Goal: Communication & Community: Answer question/provide support

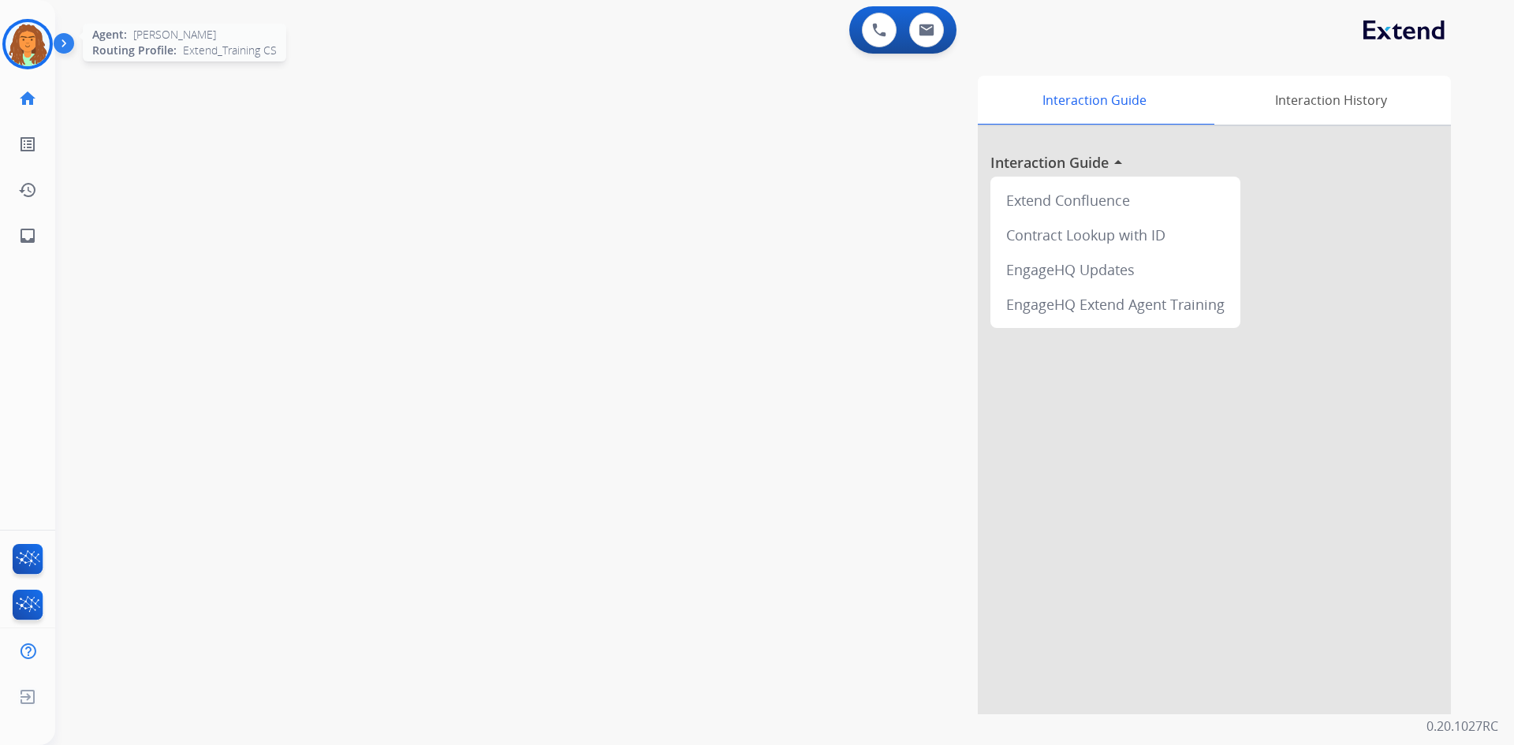
click at [43, 39] on img at bounding box center [28, 44] width 44 height 44
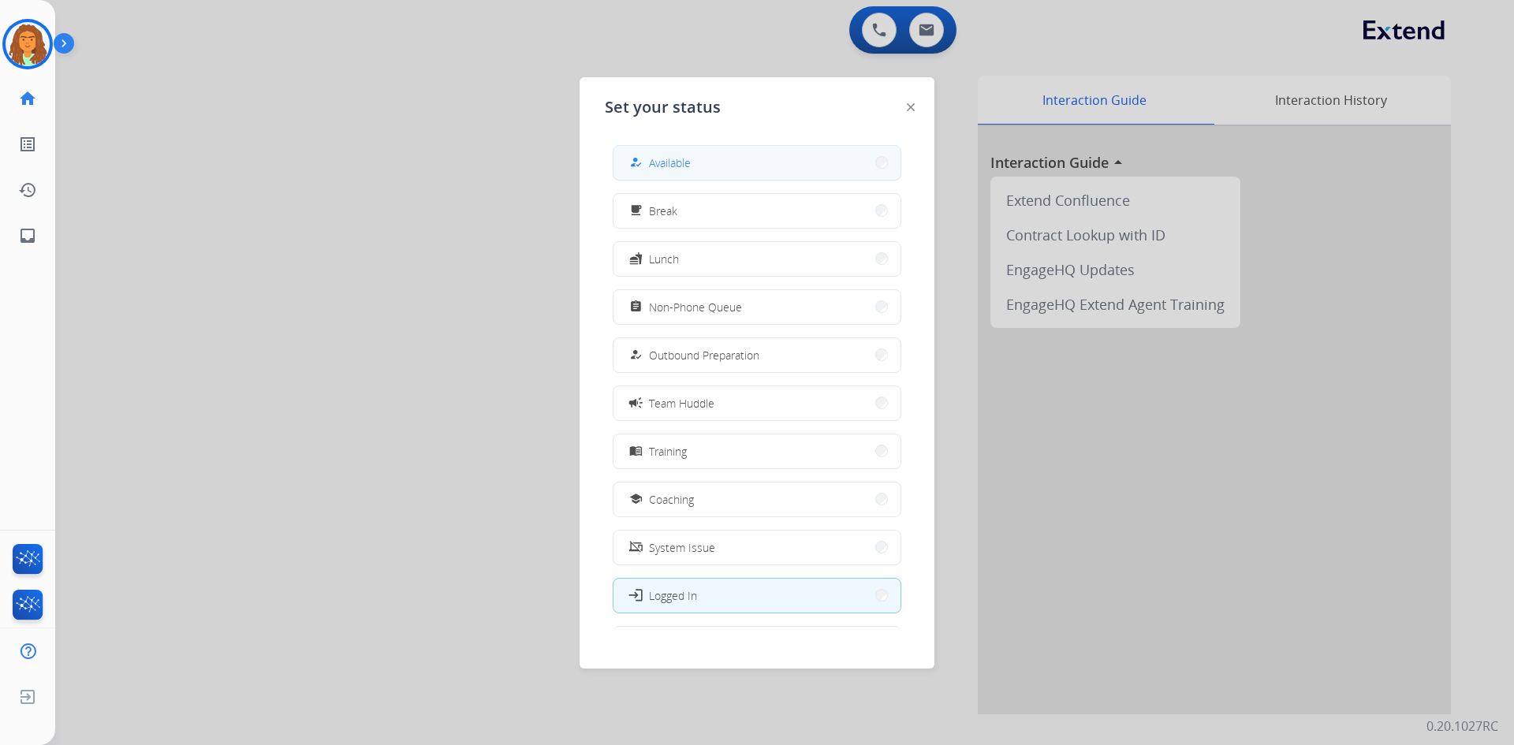
click at [706, 169] on button "how_to_reg Available" at bounding box center [756, 163] width 287 height 34
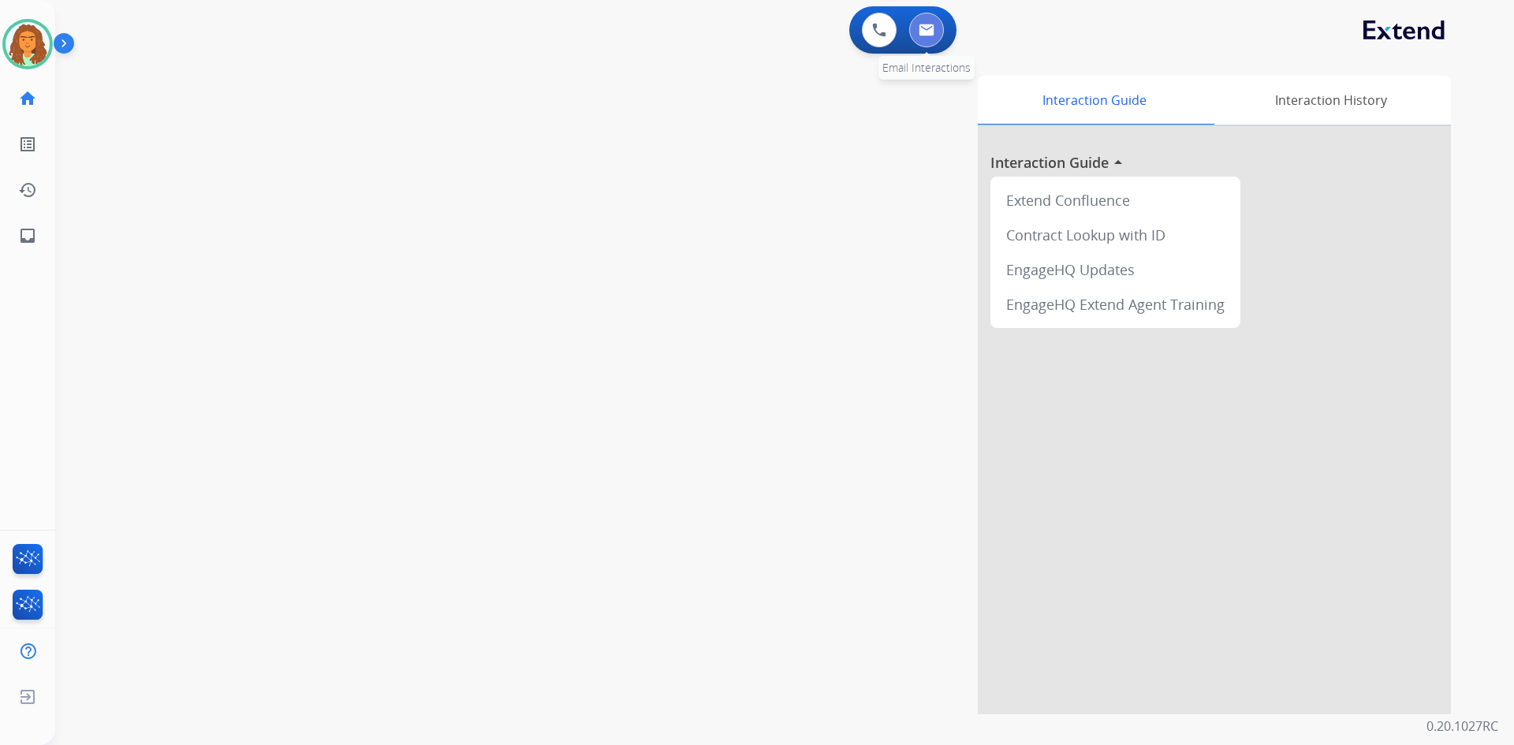
click at [732, 27] on button at bounding box center [926, 30] width 35 height 35
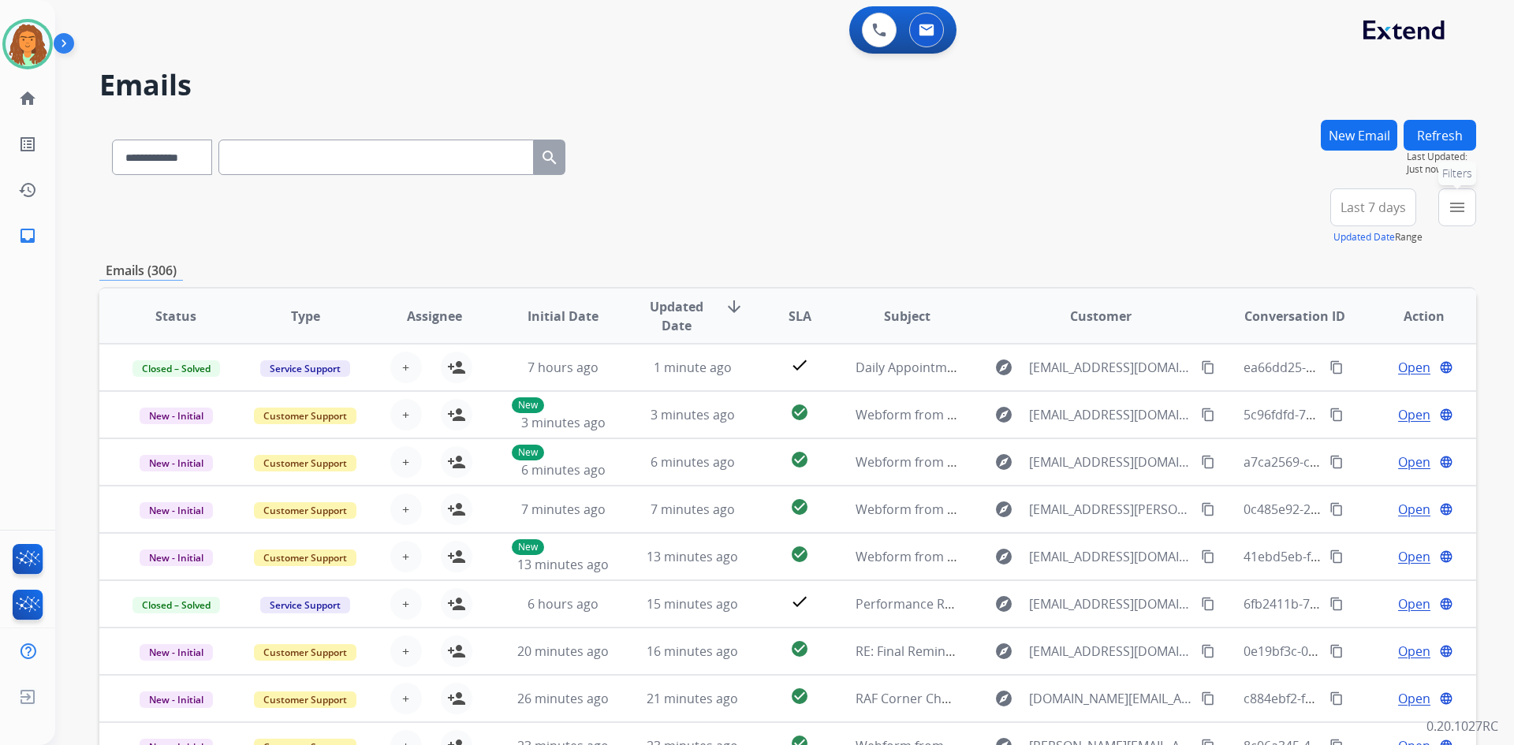
click at [732, 207] on mat-icon "menu" at bounding box center [1456, 207] width 19 height 19
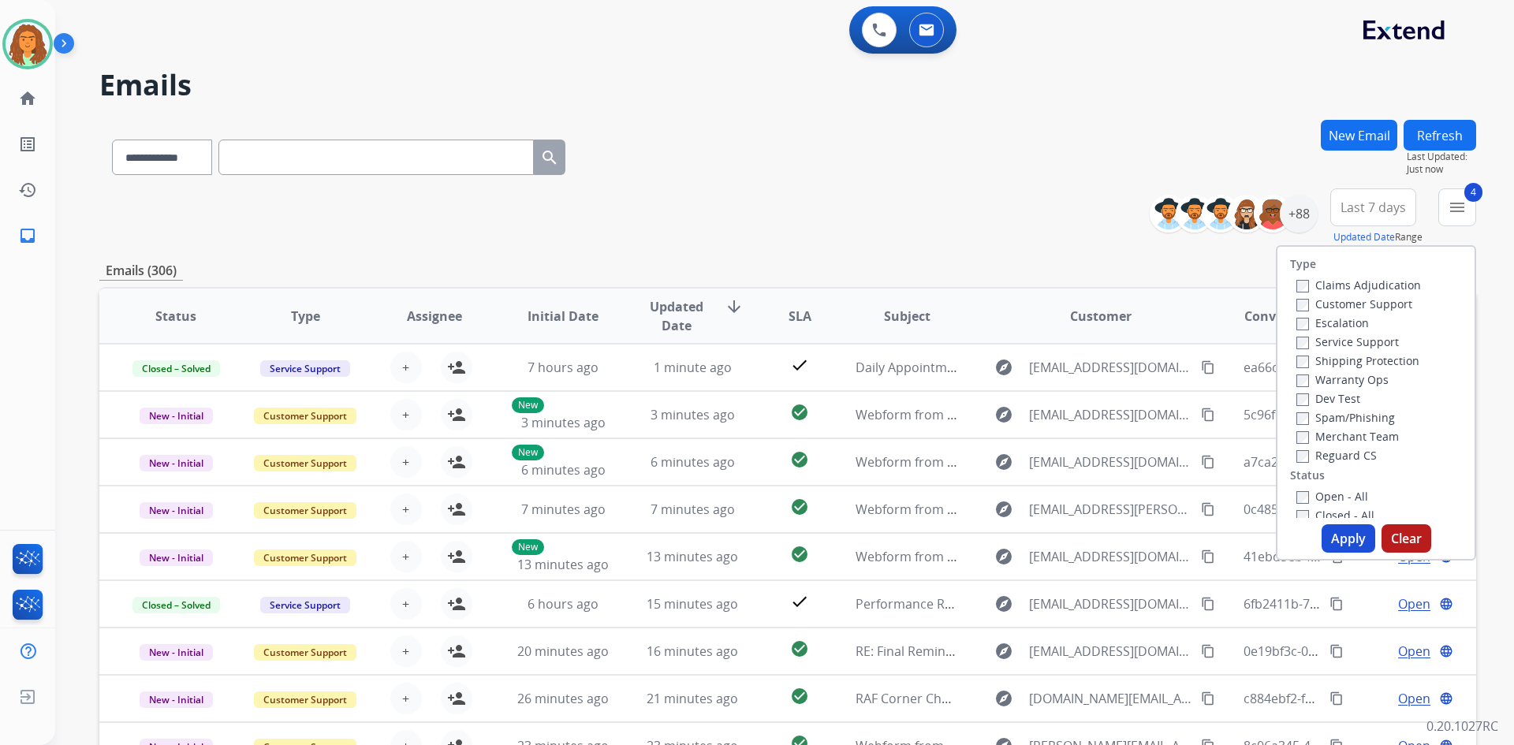
click at [732, 532] on button "Apply" at bounding box center [1348, 538] width 54 height 28
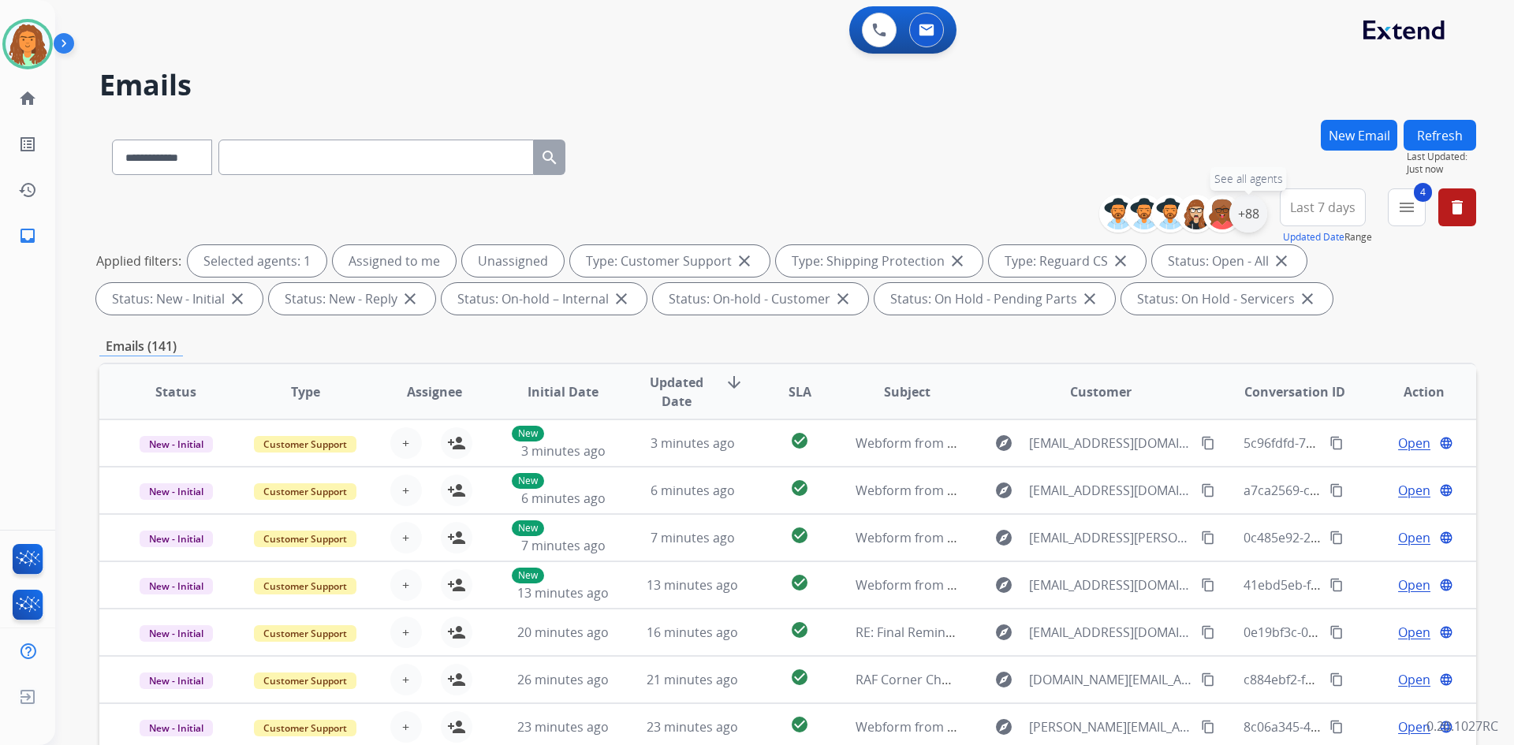
click at [732, 220] on div "+88" at bounding box center [1248, 214] width 38 height 38
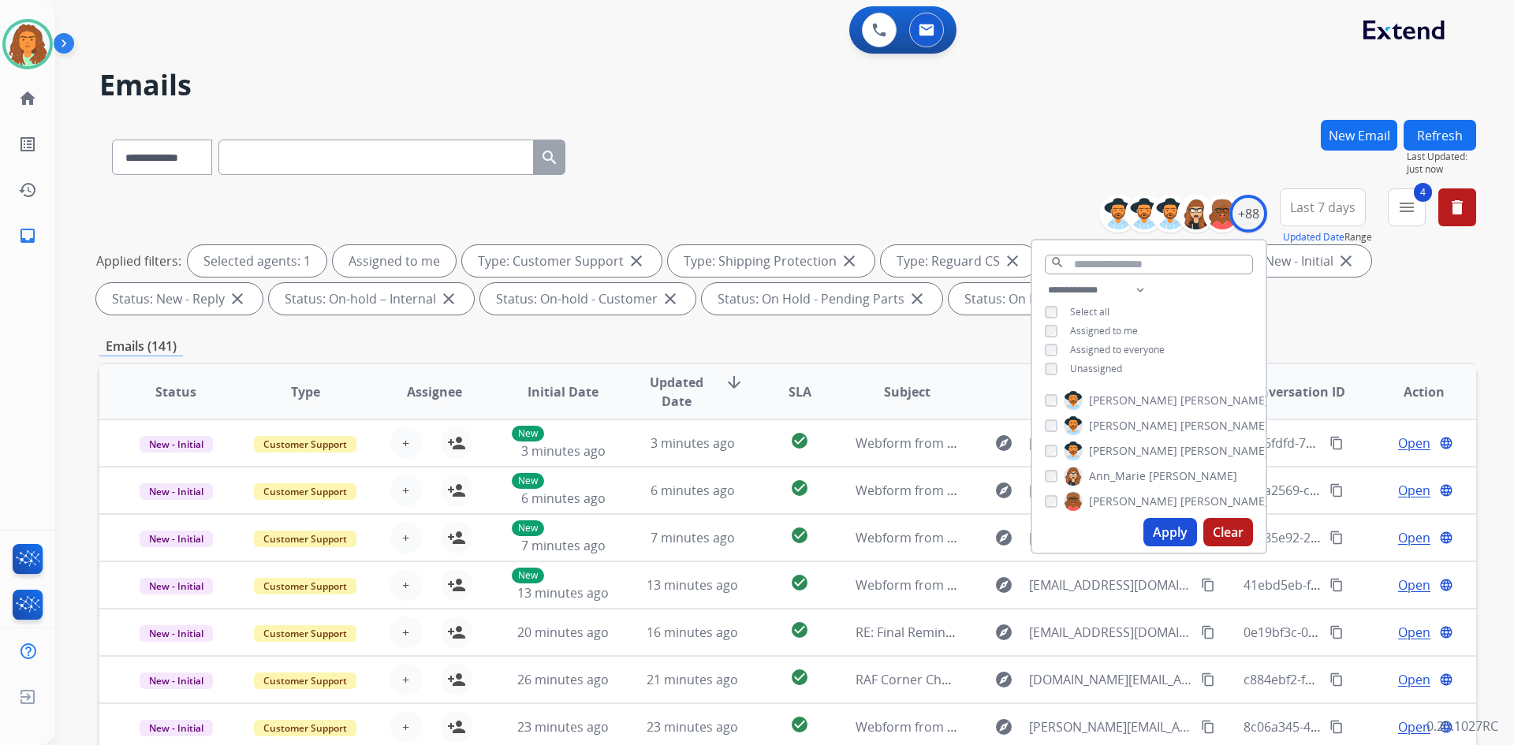
click at [732, 530] on button "Apply" at bounding box center [1170, 532] width 54 height 28
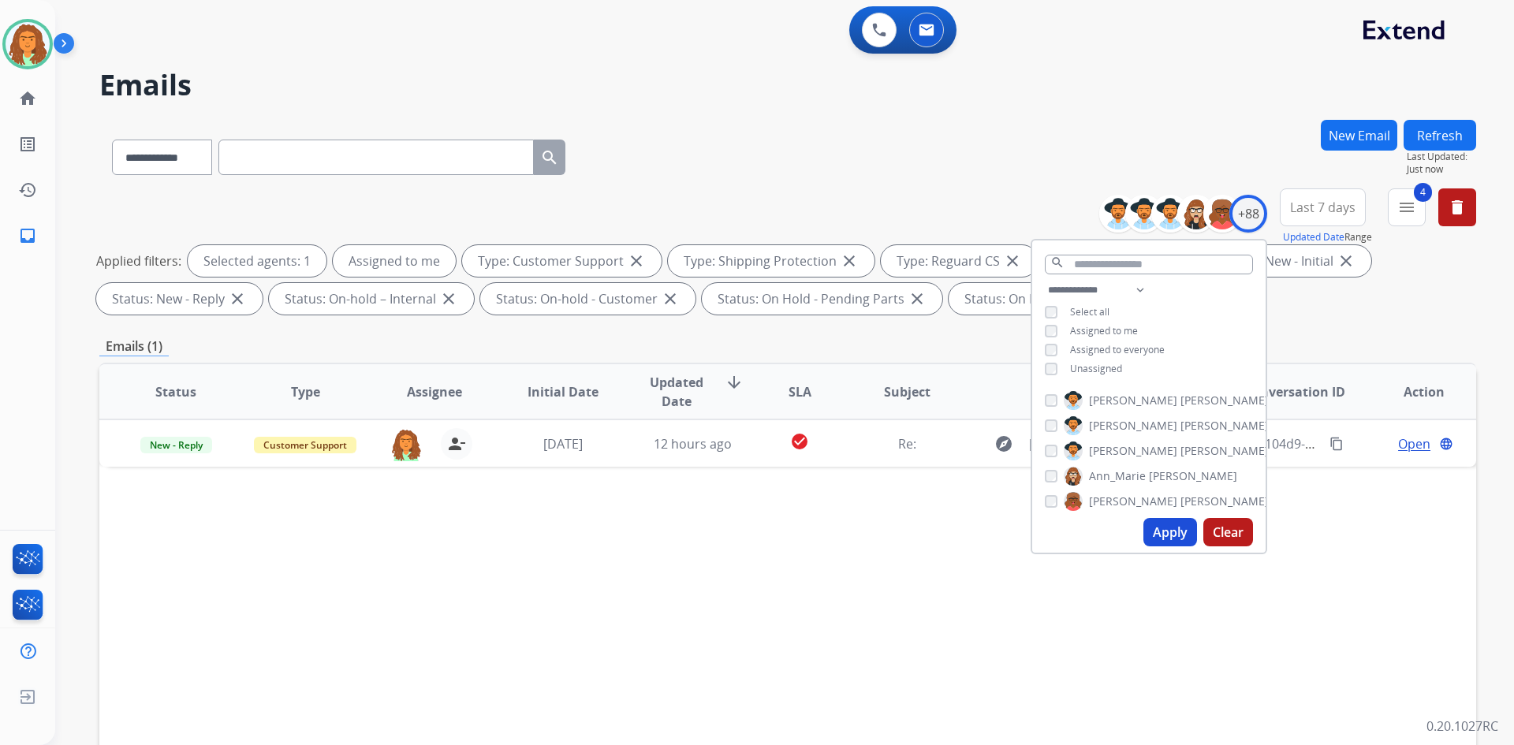
click at [732, 345] on div "Emails (1)" at bounding box center [787, 347] width 1376 height 20
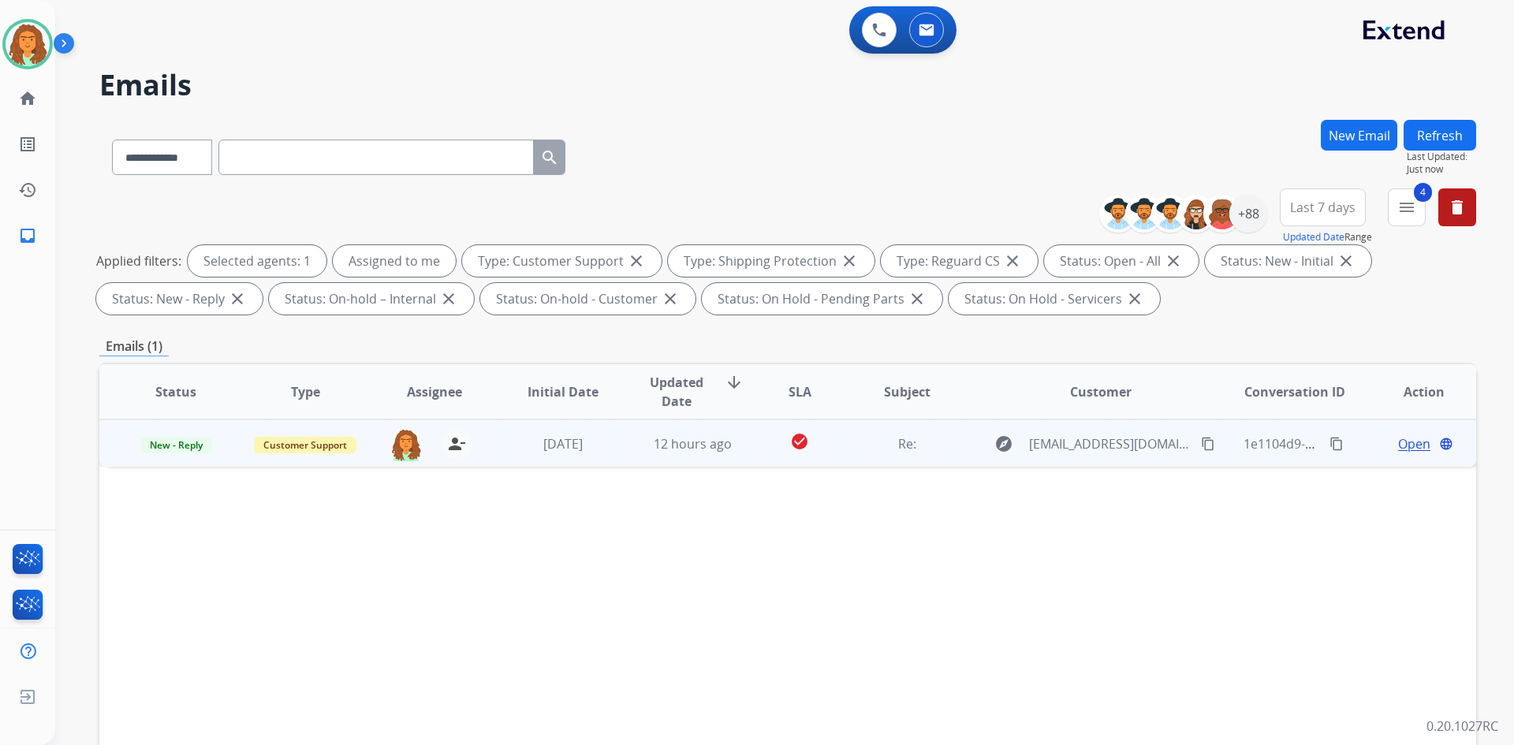
click at [732, 460] on td "check_circle" at bounding box center [787, 442] width 86 height 47
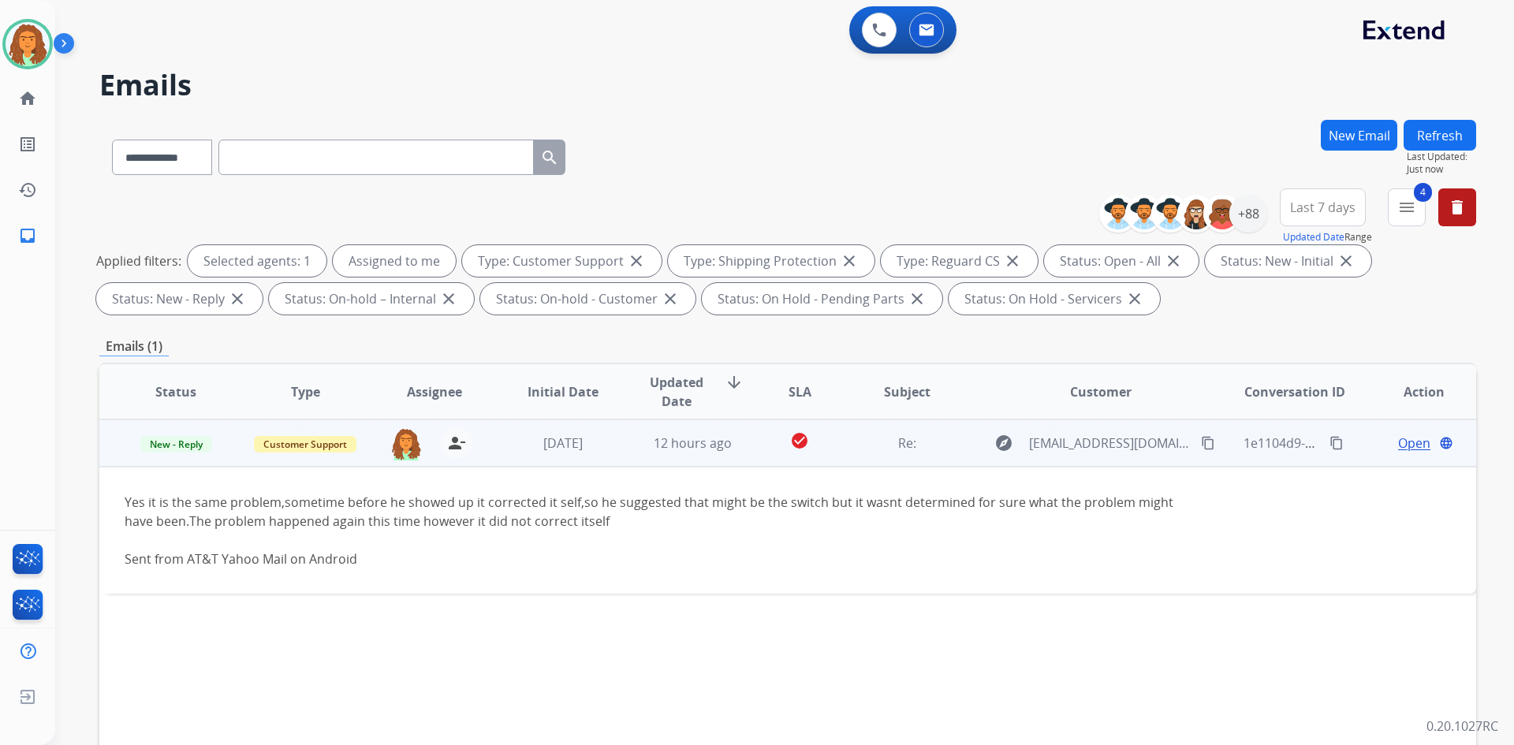
click at [732, 441] on mat-icon "content_copy" at bounding box center [1208, 443] width 14 height 14
click at [732, 444] on span "Open" at bounding box center [1414, 443] width 32 height 19
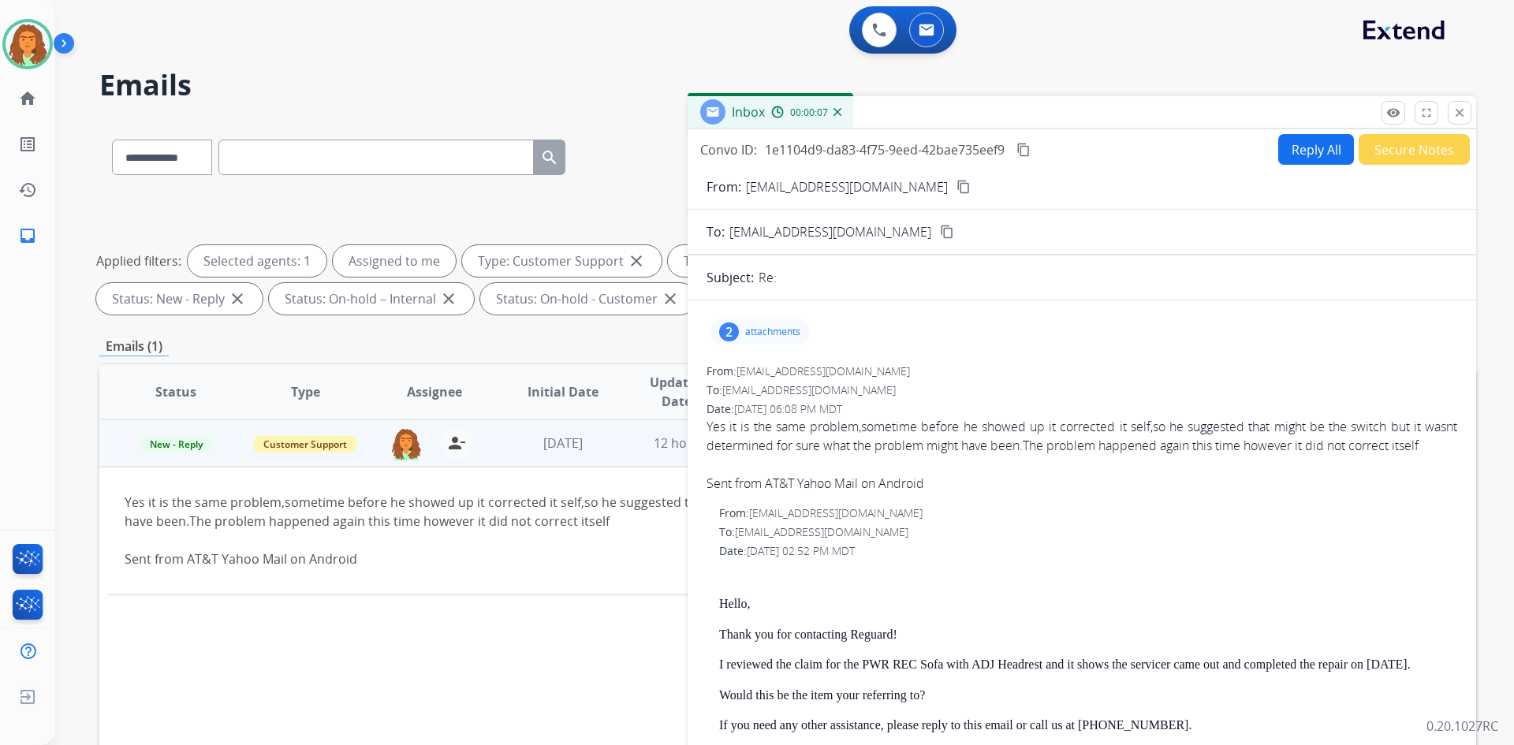
click at [732, 151] on button "Reply All" at bounding box center [1316, 149] width 76 height 31
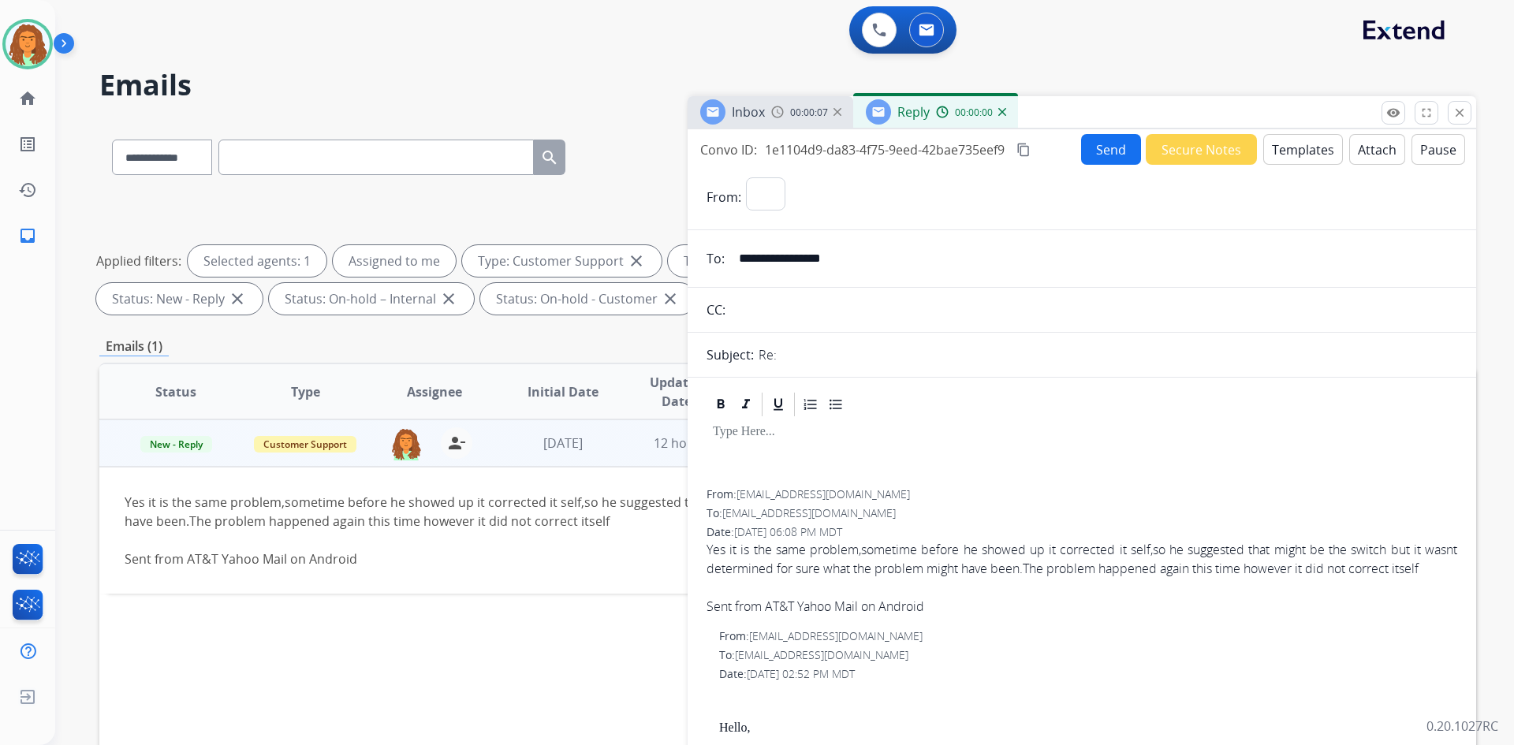
select select "**********"
click at [732, 154] on button "Templates" at bounding box center [1303, 149] width 80 height 31
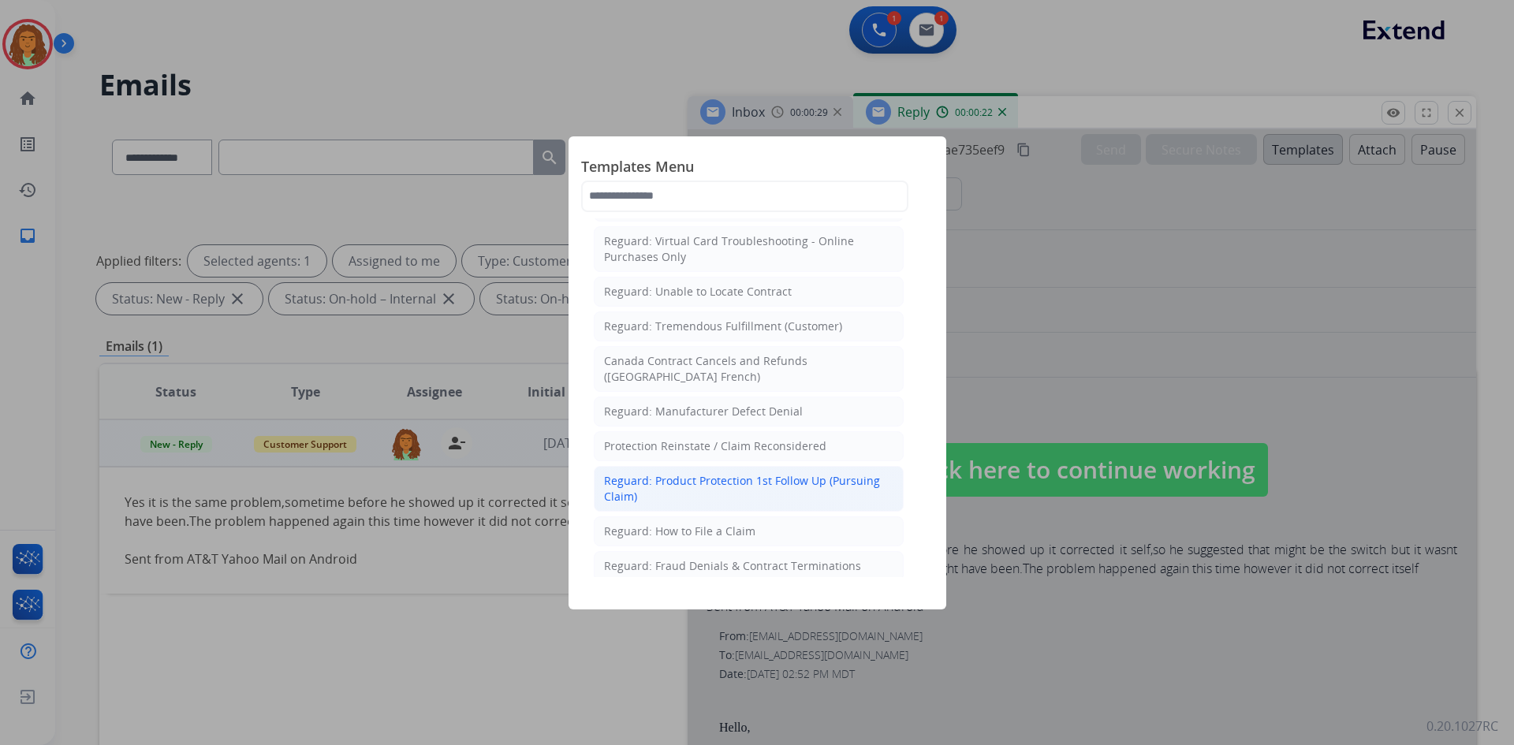
scroll to position [1470, 0]
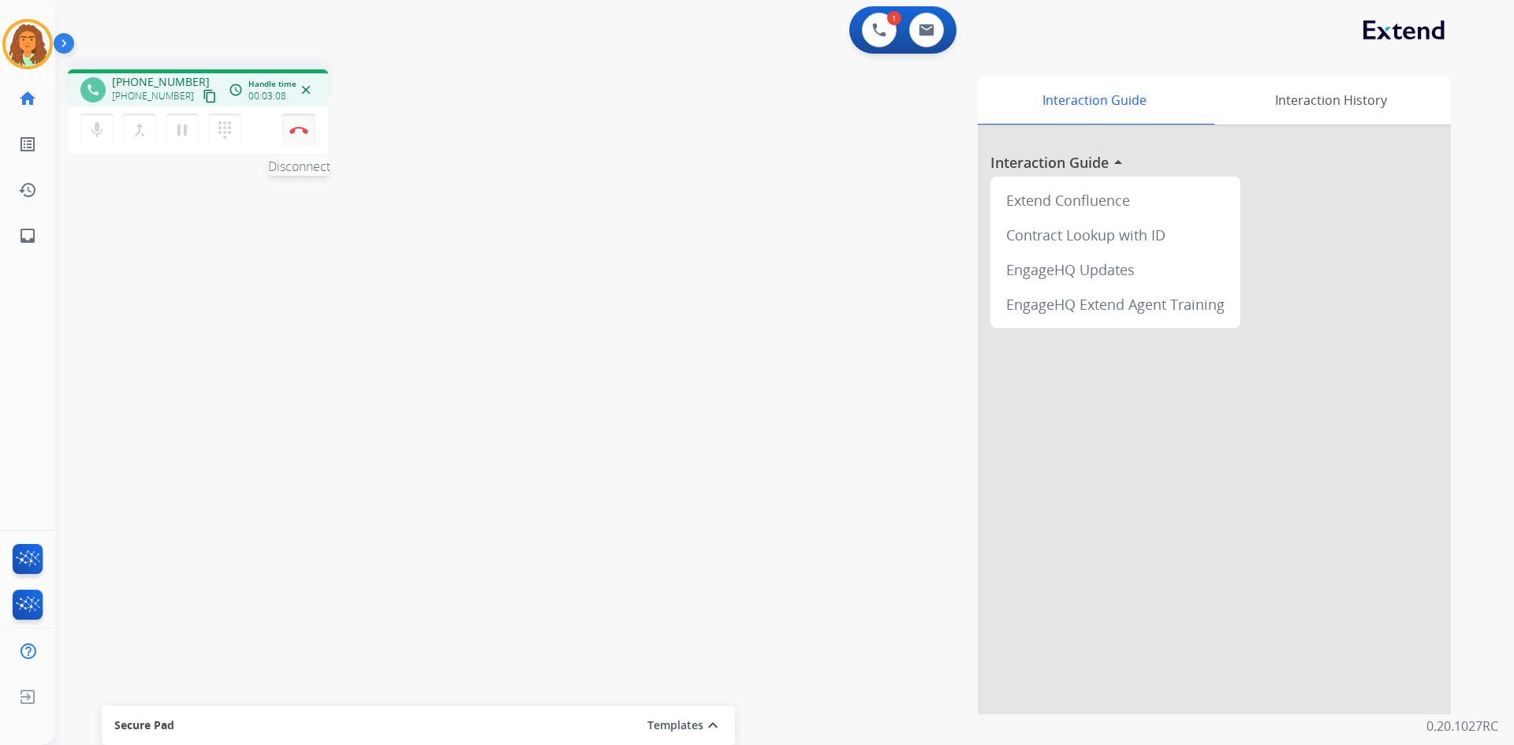
click at [297, 131] on img at bounding box center [298, 130] width 19 height 8
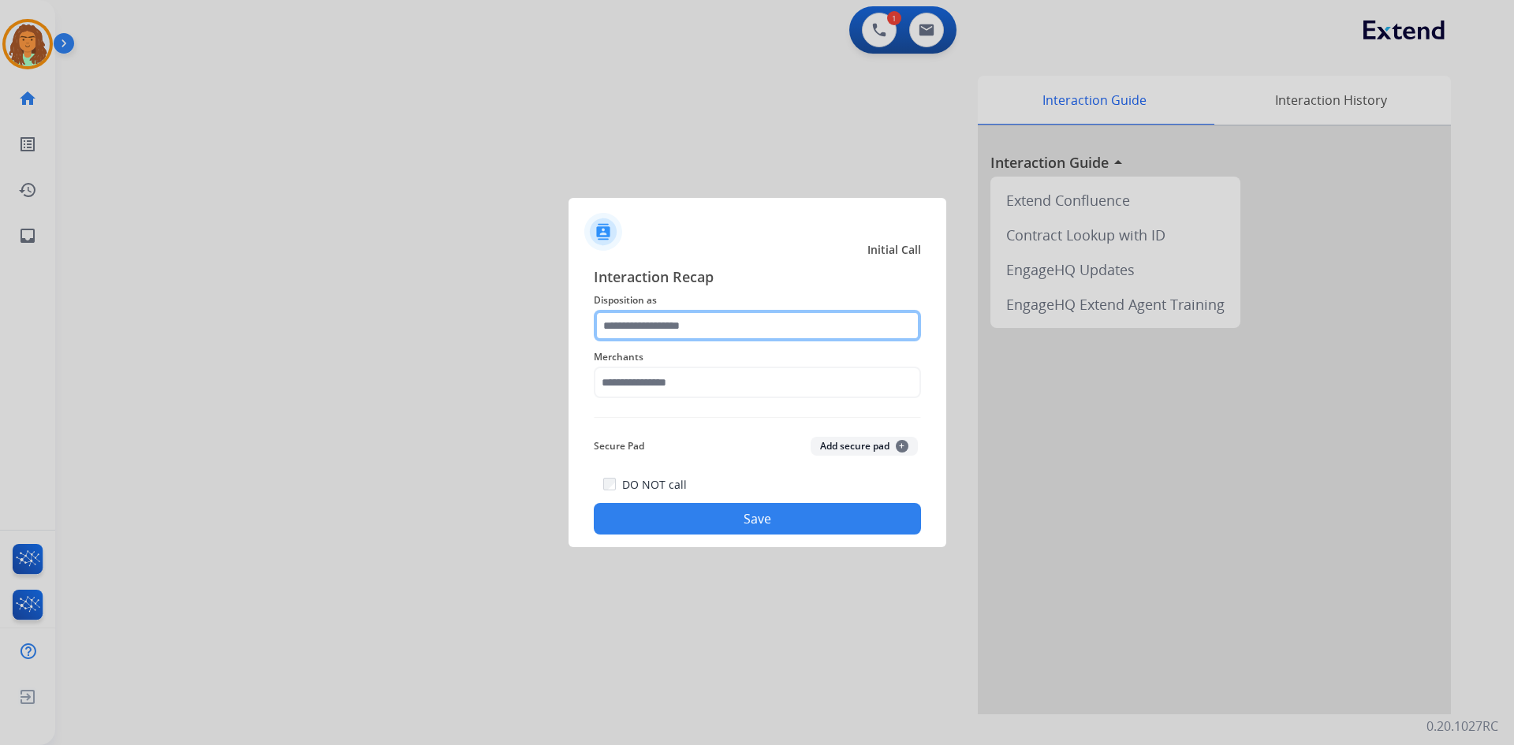
click at [699, 329] on input "text" at bounding box center [757, 326] width 327 height 32
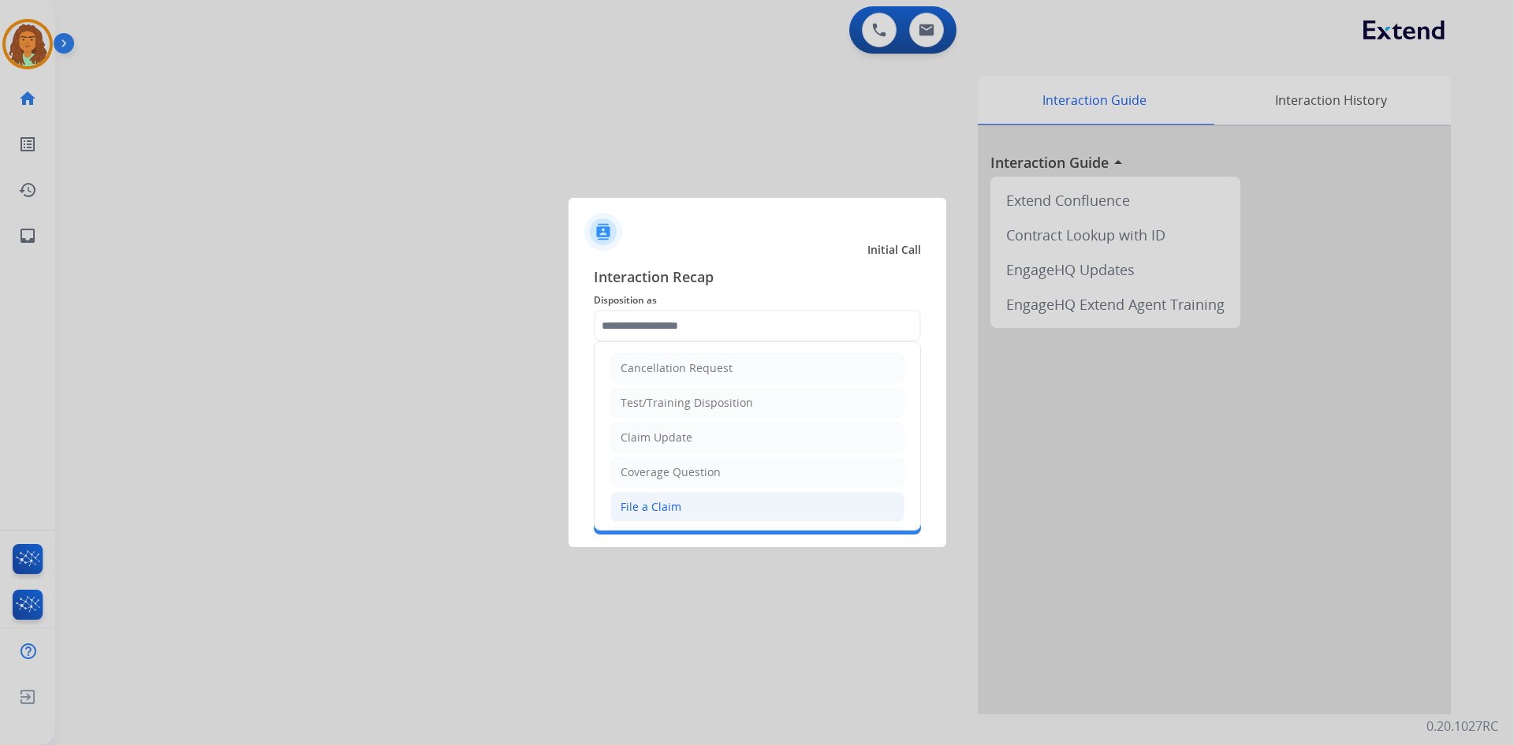
click at [652, 499] on div "File a Claim" at bounding box center [650, 507] width 61 height 16
type input "**********"
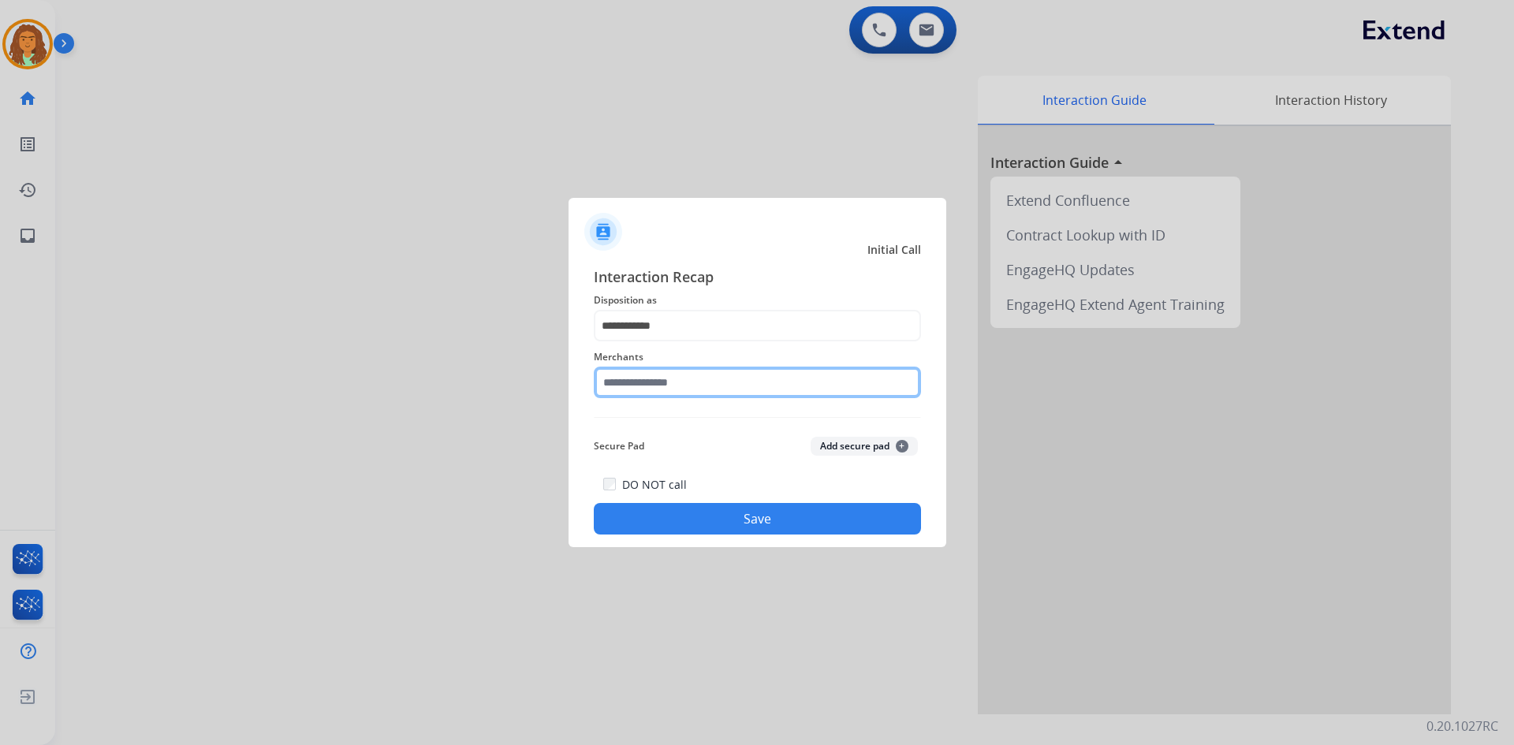
click at [646, 384] on input "text" at bounding box center [757, 383] width 327 height 32
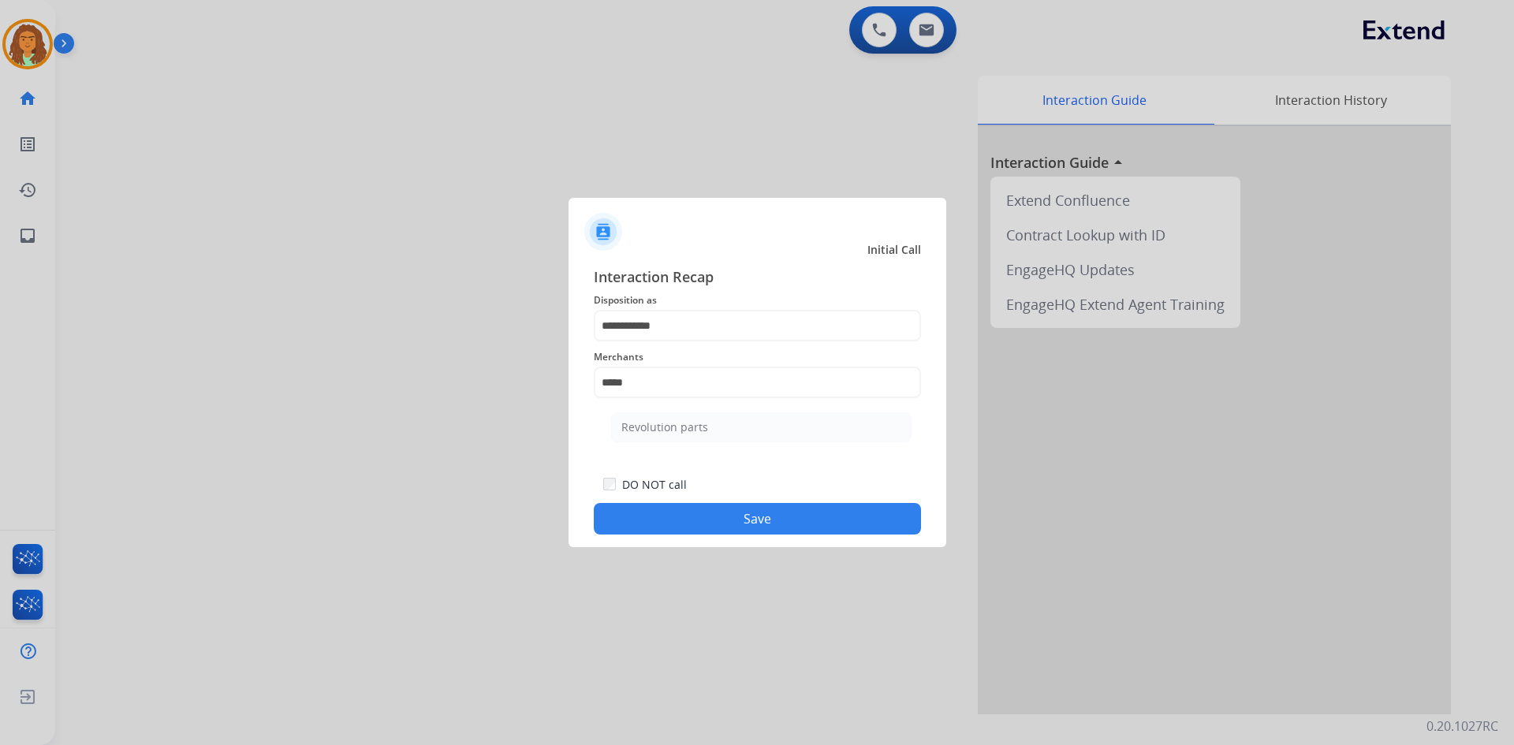
click at [674, 427] on div "Revolution parts" at bounding box center [664, 427] width 87 height 16
type input "**********"
click at [706, 514] on button "Save" at bounding box center [757, 519] width 327 height 32
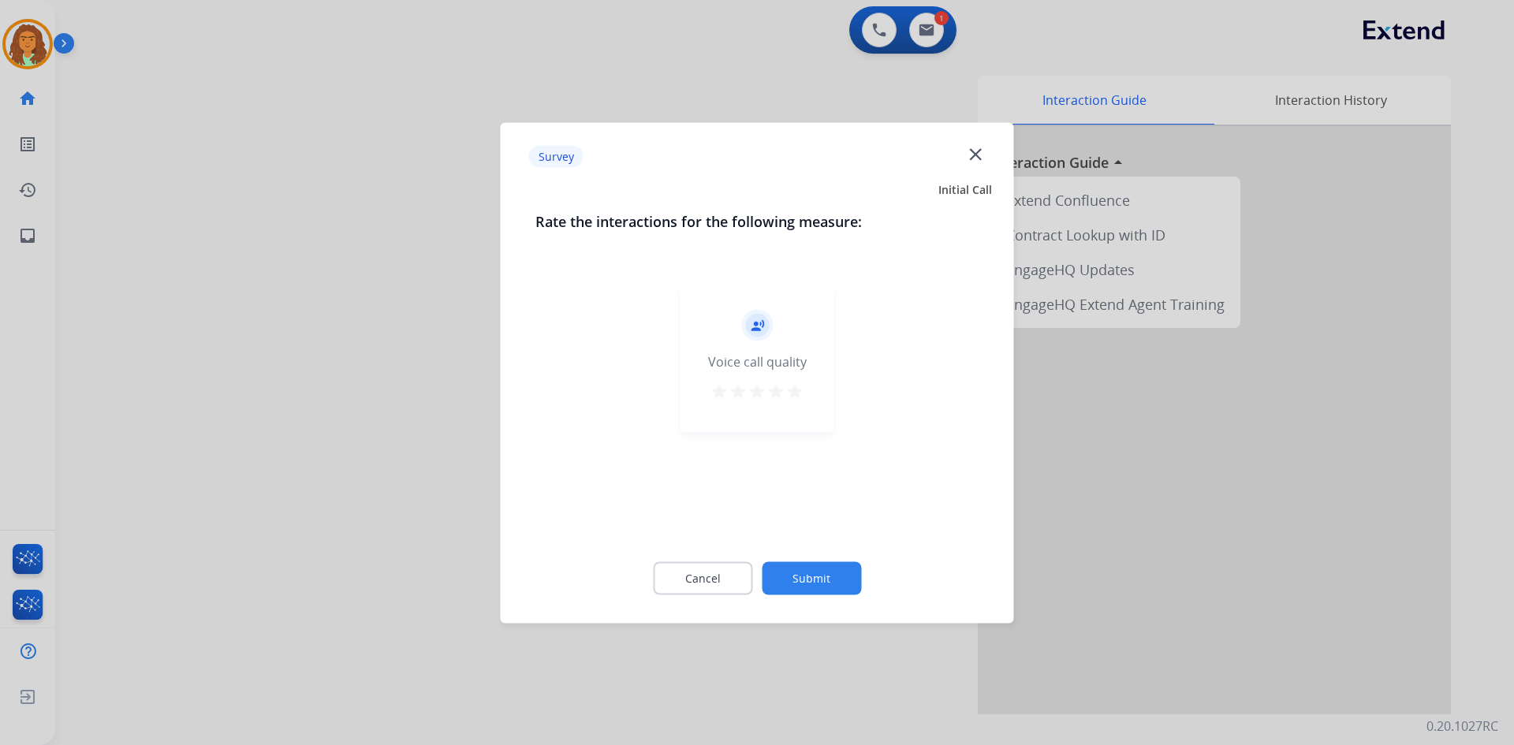
click at [732, 392] on mat-icon "star" at bounding box center [794, 391] width 19 height 19
click at [732, 581] on button "Submit" at bounding box center [811, 577] width 99 height 33
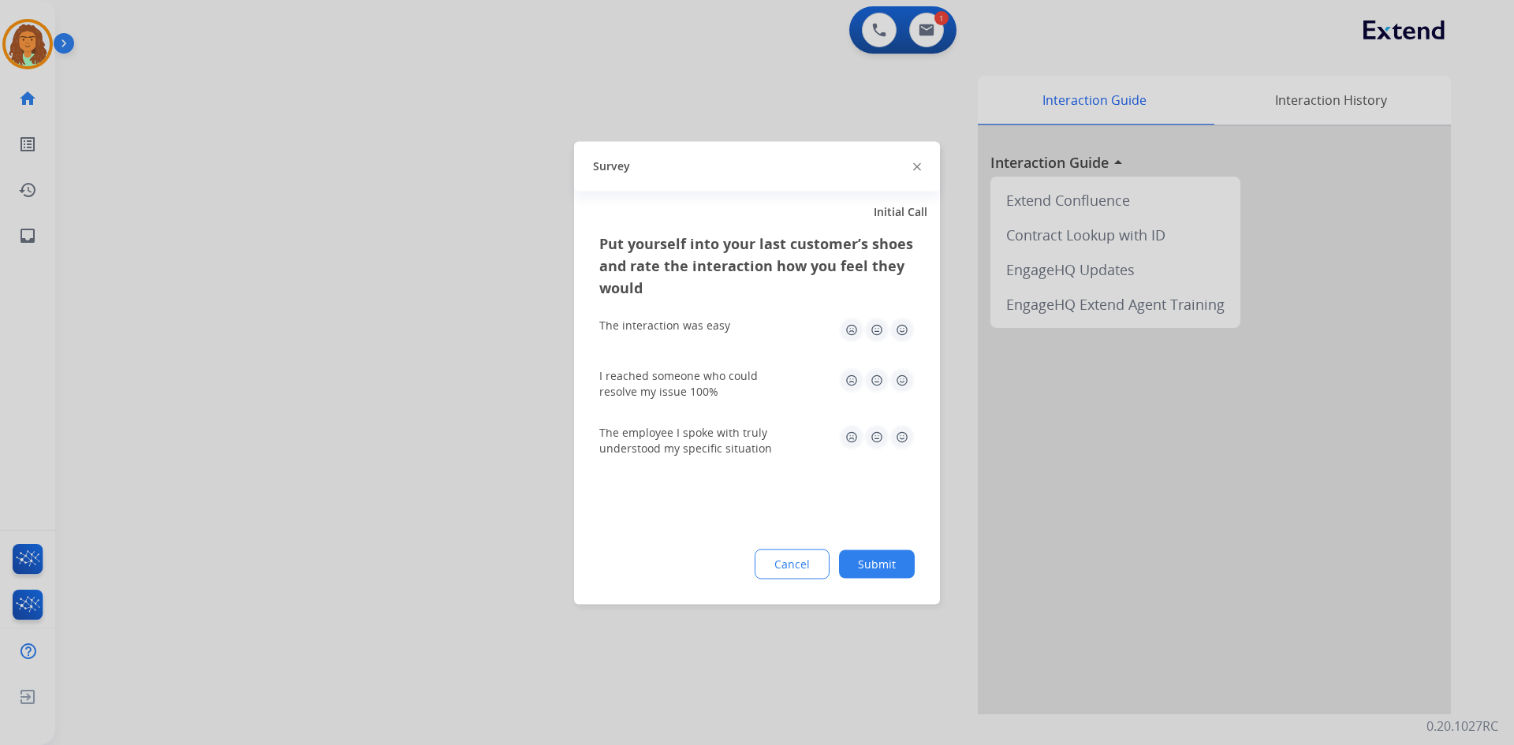
click at [732, 332] on img at bounding box center [901, 329] width 25 height 25
click at [732, 392] on img at bounding box center [901, 379] width 25 height 25
click at [732, 437] on img at bounding box center [901, 436] width 25 height 25
click at [732, 556] on button "Submit" at bounding box center [877, 563] width 76 height 28
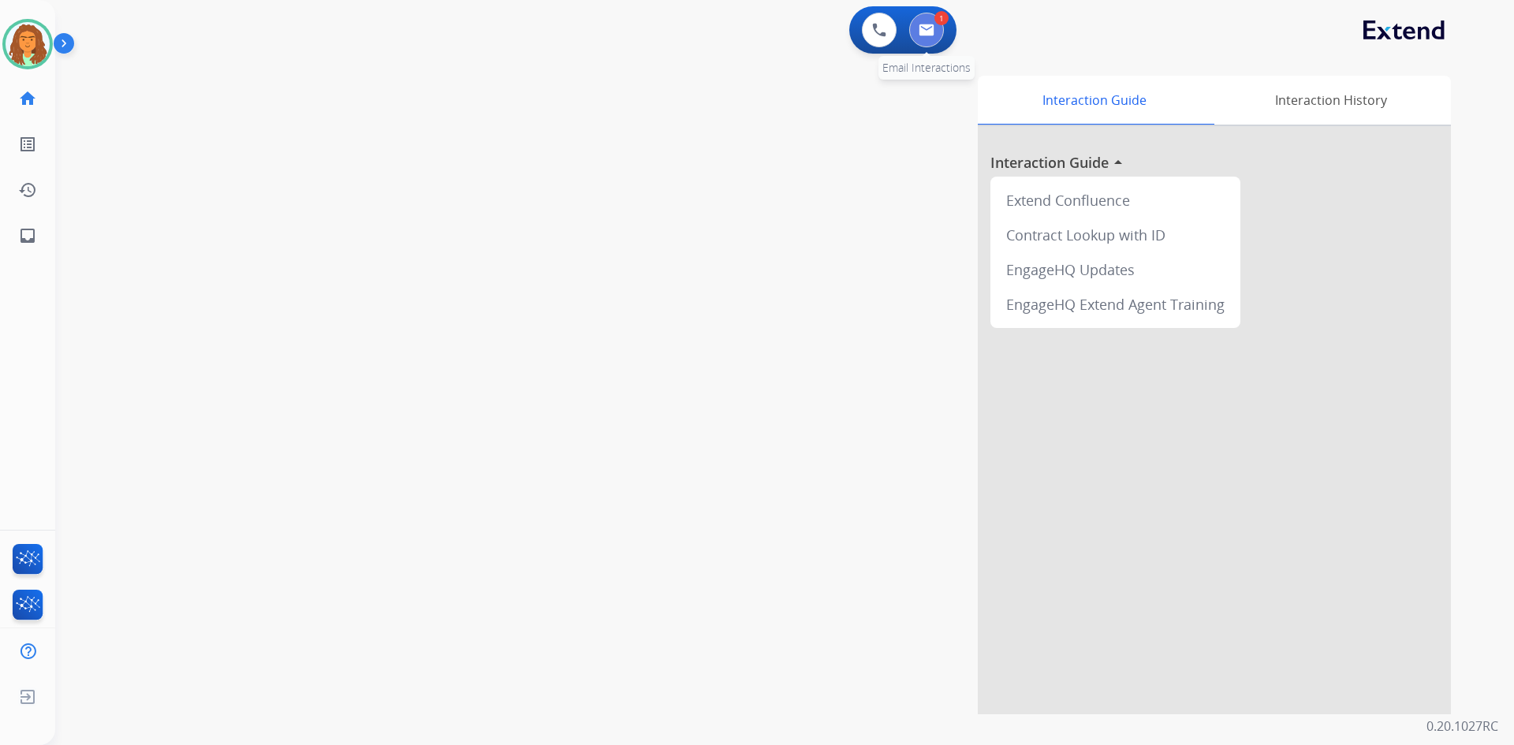
click at [732, 33] on img at bounding box center [926, 30] width 16 height 13
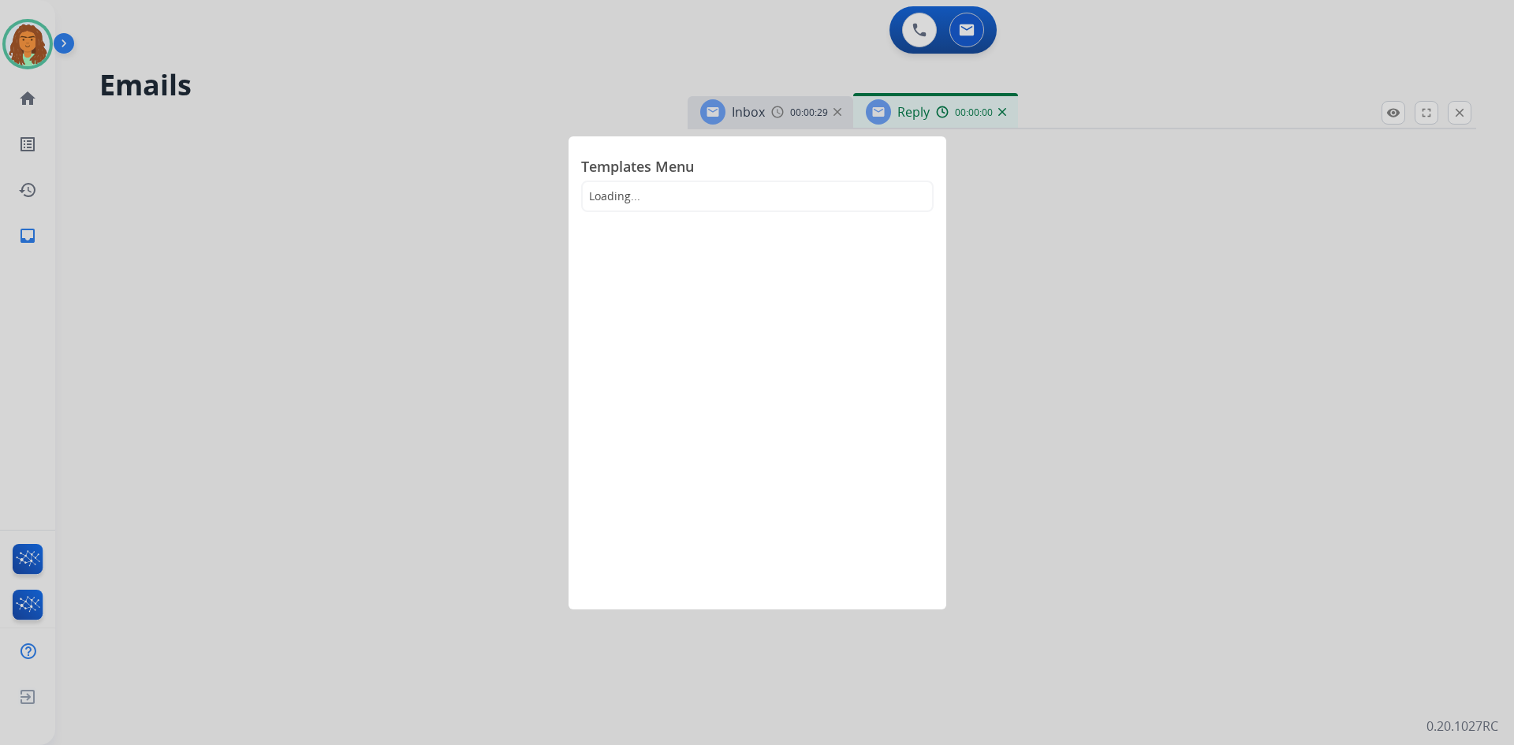
select select "**********"
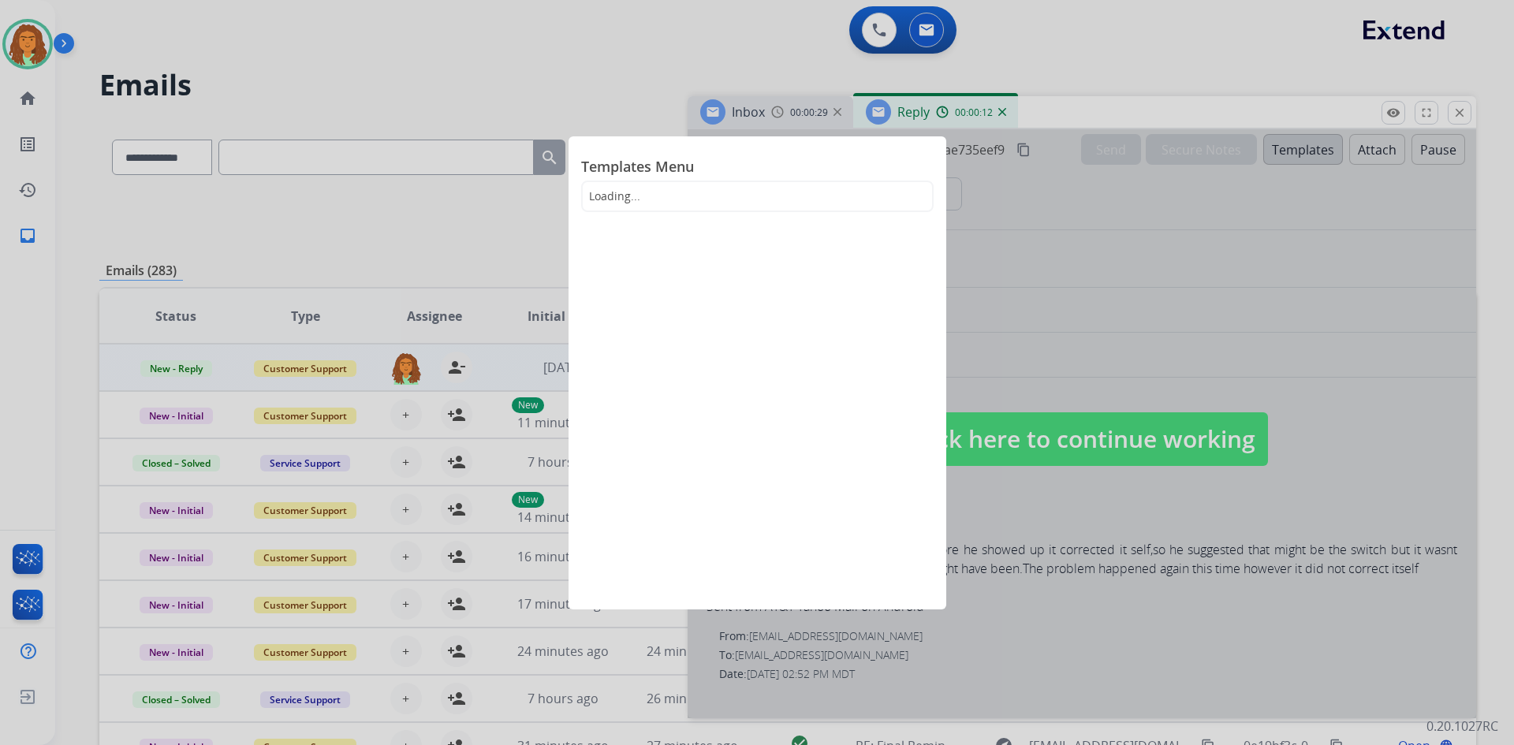
click at [732, 114] on div at bounding box center [757, 372] width 1514 height 745
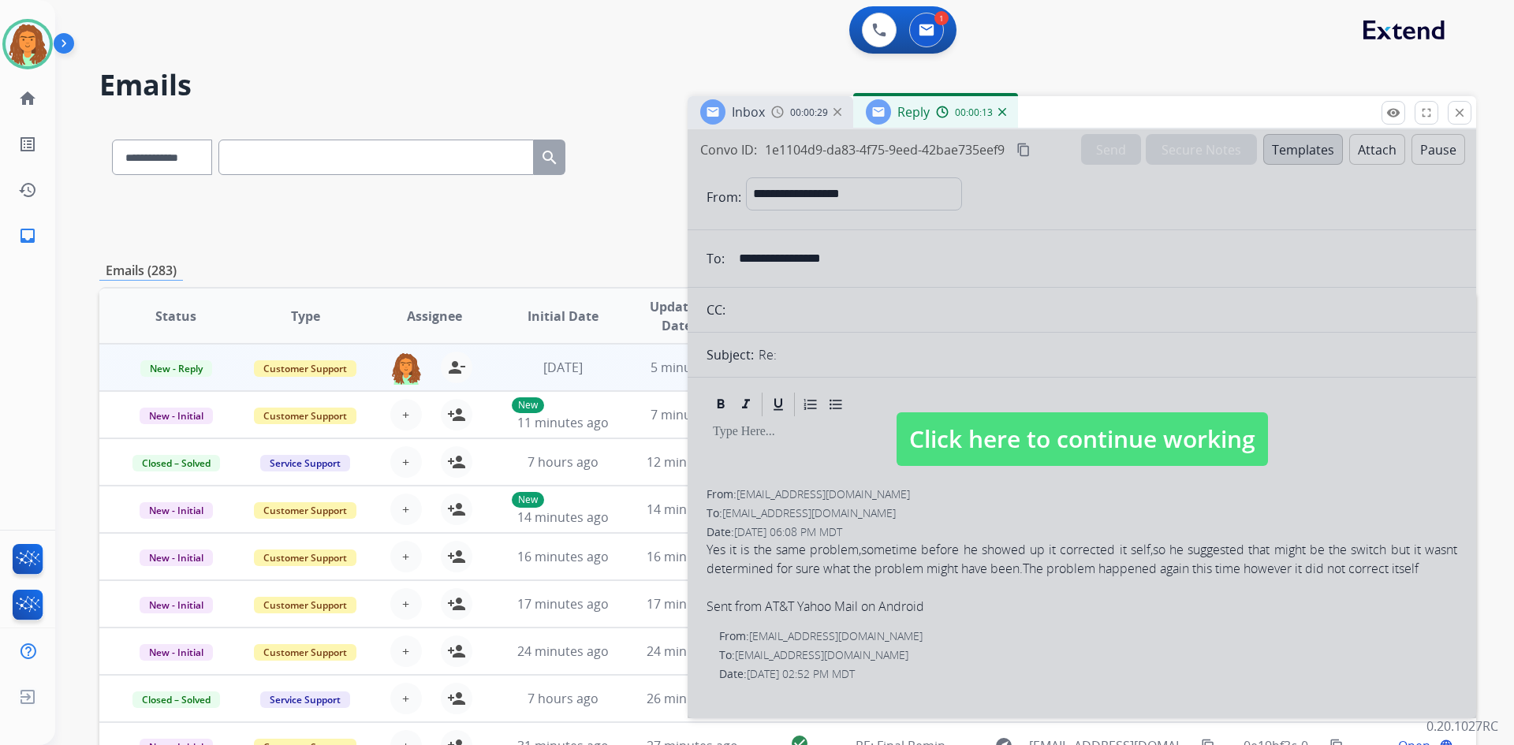
click at [732, 114] on mat-icon "close" at bounding box center [1459, 113] width 14 height 14
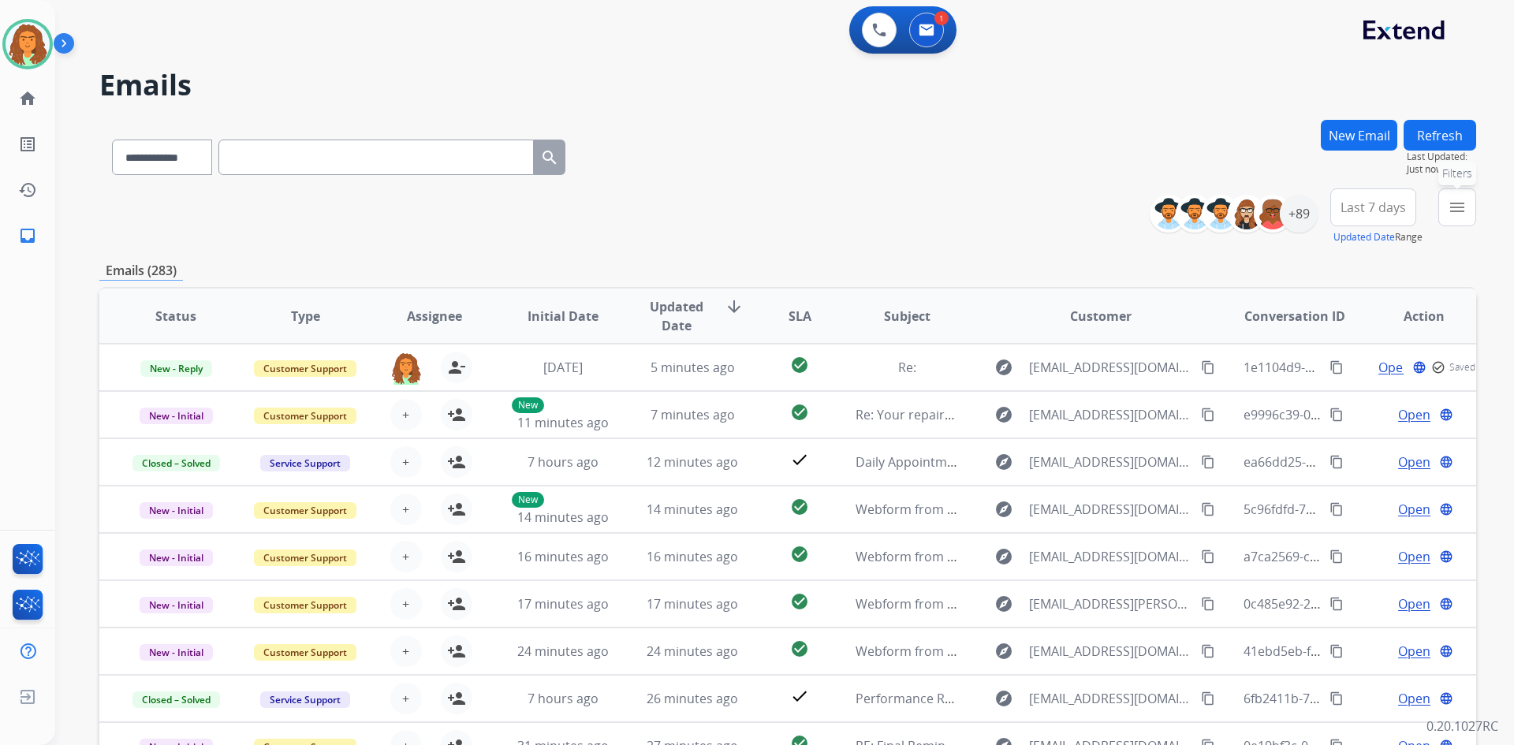
click at [732, 210] on mat-icon "menu" at bounding box center [1456, 207] width 19 height 19
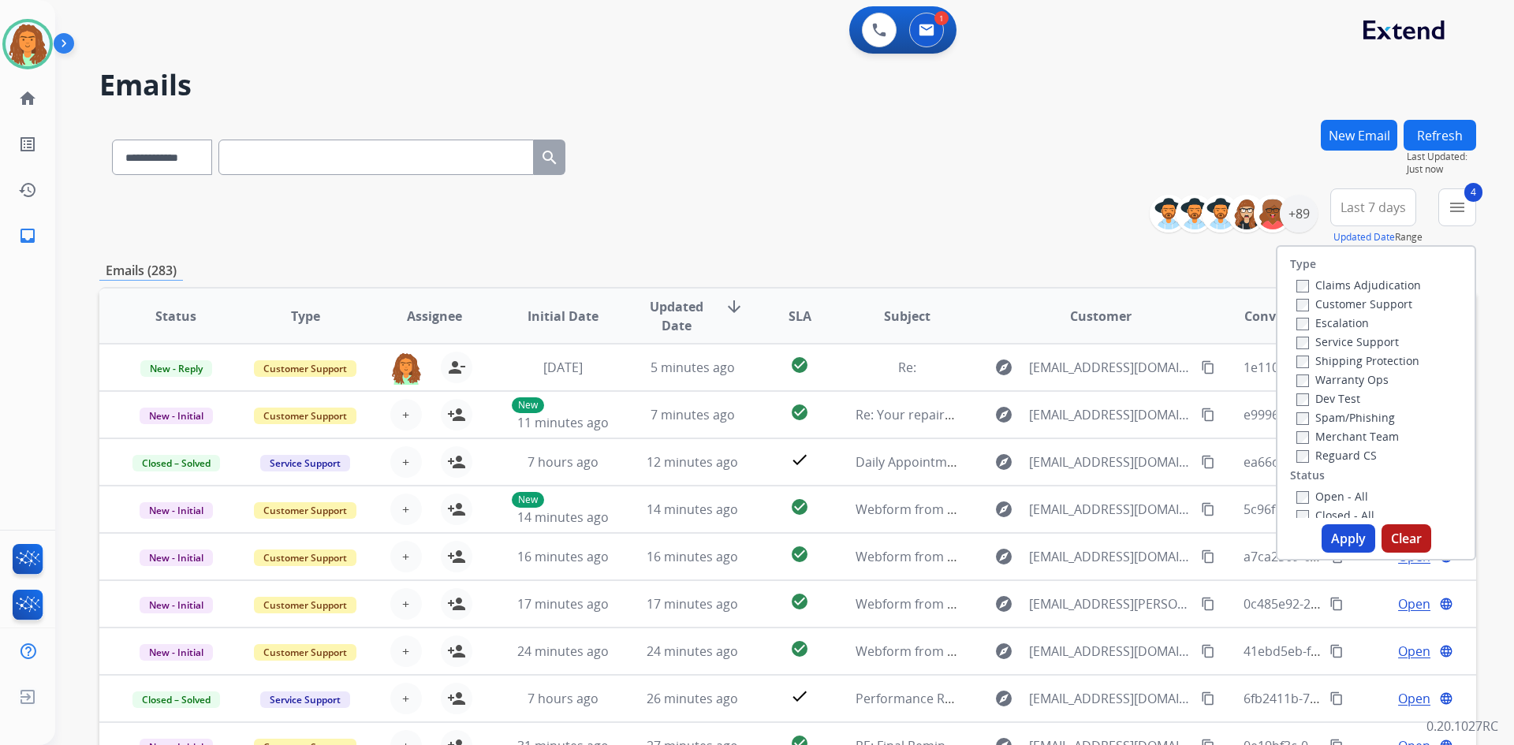
click at [732, 208] on div "**********" at bounding box center [787, 216] width 1376 height 57
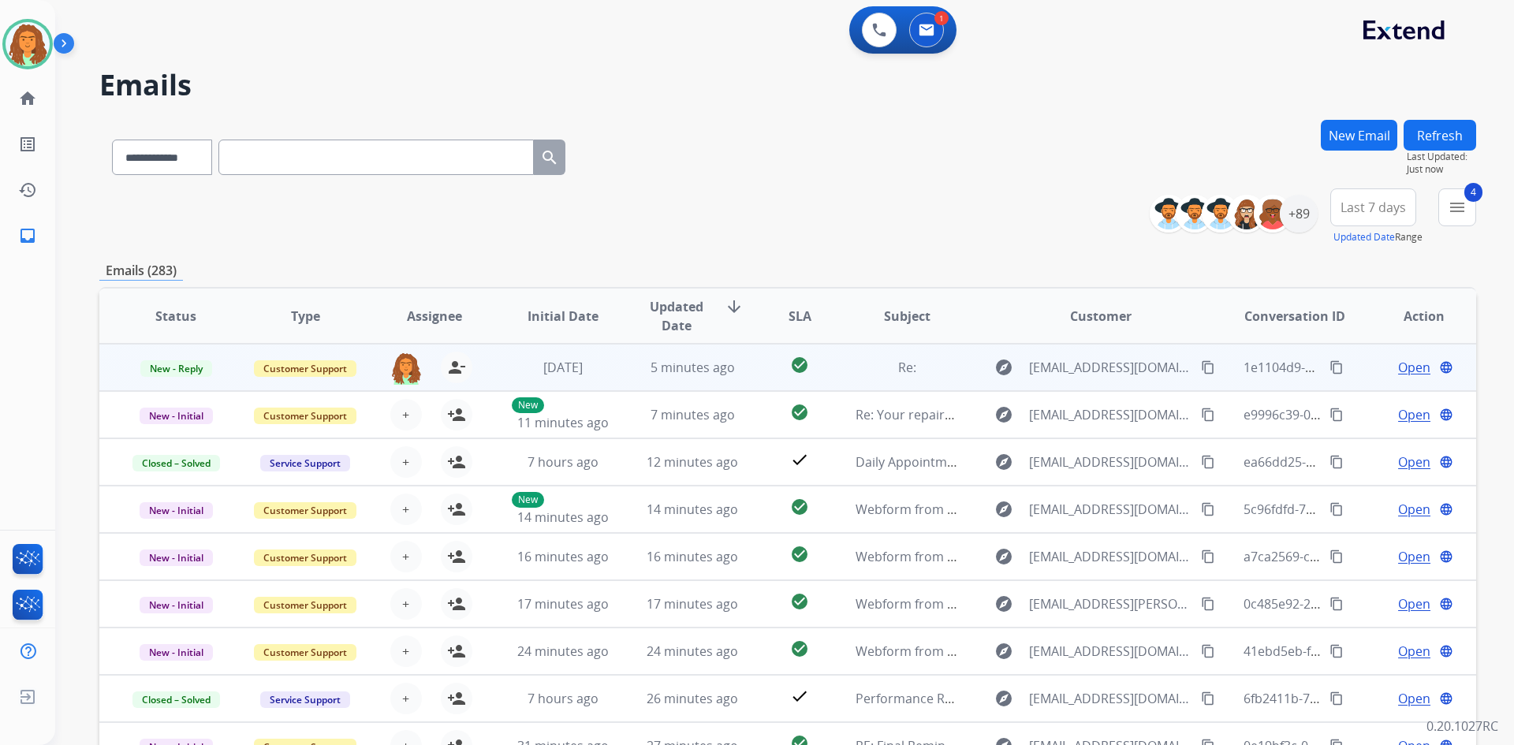
click at [732, 367] on span "Open" at bounding box center [1414, 367] width 32 height 19
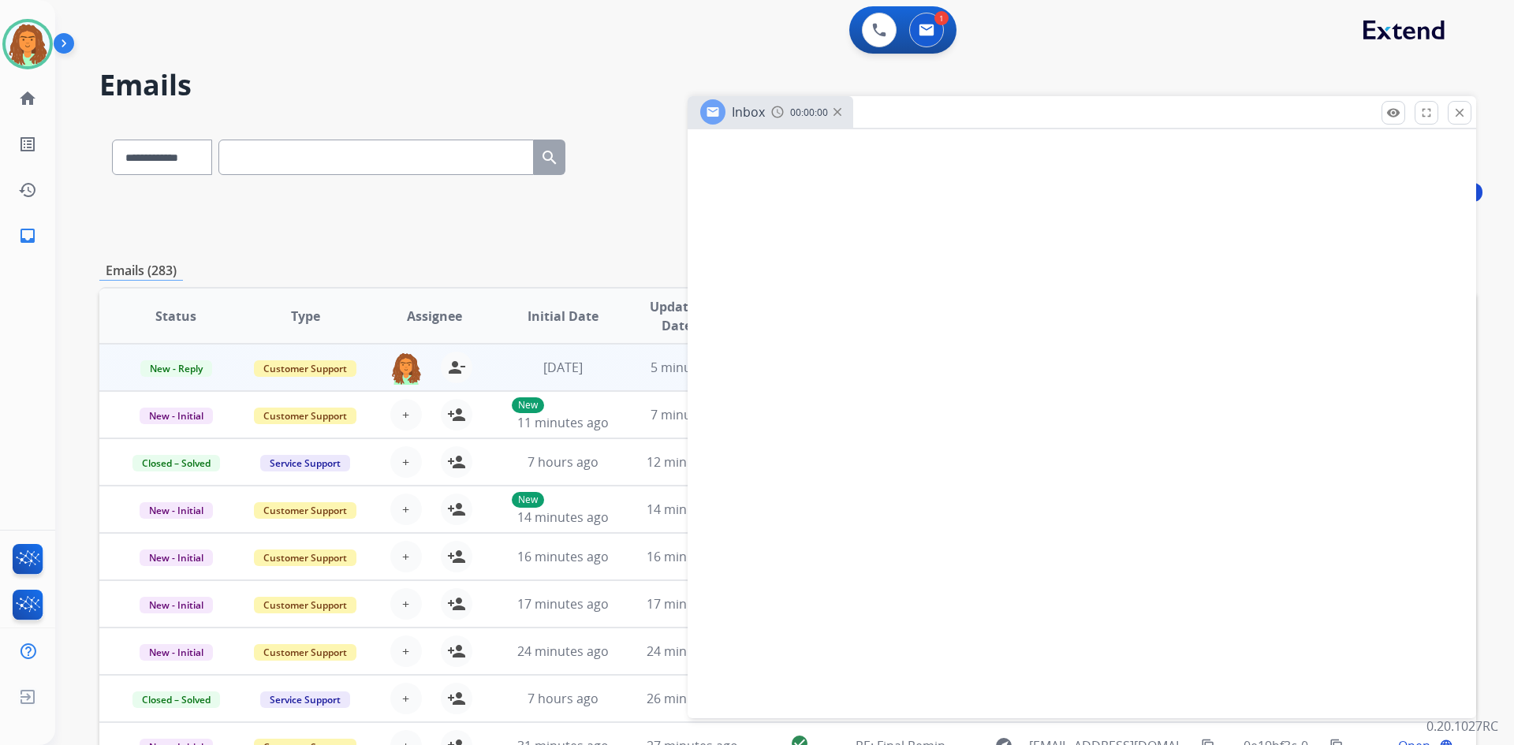
select select "**********"
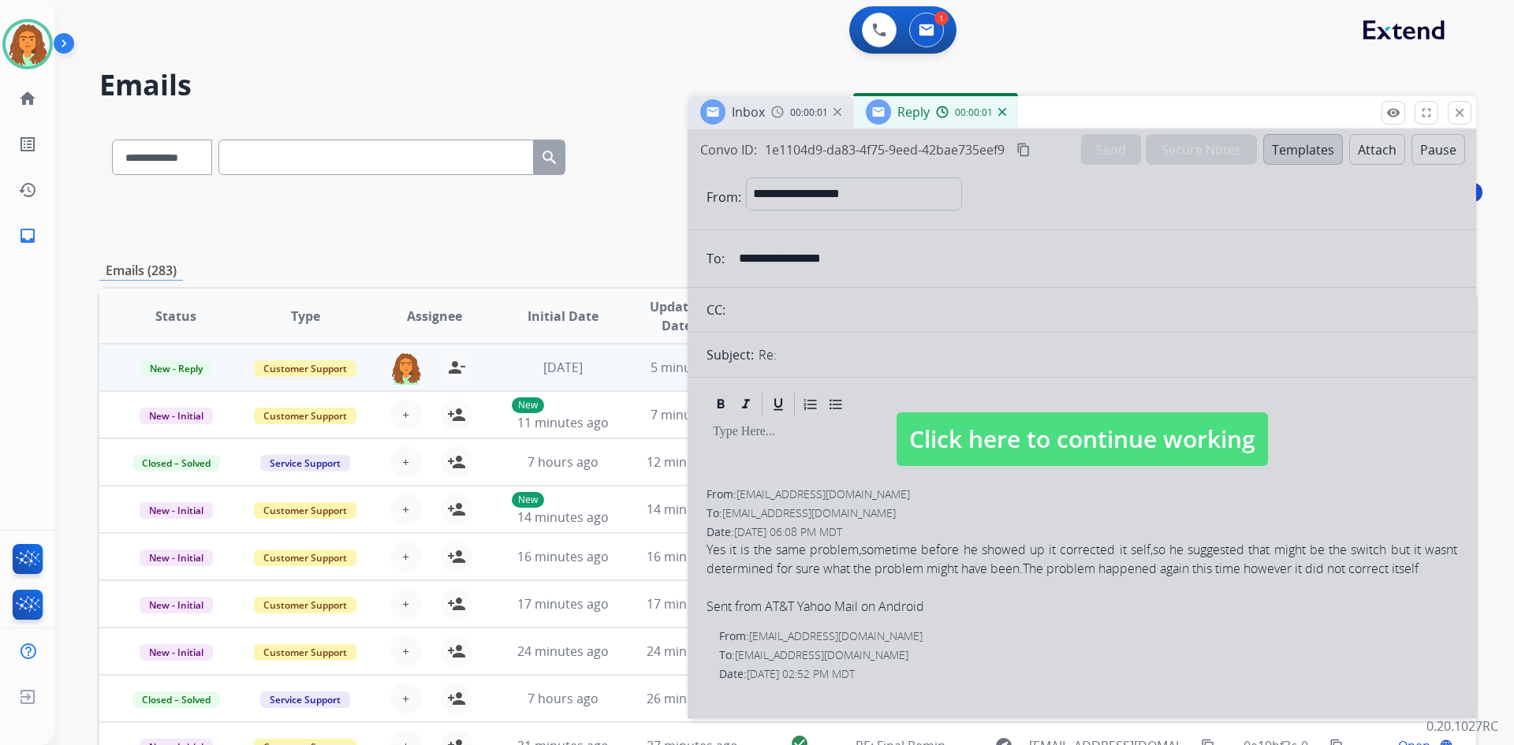
click at [732, 435] on span "Click here to continue working" at bounding box center [1081, 439] width 371 height 54
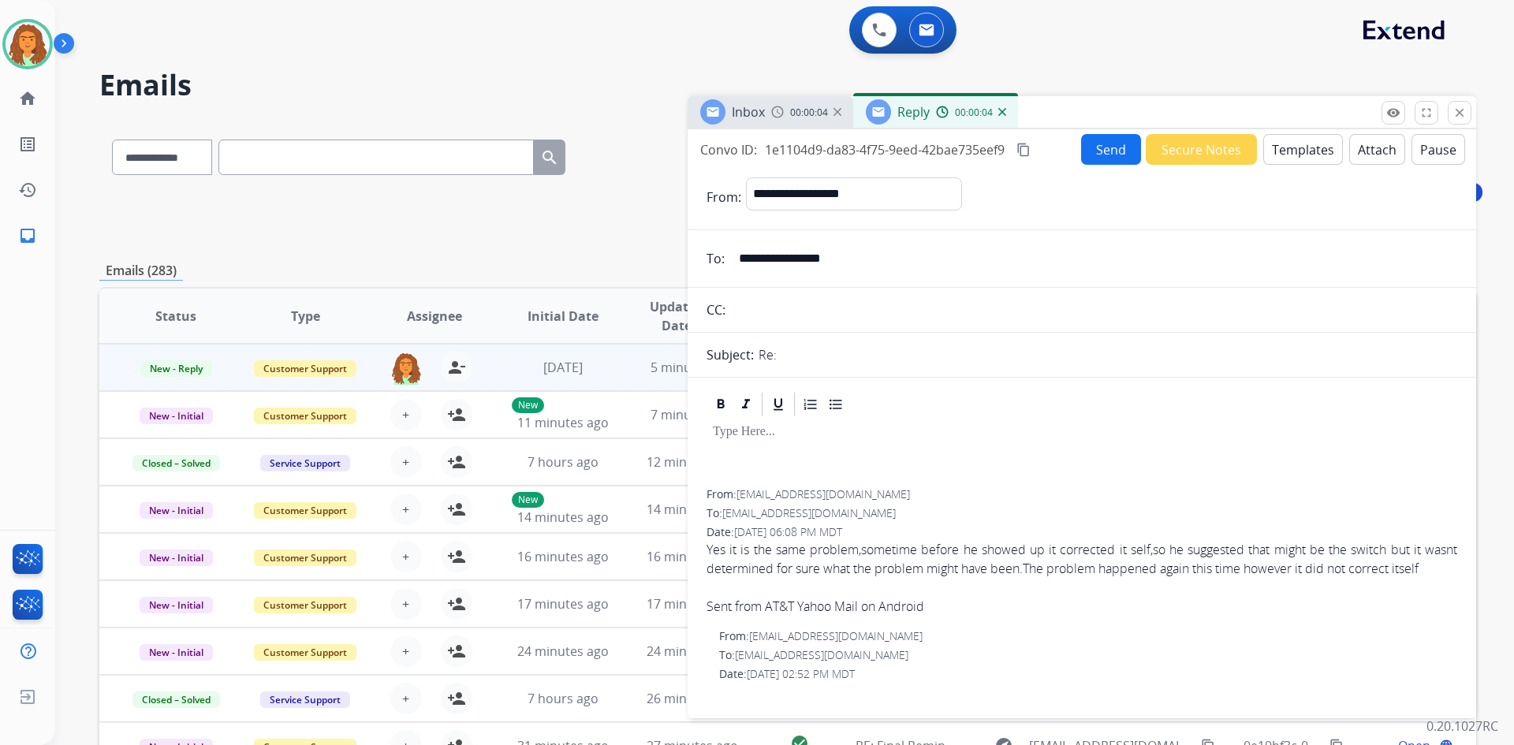
click at [732, 149] on button "Templates" at bounding box center [1303, 149] width 80 height 31
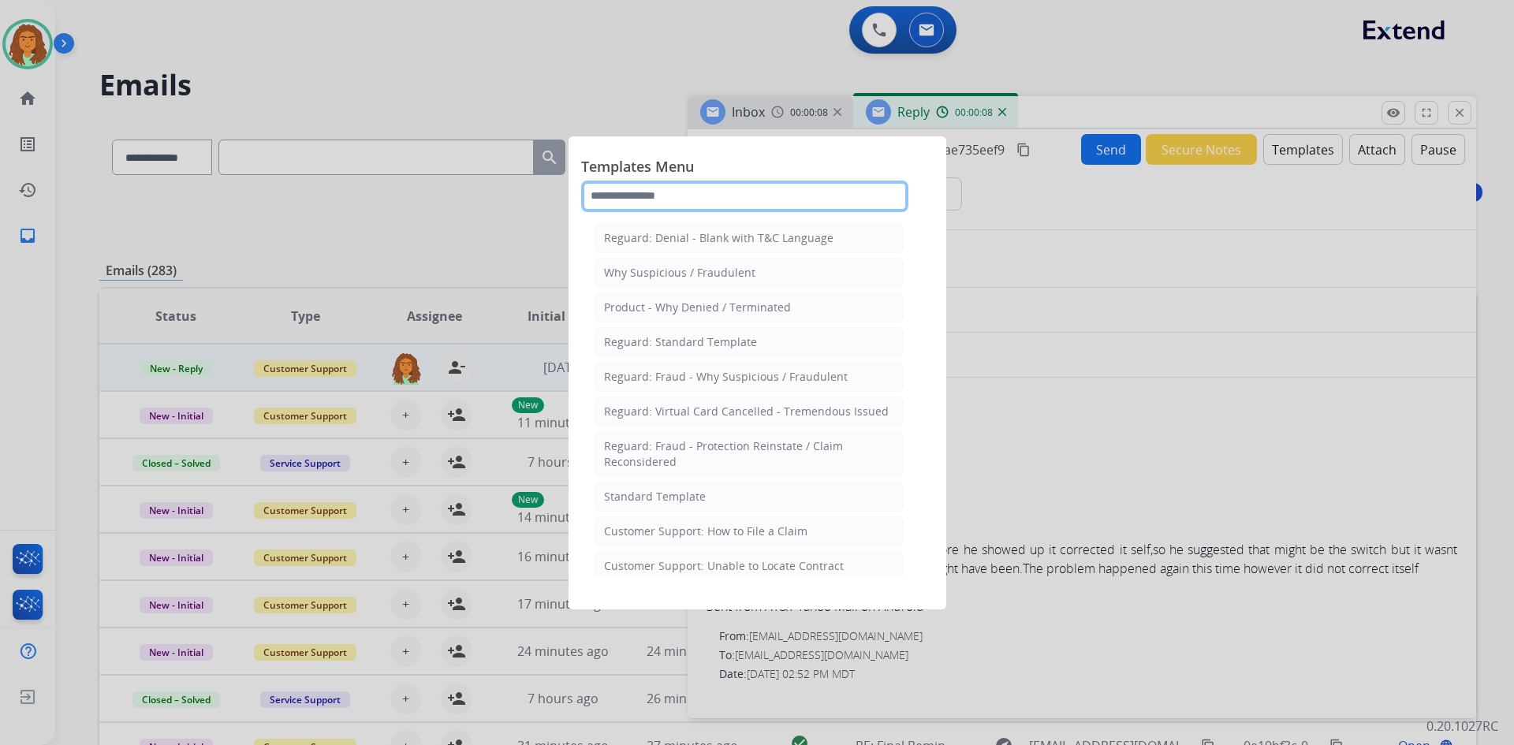
click at [660, 190] on input "text" at bounding box center [744, 197] width 327 height 32
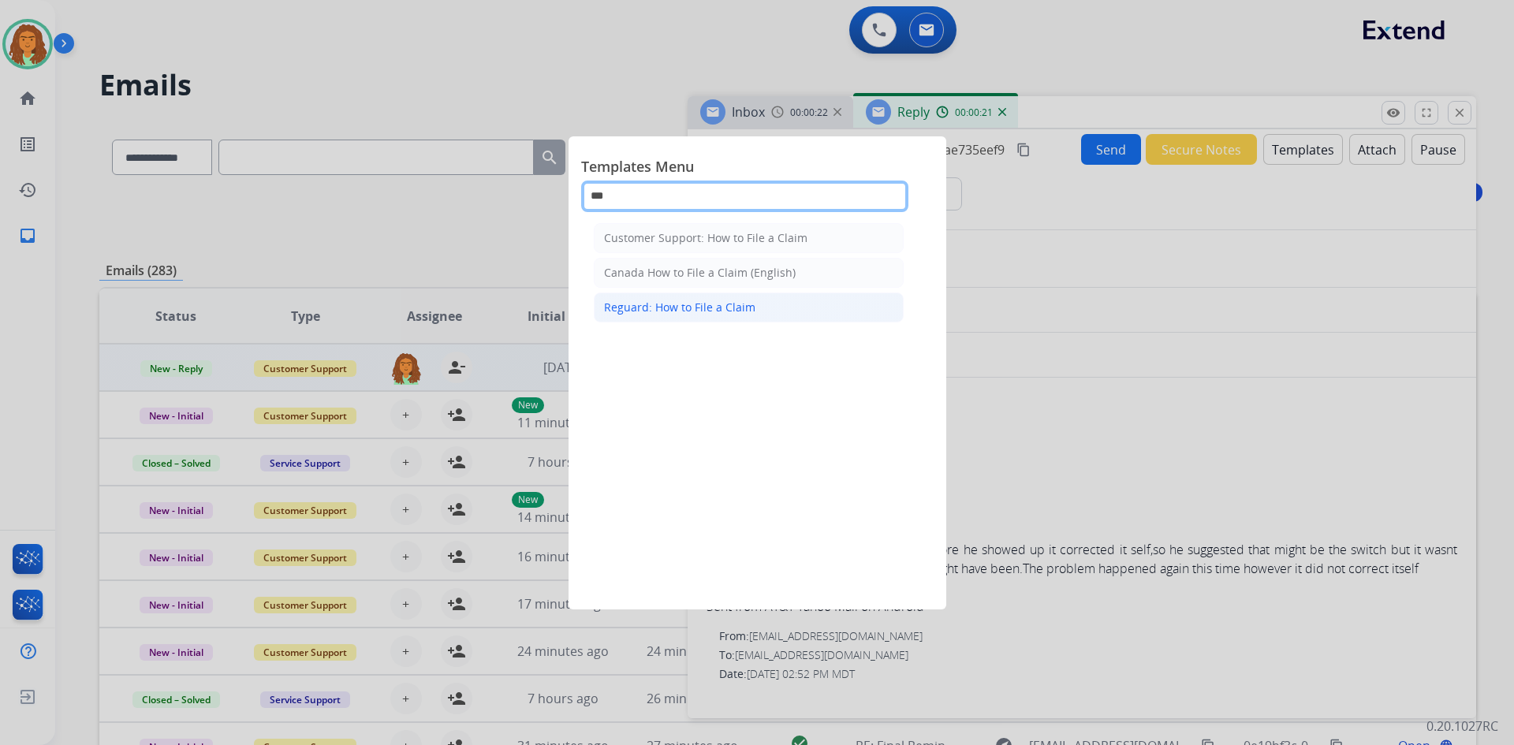
type input "***"
click at [687, 310] on div "Reguard: How to File a Claim" at bounding box center [679, 308] width 151 height 16
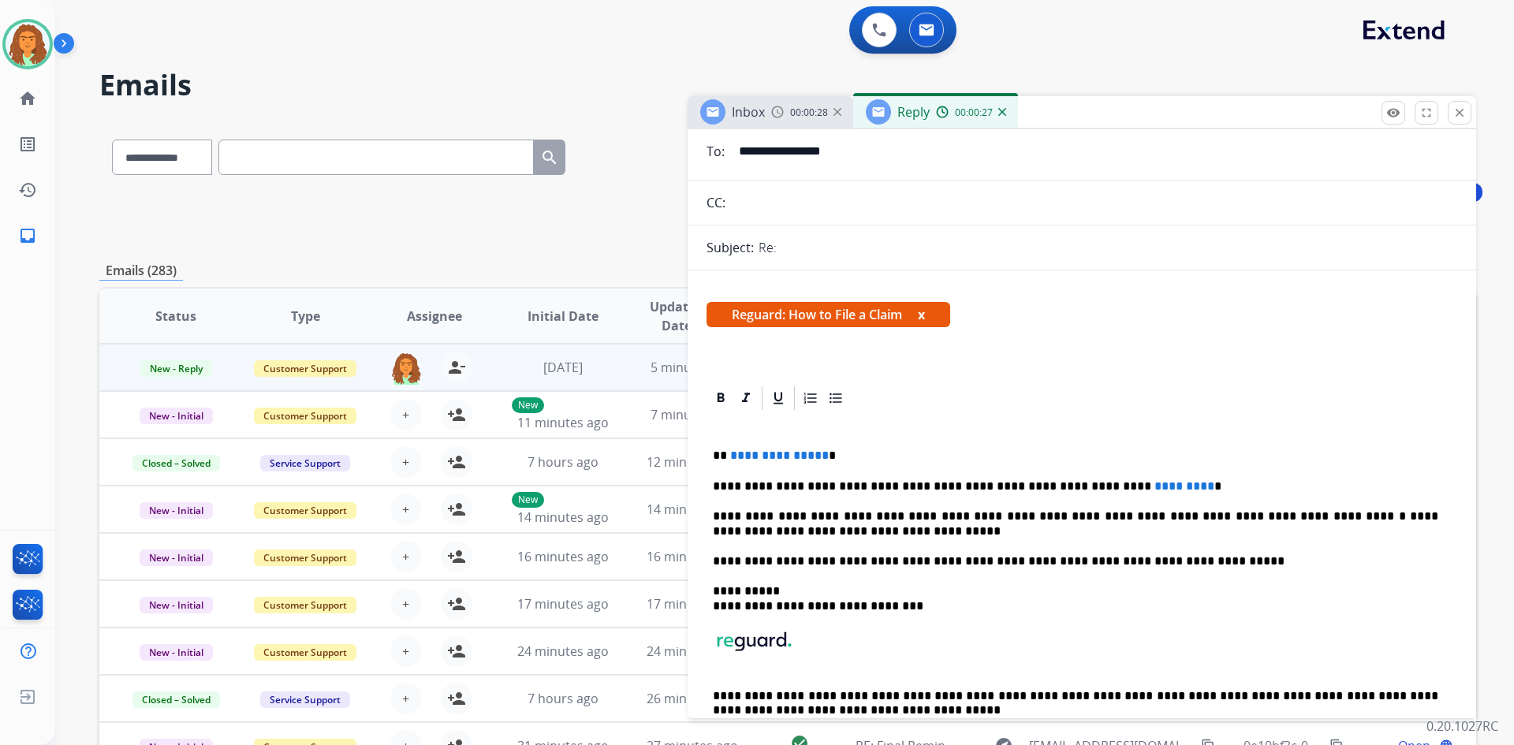
scroll to position [79, 0]
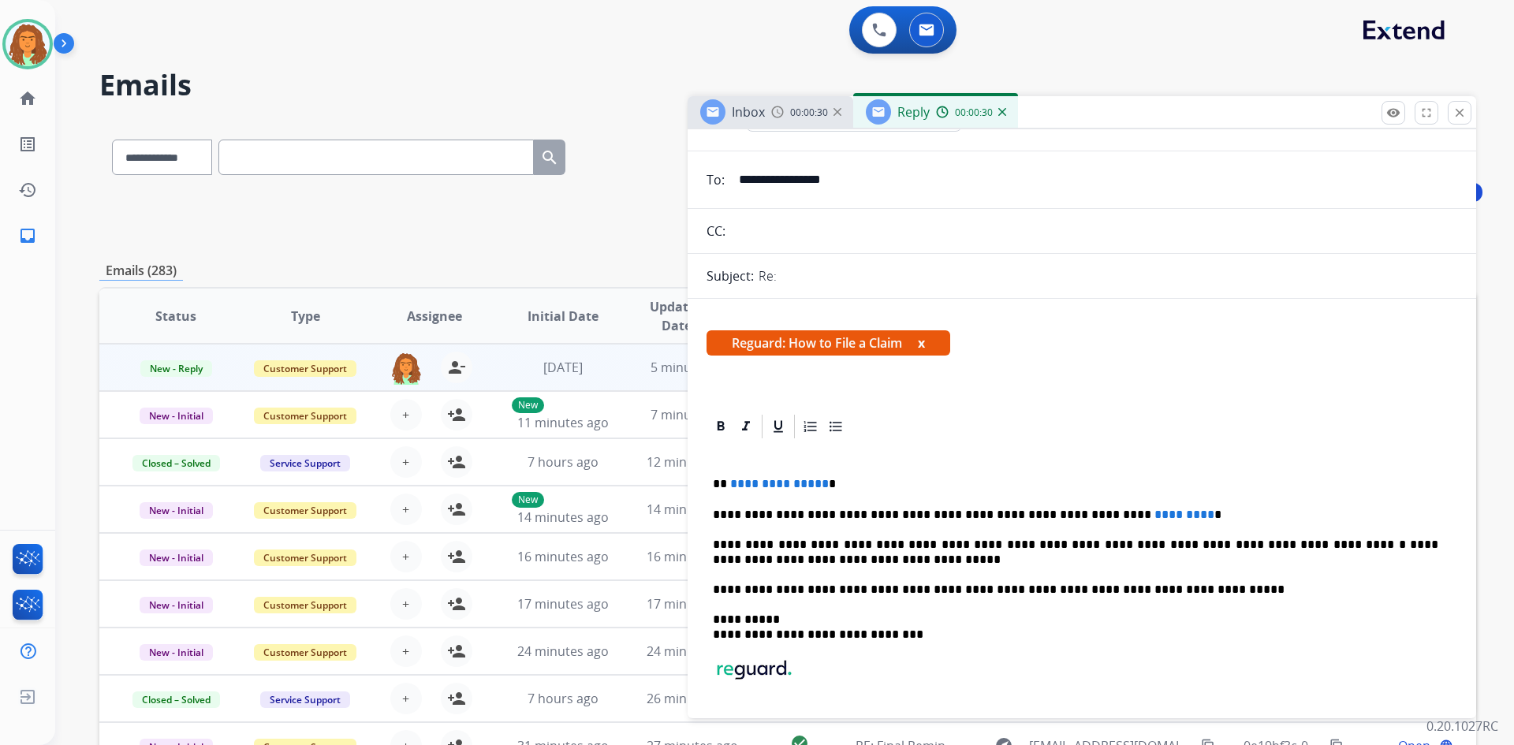
click at [732, 275] on div "Re:" at bounding box center [1107, 275] width 698 height 19
click at [732, 269] on div "Re:" at bounding box center [1107, 275] width 698 height 19
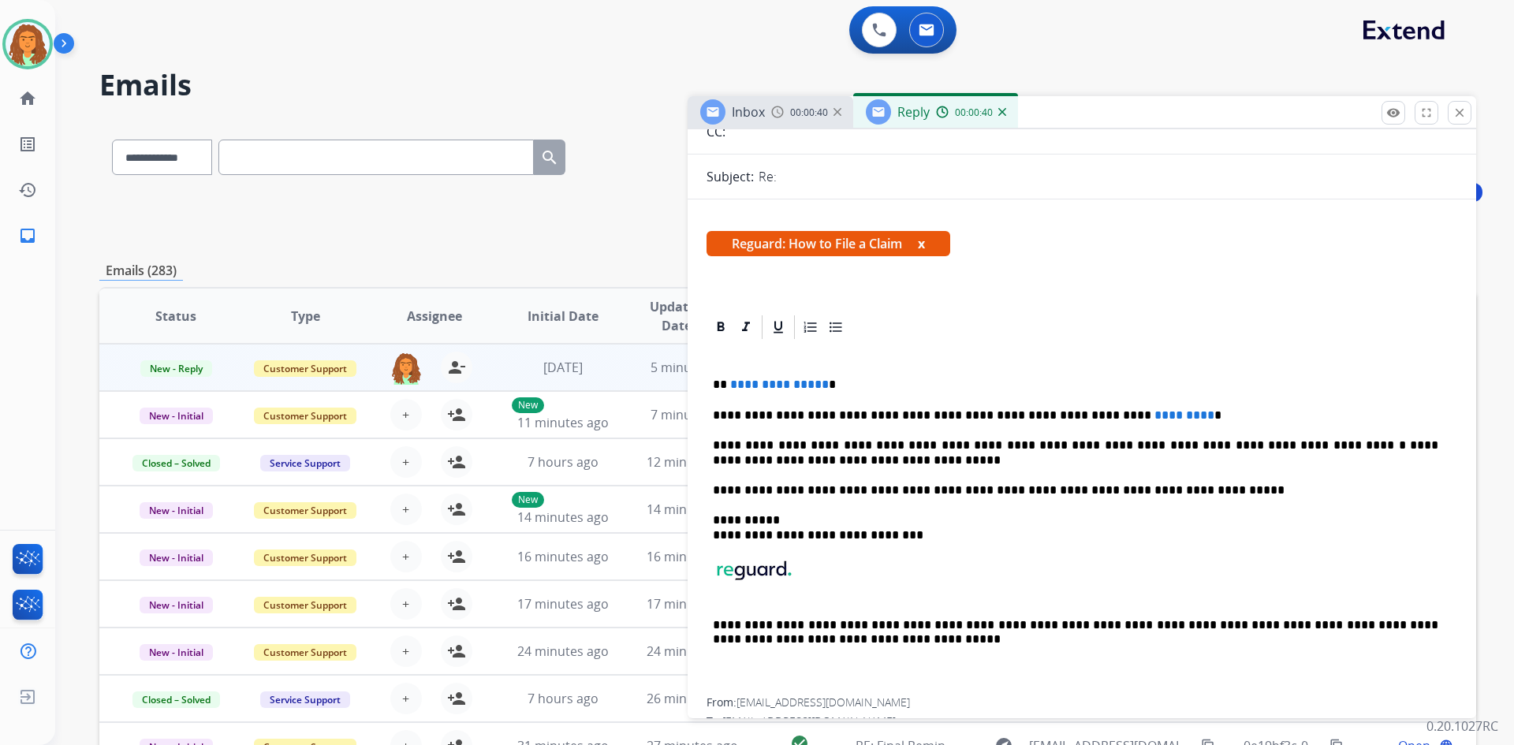
scroll to position [237, 0]
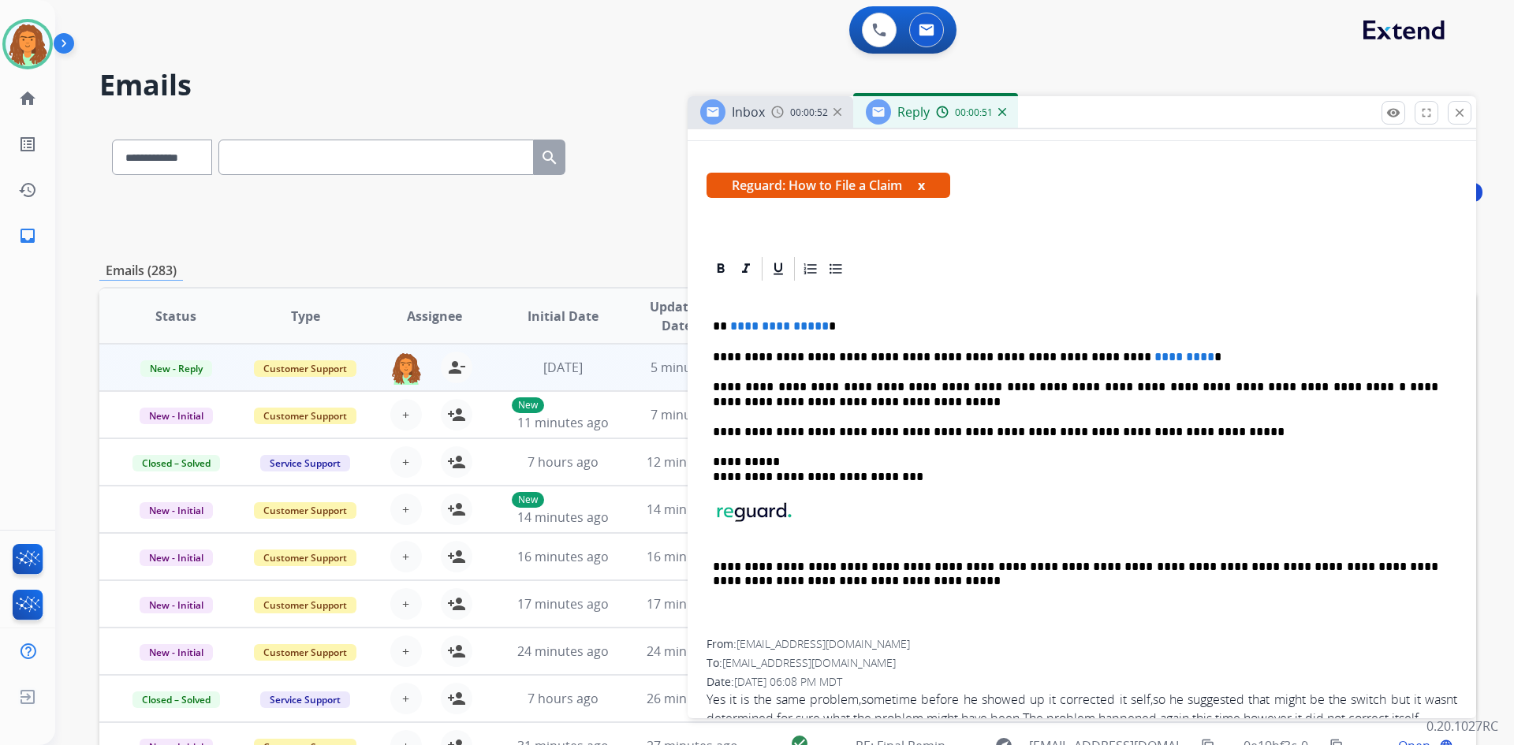
click at [732, 327] on span "**********" at bounding box center [779, 326] width 99 height 12
click at [732, 355] on p "**********" at bounding box center [1075, 357] width 725 height 14
click at [732, 403] on p "**********" at bounding box center [1075, 394] width 725 height 29
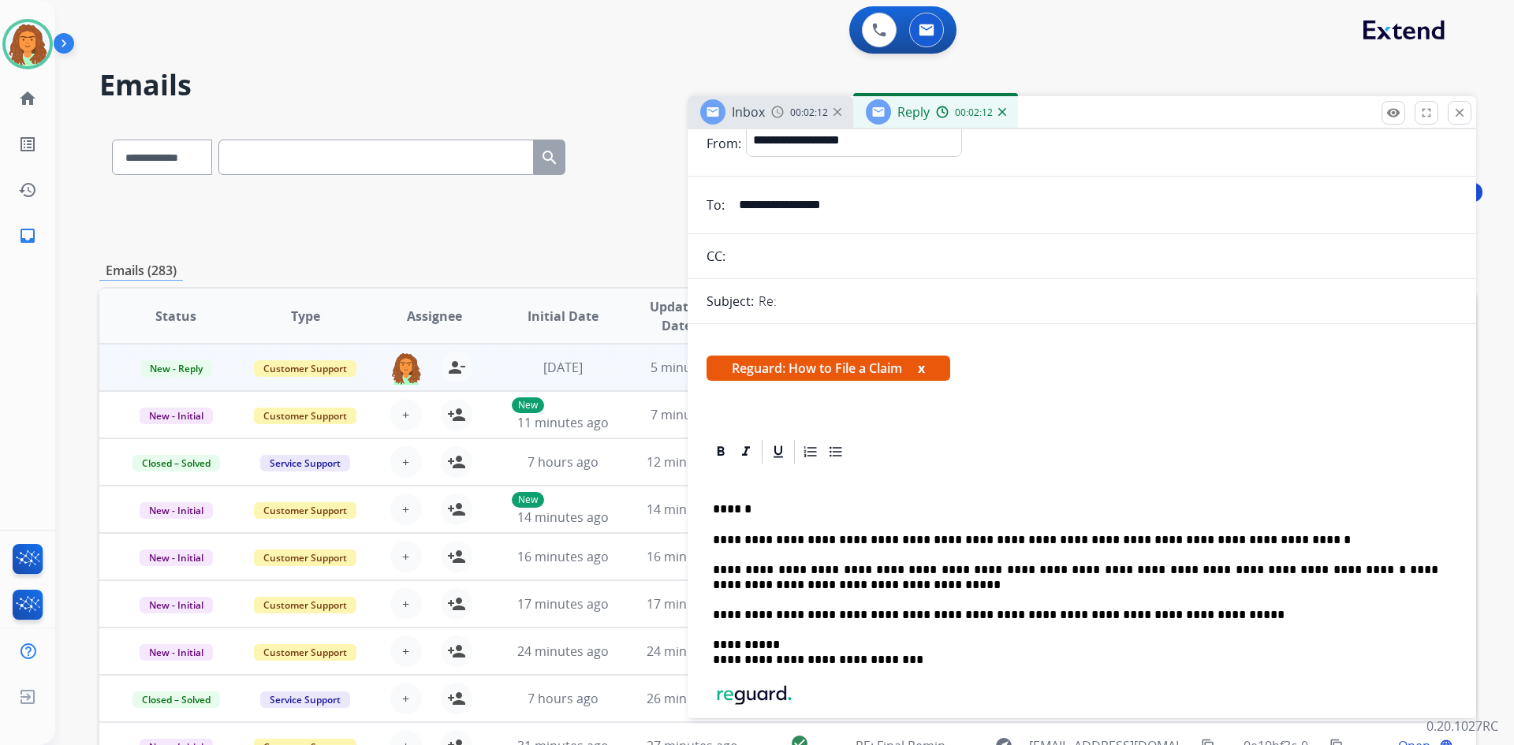
scroll to position [0, 0]
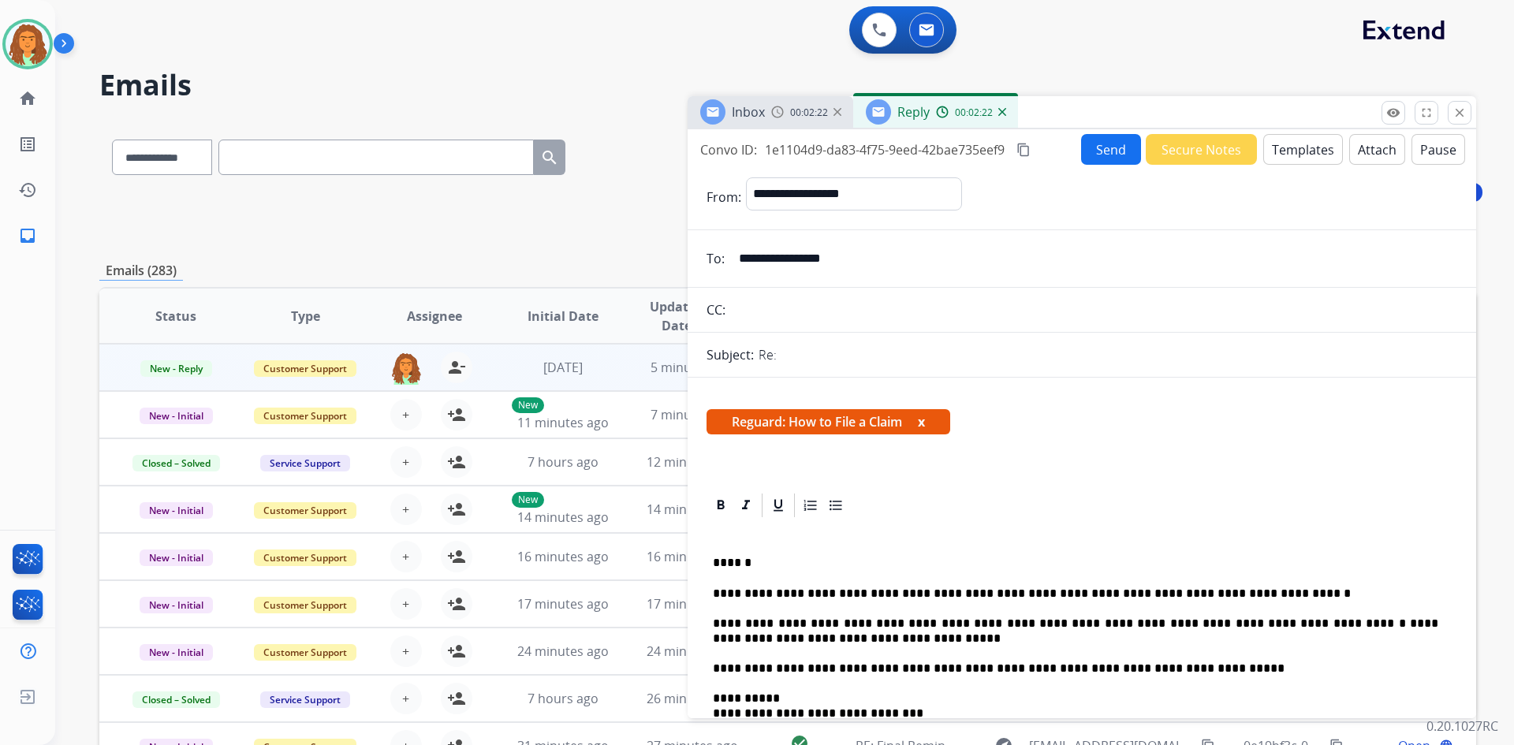
click at [732, 151] on button "Send" at bounding box center [1111, 149] width 60 height 31
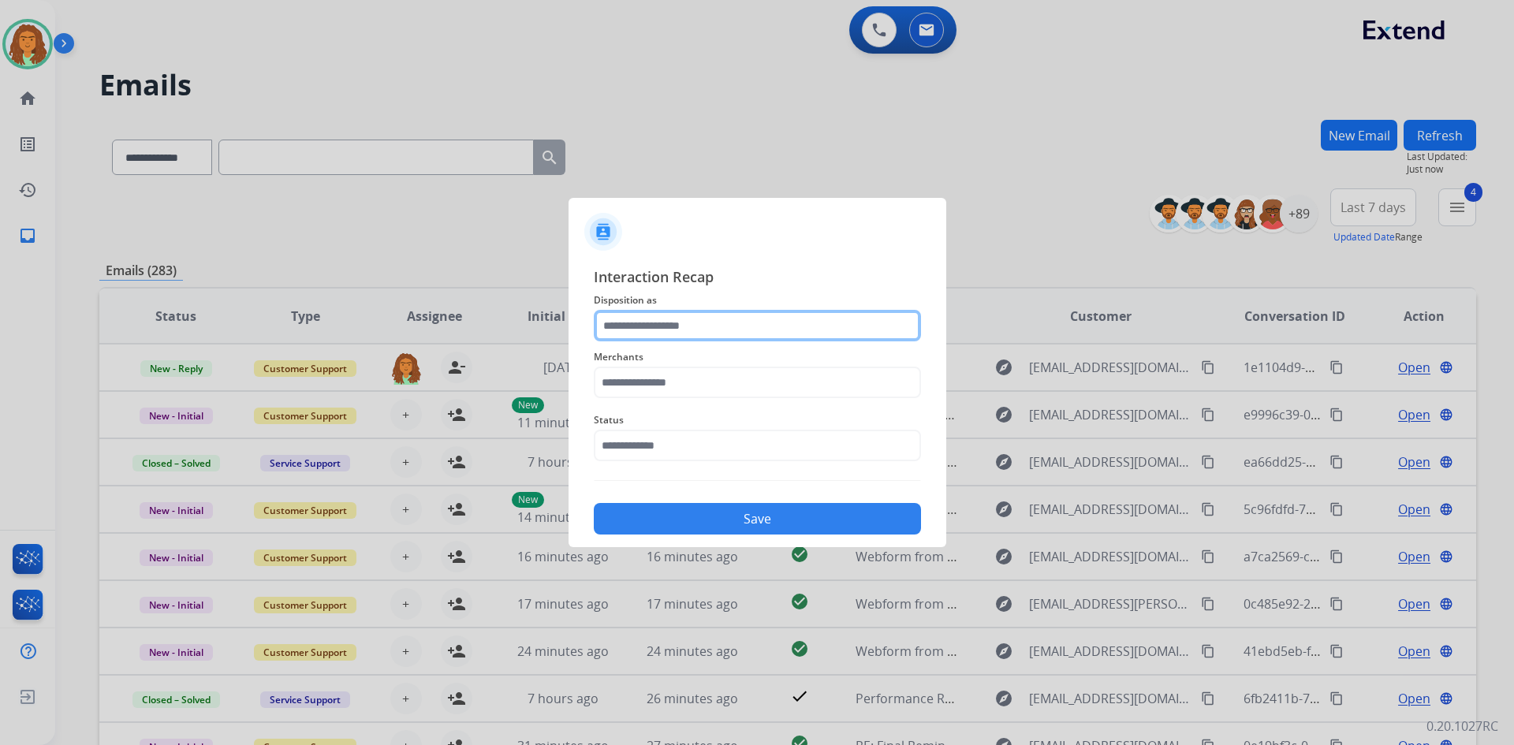
click at [633, 329] on input "text" at bounding box center [757, 326] width 327 height 32
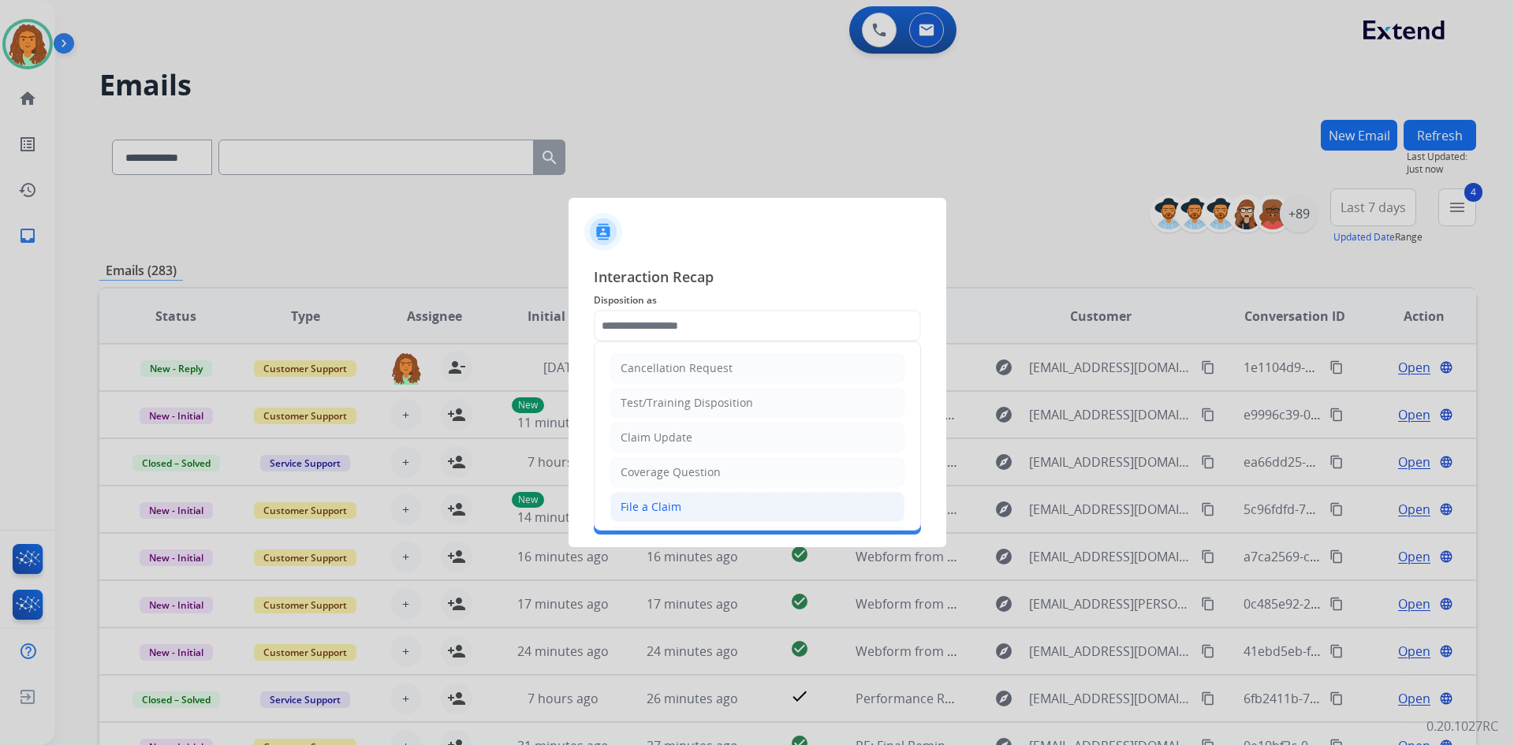
click at [666, 511] on div "File a Claim" at bounding box center [650, 507] width 61 height 16
type input "**********"
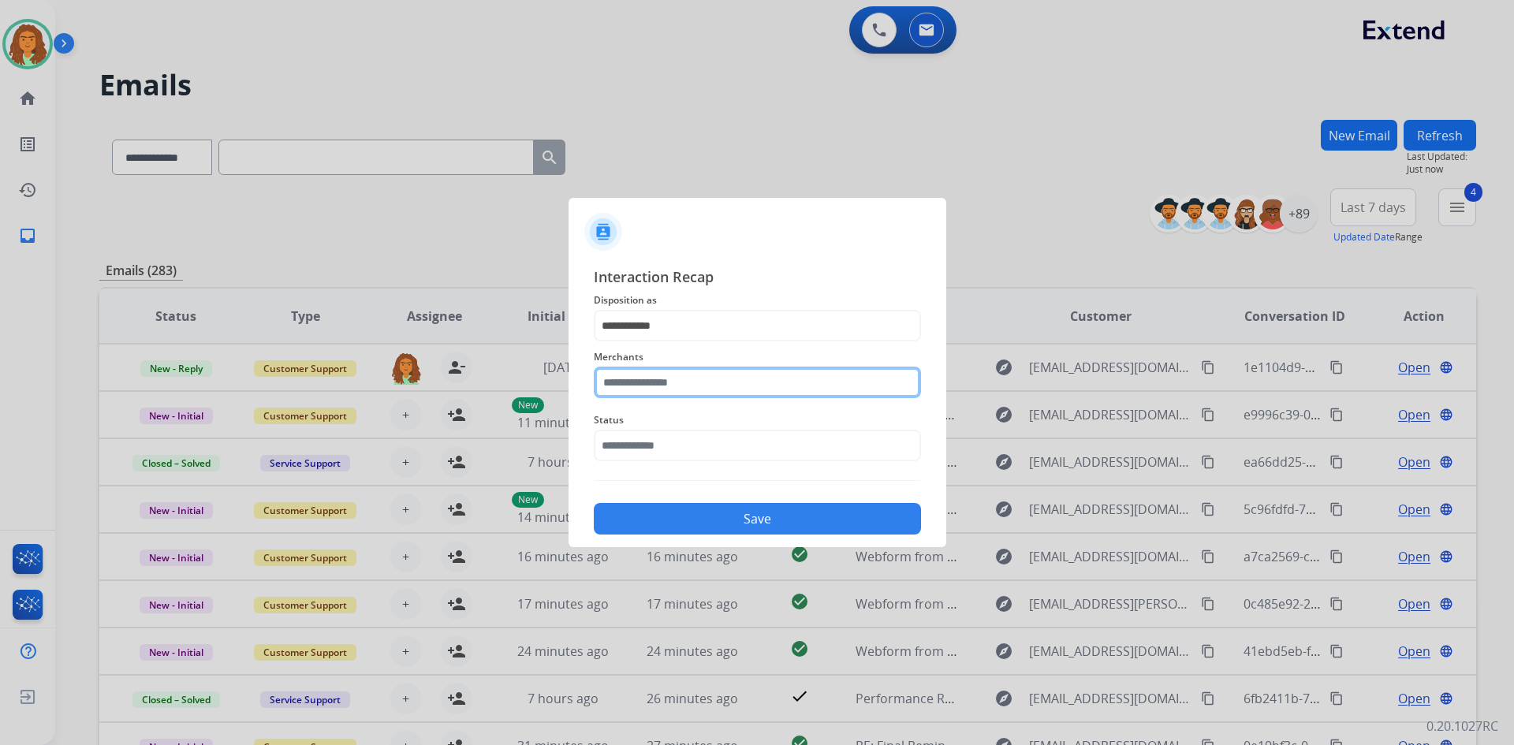
click at [661, 386] on input "text" at bounding box center [757, 383] width 327 height 32
click at [622, 380] on input "text" at bounding box center [757, 383] width 327 height 32
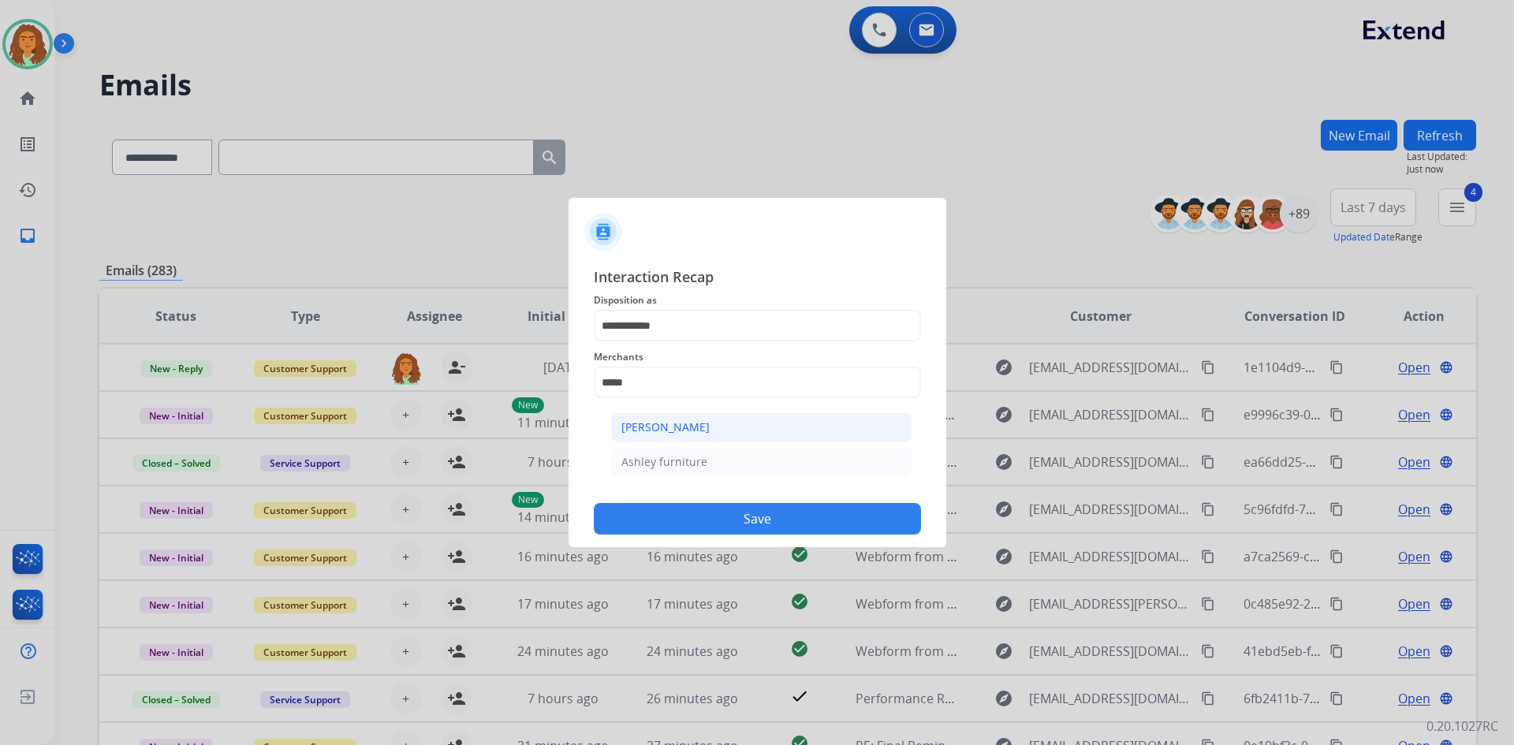
click at [652, 423] on div "[PERSON_NAME]" at bounding box center [665, 427] width 88 height 16
type input "**********"
click at [732, 517] on button "Save" at bounding box center [757, 519] width 327 height 32
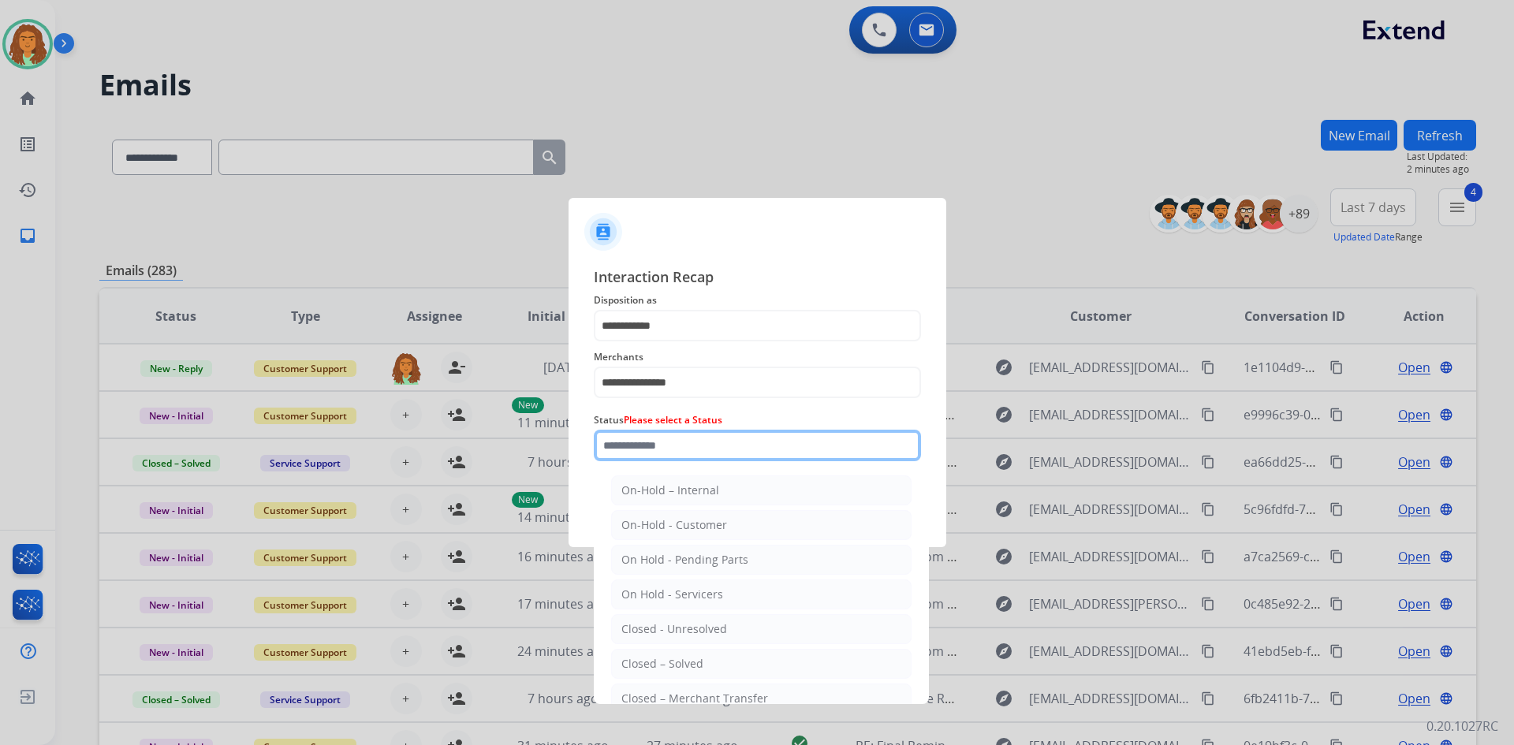
click at [649, 445] on input "text" at bounding box center [757, 446] width 327 height 32
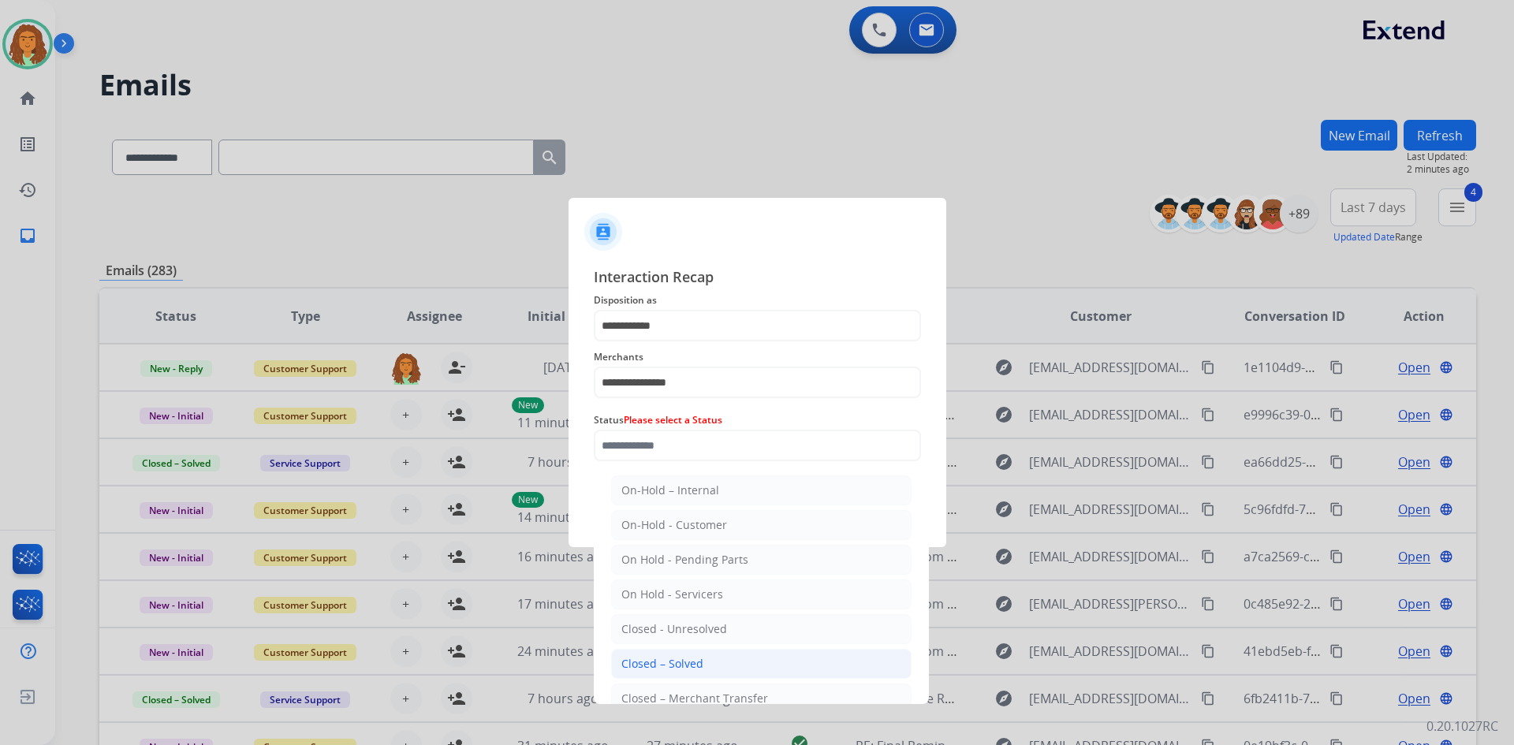
click at [659, 665] on div "Closed – Solved" at bounding box center [662, 664] width 82 height 16
type input "**********"
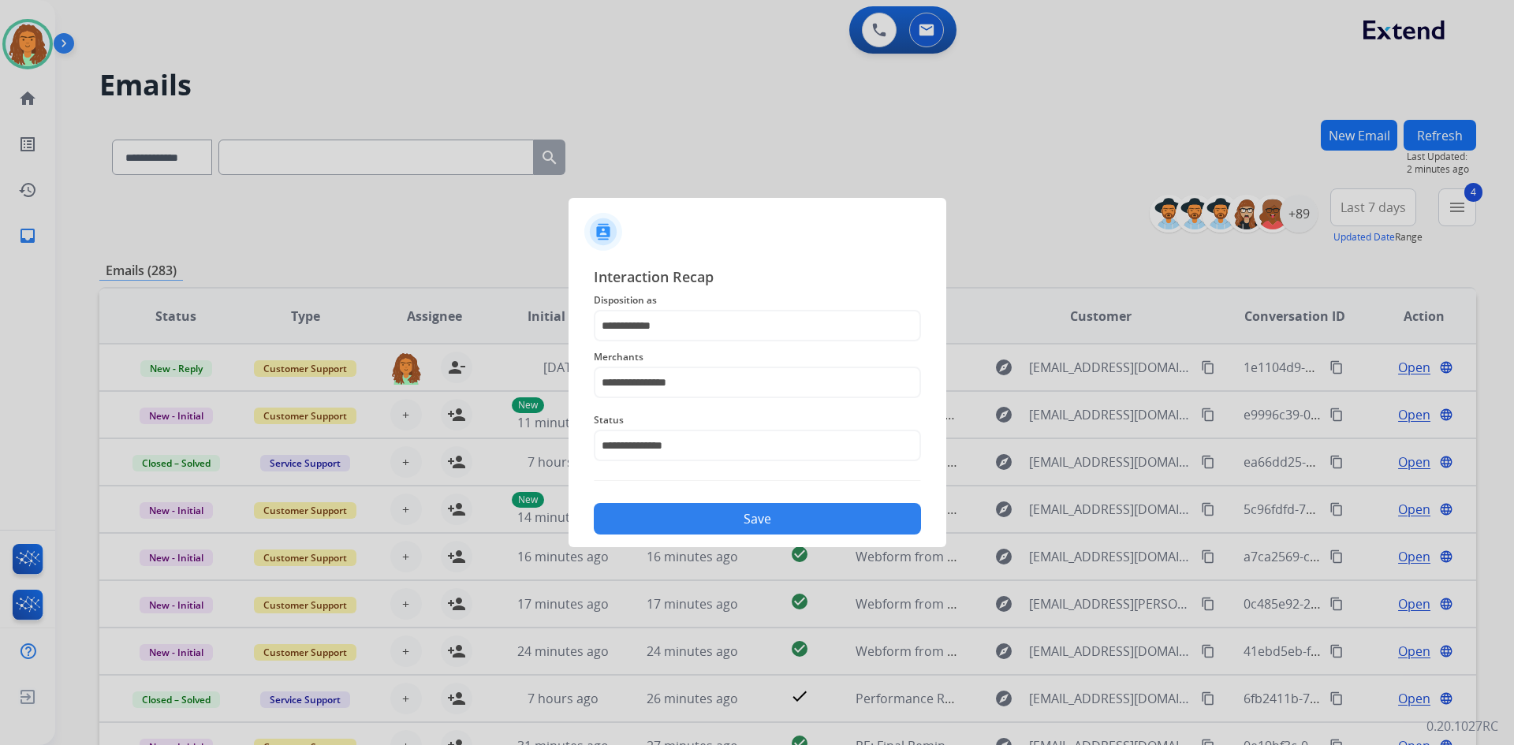
click at [732, 508] on button "Save" at bounding box center [757, 519] width 327 height 32
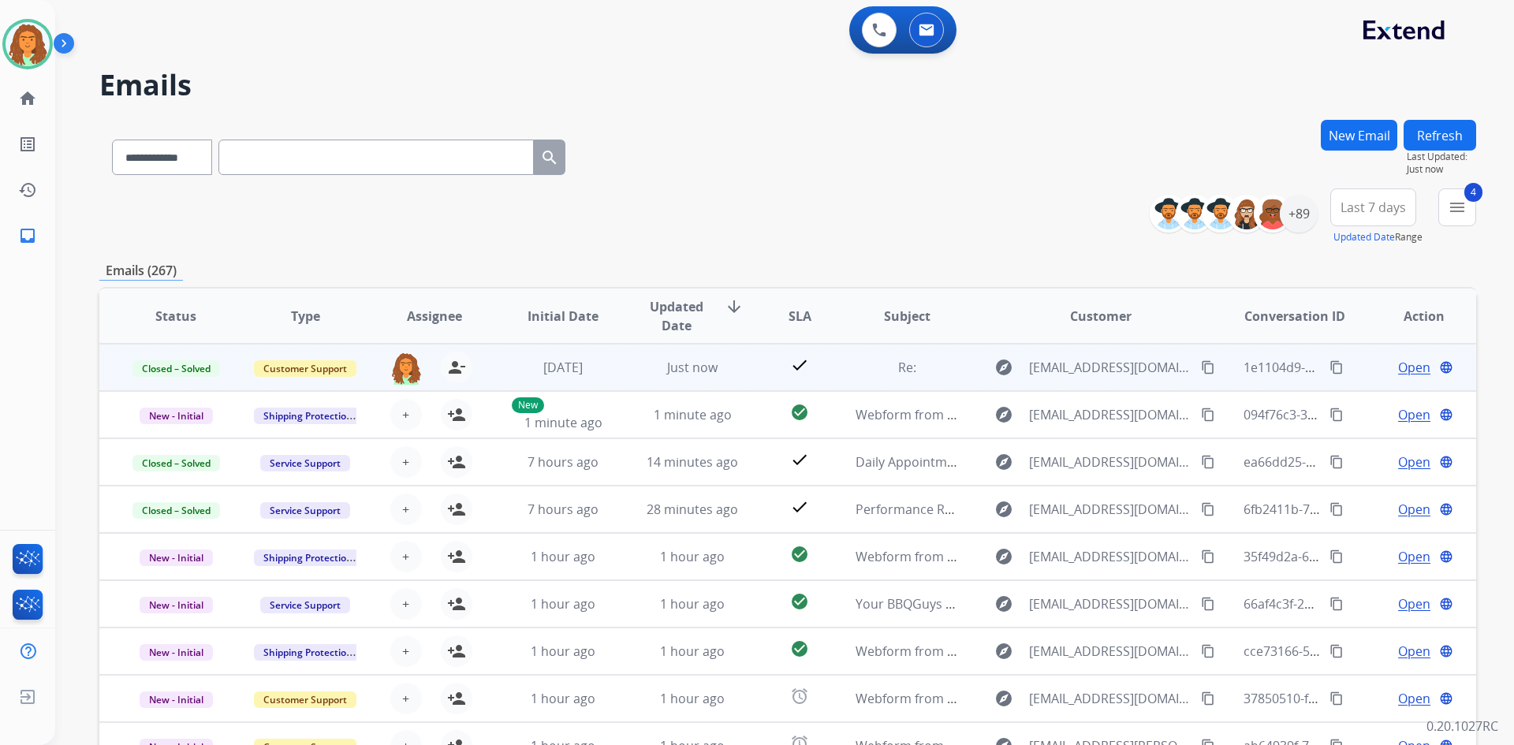
click at [732, 367] on mat-icon "content_copy" at bounding box center [1336, 367] width 14 height 14
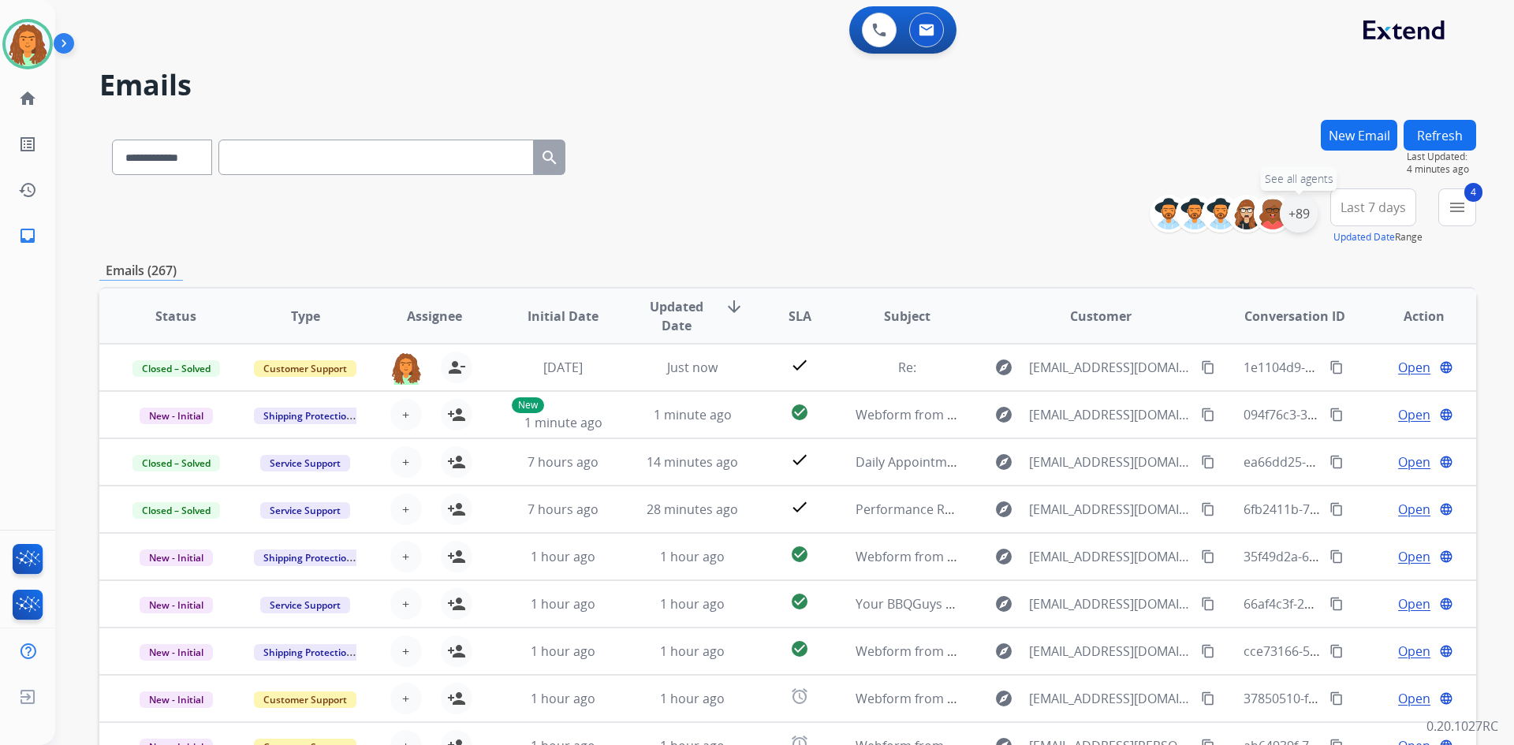
click at [732, 210] on div "+89" at bounding box center [1299, 214] width 38 height 38
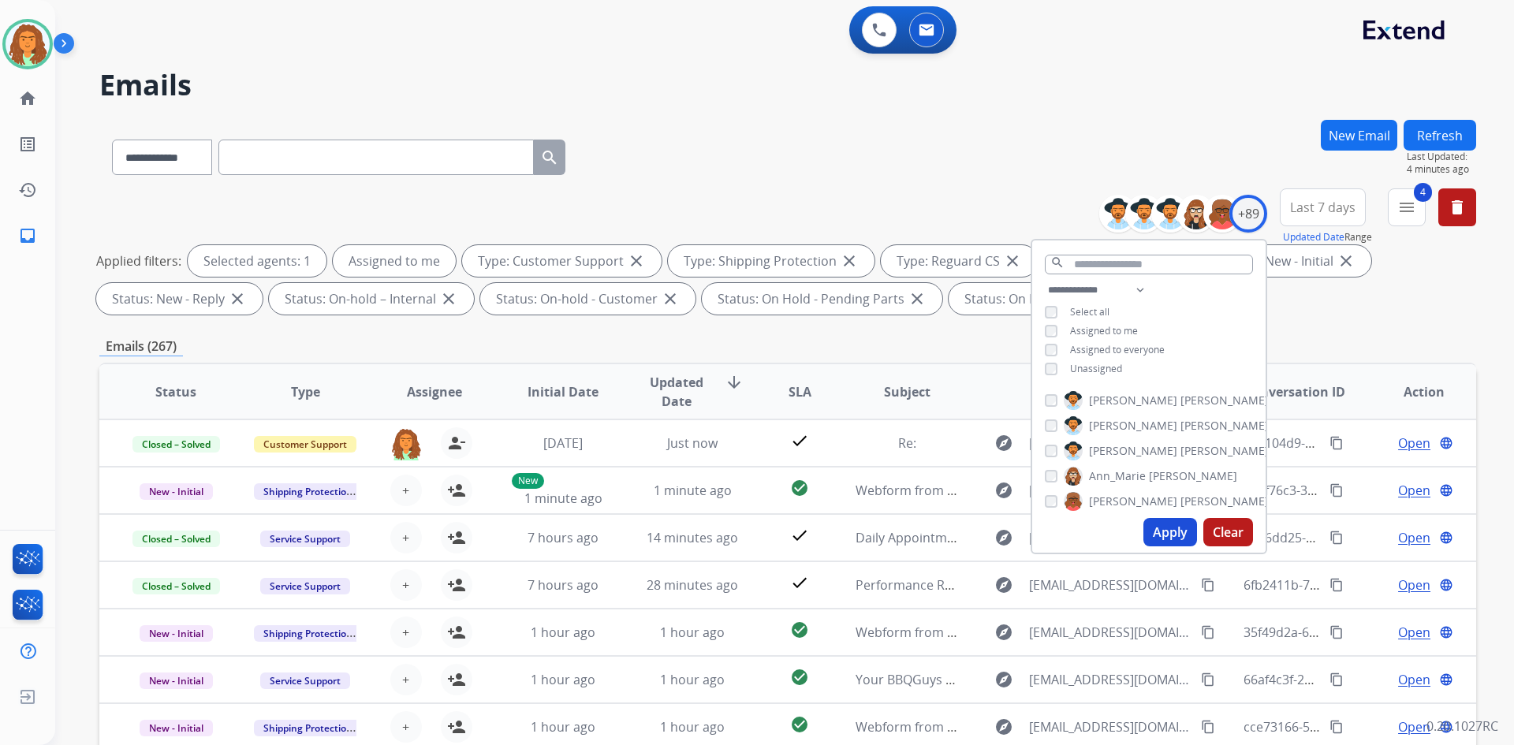
click at [732, 530] on button "Apply" at bounding box center [1170, 532] width 54 height 28
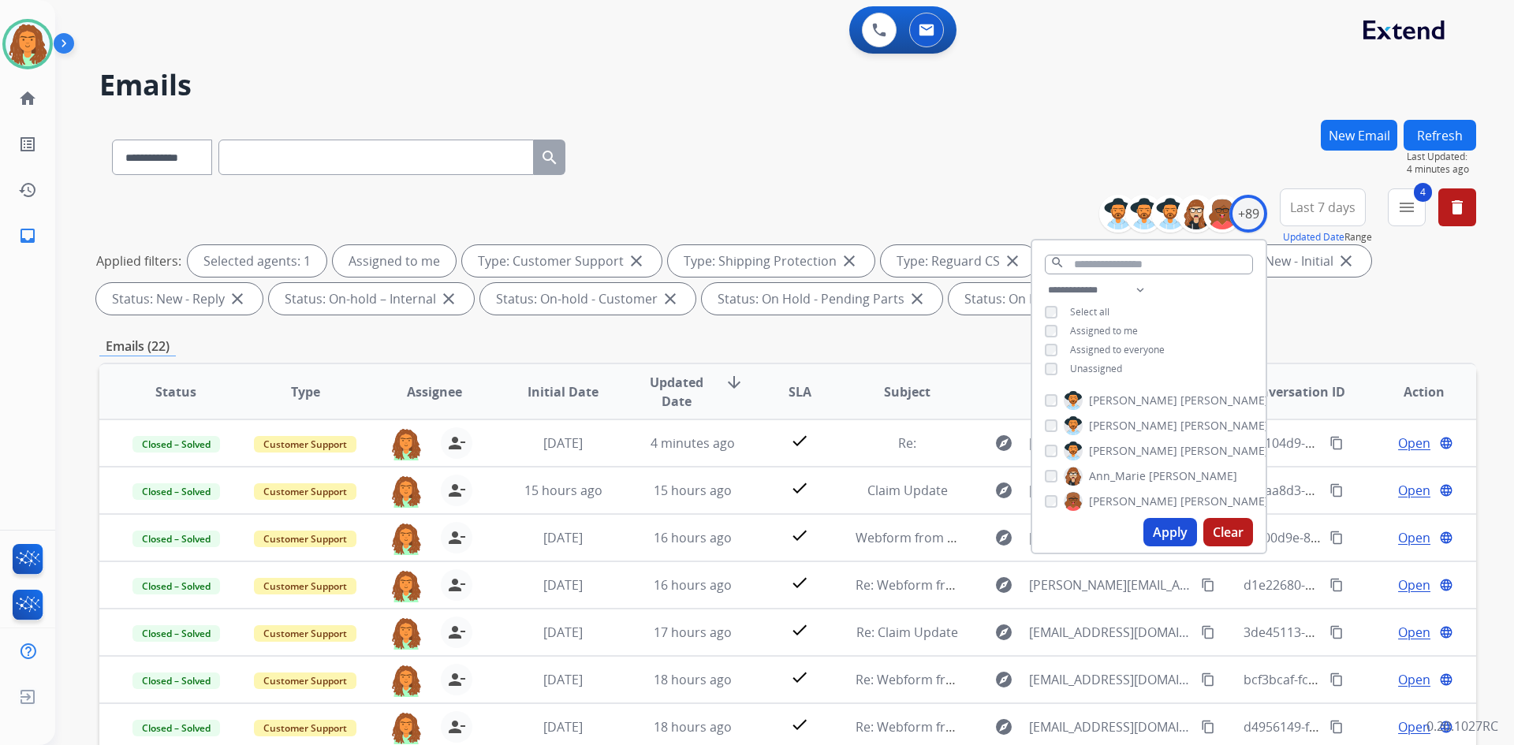
click at [732, 532] on button "Apply" at bounding box center [1170, 532] width 54 height 28
click at [732, 336] on div "**********" at bounding box center [787, 546] width 1376 height 853
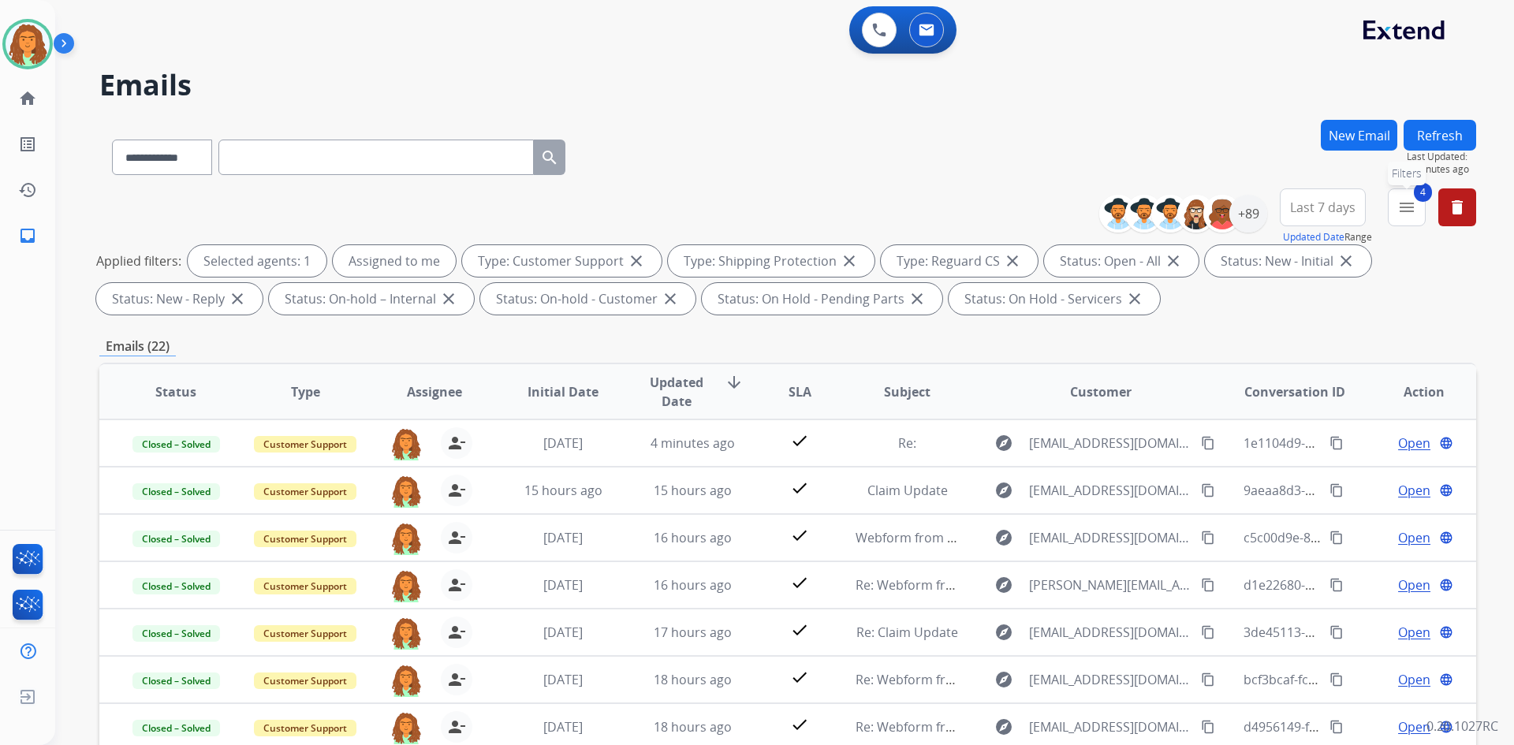
click at [732, 222] on button "4 menu Filters" at bounding box center [1407, 207] width 38 height 38
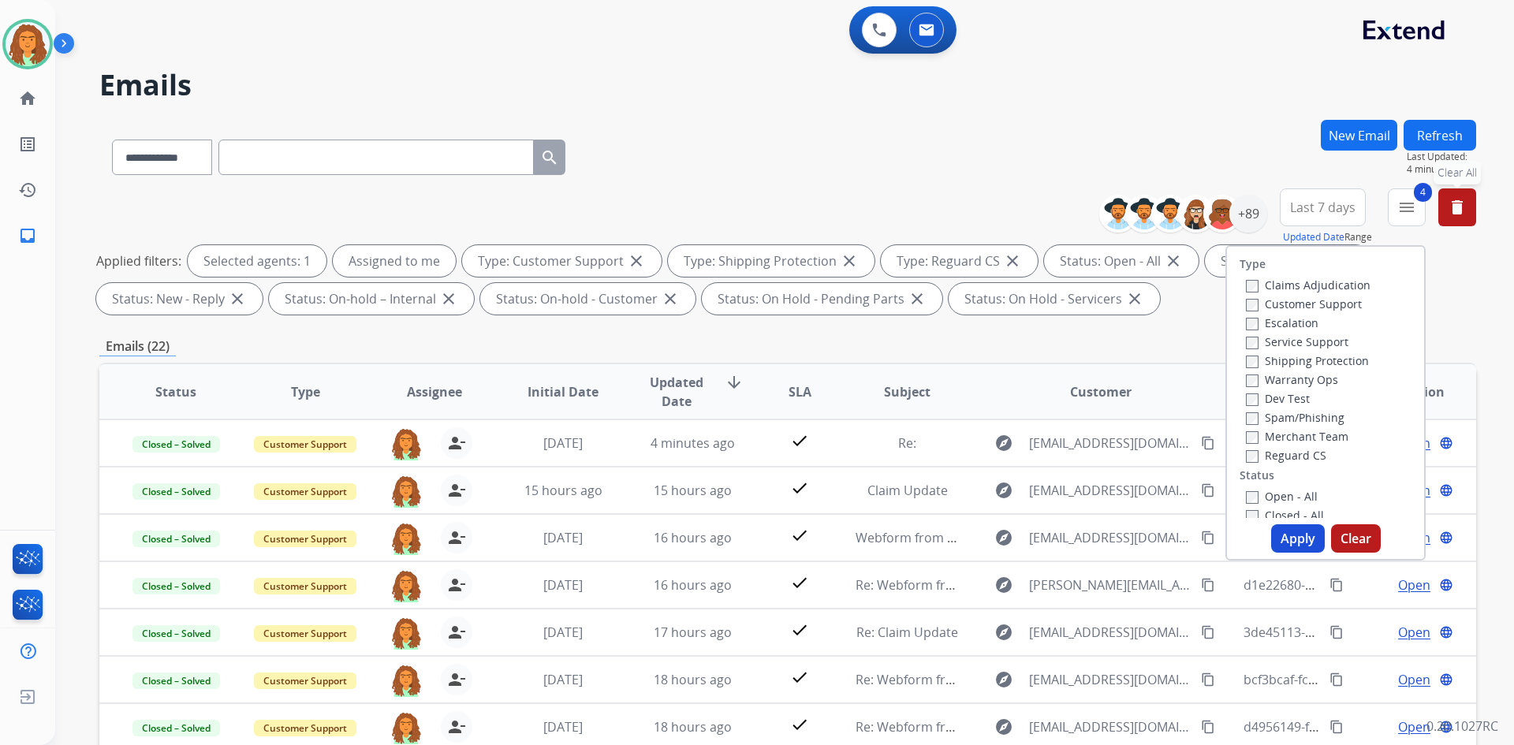
click at [732, 203] on mat-icon "delete" at bounding box center [1456, 207] width 19 height 19
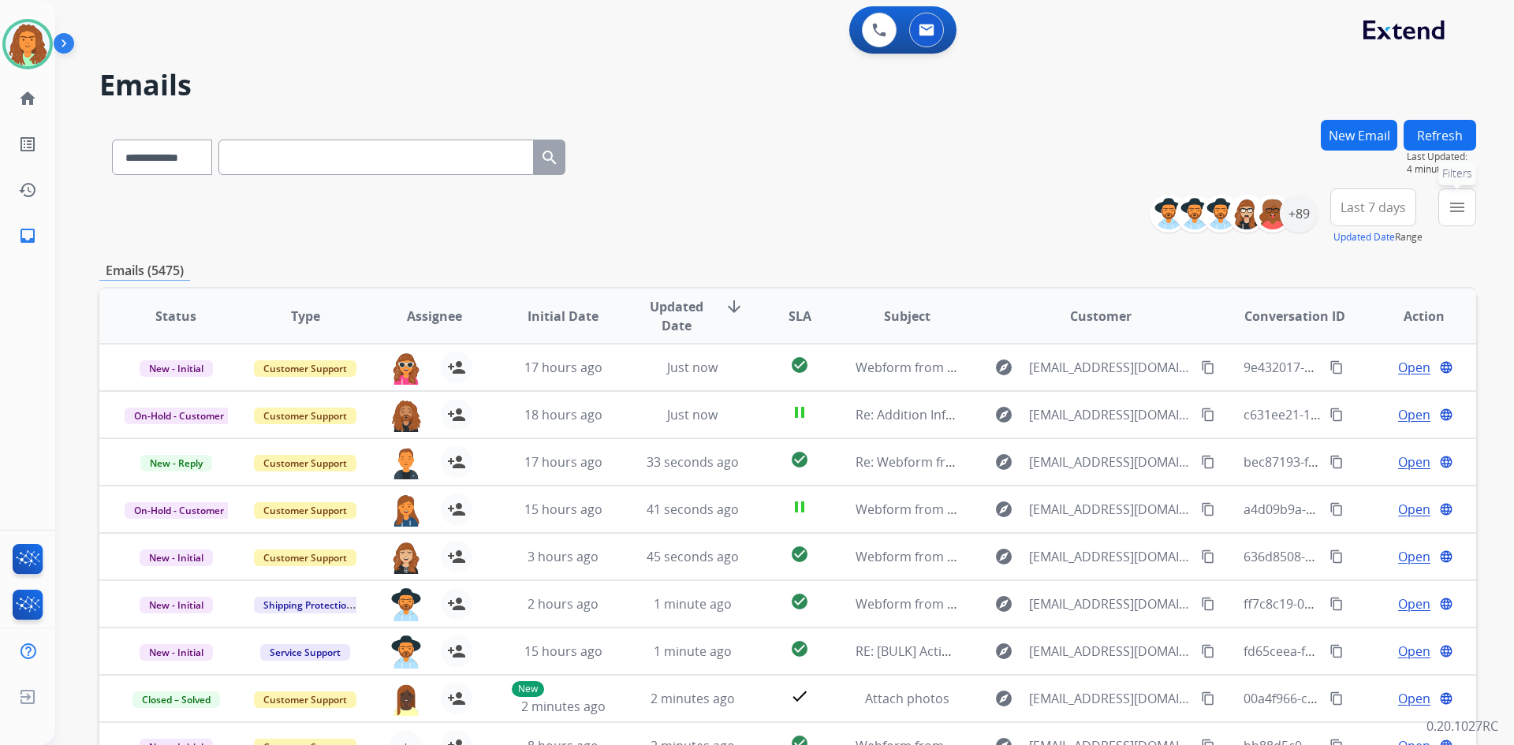
click at [732, 210] on mat-icon "menu" at bounding box center [1456, 207] width 19 height 19
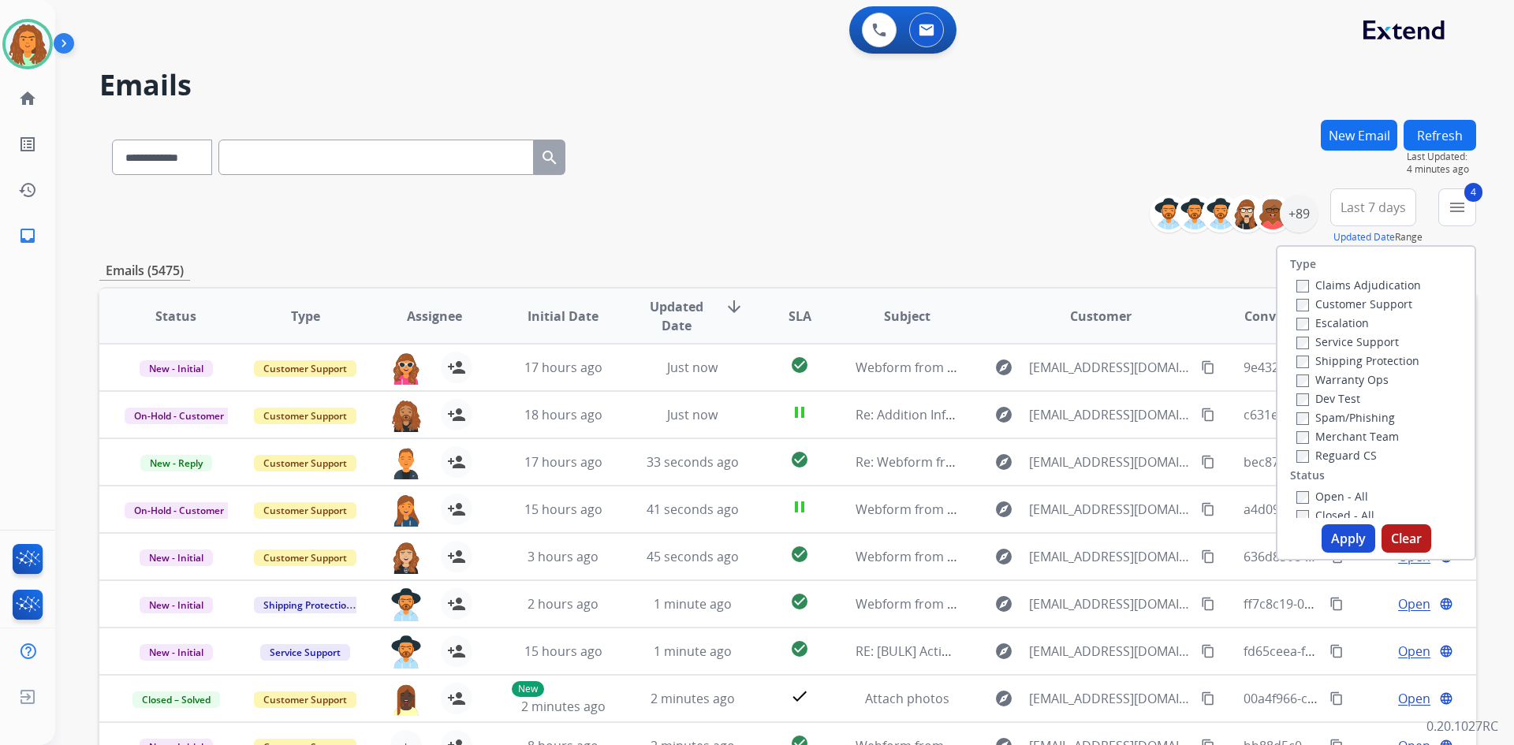
click at [732, 541] on button "Apply" at bounding box center [1348, 538] width 54 height 28
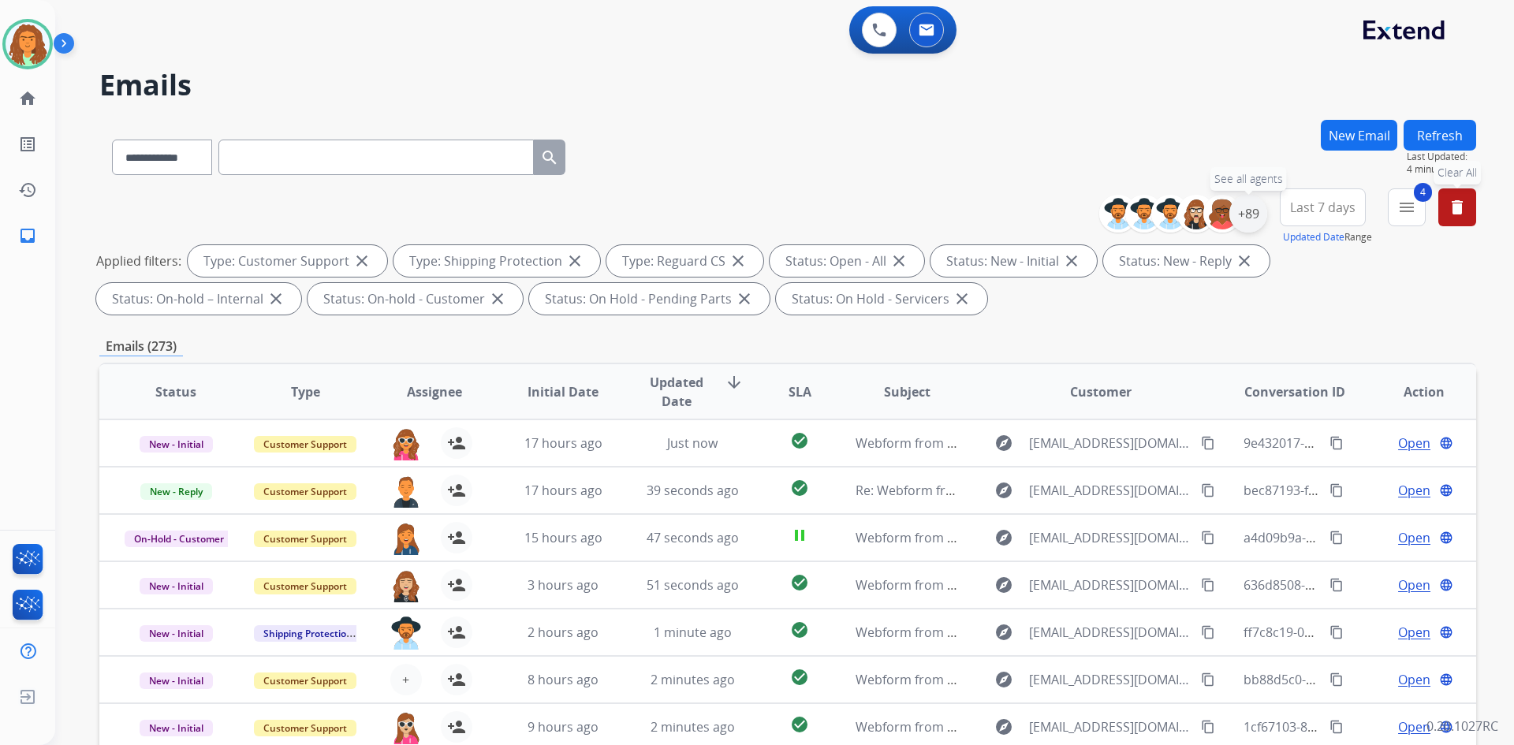
click at [732, 218] on div "+89" at bounding box center [1248, 214] width 38 height 38
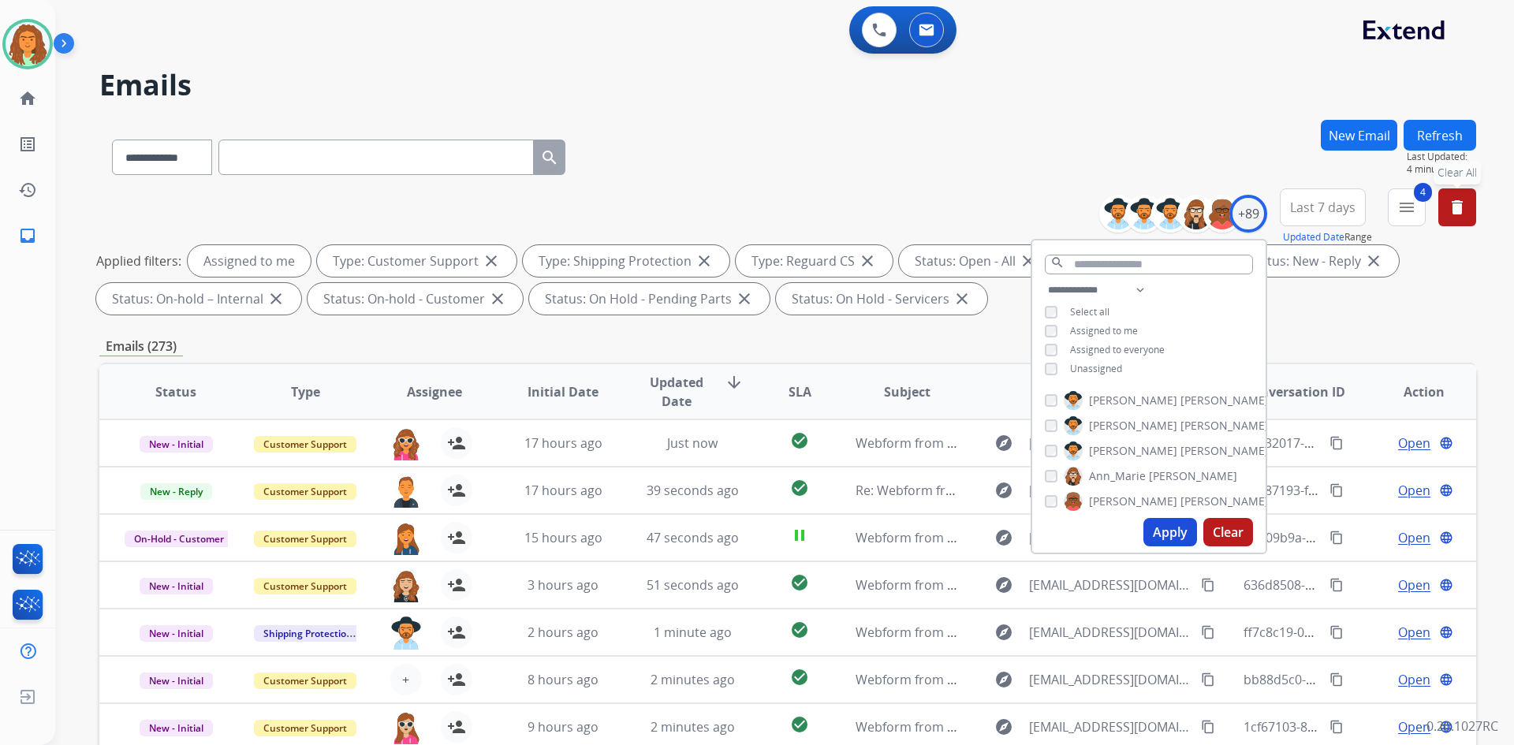
click at [732, 529] on button "Apply" at bounding box center [1170, 532] width 54 height 28
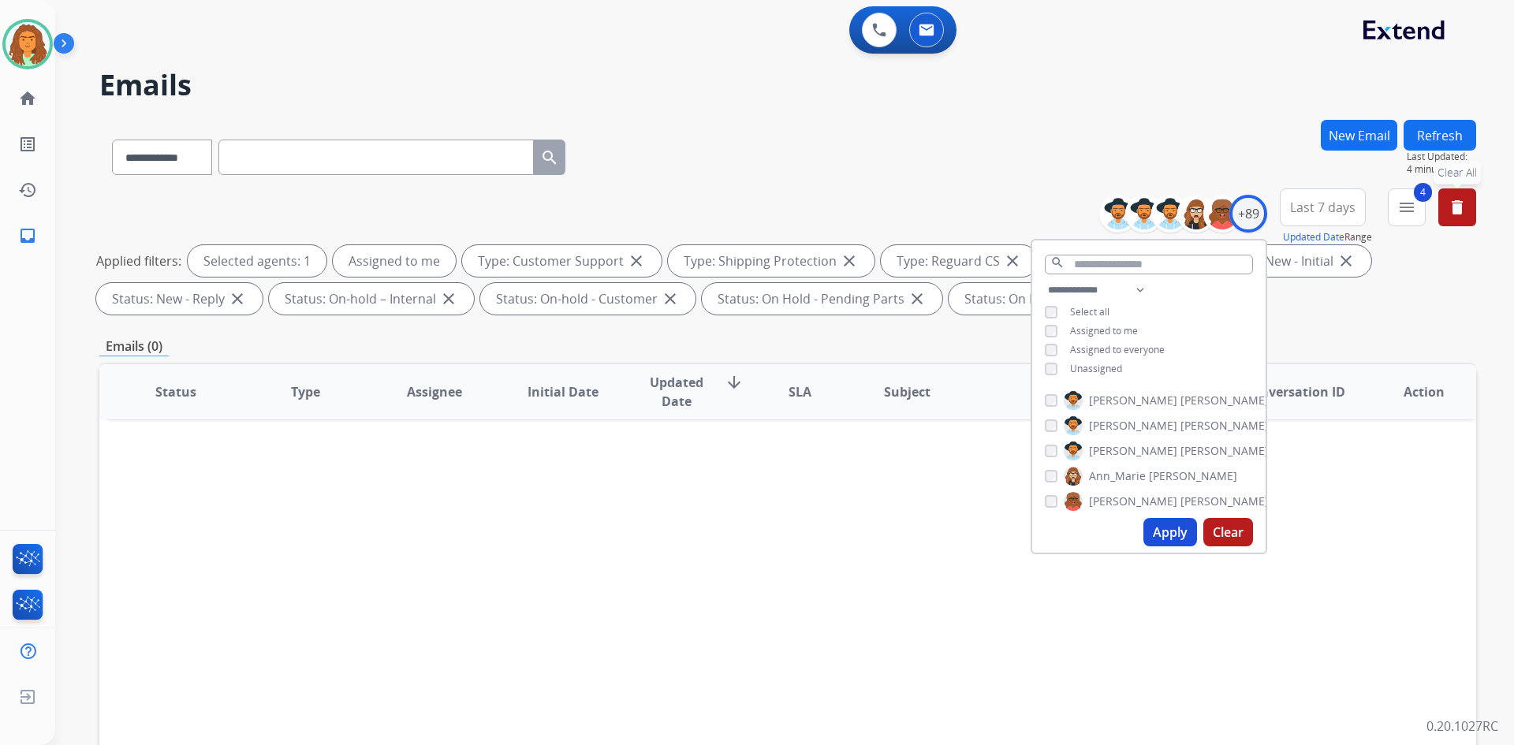
click at [732, 330] on div "**********" at bounding box center [787, 546] width 1376 height 853
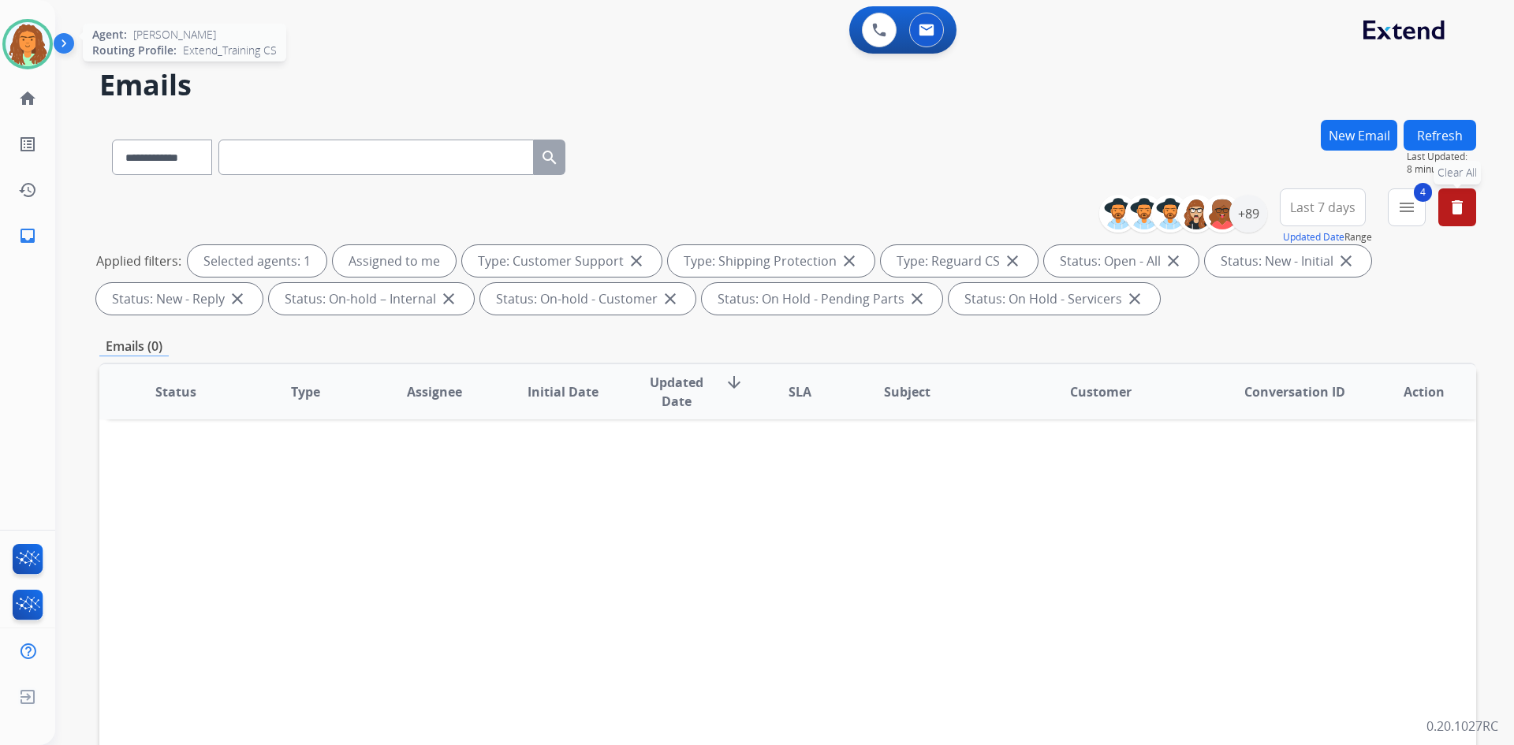
click at [34, 50] on img at bounding box center [28, 44] width 44 height 44
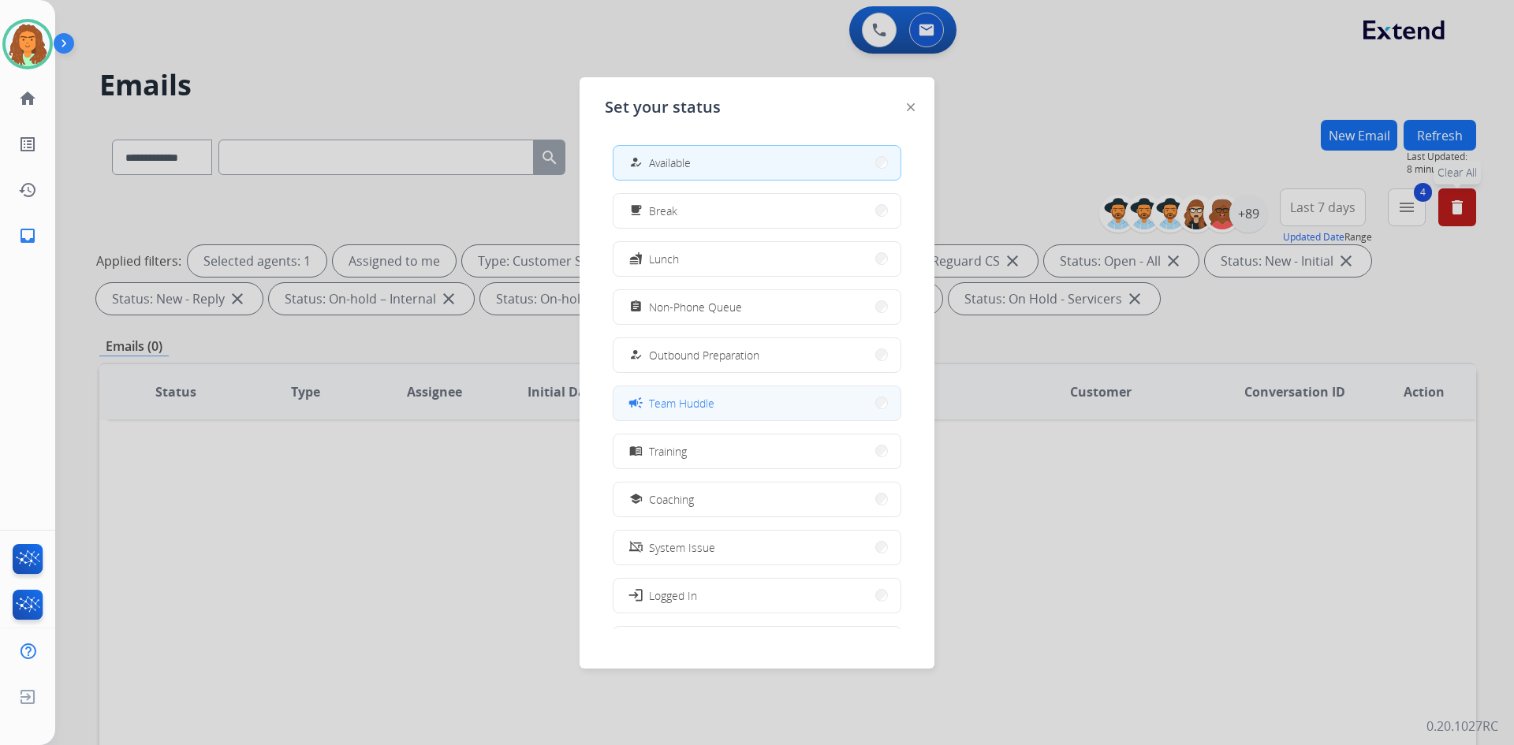
click at [683, 408] on span "Team Huddle" at bounding box center [681, 403] width 65 height 17
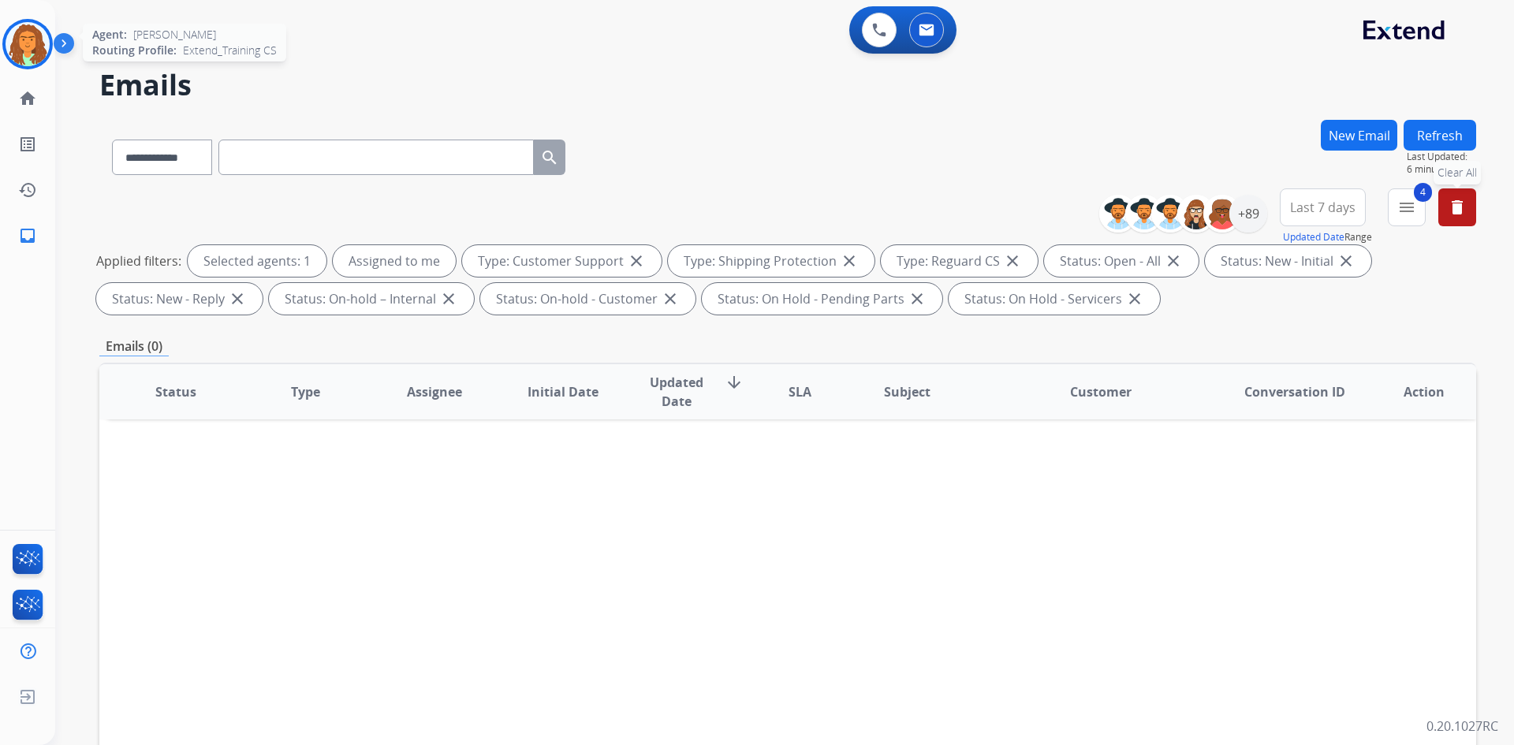
click at [24, 41] on img at bounding box center [28, 44] width 44 height 44
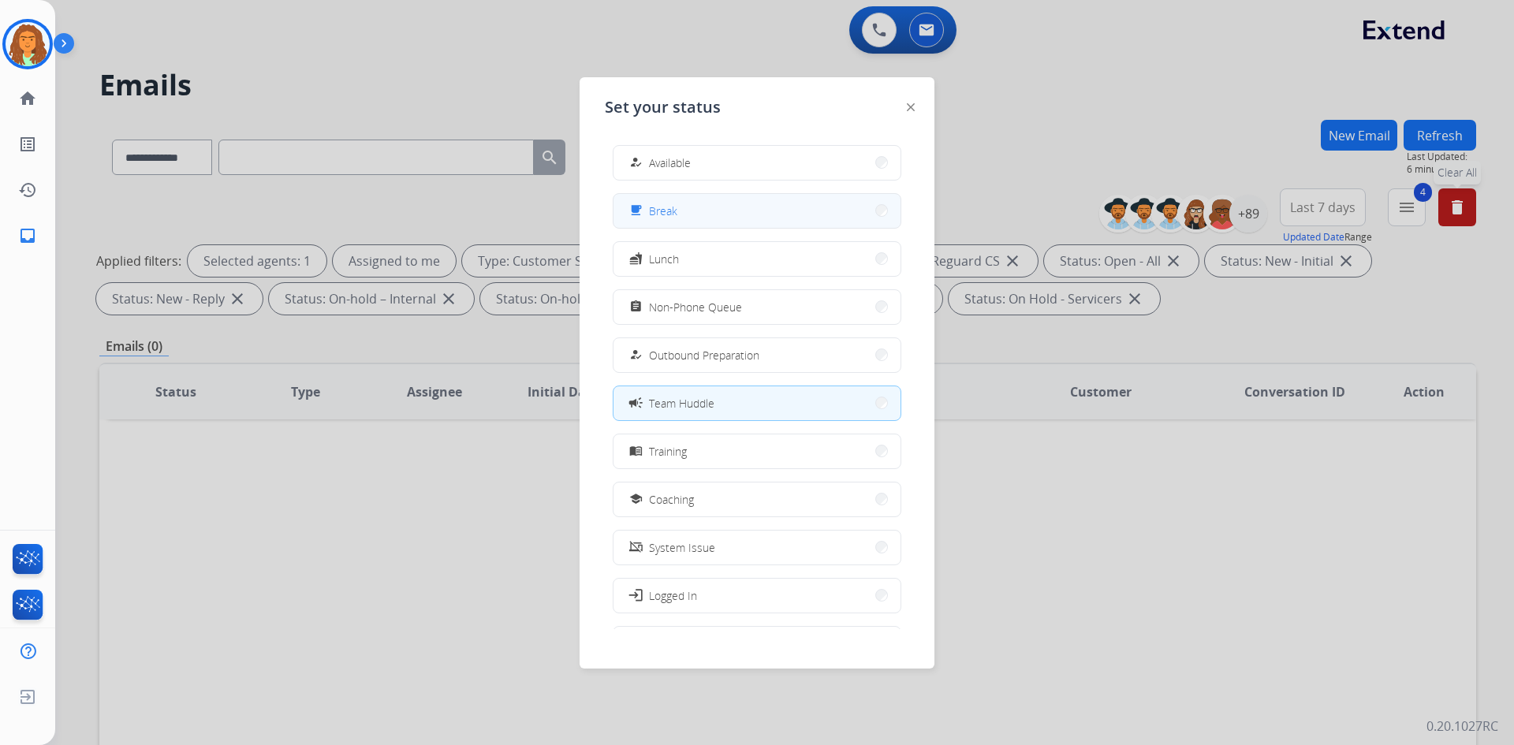
click at [665, 215] on span "Break" at bounding box center [663, 211] width 28 height 17
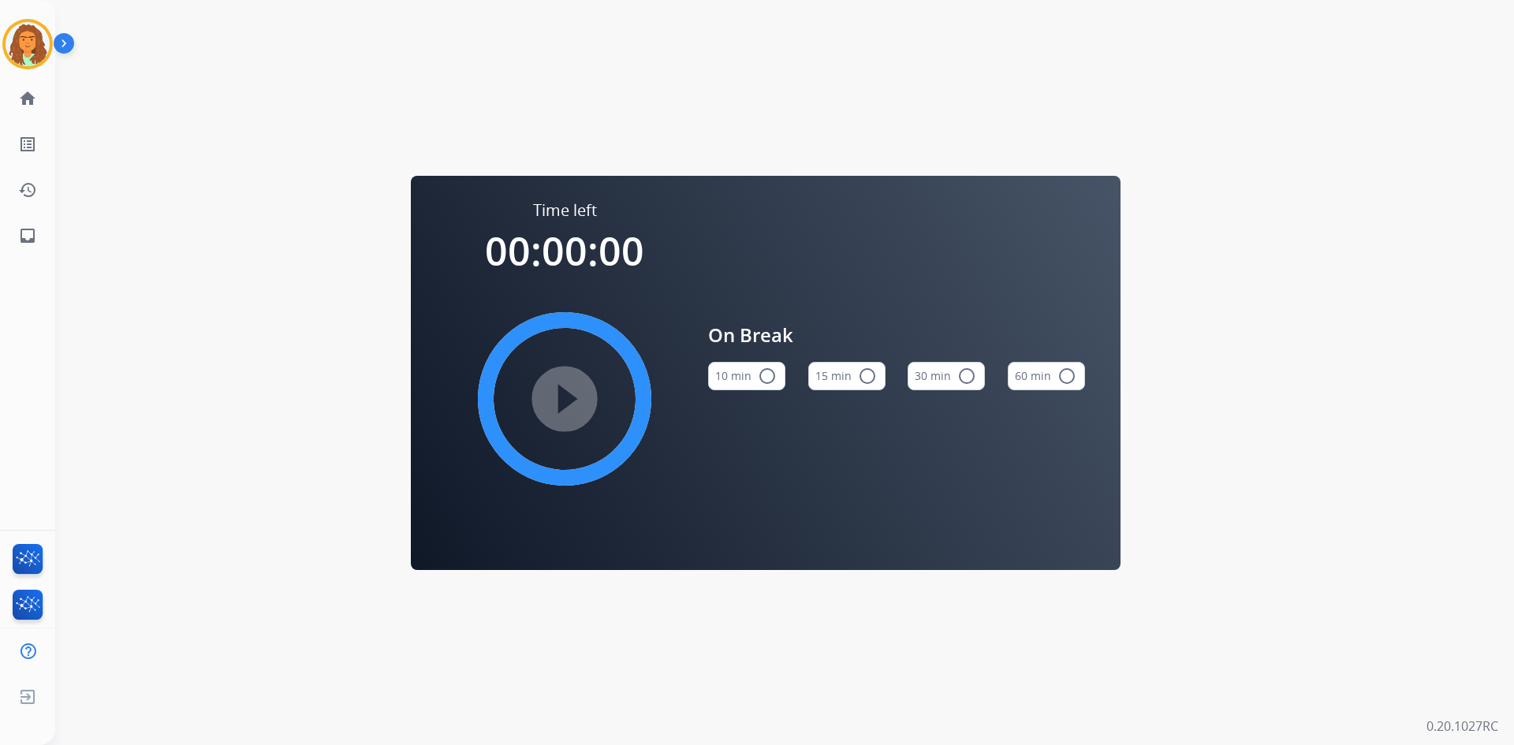
click at [732, 375] on mat-icon "radio_button_unchecked" at bounding box center [767, 376] width 19 height 19
click at [732, 378] on mat-icon "check_circle" at bounding box center [767, 376] width 19 height 19
click at [564, 402] on mat-icon "play_circle_filled" at bounding box center [564, 398] width 19 height 19
click at [732, 126] on div "Time left 00:09:52 pause_circle_filled On Break 10 min check_circle 15 min radi…" at bounding box center [765, 372] width 1421 height 745
click at [26, 46] on img at bounding box center [28, 44] width 44 height 44
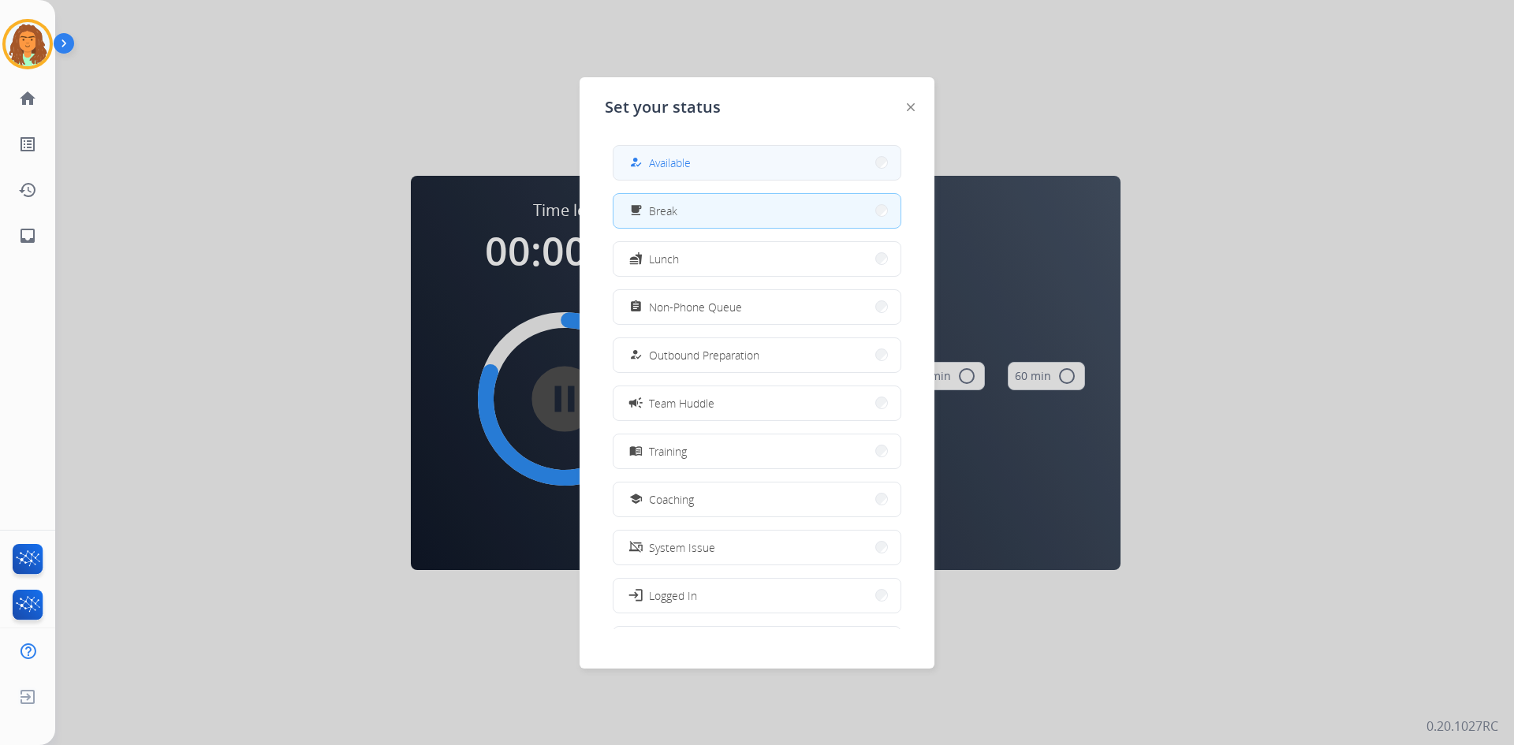
click at [650, 160] on div "how_to_reg Available" at bounding box center [658, 162] width 65 height 19
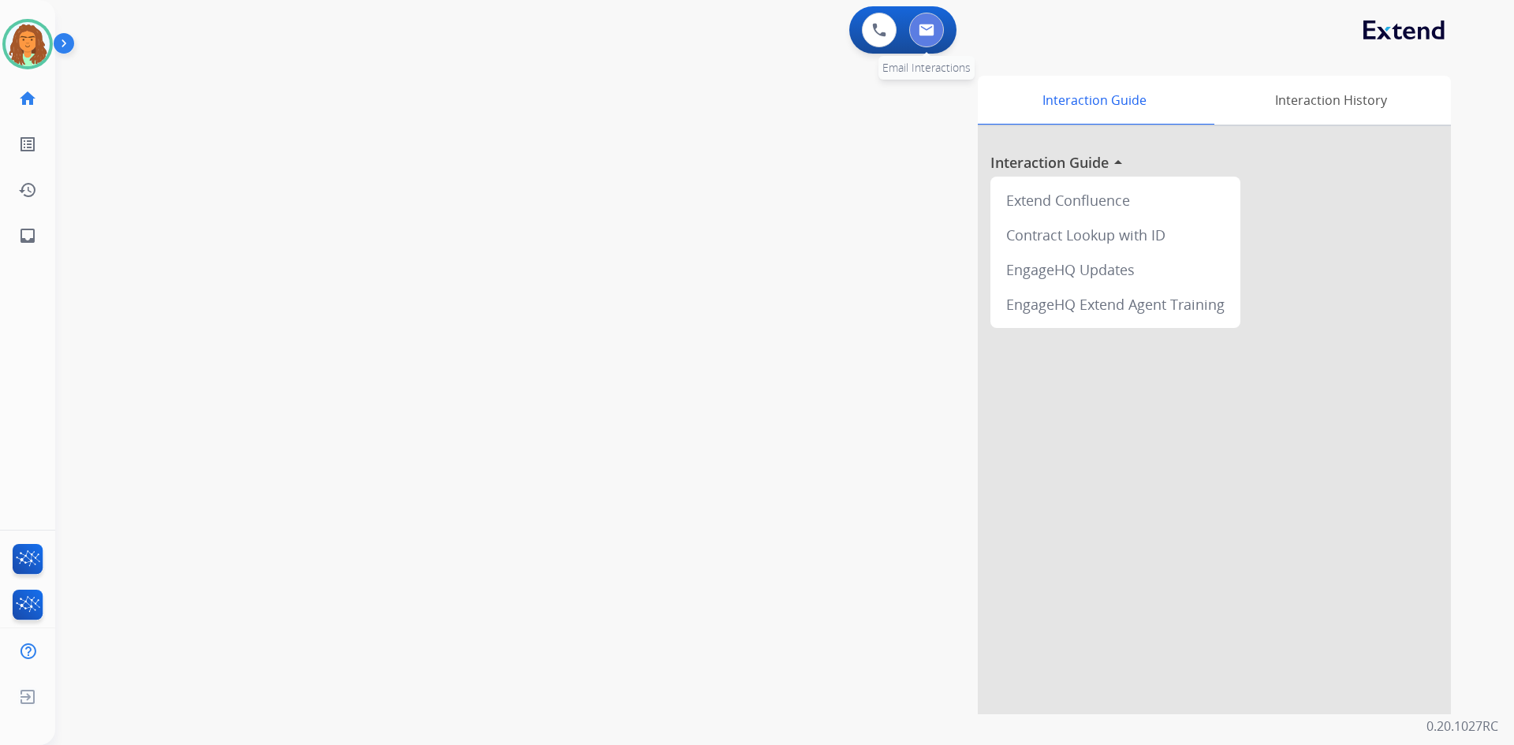
click at [732, 28] on img at bounding box center [926, 30] width 16 height 13
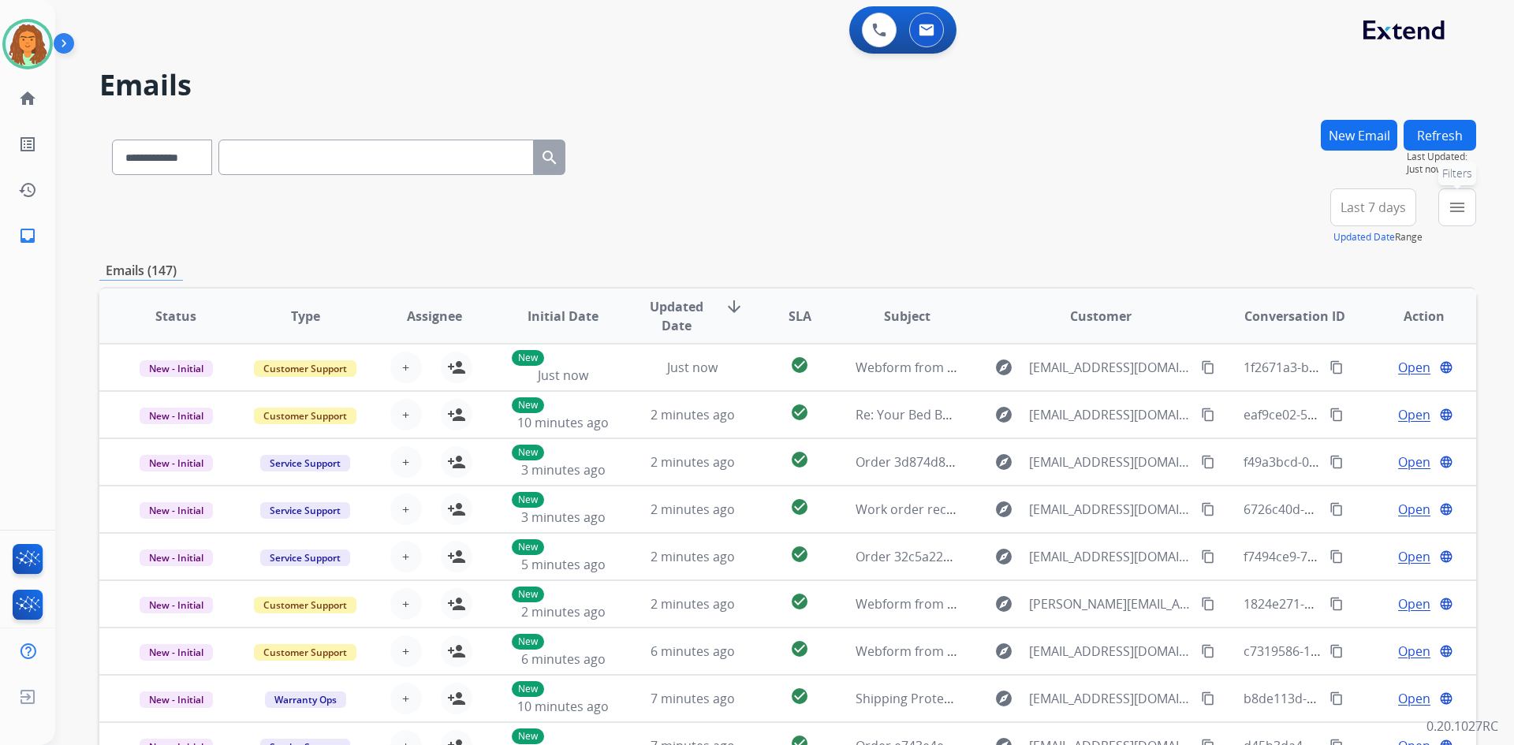
click at [732, 207] on mat-icon "menu" at bounding box center [1456, 207] width 19 height 19
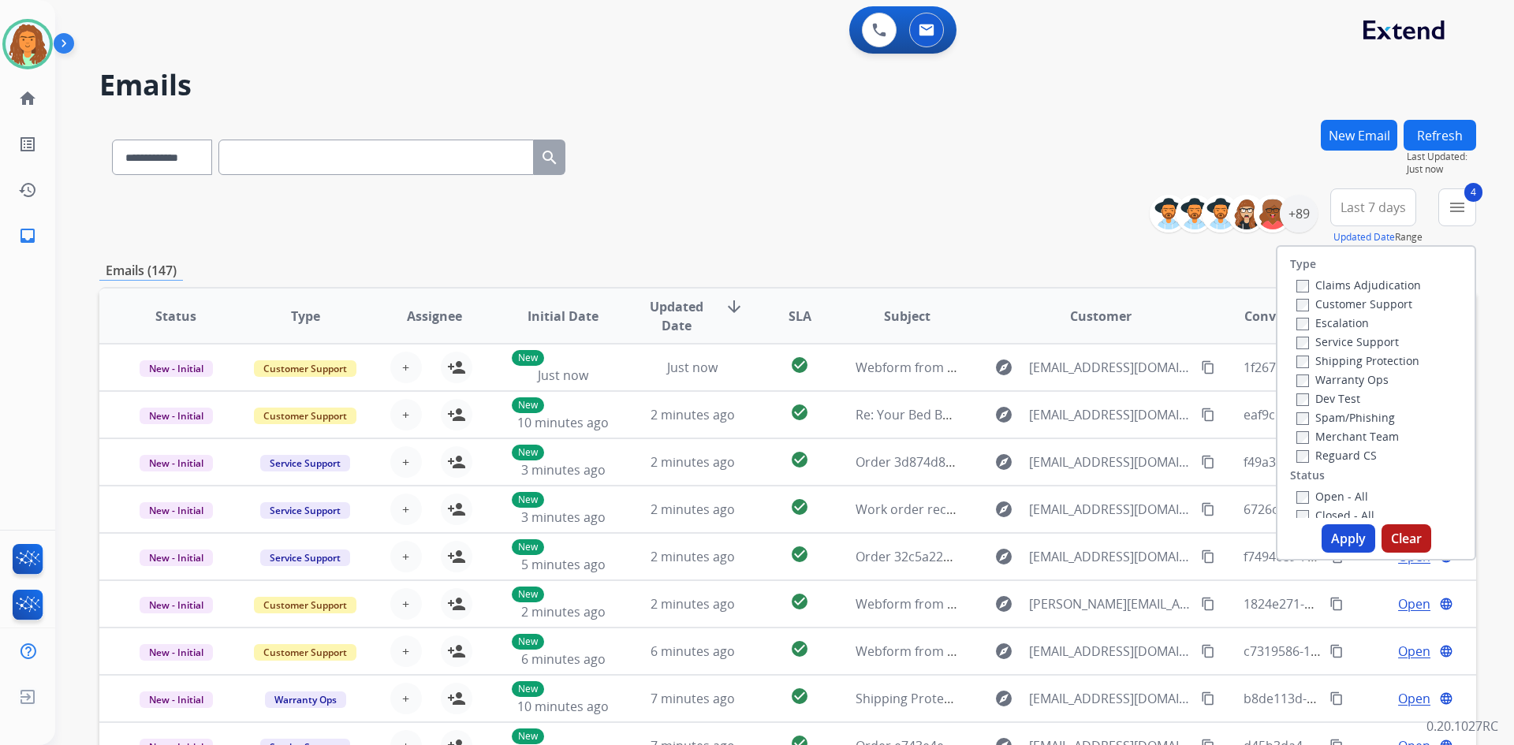
click at [732, 535] on button "Apply" at bounding box center [1348, 538] width 54 height 28
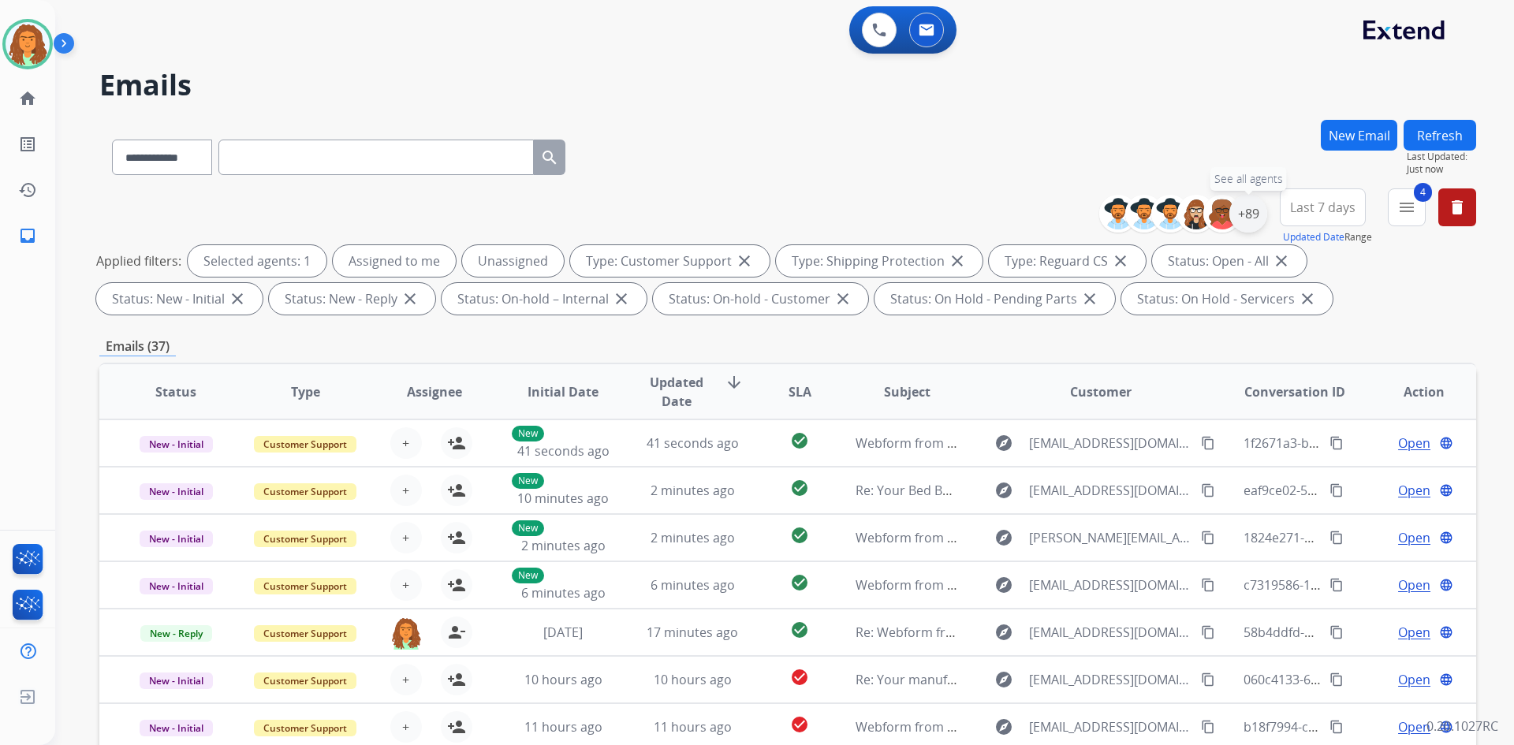
click at [732, 218] on div "+89" at bounding box center [1248, 214] width 38 height 38
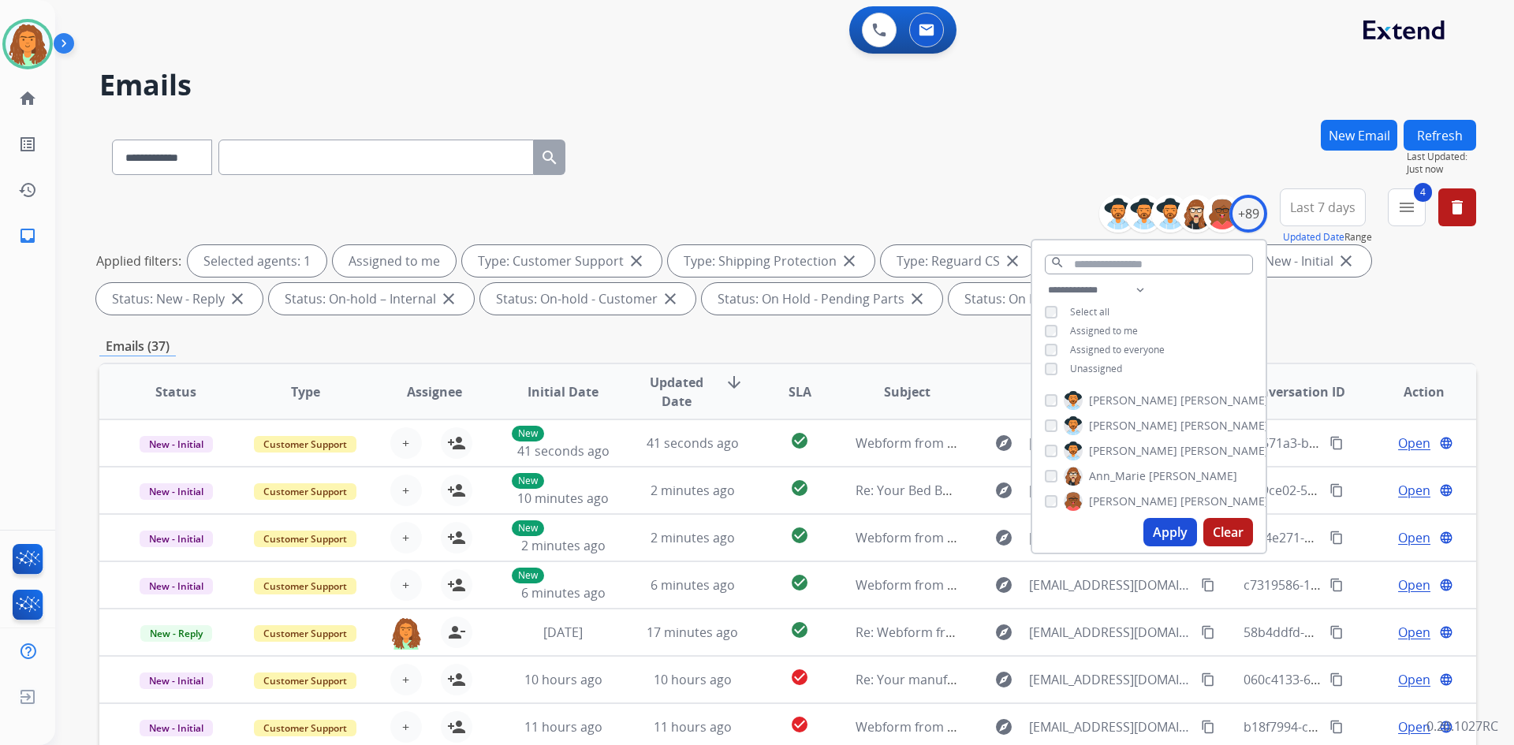
click at [732, 530] on button "Apply" at bounding box center [1170, 532] width 54 height 28
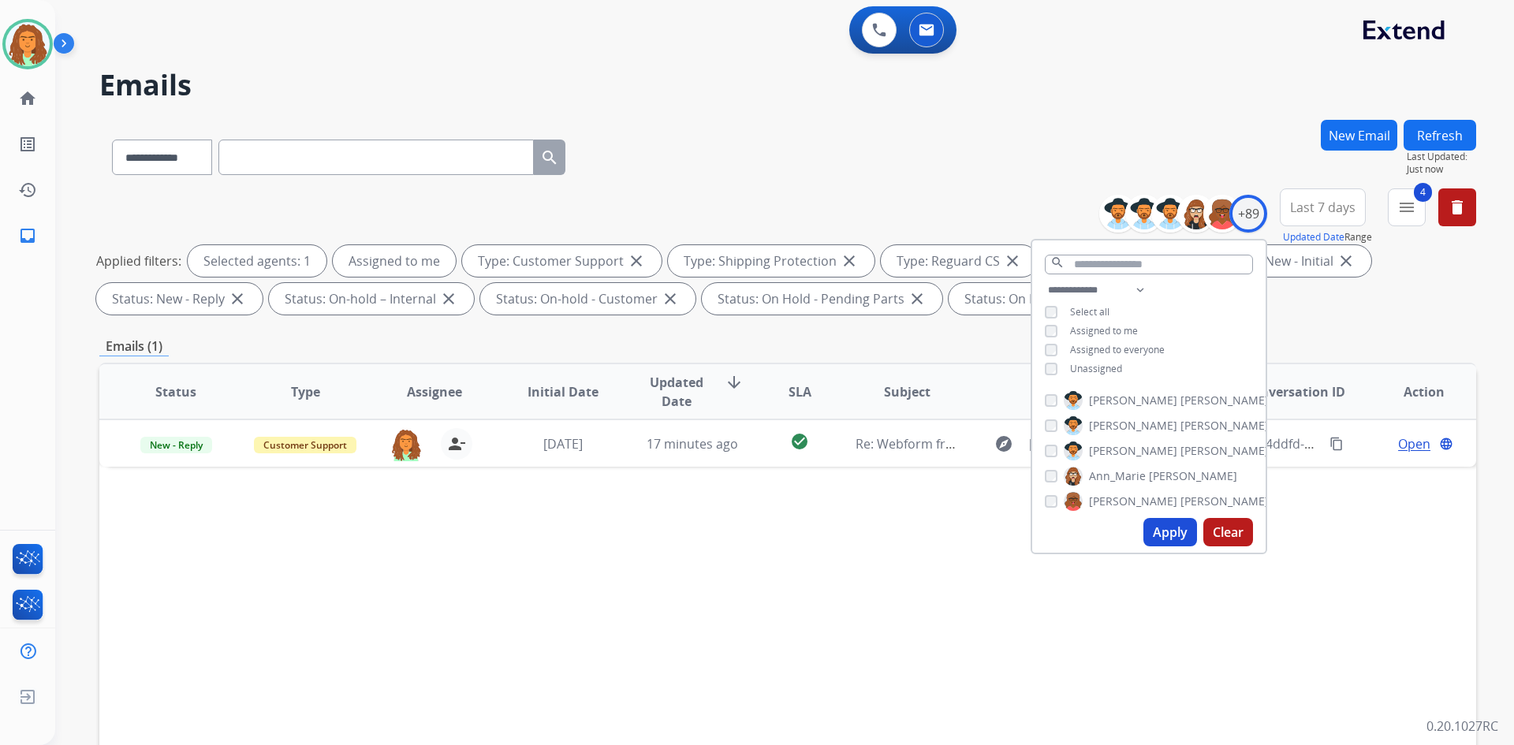
click at [732, 337] on div "Emails (1)" at bounding box center [787, 347] width 1376 height 20
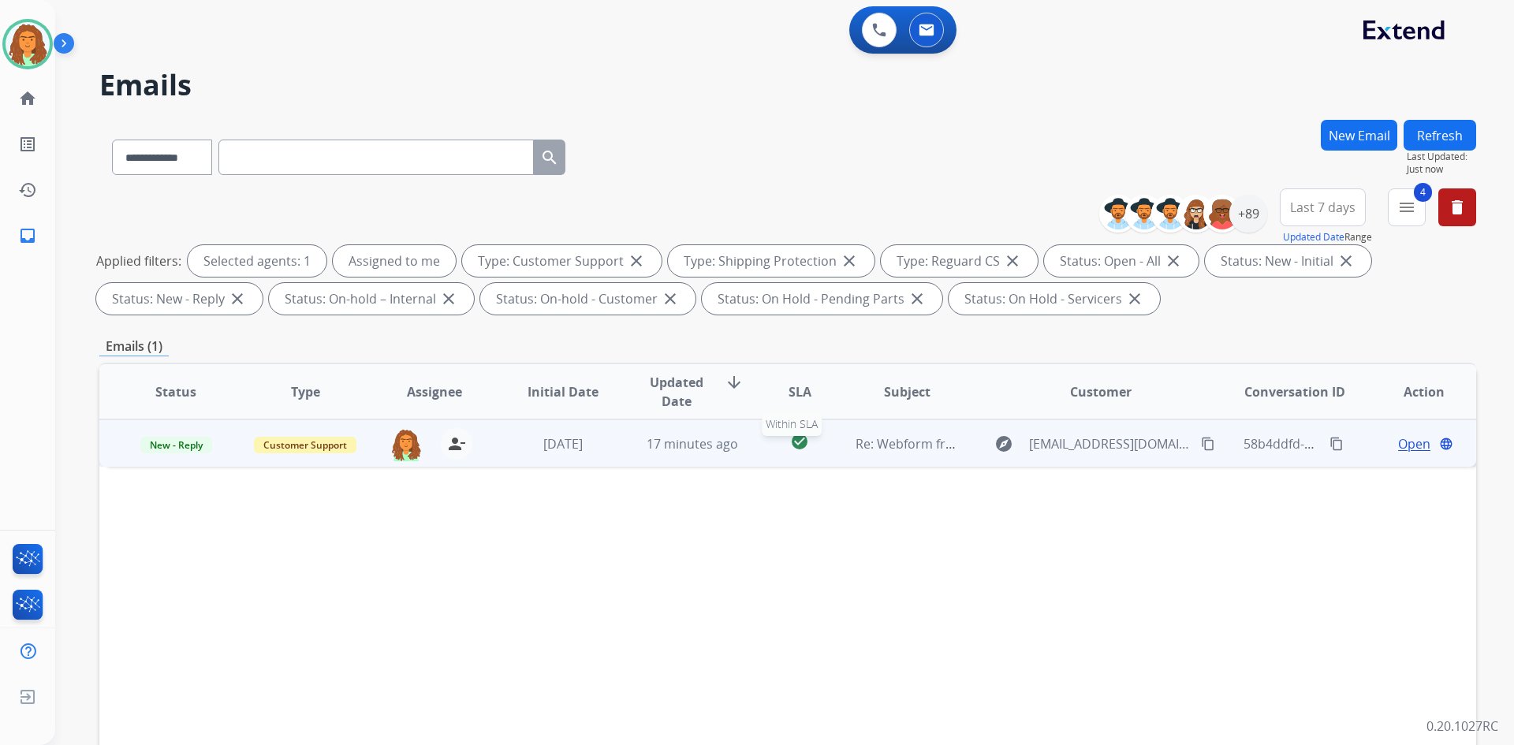
click at [732, 449] on div "check_circle" at bounding box center [799, 444] width 60 height 24
click at [732, 446] on span "Open" at bounding box center [1414, 443] width 32 height 19
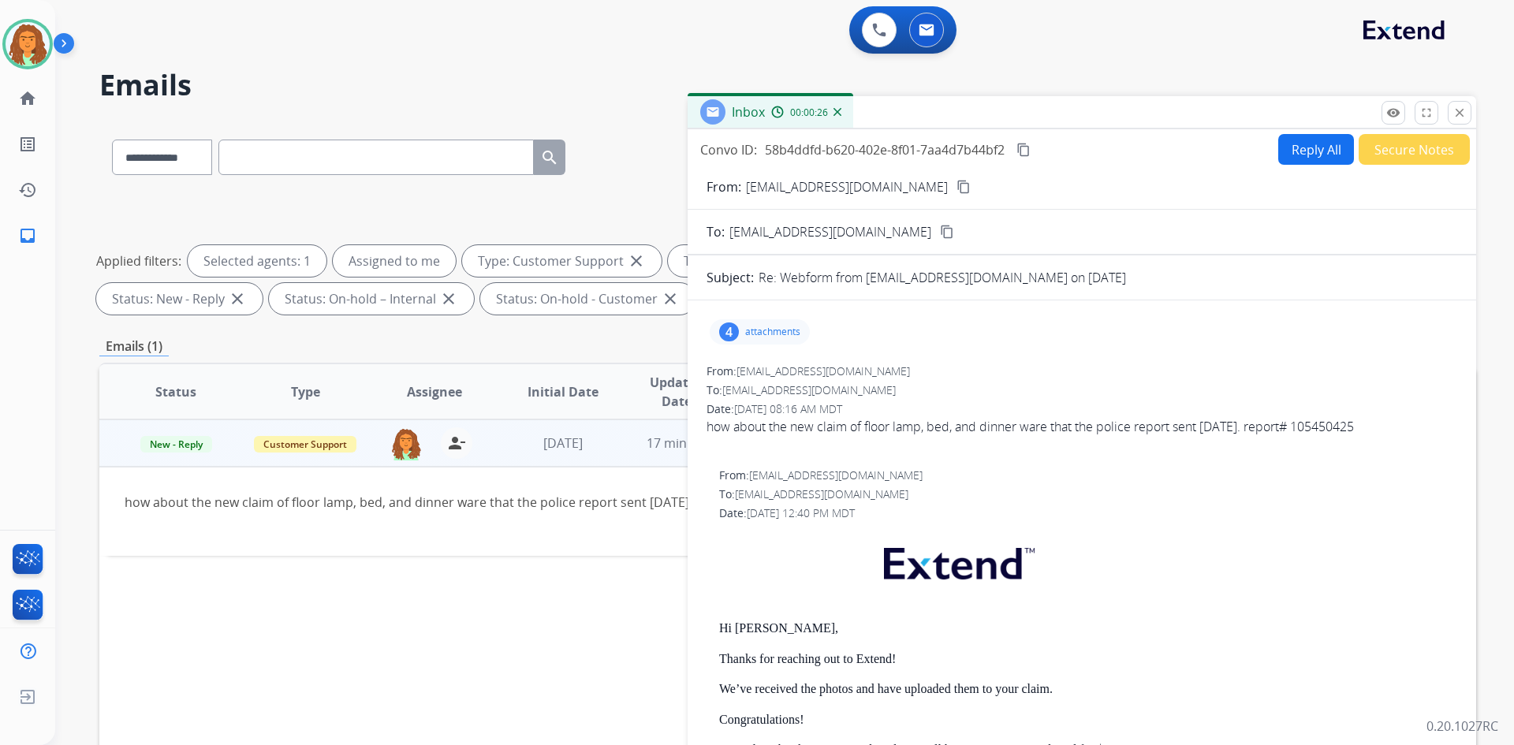
click at [732, 184] on mat-icon "content_copy" at bounding box center [963, 187] width 14 height 14
click at [732, 151] on button "Reply All" at bounding box center [1316, 149] width 76 height 31
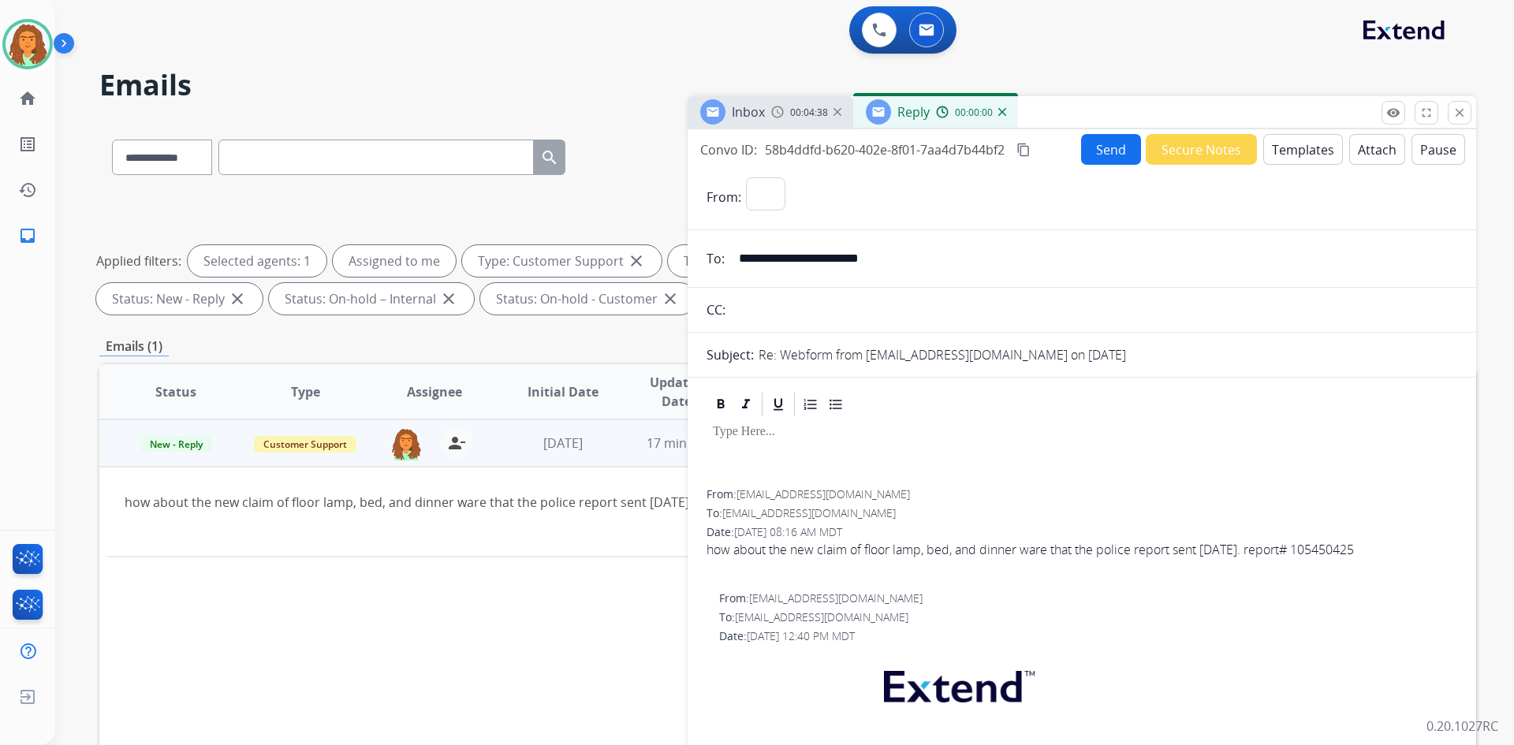
select select "**********"
click at [732, 150] on button "Templates" at bounding box center [1303, 149] width 80 height 31
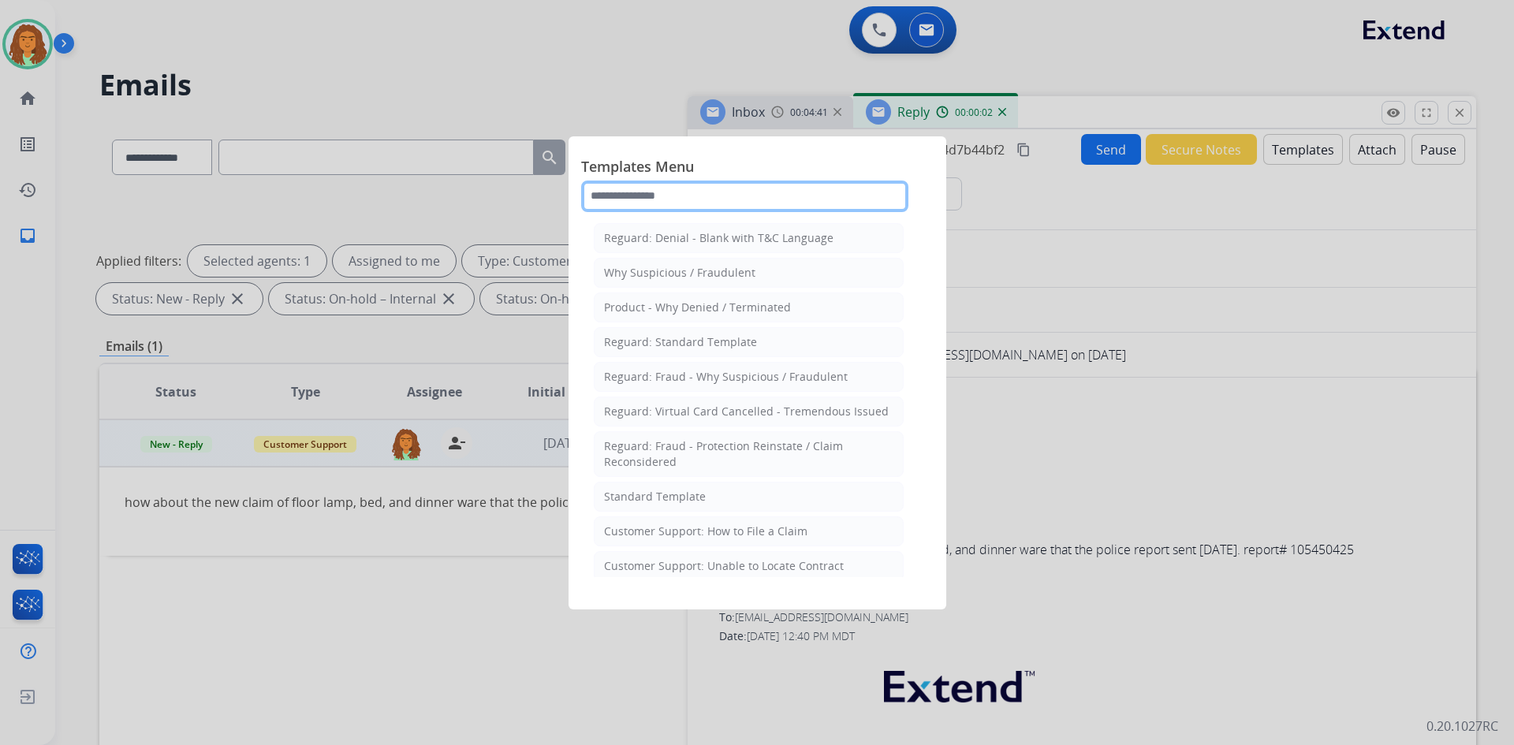
click at [619, 197] on input "text" at bounding box center [744, 197] width 327 height 32
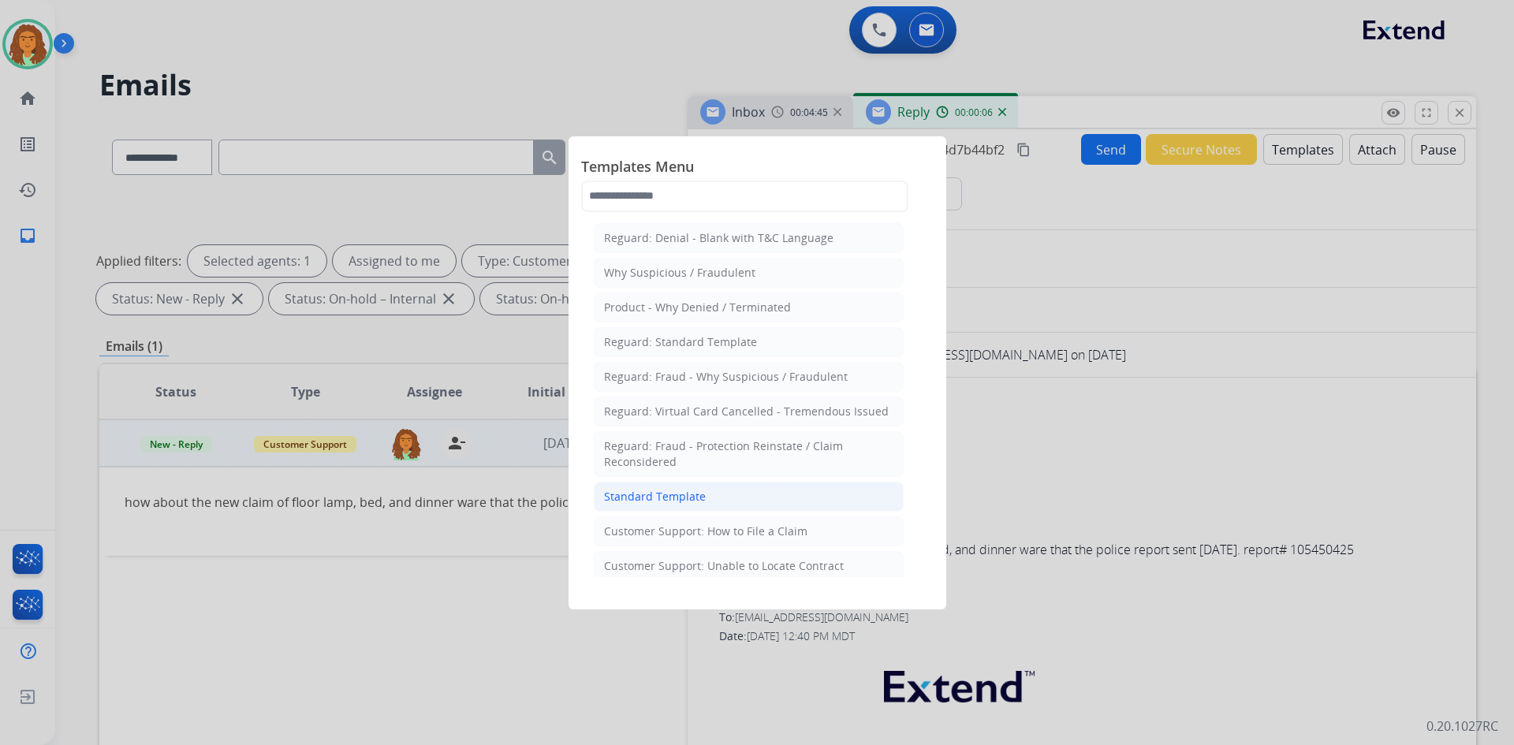
click at [646, 497] on div "Standard Template" at bounding box center [655, 497] width 102 height 16
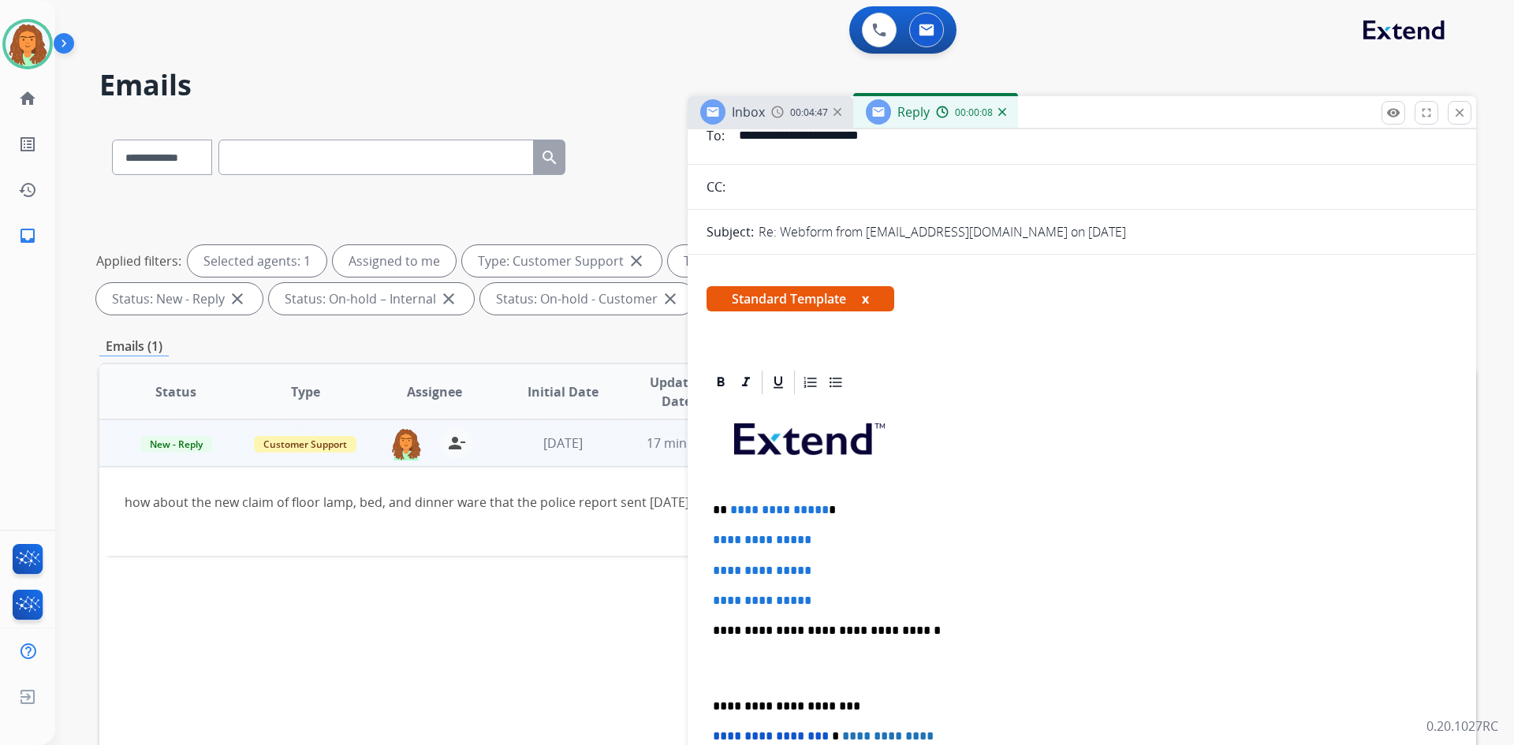
scroll to position [315, 0]
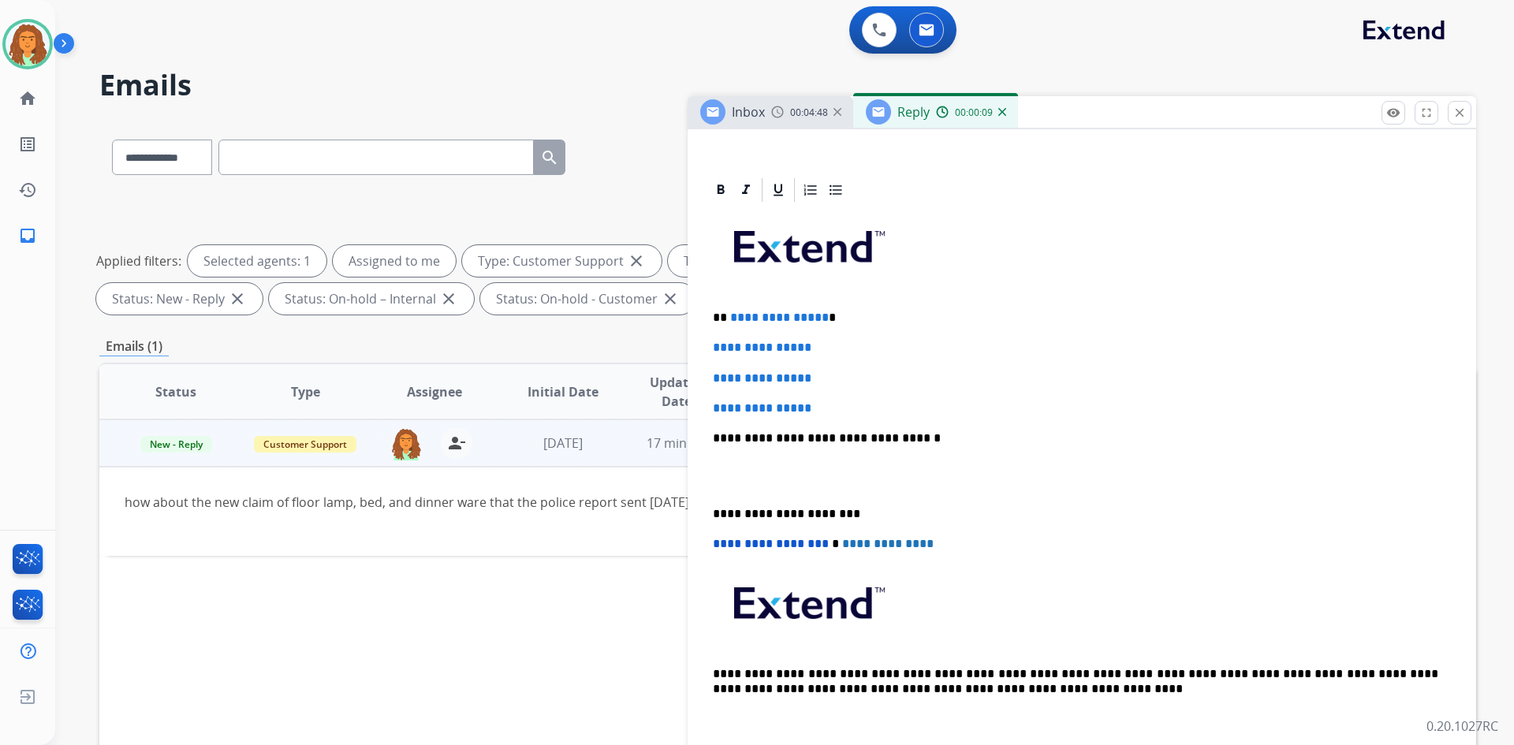
click at [732, 318] on p "**********" at bounding box center [1075, 318] width 725 height 14
drag, startPoint x: 710, startPoint y: 345, endPoint x: 831, endPoint y: 414, distance: 138.8
click at [732, 414] on div "**********" at bounding box center [1081, 475] width 751 height 542
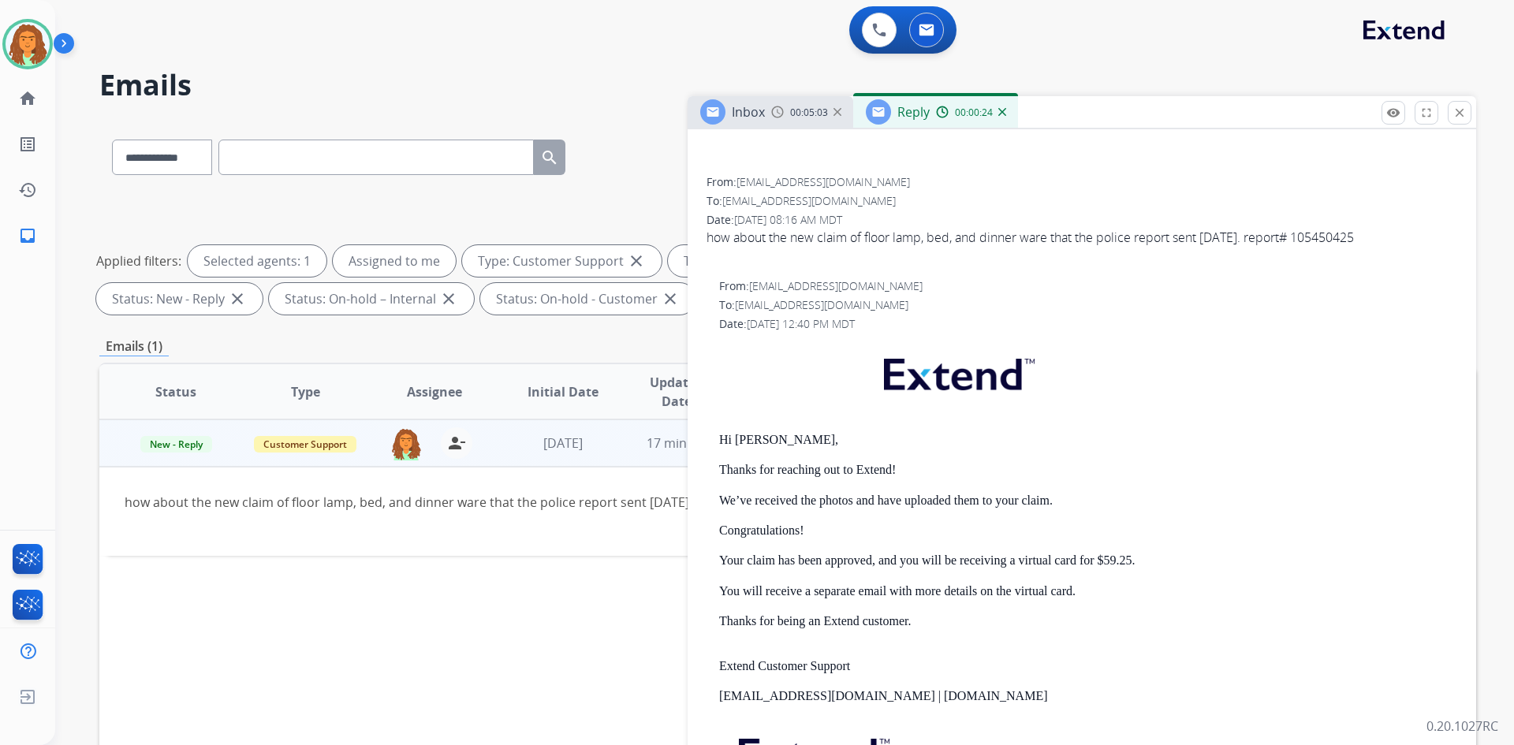
scroll to position [1025, 0]
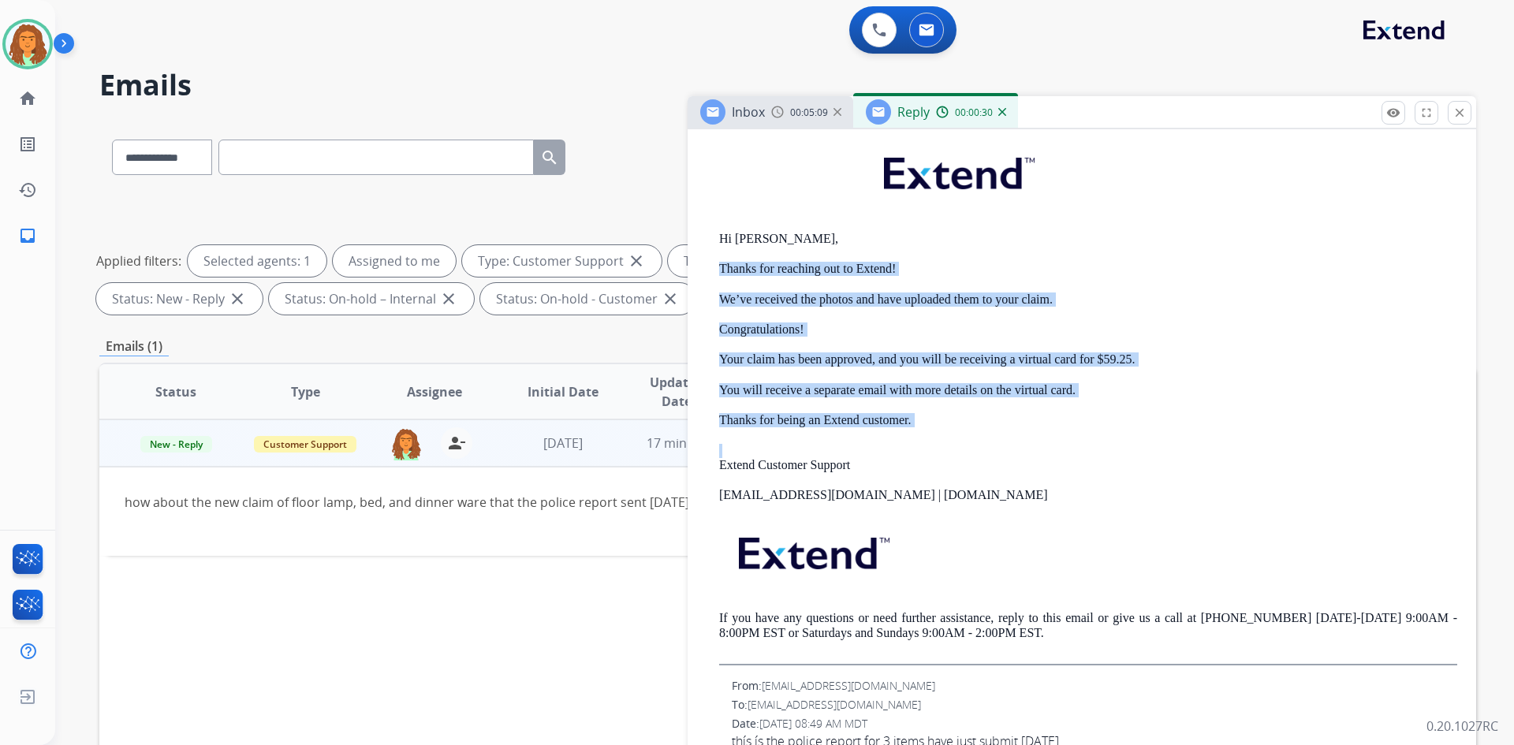
drag, startPoint x: 720, startPoint y: 261, endPoint x: 866, endPoint y: 442, distance: 233.2
click at [732, 442] on div "Hi Kelly, Thanks for reaching out to Extend! We’ve received the photos and have…" at bounding box center [1088, 402] width 738 height 527
copy div "Thanks for reaching out to Extend! We’ve received the photos and have uploaded …"
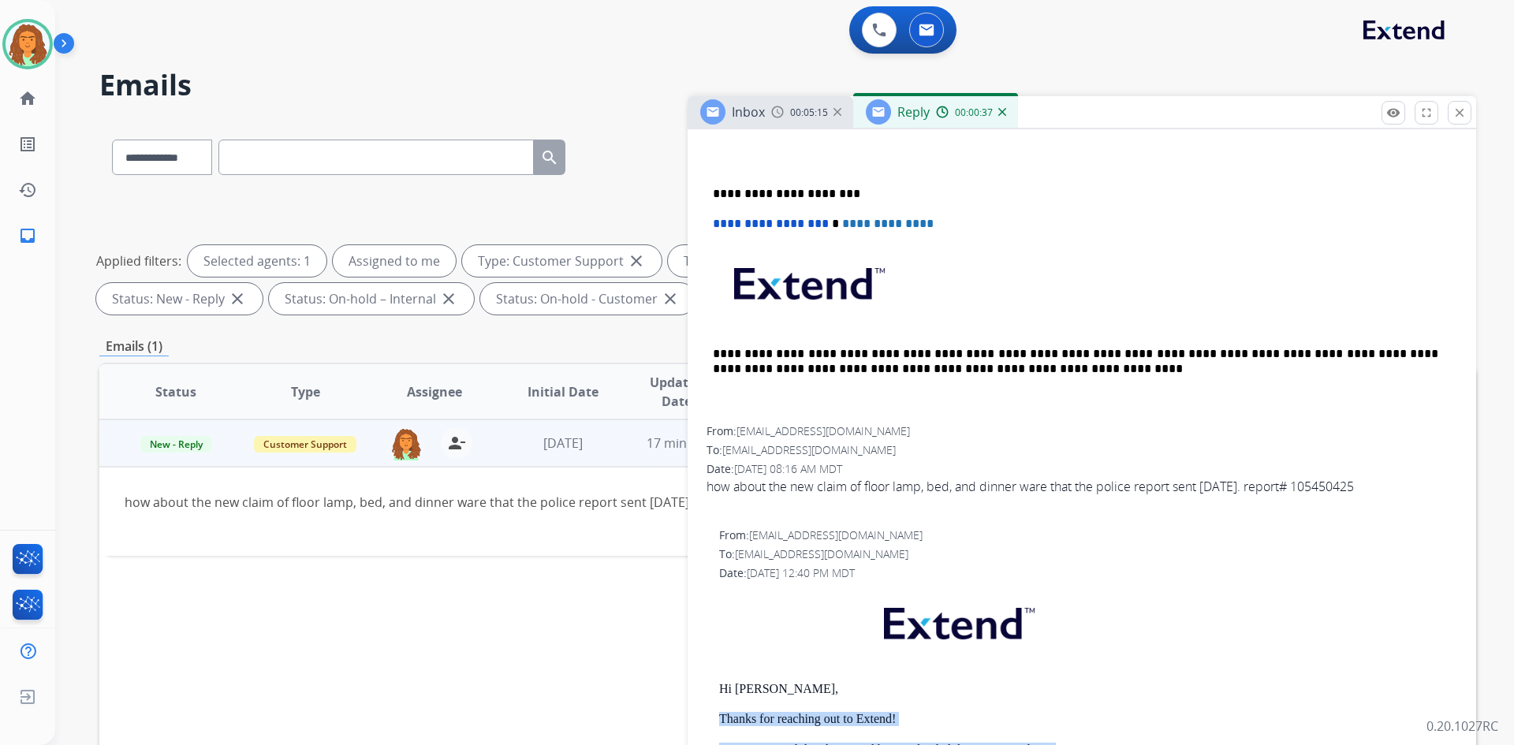
scroll to position [315, 0]
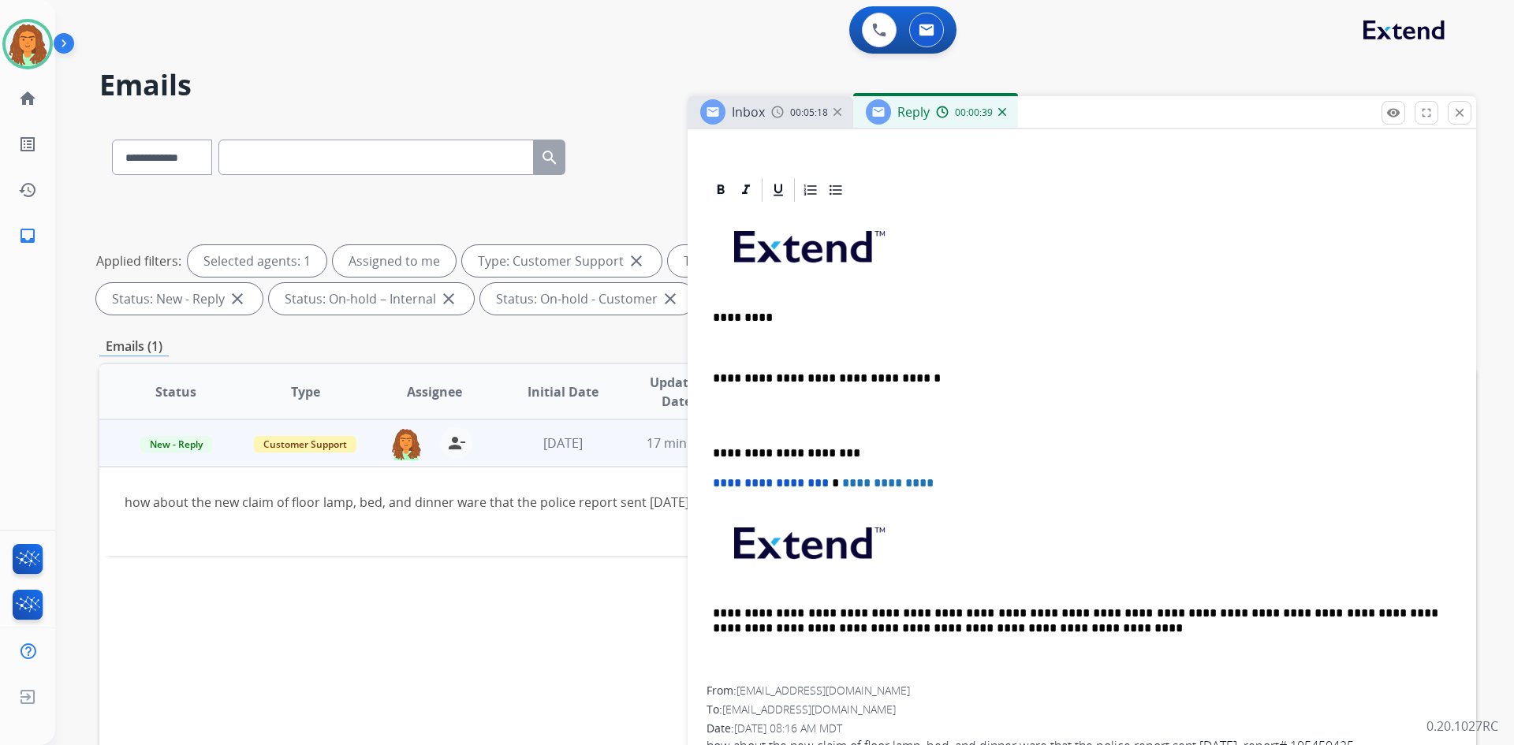
click at [732, 318] on p "*********" at bounding box center [1075, 318] width 725 height 14
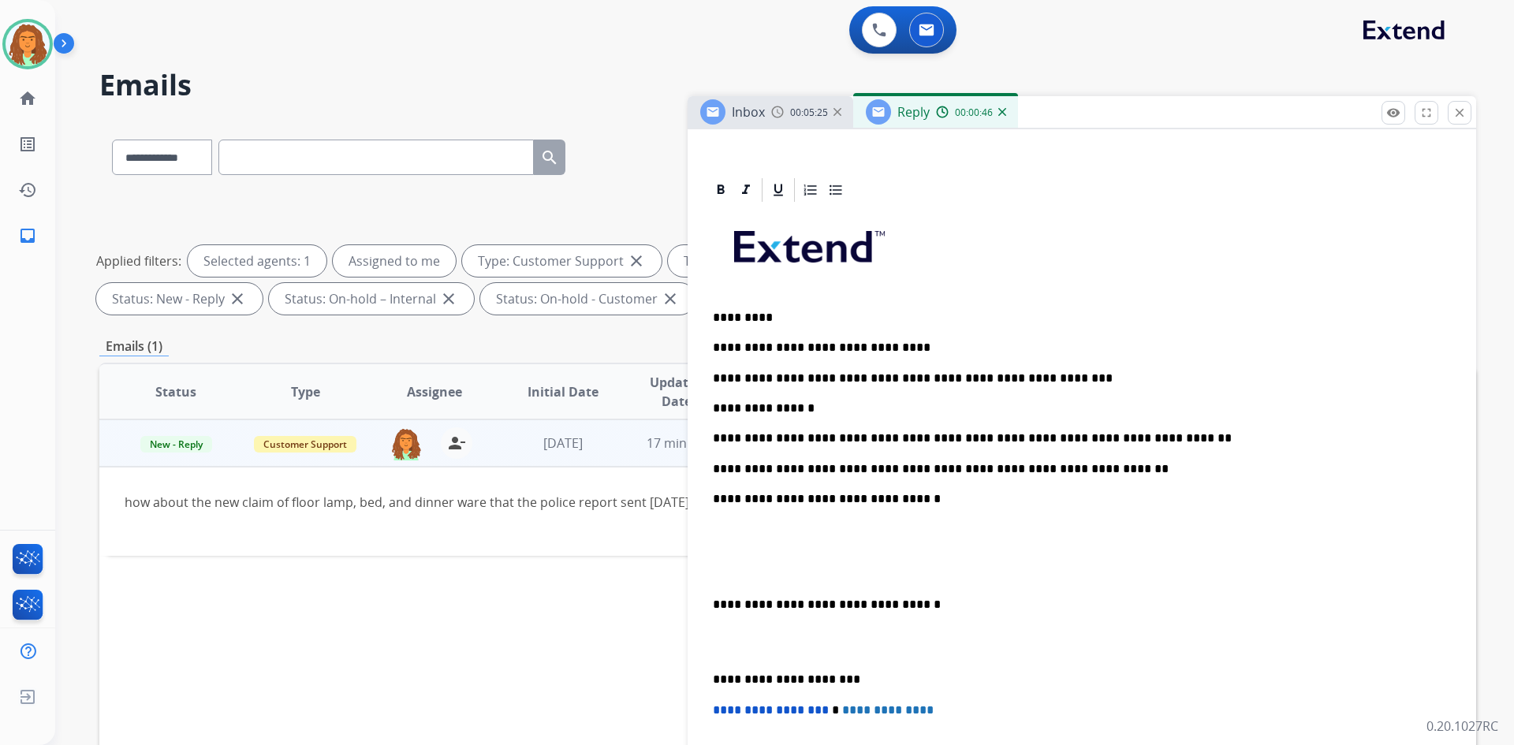
click at [732, 437] on p "**********" at bounding box center [1075, 438] width 725 height 14
click at [732, 438] on p "**********" at bounding box center [1075, 438] width 725 height 14
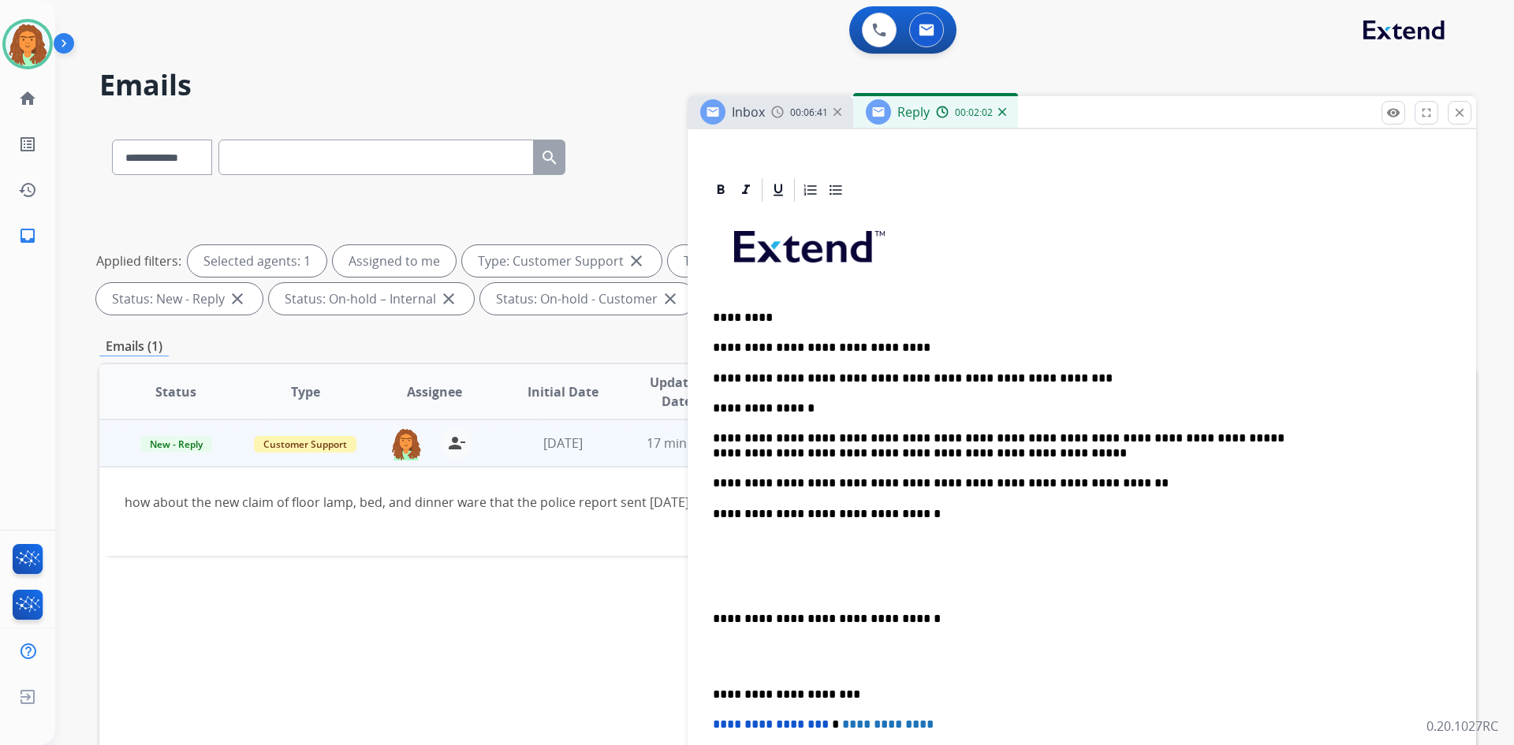
click at [710, 455] on div "**********" at bounding box center [1081, 565] width 751 height 723
click at [732, 453] on p "**********" at bounding box center [1075, 445] width 725 height 29
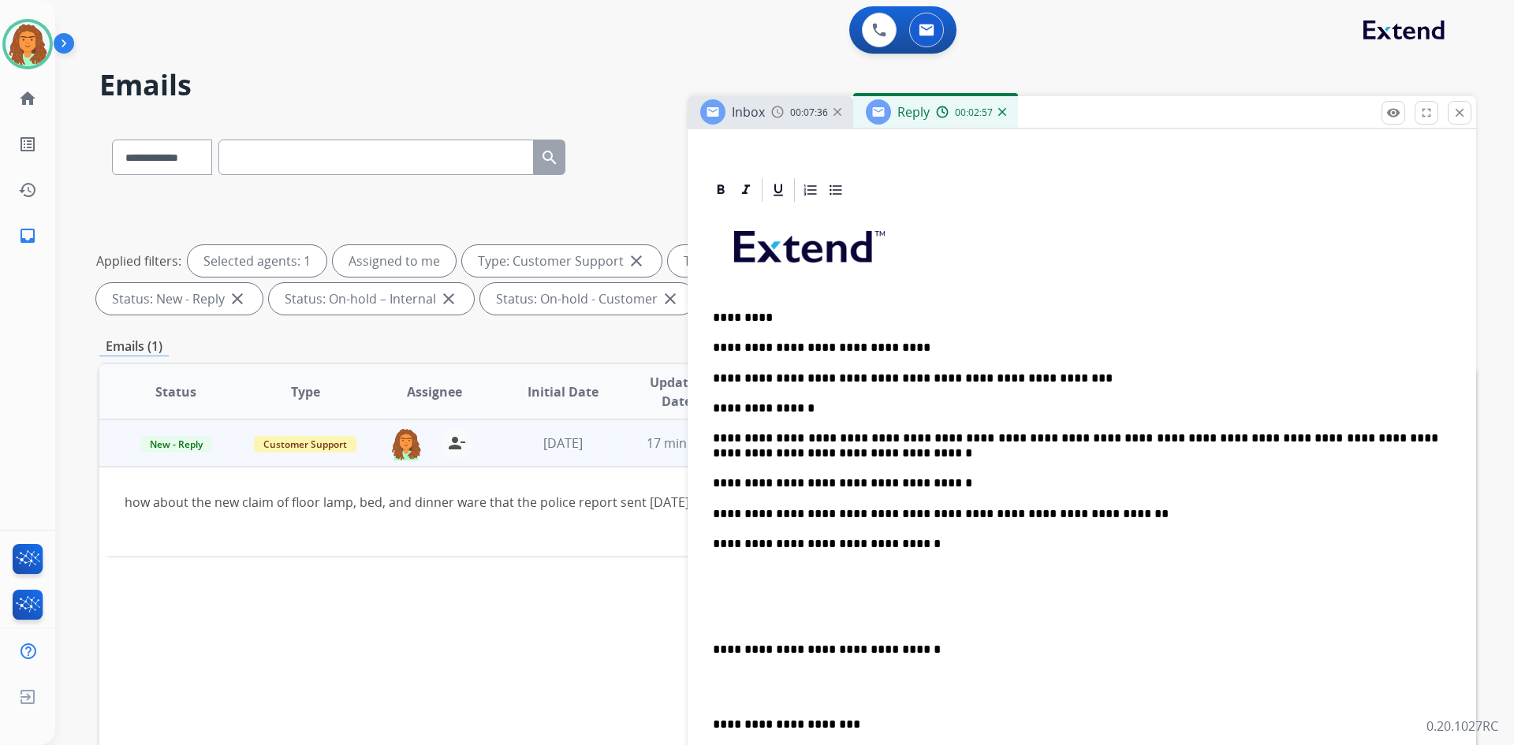
click at [732, 482] on p "**********" at bounding box center [1075, 483] width 725 height 14
click at [732, 480] on p "**********" at bounding box center [1075, 483] width 725 height 14
click at [732, 482] on p "**********" at bounding box center [1075, 483] width 725 height 14
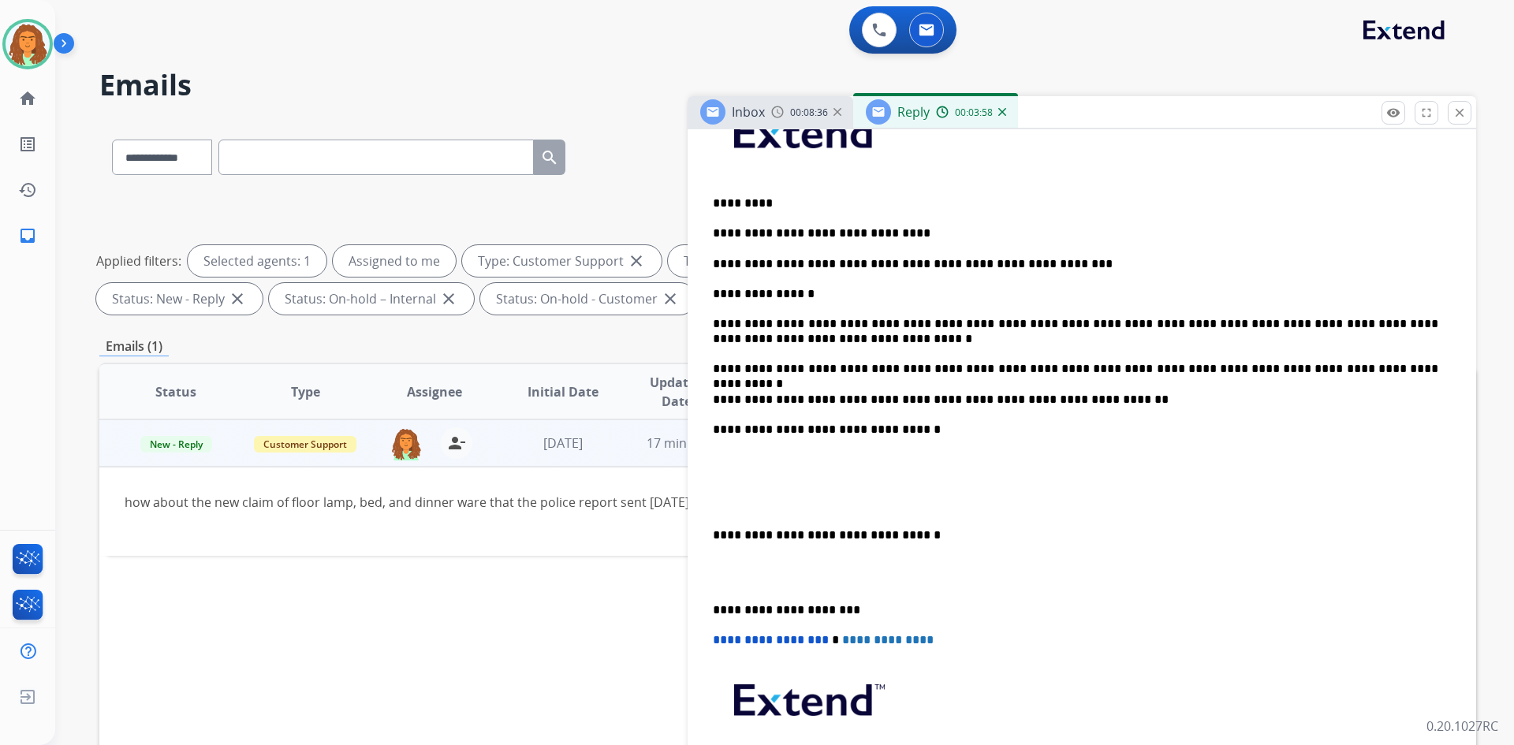
scroll to position [394, 0]
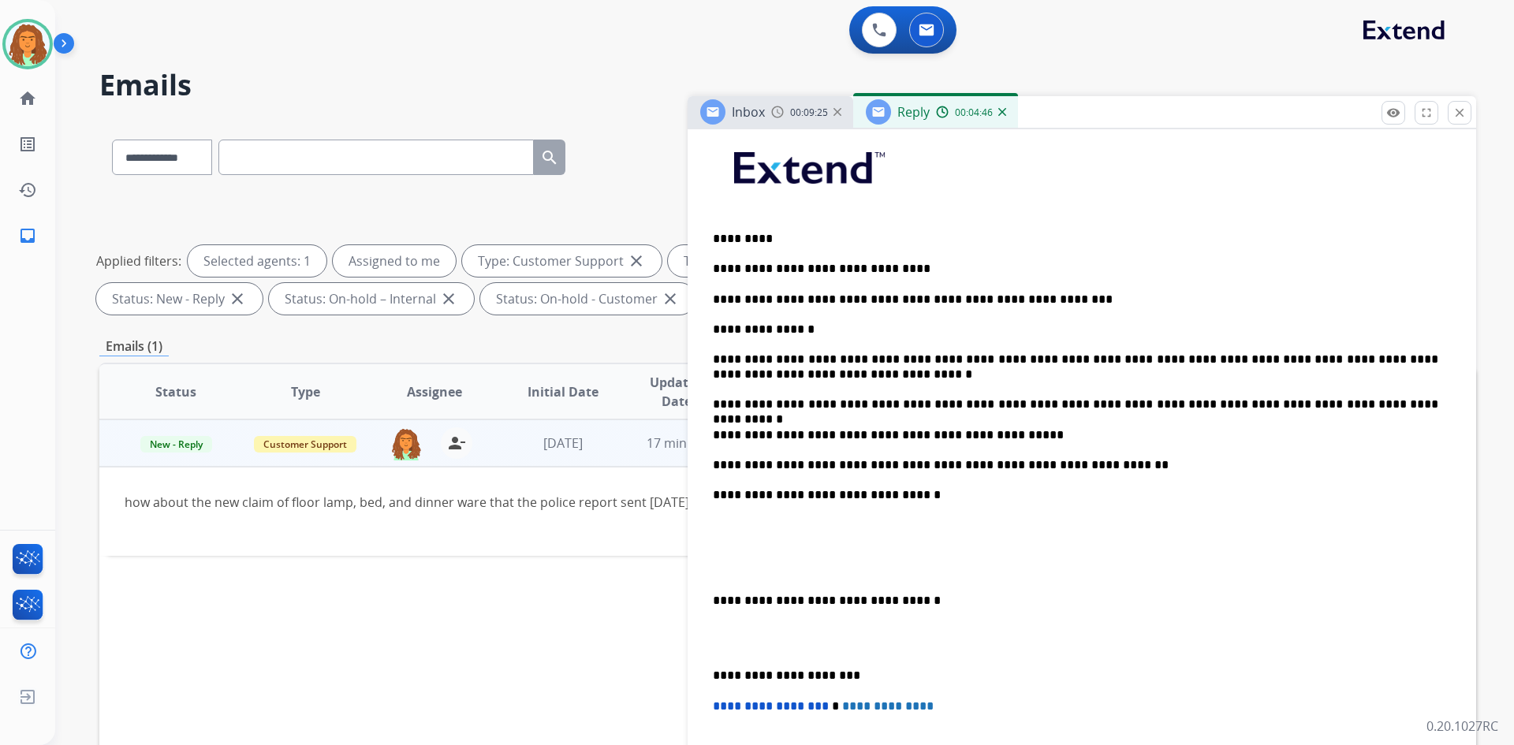
click at [732, 434] on p "**********" at bounding box center [1075, 435] width 725 height 14
click at [732, 435] on p "**********" at bounding box center [1075, 435] width 725 height 14
click at [732, 437] on p "**********" at bounding box center [1075, 435] width 725 height 14
click at [710, 595] on div "**********" at bounding box center [1081, 517] width 751 height 784
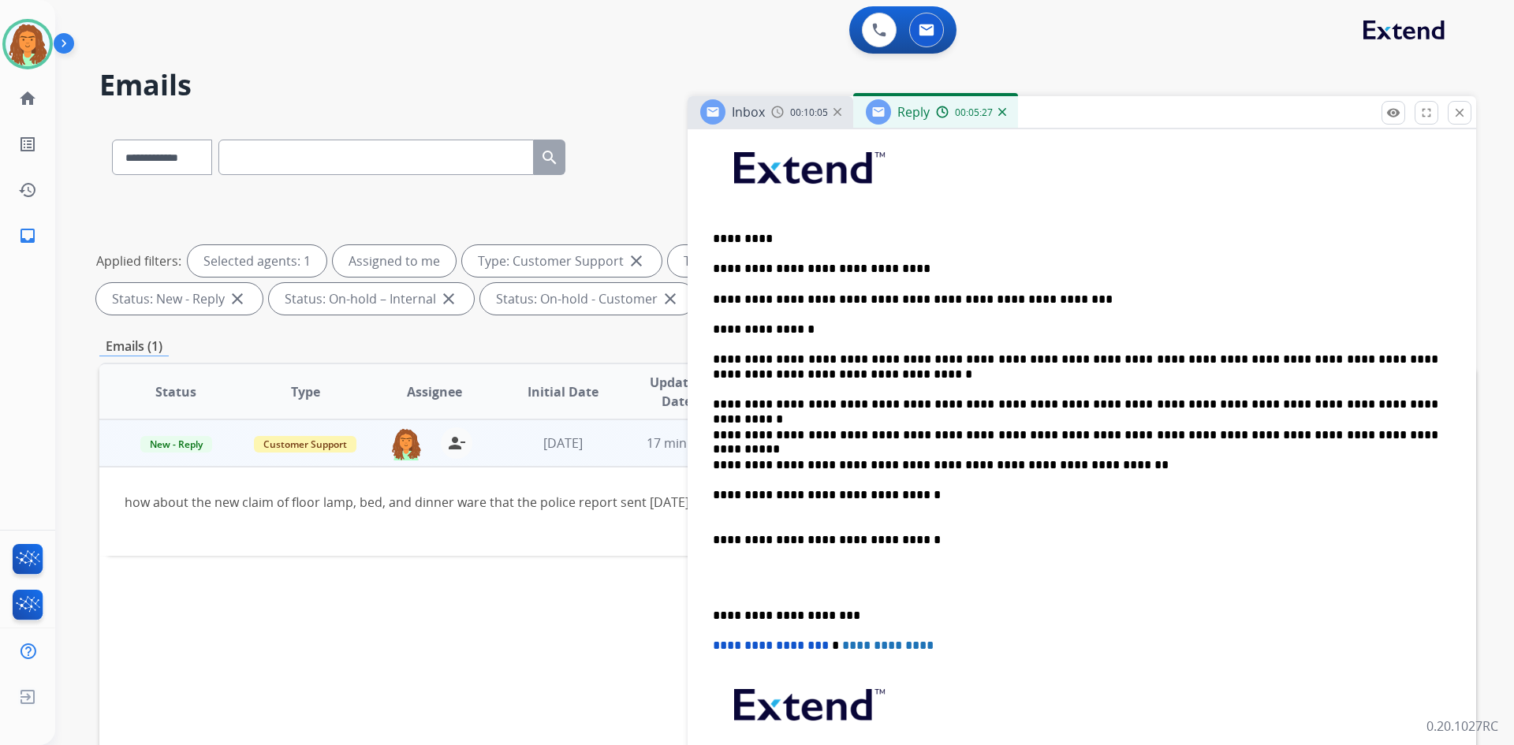
click at [732, 542] on p "**********" at bounding box center [1075, 533] width 725 height 29
click at [708, 612] on div "**********" at bounding box center [1081, 486] width 751 height 723
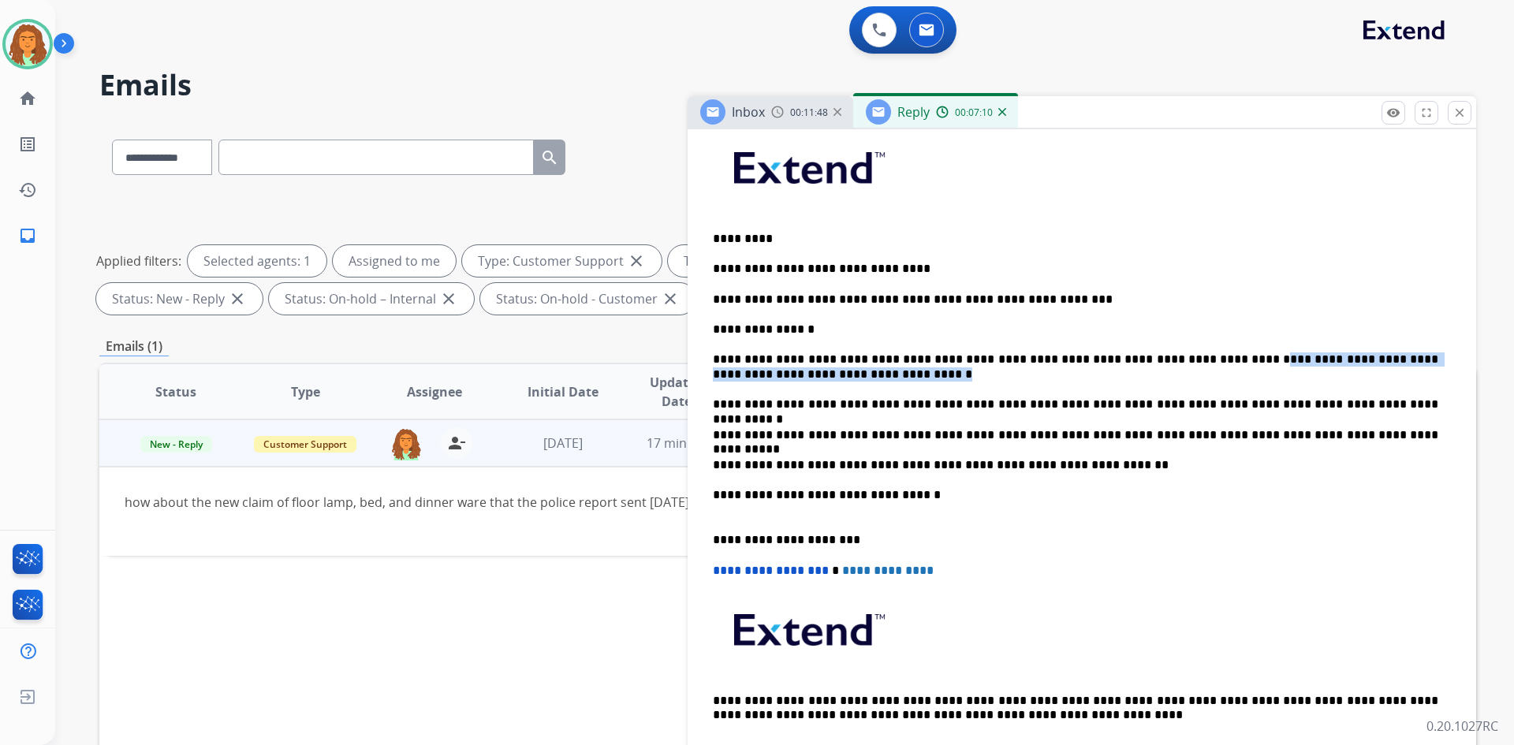
drag, startPoint x: 1193, startPoint y: 359, endPoint x: 1384, endPoint y: 373, distance: 191.3
click at [732, 373] on p "**********" at bounding box center [1075, 366] width 725 height 29
copy p "**********"
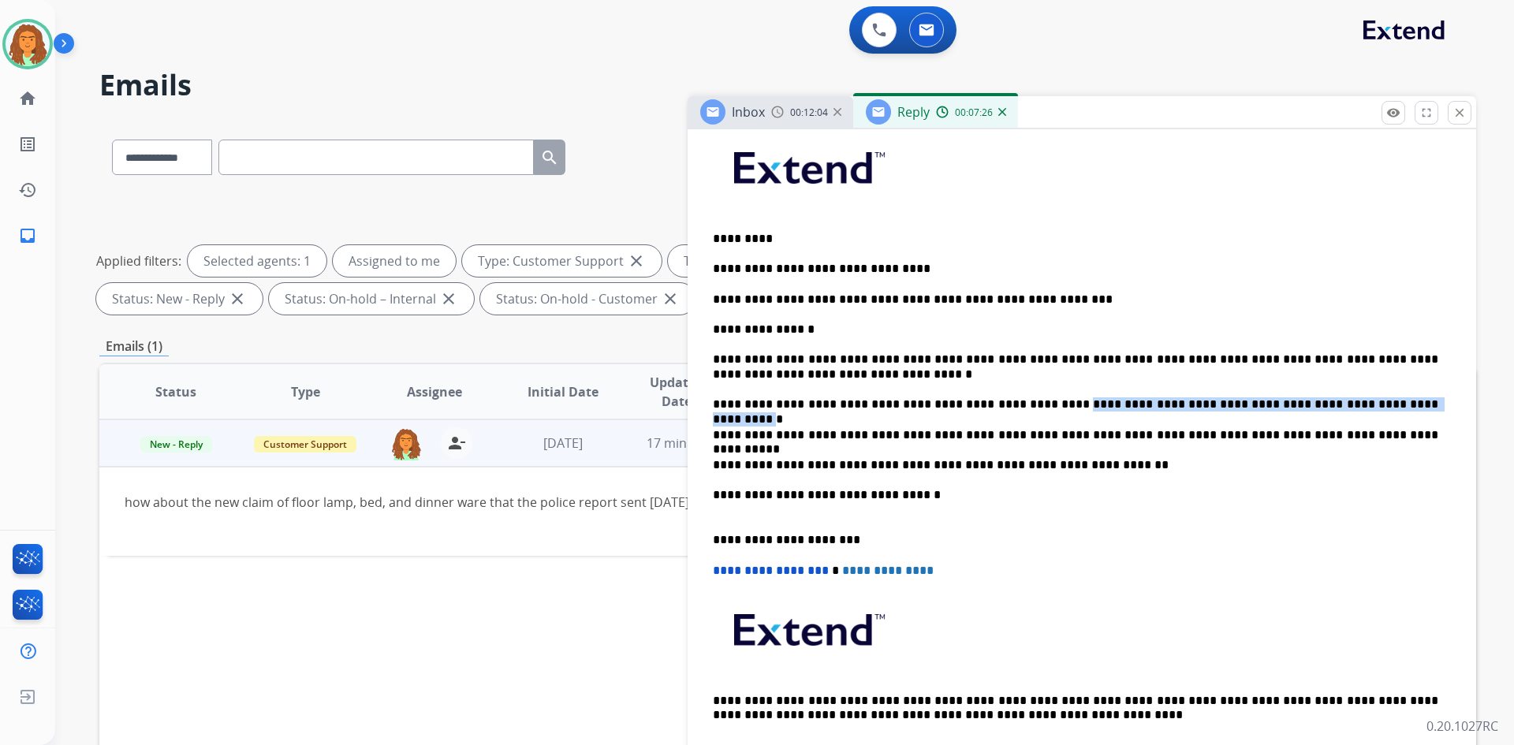
drag, startPoint x: 1008, startPoint y: 402, endPoint x: 1374, endPoint y: 408, distance: 366.6
click at [732, 408] on p "**********" at bounding box center [1075, 404] width 725 height 14
copy p "**********"
drag, startPoint x: 978, startPoint y: 433, endPoint x: 1291, endPoint y: 437, distance: 312.2
click at [732, 437] on p "**********" at bounding box center [1075, 435] width 725 height 14
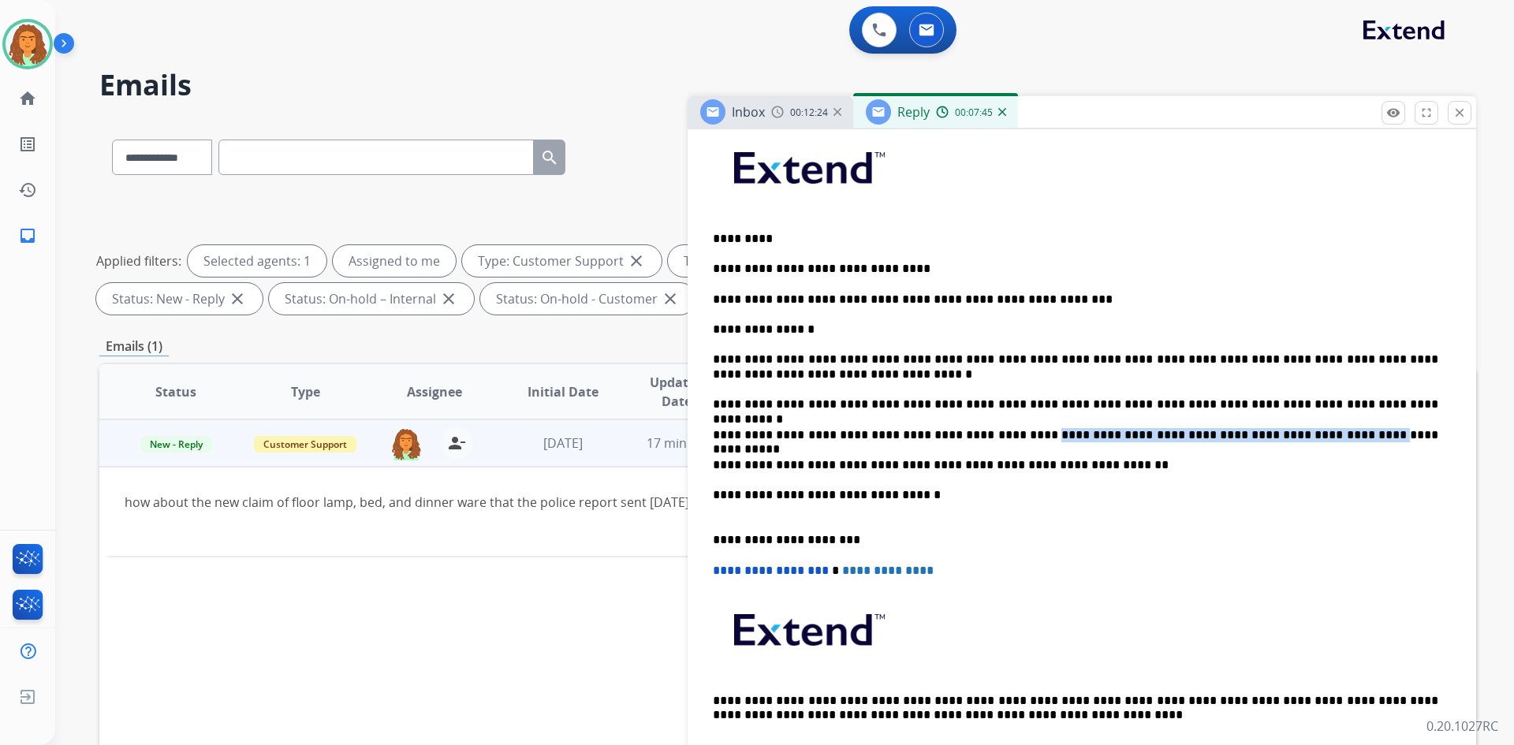
copy p "**********"
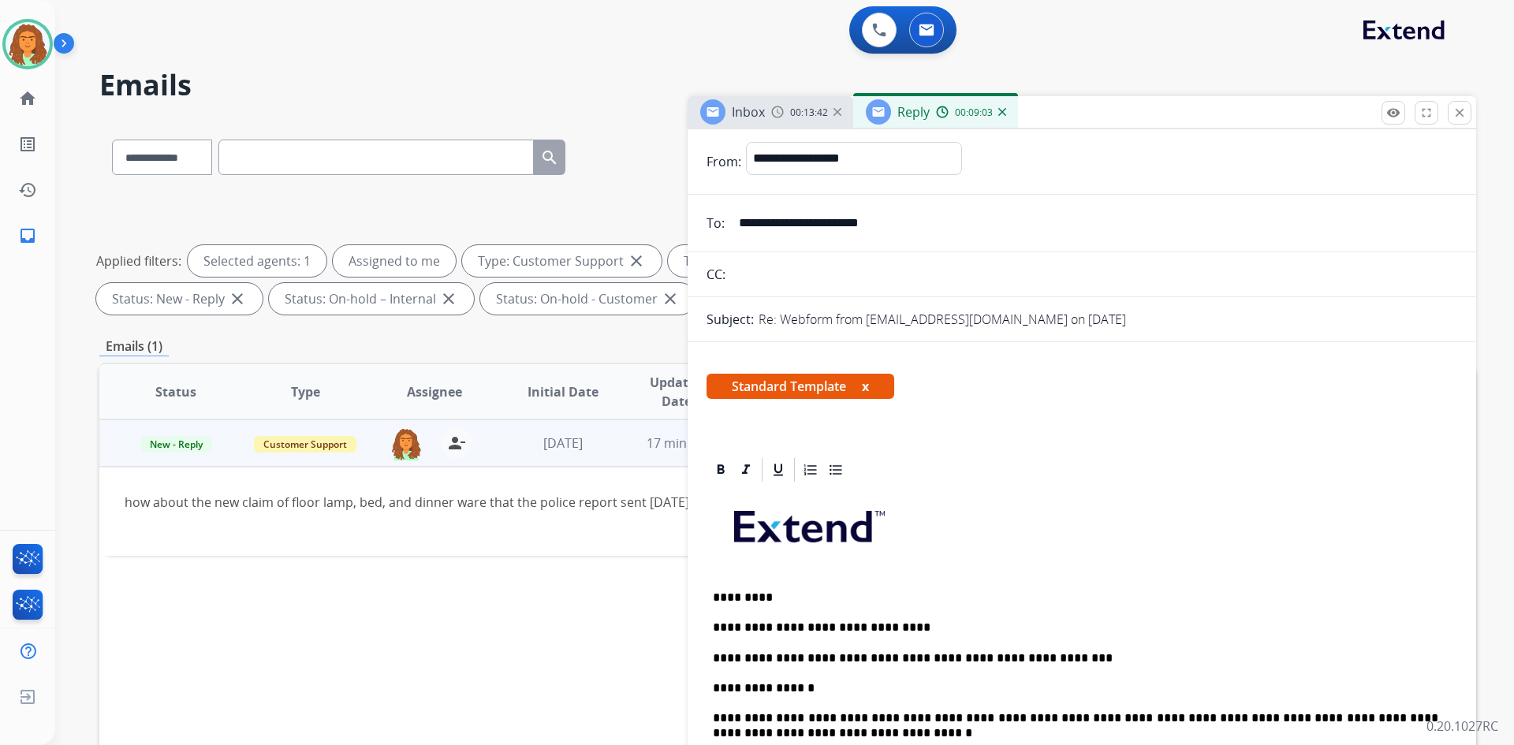
scroll to position [0, 0]
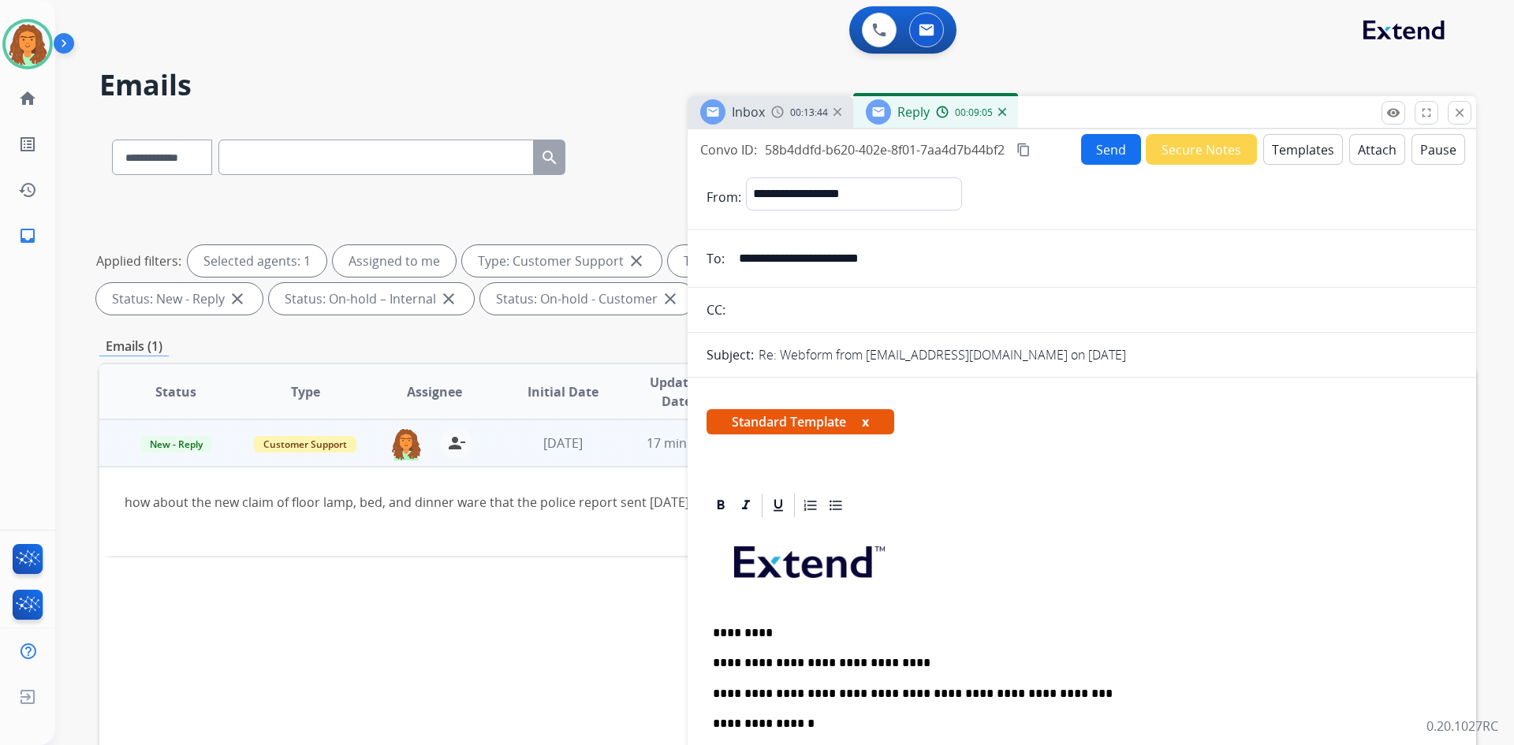
click at [732, 153] on mat-icon "content_copy" at bounding box center [1023, 150] width 14 height 14
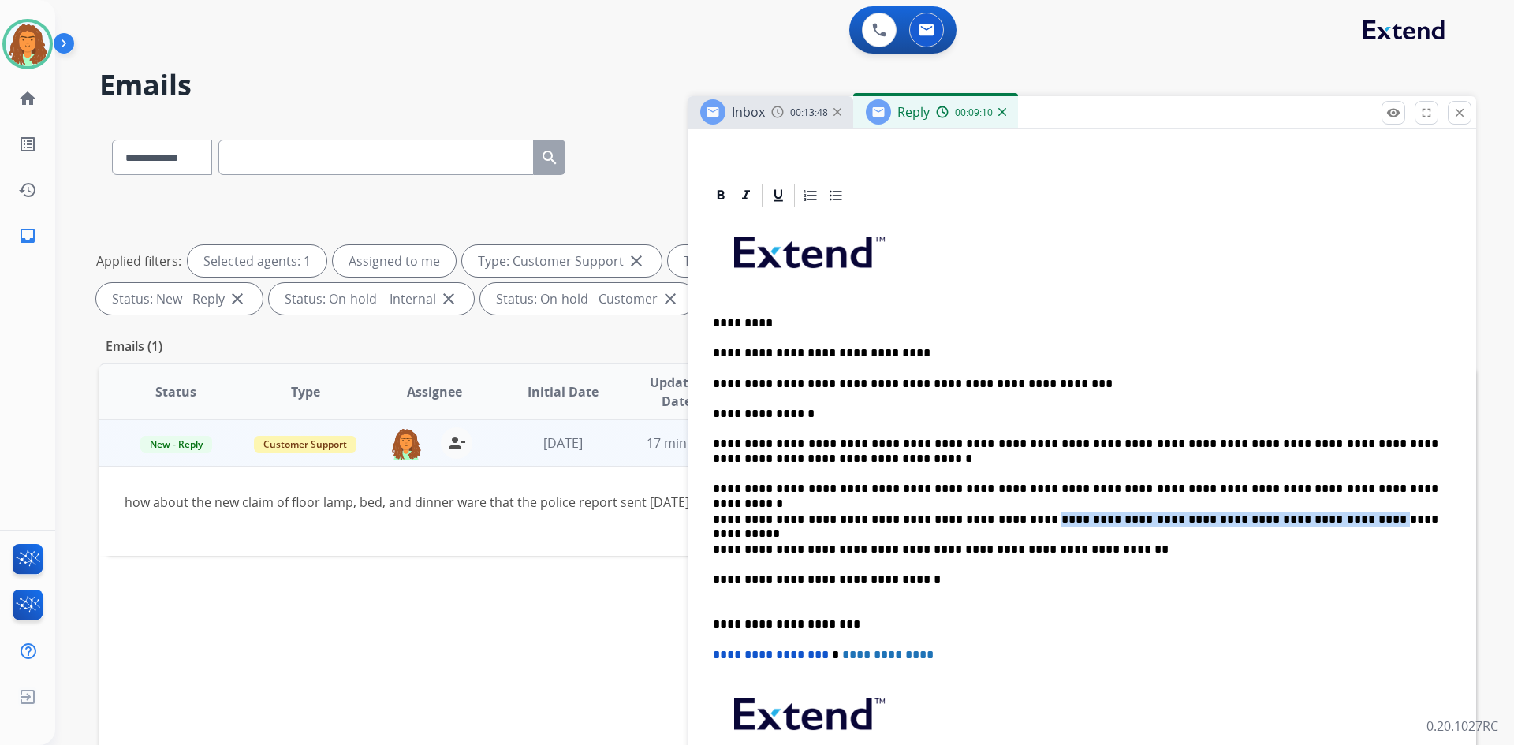
scroll to position [315, 0]
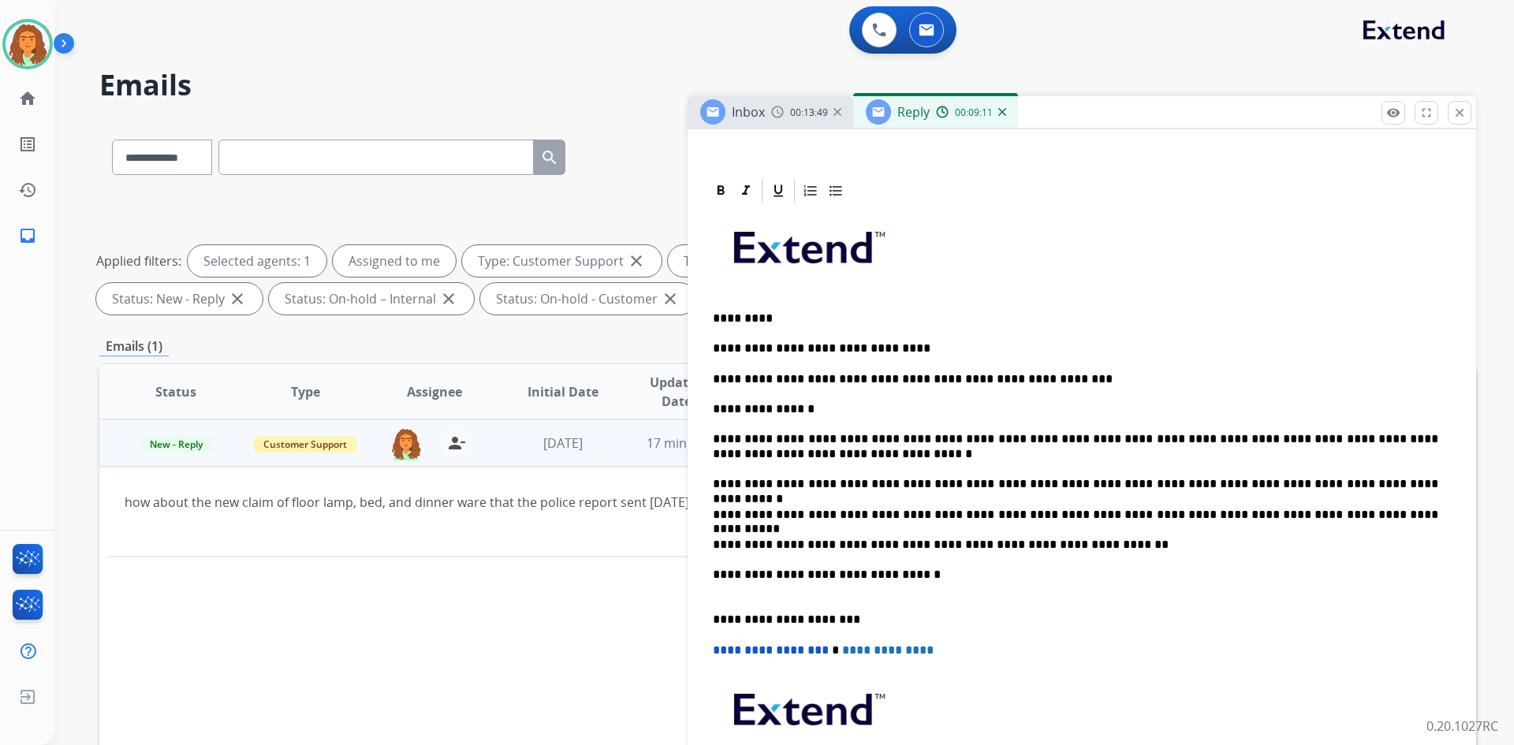
click at [732, 549] on p "**********" at bounding box center [1075, 545] width 725 height 14
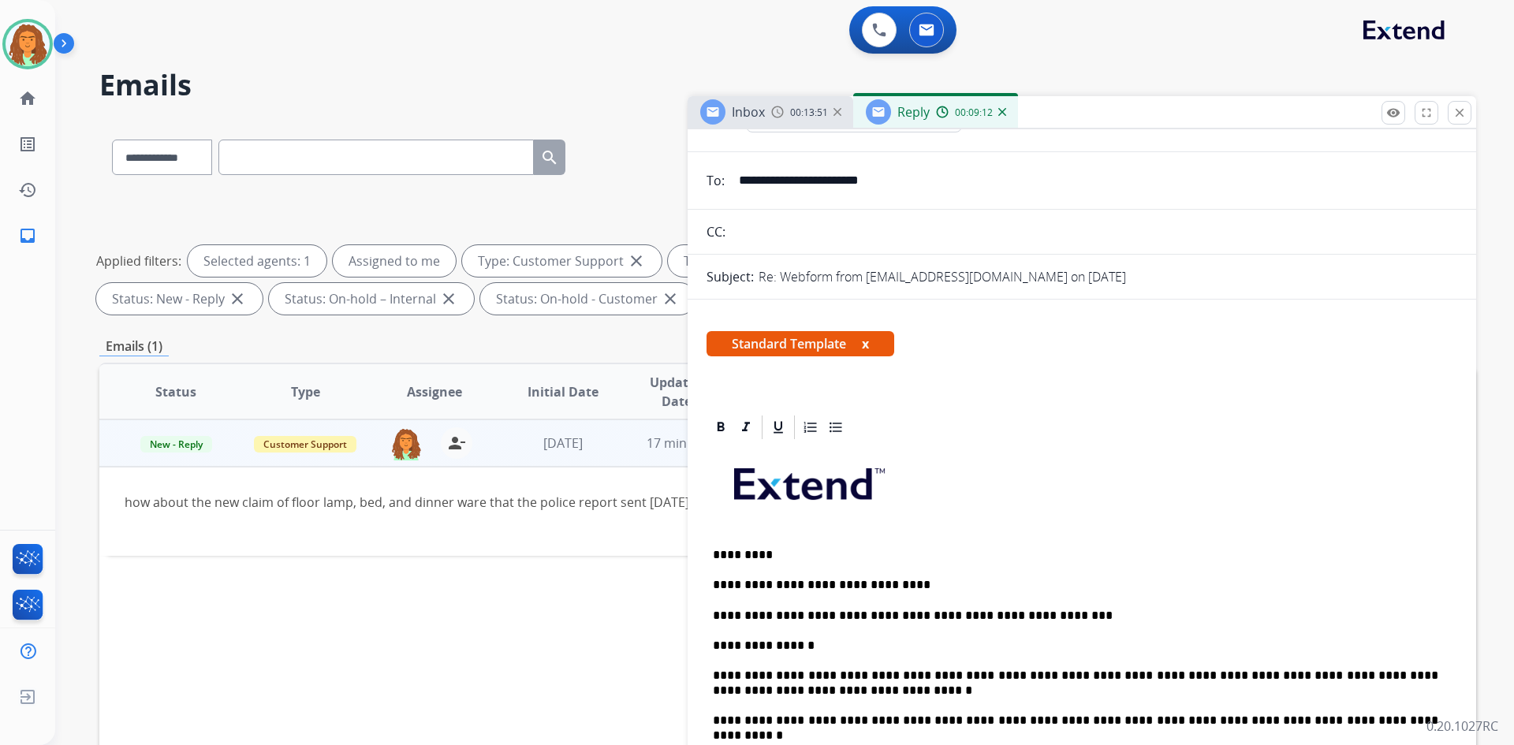
scroll to position [0, 0]
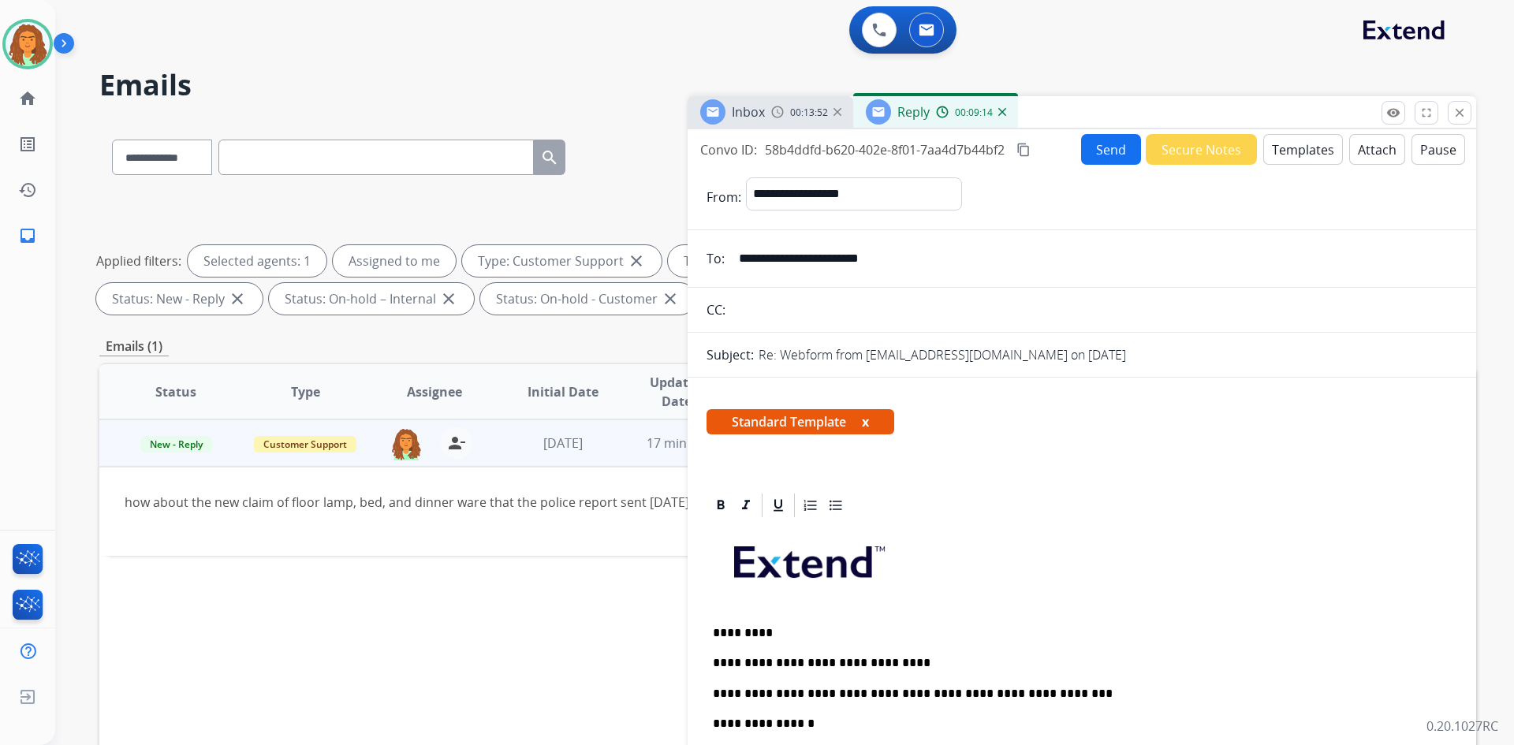
click at [732, 155] on button "Send" at bounding box center [1111, 149] width 60 height 31
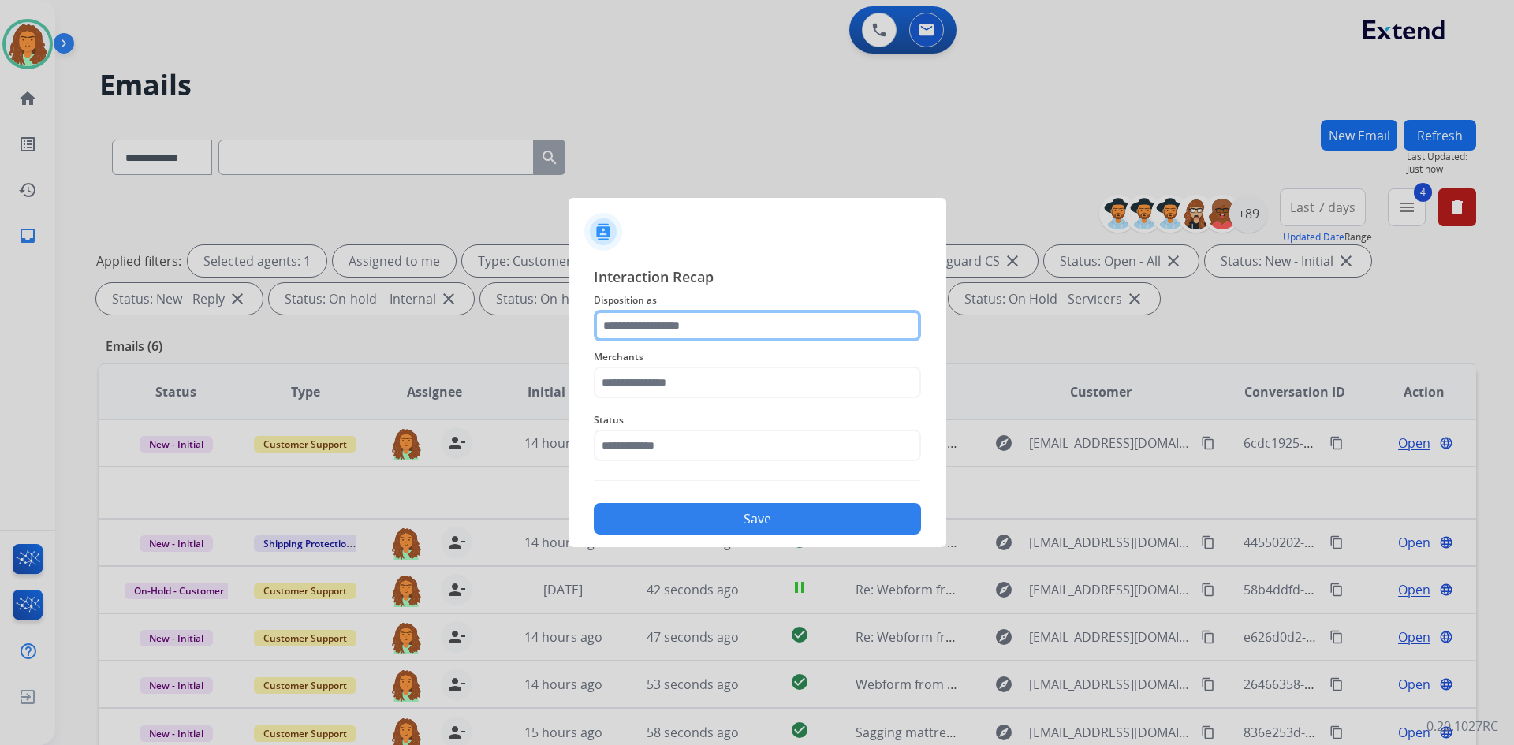
click at [642, 330] on input "text" at bounding box center [757, 326] width 327 height 32
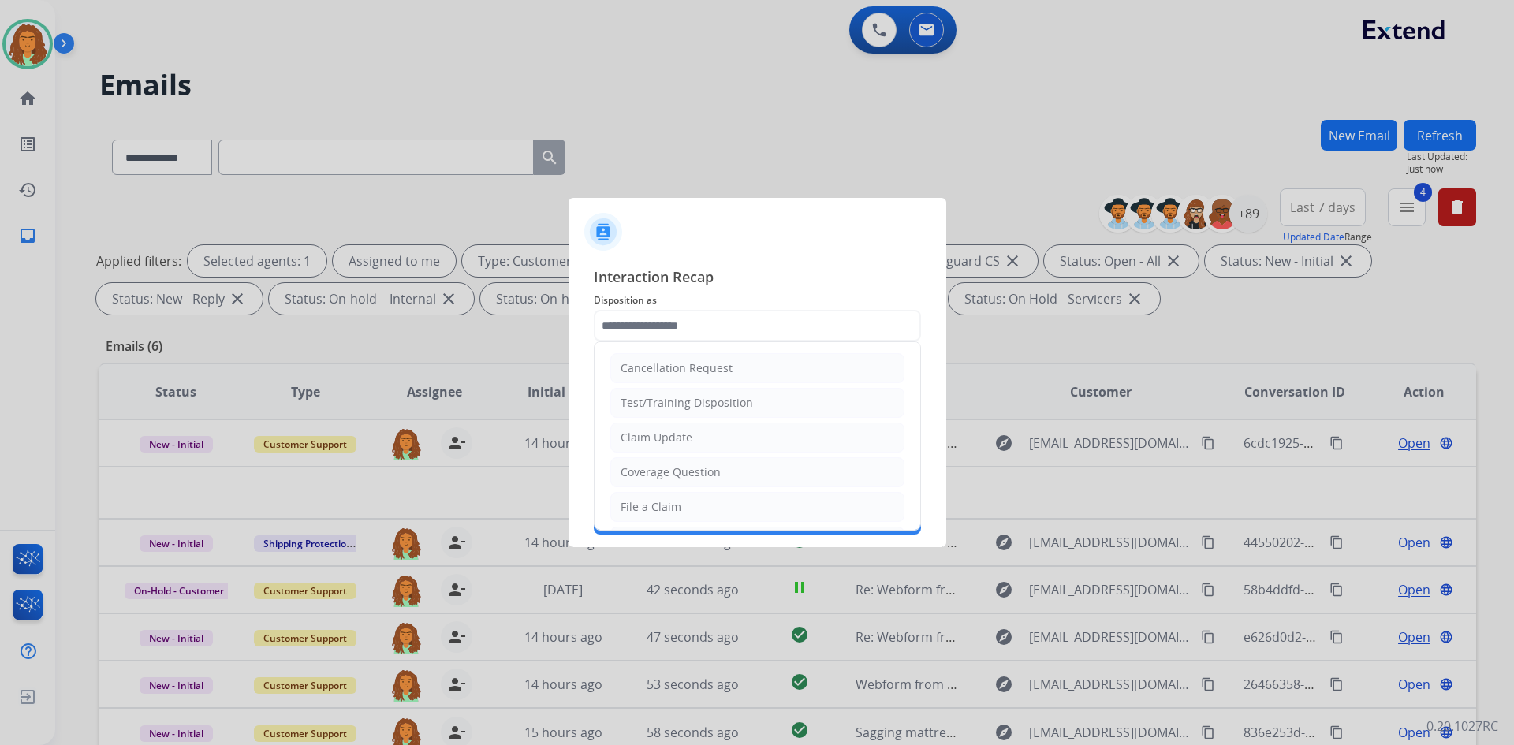
click at [650, 439] on div "Claim Update" at bounding box center [656, 438] width 72 height 16
type input "**********"
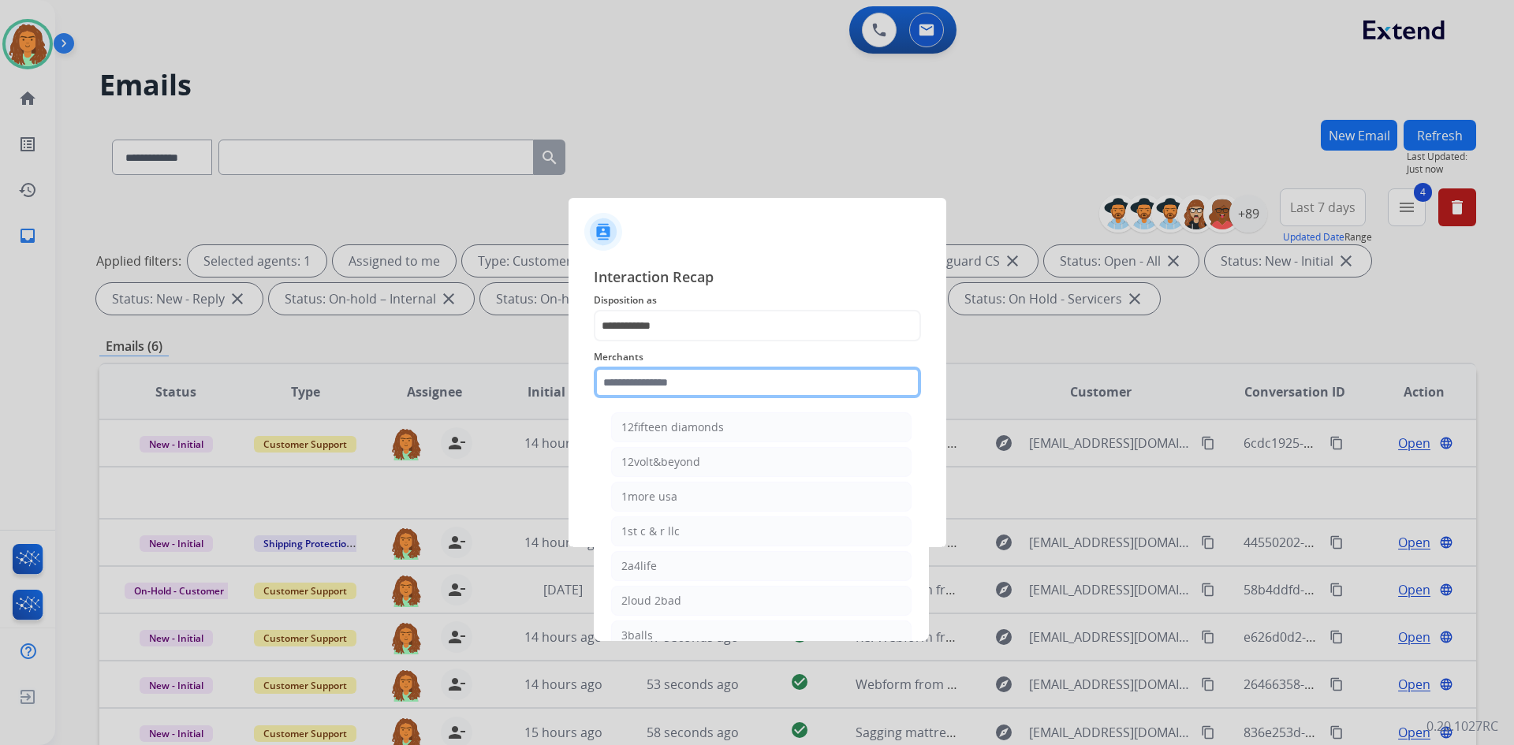
click at [640, 386] on input "text" at bounding box center [757, 383] width 327 height 32
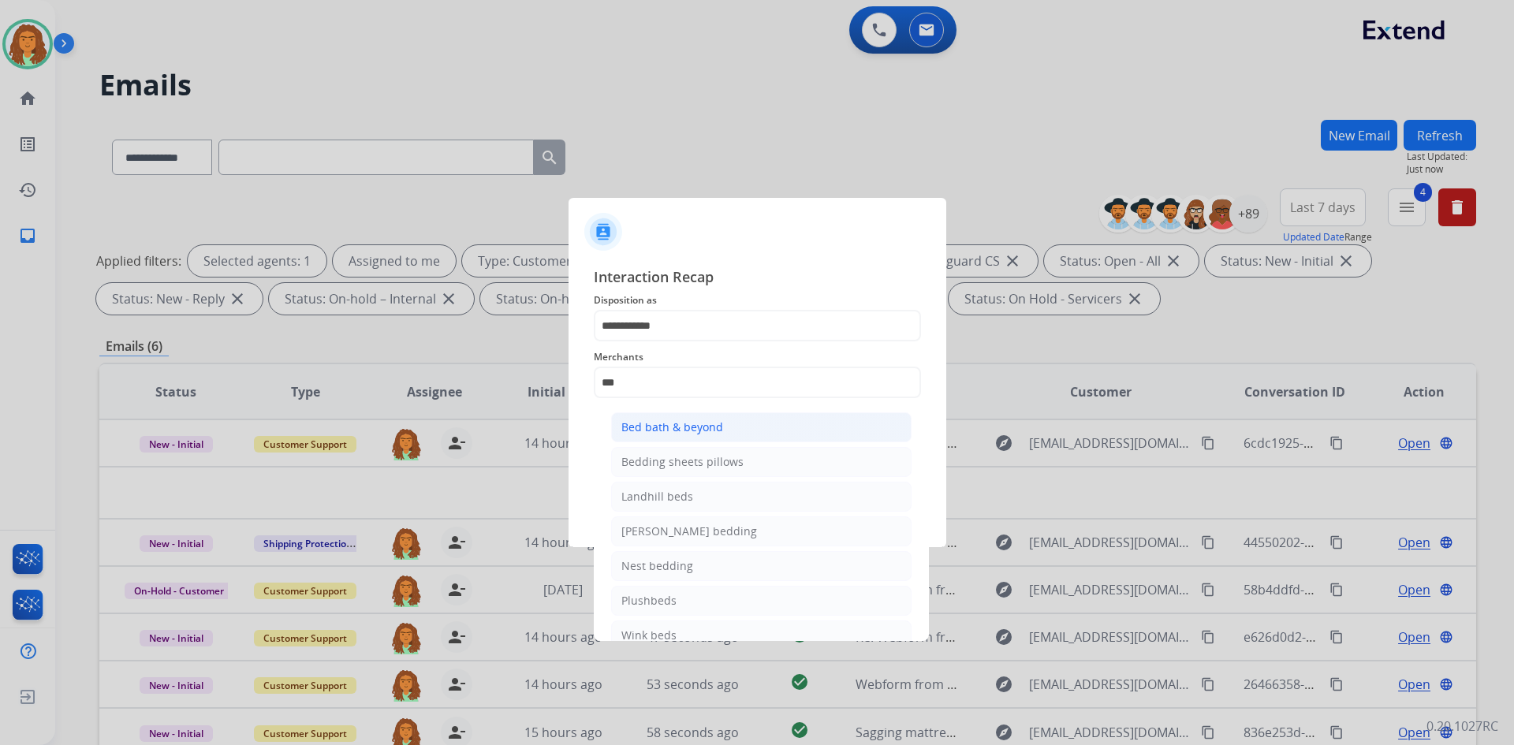
click at [684, 423] on div "Bed bath & beyond" at bounding box center [672, 427] width 102 height 16
type input "**********"
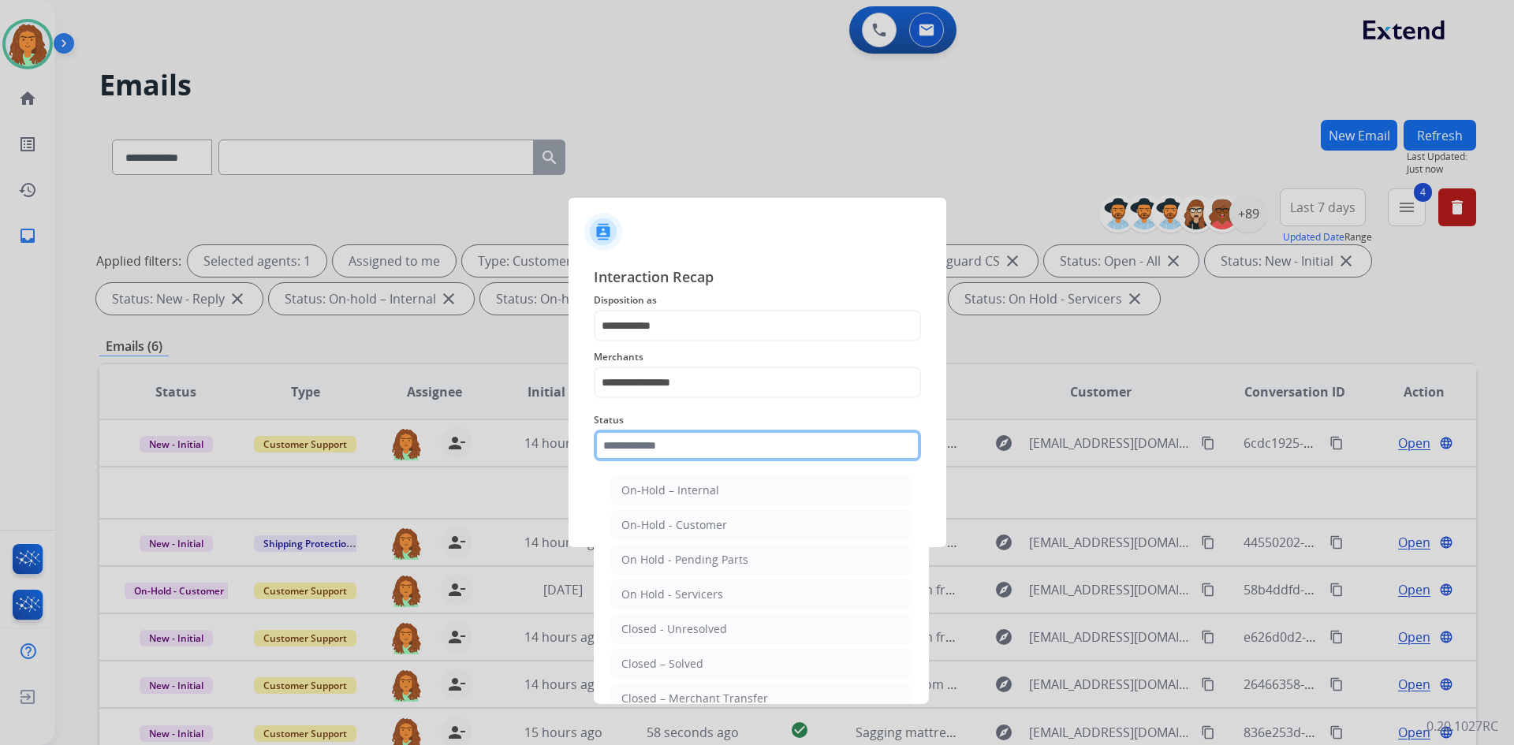
click at [620, 449] on input "text" at bounding box center [757, 446] width 327 height 32
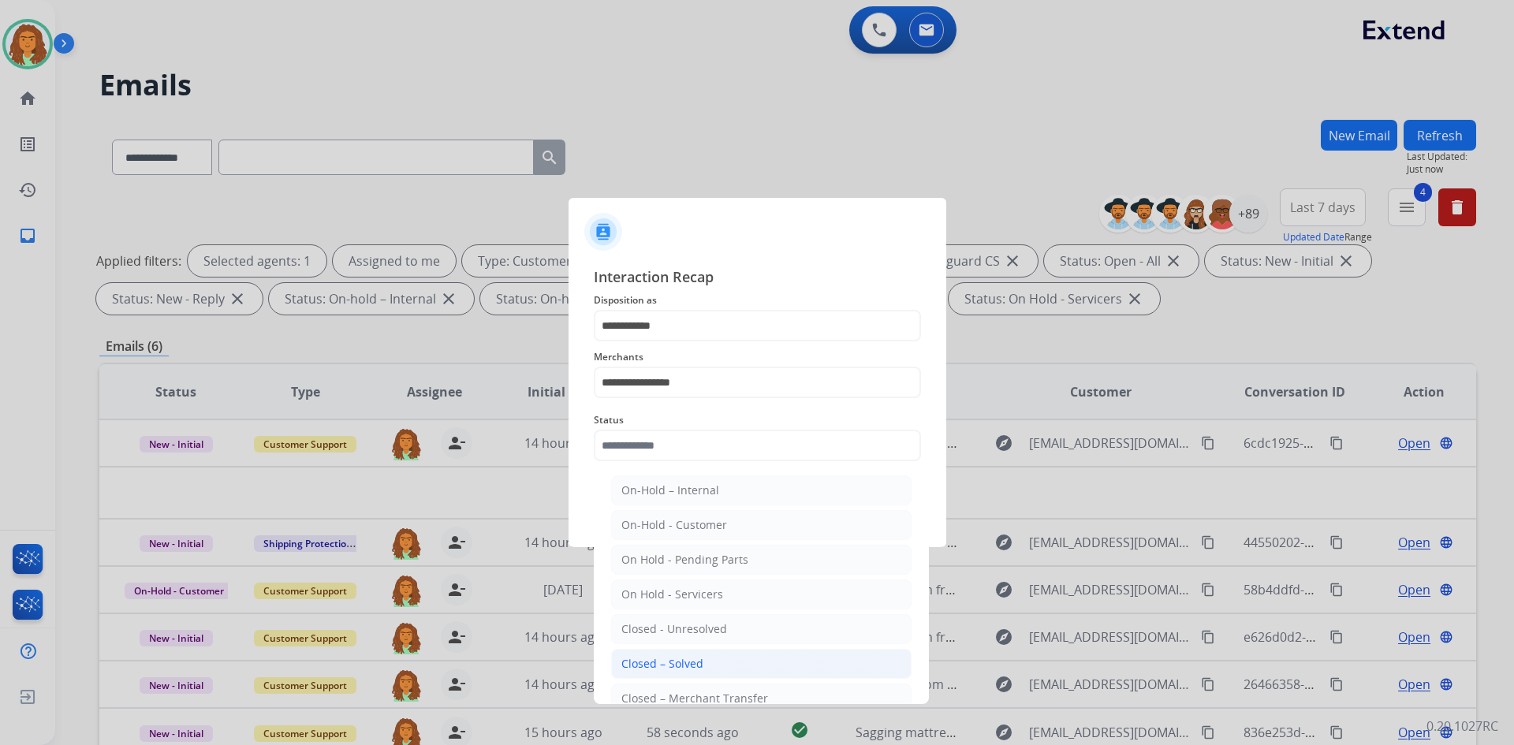
click at [659, 663] on div "Closed – Solved" at bounding box center [662, 664] width 82 height 16
type input "**********"
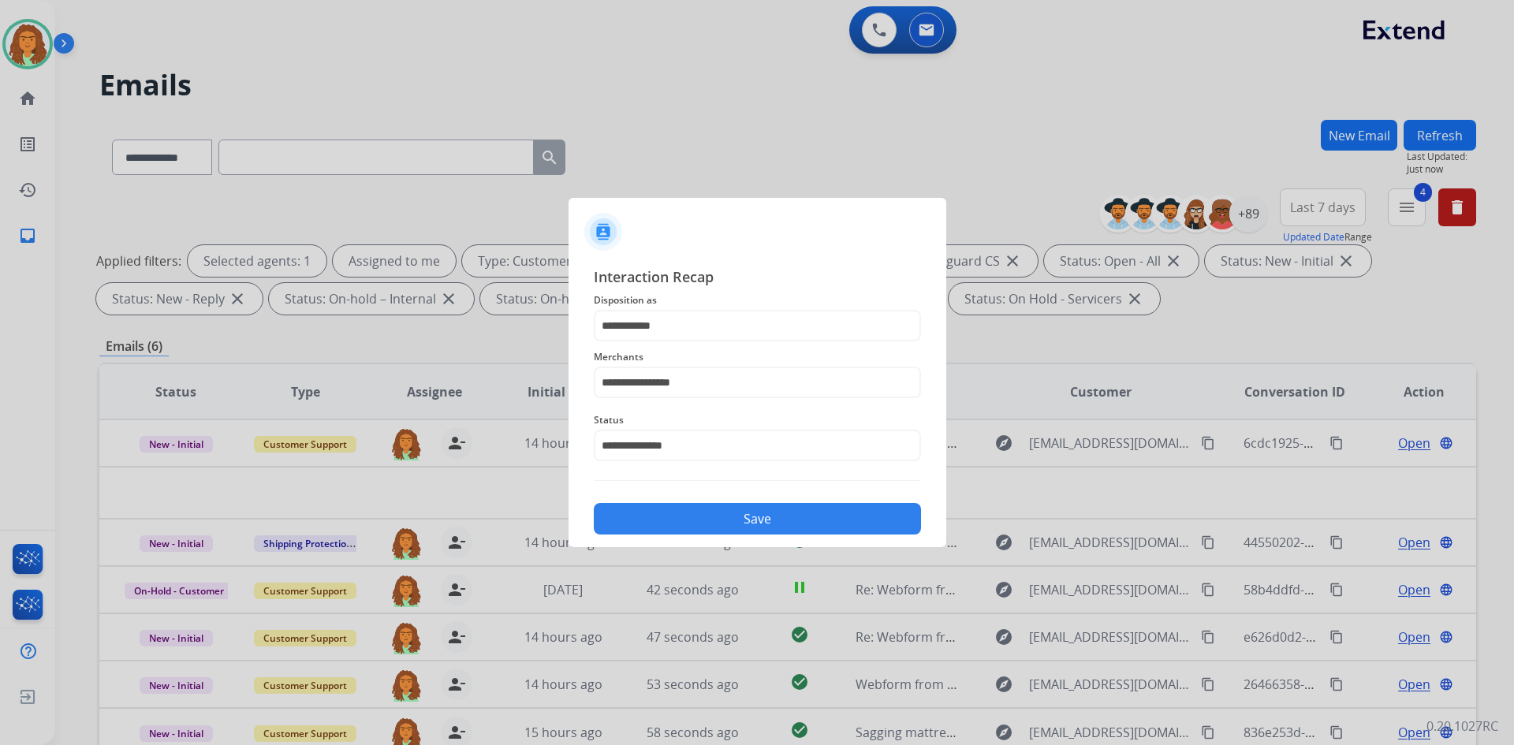
click at [723, 520] on button "Save" at bounding box center [757, 519] width 327 height 32
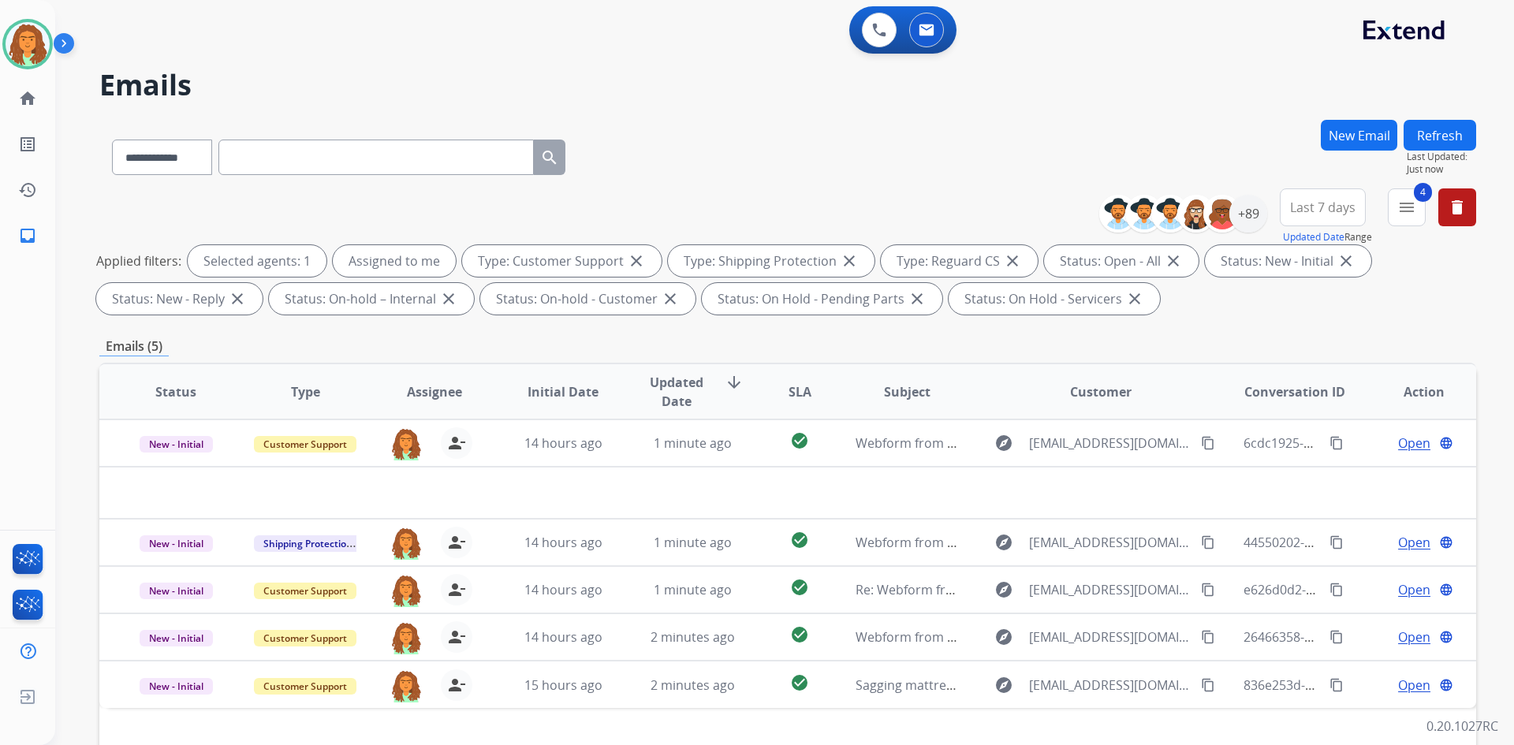
click at [265, 159] on input "text" at bounding box center [375, 157] width 315 height 35
paste input "**********"
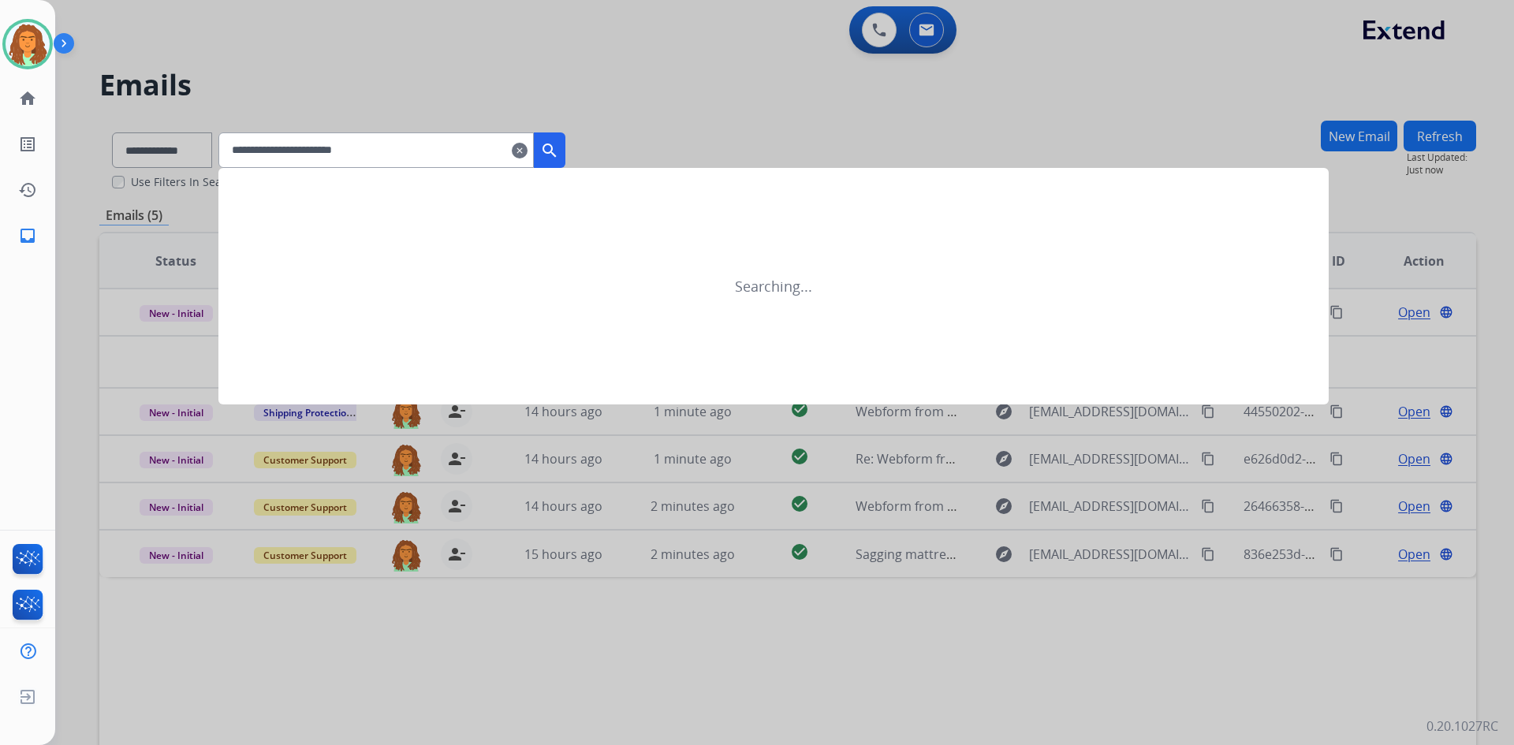
type input "**********"
click at [559, 149] on mat-icon "search" at bounding box center [549, 150] width 19 height 19
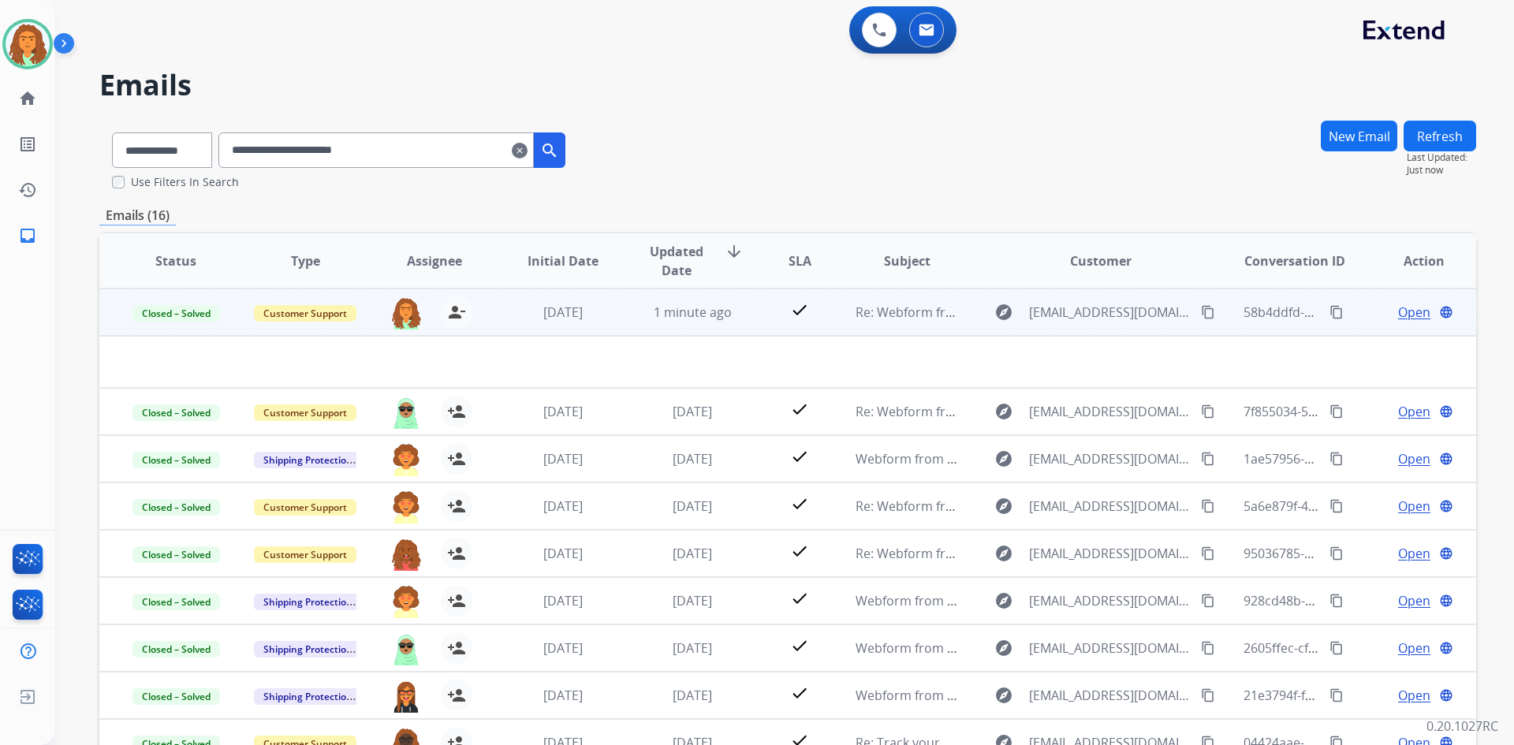
click at [732, 314] on mat-icon "content_copy" at bounding box center [1336, 312] width 14 height 14
click at [732, 315] on span "Open" at bounding box center [1414, 312] width 32 height 19
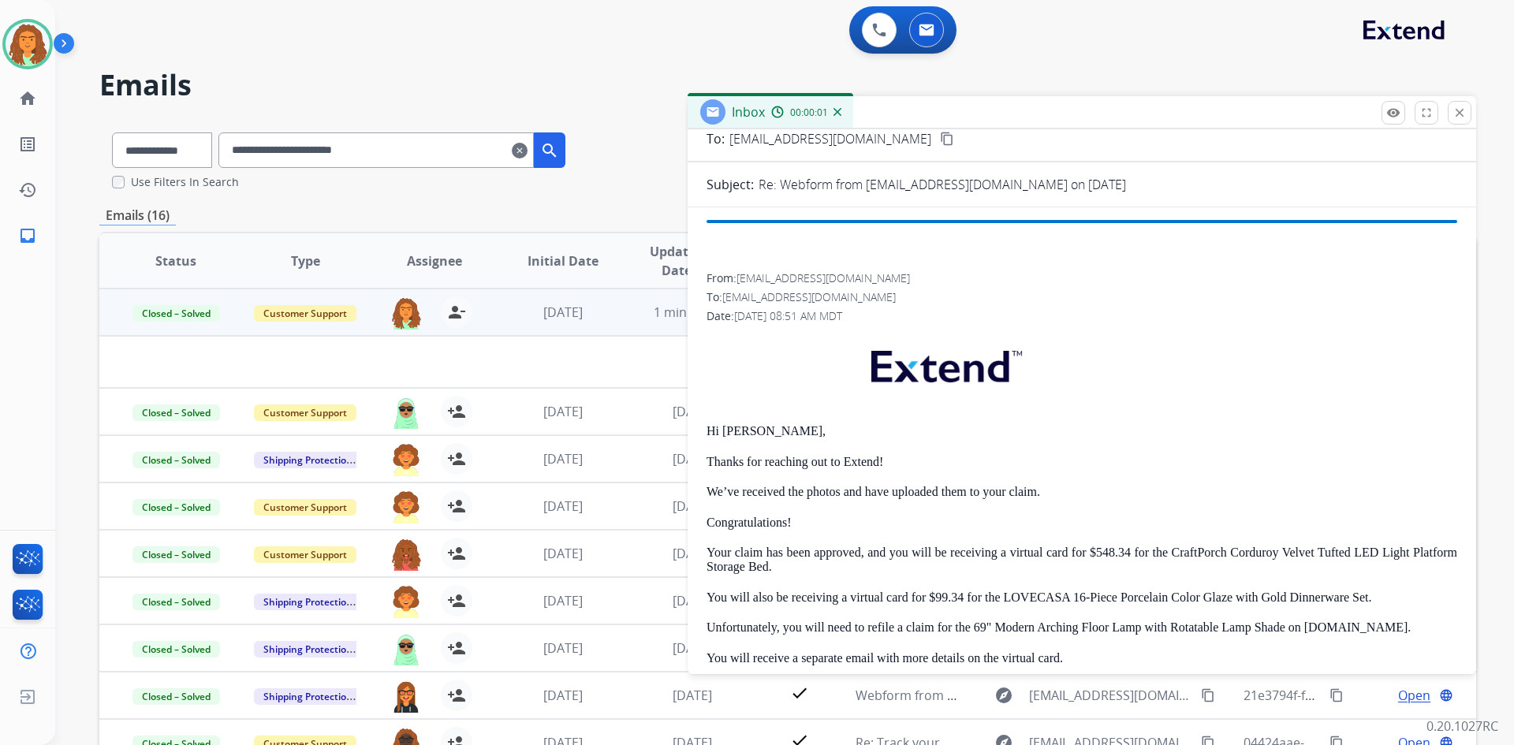
scroll to position [315, 0]
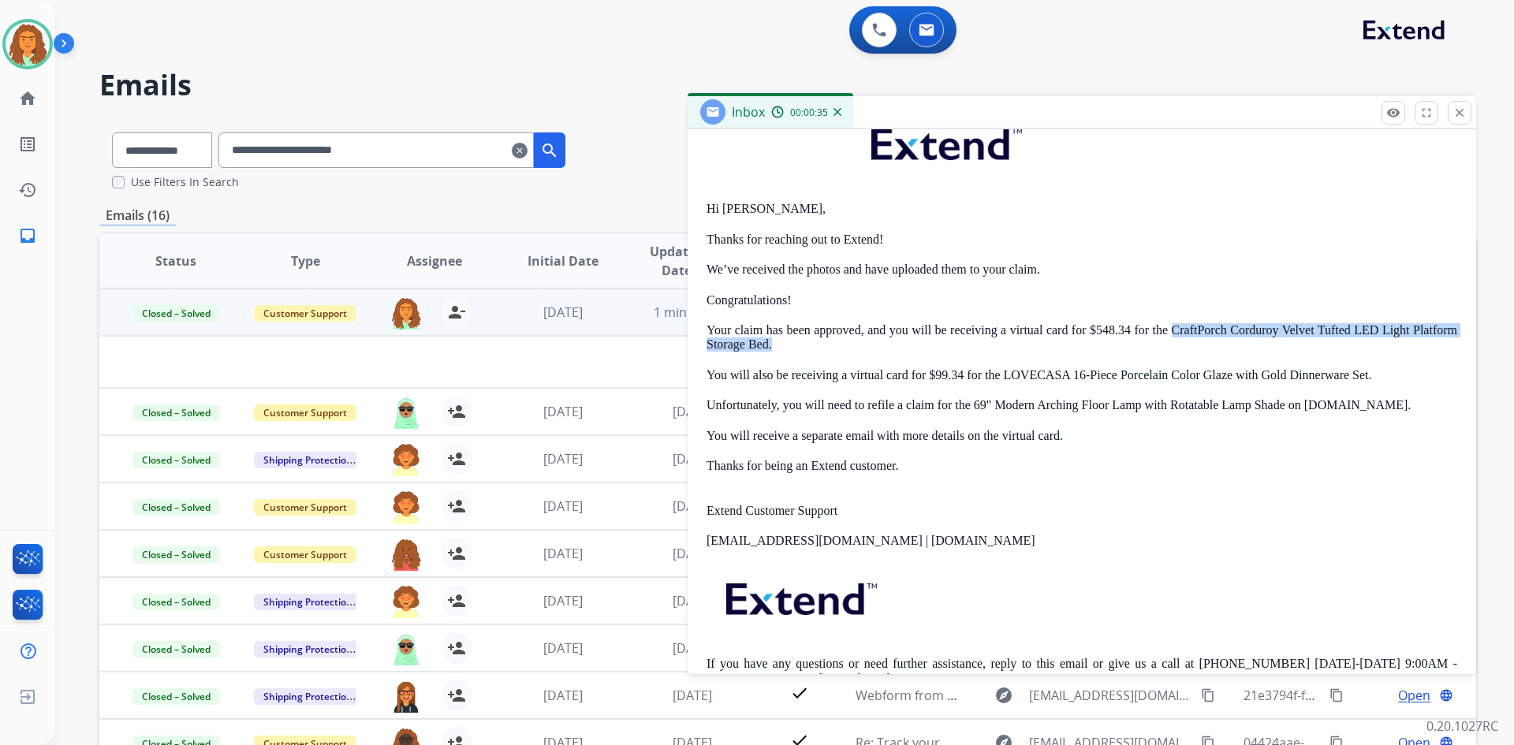
drag, startPoint x: 1198, startPoint y: 328, endPoint x: 1441, endPoint y: 351, distance: 244.7
click at [732, 351] on p "Your claim has been approved, and you will be receiving a virtual card for $548…" at bounding box center [1081, 337] width 751 height 29
copy p "CraftPorch Corduroy Velvet Tufted LED Light Platform Storage Bed."
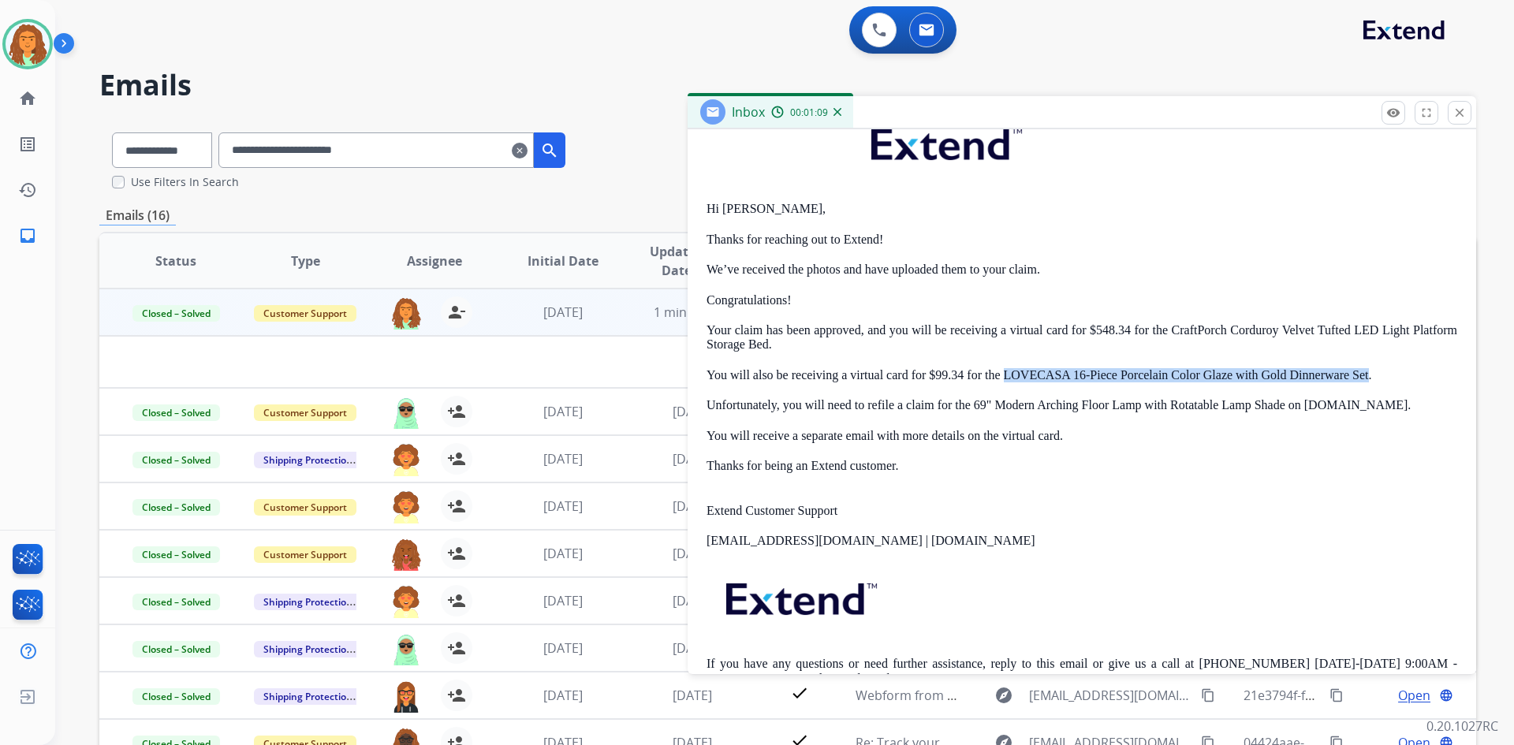
drag, startPoint x: 1004, startPoint y: 375, endPoint x: 1367, endPoint y: 378, distance: 362.7
click at [732, 378] on p "You will also be receiving a virtual card for $99.34 for the LOVECASA 16-Piece …" at bounding box center [1081, 375] width 751 height 14
copy p "LOVECASA 16-Piece Porcelain Color Glaze with Gold Dinnerware Set"
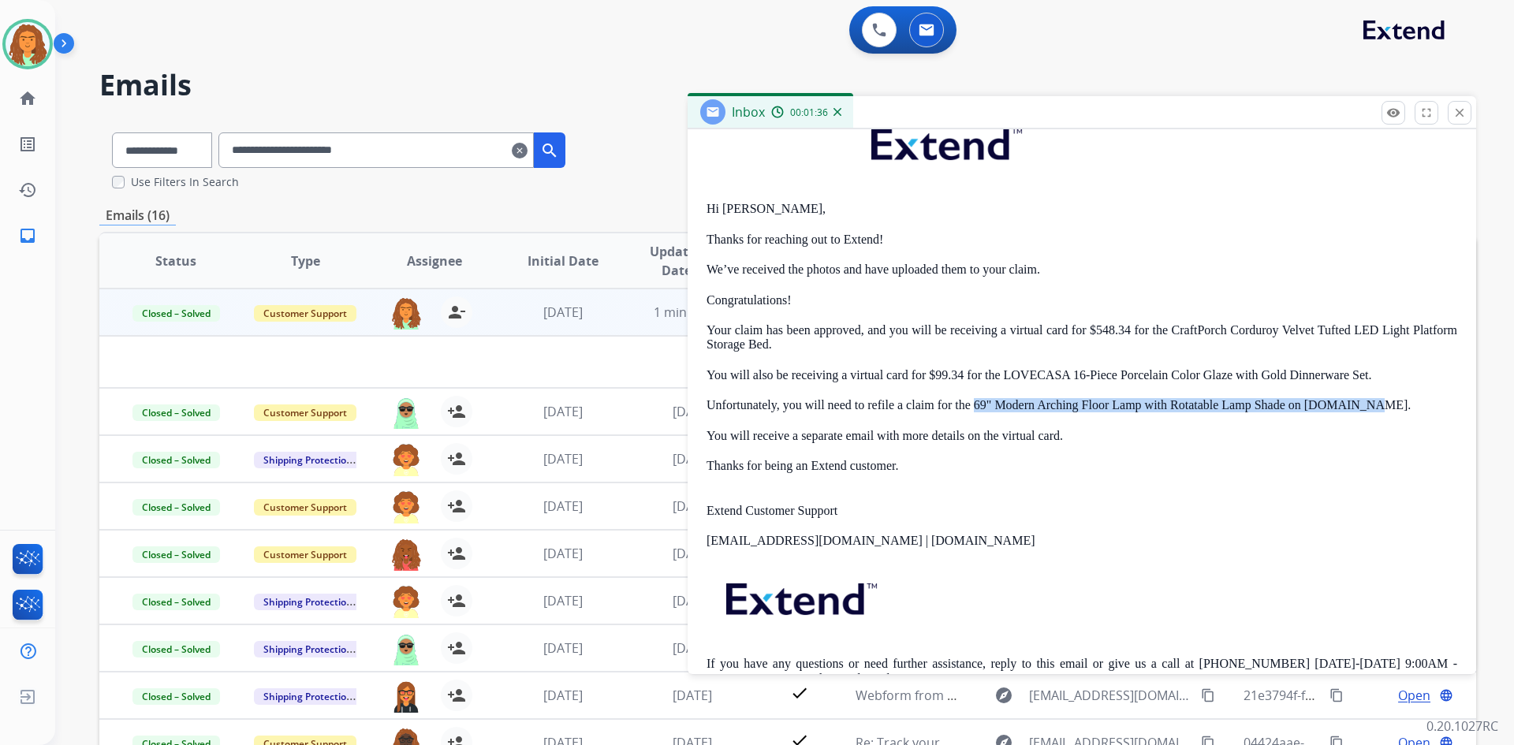
drag, startPoint x: 974, startPoint y: 401, endPoint x: 1361, endPoint y: 411, distance: 386.4
click at [732, 411] on p "Unfortunately, you will need to refile a claim for the 69" Modern Arching Floor…" at bounding box center [1081, 405] width 751 height 14
copy p "69" Modern Arching Floor Lamp with Rotatable Lamp Shade on Extend.com"
click at [732, 117] on mat-icon "close" at bounding box center [1459, 113] width 14 height 14
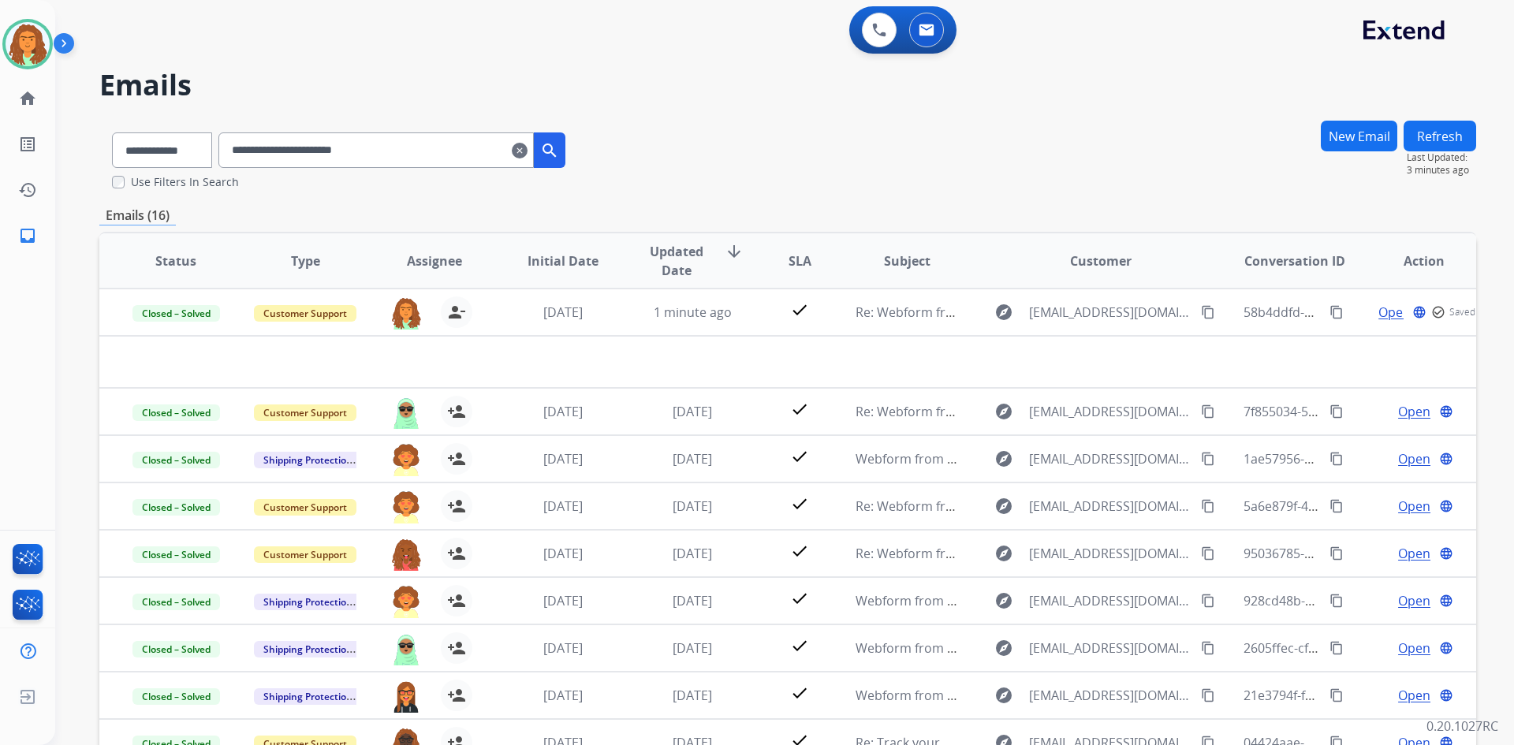
click at [527, 152] on mat-icon "clear" at bounding box center [520, 150] width 16 height 19
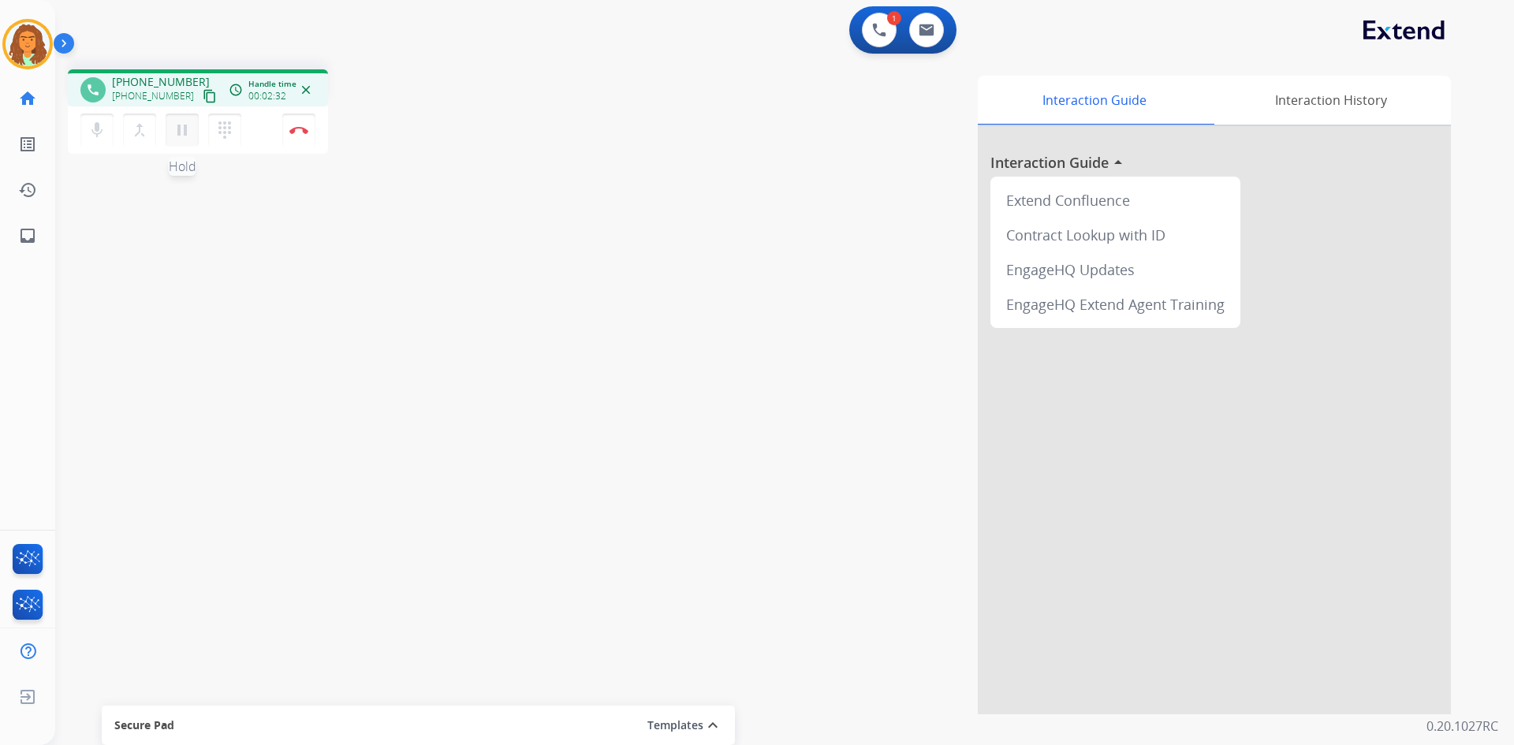
click at [182, 129] on mat-icon "pause" at bounding box center [182, 130] width 19 height 19
click at [186, 129] on mat-icon "play_arrow" at bounding box center [182, 130] width 19 height 19
click at [299, 131] on img at bounding box center [298, 130] width 19 height 8
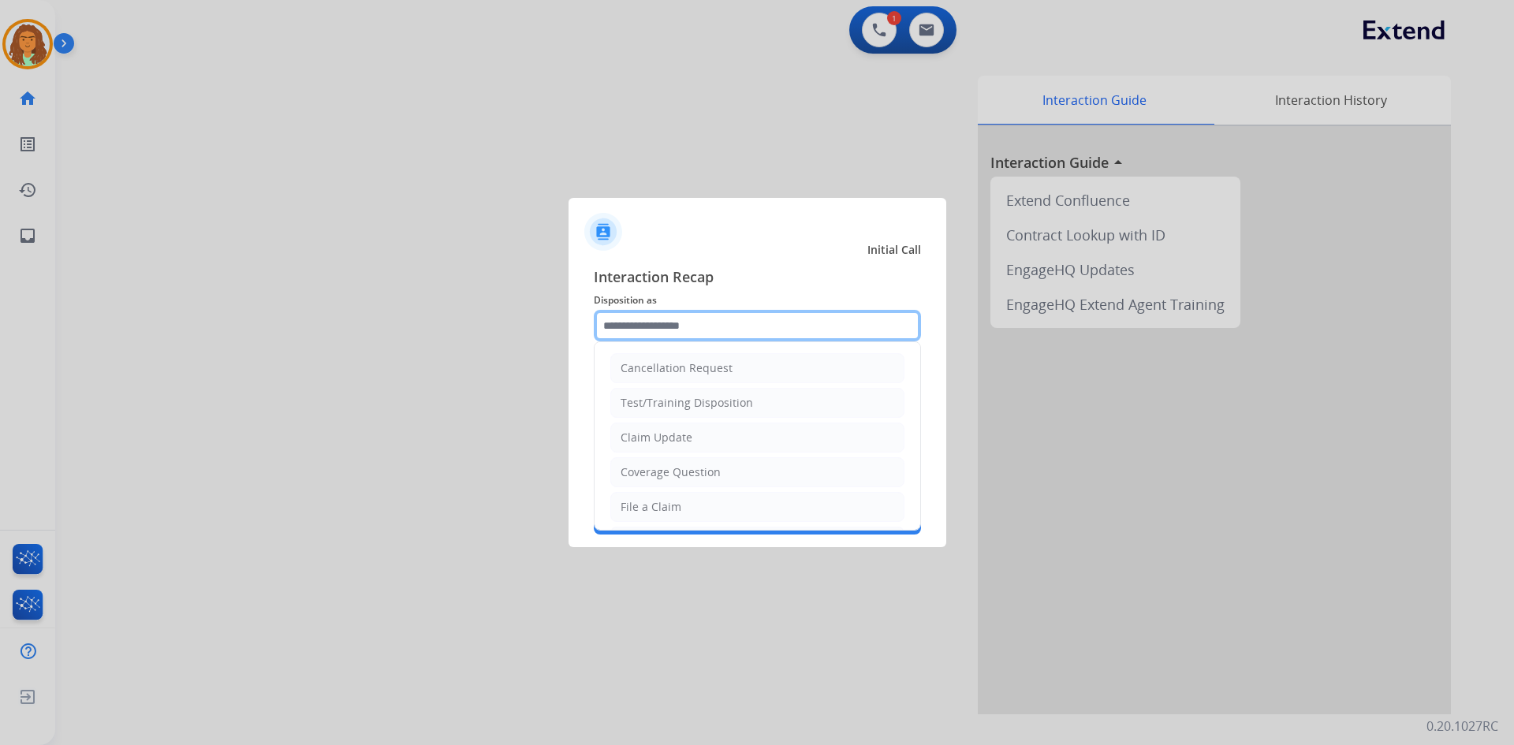
click at [732, 315] on input "text" at bounding box center [757, 326] width 327 height 32
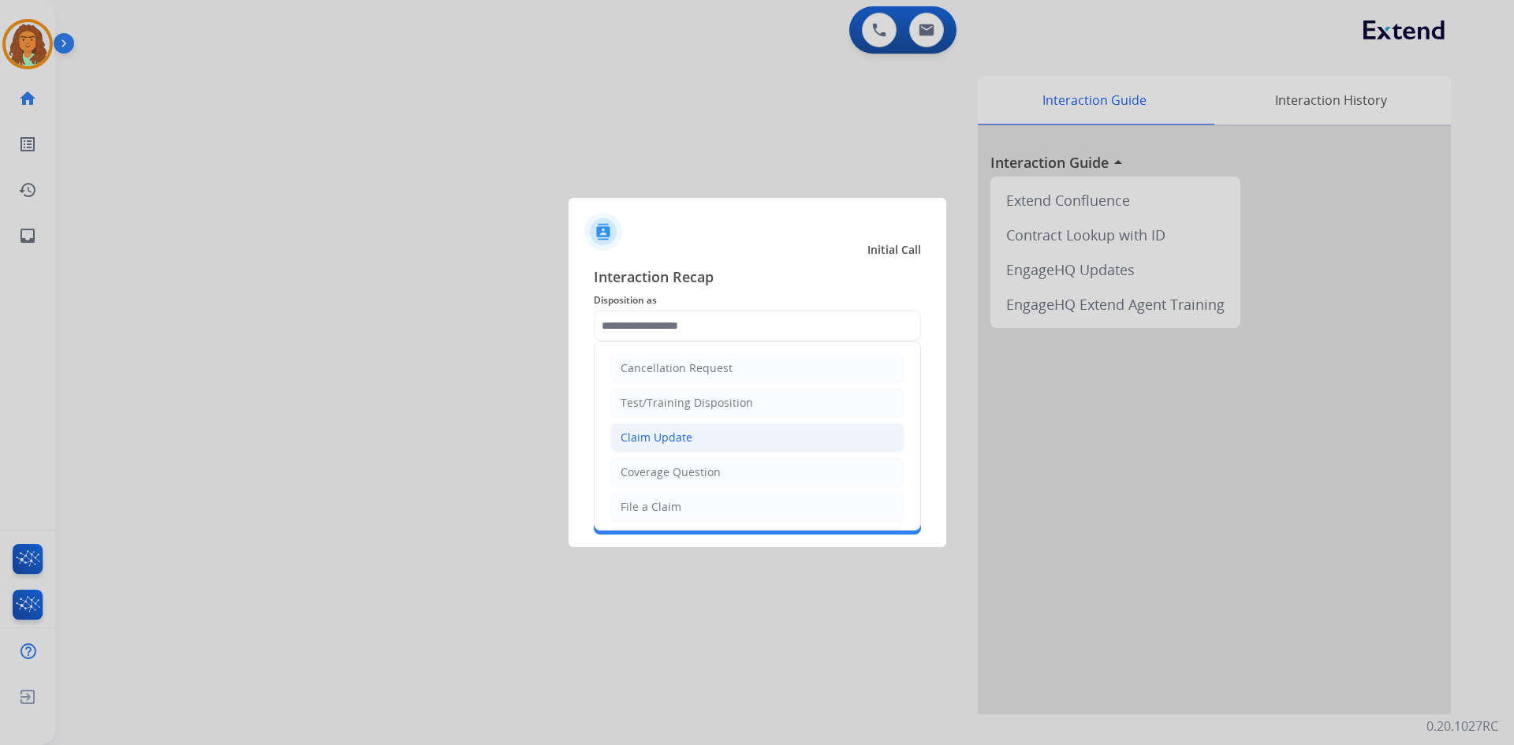
click at [662, 439] on div "Claim Update" at bounding box center [656, 438] width 72 height 16
type input "**********"
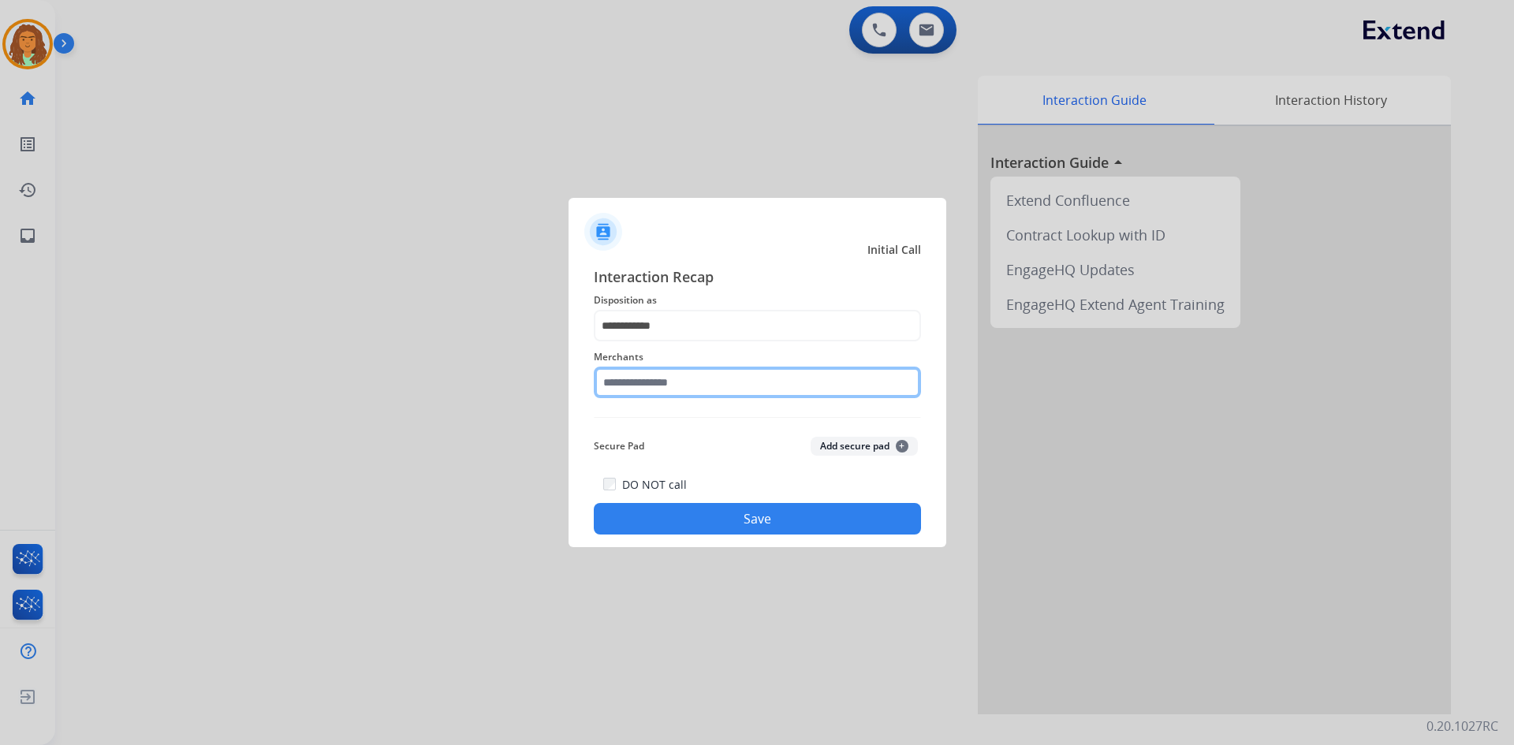
click at [654, 380] on input "text" at bounding box center [757, 383] width 327 height 32
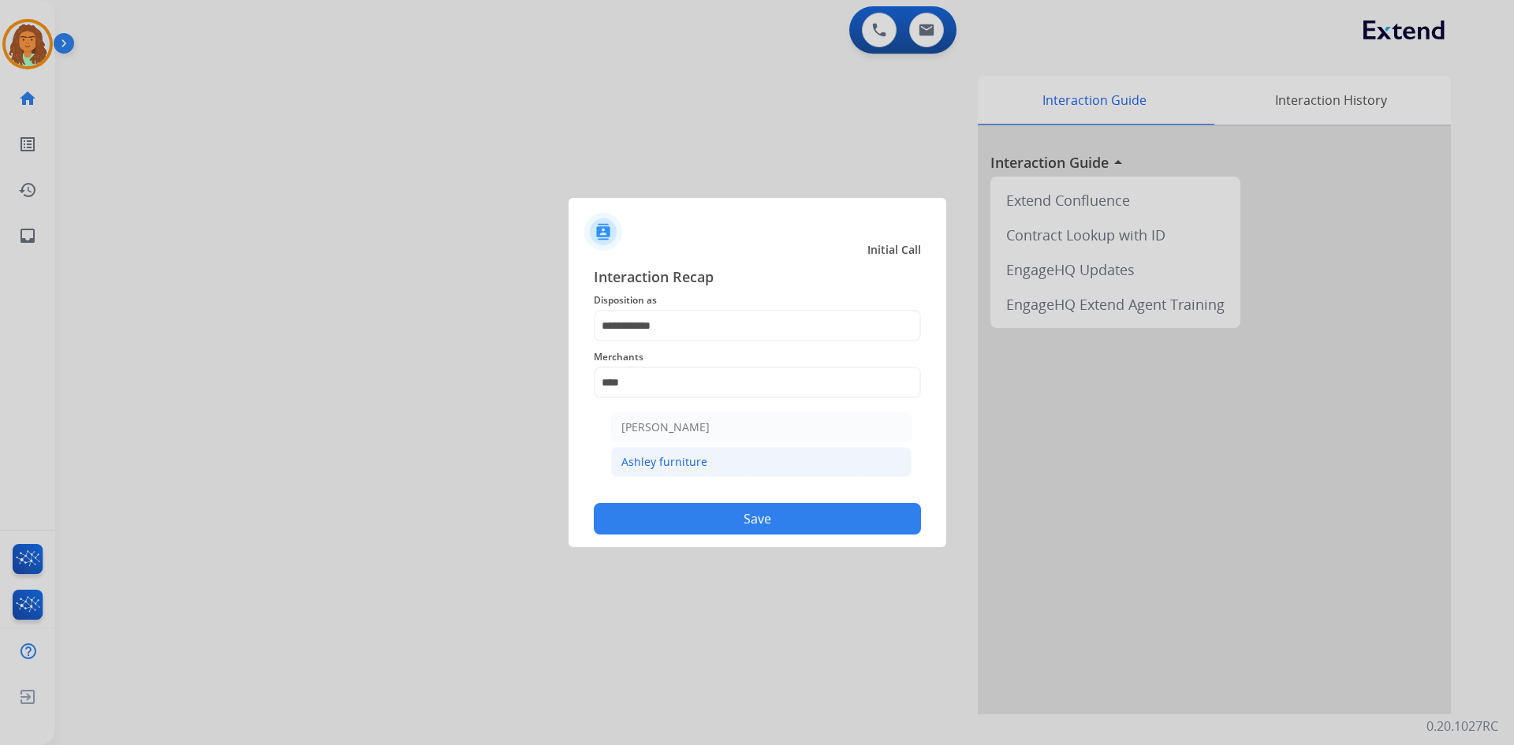
click at [676, 462] on div "Ashley furniture" at bounding box center [664, 462] width 86 height 16
type input "**********"
click at [719, 517] on button "Save" at bounding box center [757, 519] width 327 height 32
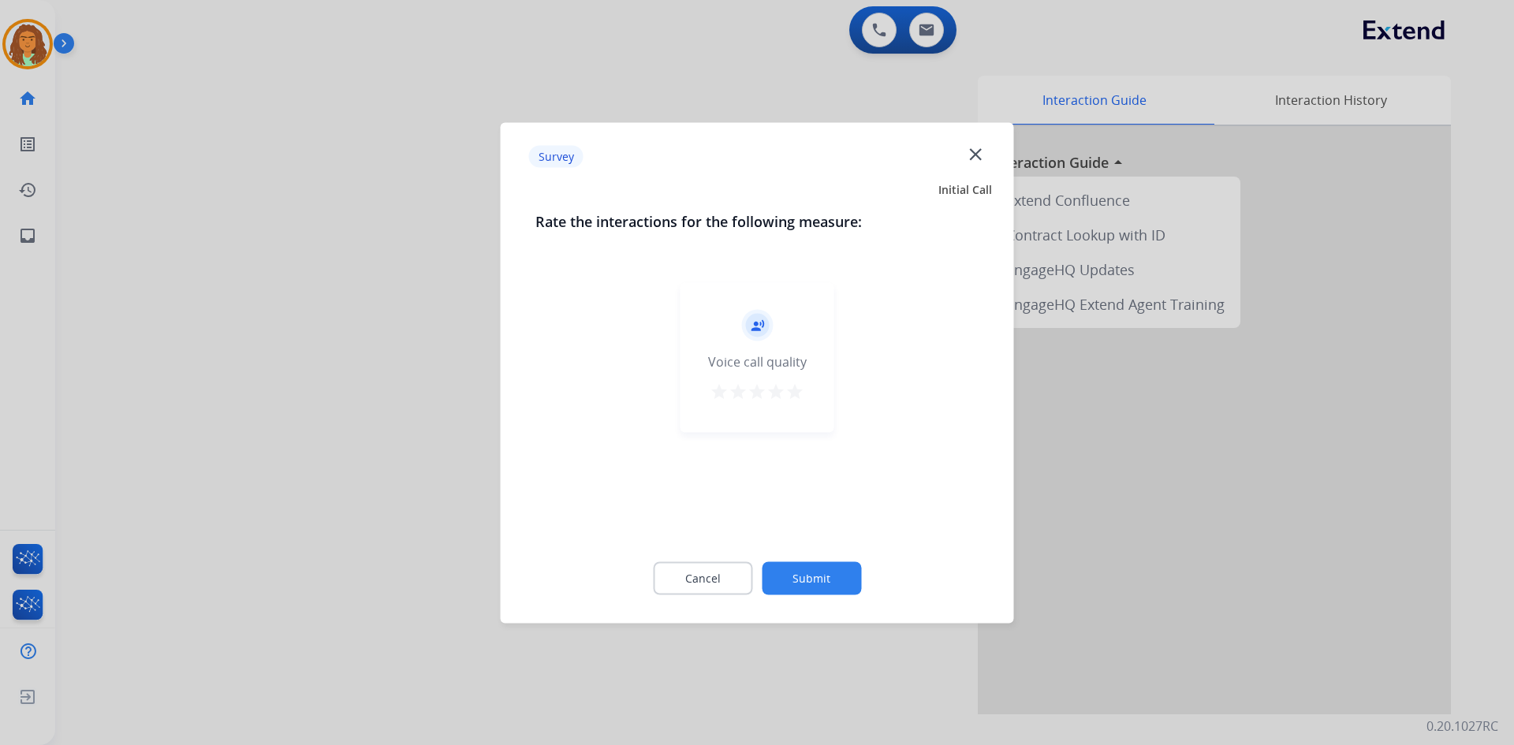
click at [732, 392] on mat-icon "star" at bounding box center [794, 391] width 19 height 19
click at [732, 573] on button "Submit" at bounding box center [811, 577] width 99 height 33
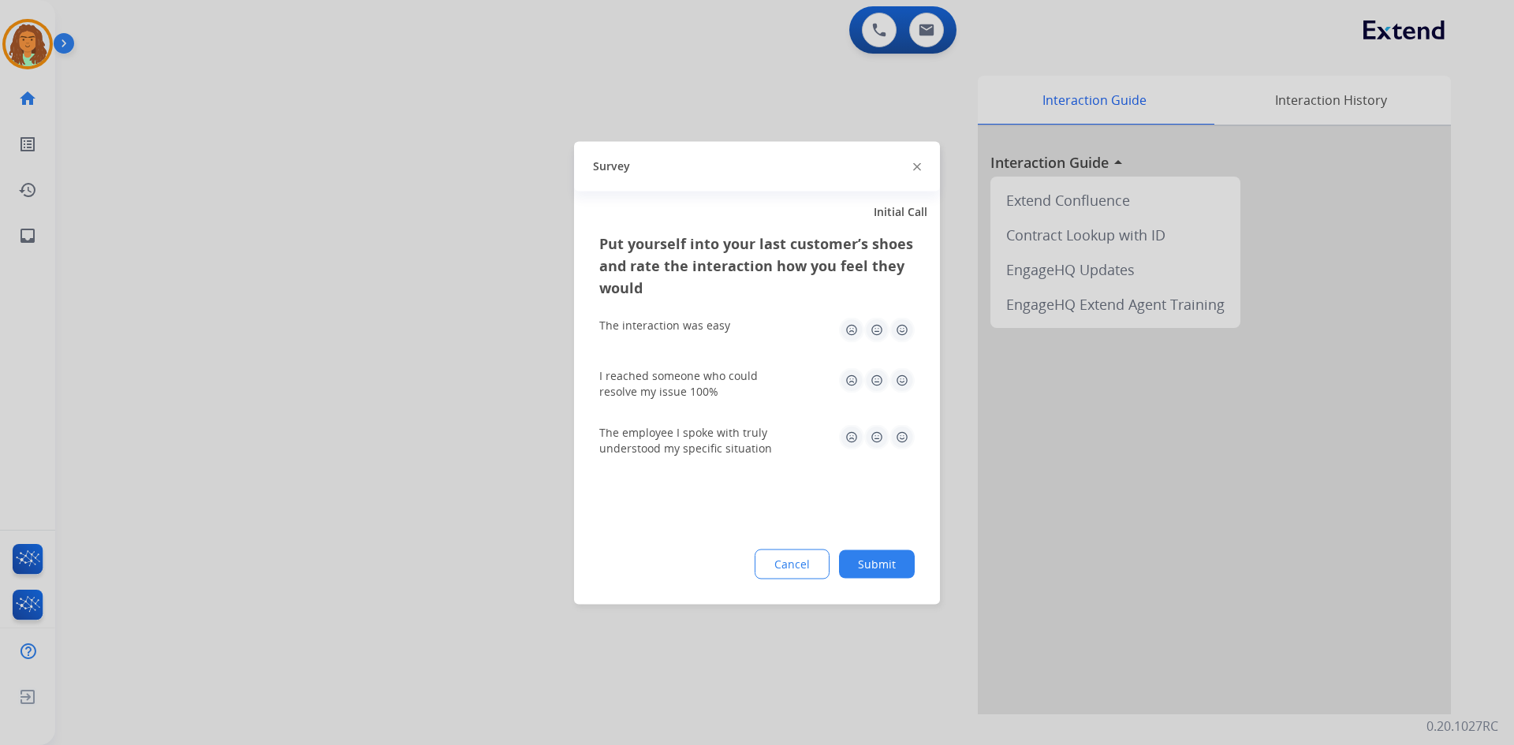
drag, startPoint x: 903, startPoint y: 326, endPoint x: 903, endPoint y: 337, distance: 11.1
click at [732, 328] on img at bounding box center [901, 329] width 25 height 25
click at [732, 378] on img at bounding box center [901, 379] width 25 height 25
click at [732, 438] on img at bounding box center [901, 436] width 25 height 25
click at [732, 564] on button "Submit" at bounding box center [877, 563] width 76 height 28
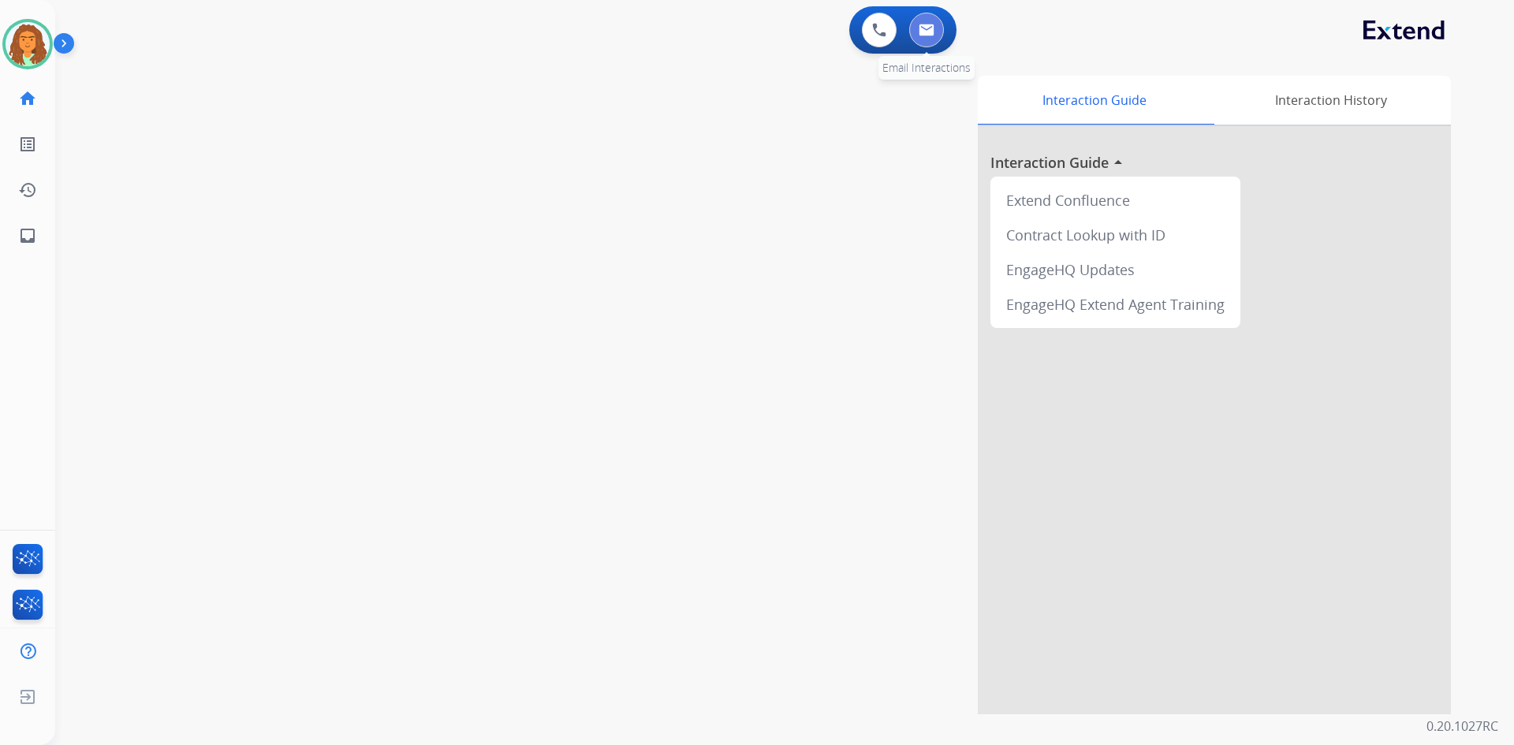
click at [732, 33] on button at bounding box center [926, 30] width 35 height 35
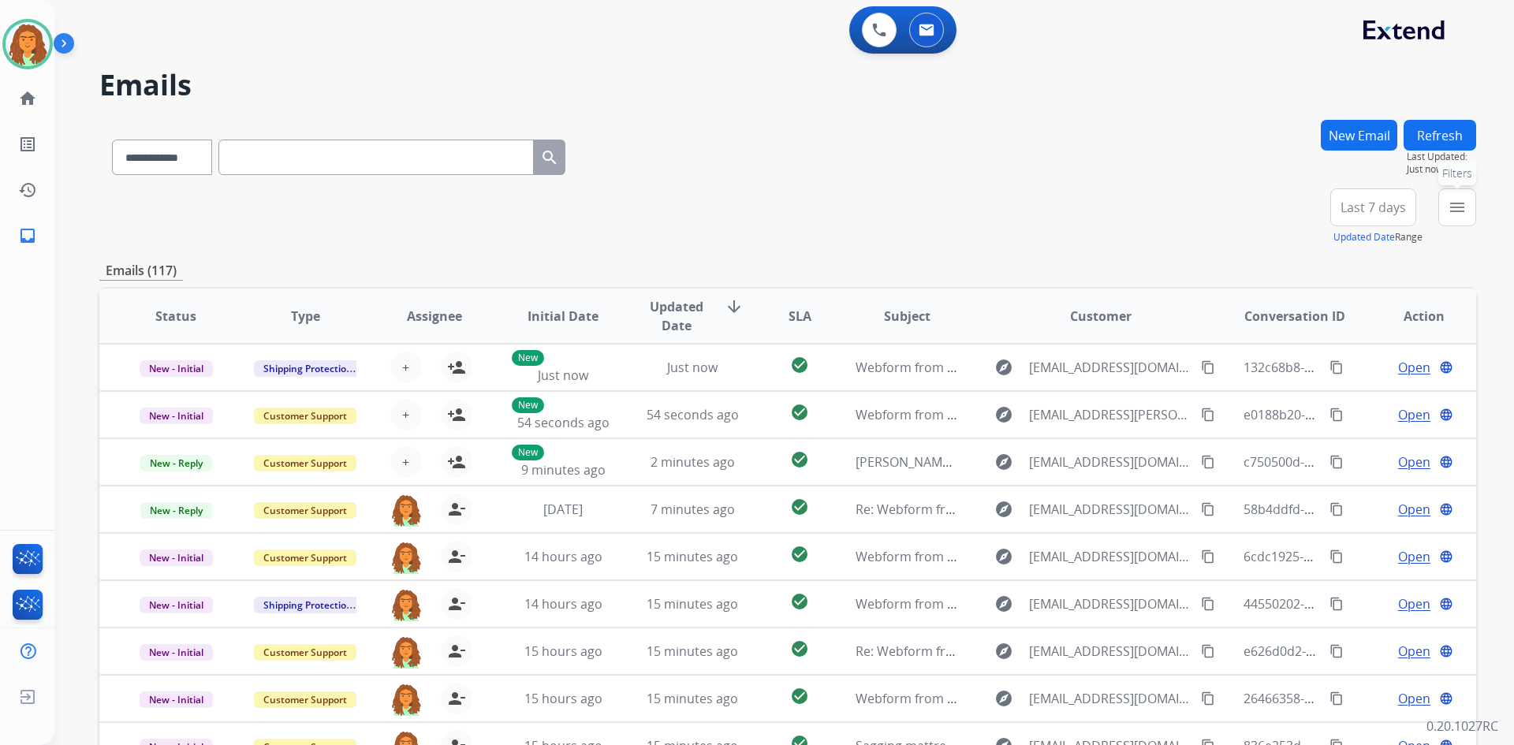
click at [732, 216] on mat-icon "menu" at bounding box center [1456, 207] width 19 height 19
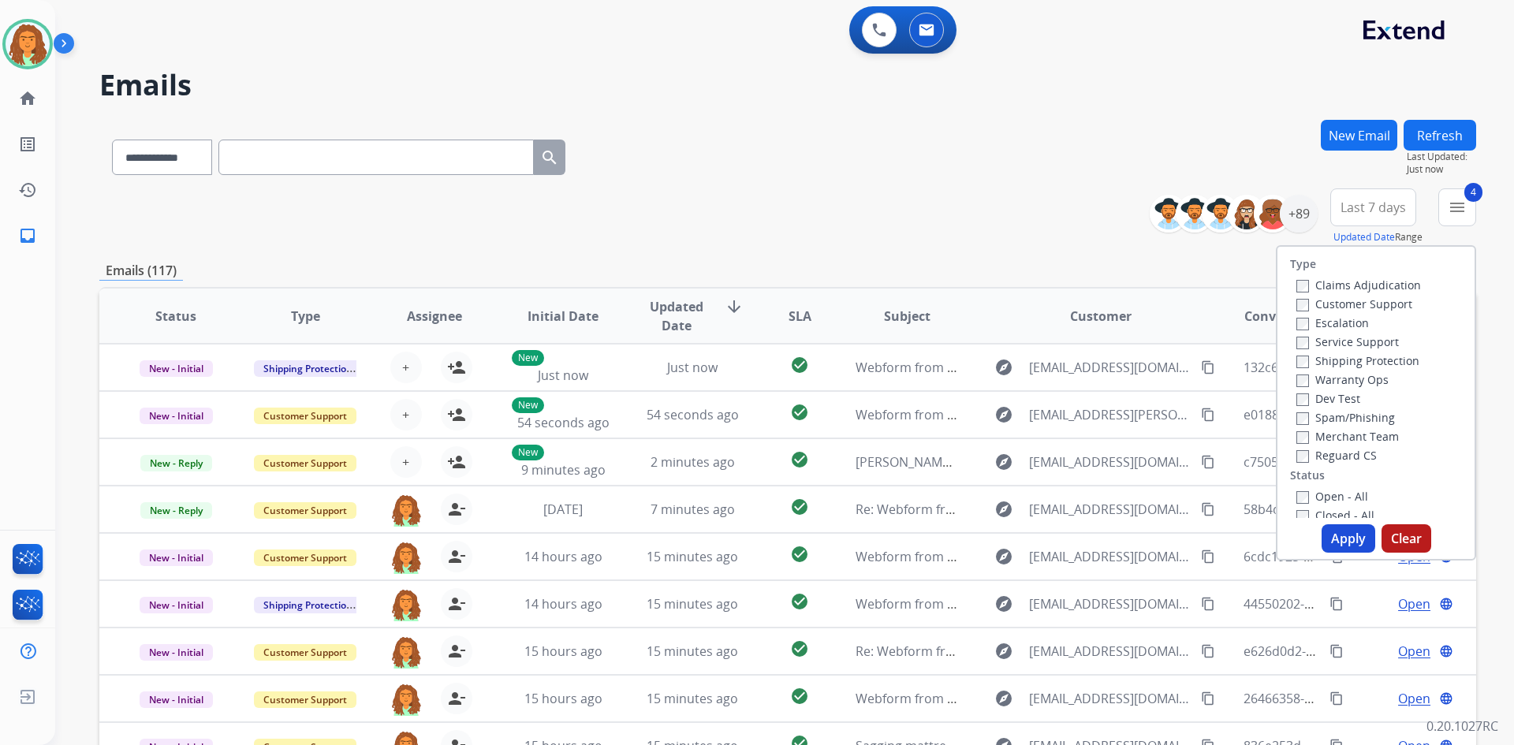
click at [732, 543] on button "Apply" at bounding box center [1348, 538] width 54 height 28
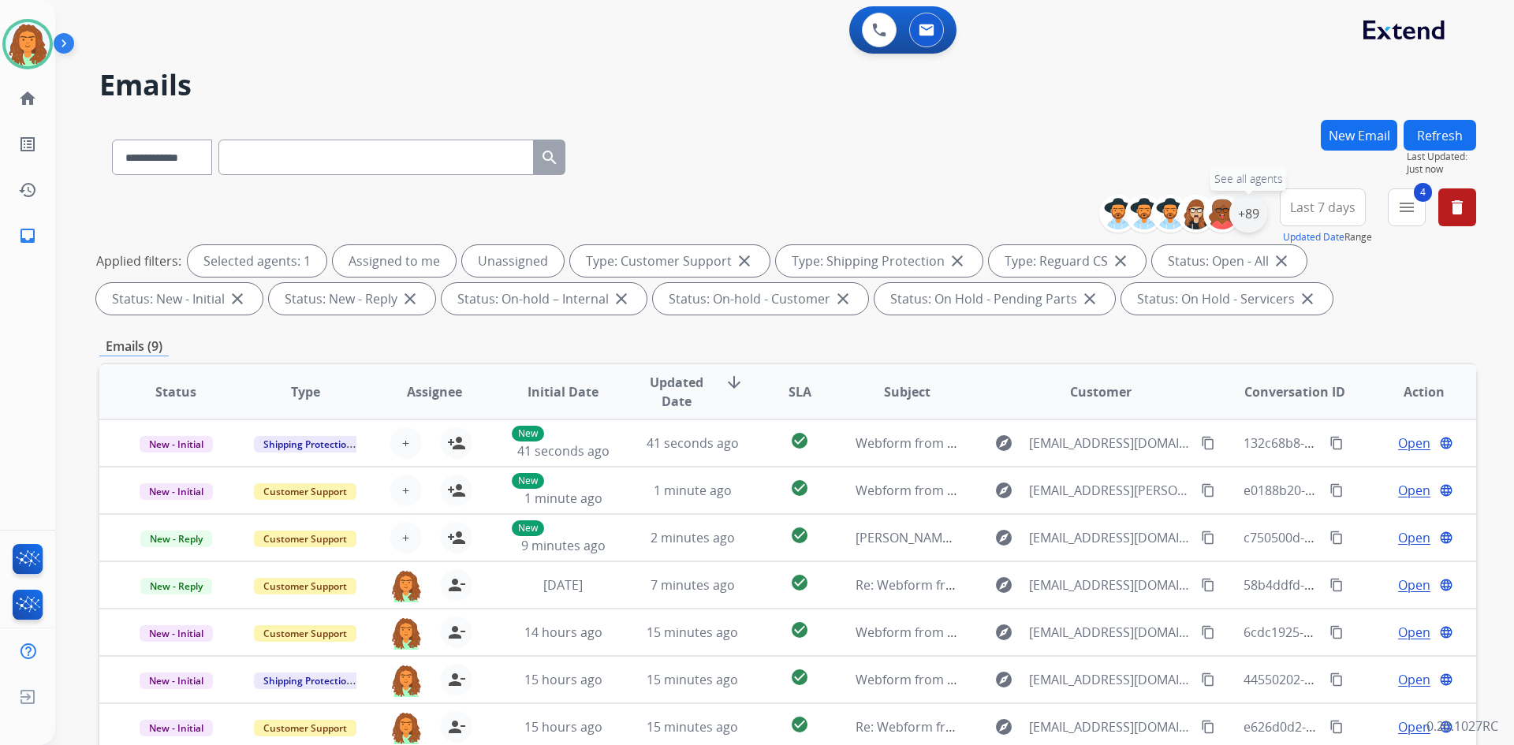
click at [732, 217] on div "+89" at bounding box center [1248, 214] width 38 height 38
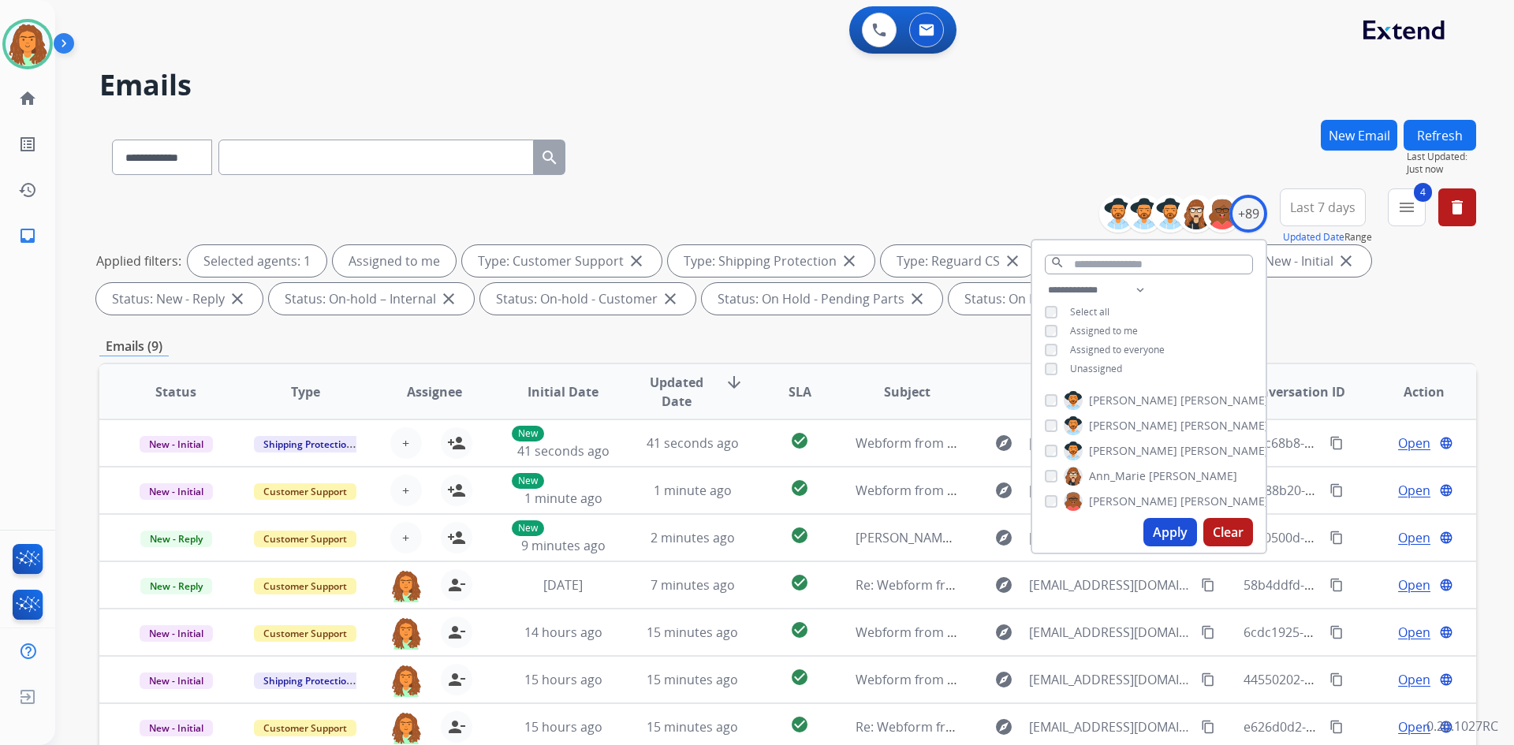
click at [732, 533] on button "Apply" at bounding box center [1170, 532] width 54 height 28
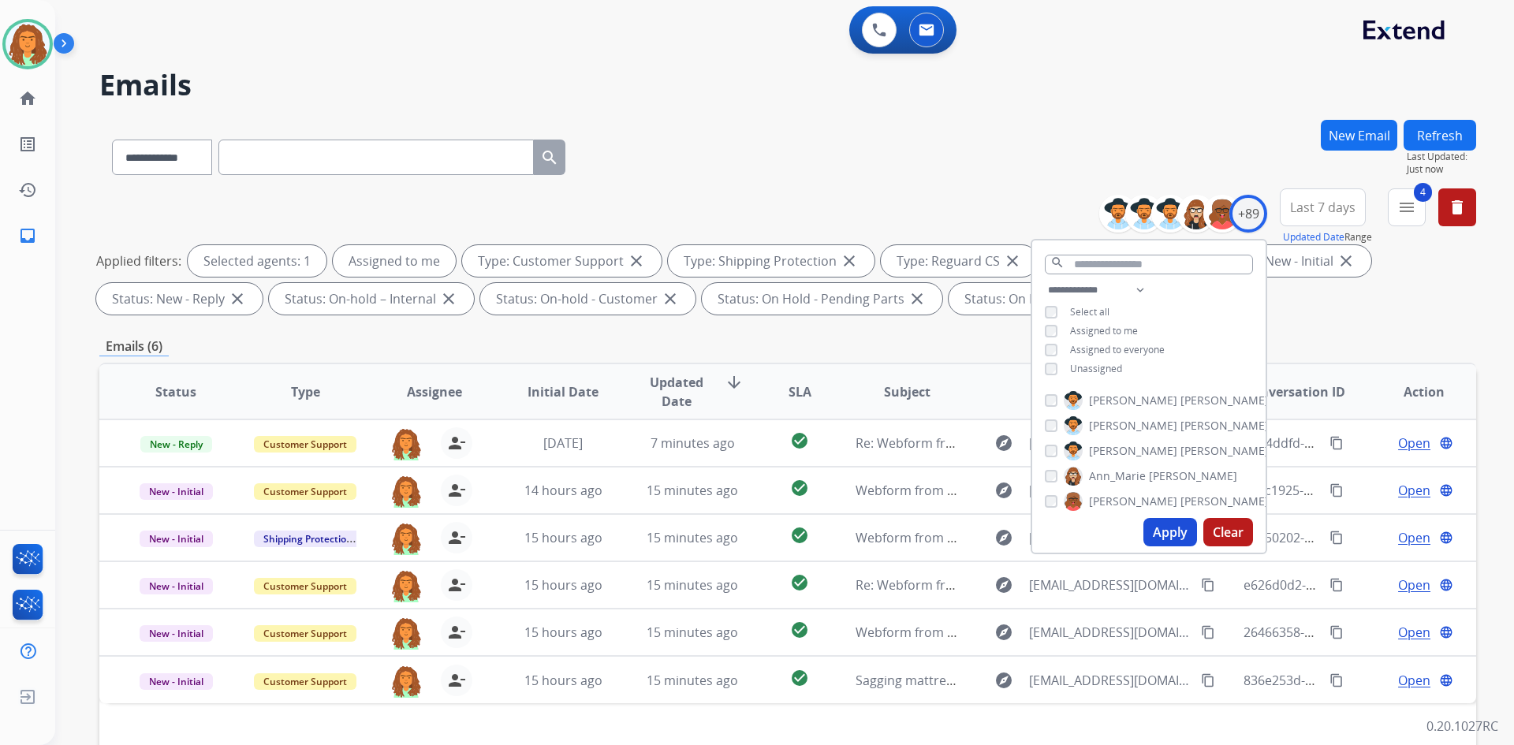
click at [732, 529] on button "Apply" at bounding box center [1170, 532] width 54 height 28
click at [732, 344] on div "Emails (6)" at bounding box center [787, 347] width 1376 height 20
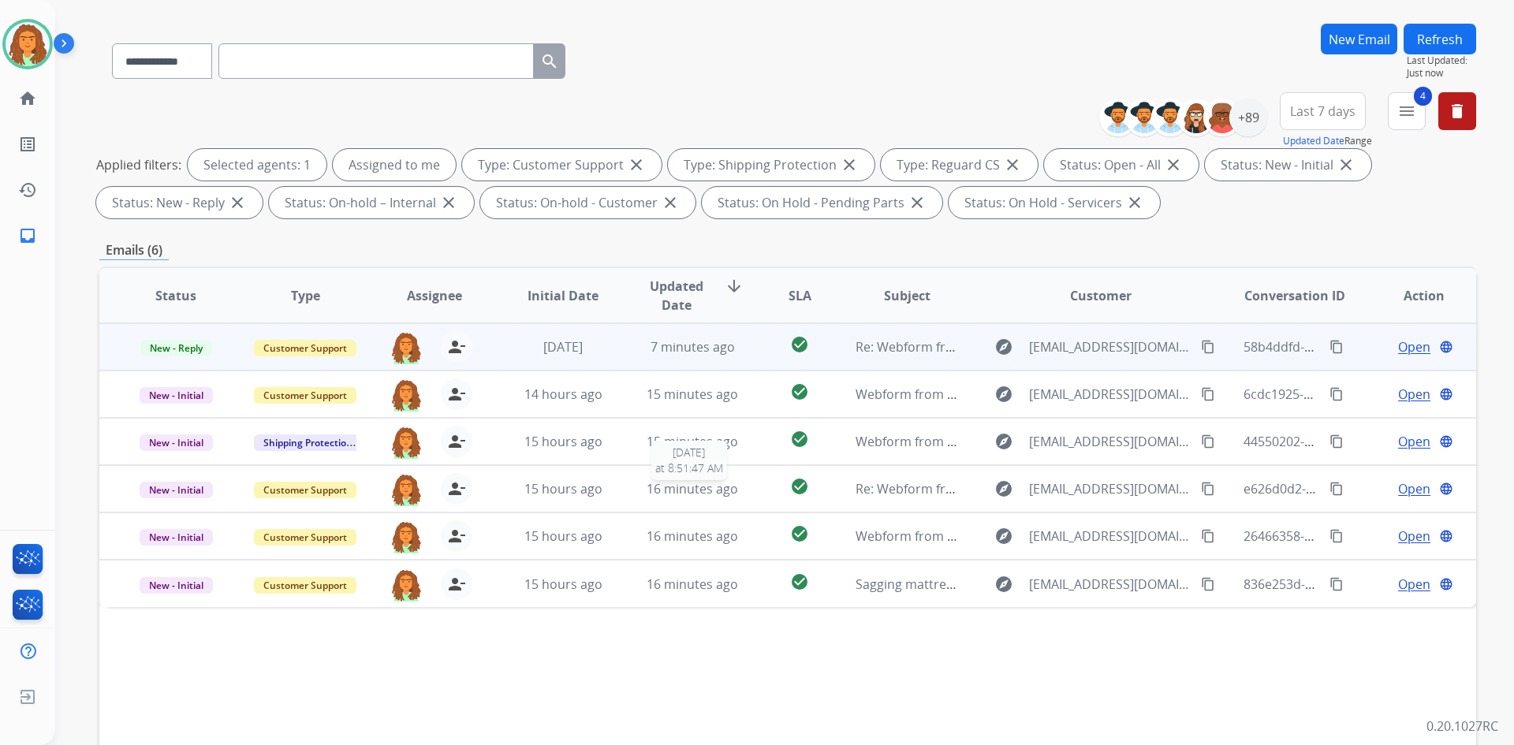
scroll to position [70, 0]
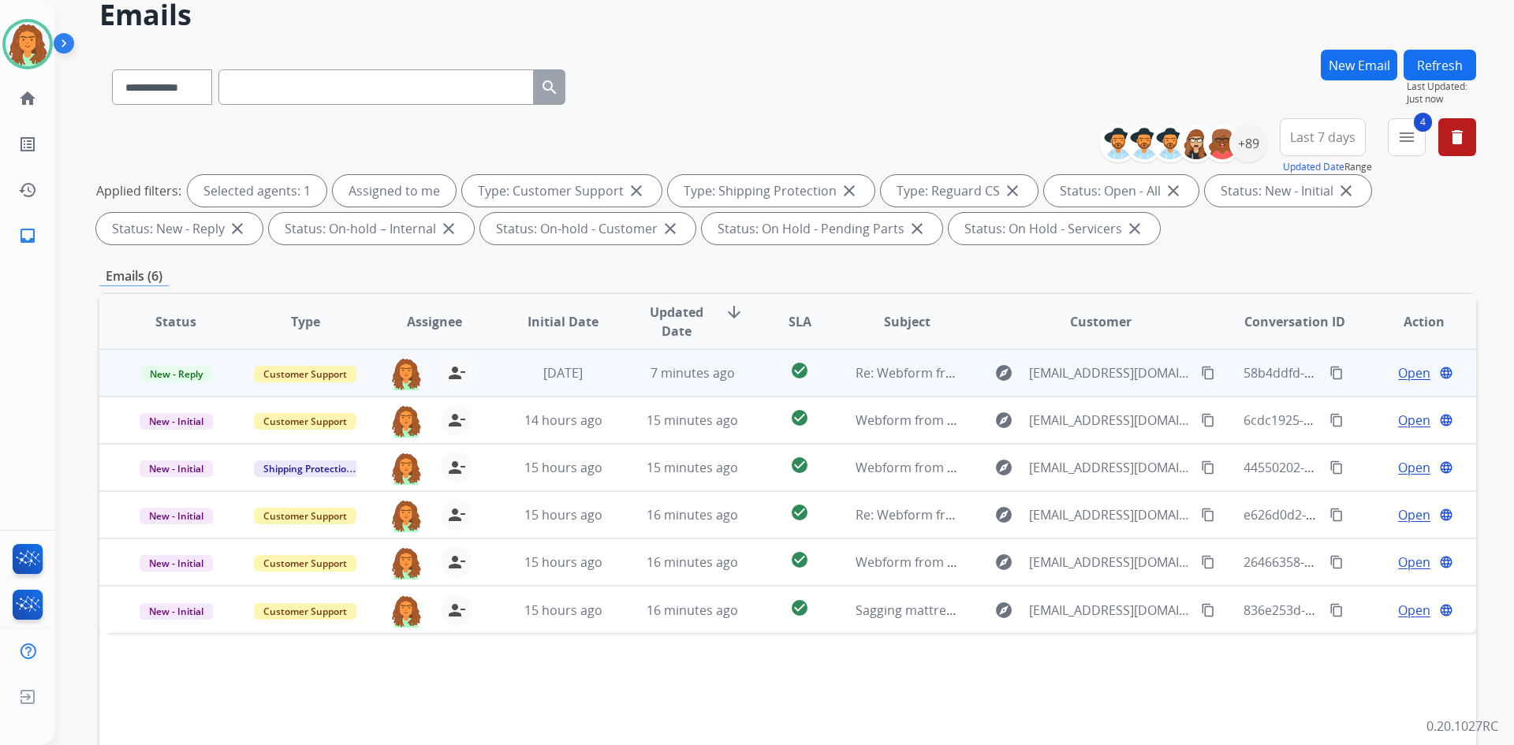
click at [732, 387] on td "check_circle" at bounding box center [787, 372] width 86 height 47
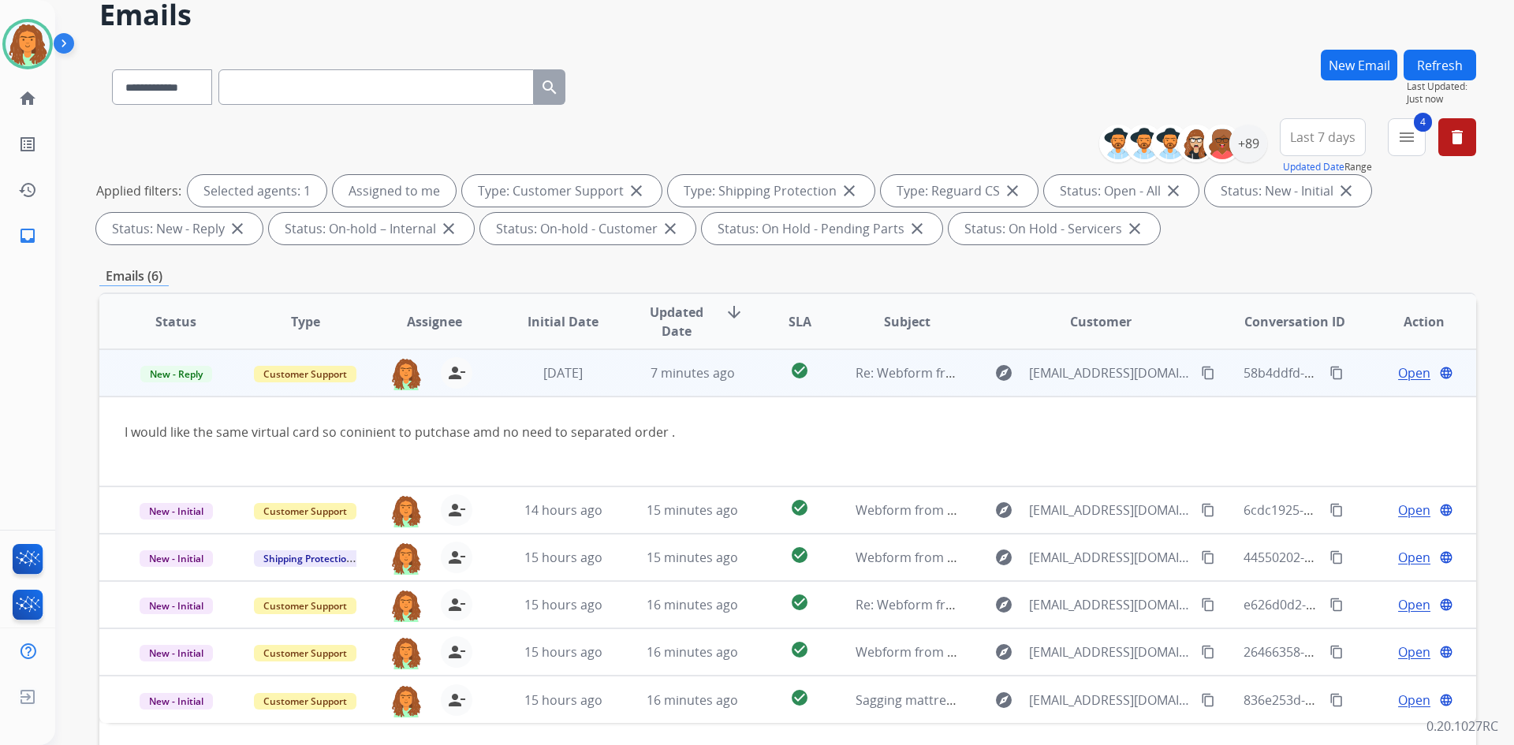
click at [732, 373] on span "Open" at bounding box center [1414, 372] width 32 height 19
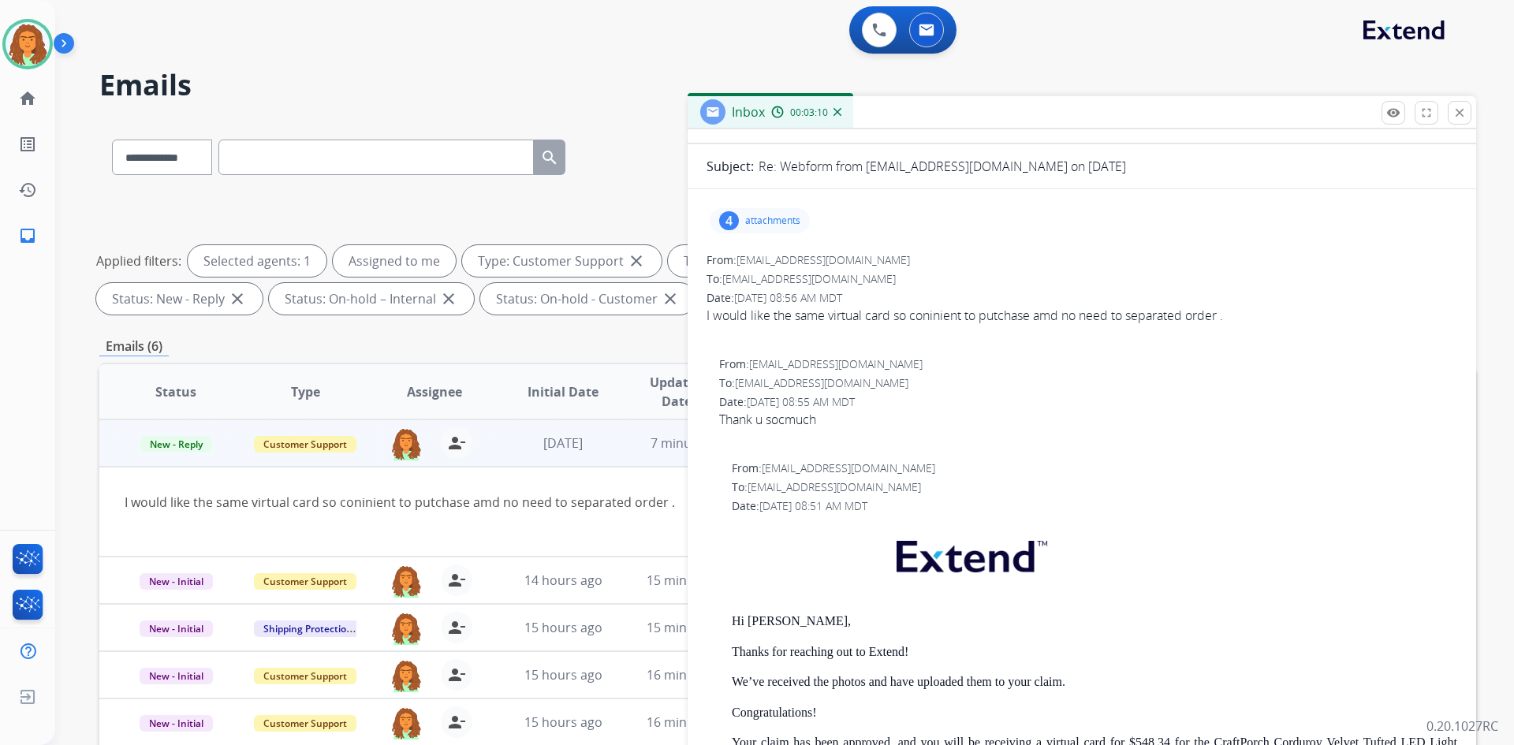
scroll to position [0, 0]
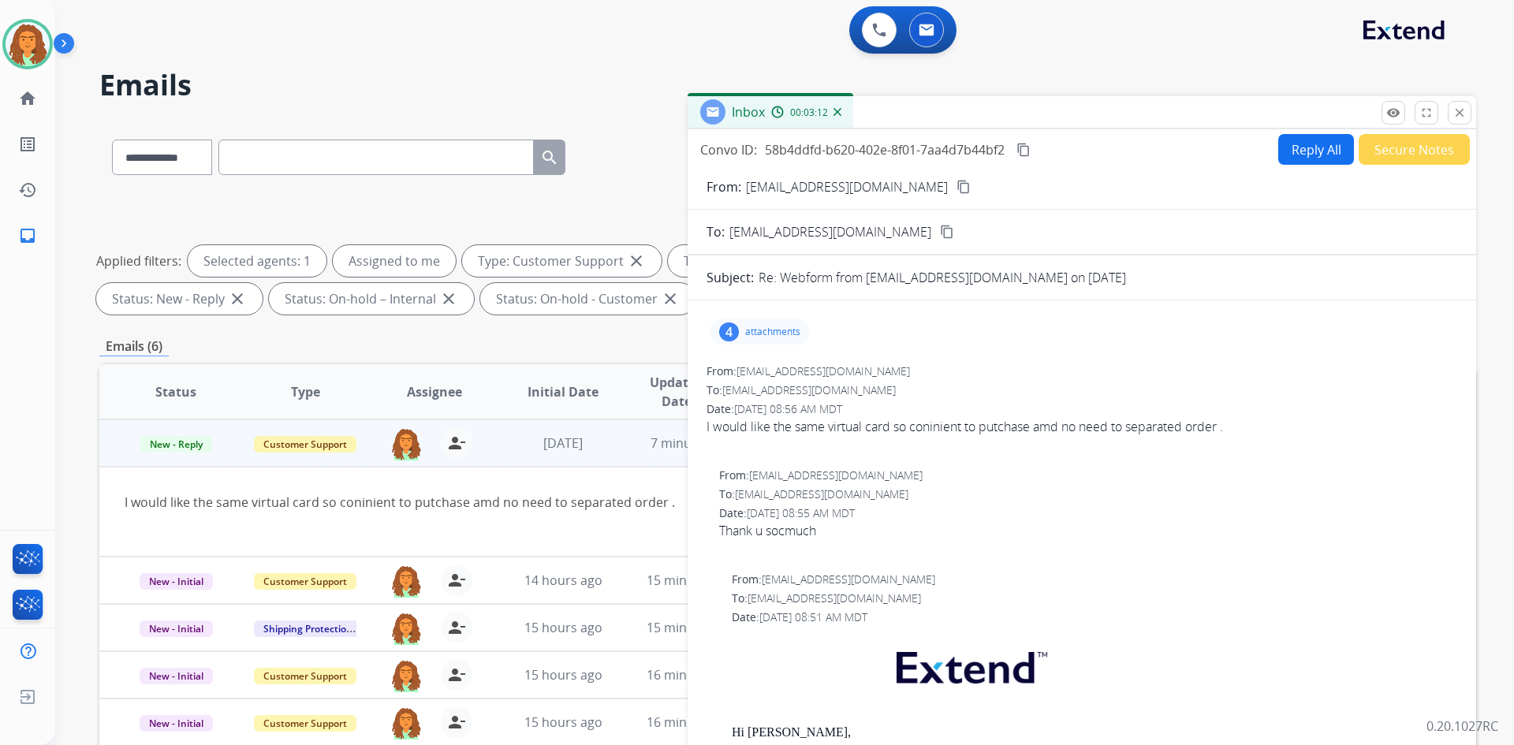
click at [732, 152] on button "Reply All" at bounding box center [1316, 149] width 76 height 31
select select "**********"
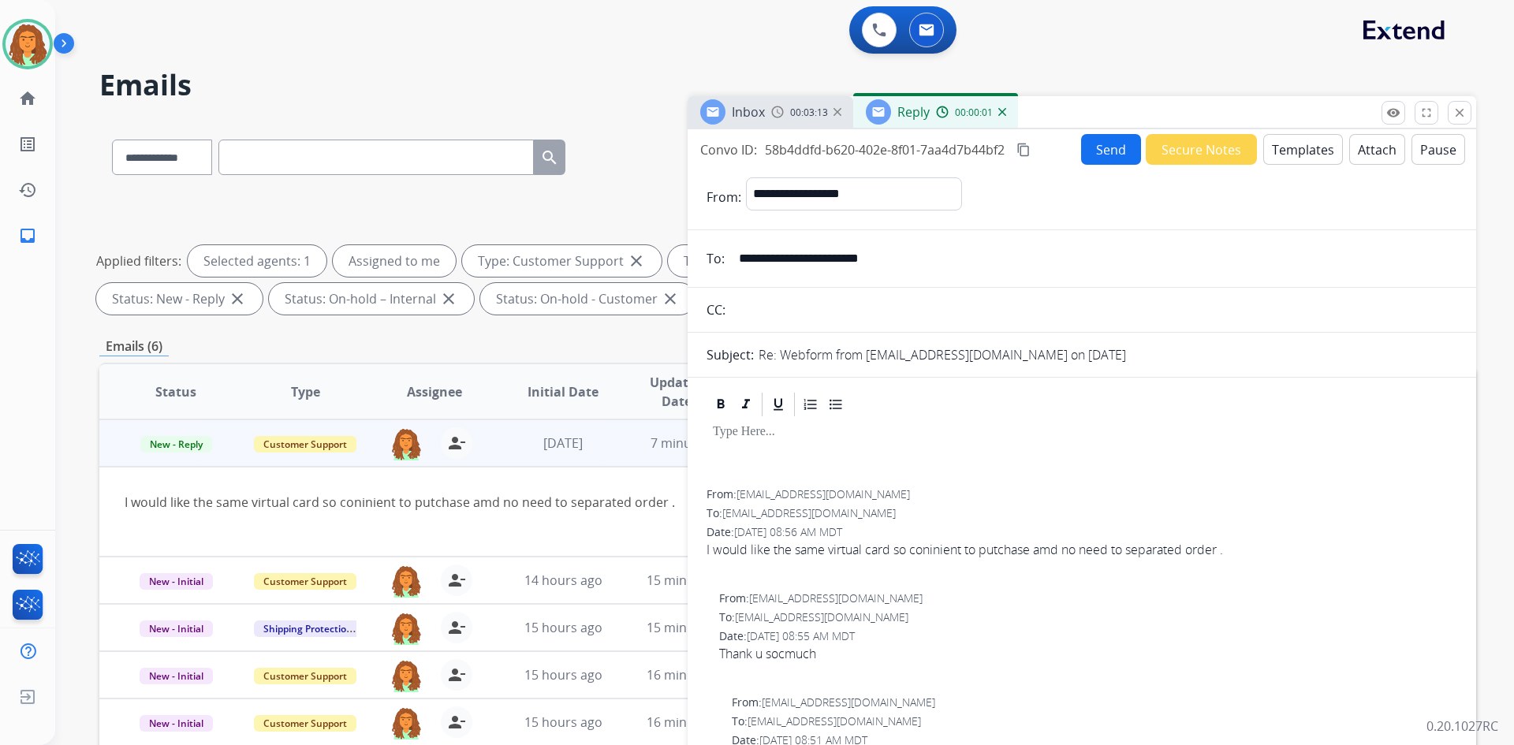
click at [732, 151] on button "Templates" at bounding box center [1303, 149] width 80 height 31
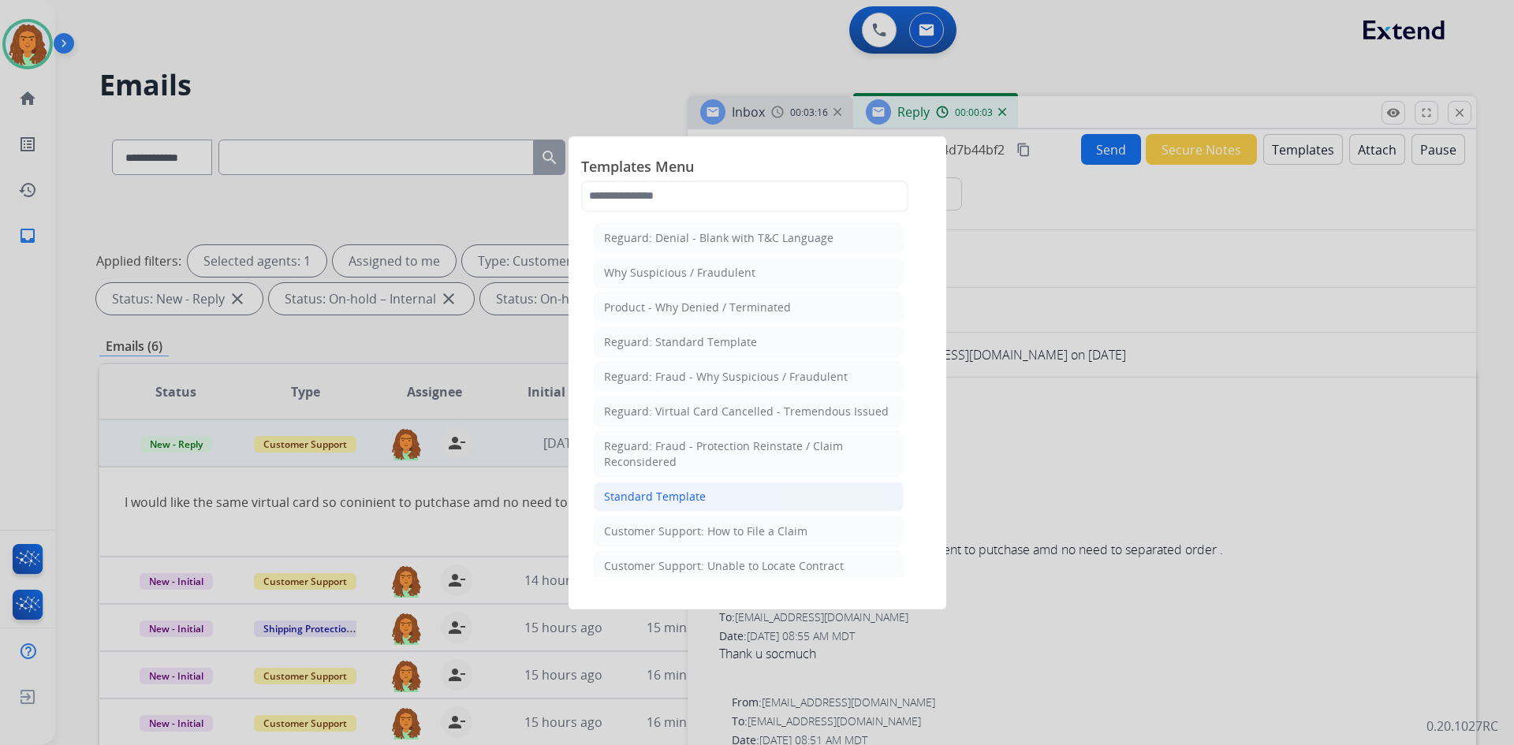
click at [680, 496] on div "Standard Template" at bounding box center [655, 497] width 102 height 16
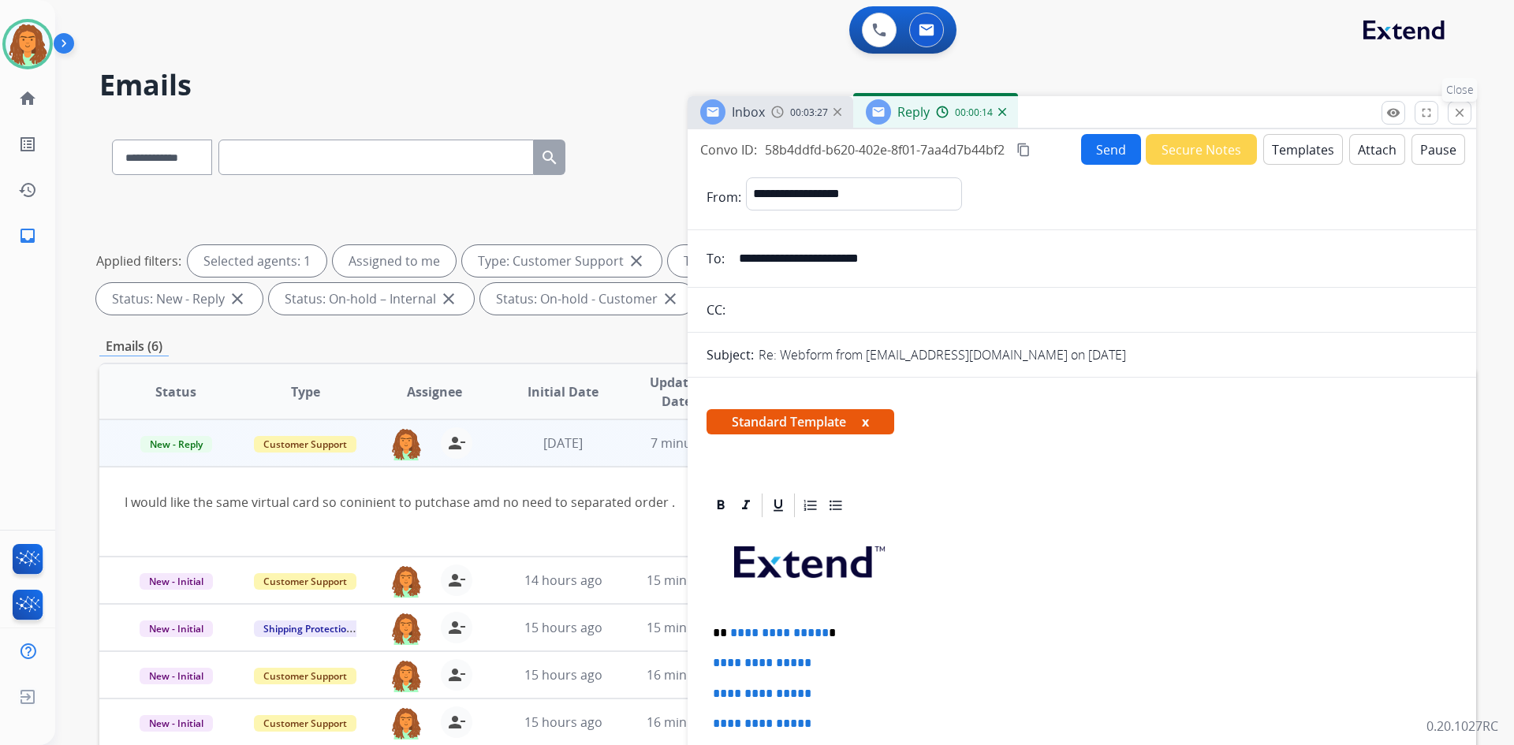
click at [732, 119] on mat-icon "close" at bounding box center [1459, 113] width 14 height 14
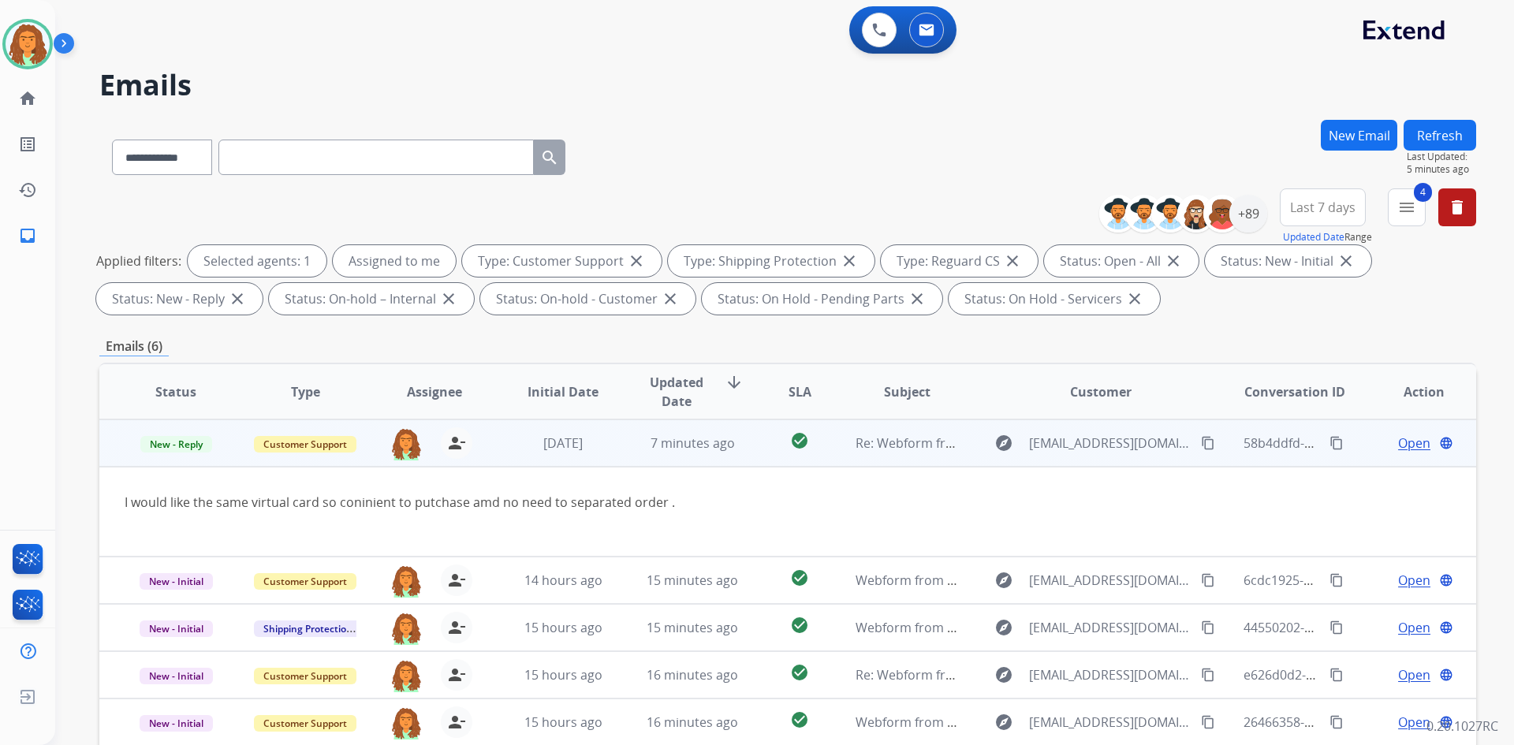
click at [732, 441] on mat-icon "content_copy" at bounding box center [1208, 443] width 14 height 14
click at [732, 442] on span "Open" at bounding box center [1414, 443] width 32 height 19
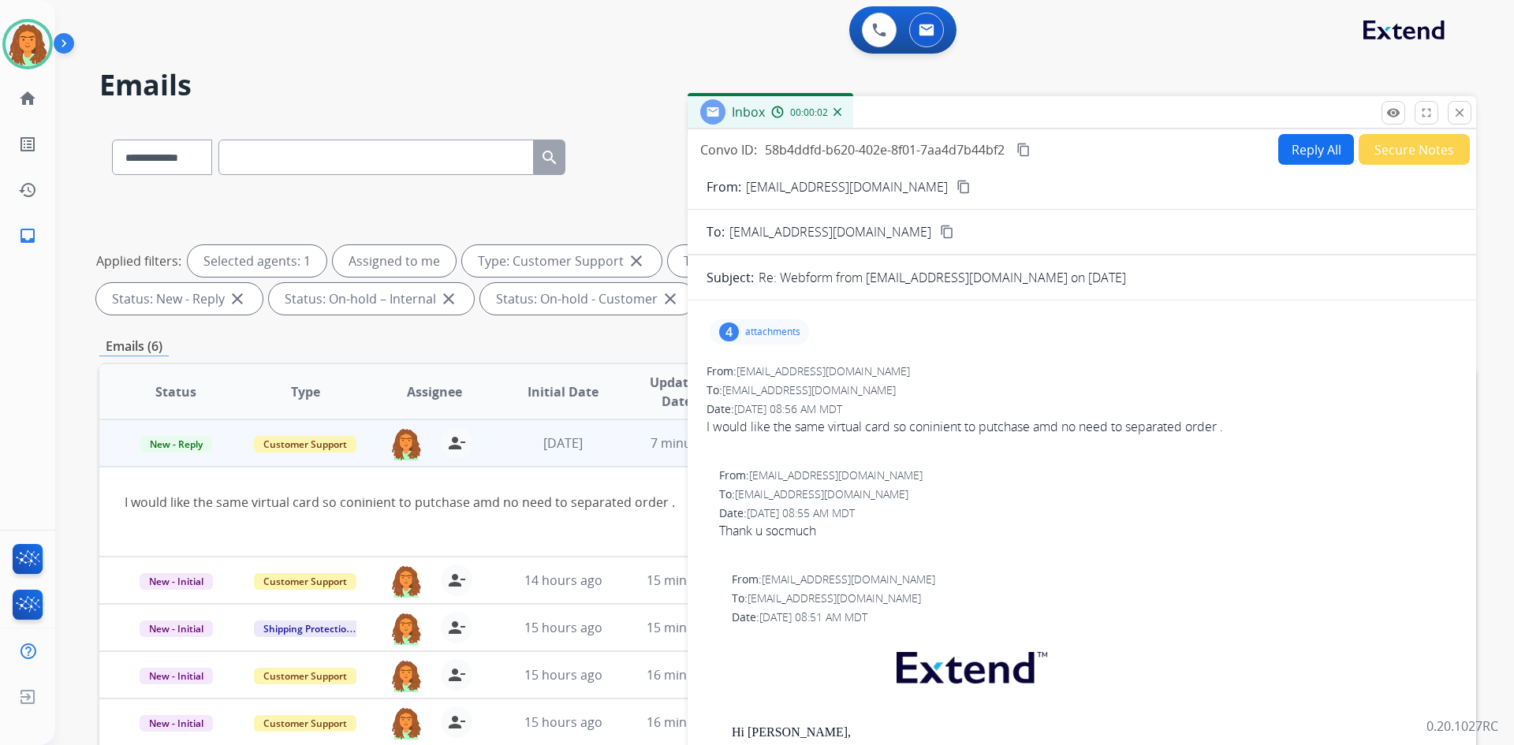
click at [732, 153] on button "Reply All" at bounding box center [1316, 149] width 76 height 31
select select "**********"
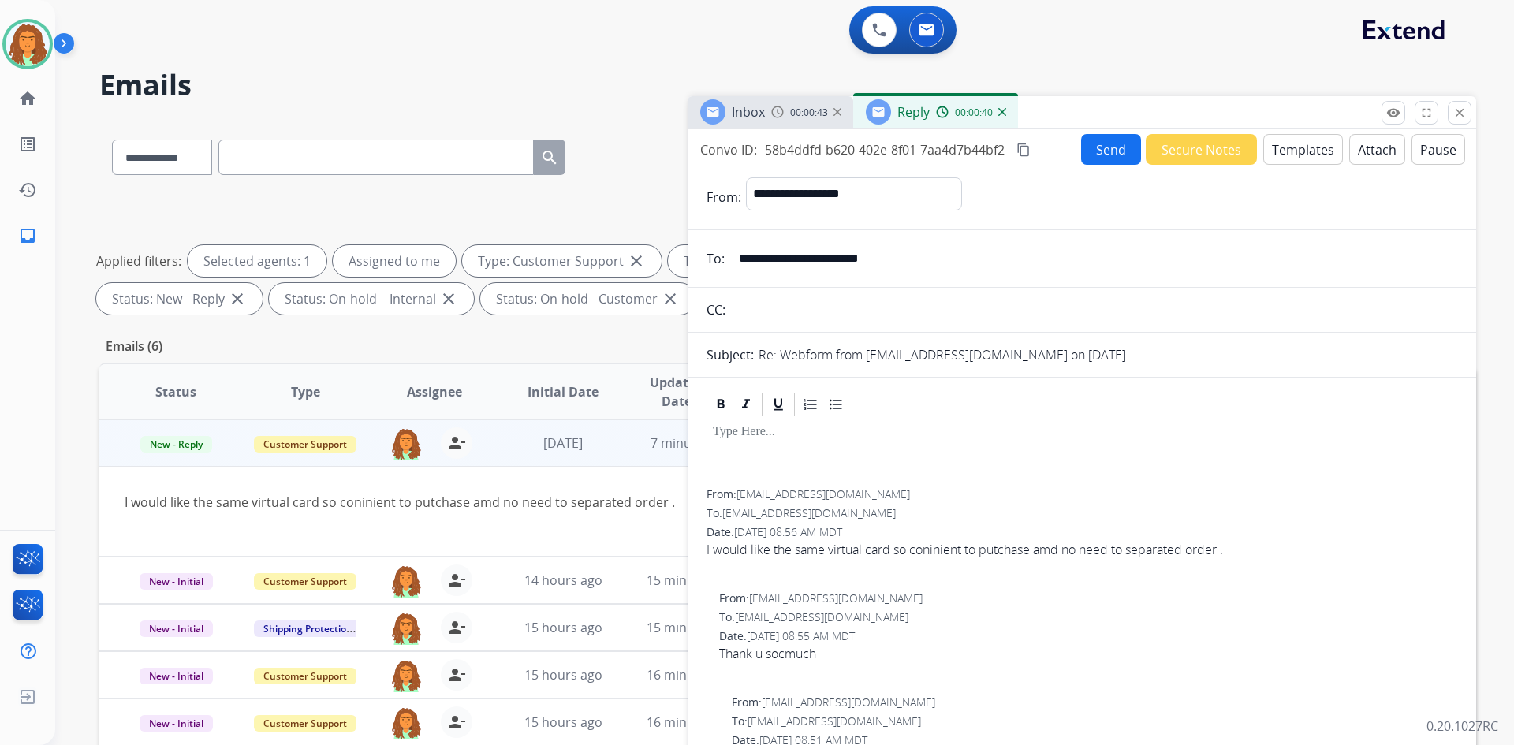
click at [732, 150] on button "Templates" at bounding box center [1303, 149] width 80 height 31
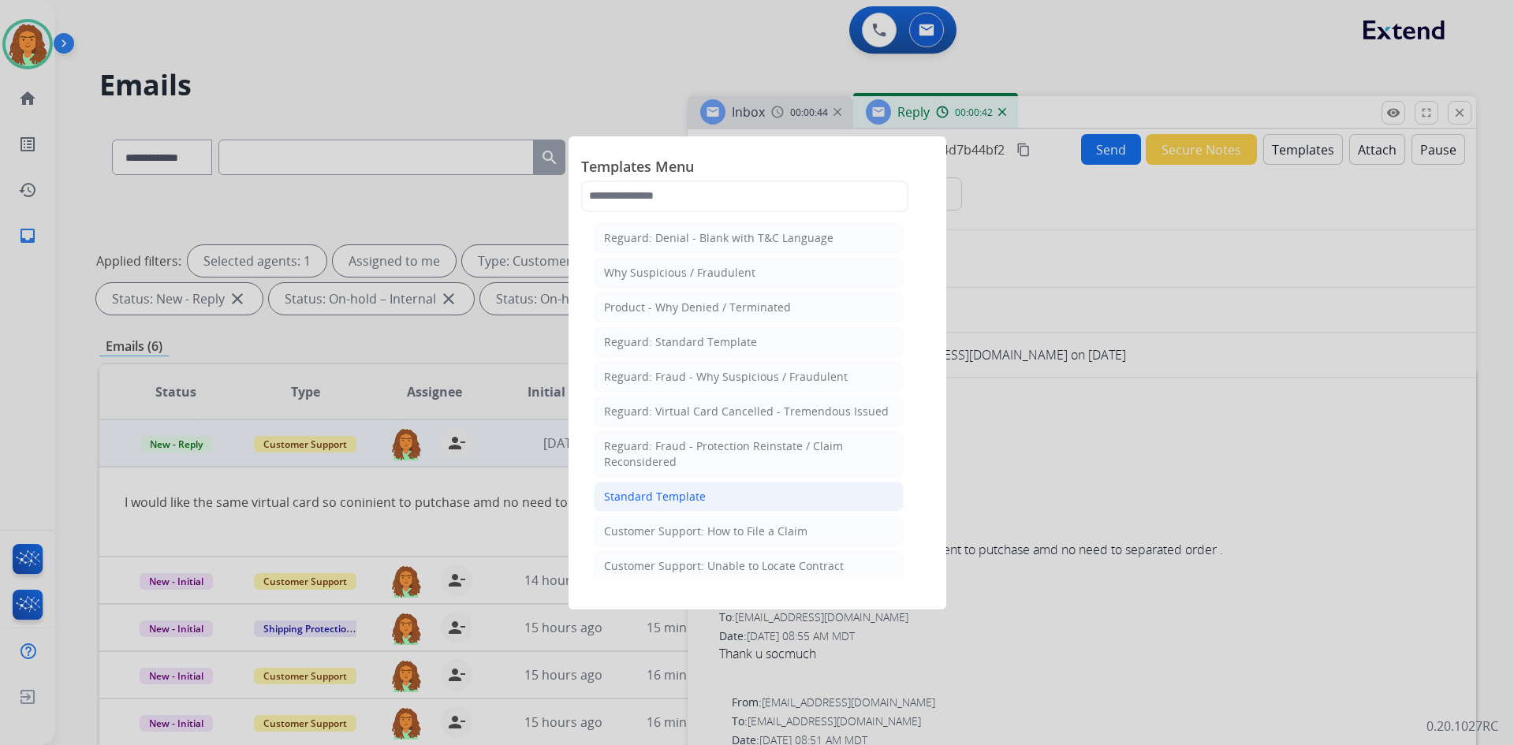
click at [668, 494] on div "Standard Template" at bounding box center [655, 497] width 102 height 16
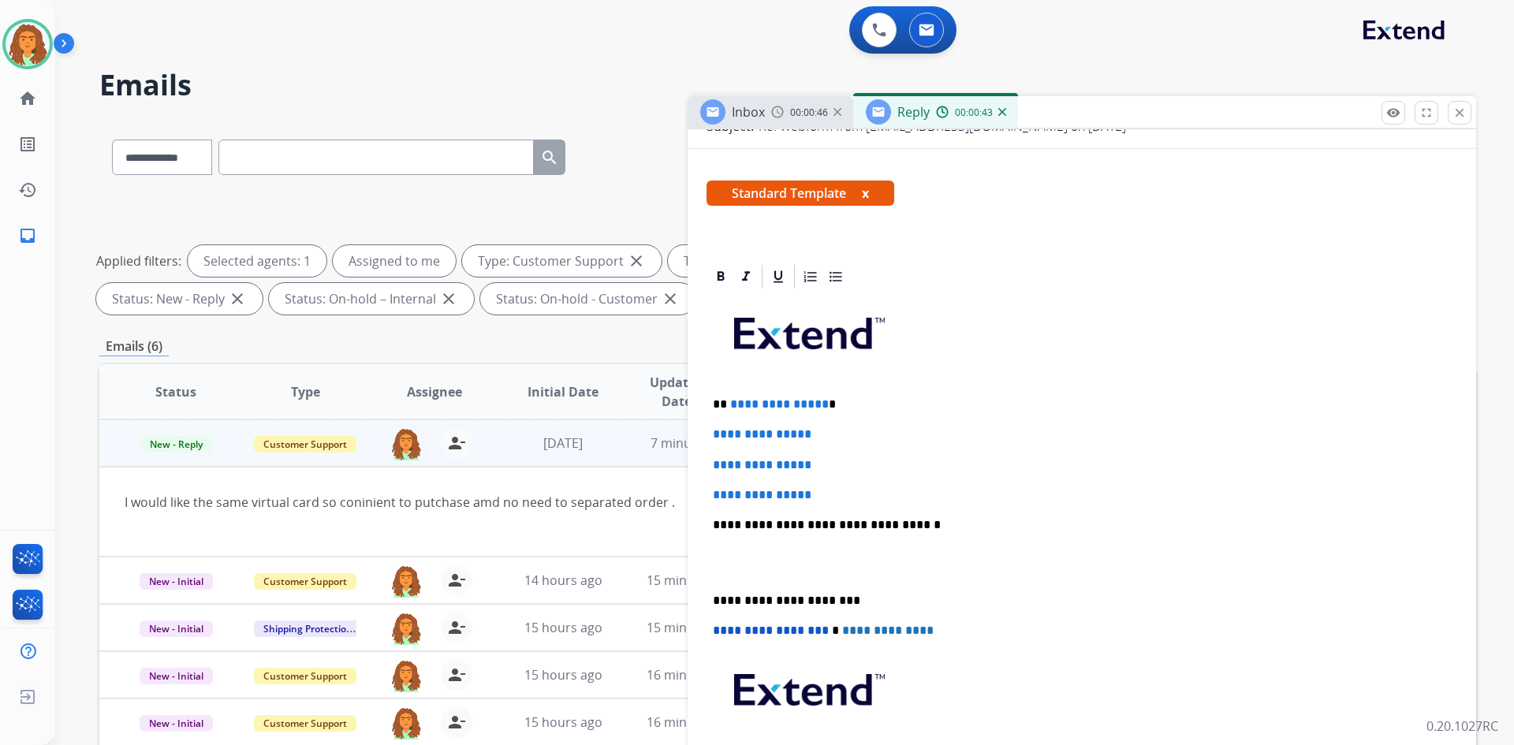
scroll to position [237, 0]
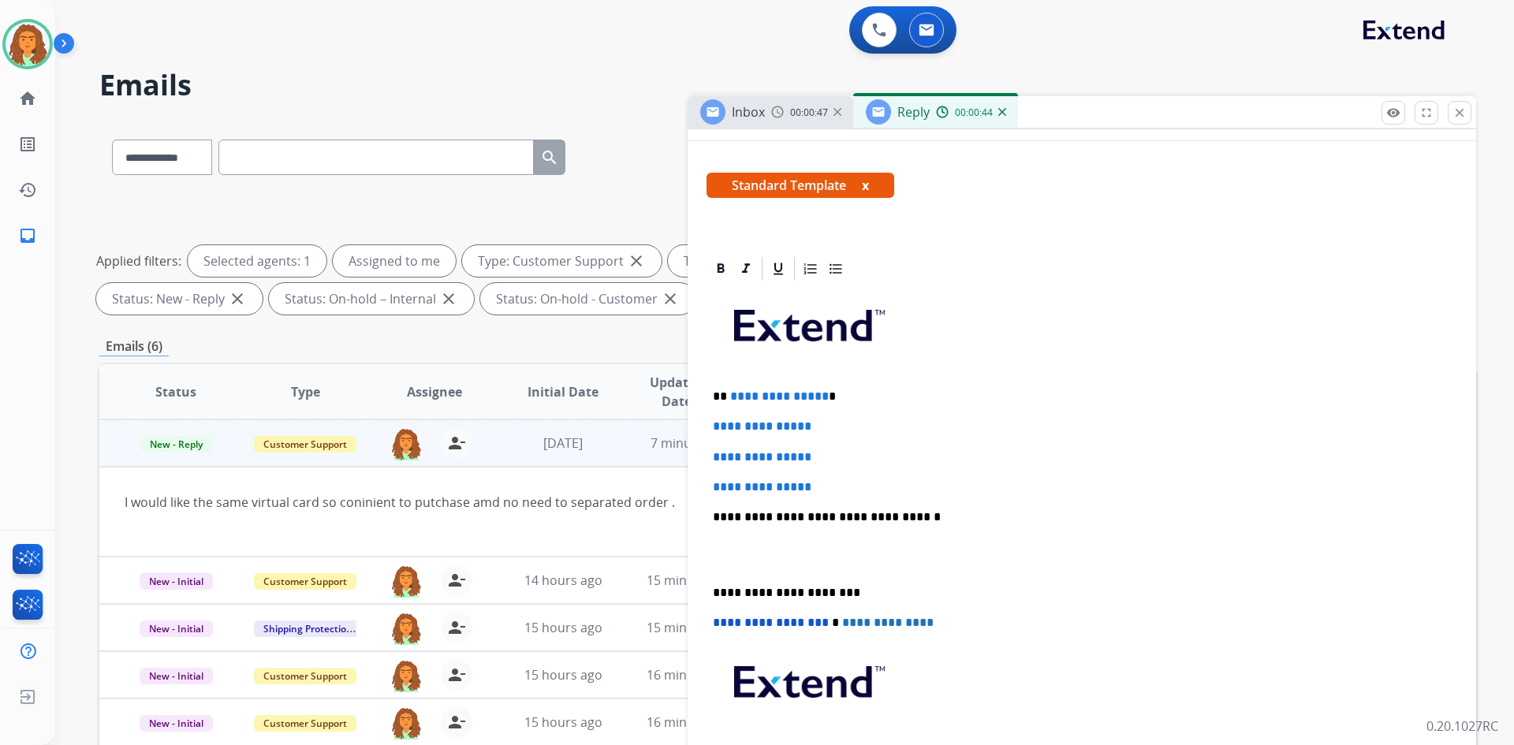
click at [732, 400] on p "**********" at bounding box center [1075, 396] width 725 height 14
drag, startPoint x: 713, startPoint y: 422, endPoint x: 825, endPoint y: 486, distance: 128.9
click at [732, 486] on div "**********" at bounding box center [1081, 554] width 751 height 542
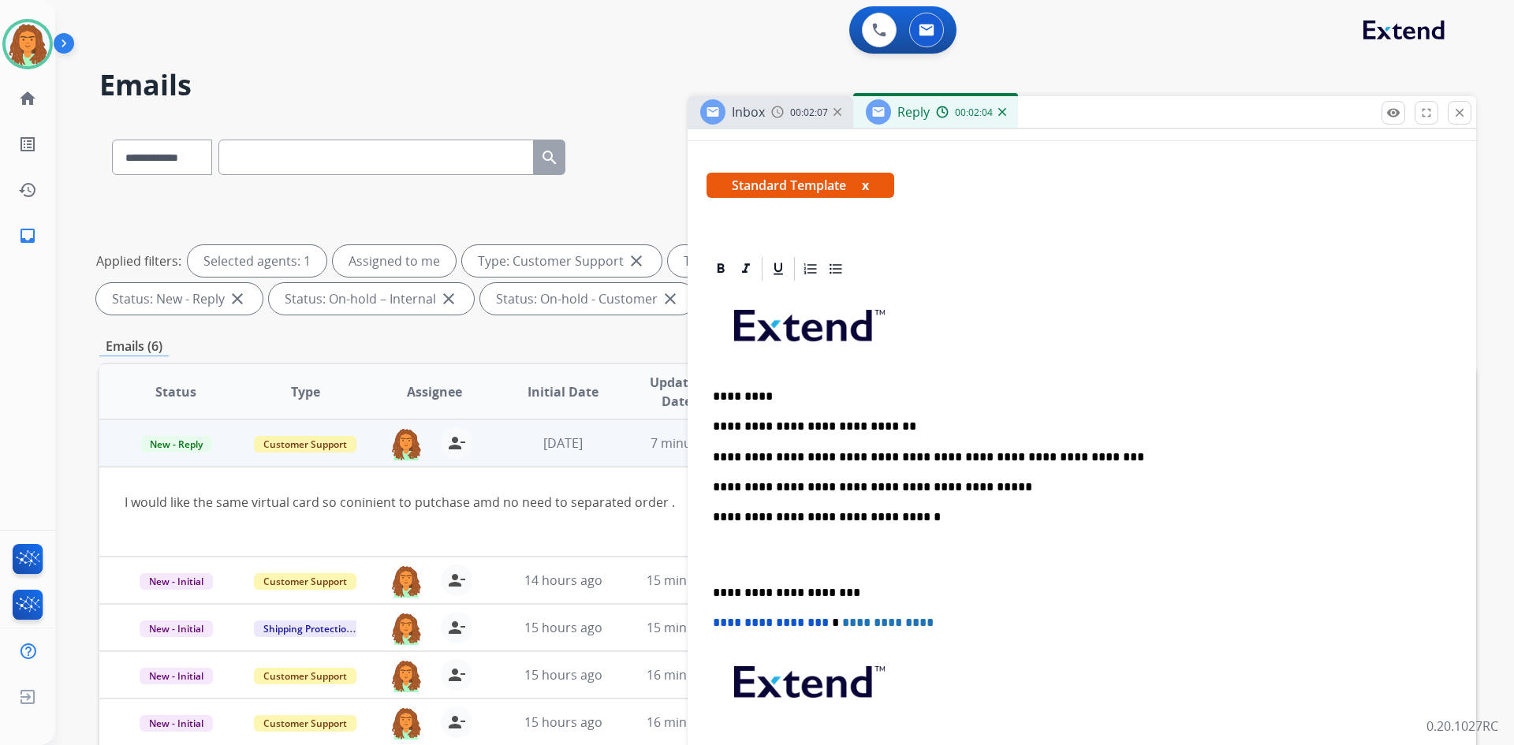
click at [732, 456] on p "**********" at bounding box center [1075, 457] width 725 height 14
click at [732, 490] on p "**********" at bounding box center [1075, 487] width 725 height 14
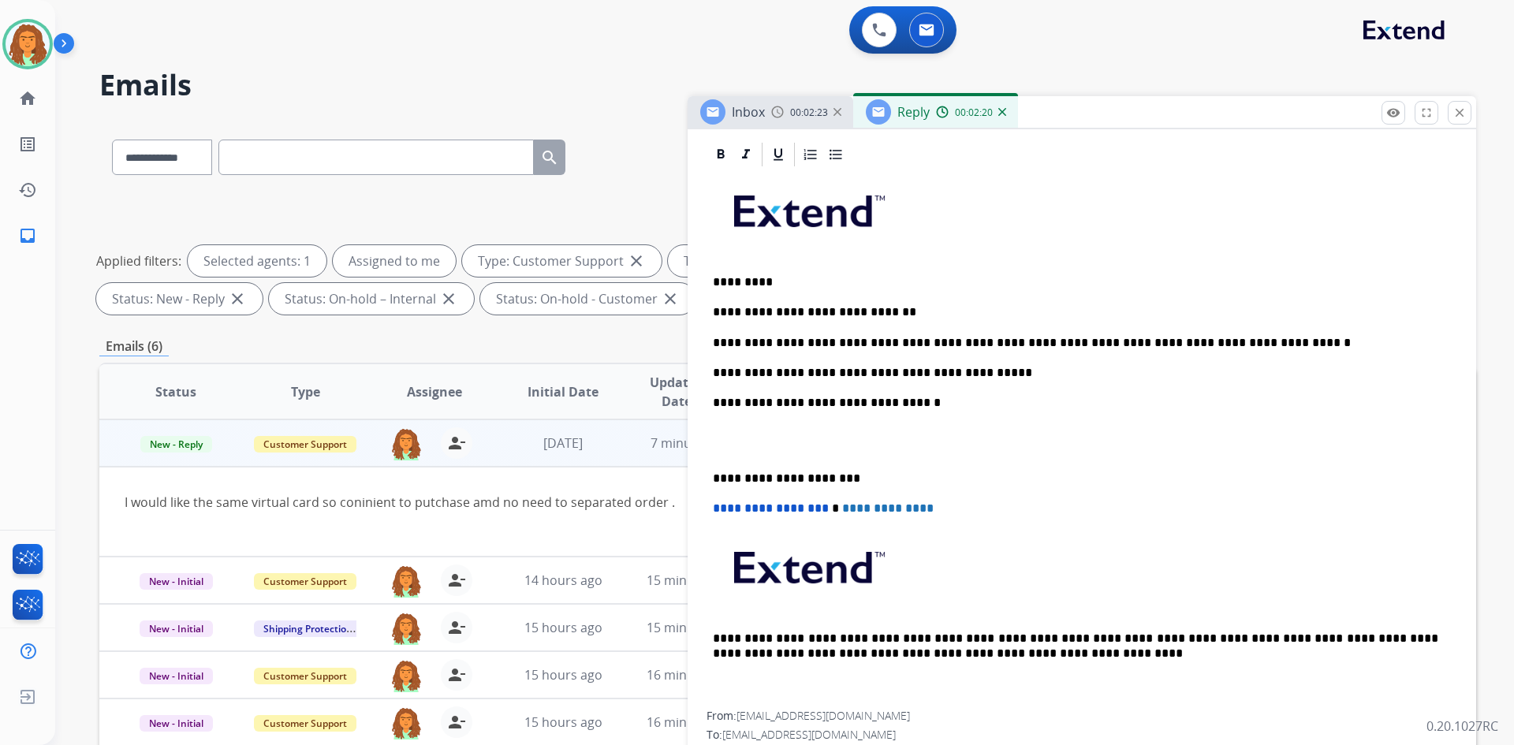
scroll to position [394, 0]
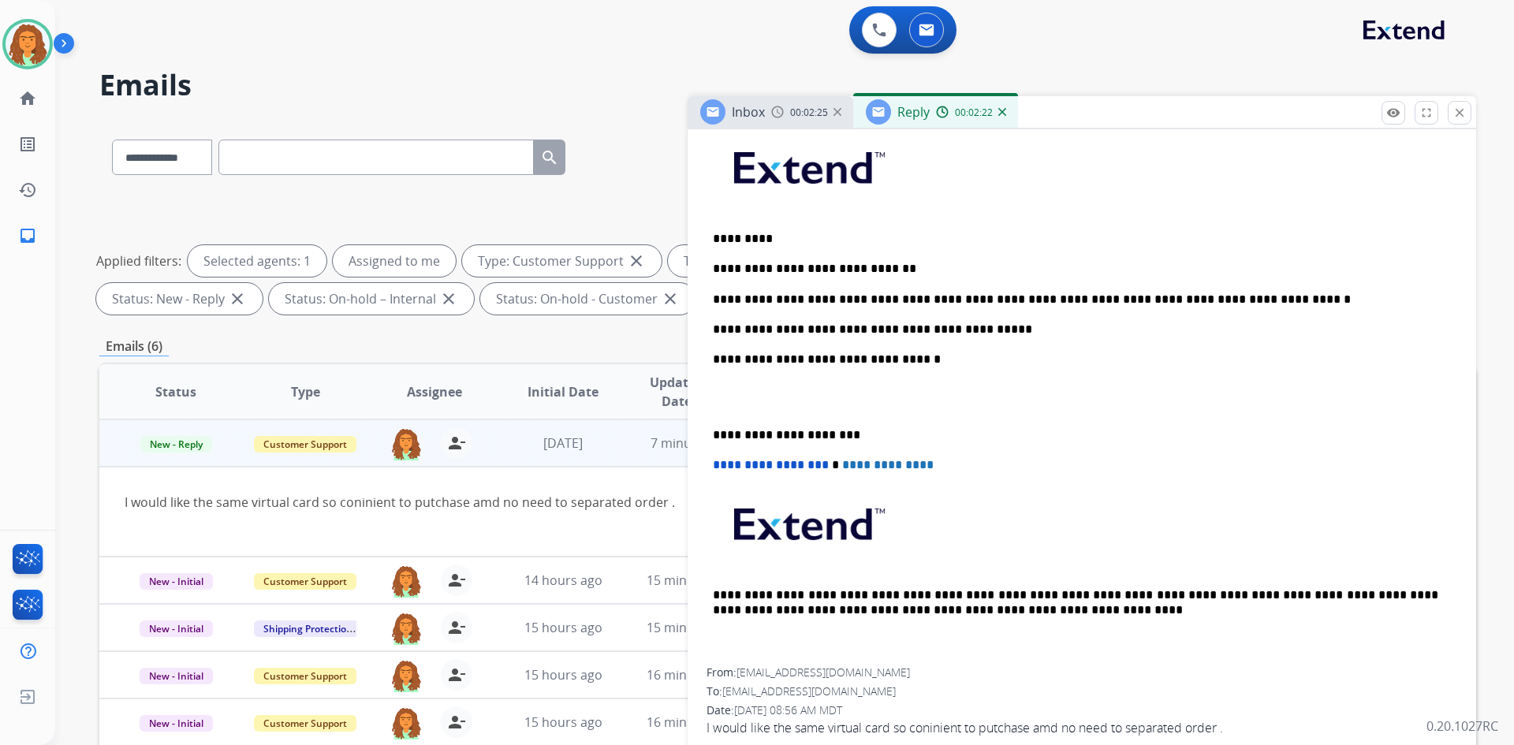
click at [711, 431] on div "**********" at bounding box center [1081, 396] width 751 height 542
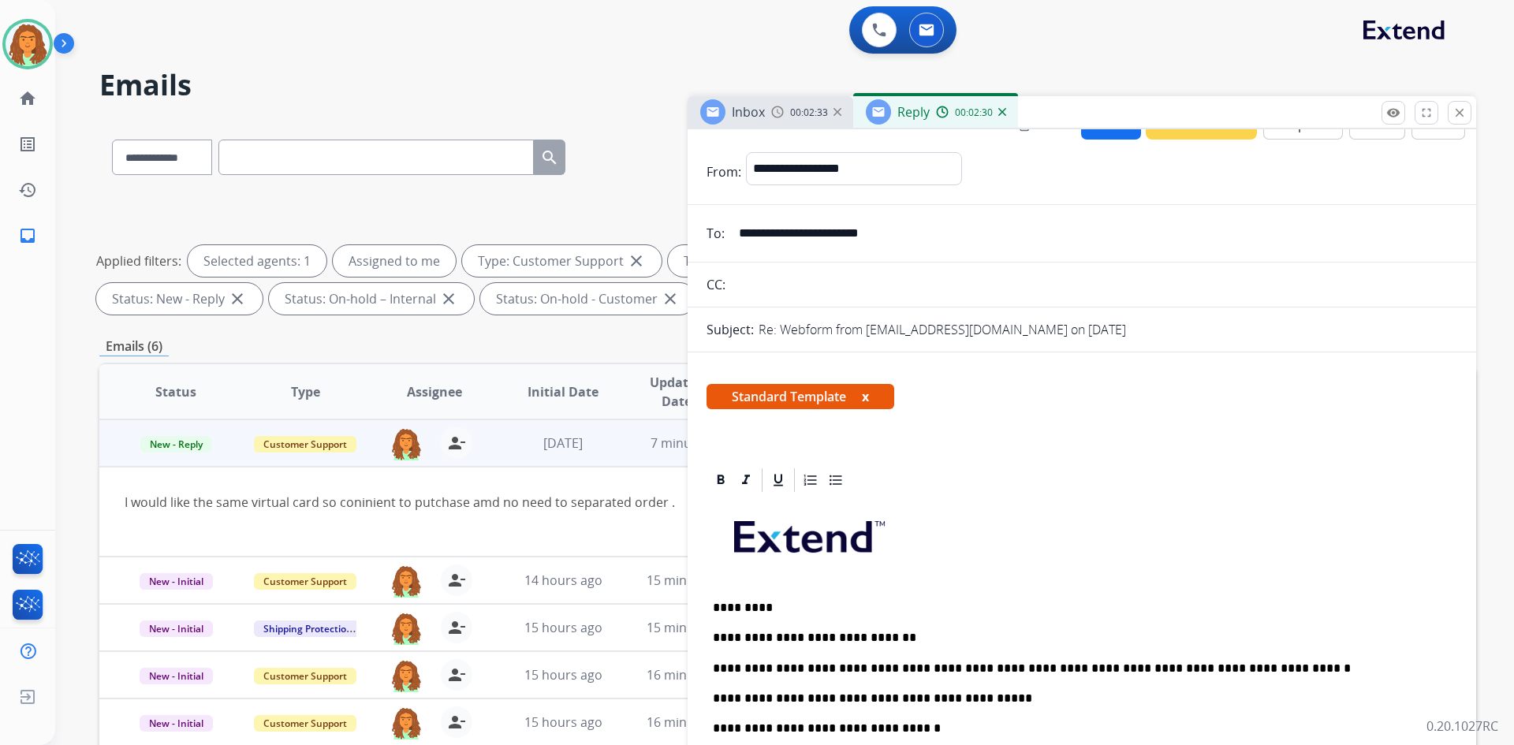
scroll to position [0, 0]
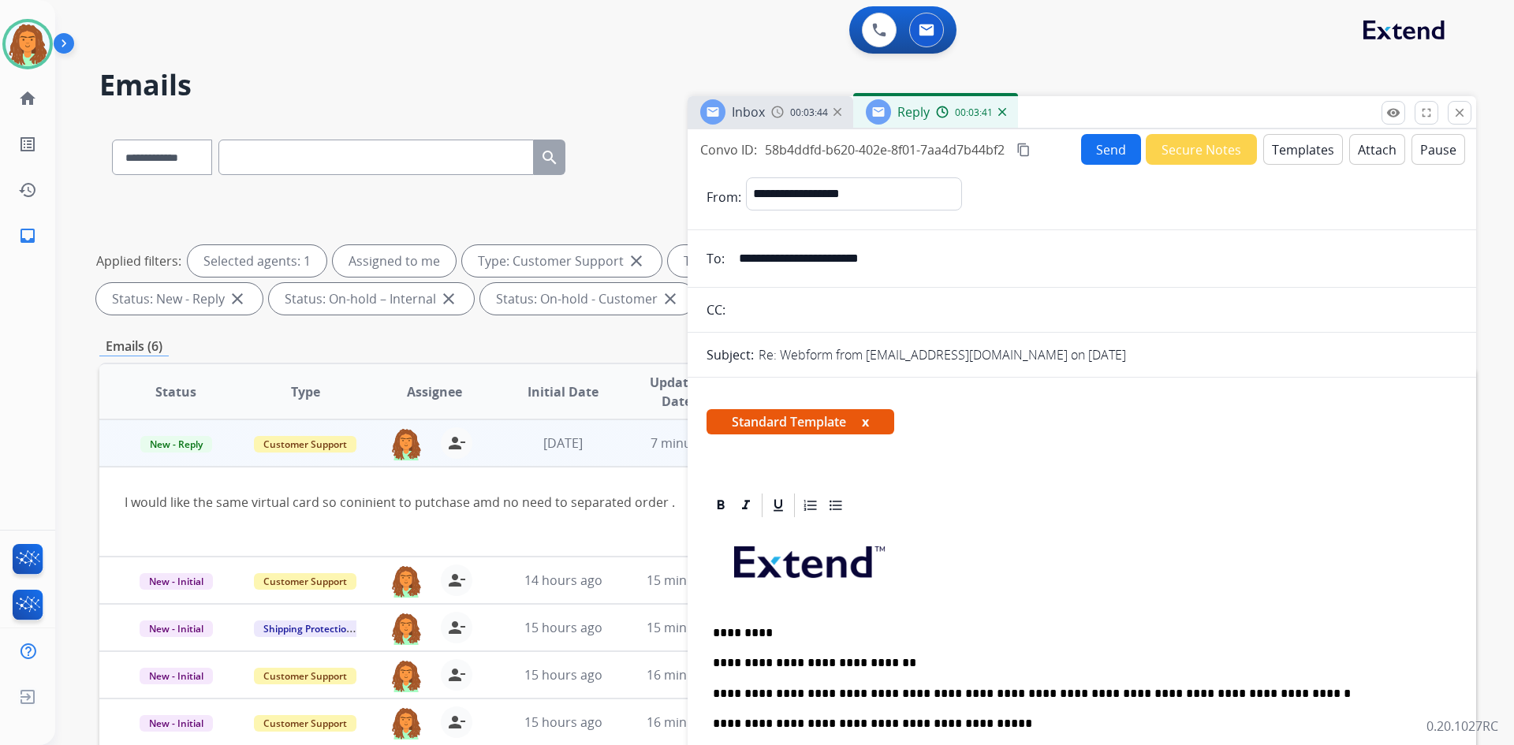
click at [732, 150] on mat-icon "content_copy" at bounding box center [1023, 150] width 14 height 14
click at [732, 152] on button "Send" at bounding box center [1111, 149] width 60 height 31
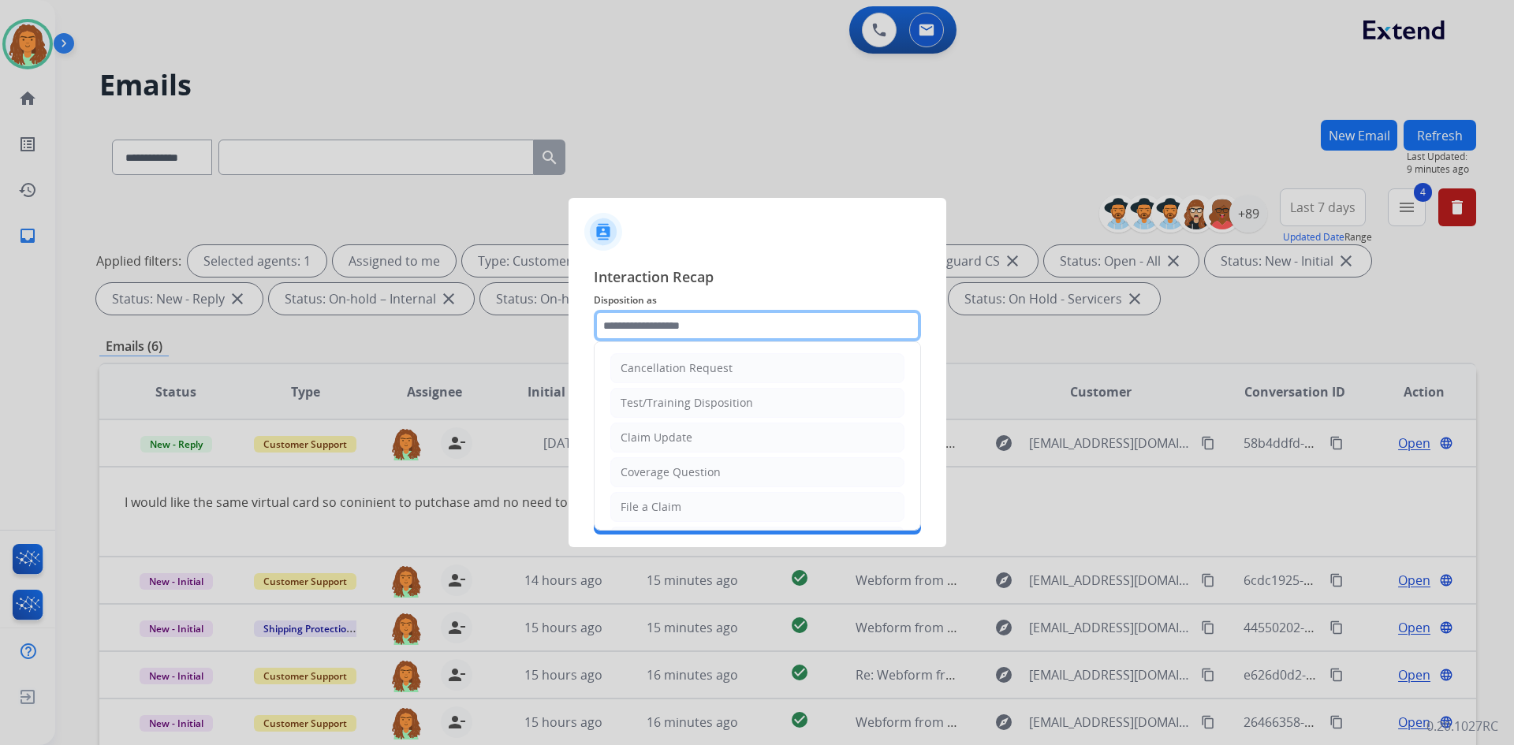
click at [678, 326] on input "text" at bounding box center [757, 326] width 327 height 32
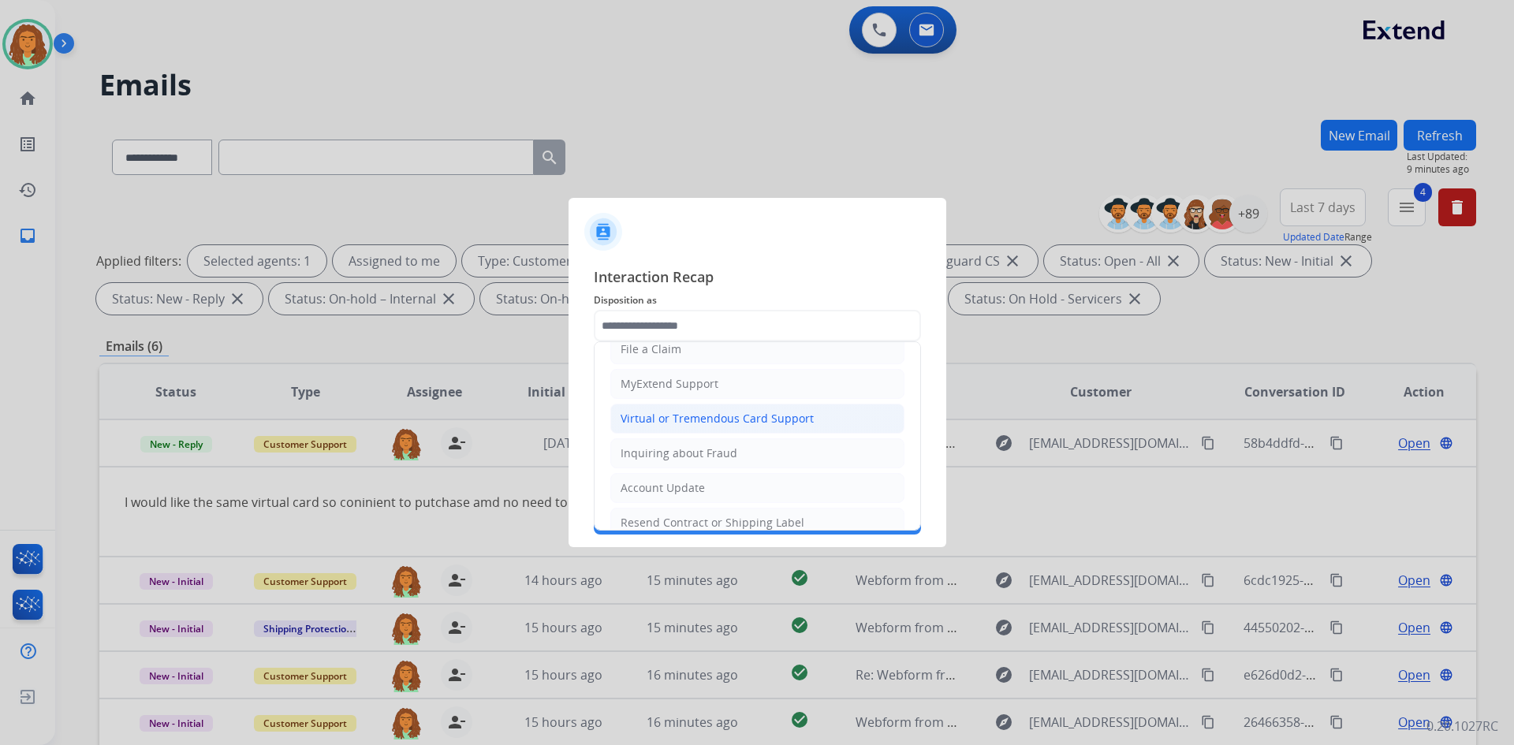
click at [680, 419] on div "Virtual or Tremendous Card Support" at bounding box center [716, 419] width 193 height 16
type input "**********"
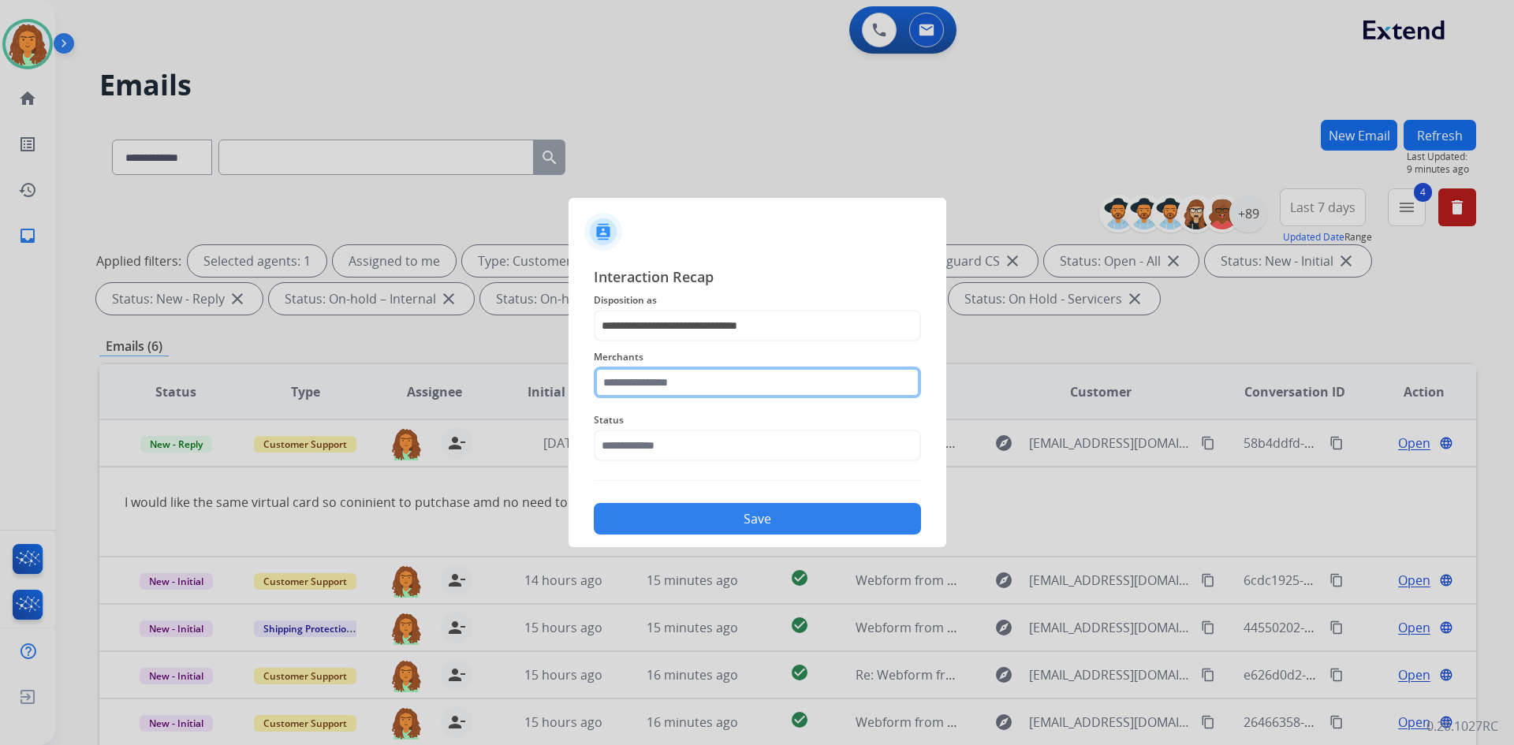
click at [667, 385] on input "text" at bounding box center [757, 383] width 327 height 32
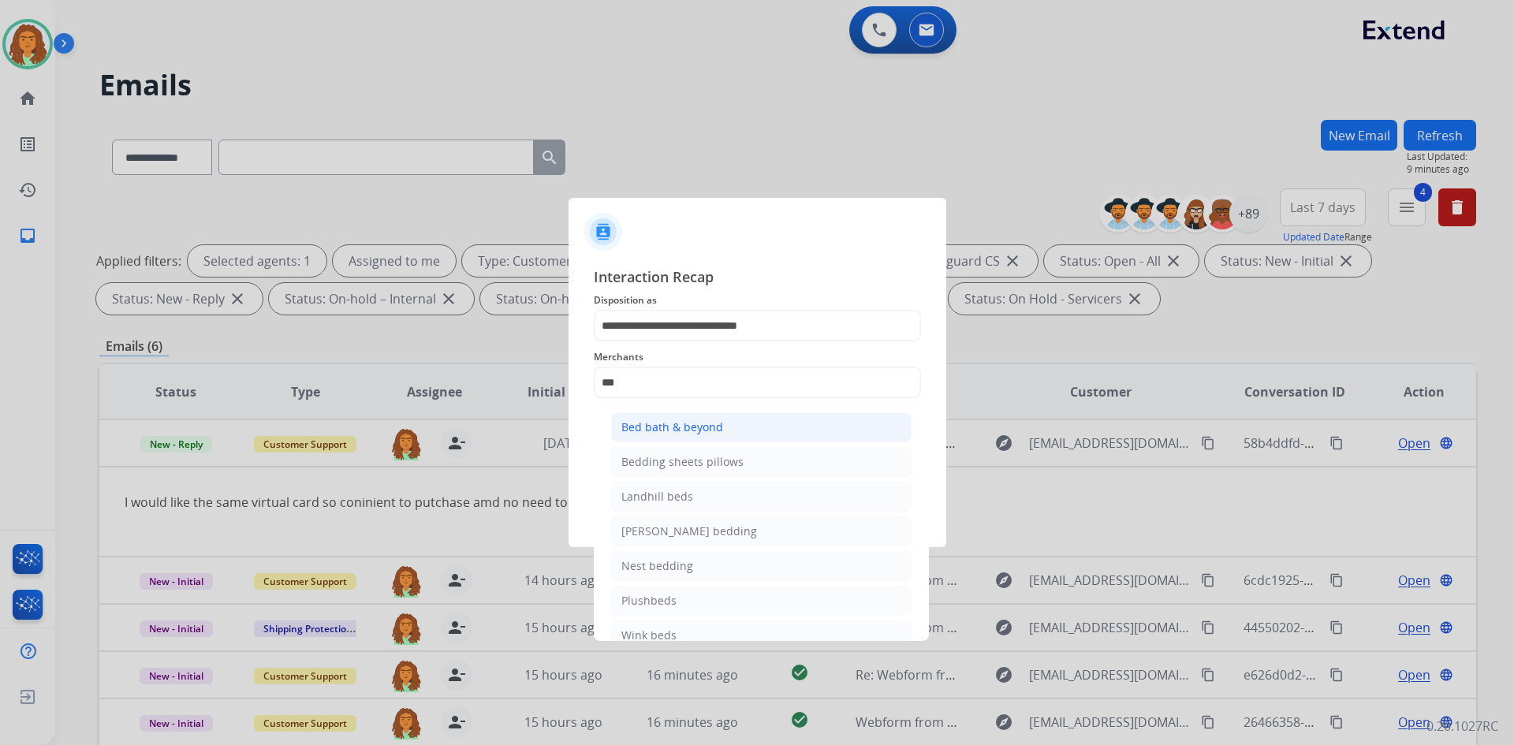
click at [666, 419] on div "Bed bath & beyond" at bounding box center [672, 427] width 102 height 16
type input "**********"
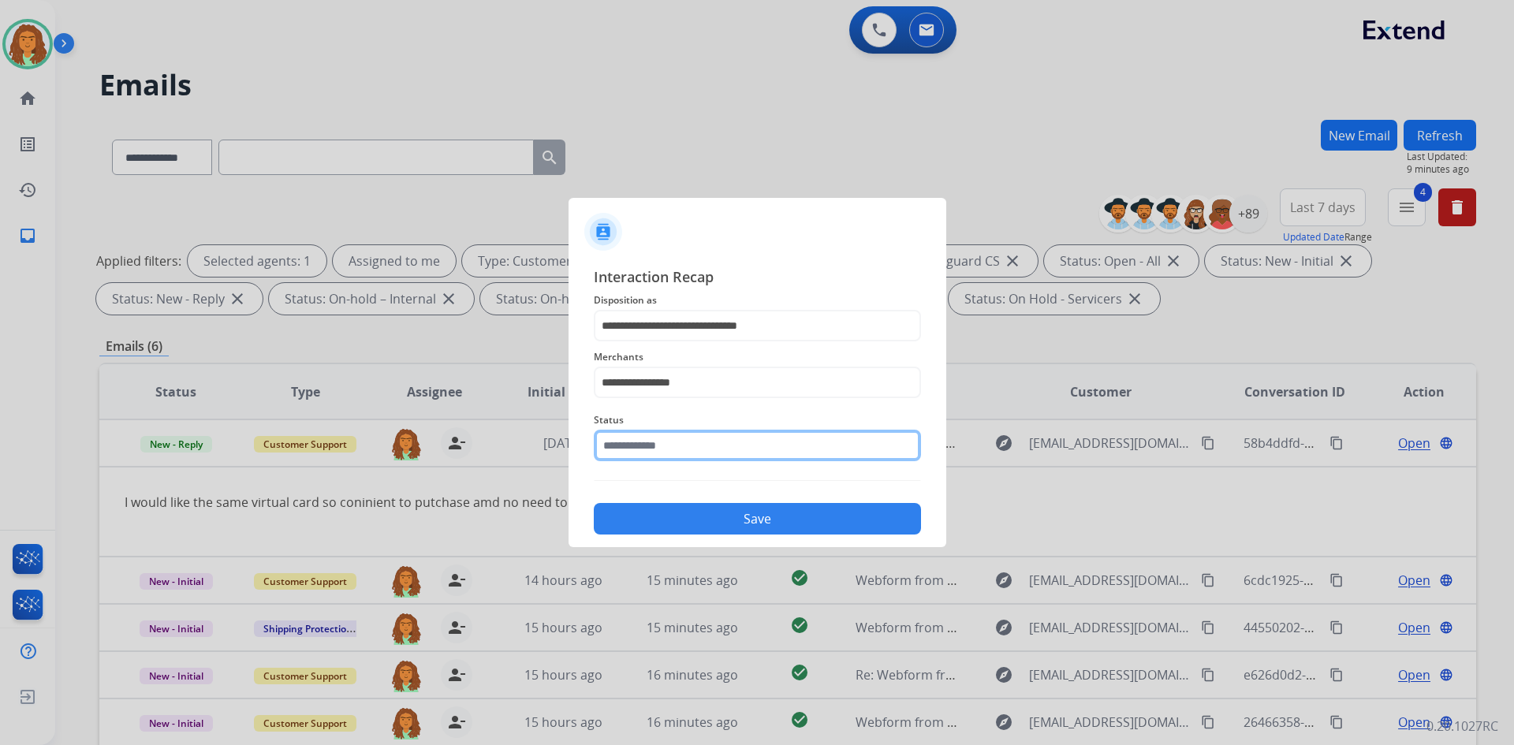
click at [645, 440] on input "text" at bounding box center [757, 446] width 327 height 32
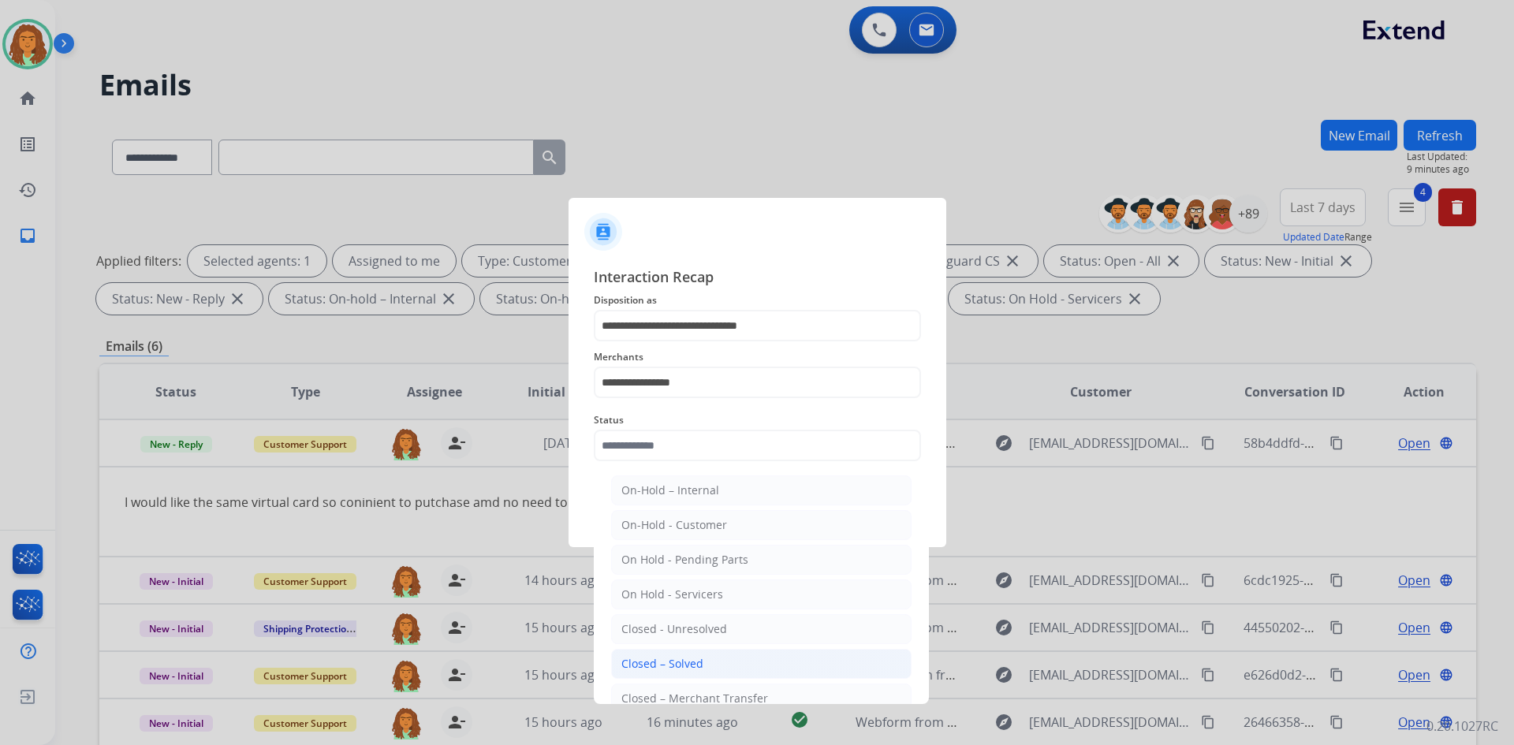
click at [684, 658] on div "Closed – Solved" at bounding box center [662, 664] width 82 height 16
type input "**********"
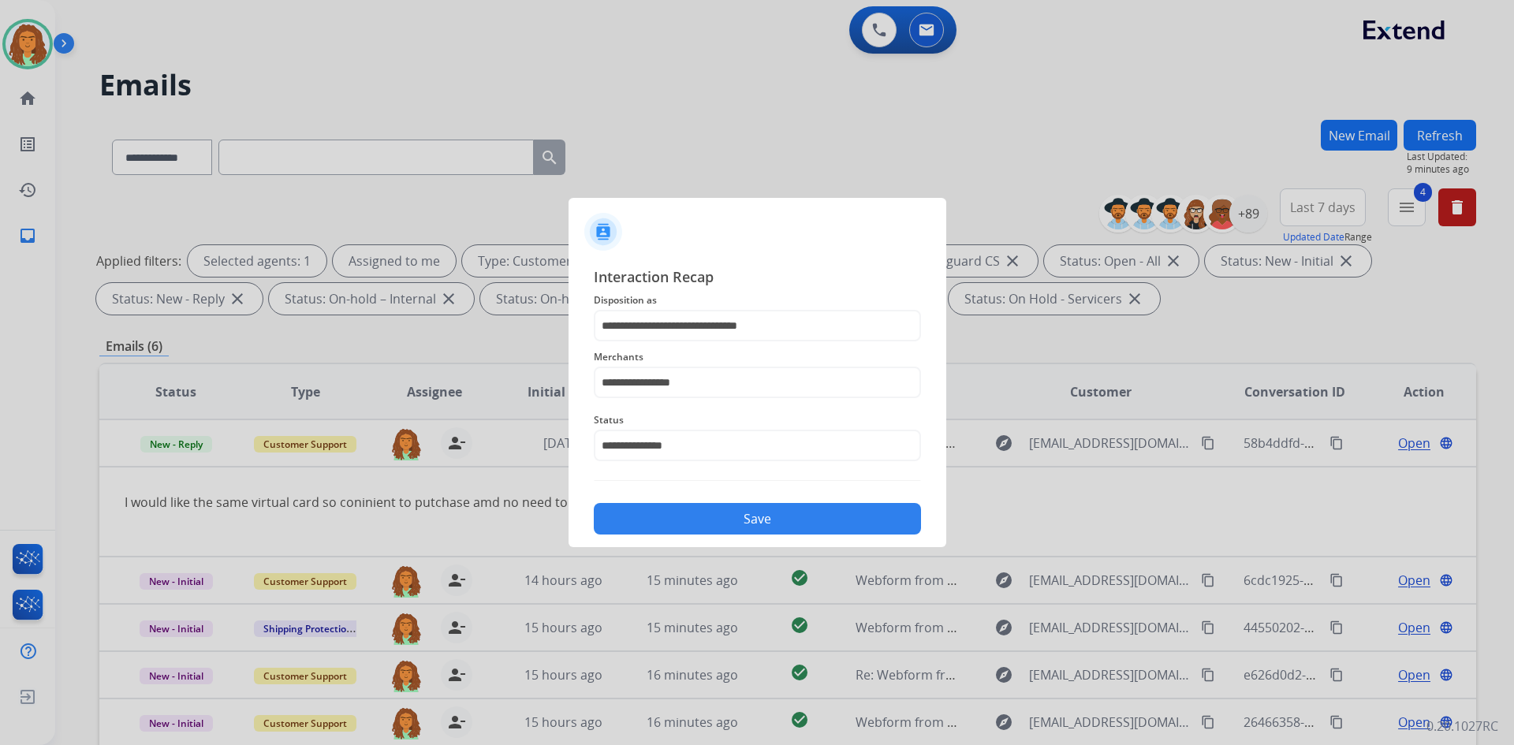
click at [725, 519] on button "Save" at bounding box center [757, 519] width 327 height 32
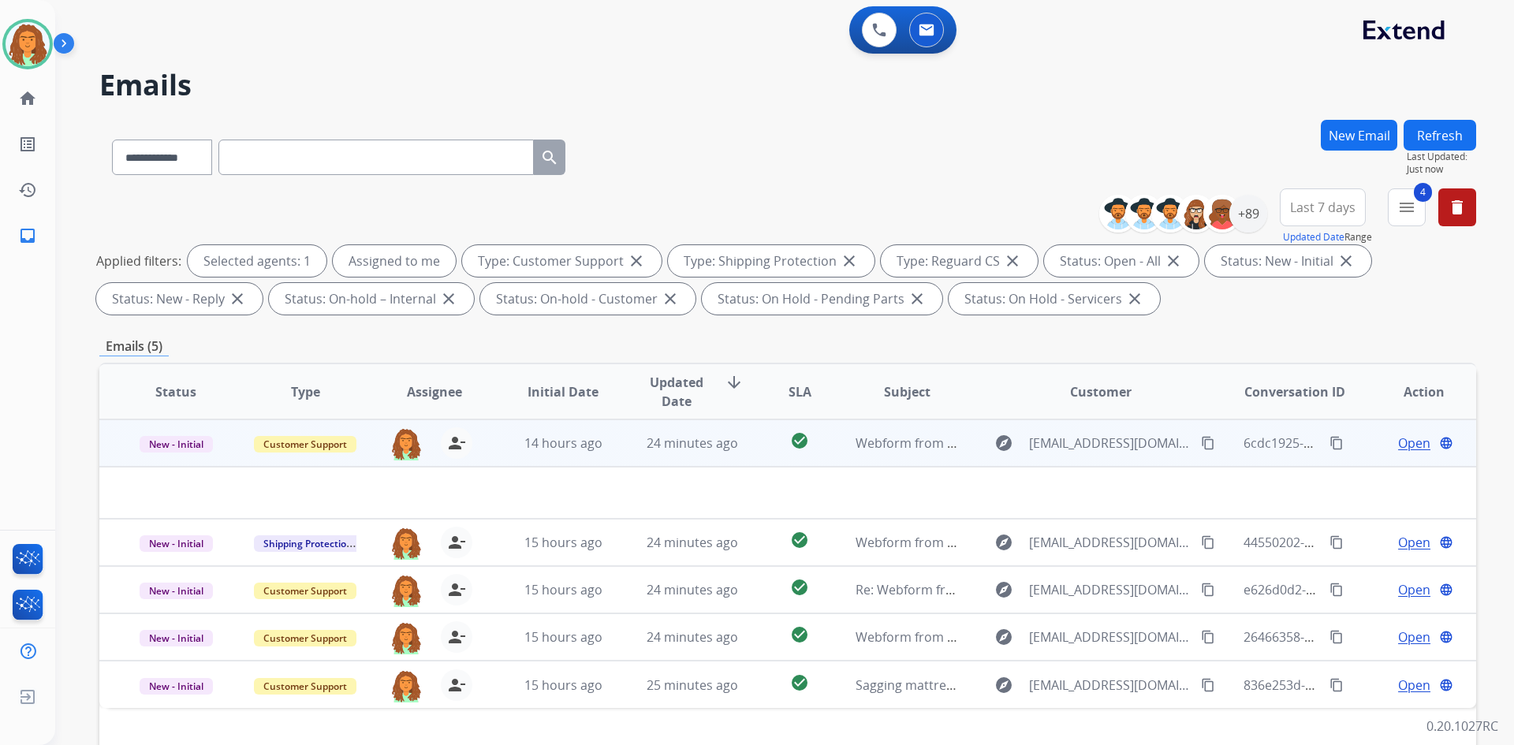
scroll to position [79, 0]
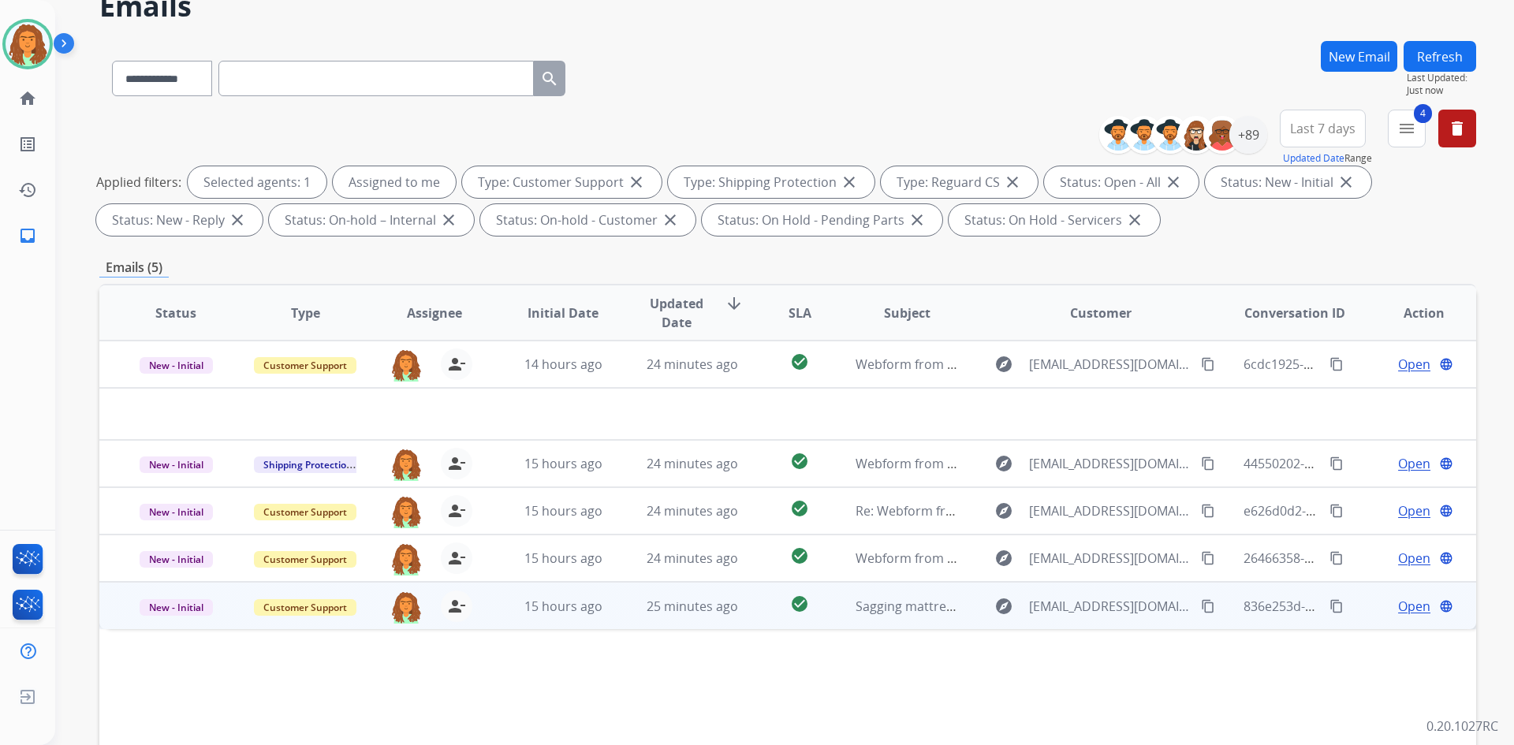
click at [732, 613] on td "check_circle" at bounding box center [787, 605] width 86 height 47
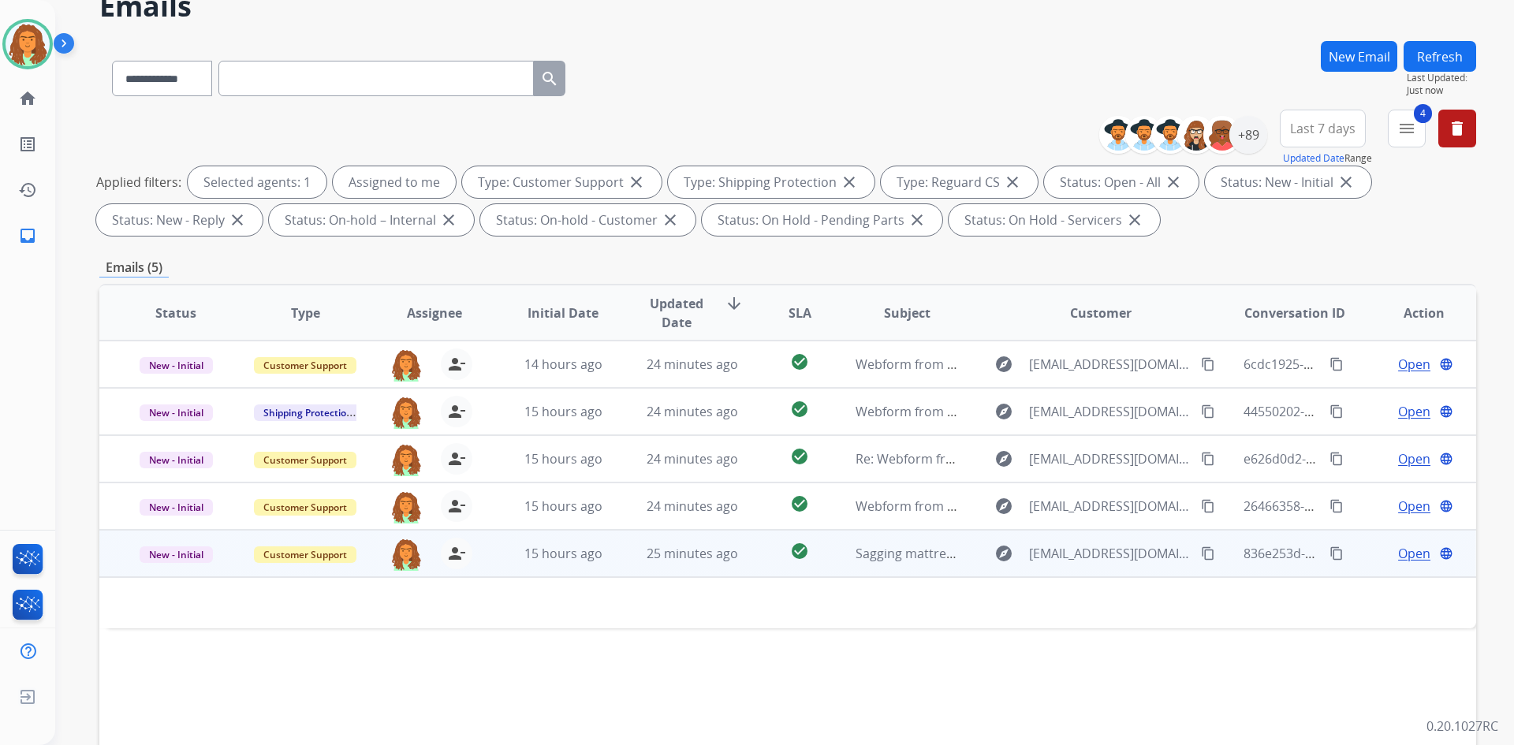
click at [732, 568] on td "25 minutes ago" at bounding box center [680, 553] width 129 height 47
click at [732, 568] on td "check_circle" at bounding box center [787, 553] width 86 height 47
click at [732, 553] on span "Open" at bounding box center [1414, 553] width 32 height 19
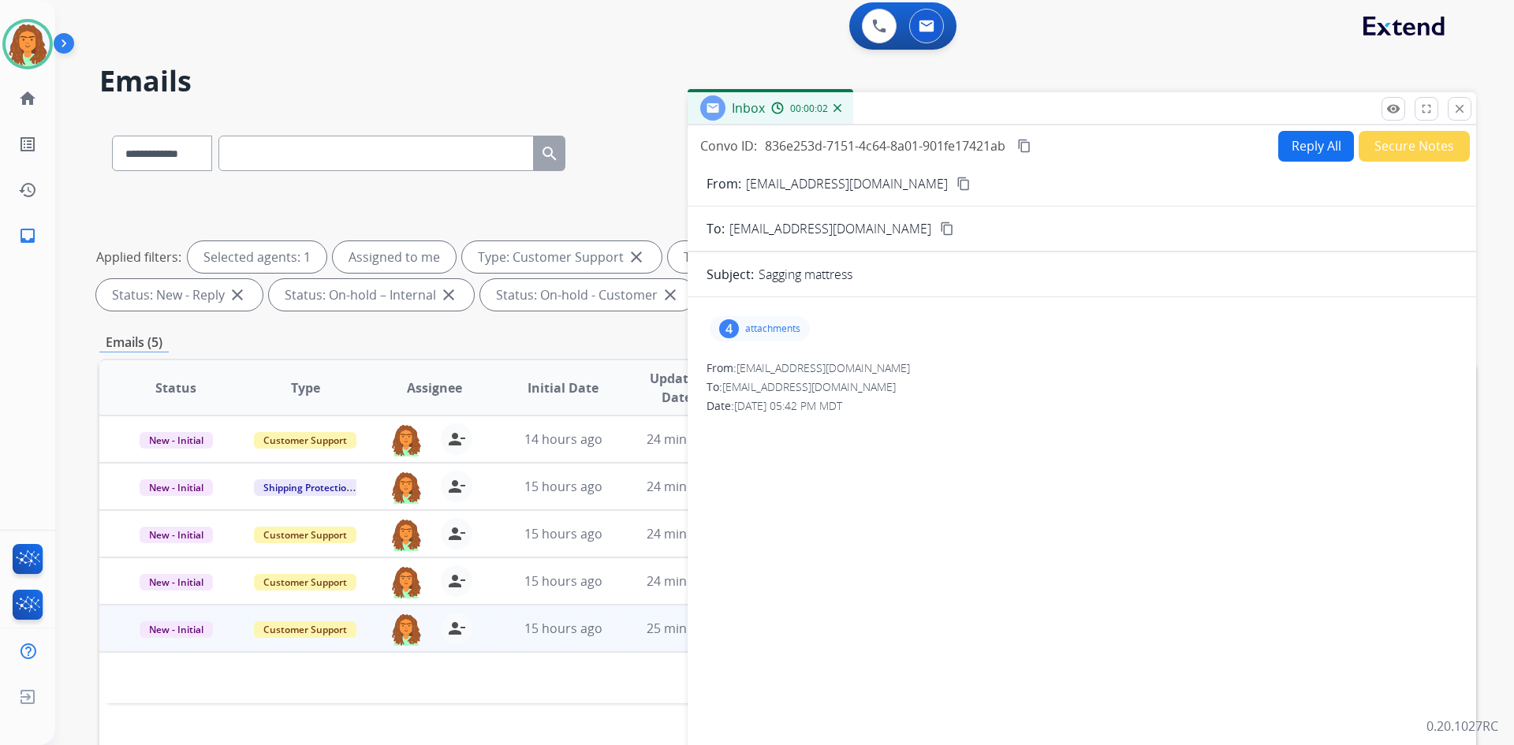
scroll to position [0, 0]
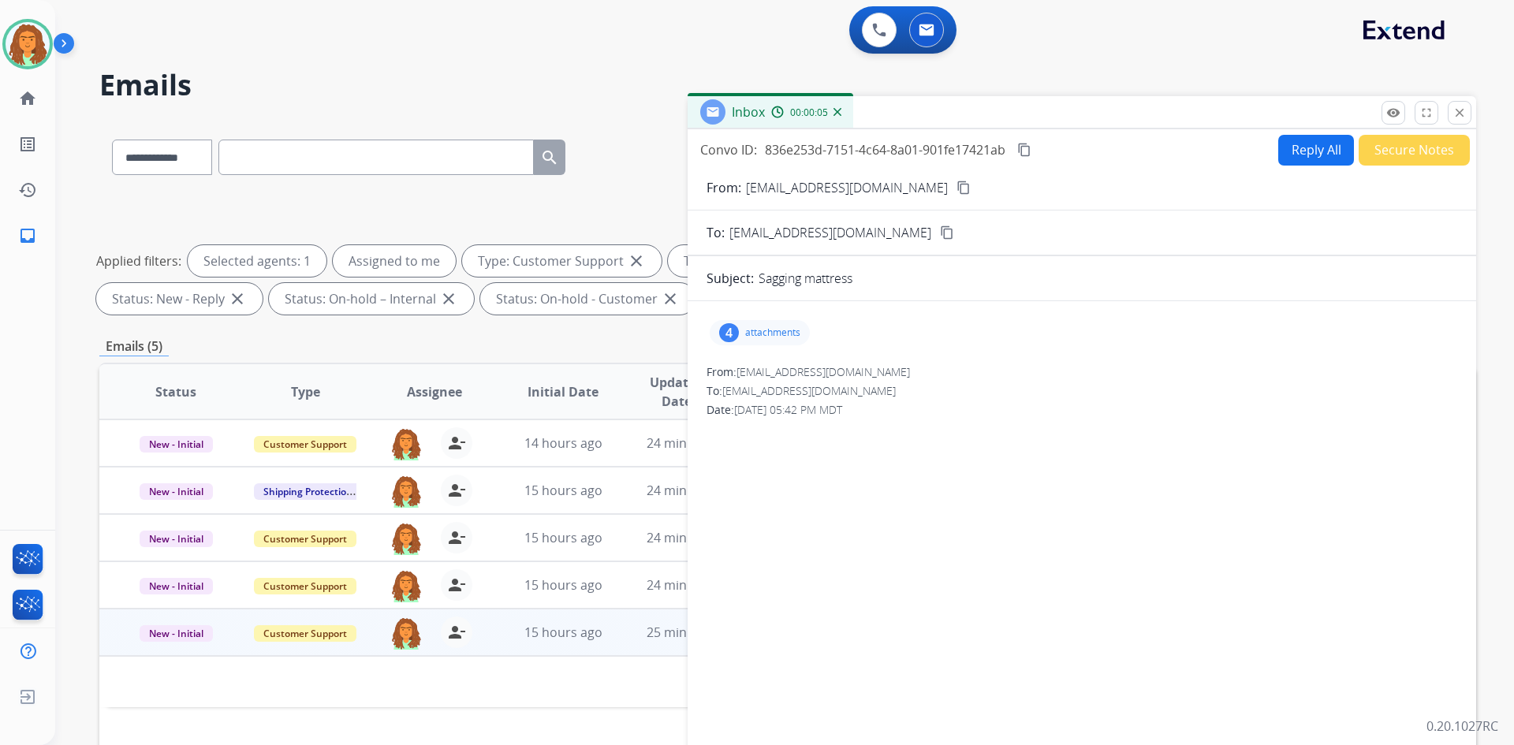
click at [732, 184] on mat-icon "content_copy" at bounding box center [963, 188] width 14 height 14
click at [732, 336] on p "attachments" at bounding box center [772, 332] width 55 height 13
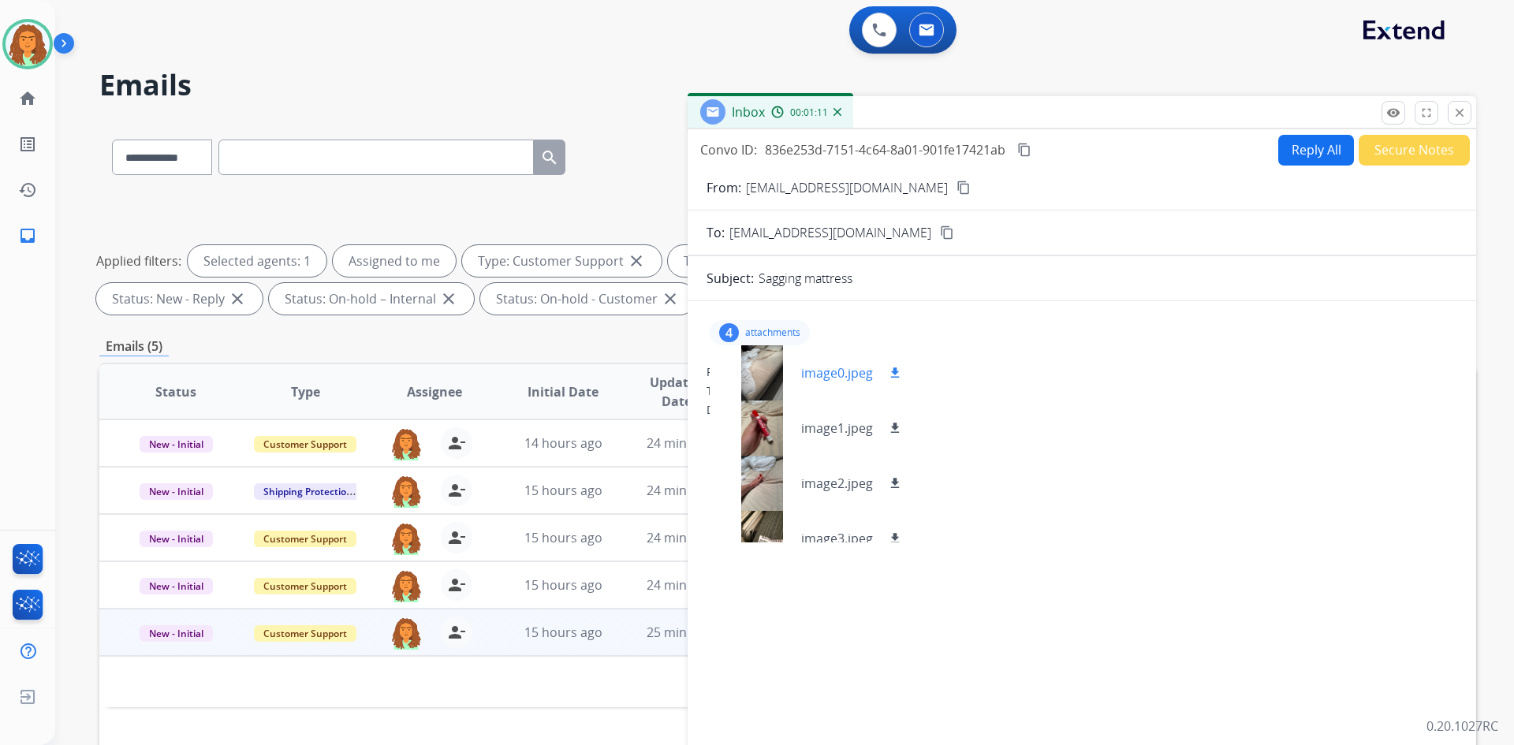
click at [732, 372] on mat-icon "download" at bounding box center [895, 373] width 14 height 14
click at [732, 429] on mat-icon "download" at bounding box center [895, 428] width 14 height 14
click at [732, 481] on mat-icon "download" at bounding box center [895, 483] width 14 height 14
click at [732, 538] on mat-icon "download" at bounding box center [895, 538] width 14 height 14
click at [732, 404] on div "Date: 08/13/2025 - 05:42 PM MDT" at bounding box center [1081, 410] width 751 height 16
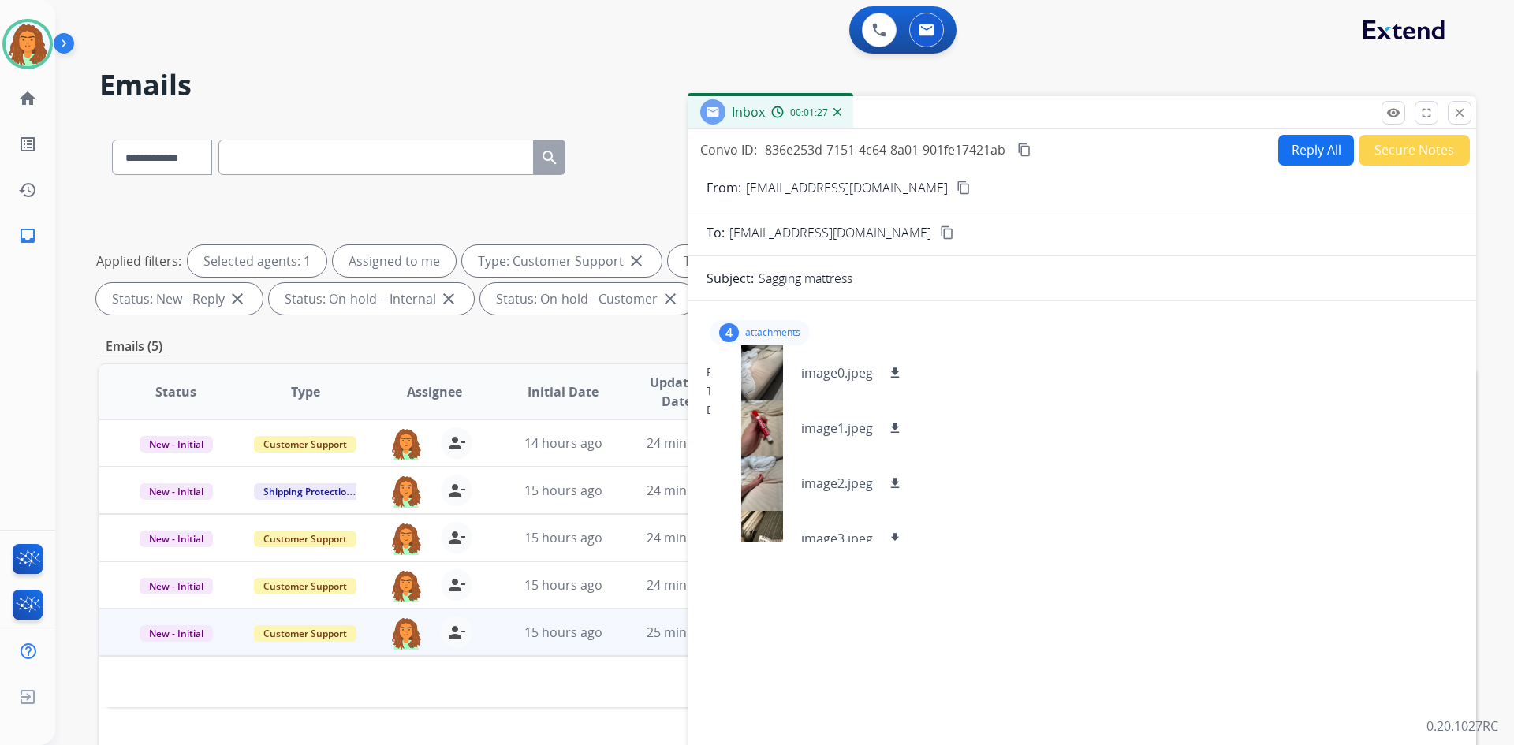
click at [732, 583] on div "4 attachments image0.jpeg download image1.jpeg download image2.jpeg download im…" at bounding box center [1081, 537] width 788 height 446
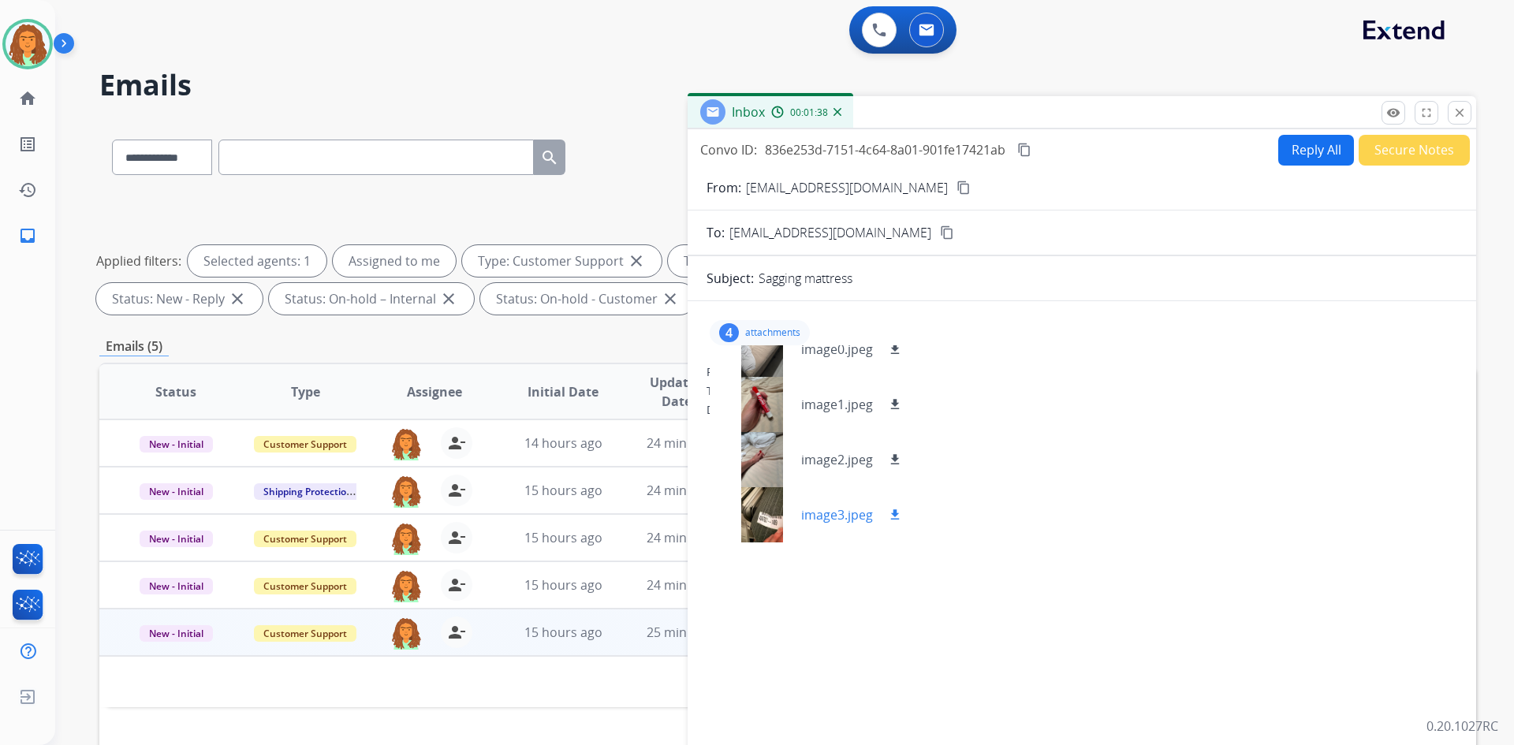
click at [732, 514] on mat-icon "download" at bounding box center [895, 515] width 14 height 14
click at [732, 442] on div "4 attachments image0.jpeg download image1.jpeg download image2.jpeg download im…" at bounding box center [1081, 537] width 788 height 446
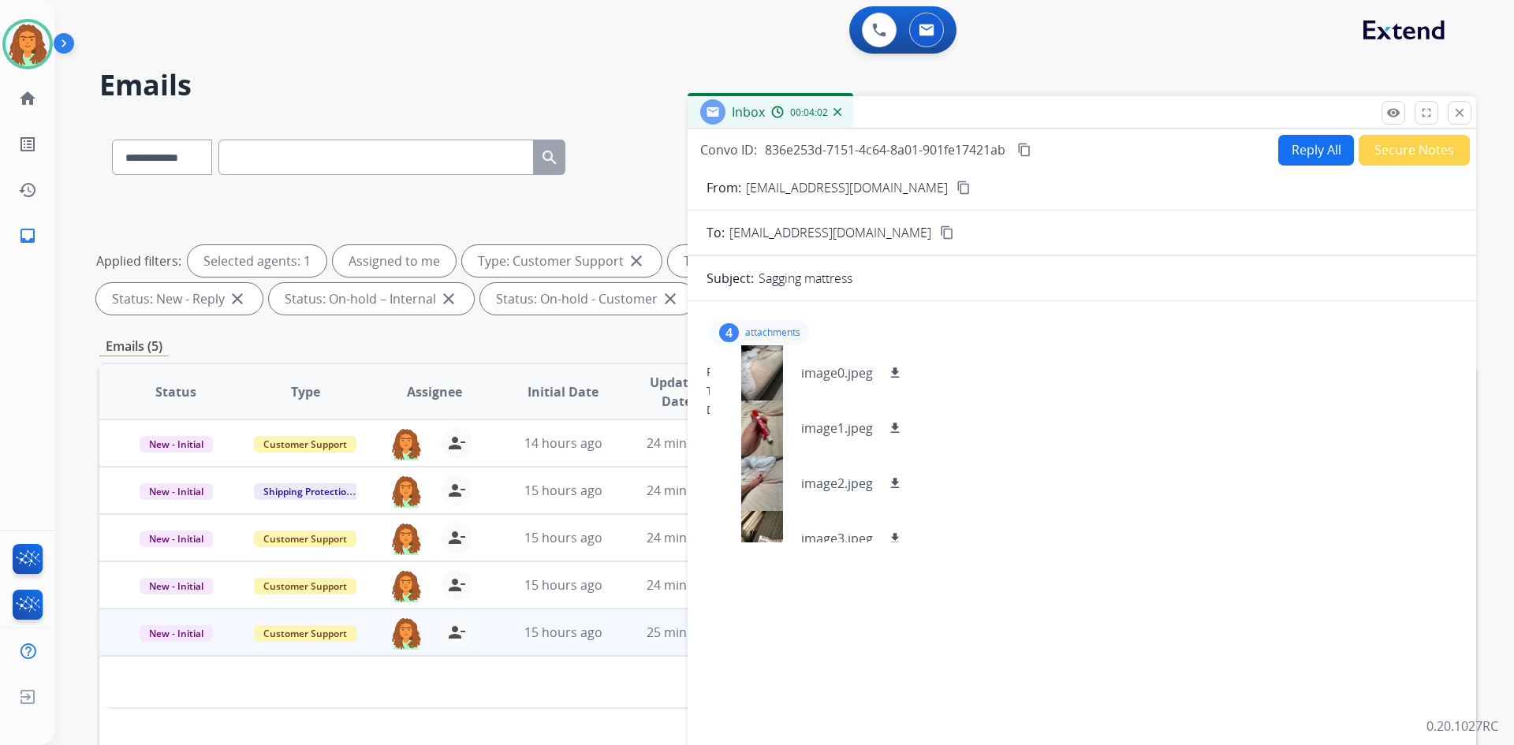
click at [732, 427] on div "From: andywalner@gmail.com To: support@extend.com Date: 08/13/2025 - 05:42 PM M…" at bounding box center [1081, 397] width 751 height 66
click at [732, 374] on div at bounding box center [761, 372] width 79 height 55
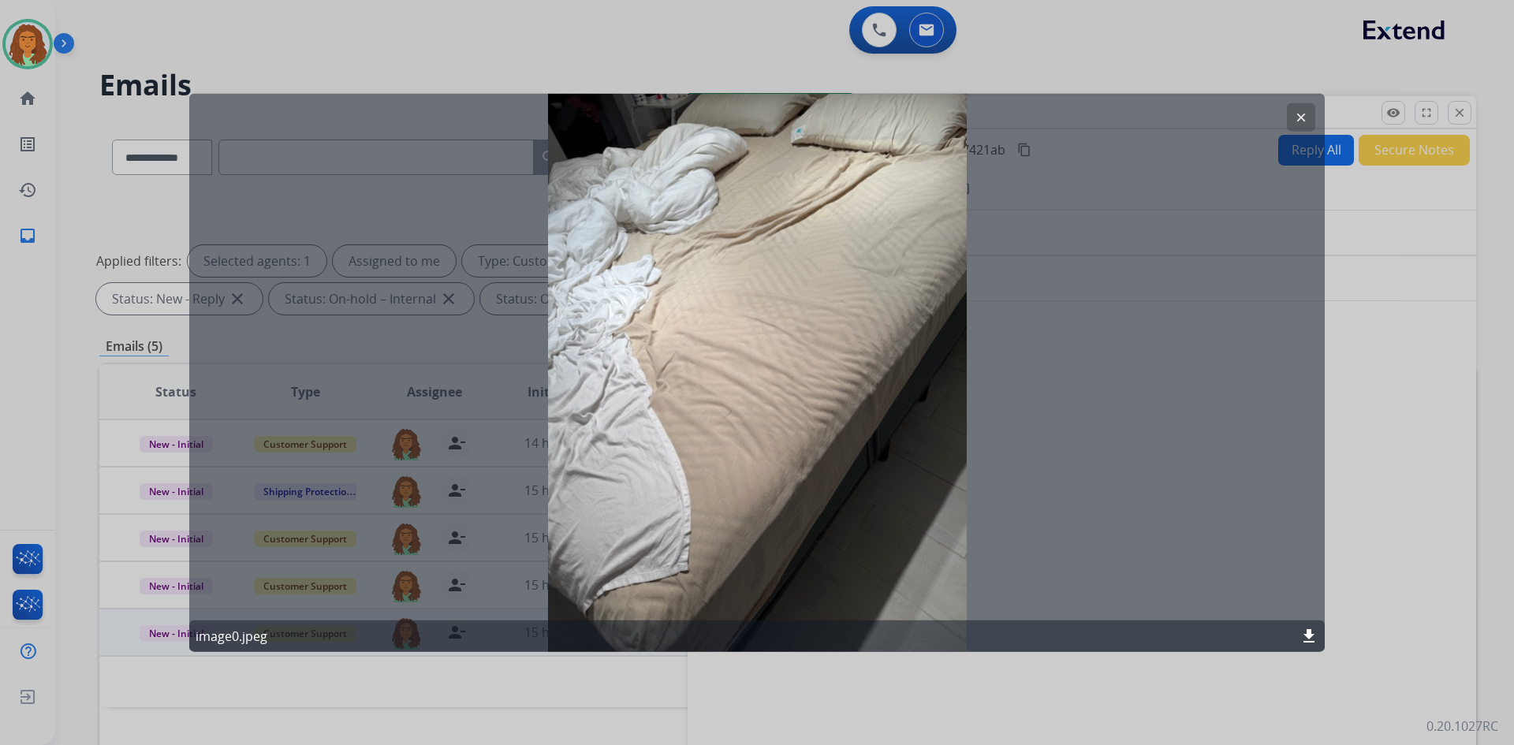
click at [732, 120] on mat-icon "clear" at bounding box center [1301, 117] width 14 height 14
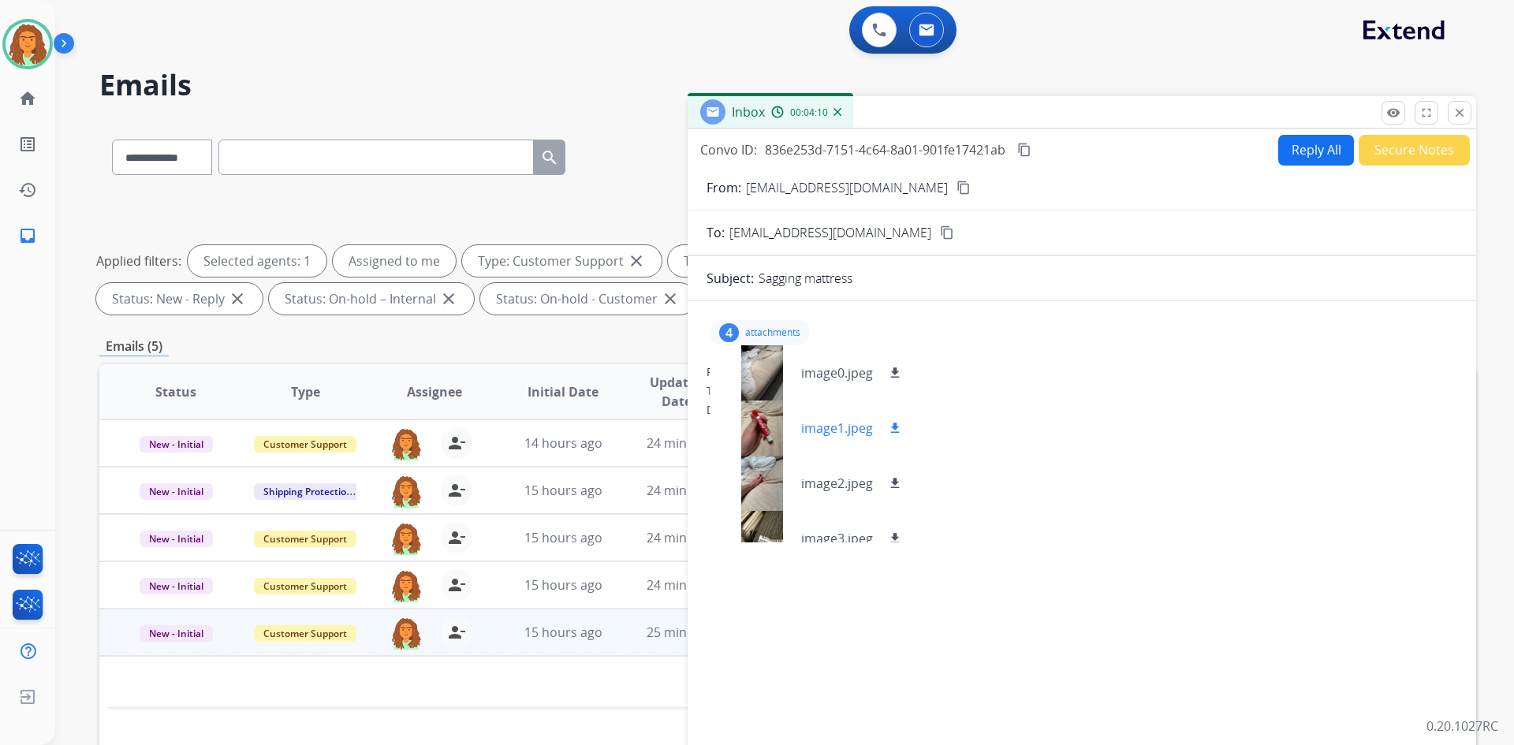
click at [732, 423] on div at bounding box center [761, 427] width 79 height 55
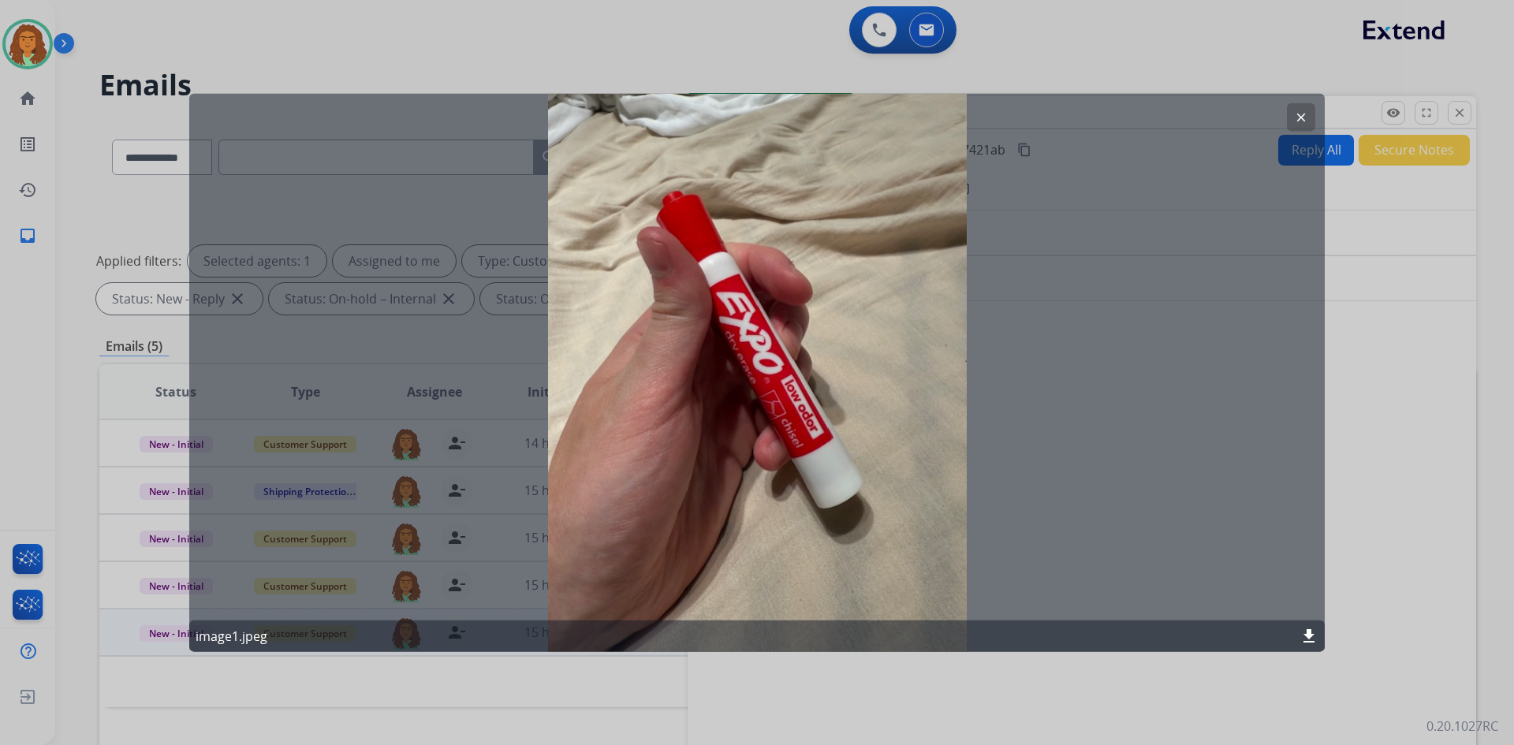
click at [732, 117] on mat-icon "clear" at bounding box center [1301, 117] width 14 height 14
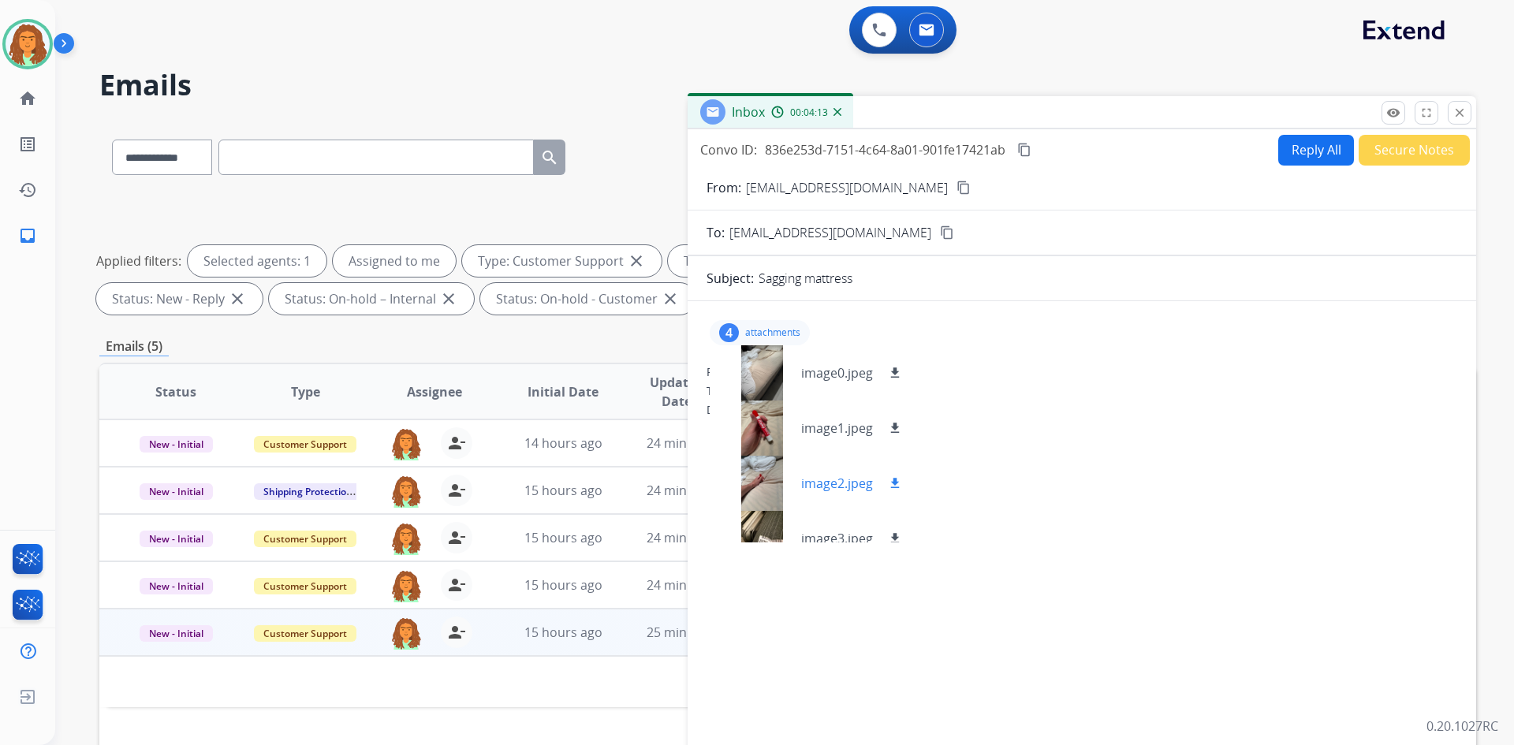
click at [732, 475] on div at bounding box center [761, 483] width 79 height 55
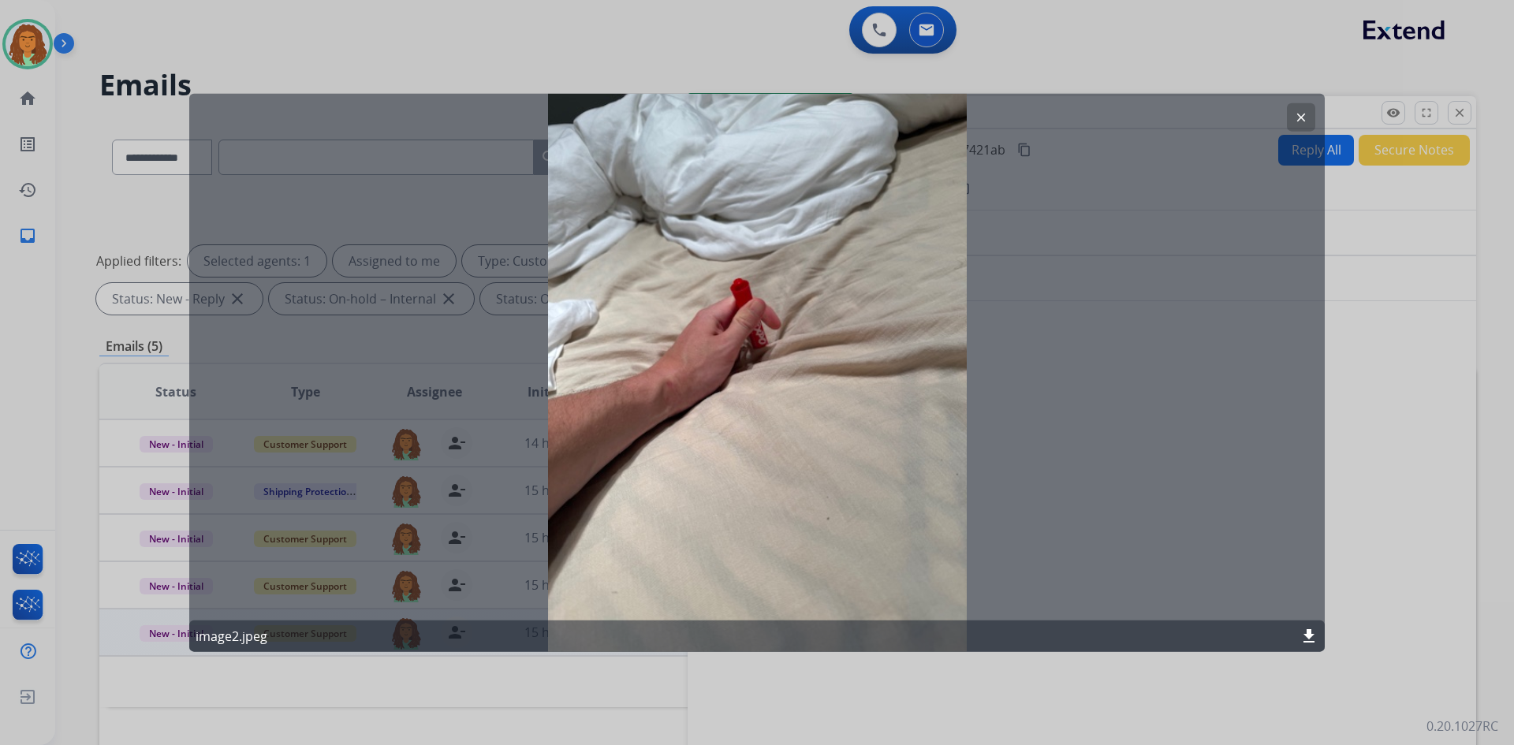
click at [732, 117] on button "clear" at bounding box center [1301, 116] width 28 height 28
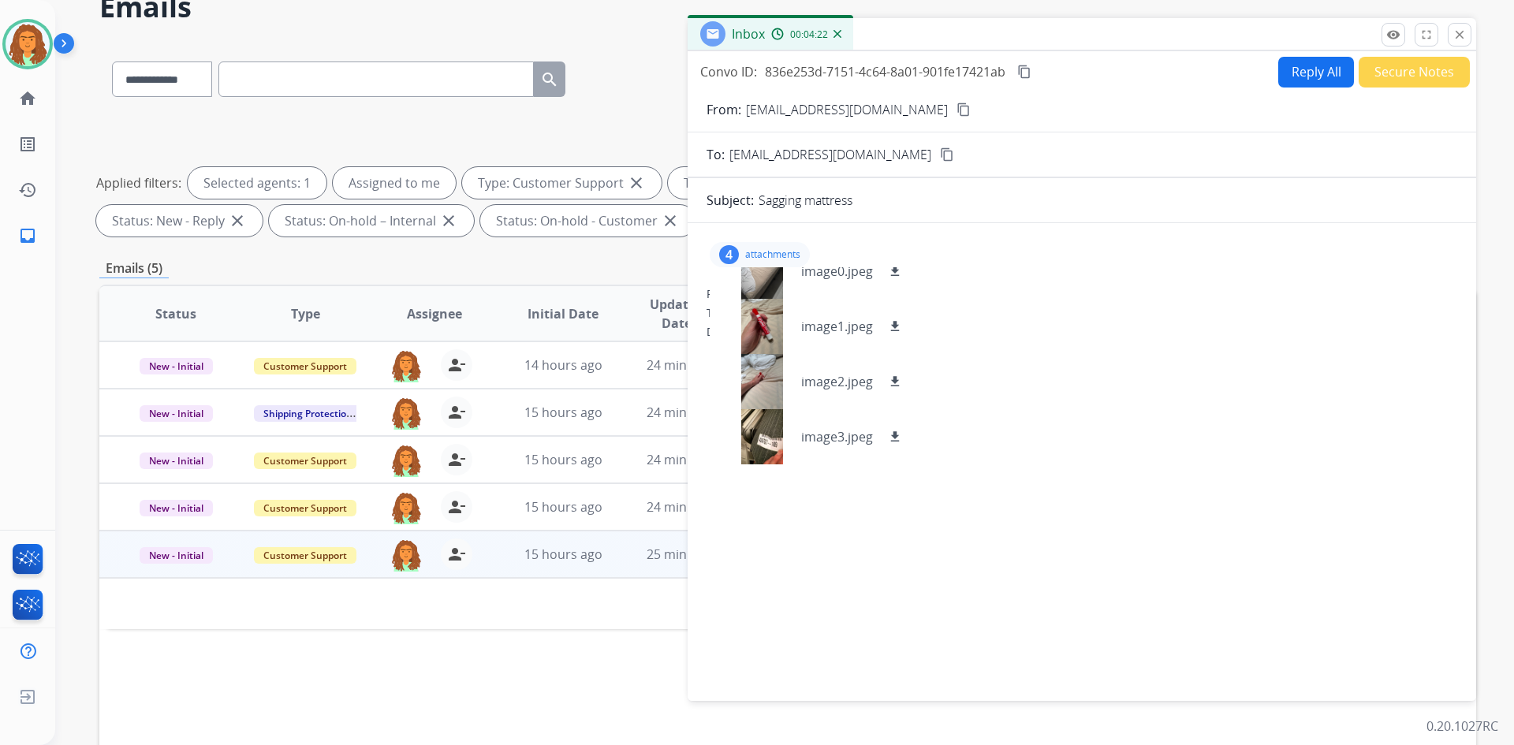
scroll to position [79, 0]
click at [732, 438] on div at bounding box center [761, 435] width 79 height 55
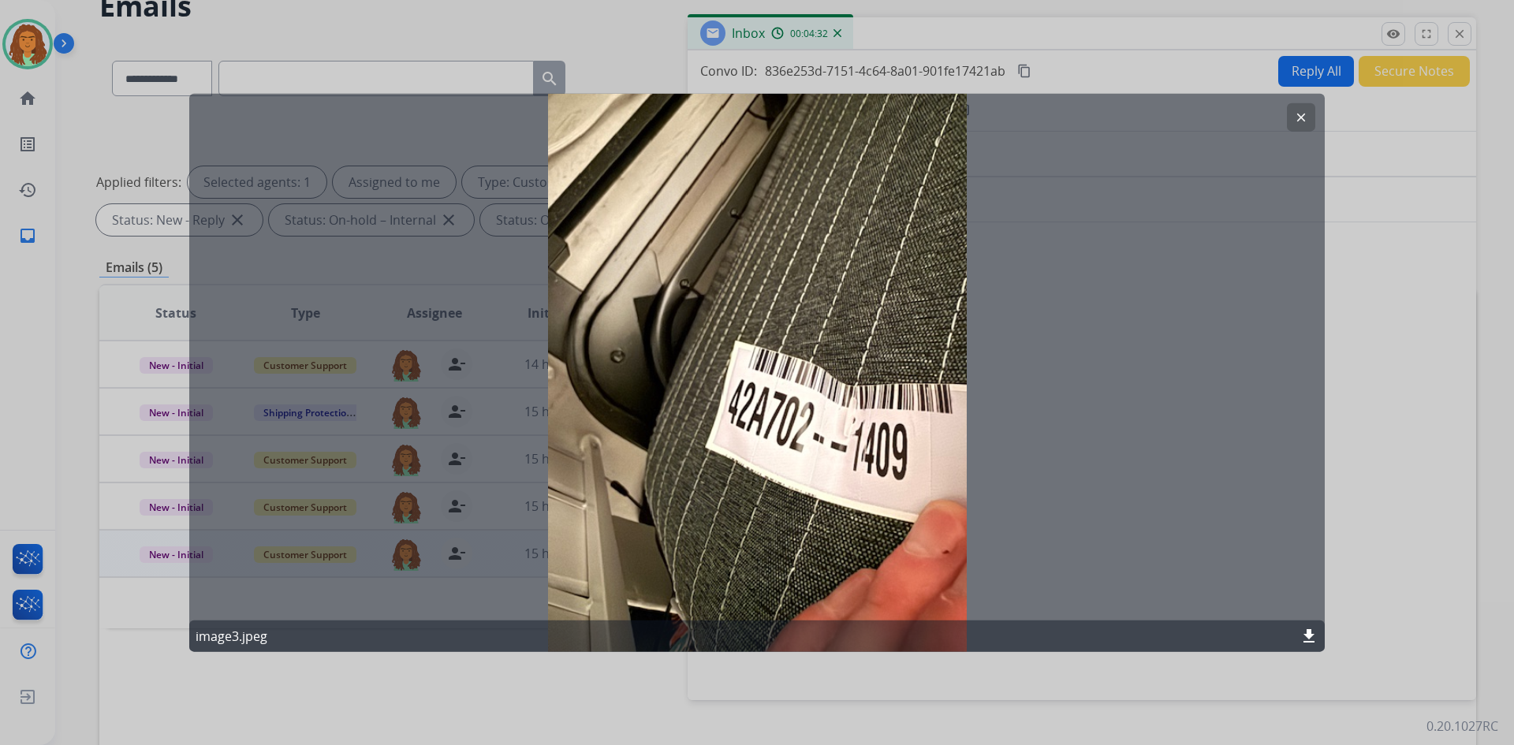
click at [732, 122] on mat-icon "clear" at bounding box center [1301, 117] width 14 height 14
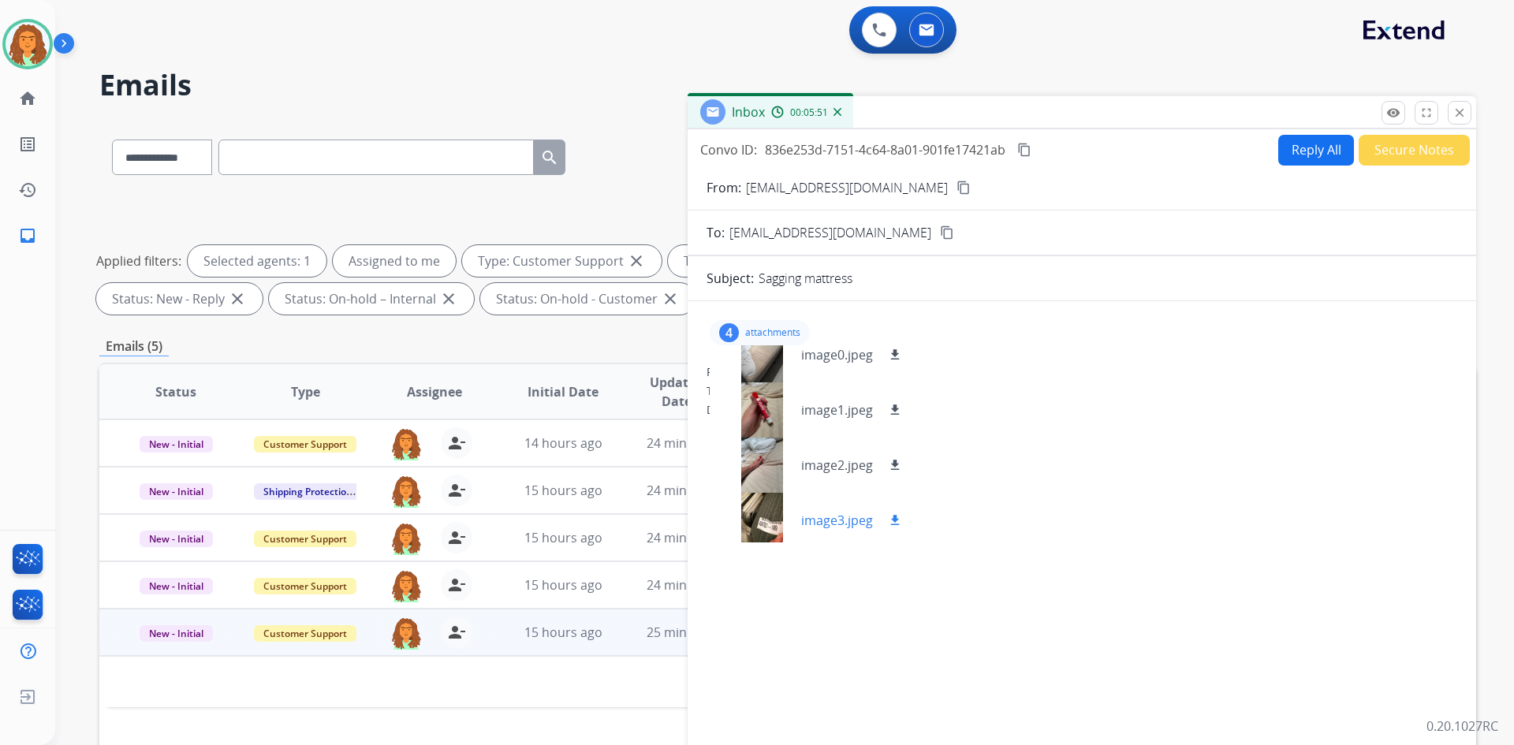
scroll to position [24, 0]
drag, startPoint x: 768, startPoint y: 509, endPoint x: 837, endPoint y: 534, distance: 73.6
click at [732, 534] on div "image3.jpeg download" at bounding box center [813, 514] width 207 height 55
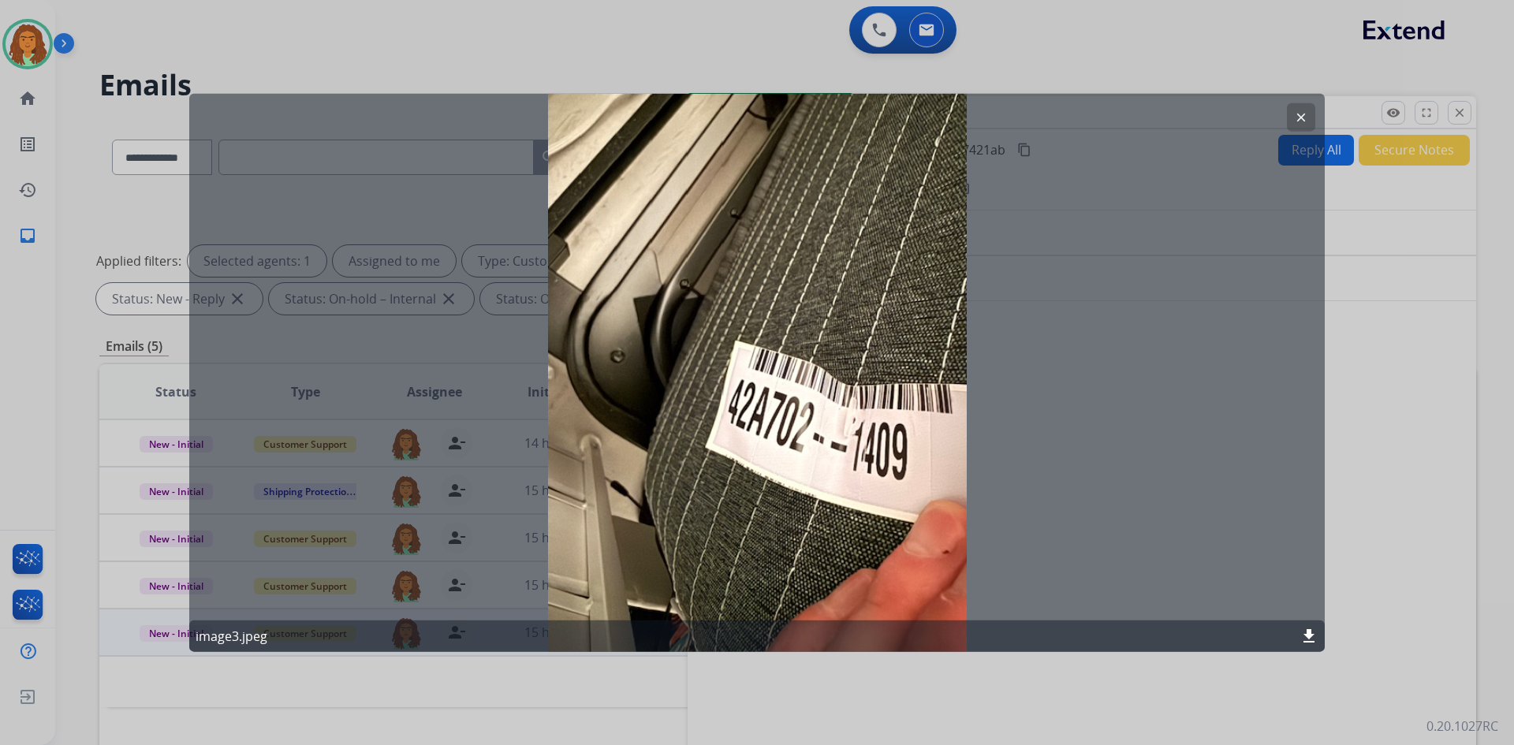
click at [732, 310] on div "clear image3.jpeg download" at bounding box center [756, 372] width 1135 height 559
click at [732, 110] on button "clear" at bounding box center [1301, 116] width 28 height 28
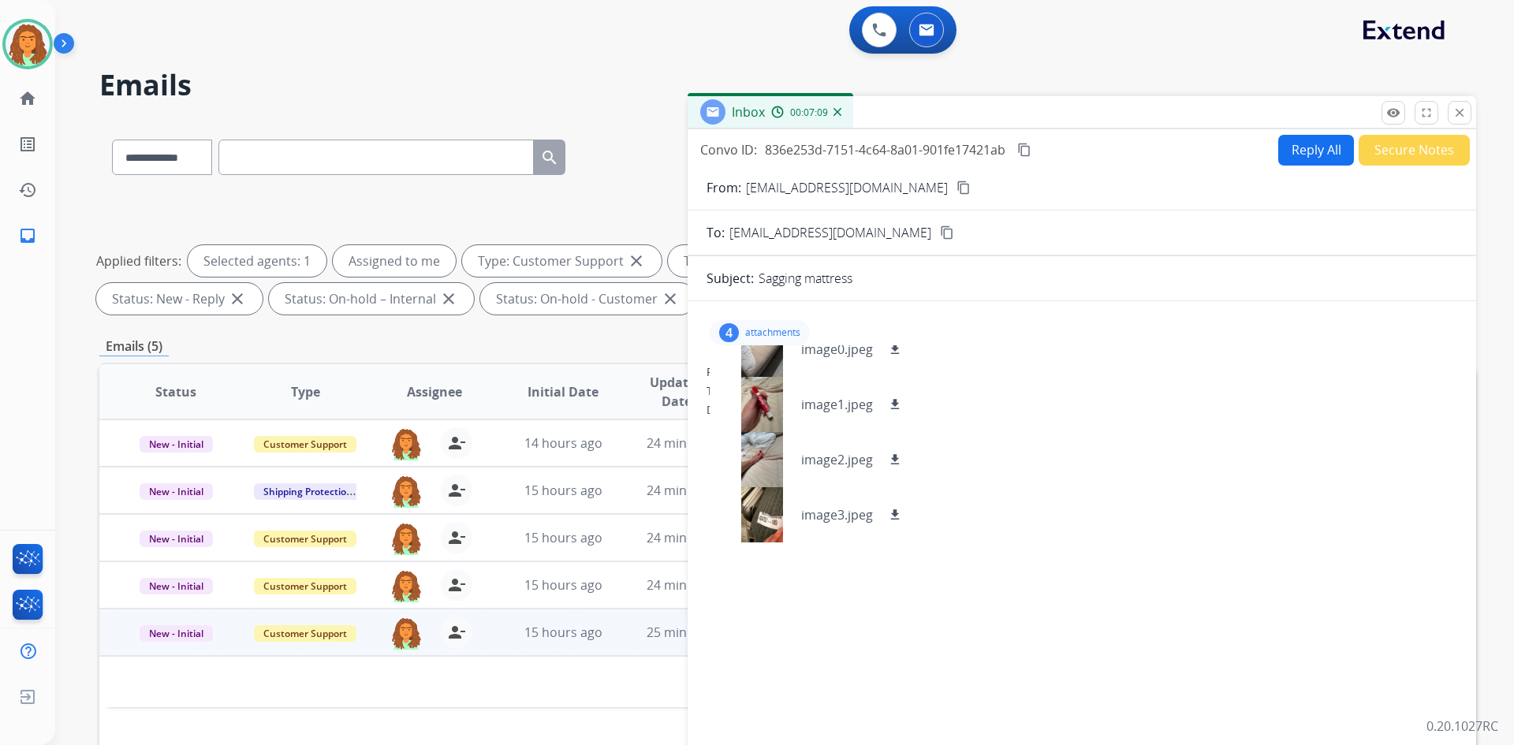
click at [732, 514] on div "4 attachments image0.jpeg download image1.jpeg download image2.jpeg download im…" at bounding box center [1081, 537] width 788 height 446
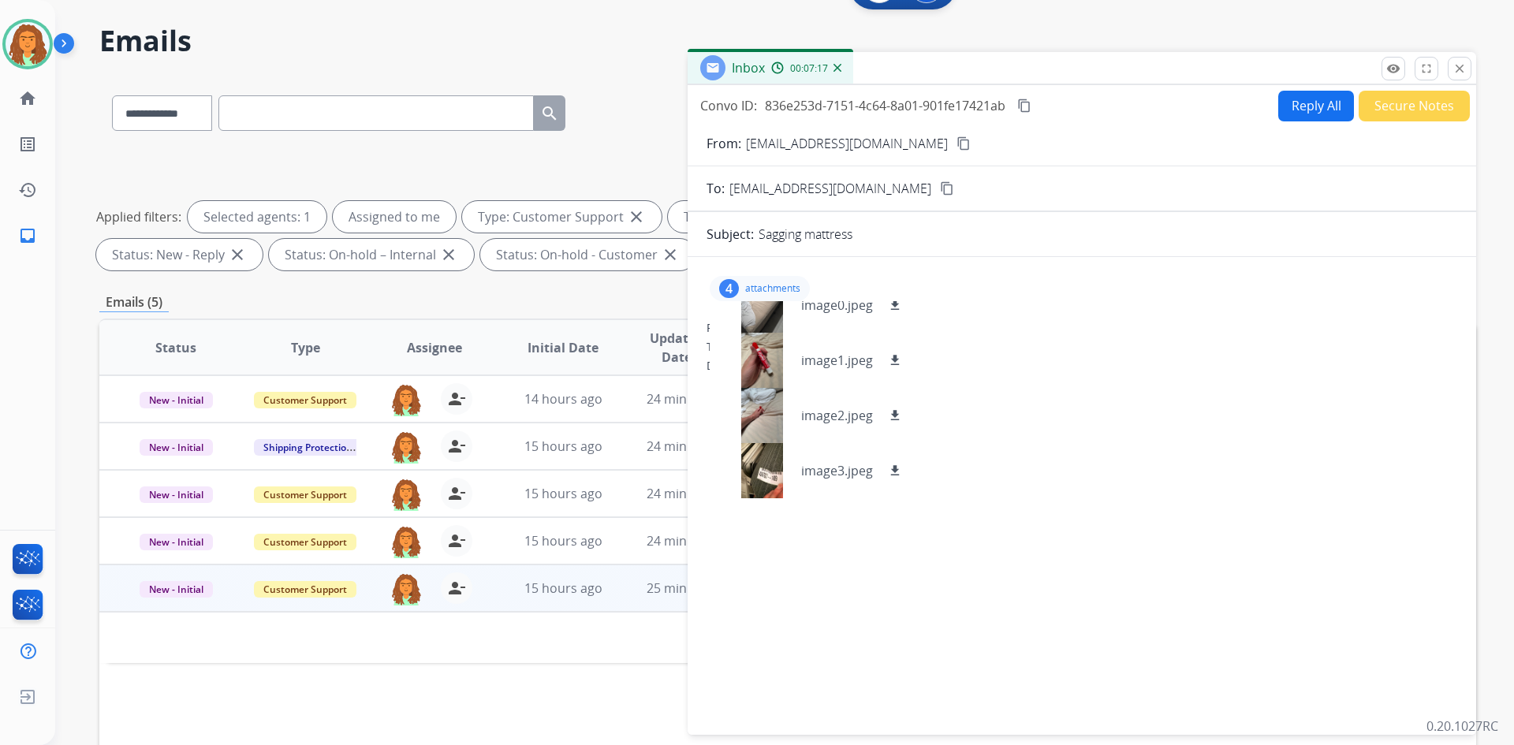
scroll to position [0, 0]
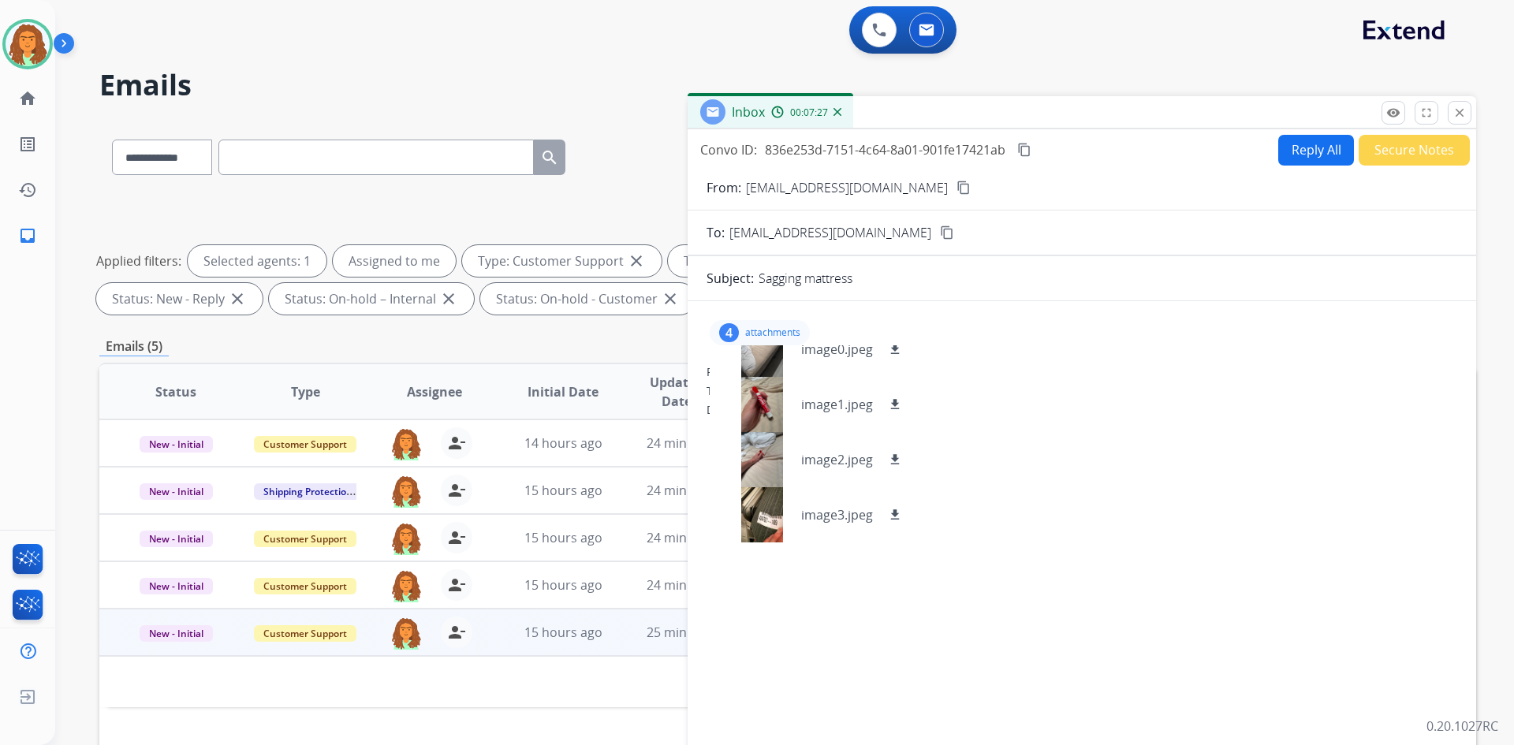
click at [637, 198] on div "**********" at bounding box center [787, 254] width 1376 height 132
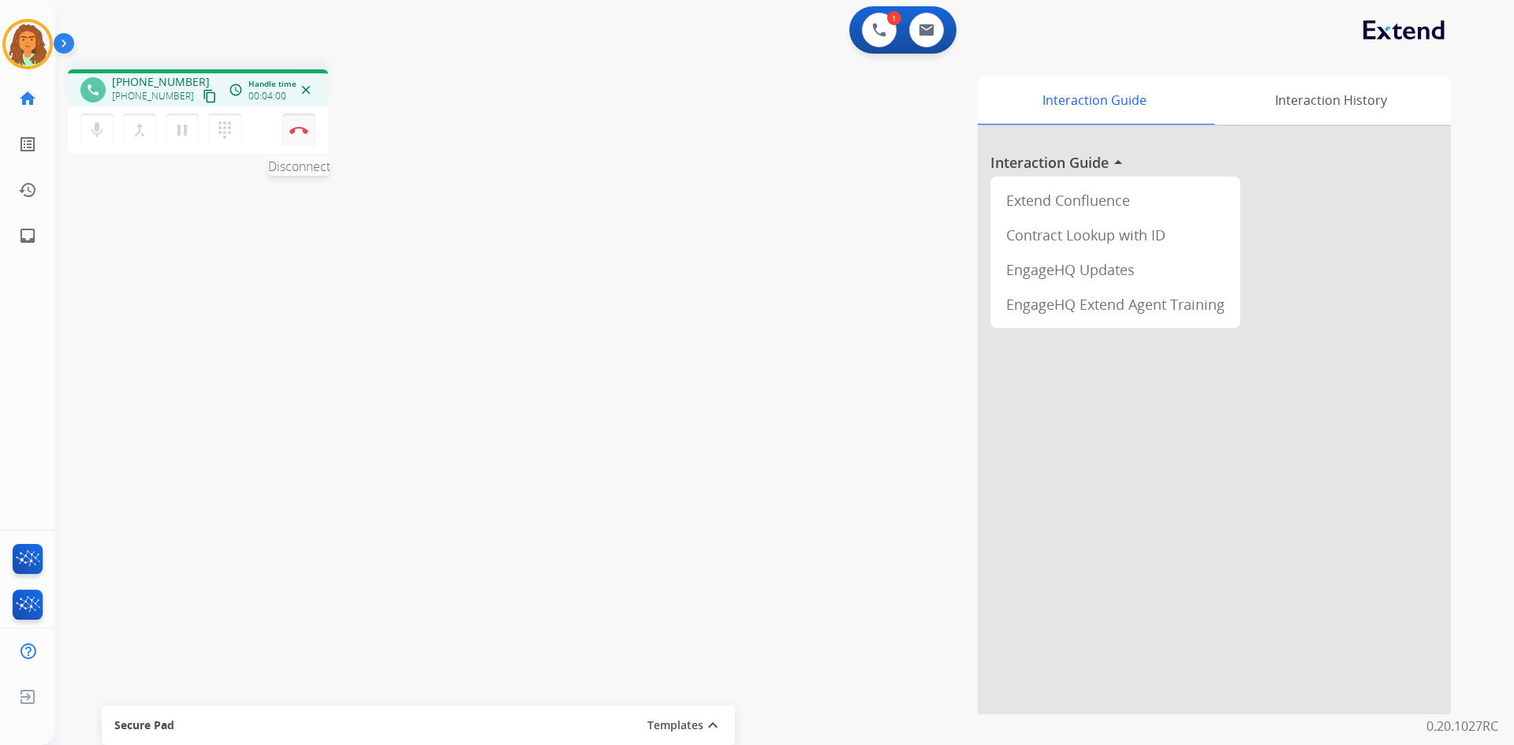
click at [305, 132] on img at bounding box center [298, 130] width 19 height 8
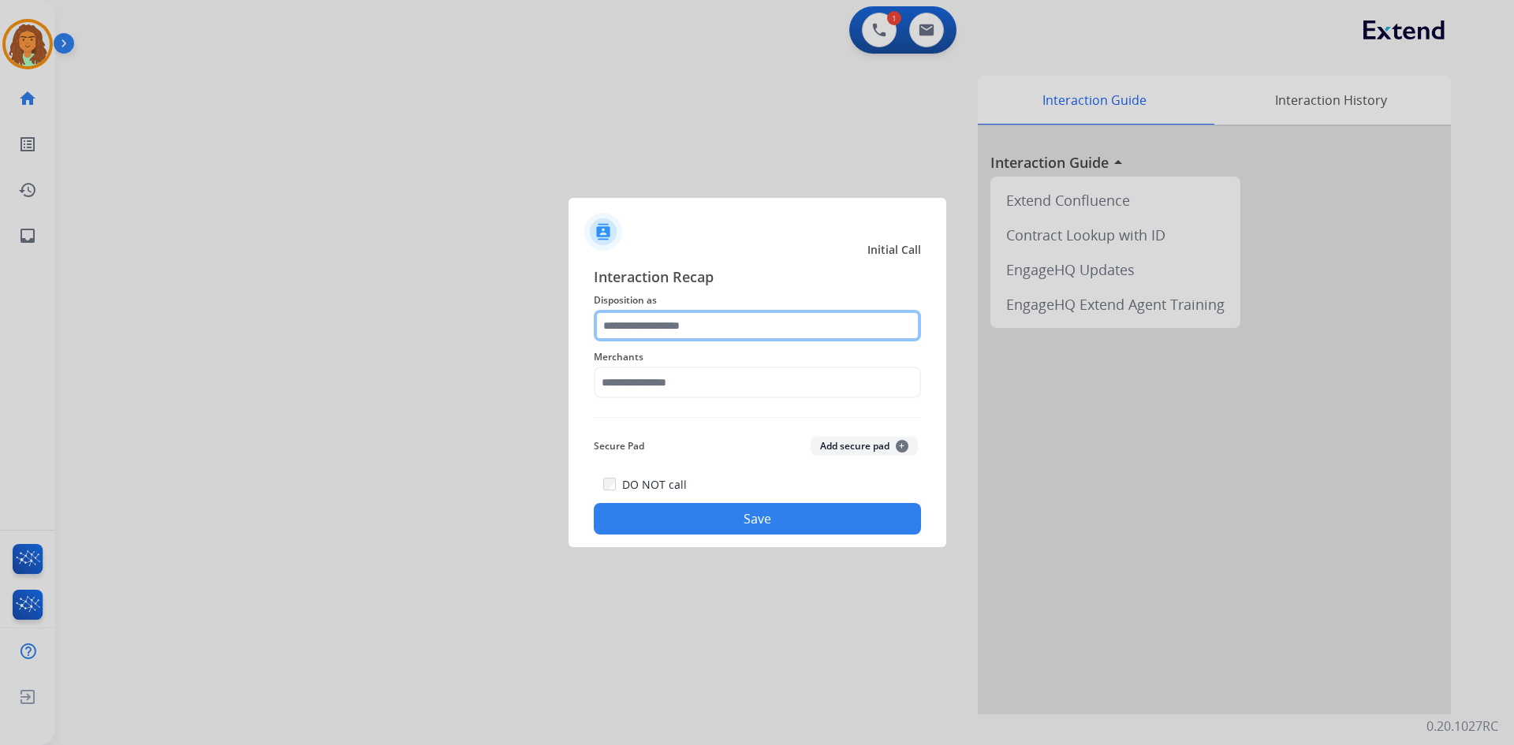
click at [707, 329] on input "text" at bounding box center [757, 326] width 327 height 32
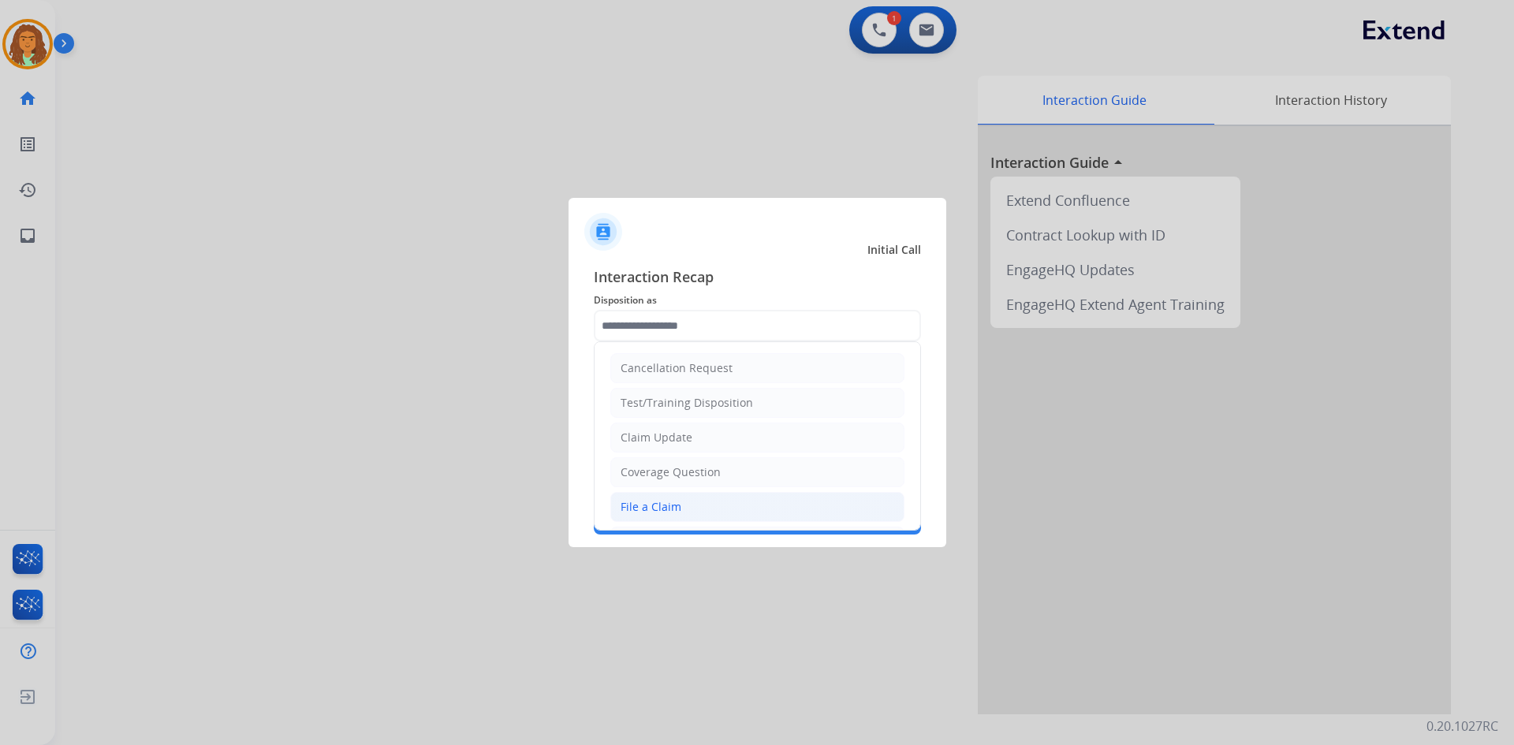
click at [650, 508] on div "File a Claim" at bounding box center [650, 507] width 61 height 16
type input "**********"
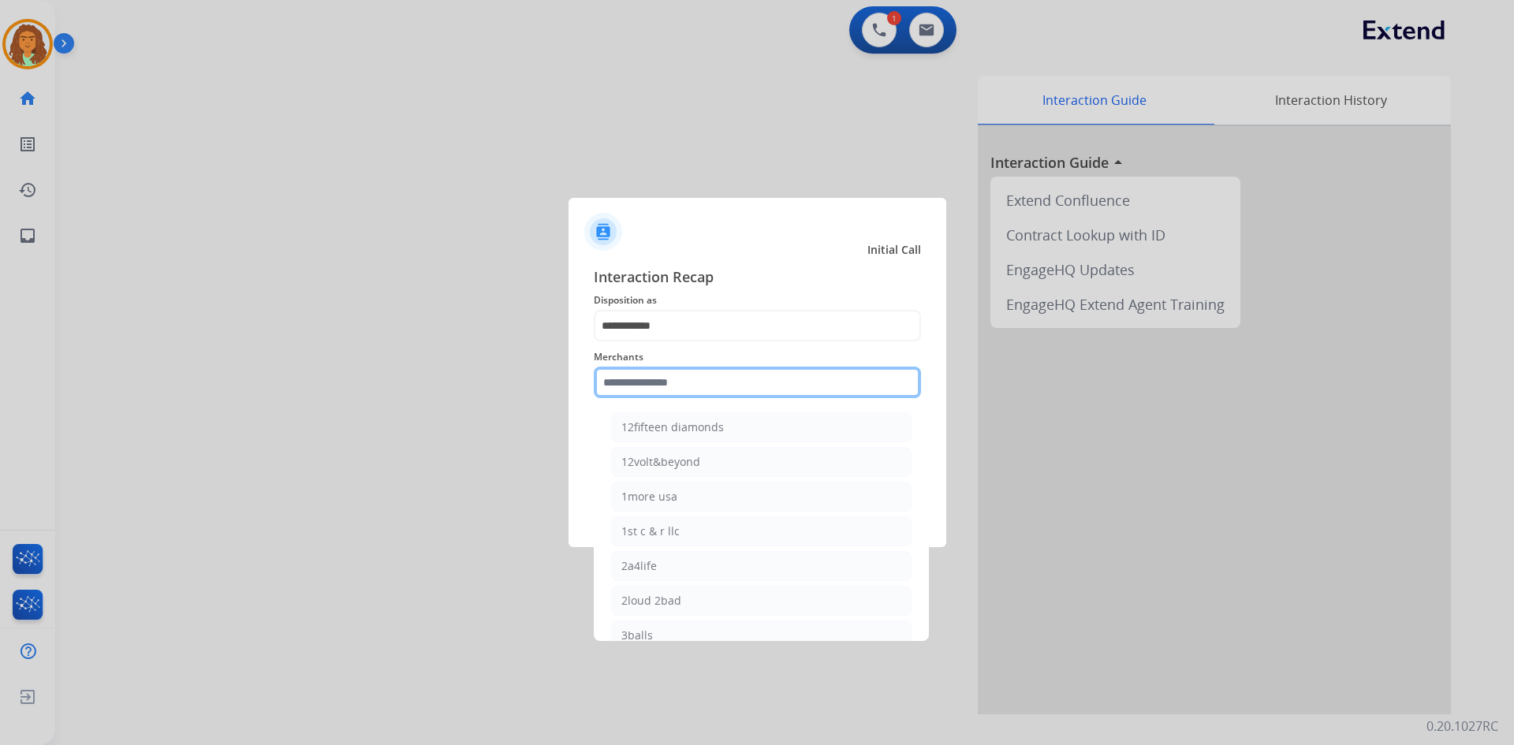
click at [682, 377] on input "text" at bounding box center [757, 383] width 327 height 32
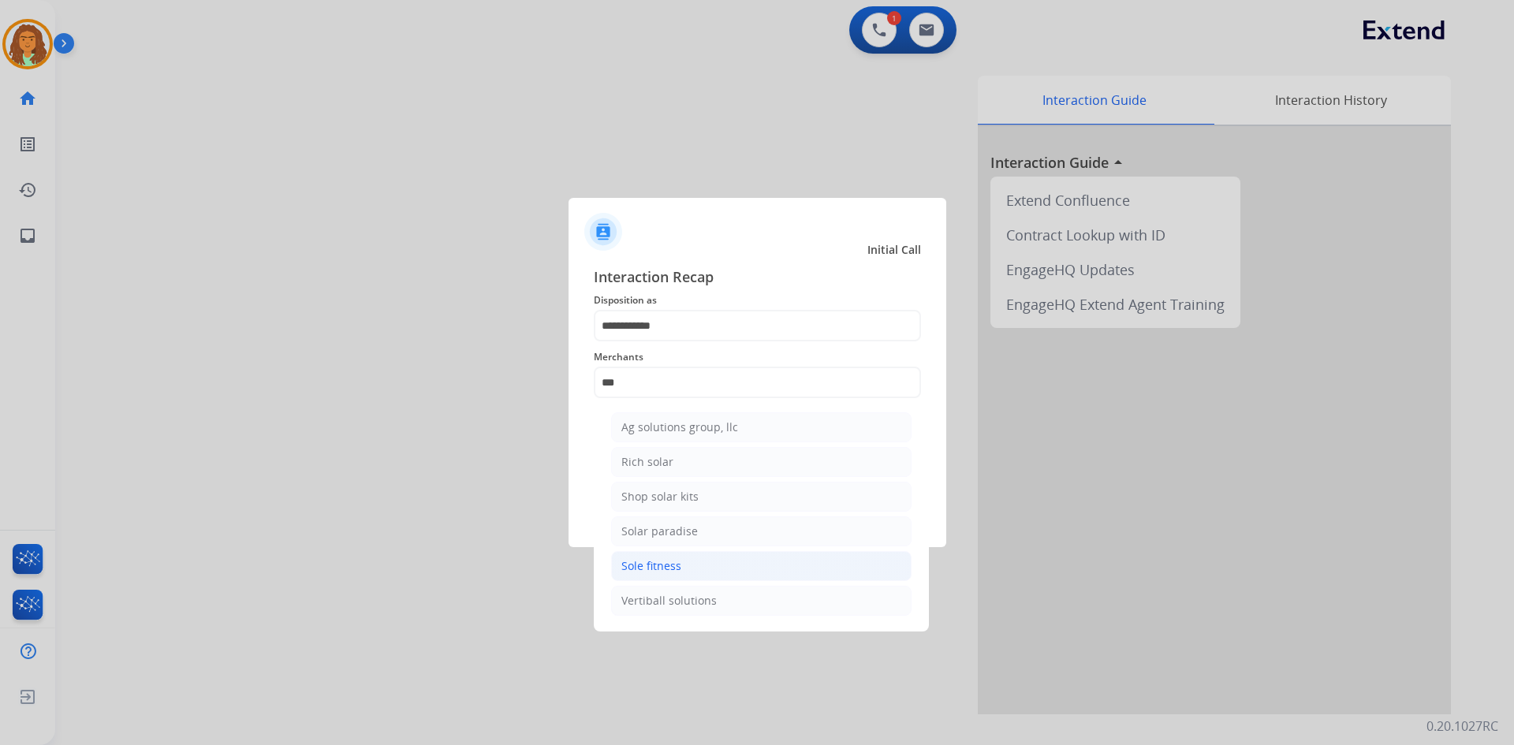
click at [664, 568] on div "Sole fitness" at bounding box center [651, 566] width 60 height 16
type input "**********"
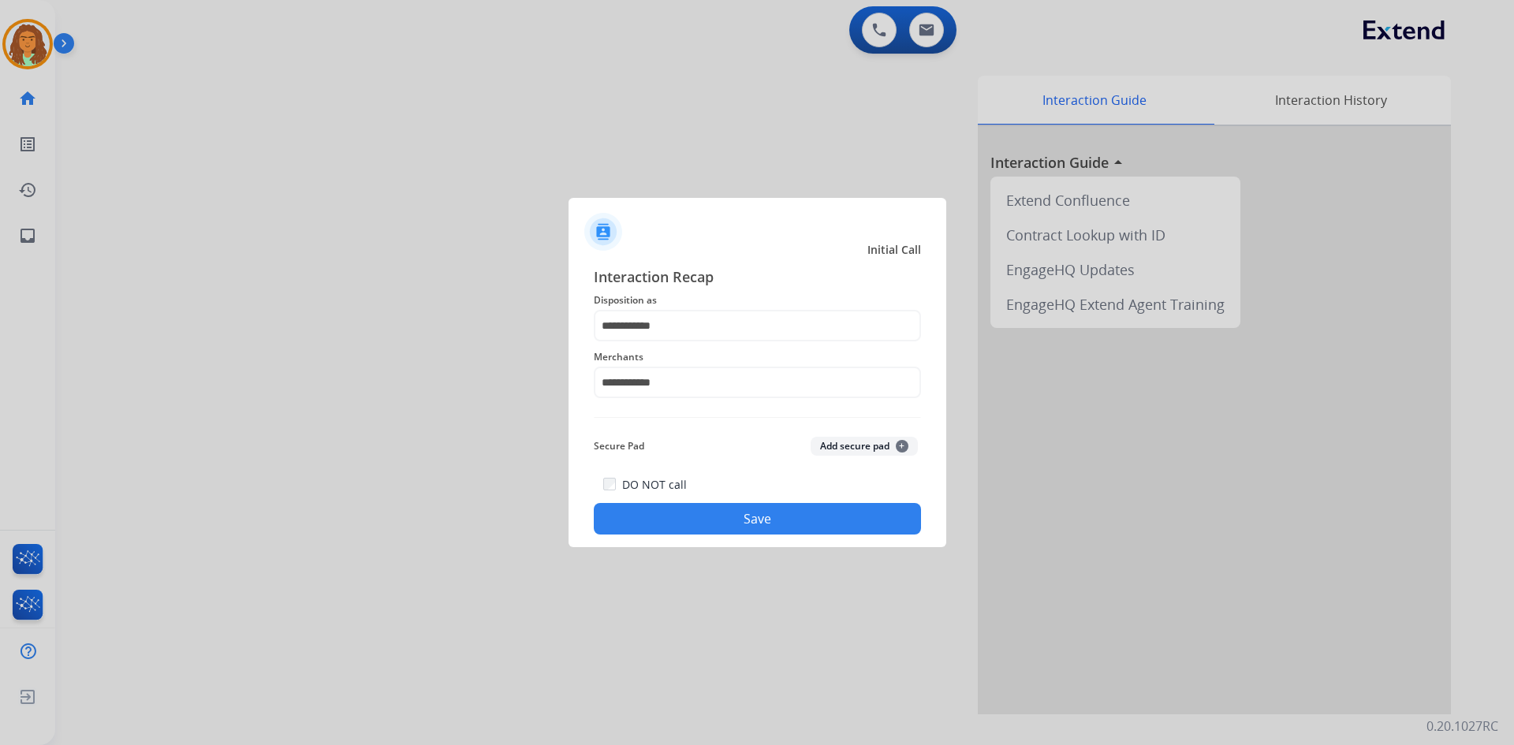
click at [732, 518] on button "Save" at bounding box center [757, 519] width 327 height 32
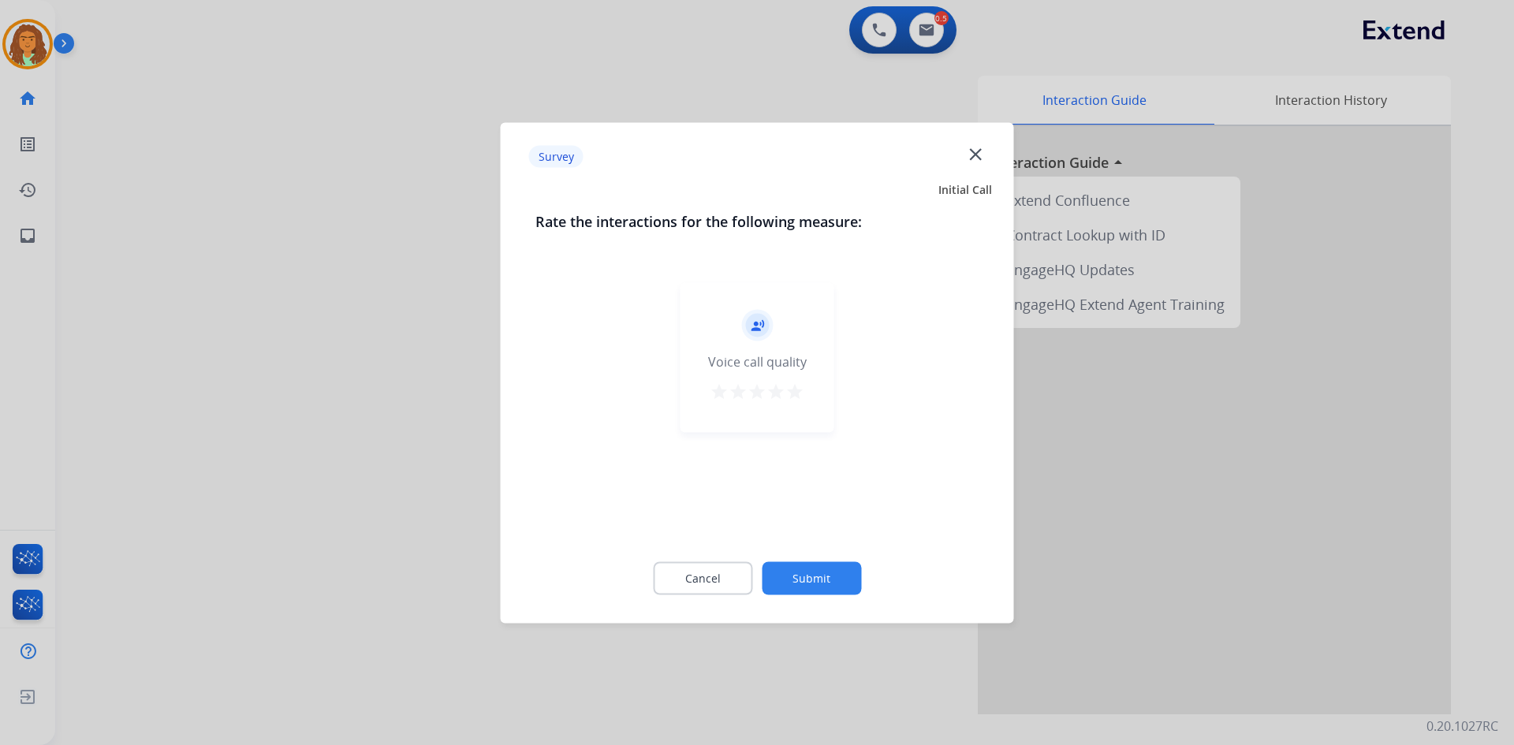
click at [732, 388] on mat-icon "star" at bounding box center [794, 391] width 19 height 19
click at [732, 579] on button "Submit" at bounding box center [811, 577] width 99 height 33
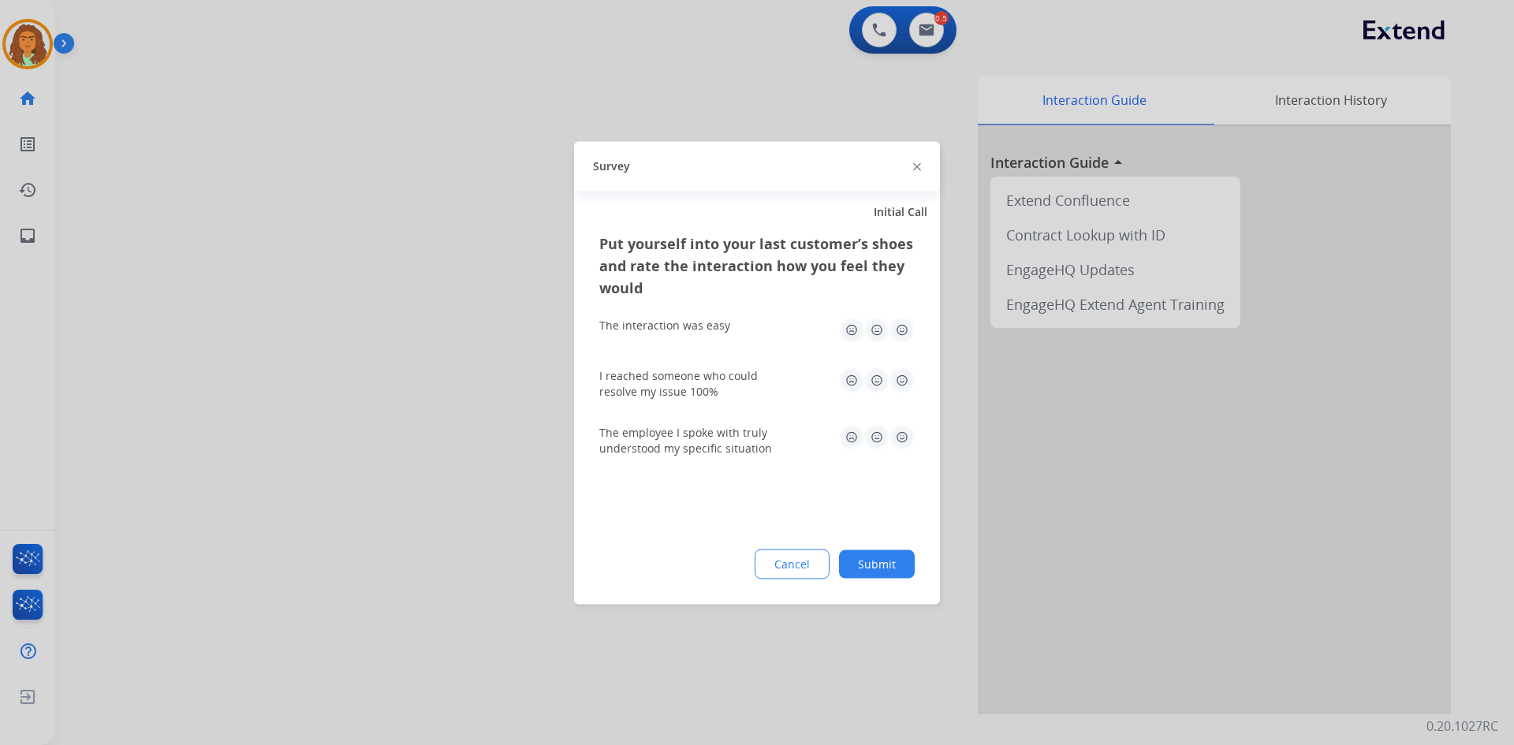
click at [732, 326] on img at bounding box center [901, 329] width 25 height 25
click at [732, 385] on img at bounding box center [901, 379] width 25 height 25
click at [732, 440] on img at bounding box center [901, 436] width 25 height 25
click at [732, 569] on button "Submit" at bounding box center [877, 563] width 76 height 28
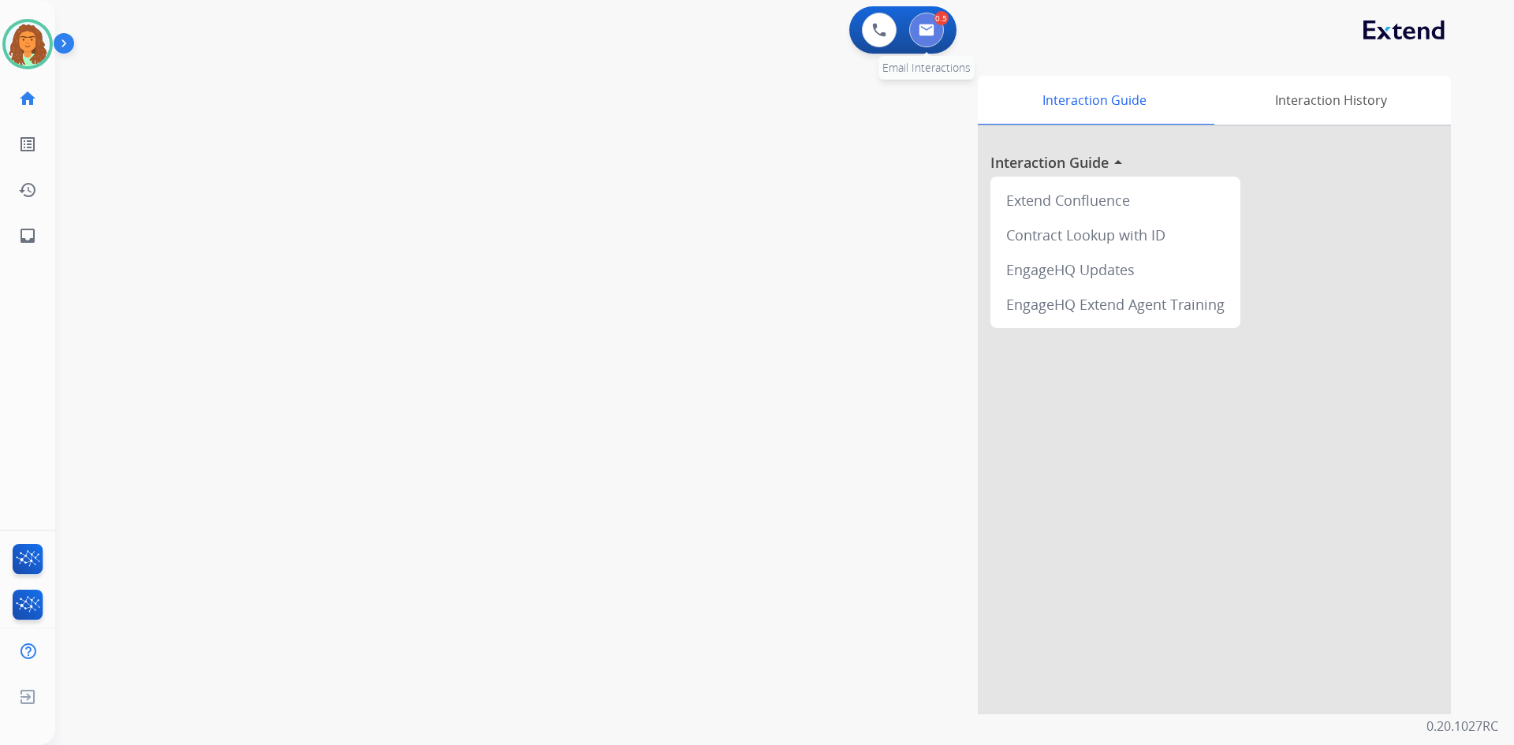
click at [732, 28] on img at bounding box center [926, 30] width 16 height 13
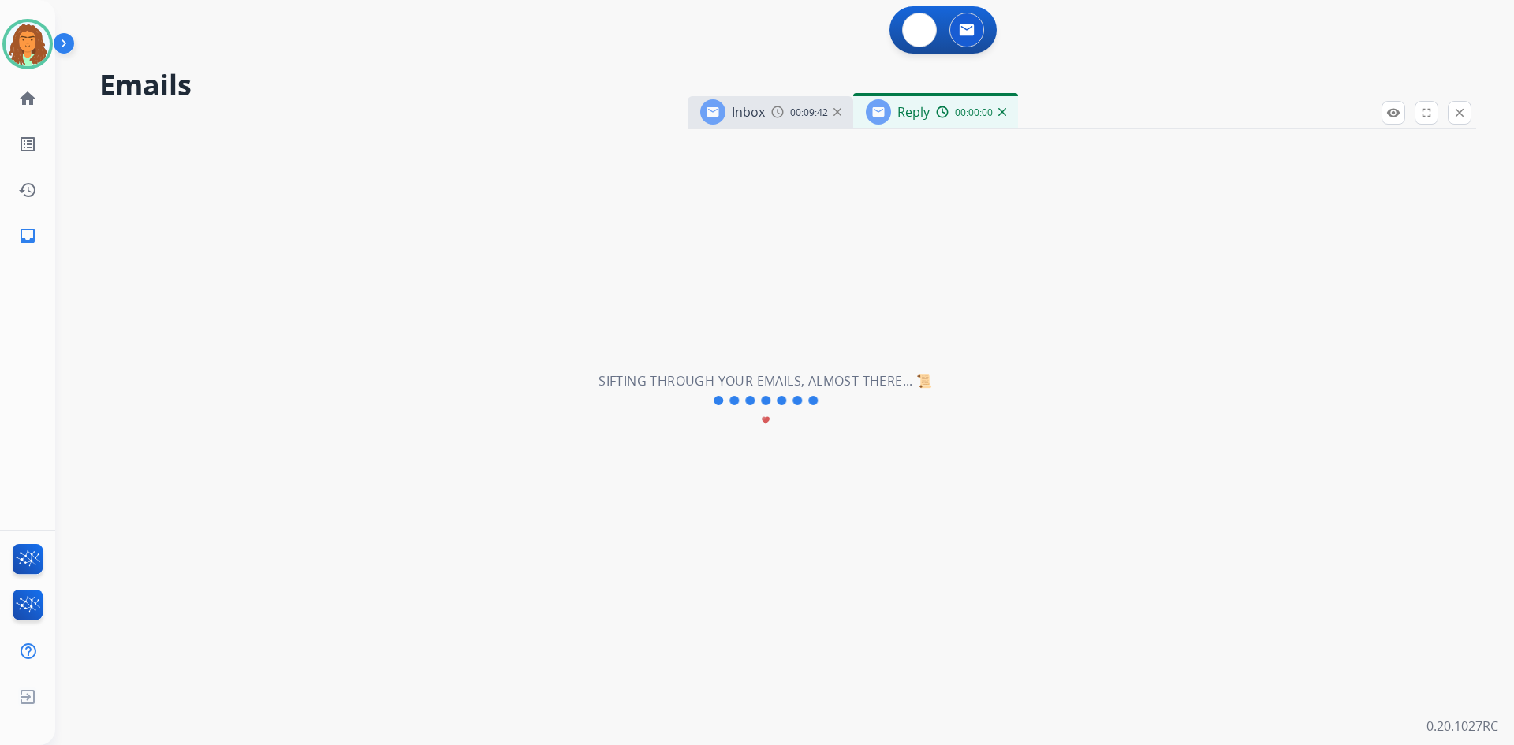
select select "**********"
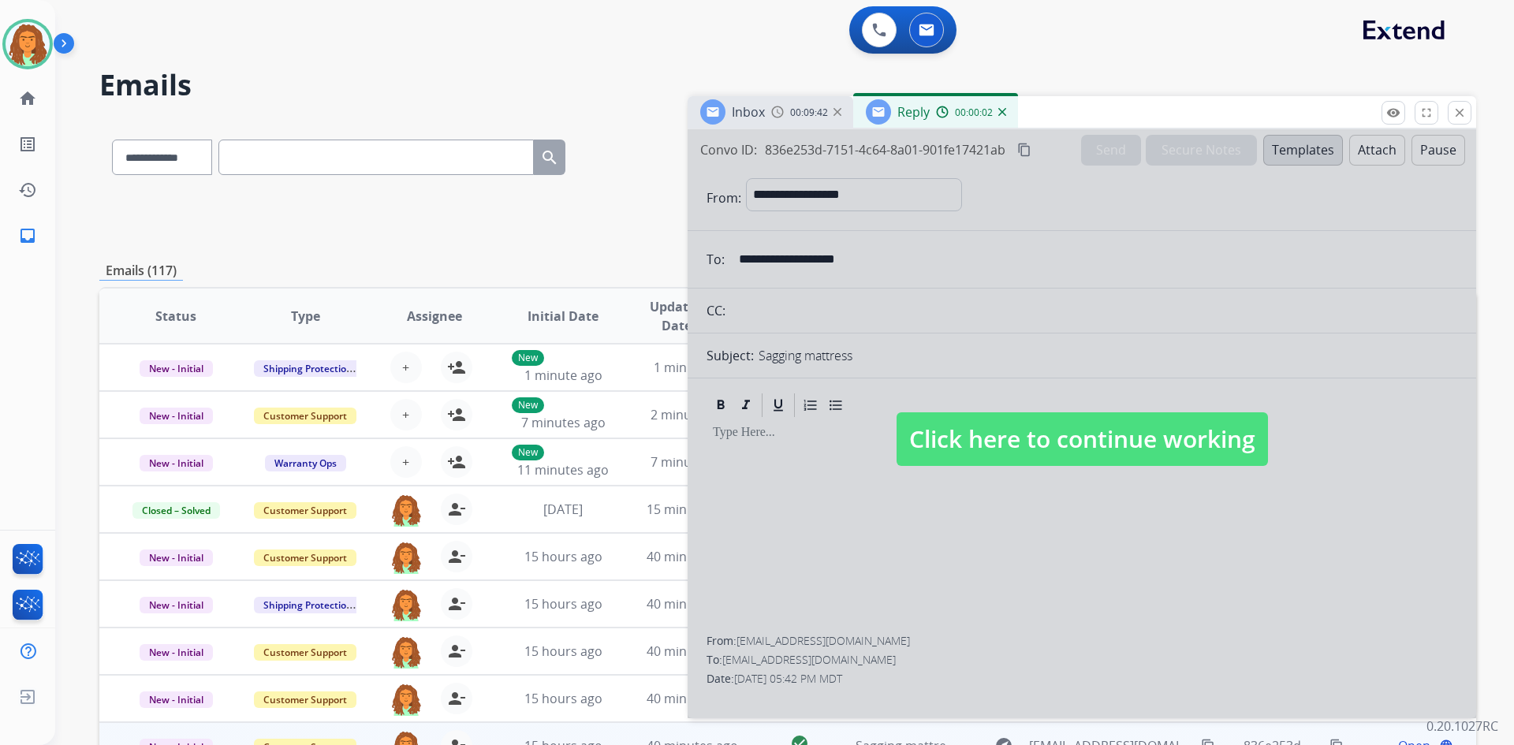
click at [732, 443] on span "Click here to continue working" at bounding box center [1081, 439] width 371 height 54
select select
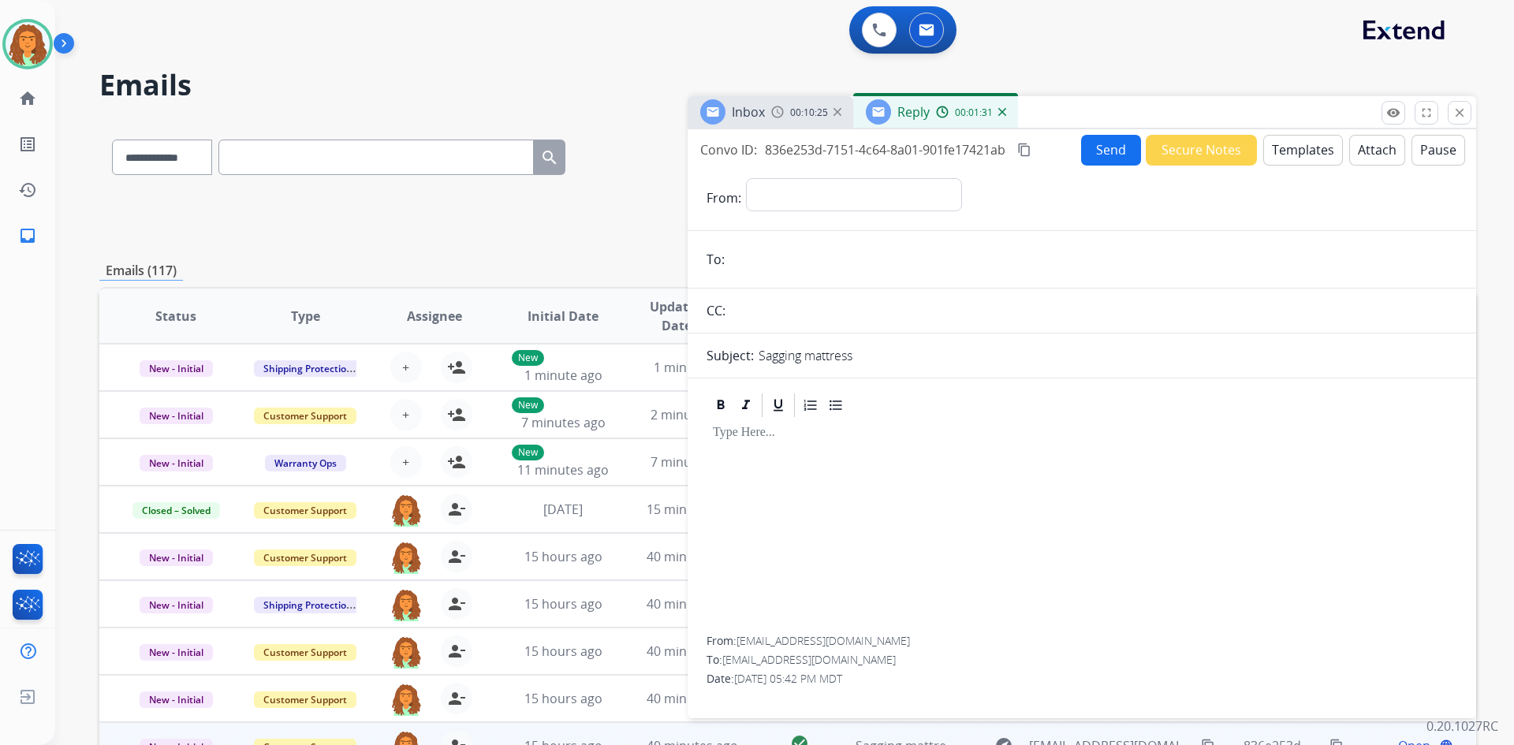
click at [732, 147] on button "Templates" at bounding box center [1303, 150] width 80 height 31
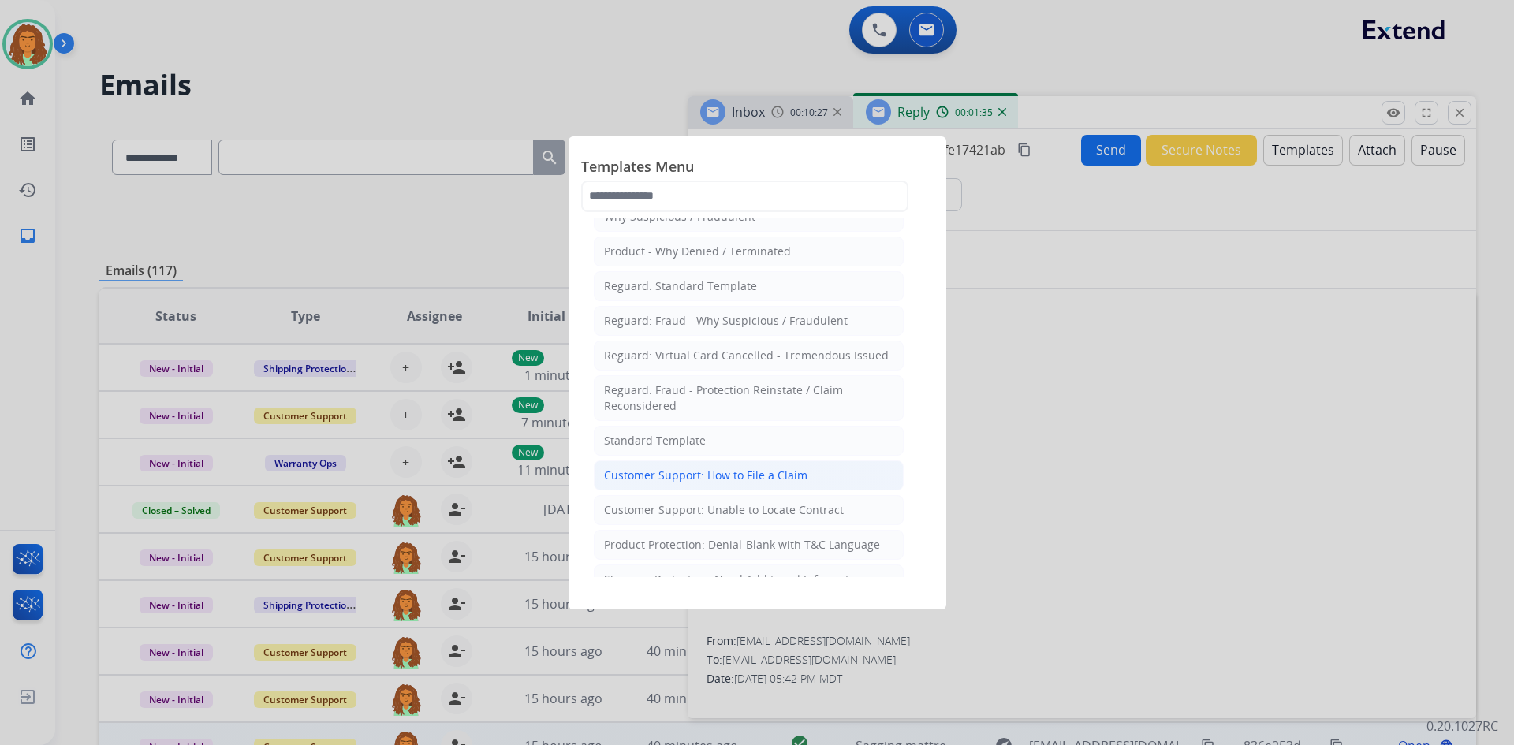
scroll to position [158, 0]
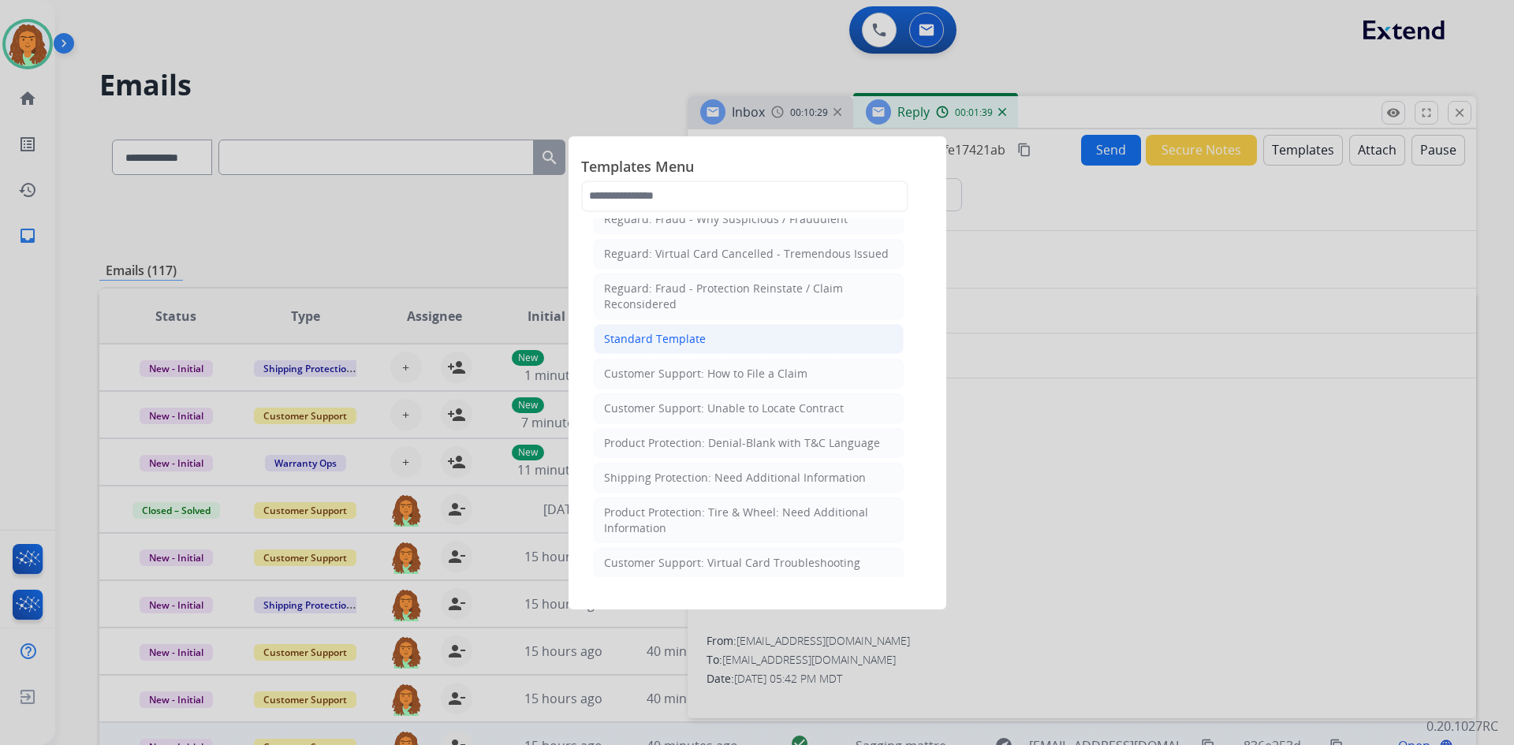
click at [677, 337] on div "Standard Template" at bounding box center [655, 339] width 102 height 16
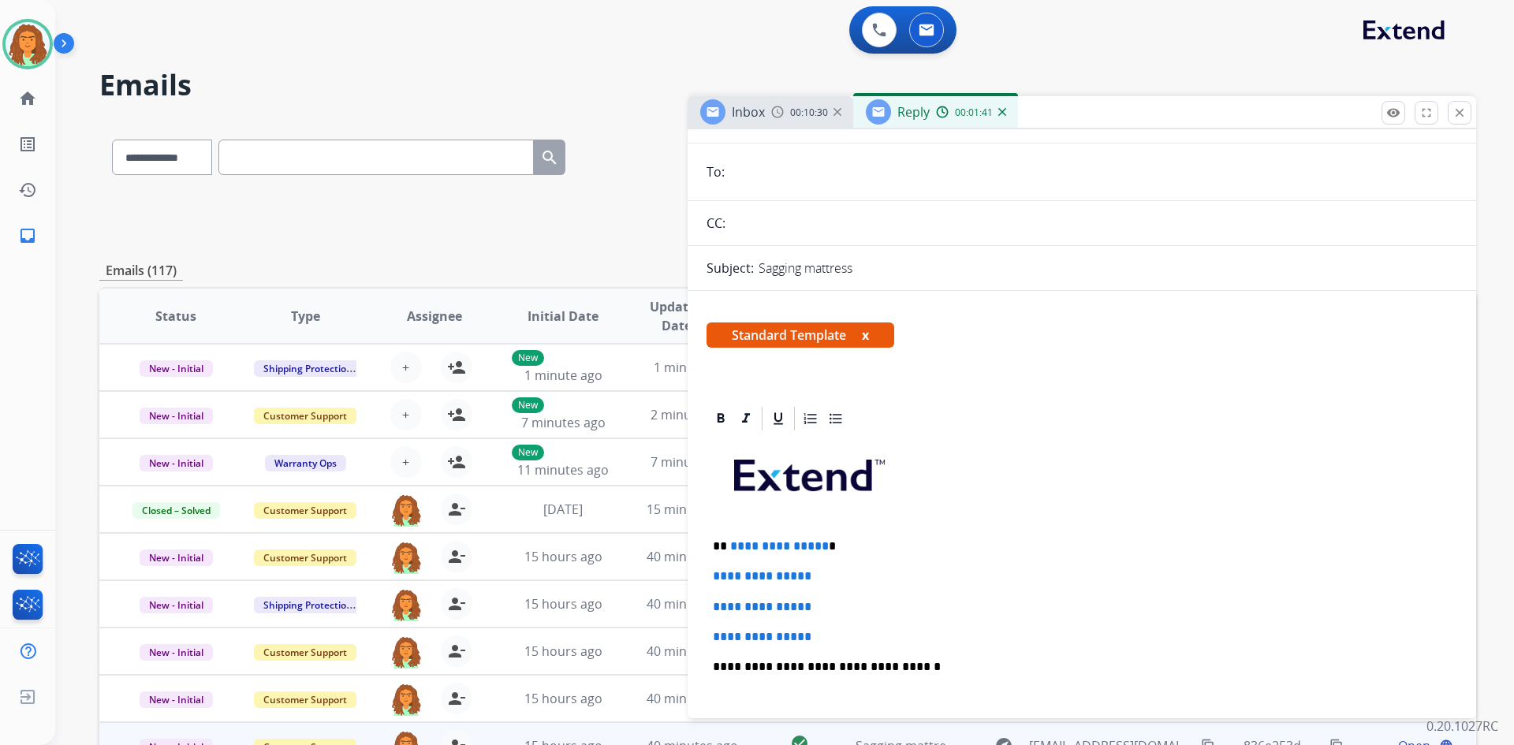
scroll to position [237, 0]
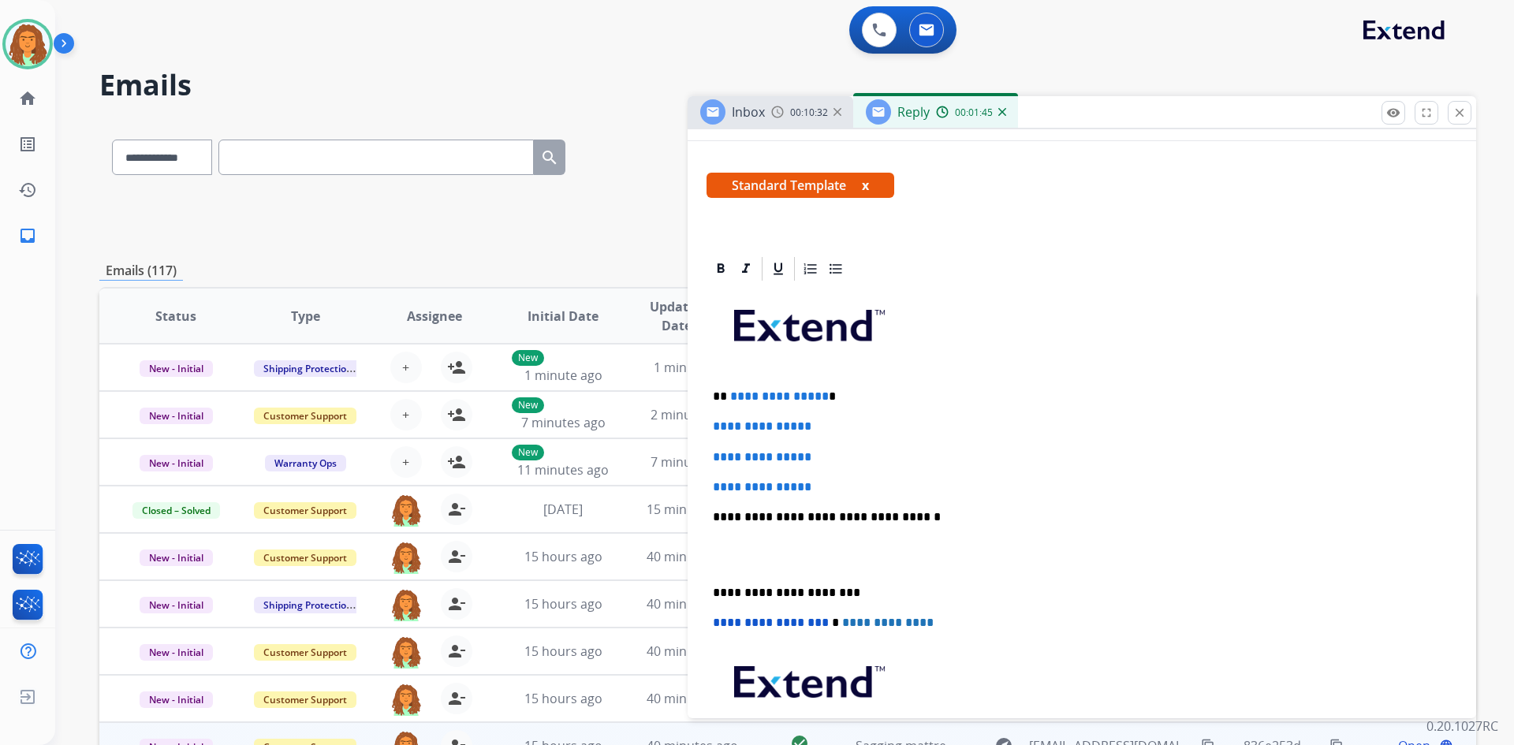
click at [732, 397] on p "**********" at bounding box center [1075, 396] width 725 height 14
drag, startPoint x: 709, startPoint y: 423, endPoint x: 828, endPoint y: 486, distance: 134.4
click at [732, 486] on div "**********" at bounding box center [1081, 554] width 751 height 542
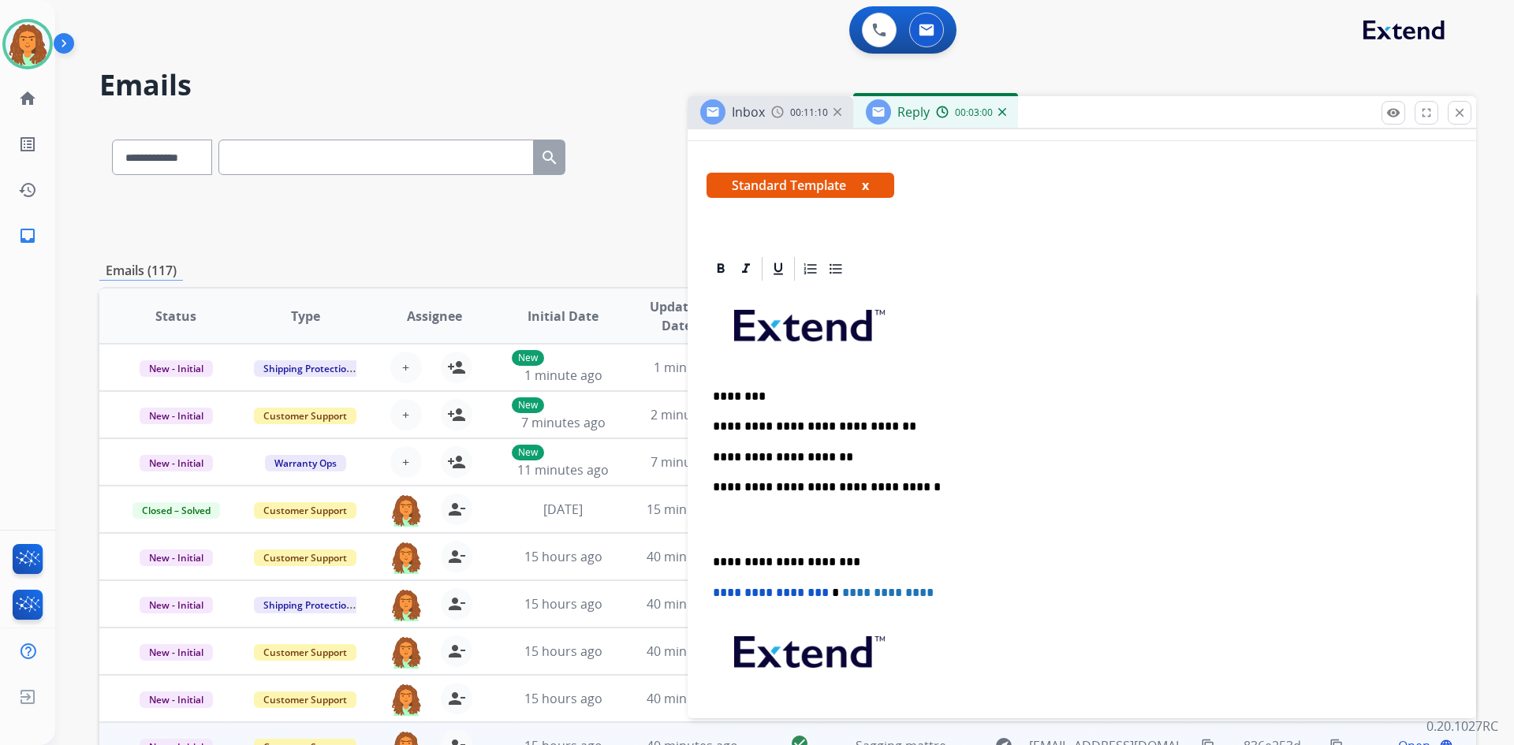
click at [728, 457] on p "**********" at bounding box center [1075, 457] width 725 height 14
click at [732, 457] on p "**********" at bounding box center [1075, 457] width 725 height 14
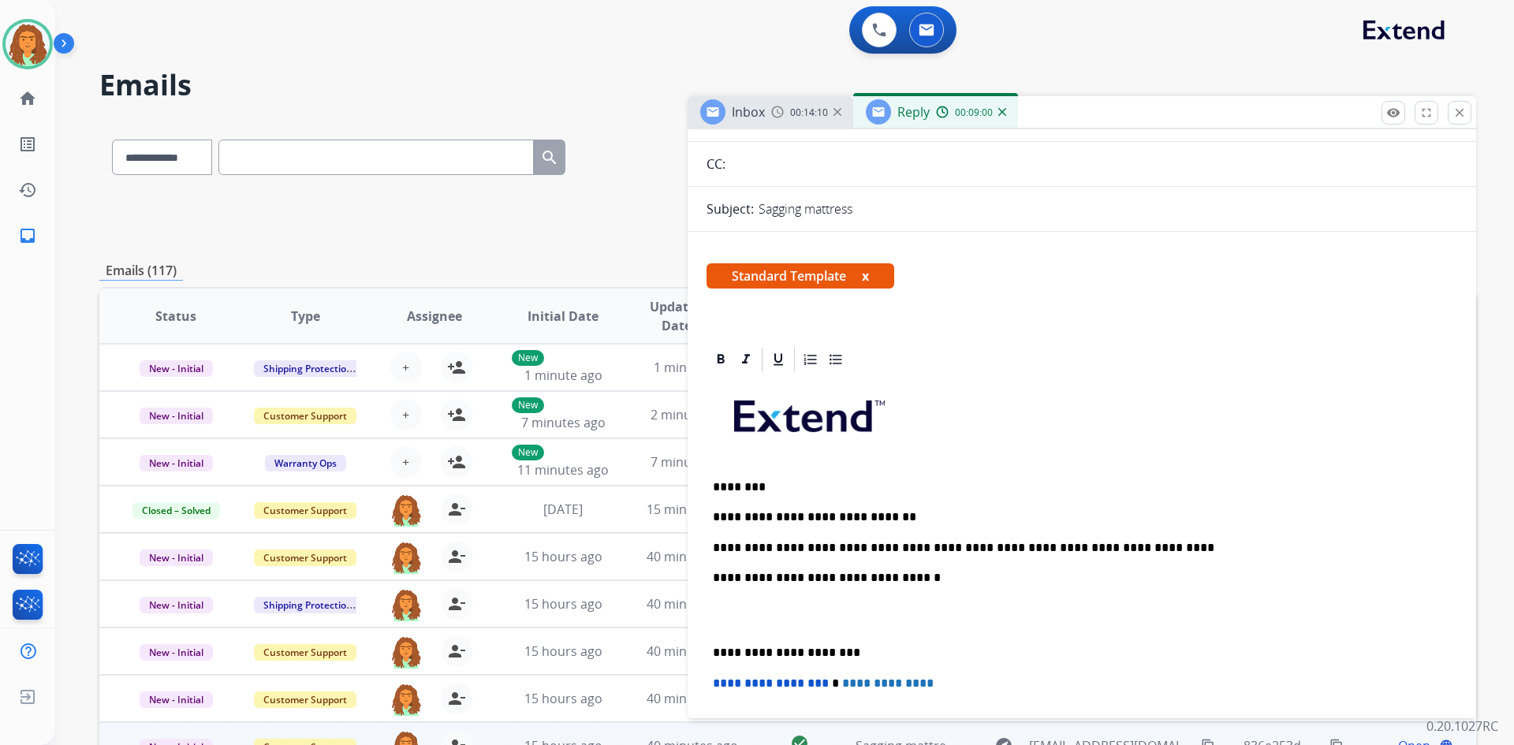
scroll to position [0, 0]
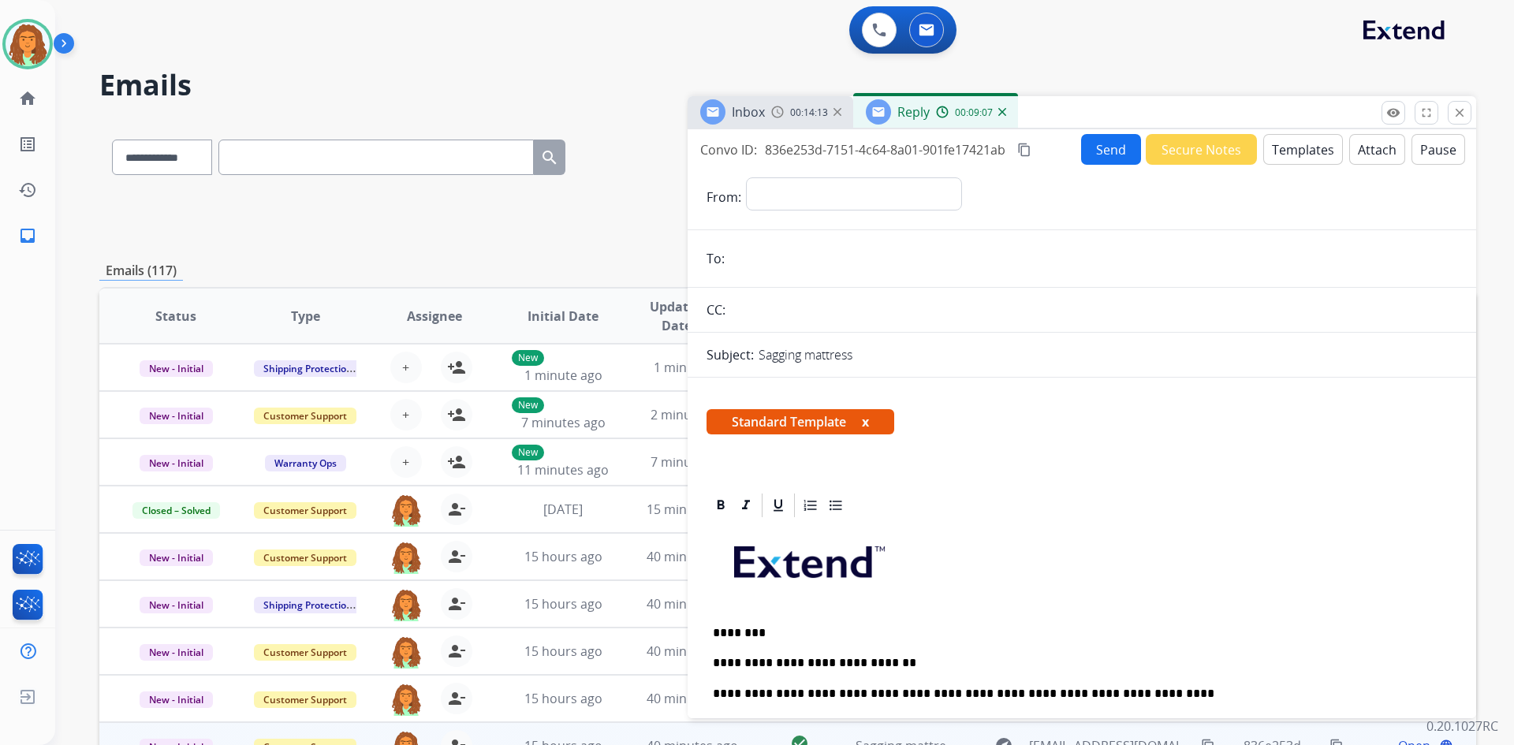
click at [732, 423] on button "x" at bounding box center [865, 421] width 7 height 19
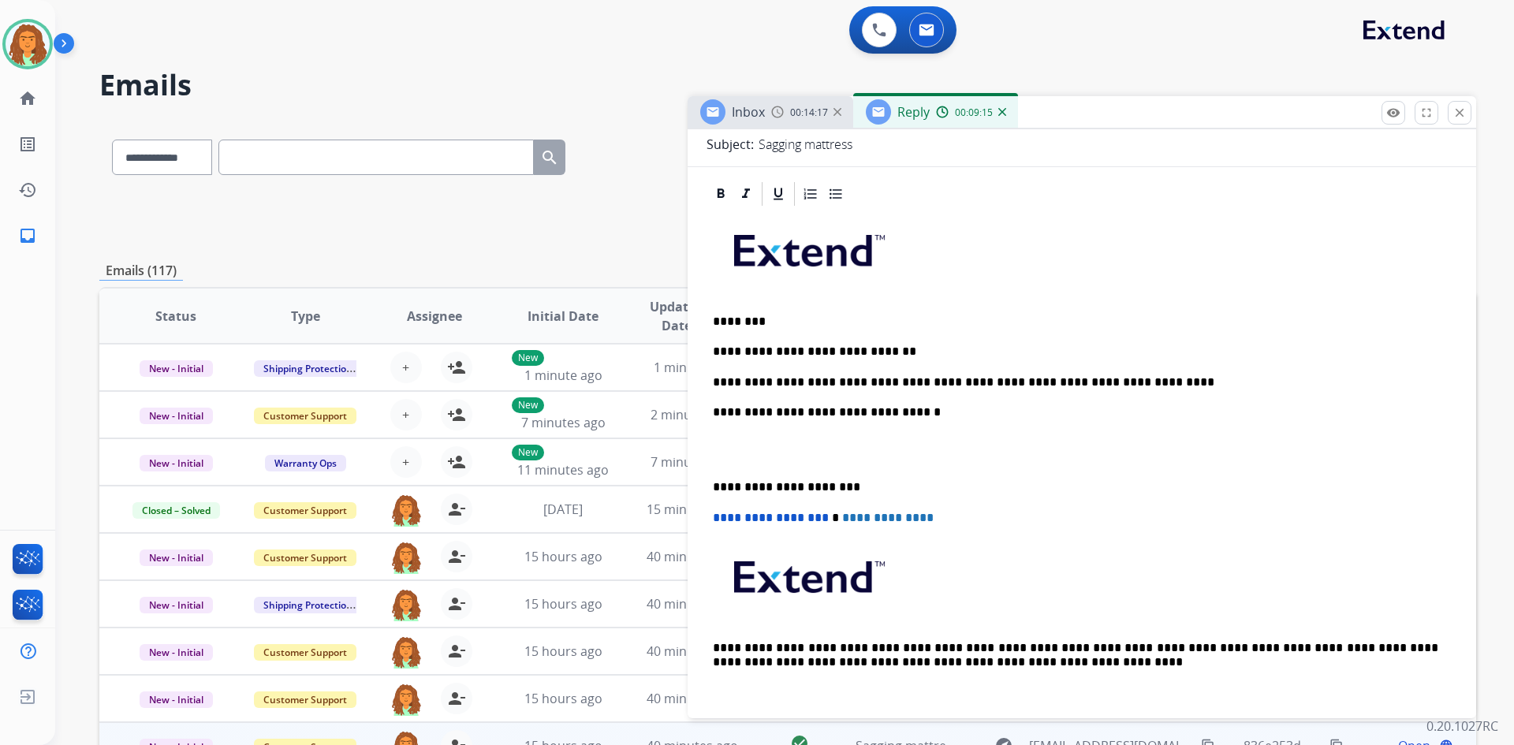
scroll to position [237, 0]
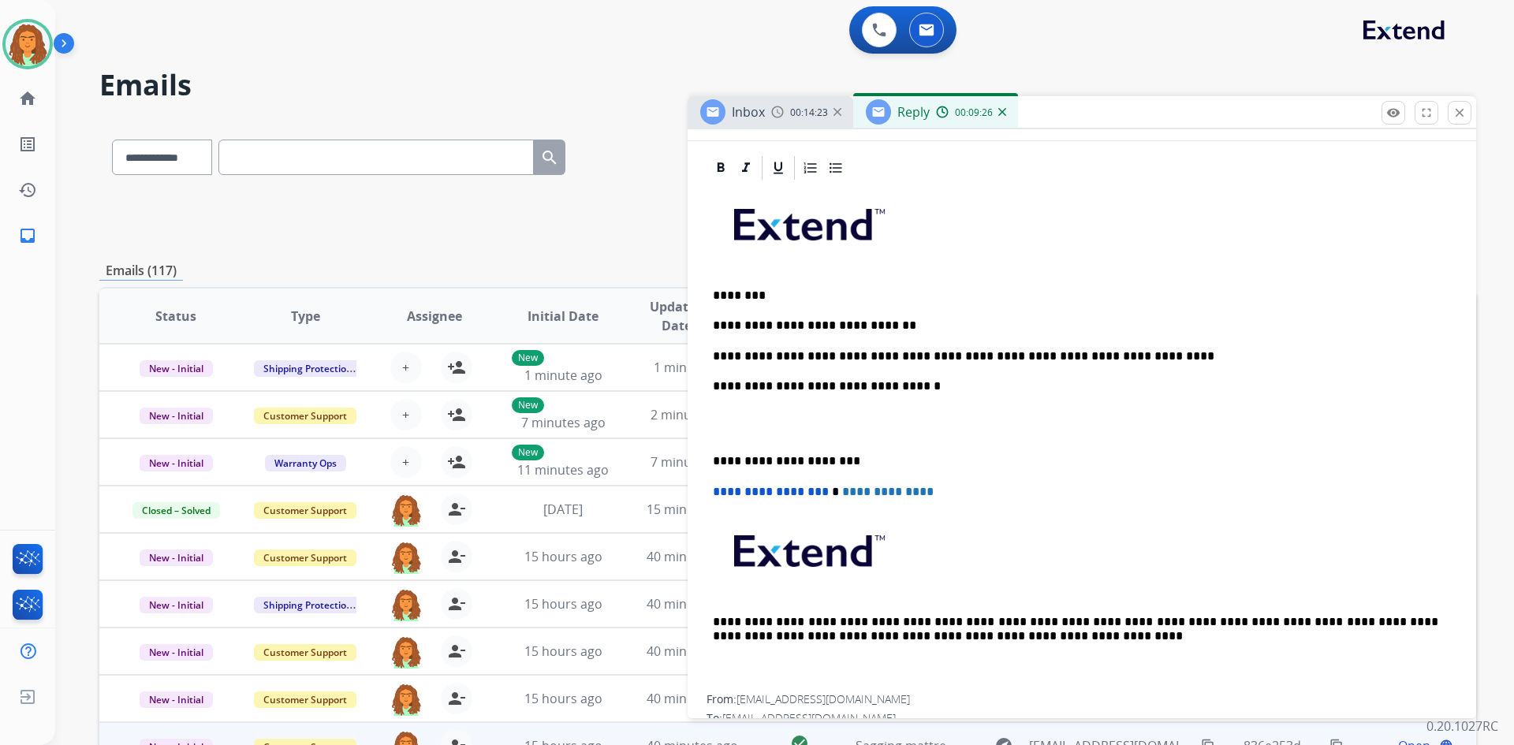
drag, startPoint x: 911, startPoint y: 392, endPoint x: 914, endPoint y: 384, distance: 8.2
click at [732, 384] on p "**********" at bounding box center [1075, 386] width 725 height 14
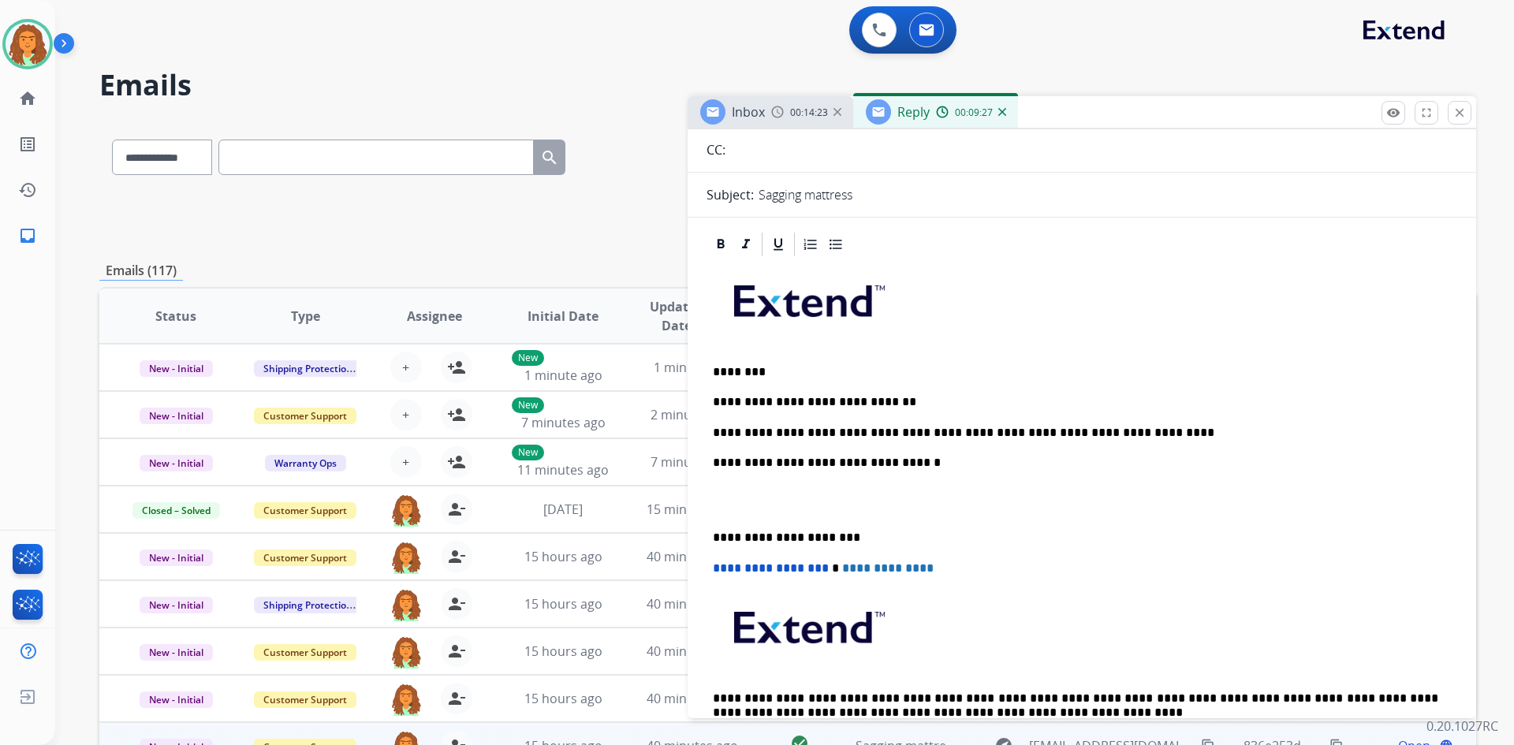
scroll to position [0, 0]
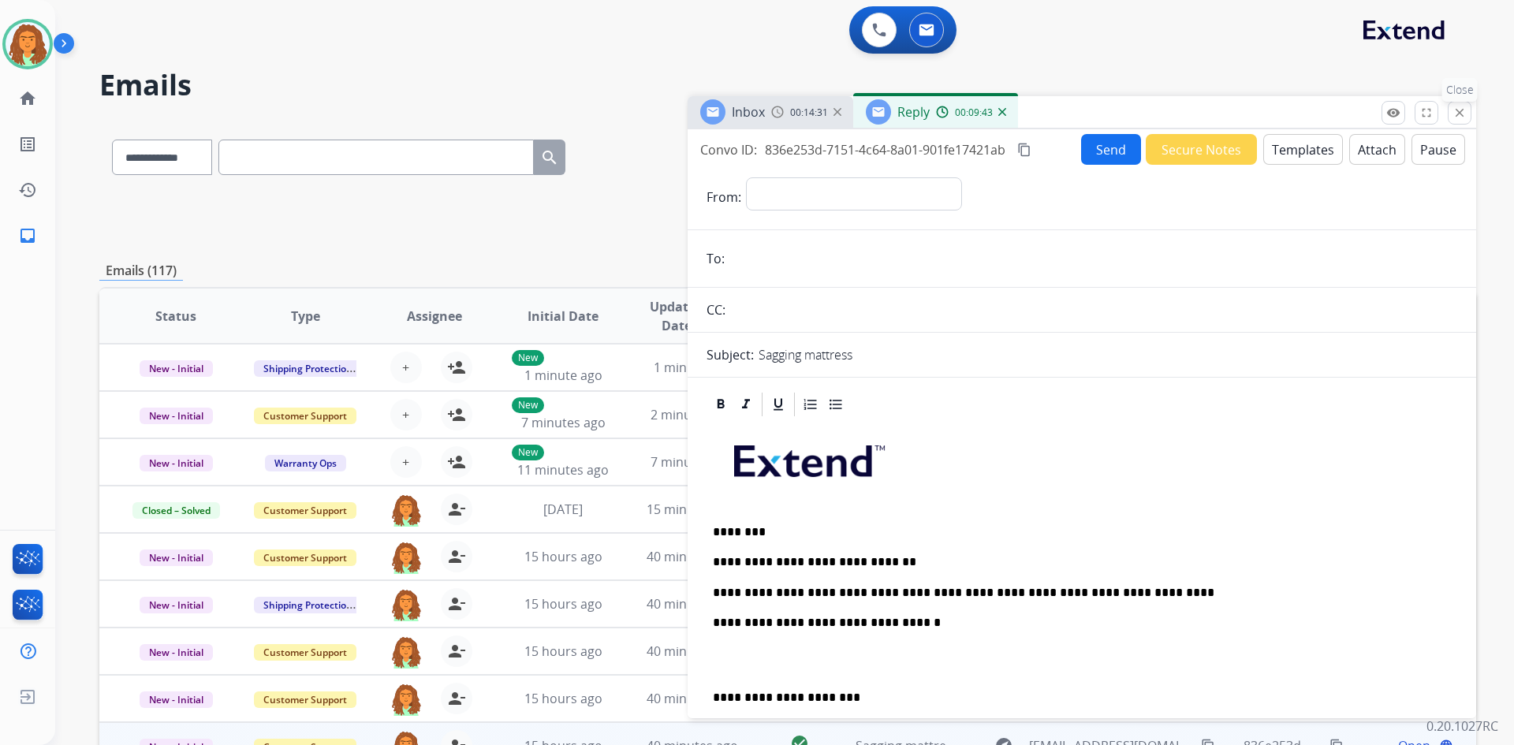
click at [732, 110] on mat-icon "close" at bounding box center [1459, 113] width 14 height 14
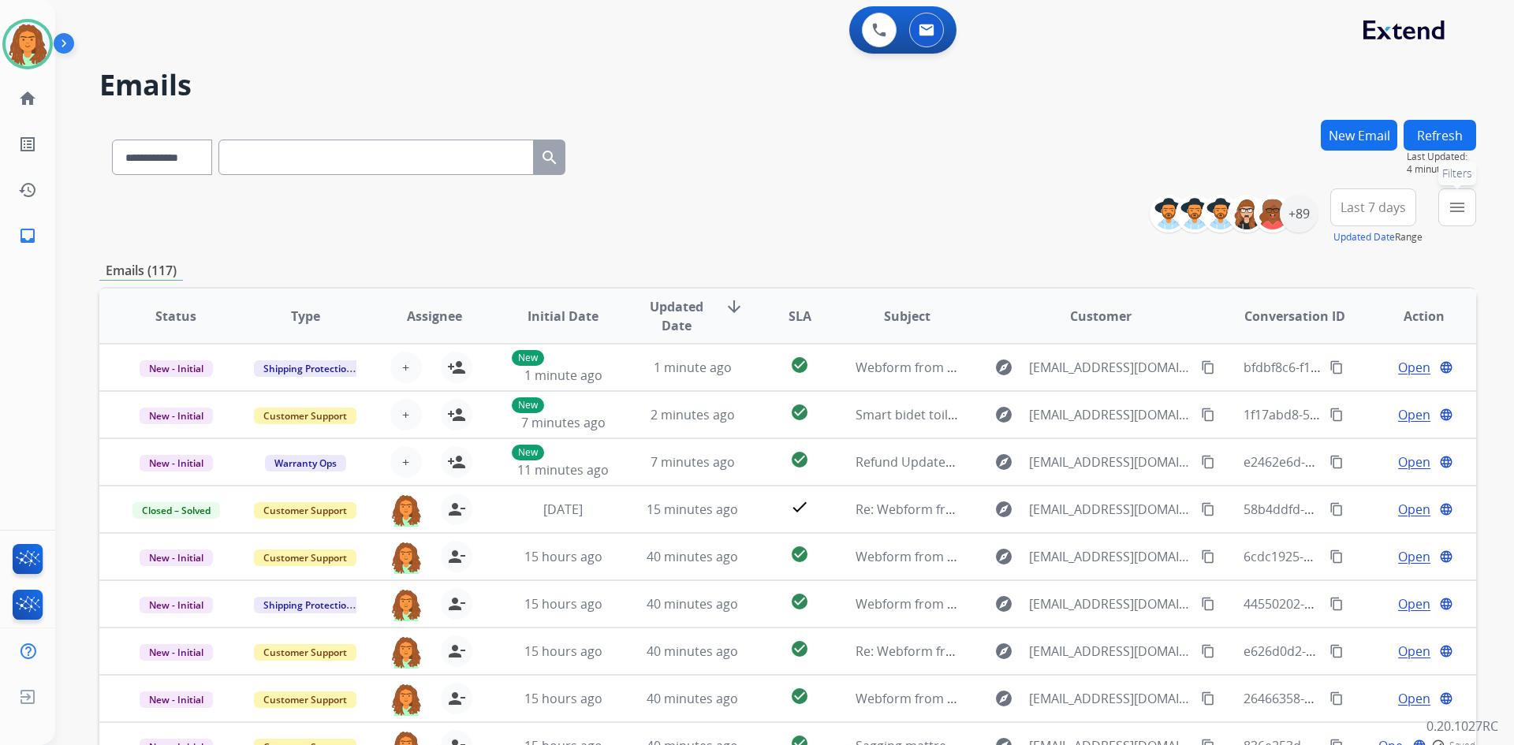
click at [732, 199] on button "menu Filters" at bounding box center [1457, 207] width 38 height 38
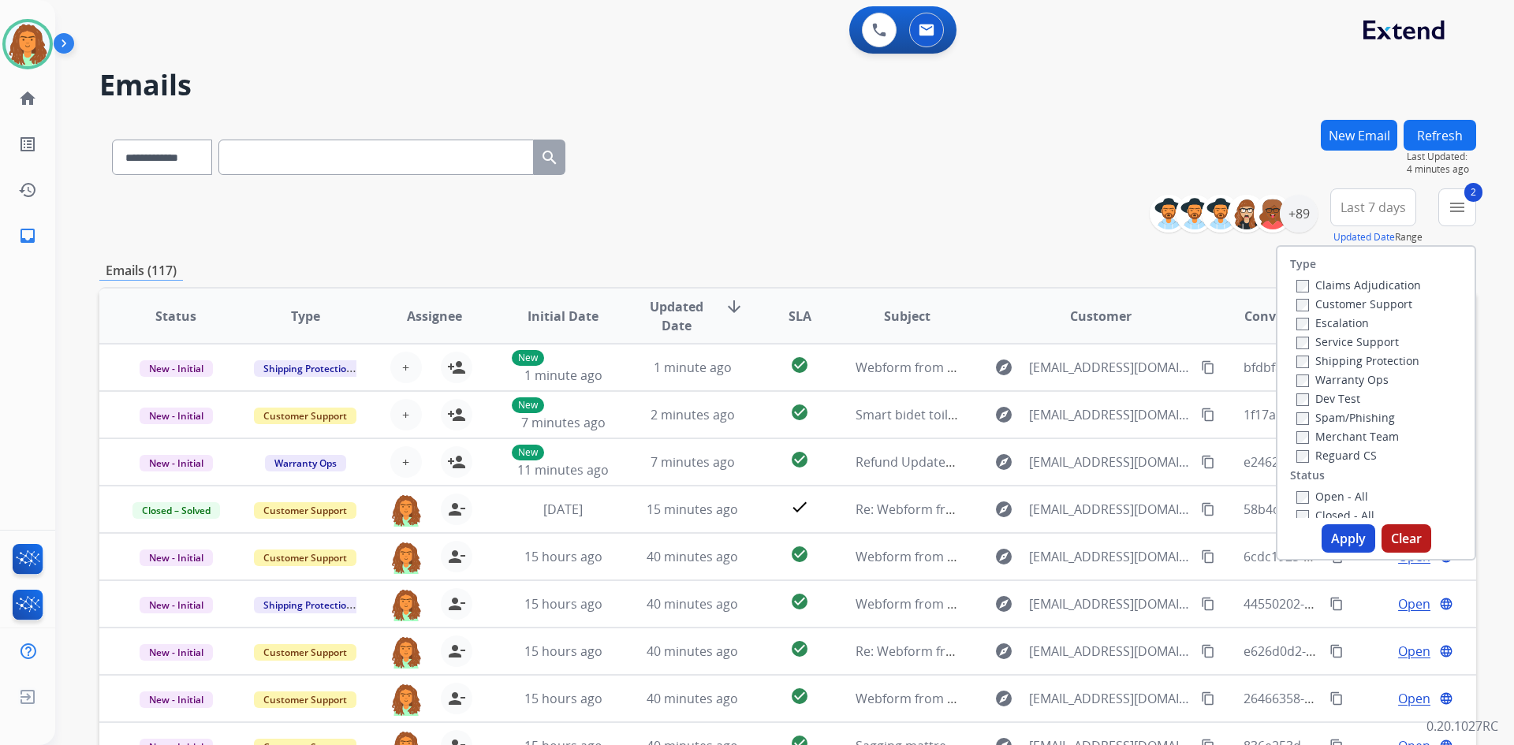
click at [732, 449] on label "Reguard CS" at bounding box center [1336, 455] width 80 height 15
click at [732, 538] on button "Apply" at bounding box center [1348, 538] width 54 height 28
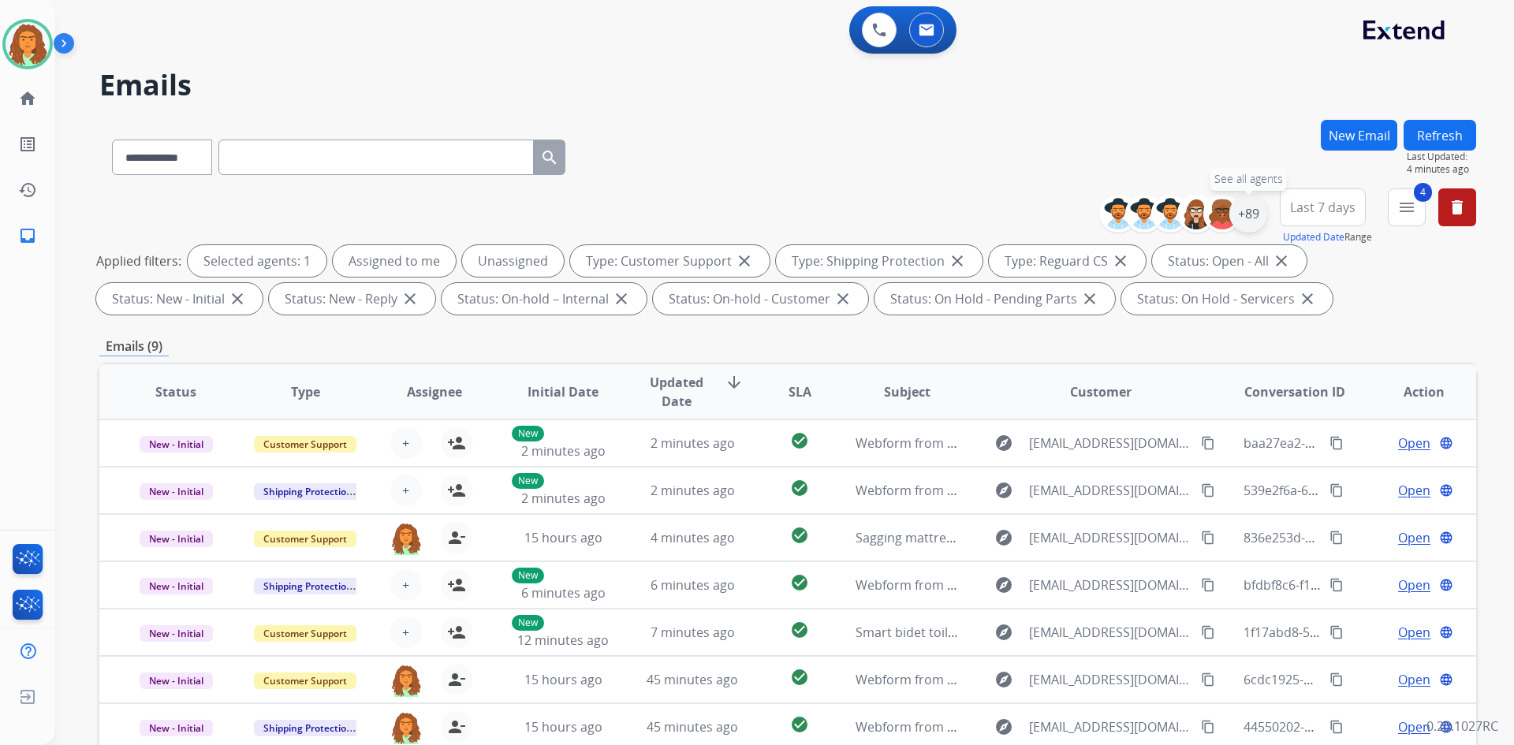
click at [732, 210] on div "+89" at bounding box center [1248, 214] width 38 height 38
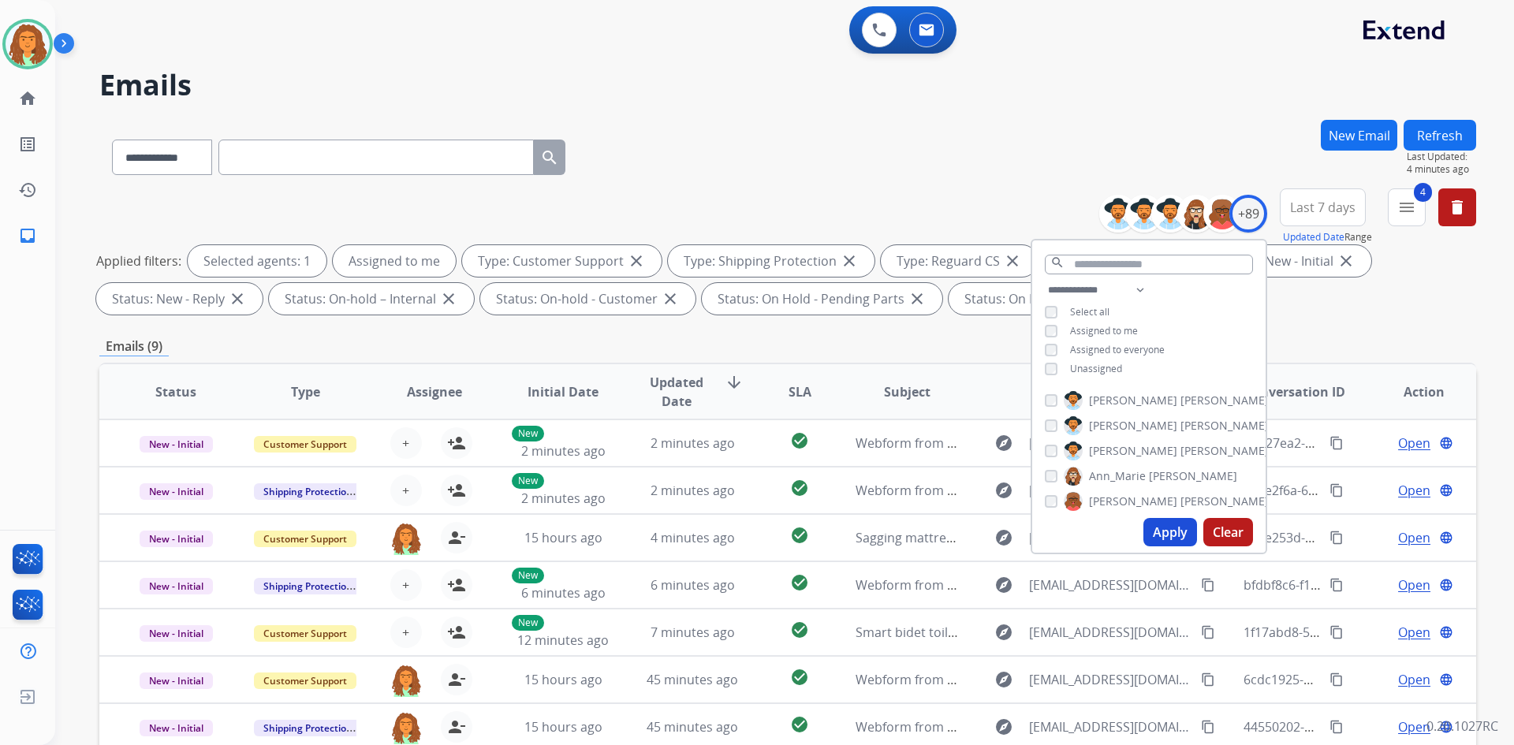
click at [732, 529] on button "Apply" at bounding box center [1170, 532] width 54 height 28
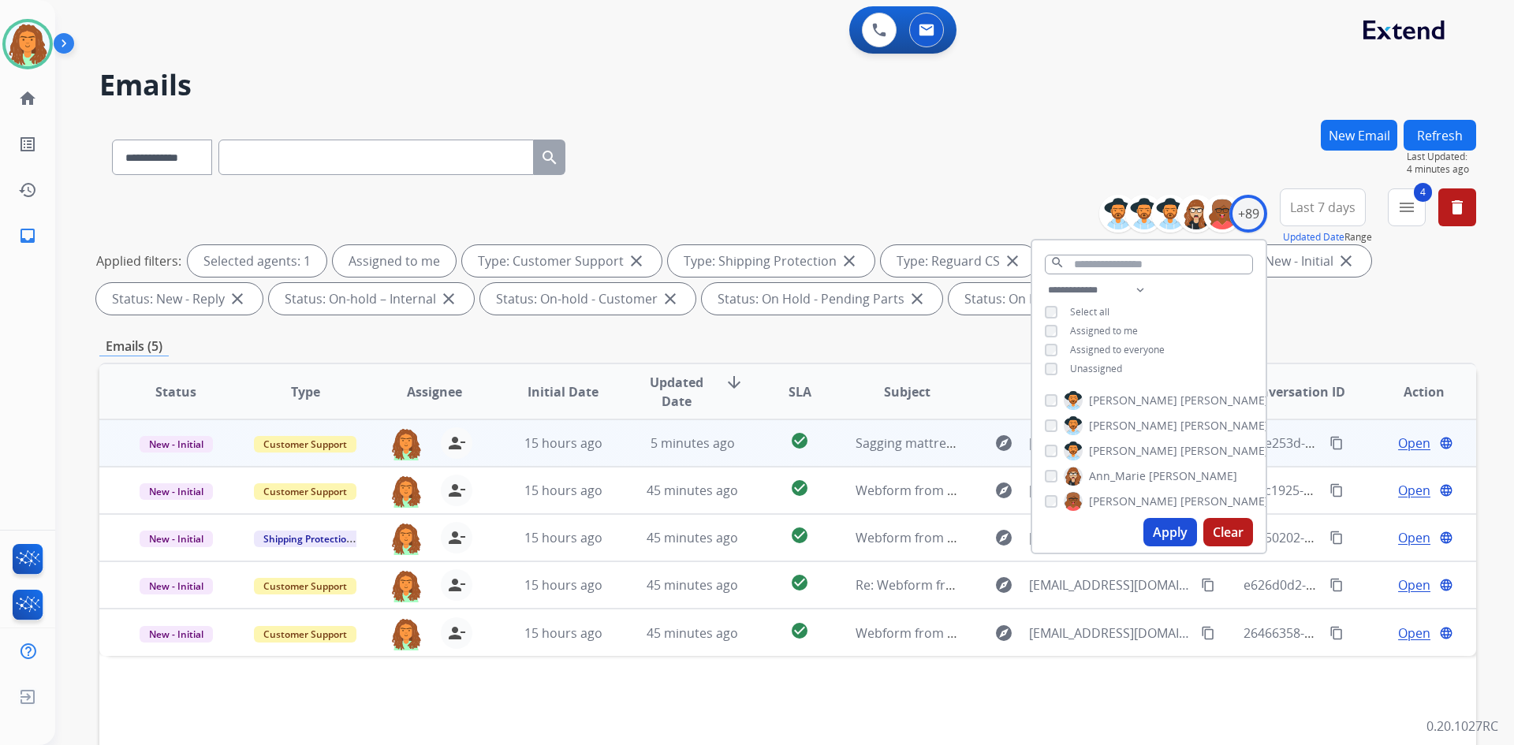
click at [723, 456] on td "5 minutes ago" at bounding box center [680, 442] width 129 height 47
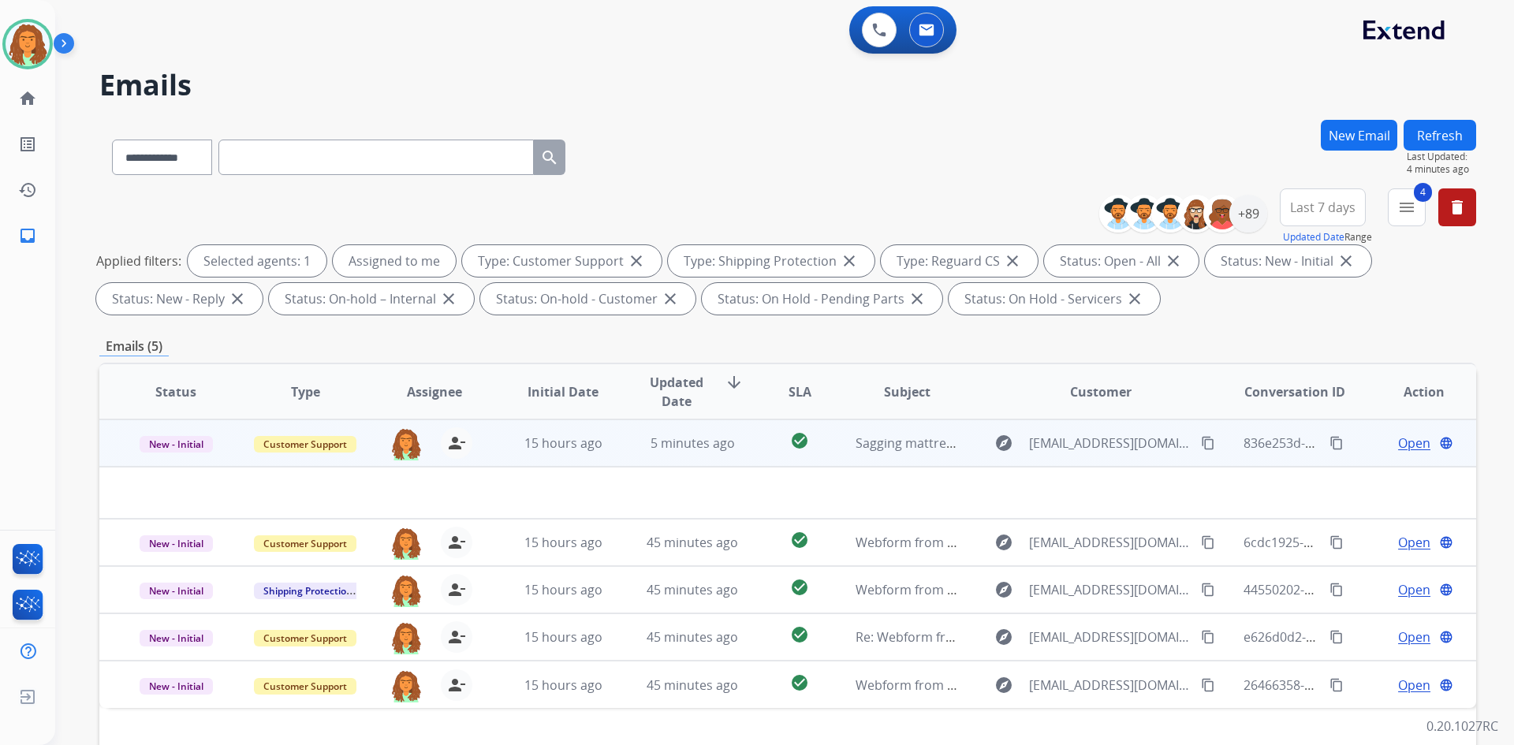
click at [732, 441] on span "Open" at bounding box center [1414, 443] width 32 height 19
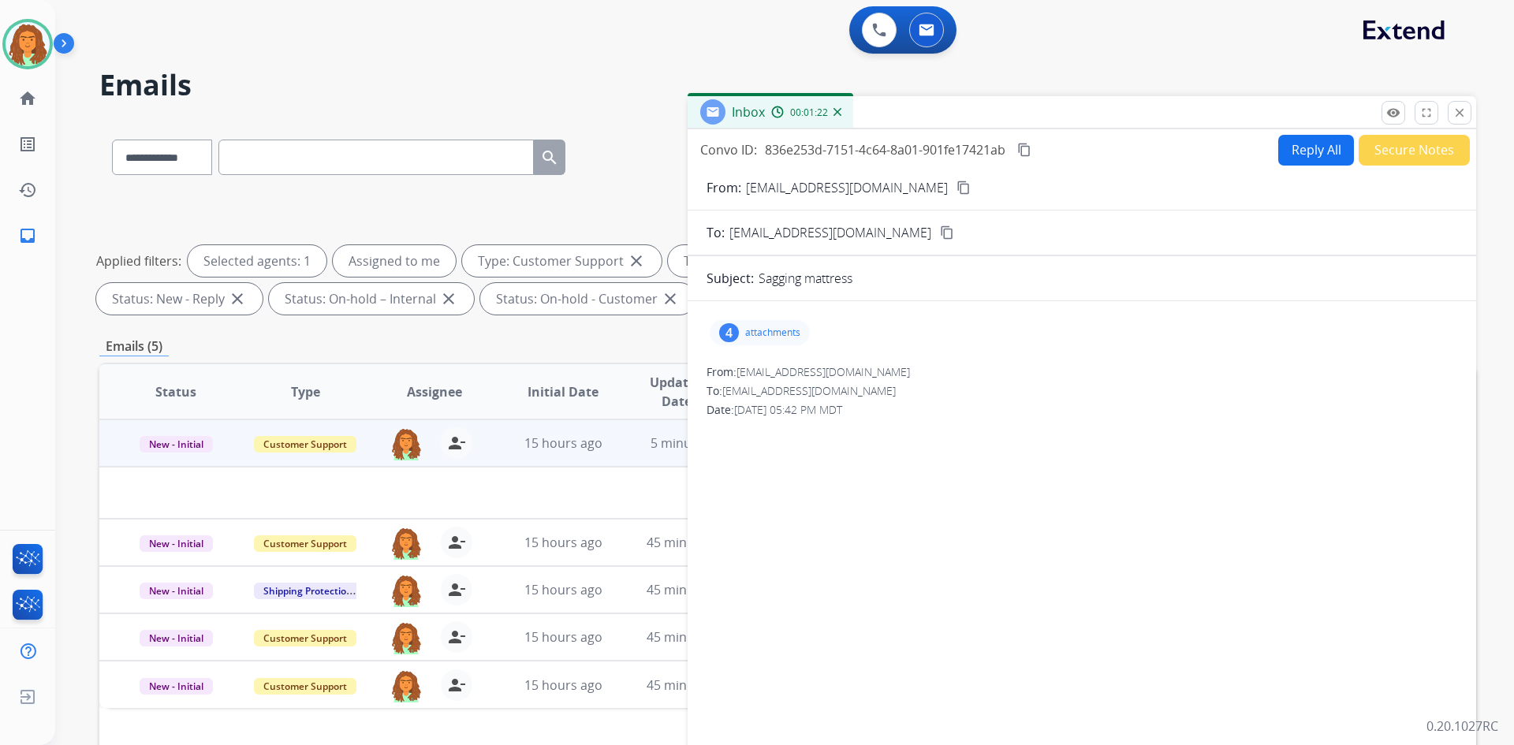
click at [732, 145] on button "Reply All" at bounding box center [1316, 150] width 76 height 31
select select "**********"
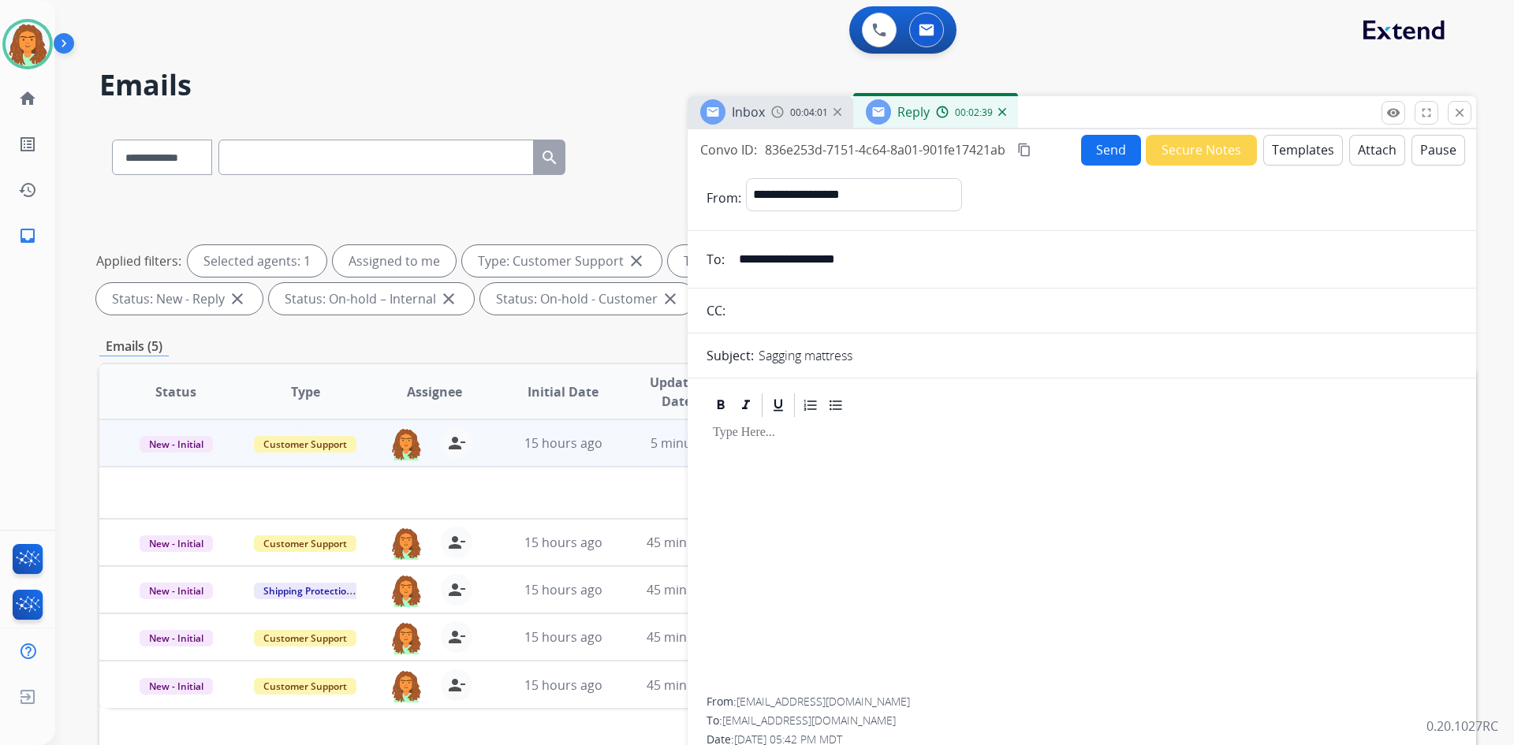
click at [732, 154] on button "Templates" at bounding box center [1303, 150] width 80 height 31
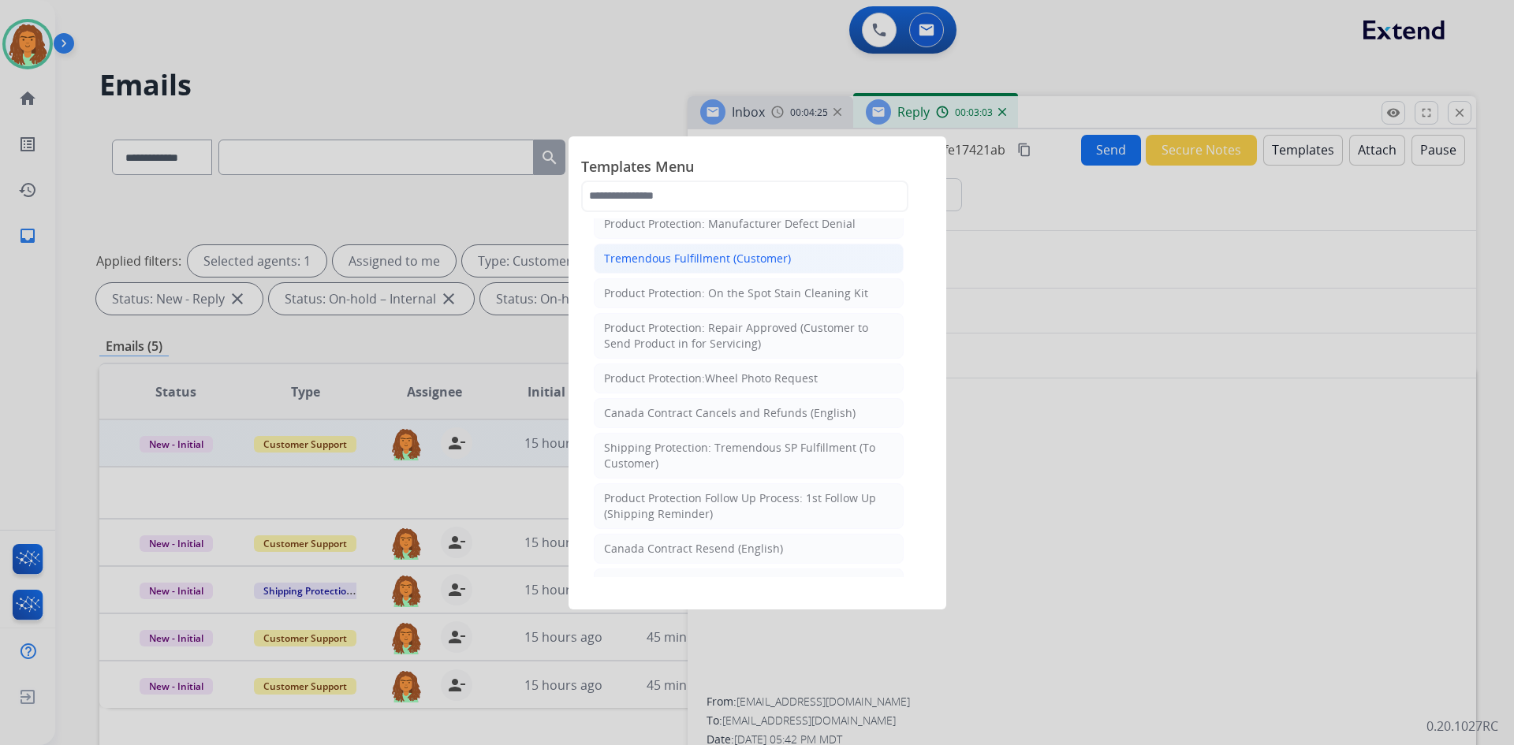
scroll to position [631, 0]
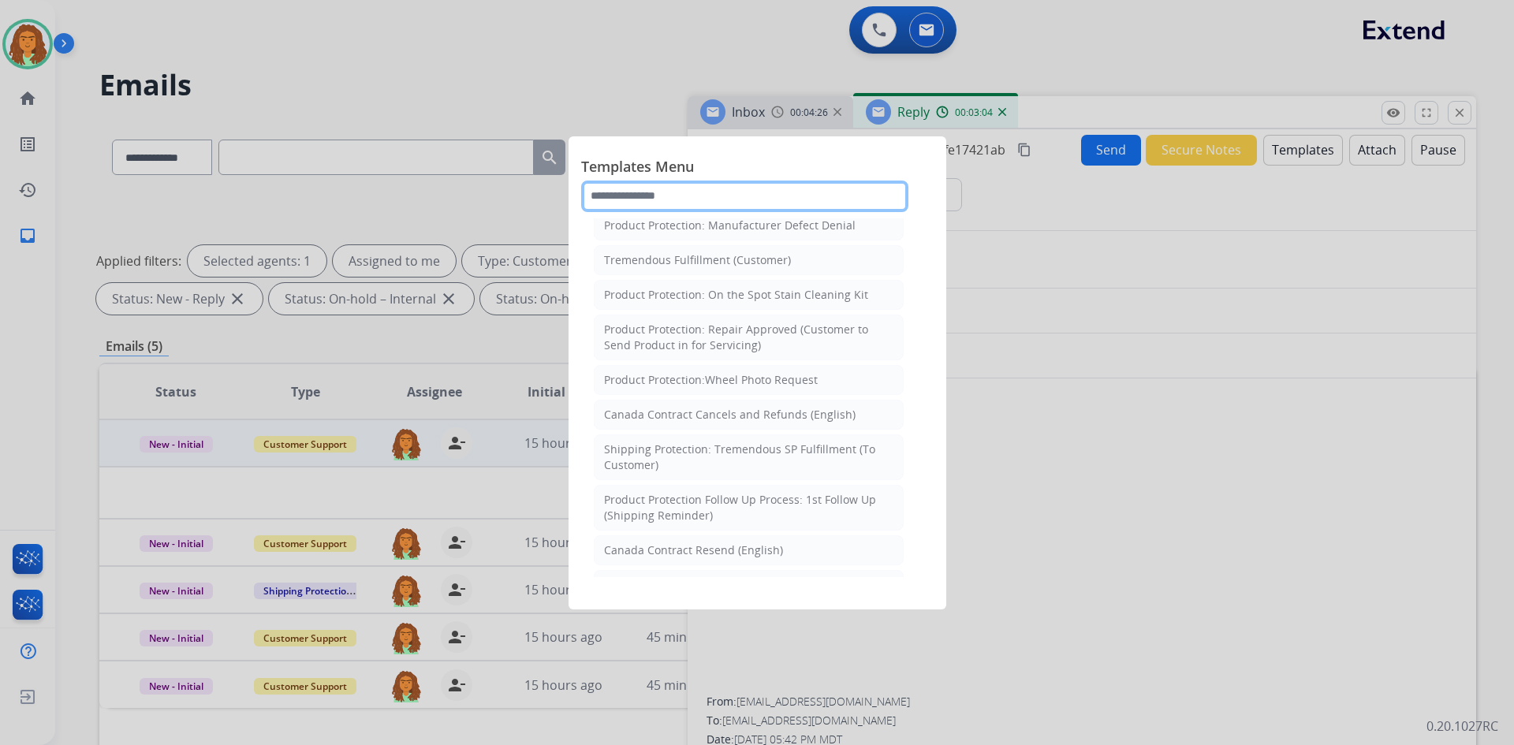
click at [729, 197] on input "text" at bounding box center [744, 197] width 327 height 32
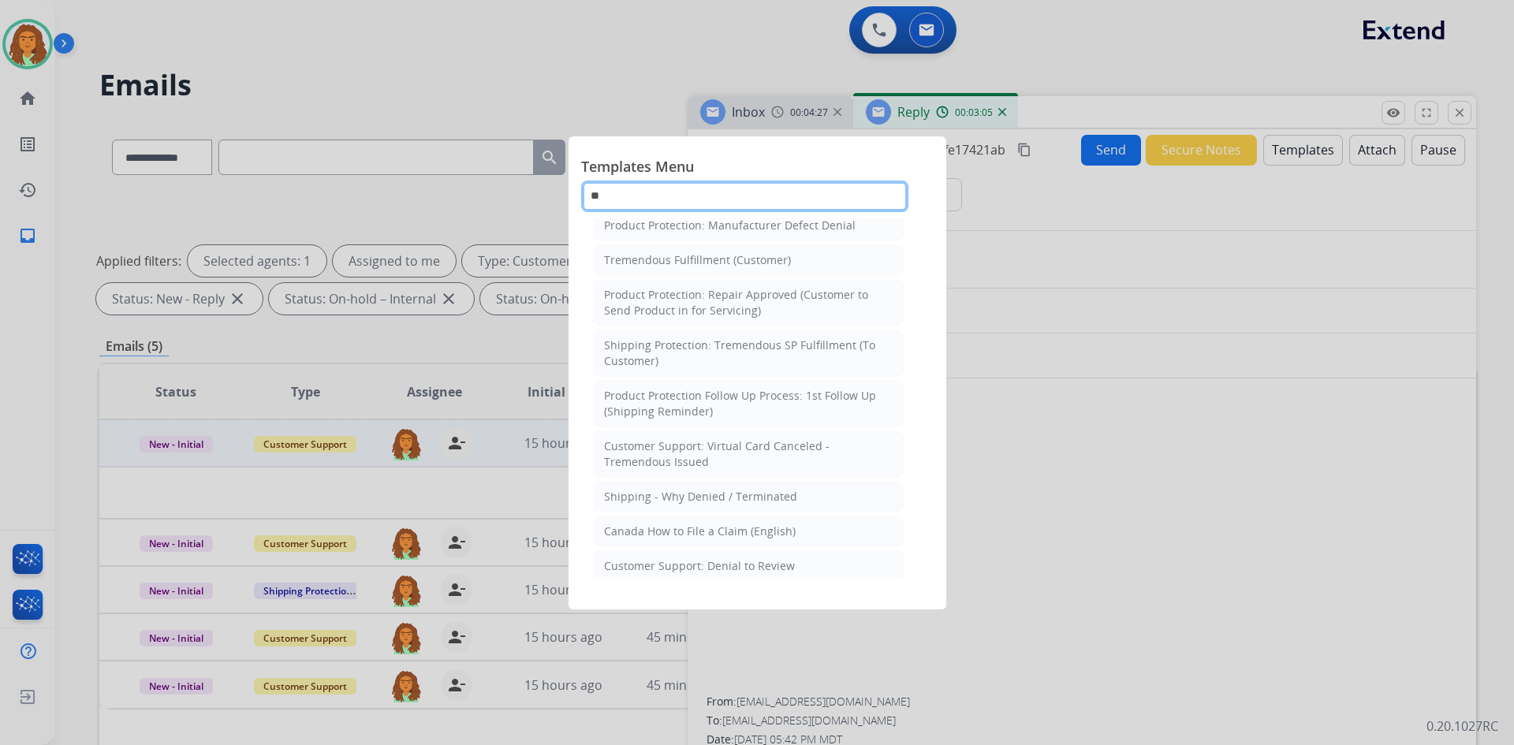
scroll to position [0, 0]
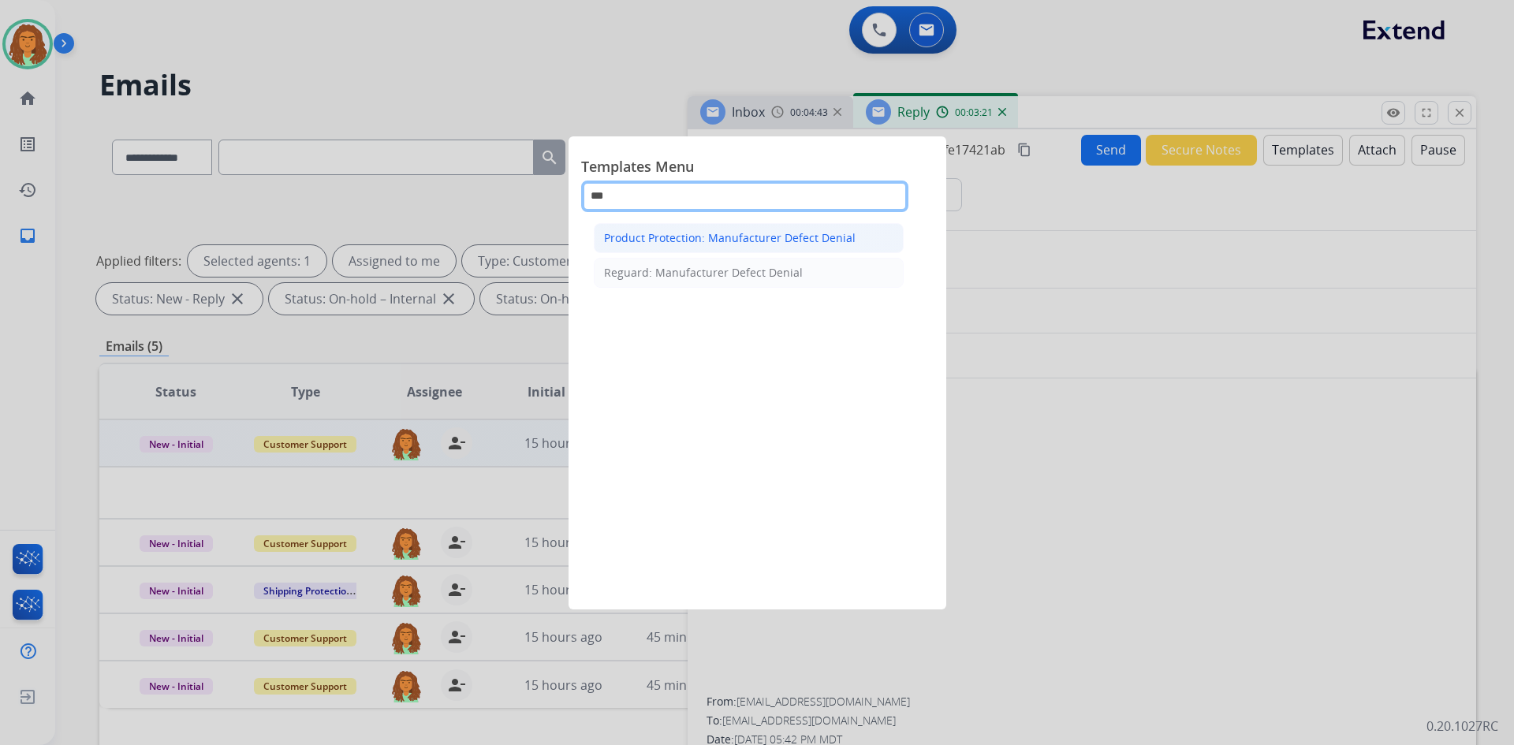
type input "***"
click at [732, 234] on div "Product Protection: Manufacturer Defect Denial" at bounding box center [729, 238] width 251 height 16
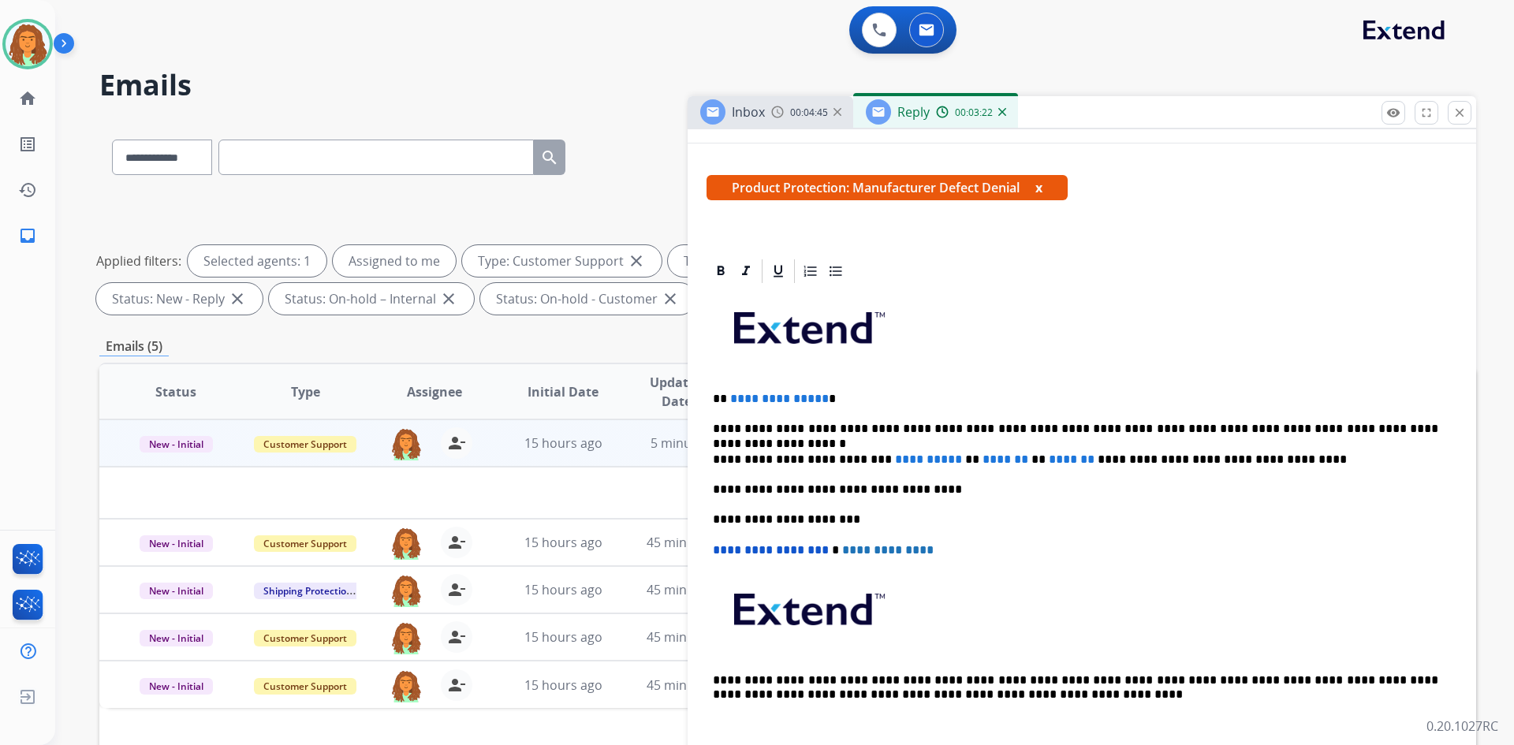
scroll to position [237, 0]
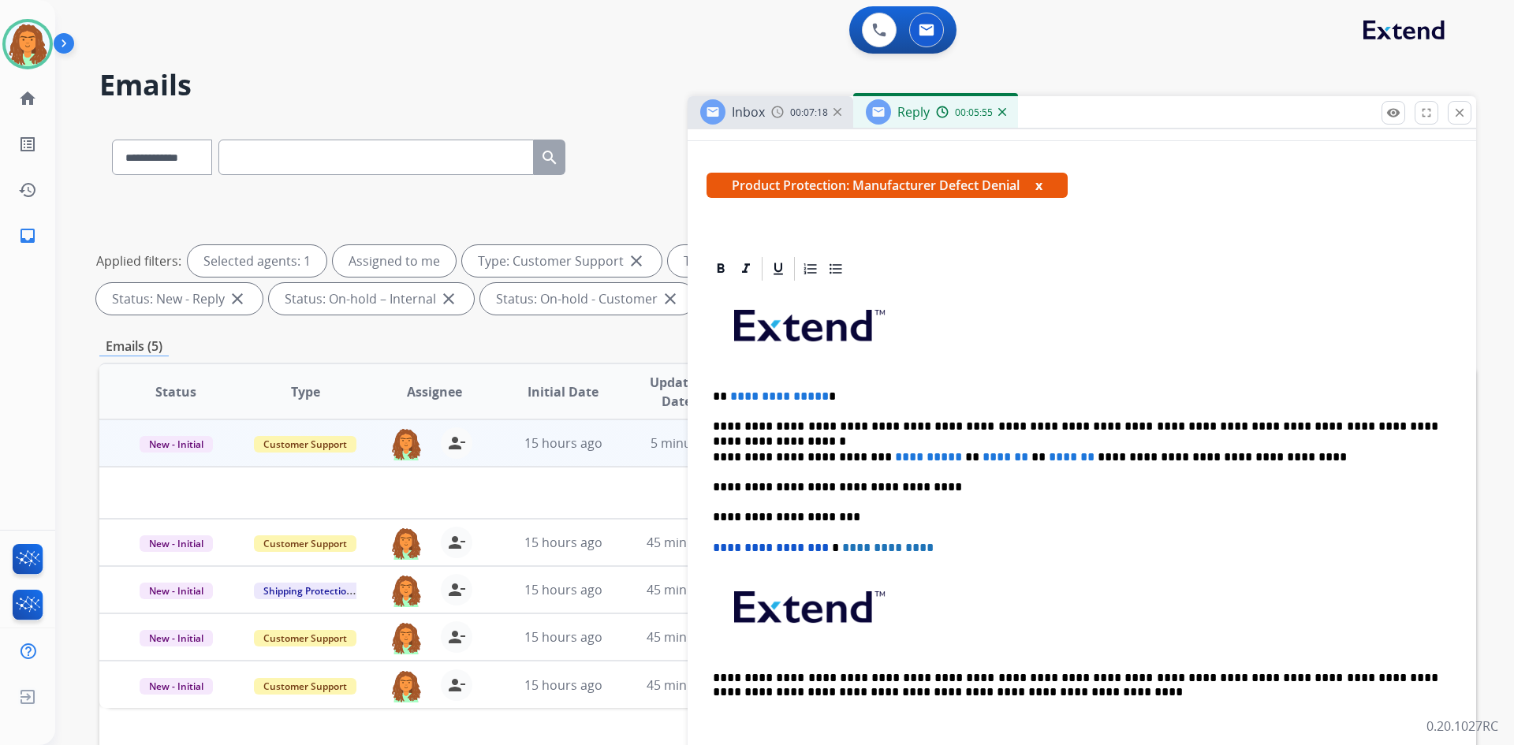
click at [732, 397] on span "**********" at bounding box center [779, 396] width 99 height 12
click at [732, 457] on span "**********" at bounding box center [928, 457] width 67 height 12
click at [732, 456] on p "**********" at bounding box center [1075, 457] width 725 height 14
click at [732, 458] on p "**********" at bounding box center [1075, 457] width 725 height 14
click at [732, 530] on div "**********" at bounding box center [1081, 516] width 751 height 467
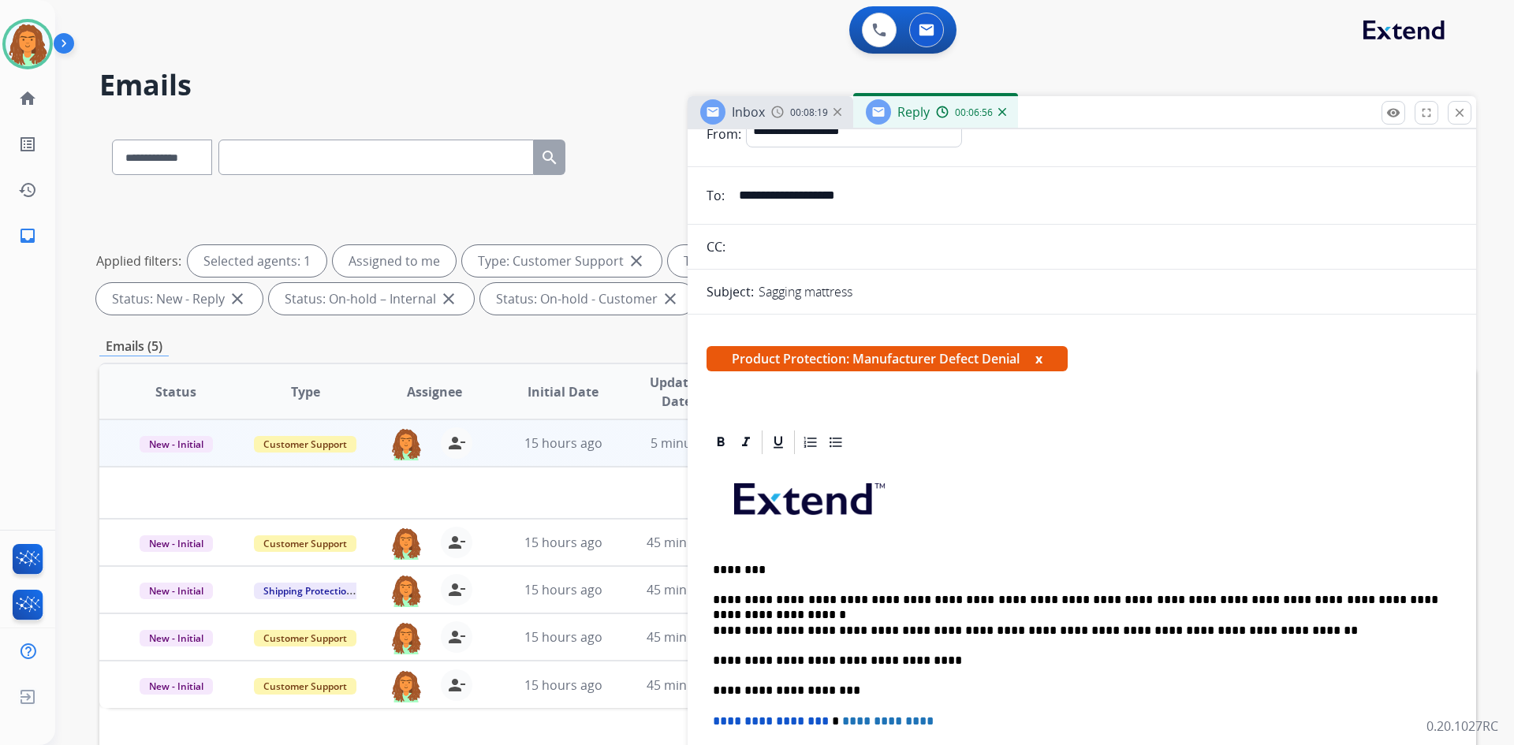
scroll to position [0, 0]
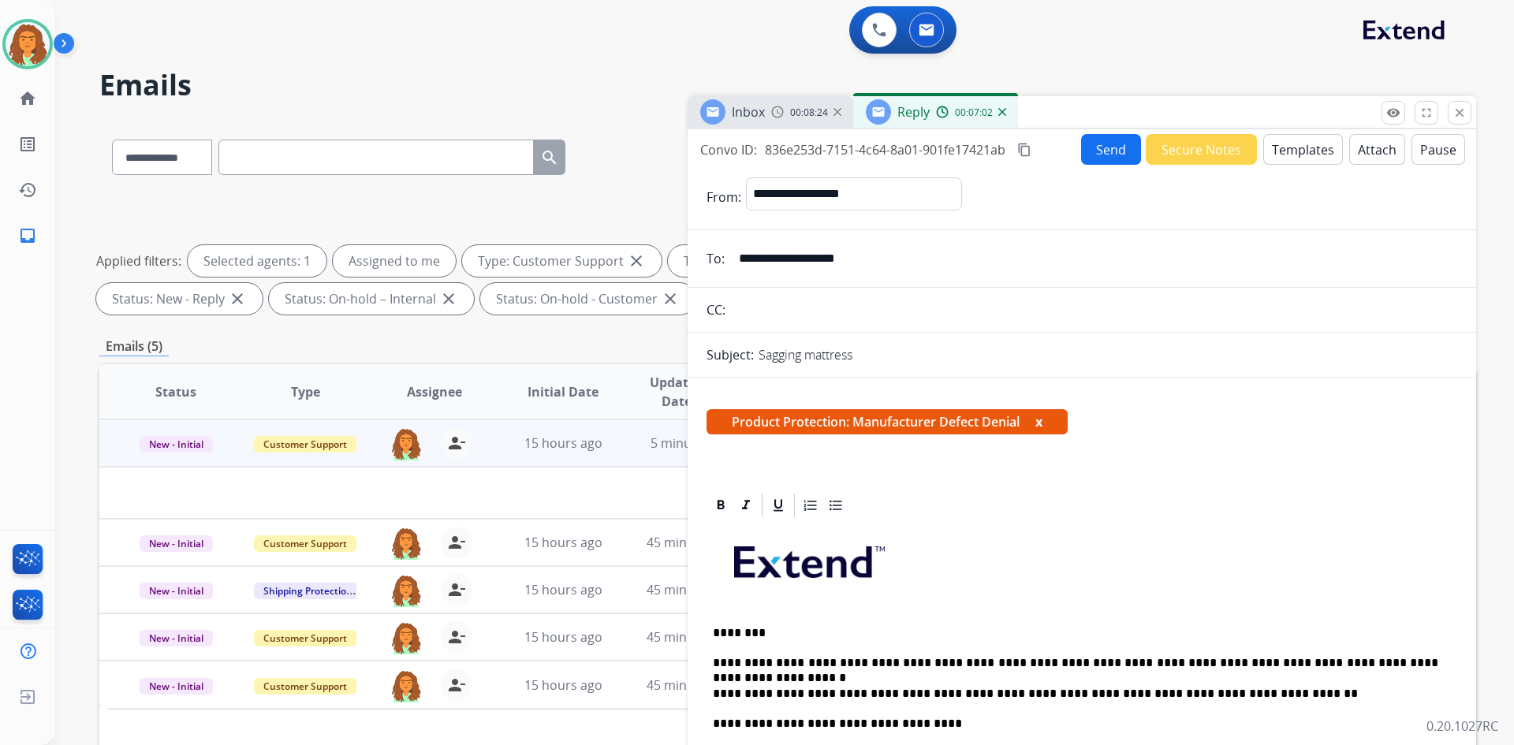
click at [732, 149] on mat-icon "content_copy" at bounding box center [1024, 150] width 14 height 14
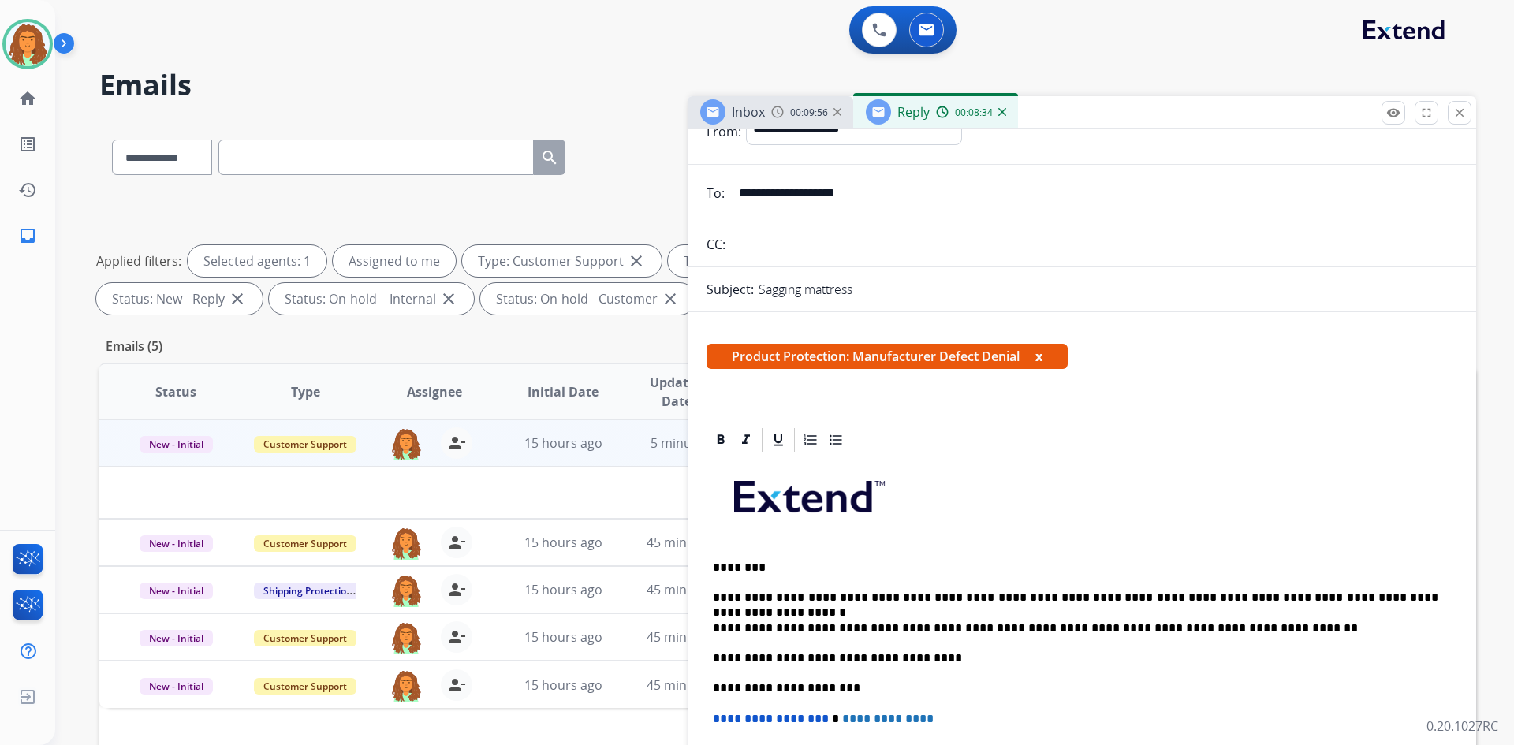
scroll to position [158, 0]
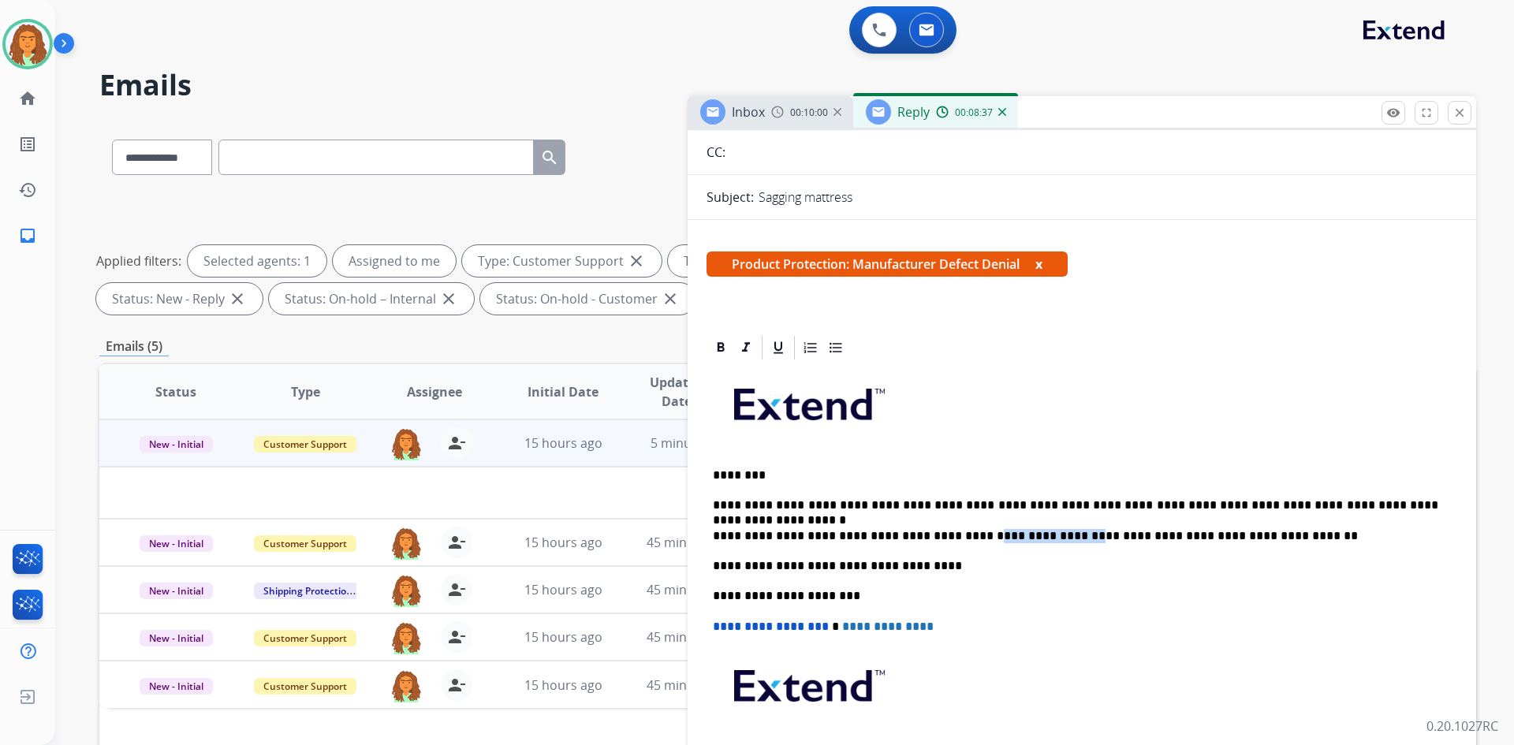
drag, startPoint x: 960, startPoint y: 534, endPoint x: 1047, endPoint y: 535, distance: 86.7
click at [732, 535] on p "**********" at bounding box center [1075, 536] width 725 height 14
copy p "**********"
click at [732, 561] on p "**********" at bounding box center [1075, 566] width 725 height 14
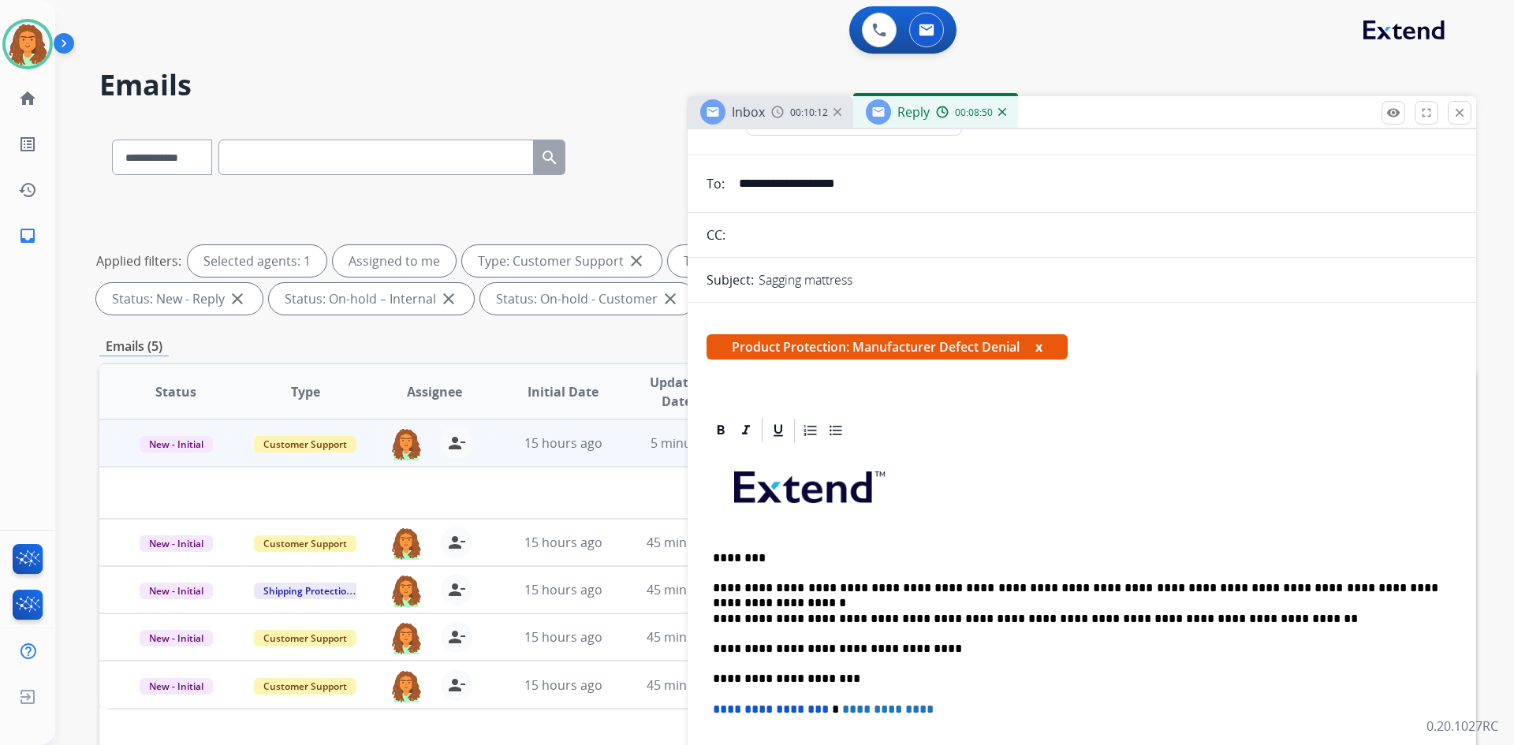
scroll to position [0, 0]
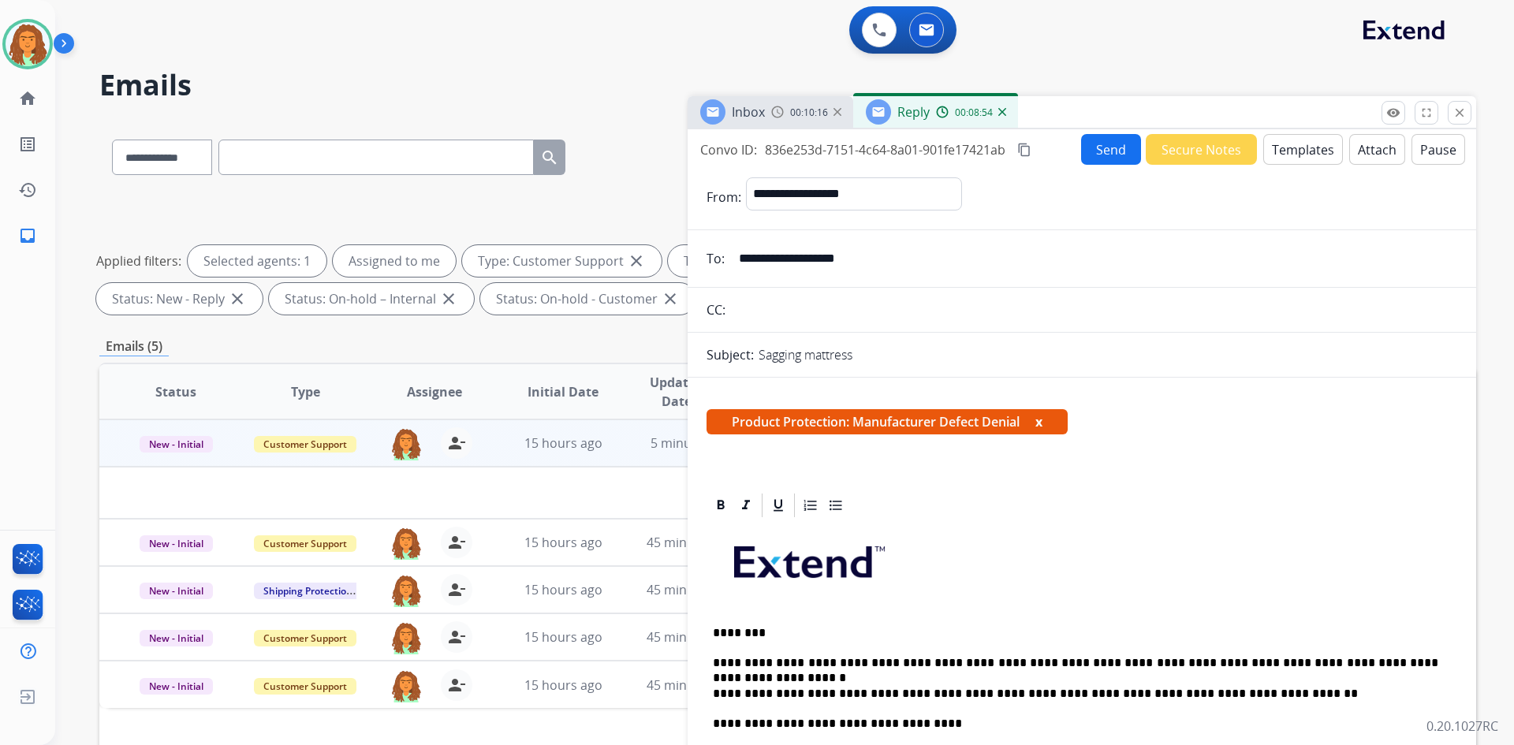
click at [732, 144] on button "Send" at bounding box center [1111, 149] width 60 height 31
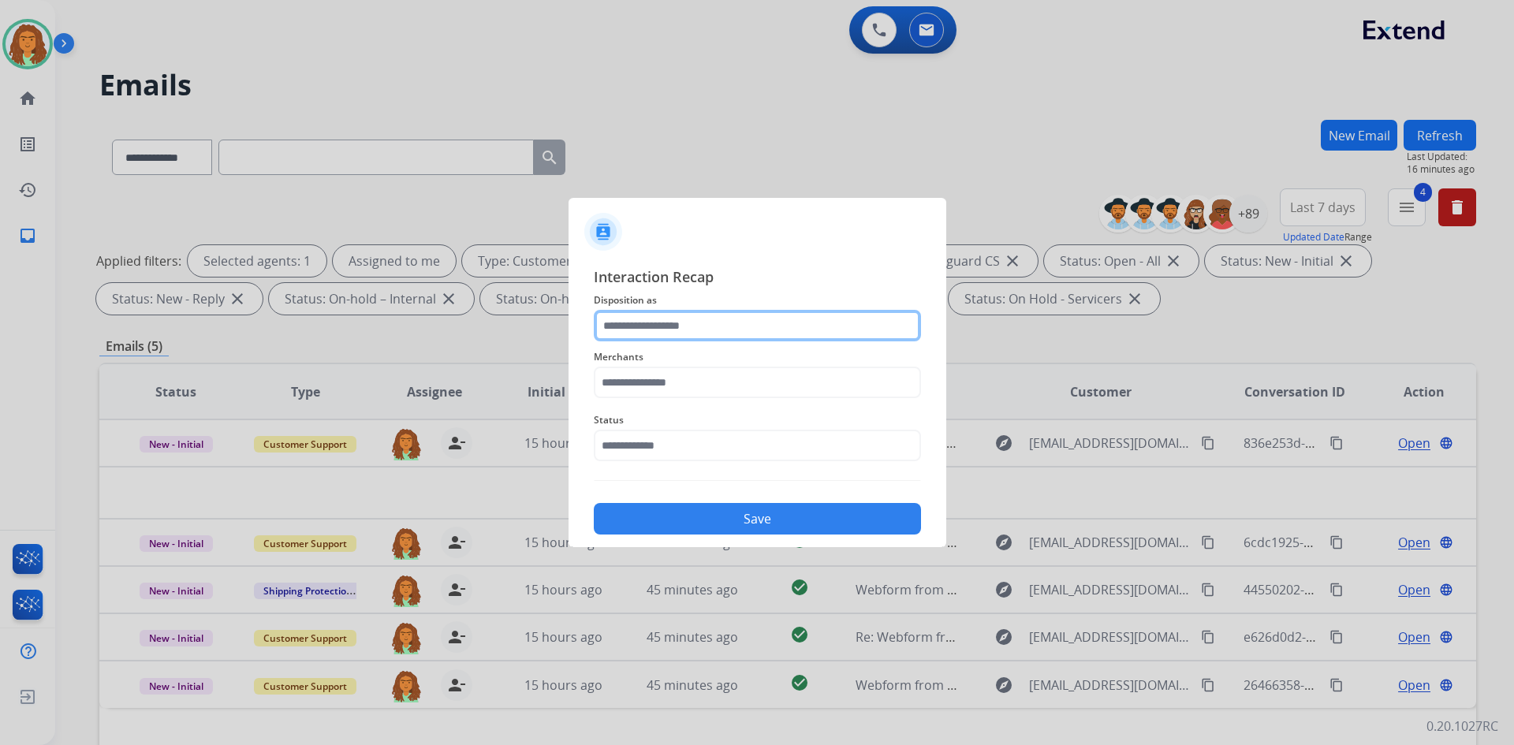
click at [627, 319] on input "text" at bounding box center [757, 326] width 327 height 32
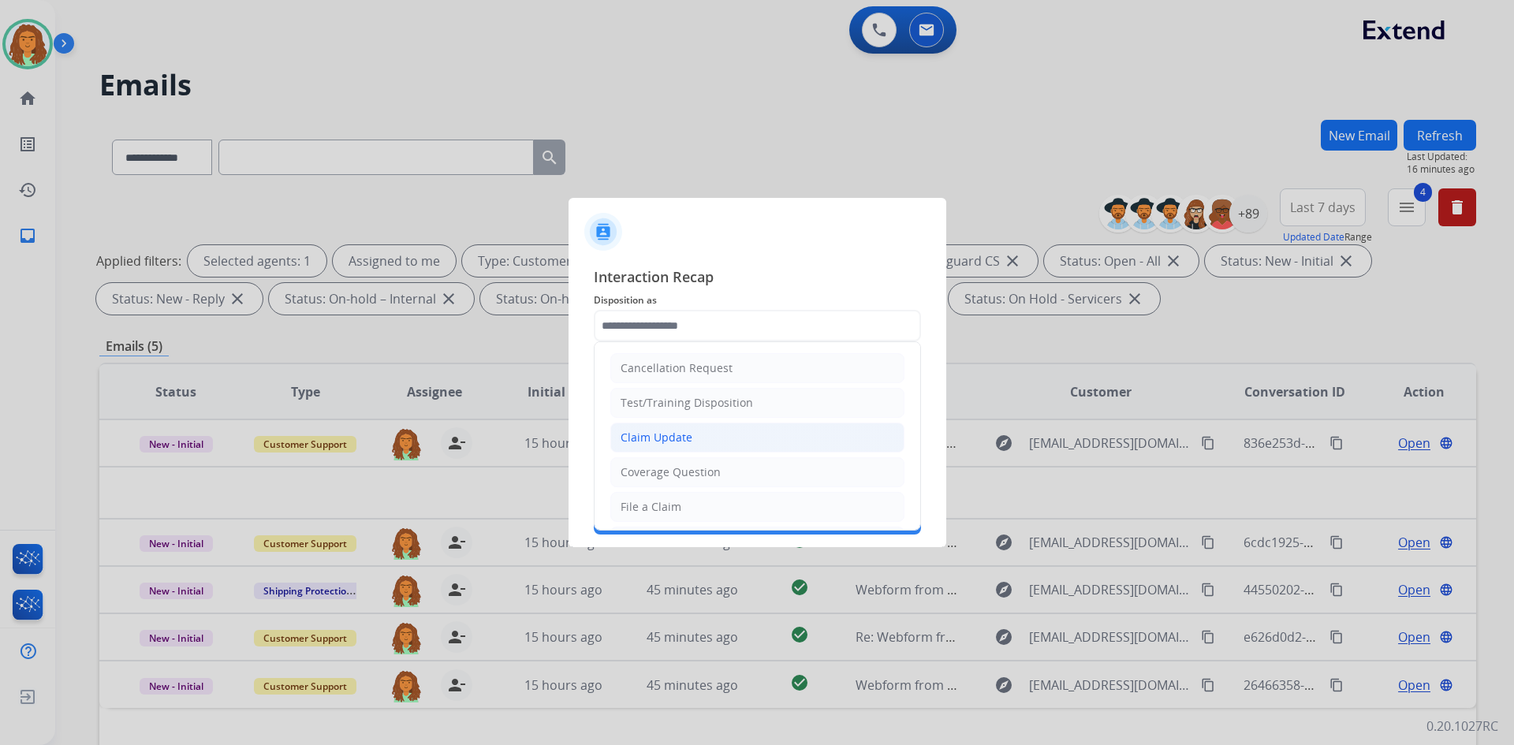
click at [673, 437] on div "Claim Update" at bounding box center [656, 438] width 72 height 16
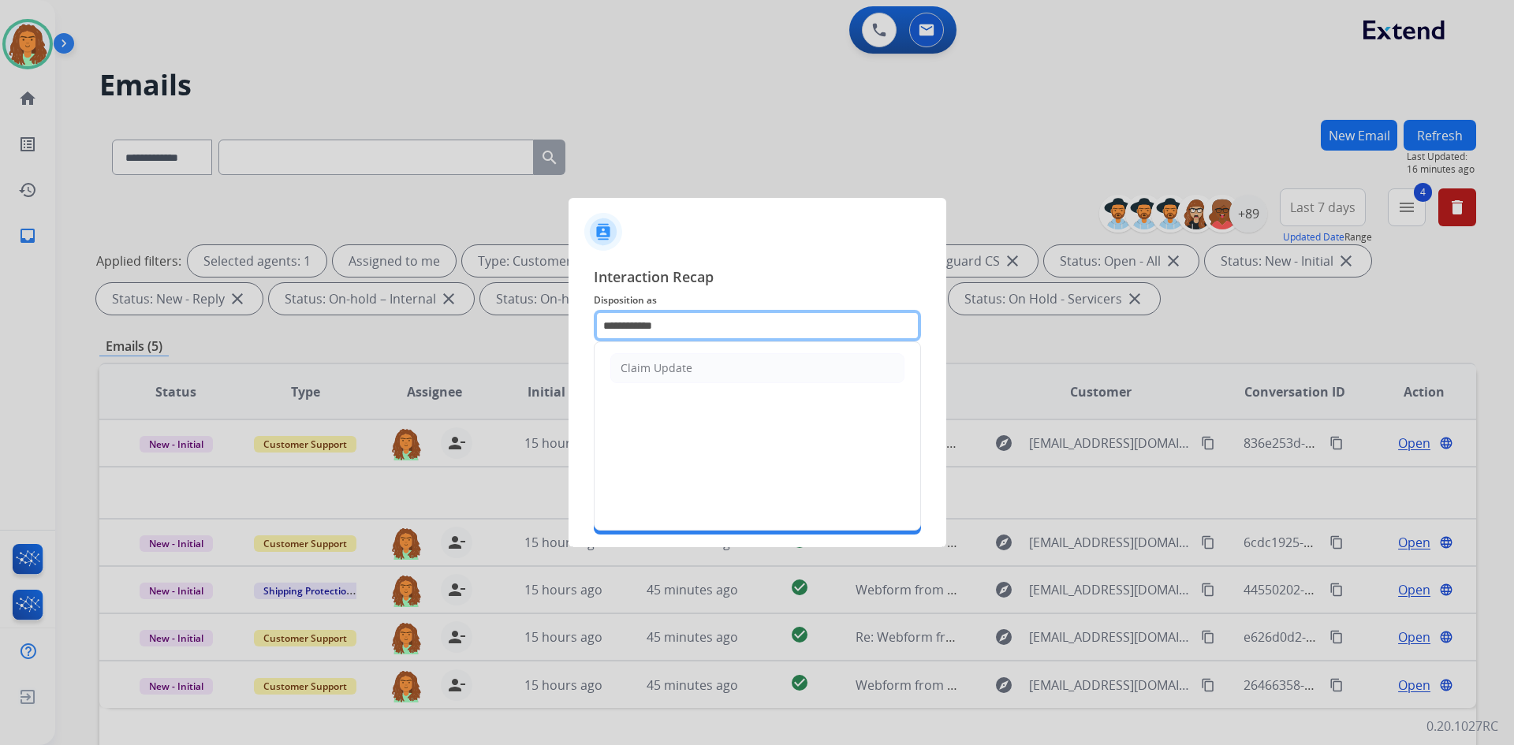
click at [693, 330] on input "**********" at bounding box center [757, 326] width 327 height 32
type input "*"
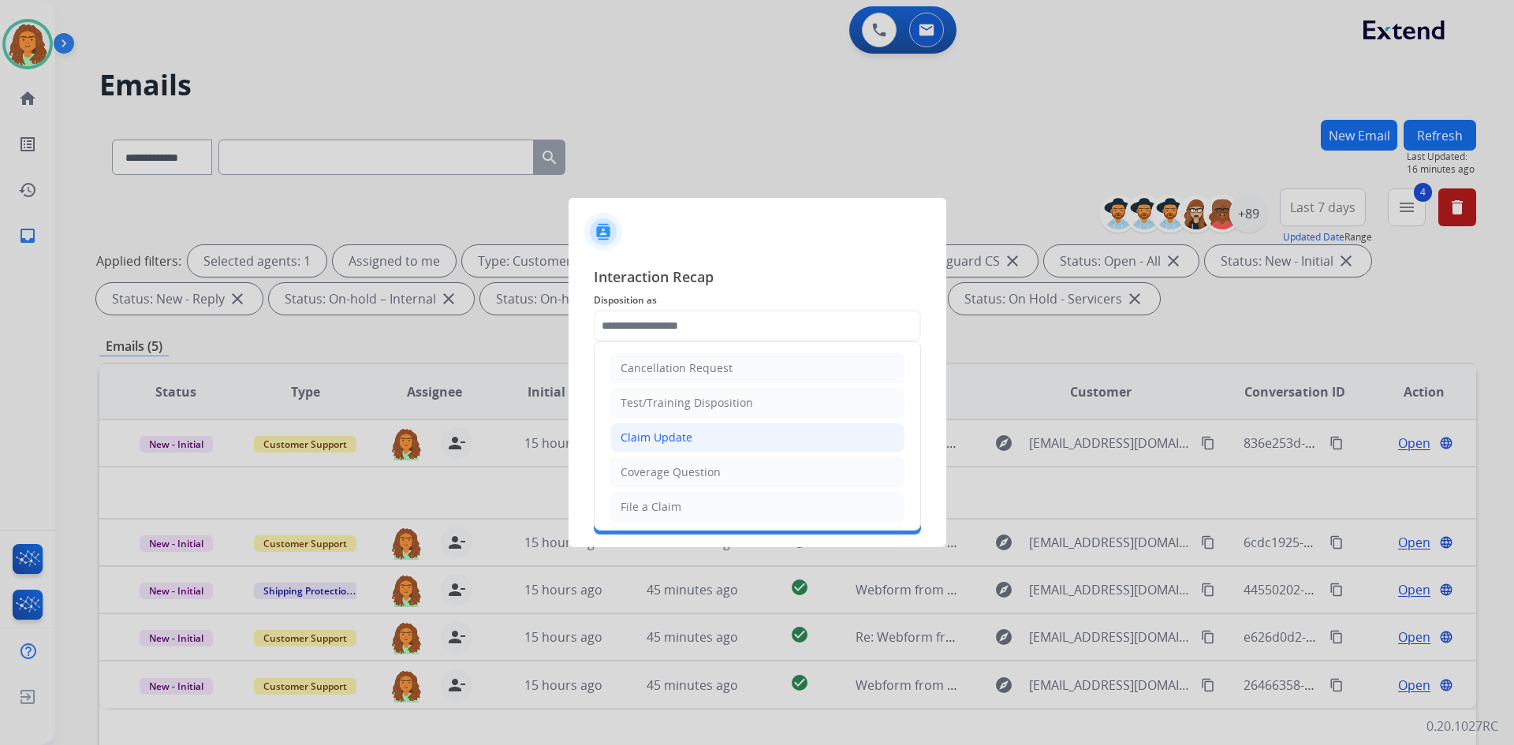
click at [669, 438] on div "Claim Update" at bounding box center [656, 438] width 72 height 16
type input "**********"
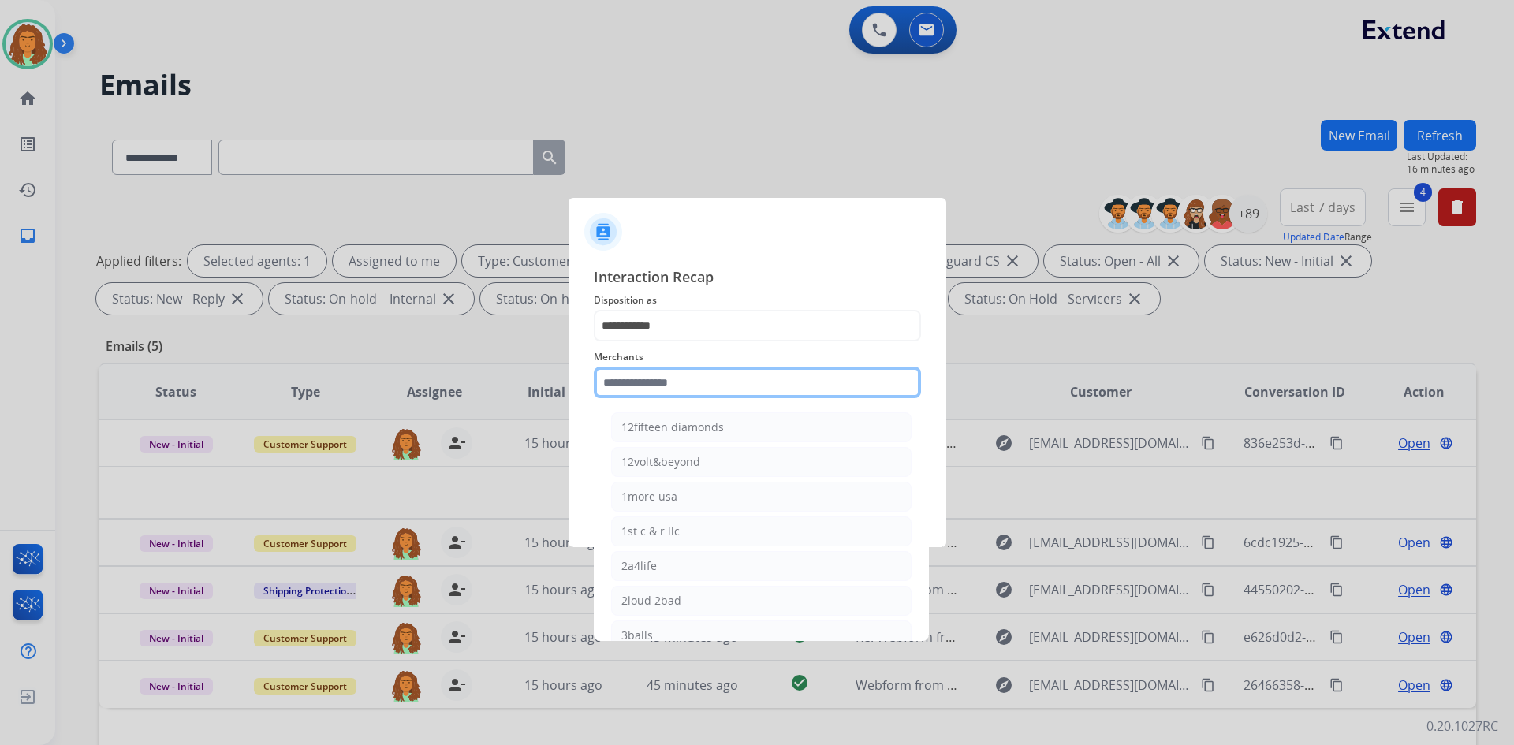
click at [667, 386] on input "text" at bounding box center [757, 383] width 327 height 32
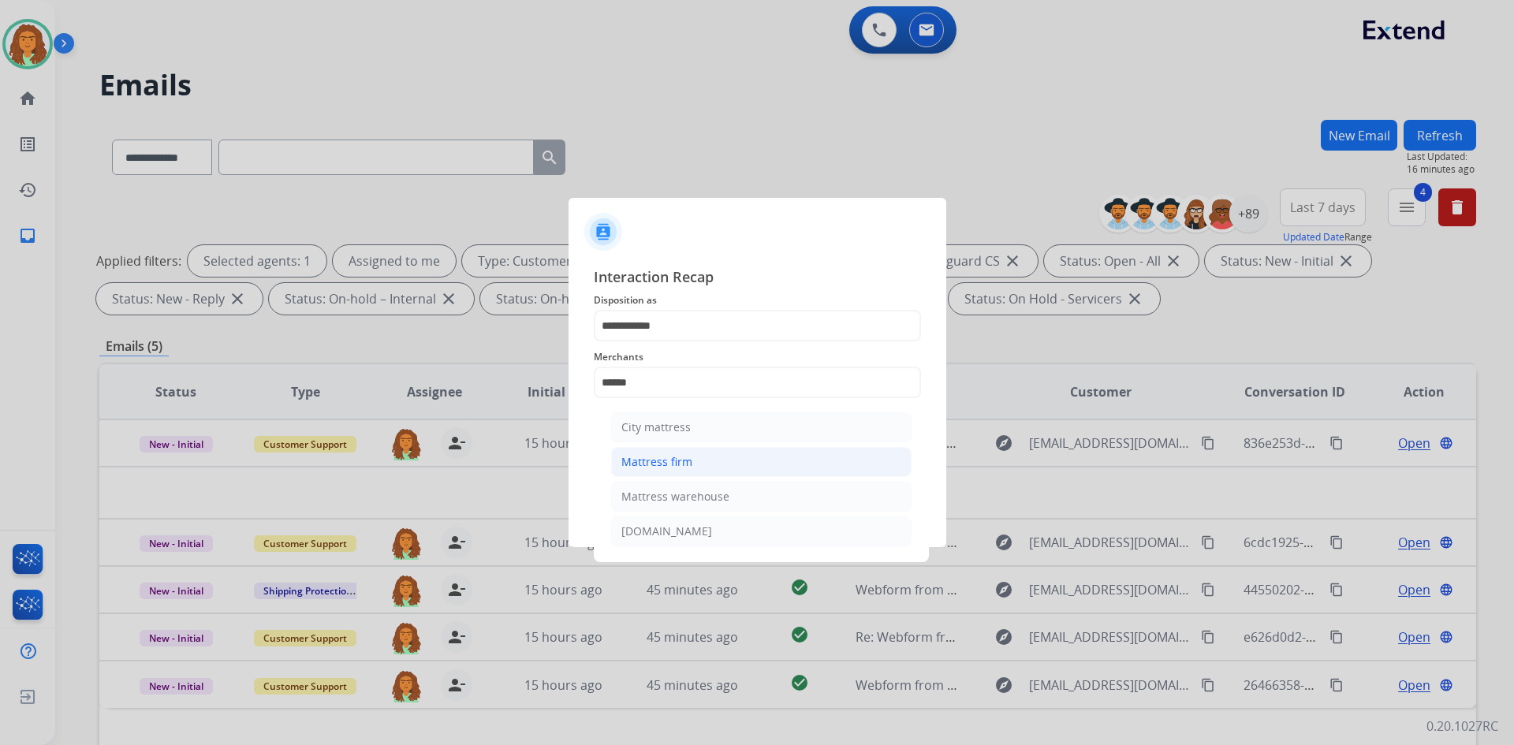
click at [685, 465] on div "Mattress firm" at bounding box center [656, 462] width 71 height 16
type input "**********"
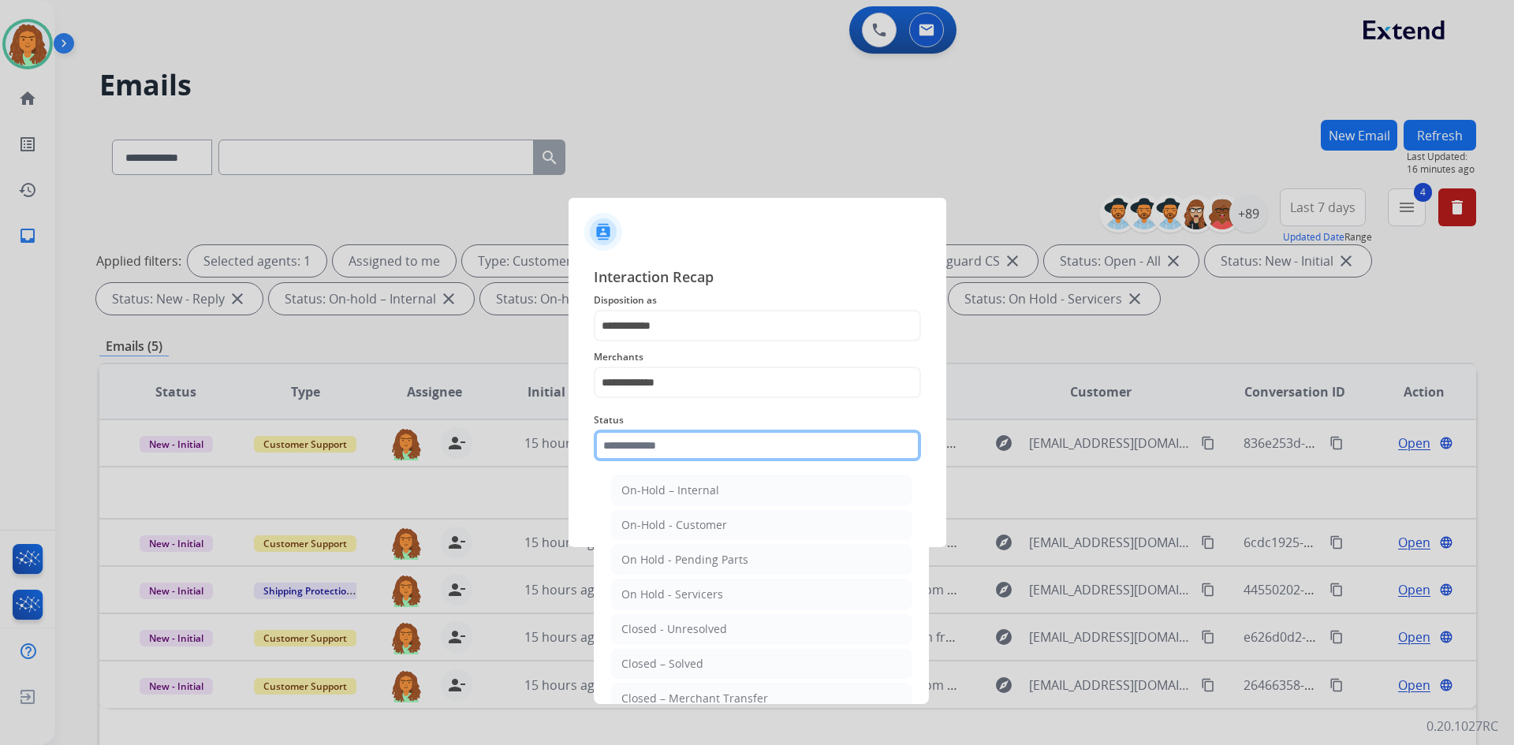
click at [680, 450] on input "text" at bounding box center [757, 446] width 327 height 32
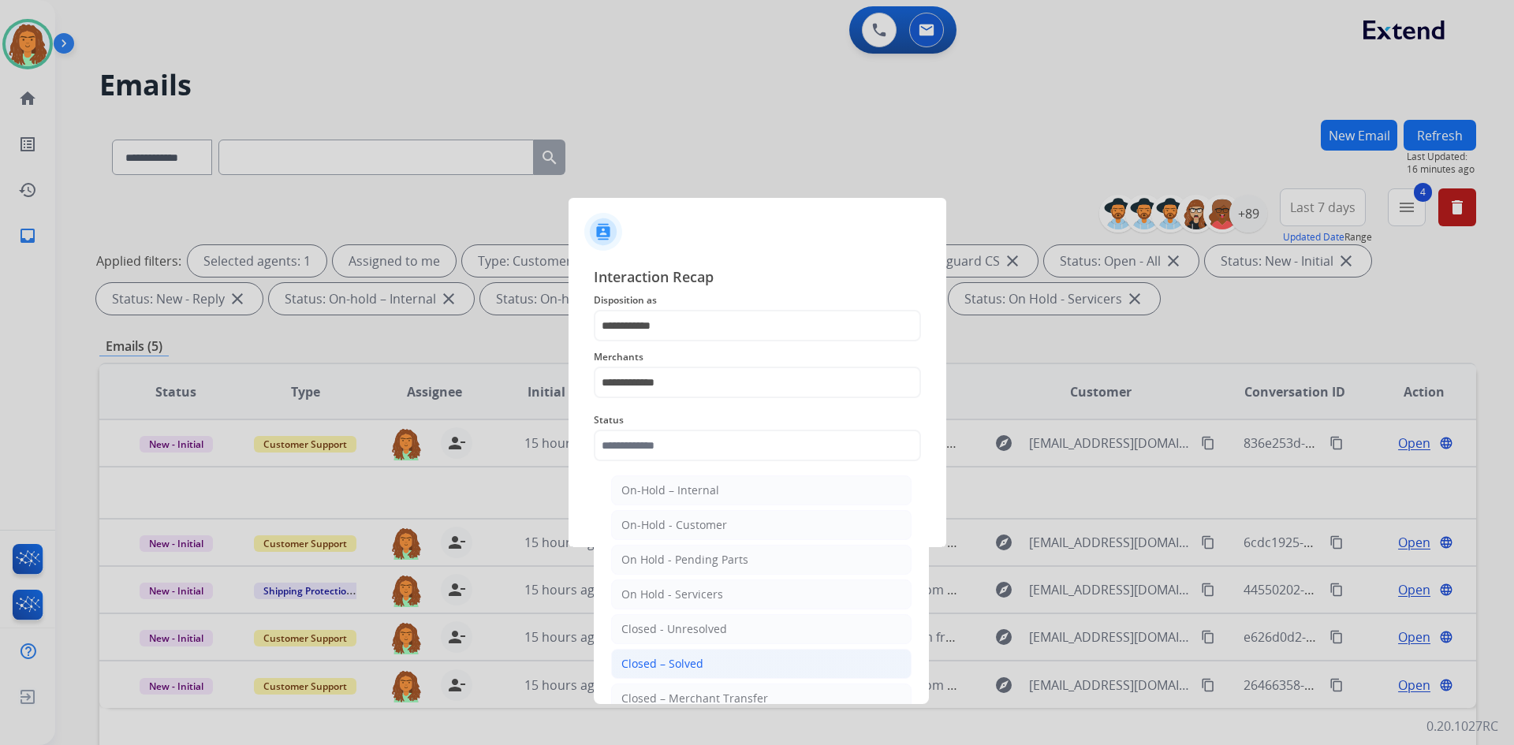
click at [667, 661] on div "Closed – Solved" at bounding box center [662, 664] width 82 height 16
type input "**********"
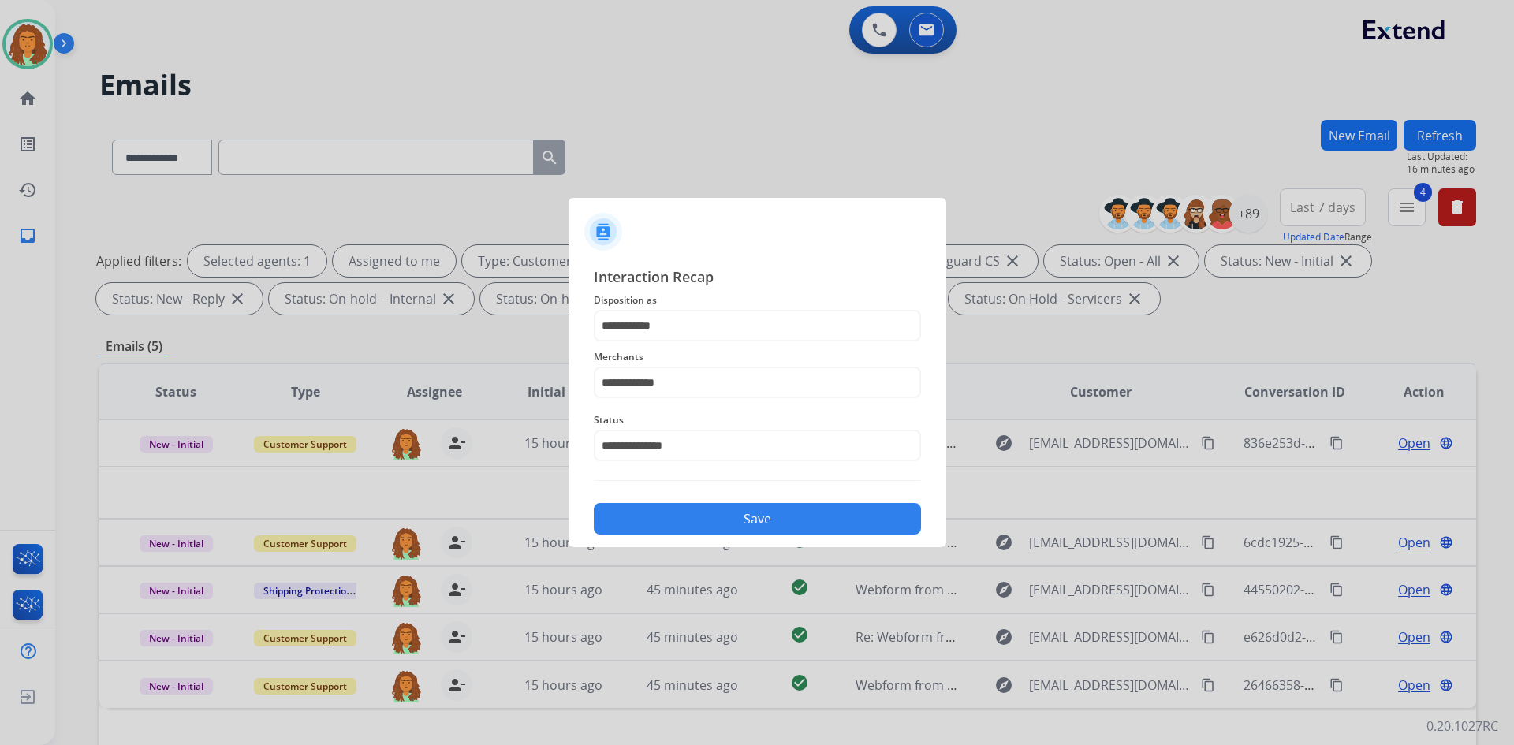
click at [694, 518] on button "Save" at bounding box center [757, 519] width 327 height 32
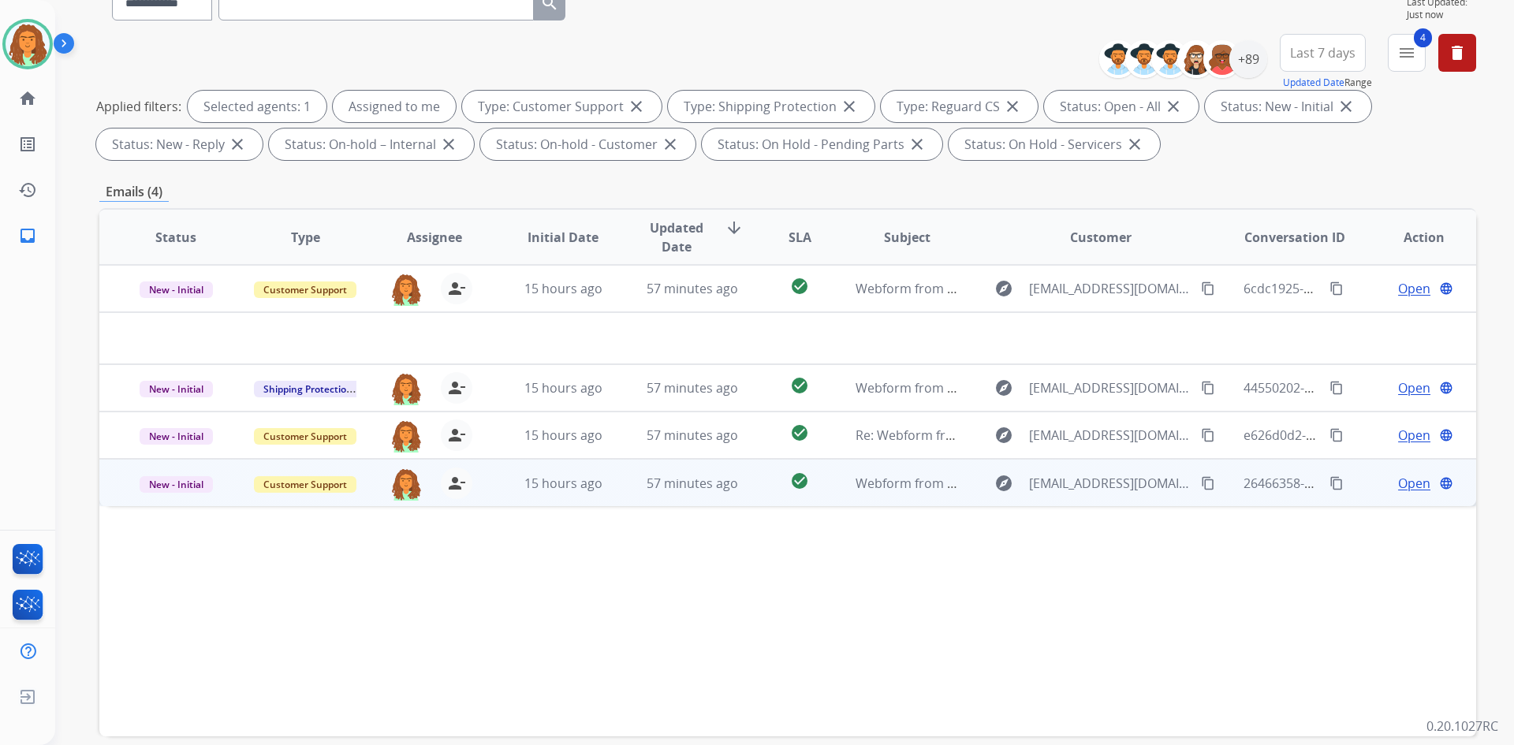
scroll to position [158, 0]
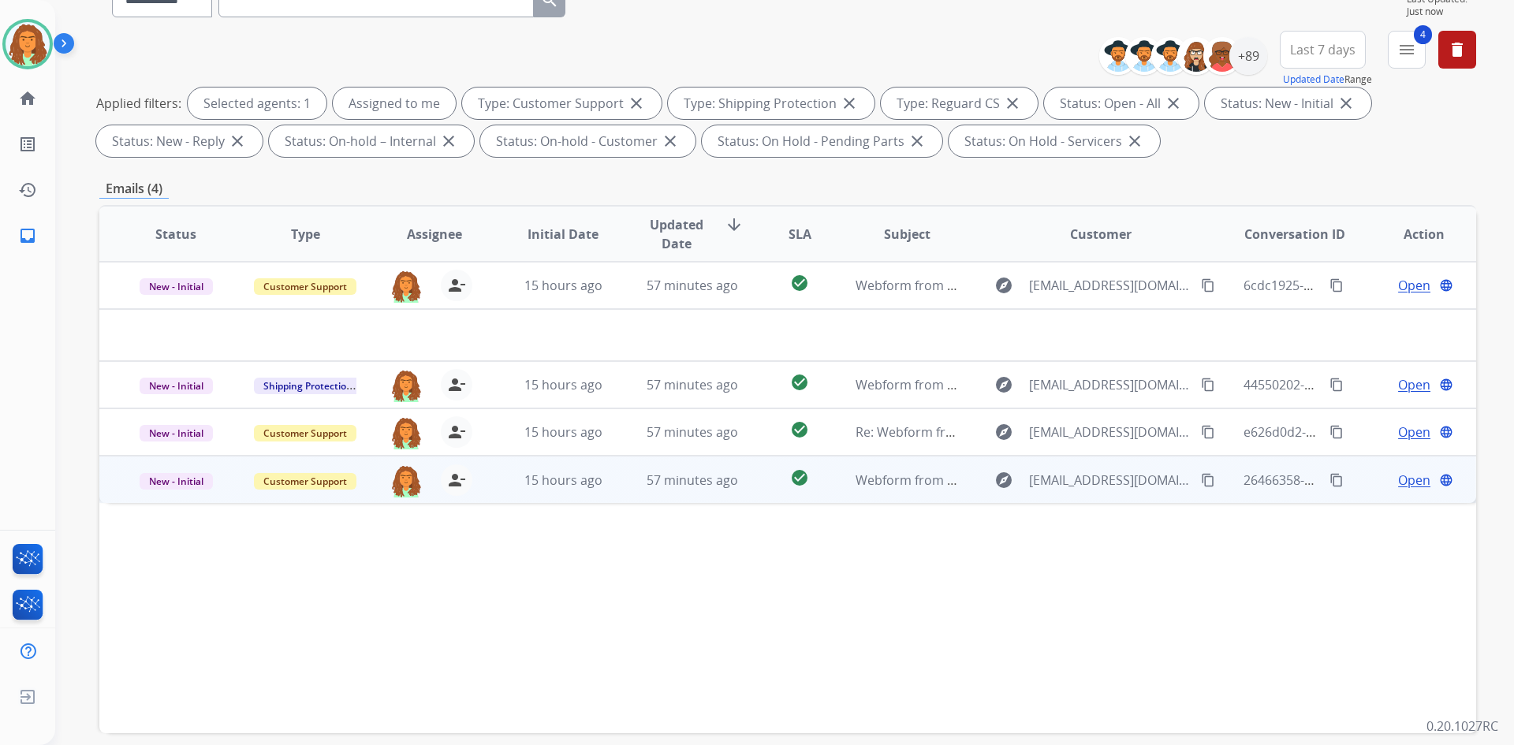
click at [706, 492] on td "57 minutes ago" at bounding box center [680, 479] width 129 height 47
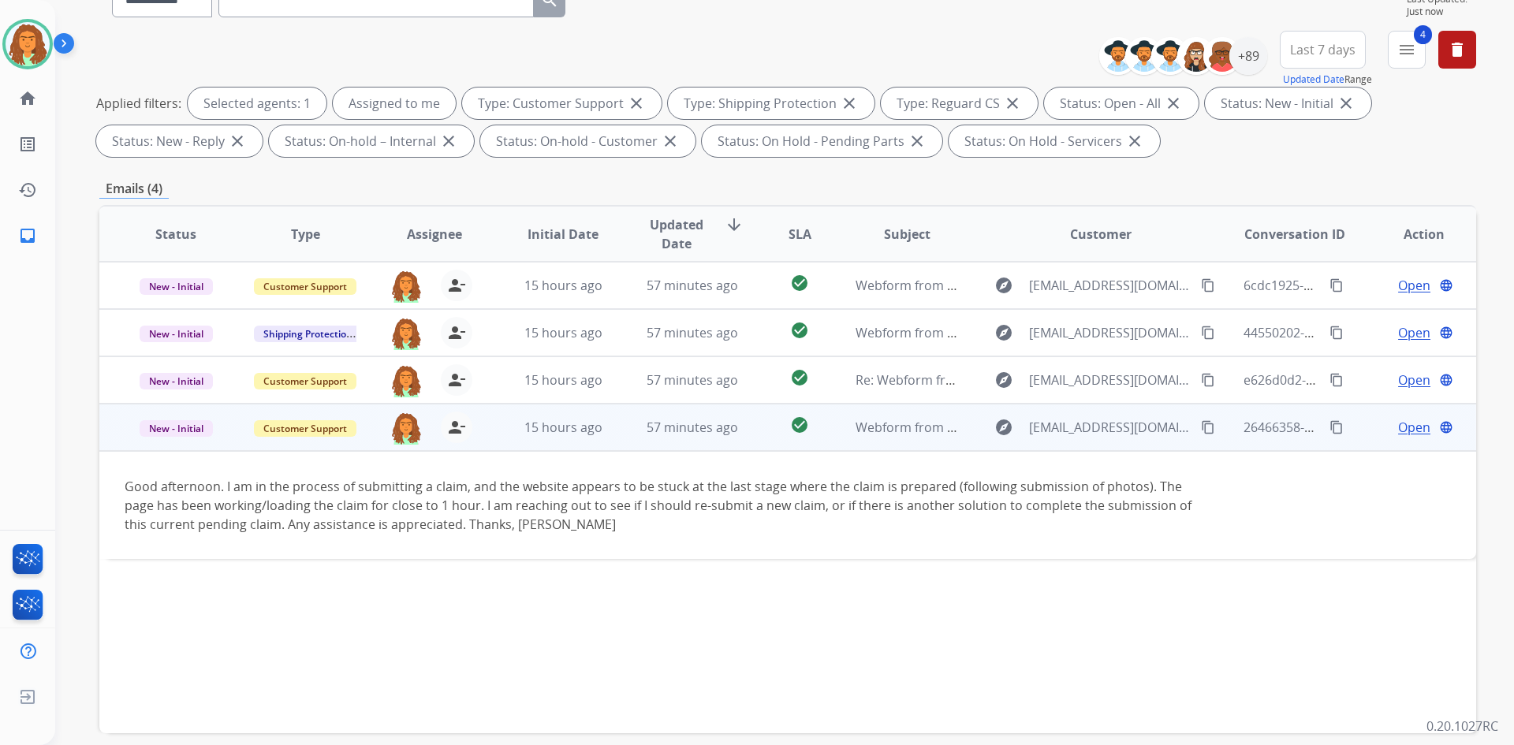
click at [732, 427] on mat-icon "content_copy" at bounding box center [1208, 427] width 14 height 14
click at [732, 429] on span "Open" at bounding box center [1414, 427] width 32 height 19
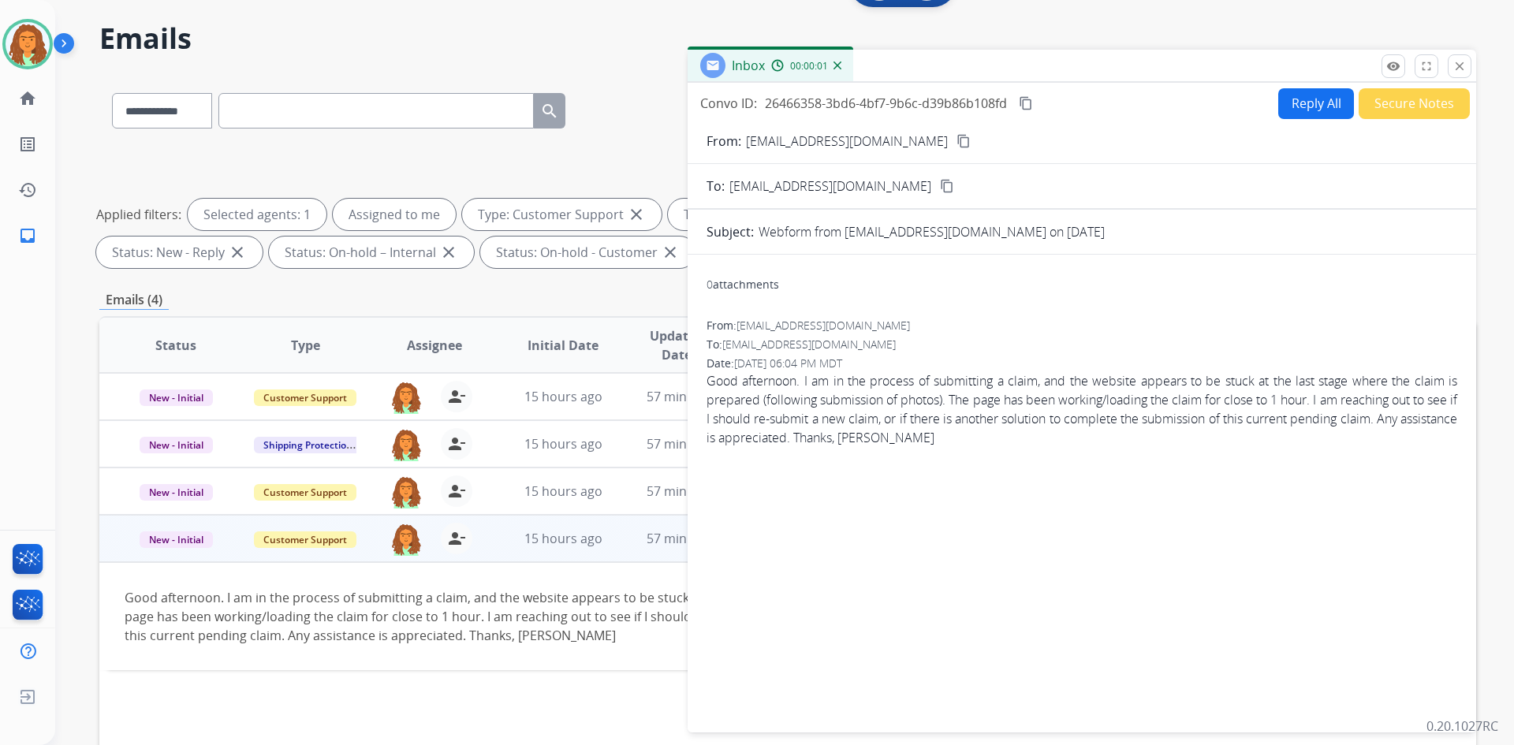
scroll to position [0, 0]
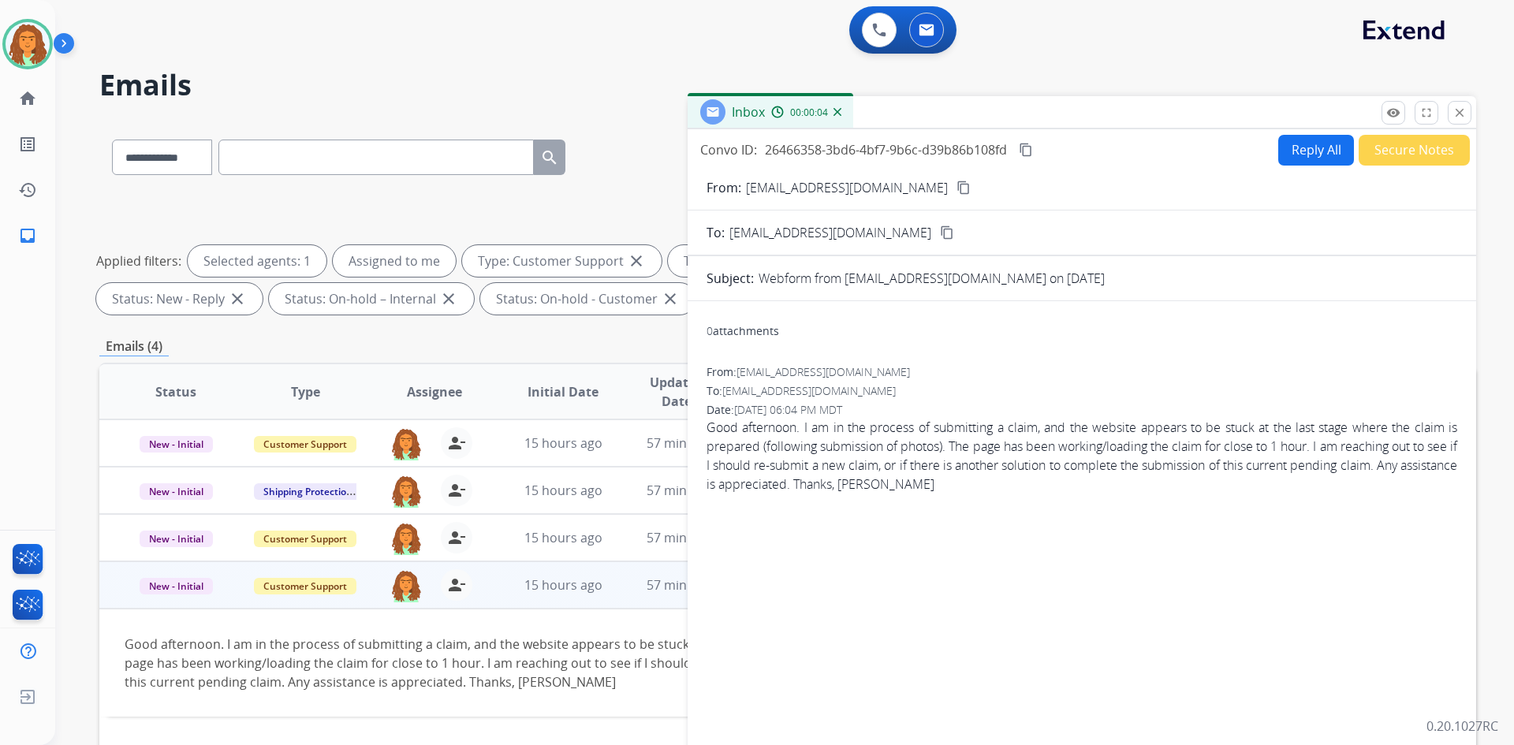
click at [732, 154] on button "Reply All" at bounding box center [1316, 150] width 76 height 31
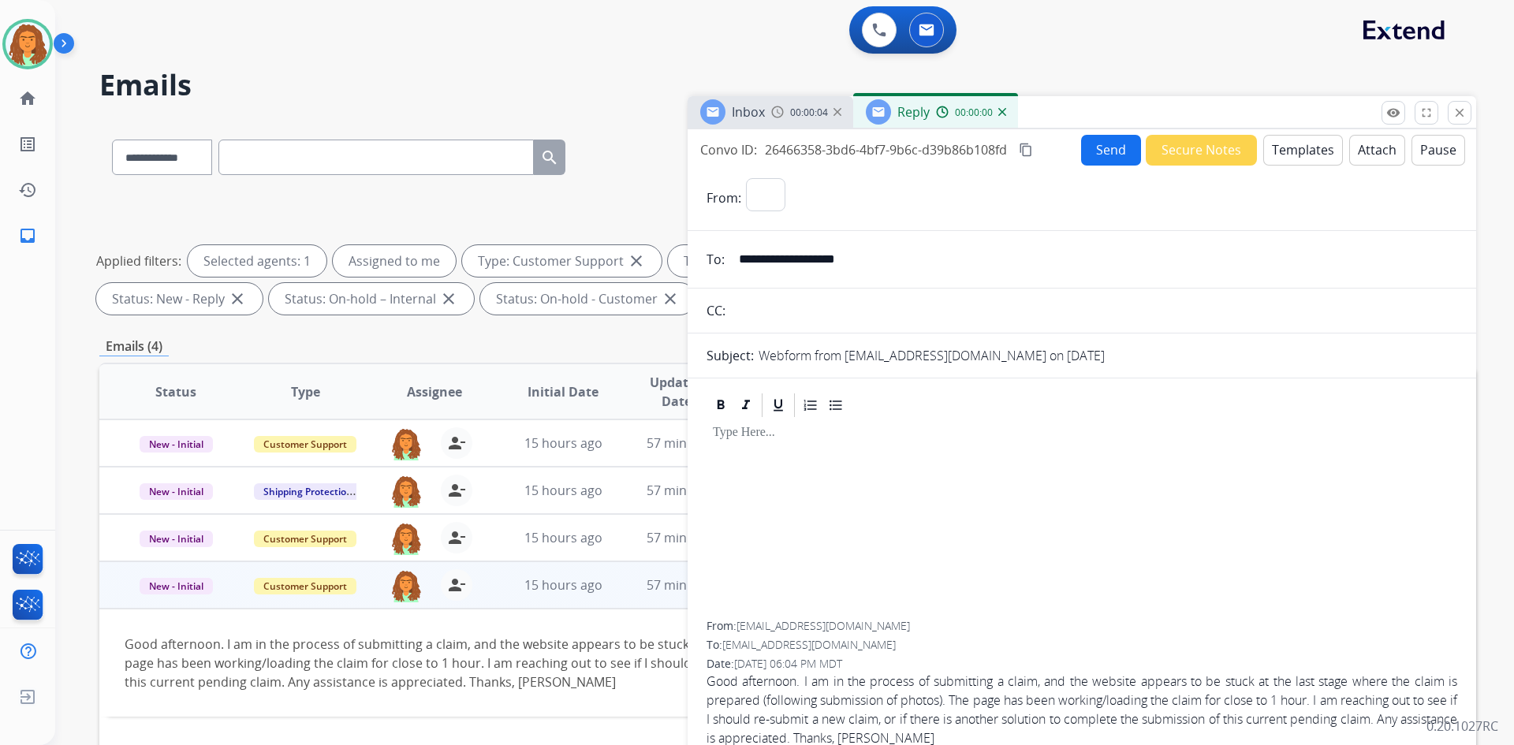
select select "**********"
click at [732, 147] on button "Templates" at bounding box center [1303, 150] width 80 height 31
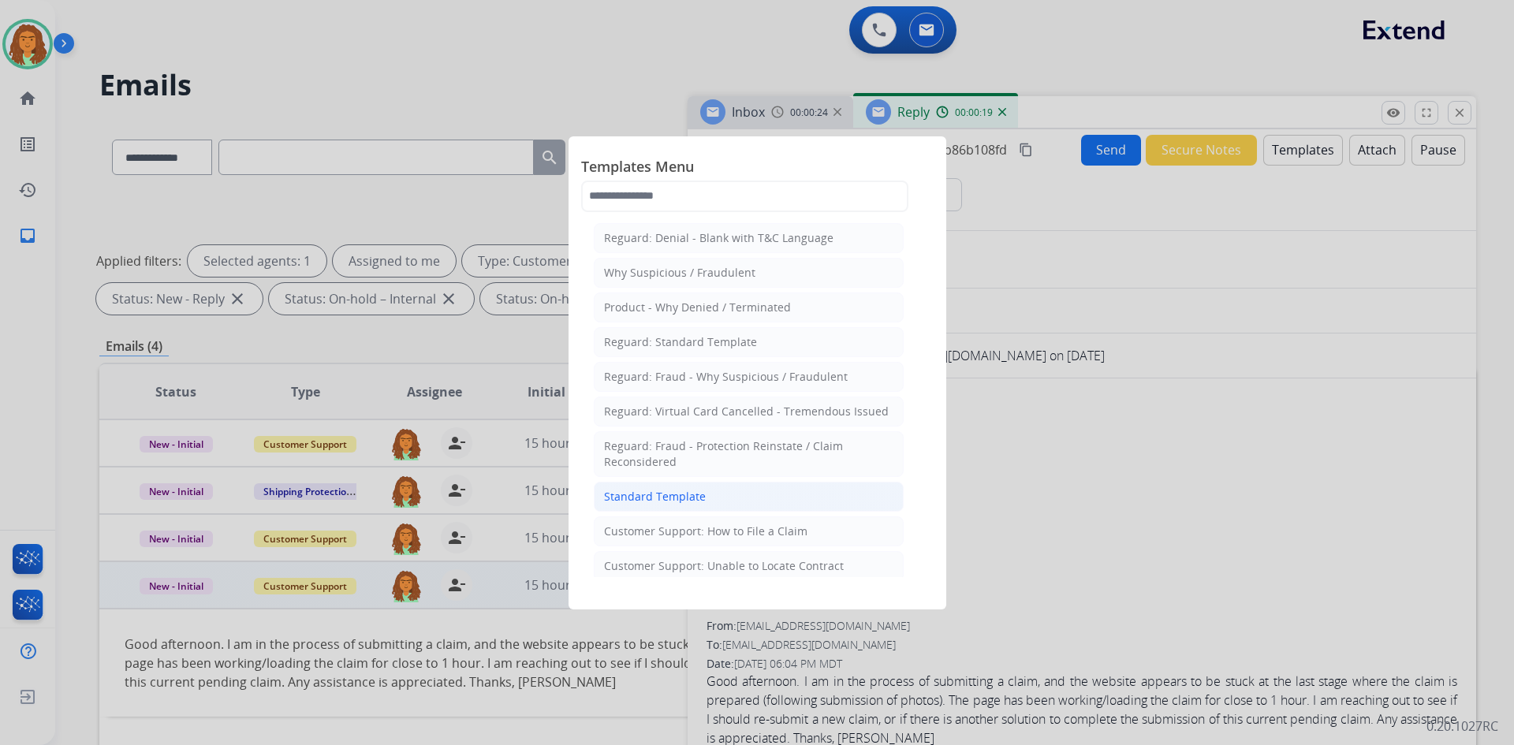
click at [668, 499] on div "Standard Template" at bounding box center [655, 497] width 102 height 16
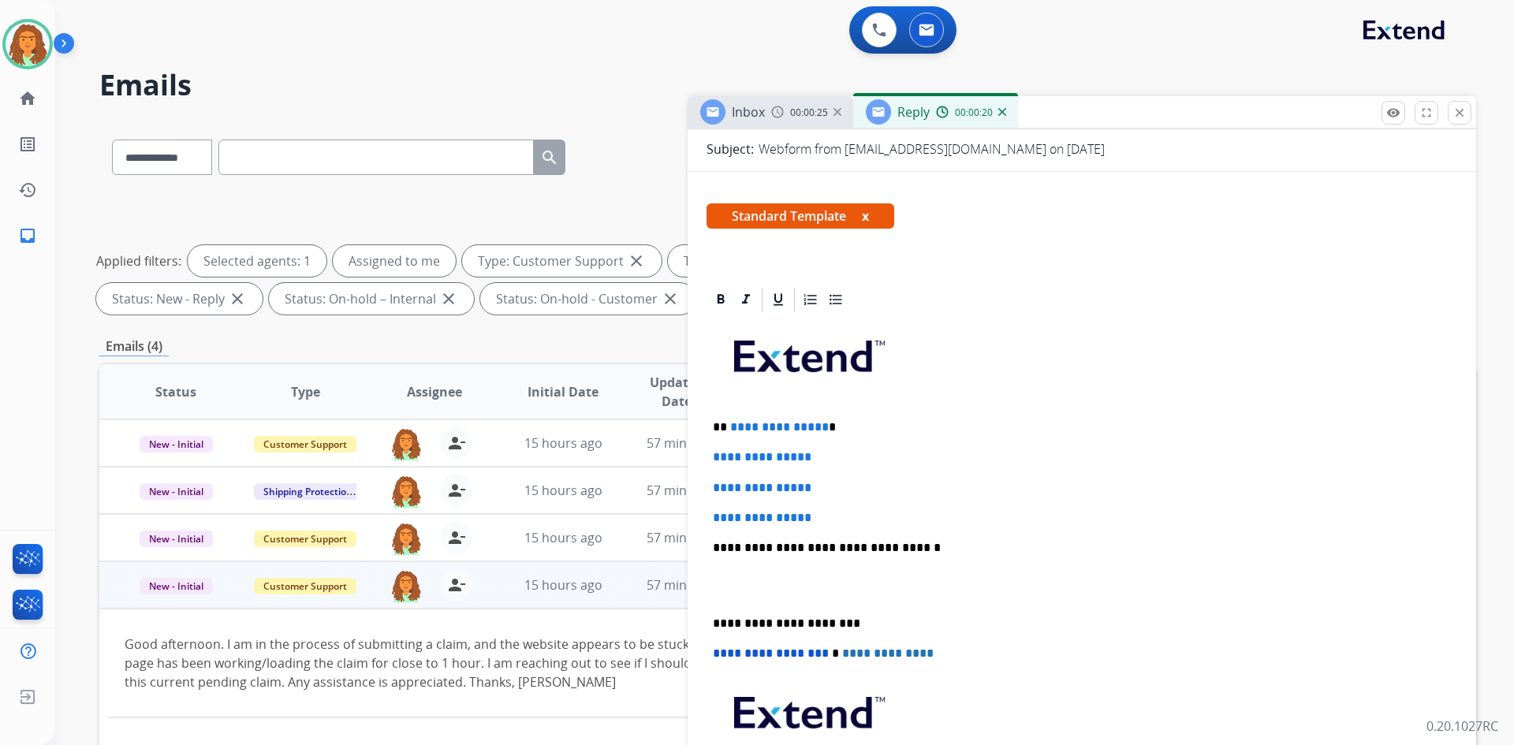
scroll to position [237, 0]
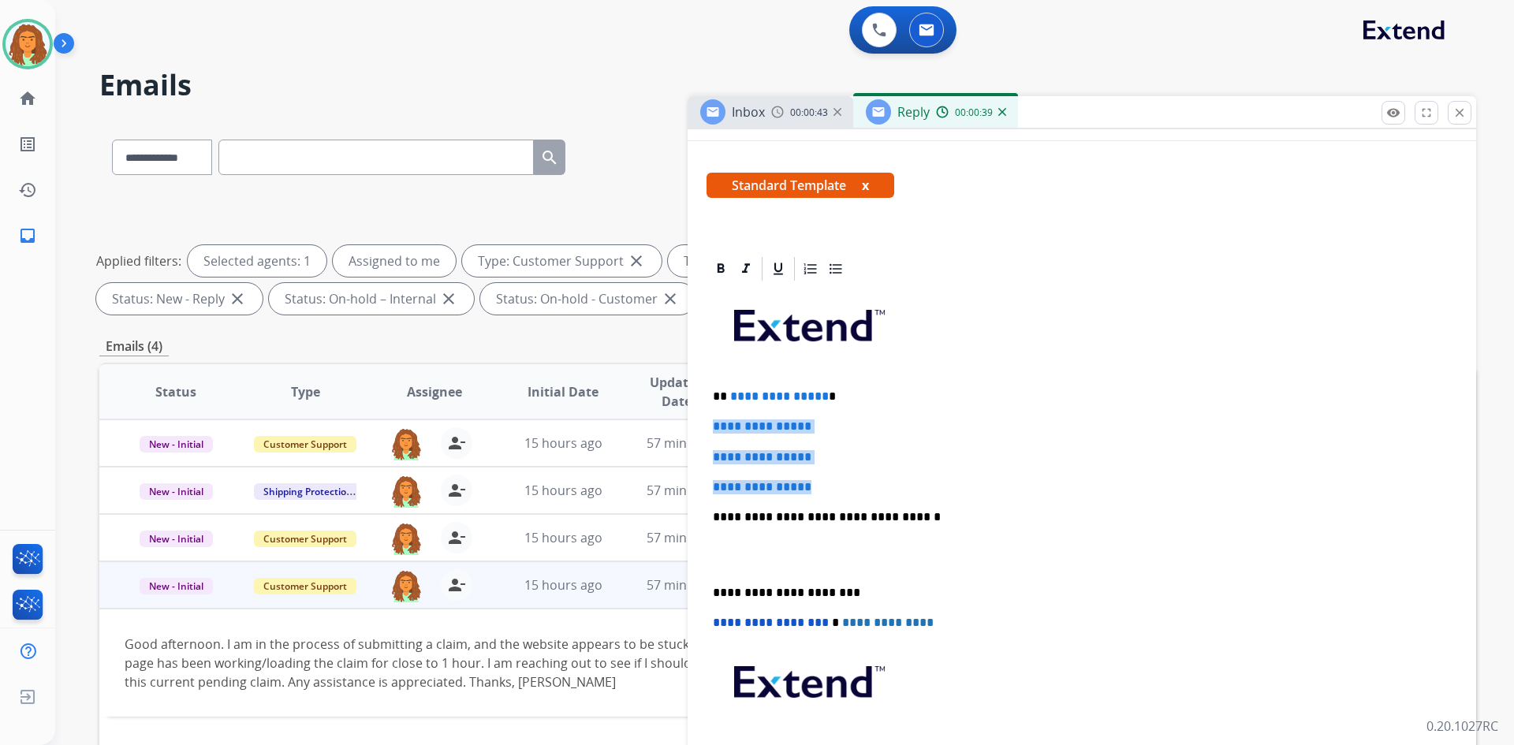
drag, startPoint x: 708, startPoint y: 424, endPoint x: 823, endPoint y: 488, distance: 131.6
click at [732, 488] on div "**********" at bounding box center [1081, 554] width 751 height 542
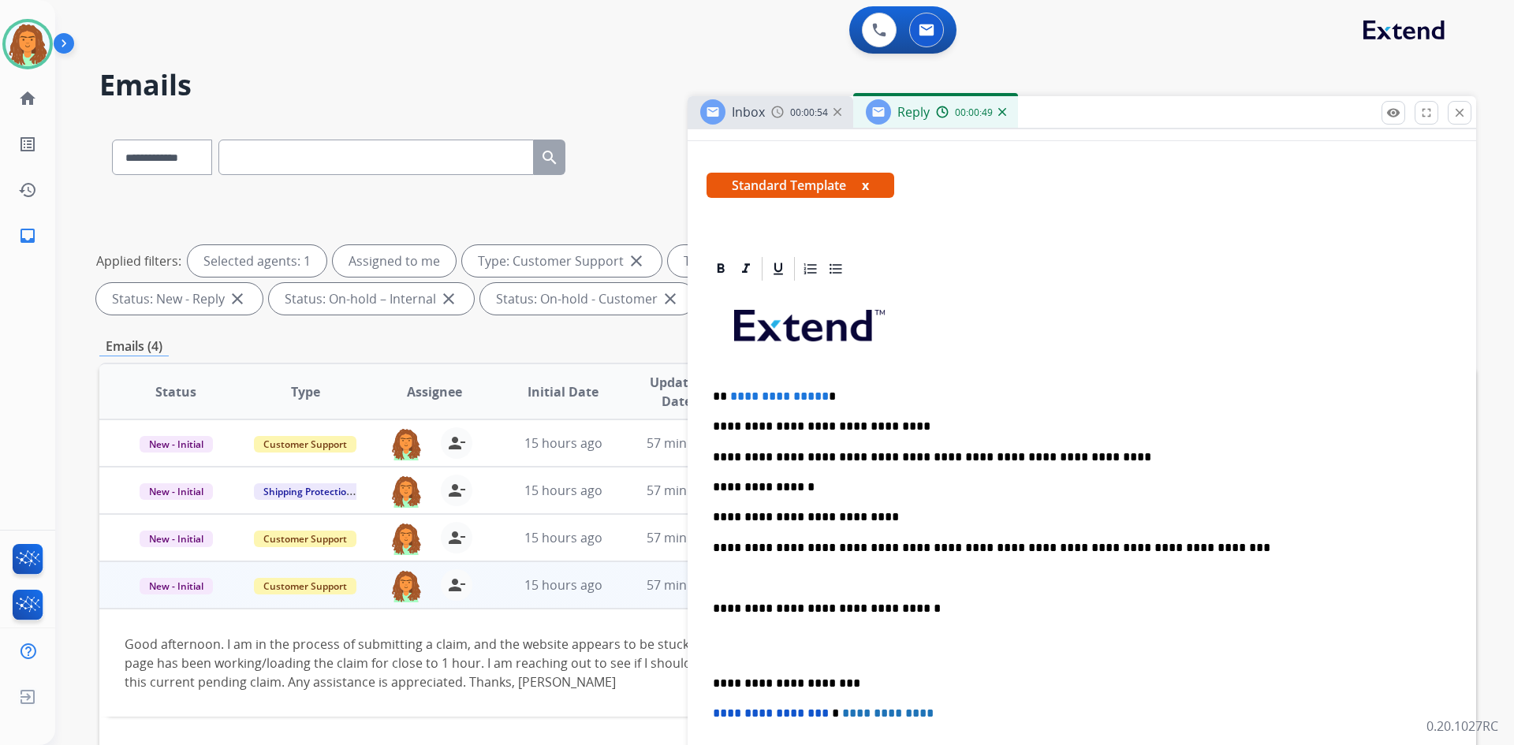
drag, startPoint x: 818, startPoint y: 396, endPoint x: 826, endPoint y: 394, distance: 8.0
click at [732, 397] on p "**********" at bounding box center [1075, 396] width 725 height 14
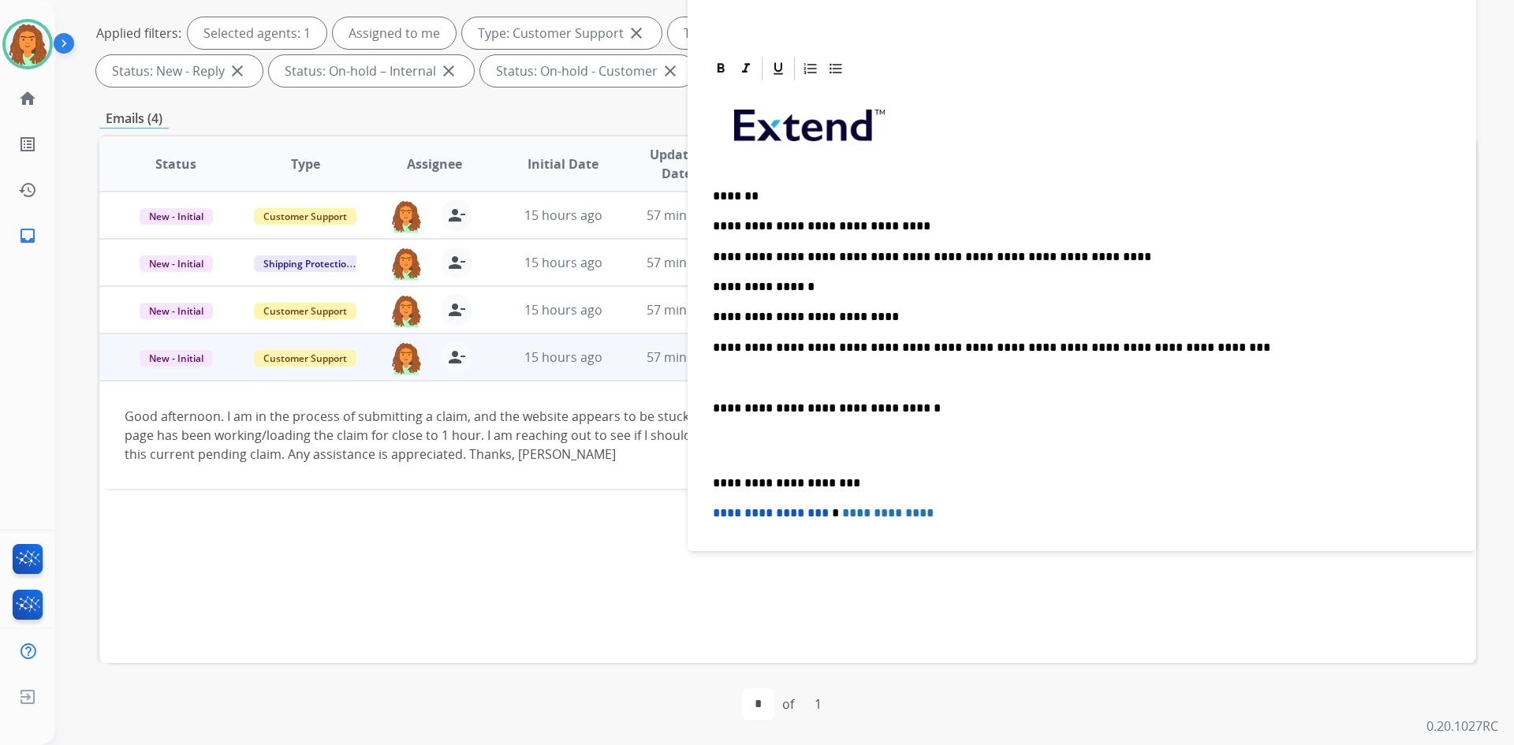
scroll to position [208, 0]
click at [711, 407] on div "**********" at bounding box center [1081, 400] width 751 height 633
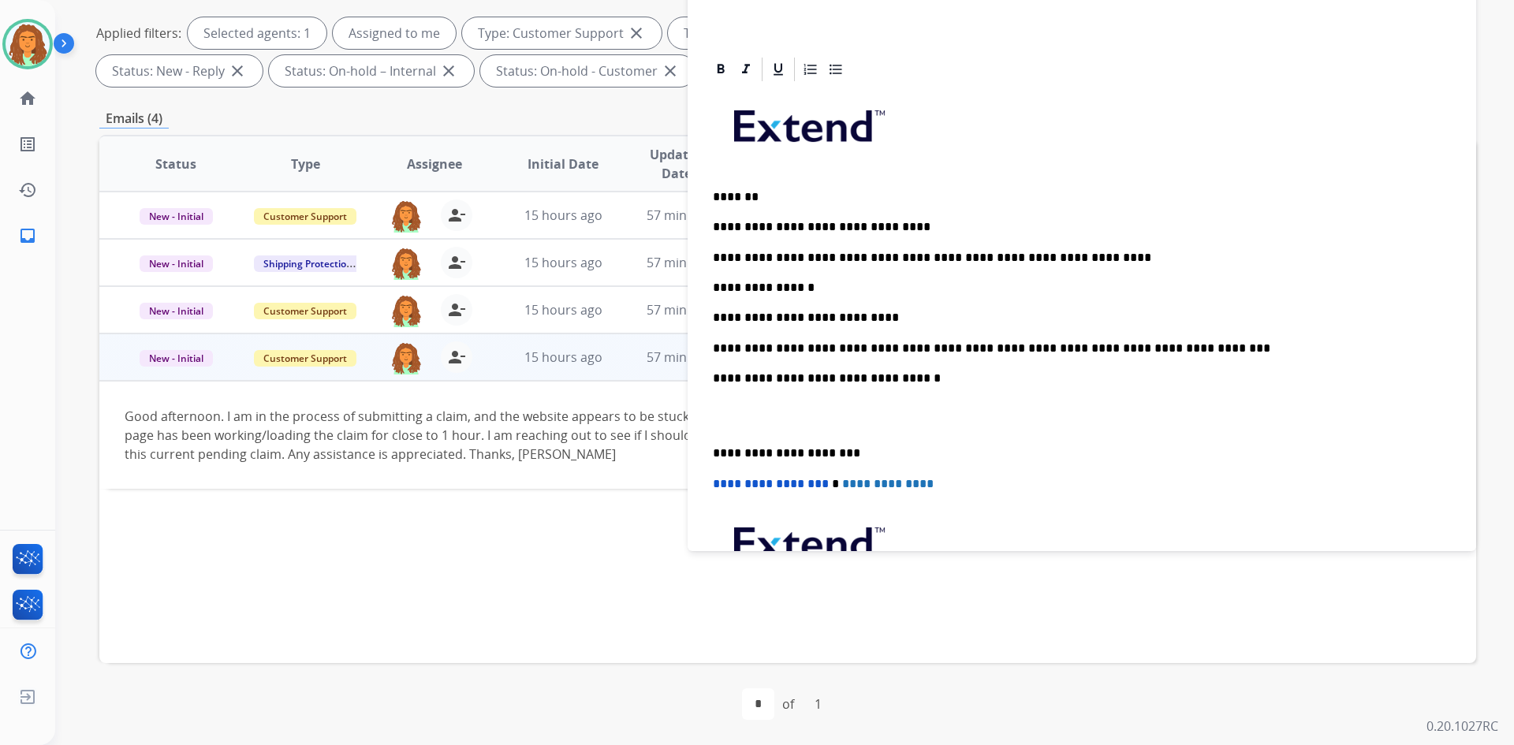
click at [707, 450] on div "**********" at bounding box center [1081, 385] width 751 height 603
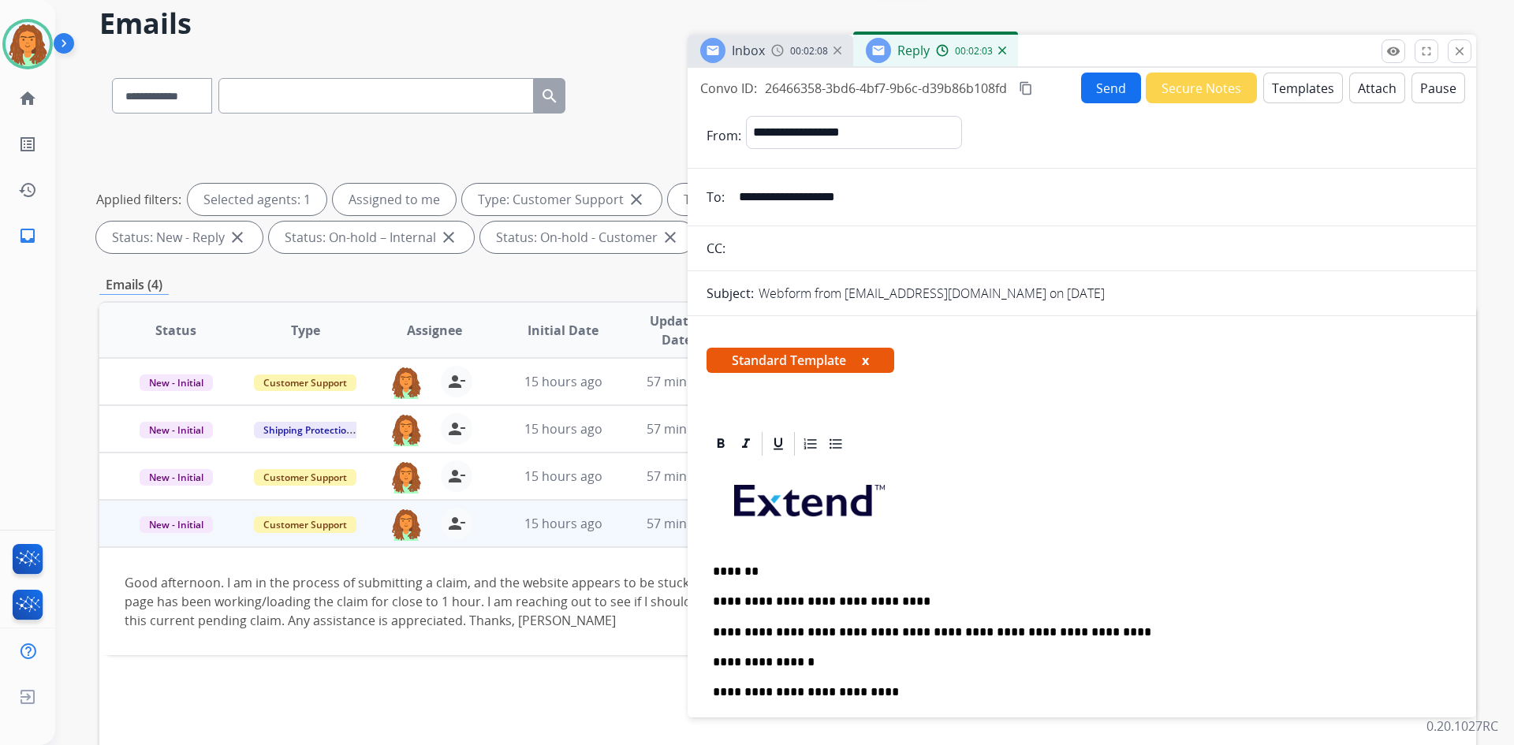
scroll to position [0, 0]
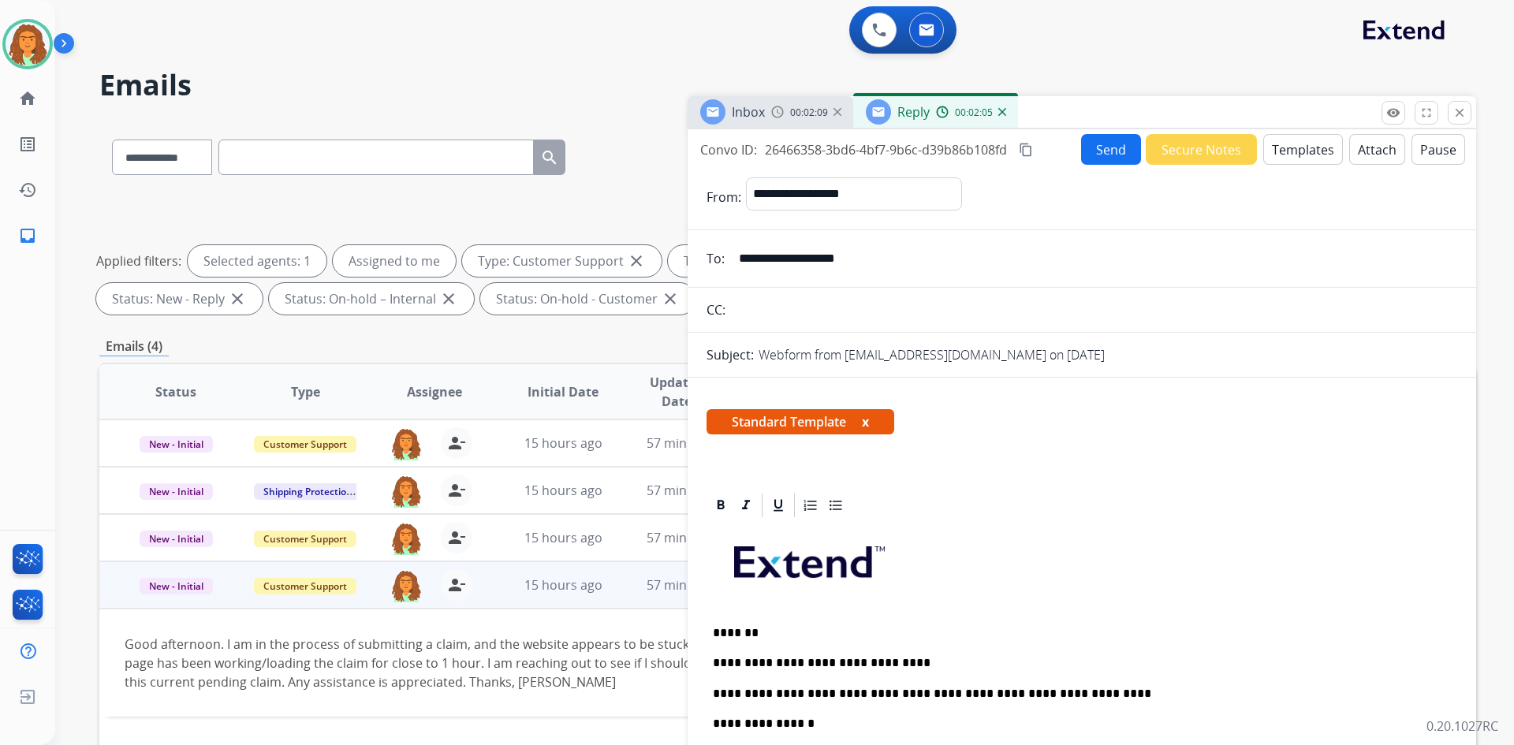
click at [732, 146] on mat-icon "content_copy" at bounding box center [1026, 150] width 14 height 14
click at [732, 151] on button "Send" at bounding box center [1111, 149] width 60 height 31
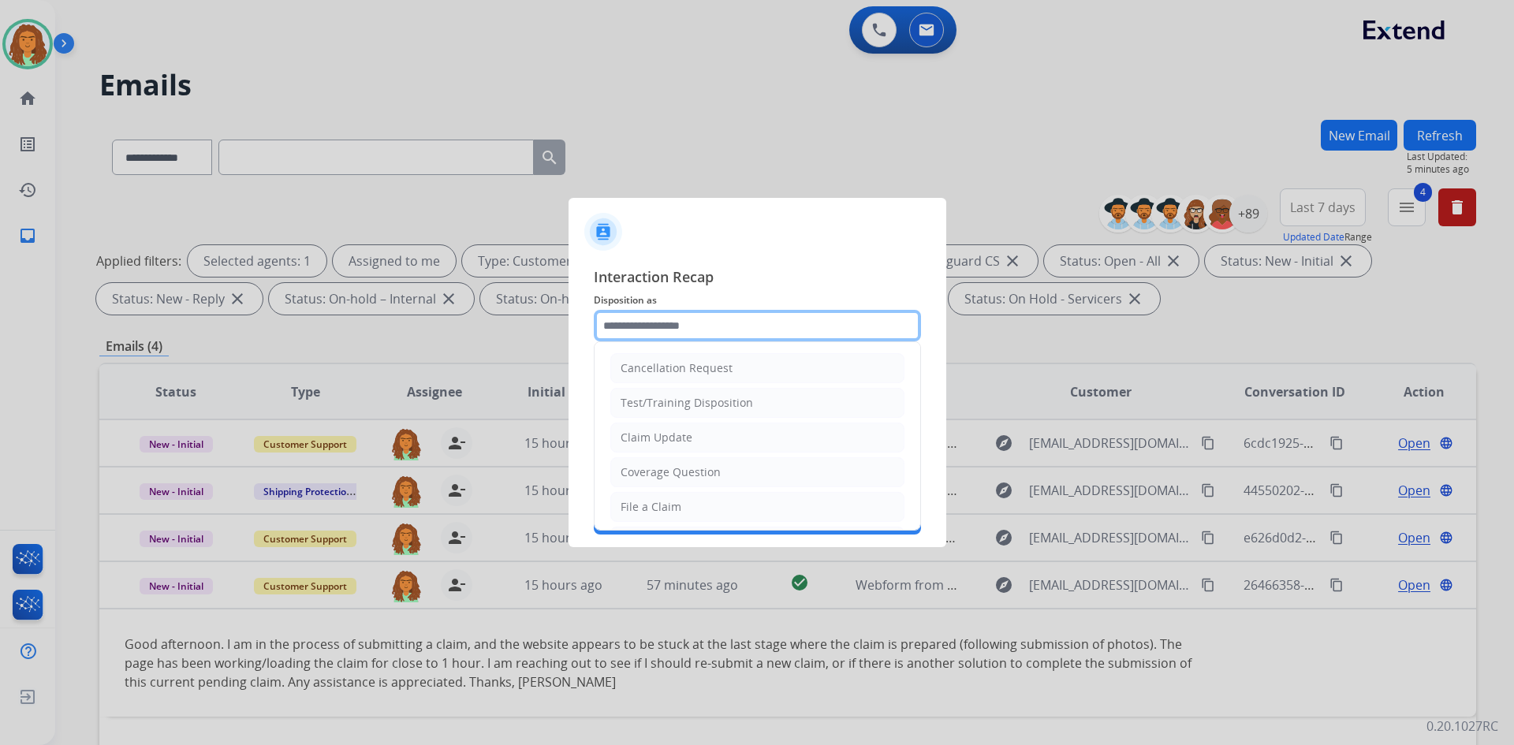
click at [620, 326] on input "text" at bounding box center [757, 326] width 327 height 32
click at [661, 440] on div "Claim Update" at bounding box center [656, 438] width 72 height 16
type input "**********"
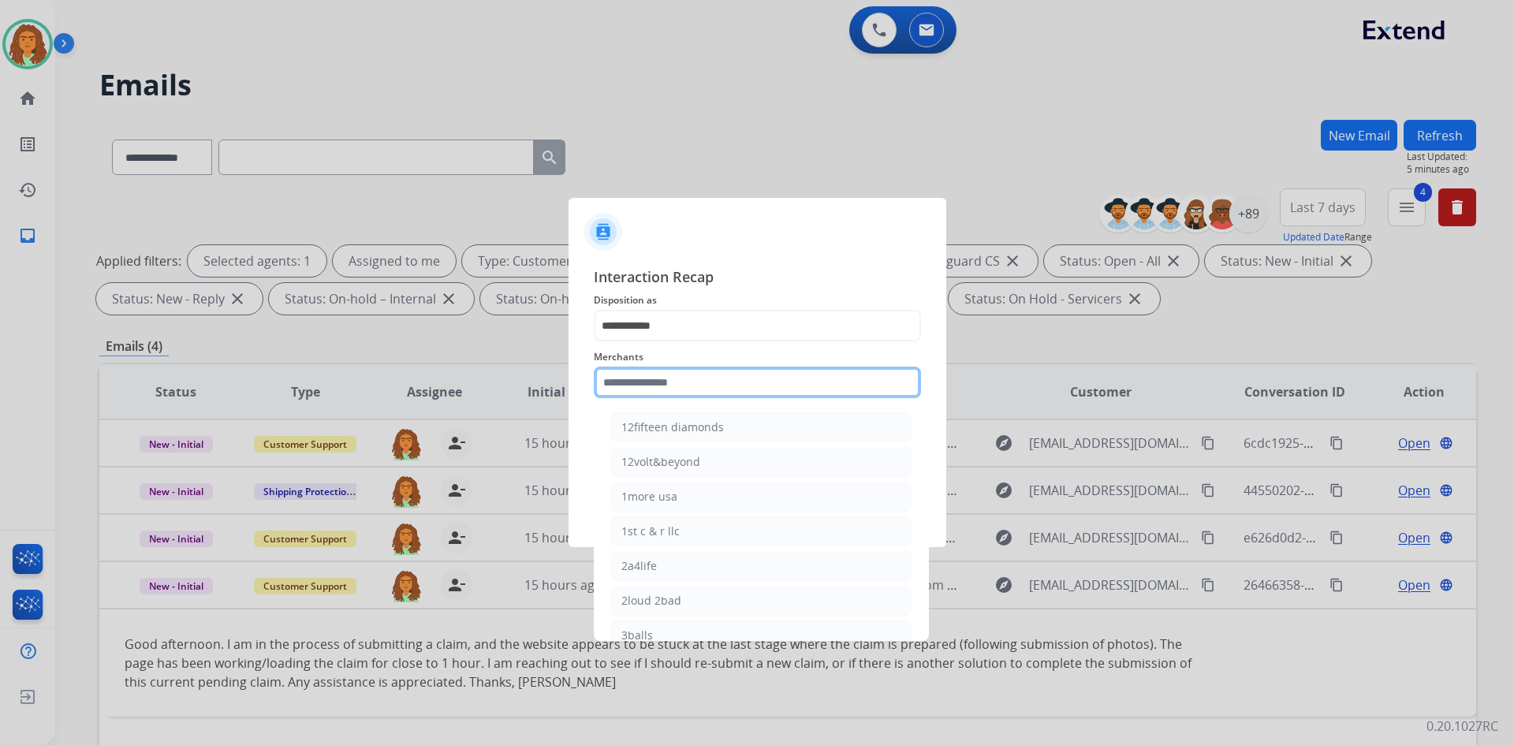
click at [643, 385] on input "text" at bounding box center [757, 383] width 327 height 32
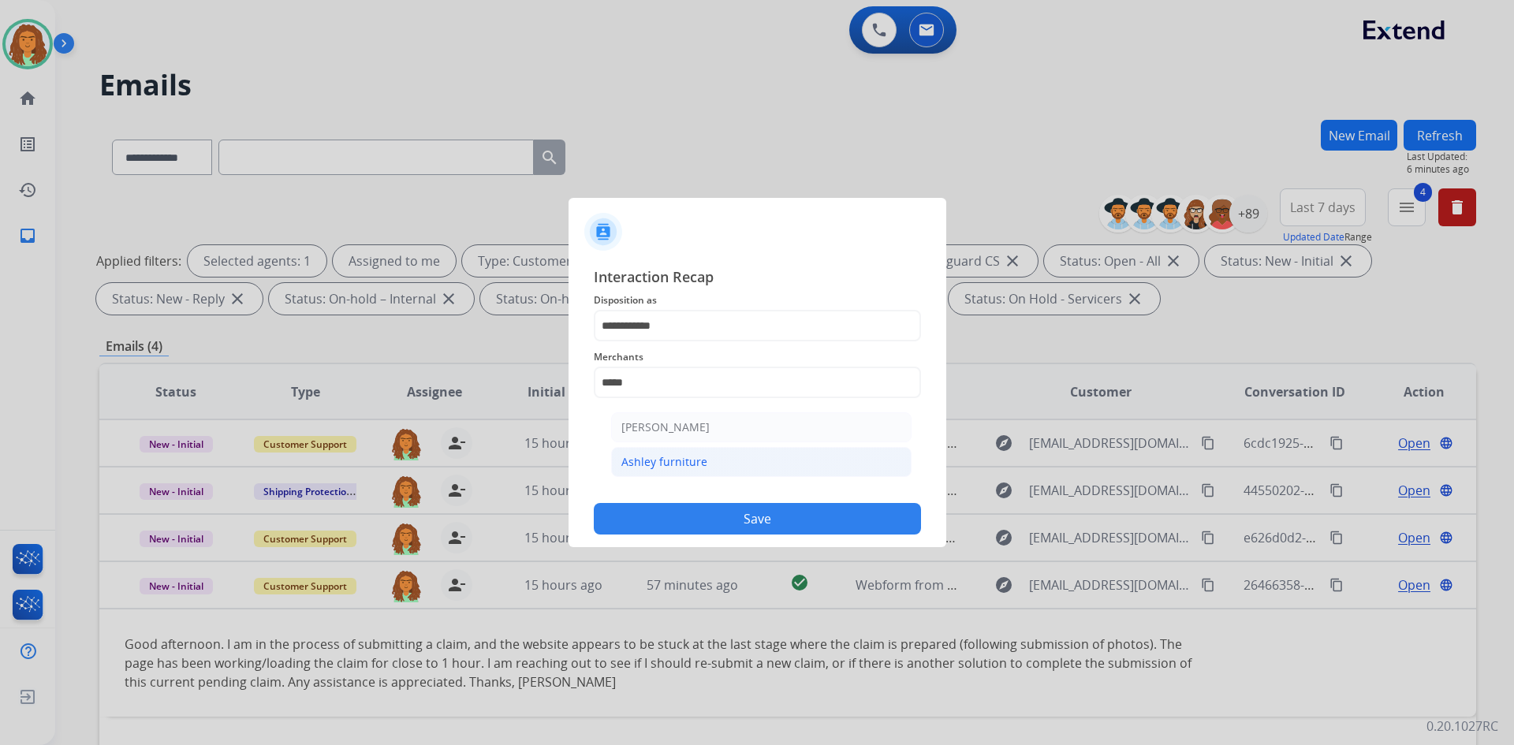
click at [651, 464] on div "Ashley furniture" at bounding box center [664, 462] width 86 height 16
type input "**********"
click at [642, 444] on input "text" at bounding box center [757, 446] width 327 height 32
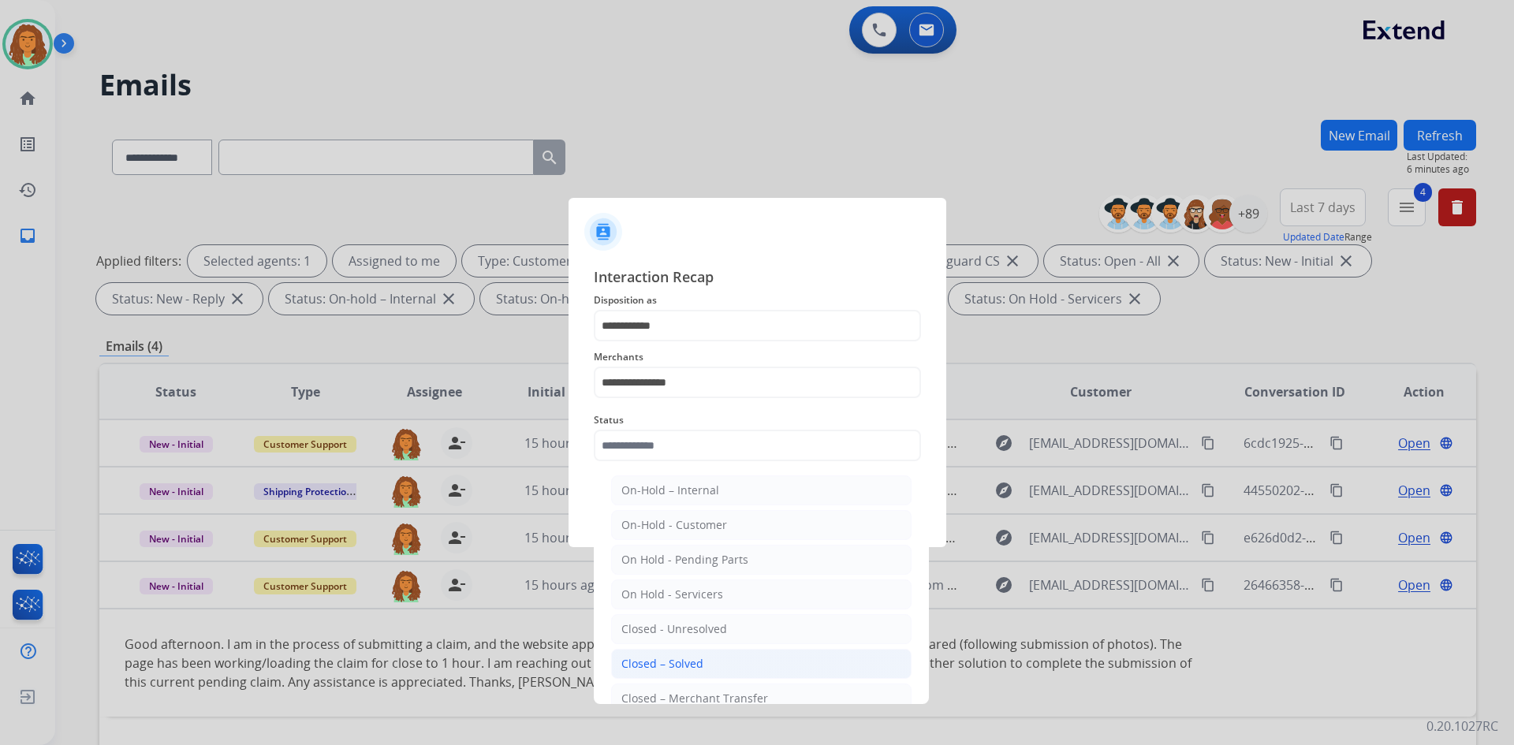
click at [666, 664] on div "Closed – Solved" at bounding box center [662, 664] width 82 height 16
type input "**********"
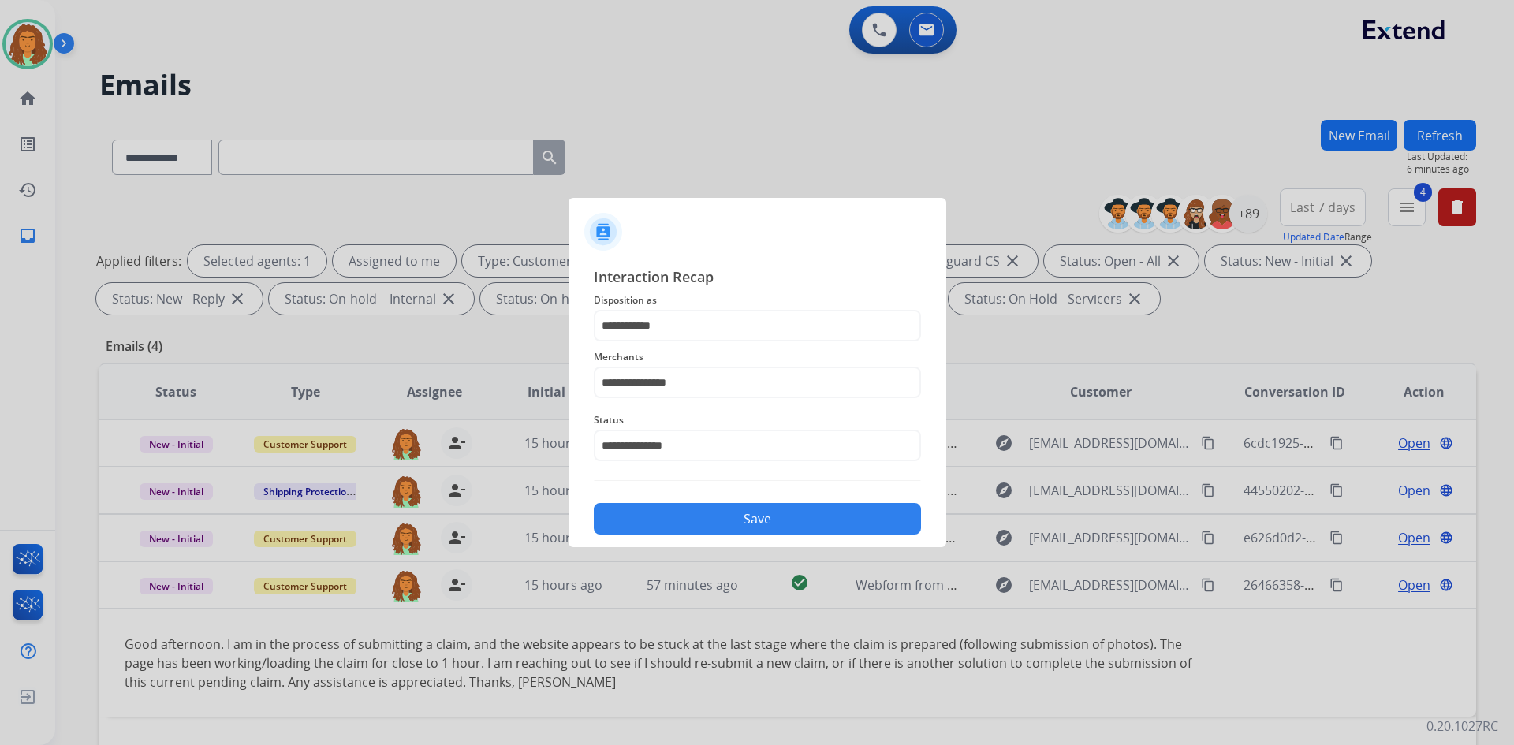
click at [732, 519] on button "Save" at bounding box center [757, 519] width 327 height 32
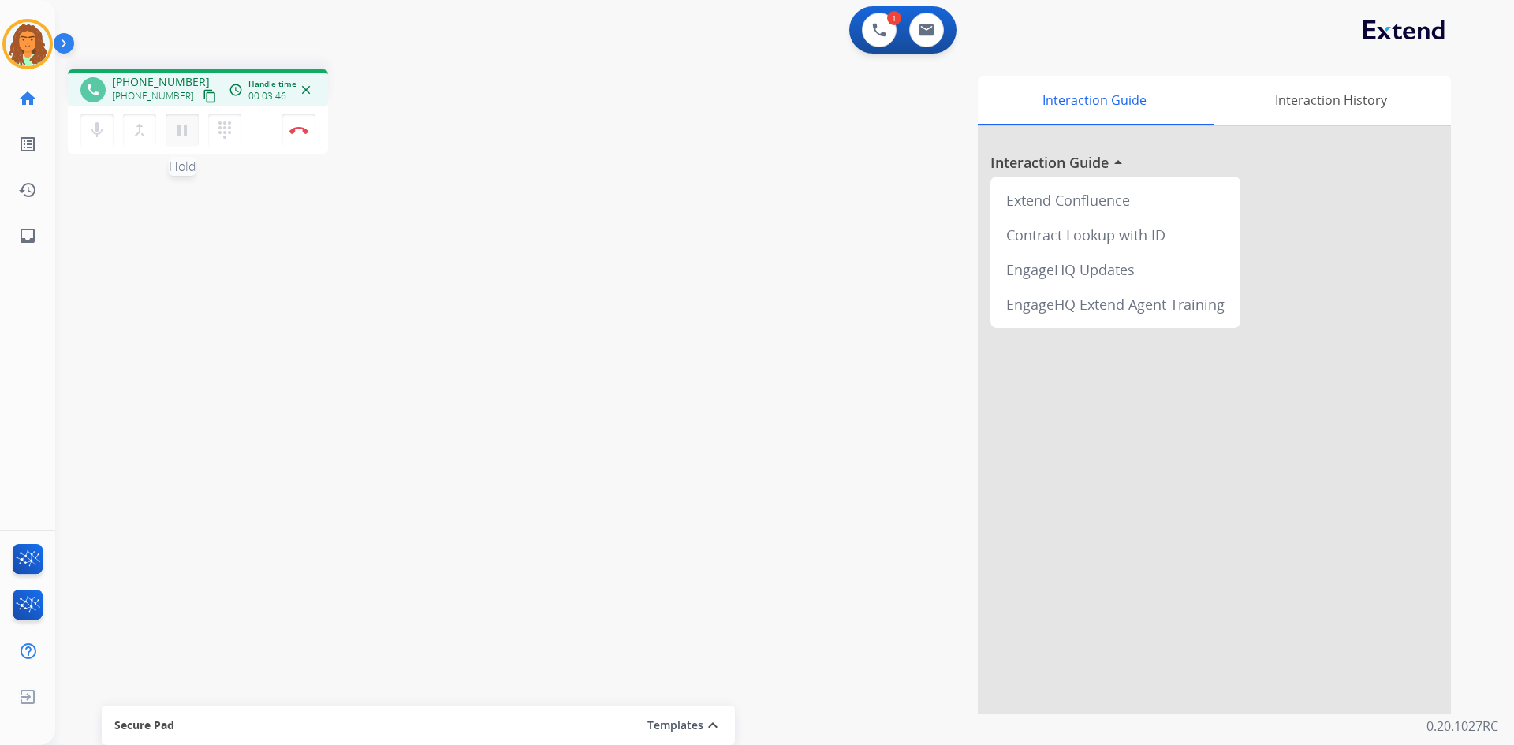
click at [180, 134] on mat-icon "pause" at bounding box center [182, 130] width 19 height 19
click at [183, 132] on mat-icon "play_arrow" at bounding box center [182, 130] width 19 height 19
click at [296, 131] on img at bounding box center [298, 130] width 19 height 8
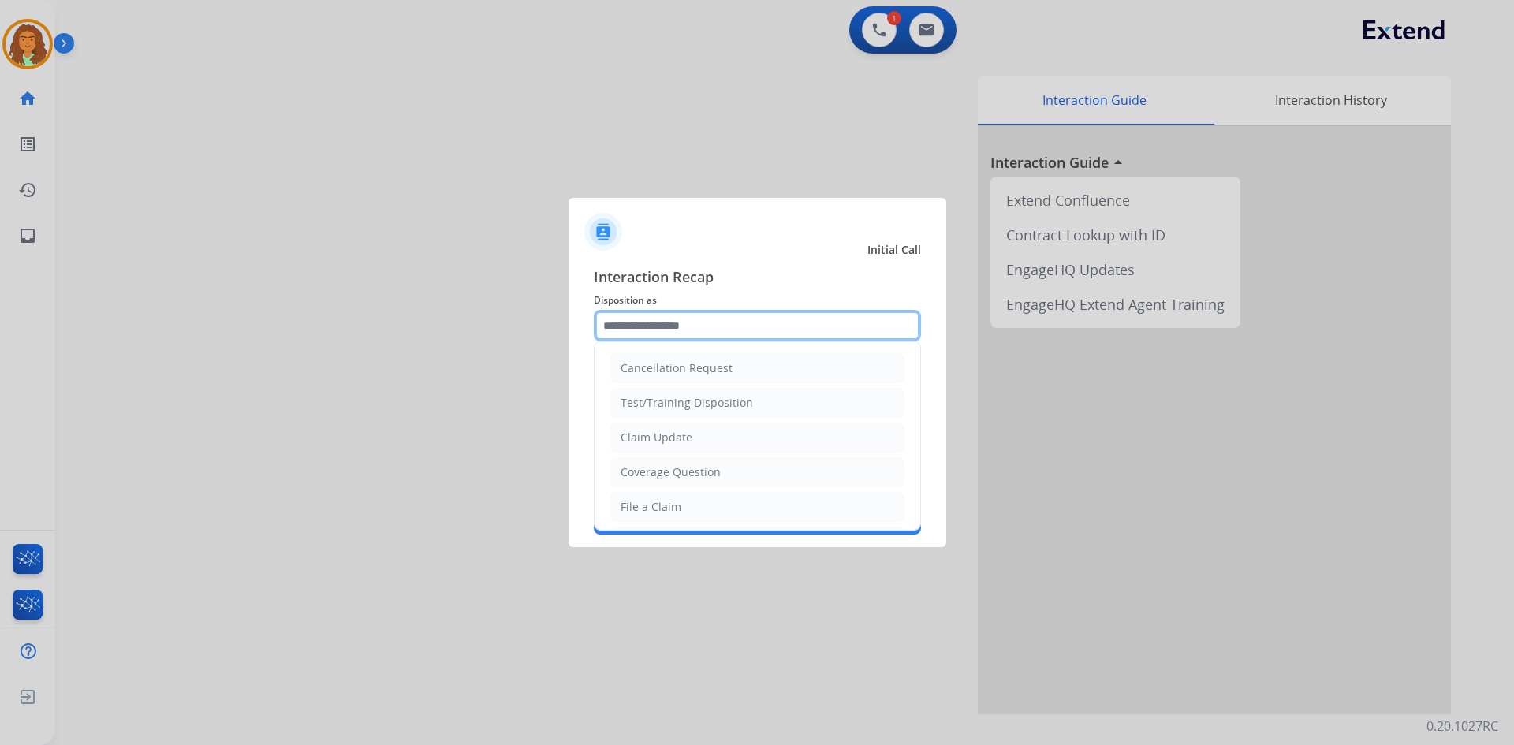
click at [657, 323] on input "text" at bounding box center [757, 326] width 327 height 32
click at [651, 438] on div "Claim Update" at bounding box center [656, 438] width 72 height 16
type input "**********"
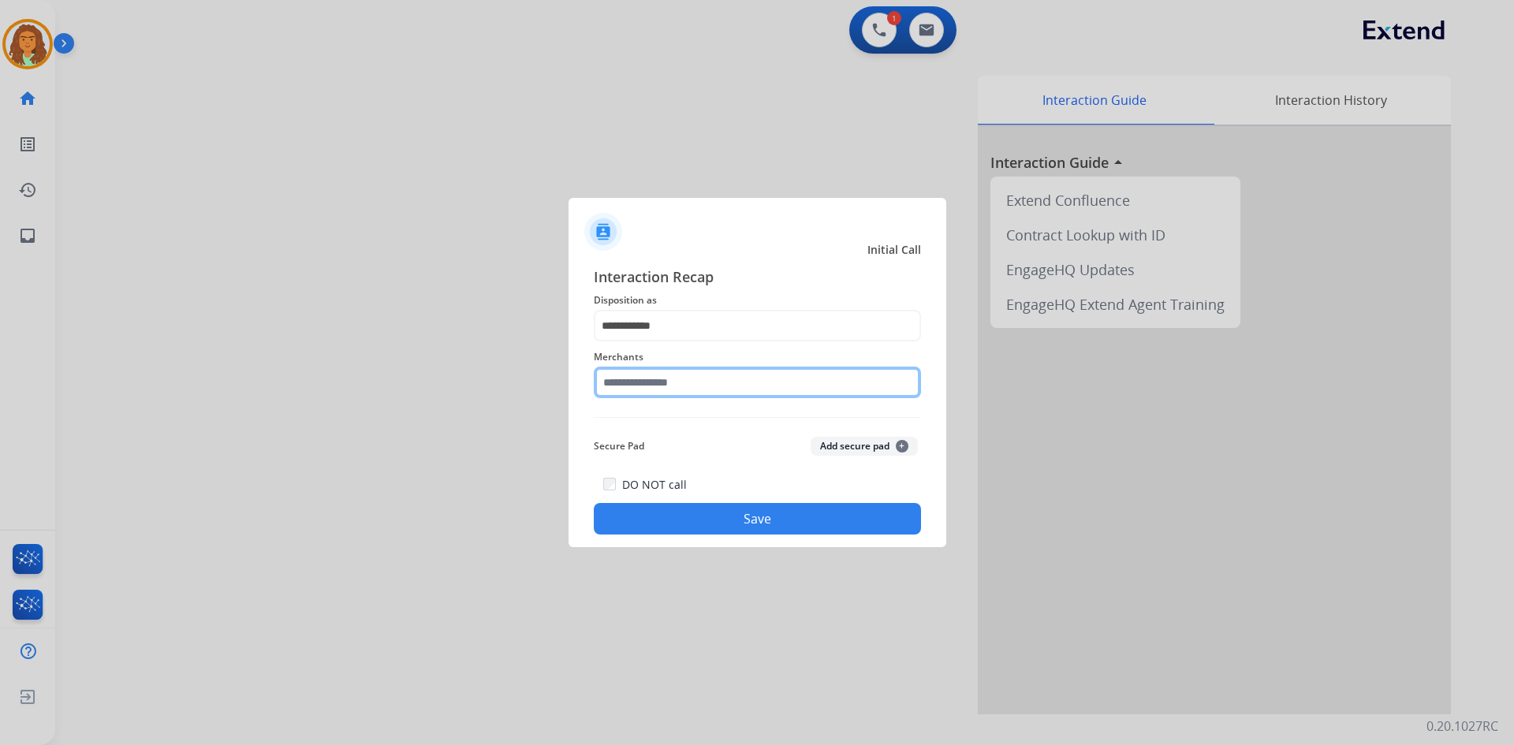
click at [637, 382] on input "text" at bounding box center [757, 383] width 327 height 32
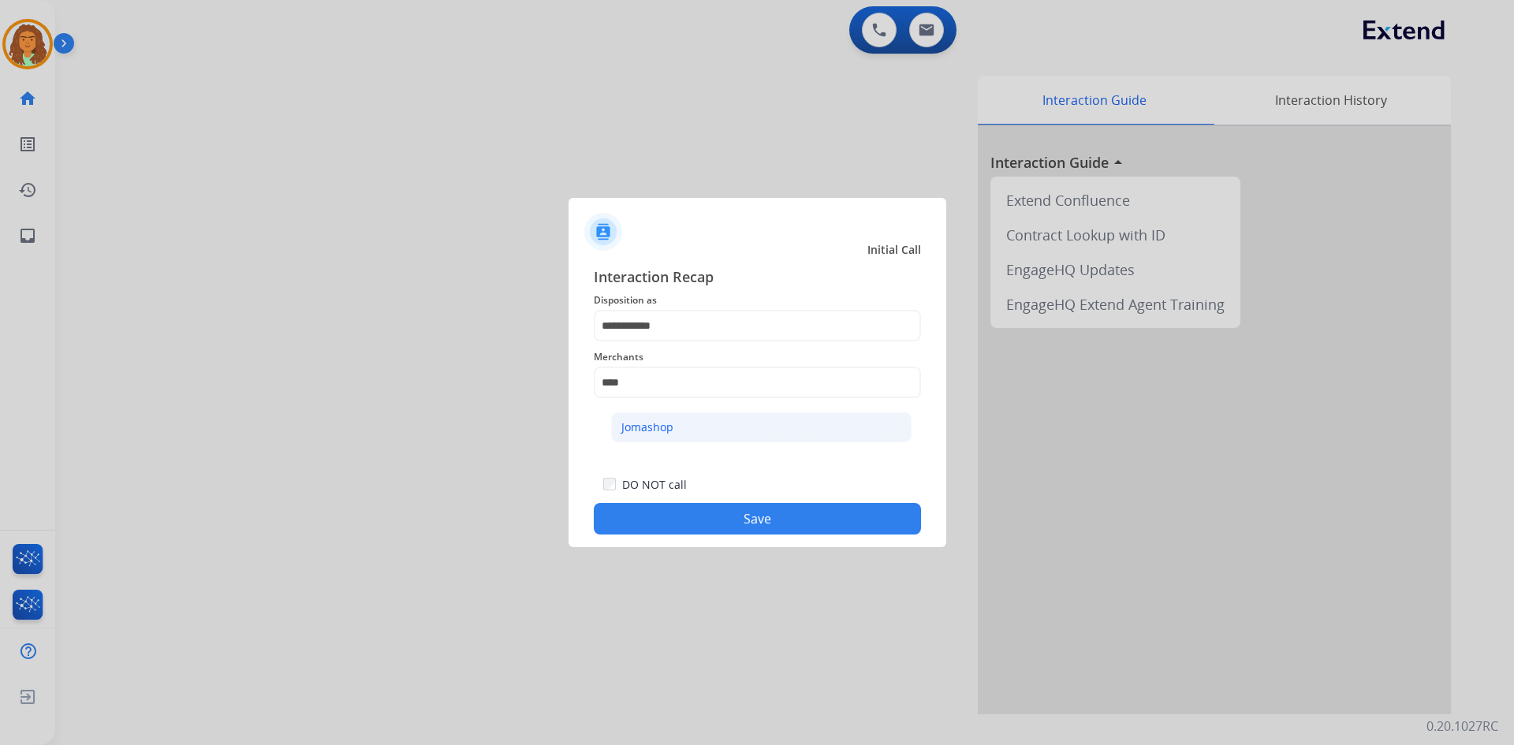
click at [645, 429] on div "Jomashop" at bounding box center [647, 427] width 52 height 16
type input "********"
click at [728, 523] on button "Save" at bounding box center [757, 519] width 327 height 32
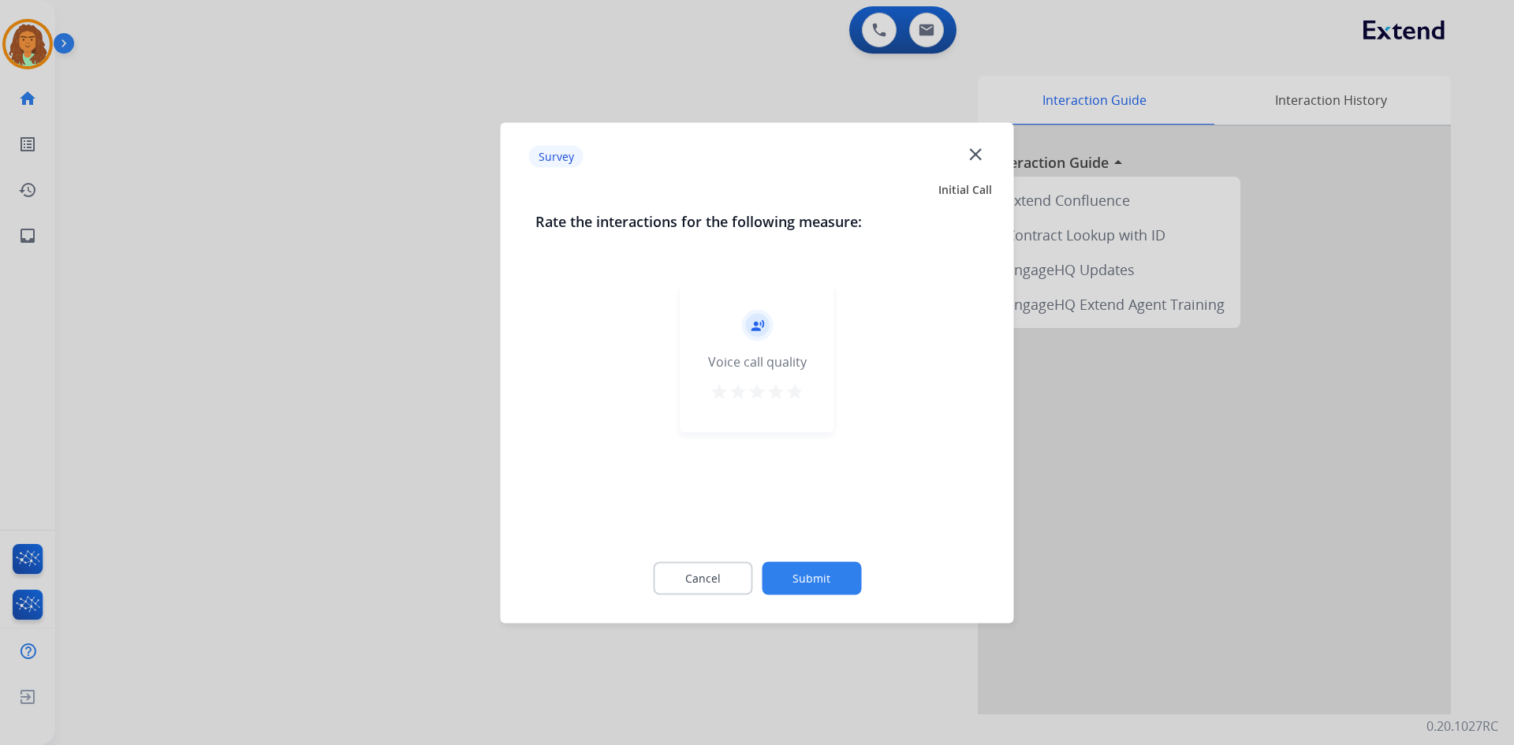
click at [732, 395] on mat-icon "star" at bounding box center [794, 391] width 19 height 19
click at [732, 573] on button "Submit" at bounding box center [811, 577] width 99 height 33
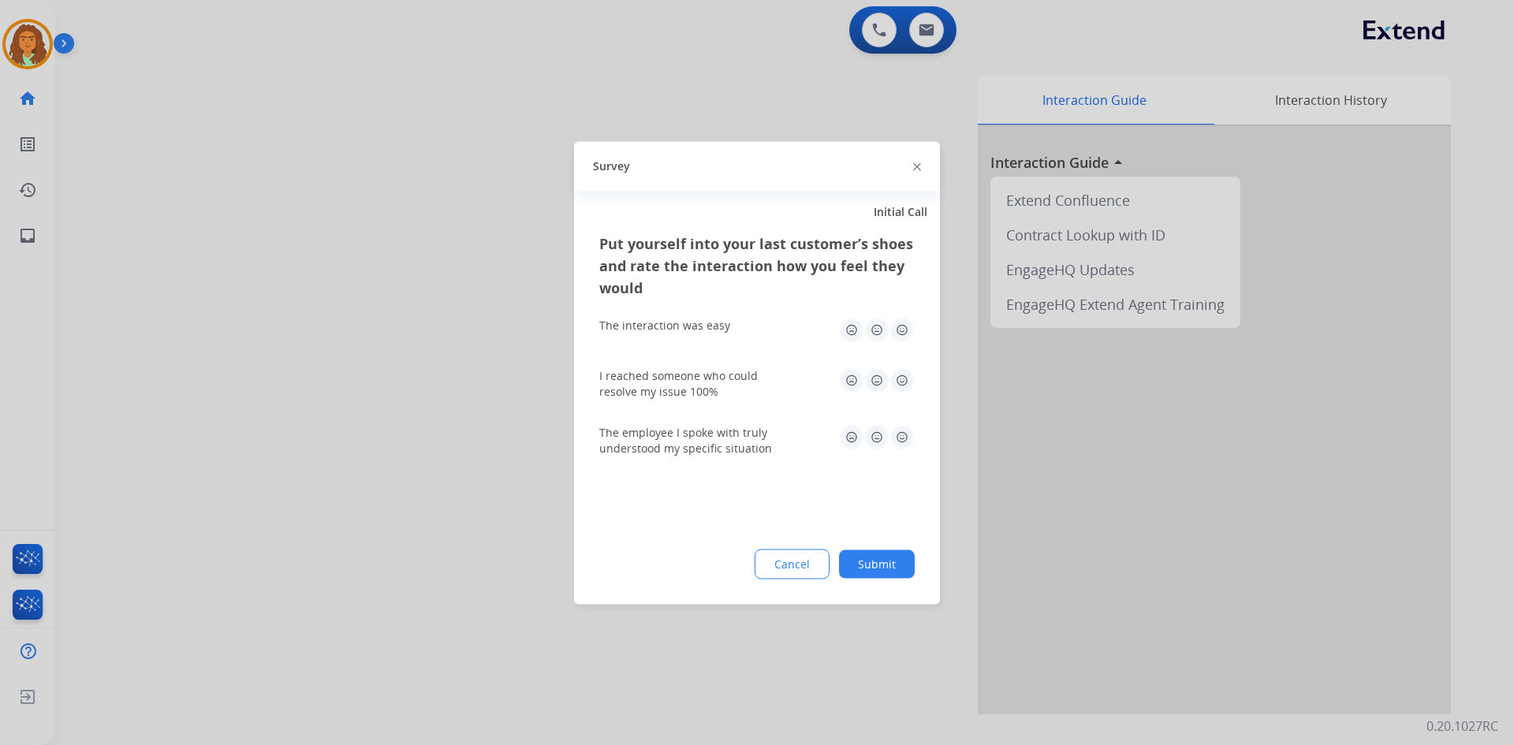
click at [732, 327] on img at bounding box center [901, 329] width 25 height 25
click at [732, 374] on img at bounding box center [901, 379] width 25 height 25
click at [732, 432] on img at bounding box center [901, 436] width 25 height 25
click at [732, 565] on button "Submit" at bounding box center [877, 563] width 76 height 28
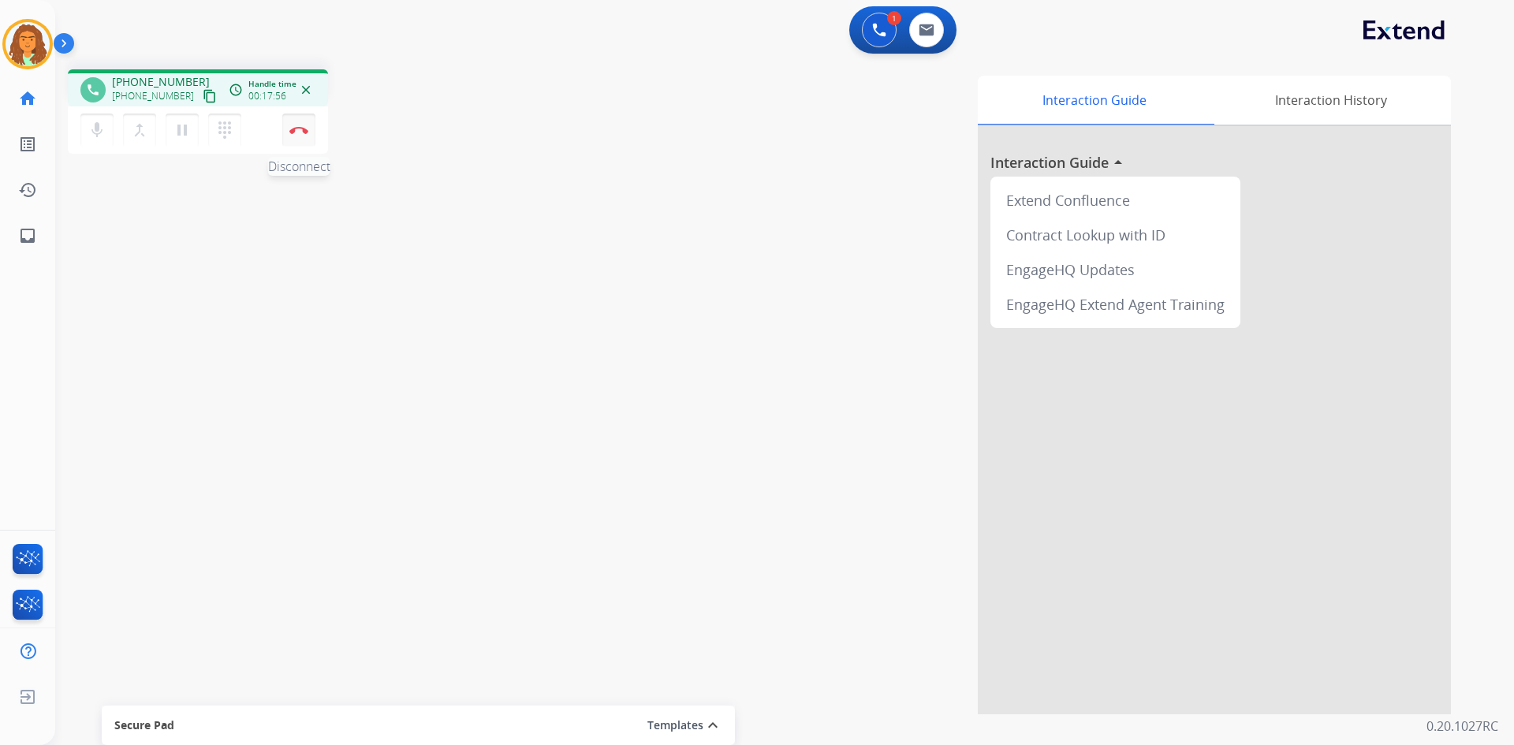
click at [296, 127] on img at bounding box center [298, 130] width 19 height 8
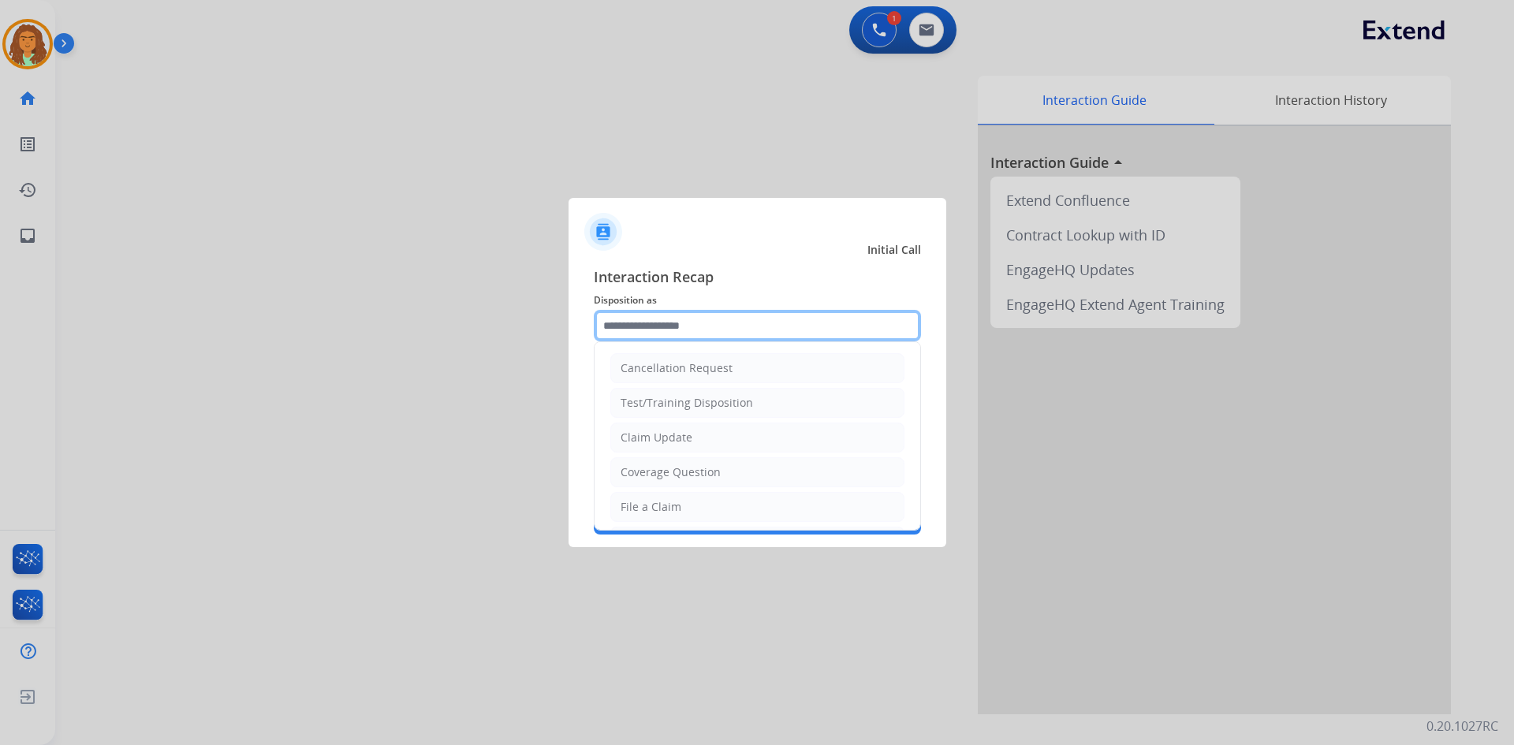
click at [632, 328] on input "text" at bounding box center [757, 326] width 327 height 32
click at [642, 502] on div "File a Claim" at bounding box center [650, 507] width 61 height 16
type input "**********"
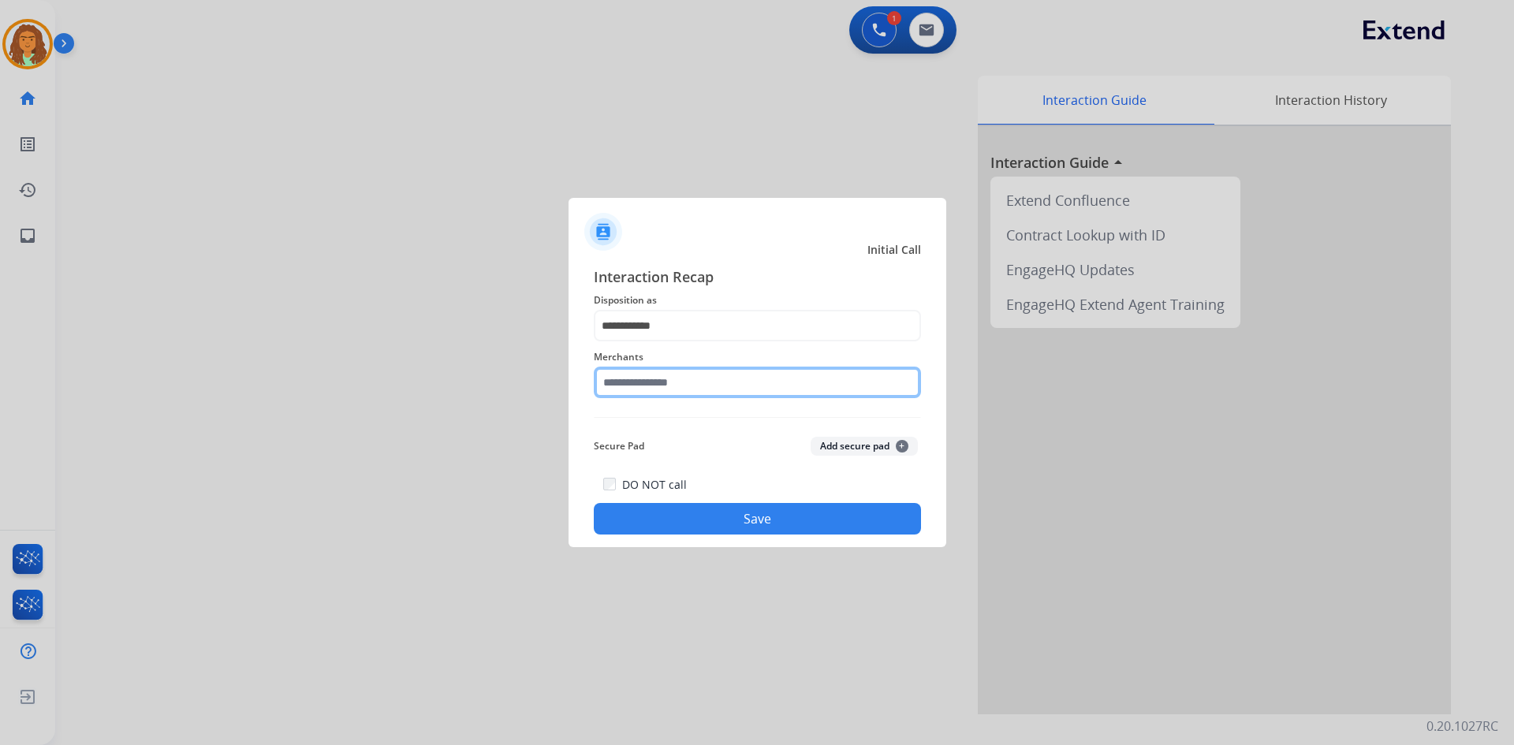
click at [660, 389] on input "text" at bounding box center [757, 383] width 327 height 32
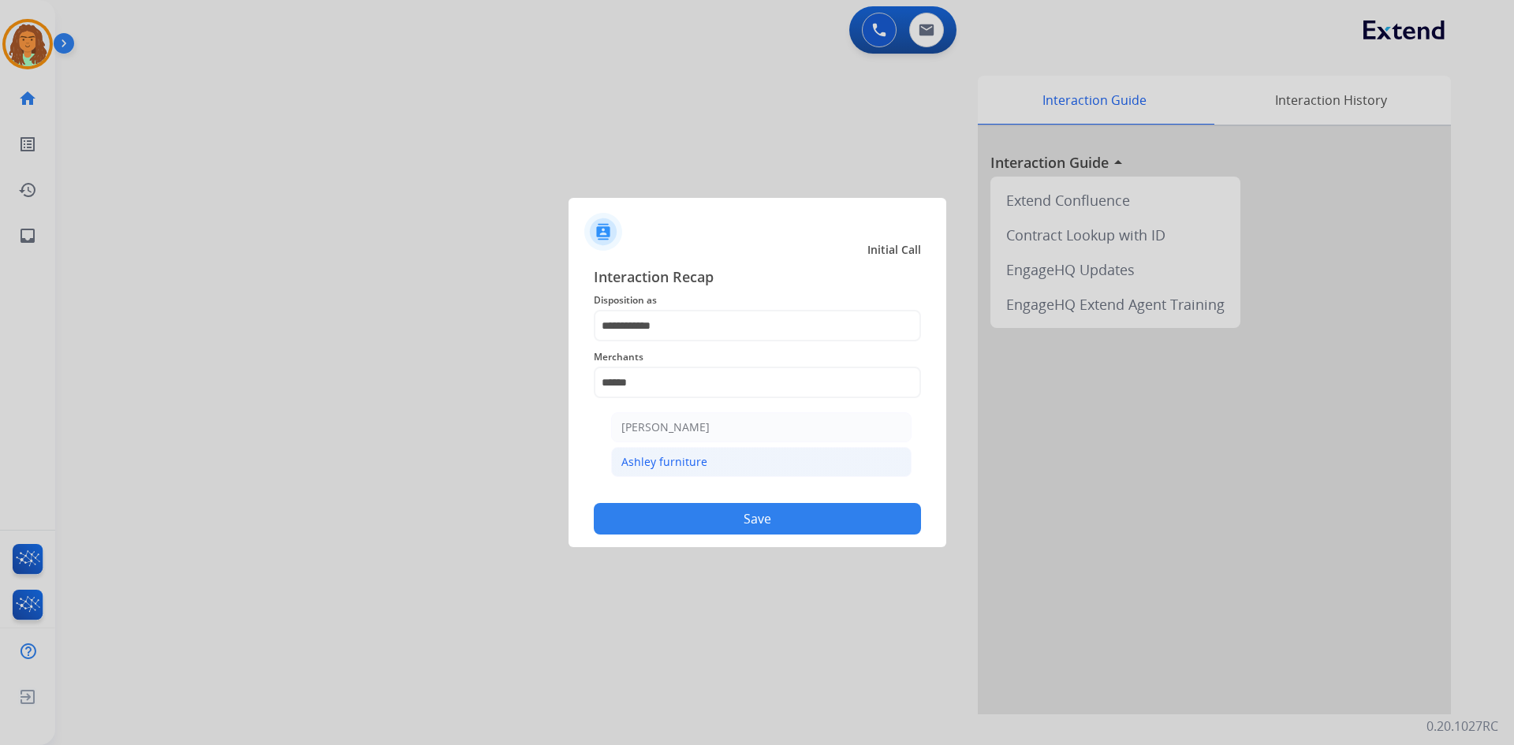
click at [662, 456] on div "Ashley furniture" at bounding box center [664, 462] width 86 height 16
type input "**********"
click at [732, 523] on button "Save" at bounding box center [757, 519] width 327 height 32
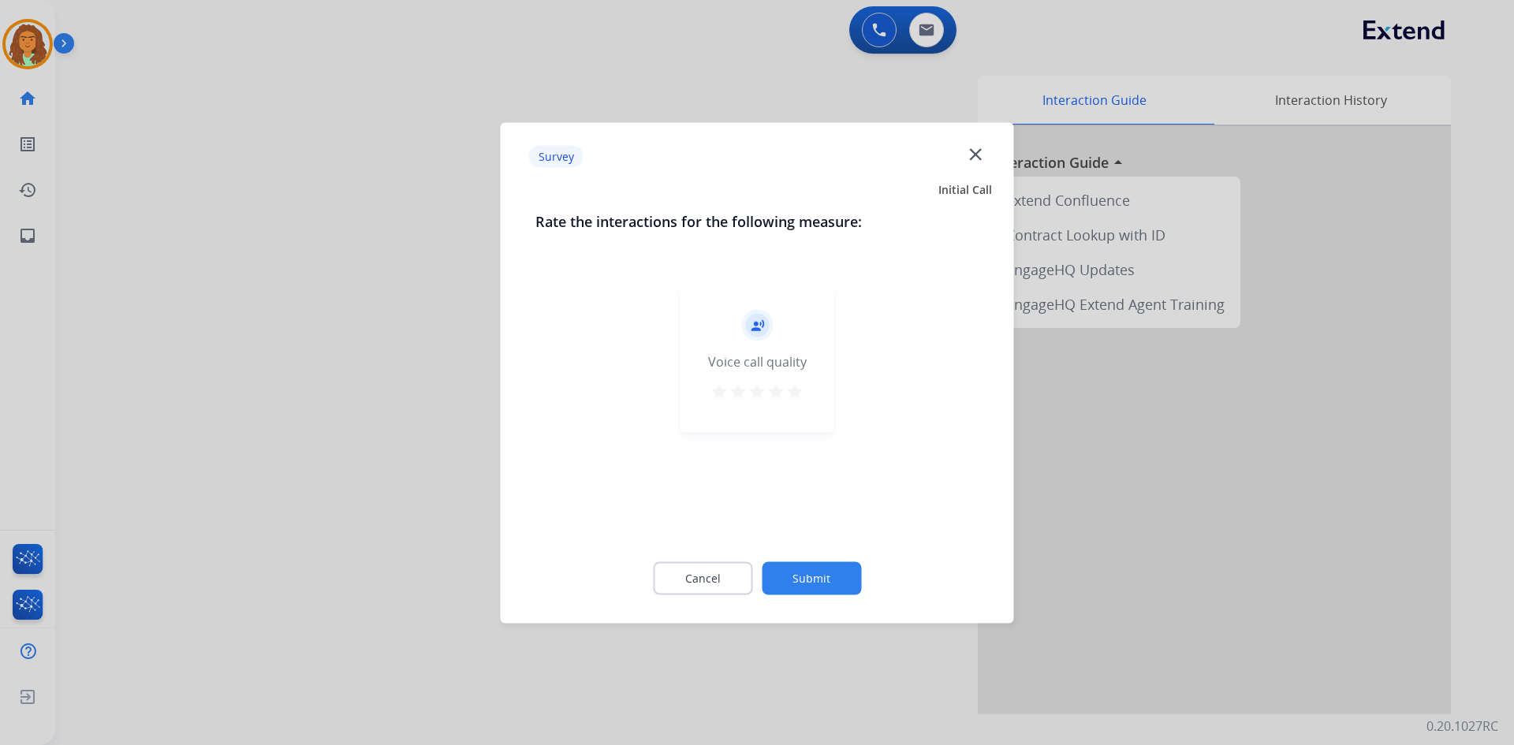
click at [732, 399] on mat-icon "star" at bounding box center [794, 391] width 19 height 19
click at [732, 574] on button "Submit" at bounding box center [811, 577] width 99 height 33
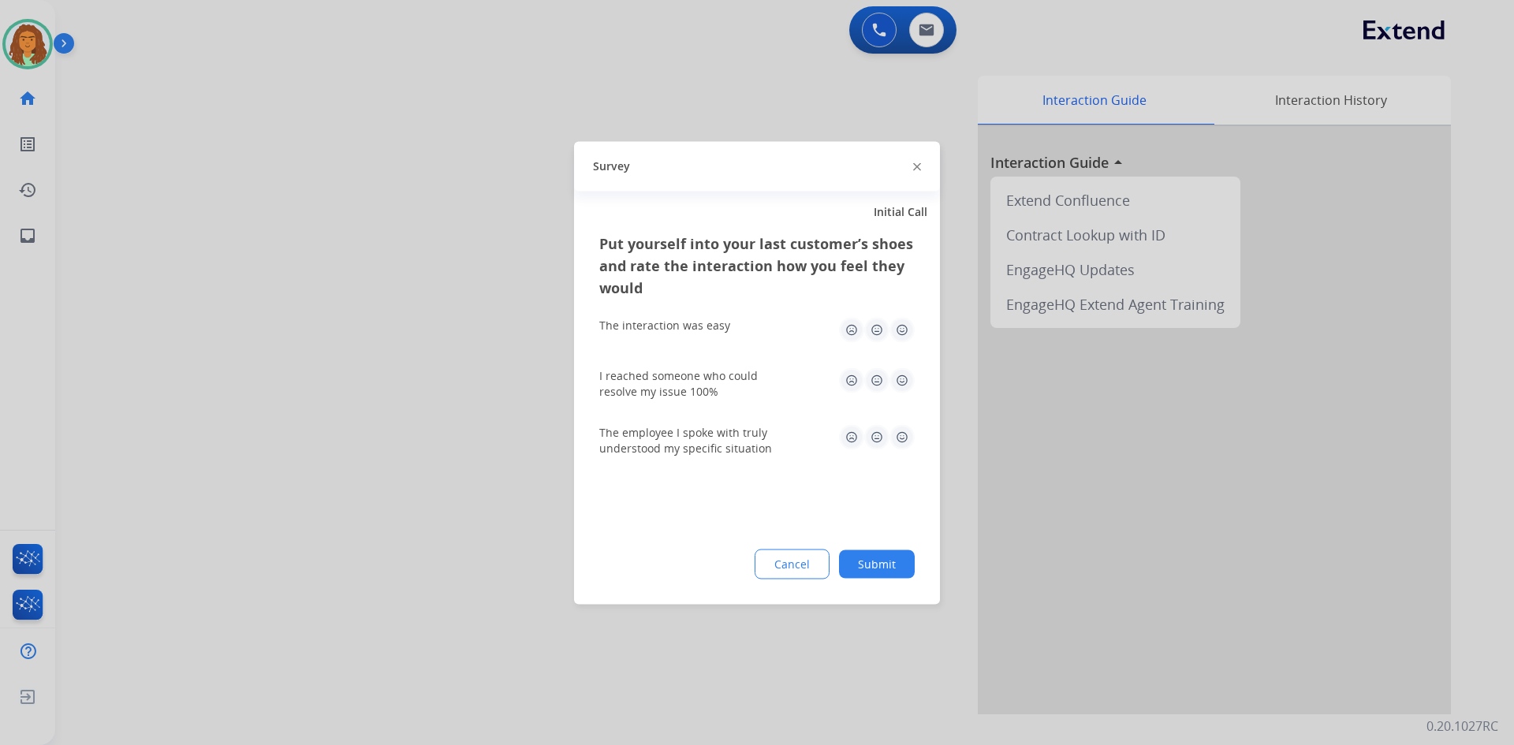
click at [732, 329] on img at bounding box center [901, 329] width 25 height 25
click at [732, 380] on img at bounding box center [901, 379] width 25 height 25
click at [732, 434] on img at bounding box center [901, 436] width 25 height 25
click at [732, 564] on button "Submit" at bounding box center [877, 563] width 76 height 28
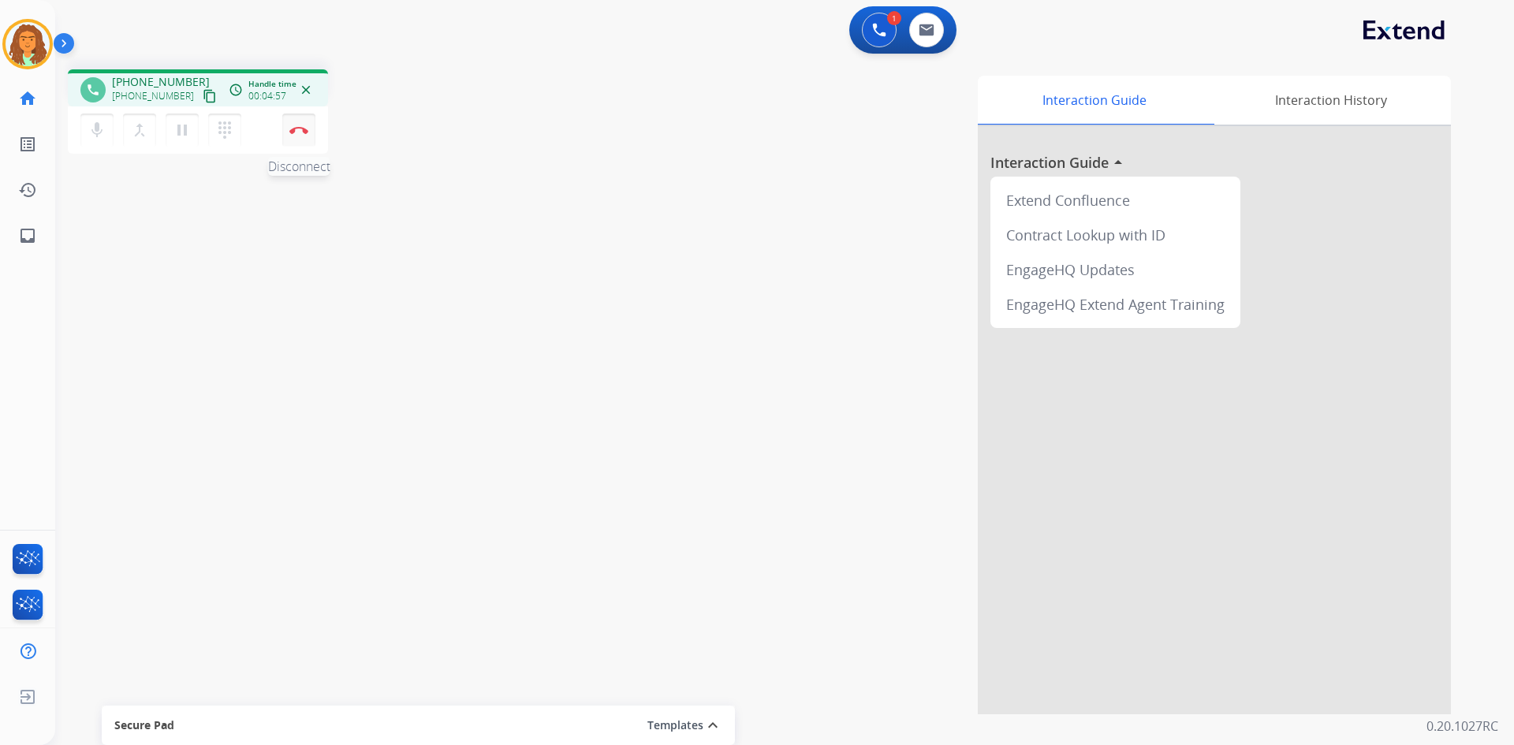
click at [298, 129] on img at bounding box center [298, 130] width 19 height 8
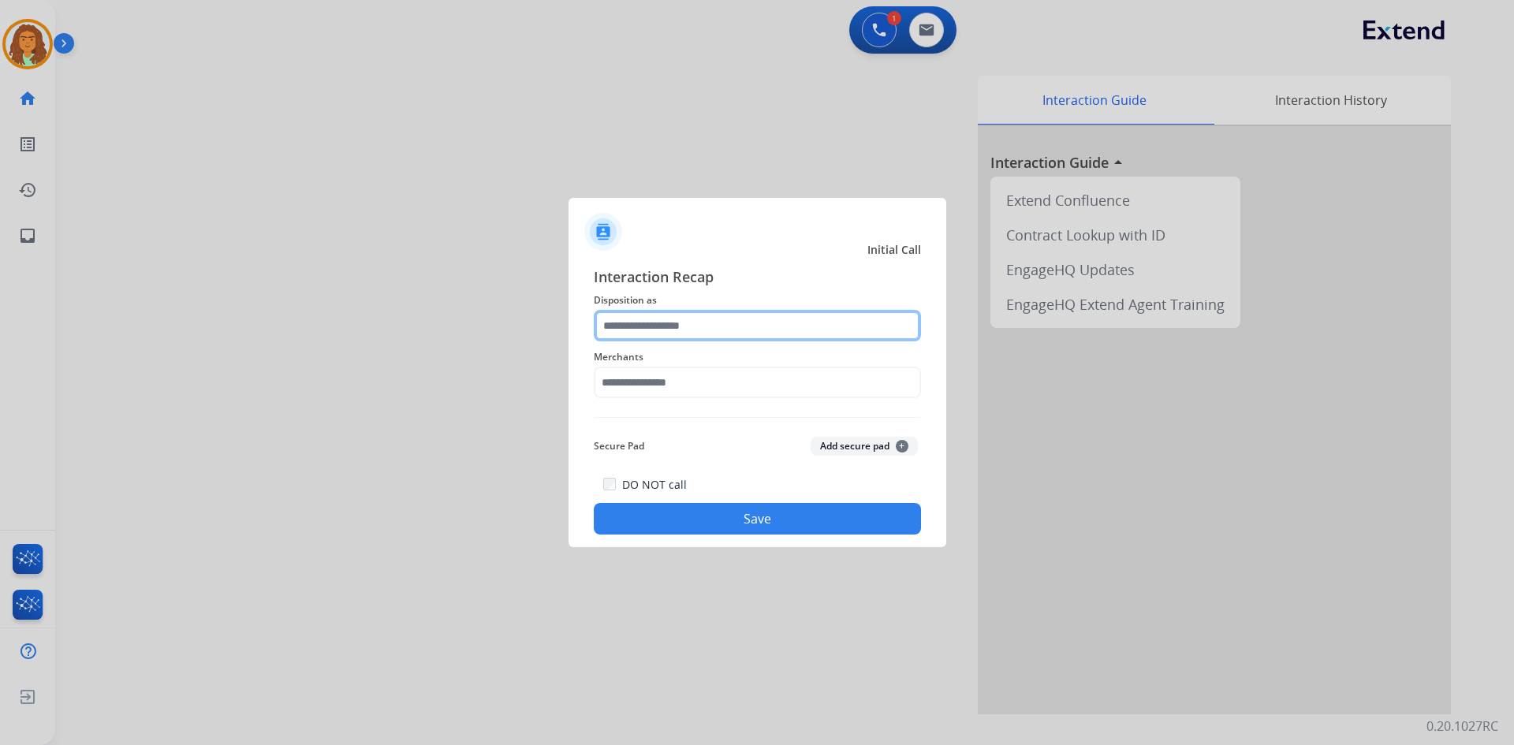
click at [658, 326] on input "text" at bounding box center [757, 326] width 327 height 32
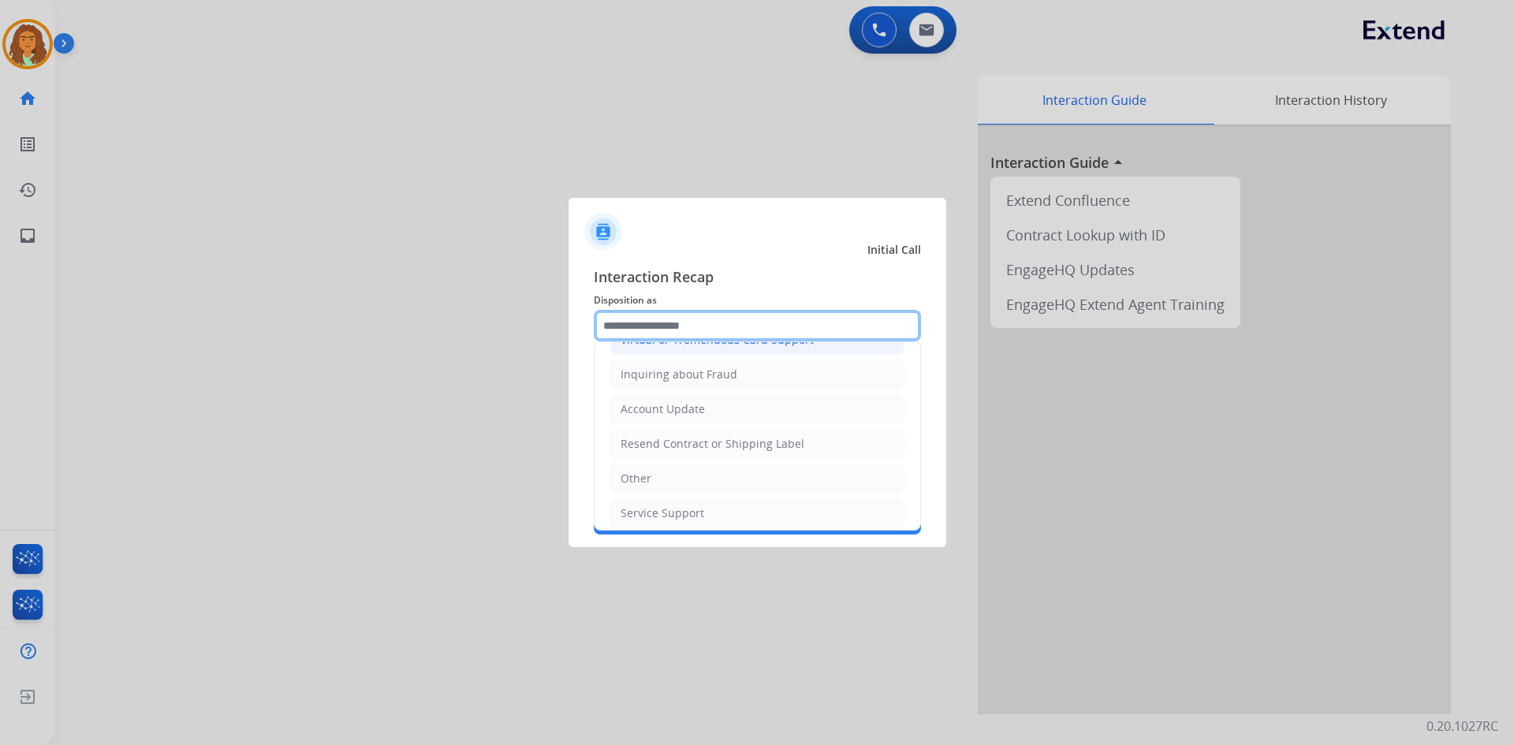
scroll to position [246, 0]
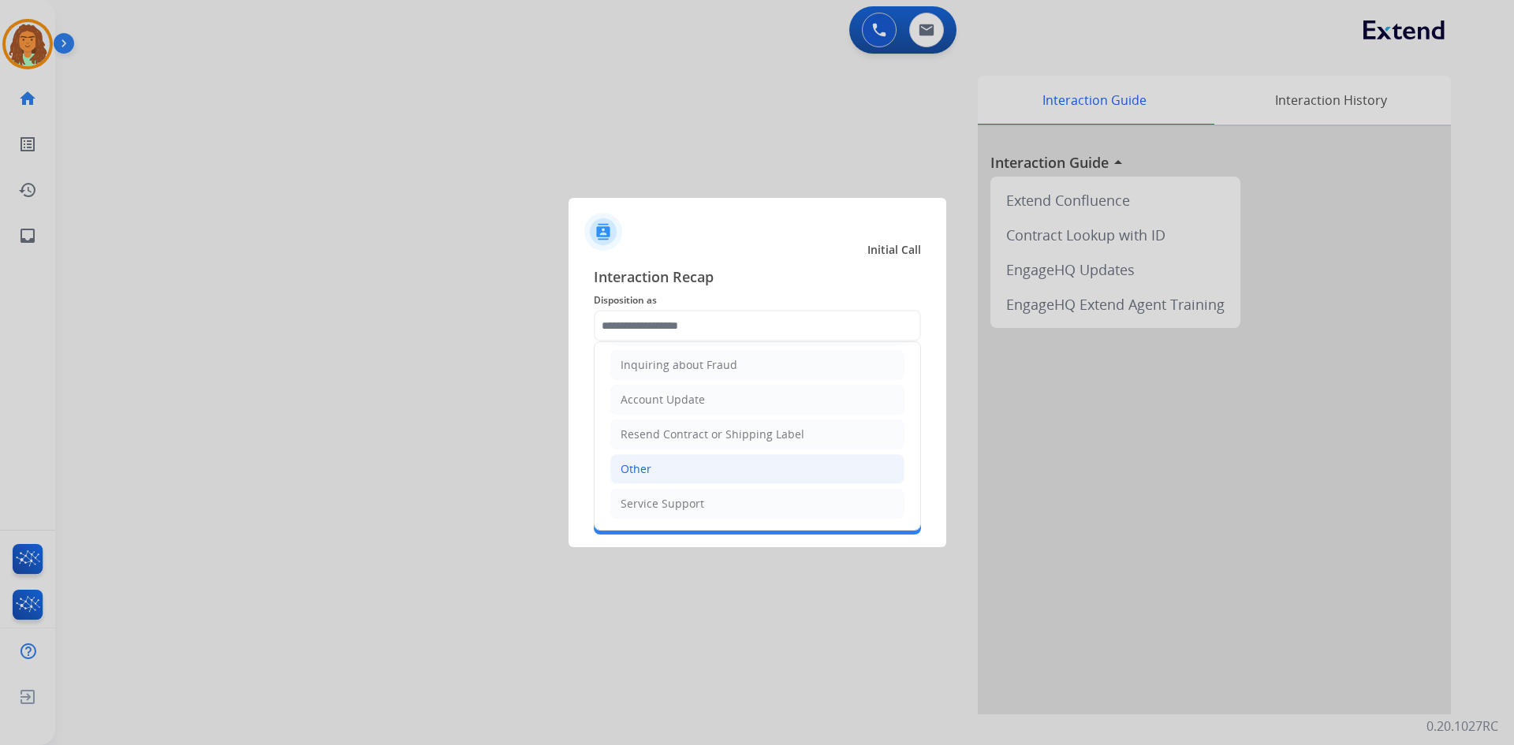
click at [646, 466] on div "Other" at bounding box center [635, 469] width 31 height 16
type input "*****"
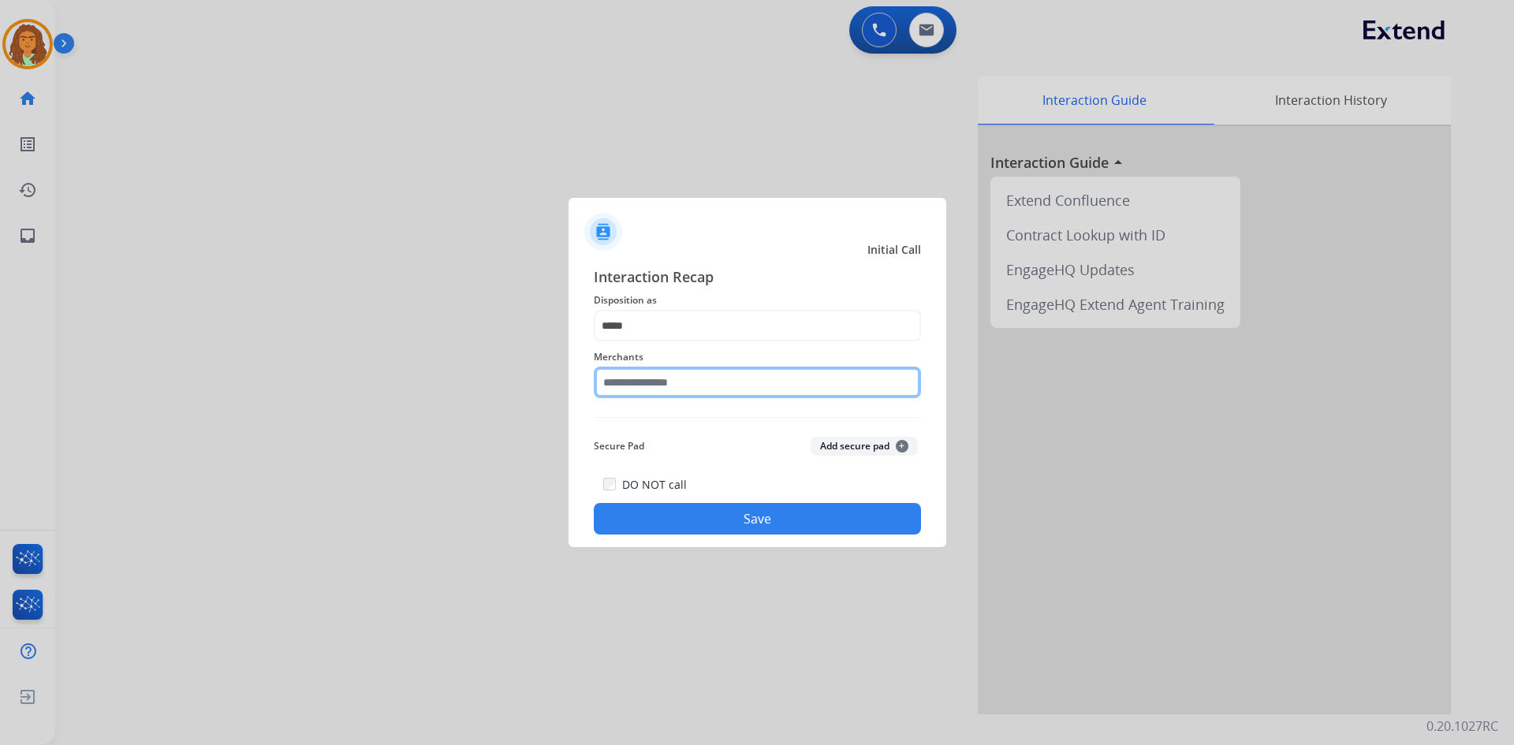
click at [660, 386] on input "text" at bounding box center [757, 383] width 327 height 32
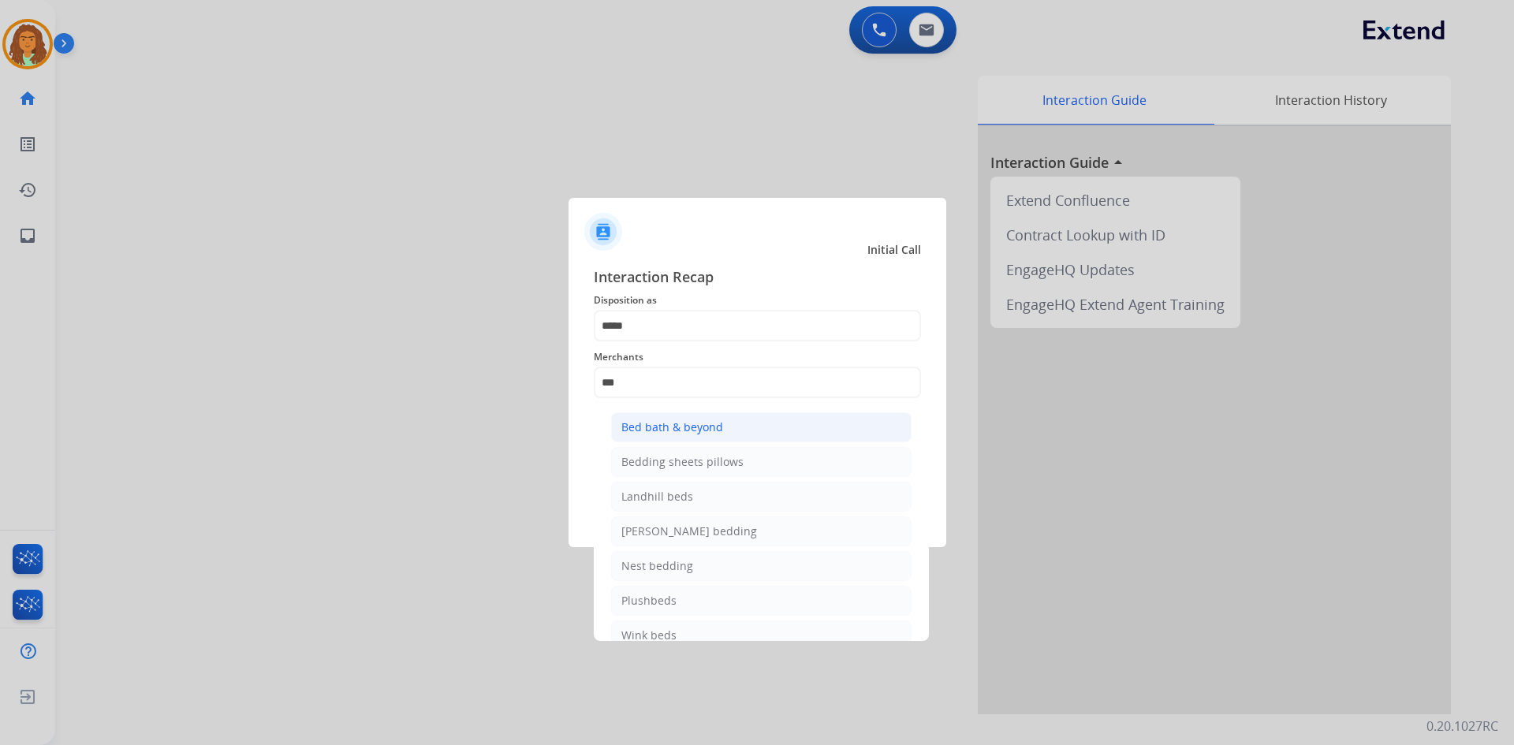
click at [695, 427] on div "Bed bath & beyond" at bounding box center [672, 427] width 102 height 16
type input "**********"
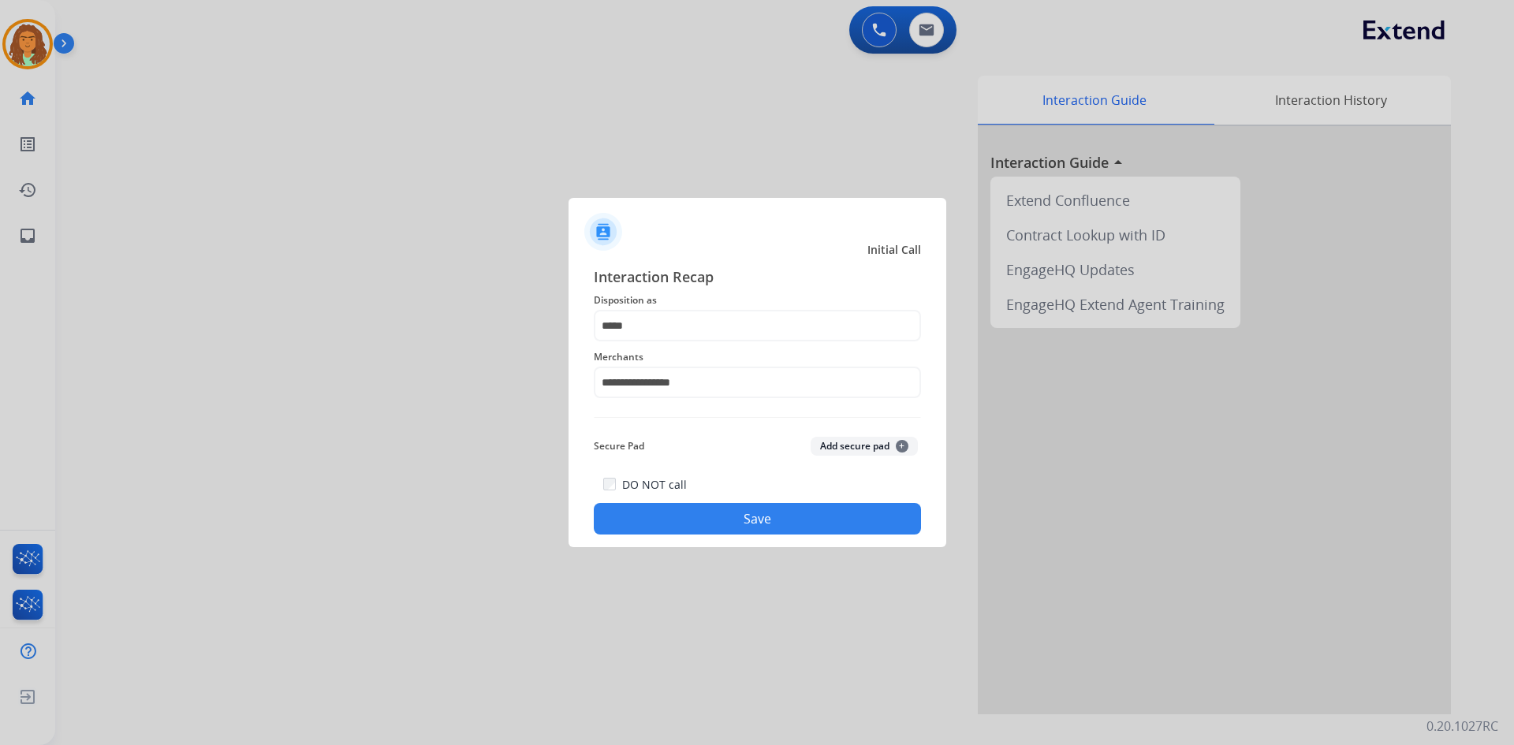
click at [732, 514] on button "Save" at bounding box center [757, 519] width 327 height 32
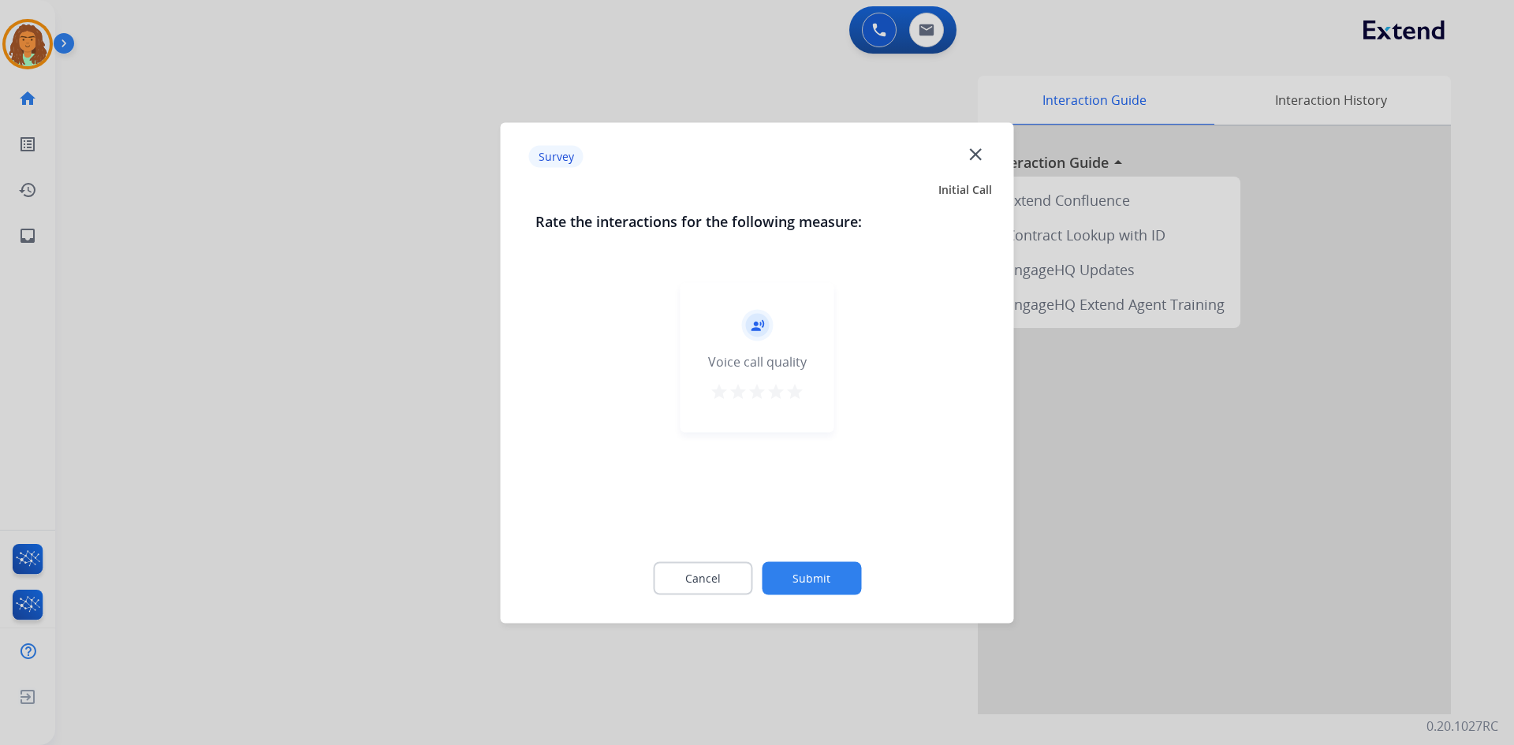
click at [732, 396] on mat-icon "star" at bounding box center [794, 391] width 19 height 19
click at [732, 576] on button "Submit" at bounding box center [811, 577] width 99 height 33
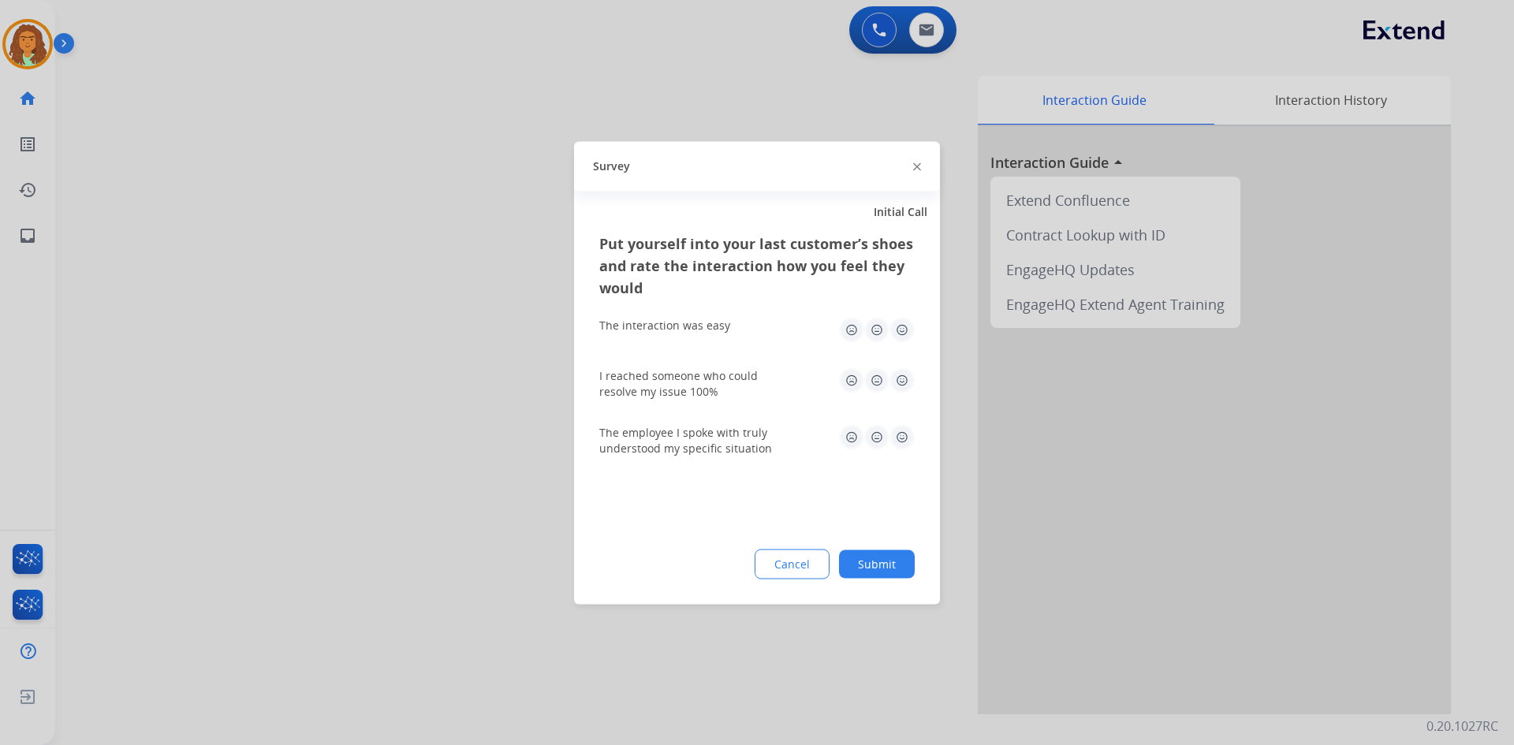
click at [732, 328] on img at bounding box center [901, 329] width 25 height 25
click at [732, 378] on img at bounding box center [901, 379] width 25 height 25
click at [732, 441] on img at bounding box center [901, 436] width 25 height 25
click at [732, 562] on button "Submit" at bounding box center [877, 563] width 76 height 28
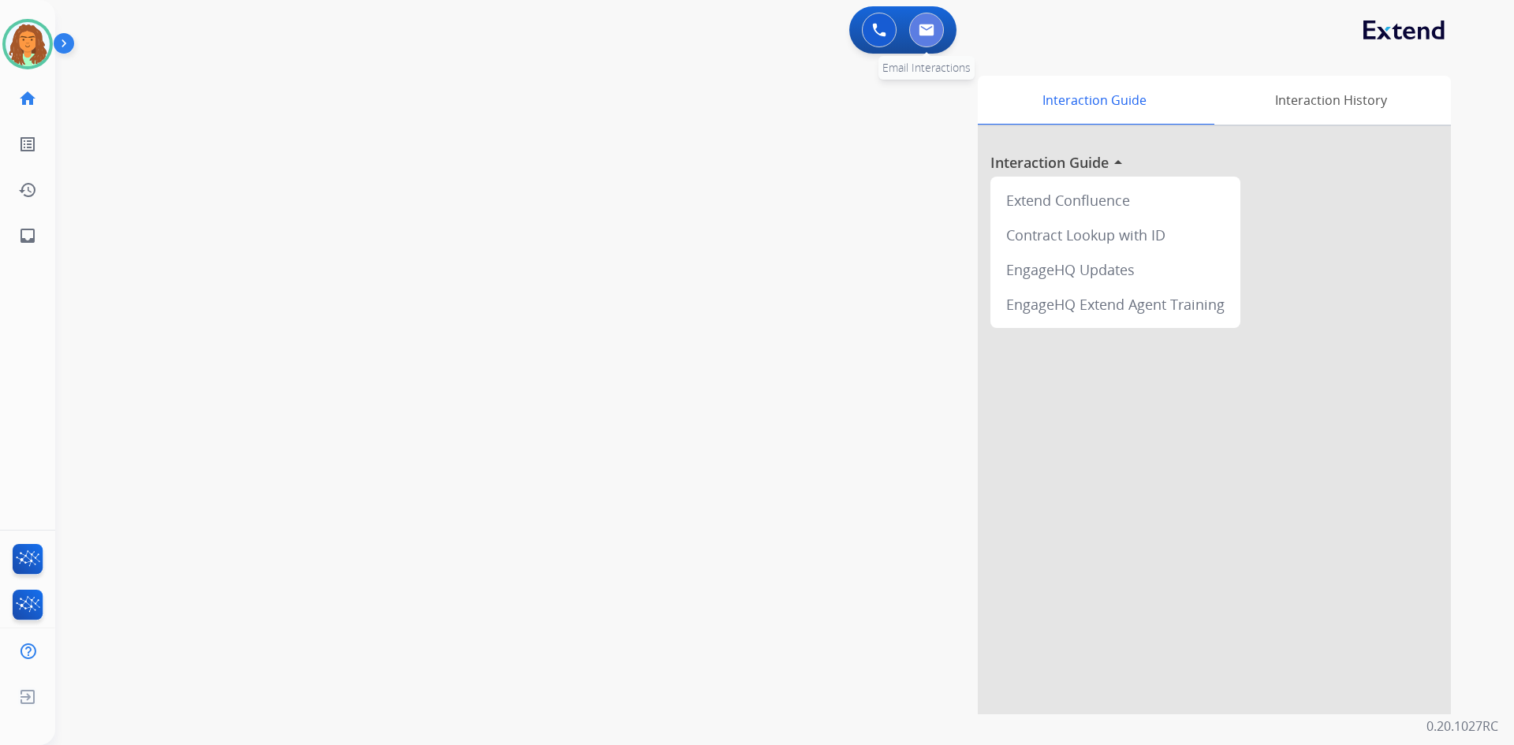
click at [732, 33] on button at bounding box center [926, 30] width 35 height 35
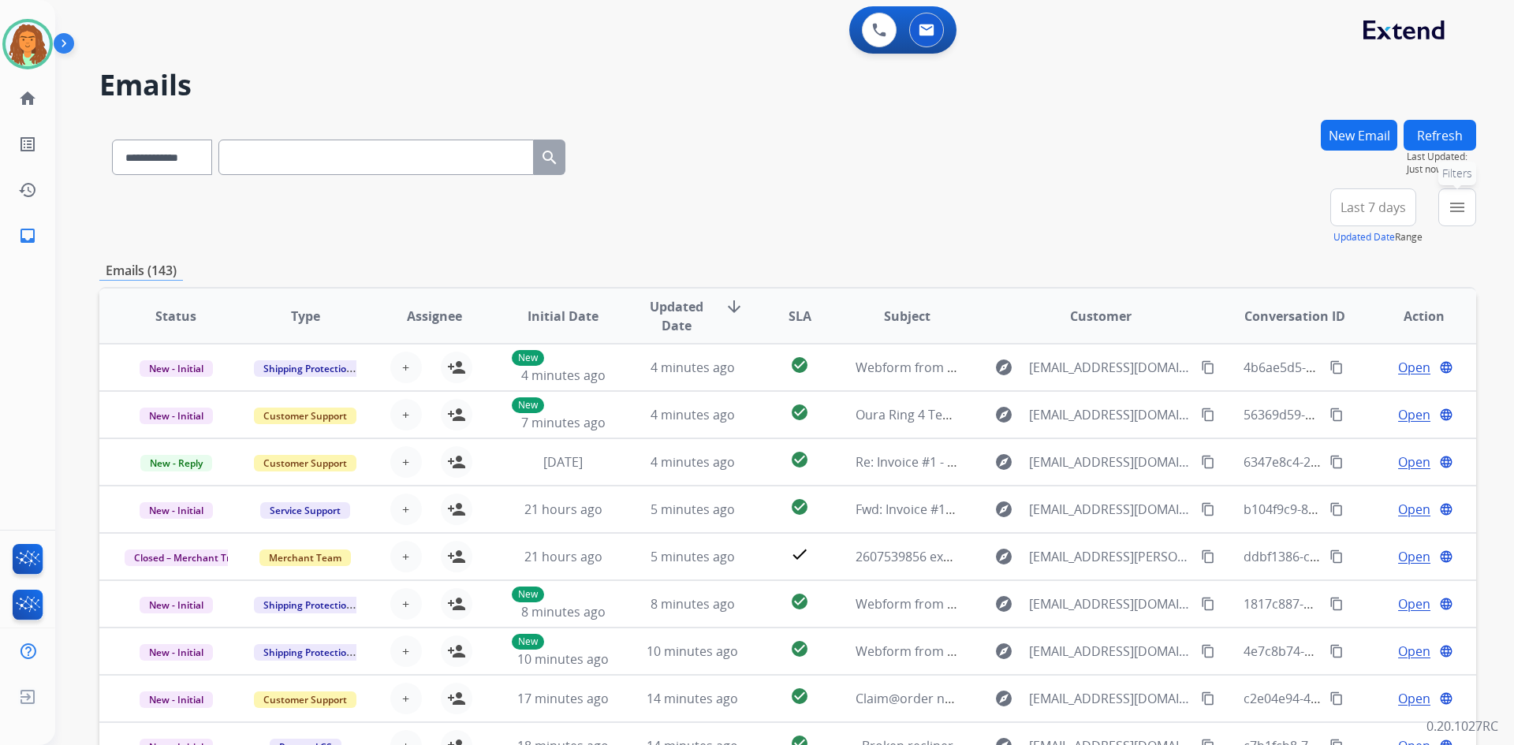
click at [732, 207] on mat-icon "menu" at bounding box center [1456, 207] width 19 height 19
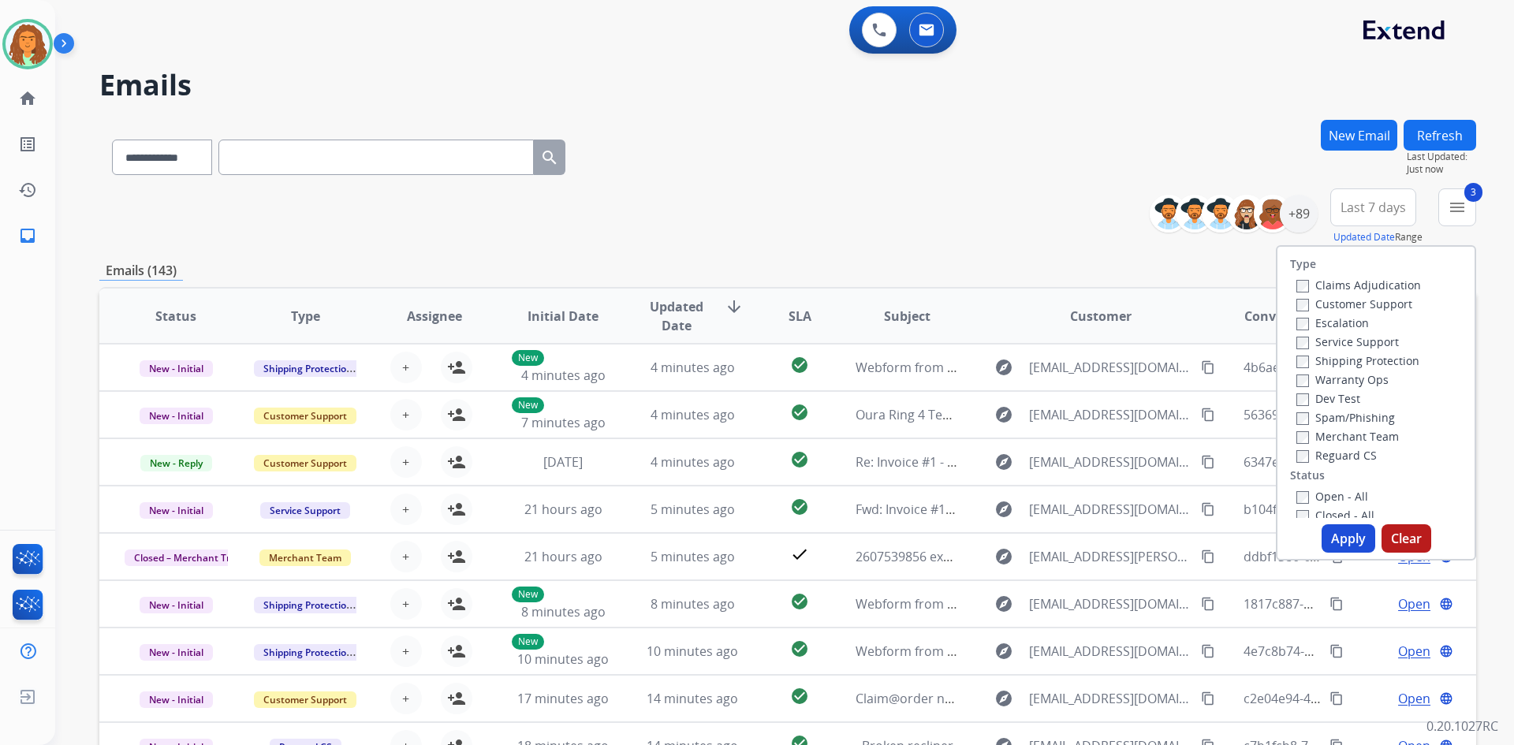
click at [732, 494] on div "Open - All Closed - All New - Initial New - Reply On-hold – Internal On-hold - …" at bounding box center [1376, 590] width 172 height 208
click at [732, 538] on button "Apply" at bounding box center [1348, 538] width 54 height 28
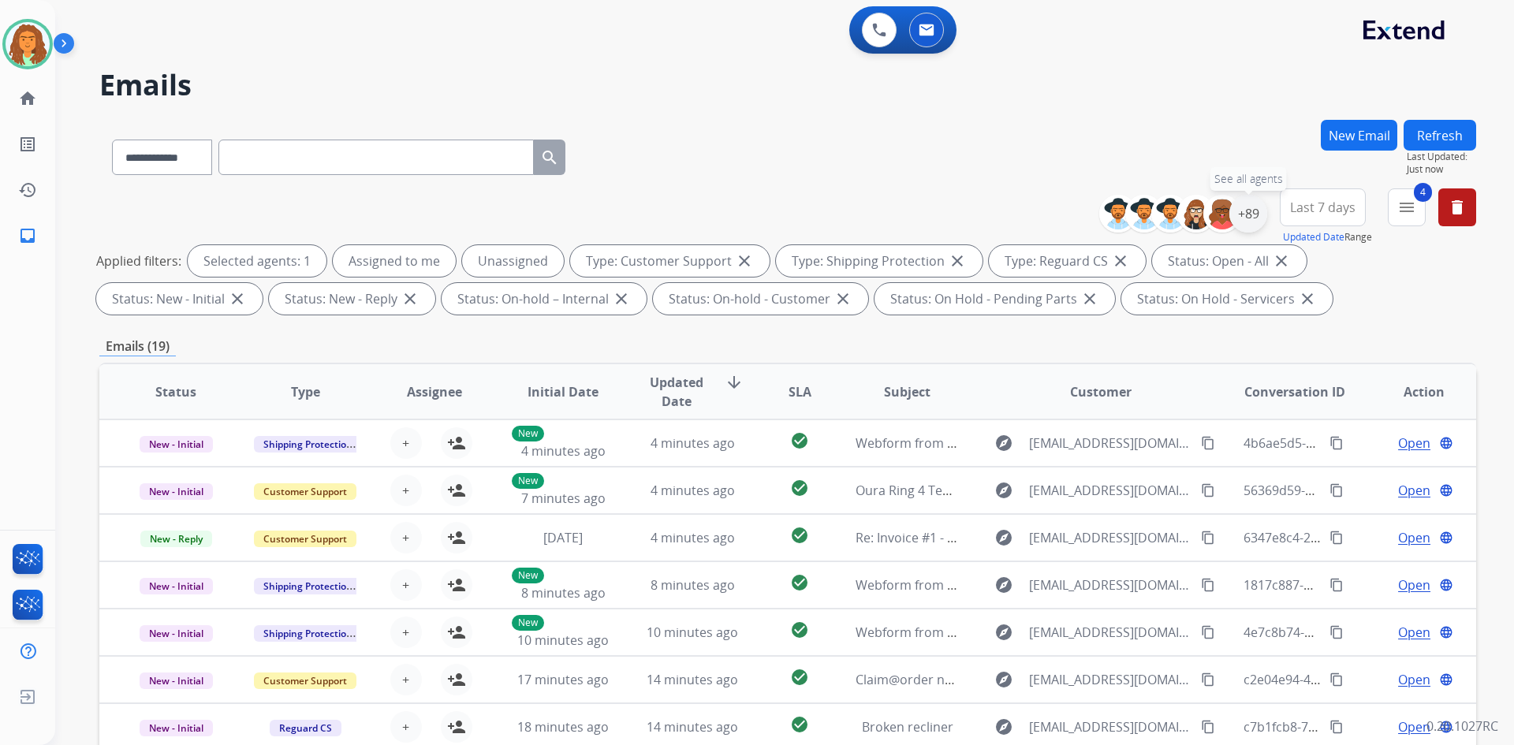
click at [732, 201] on div "+89" at bounding box center [1248, 214] width 38 height 38
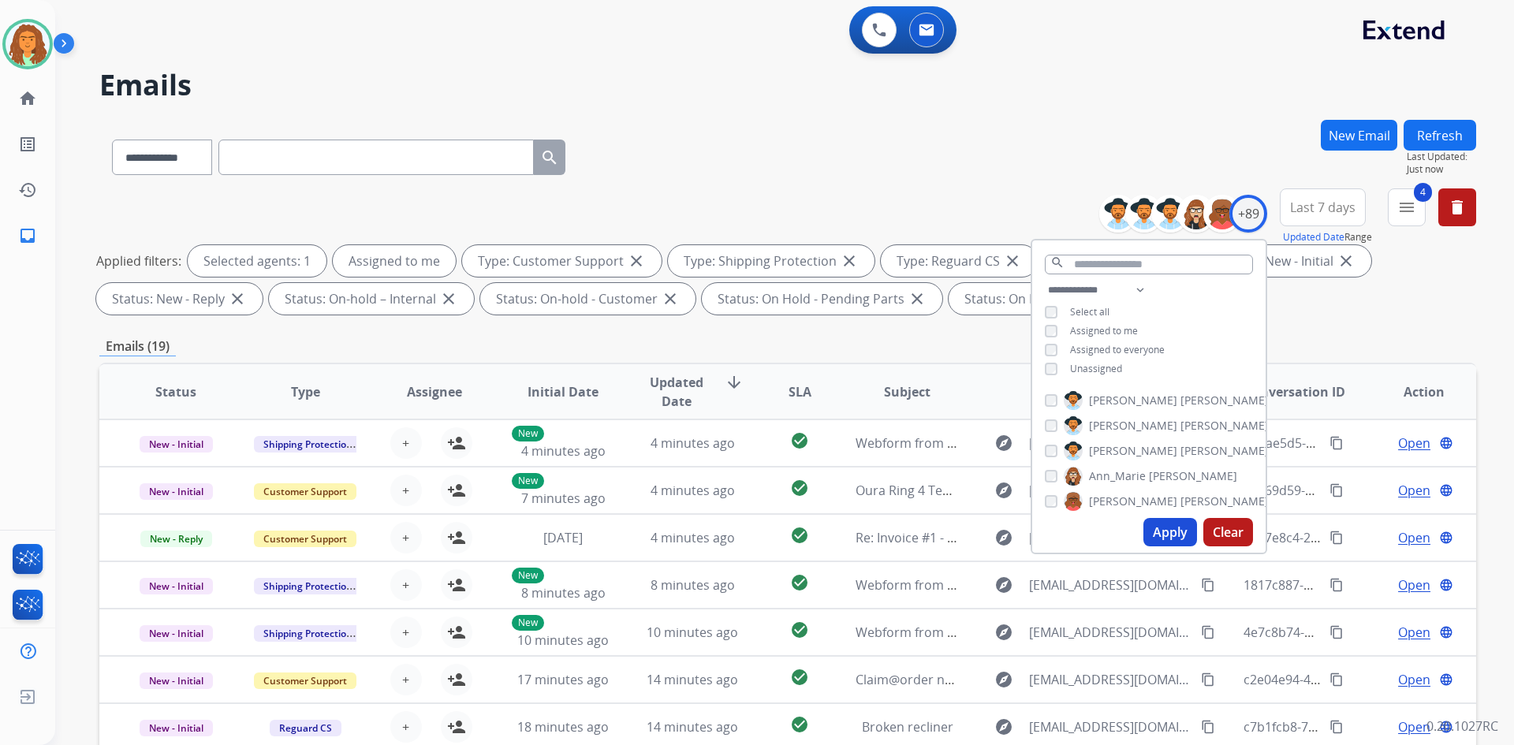
click at [732, 534] on button "Apply" at bounding box center [1170, 532] width 54 height 28
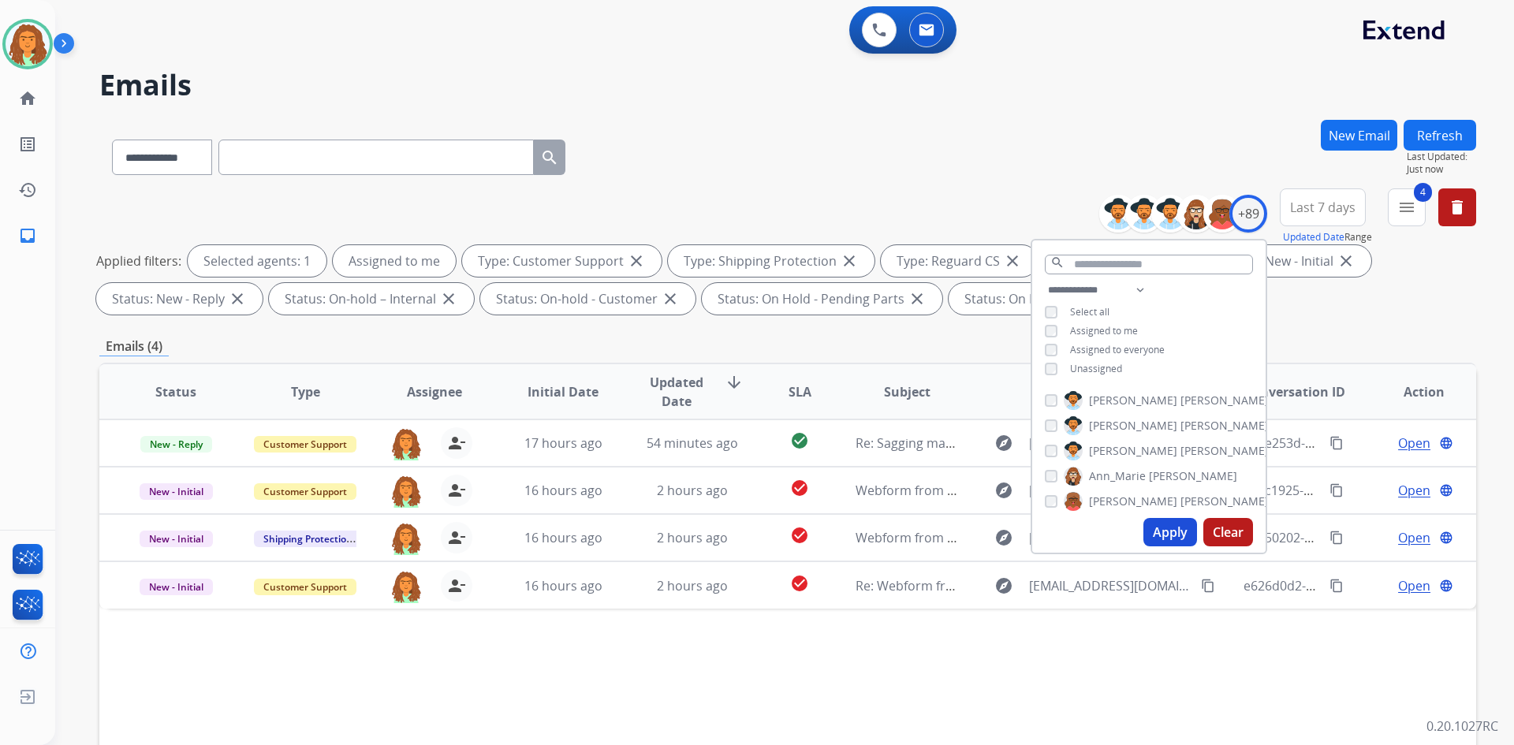
click at [732, 343] on div "Emails (4)" at bounding box center [787, 347] width 1376 height 20
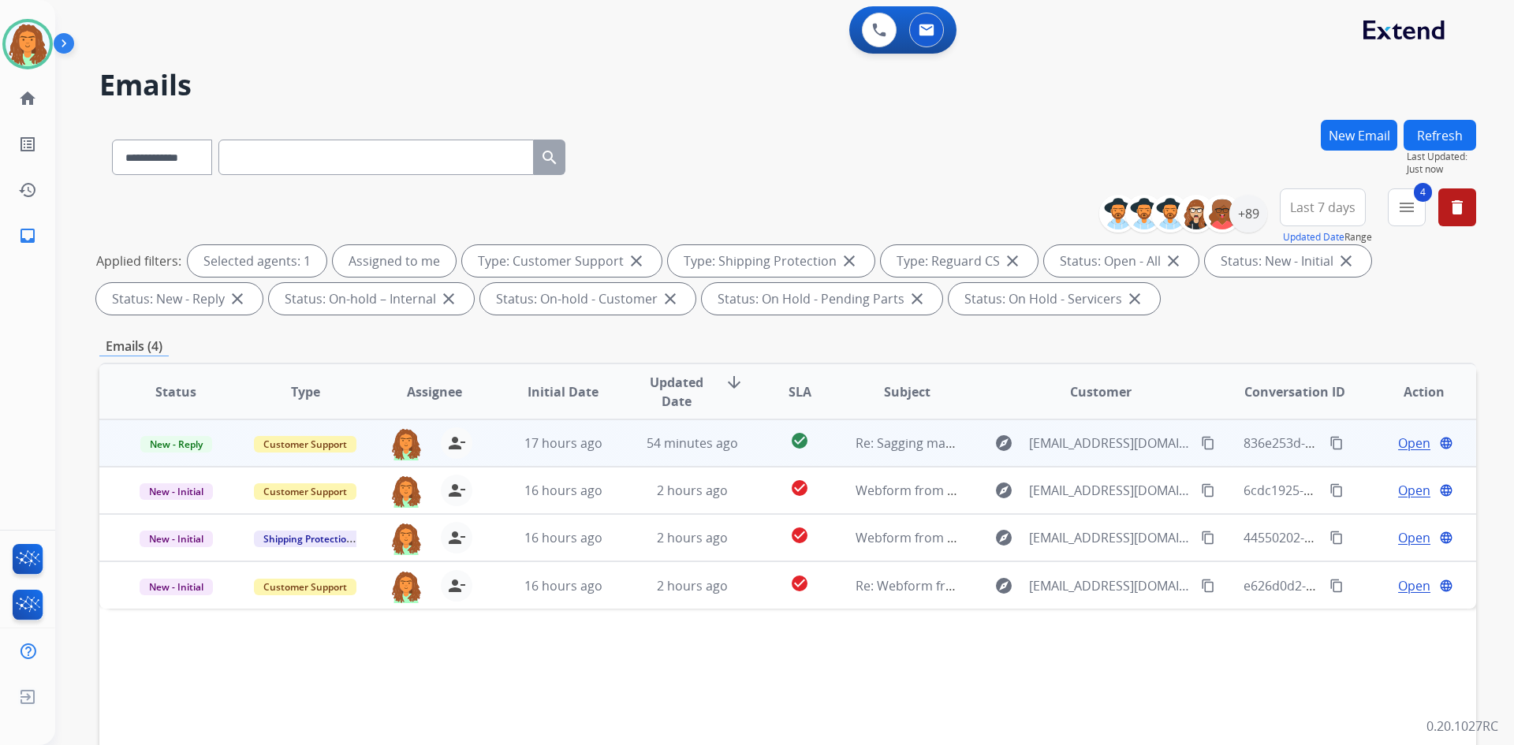
click at [732, 458] on td "check_circle" at bounding box center [787, 442] width 86 height 47
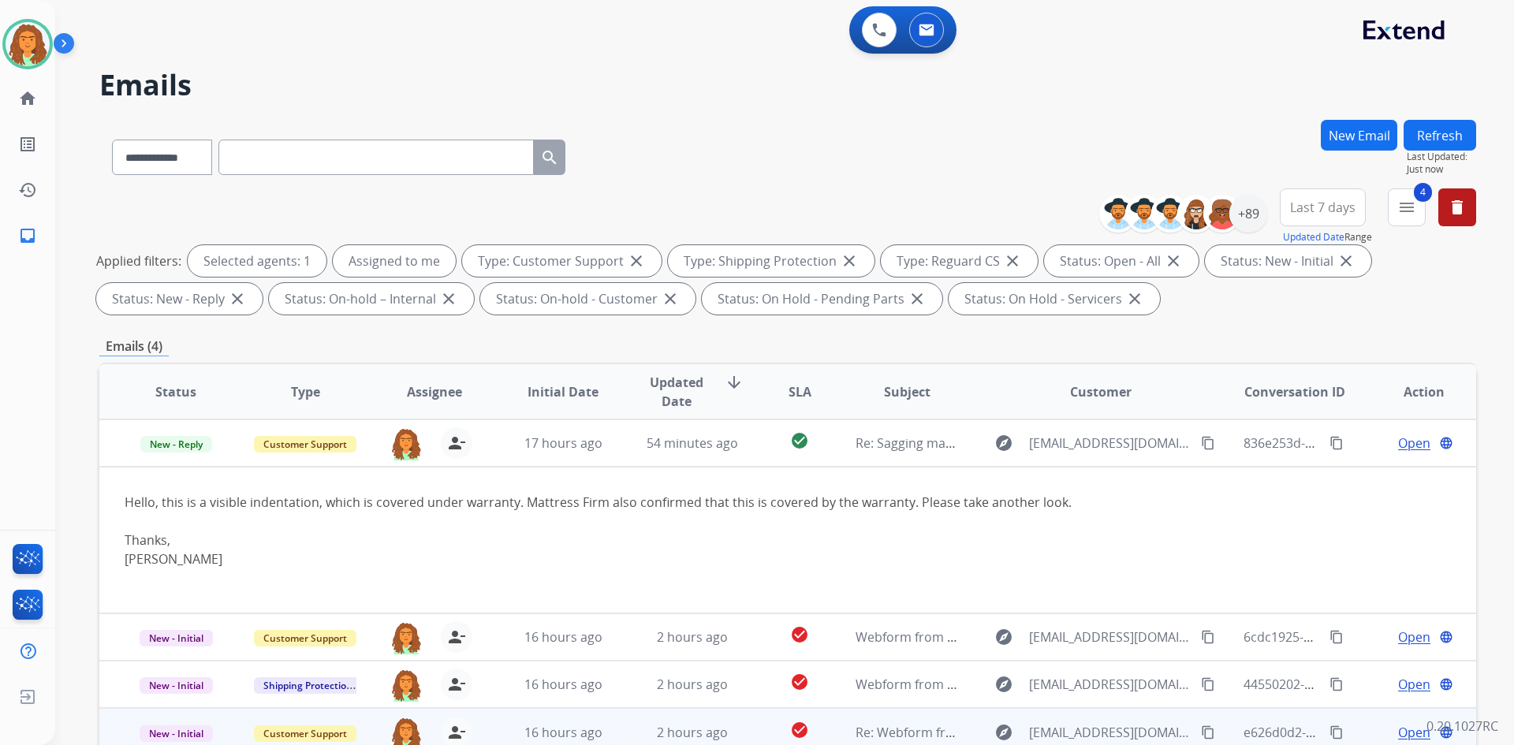
scroll to position [228, 0]
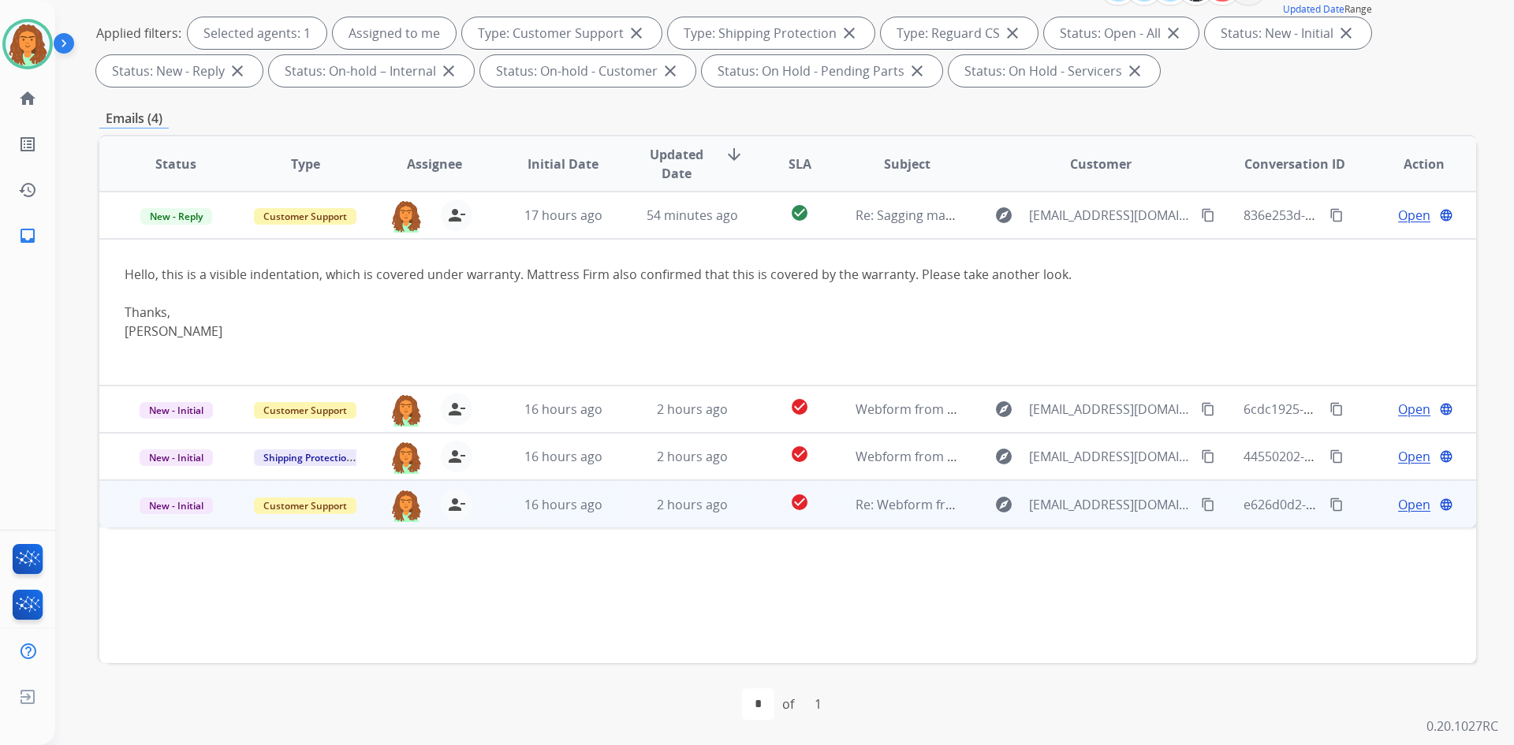
click at [721, 514] on td "2 hours ago" at bounding box center [680, 503] width 129 height 47
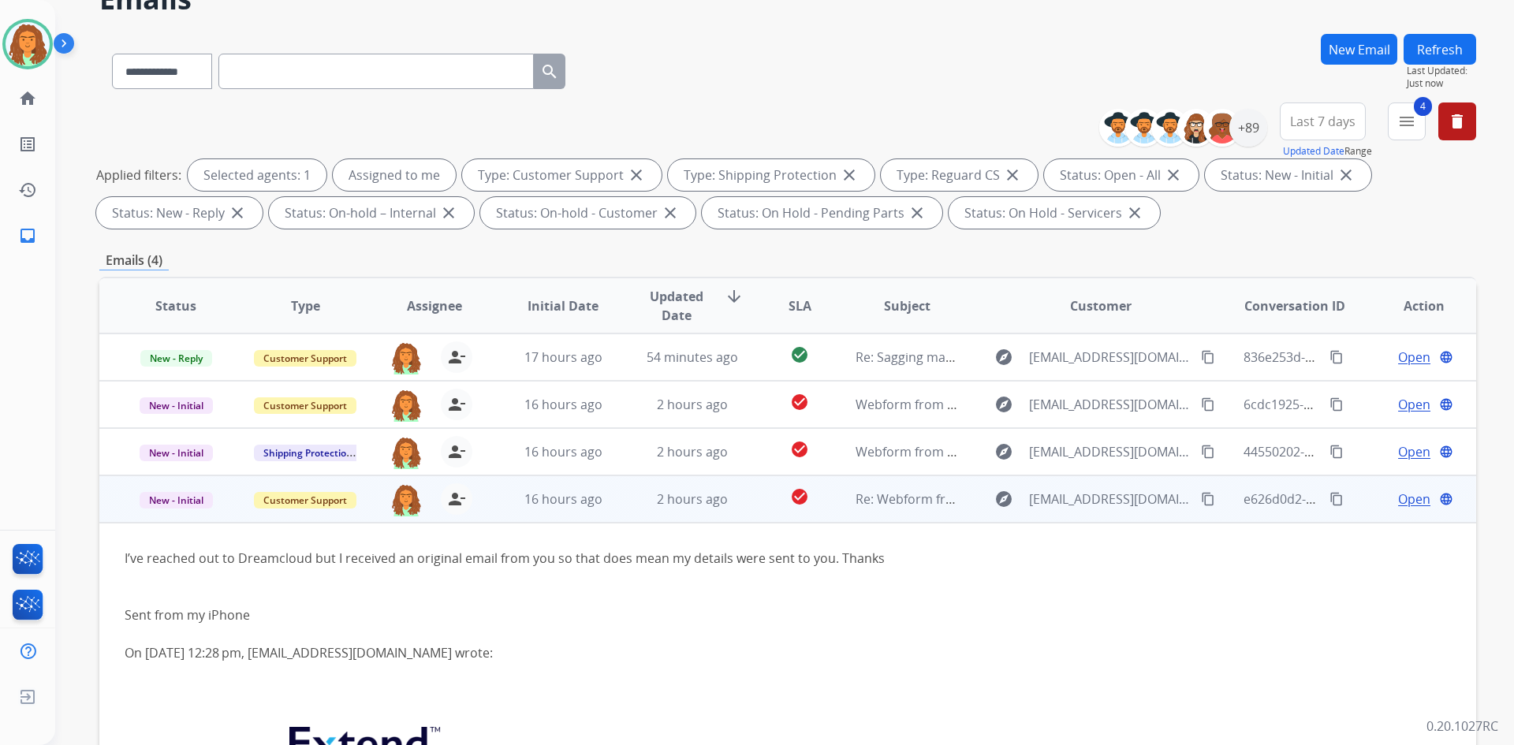
scroll to position [70, 0]
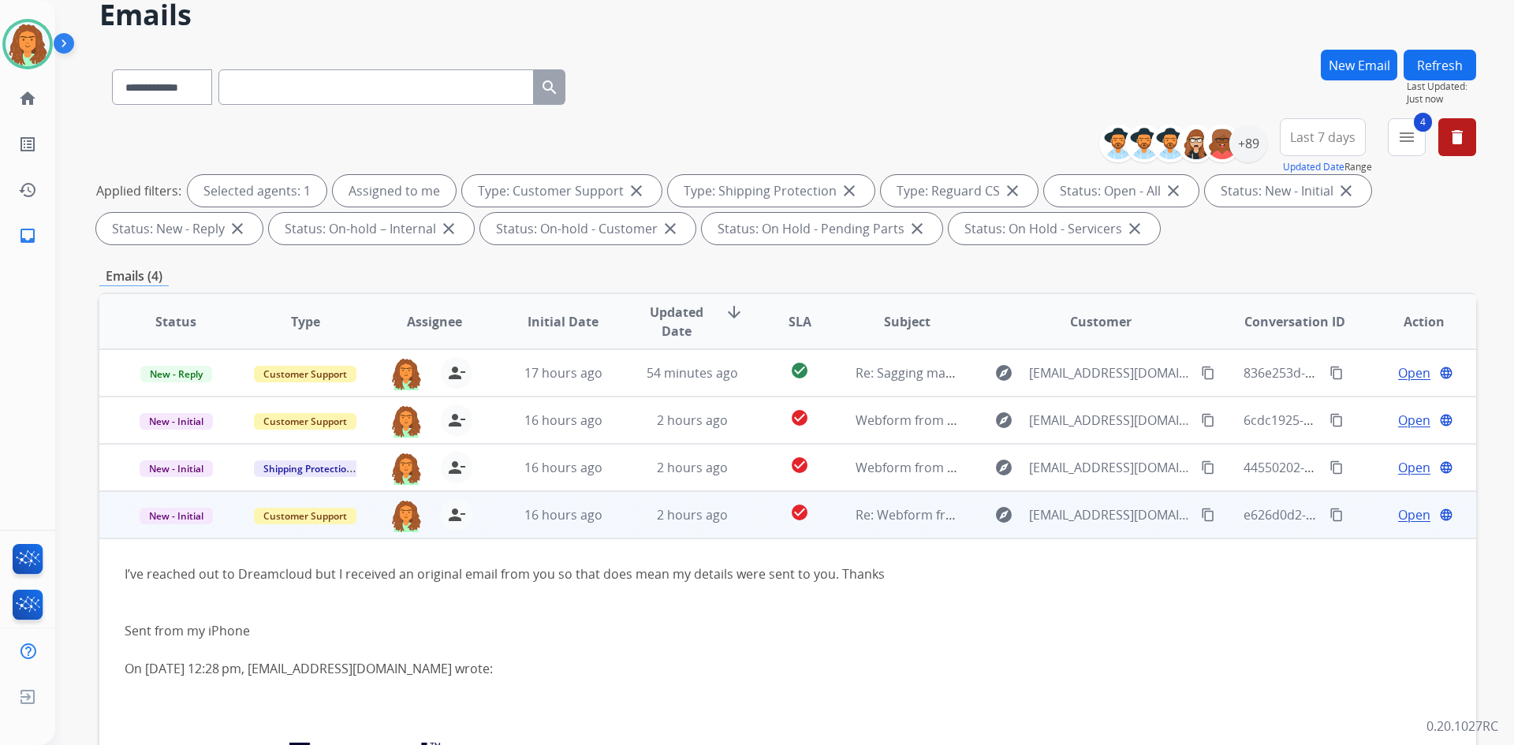
click at [732, 512] on mat-icon "content_copy" at bounding box center [1208, 515] width 14 height 14
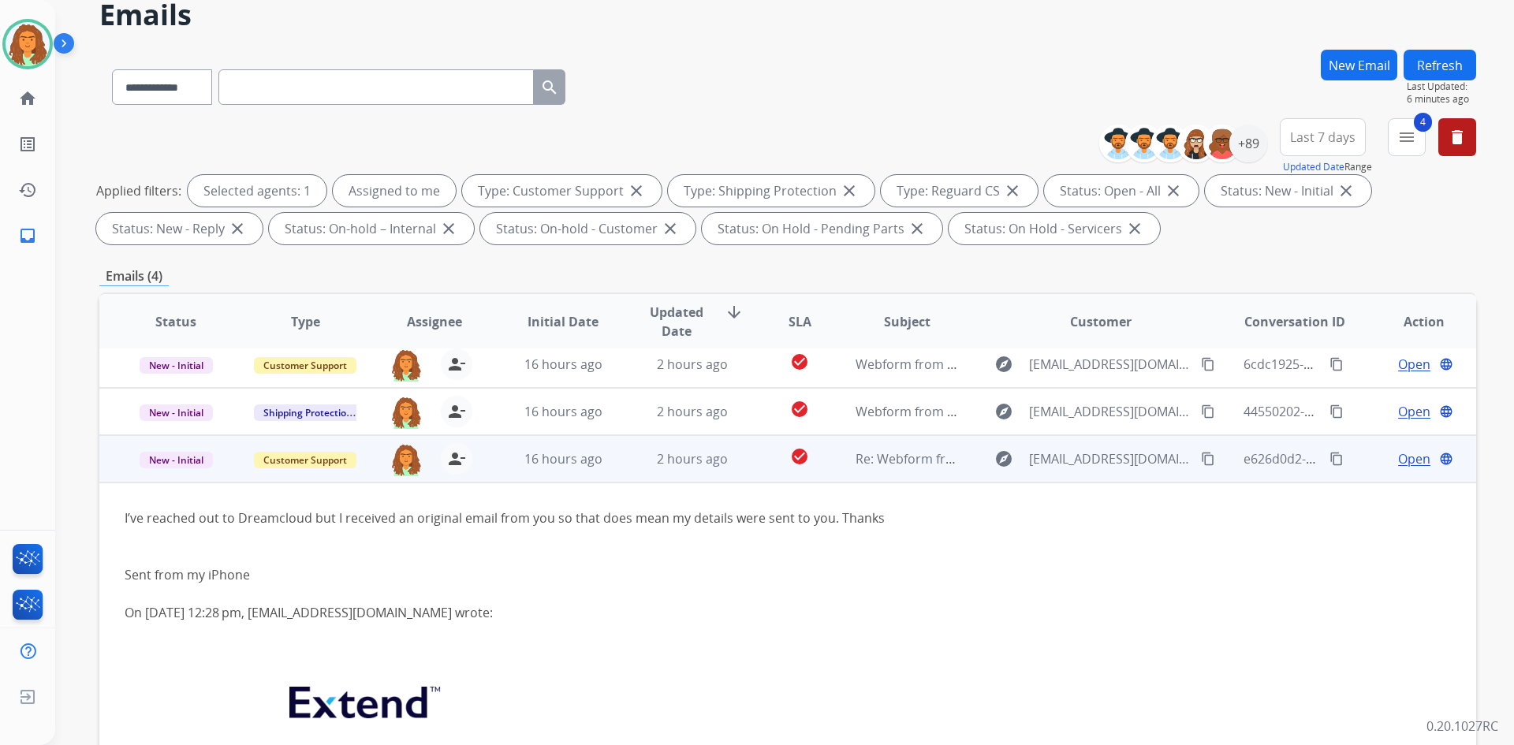
scroll to position [0, 0]
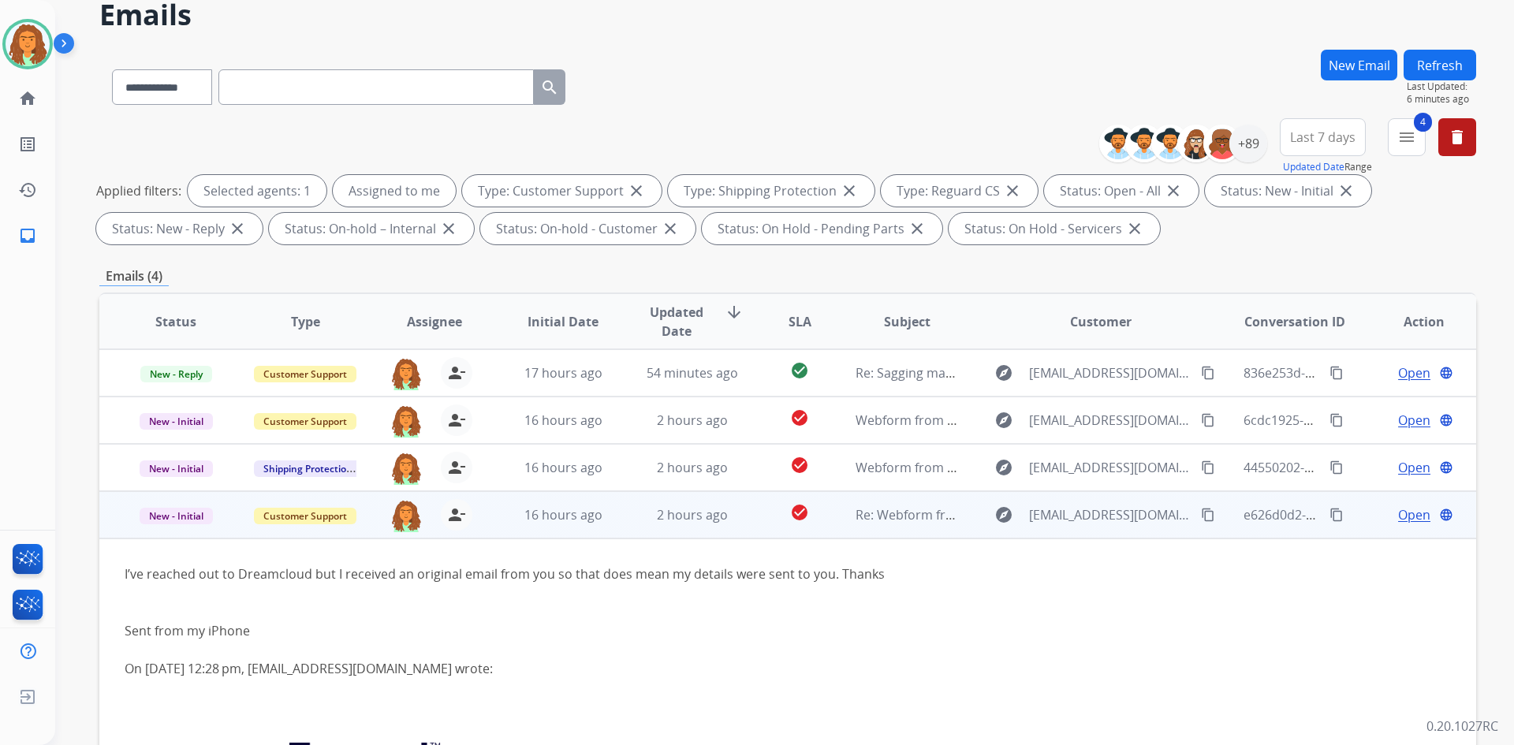
click at [732, 522] on span "Open" at bounding box center [1414, 514] width 32 height 19
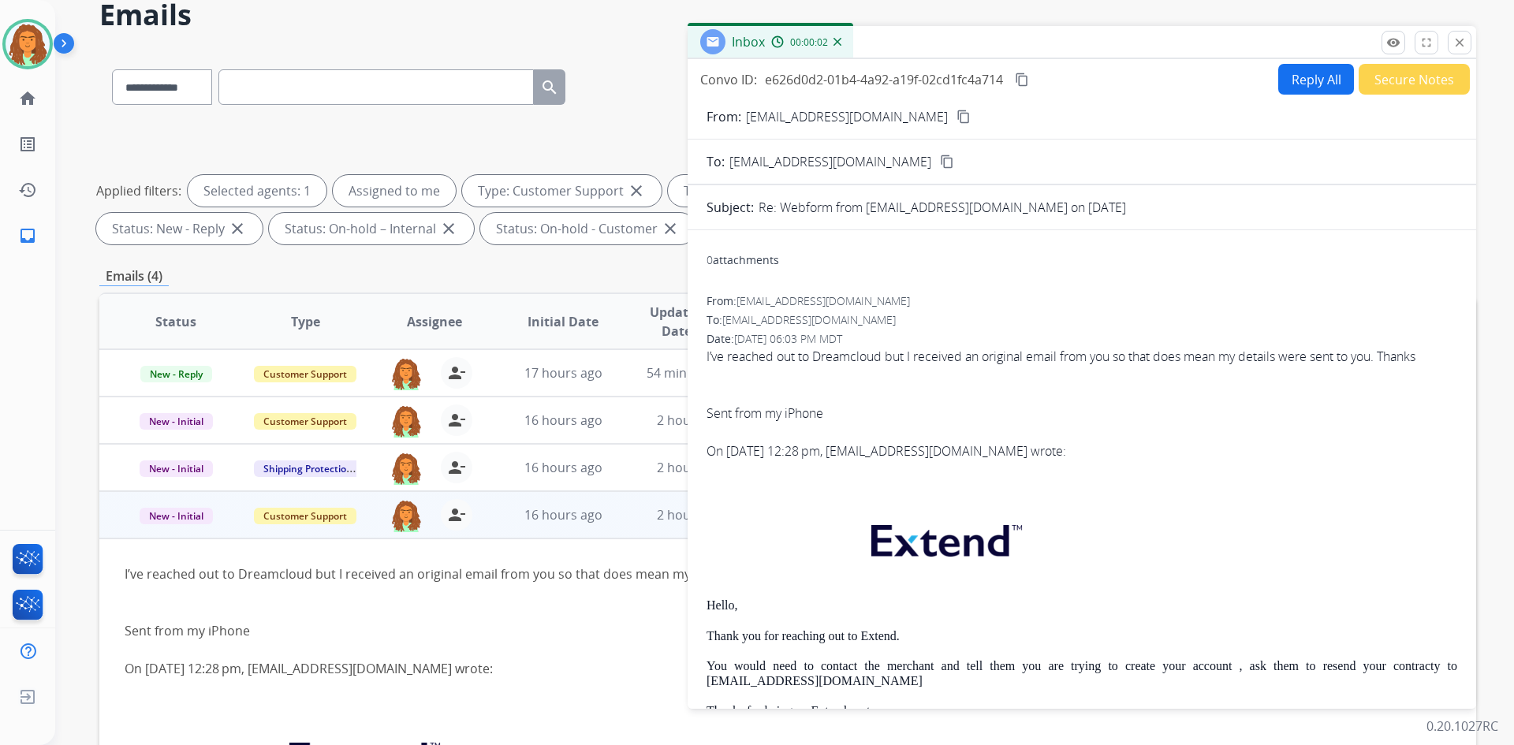
click at [732, 78] on button "Reply All" at bounding box center [1316, 79] width 76 height 31
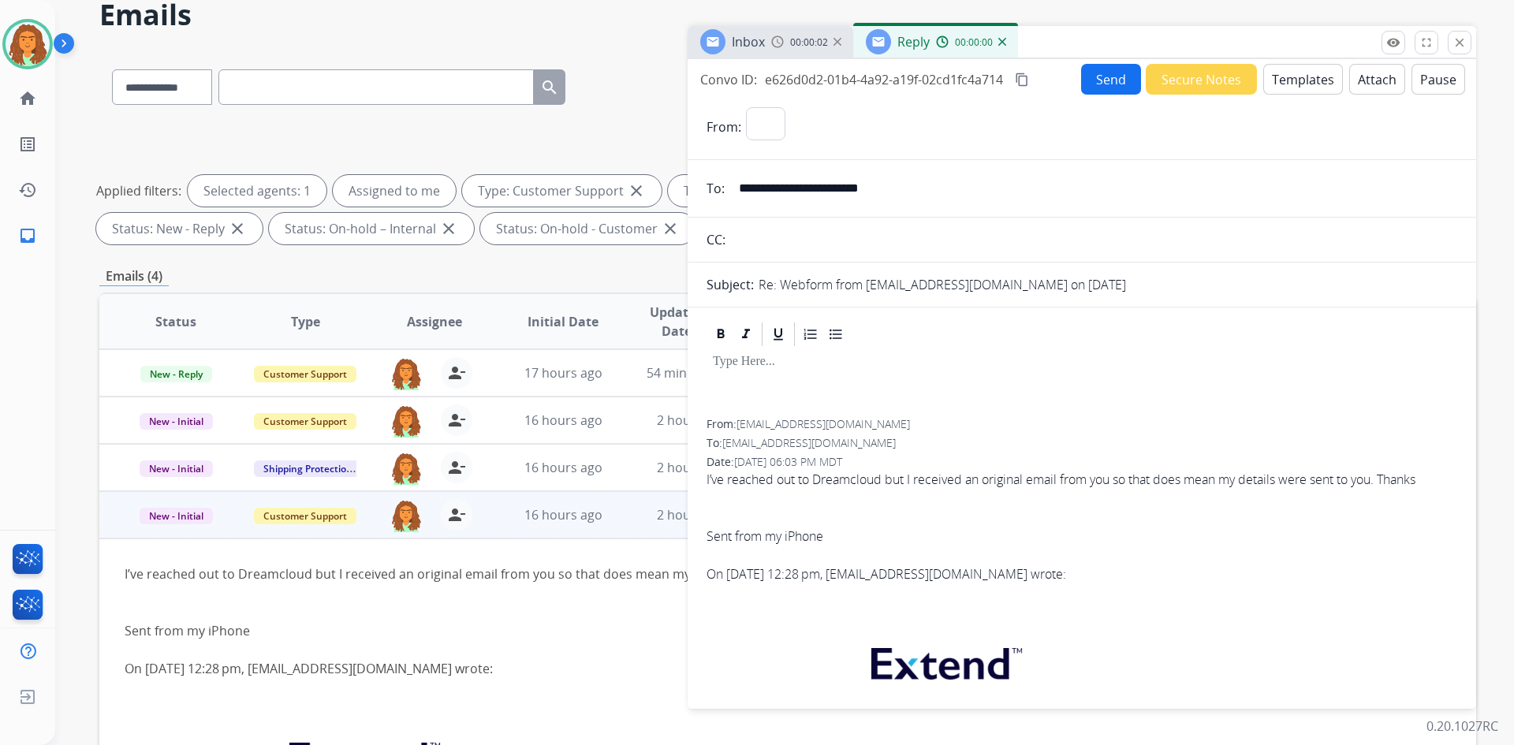
select select "**********"
click at [732, 80] on button "Templates" at bounding box center [1303, 79] width 80 height 31
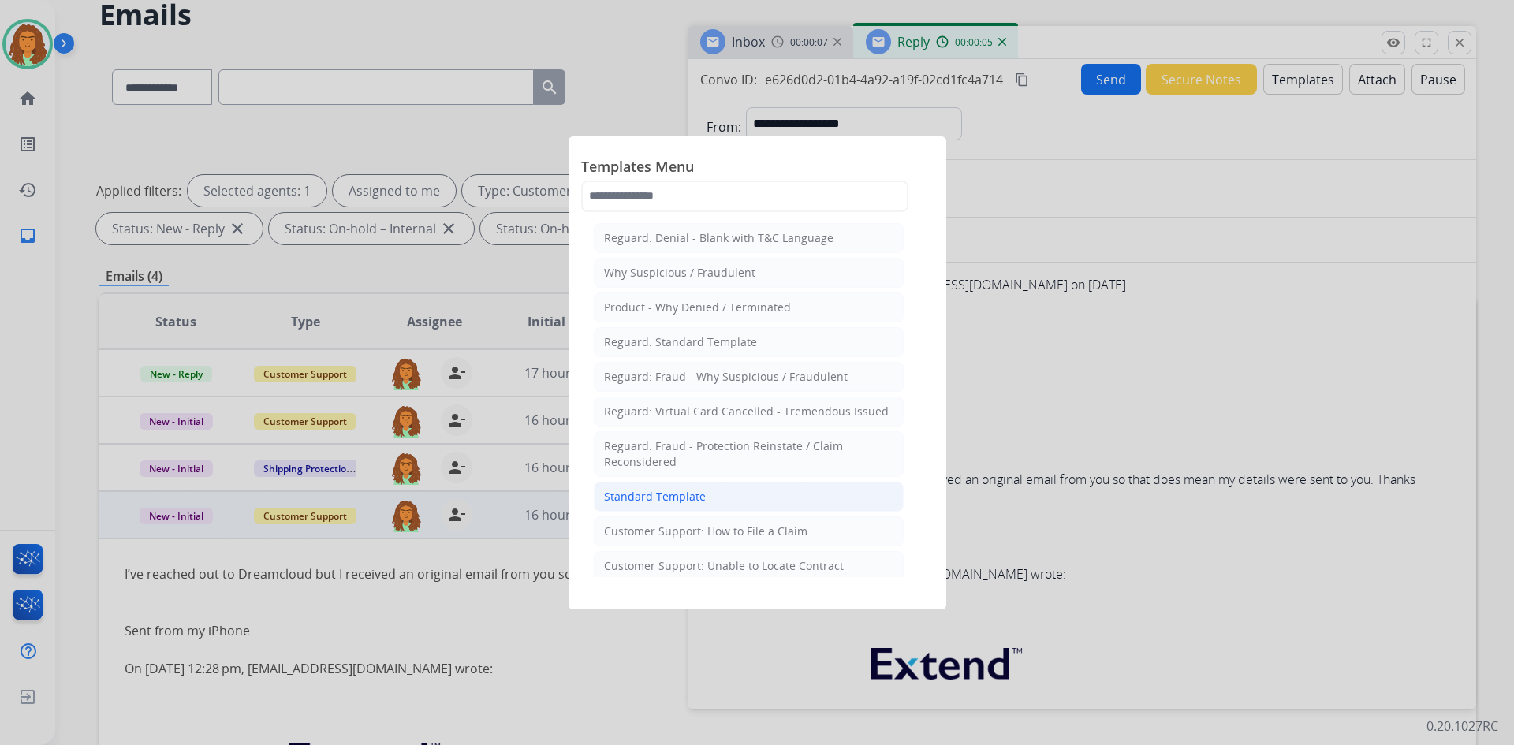
click at [680, 494] on div "Standard Template" at bounding box center [655, 497] width 102 height 16
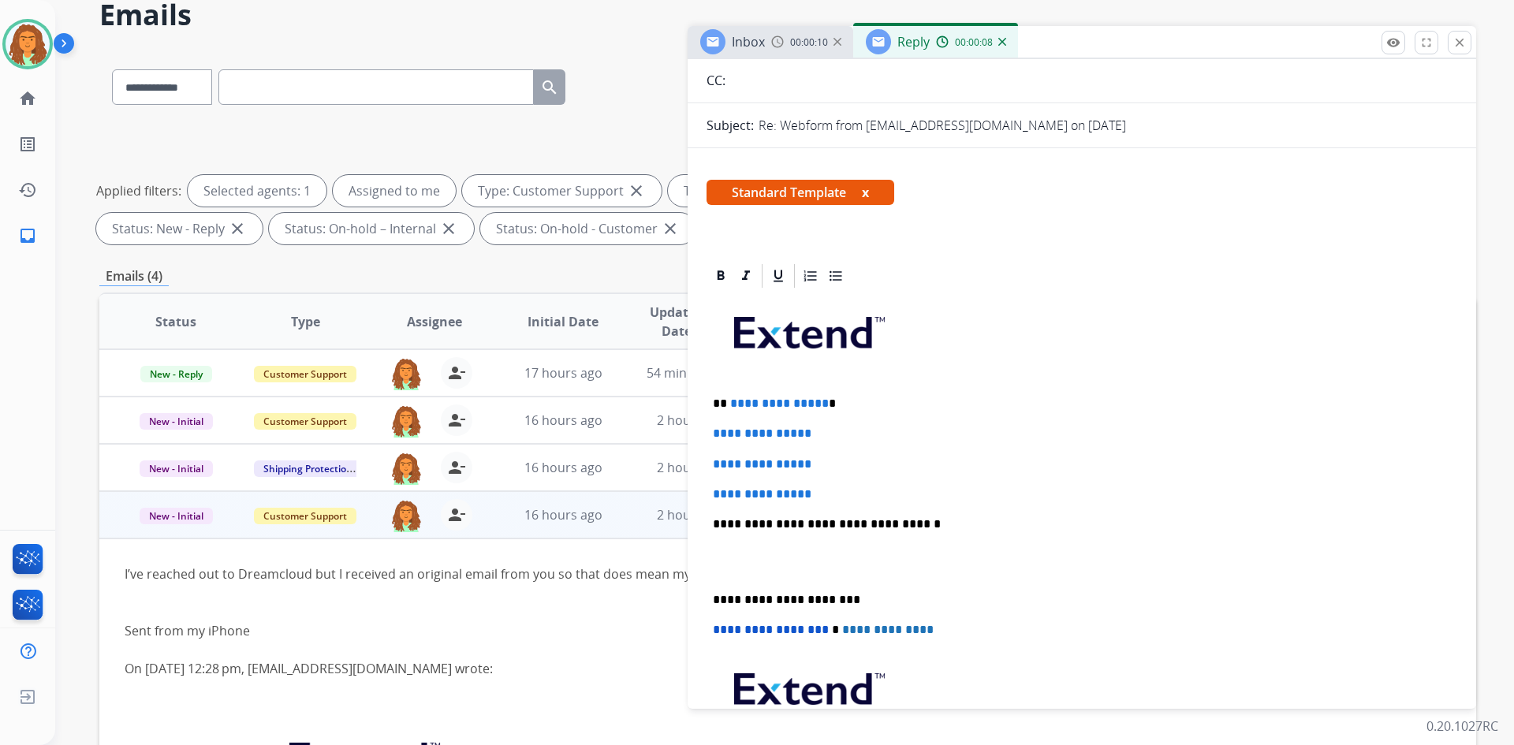
scroll to position [158, 0]
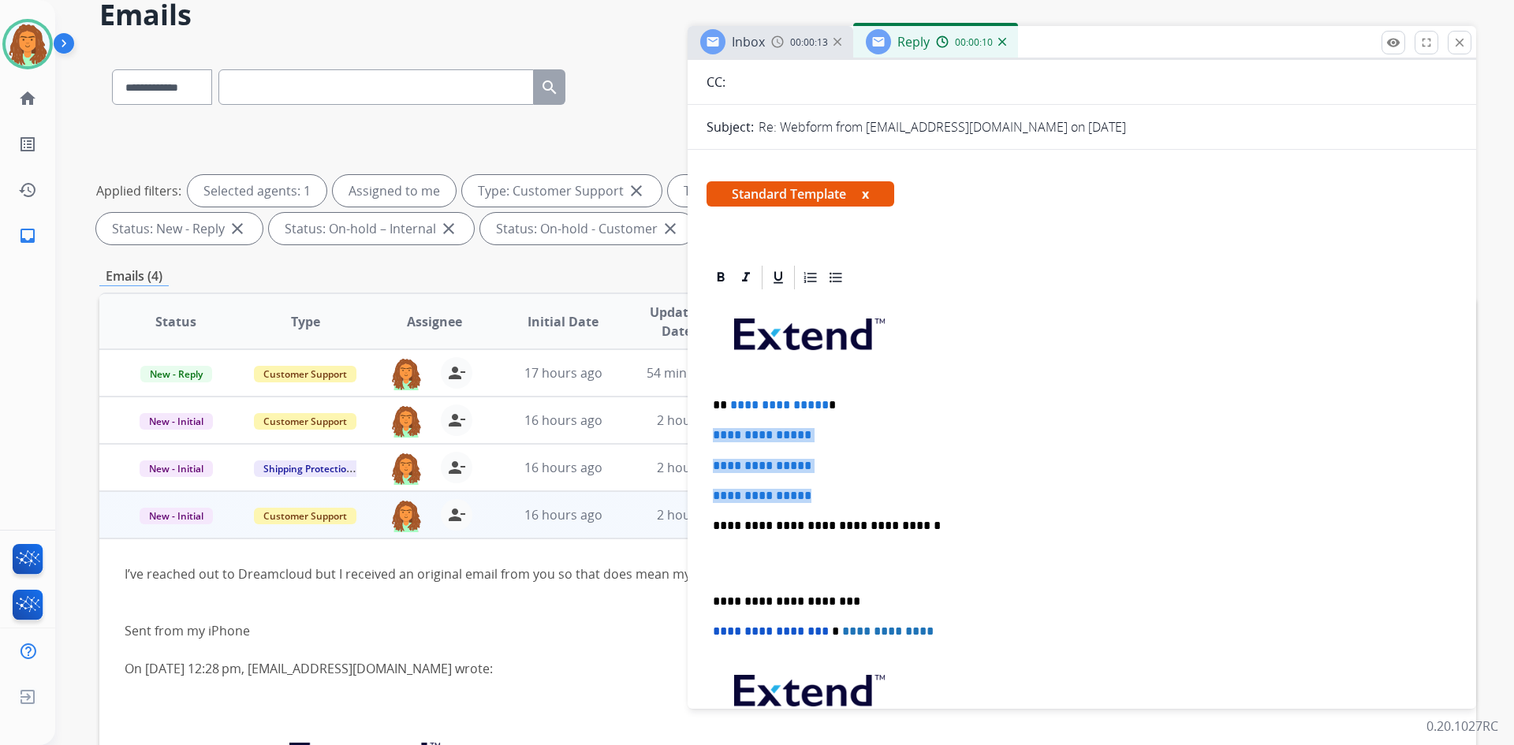
drag, startPoint x: 710, startPoint y: 434, endPoint x: 834, endPoint y: 499, distance: 140.7
click at [732, 499] on div "**********" at bounding box center [1081, 563] width 751 height 542
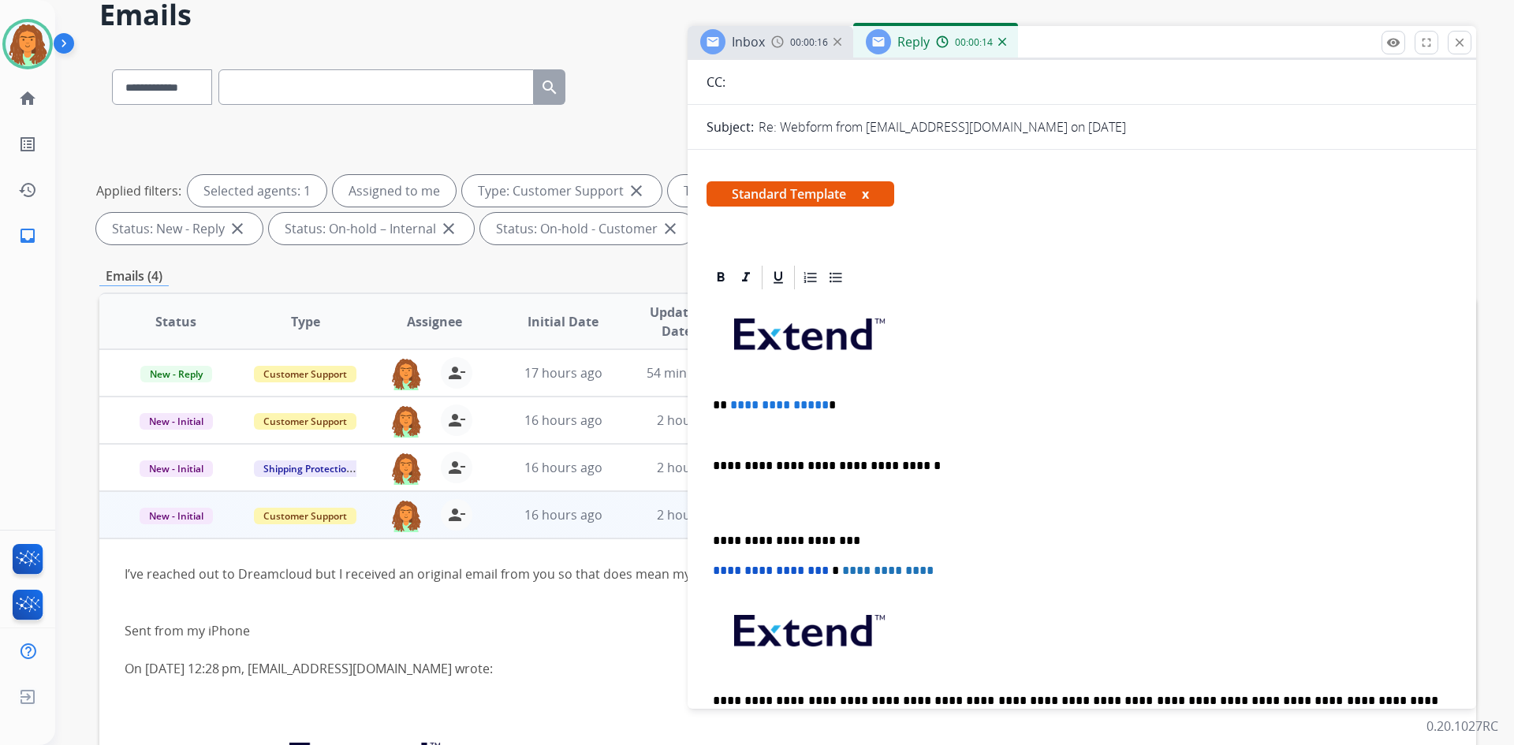
click at [732, 407] on p "**********" at bounding box center [1075, 405] width 725 height 14
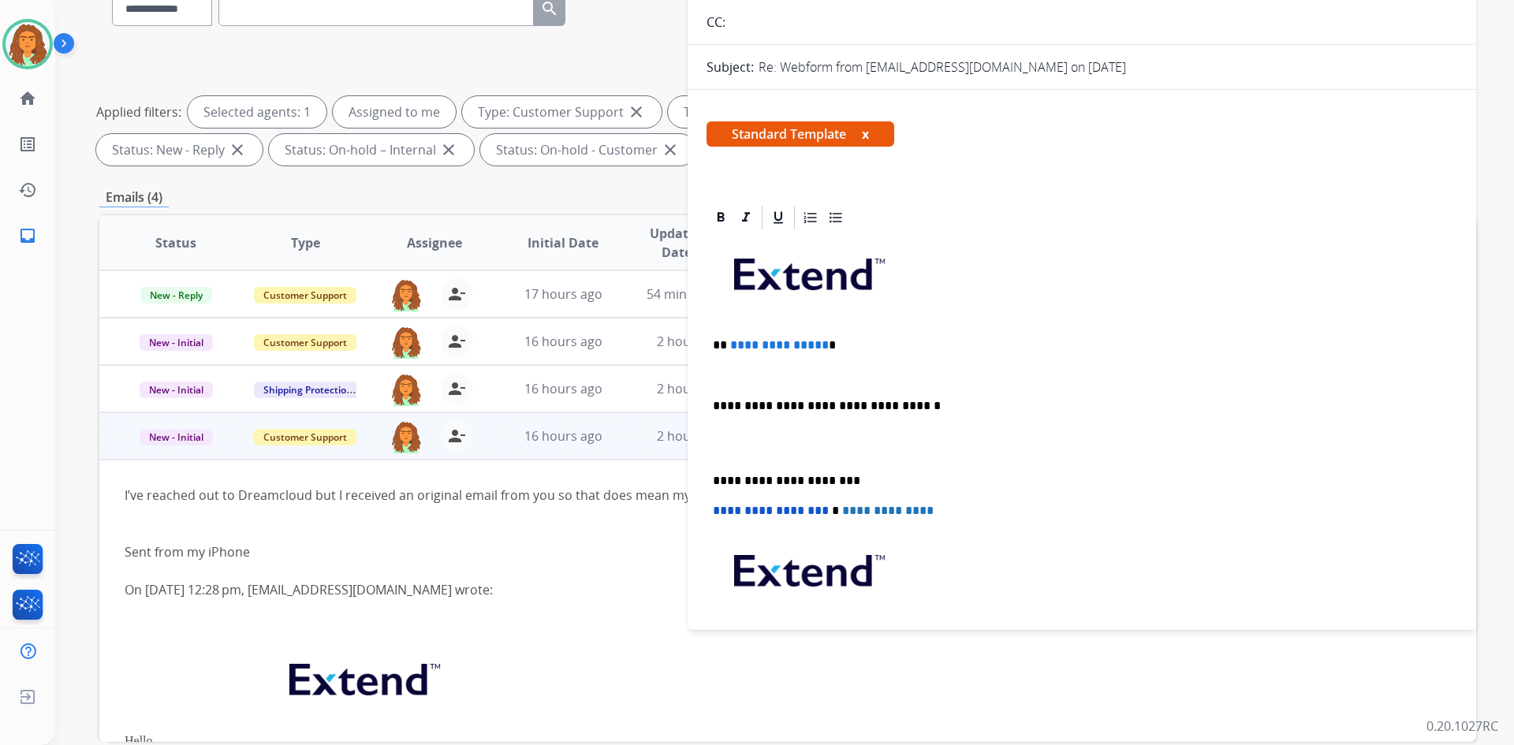
scroll to position [137, 0]
click at [732, 351] on p "******" at bounding box center [1075, 347] width 725 height 14
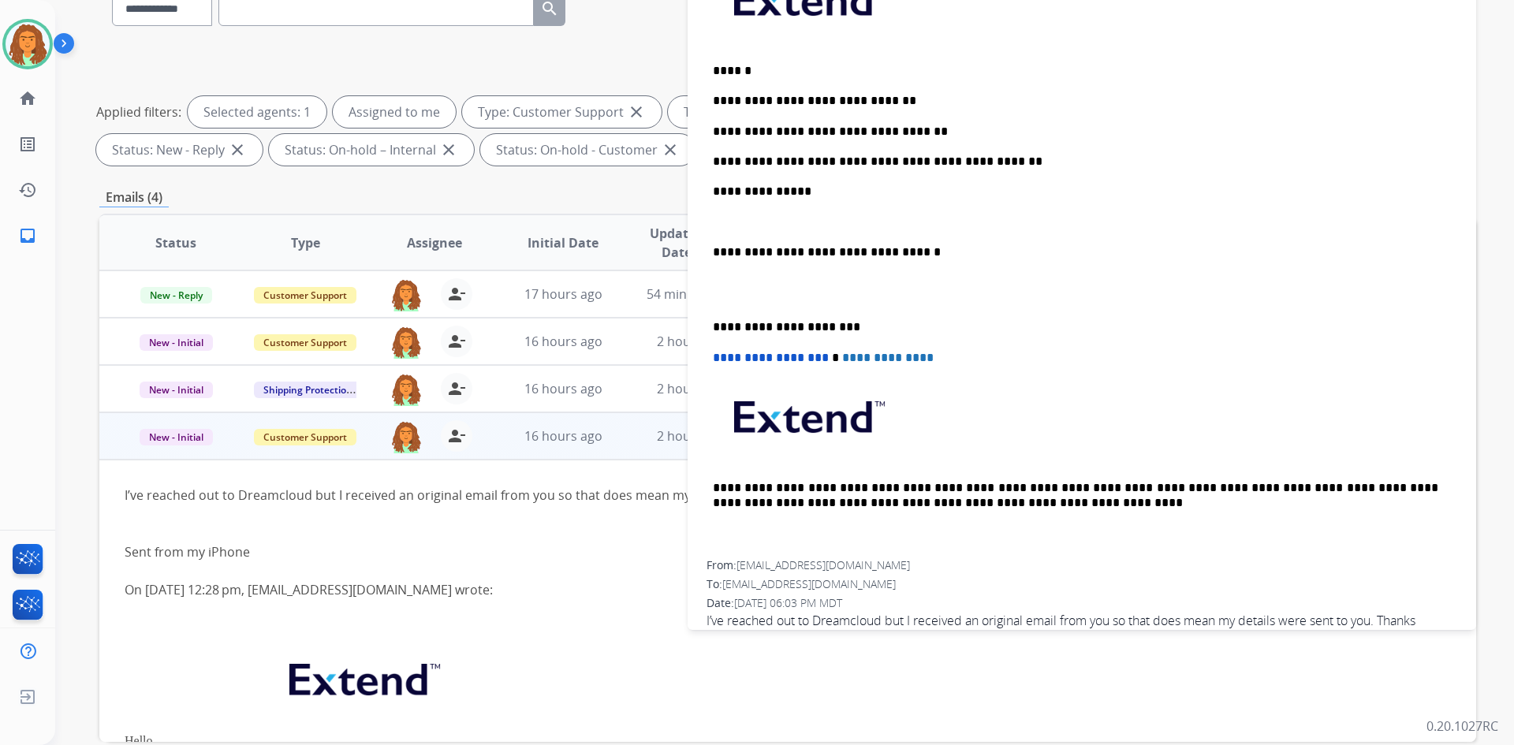
scroll to position [374, 0]
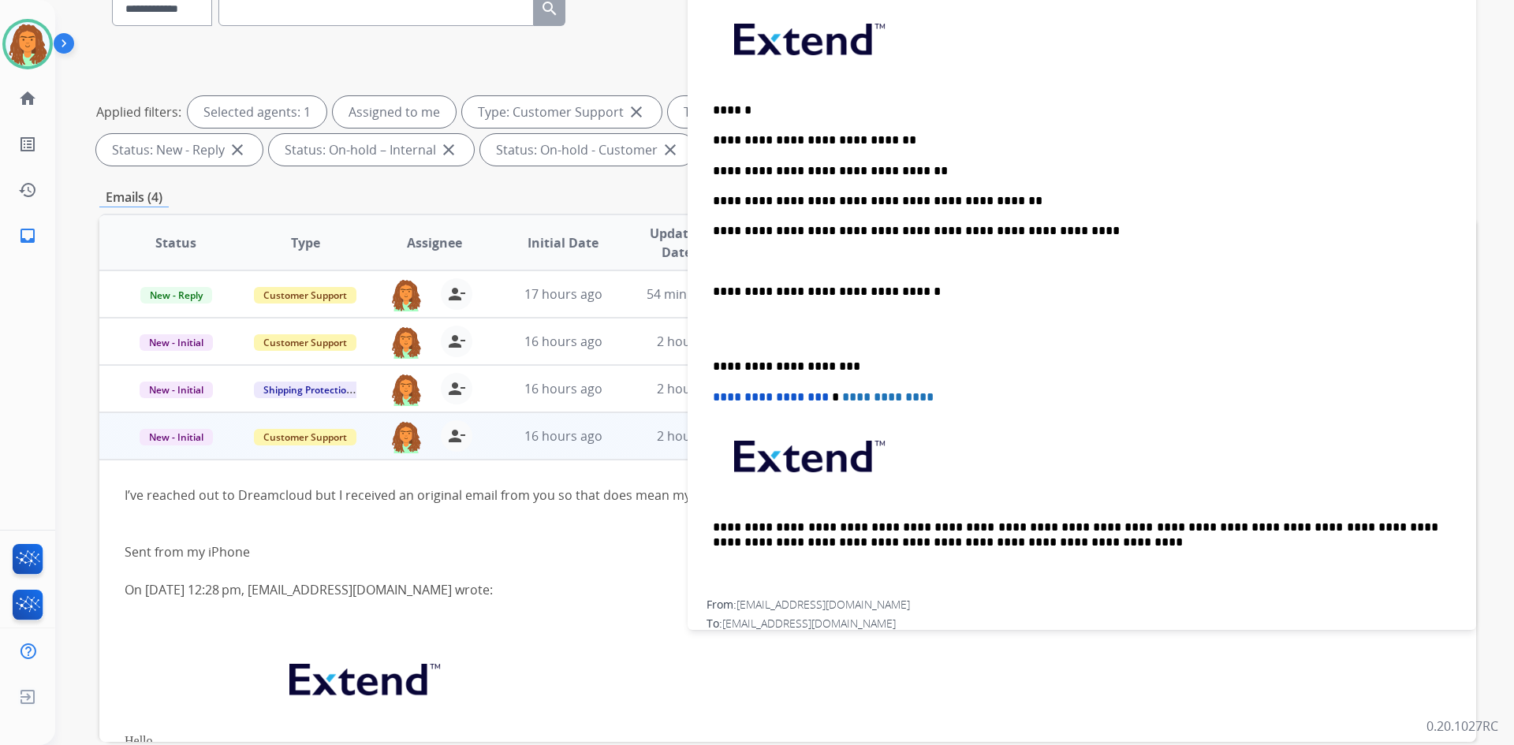
click at [709, 289] on div "**********" at bounding box center [1081, 298] width 751 height 603
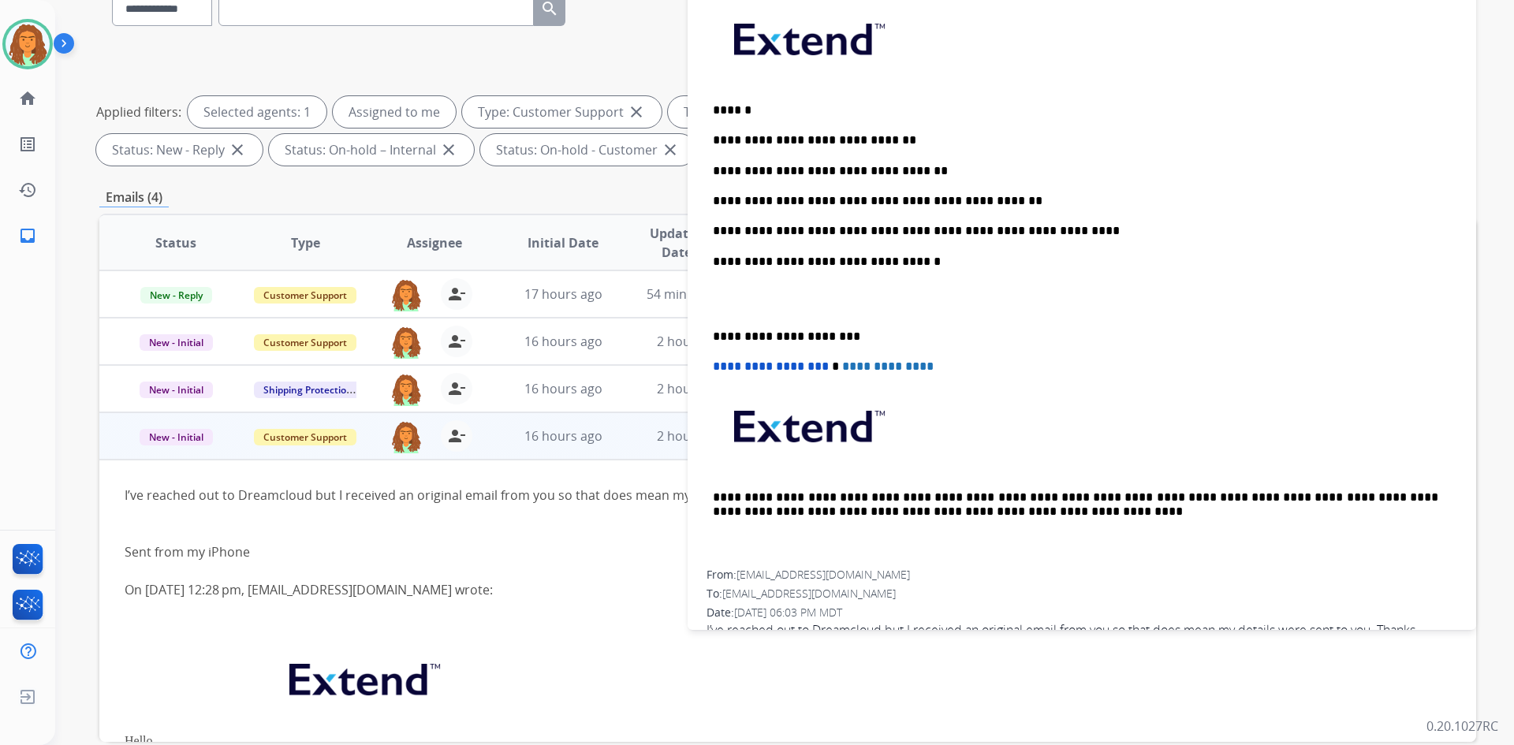
drag, startPoint x: 708, startPoint y: 333, endPoint x: 721, endPoint y: 326, distance: 15.2
click at [710, 333] on div "**********" at bounding box center [1081, 283] width 751 height 573
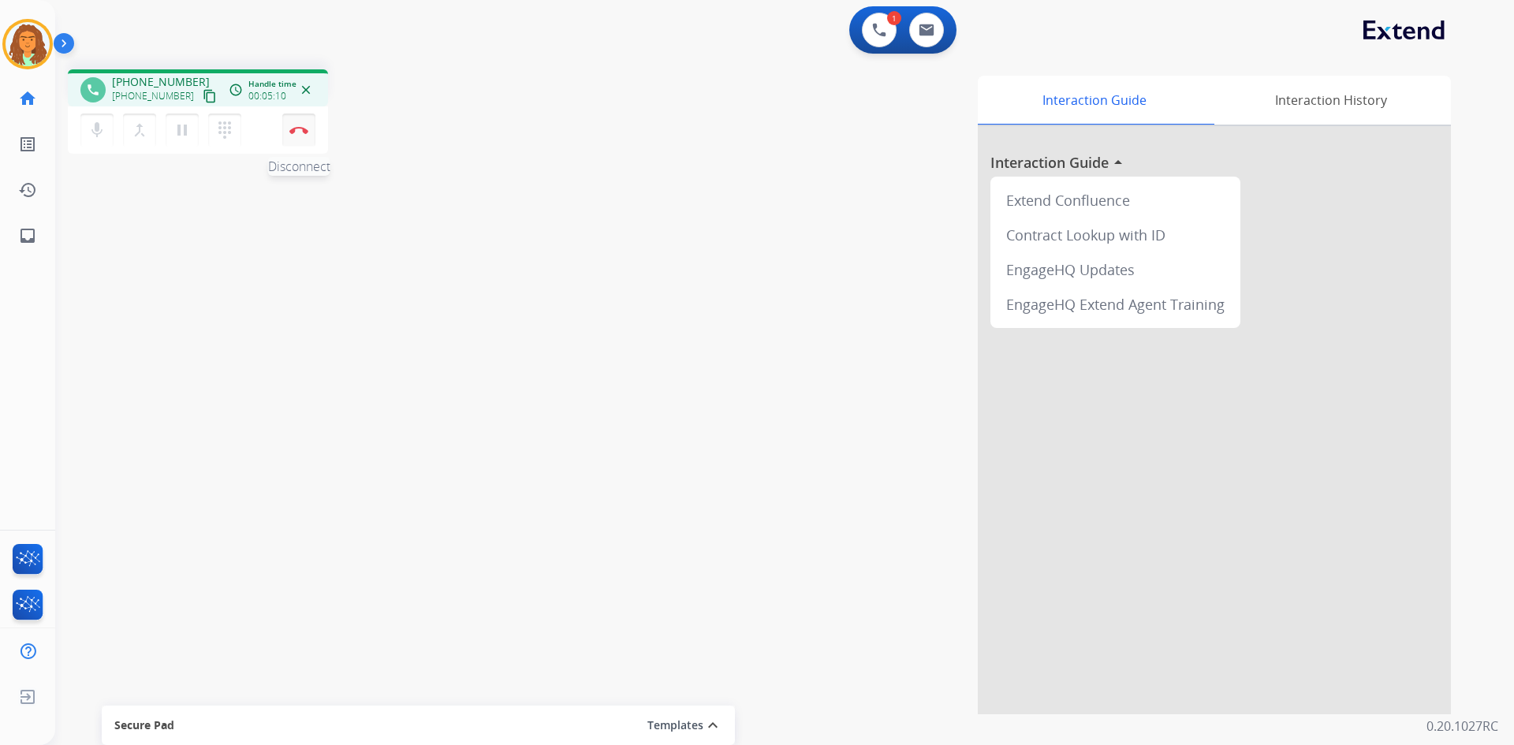
click at [305, 123] on button "Disconnect" at bounding box center [298, 130] width 33 height 33
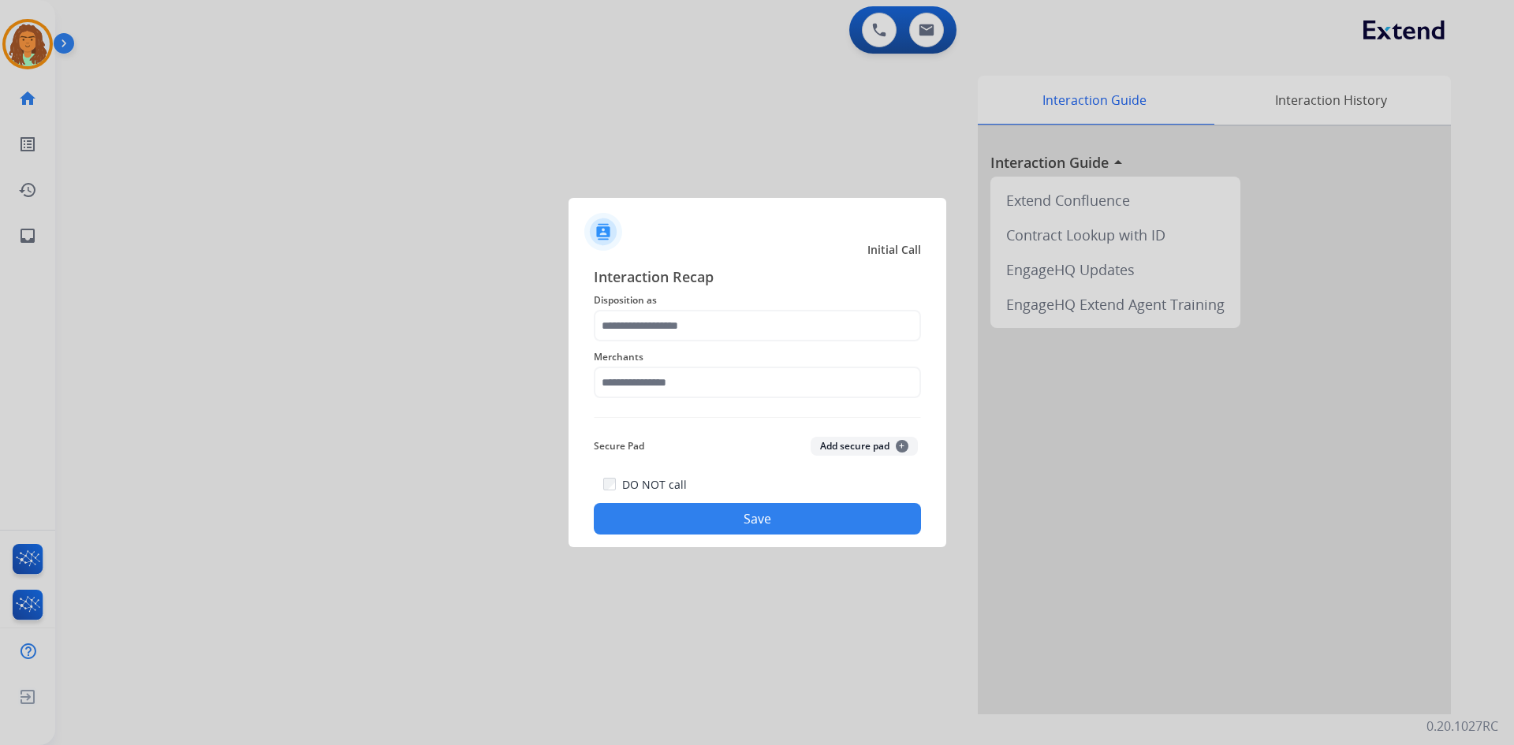
click at [653, 307] on span "Disposition as" at bounding box center [757, 300] width 327 height 19
click at [654, 324] on input "text" at bounding box center [757, 326] width 327 height 32
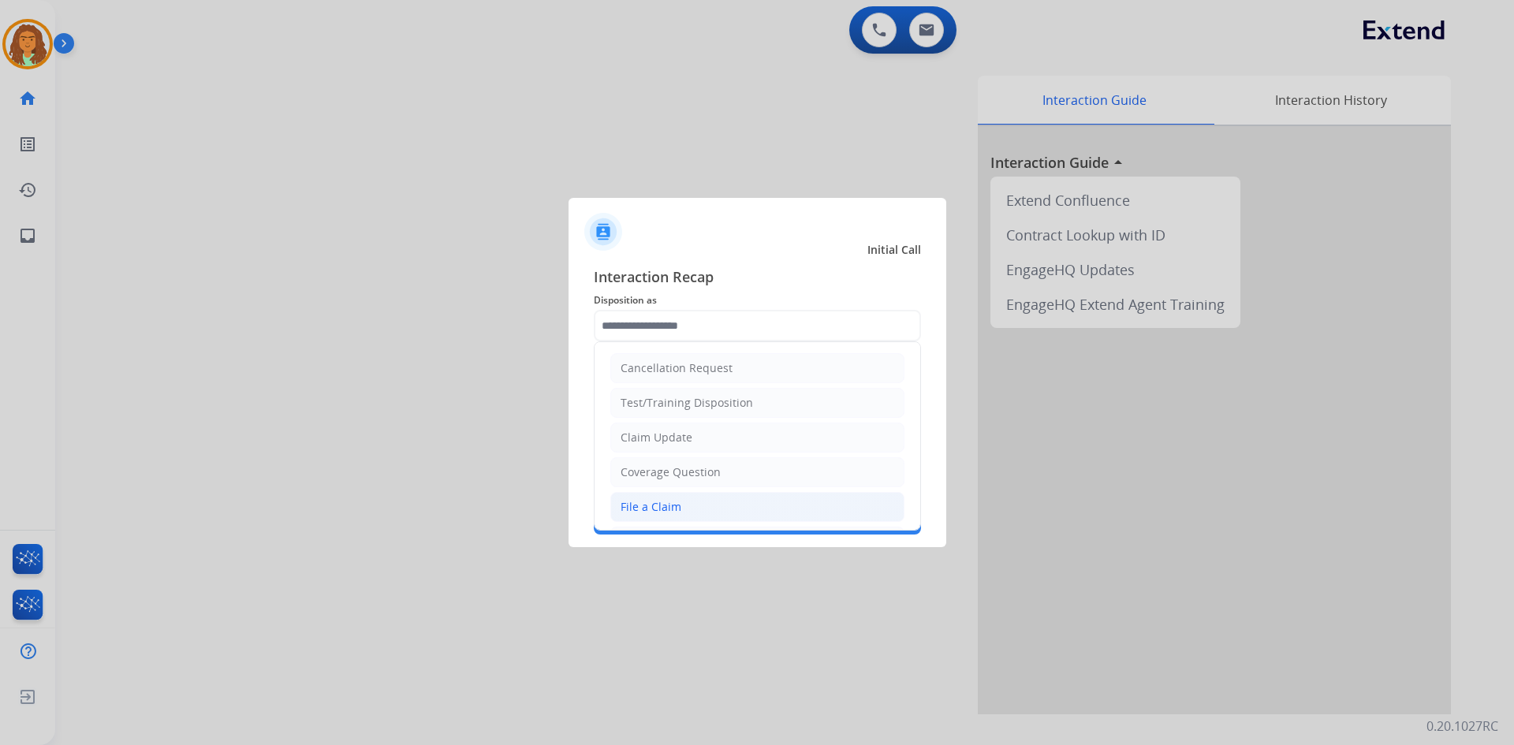
click at [654, 502] on div "File a Claim" at bounding box center [650, 507] width 61 height 16
type input "**********"
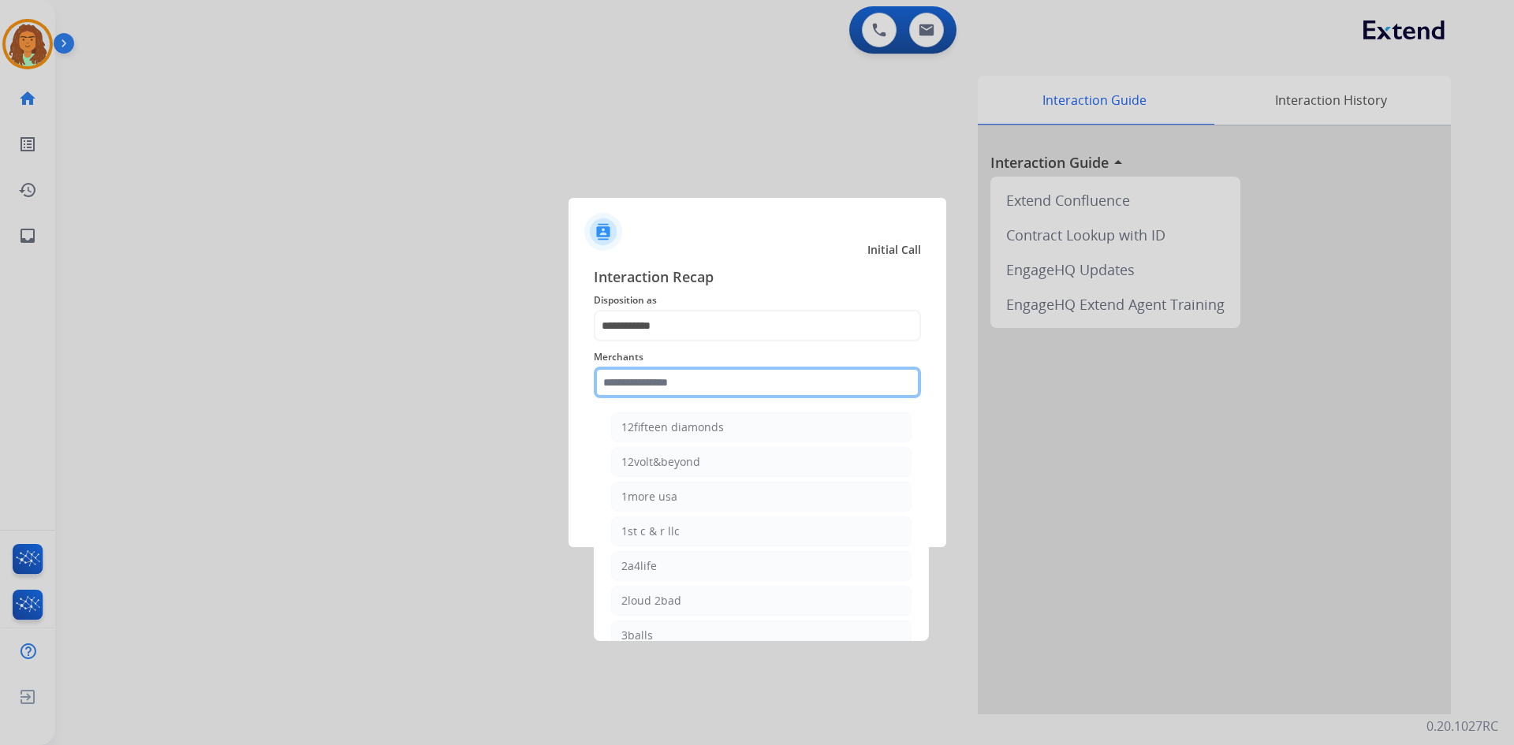
click at [631, 383] on input "text" at bounding box center [757, 383] width 327 height 32
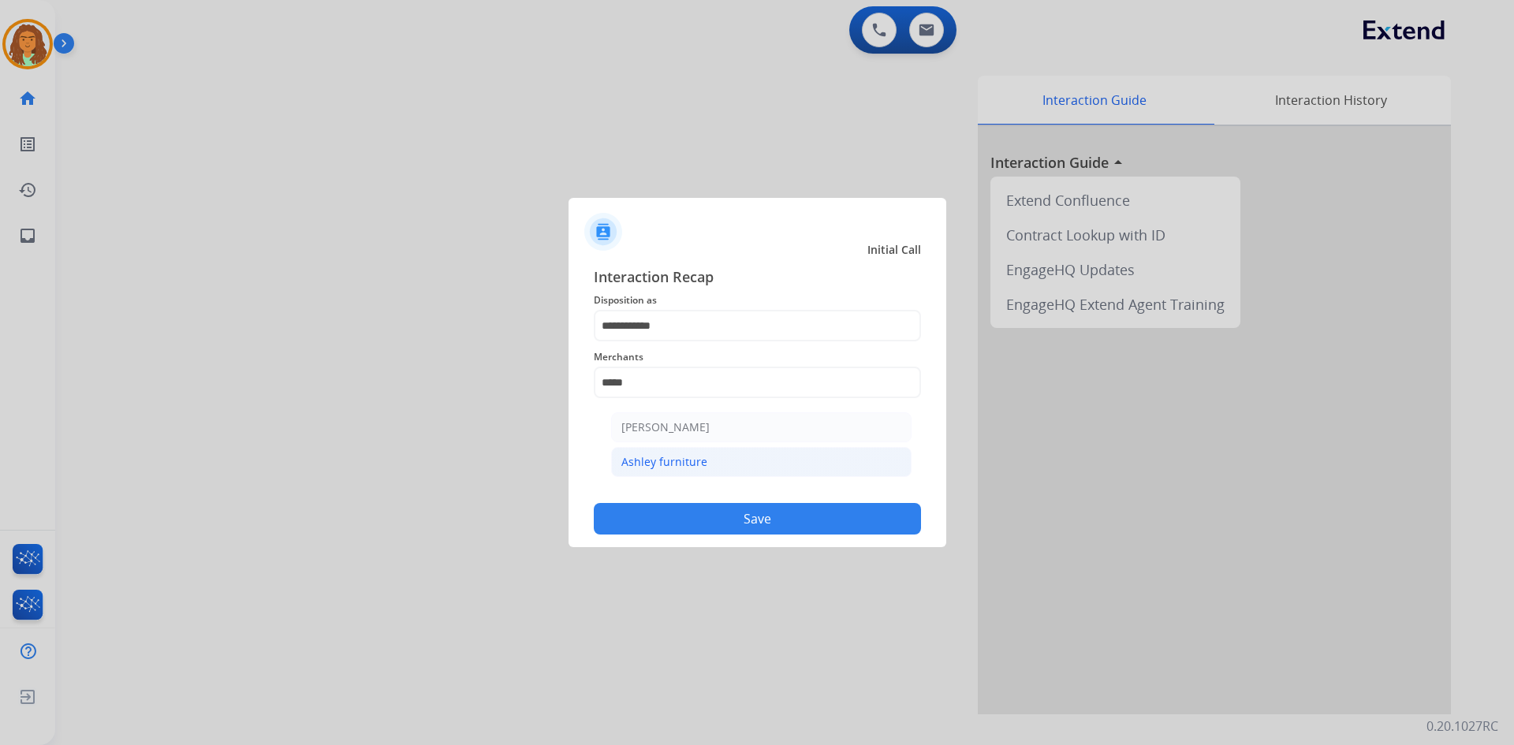
click at [706, 458] on li "Ashley furniture" at bounding box center [761, 462] width 300 height 30
type input "**********"
click at [714, 515] on button "Save" at bounding box center [757, 519] width 327 height 32
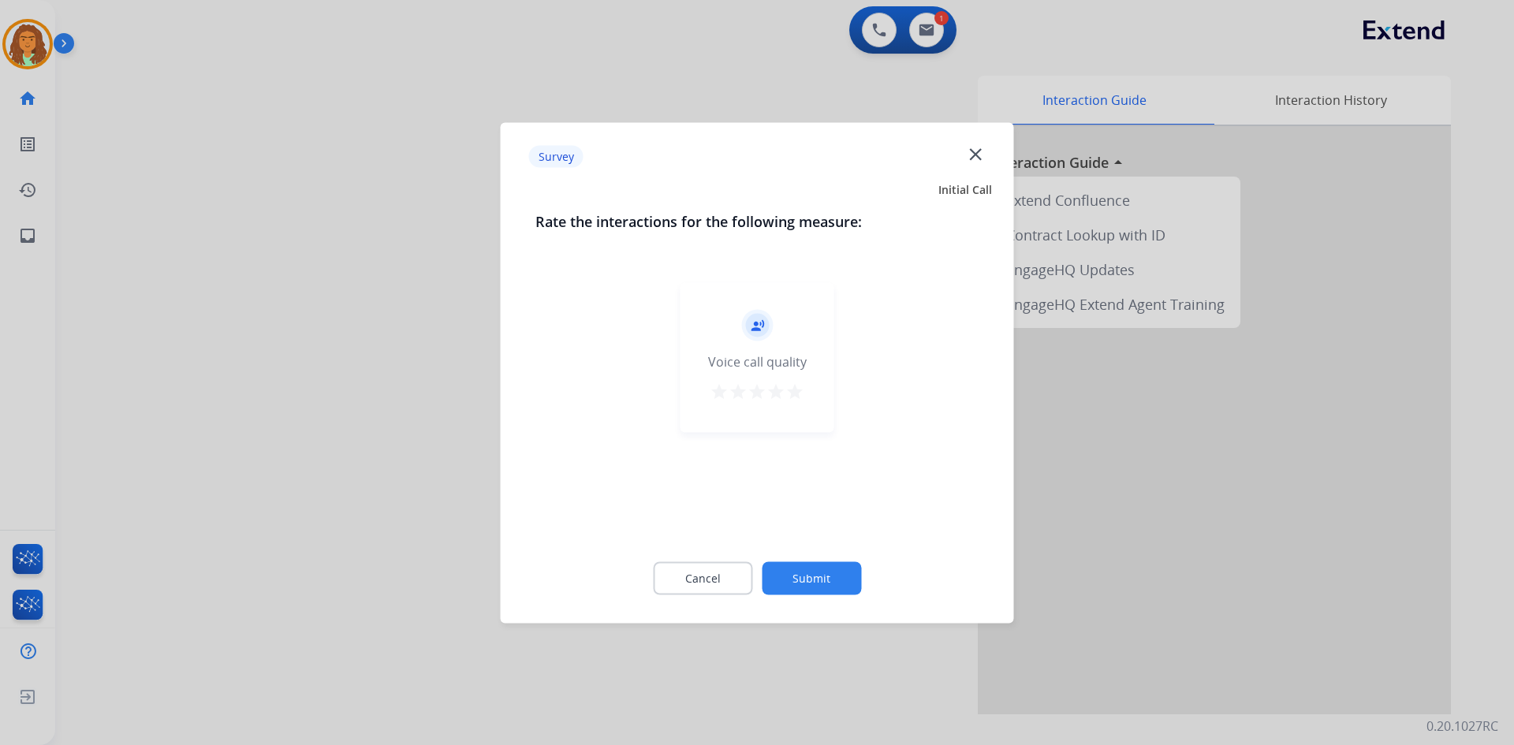
click at [732, 393] on mat-icon "star" at bounding box center [794, 391] width 19 height 19
click at [732, 583] on button "Submit" at bounding box center [811, 577] width 99 height 33
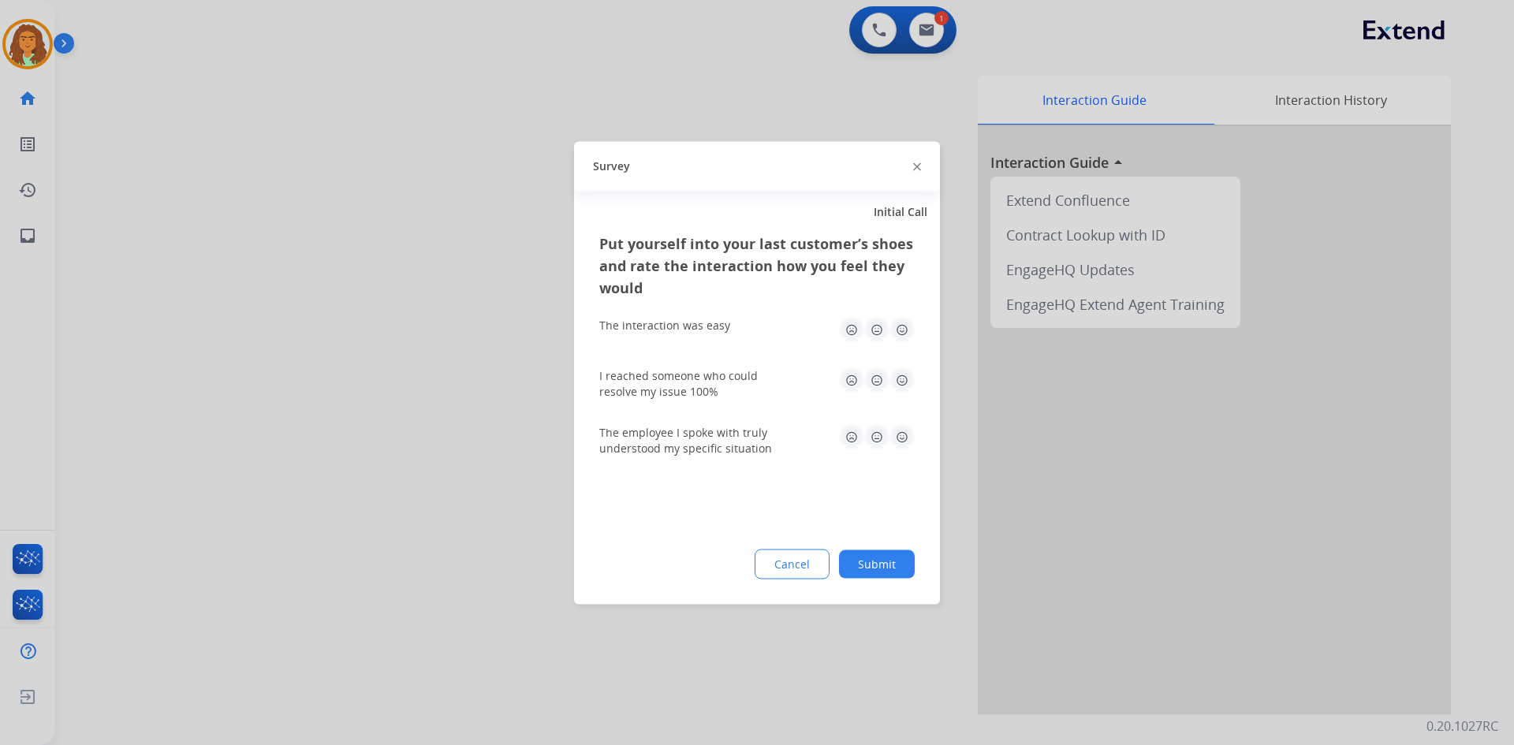
click at [732, 329] on img at bounding box center [901, 329] width 25 height 25
click at [732, 380] on img at bounding box center [901, 379] width 25 height 25
click at [732, 439] on img at bounding box center [901, 436] width 25 height 25
click at [732, 560] on button "Submit" at bounding box center [877, 563] width 76 height 28
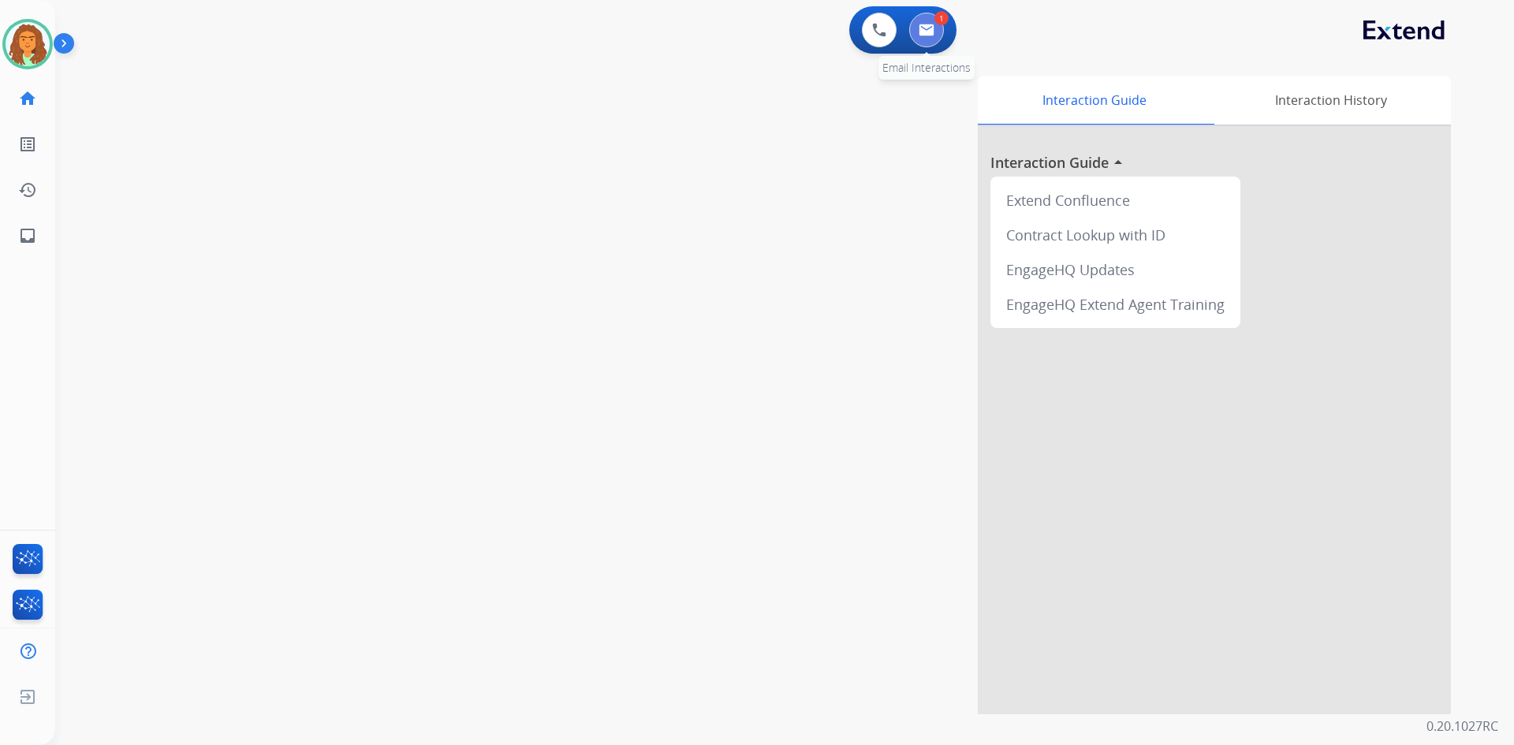
click at [732, 38] on button at bounding box center [926, 30] width 35 height 35
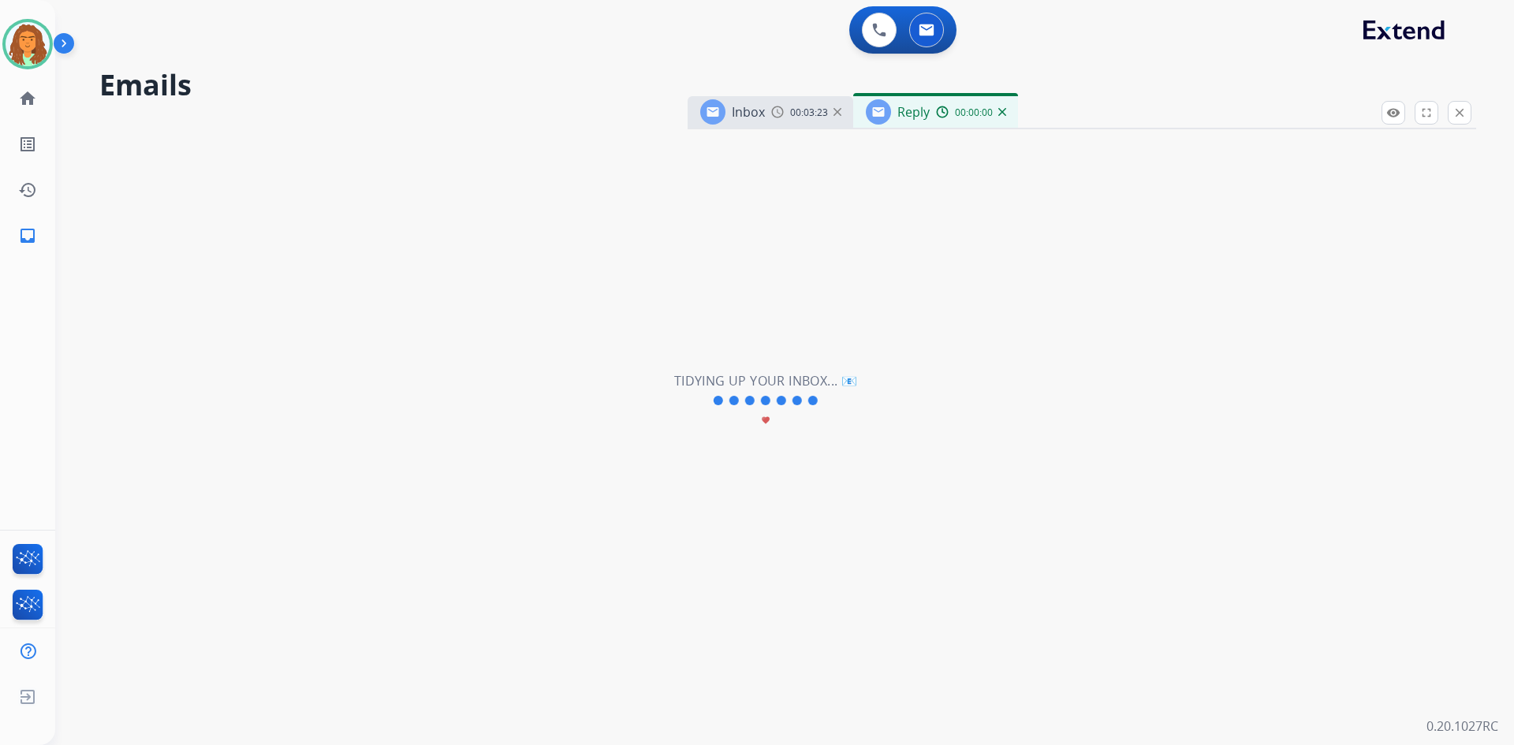
select select "**********"
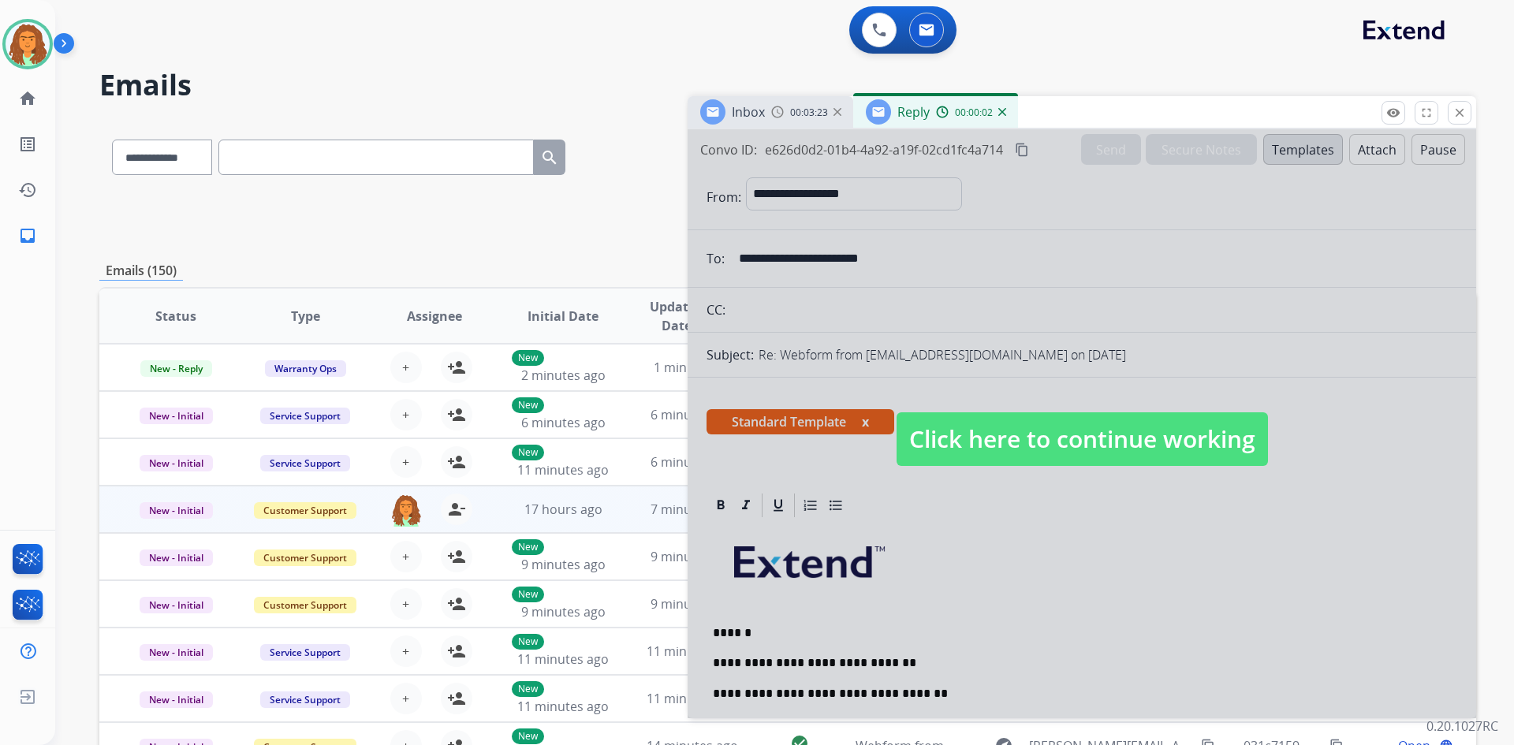
click at [732, 449] on span "Click here to continue working" at bounding box center [1081, 439] width 371 height 54
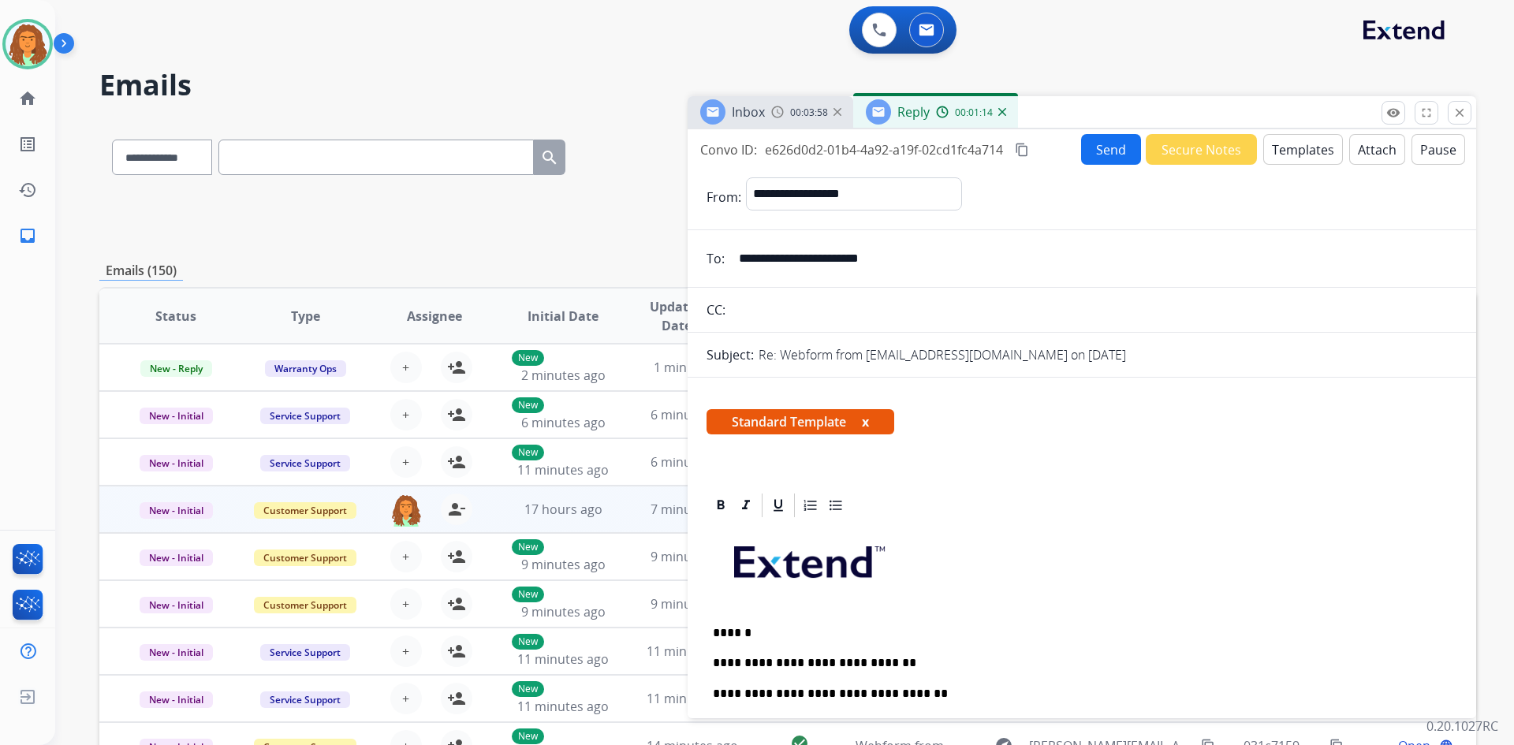
click at [732, 151] on mat-icon "content_copy" at bounding box center [1022, 150] width 14 height 14
click at [732, 146] on mat-icon "content_copy" at bounding box center [1022, 150] width 14 height 14
click at [732, 152] on button "Send" at bounding box center [1111, 149] width 60 height 31
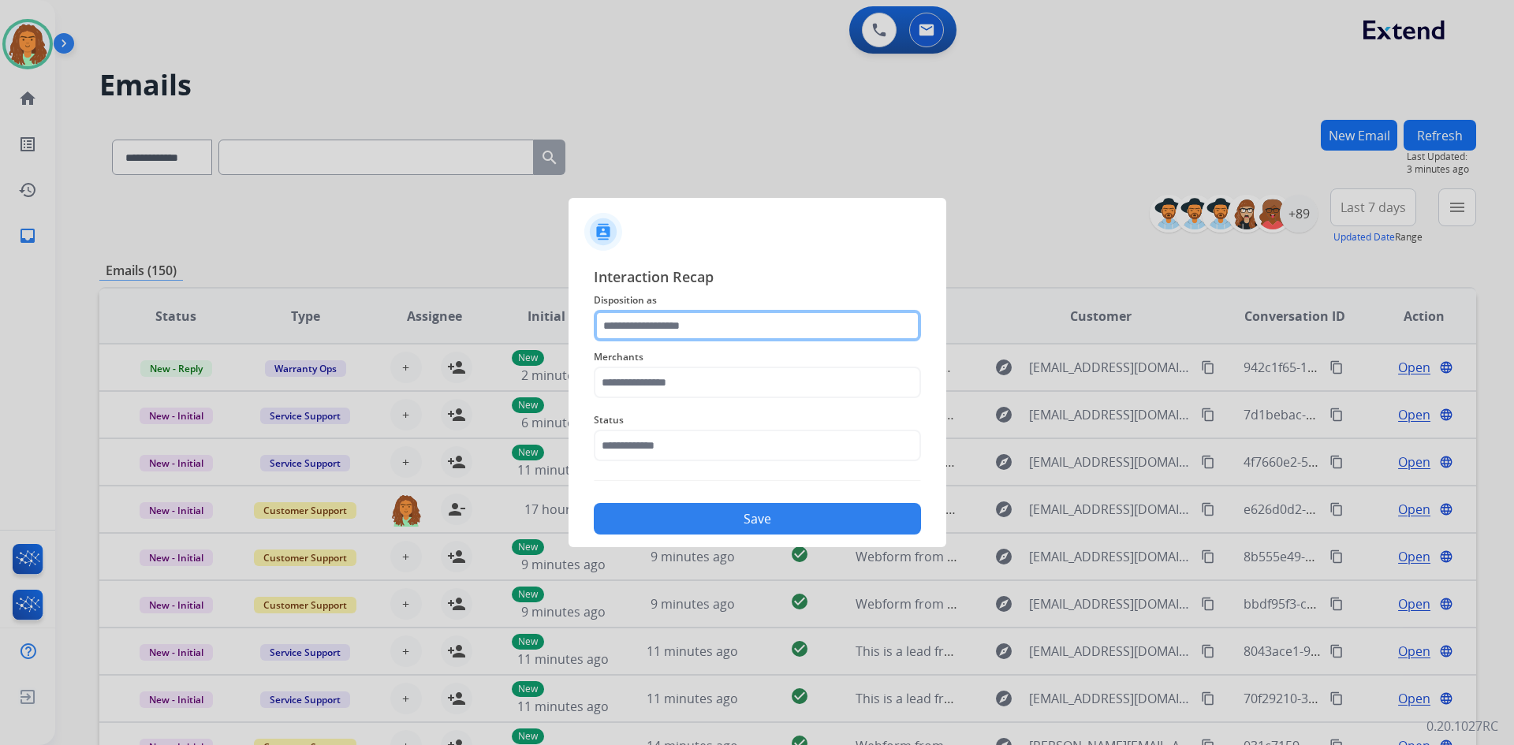
click at [617, 320] on input "text" at bounding box center [757, 326] width 327 height 32
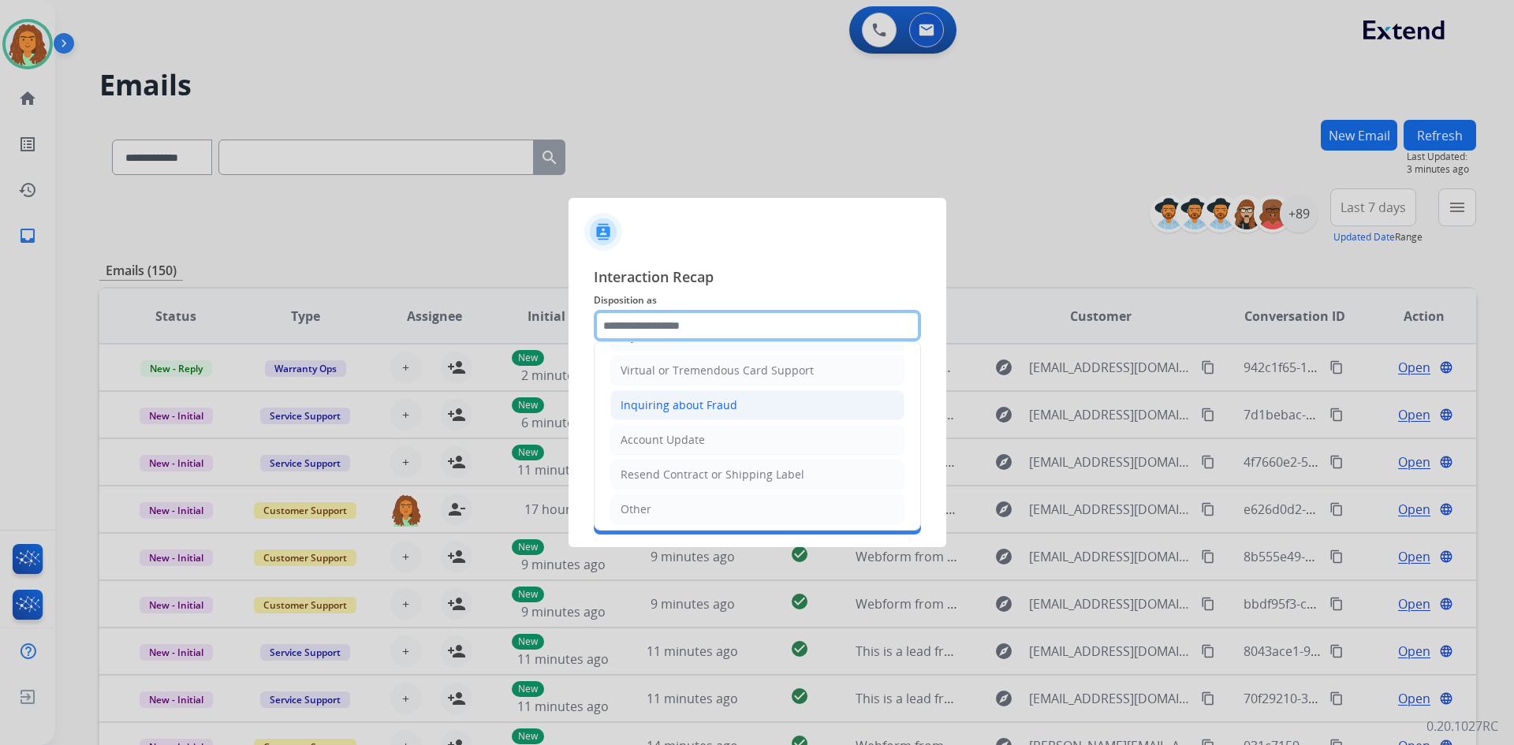
scroll to position [246, 0]
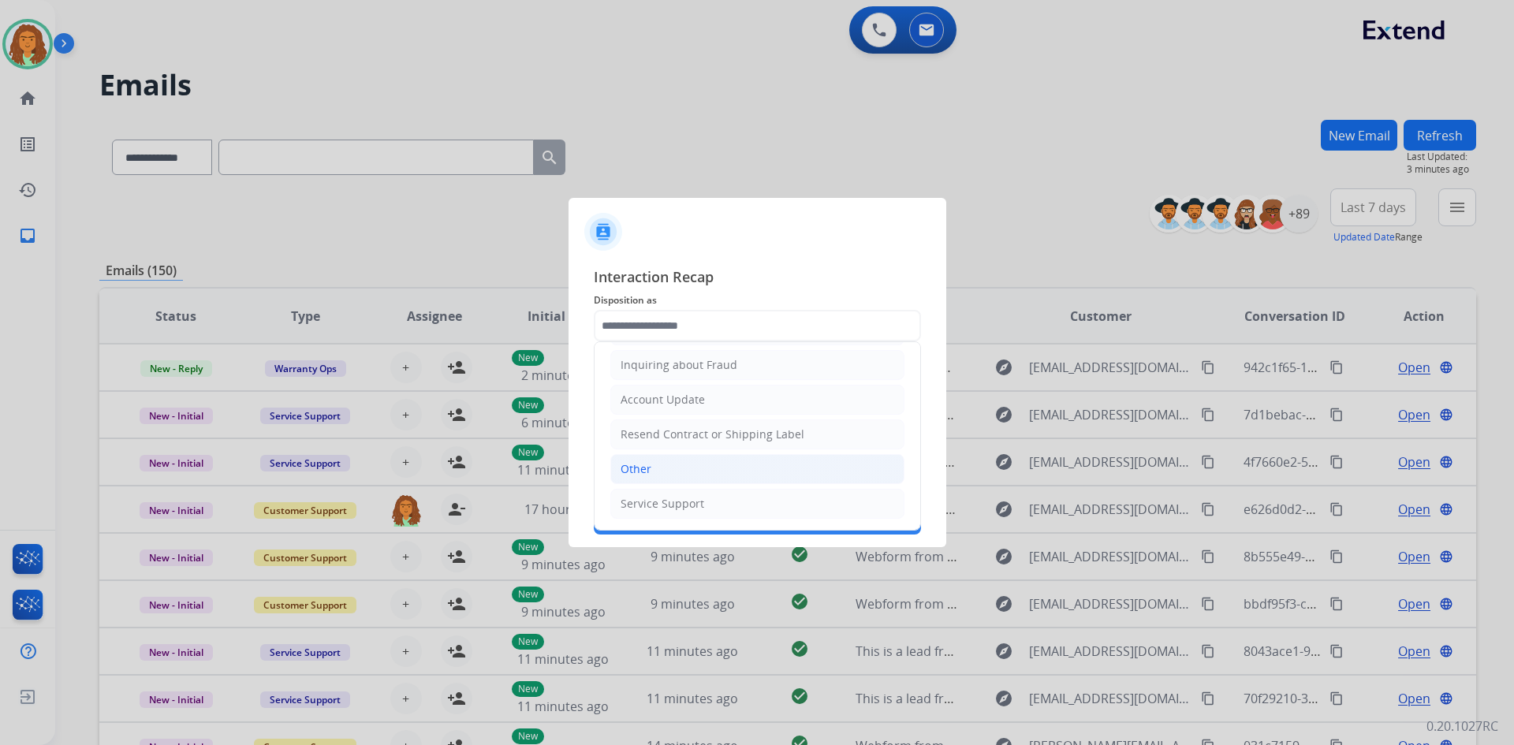
click at [654, 468] on li "Other" at bounding box center [757, 469] width 294 height 30
type input "*****"
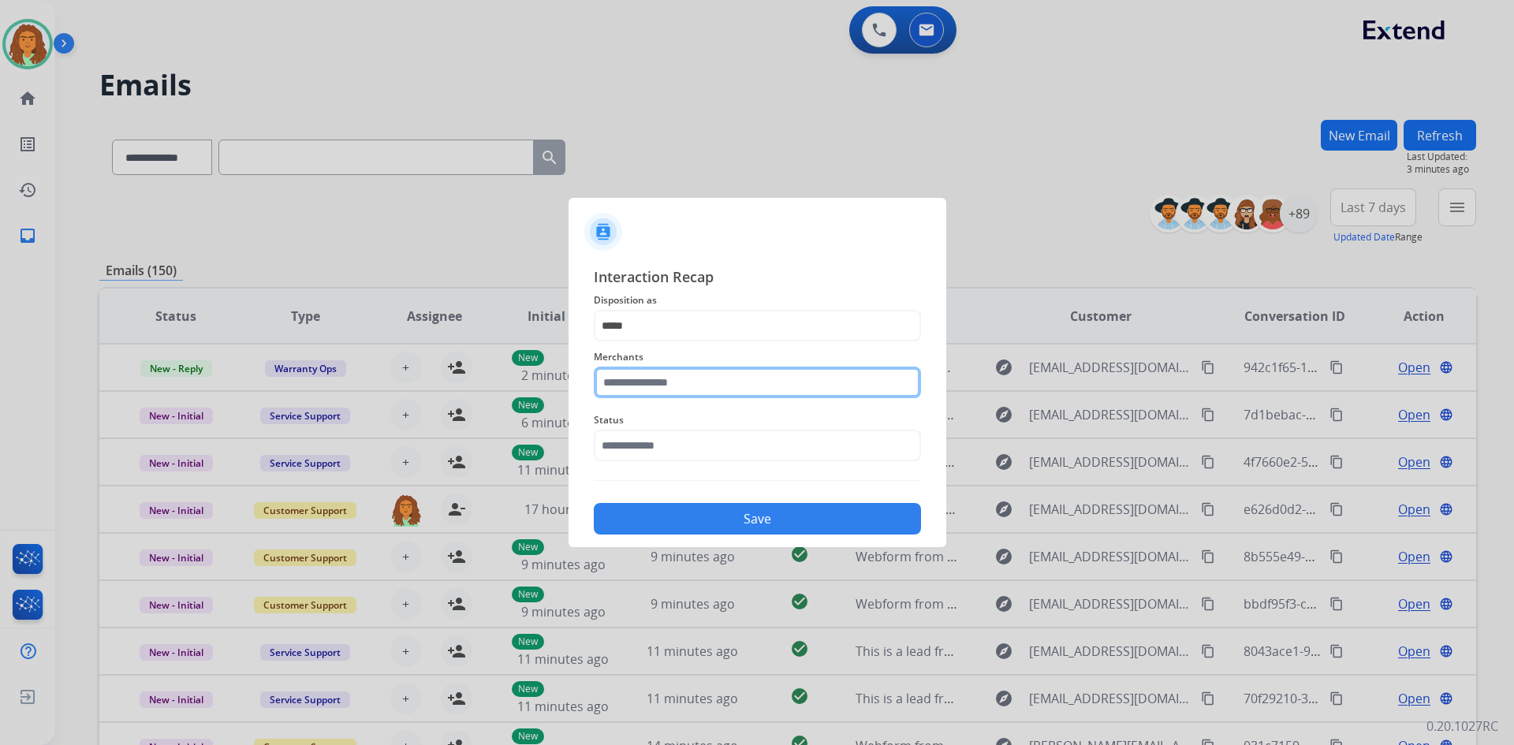
click at [639, 385] on input "text" at bounding box center [757, 383] width 327 height 32
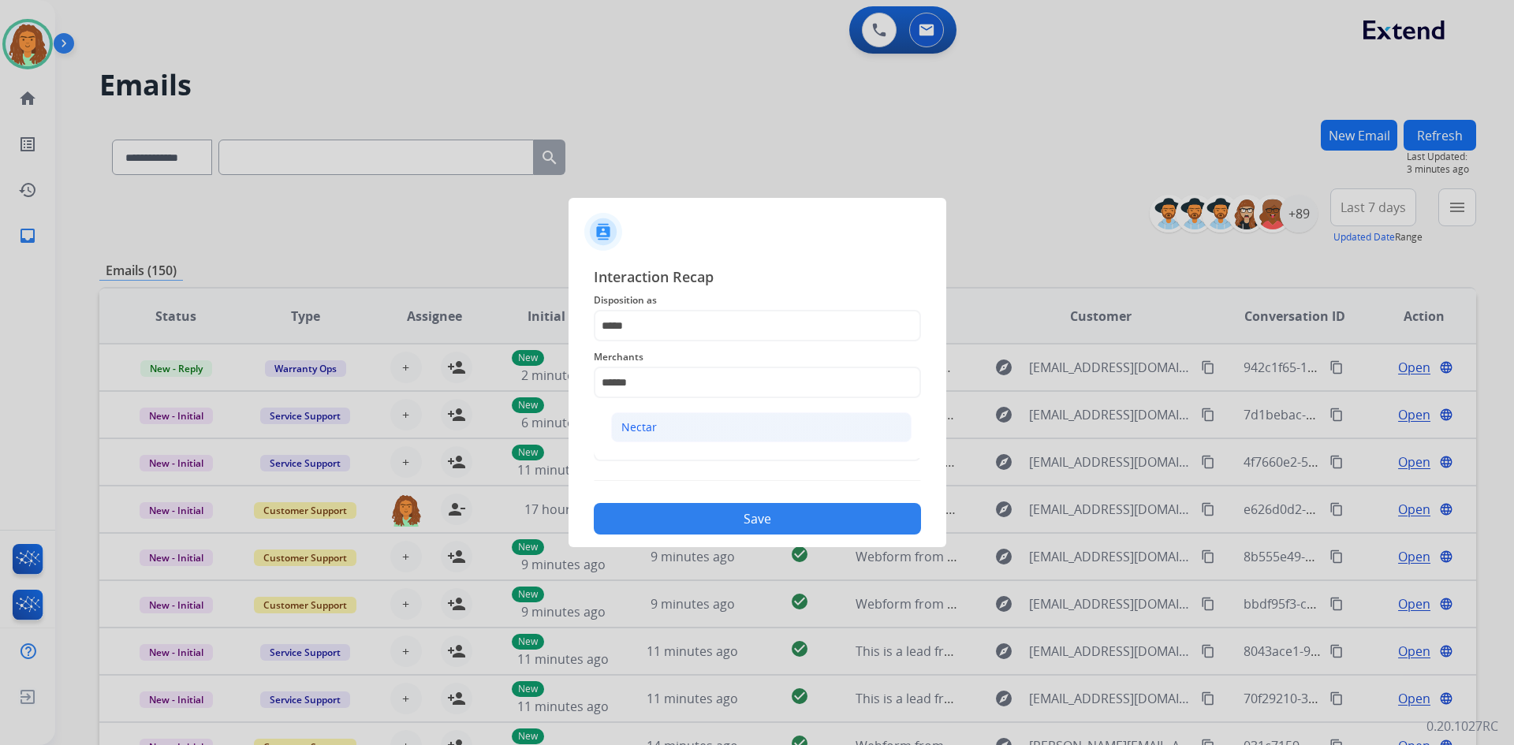
click at [639, 423] on div "Nectar" at bounding box center [638, 427] width 35 height 16
type input "******"
click at [620, 441] on input "text" at bounding box center [757, 446] width 327 height 32
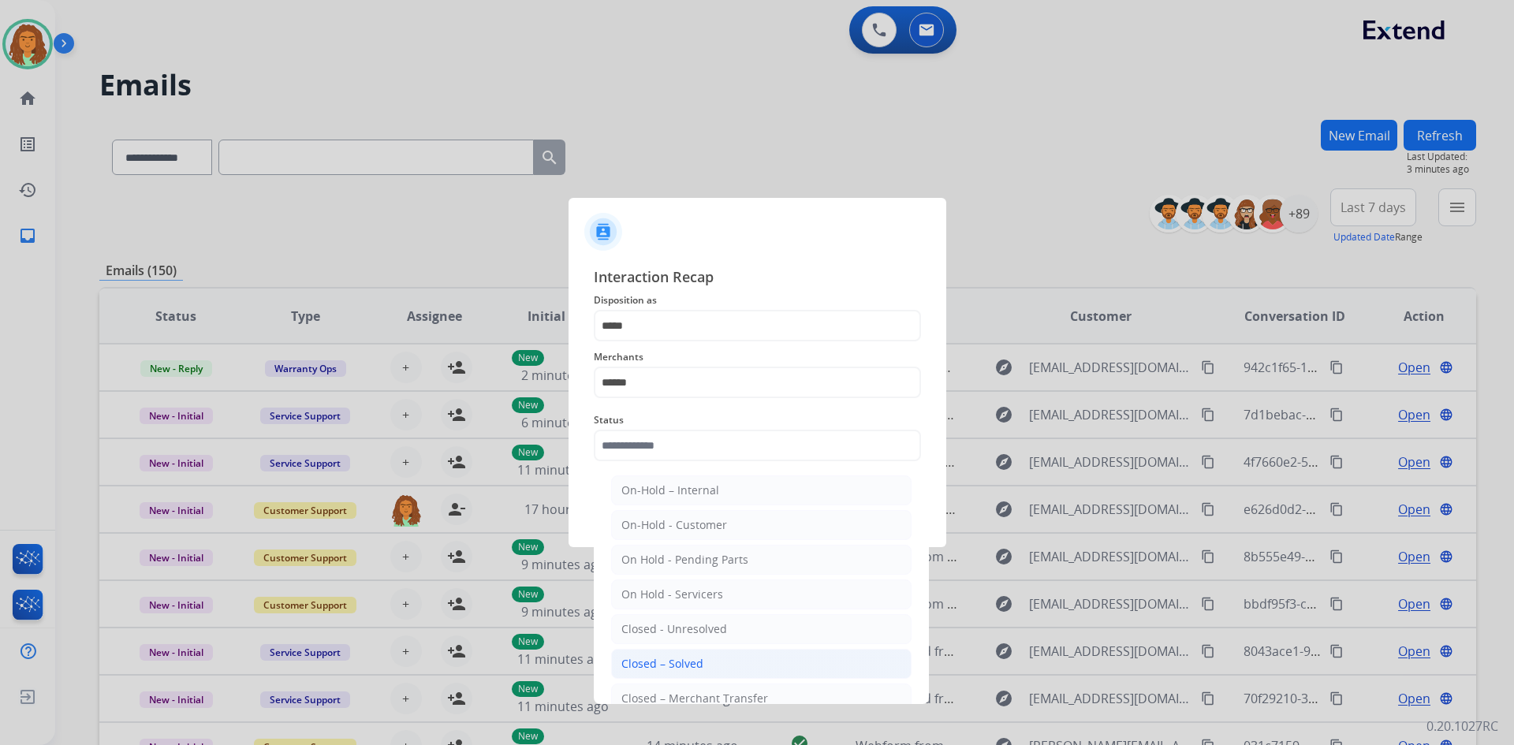
click at [666, 663] on div "Closed – Solved" at bounding box center [662, 664] width 82 height 16
type input "**********"
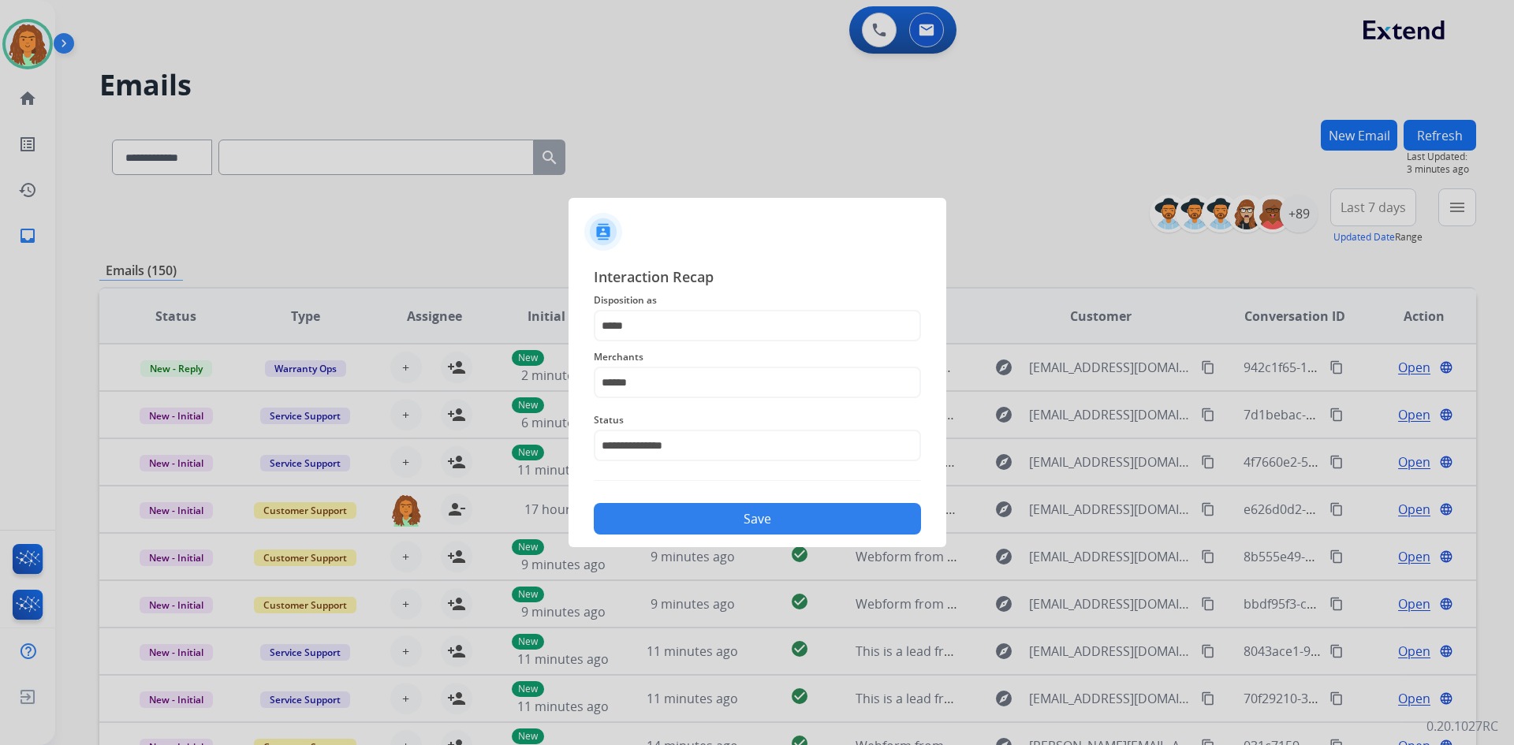
click at [732, 512] on button "Save" at bounding box center [757, 519] width 327 height 32
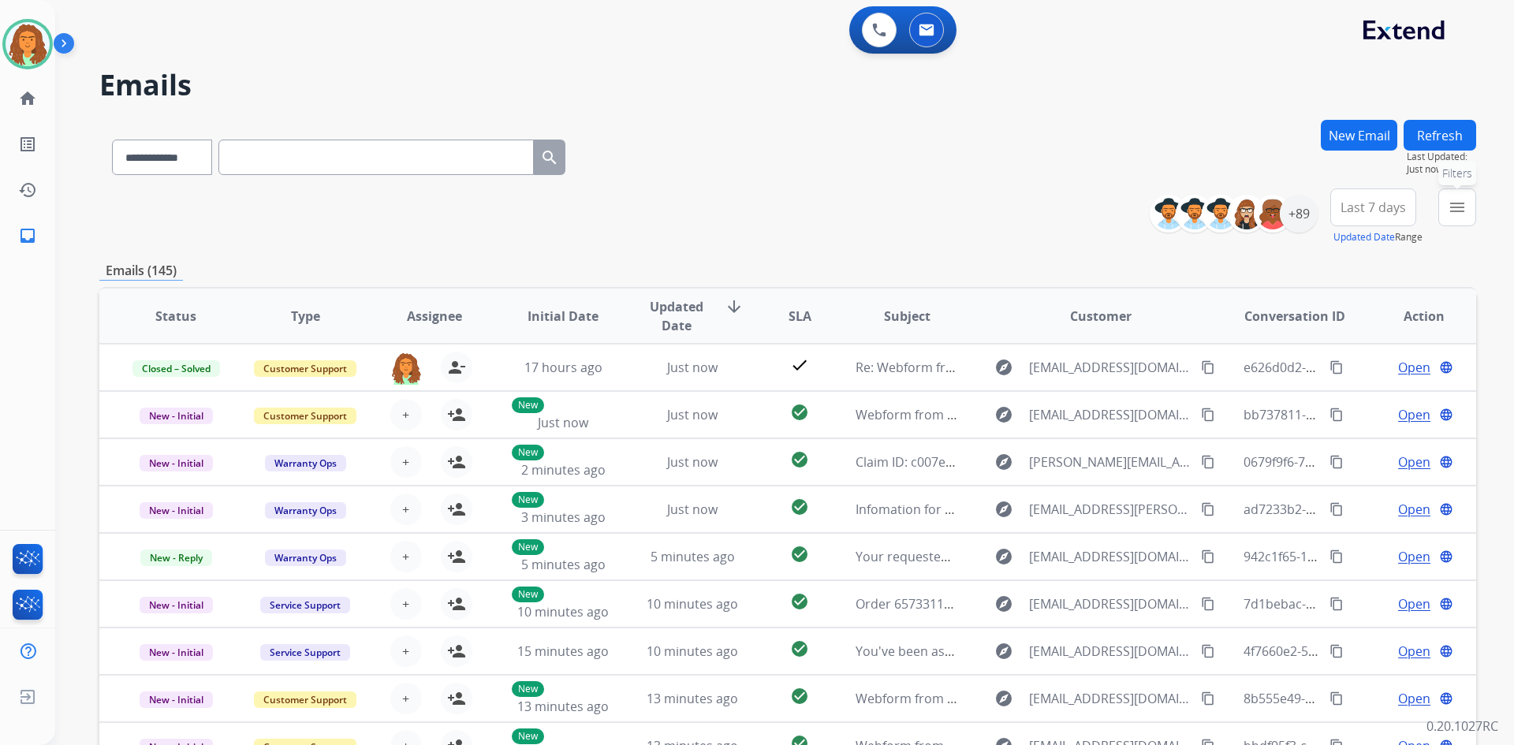
click at [732, 206] on mat-icon "menu" at bounding box center [1456, 207] width 19 height 19
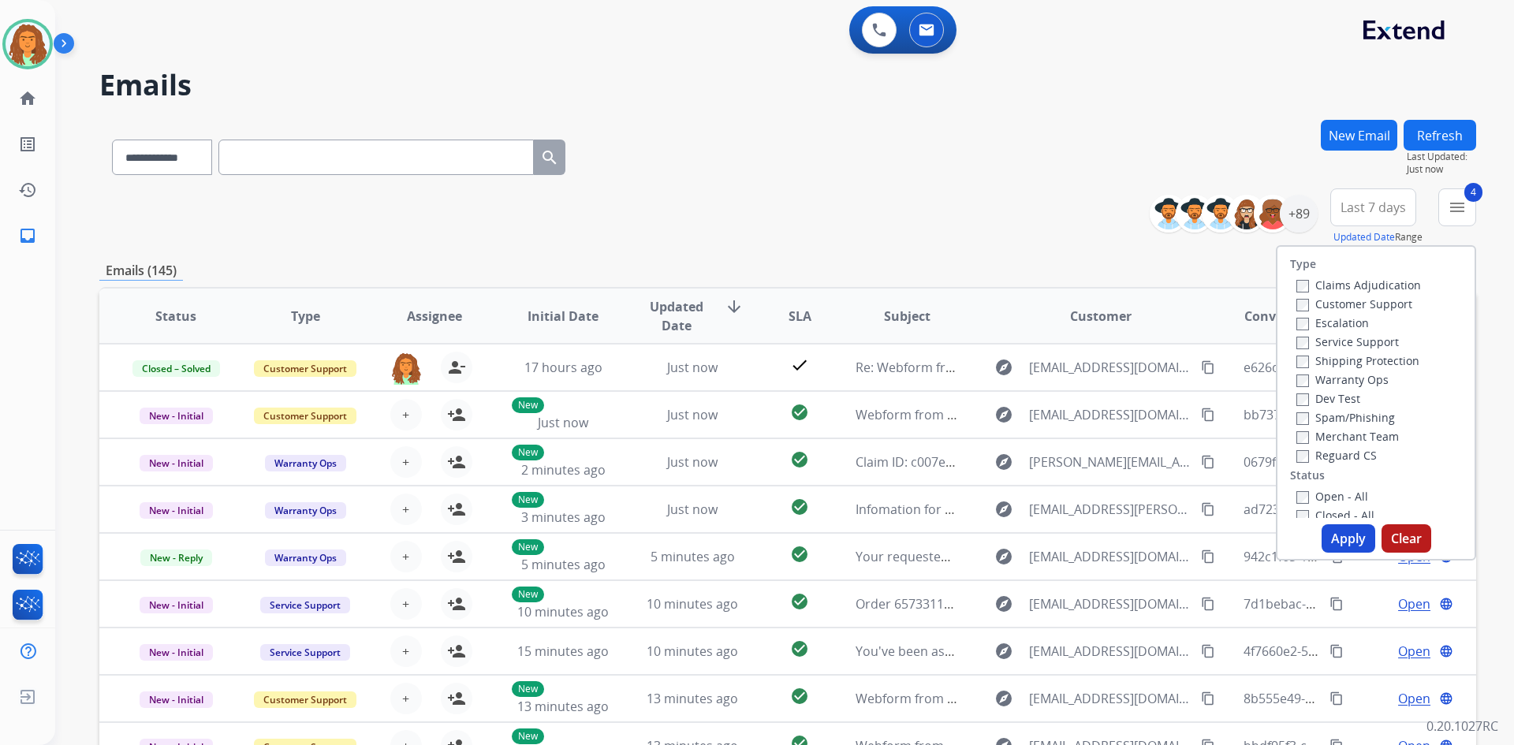
click at [732, 535] on button "Apply" at bounding box center [1348, 538] width 54 height 28
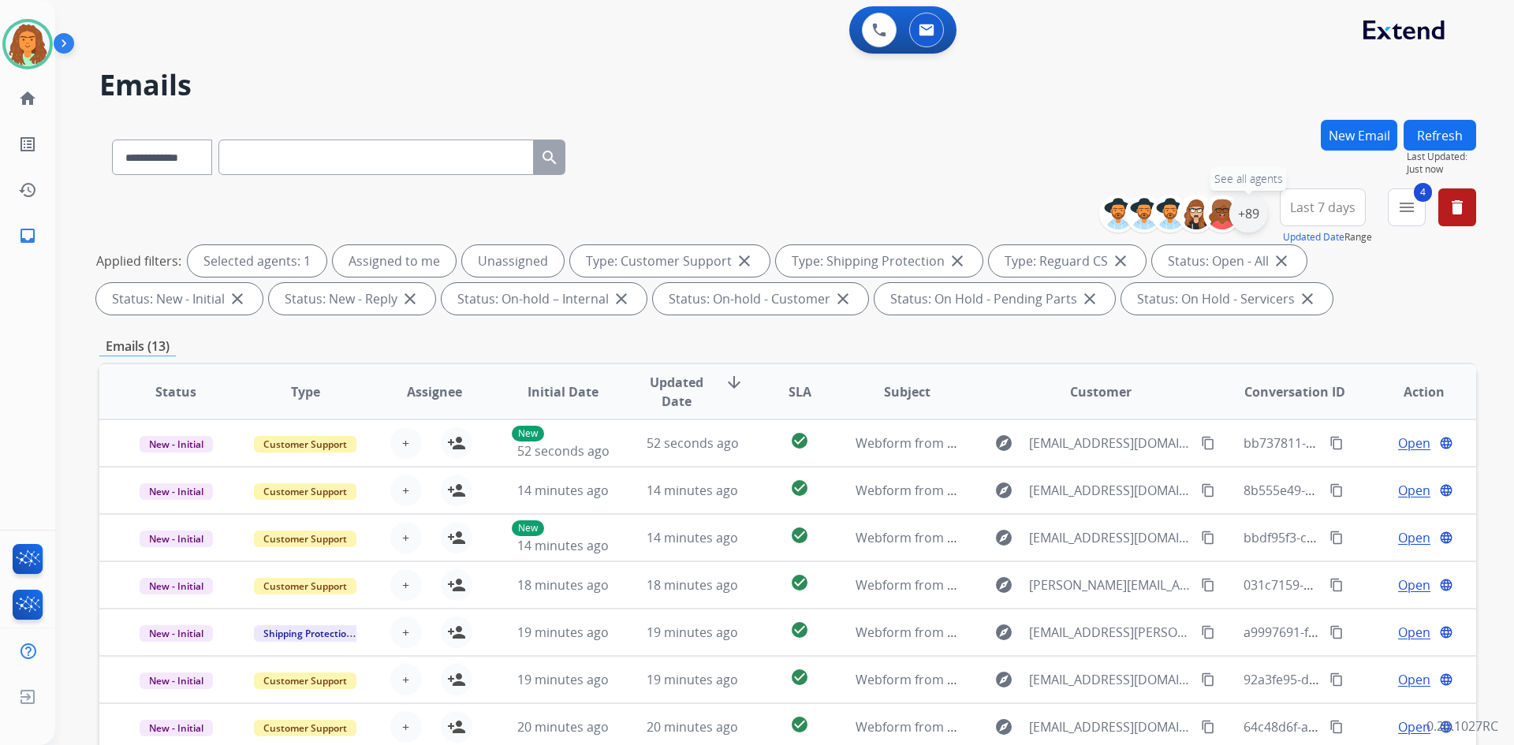
click at [732, 210] on div "+89" at bounding box center [1248, 214] width 38 height 38
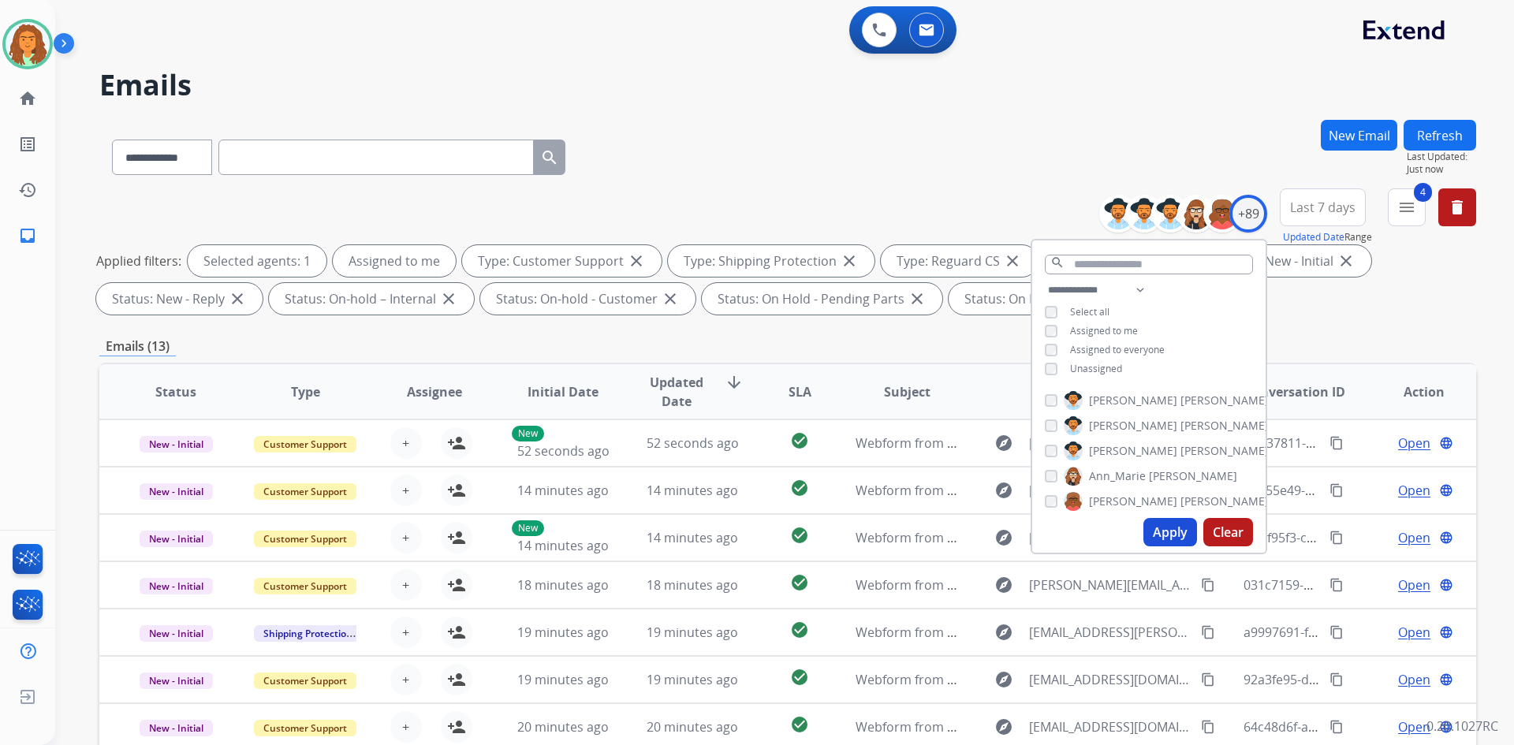
click at [732, 533] on button "Apply" at bounding box center [1170, 532] width 54 height 28
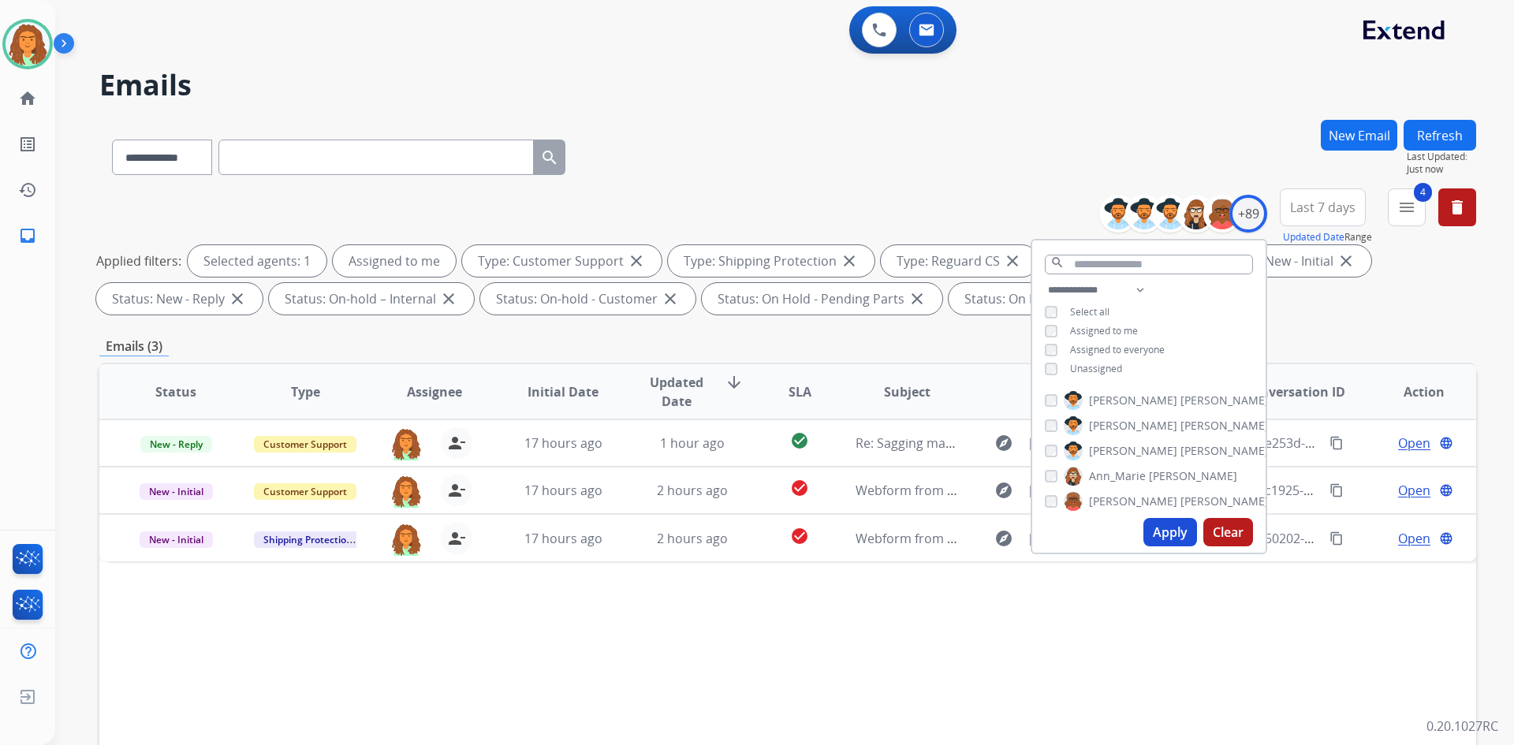
click at [732, 344] on div "Emails (3)" at bounding box center [787, 347] width 1376 height 20
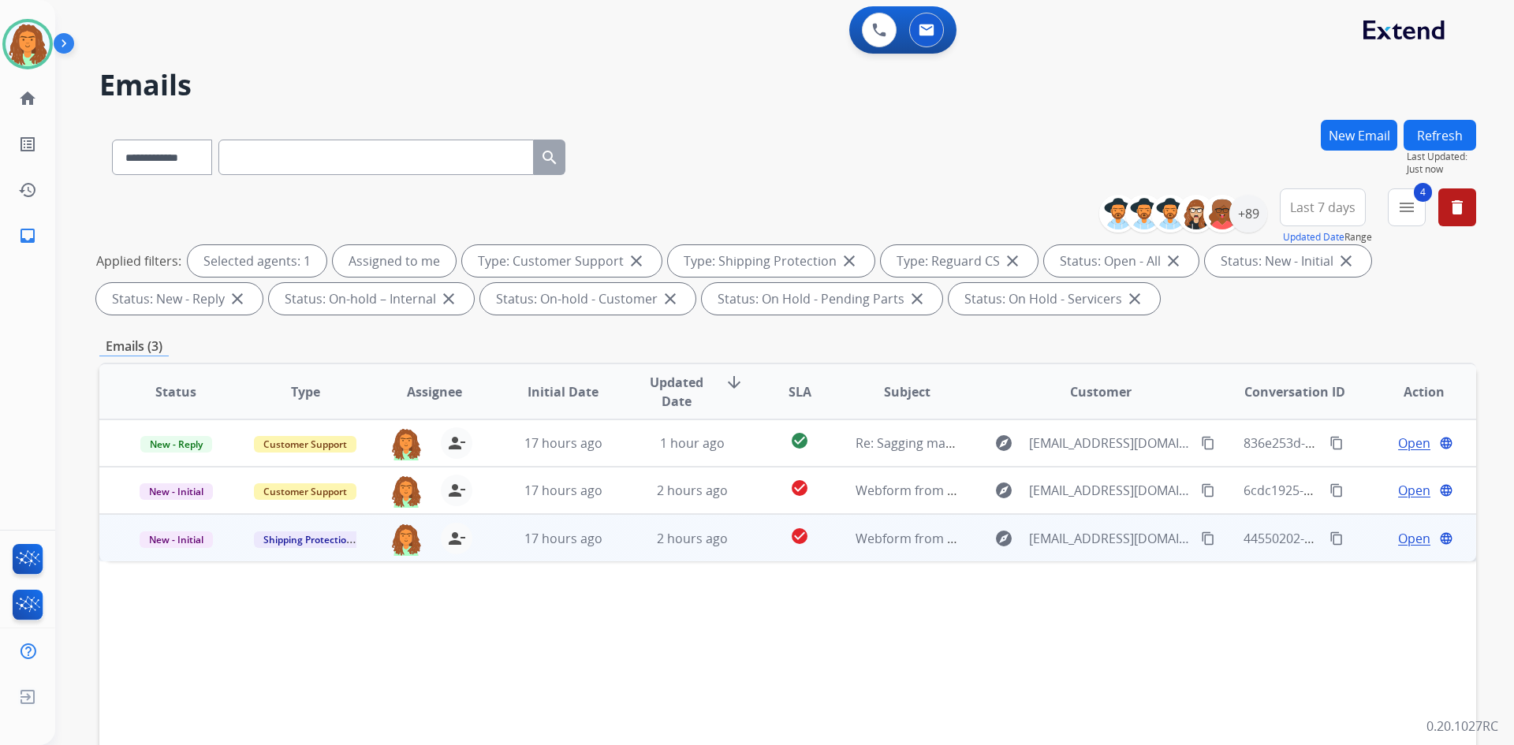
click at [732, 550] on td "2 hours ago" at bounding box center [680, 537] width 129 height 47
click at [732, 538] on mat-icon "content_copy" at bounding box center [1208, 538] width 14 height 14
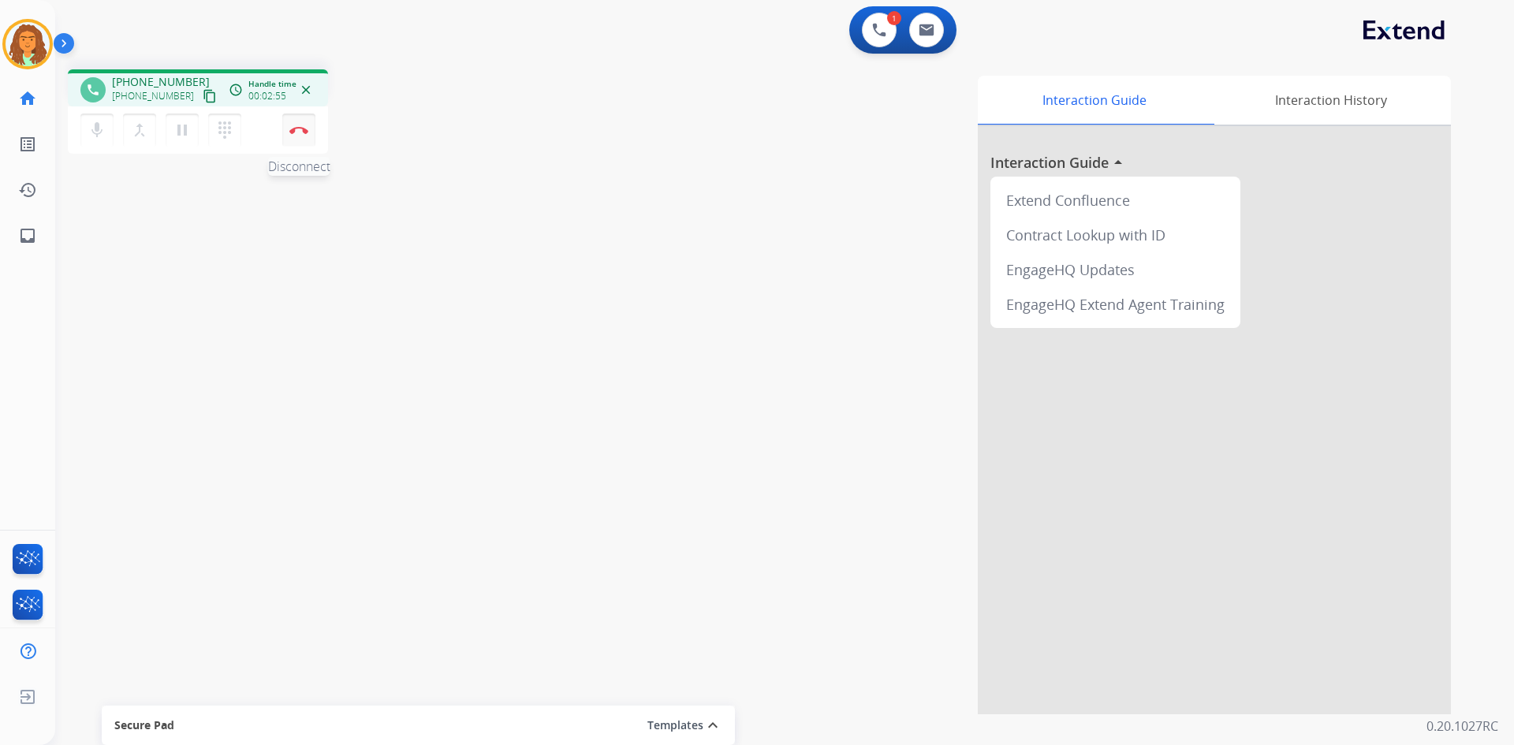
click at [304, 129] on img at bounding box center [298, 130] width 19 height 8
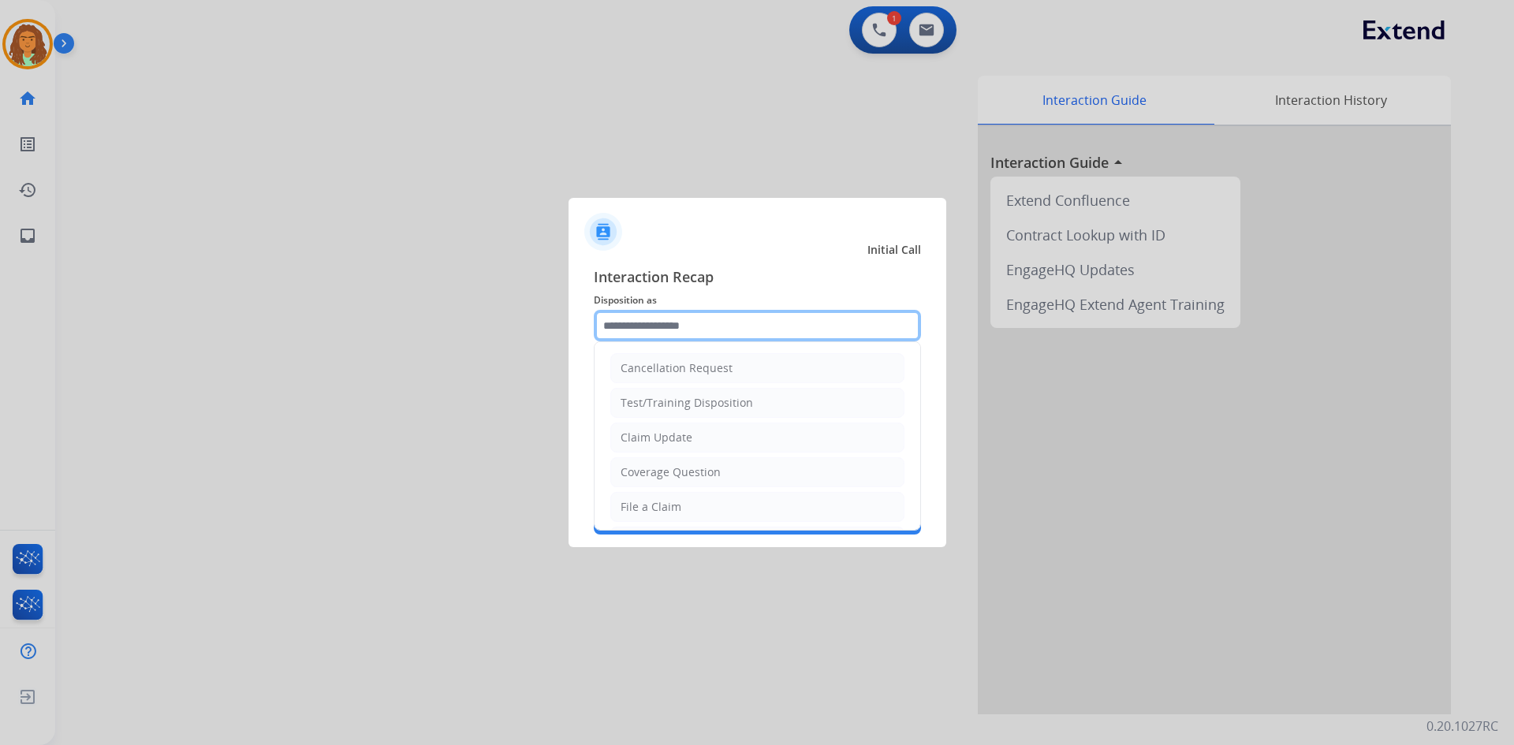
click at [636, 324] on input "text" at bounding box center [757, 326] width 327 height 32
drag, startPoint x: 628, startPoint y: 505, endPoint x: 635, endPoint y: 437, distance: 68.9
click at [629, 505] on div "File a Claim" at bounding box center [650, 507] width 61 height 16
type input "**********"
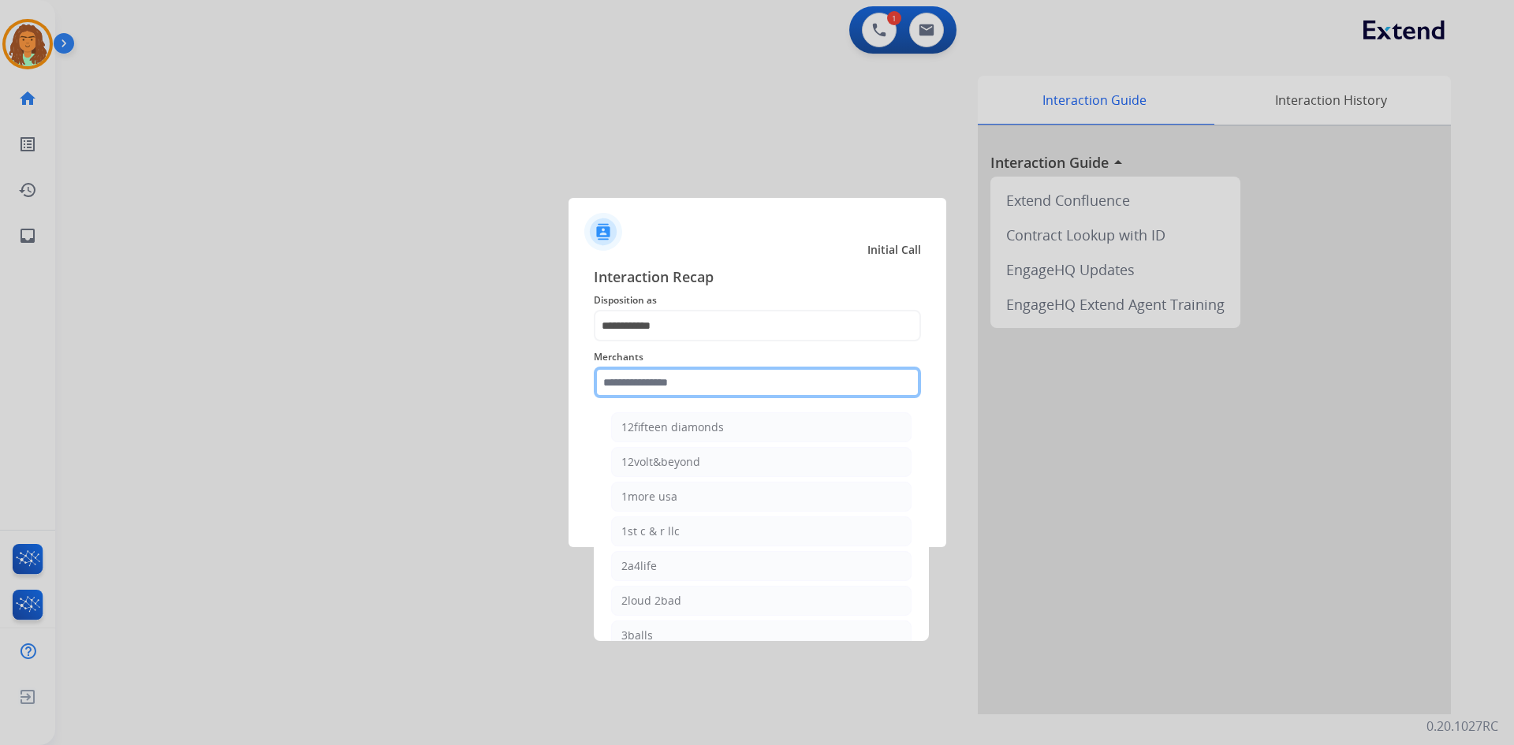
click at [639, 378] on input "text" at bounding box center [757, 383] width 327 height 32
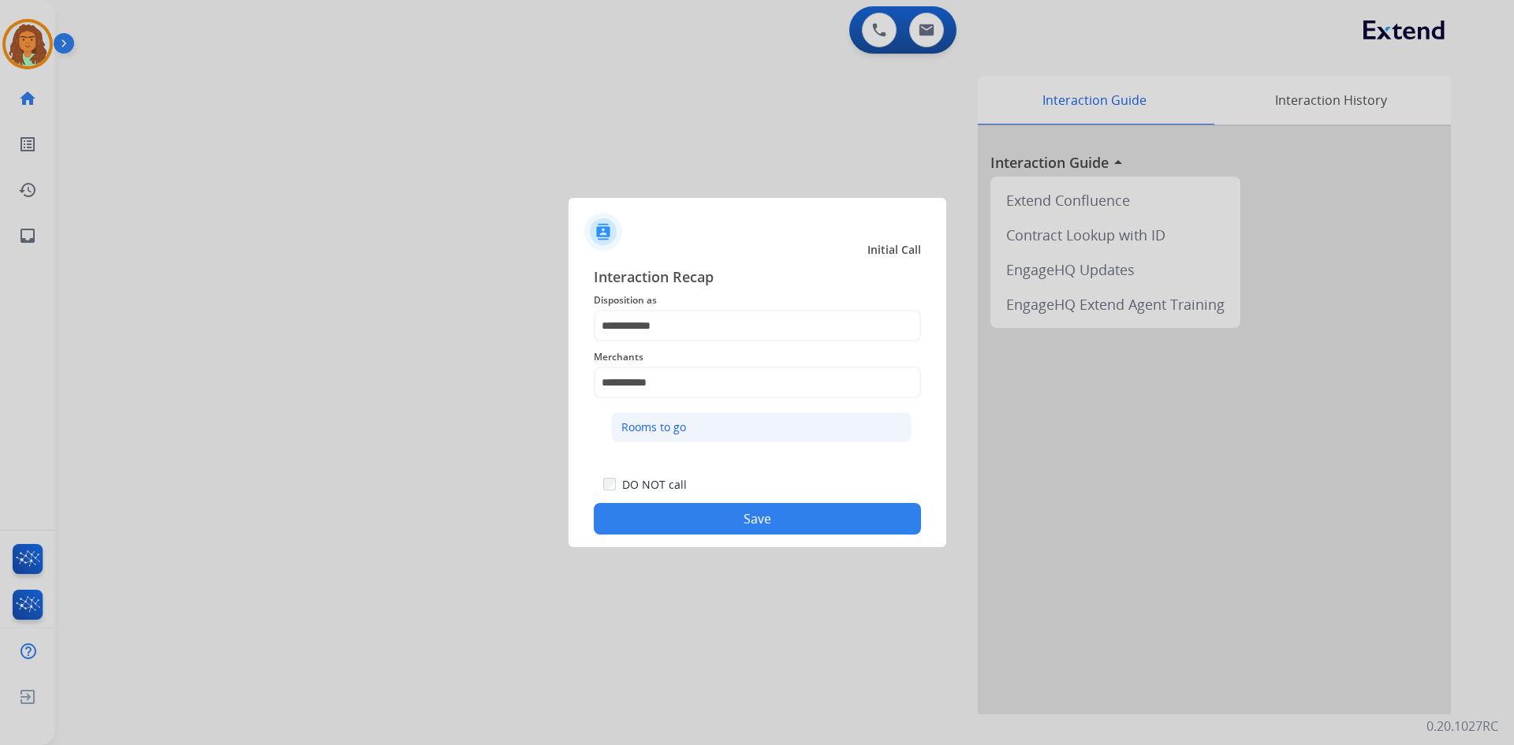
click at [661, 430] on div "Rooms to go" at bounding box center [653, 427] width 65 height 16
type input "**********"
click at [732, 516] on button "Save" at bounding box center [757, 519] width 327 height 32
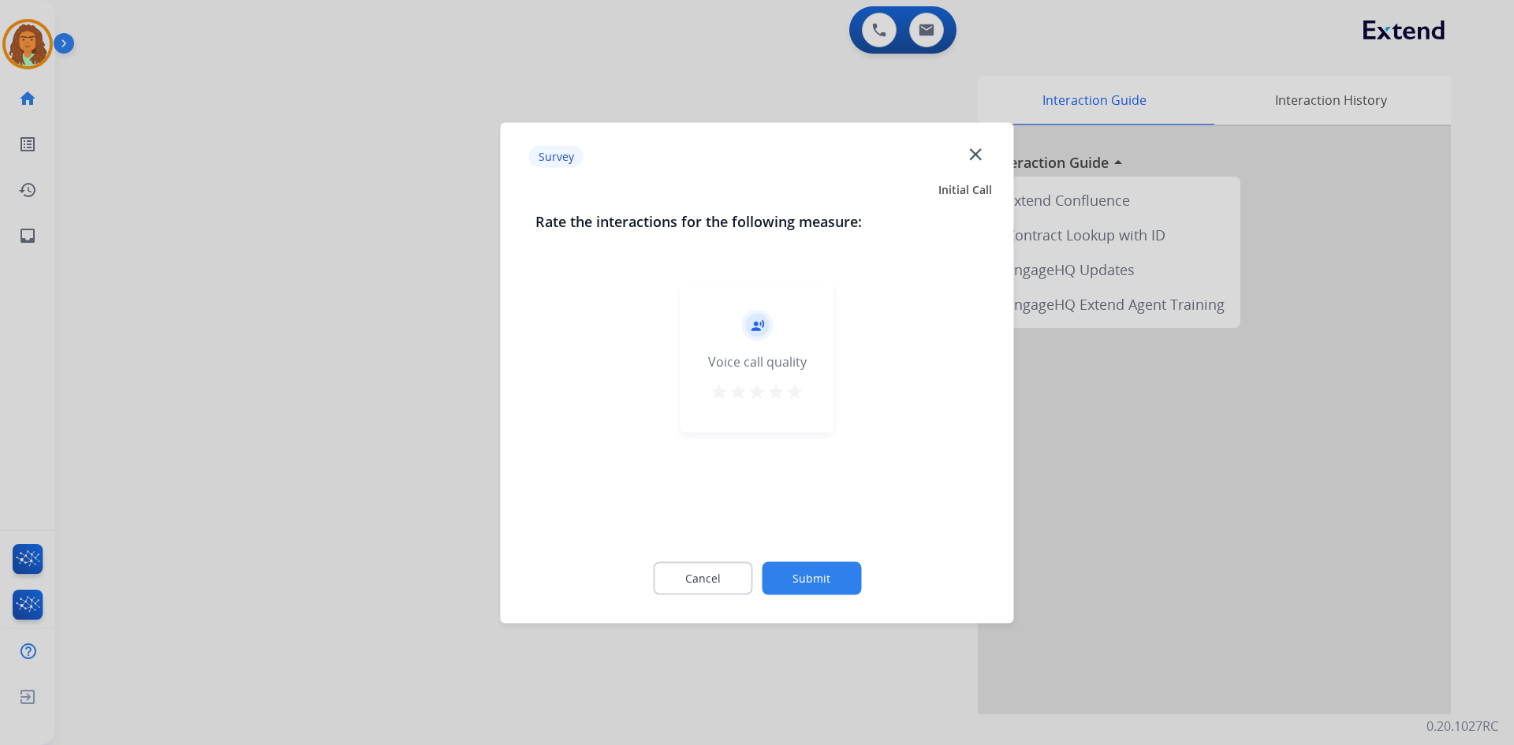
click at [732, 393] on mat-icon "star" at bounding box center [794, 391] width 19 height 19
click at [732, 574] on button "Submit" at bounding box center [811, 577] width 99 height 33
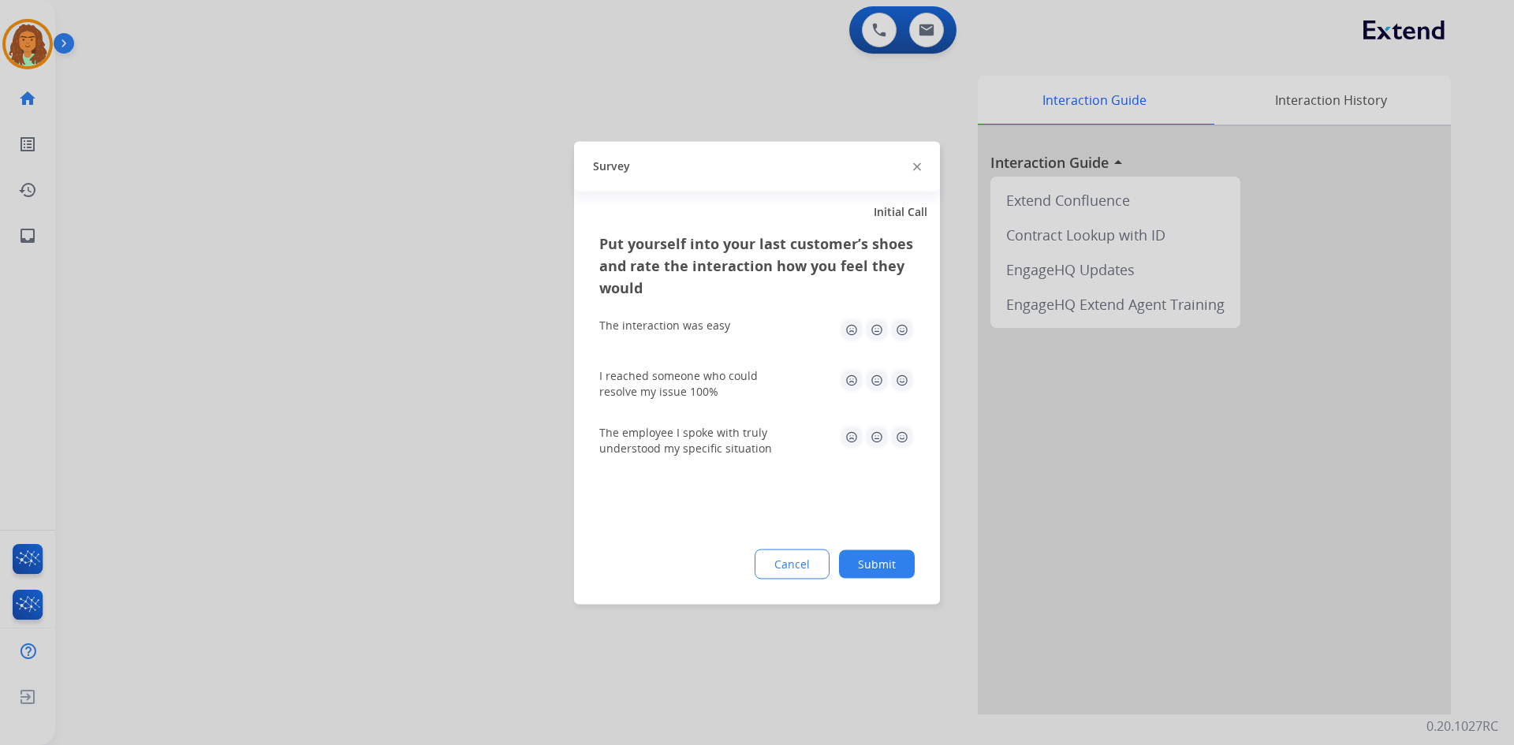
click at [732, 326] on img at bounding box center [901, 329] width 25 height 25
click at [902, 377] on img at bounding box center [901, 379] width 25 height 25
click at [901, 438] on img at bounding box center [901, 436] width 25 height 25
click at [886, 562] on button "Submit" at bounding box center [877, 563] width 76 height 28
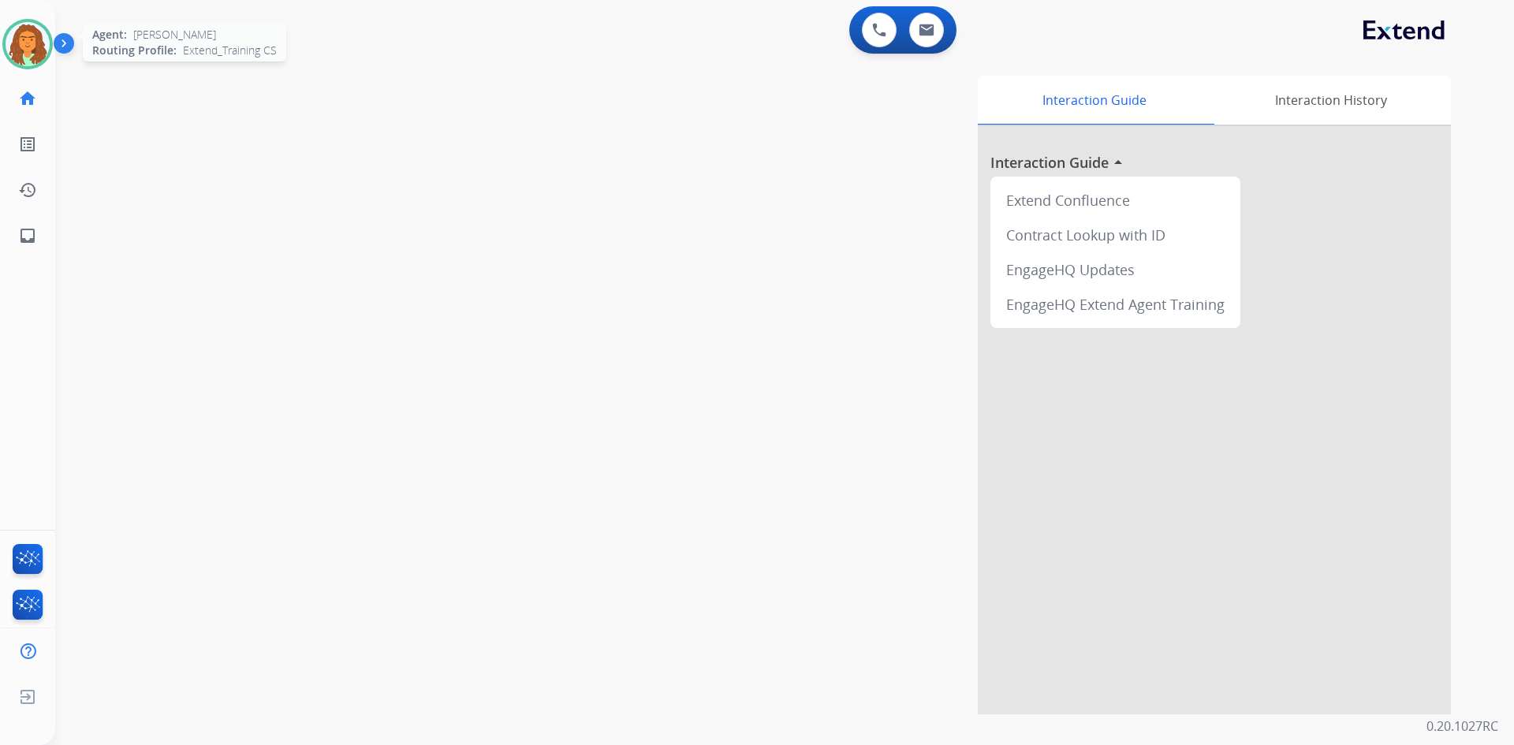
click at [47, 42] on img at bounding box center [28, 44] width 44 height 44
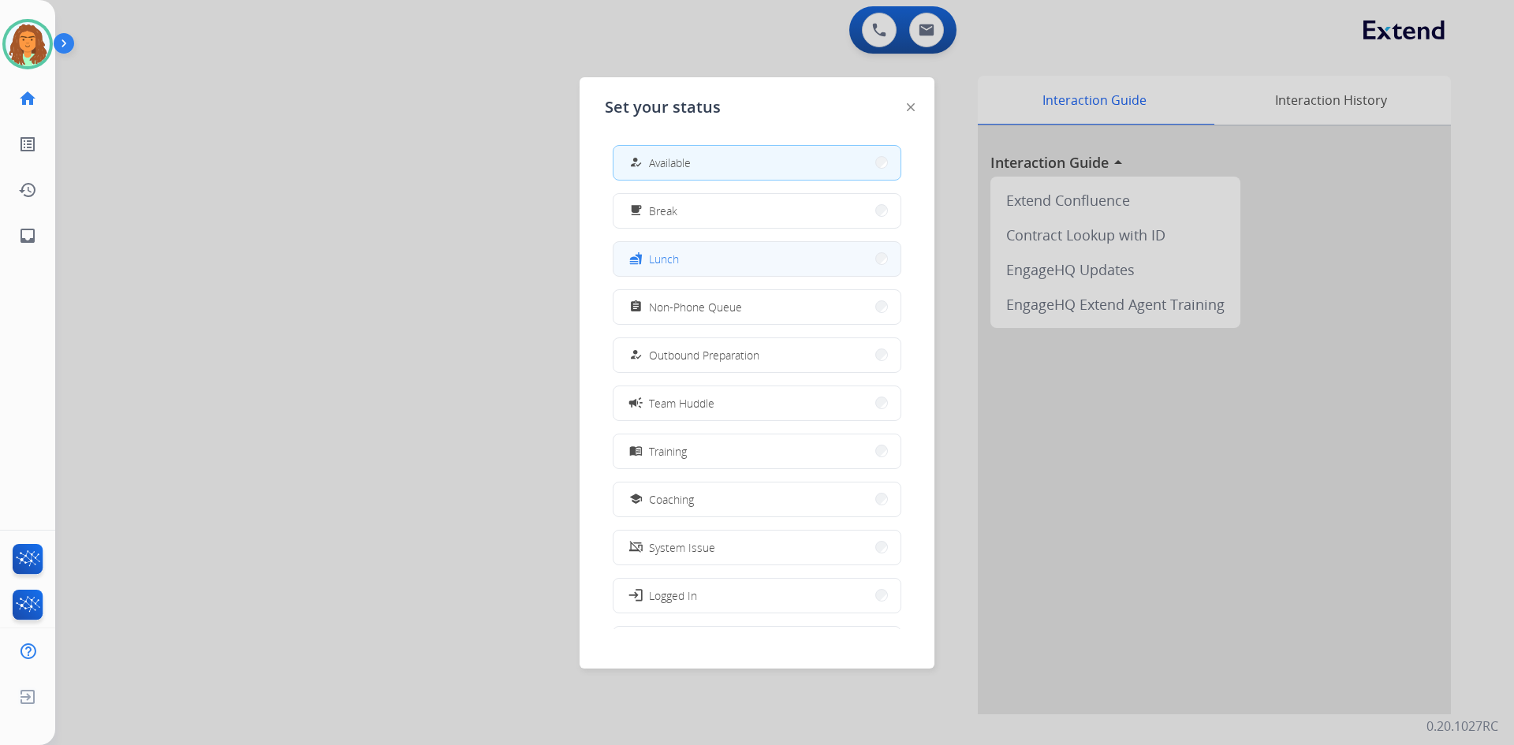
click at [673, 255] on span "Lunch" at bounding box center [664, 259] width 30 height 17
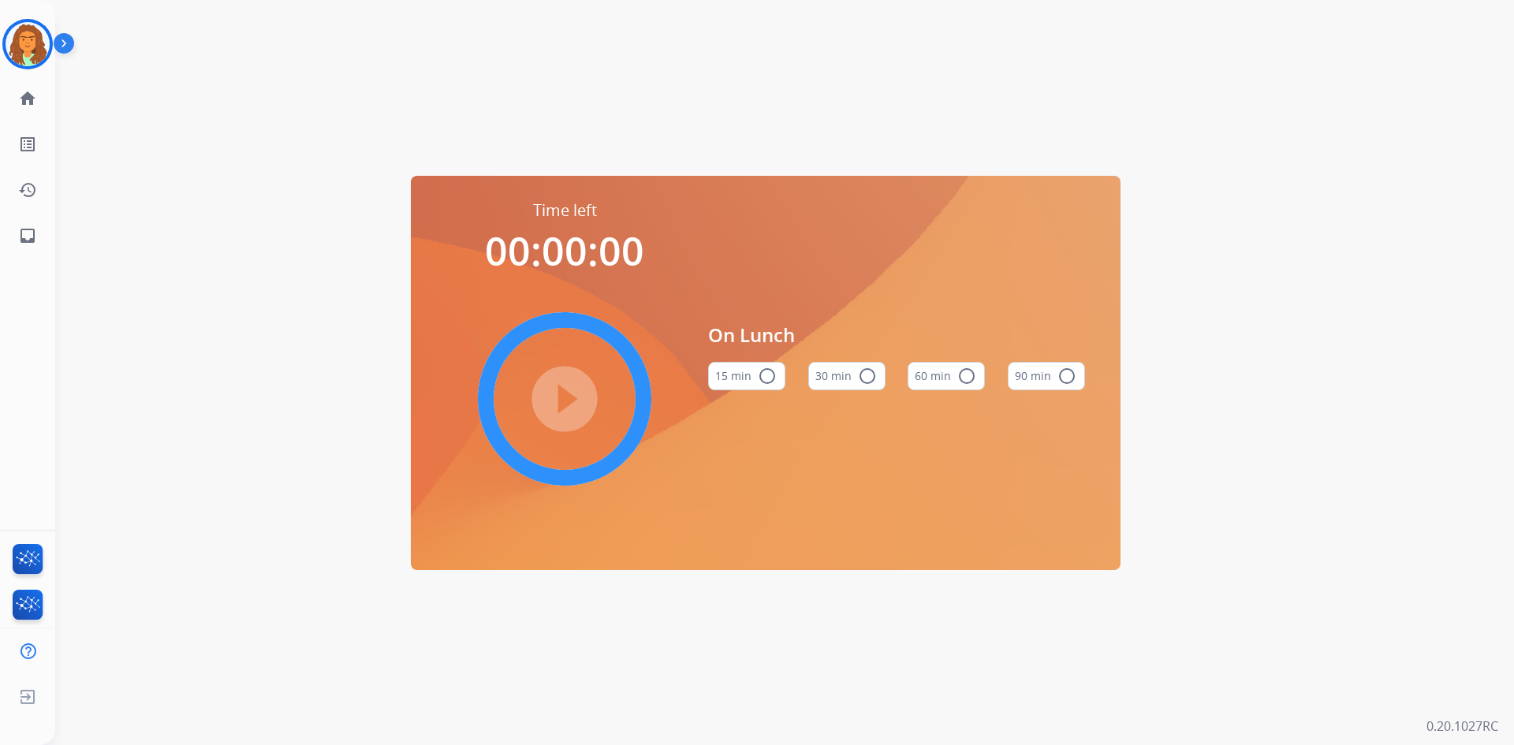
click at [868, 372] on mat-icon "radio_button_unchecked" at bounding box center [867, 376] width 19 height 19
click at [561, 397] on mat-icon "play_circle_filled" at bounding box center [564, 398] width 19 height 19
click at [43, 35] on img at bounding box center [28, 44] width 44 height 44
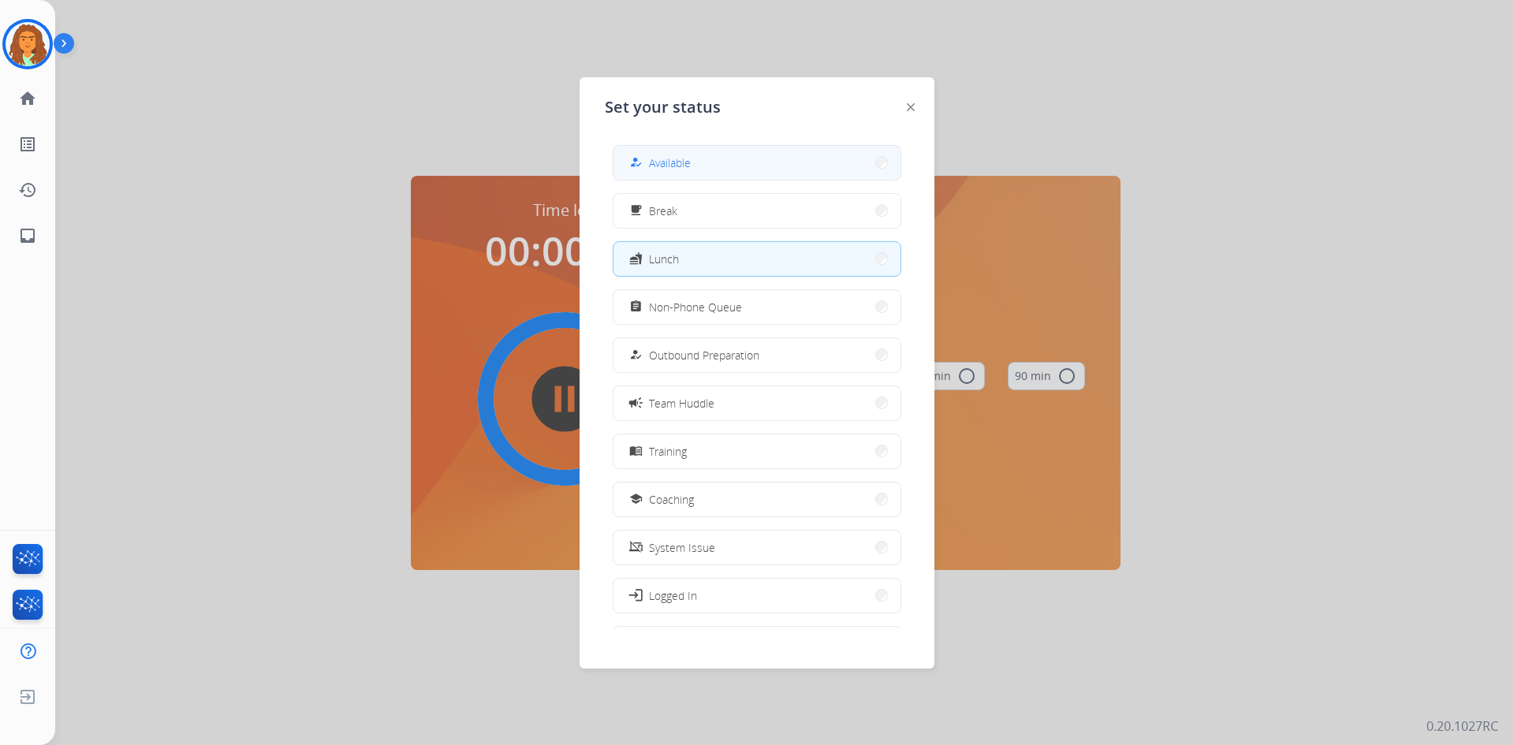
click at [674, 166] on span "Available" at bounding box center [670, 163] width 42 height 17
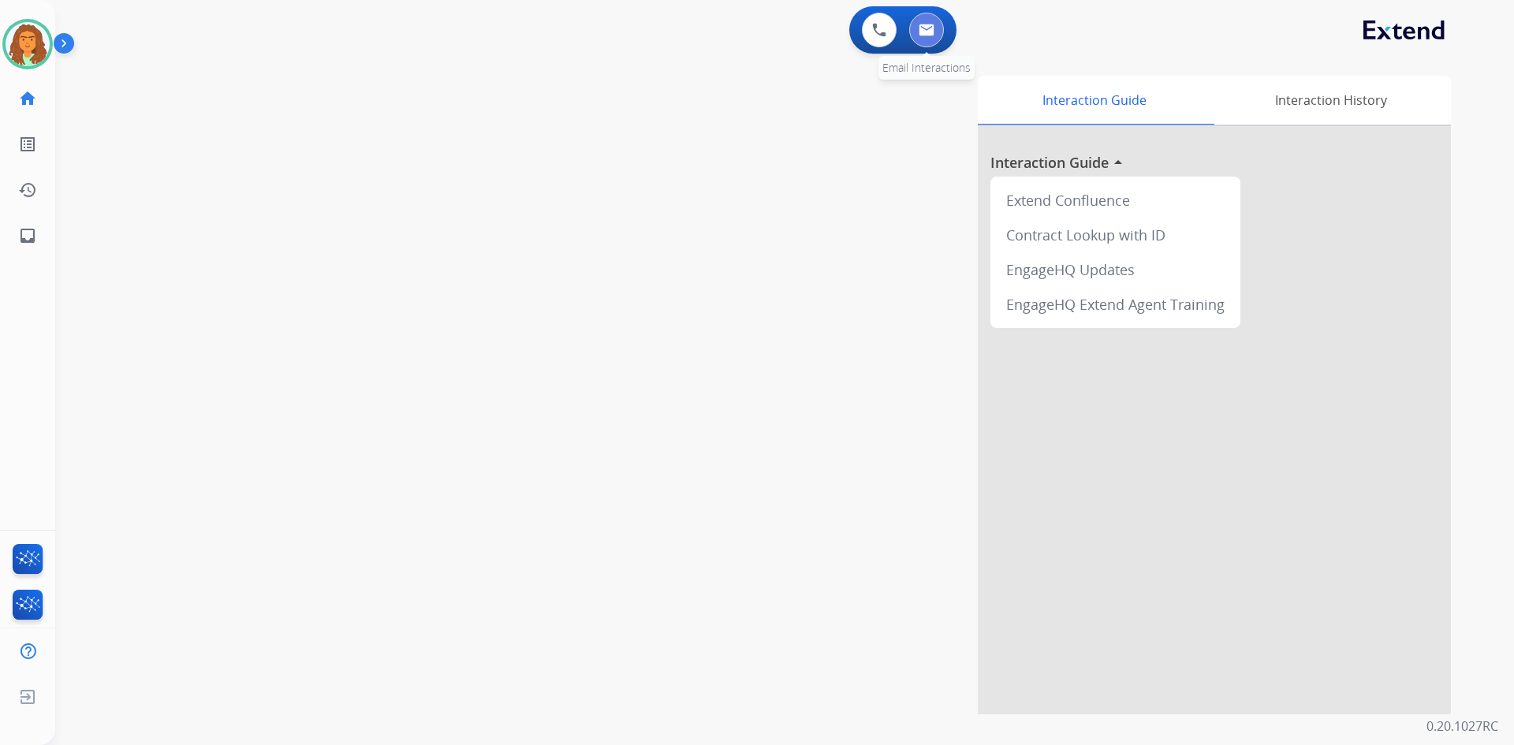
click at [931, 28] on img at bounding box center [926, 30] width 16 height 13
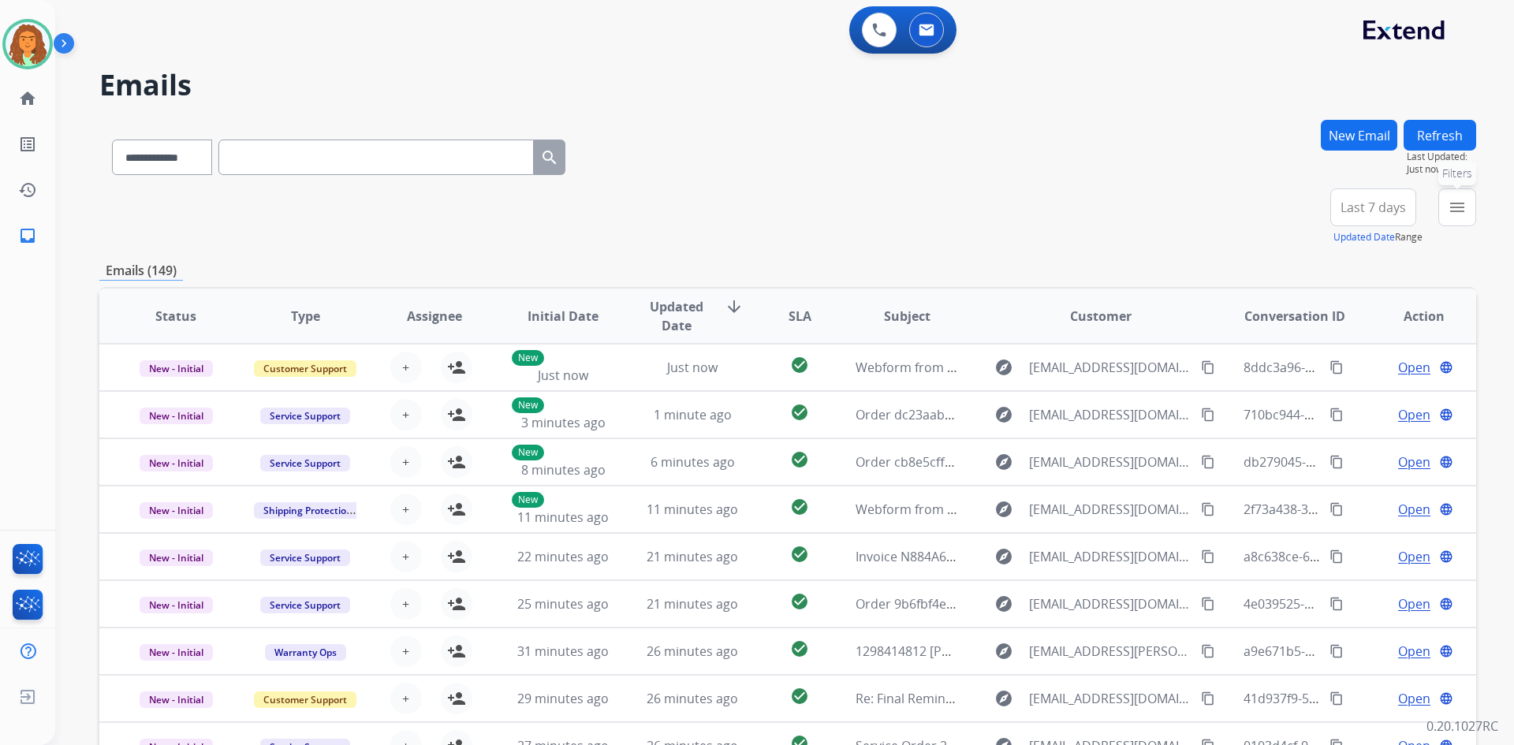
click at [1453, 202] on mat-icon "menu" at bounding box center [1456, 207] width 19 height 19
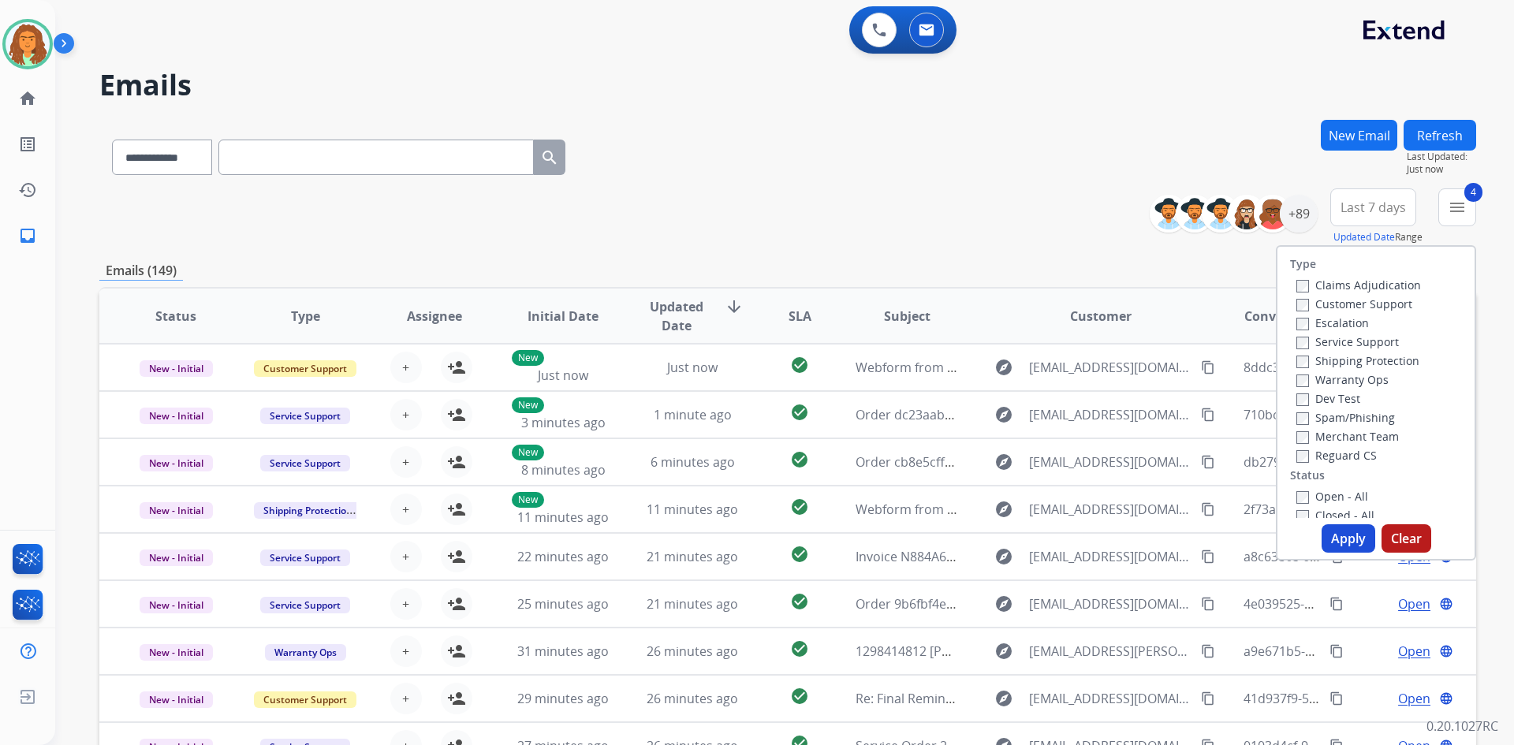
click at [1343, 531] on button "Apply" at bounding box center [1348, 538] width 54 height 28
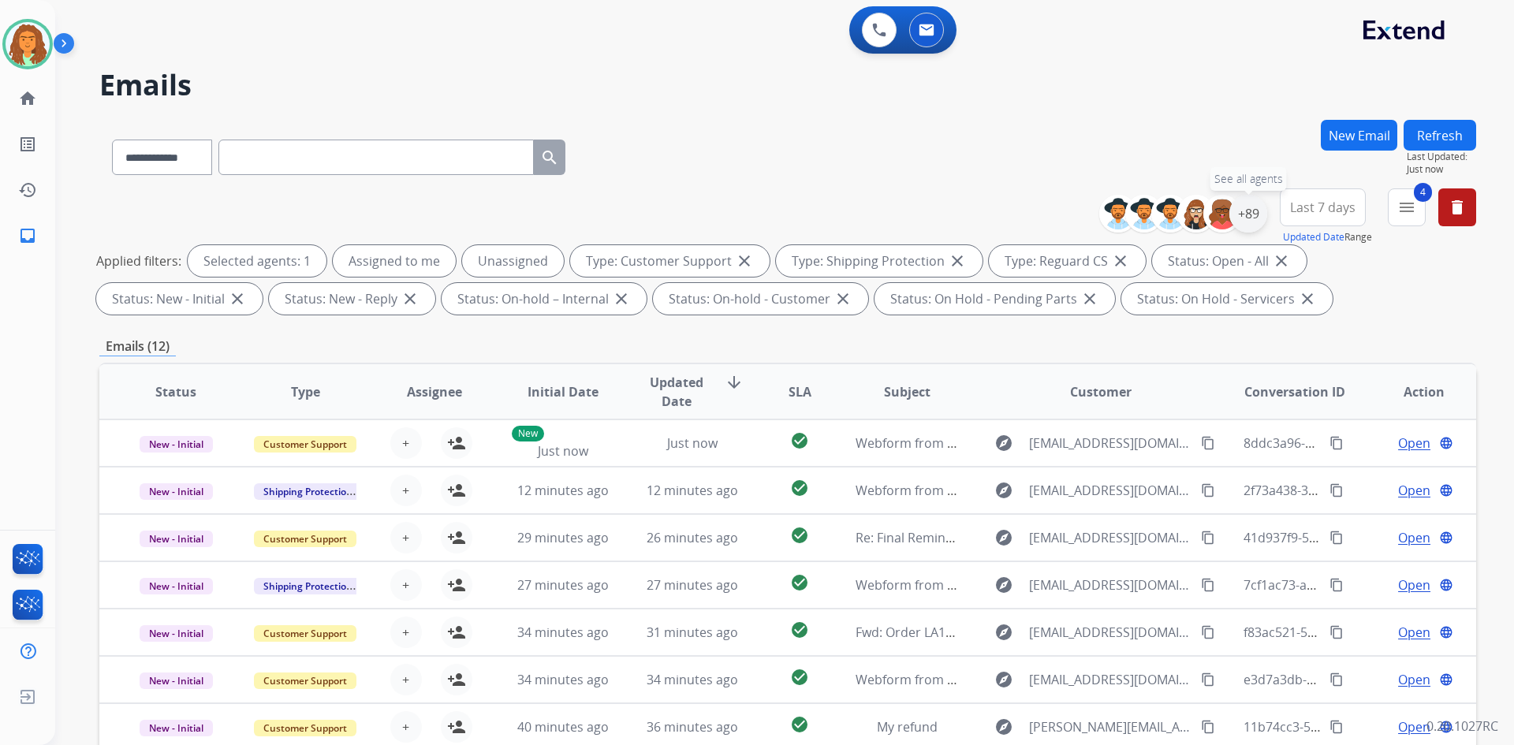
click at [1252, 214] on div "+89" at bounding box center [1248, 214] width 38 height 38
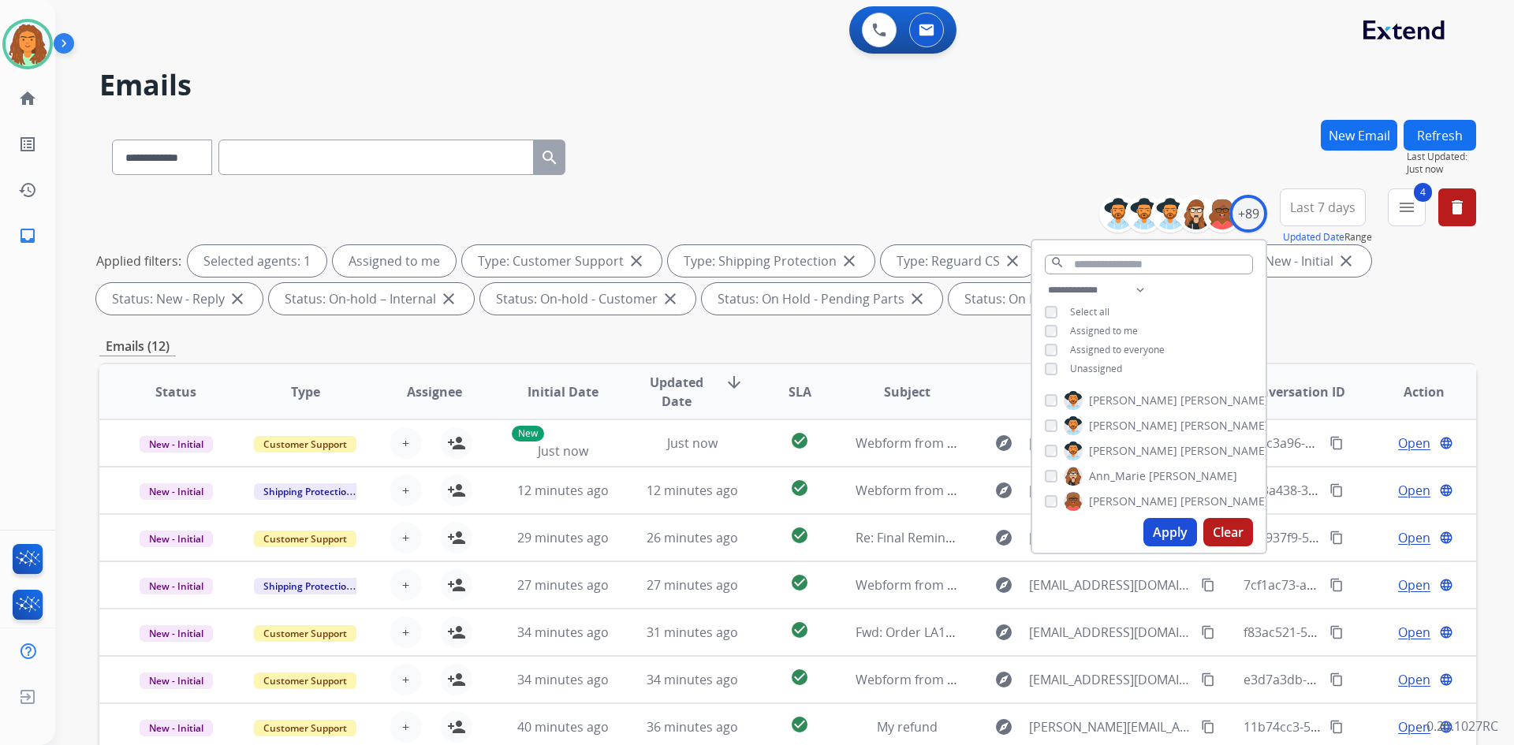
click at [1153, 529] on button "Apply" at bounding box center [1170, 532] width 54 height 28
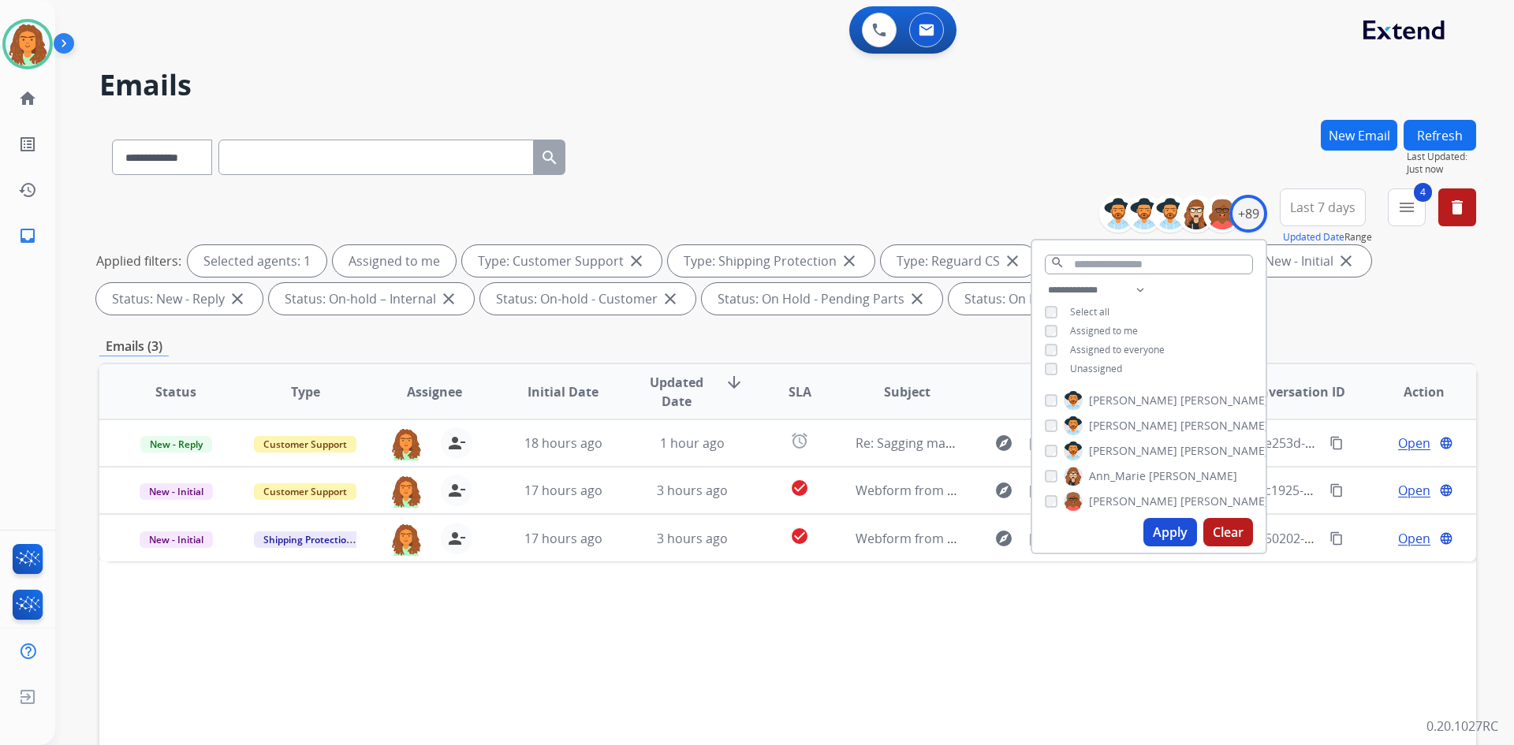
click at [1160, 531] on button "Apply" at bounding box center [1170, 532] width 54 height 28
click at [1116, 609] on div "Status Type Assignee Initial Date Updated Date arrow_downward SLA Subject Custo…" at bounding box center [787, 627] width 1376 height 528
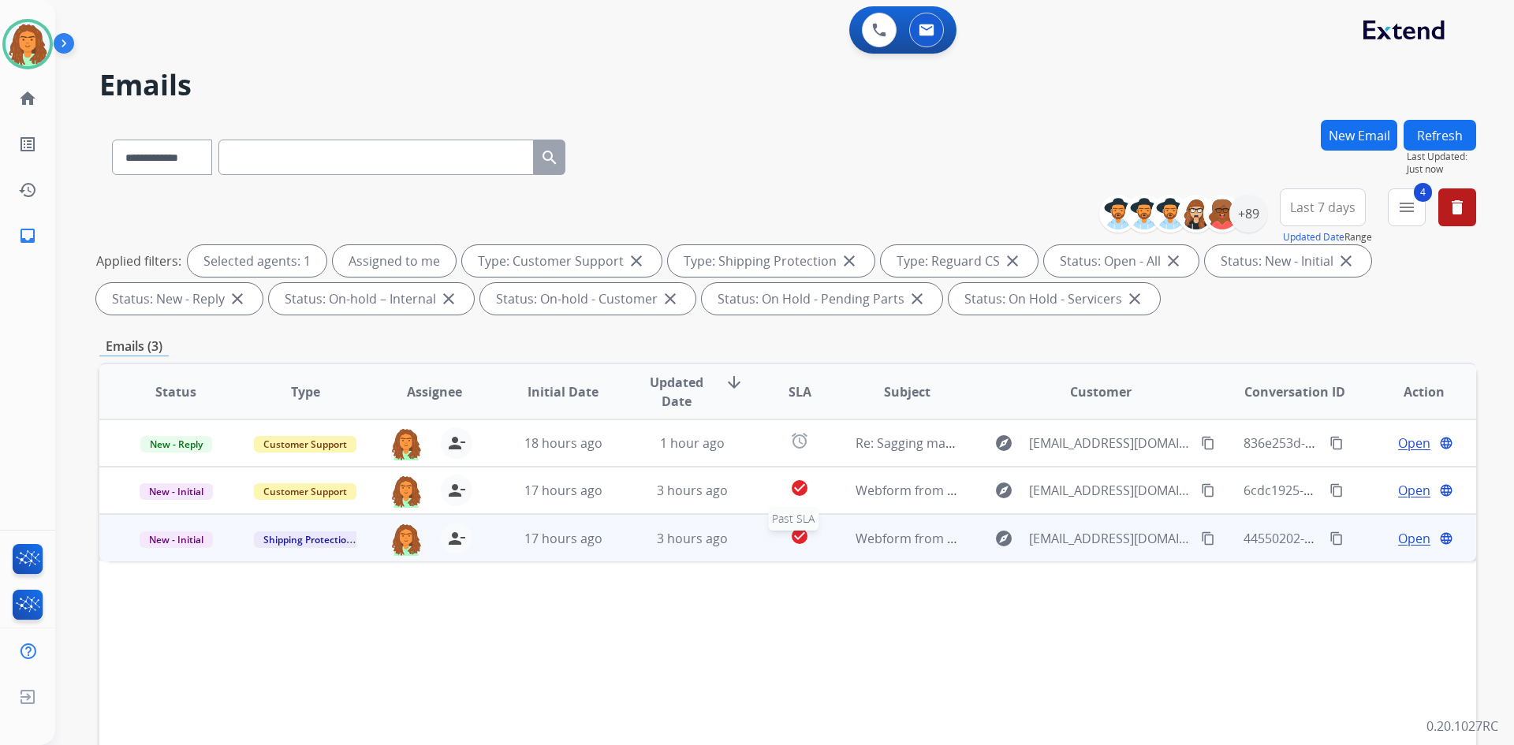
click at [773, 546] on div "check_circle" at bounding box center [799, 539] width 60 height 24
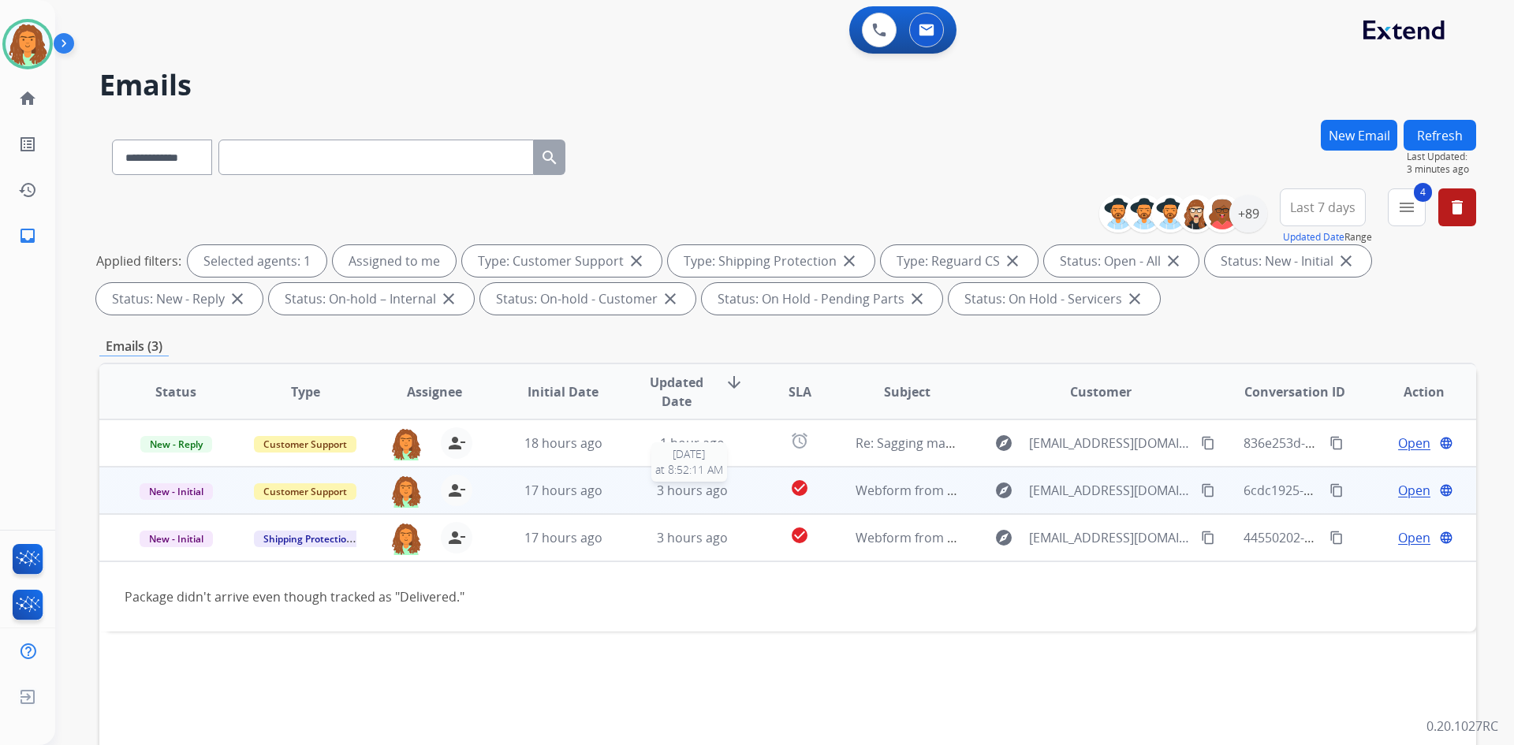
click at [706, 495] on span "3 hours ago" at bounding box center [692, 490] width 71 height 17
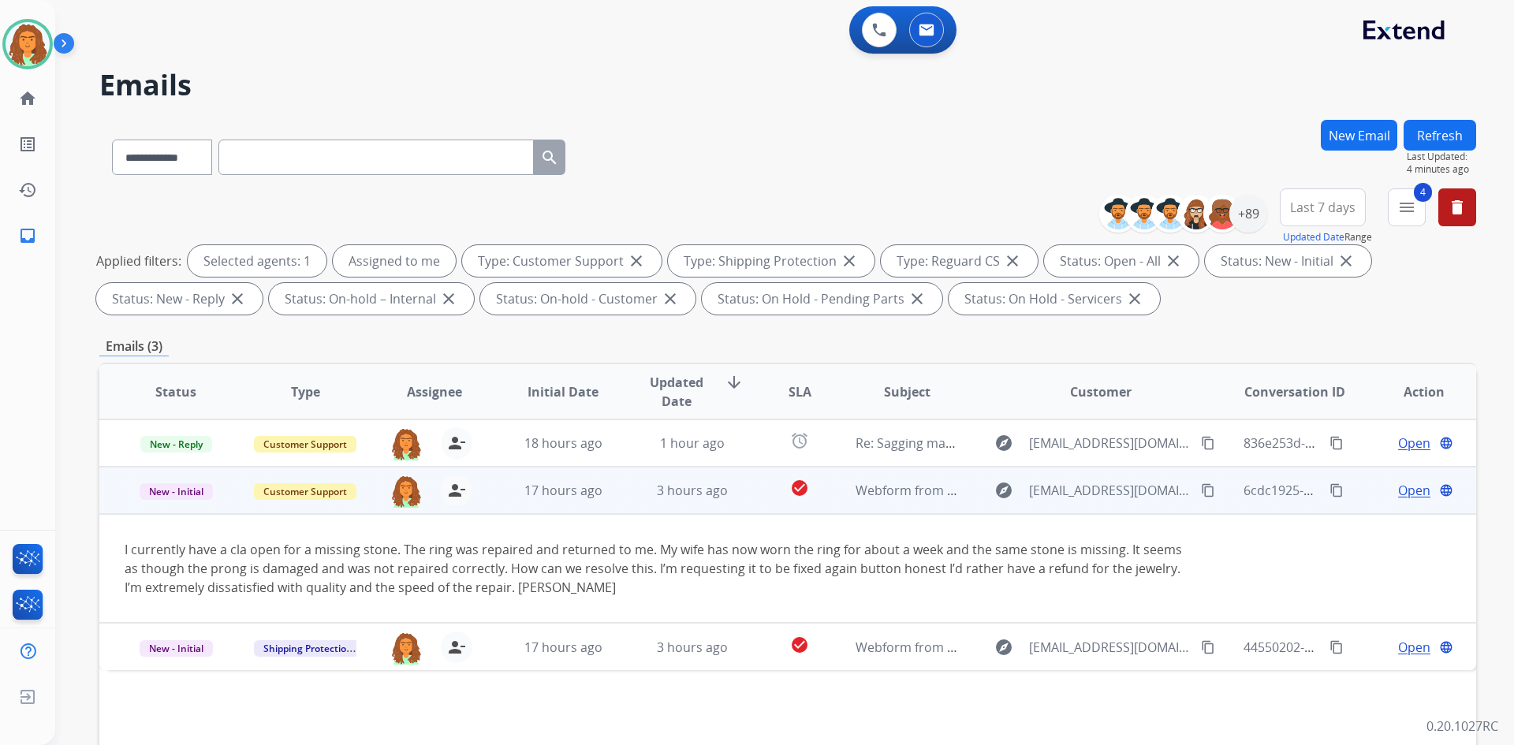
click at [1201, 492] on mat-icon "content_copy" at bounding box center [1208, 490] width 14 height 14
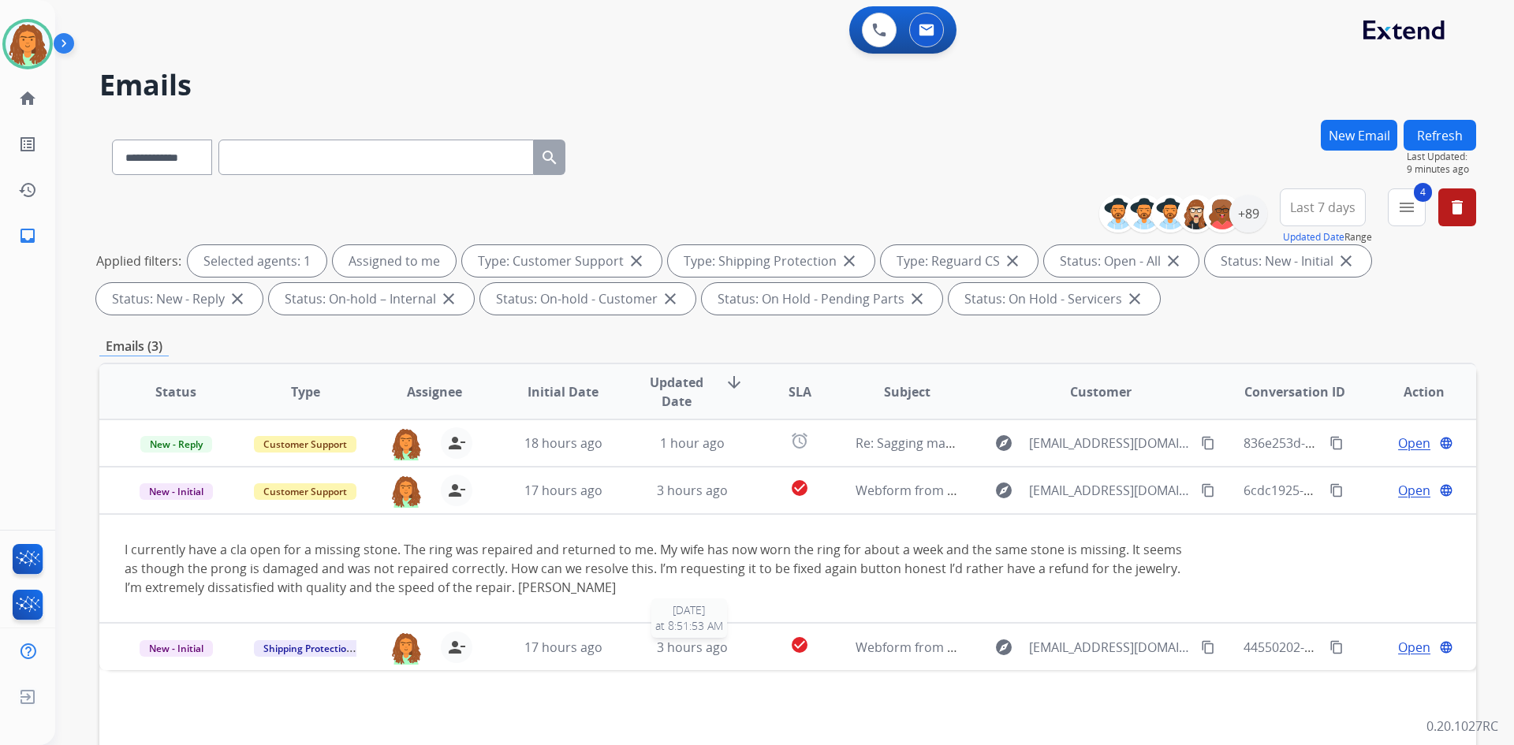
click at [713, 646] on span "3 hours ago" at bounding box center [692, 647] width 71 height 17
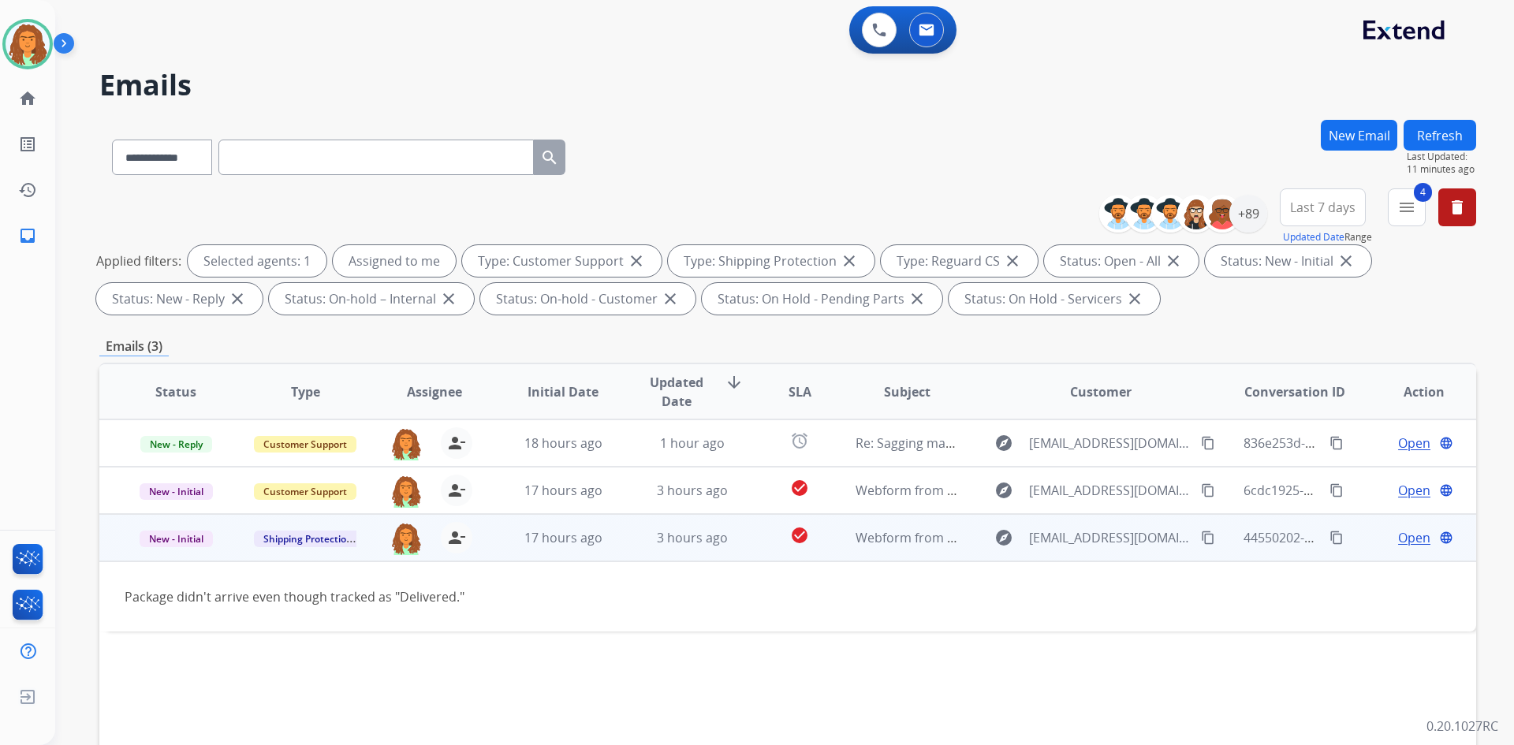
click at [1410, 538] on span "Open" at bounding box center [1414, 537] width 32 height 19
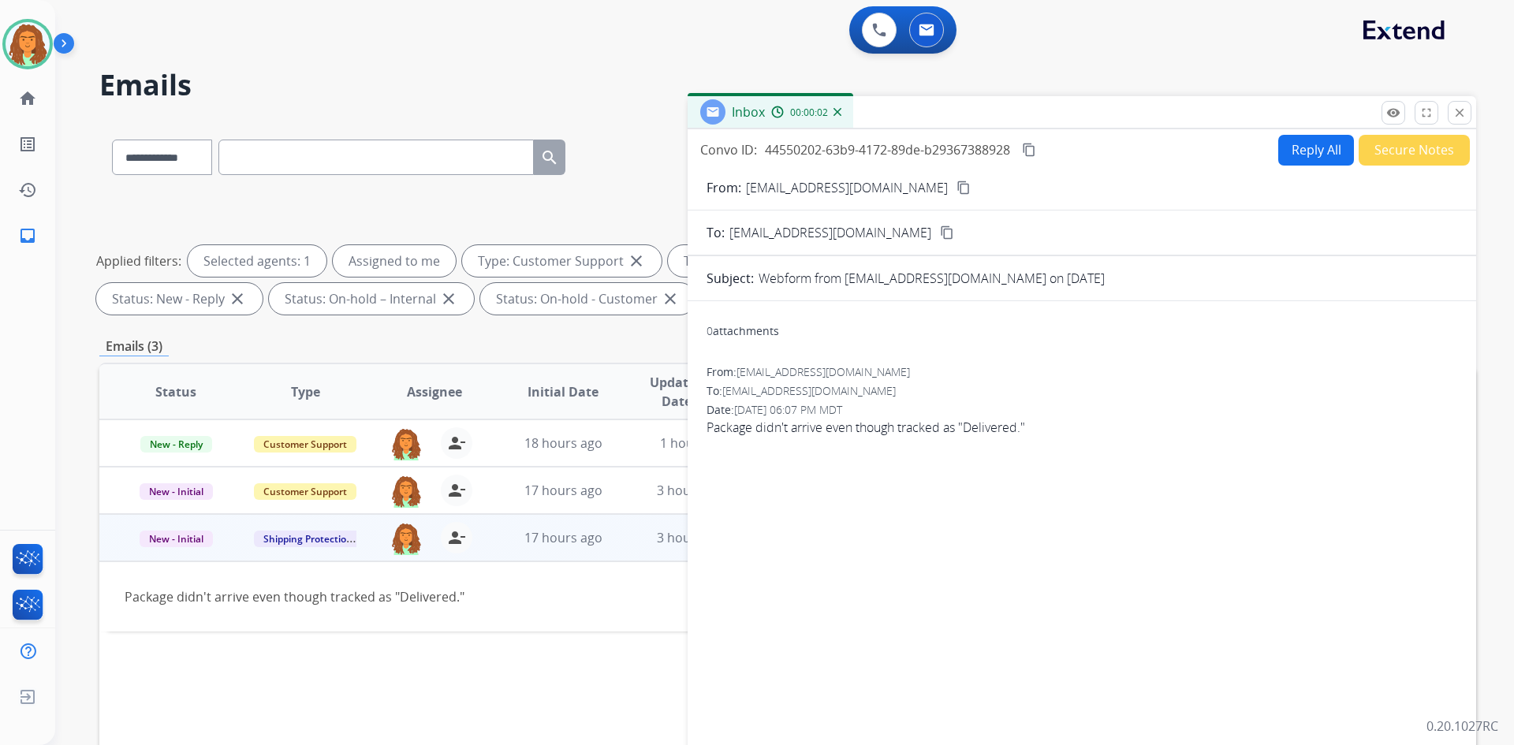
click at [1286, 153] on button "Reply All" at bounding box center [1316, 150] width 76 height 31
select select "**********"
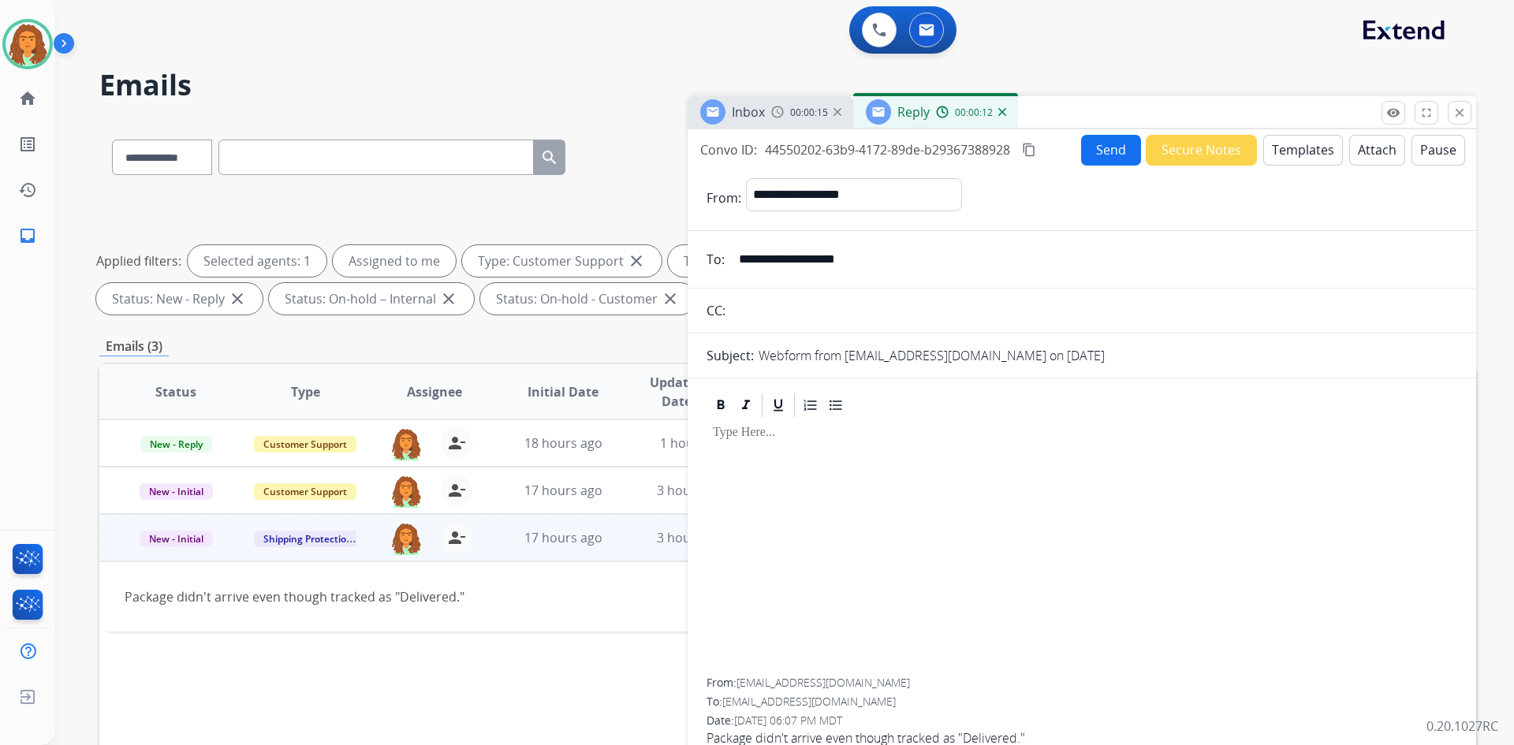
click at [1289, 151] on button "Templates" at bounding box center [1303, 150] width 80 height 31
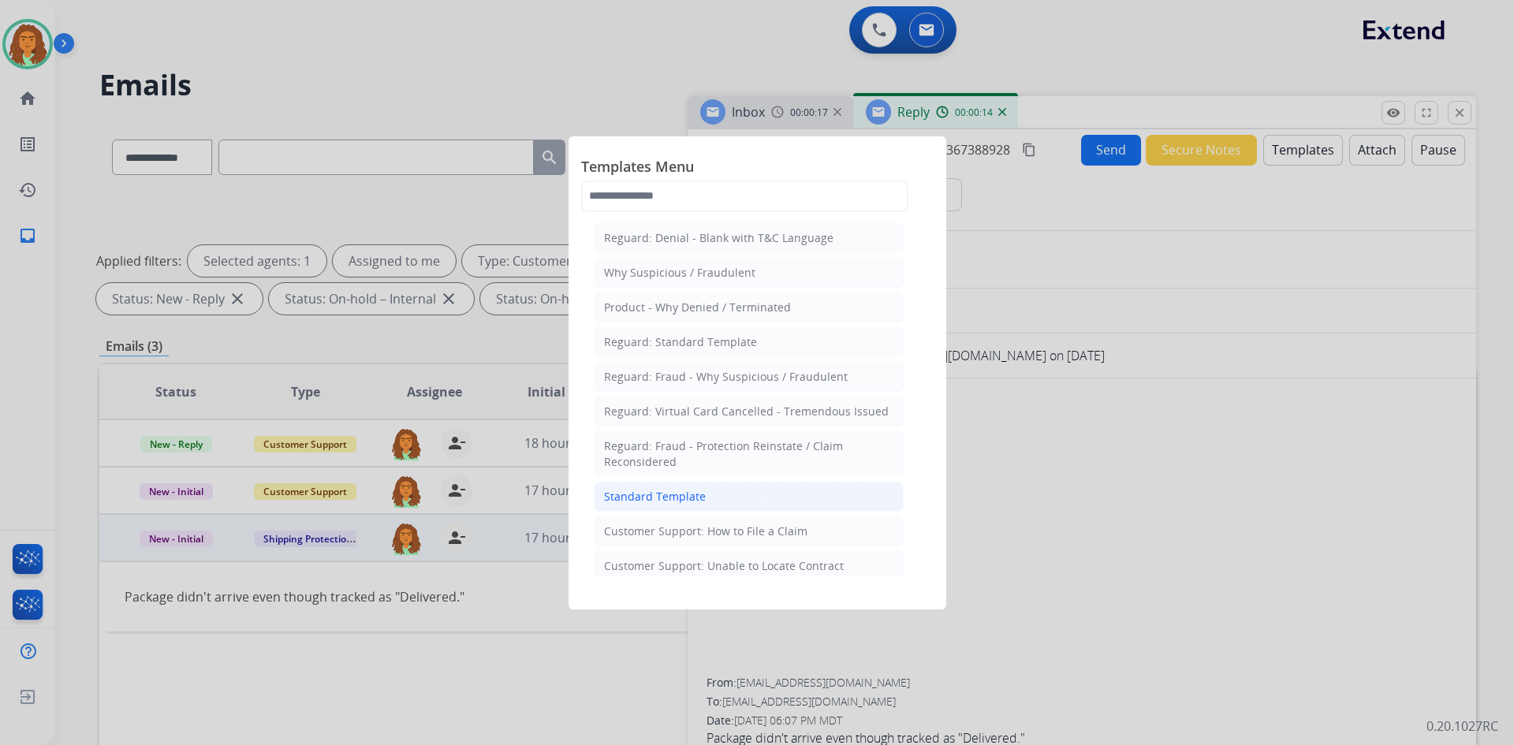
click at [629, 500] on div "Standard Template" at bounding box center [655, 497] width 102 height 16
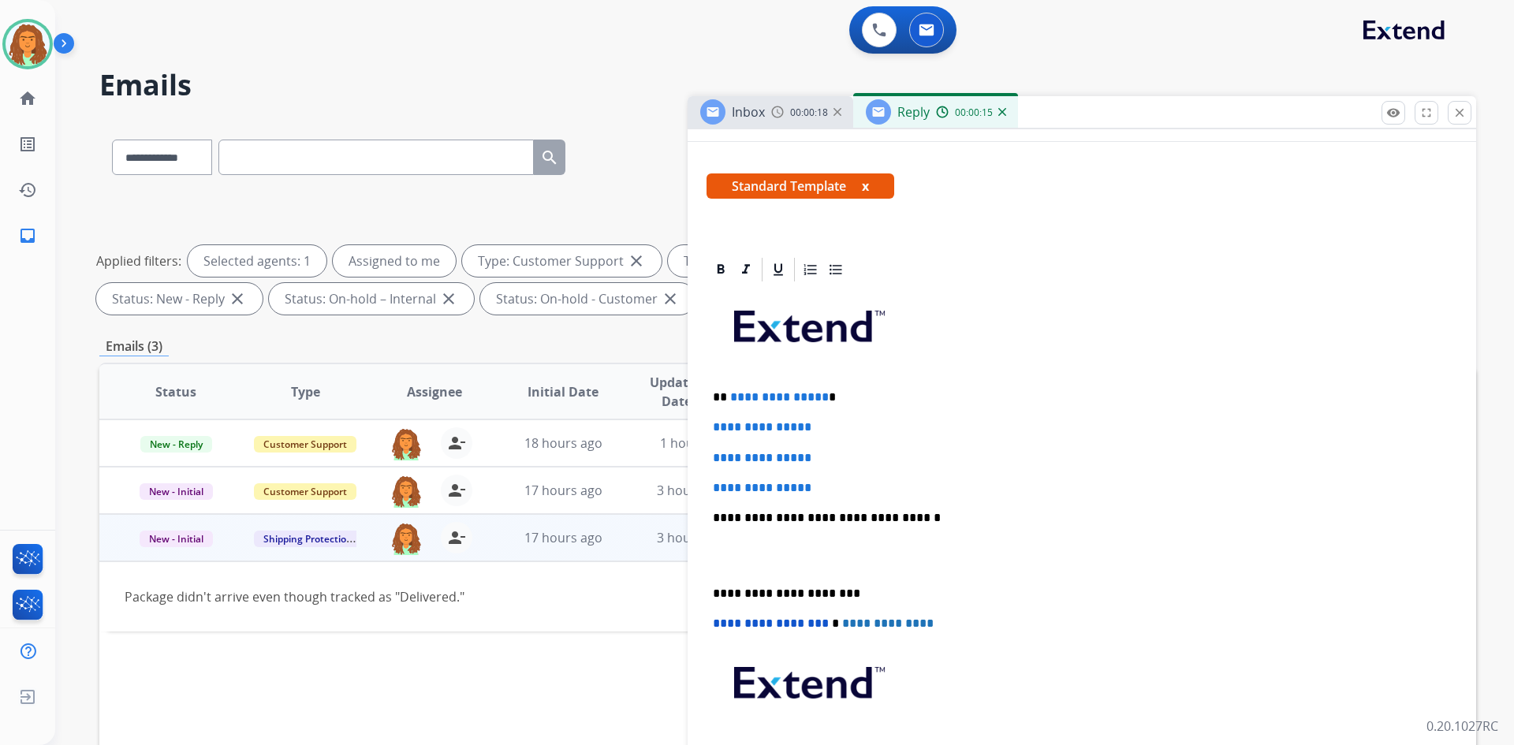
scroll to position [315, 0]
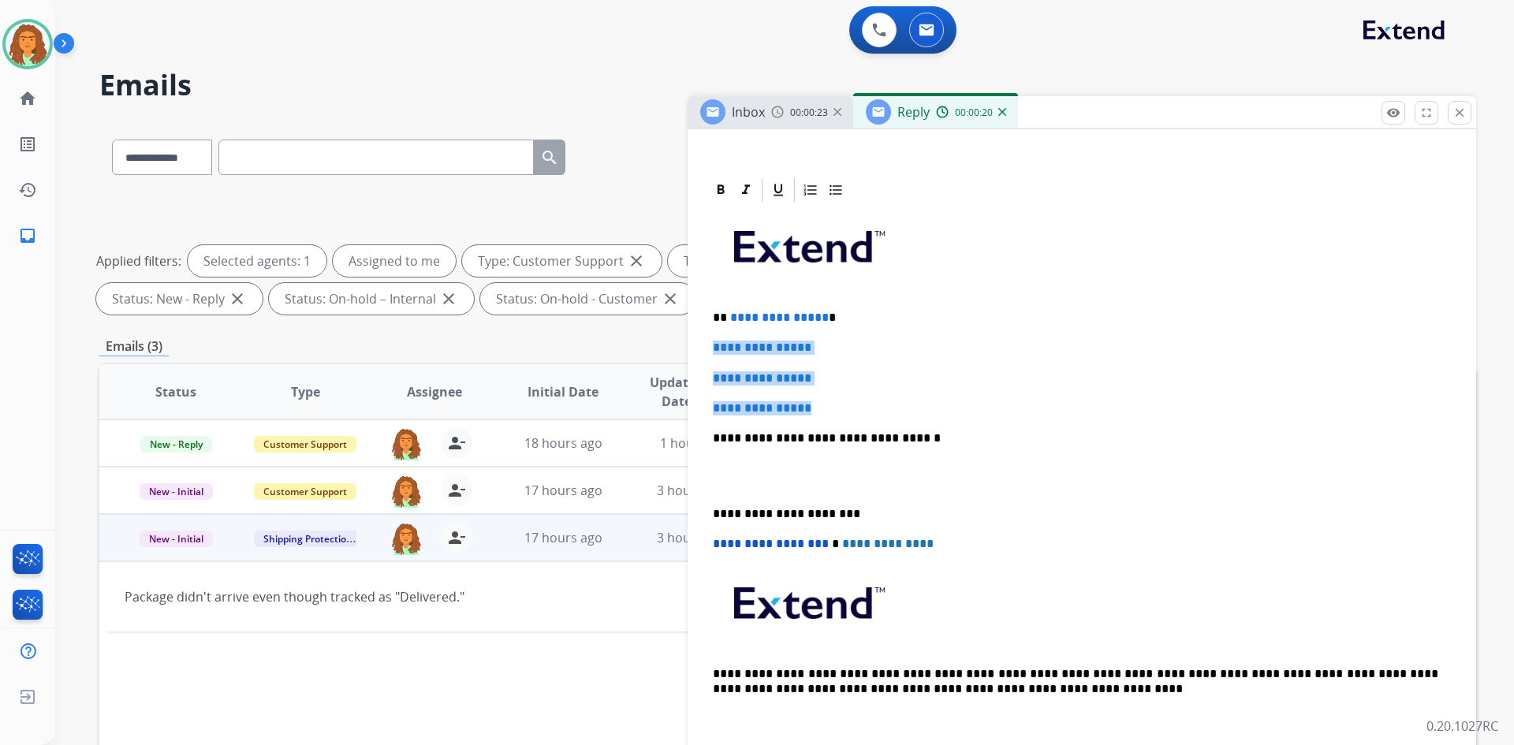
drag, startPoint x: 707, startPoint y: 346, endPoint x: 822, endPoint y: 410, distance: 131.6
click at [822, 410] on div "**********" at bounding box center [1081, 475] width 751 height 542
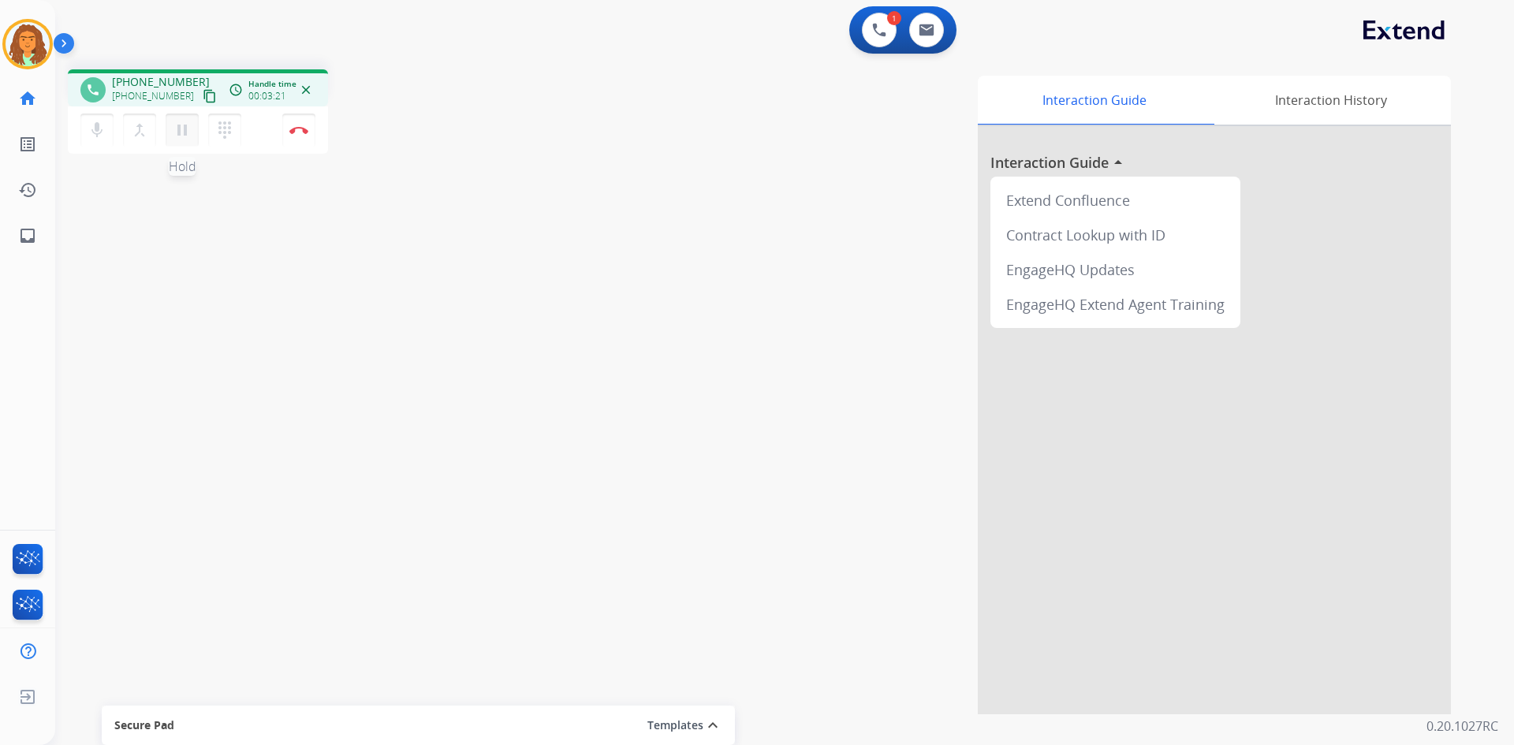
click at [183, 133] on mat-icon "pause" at bounding box center [182, 130] width 19 height 19
click at [222, 132] on mat-icon "dialpad" at bounding box center [224, 130] width 19 height 19
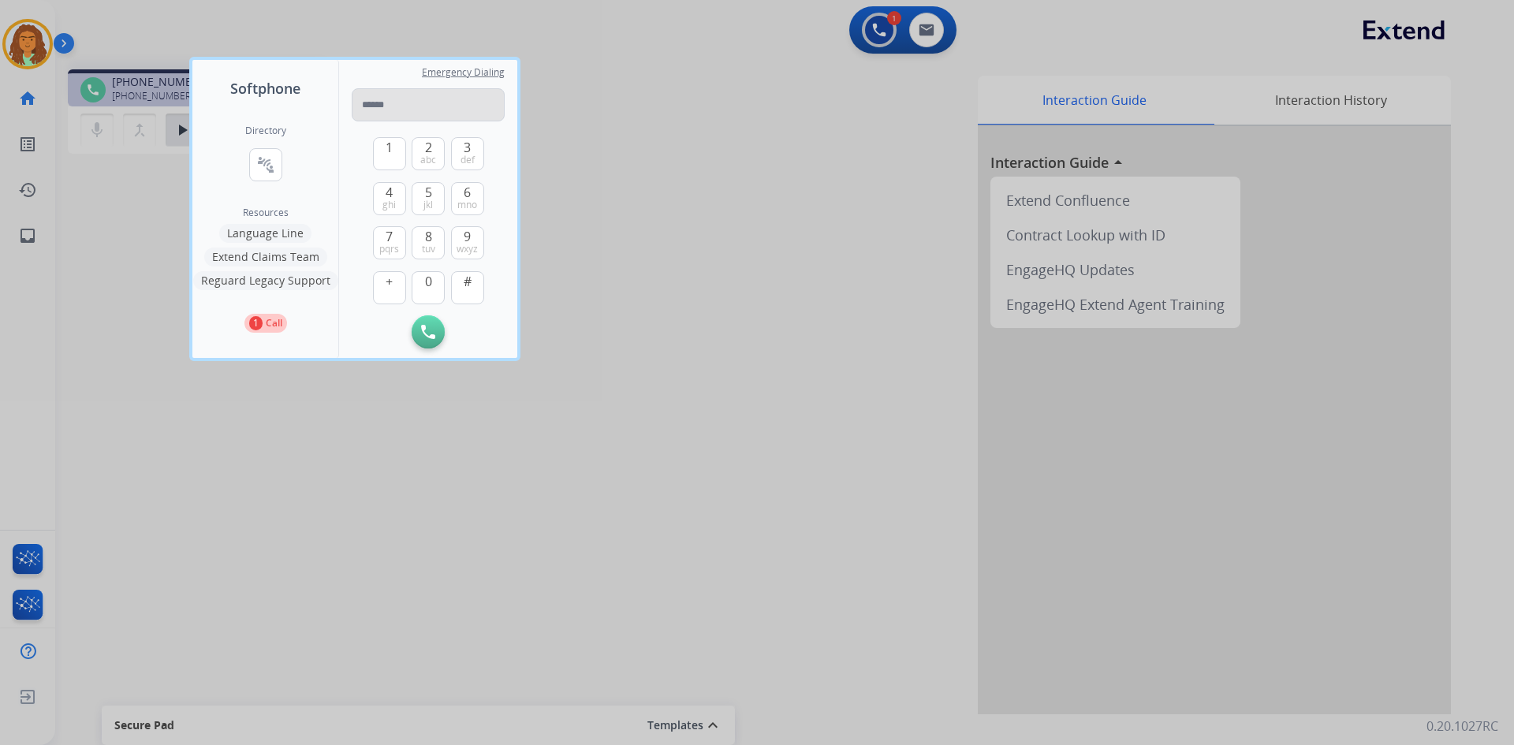
click at [364, 102] on input "tel" at bounding box center [428, 104] width 153 height 33
type input "**********"
click at [425, 335] on img at bounding box center [428, 332] width 14 height 14
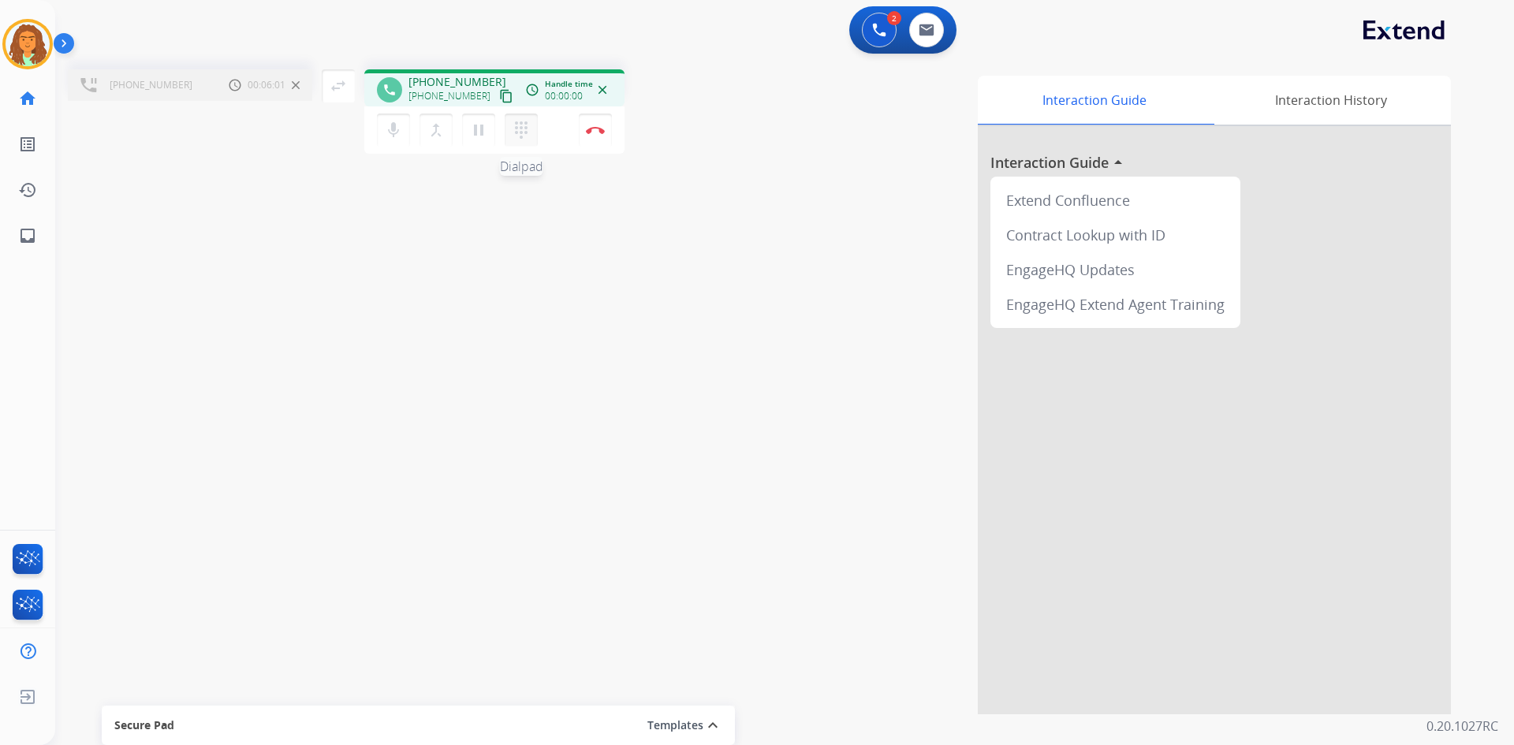
click at [522, 124] on mat-icon "dialpad" at bounding box center [521, 130] width 19 height 19
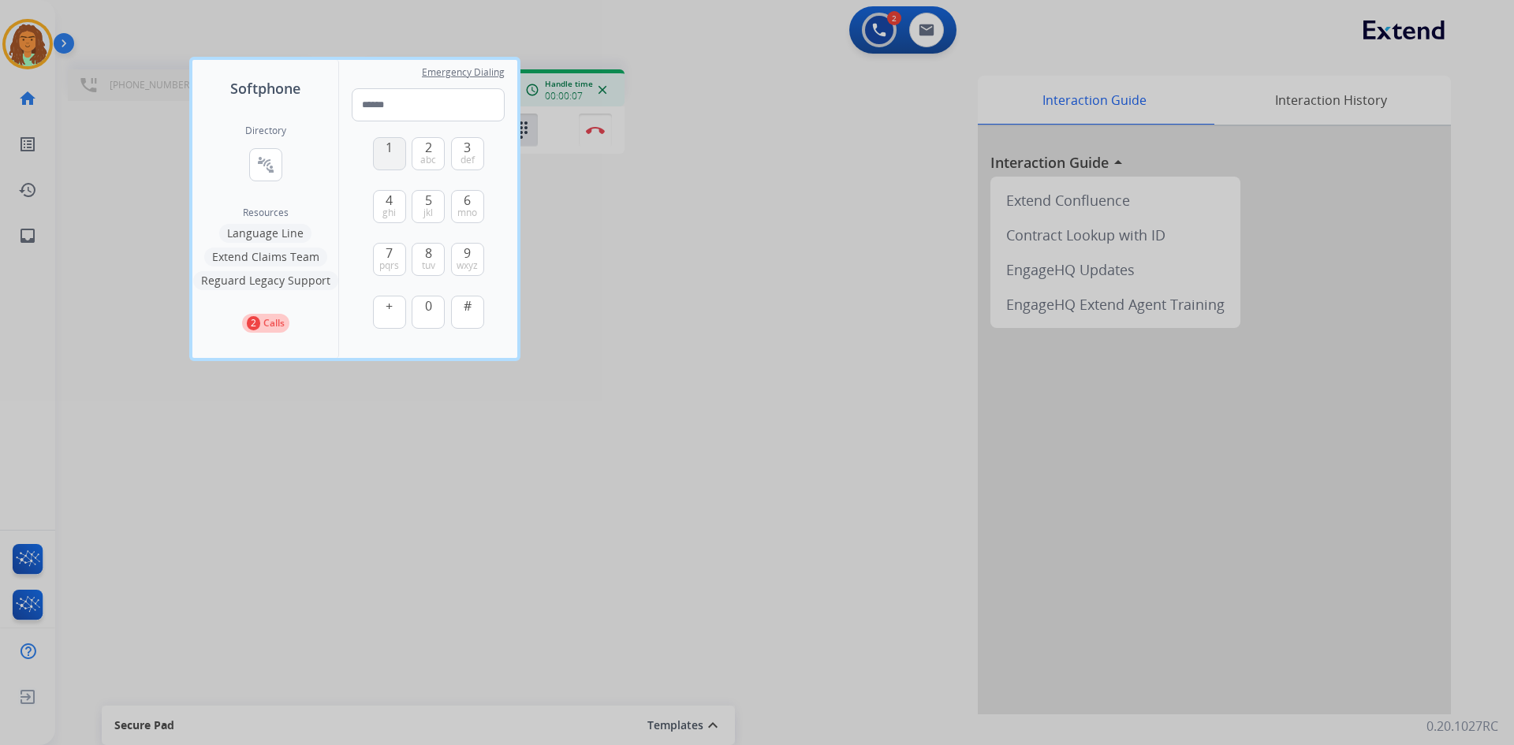
click at [393, 149] on span "1" at bounding box center [389, 147] width 7 height 19
click at [389, 158] on button "1" at bounding box center [389, 153] width 33 height 33
click at [469, 368] on img at bounding box center [468, 365] width 16 height 12
type input "*"
click at [471, 365] on img at bounding box center [468, 365] width 16 height 12
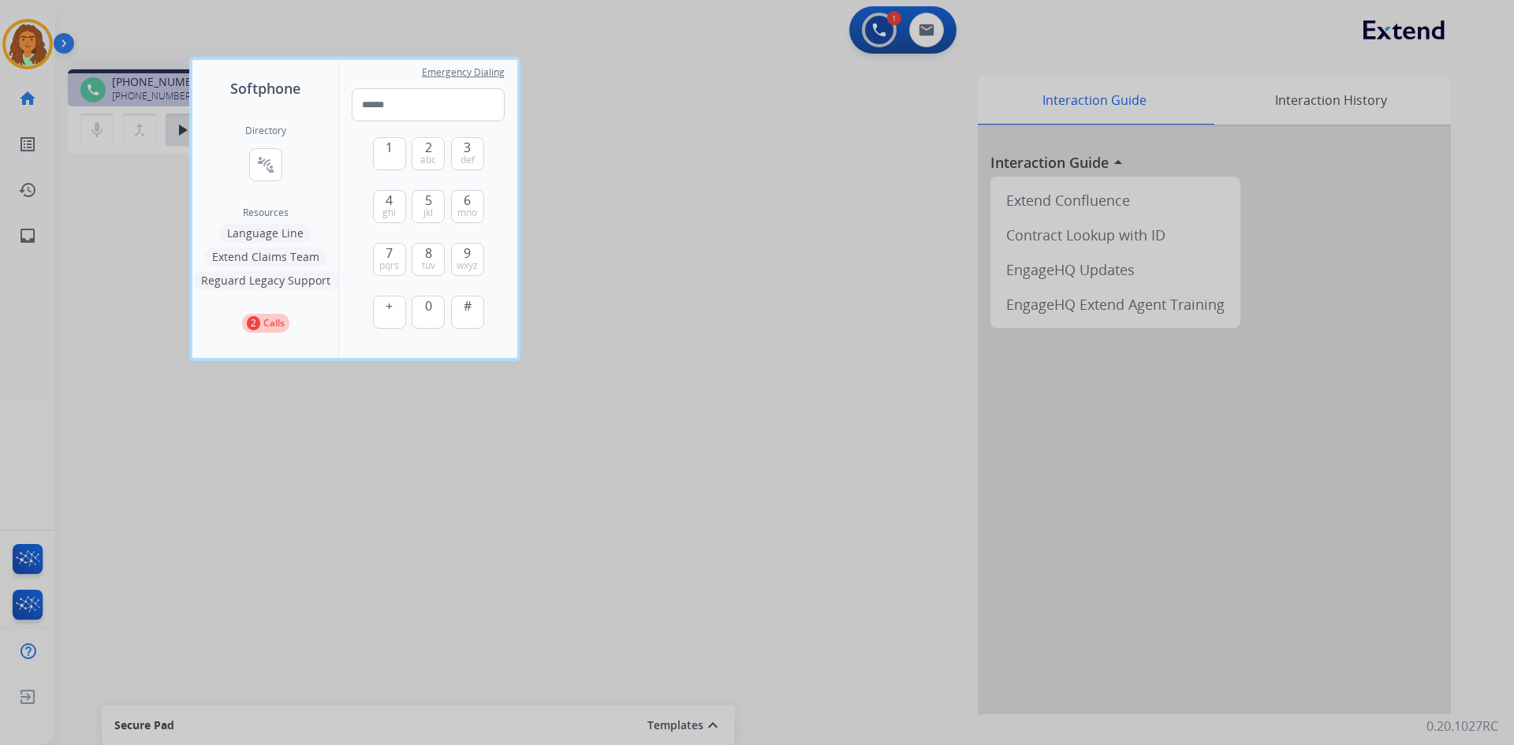
click at [154, 232] on div at bounding box center [757, 372] width 1514 height 745
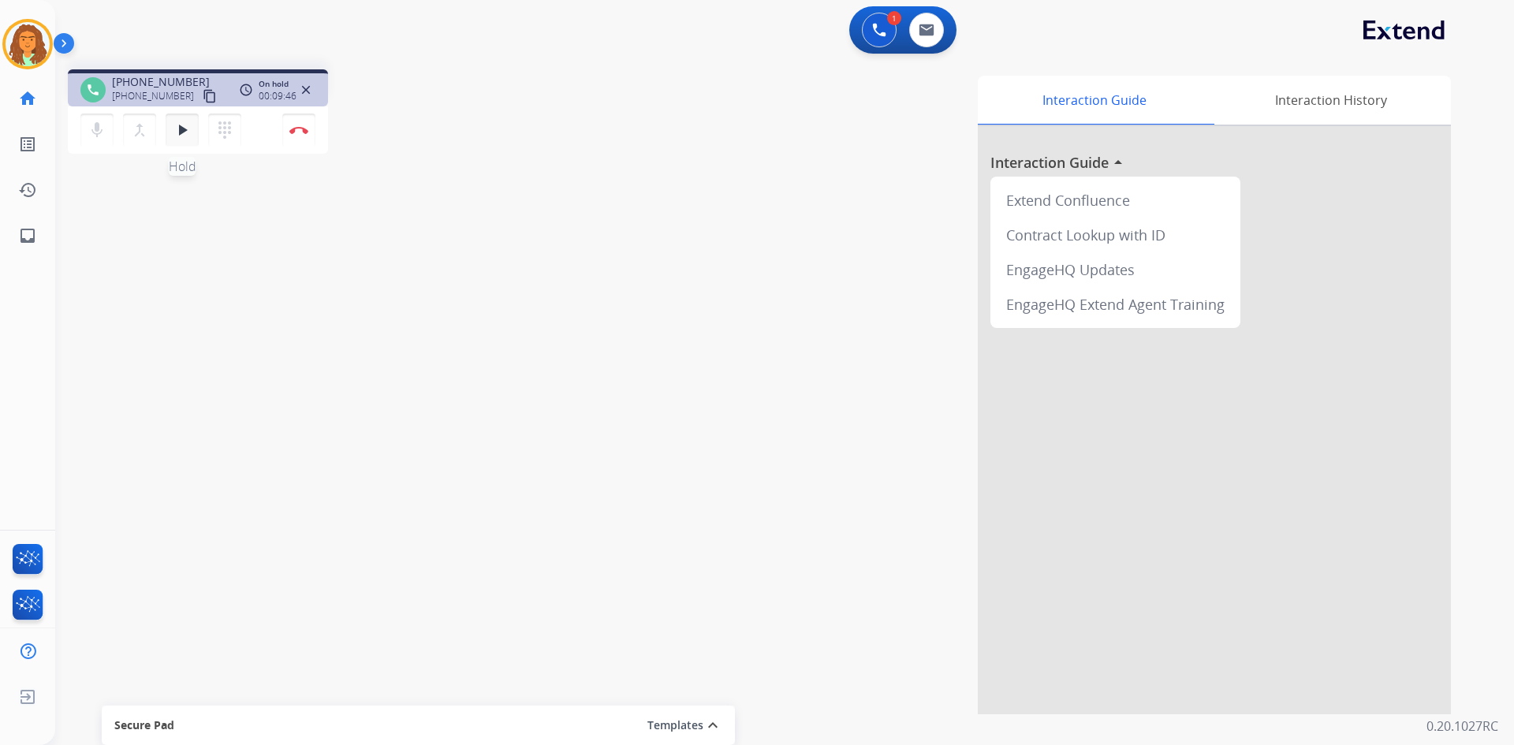
click at [184, 132] on mat-icon "play_arrow" at bounding box center [182, 130] width 19 height 19
click at [296, 132] on img at bounding box center [298, 130] width 19 height 8
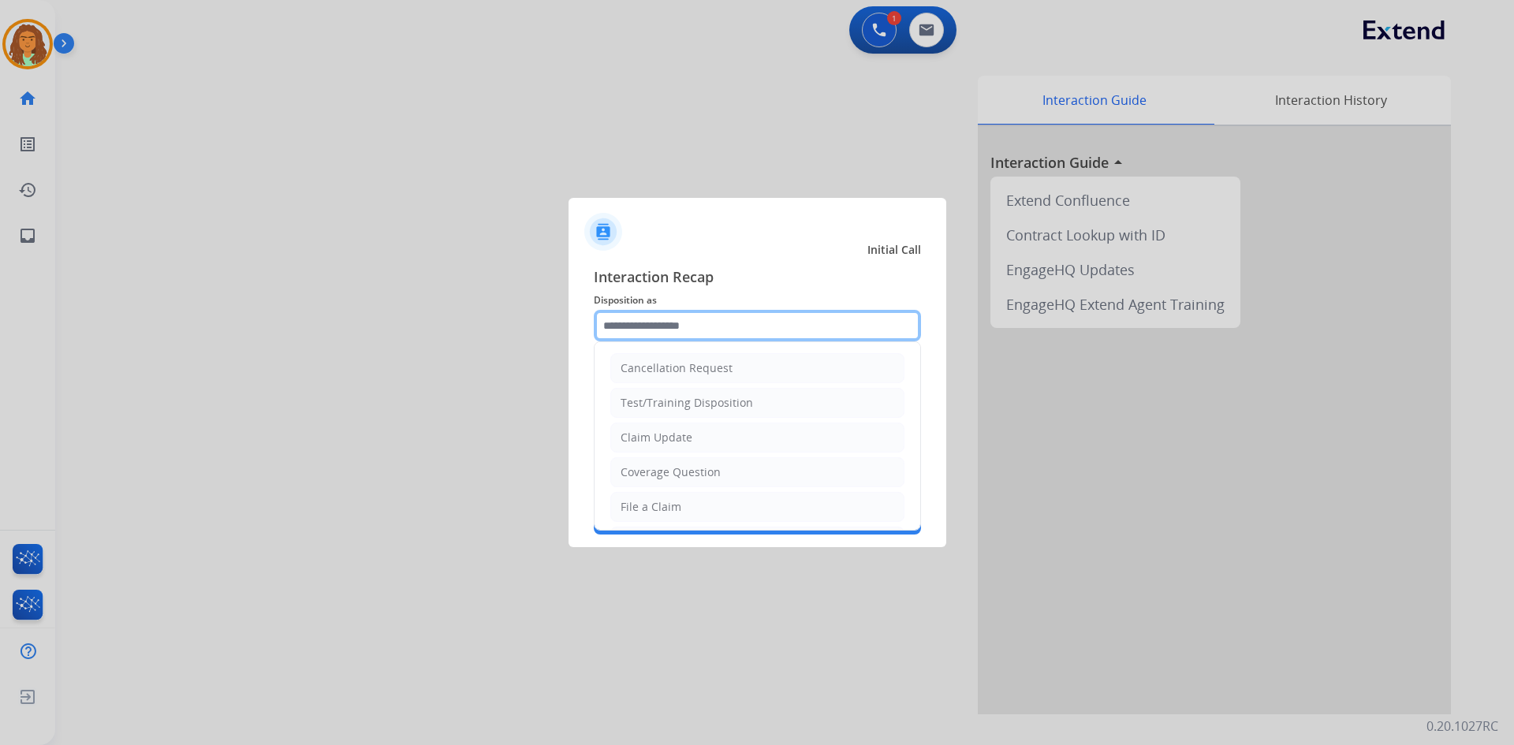
click at [631, 326] on input "text" at bounding box center [757, 326] width 327 height 32
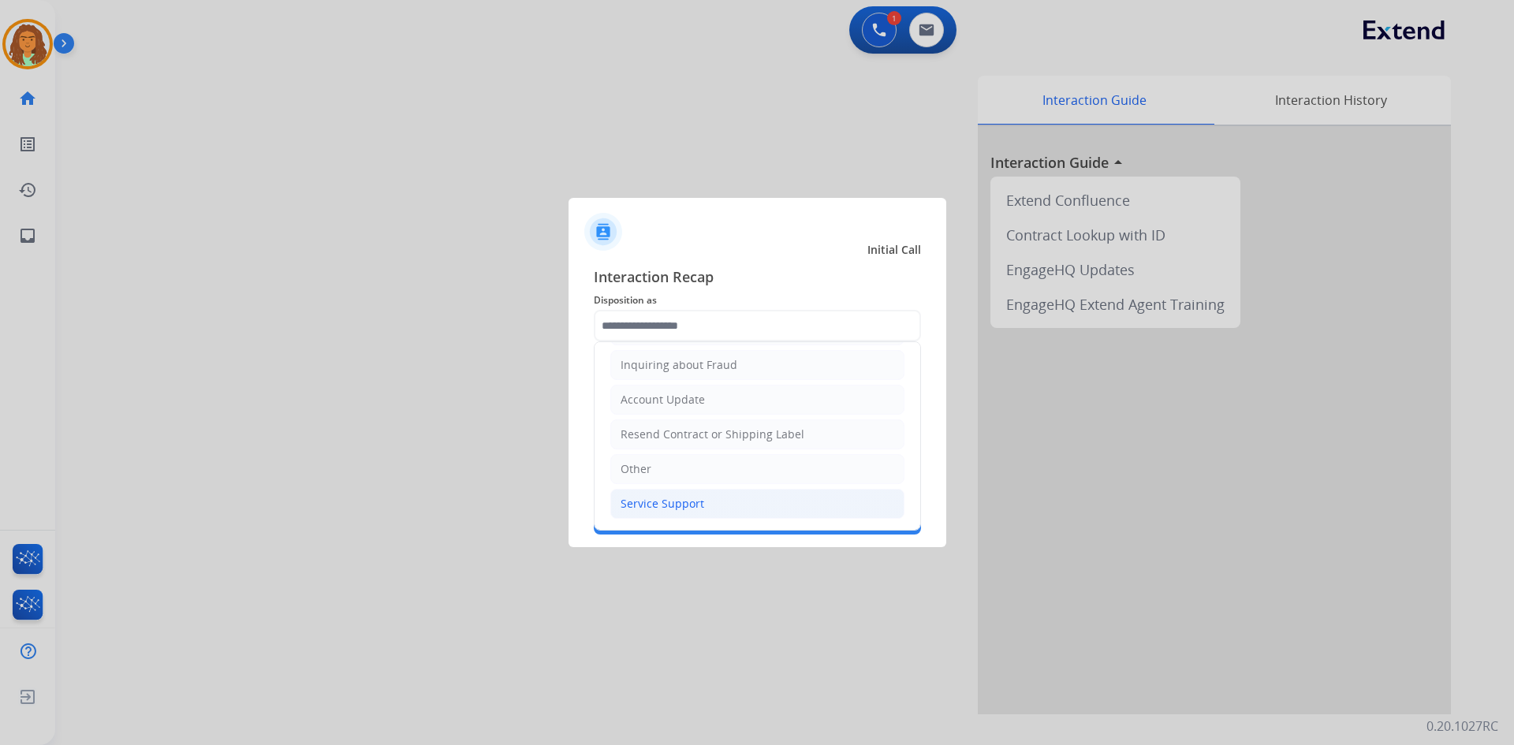
click at [656, 501] on div "Service Support" at bounding box center [662, 504] width 84 height 16
type input "**********"
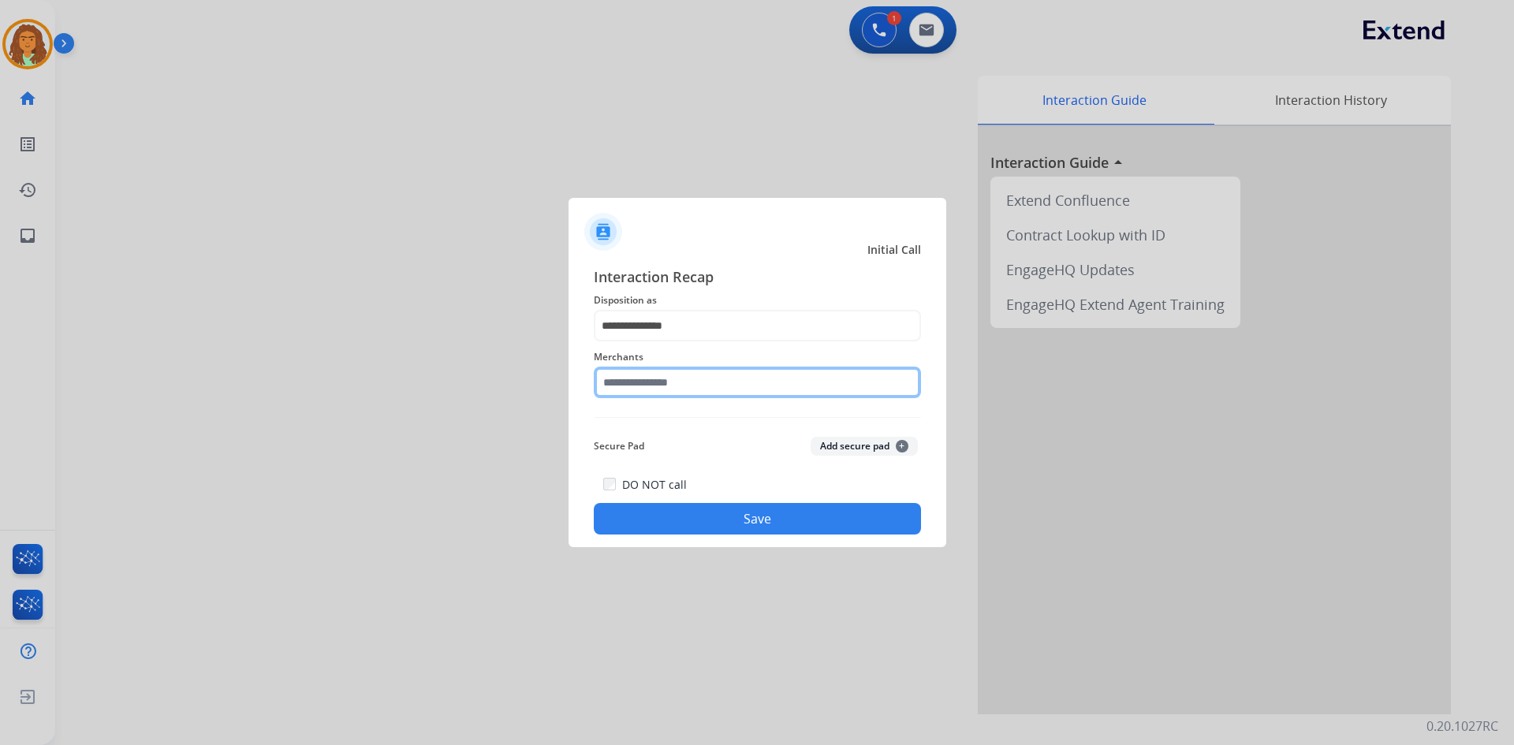
click at [653, 386] on input "text" at bounding box center [757, 383] width 327 height 32
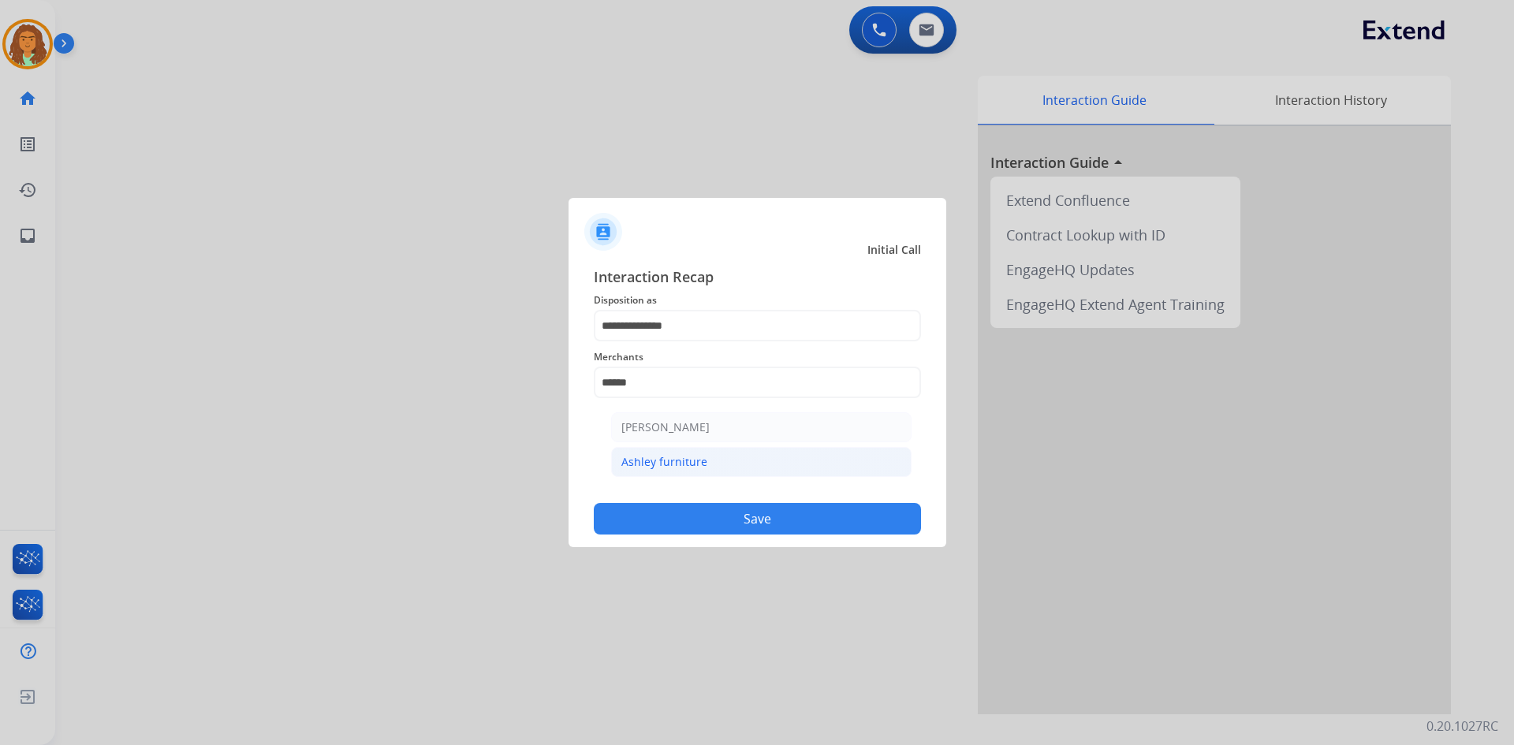
click at [654, 459] on div "Ashley furniture" at bounding box center [664, 462] width 86 height 16
type input "**********"
click at [700, 515] on button "Save" at bounding box center [757, 519] width 327 height 32
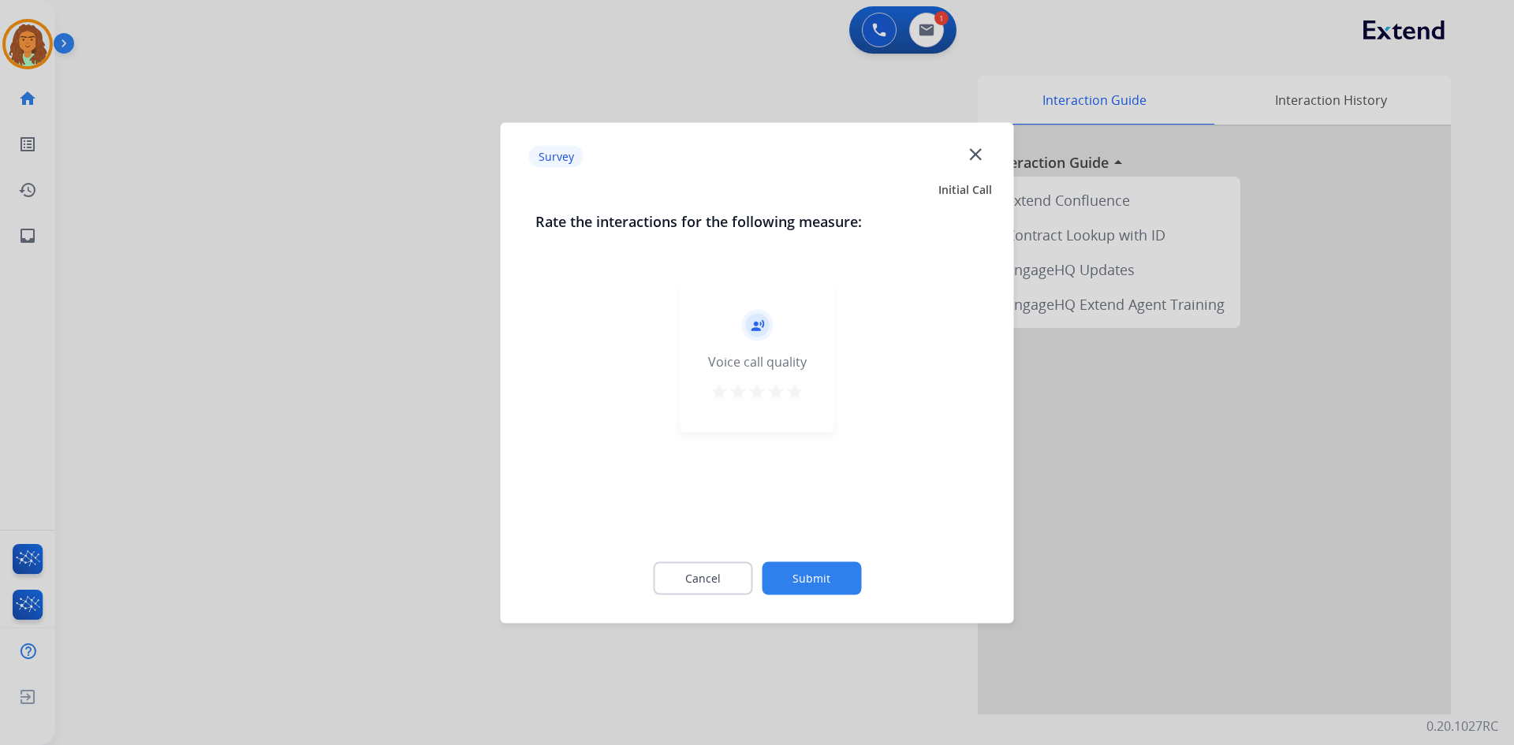
click at [794, 388] on mat-icon "star" at bounding box center [794, 391] width 19 height 19
click at [825, 572] on button "Submit" at bounding box center [811, 577] width 99 height 33
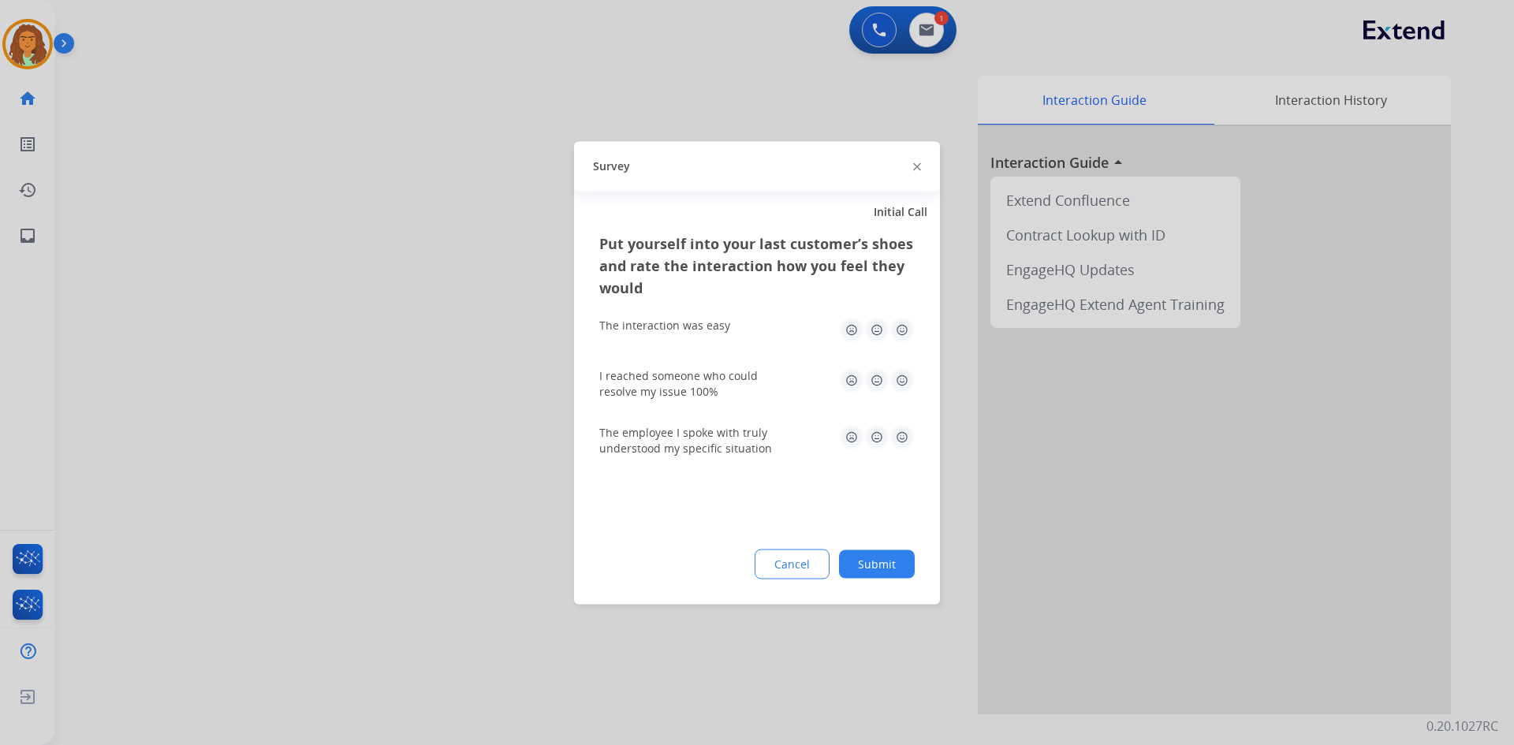
click at [902, 331] on img at bounding box center [901, 329] width 25 height 25
click at [906, 374] on img at bounding box center [901, 379] width 25 height 25
click at [903, 432] on img at bounding box center [901, 436] width 25 height 25
click at [888, 561] on button "Submit" at bounding box center [877, 563] width 76 height 28
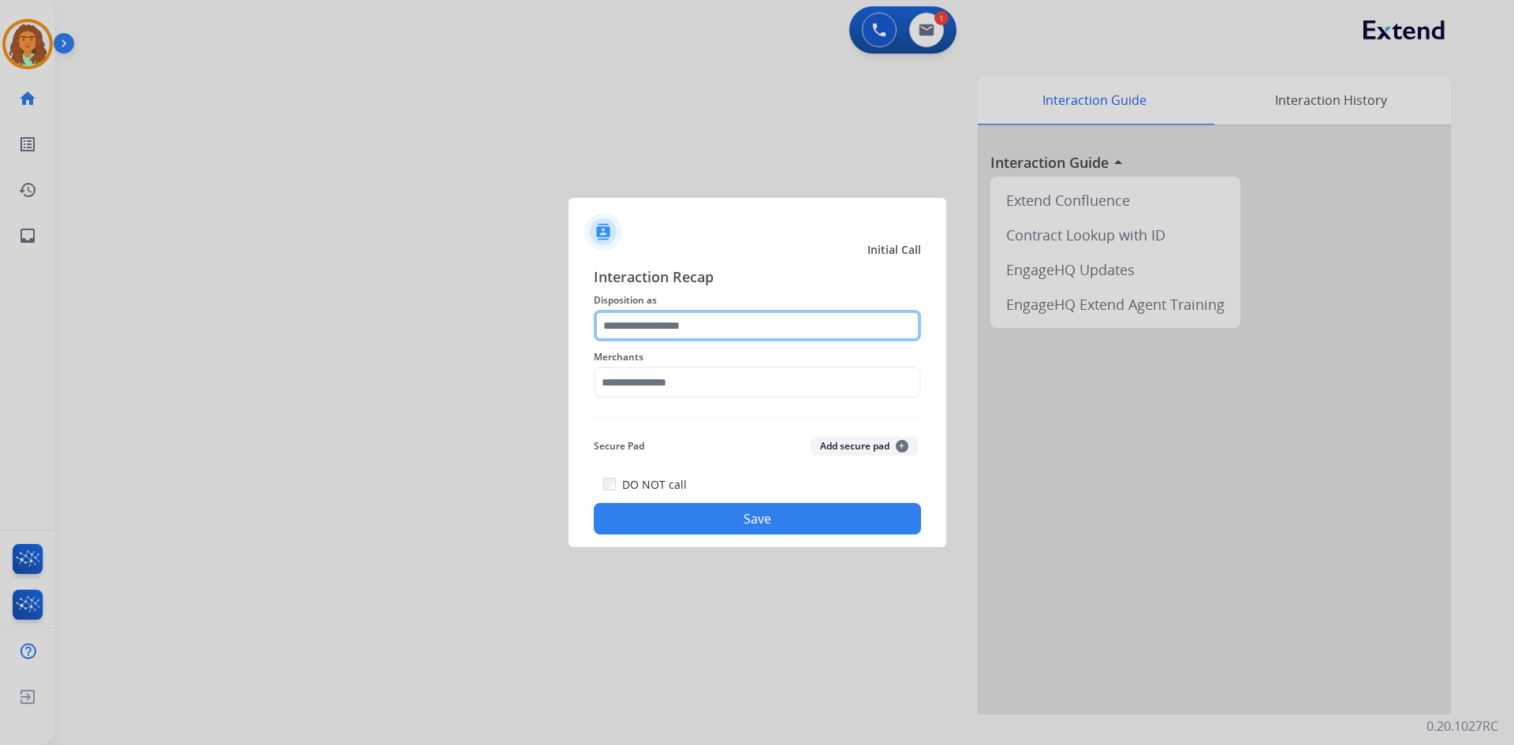
click at [639, 328] on input "text" at bounding box center [757, 326] width 327 height 32
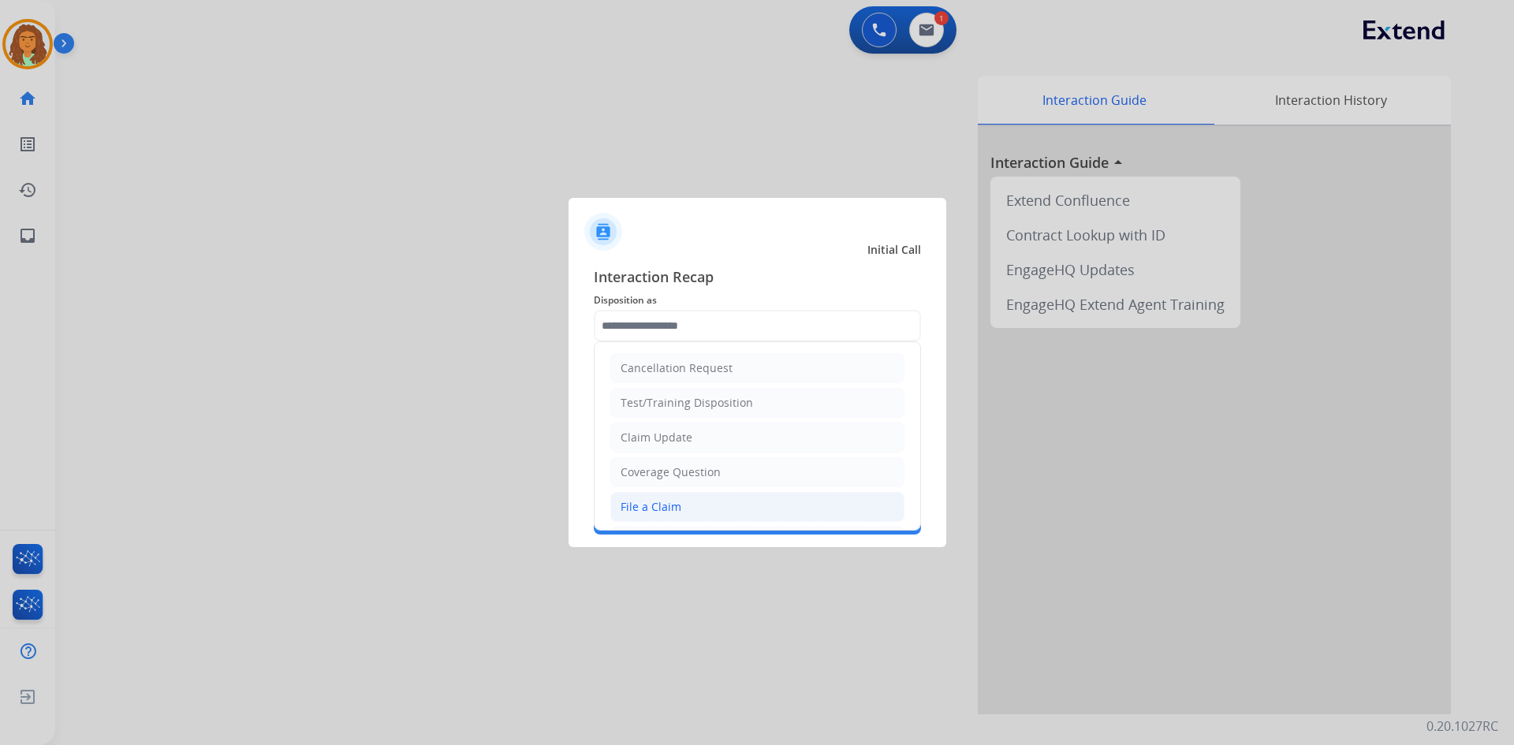
click at [646, 503] on div "File a Claim" at bounding box center [650, 507] width 61 height 16
type input "**********"
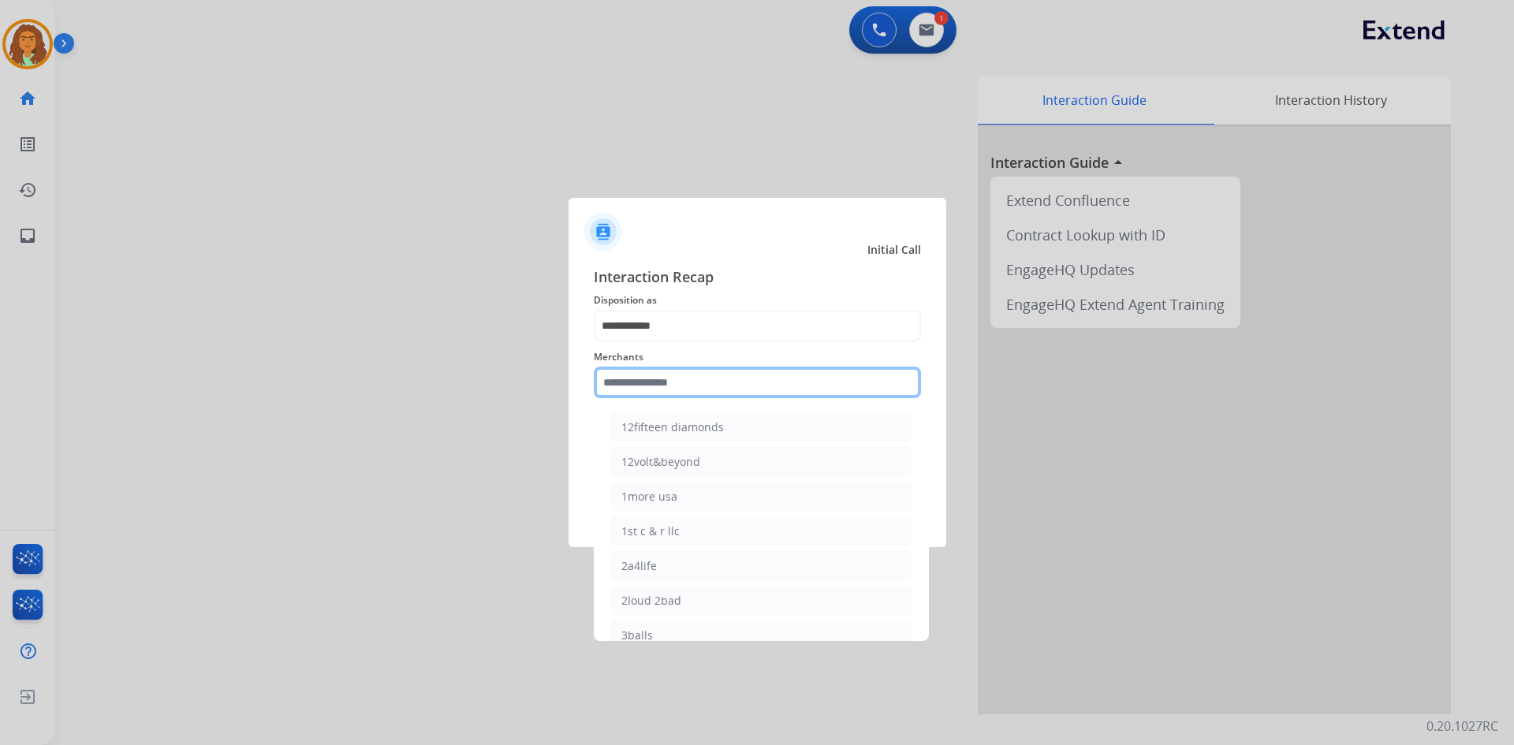
click at [698, 381] on input "text" at bounding box center [757, 383] width 327 height 32
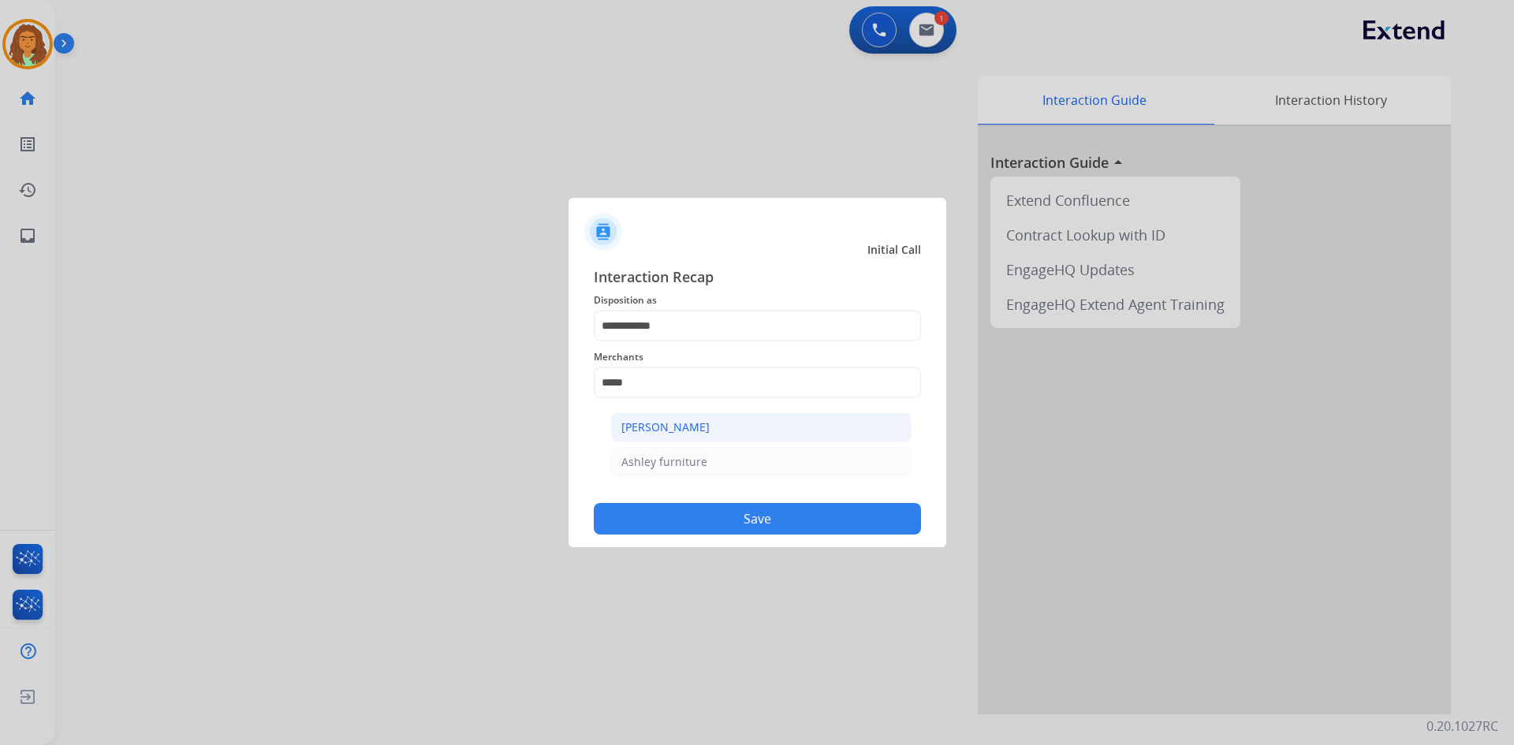
click at [676, 427] on div "[PERSON_NAME]" at bounding box center [665, 427] width 88 height 16
type input "**********"
click at [727, 510] on button "Save" at bounding box center [757, 519] width 327 height 32
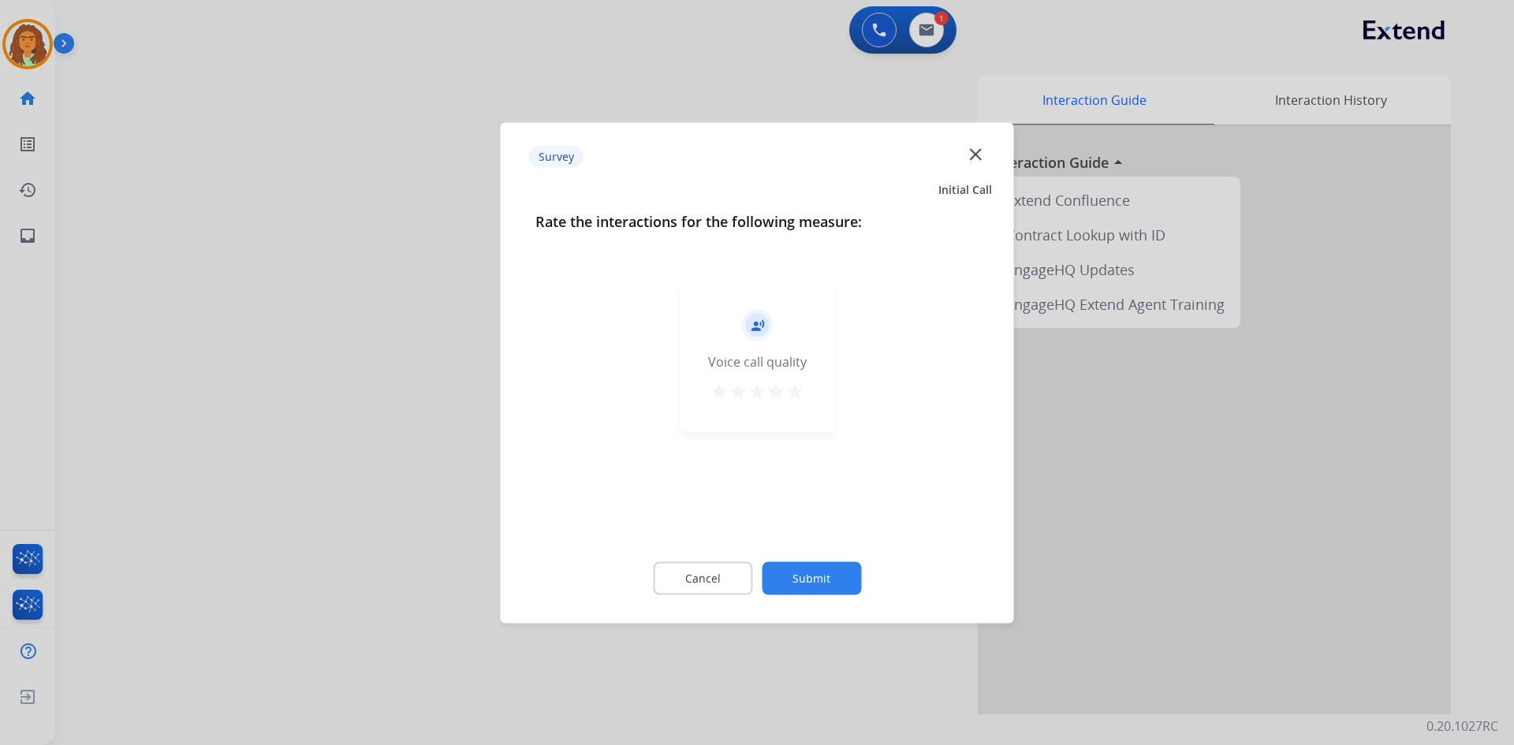
click at [801, 385] on mat-icon "star" at bounding box center [794, 391] width 19 height 19
click at [812, 572] on button "Submit" at bounding box center [811, 577] width 99 height 33
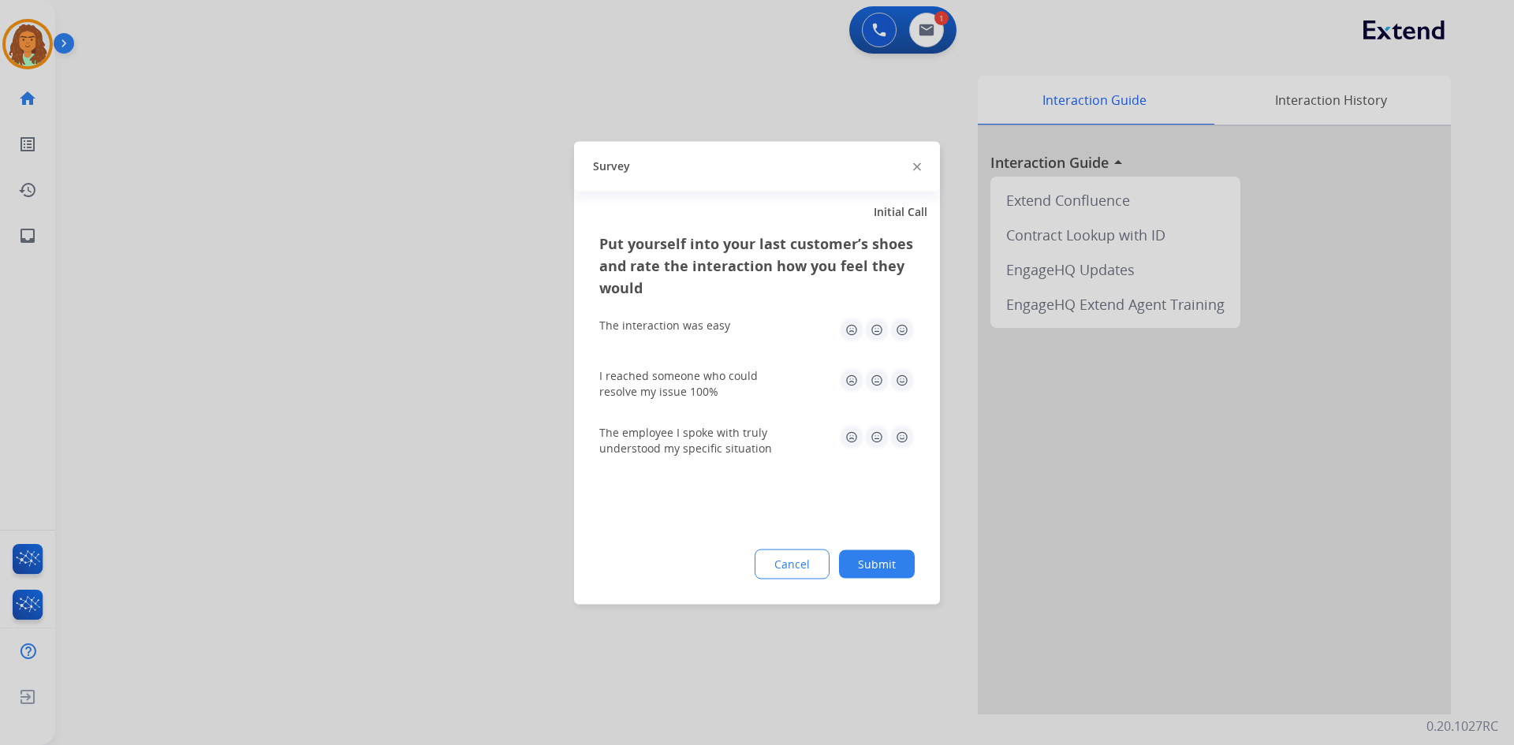
click at [902, 325] on img at bounding box center [901, 329] width 25 height 25
click at [902, 380] on img at bounding box center [901, 379] width 25 height 25
click at [901, 438] on img at bounding box center [901, 436] width 25 height 25
drag, startPoint x: 888, startPoint y: 563, endPoint x: 840, endPoint y: 471, distance: 104.0
click at [888, 560] on button "Submit" at bounding box center [877, 563] width 76 height 28
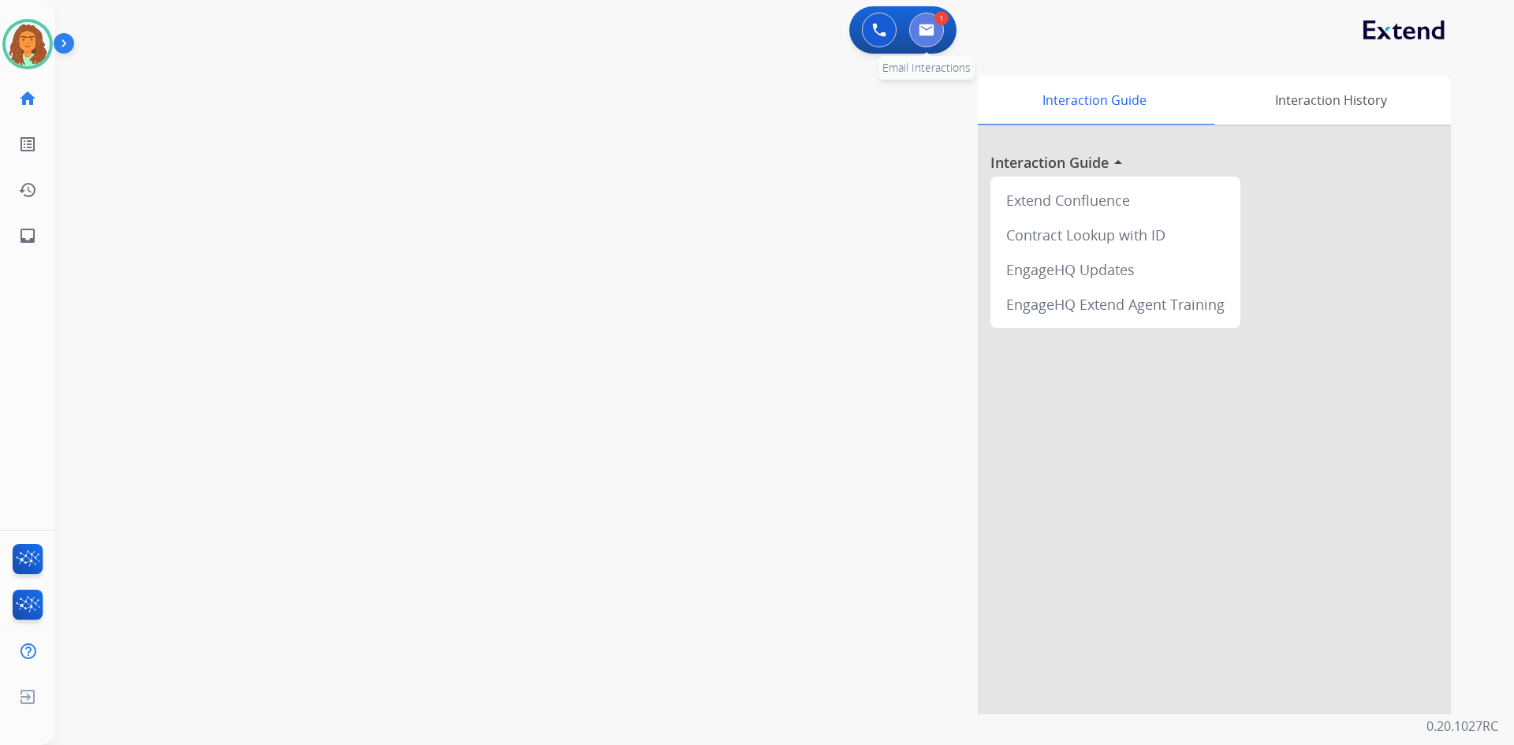
click at [926, 35] on img at bounding box center [926, 30] width 16 height 13
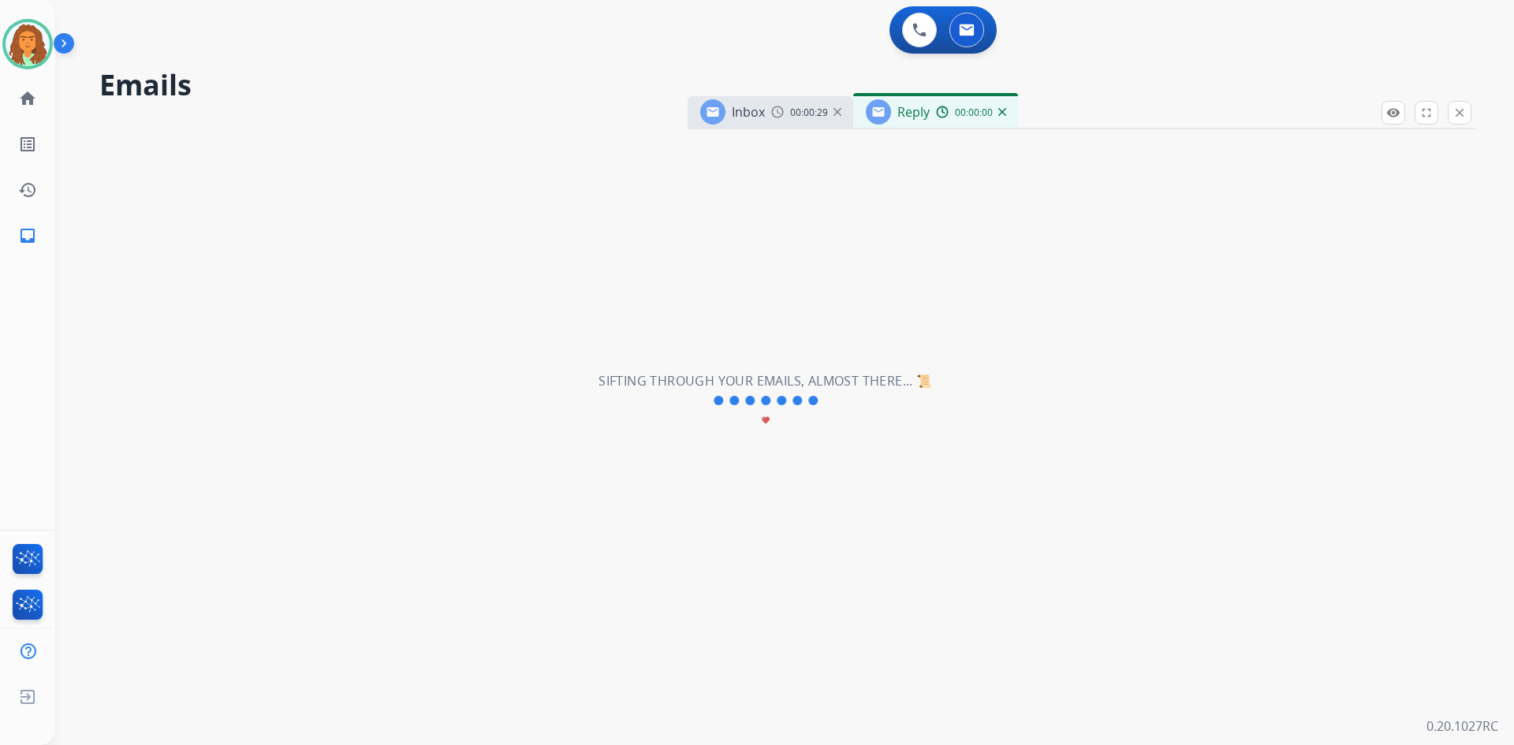
select select "**********"
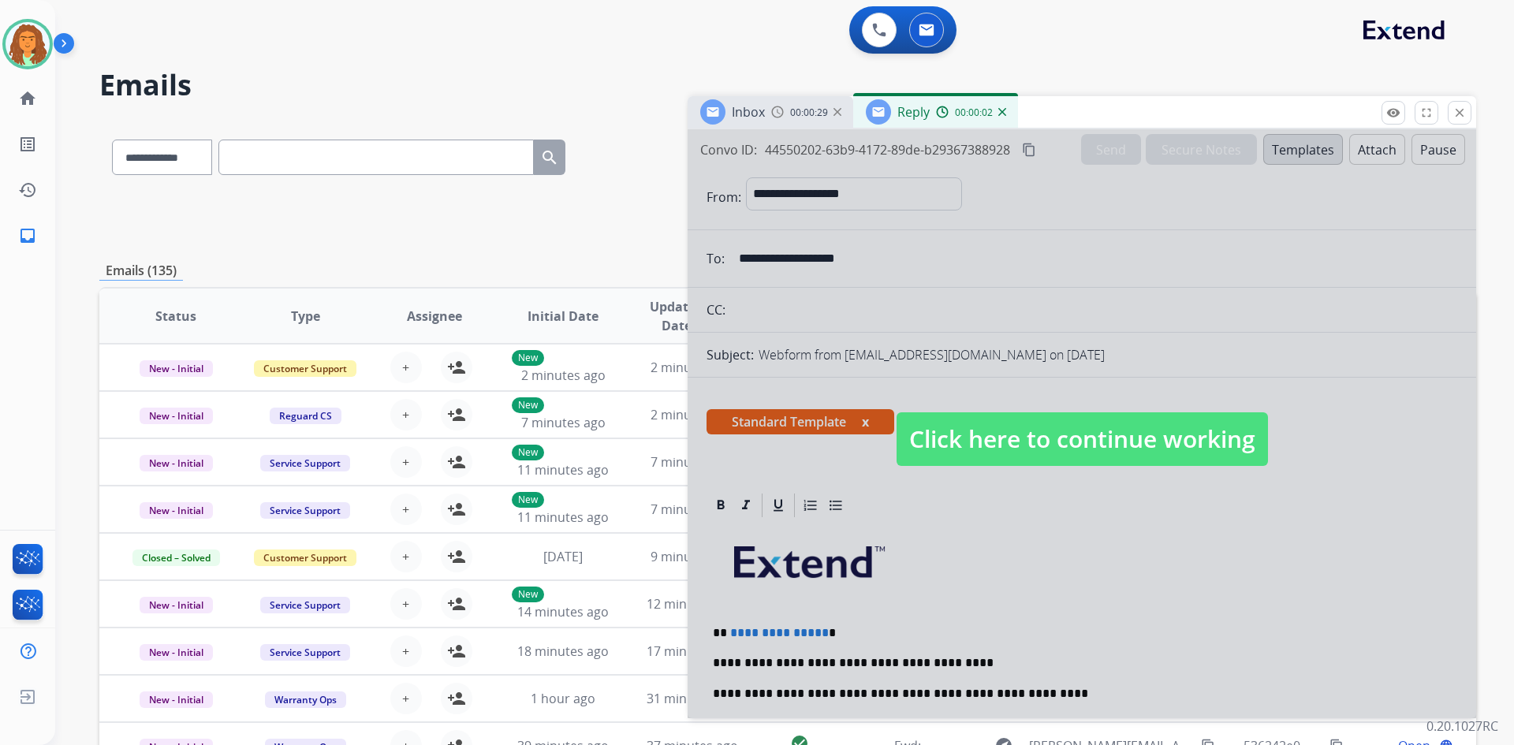
click at [1004, 441] on span "Click here to continue working" at bounding box center [1081, 439] width 371 height 54
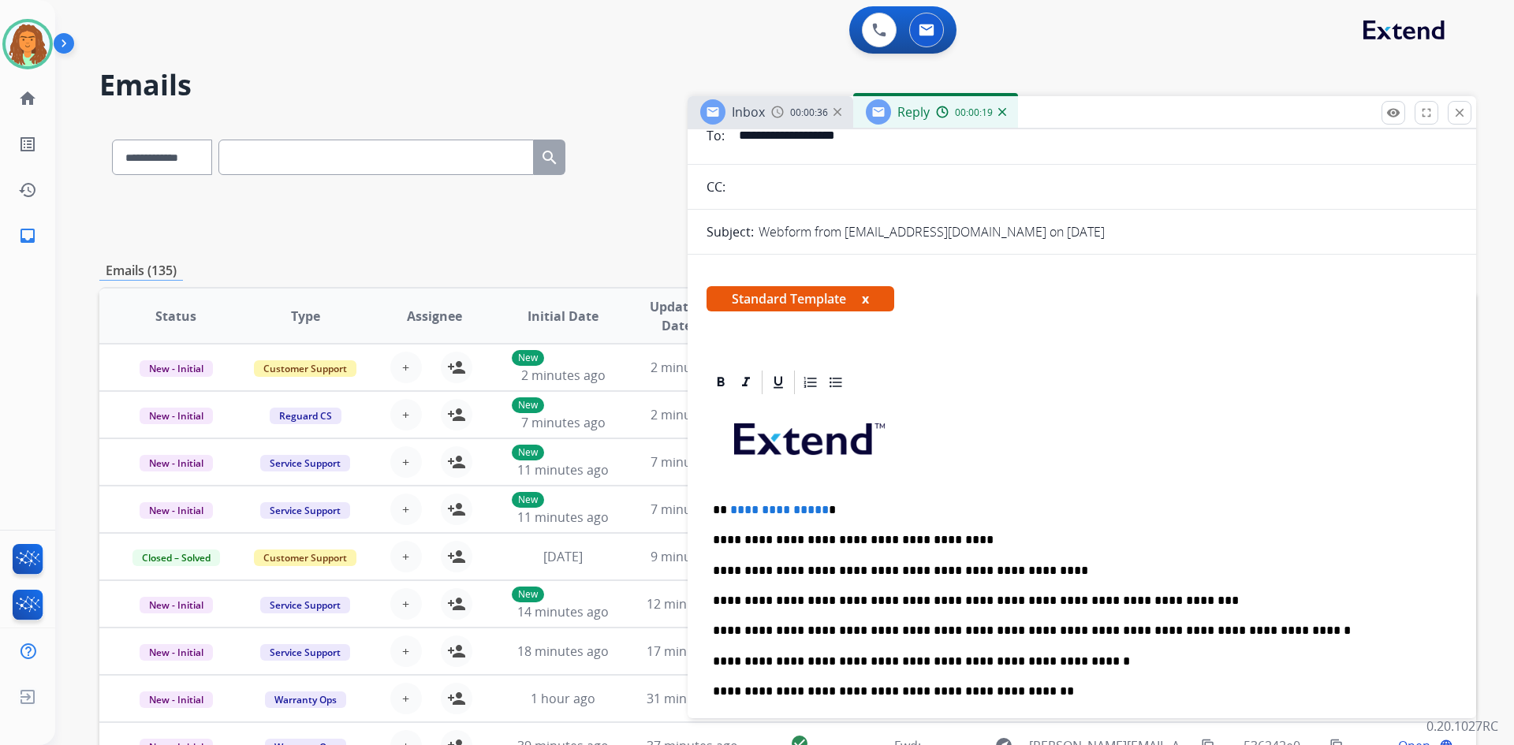
scroll to position [237, 0]
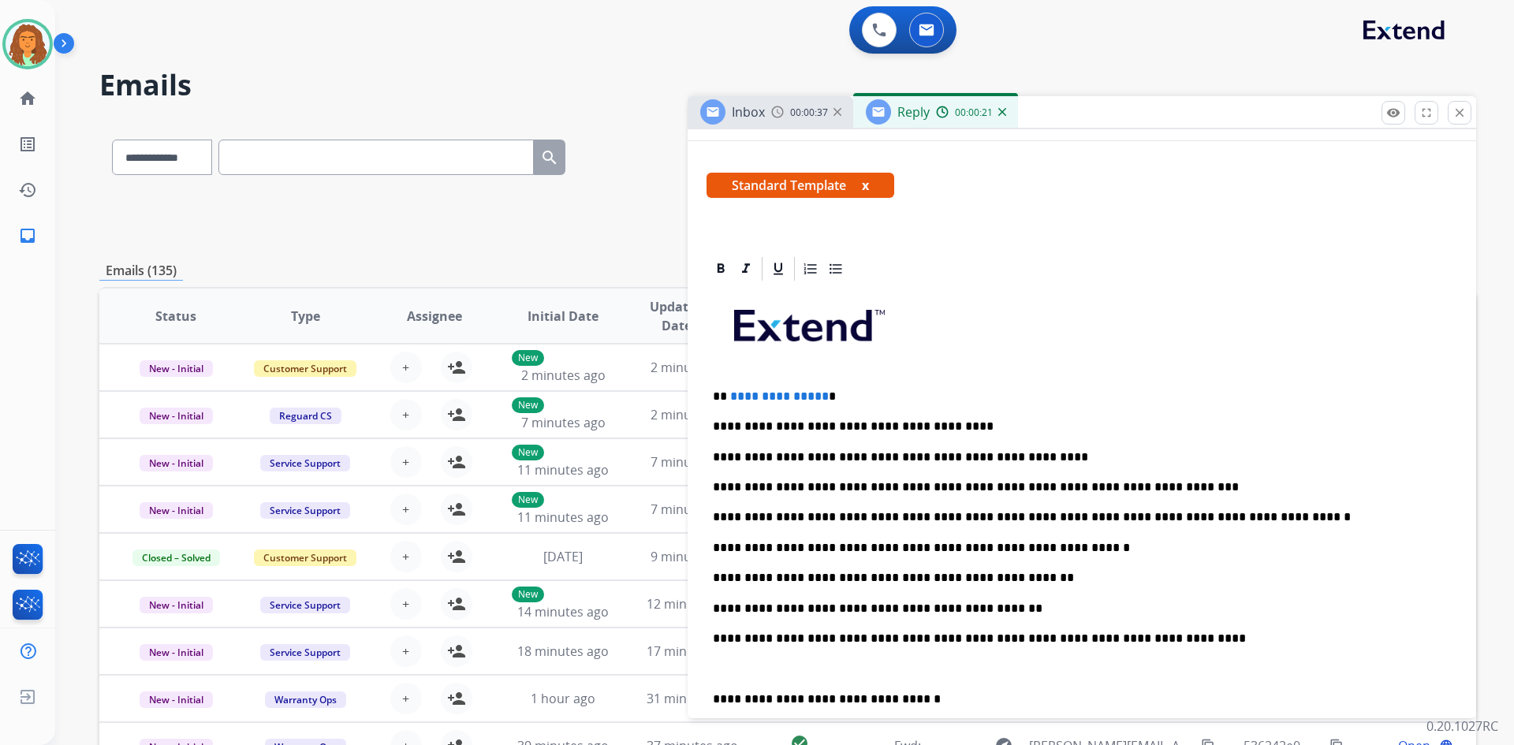
click at [819, 397] on p "**********" at bounding box center [1075, 396] width 725 height 14
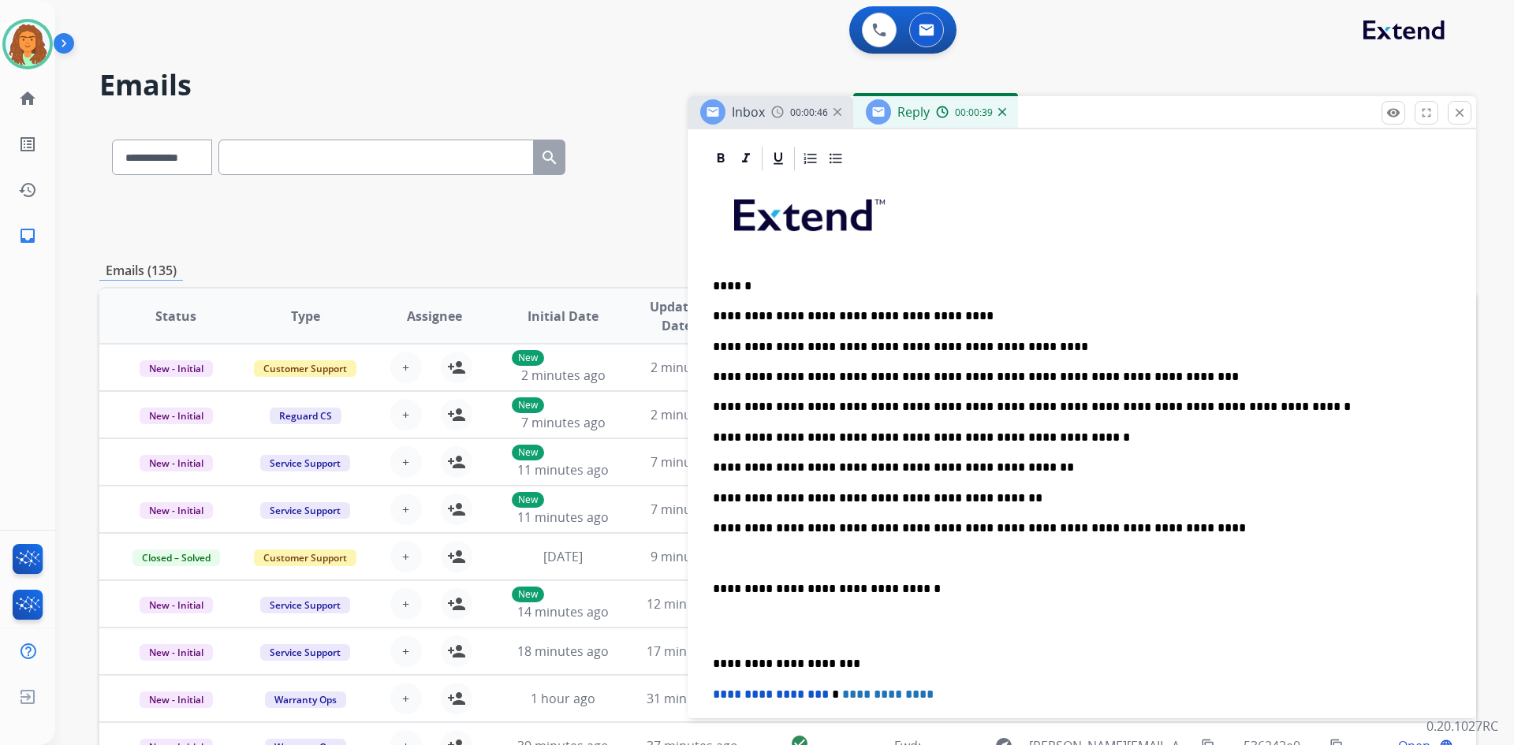
scroll to position [394, 0]
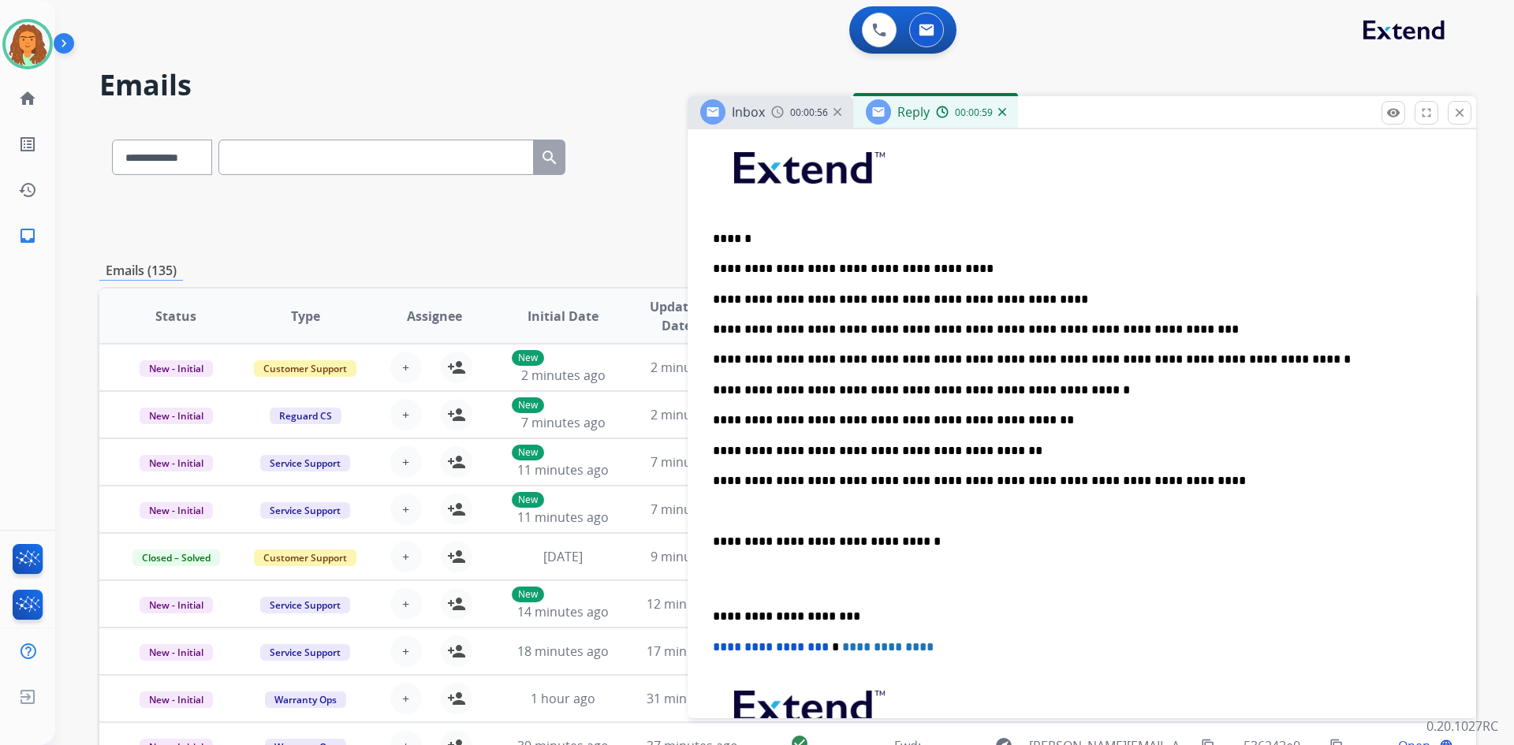
click at [1004, 419] on p "**********" at bounding box center [1075, 420] width 725 height 14
click at [978, 449] on p "**********" at bounding box center [1075, 451] width 725 height 14
click at [756, 448] on p "**********" at bounding box center [1075, 451] width 725 height 14
click at [792, 449] on p "**********" at bounding box center [1075, 451] width 725 height 14
click at [710, 535] on div "**********" at bounding box center [1081, 487] width 751 height 725
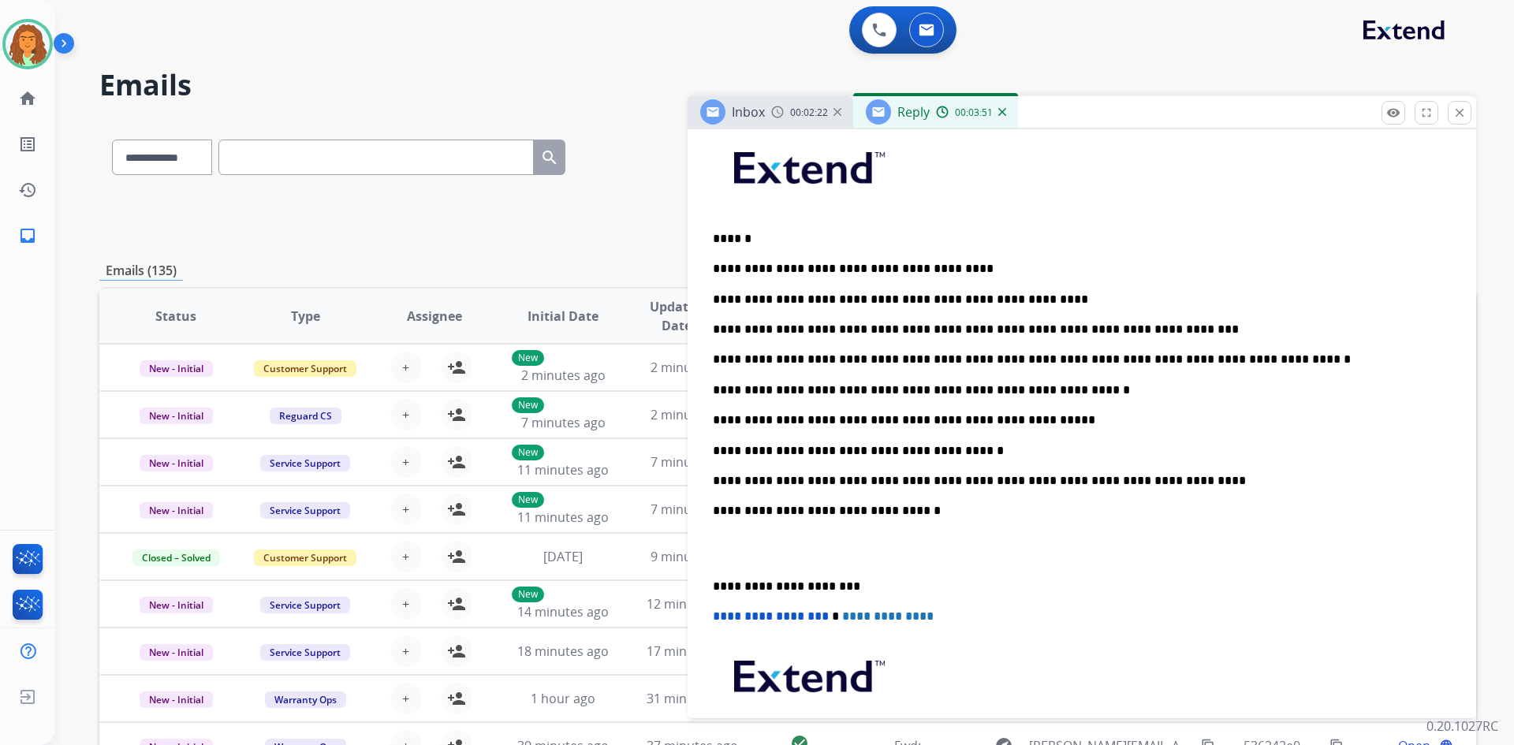
click at [706, 581] on div "**********" at bounding box center [1081, 472] width 751 height 694
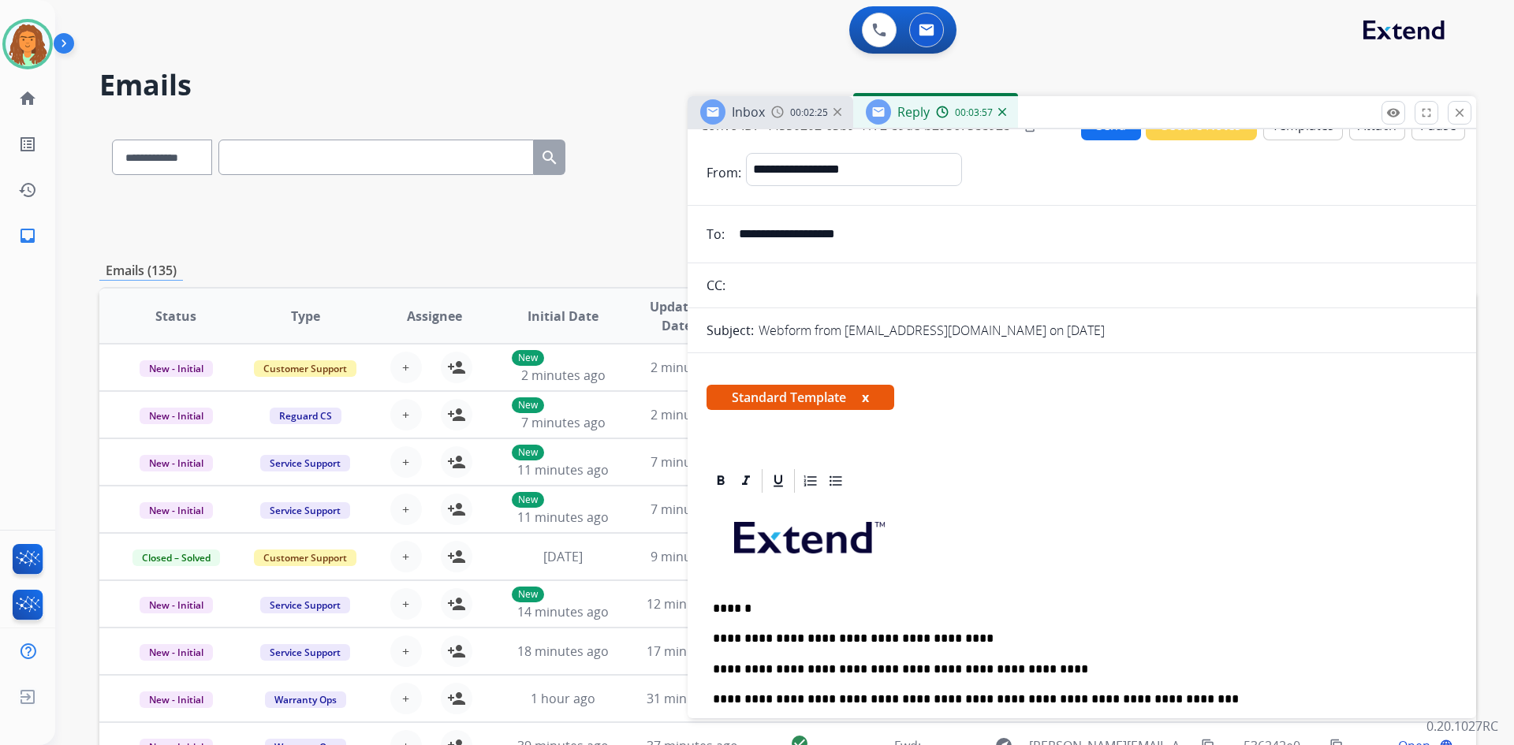
scroll to position [0, 0]
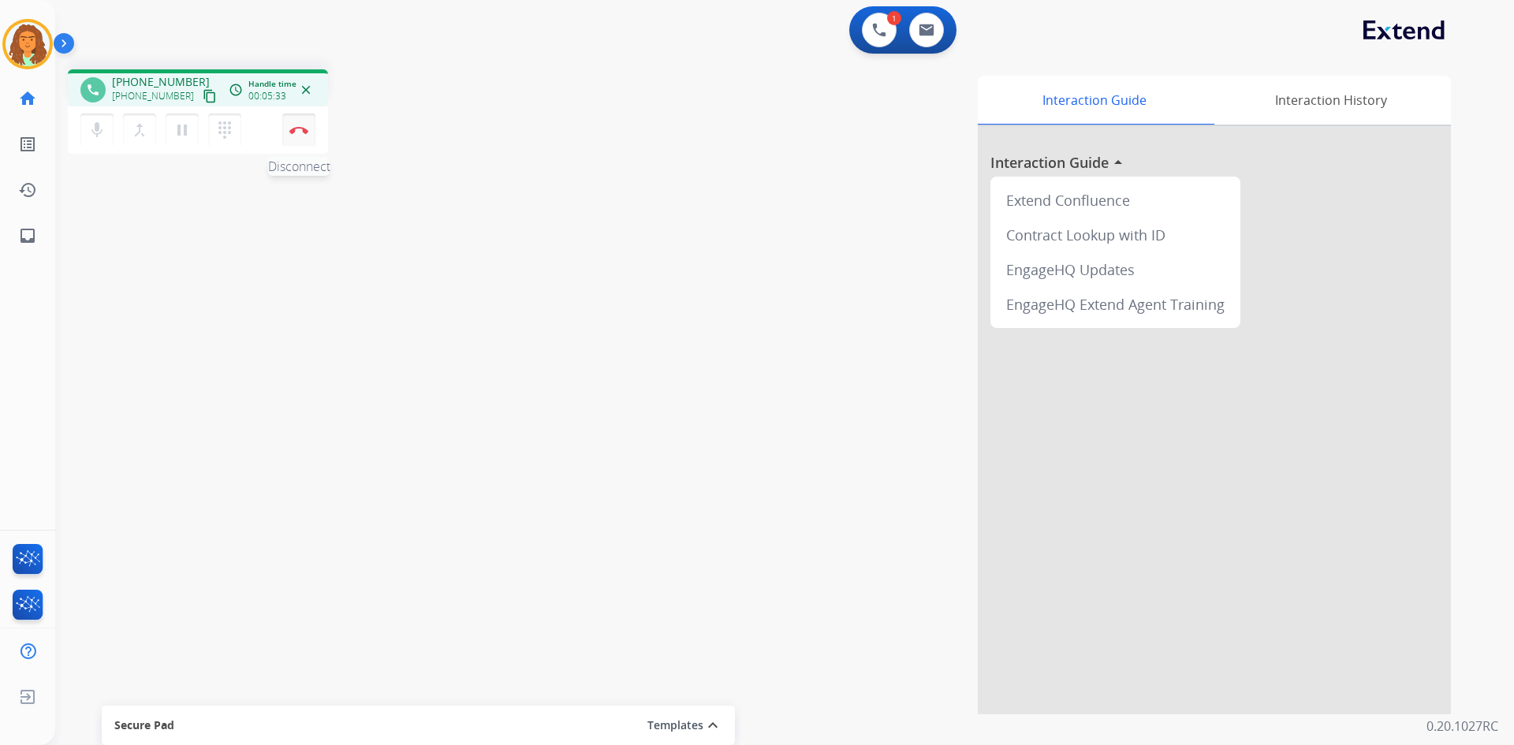
click at [307, 125] on button "Disconnect" at bounding box center [298, 130] width 33 height 33
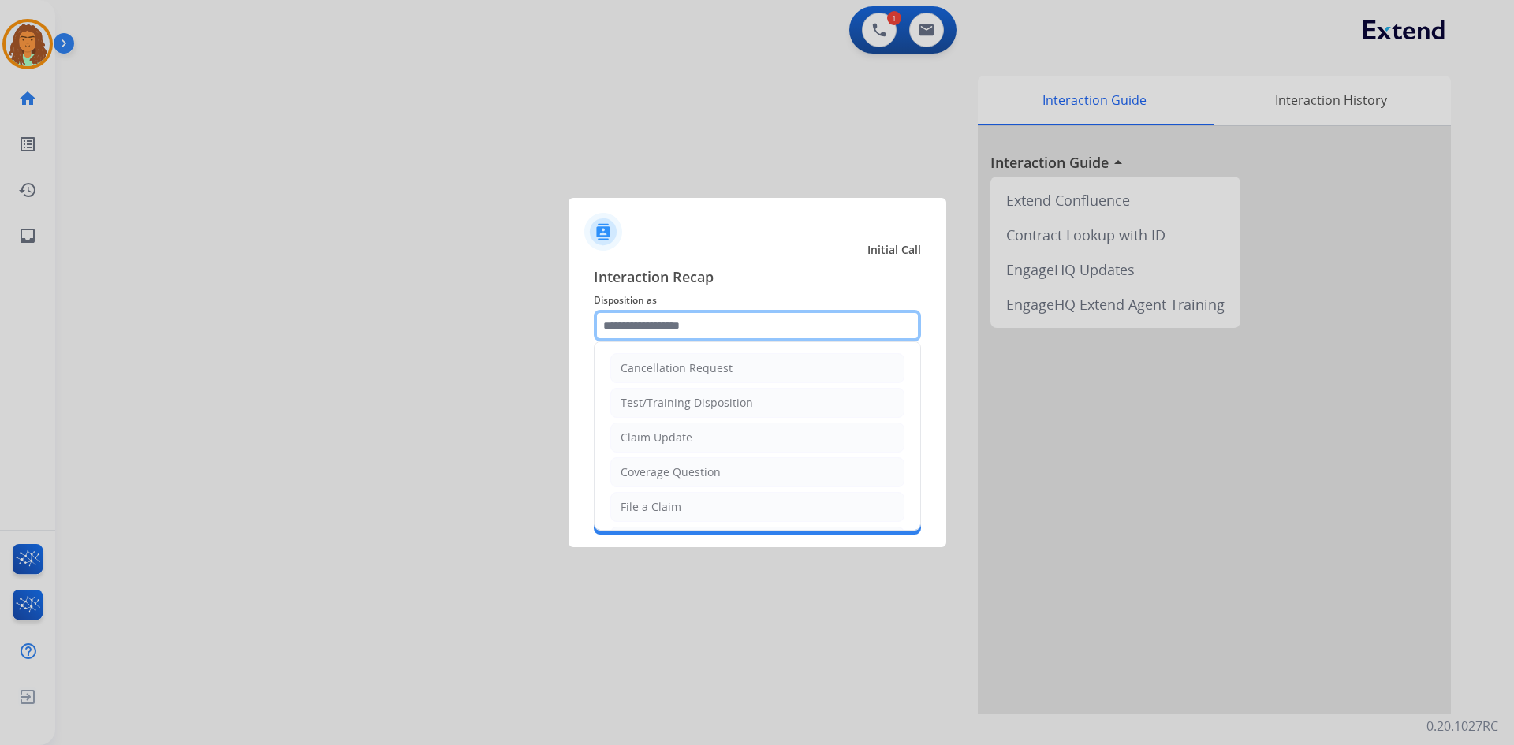
click at [691, 327] on input "text" at bounding box center [757, 326] width 327 height 32
click at [639, 508] on div "File a Claim" at bounding box center [650, 507] width 61 height 16
type input "**********"
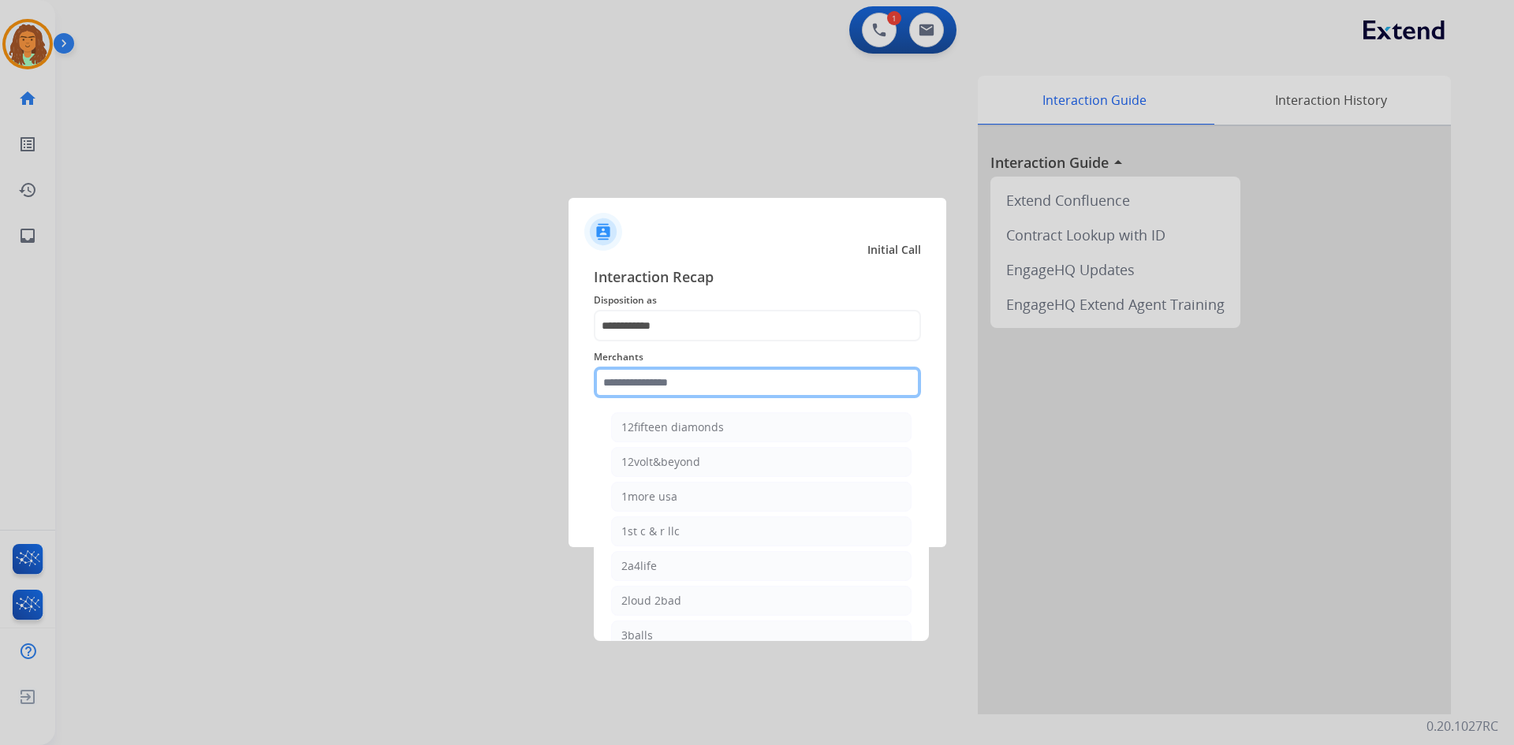
click at [671, 386] on input "text" at bounding box center [757, 383] width 327 height 32
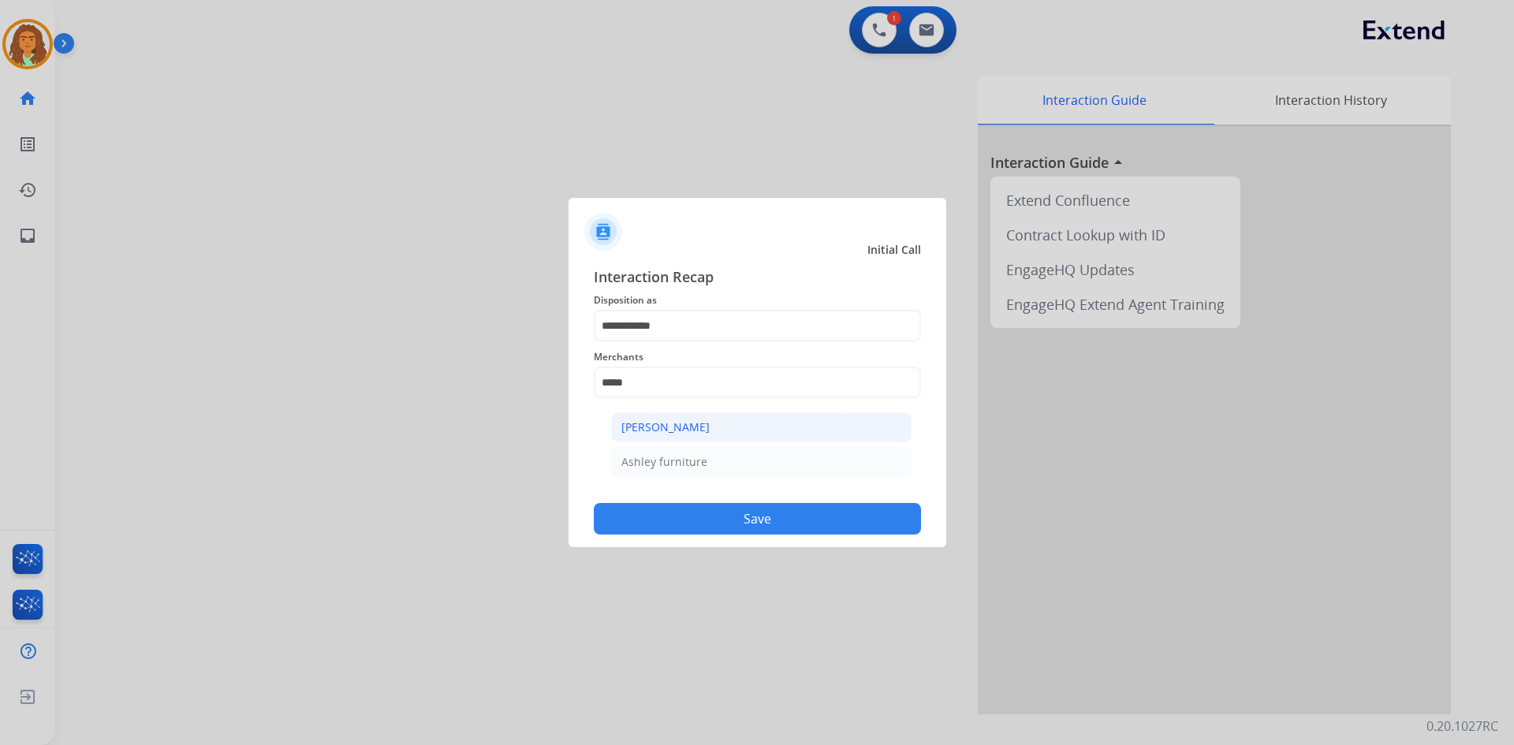
click at [645, 421] on div "[PERSON_NAME]" at bounding box center [665, 427] width 88 height 16
type input "**********"
click at [745, 523] on button "Save" at bounding box center [757, 519] width 327 height 32
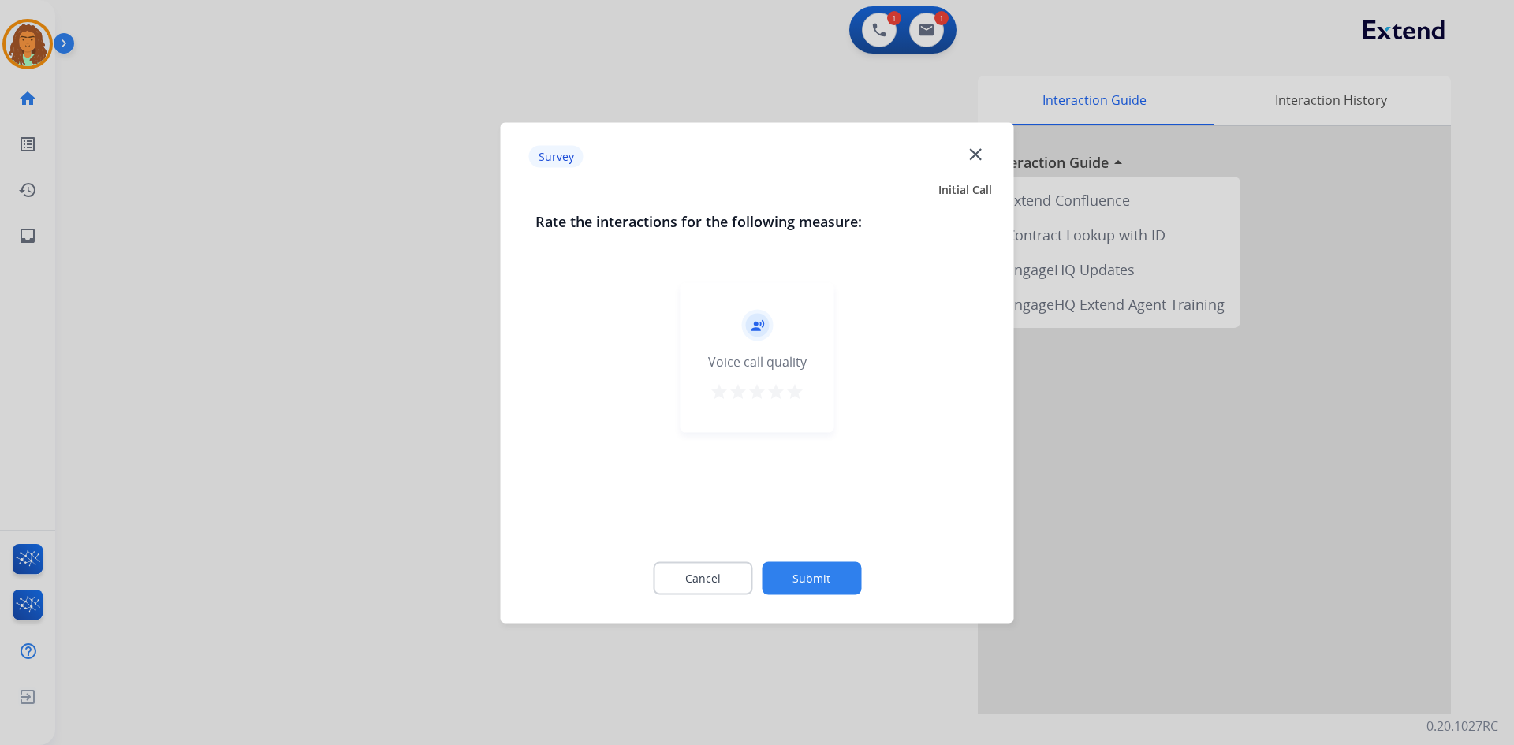
click at [793, 391] on mat-icon "star" at bounding box center [794, 391] width 19 height 19
click at [825, 581] on button "Submit" at bounding box center [811, 577] width 99 height 33
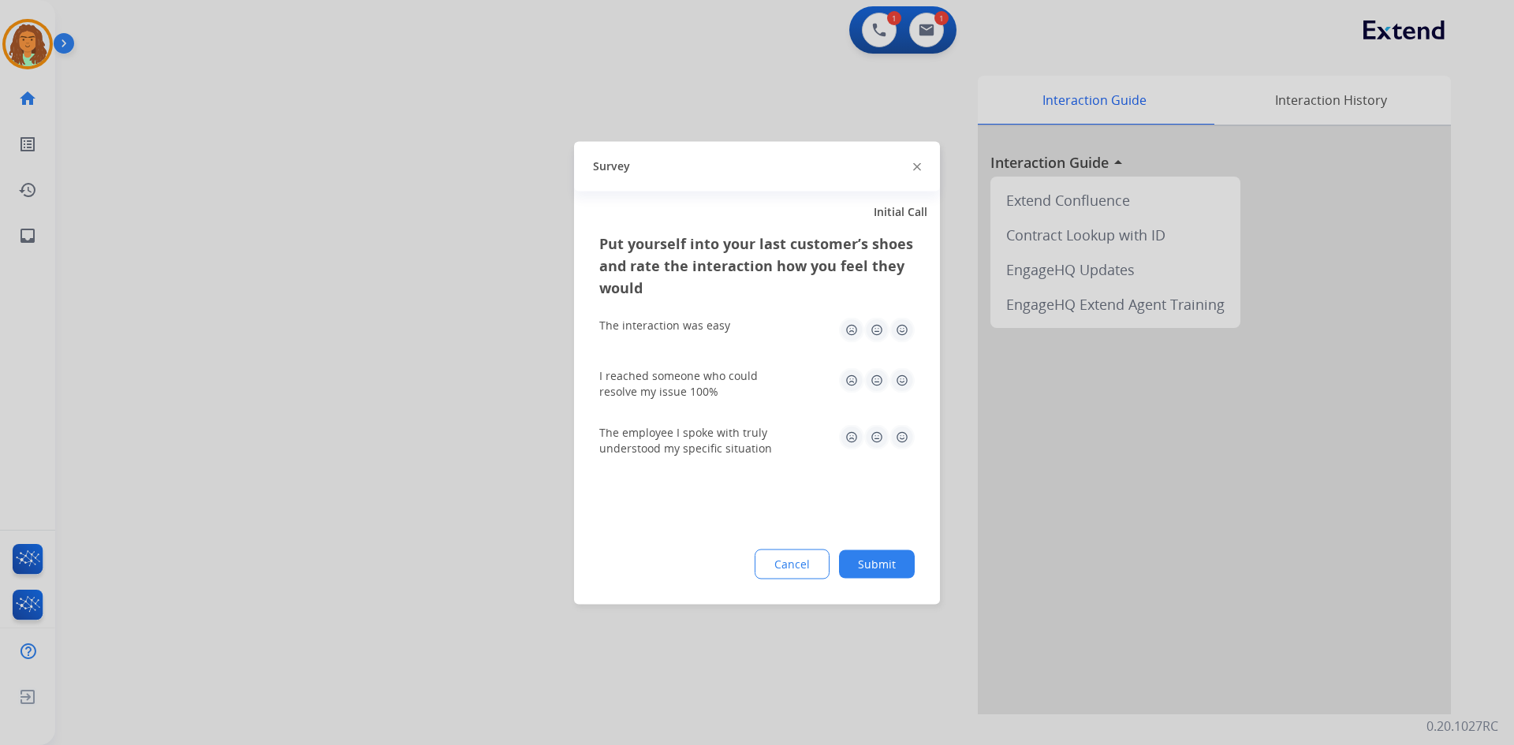
click at [900, 330] on img at bounding box center [901, 329] width 25 height 25
click at [903, 377] on img at bounding box center [901, 379] width 25 height 25
click at [904, 431] on img at bounding box center [901, 436] width 25 height 25
click at [899, 567] on button "Submit" at bounding box center [877, 563] width 76 height 28
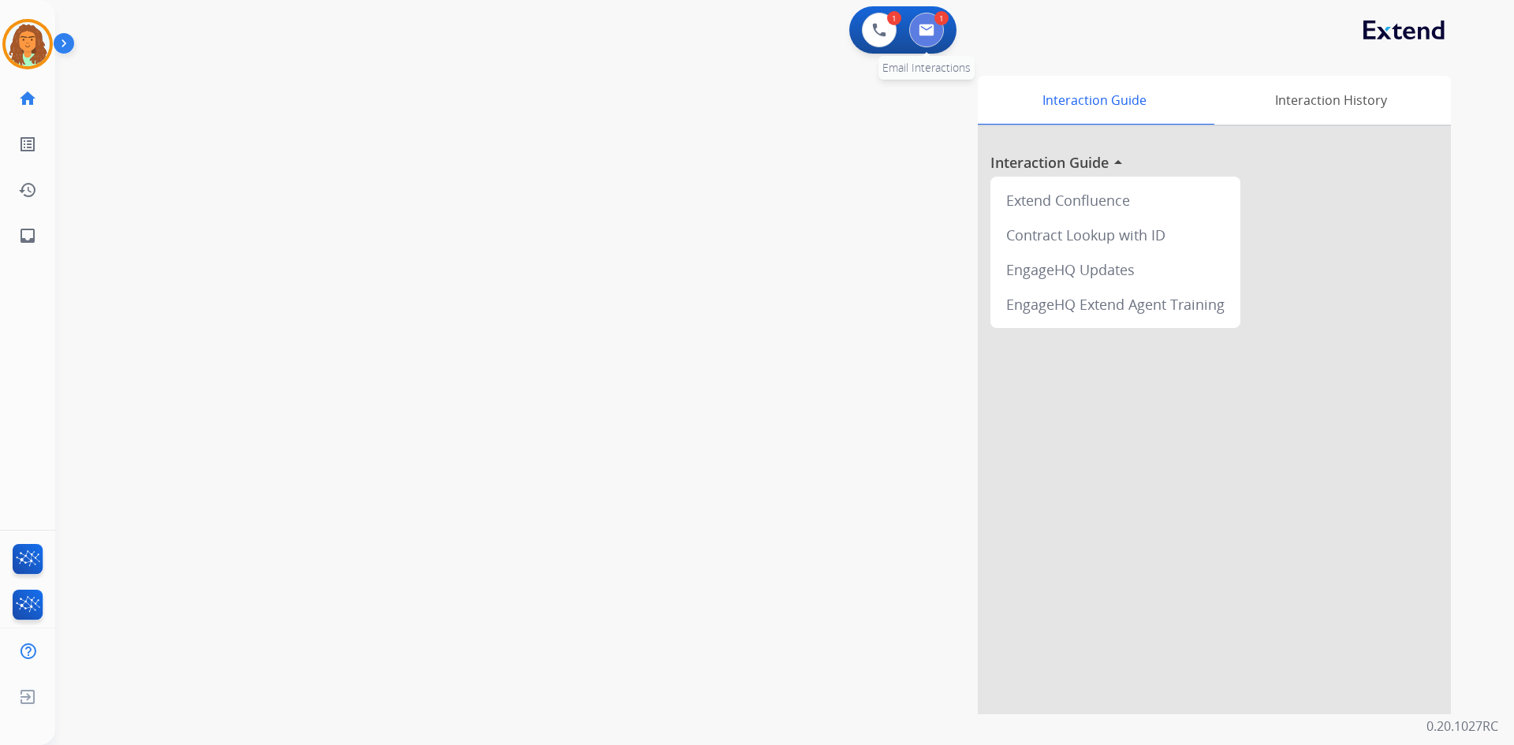
click at [930, 31] on img at bounding box center [926, 30] width 16 height 13
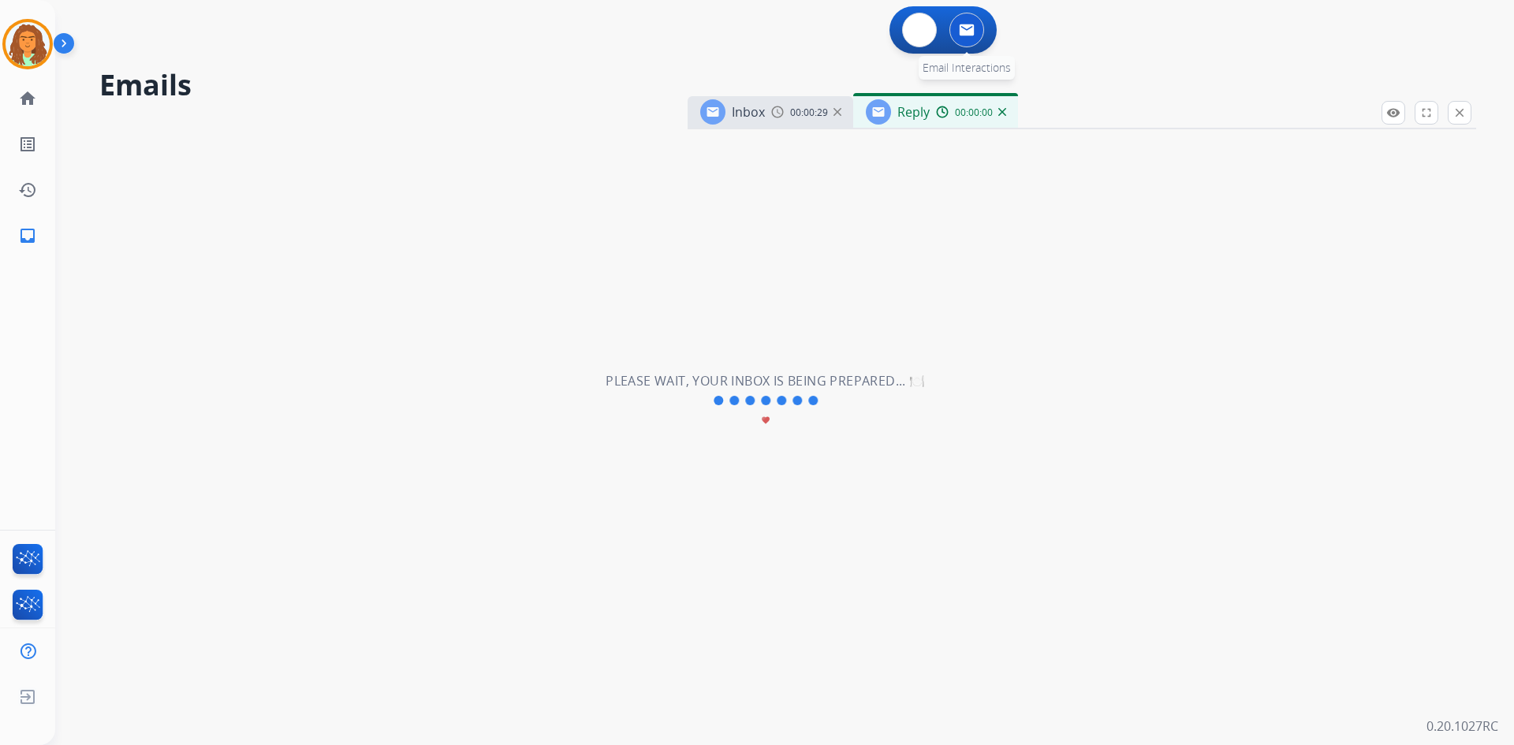
select select "**********"
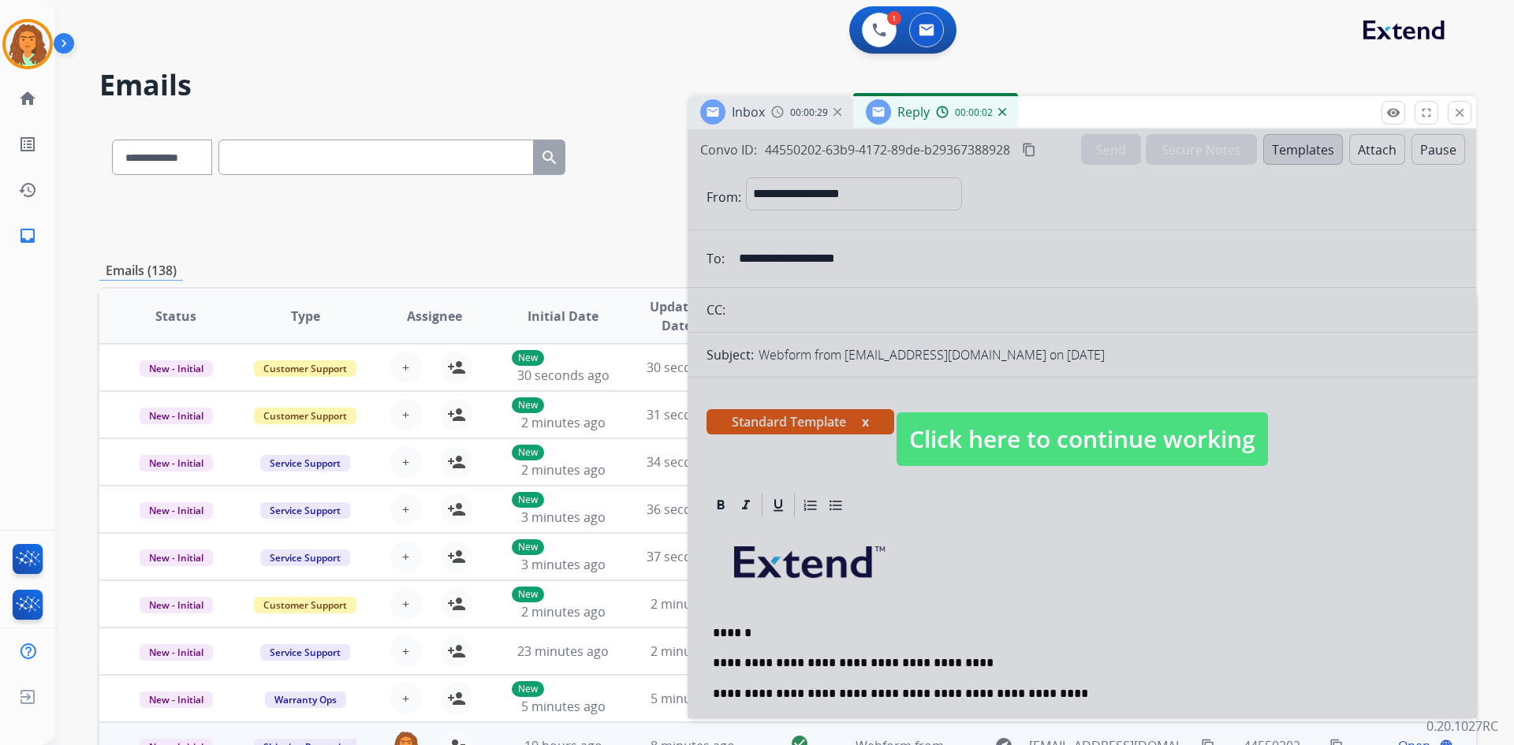
click at [1017, 429] on span "Click here to continue working" at bounding box center [1081, 439] width 371 height 54
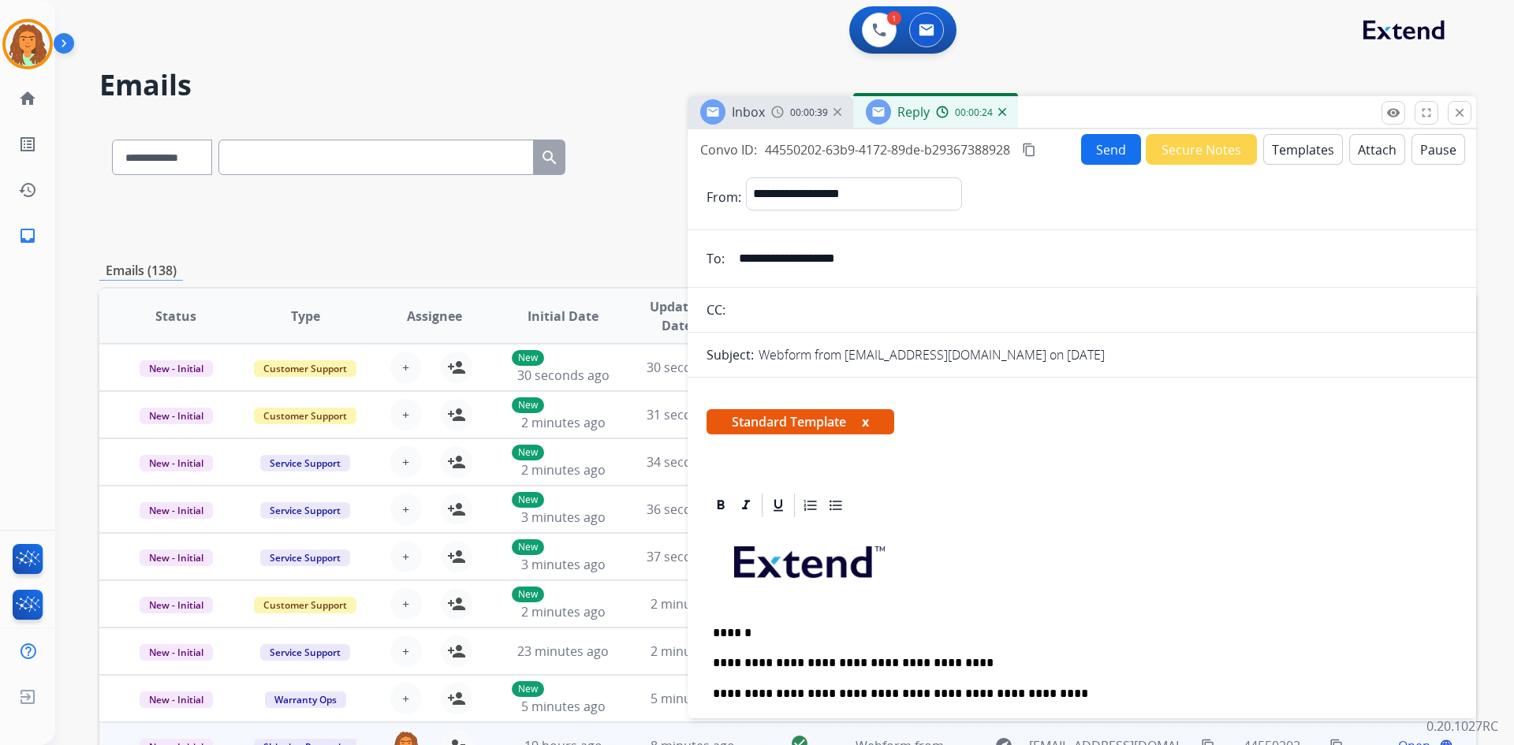
click at [1030, 151] on mat-icon "content_copy" at bounding box center [1029, 150] width 14 height 14
click at [1091, 151] on button "Send" at bounding box center [1111, 149] width 60 height 31
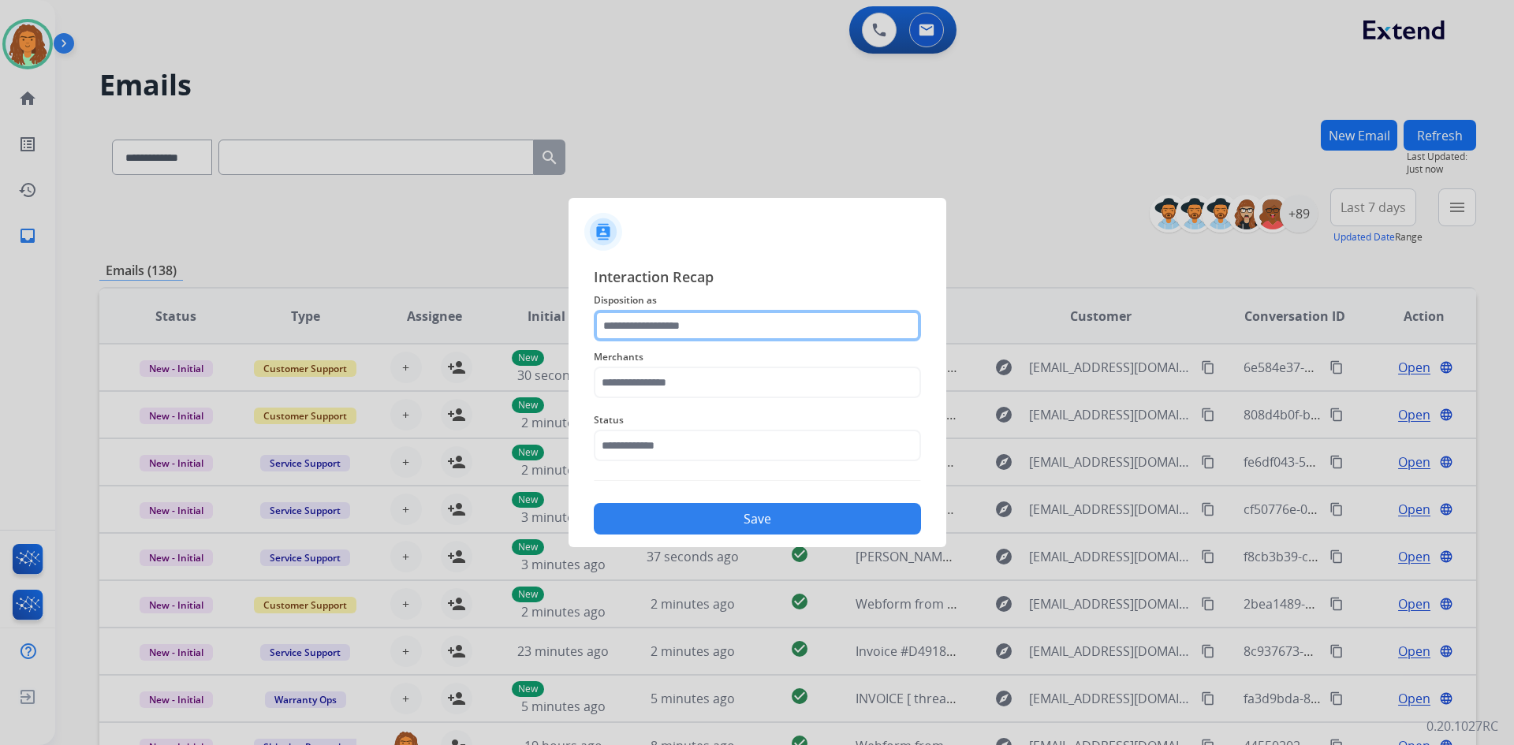
click at [613, 332] on input "text" at bounding box center [757, 326] width 327 height 32
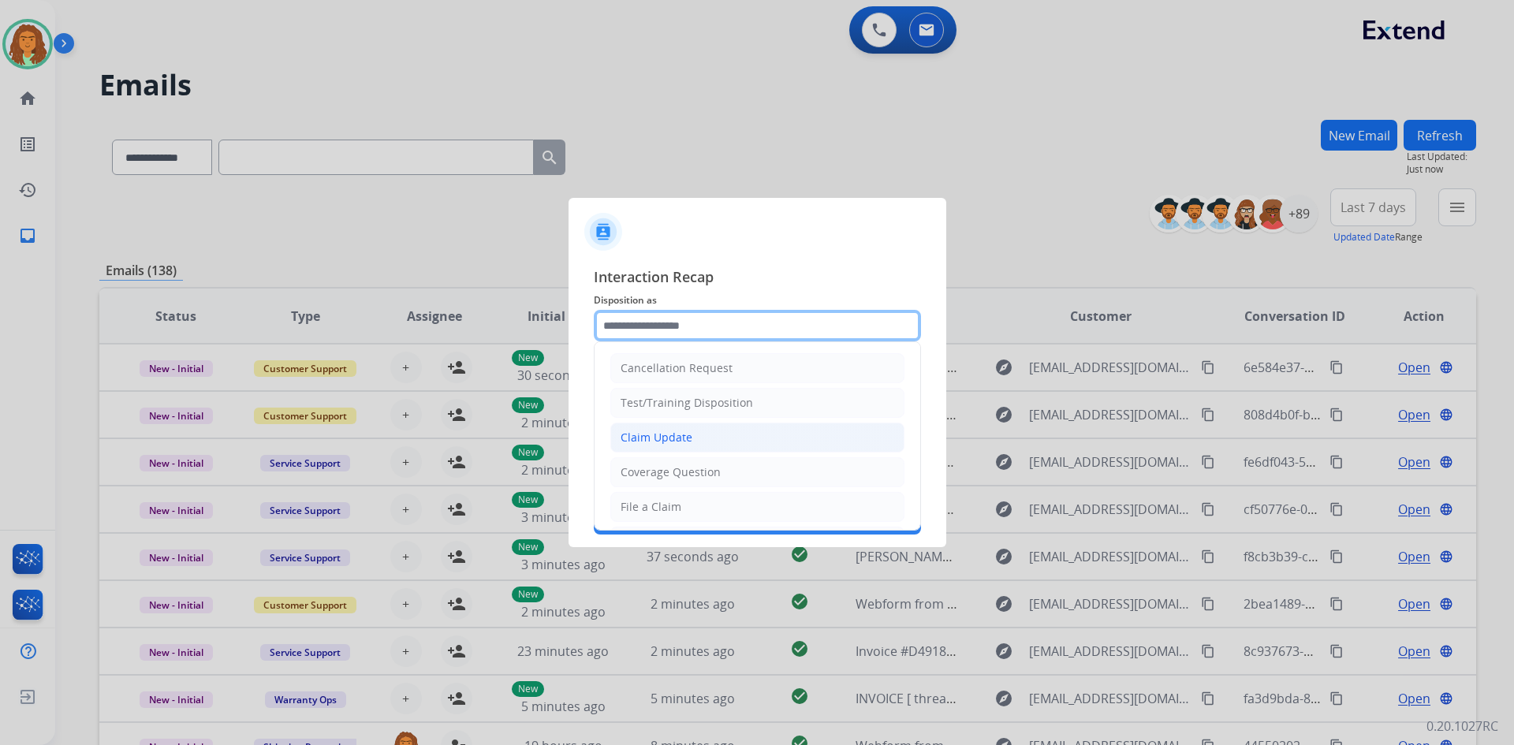
scroll to position [79, 0]
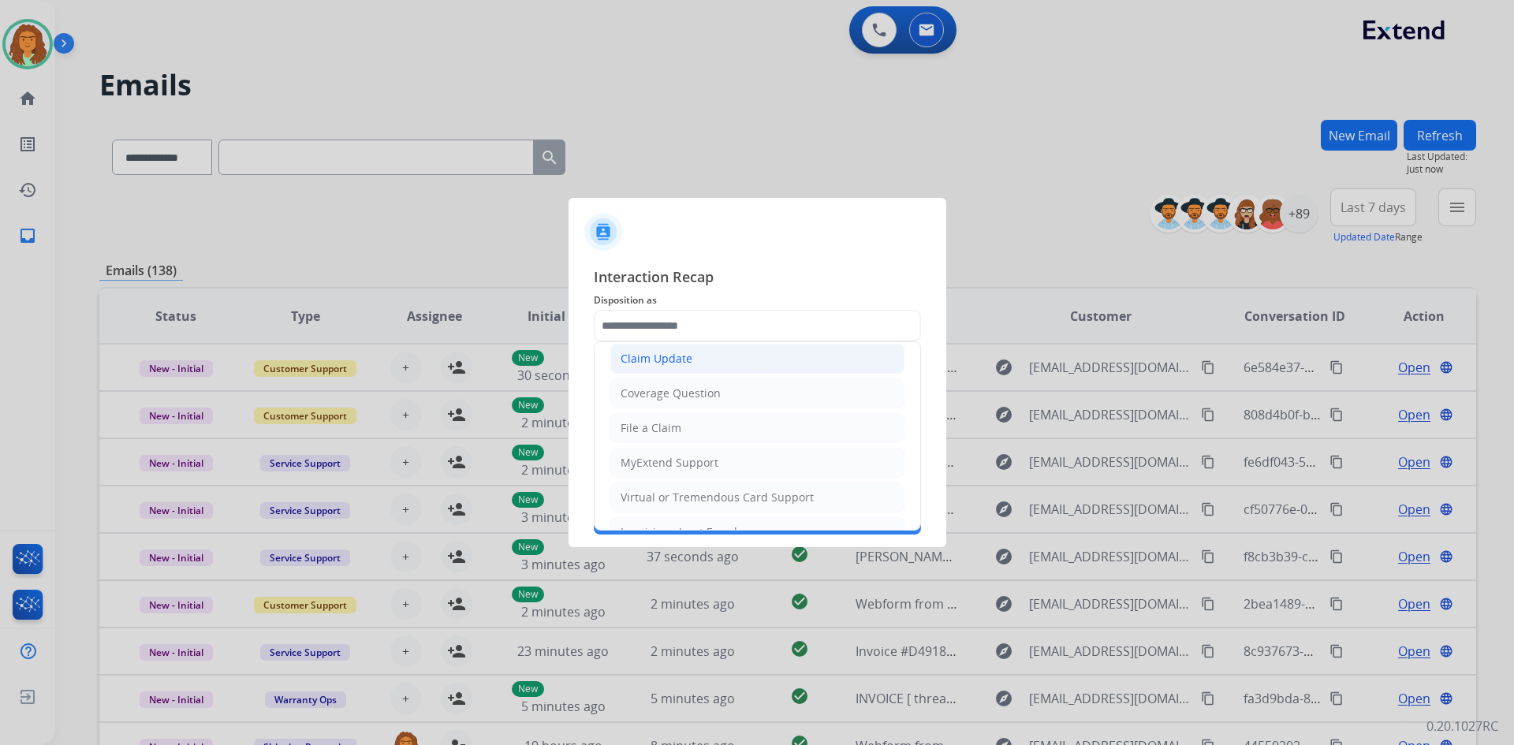
click at [677, 363] on div "Claim Update" at bounding box center [656, 359] width 72 height 16
type input "**********"
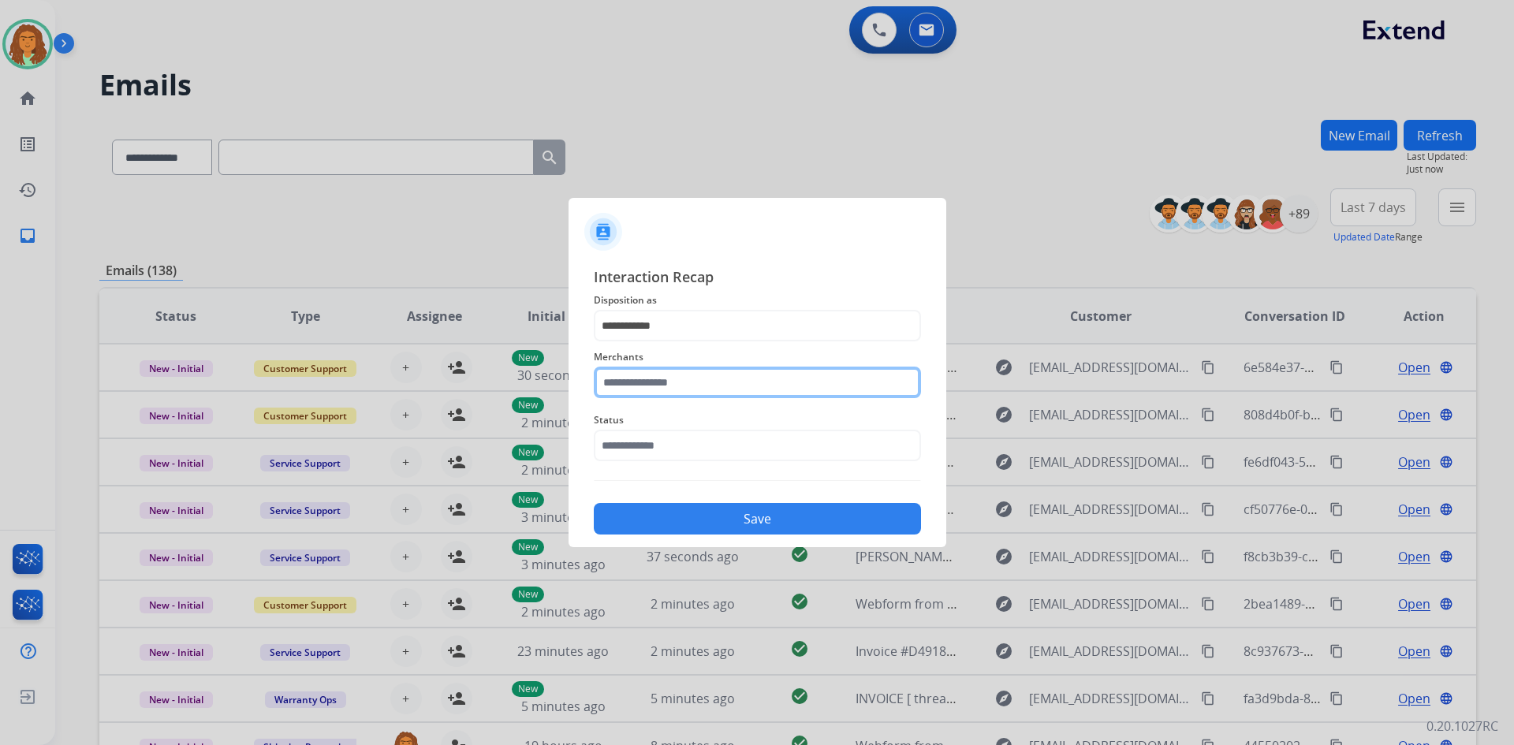
click at [656, 386] on input "text" at bounding box center [757, 383] width 327 height 32
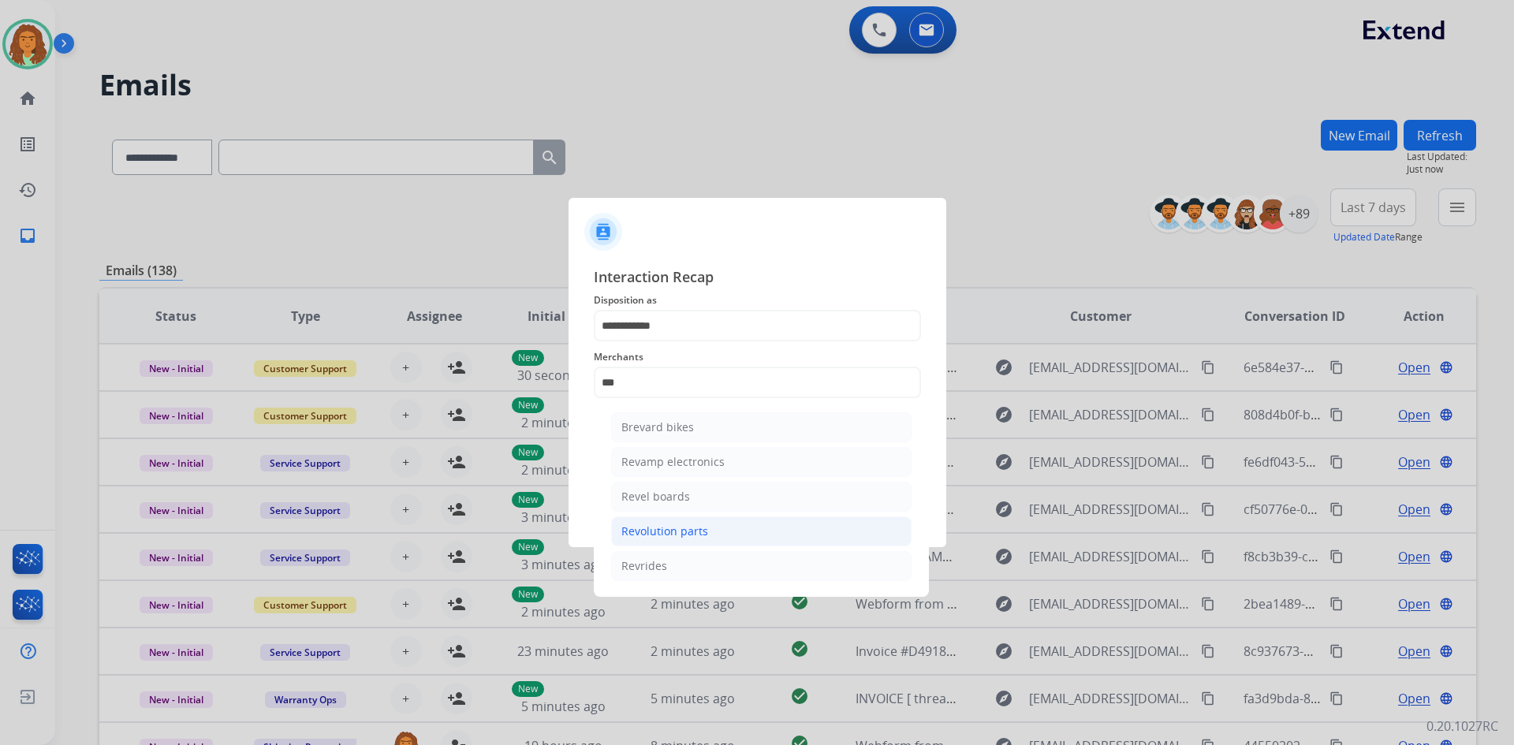
click at [654, 532] on div "Revolution parts" at bounding box center [664, 531] width 87 height 16
type input "**********"
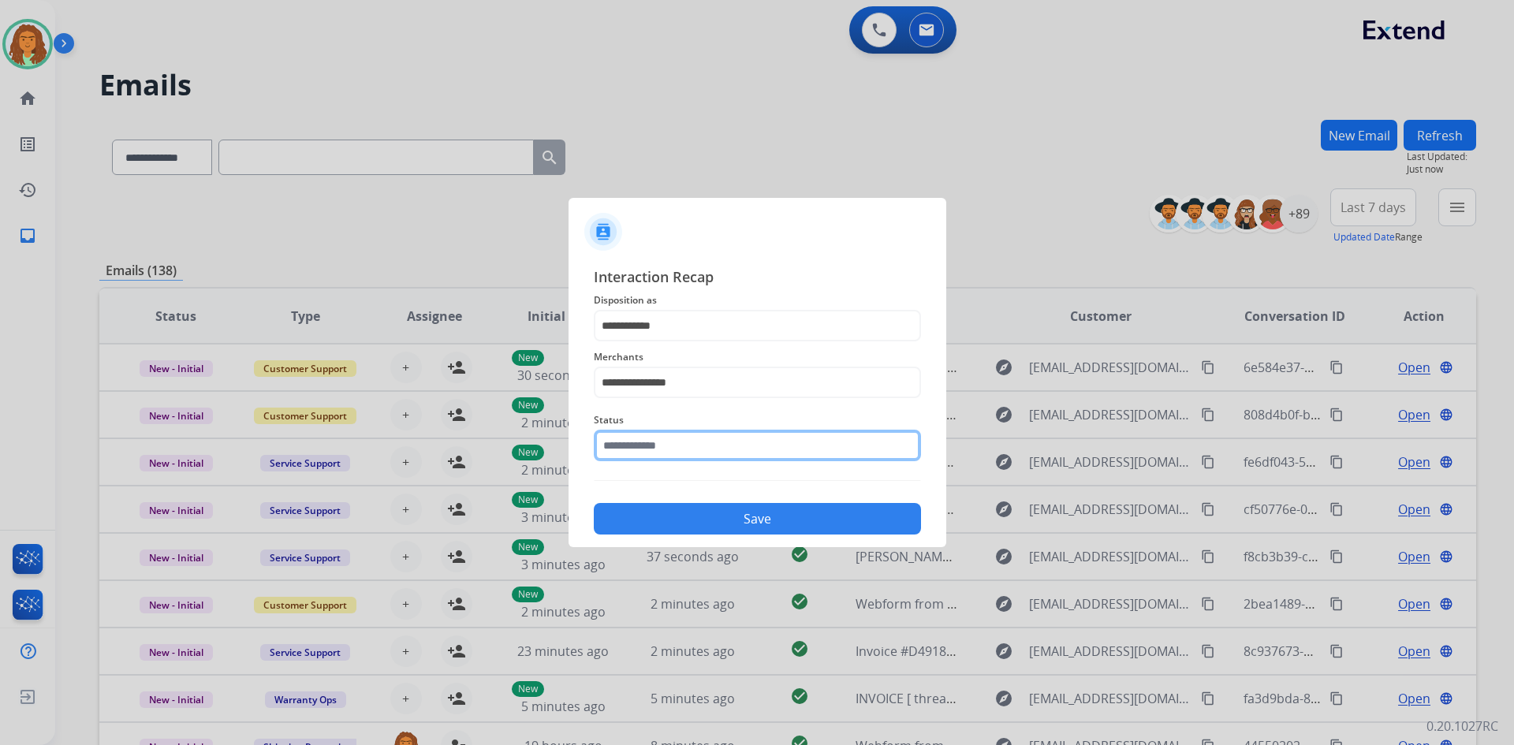
click at [649, 448] on input "text" at bounding box center [757, 446] width 327 height 32
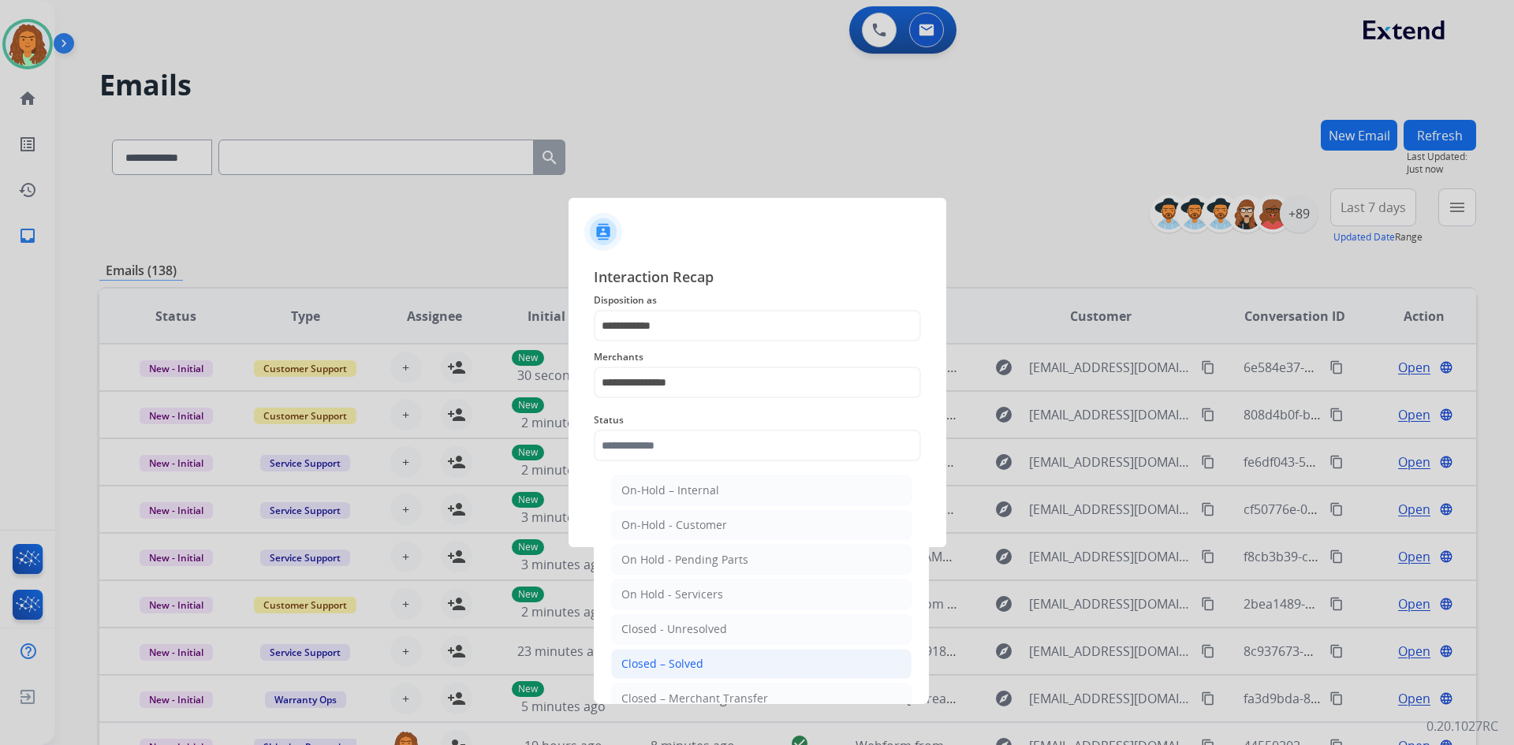
click at [671, 661] on div "Closed – Solved" at bounding box center [662, 664] width 82 height 16
type input "**********"
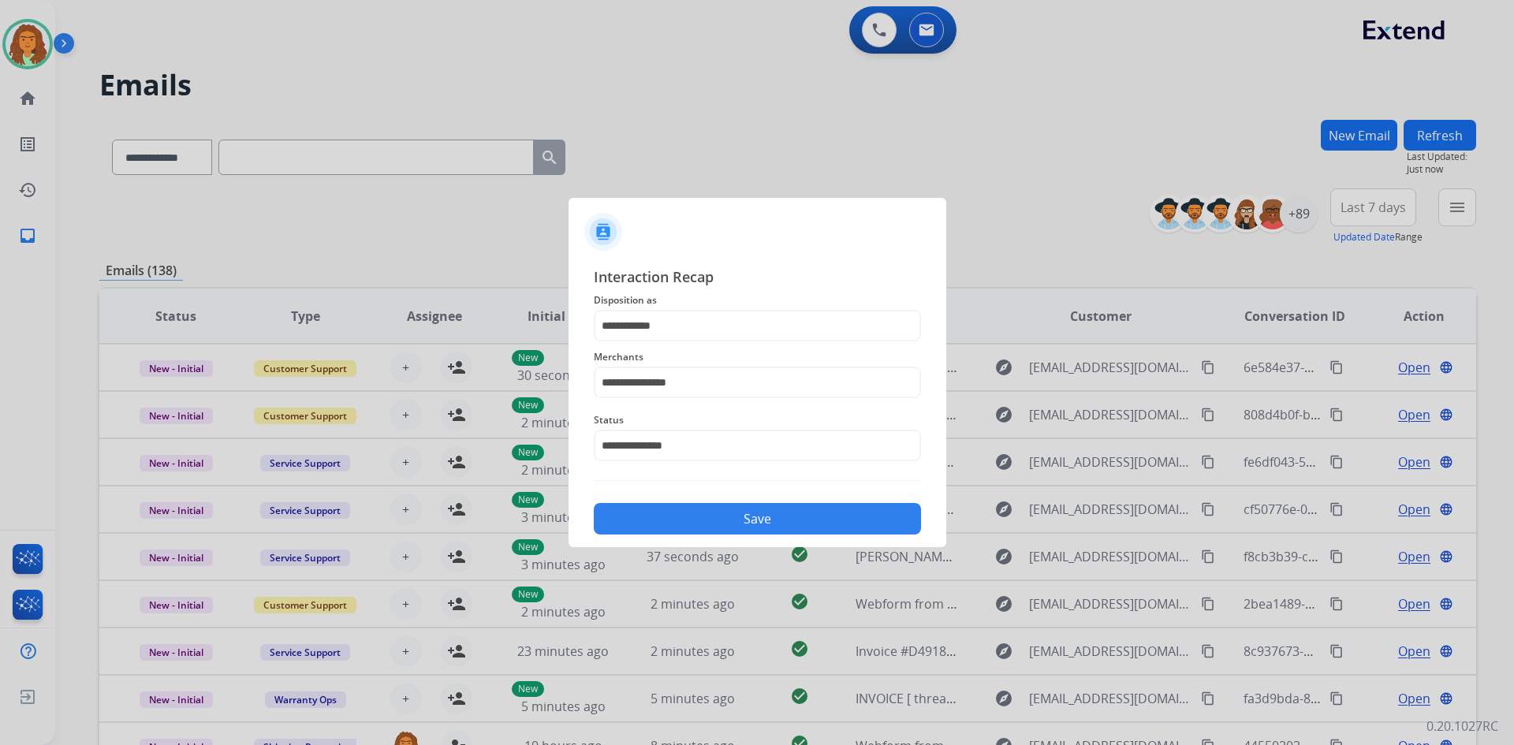
click at [713, 515] on button "Save" at bounding box center [757, 519] width 327 height 32
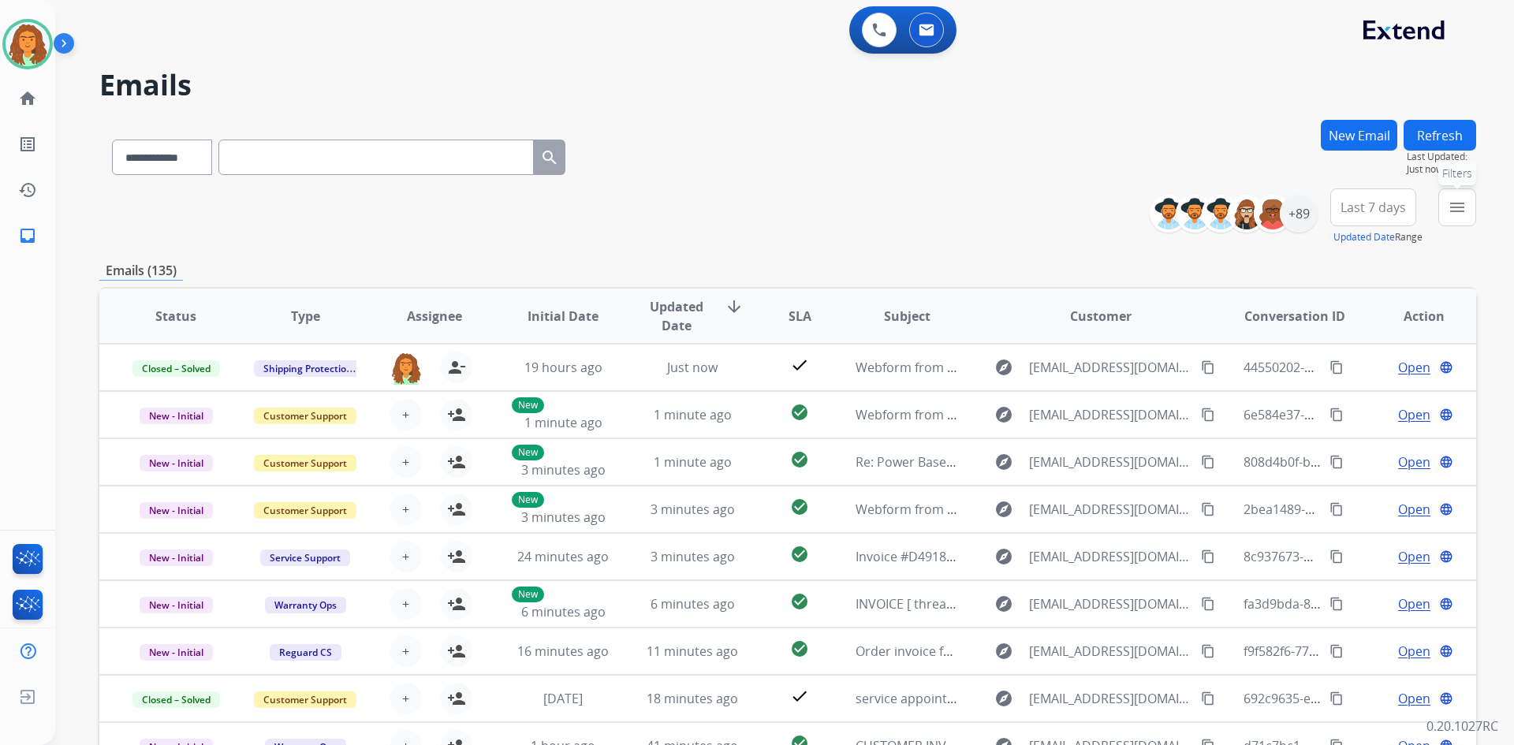
click at [1469, 212] on button "menu Filters" at bounding box center [1457, 207] width 38 height 38
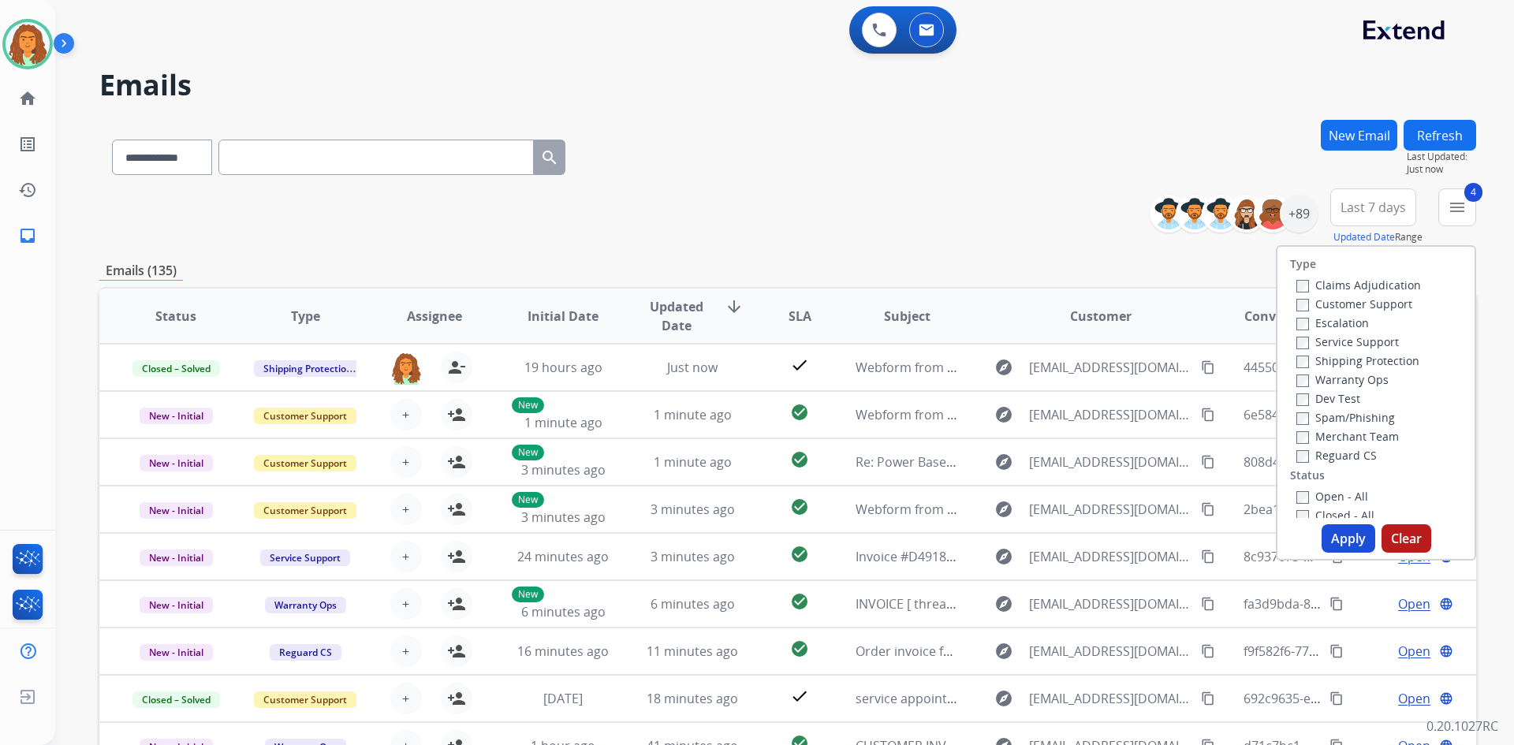
click at [1329, 535] on button "Apply" at bounding box center [1348, 538] width 54 height 28
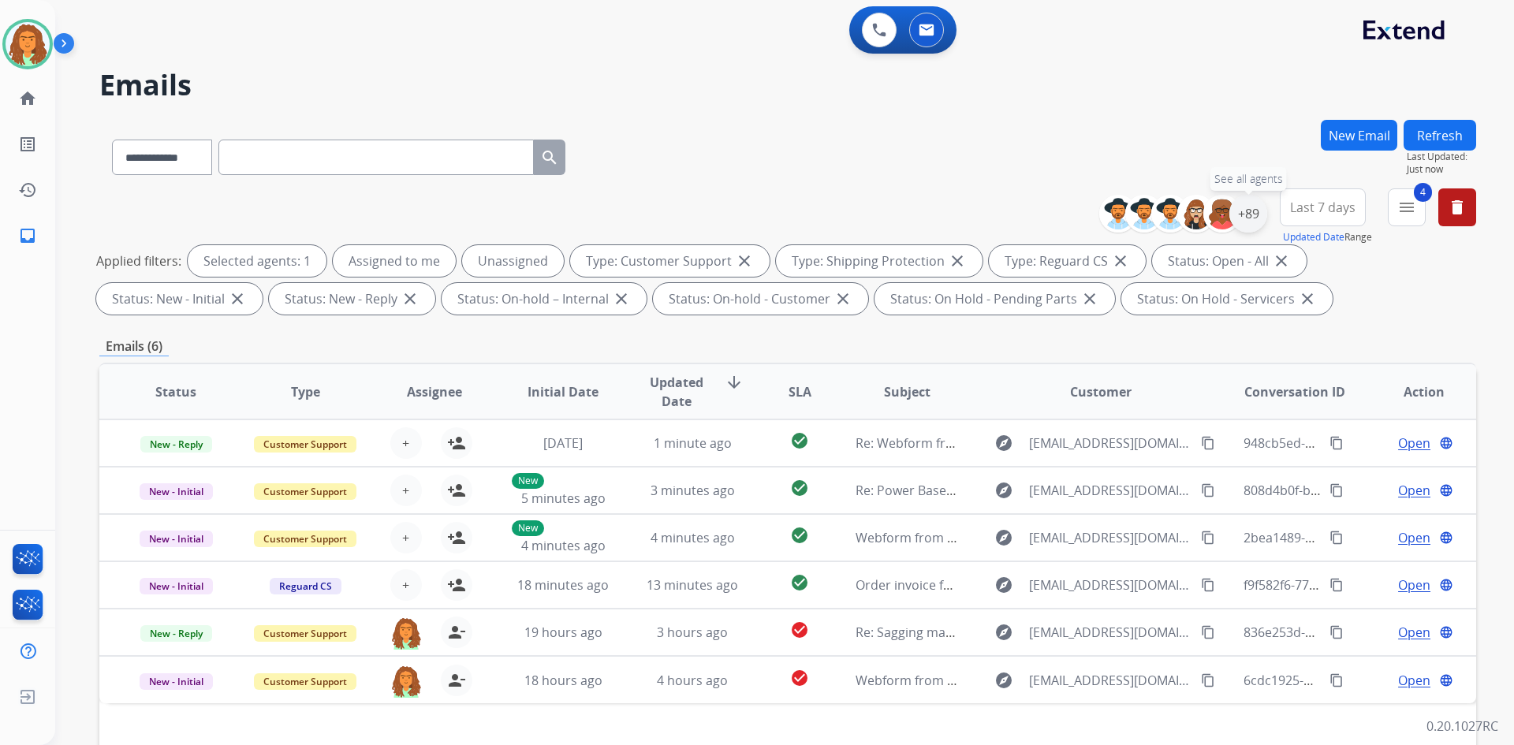
click at [1246, 213] on div "+89" at bounding box center [1248, 214] width 38 height 38
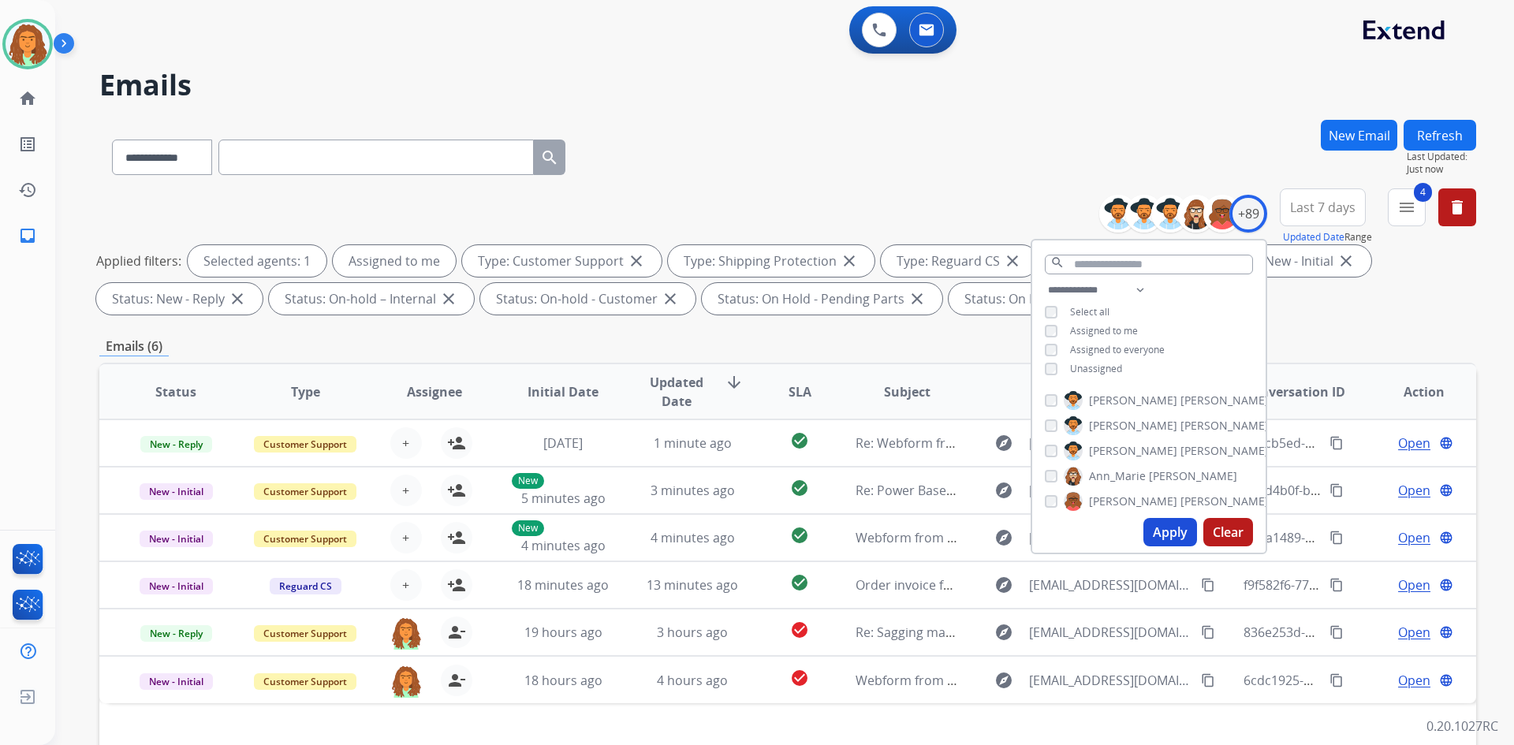
click at [1162, 531] on button "Apply" at bounding box center [1170, 532] width 54 height 28
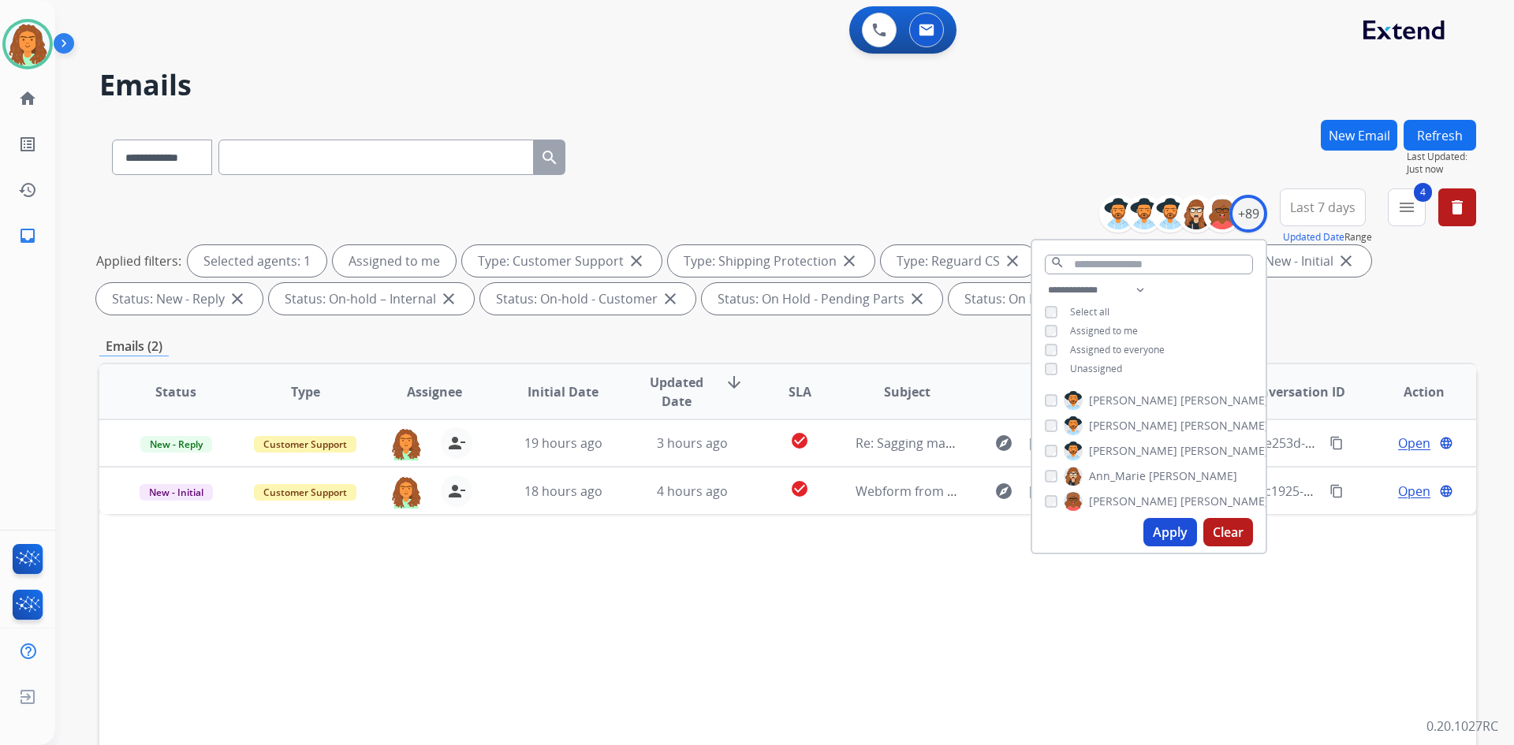
click at [1160, 535] on button "Apply" at bounding box center [1170, 532] width 54 height 28
click at [885, 613] on div "Status Type Assignee Initial Date Updated Date arrow_downward SLA Subject Custo…" at bounding box center [787, 627] width 1376 height 528
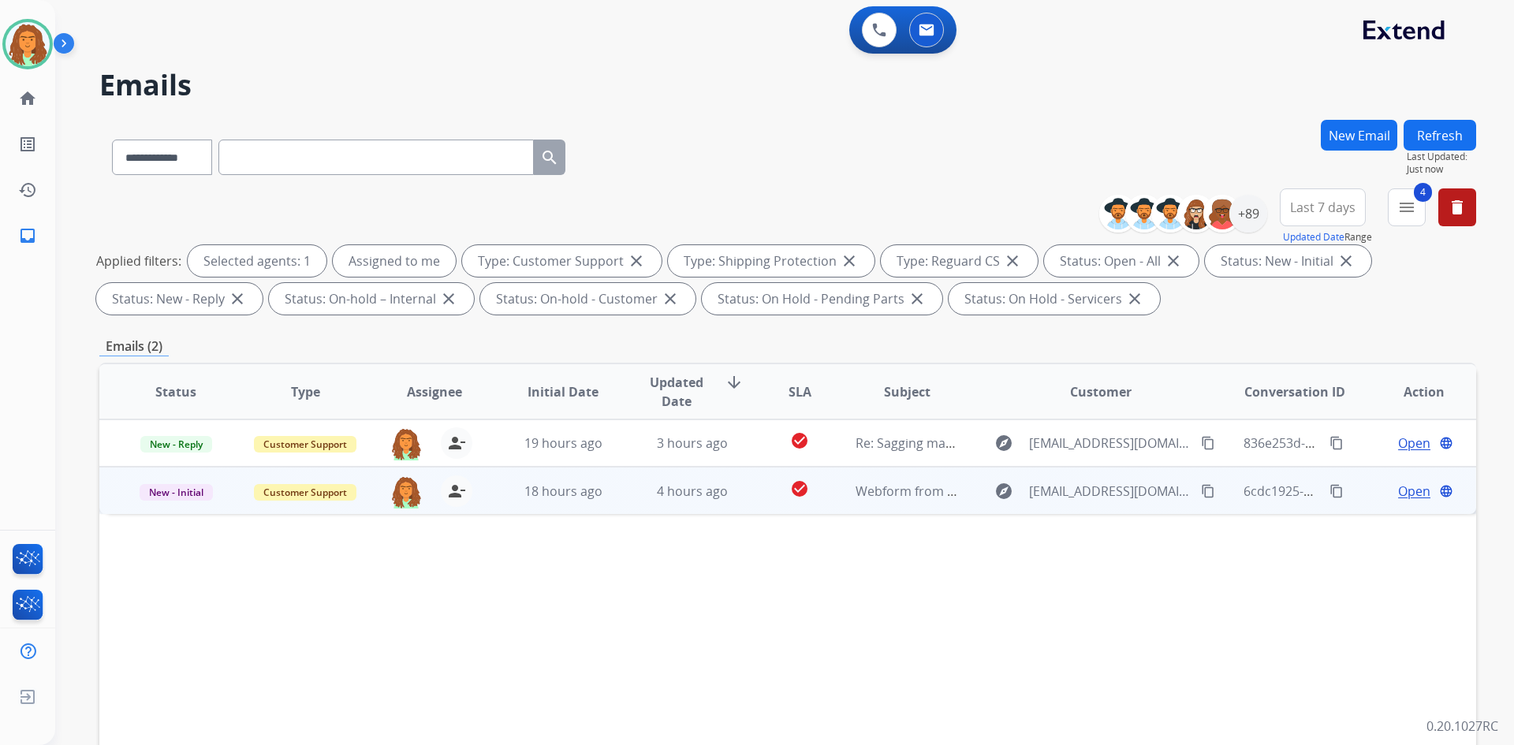
click at [694, 502] on td "4 hours ago" at bounding box center [680, 490] width 129 height 47
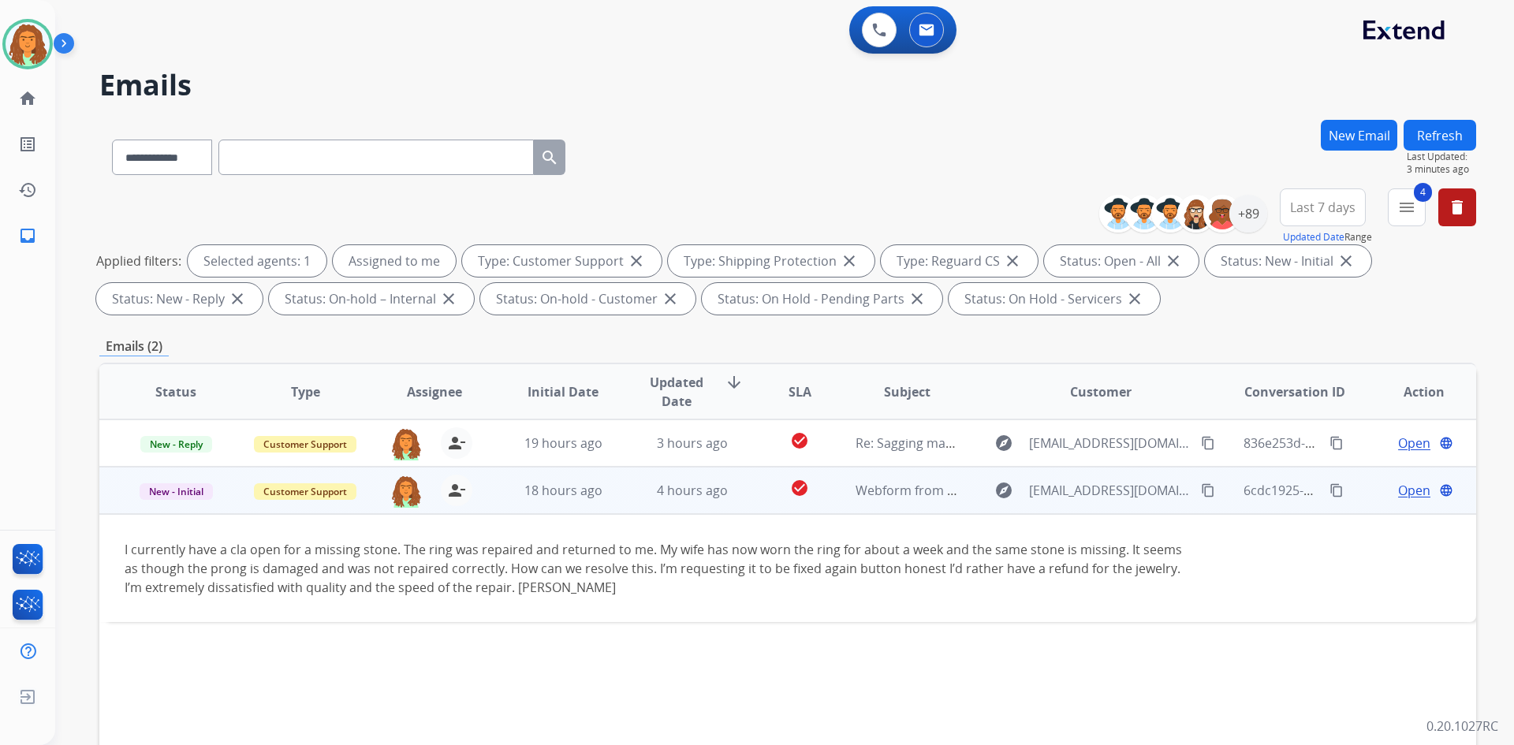
click at [1398, 493] on span "Open" at bounding box center [1414, 490] width 32 height 19
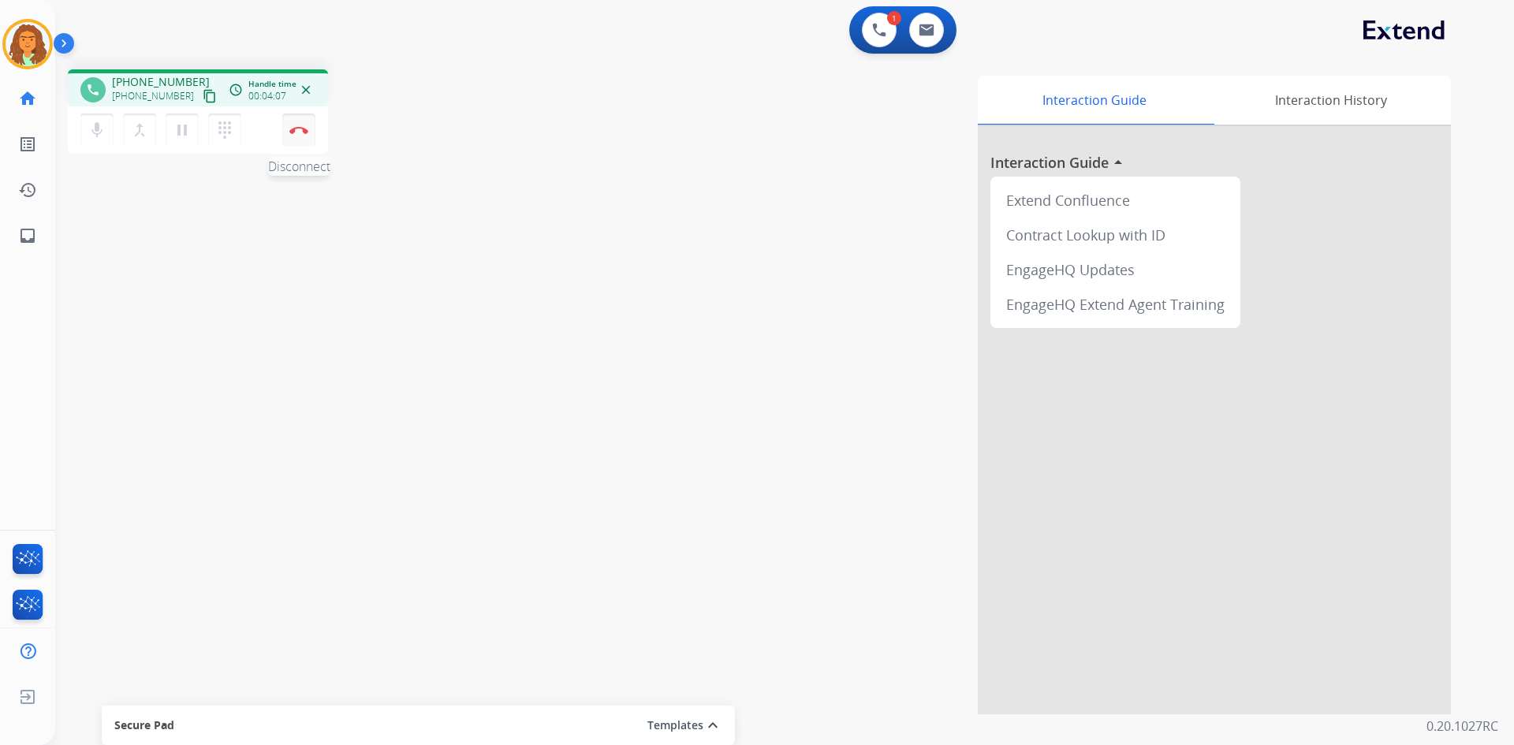
click at [301, 132] on img at bounding box center [298, 130] width 19 height 8
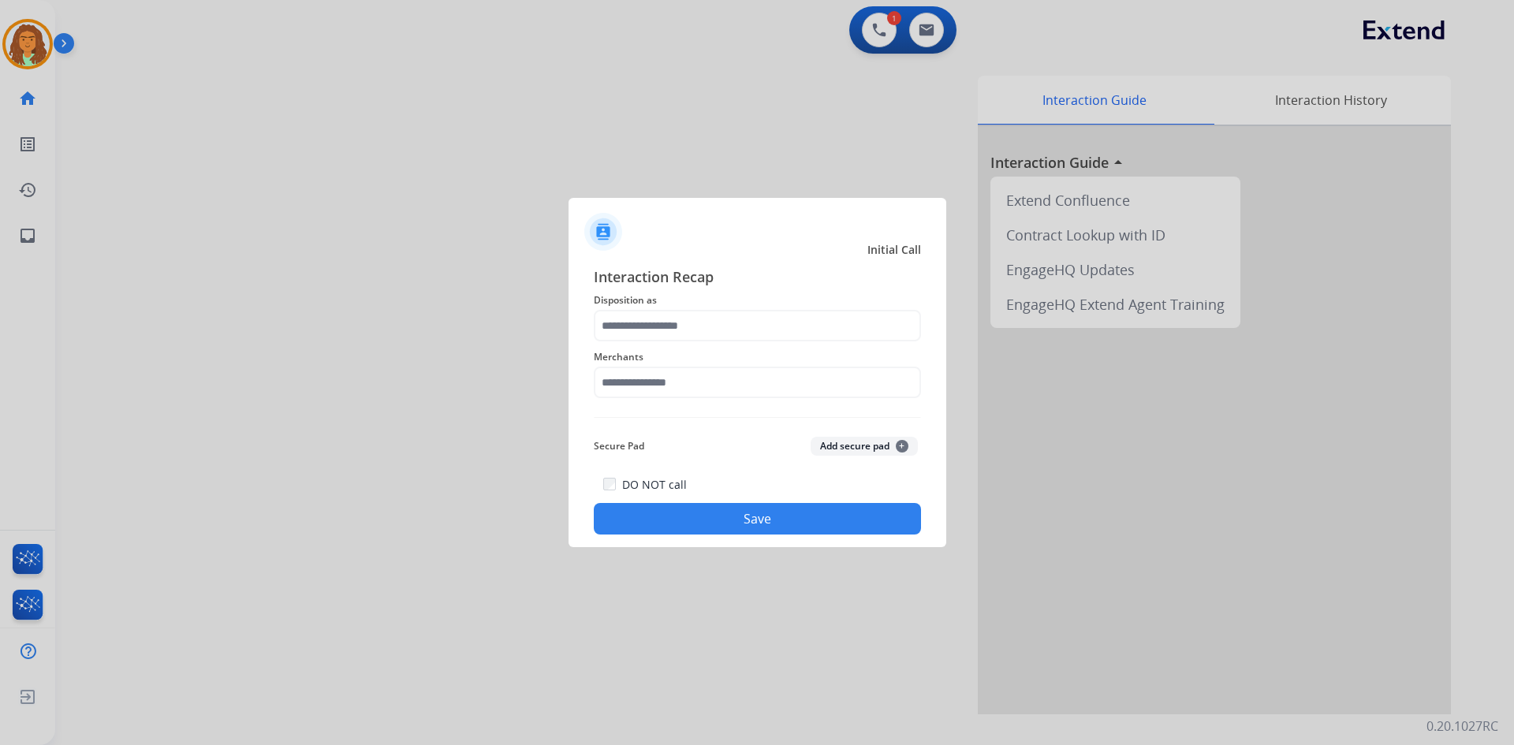
click at [630, 309] on span "Disposition as" at bounding box center [757, 300] width 327 height 19
click at [635, 324] on input "text" at bounding box center [757, 326] width 327 height 32
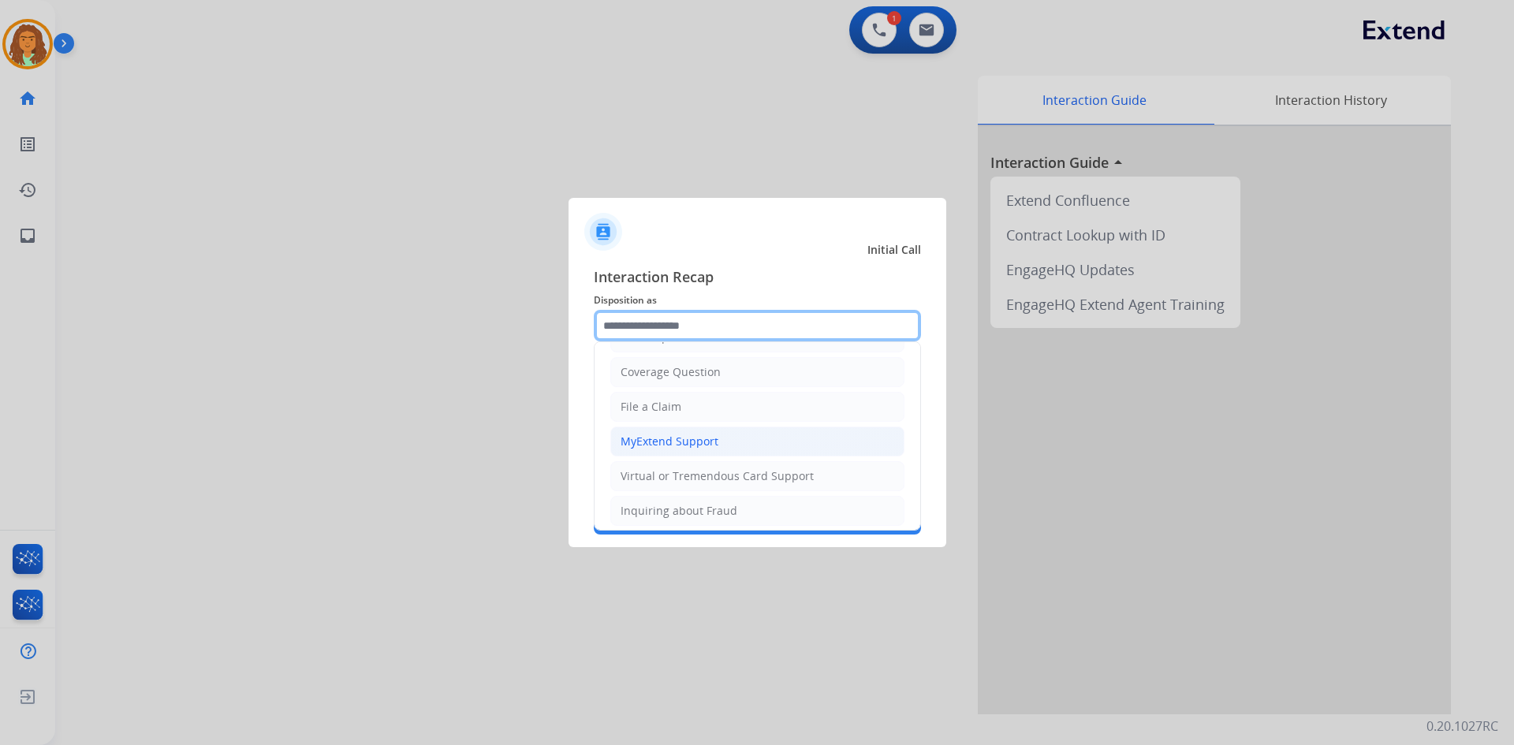
scroll to position [9, 0]
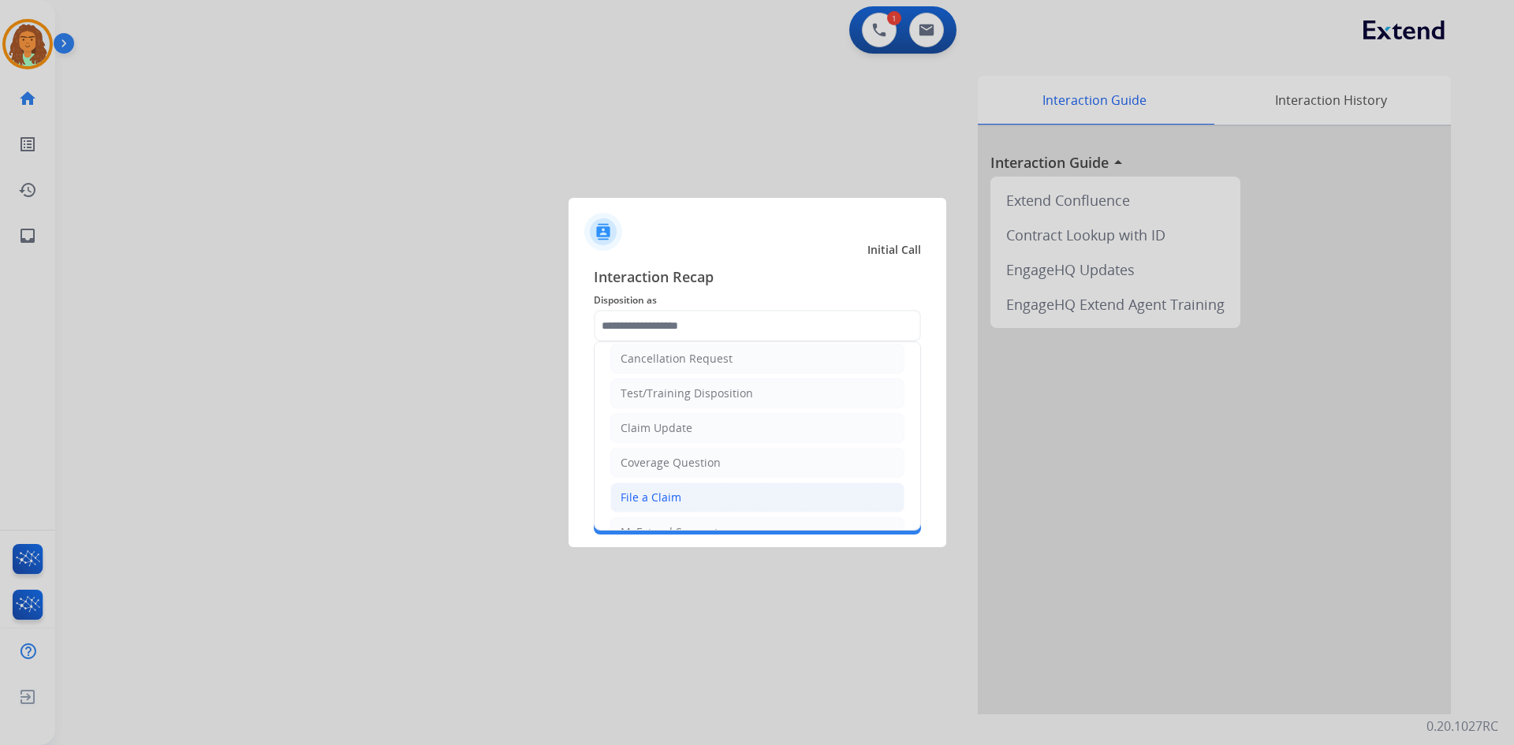
click at [646, 498] on div "File a Claim" at bounding box center [650, 498] width 61 height 16
type input "**********"
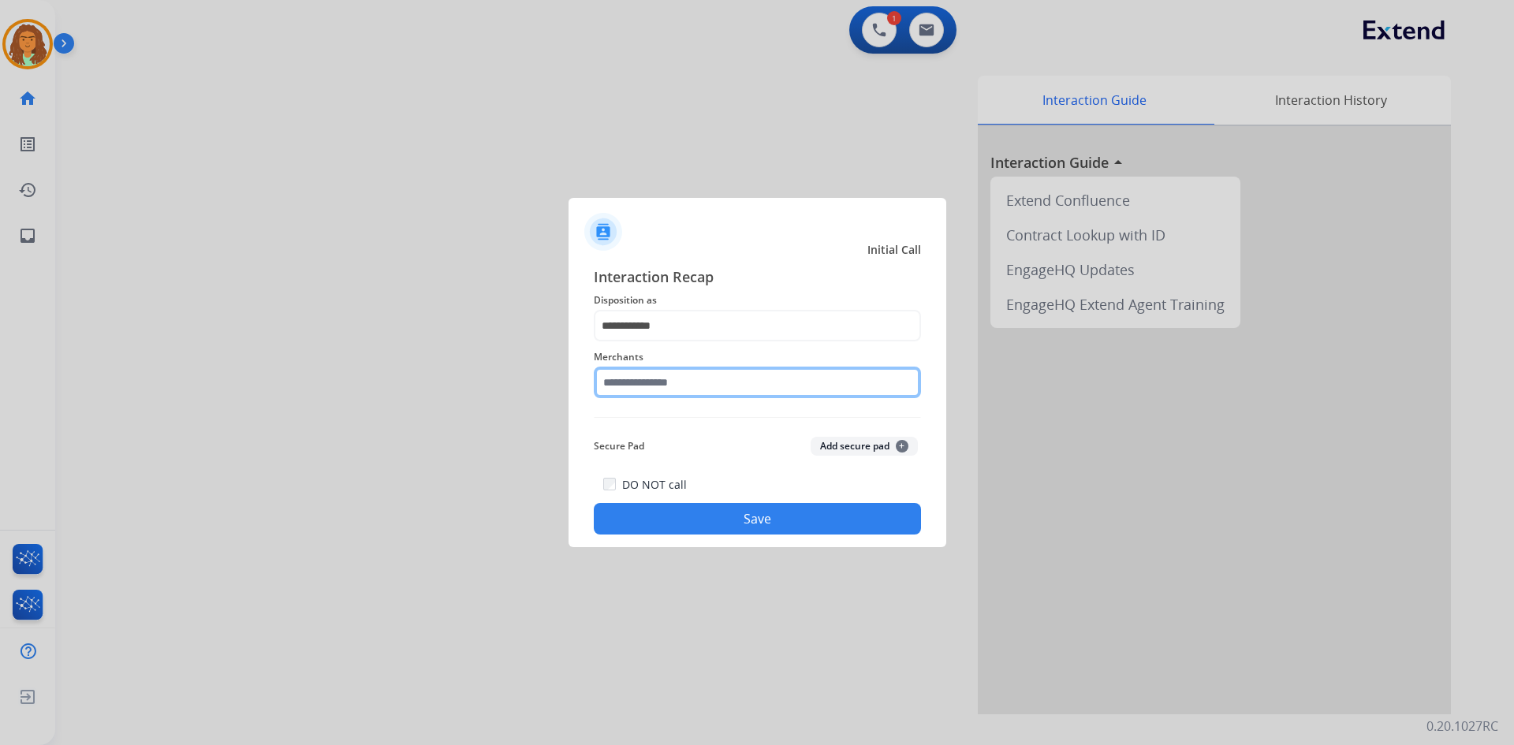
click at [639, 379] on input "text" at bounding box center [757, 383] width 327 height 32
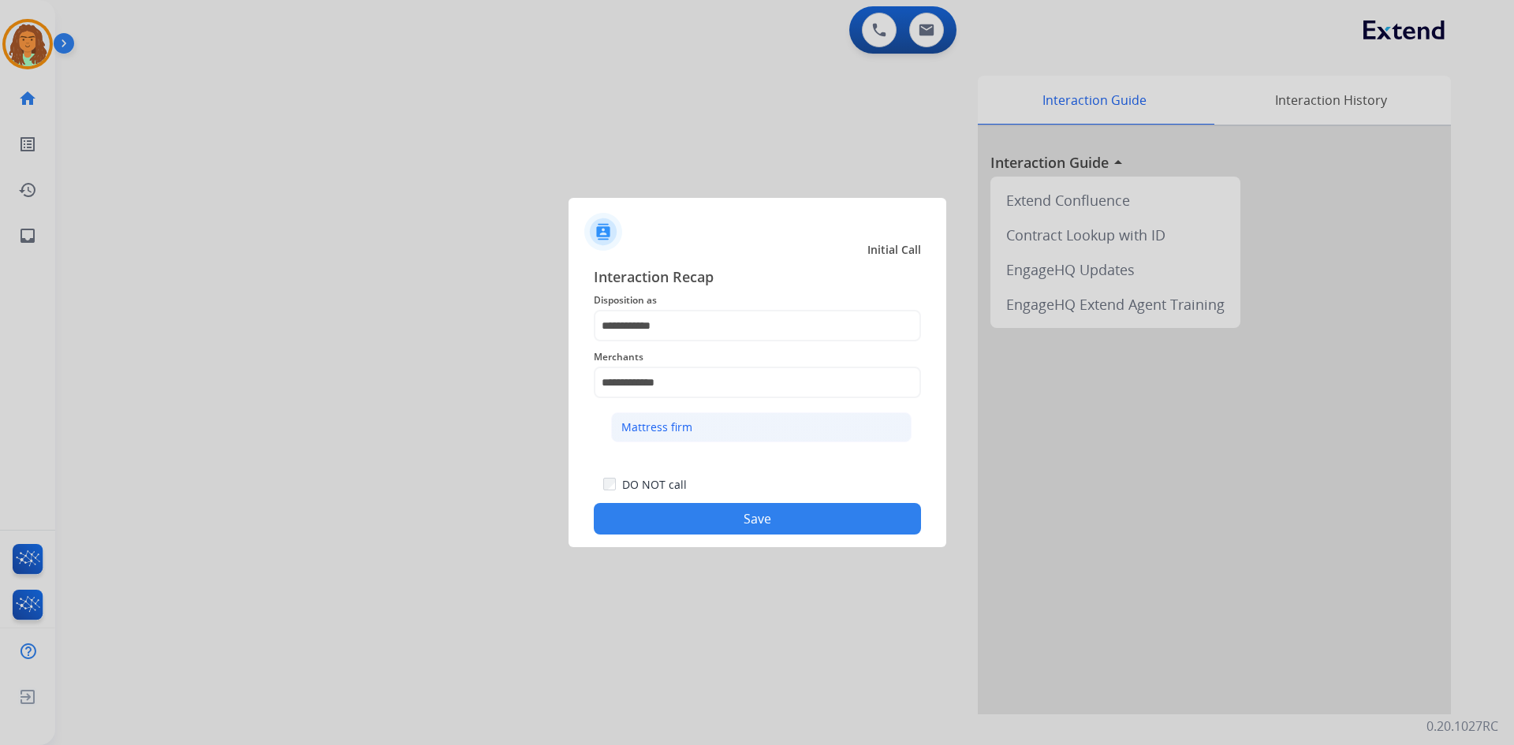
click at [671, 427] on div "Mattress firm" at bounding box center [656, 427] width 71 height 16
type input "**********"
click at [748, 511] on button "Save" at bounding box center [757, 519] width 327 height 32
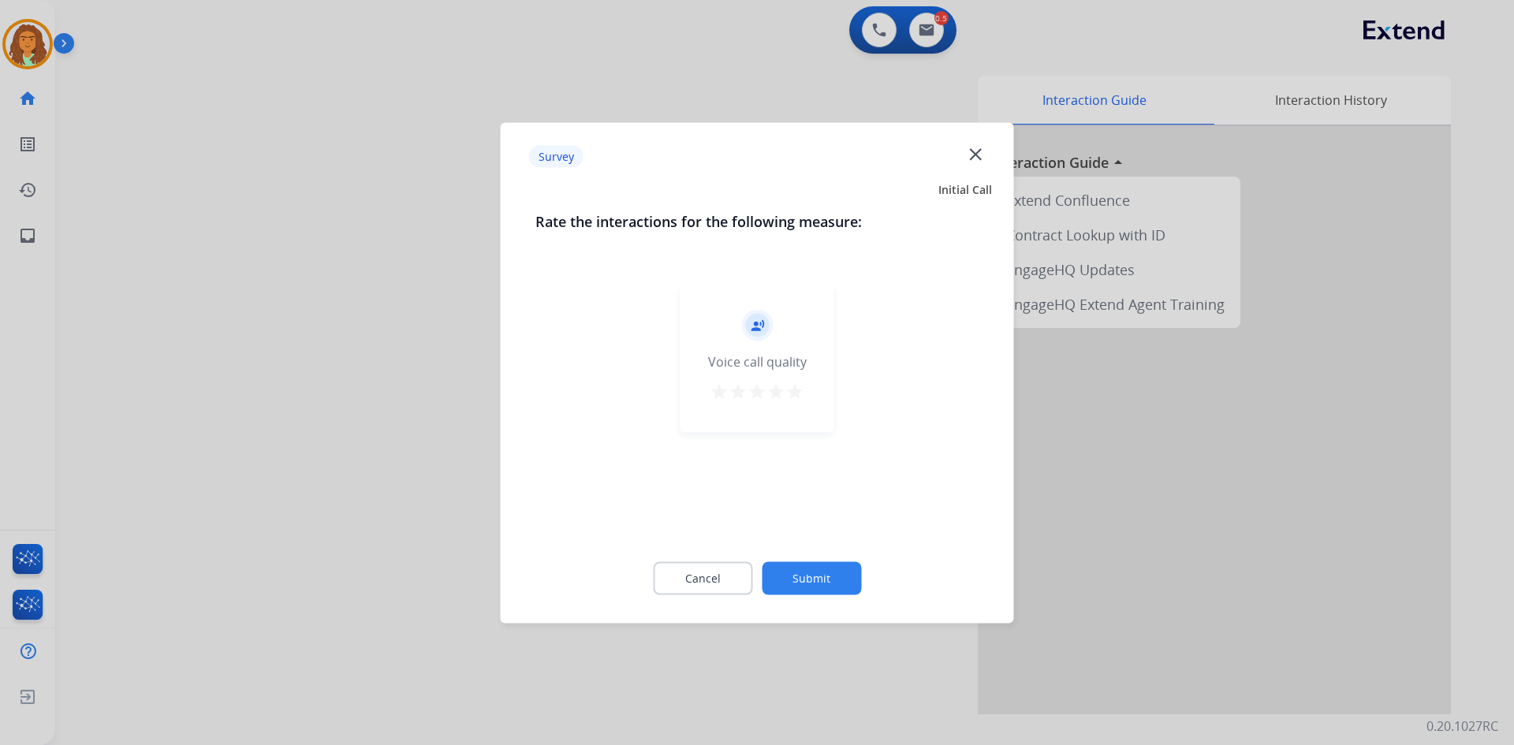
click at [798, 392] on mat-icon "star" at bounding box center [794, 391] width 19 height 19
click at [818, 570] on button "Submit" at bounding box center [811, 577] width 99 height 33
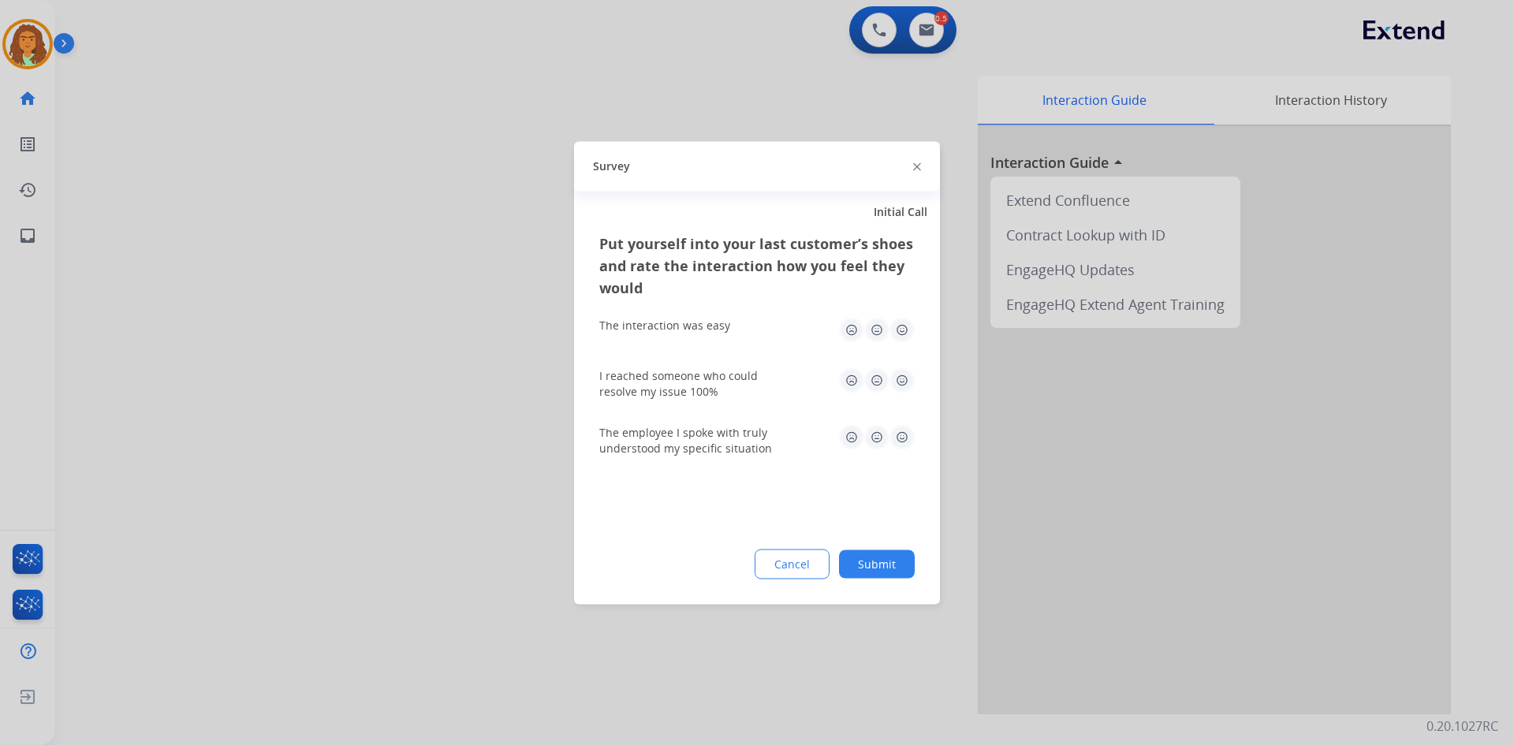
click at [904, 330] on img at bounding box center [901, 329] width 25 height 25
click at [902, 382] on img at bounding box center [901, 379] width 25 height 25
click at [902, 431] on img at bounding box center [901, 436] width 25 height 25
drag, startPoint x: 885, startPoint y: 563, endPoint x: 895, endPoint y: 528, distance: 36.2
click at [887, 561] on button "Submit" at bounding box center [877, 563] width 76 height 28
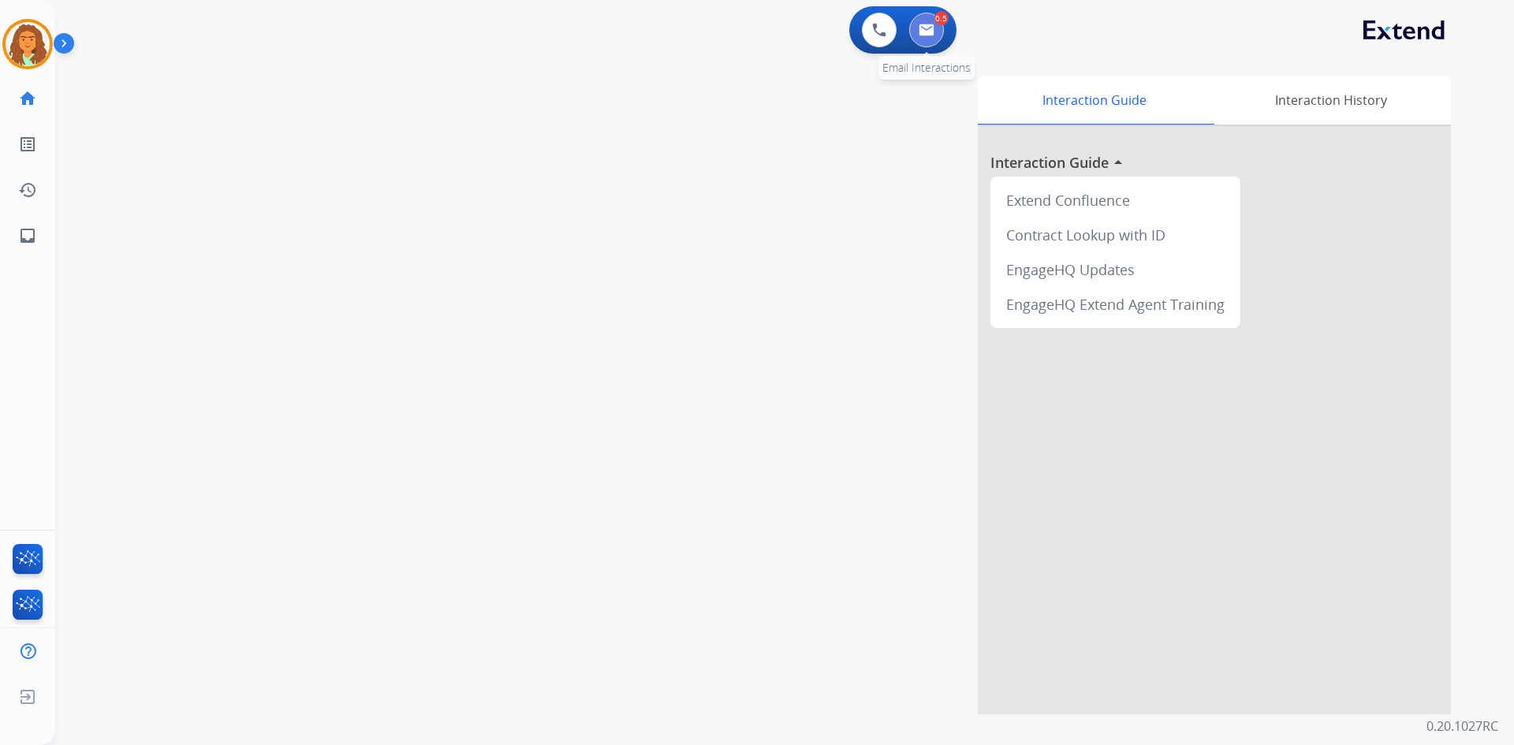
click at [933, 32] on img at bounding box center [926, 30] width 16 height 13
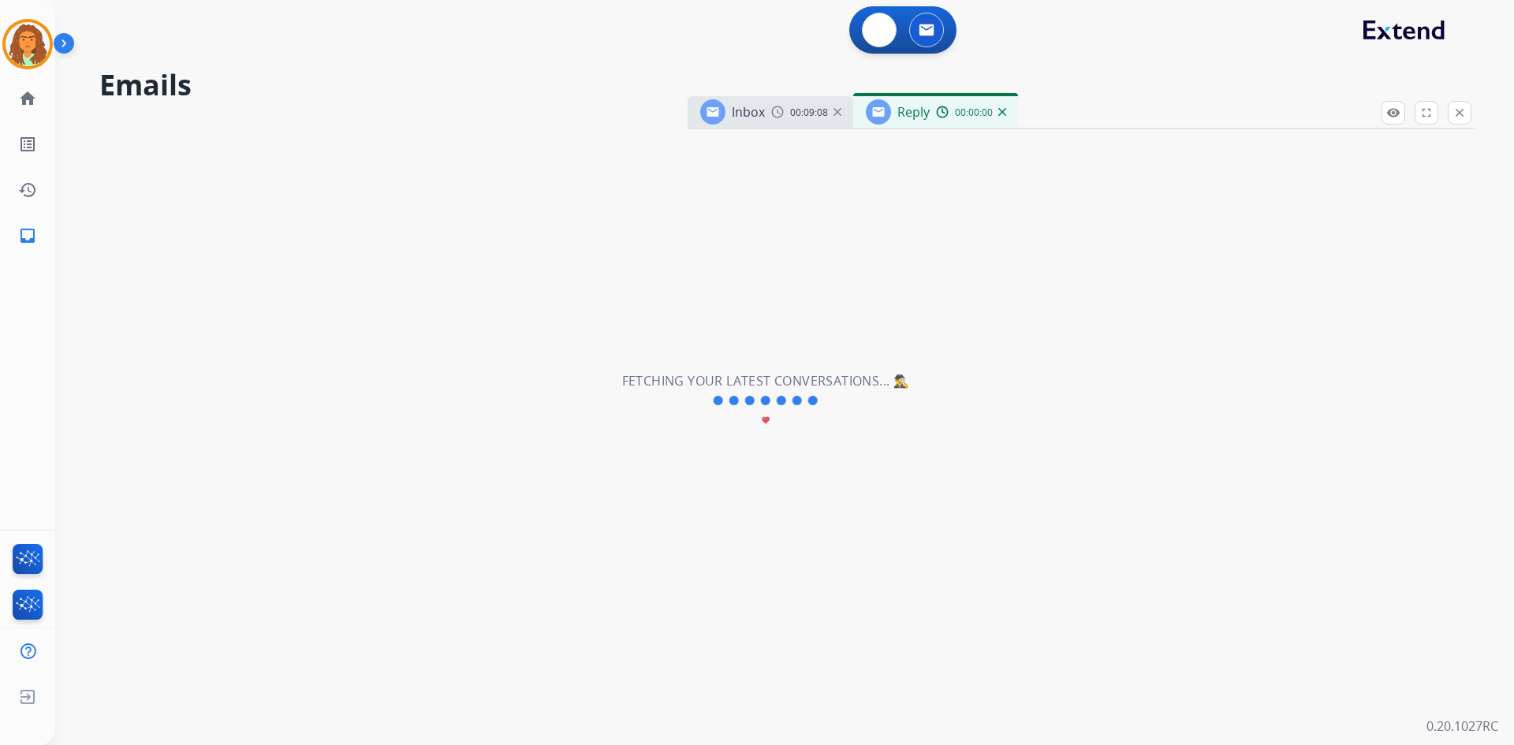
select select "**********"
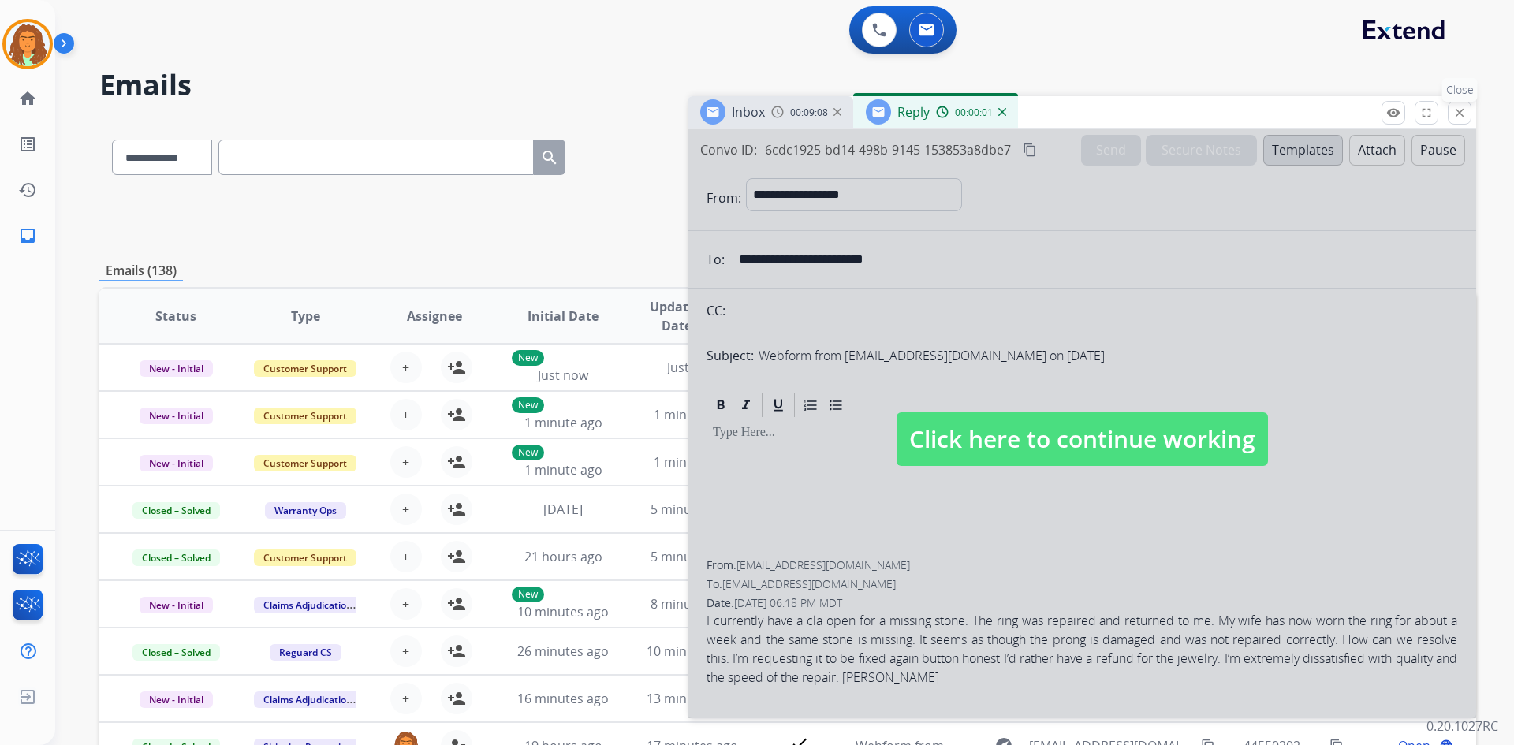
click at [1463, 114] on mat-icon "close" at bounding box center [1459, 113] width 14 height 14
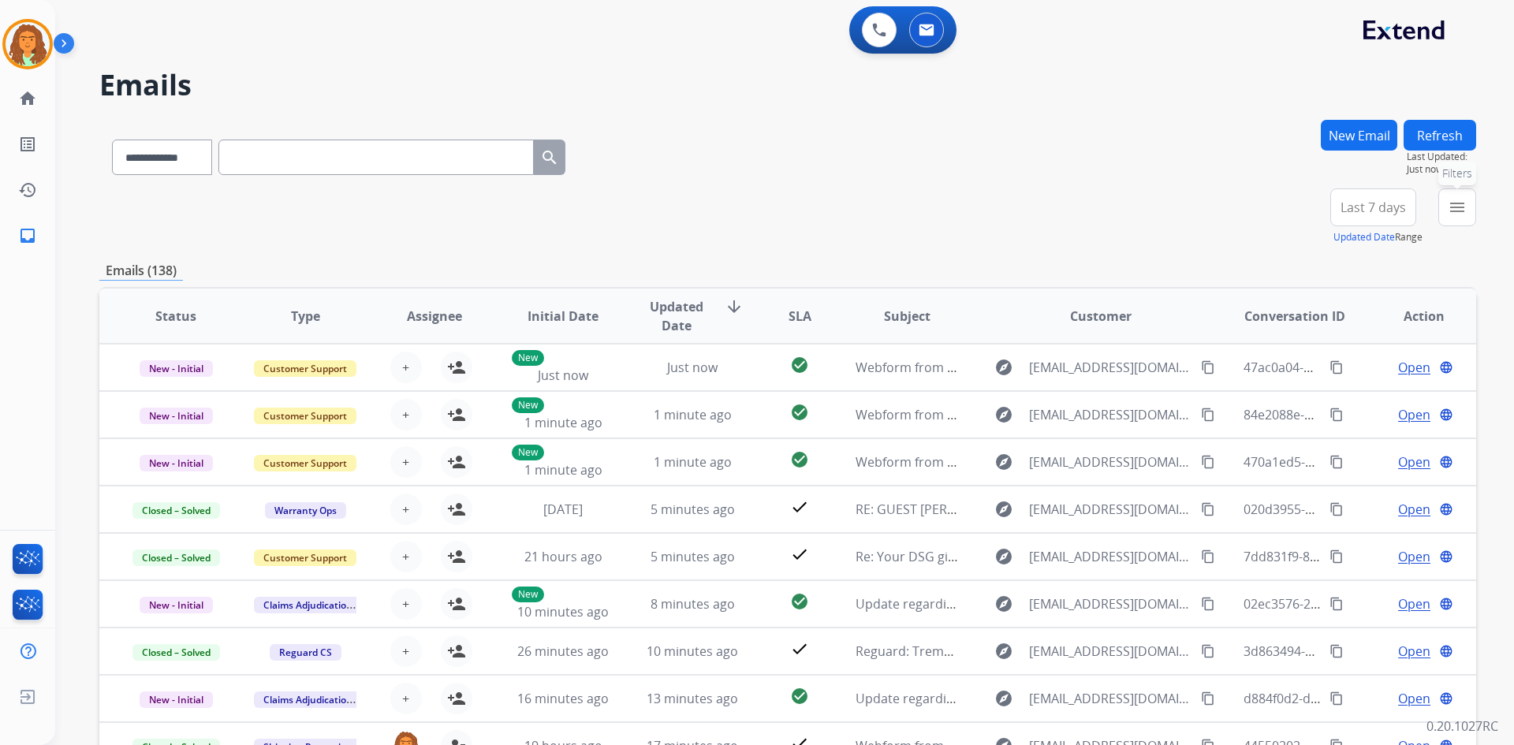
click at [1455, 203] on mat-icon "menu" at bounding box center [1456, 207] width 19 height 19
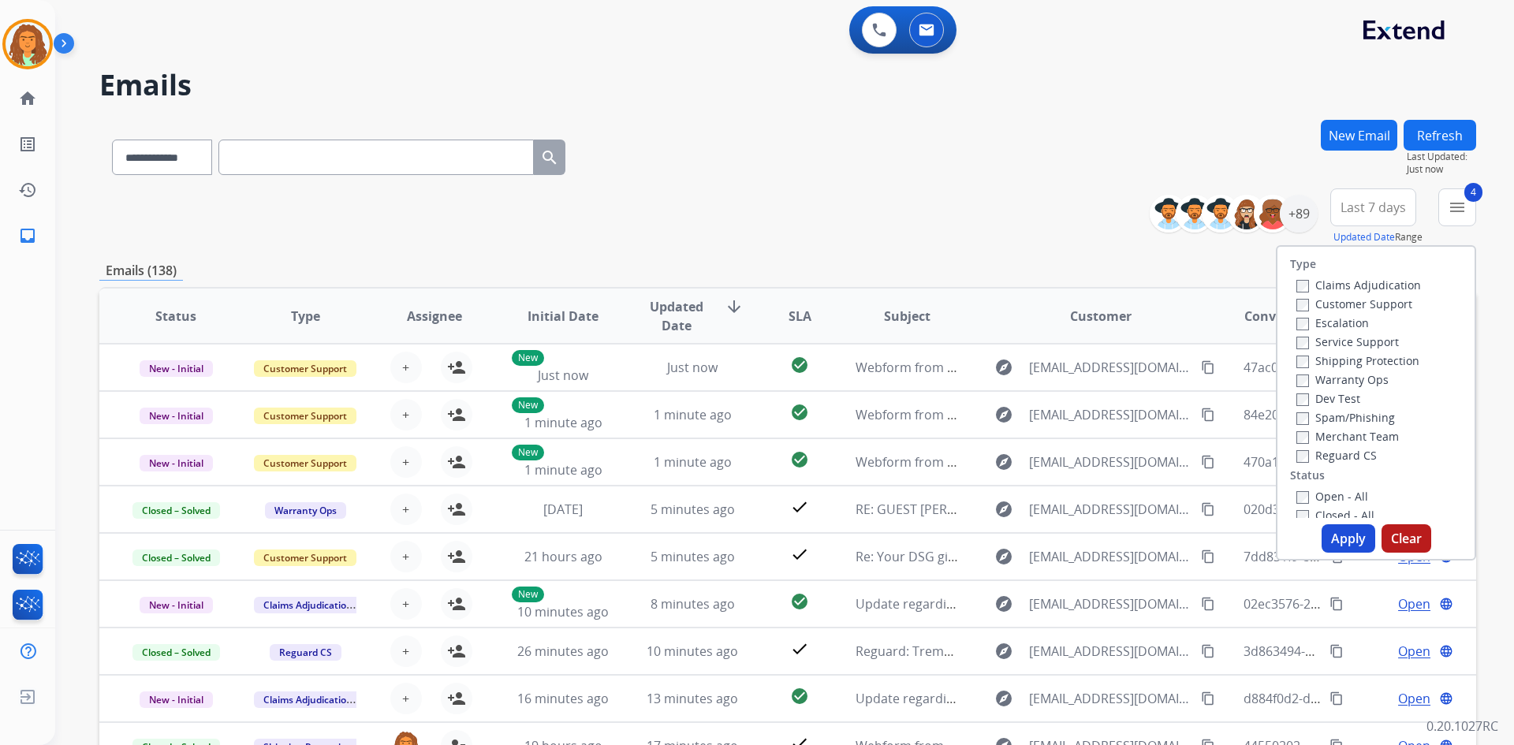
click at [1332, 535] on button "Apply" at bounding box center [1348, 538] width 54 height 28
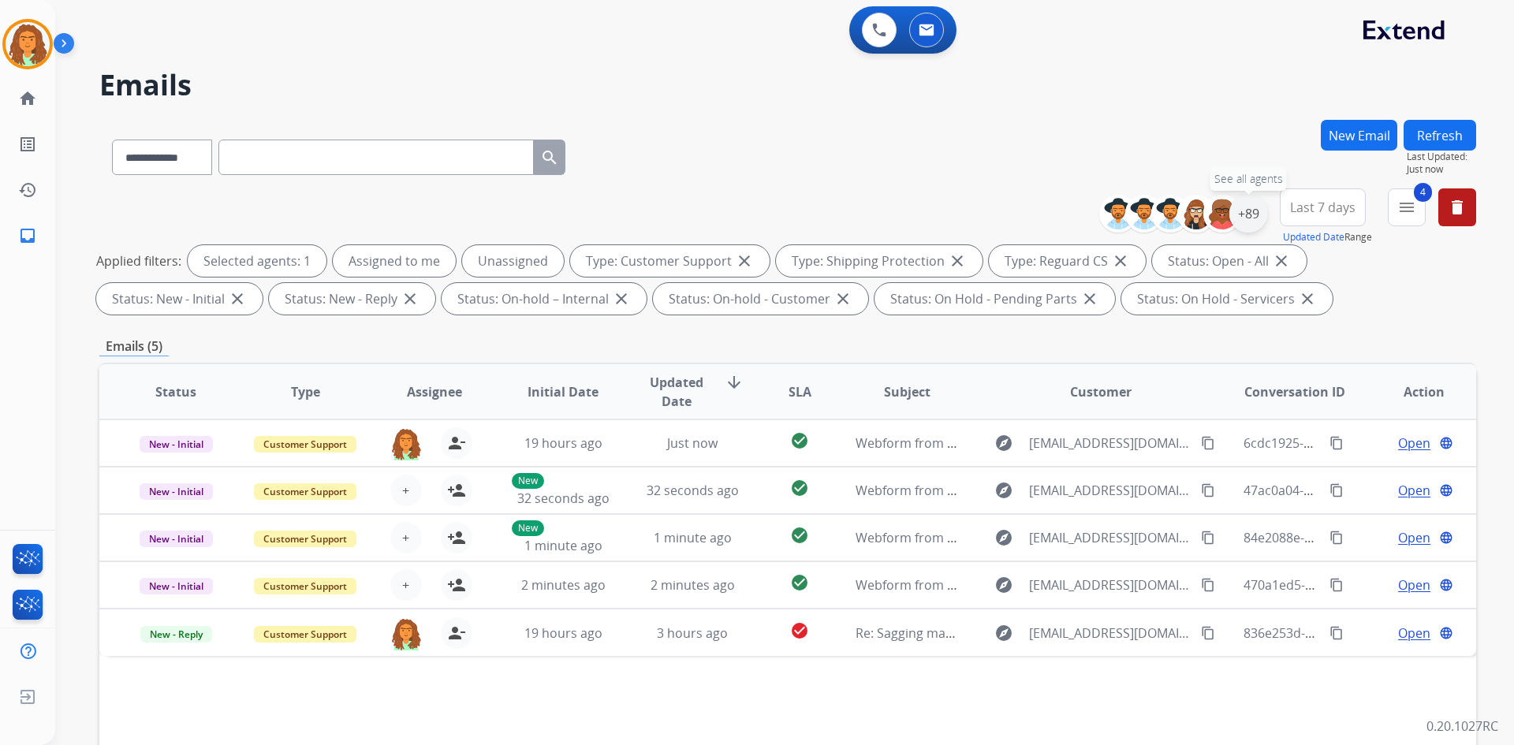
click at [1247, 220] on div "+89" at bounding box center [1248, 214] width 38 height 38
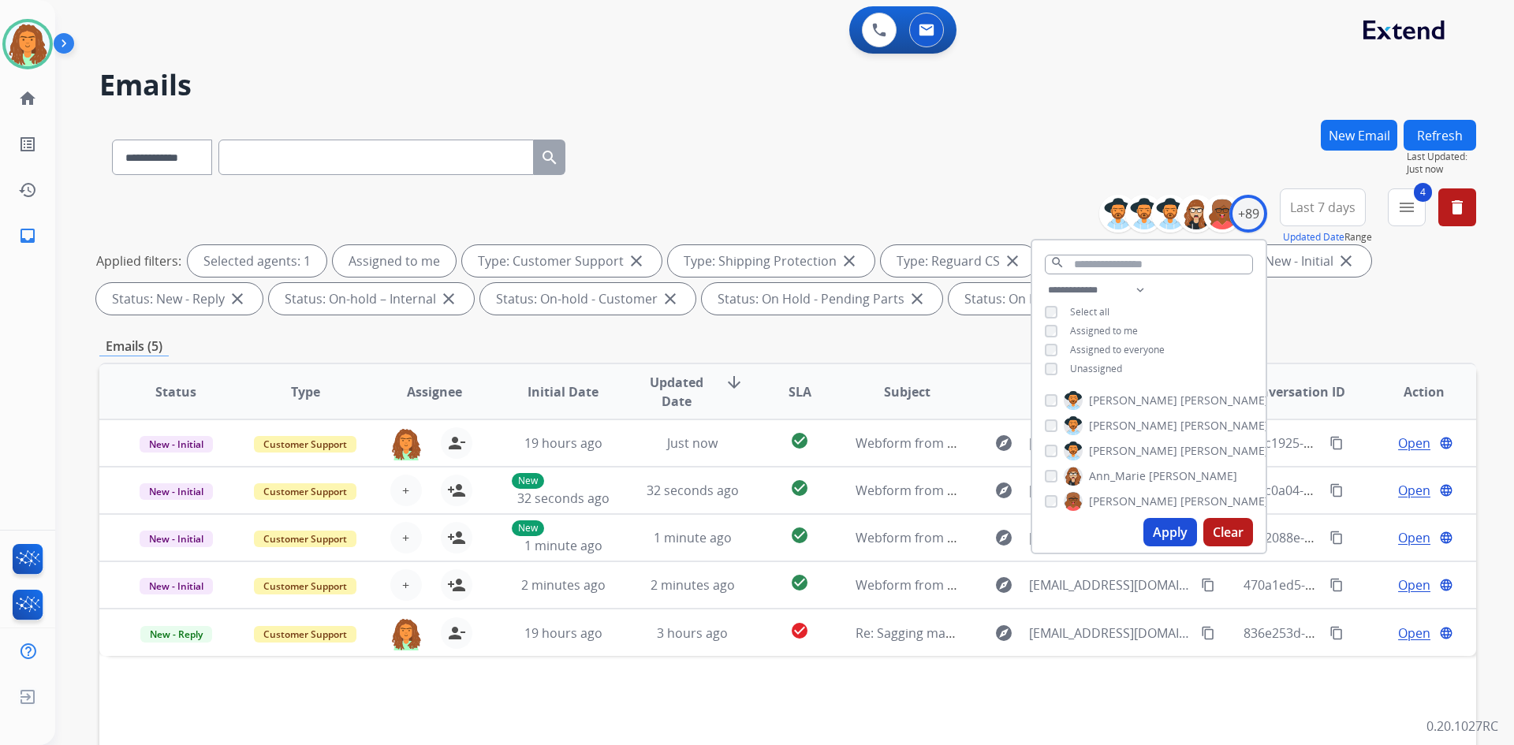
click at [1163, 531] on button "Apply" at bounding box center [1170, 532] width 54 height 28
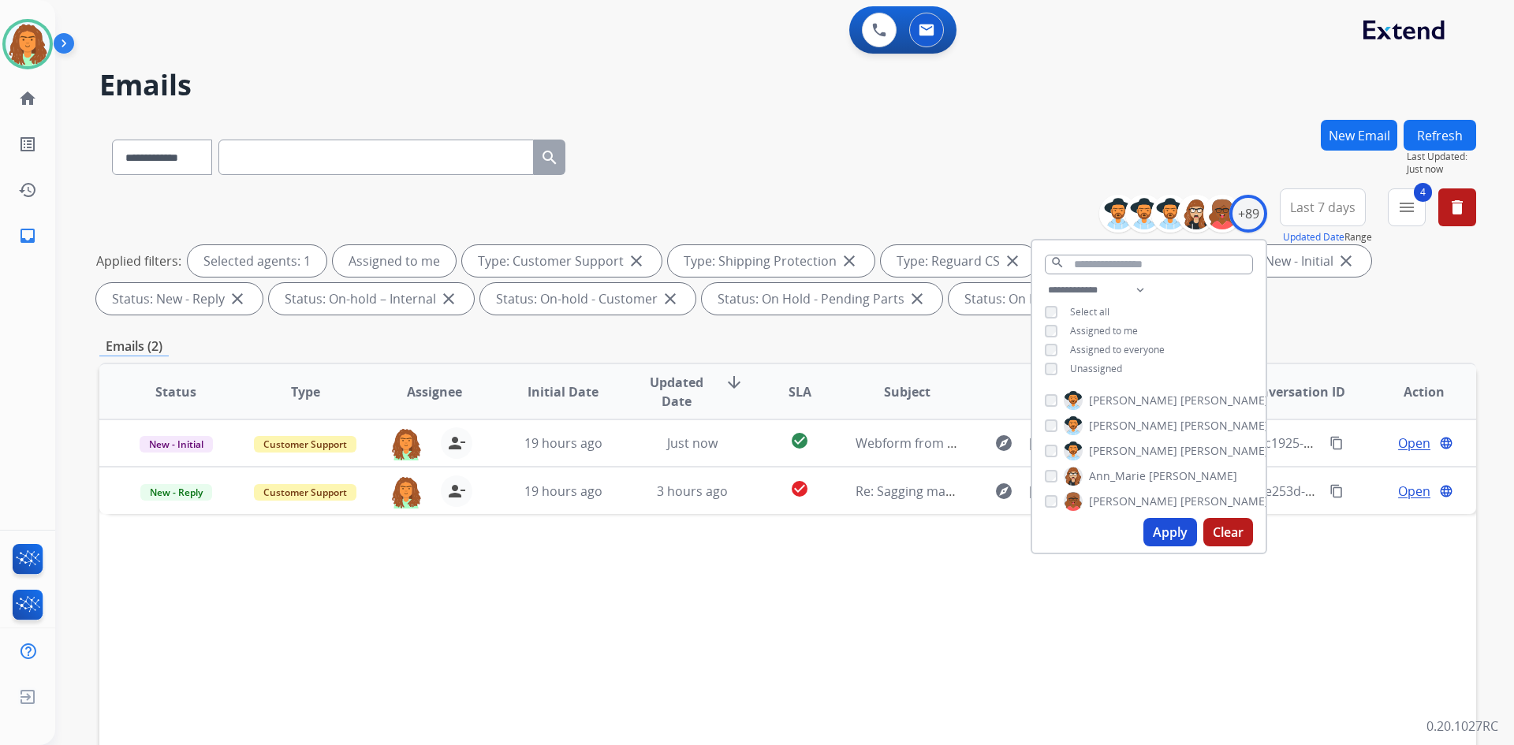
click at [965, 344] on div "Emails (2)" at bounding box center [787, 347] width 1376 height 20
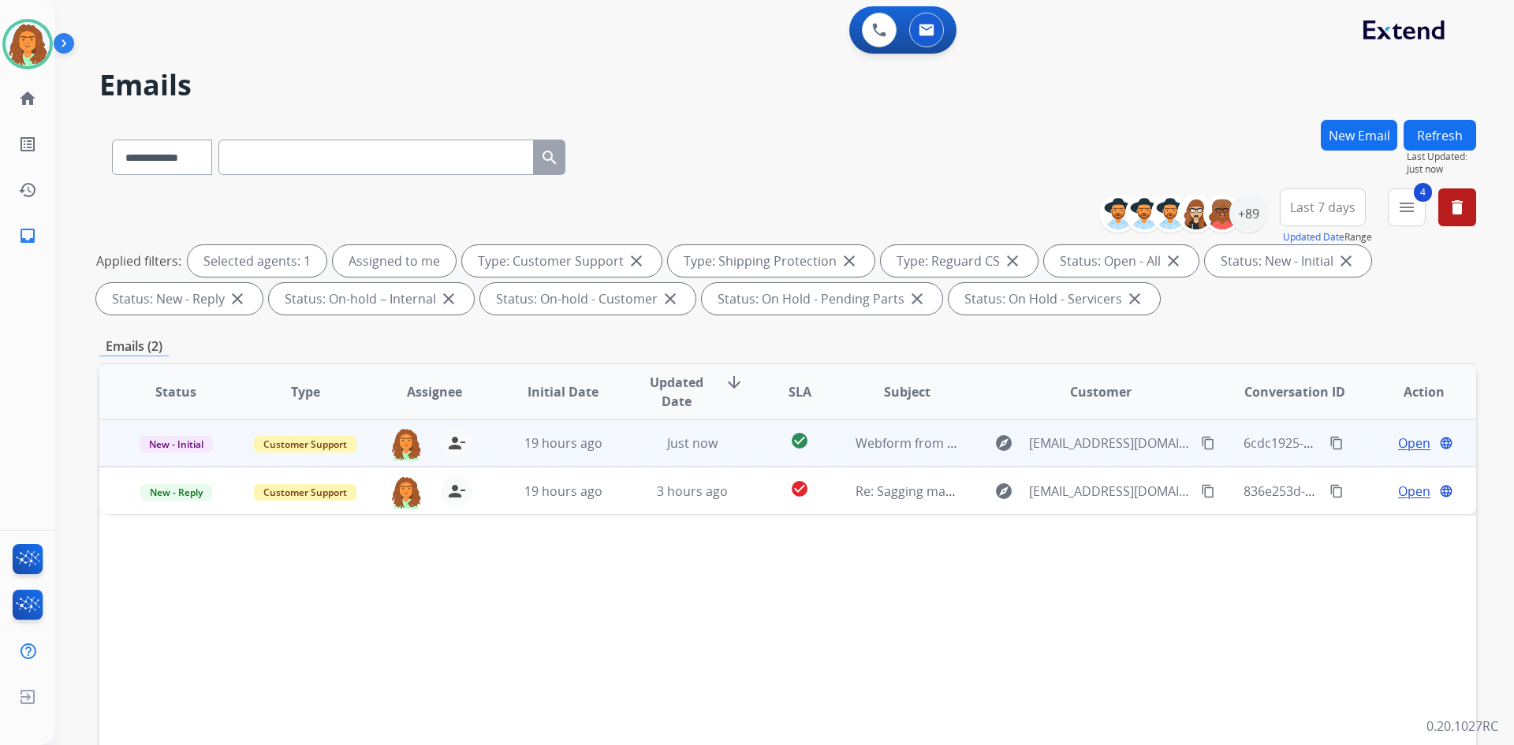
click at [721, 459] on td "Just now" at bounding box center [680, 442] width 129 height 47
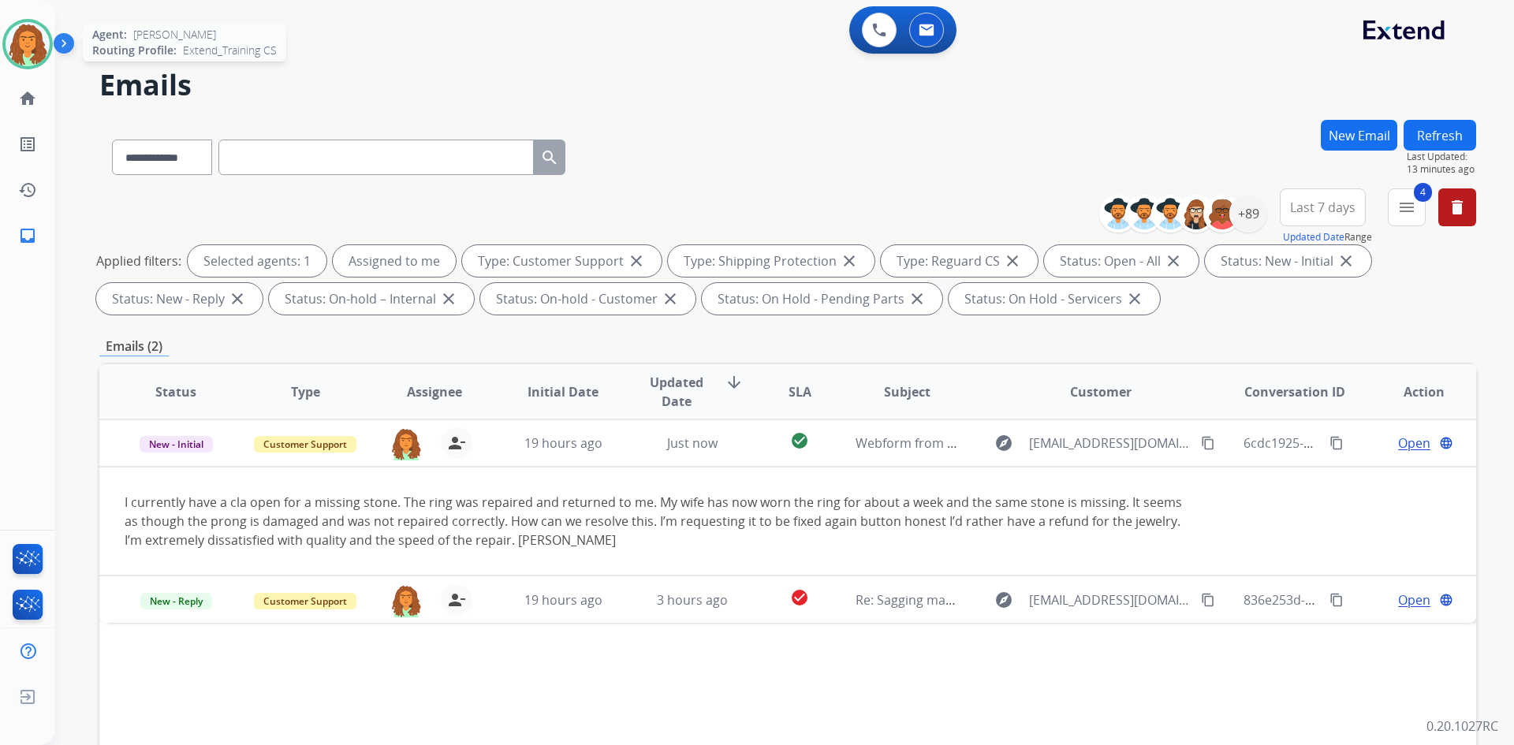
click at [33, 42] on img at bounding box center [28, 44] width 44 height 44
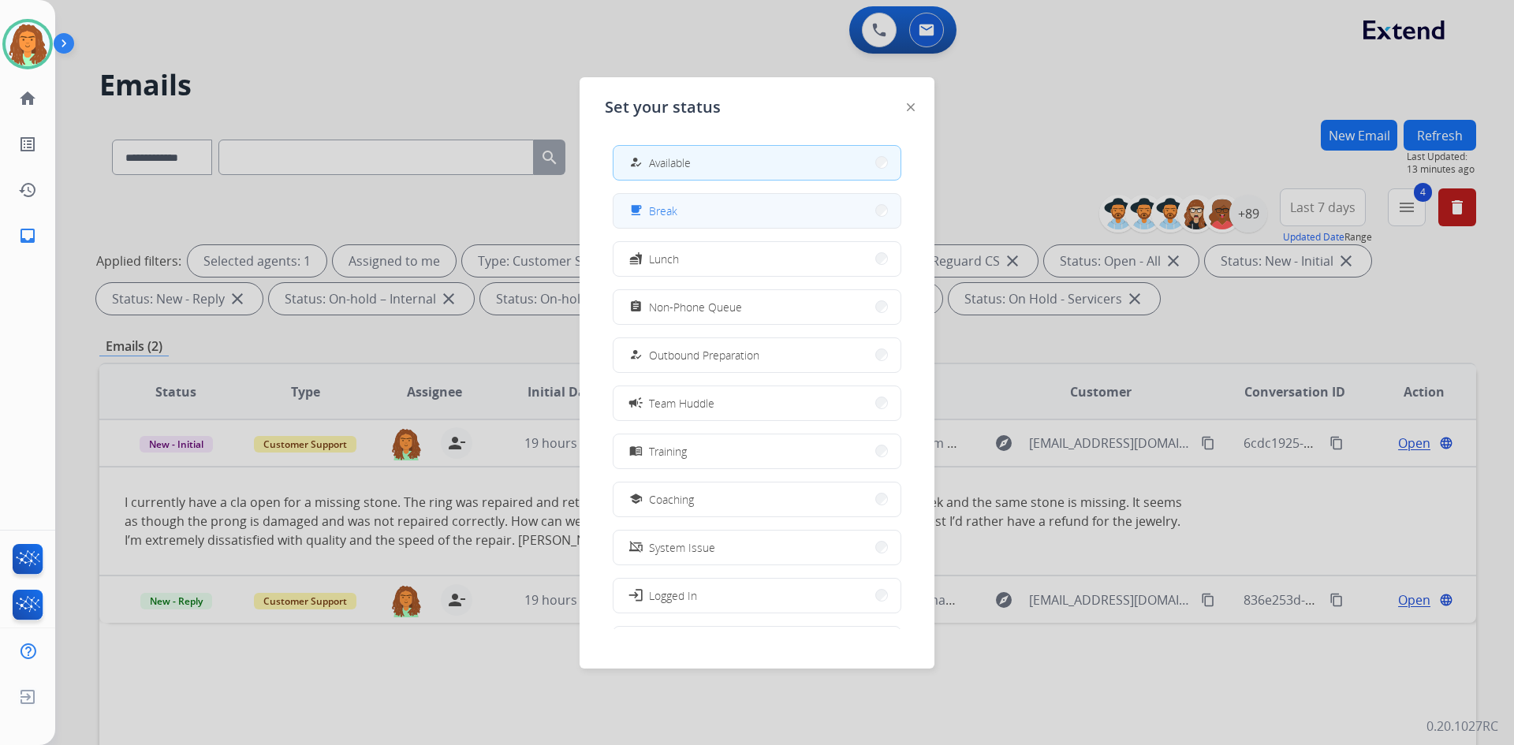
click at [665, 213] on span "Break" at bounding box center [663, 211] width 28 height 17
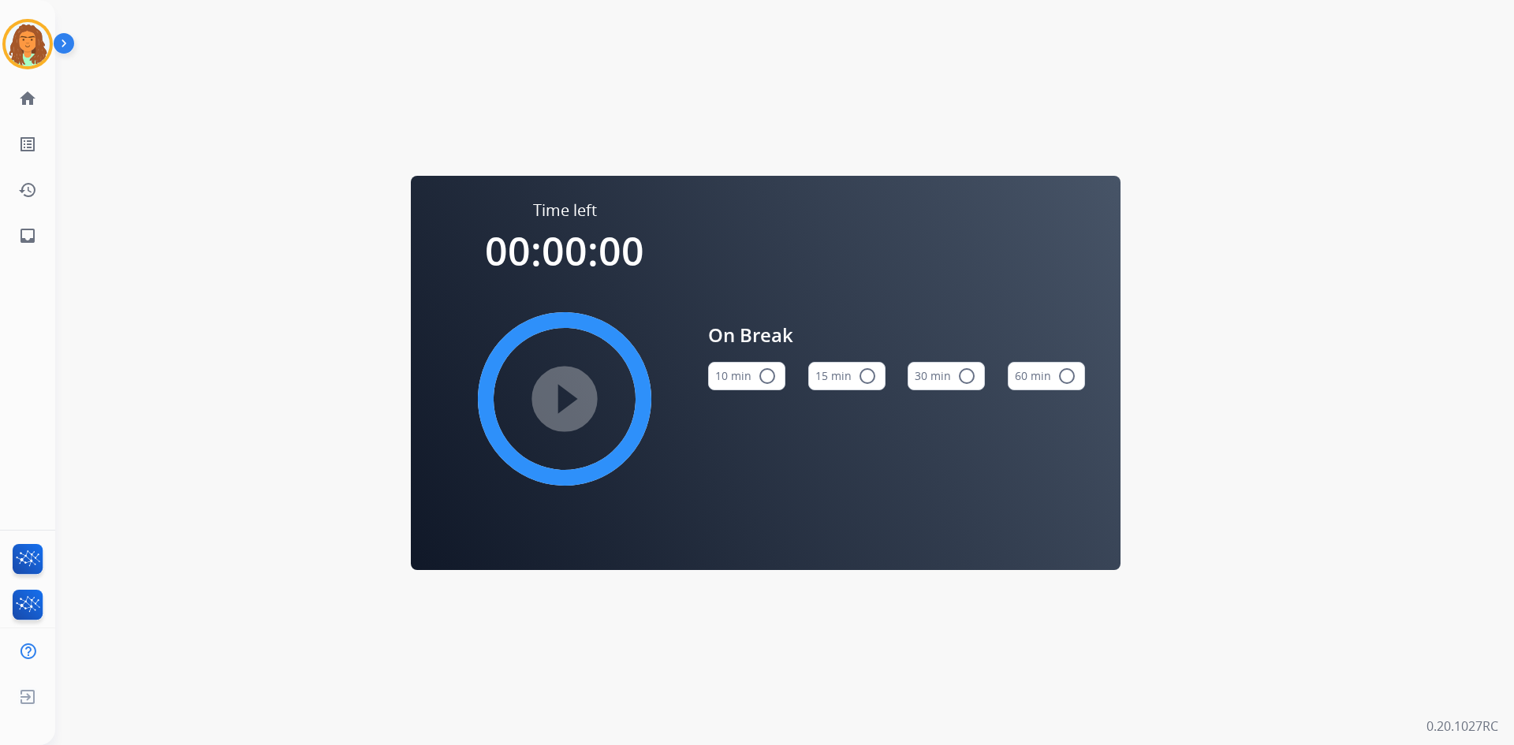
click at [765, 375] on mat-icon "radio_button_unchecked" at bounding box center [767, 376] width 19 height 19
click at [557, 393] on mat-icon "play_circle_filled" at bounding box center [564, 398] width 19 height 19
click at [44, 43] on img at bounding box center [28, 44] width 44 height 44
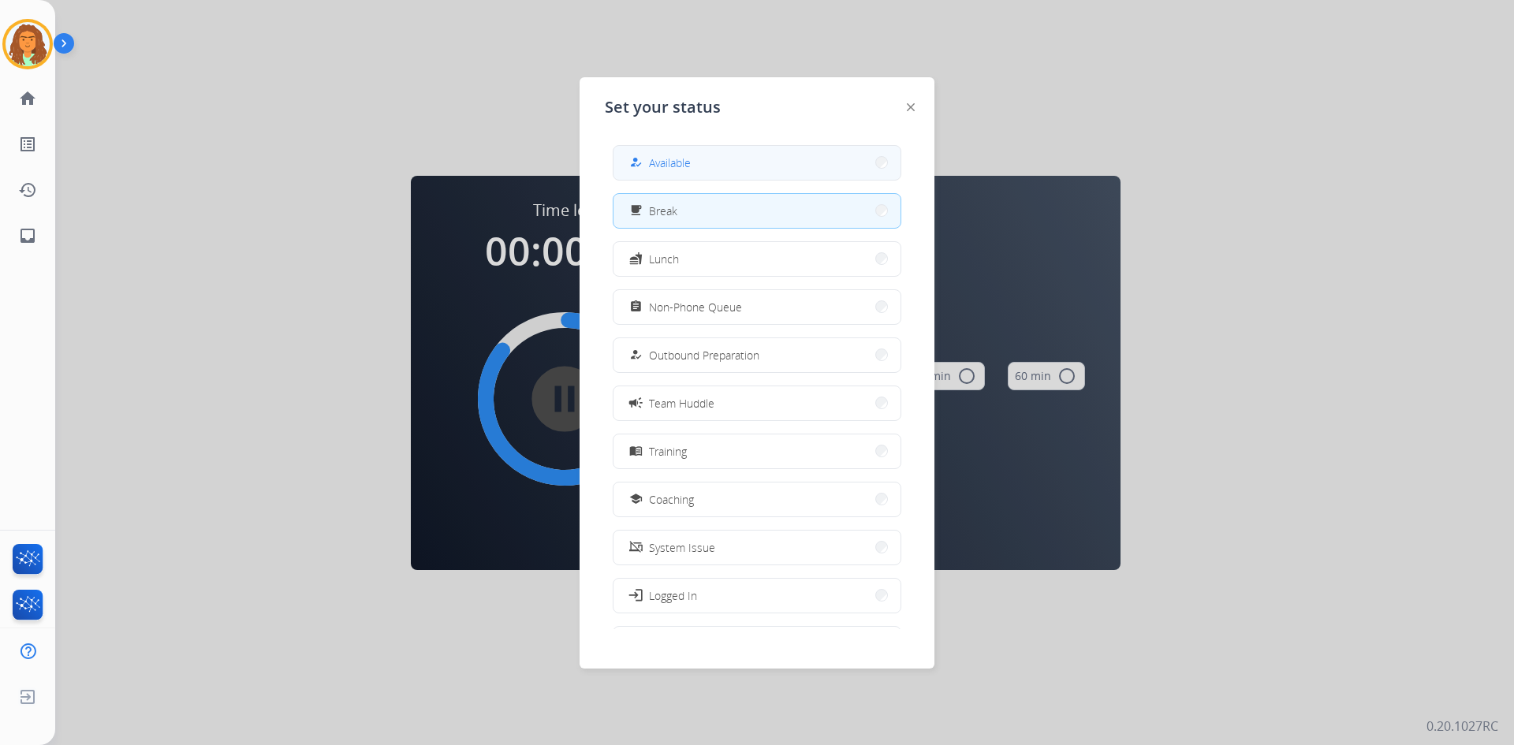
click at [710, 166] on button "how_to_reg Available" at bounding box center [756, 163] width 287 height 34
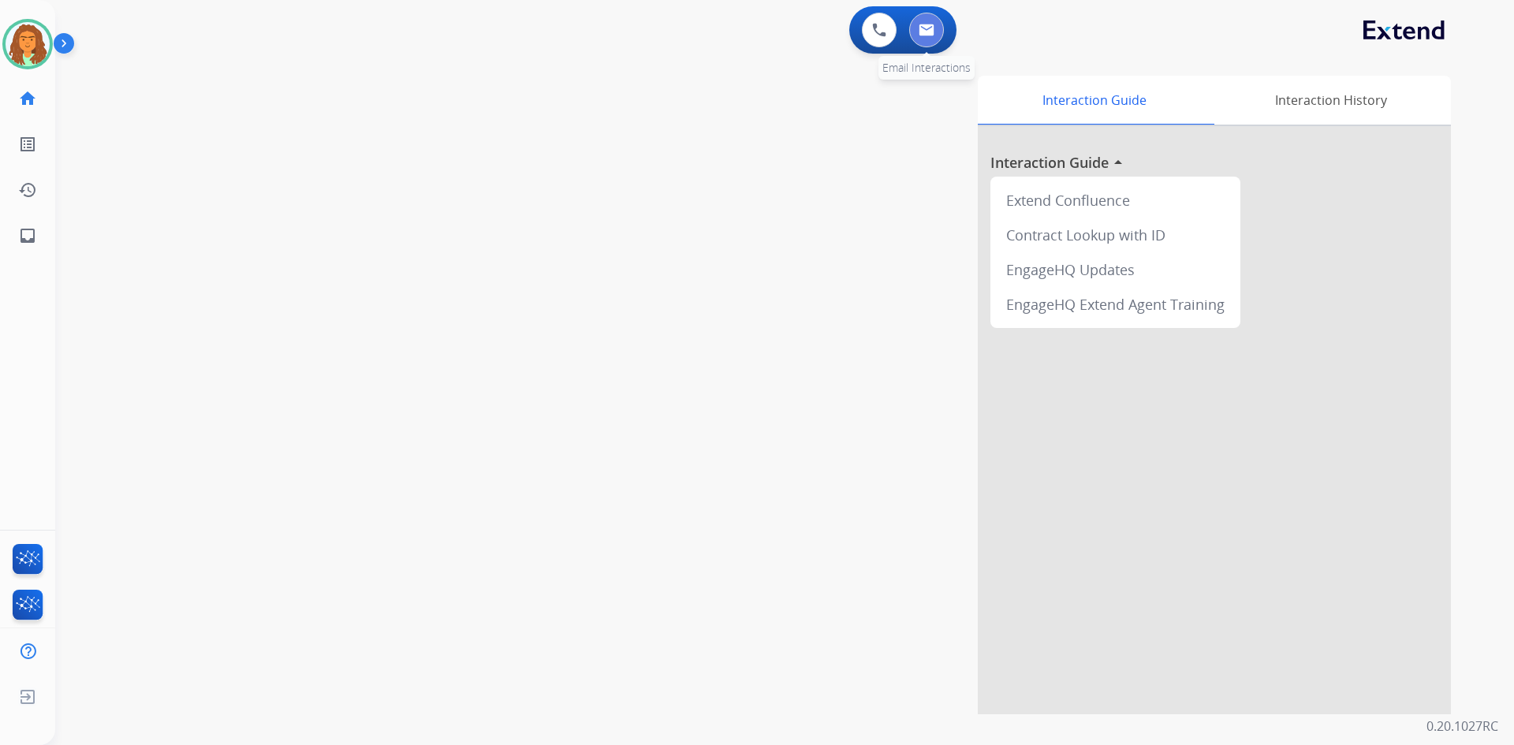
click at [928, 24] on img at bounding box center [926, 30] width 16 height 13
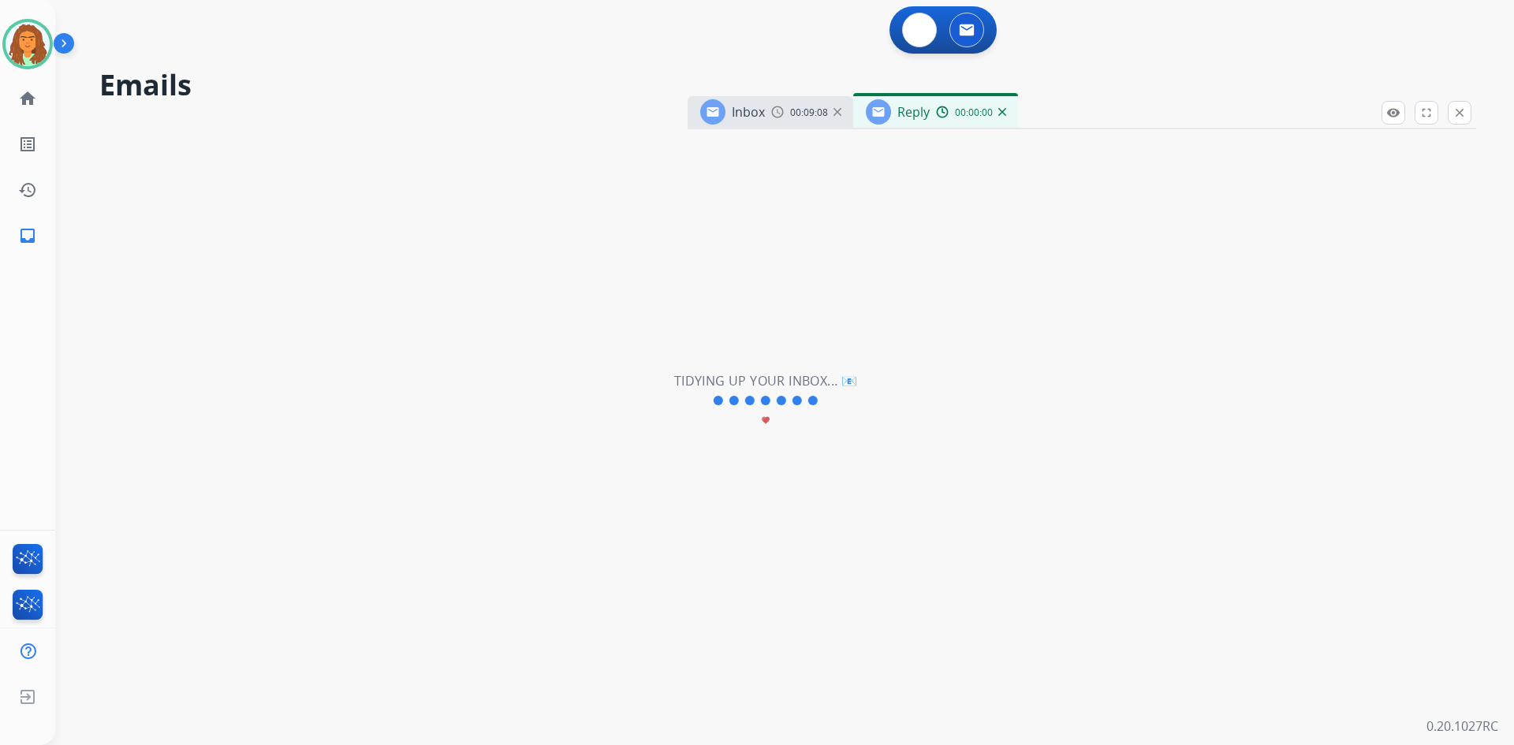
select select "**********"
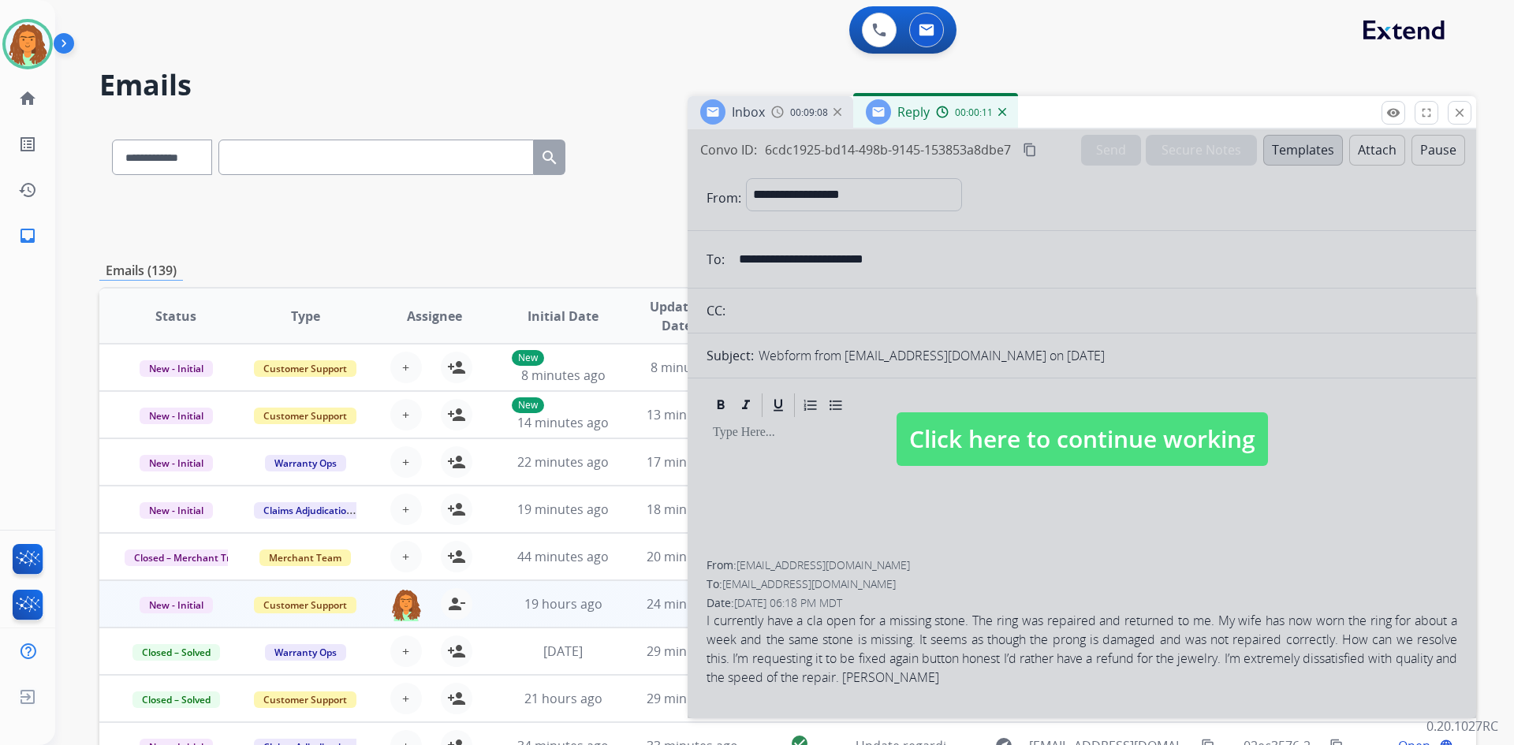
click at [1043, 438] on span "Click here to continue working" at bounding box center [1081, 439] width 371 height 54
select select
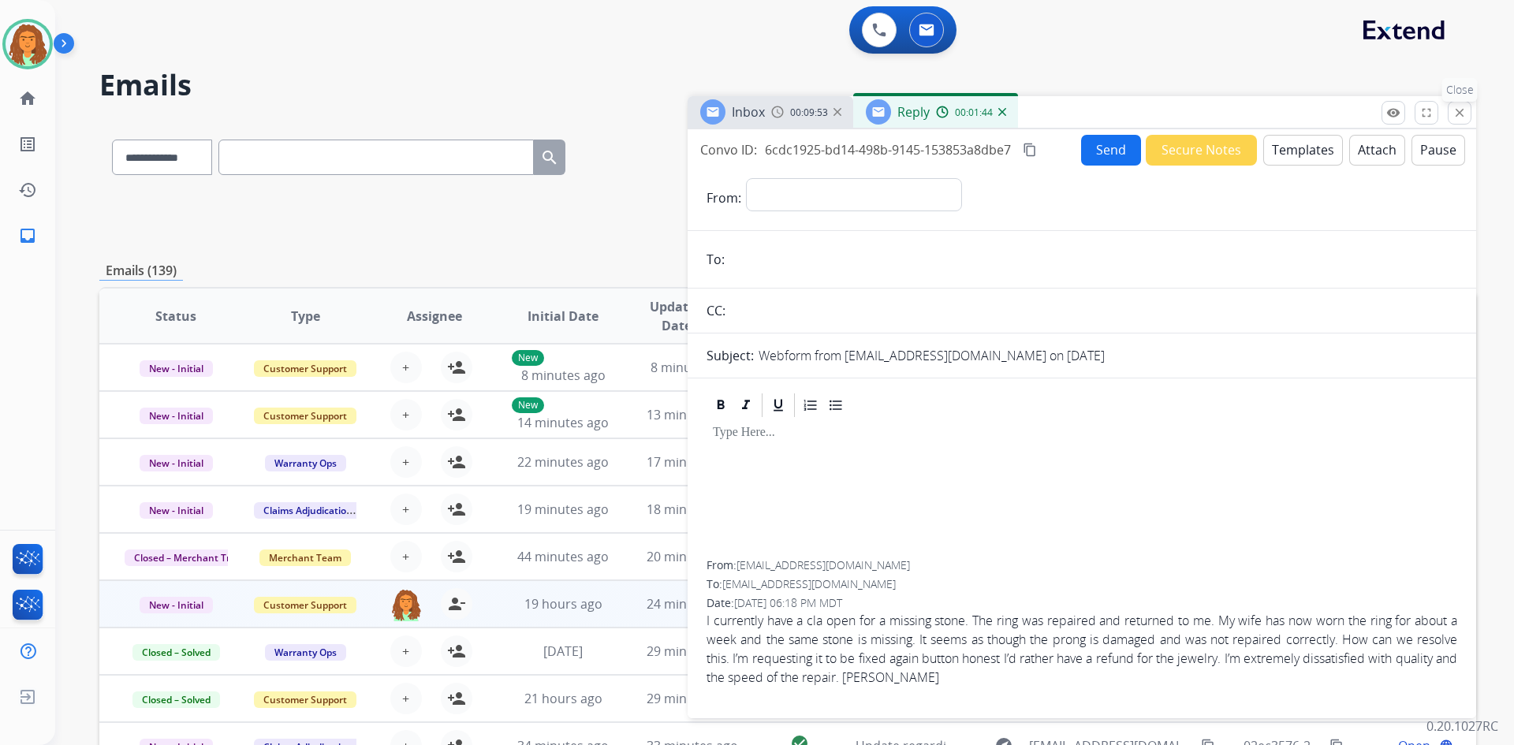
click at [1459, 108] on mat-icon "close" at bounding box center [1459, 113] width 14 height 14
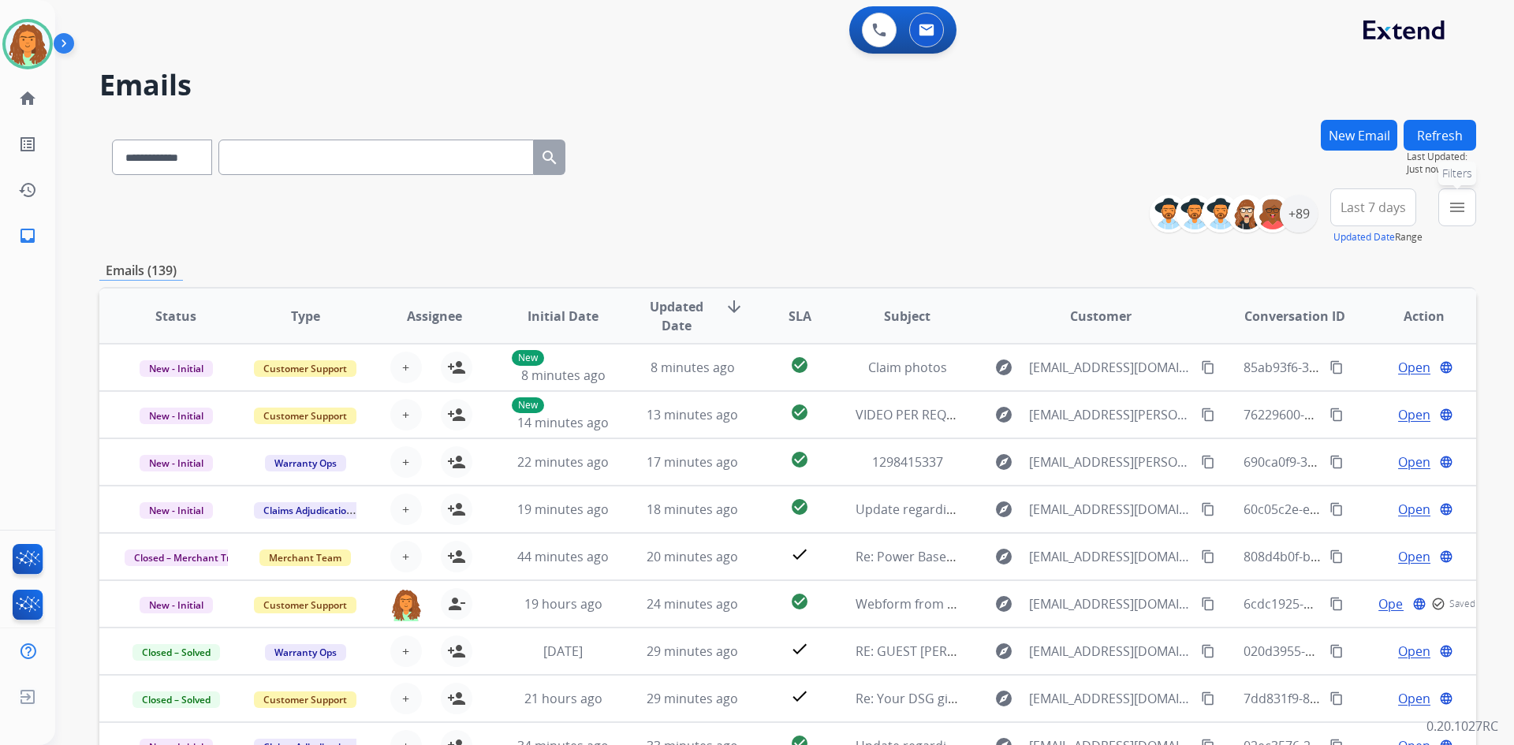
click at [1454, 207] on mat-icon "menu" at bounding box center [1456, 207] width 19 height 19
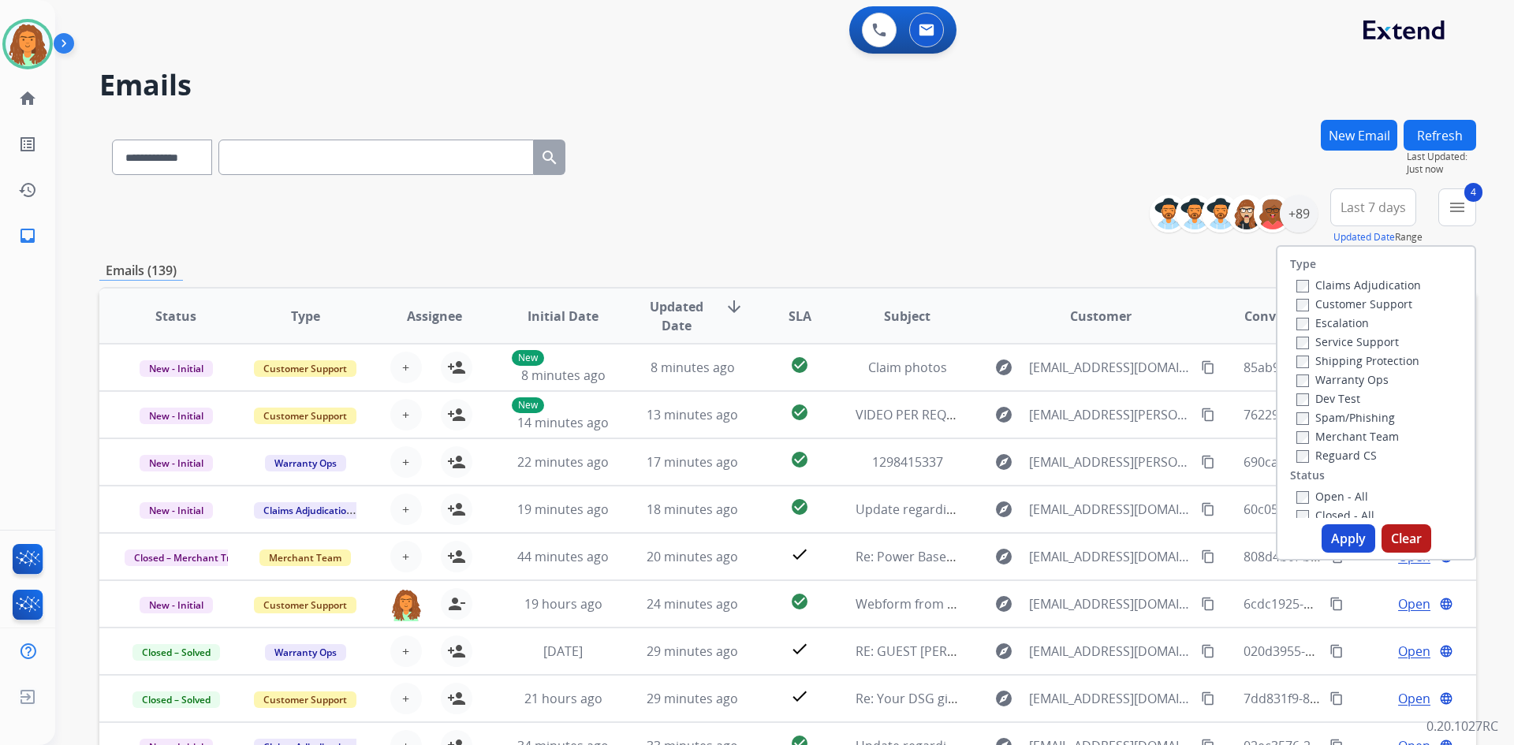
drag, startPoint x: 1338, startPoint y: 539, endPoint x: 1311, endPoint y: 471, distance: 73.6
click at [1337, 538] on button "Apply" at bounding box center [1348, 538] width 54 height 28
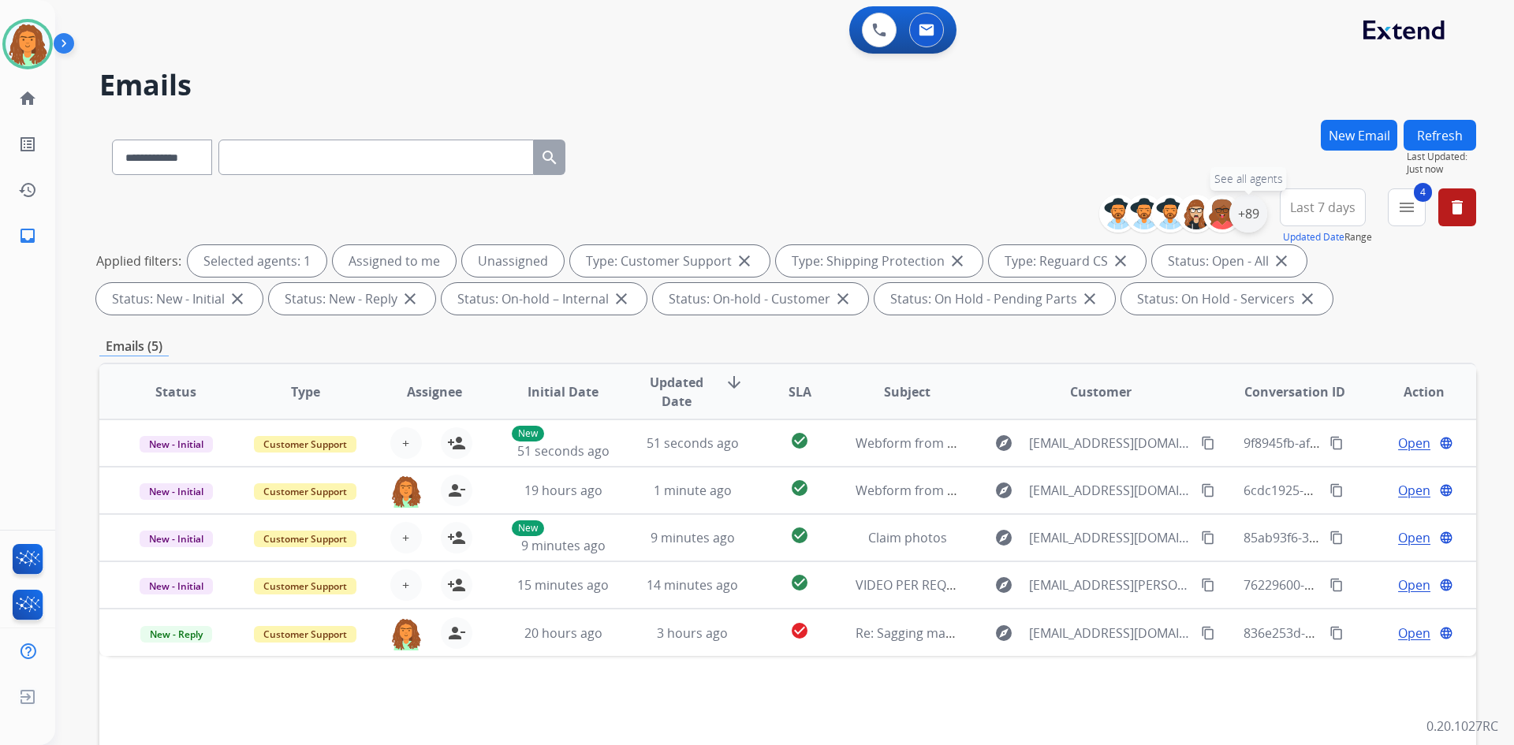
click at [1251, 210] on div "+89" at bounding box center [1248, 214] width 38 height 38
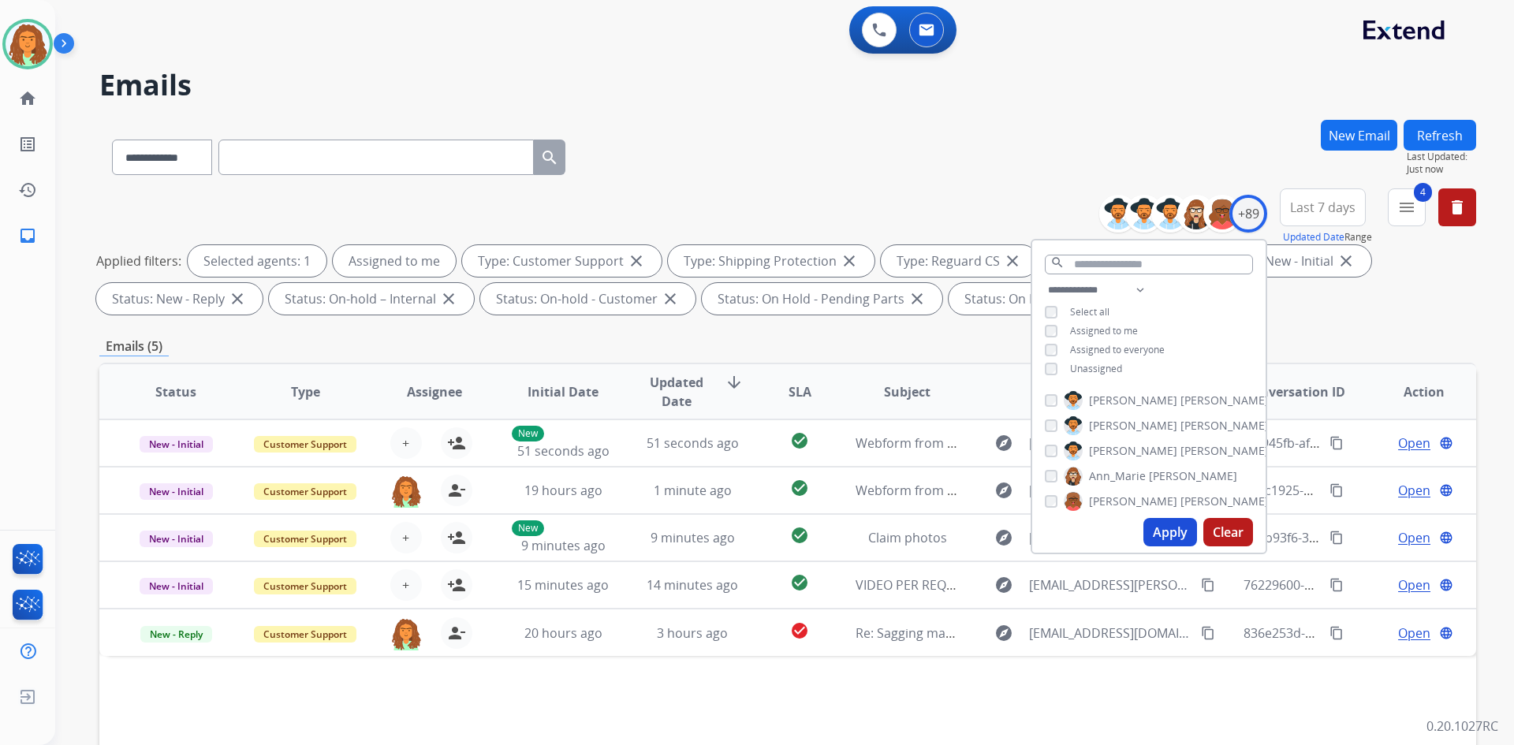
click at [1164, 521] on button "Apply" at bounding box center [1170, 532] width 54 height 28
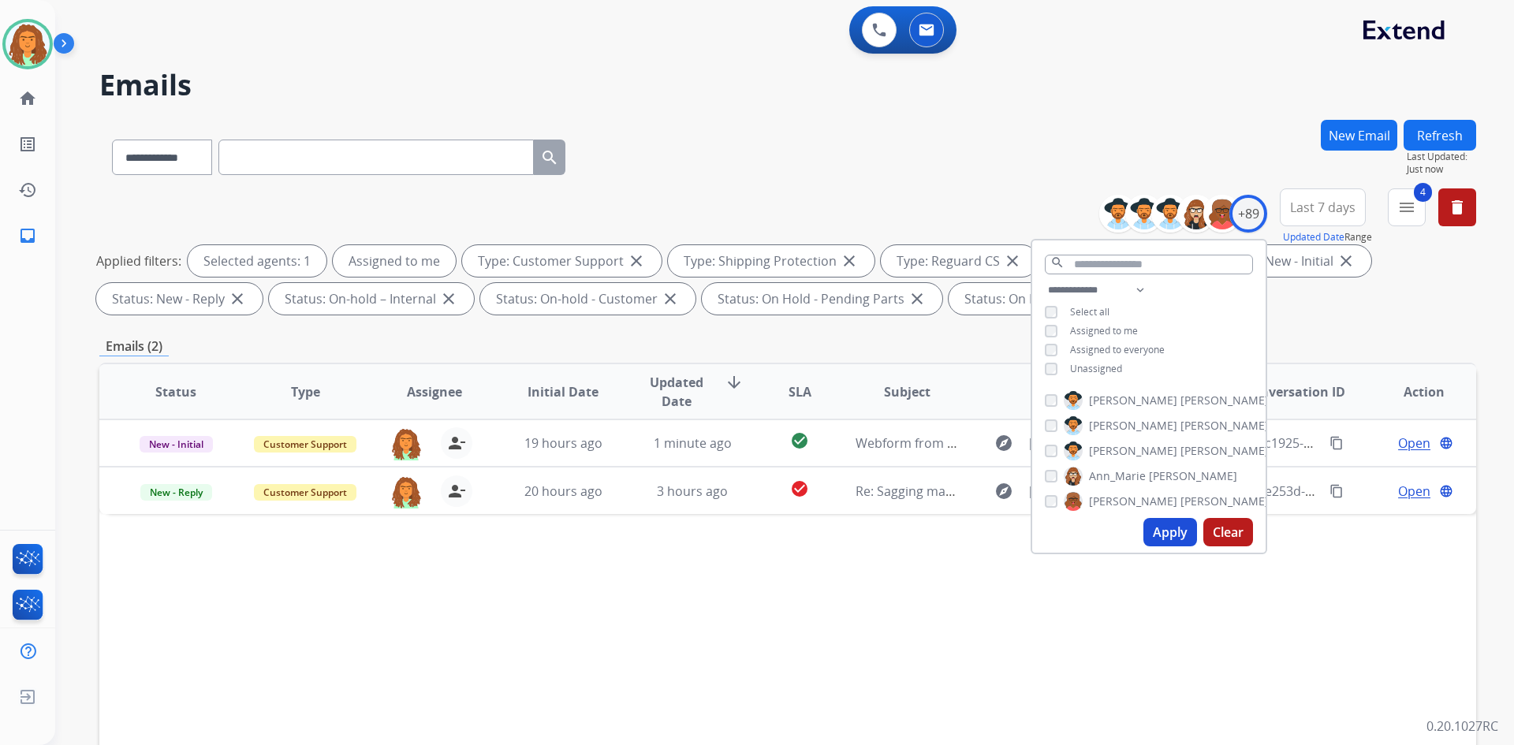
click at [888, 354] on div "Emails (2)" at bounding box center [787, 347] width 1376 height 20
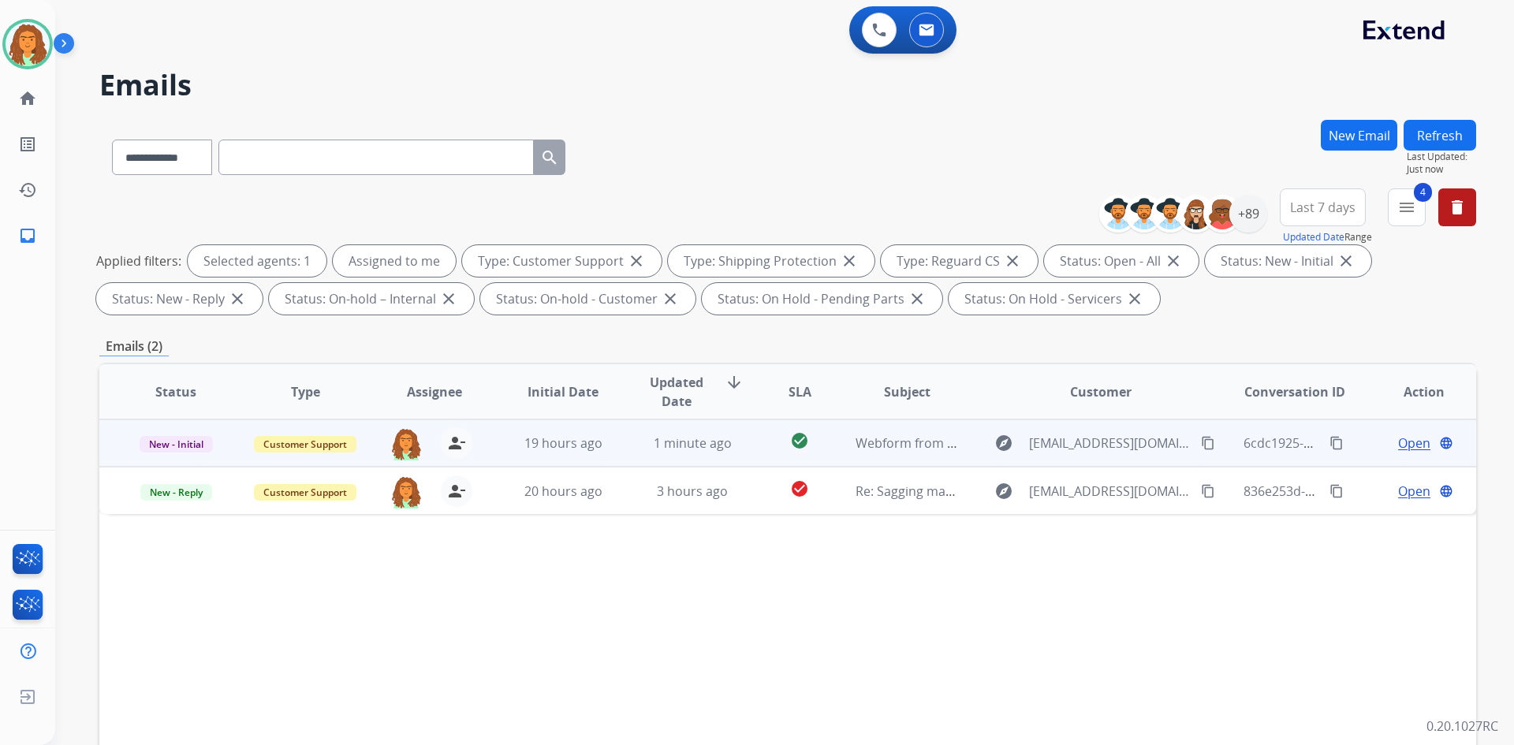
click at [744, 443] on td "check_circle" at bounding box center [787, 442] width 86 height 47
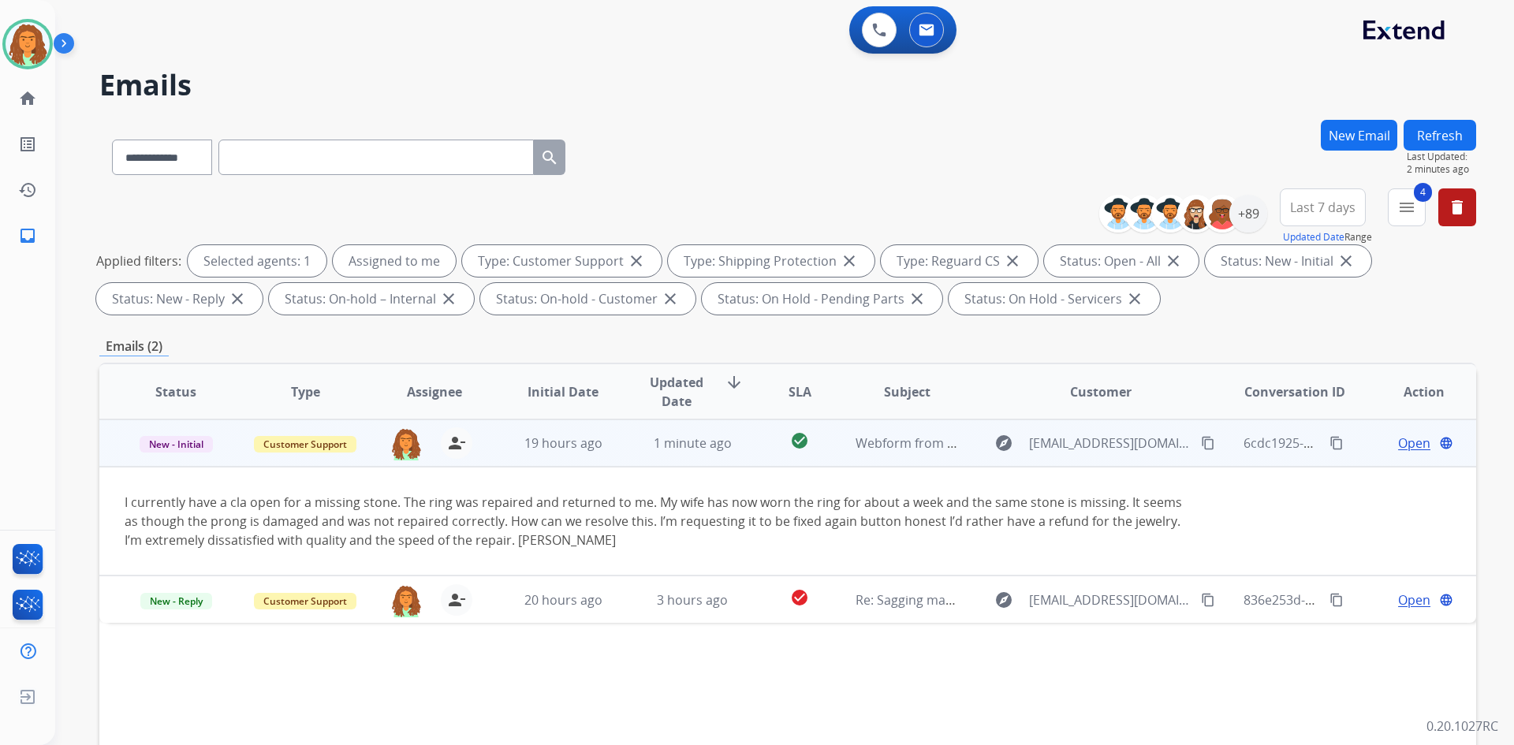
click at [1410, 446] on span "Open" at bounding box center [1414, 443] width 32 height 19
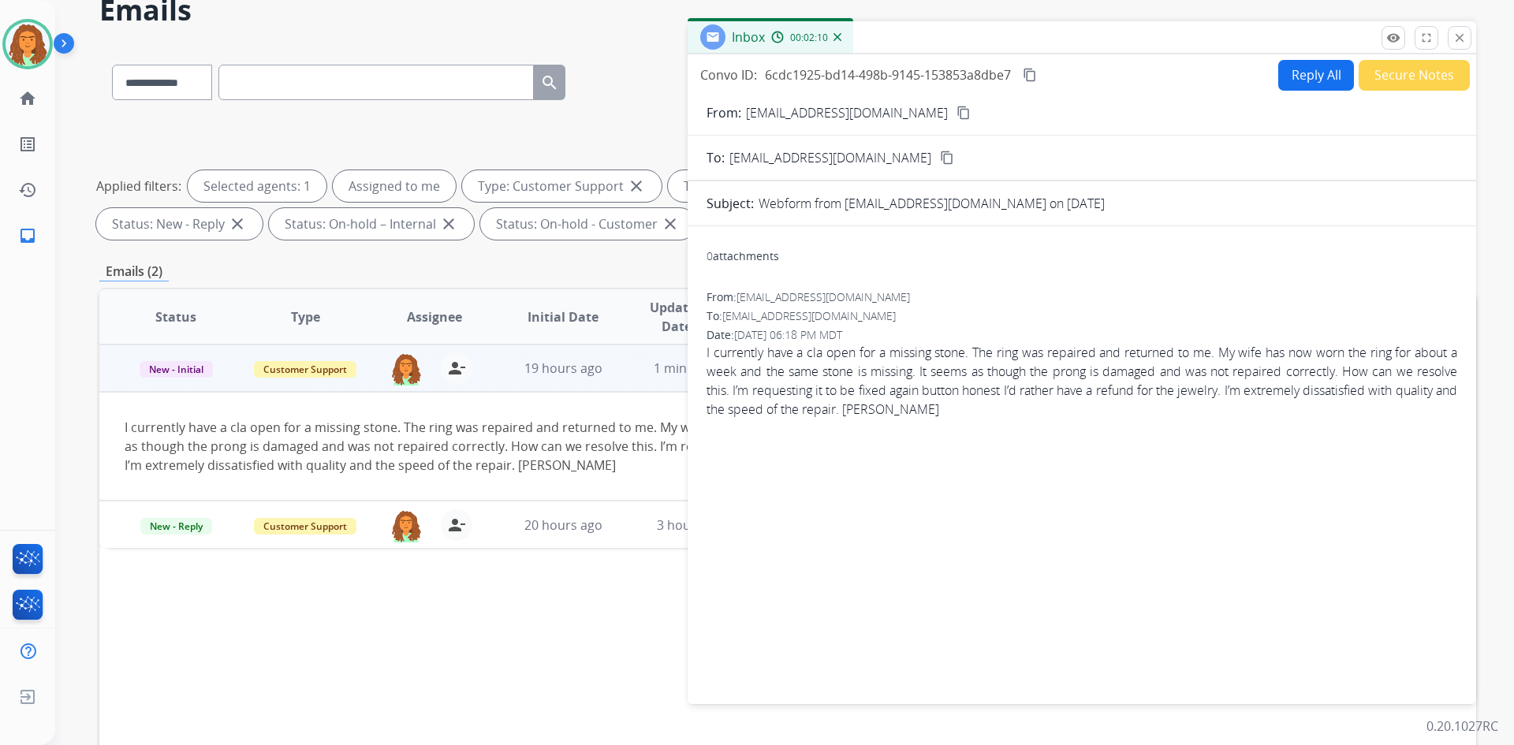
scroll to position [79, 0]
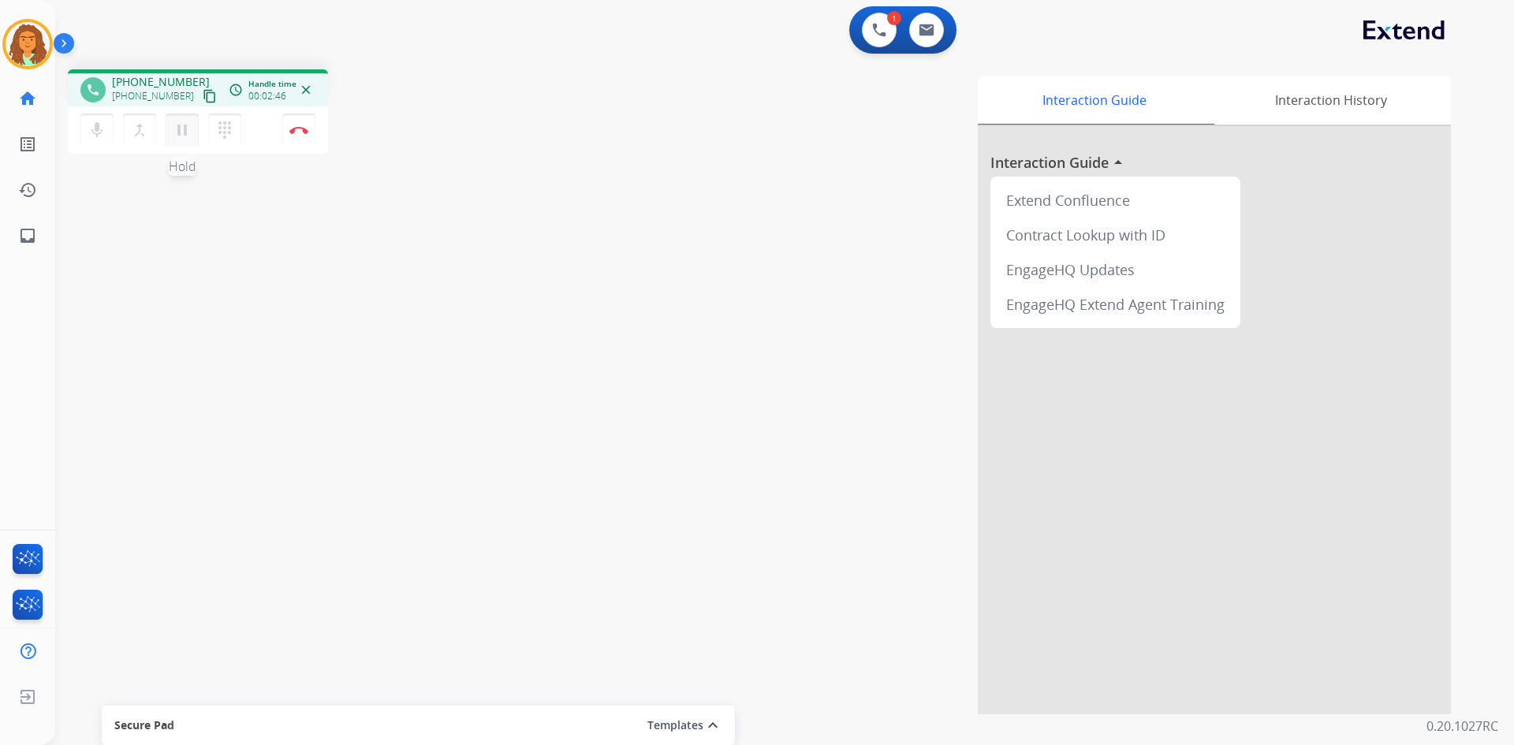
click at [184, 128] on mat-icon "pause" at bounding box center [182, 130] width 19 height 19
click at [179, 129] on mat-icon "play_arrow" at bounding box center [182, 130] width 19 height 19
click at [290, 125] on button "Disconnect" at bounding box center [298, 130] width 33 height 33
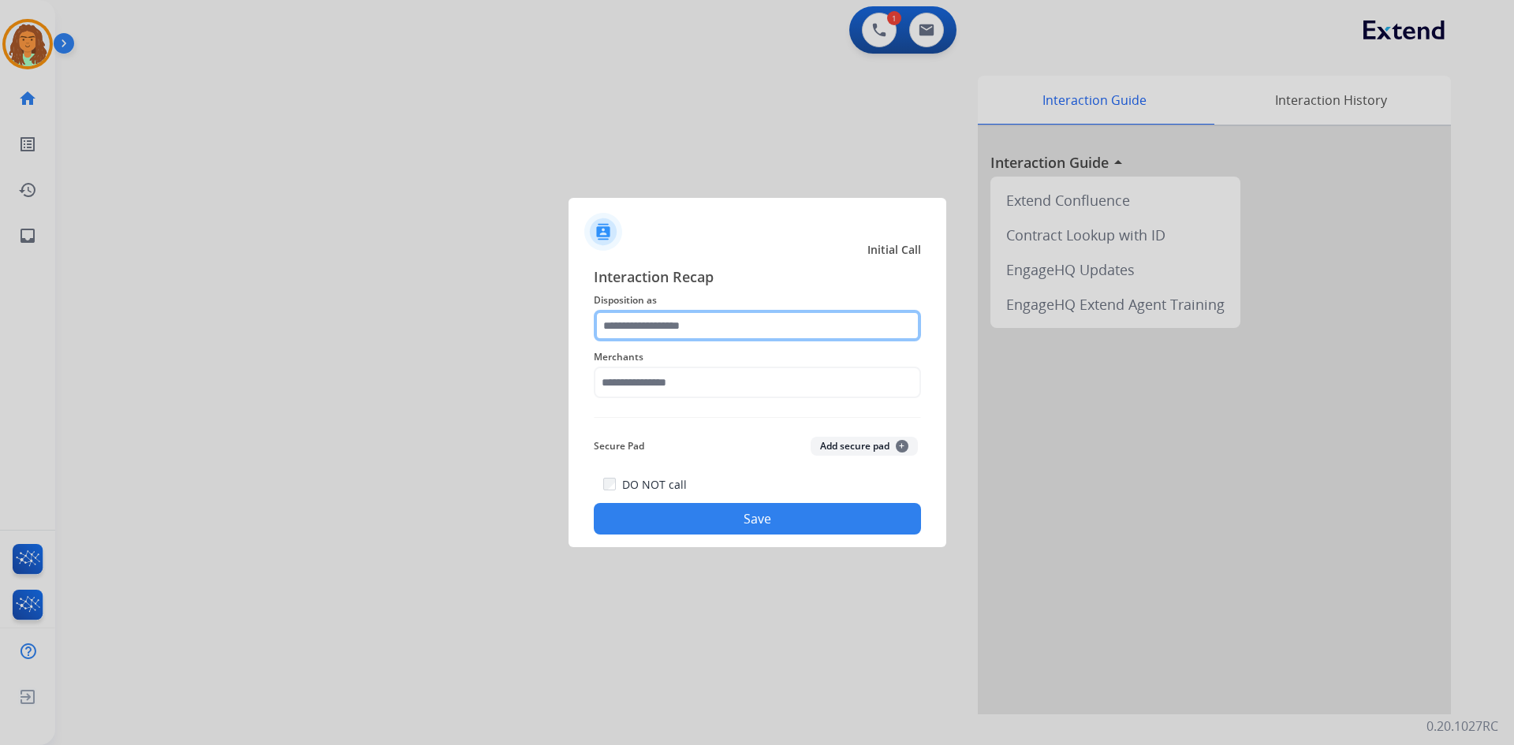
click at [650, 330] on input "text" at bounding box center [757, 326] width 327 height 32
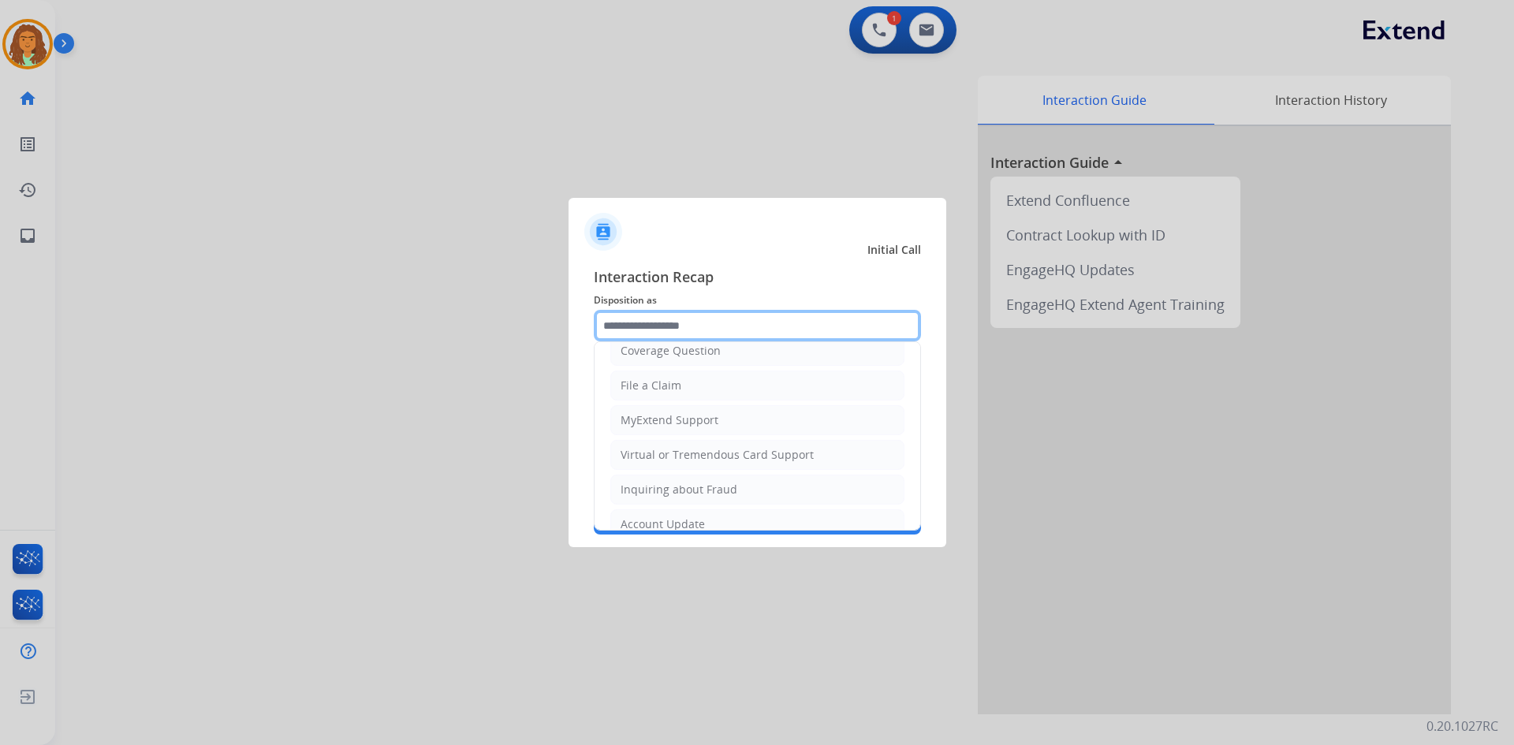
scroll to position [237, 0]
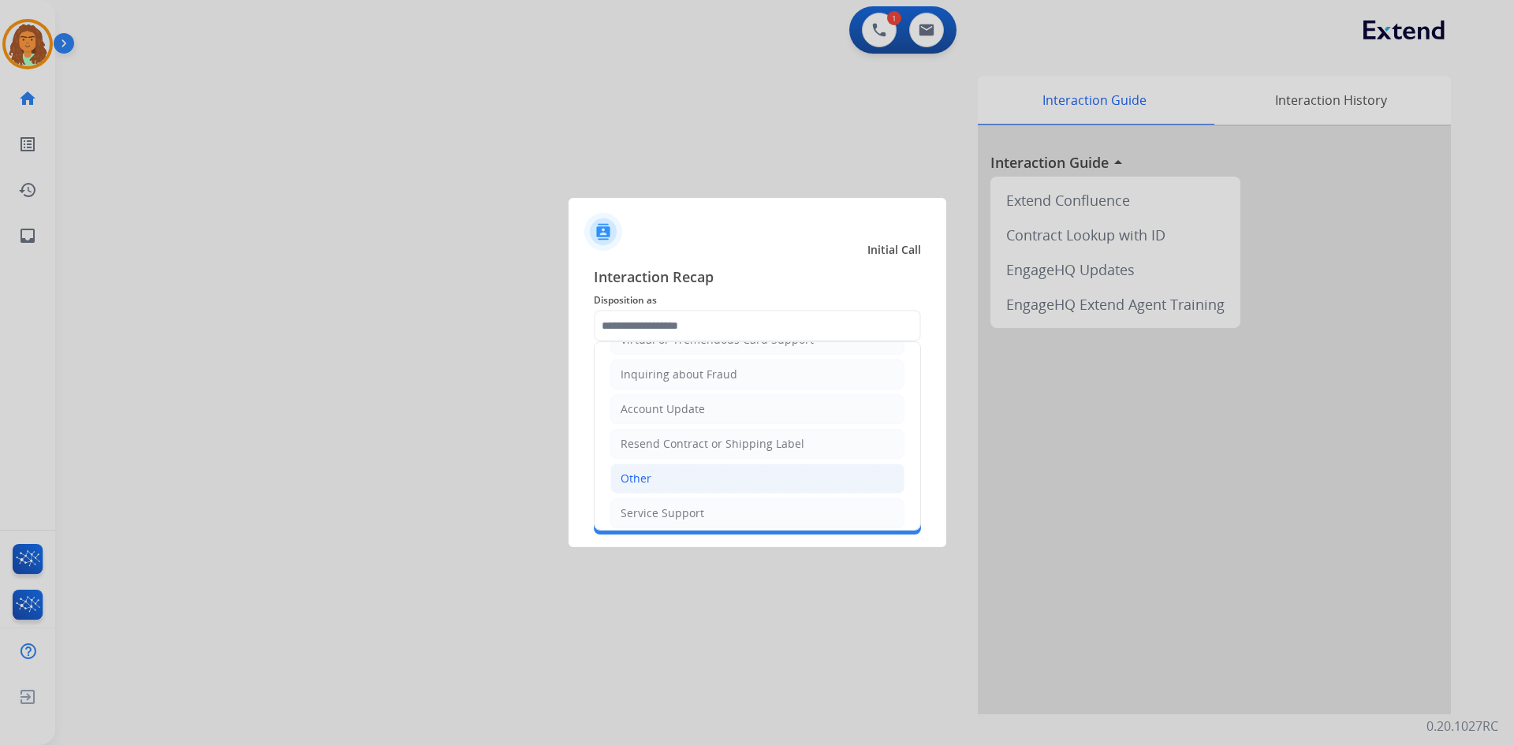
click at [639, 482] on div "Other" at bounding box center [635, 479] width 31 height 16
type input "*****"
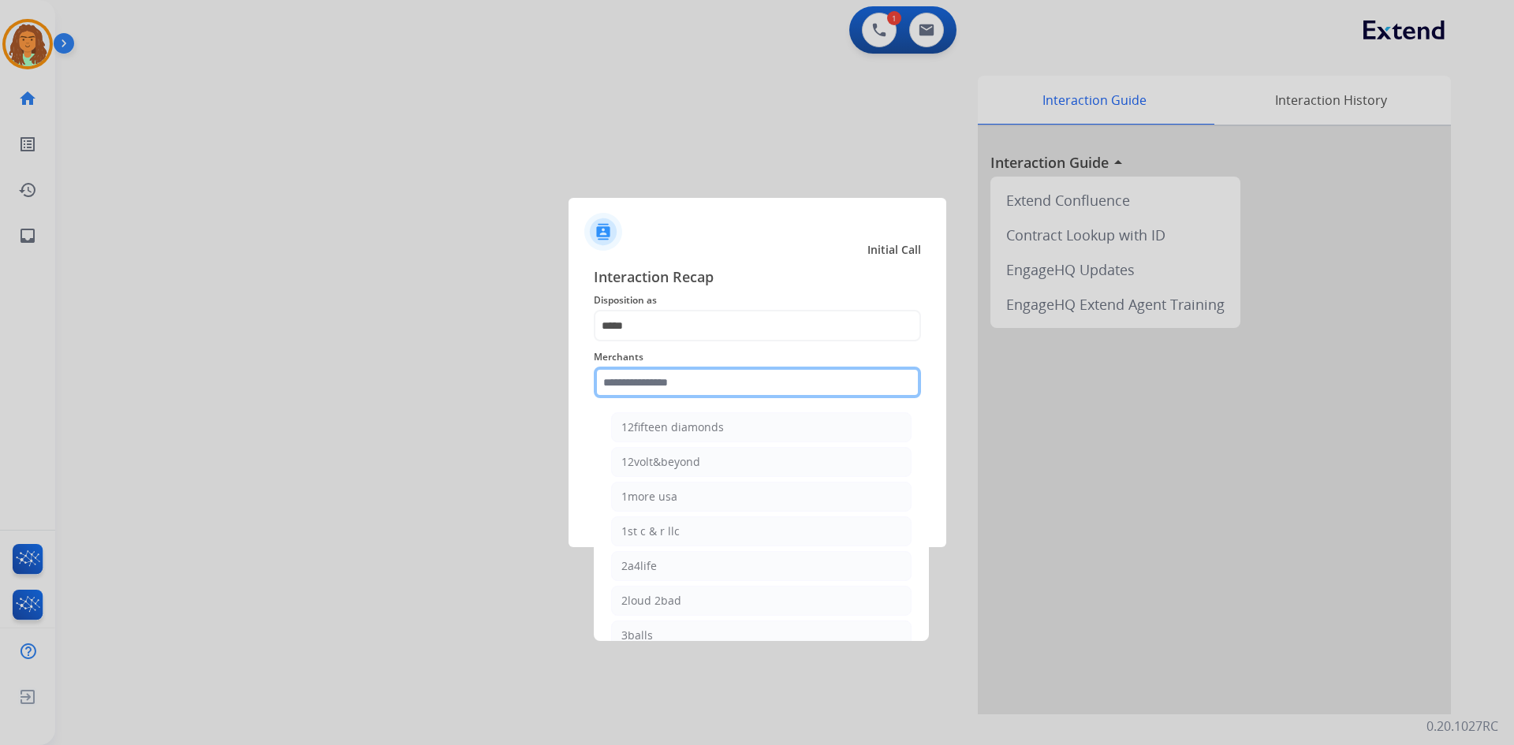
click at [625, 382] on input "text" at bounding box center [757, 383] width 327 height 32
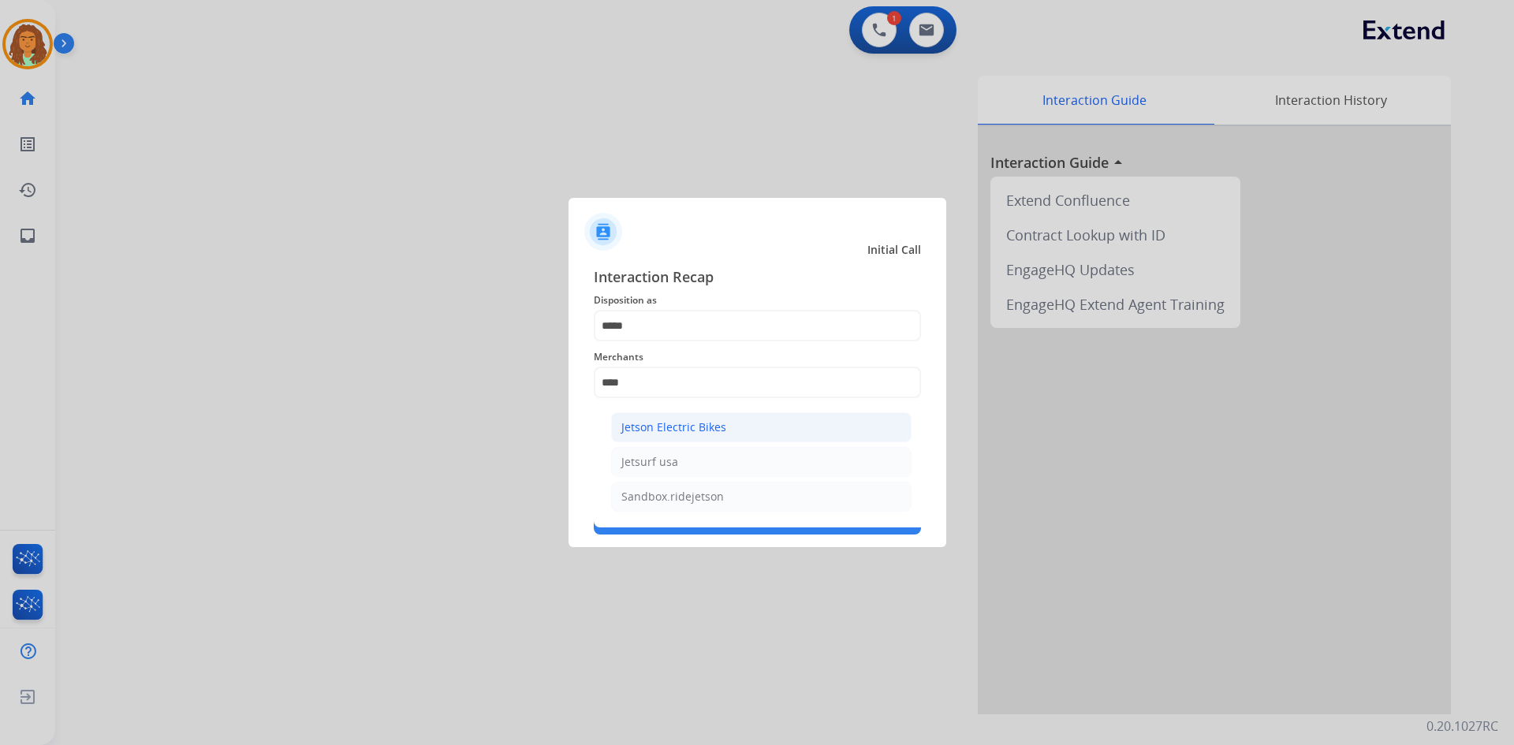
click at [694, 421] on div "Jetson Electric Bikes" at bounding box center [673, 427] width 105 height 16
type input "**********"
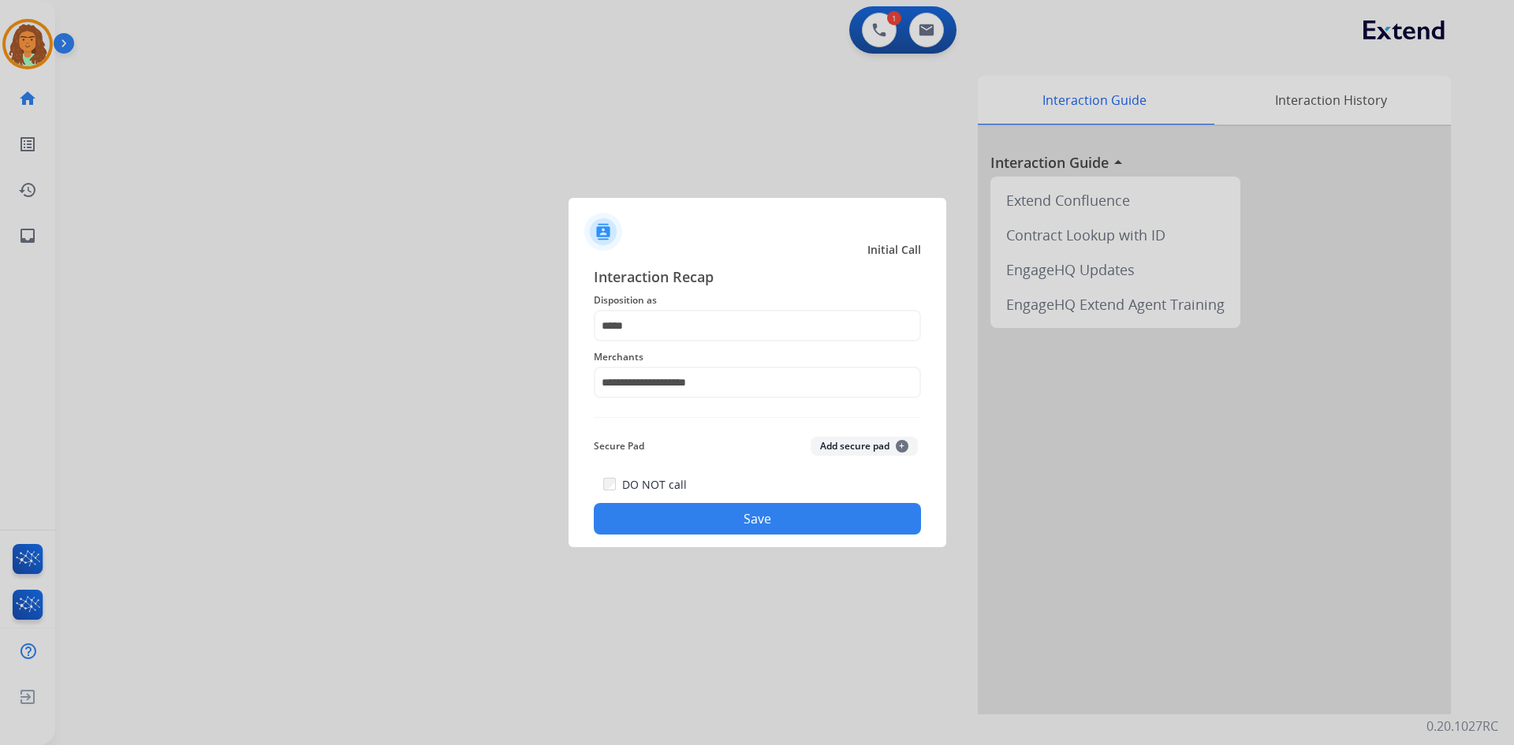
click at [753, 508] on button "Save" at bounding box center [757, 519] width 327 height 32
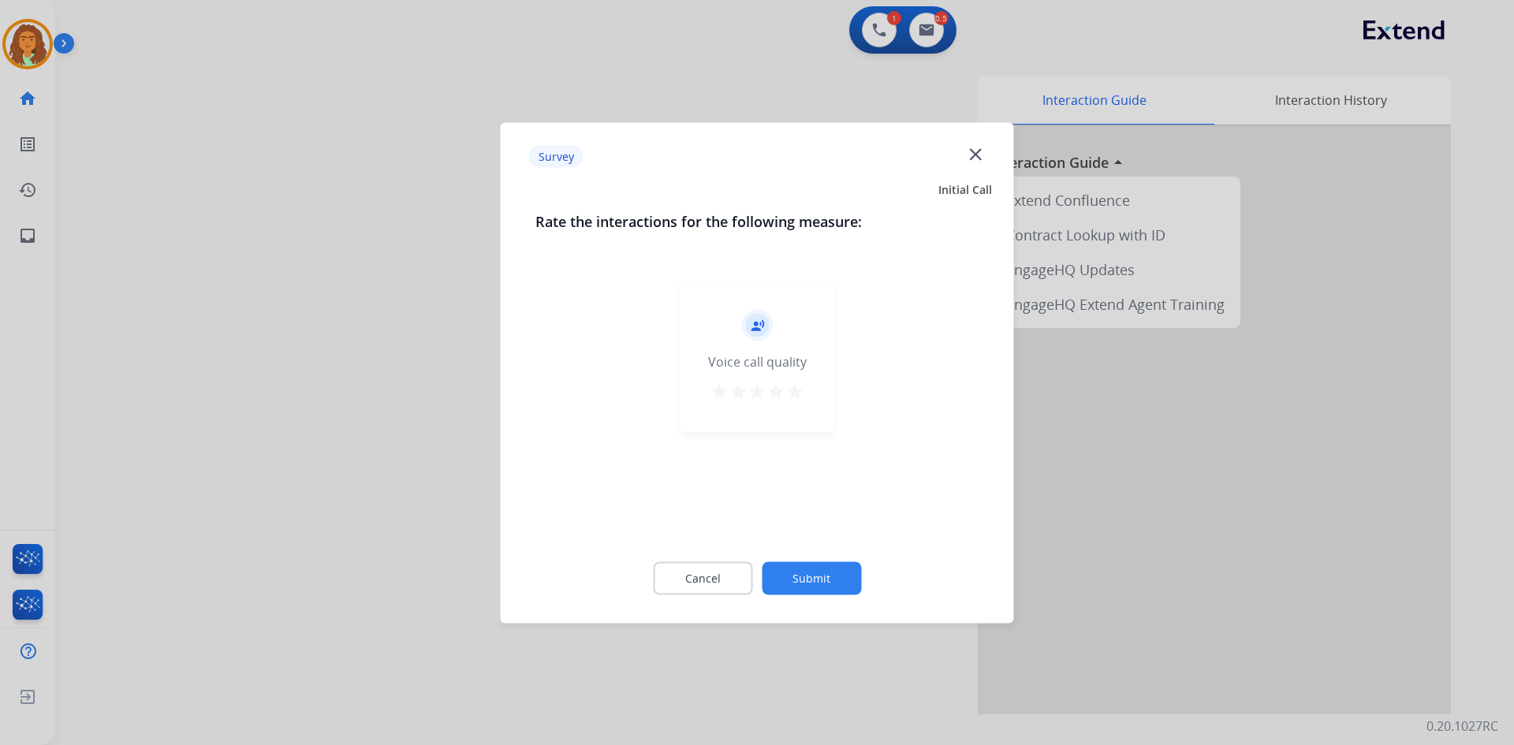
click at [799, 392] on mat-icon "star" at bounding box center [794, 391] width 19 height 19
click at [818, 576] on button "Submit" at bounding box center [811, 577] width 99 height 33
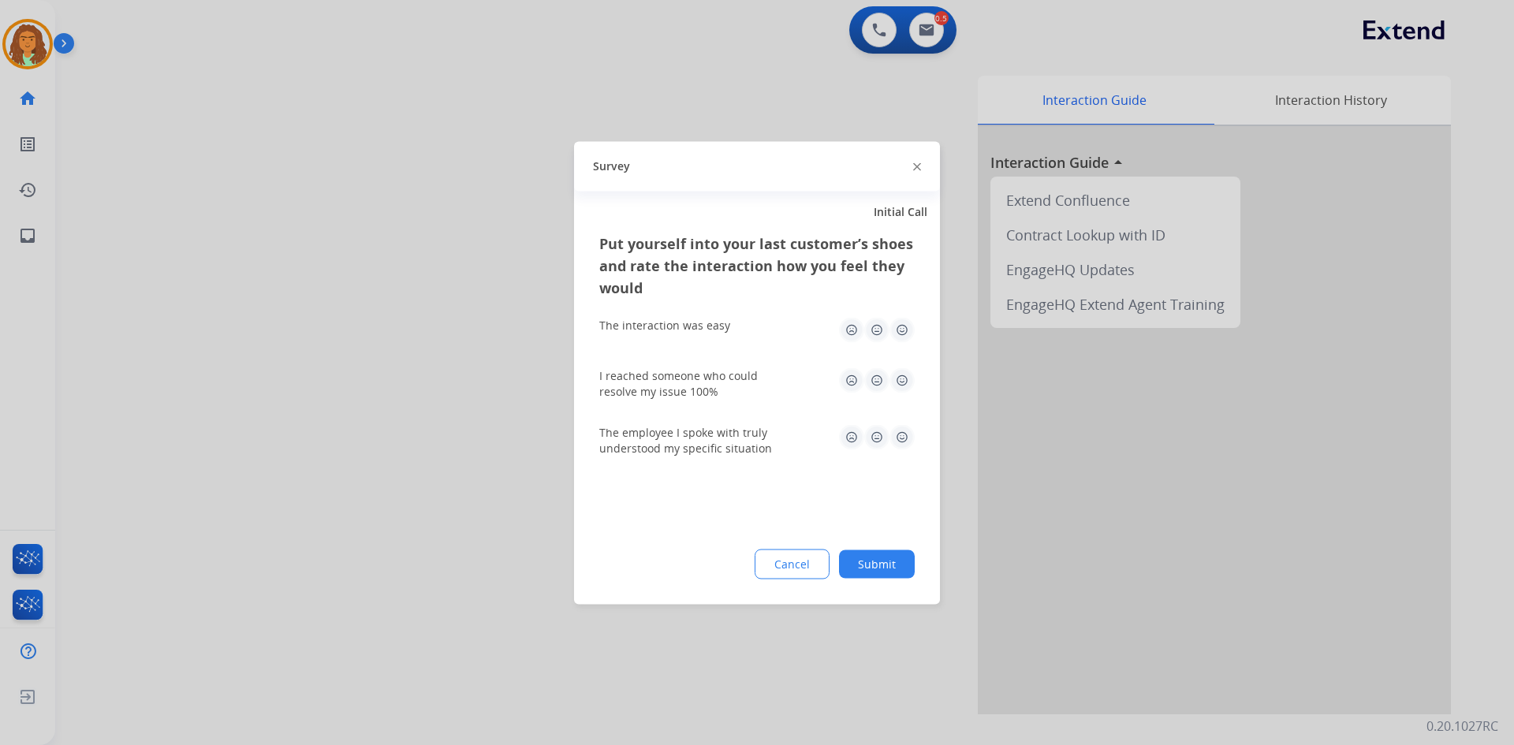
click at [902, 326] on img at bounding box center [901, 329] width 25 height 25
click at [903, 378] on img at bounding box center [901, 379] width 25 height 25
click at [908, 438] on img at bounding box center [901, 436] width 25 height 25
click at [888, 561] on button "Submit" at bounding box center [877, 563] width 76 height 28
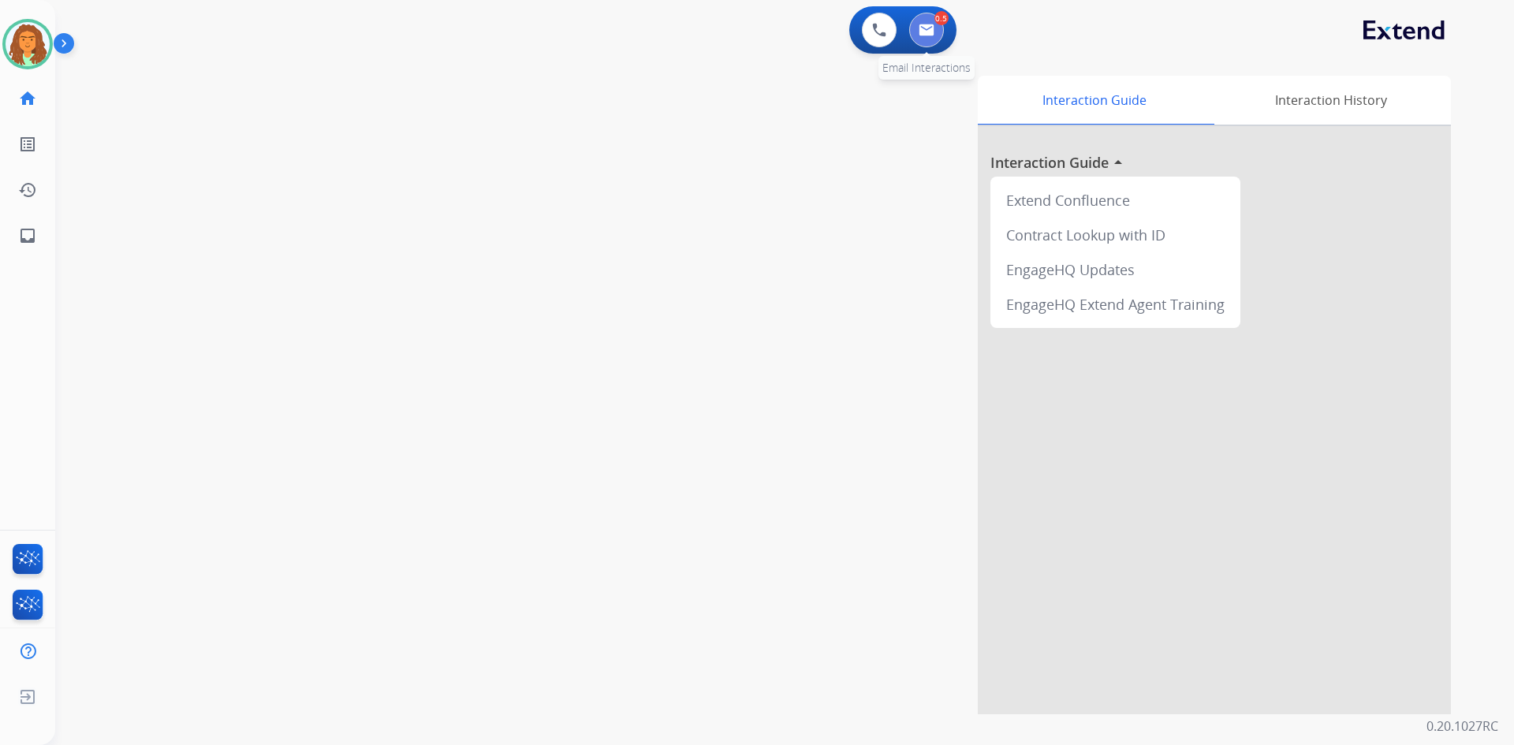
click at [931, 35] on img at bounding box center [926, 30] width 16 height 13
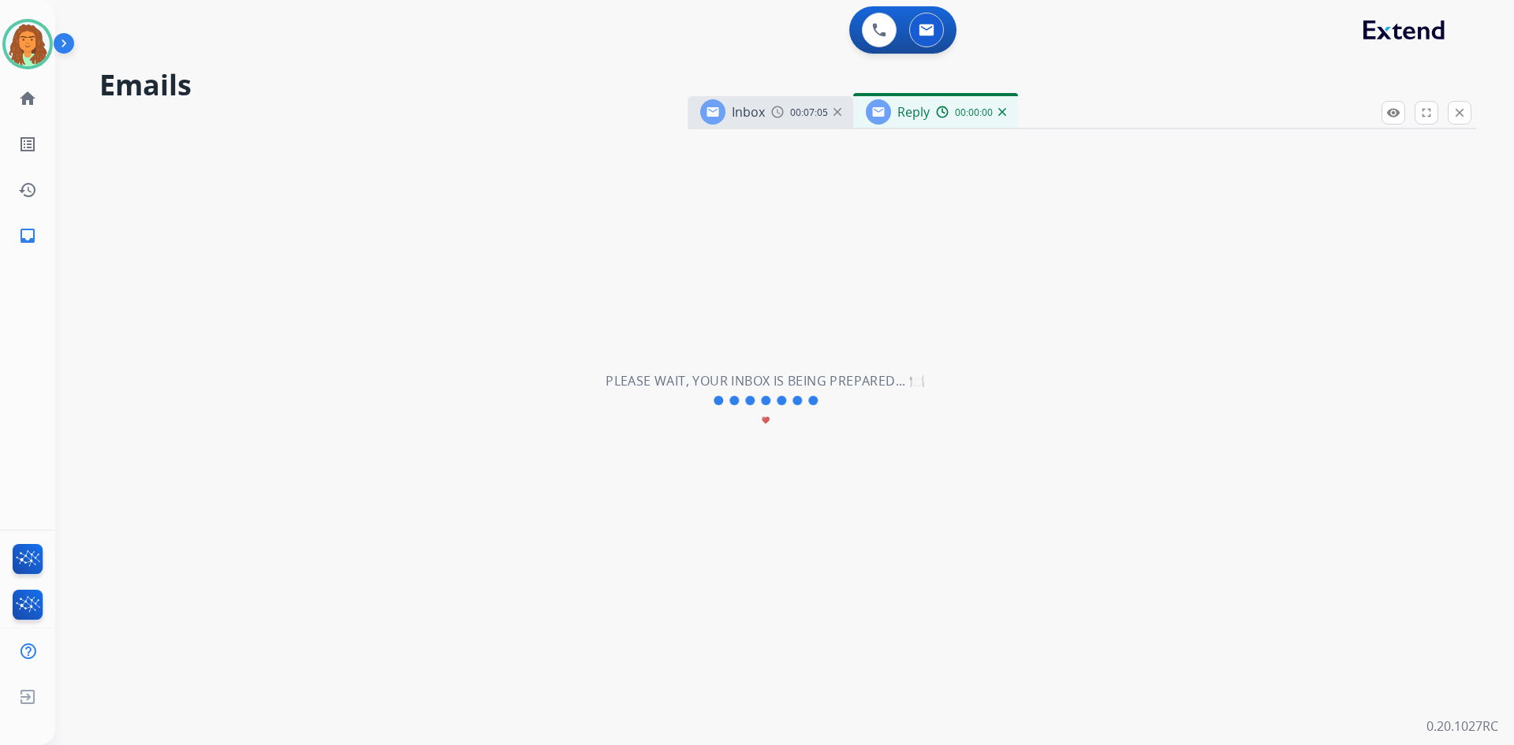
select select "**********"
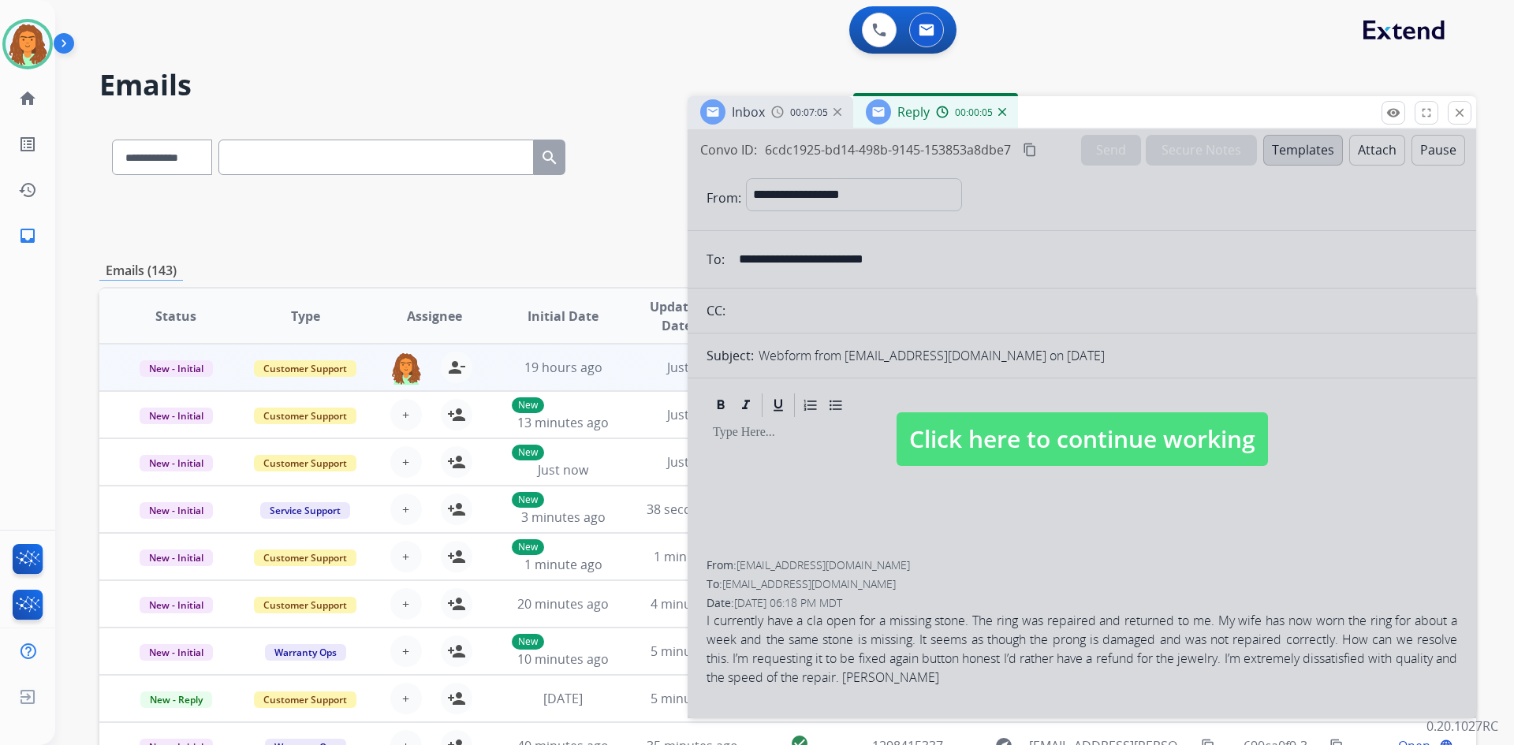
click at [1012, 437] on span "Click here to continue working" at bounding box center [1081, 439] width 371 height 54
select select
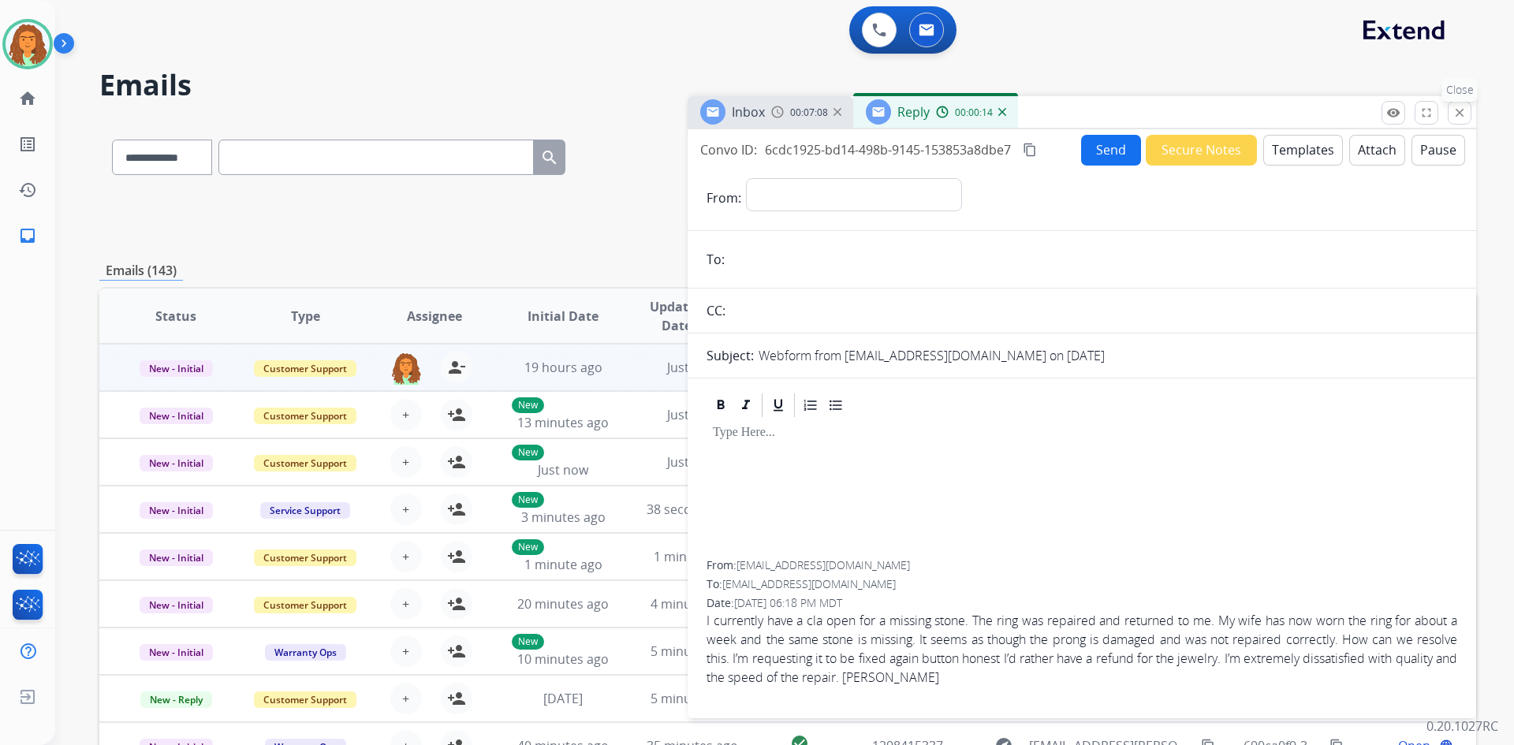
click at [1458, 109] on mat-icon "close" at bounding box center [1459, 113] width 14 height 14
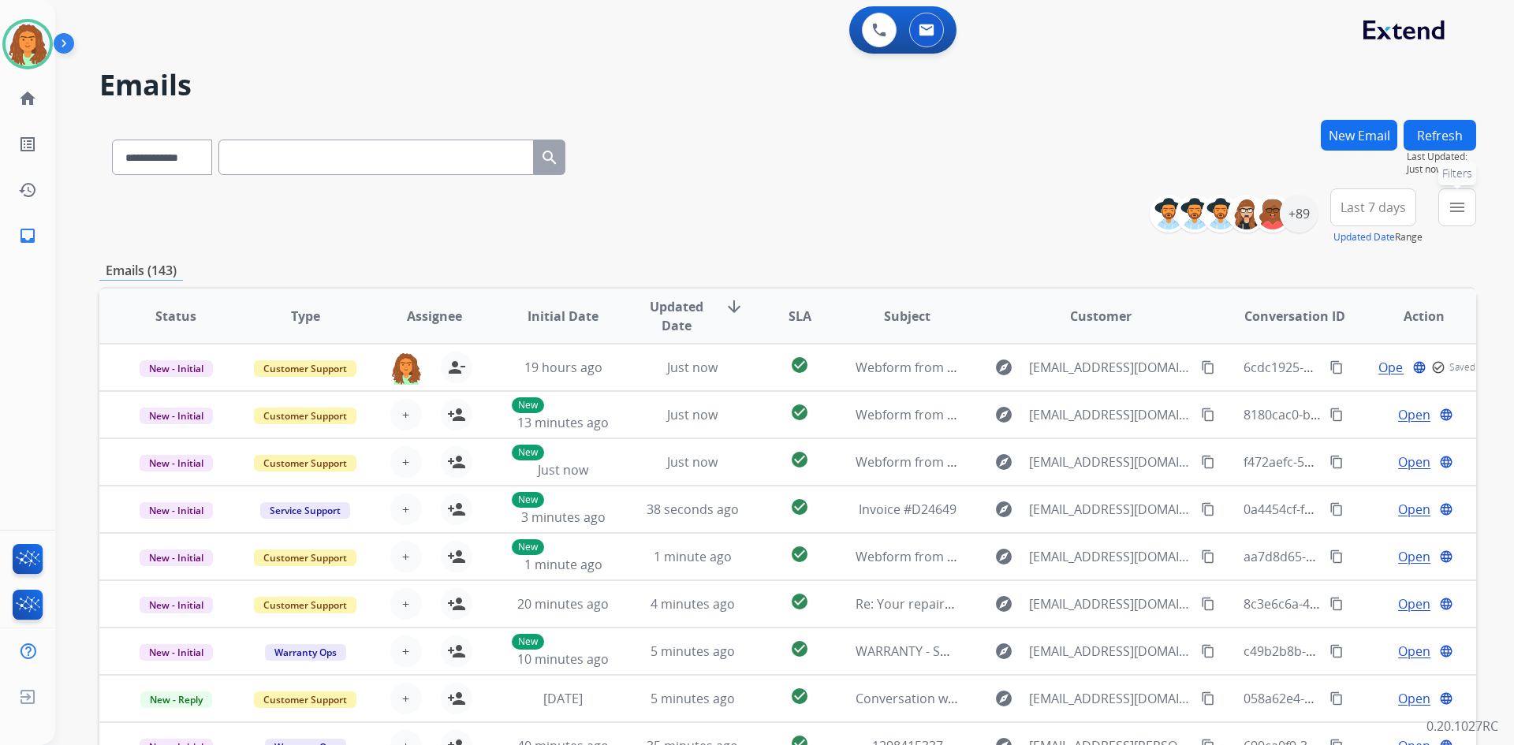
click at [1461, 212] on mat-icon "menu" at bounding box center [1456, 207] width 19 height 19
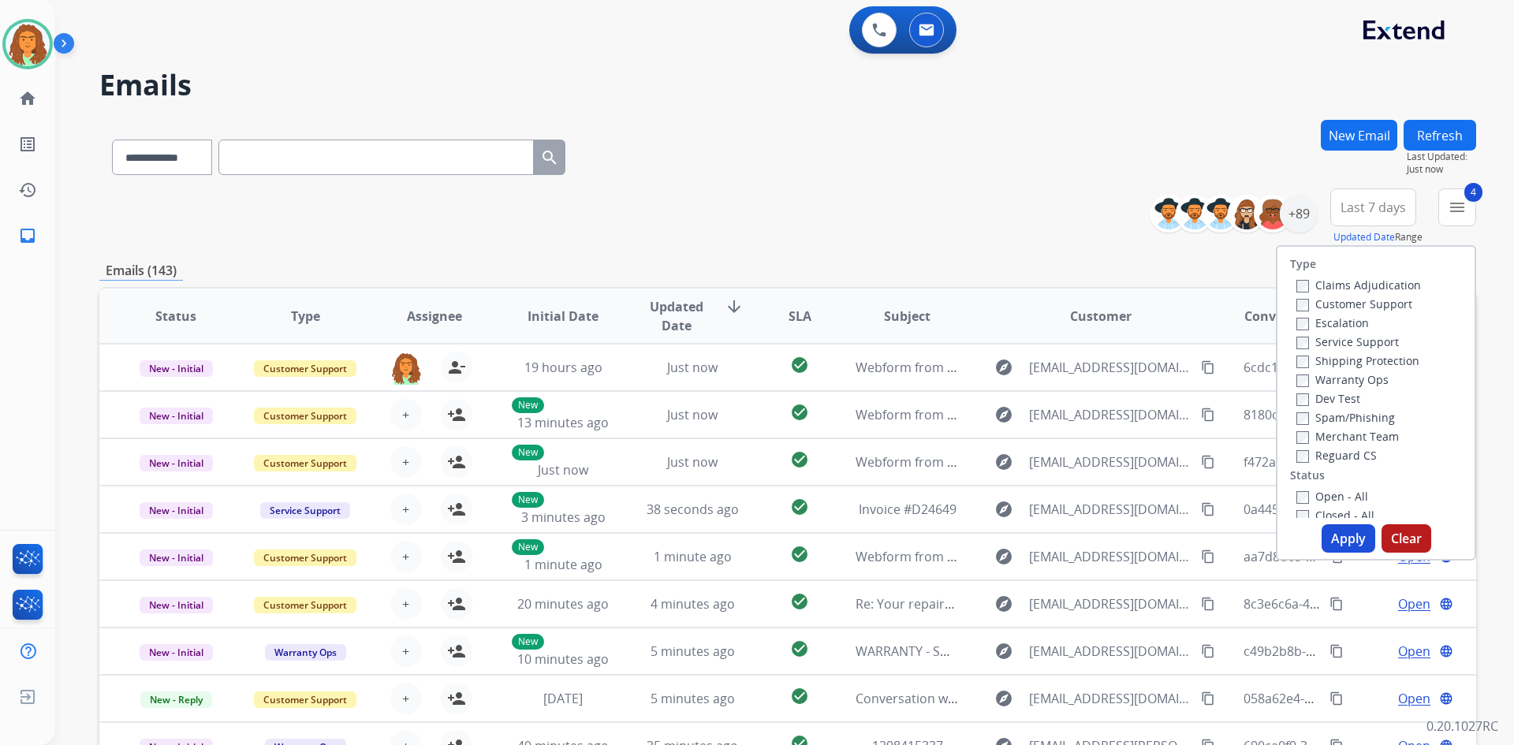
click at [1339, 535] on button "Apply" at bounding box center [1348, 538] width 54 height 28
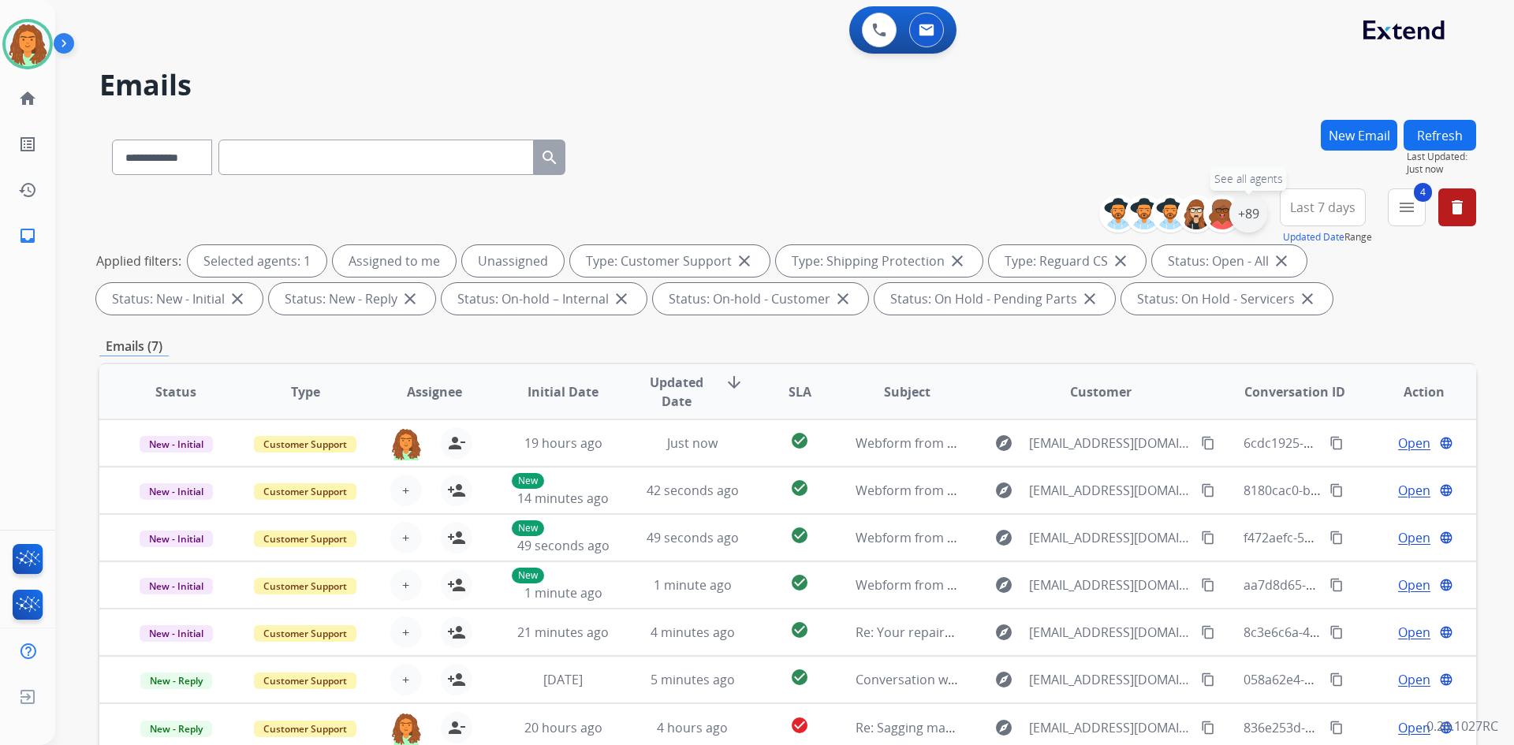
click at [1248, 219] on div "+89" at bounding box center [1248, 214] width 38 height 38
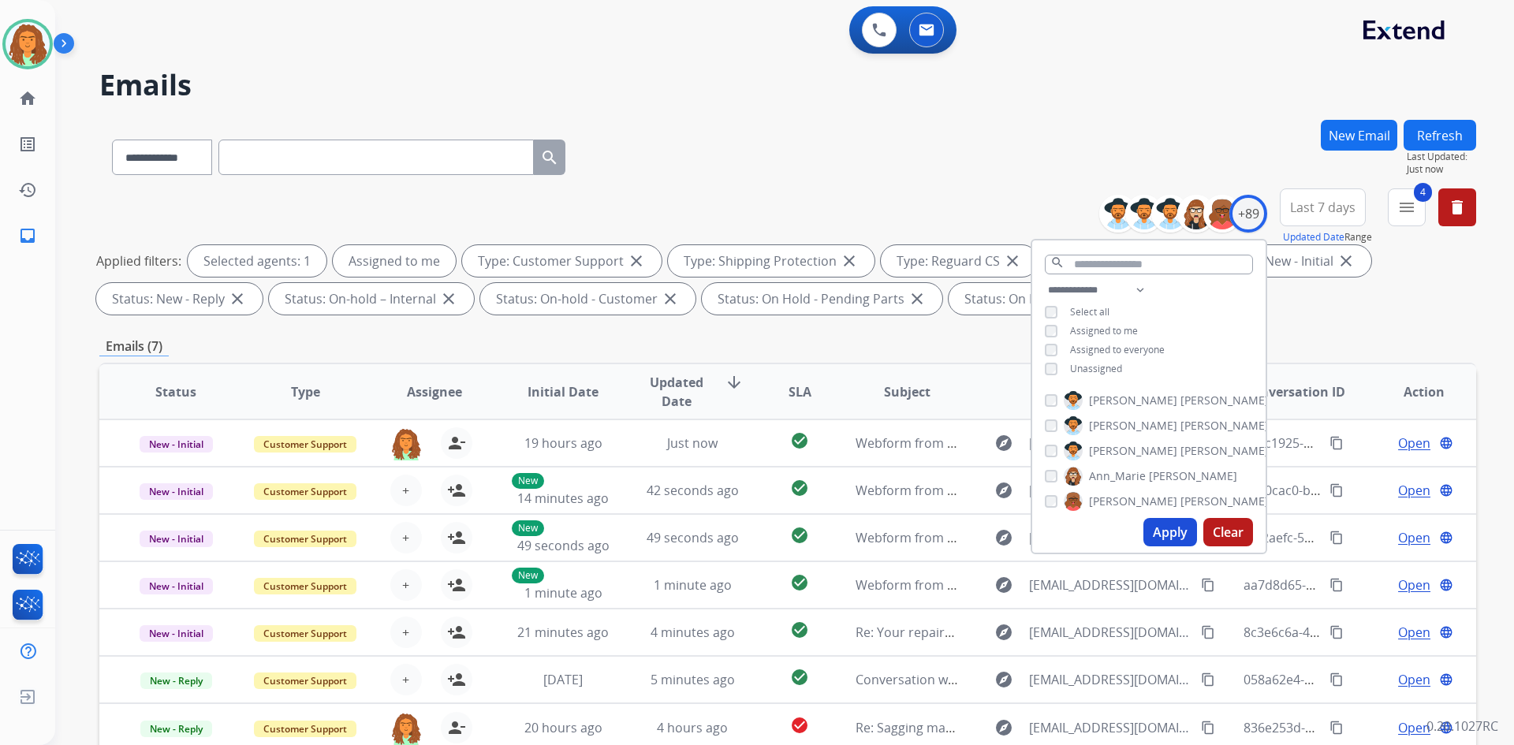
click at [1164, 527] on button "Apply" at bounding box center [1170, 532] width 54 height 28
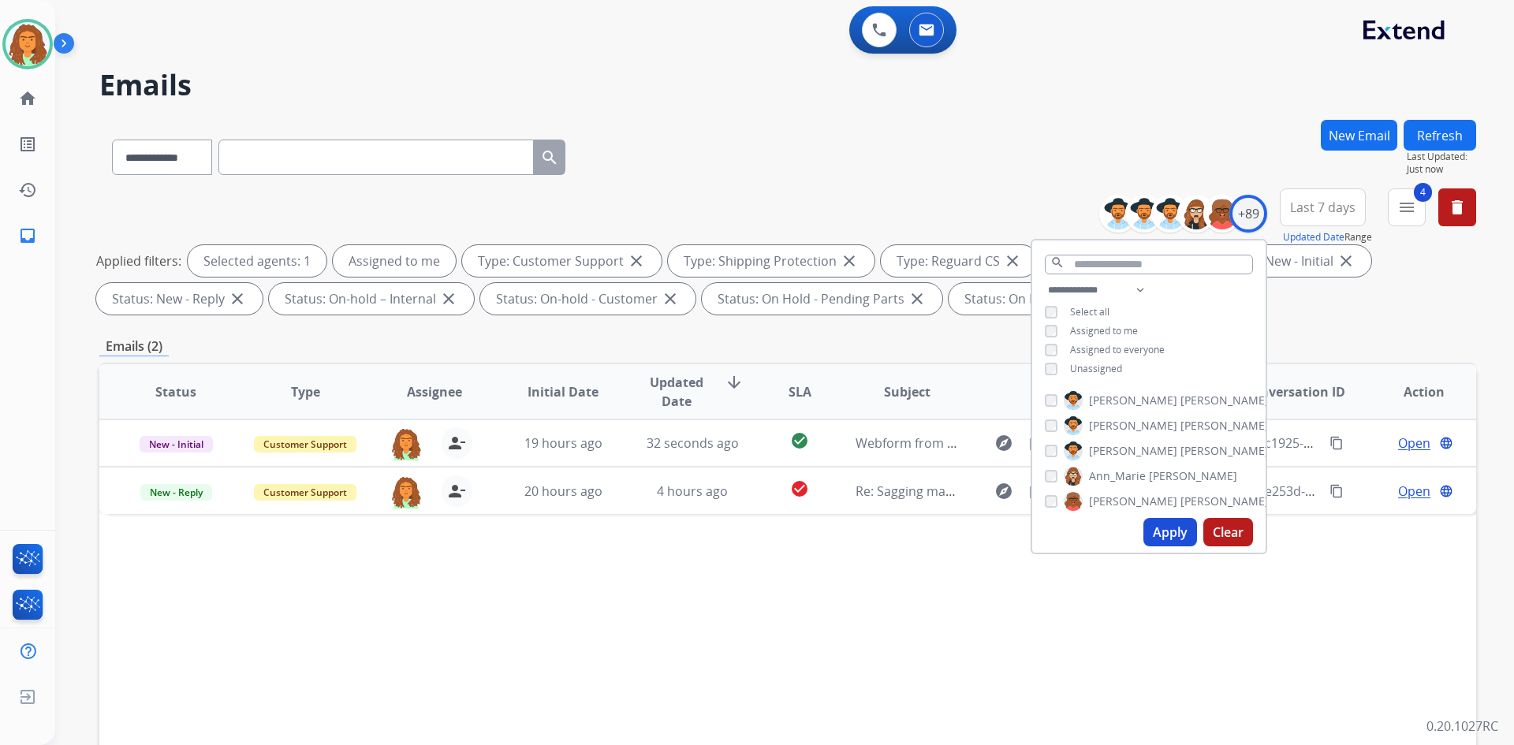
drag, startPoint x: 990, startPoint y: 579, endPoint x: 947, endPoint y: 554, distance: 49.8
click at [988, 578] on div "Status Type Assignee Initial Date Updated Date arrow_downward SLA Subject Custo…" at bounding box center [787, 627] width 1376 height 528
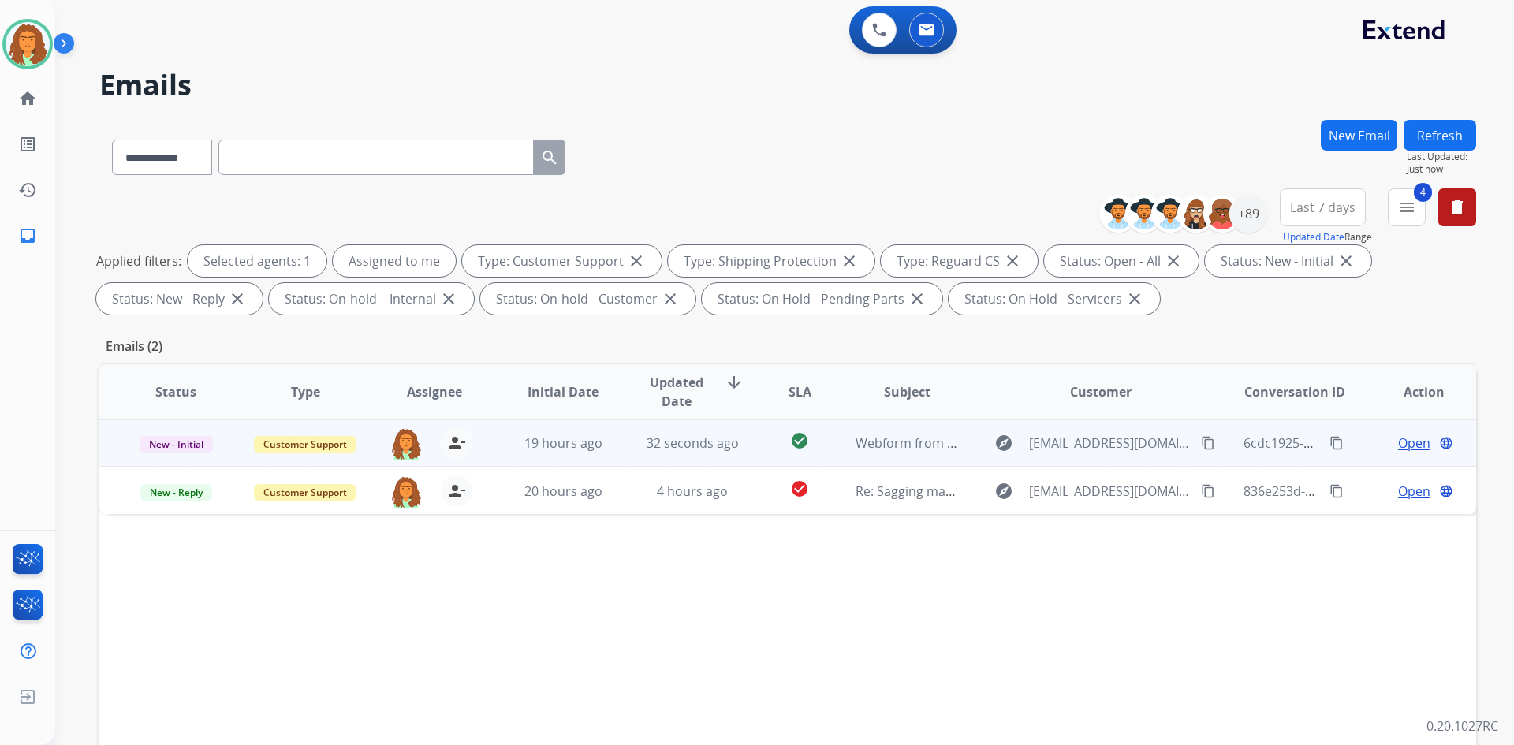
click at [753, 457] on td "check_circle" at bounding box center [787, 442] width 86 height 47
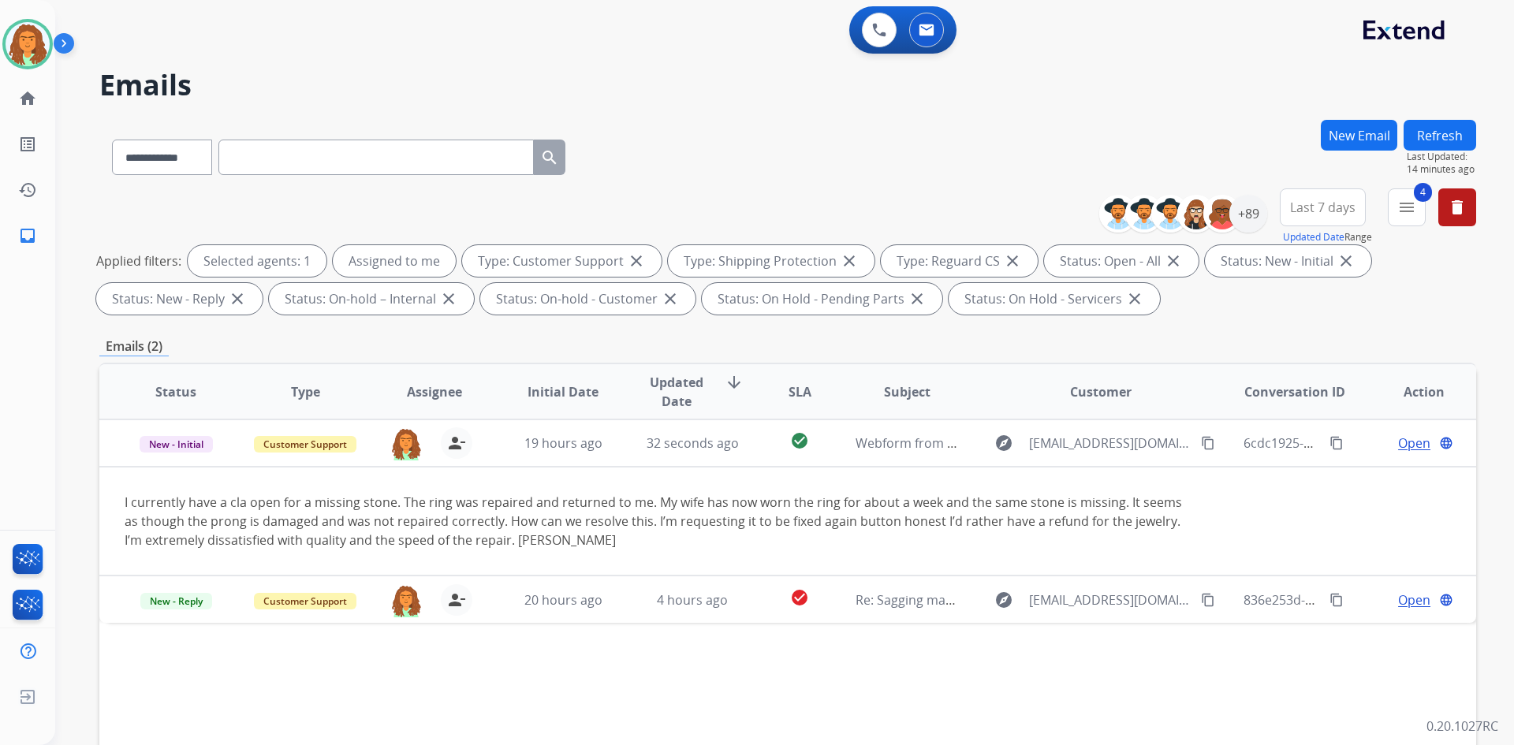
click at [603, 613] on td "20 hours ago" at bounding box center [550, 599] width 129 height 47
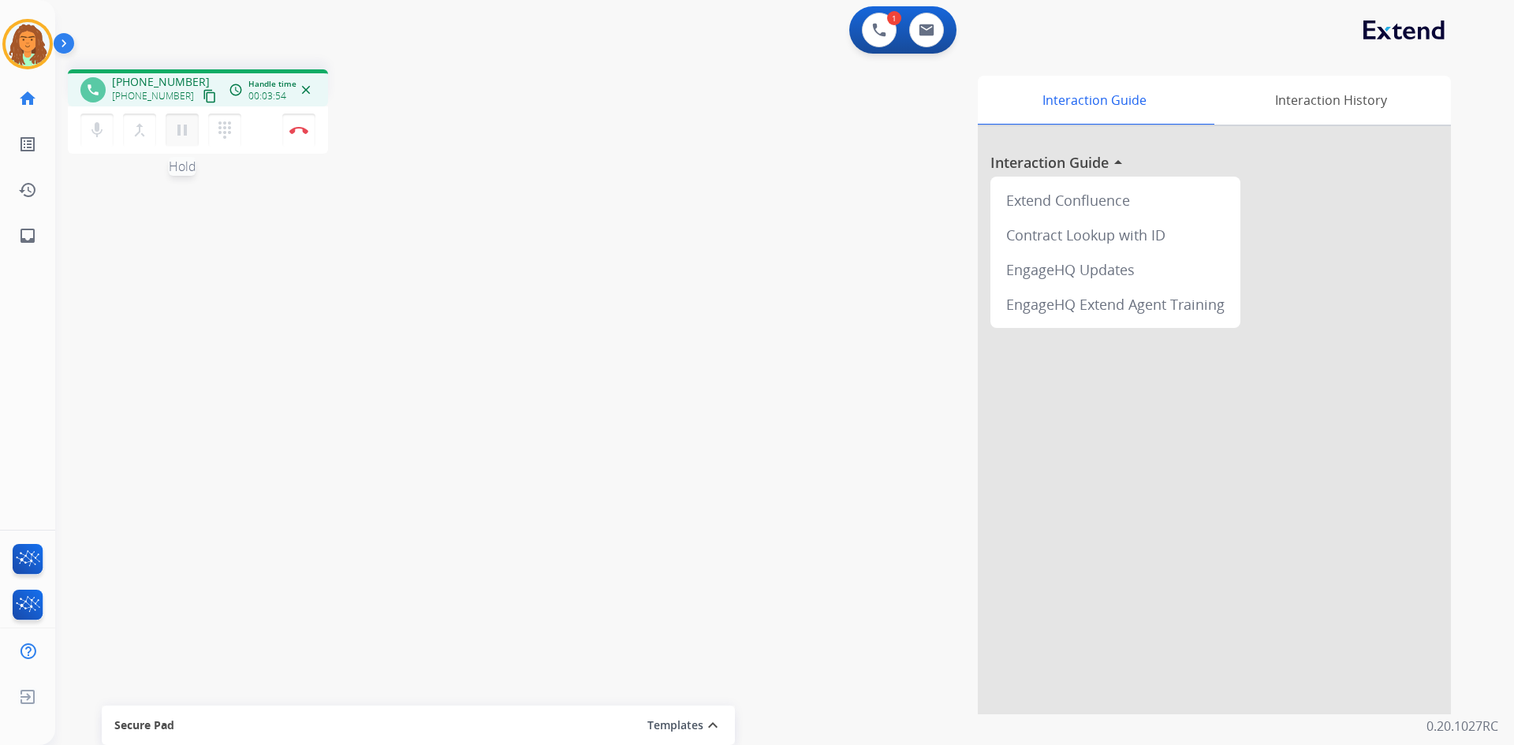
click at [183, 142] on button "pause Hold" at bounding box center [182, 130] width 33 height 33
click at [179, 130] on mat-icon "play_arrow" at bounding box center [182, 130] width 19 height 19
click at [184, 130] on mat-icon "pause" at bounding box center [182, 130] width 19 height 19
click at [186, 125] on mat-icon "play_arrow" at bounding box center [182, 130] width 19 height 19
click at [300, 125] on button "Disconnect" at bounding box center [298, 130] width 33 height 33
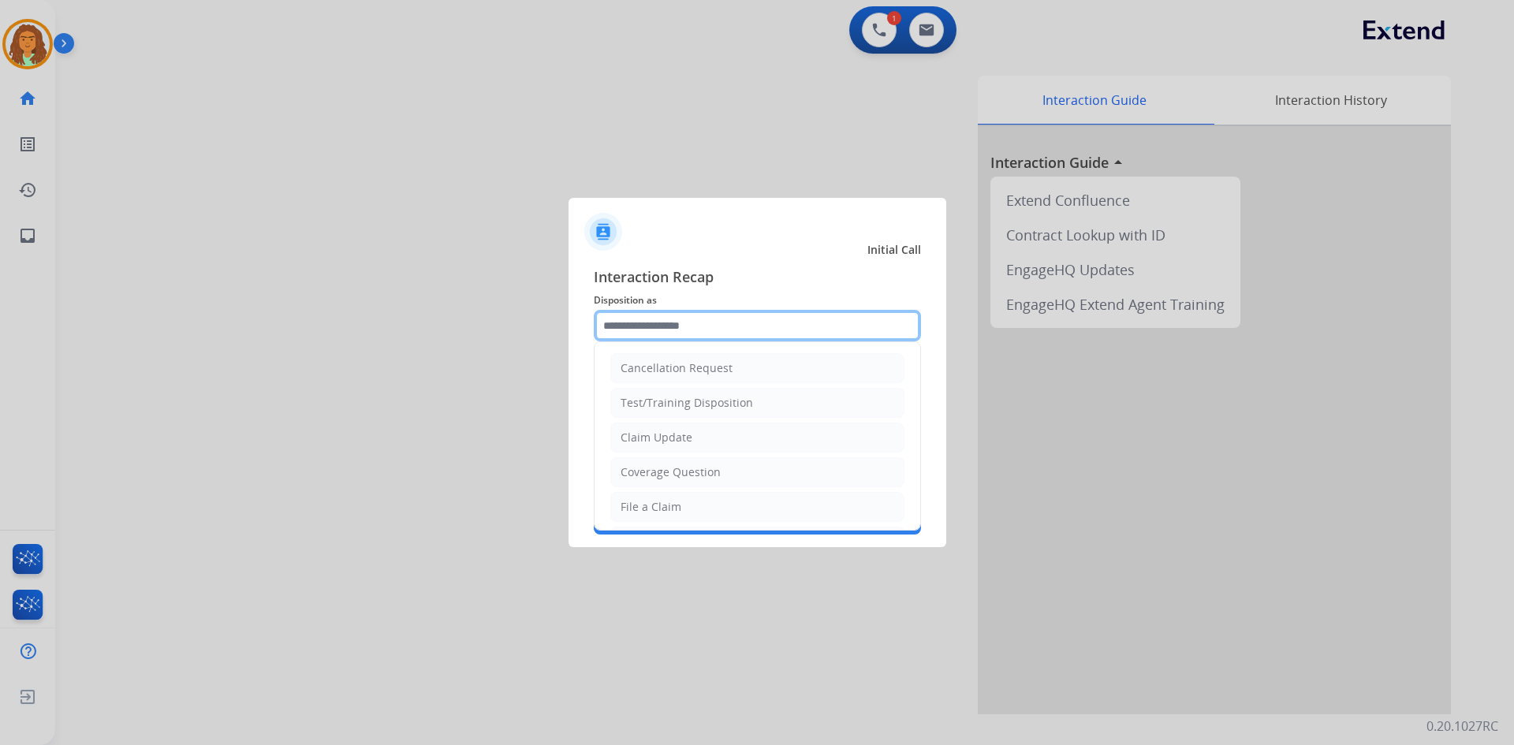
click at [651, 322] on input "text" at bounding box center [757, 326] width 327 height 32
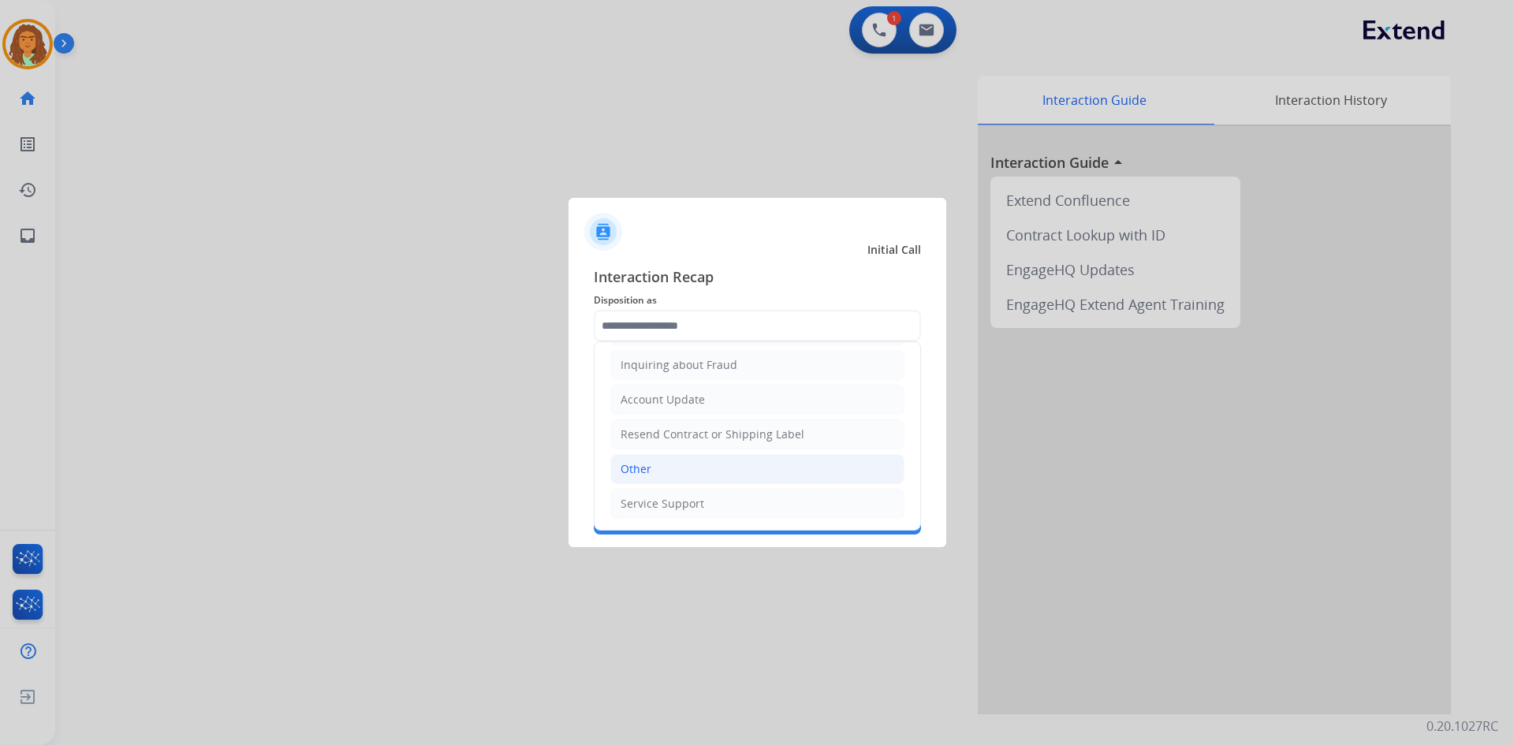
click at [647, 470] on div "Other" at bounding box center [635, 469] width 31 height 16
type input "*****"
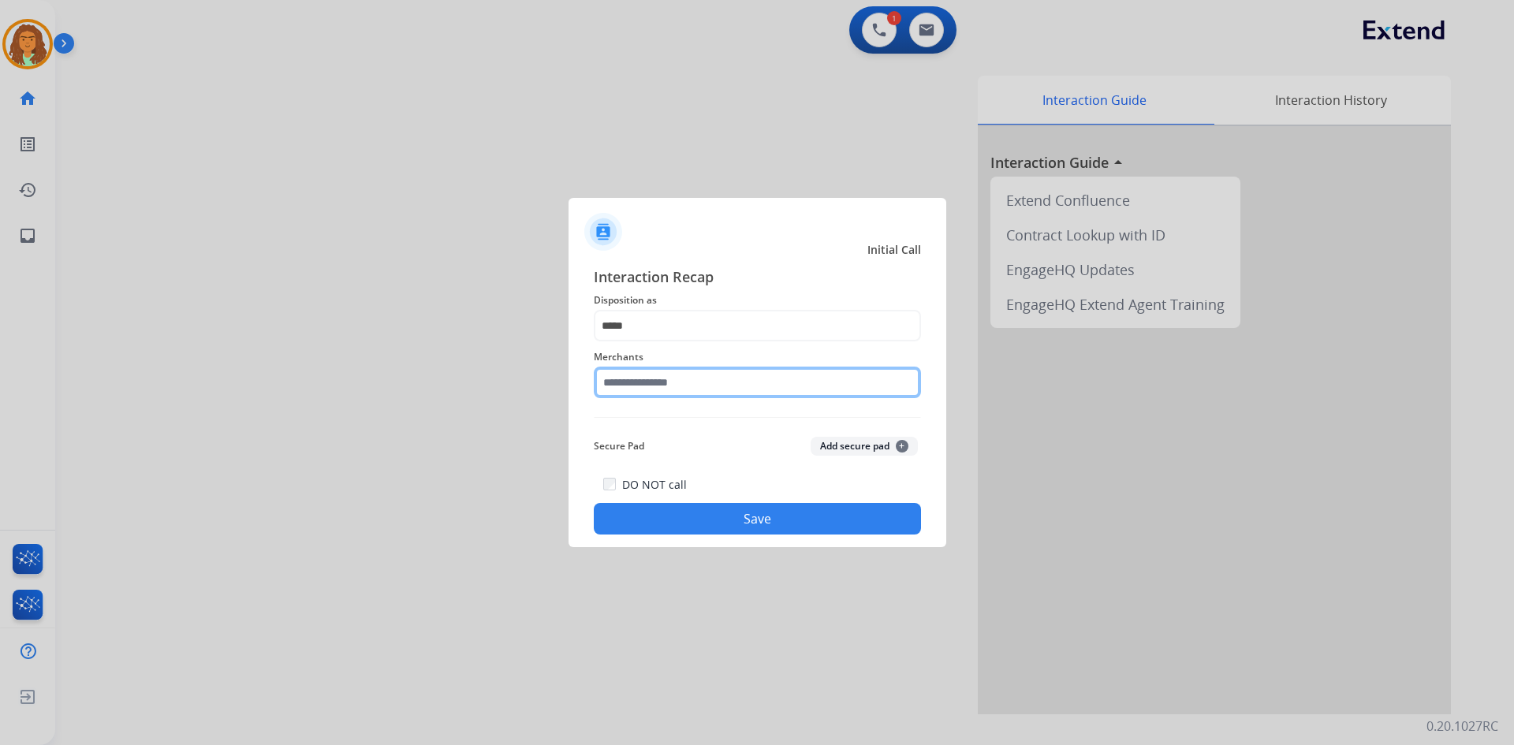
click at [667, 382] on input "text" at bounding box center [757, 383] width 327 height 32
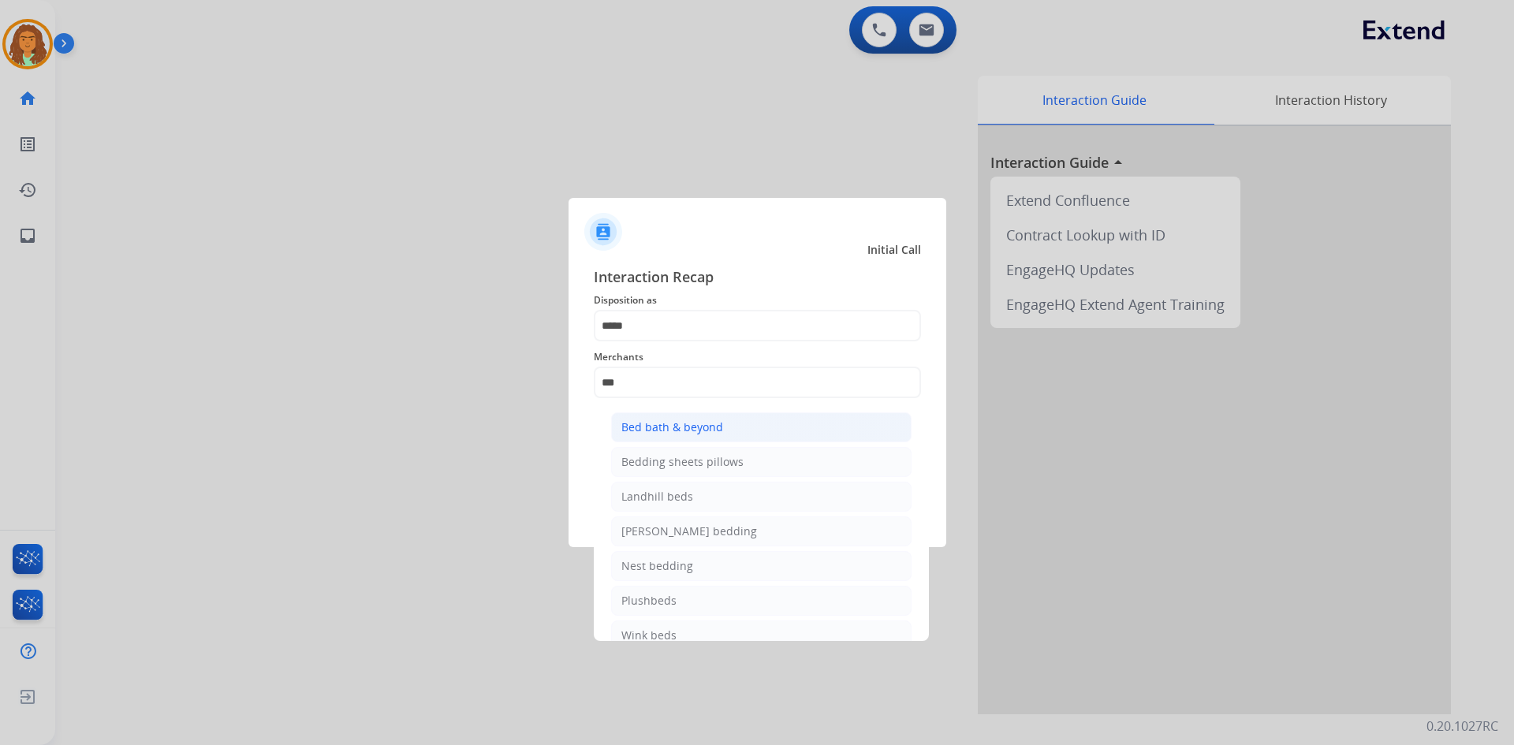
click at [677, 420] on div "Bed bath & beyond" at bounding box center [672, 427] width 102 height 16
type input "**********"
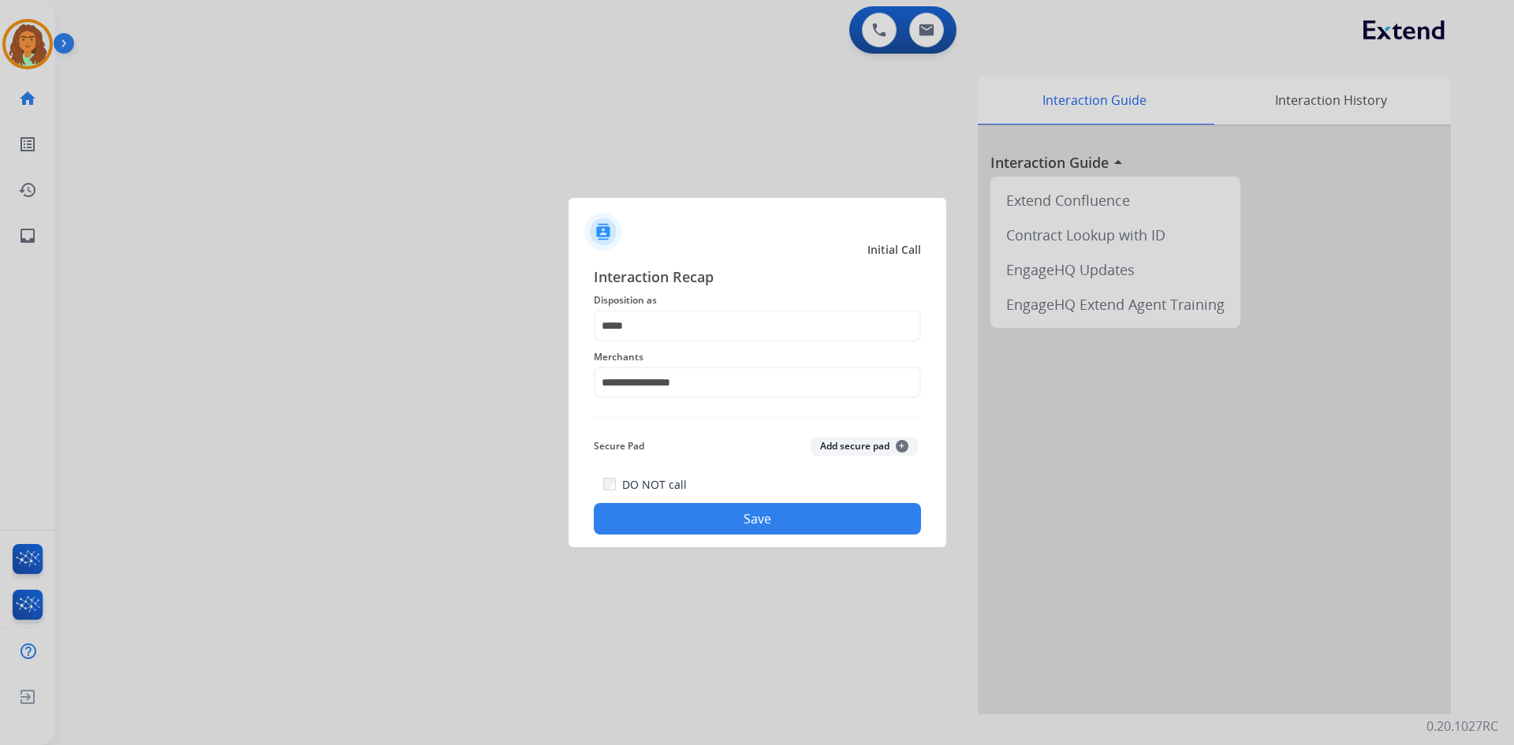
click at [719, 510] on button "Save" at bounding box center [757, 519] width 327 height 32
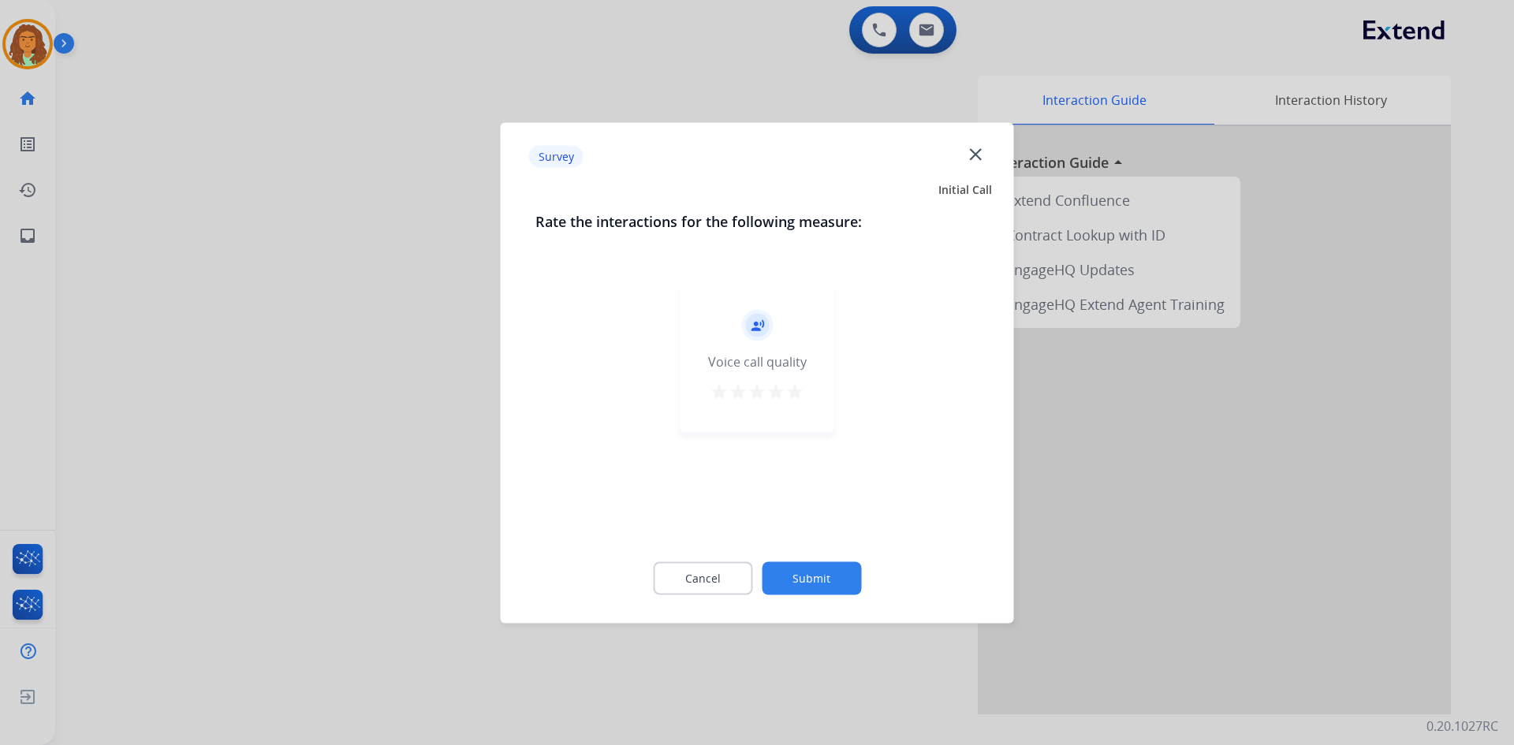
click at [793, 391] on mat-icon "star" at bounding box center [794, 391] width 19 height 19
click at [814, 580] on button "Submit" at bounding box center [811, 577] width 99 height 33
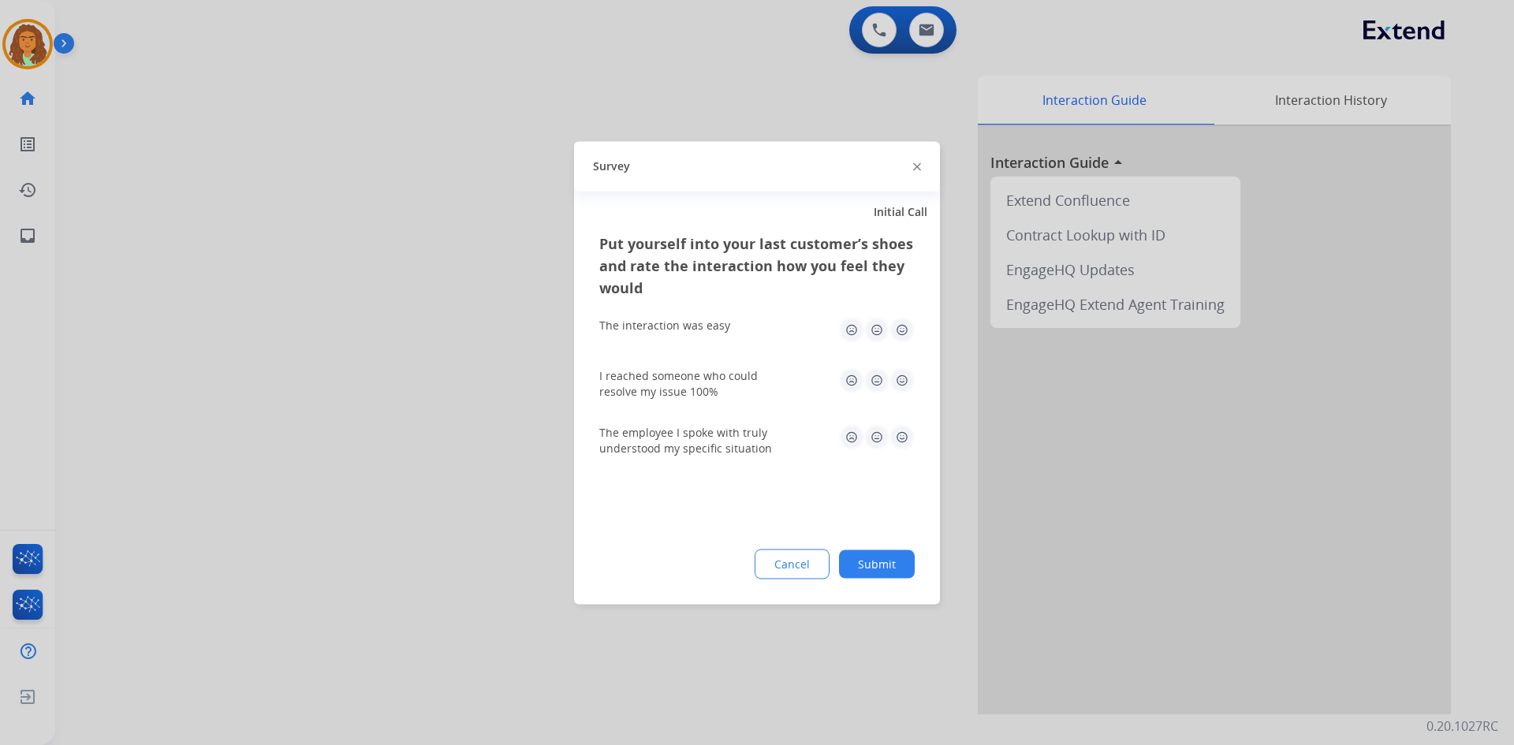
click at [900, 330] on img at bounding box center [901, 329] width 25 height 25
click at [902, 371] on img at bounding box center [901, 379] width 25 height 25
click at [903, 434] on img at bounding box center [901, 436] width 25 height 25
click at [881, 560] on button "Submit" at bounding box center [877, 563] width 76 height 28
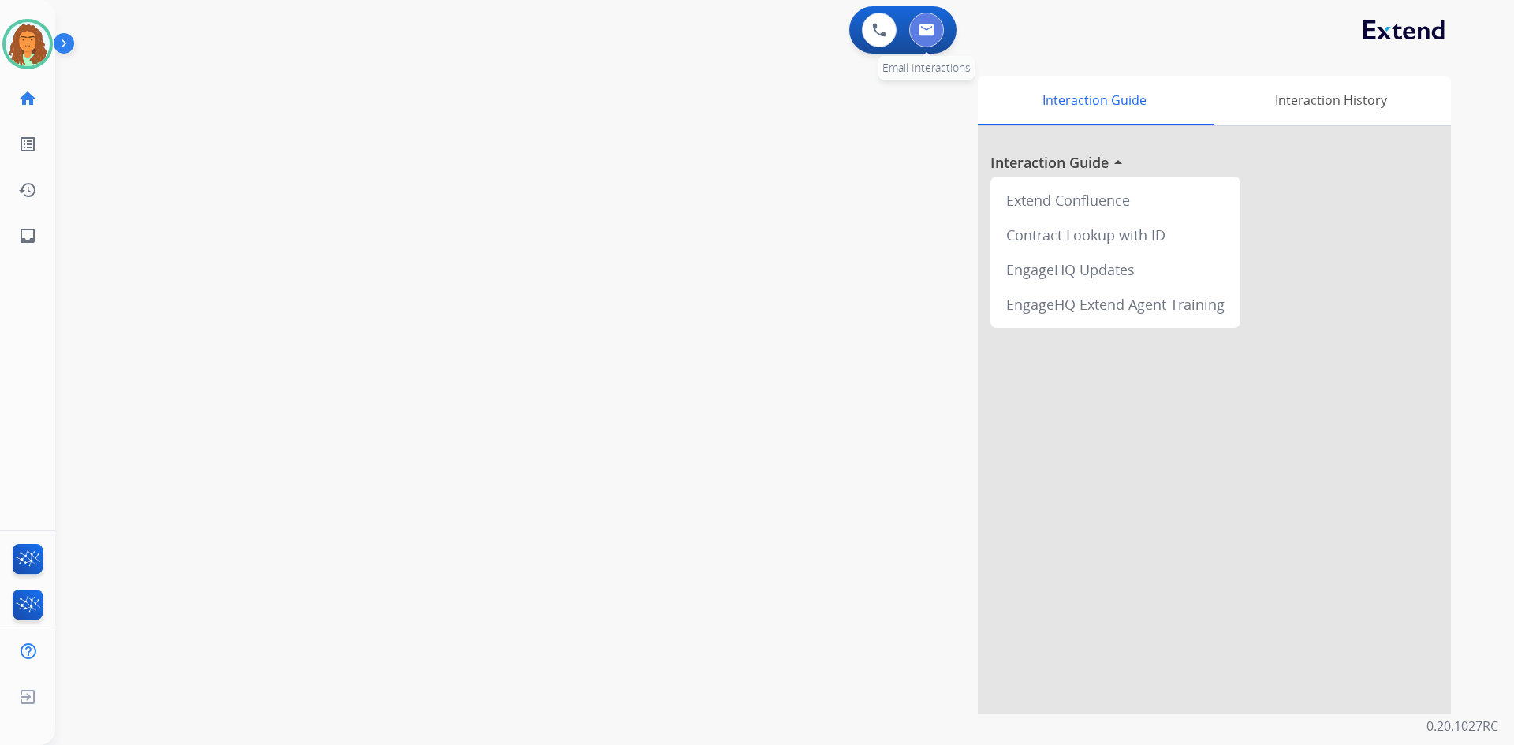
click at [940, 20] on button at bounding box center [926, 30] width 35 height 35
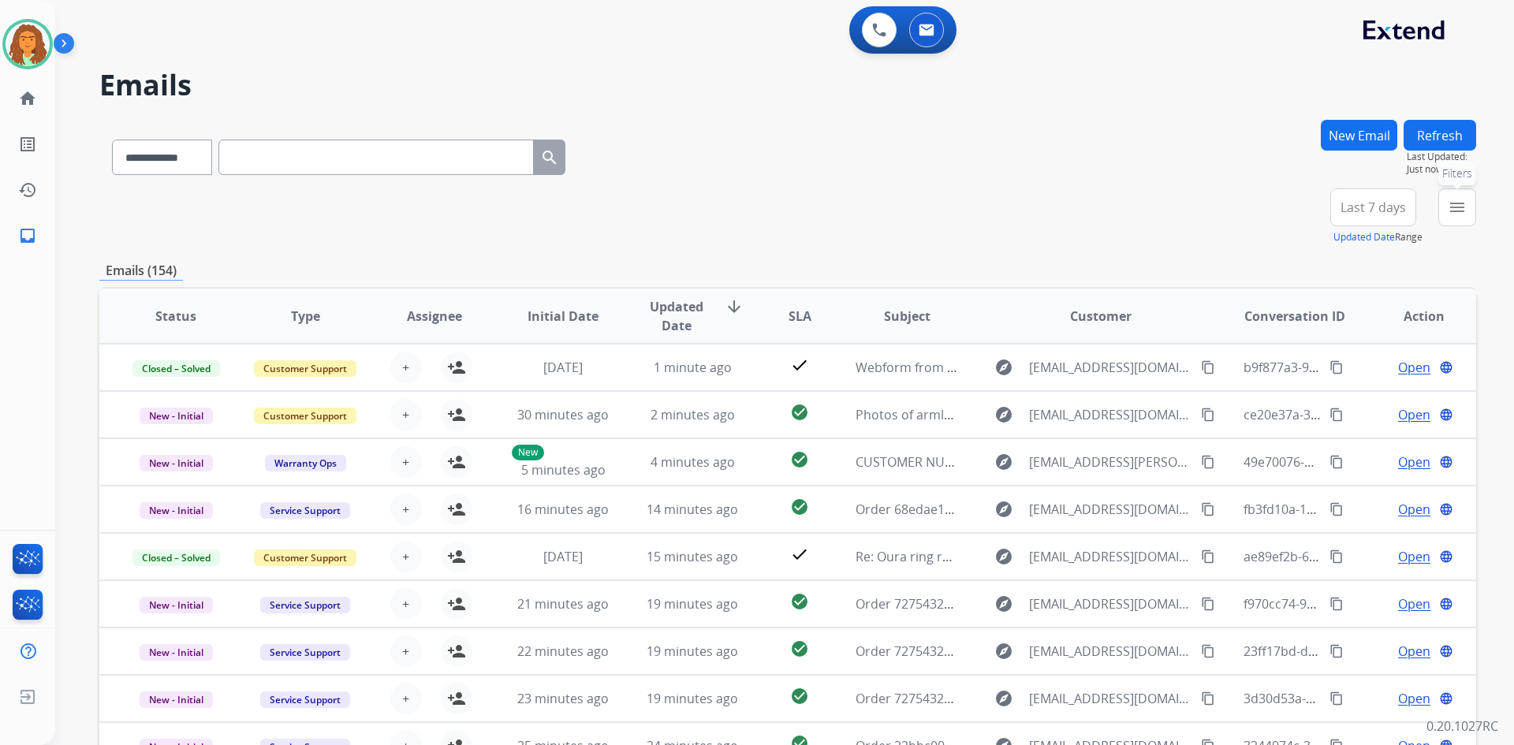
click at [1455, 201] on mat-icon "menu" at bounding box center [1456, 207] width 19 height 19
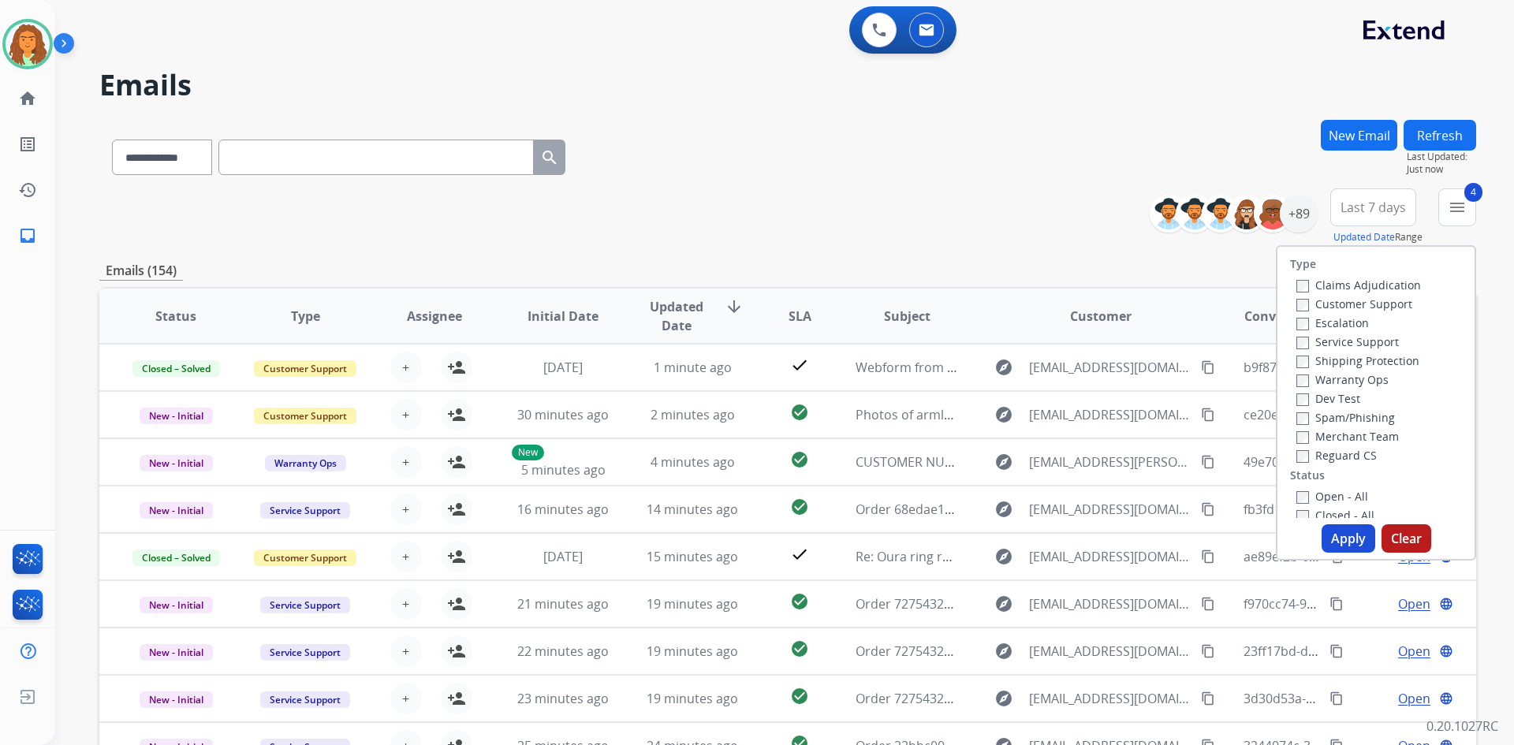
click at [1339, 538] on button "Apply" at bounding box center [1348, 538] width 54 height 28
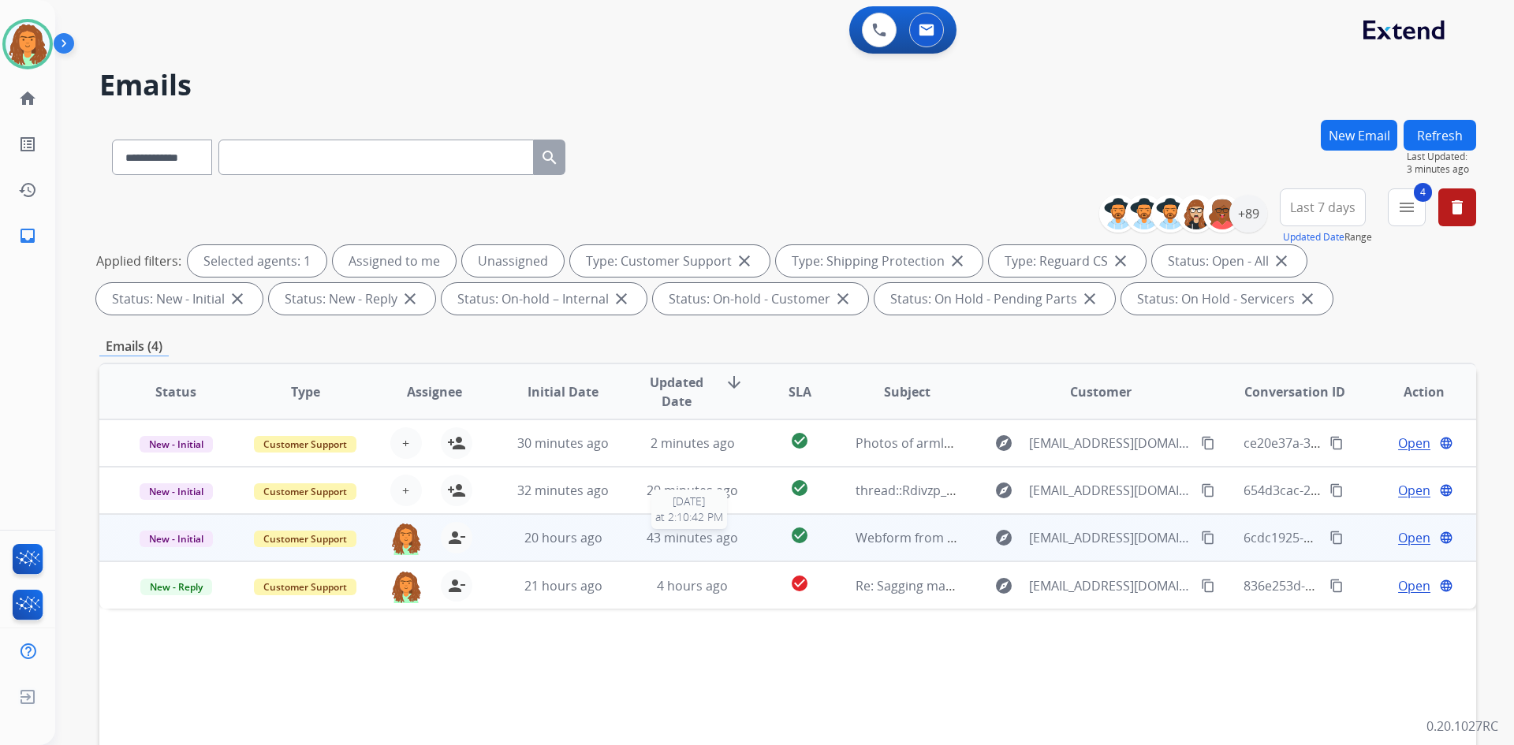
click at [719, 546] on div "43 minutes ago" at bounding box center [692, 537] width 103 height 19
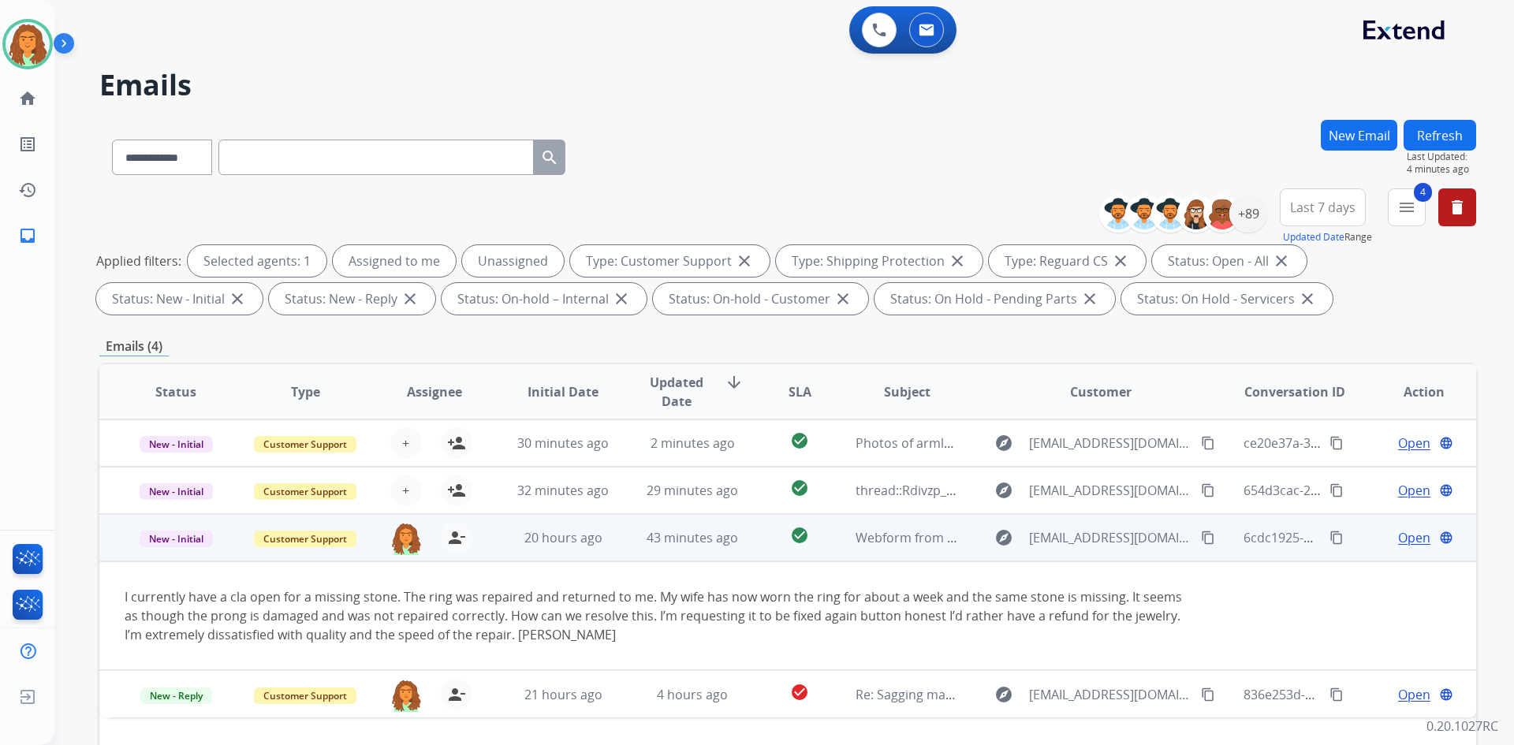
click at [1402, 542] on span "Open" at bounding box center [1414, 537] width 32 height 19
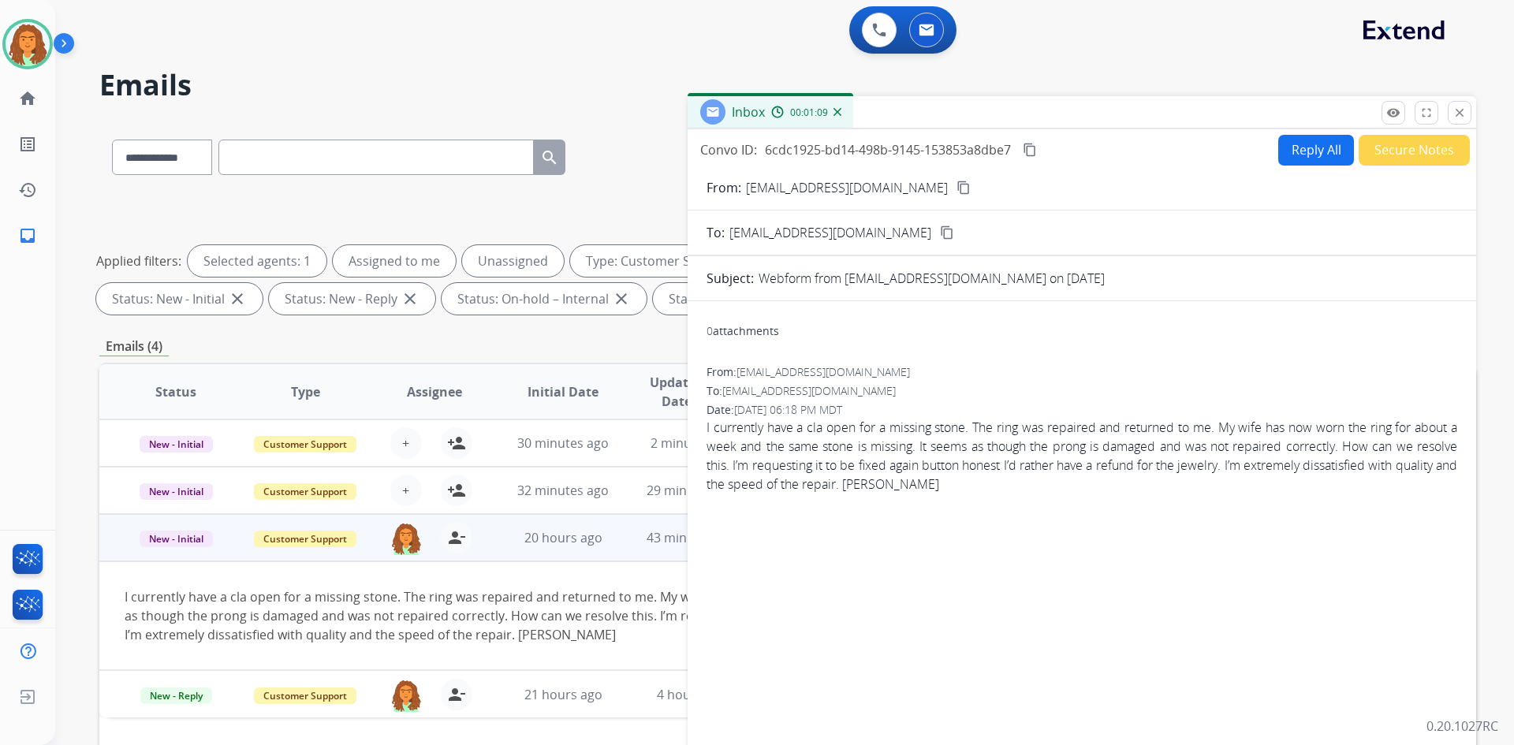
click at [1296, 154] on button "Reply All" at bounding box center [1316, 150] width 76 height 31
select select "**********"
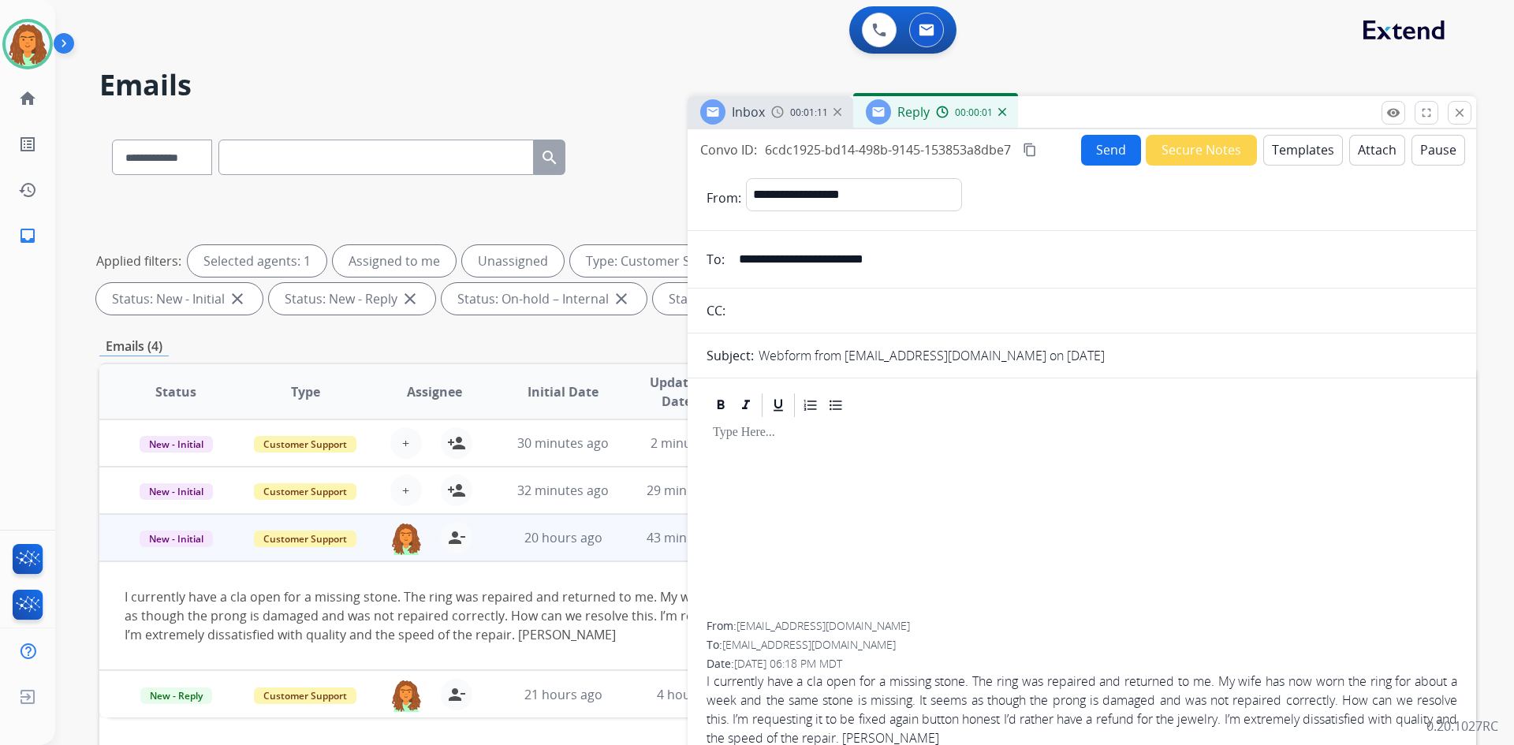
click at [1290, 148] on button "Templates" at bounding box center [1303, 150] width 80 height 31
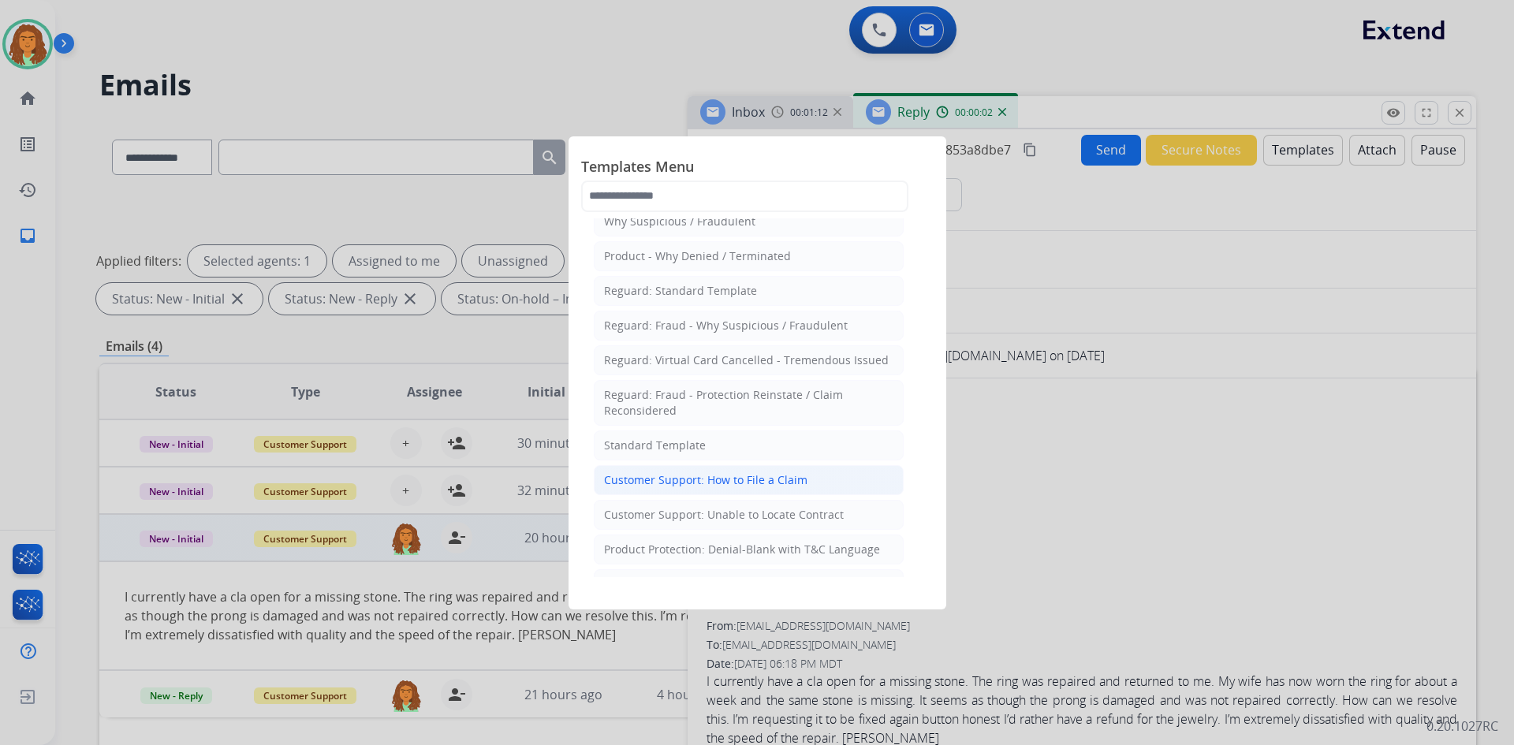
scroll to position [79, 0]
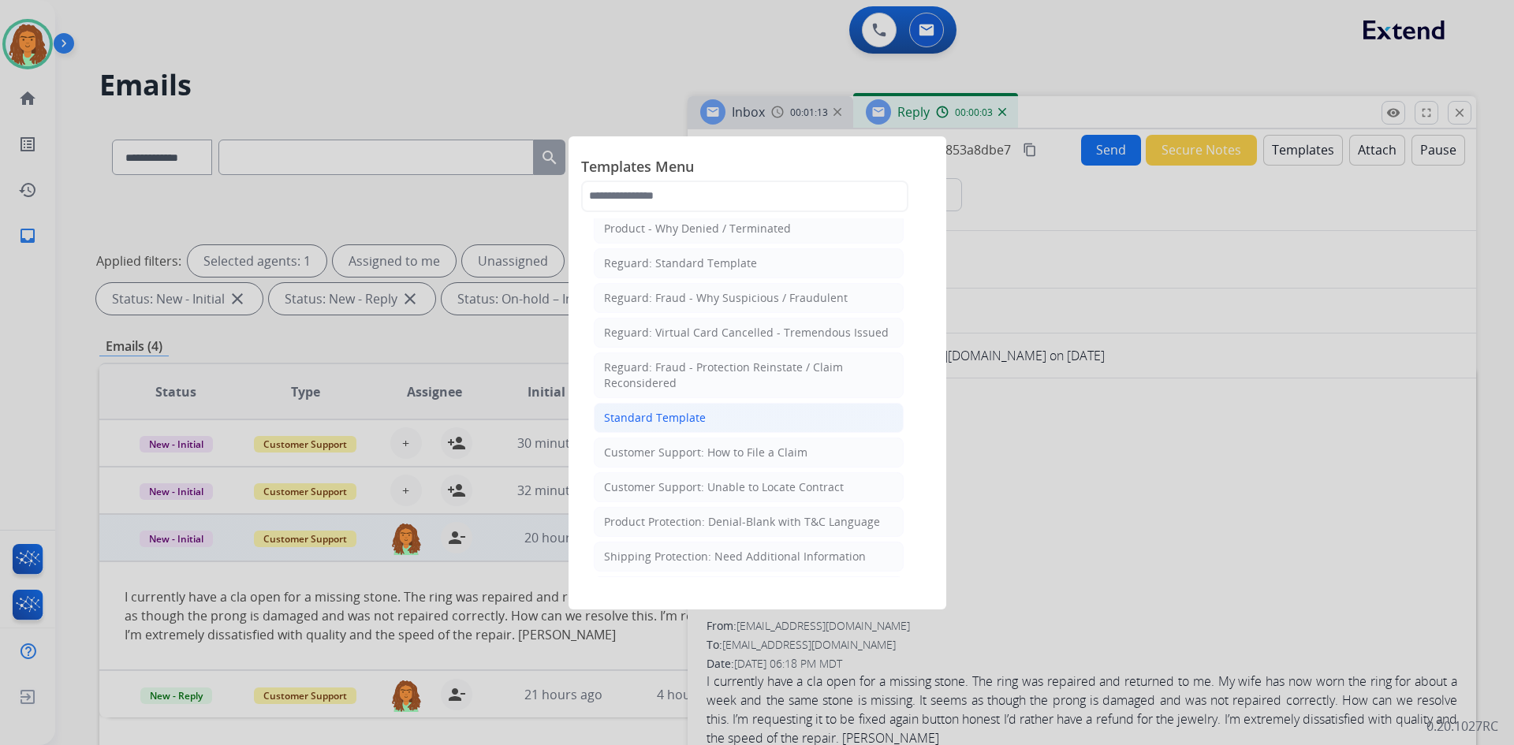
click at [685, 420] on div "Standard Template" at bounding box center [655, 418] width 102 height 16
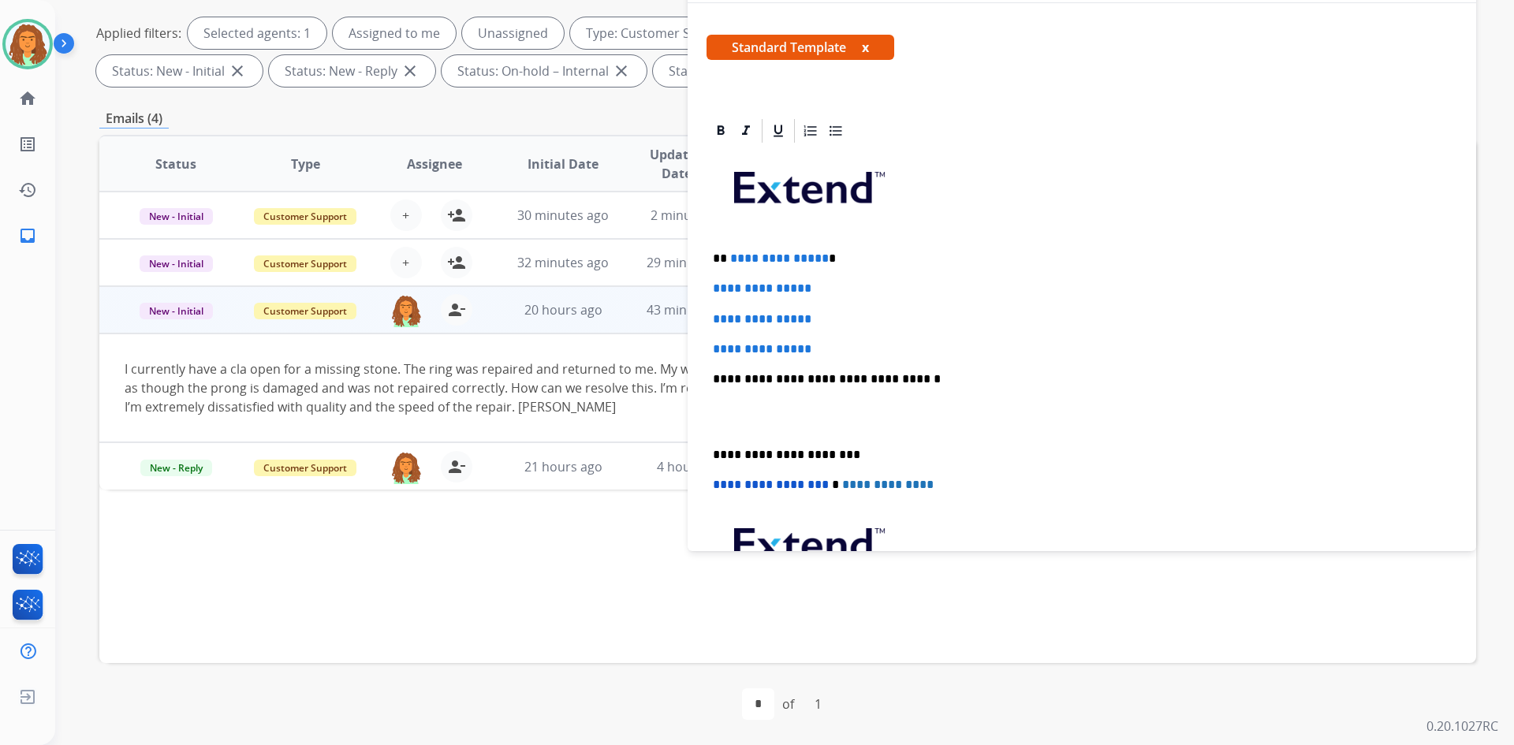
scroll to position [117, 0]
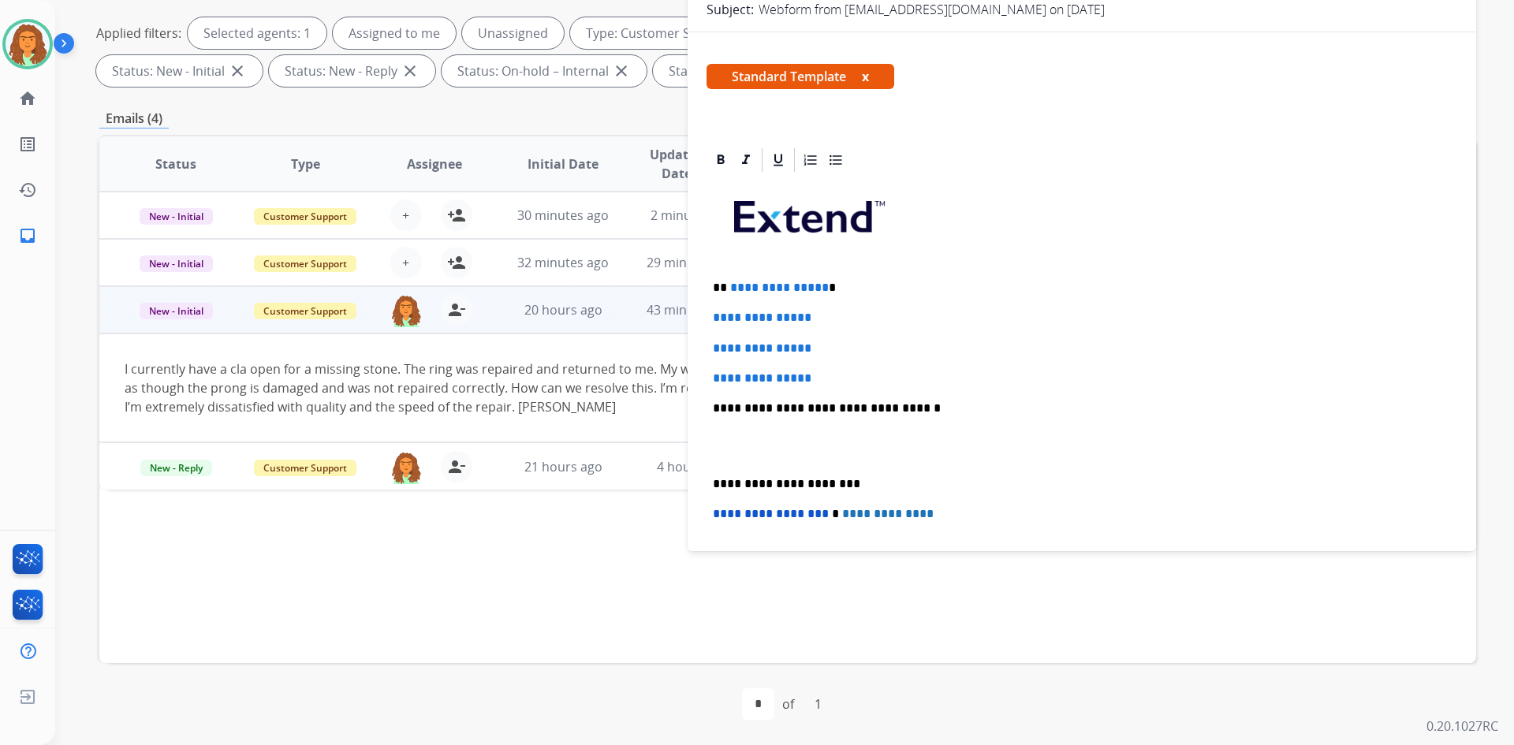
click at [821, 289] on p "**********" at bounding box center [1075, 288] width 725 height 14
drag, startPoint x: 707, startPoint y: 314, endPoint x: 821, endPoint y: 374, distance: 128.7
click at [821, 374] on div "**********" at bounding box center [1081, 445] width 751 height 542
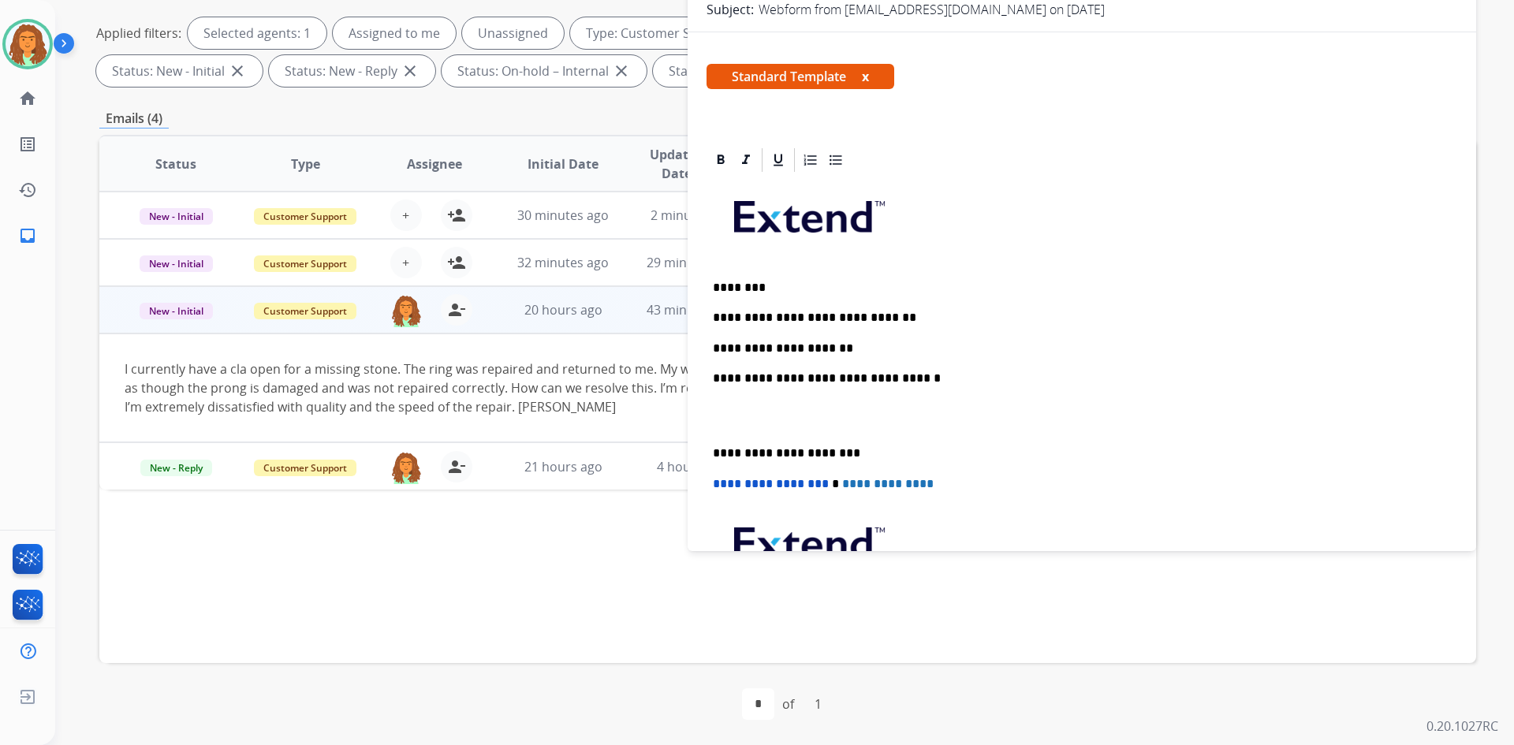
click at [829, 347] on p "**********" at bounding box center [1075, 348] width 725 height 14
click at [825, 342] on p "**********" at bounding box center [1075, 348] width 725 height 14
click at [975, 348] on p "**********" at bounding box center [1075, 348] width 725 height 14
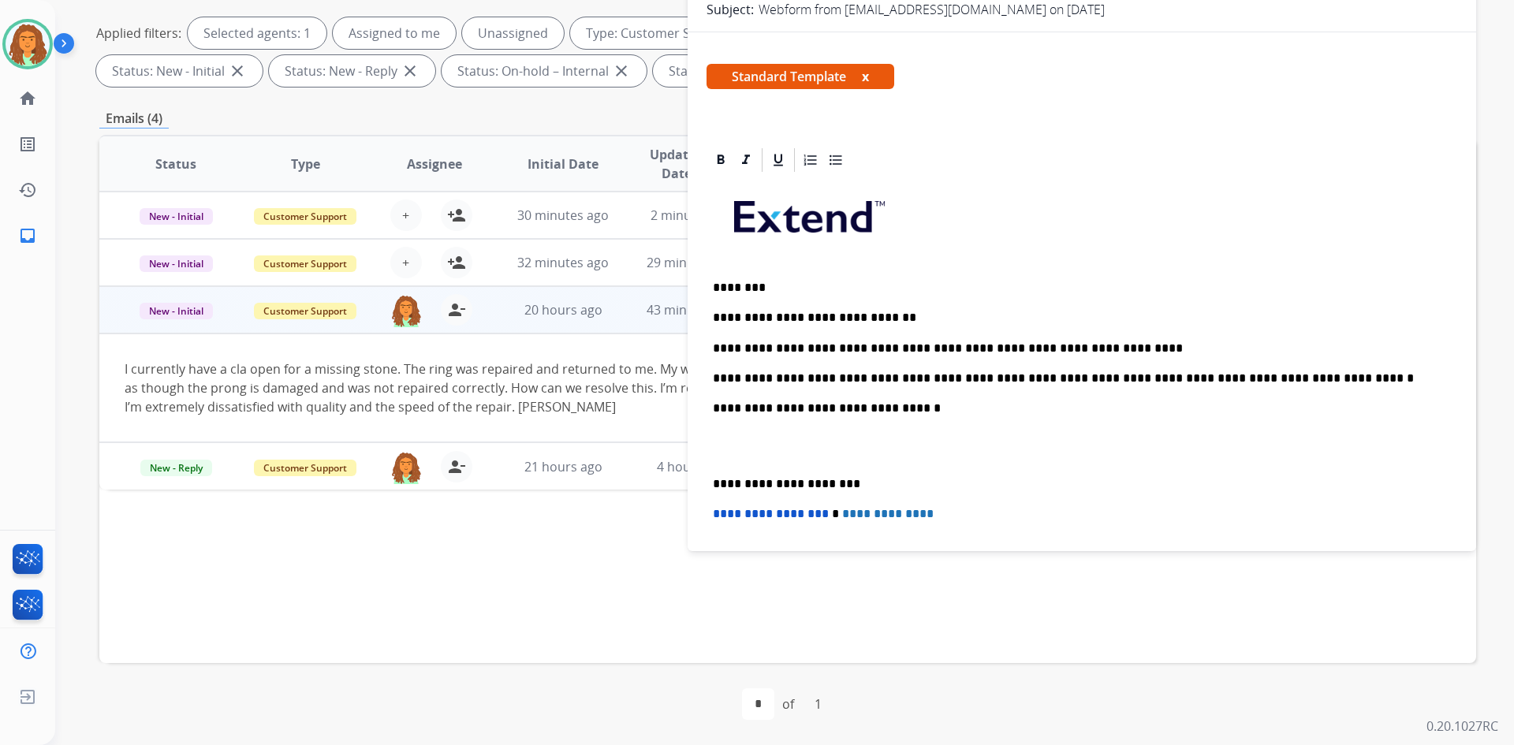
click at [711, 480] on div "**********" at bounding box center [1081, 445] width 751 height 542
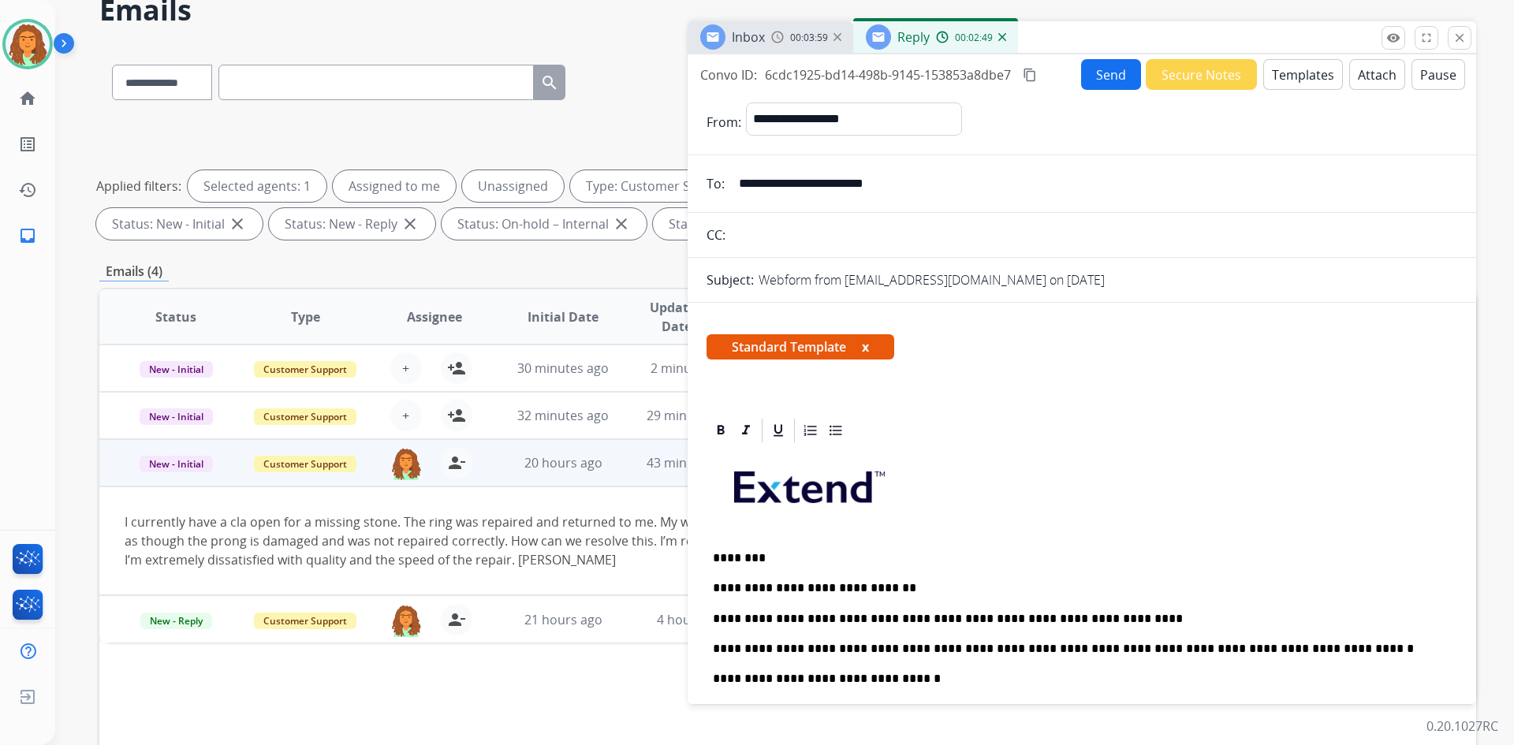
scroll to position [0, 0]
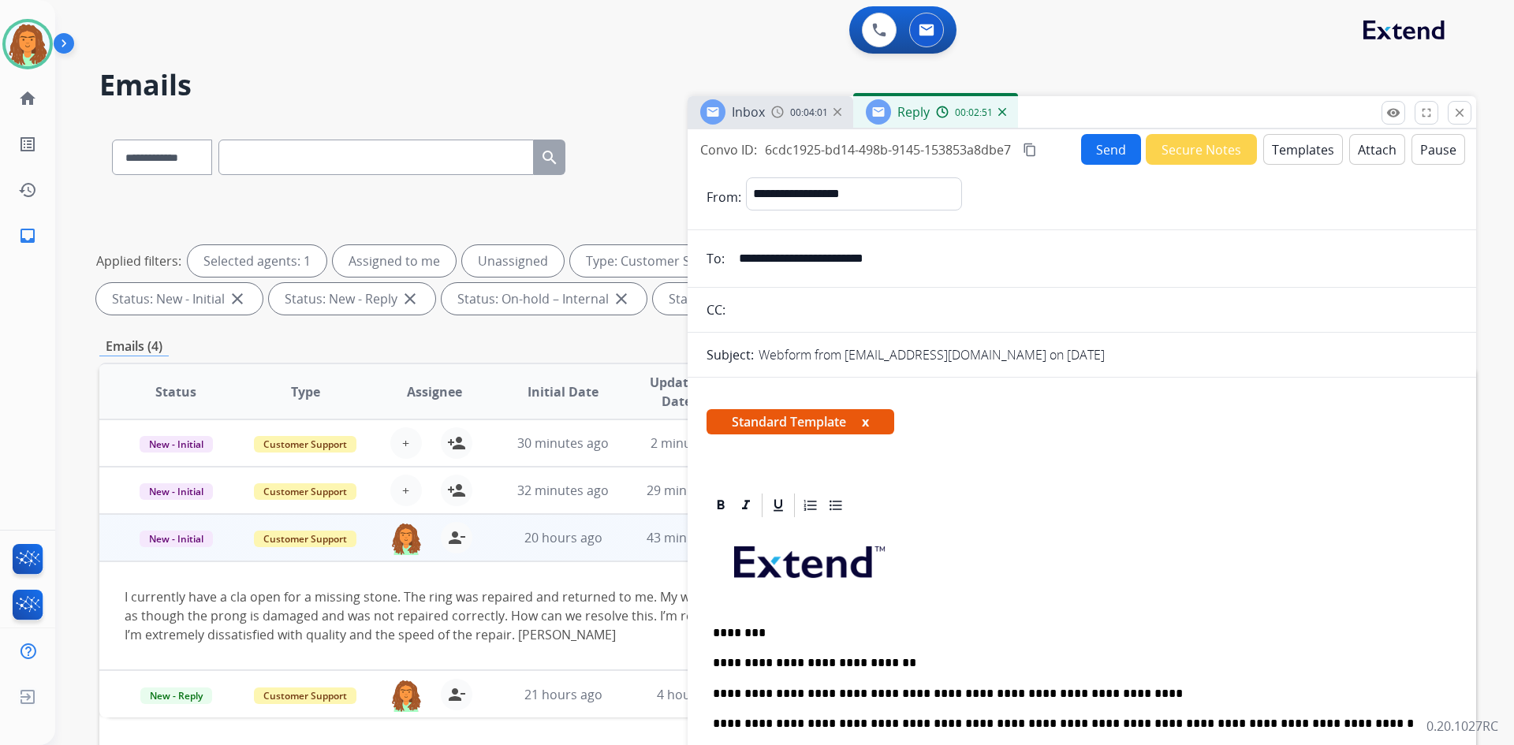
click at [1034, 149] on mat-icon "content_copy" at bounding box center [1030, 150] width 14 height 14
click at [1102, 160] on button "Send" at bounding box center [1111, 149] width 60 height 31
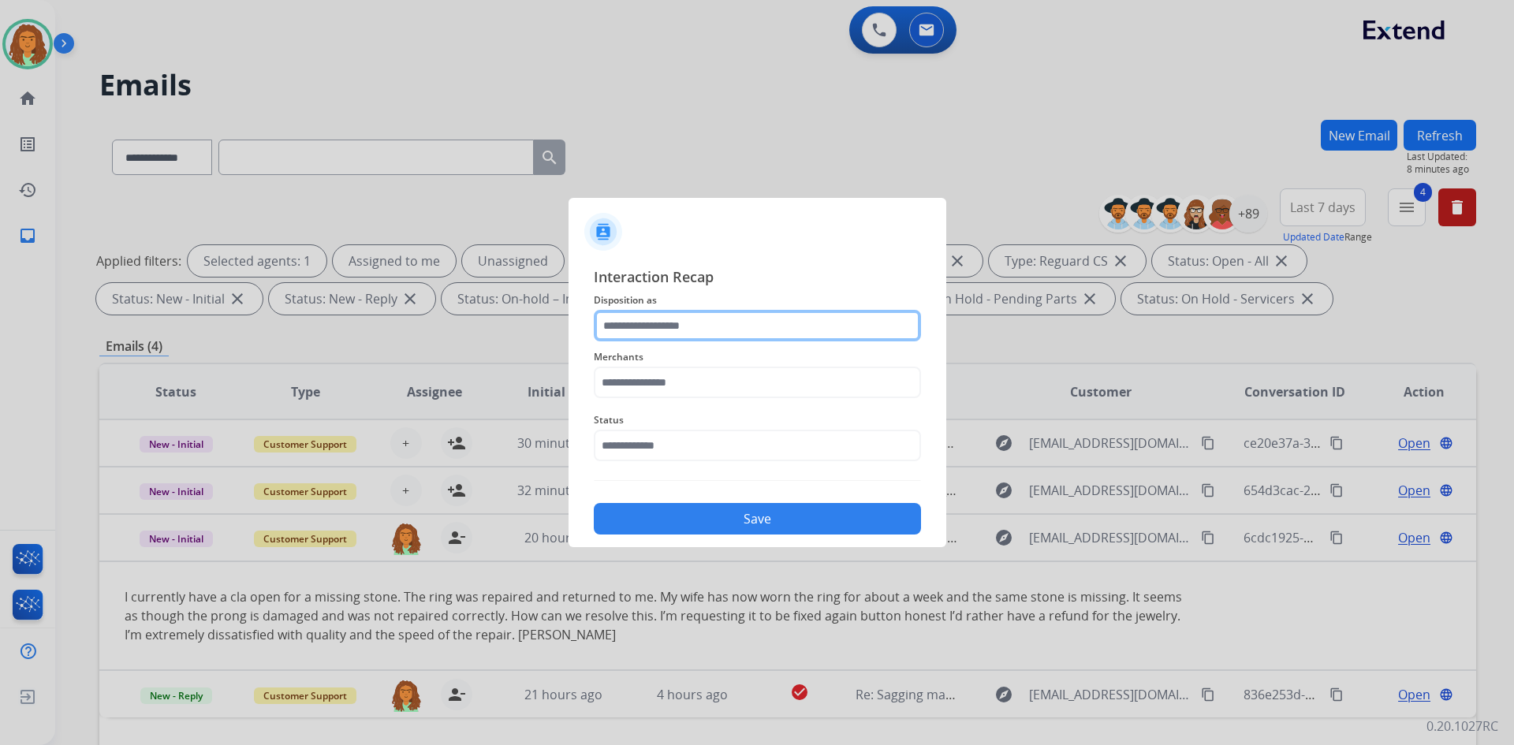
click at [624, 324] on input "text" at bounding box center [757, 326] width 327 height 32
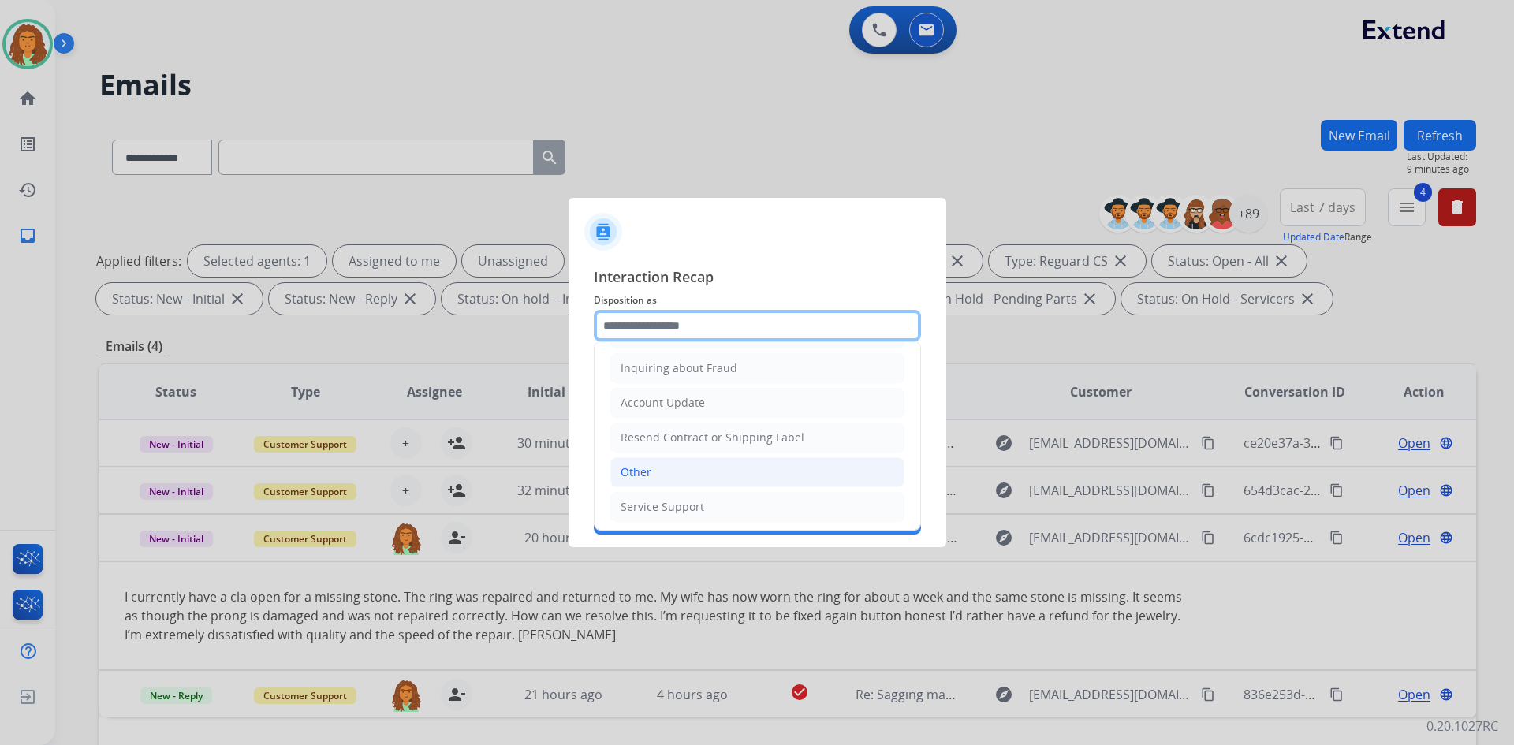
scroll to position [246, 0]
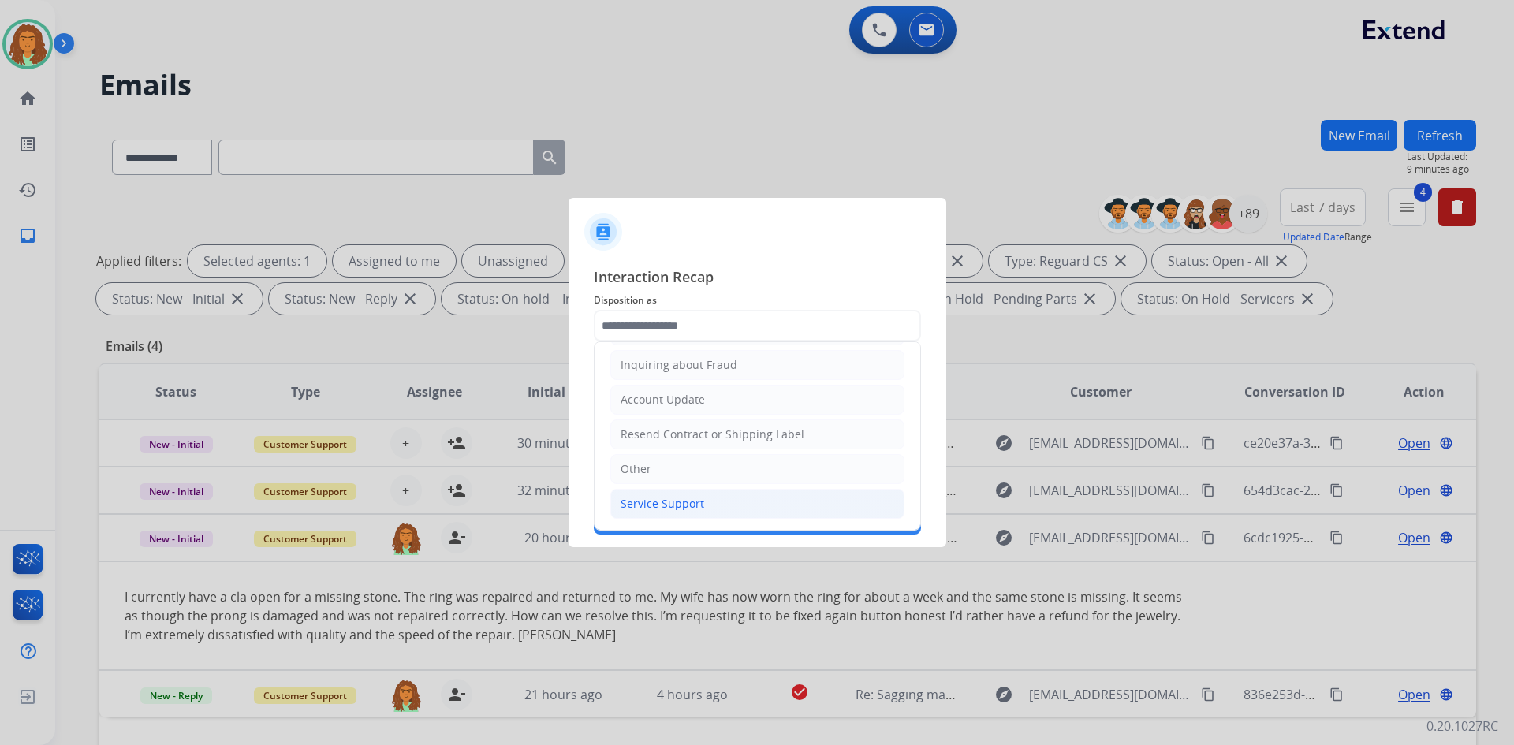
click at [672, 500] on div "Service Support" at bounding box center [662, 504] width 84 height 16
type input "**********"
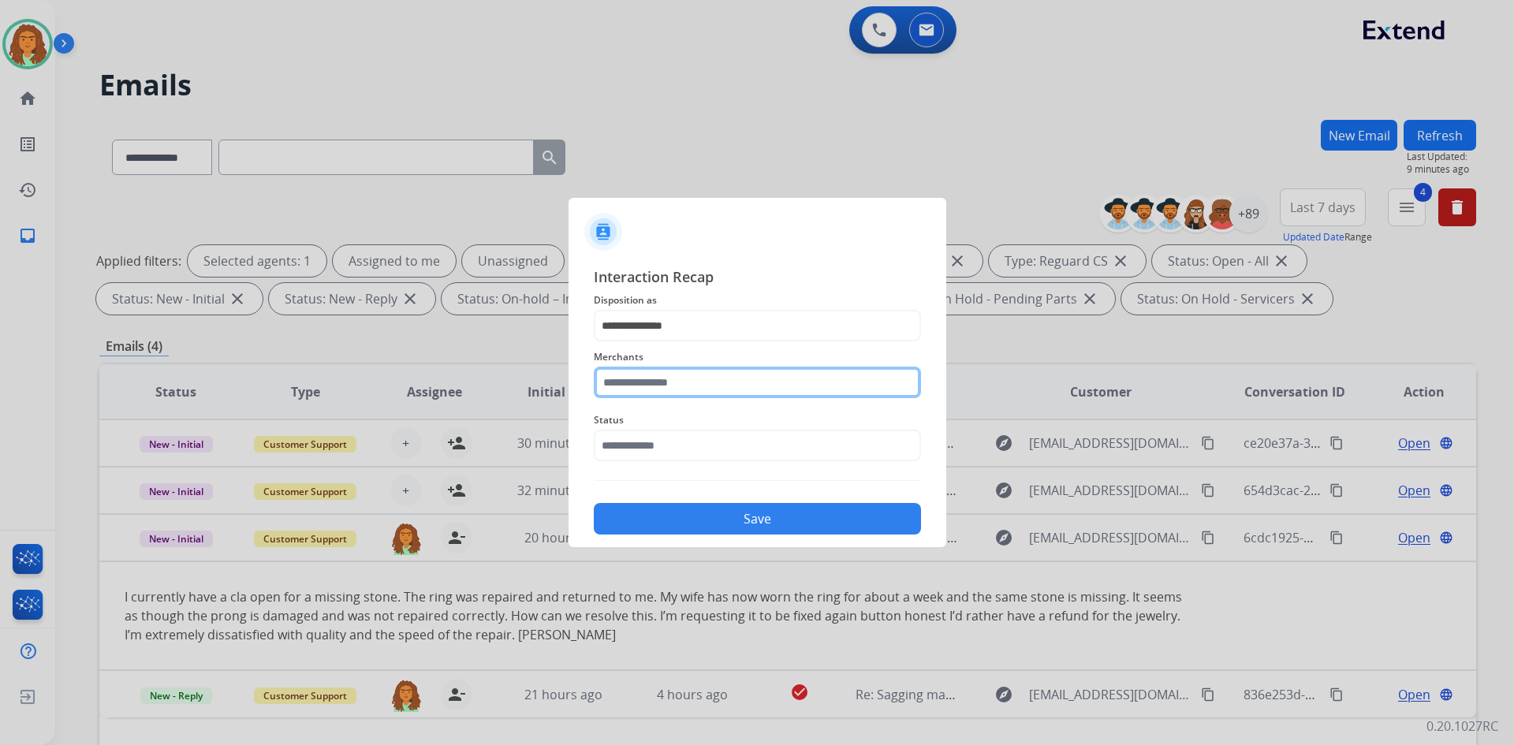
click at [635, 385] on input "text" at bounding box center [757, 383] width 327 height 32
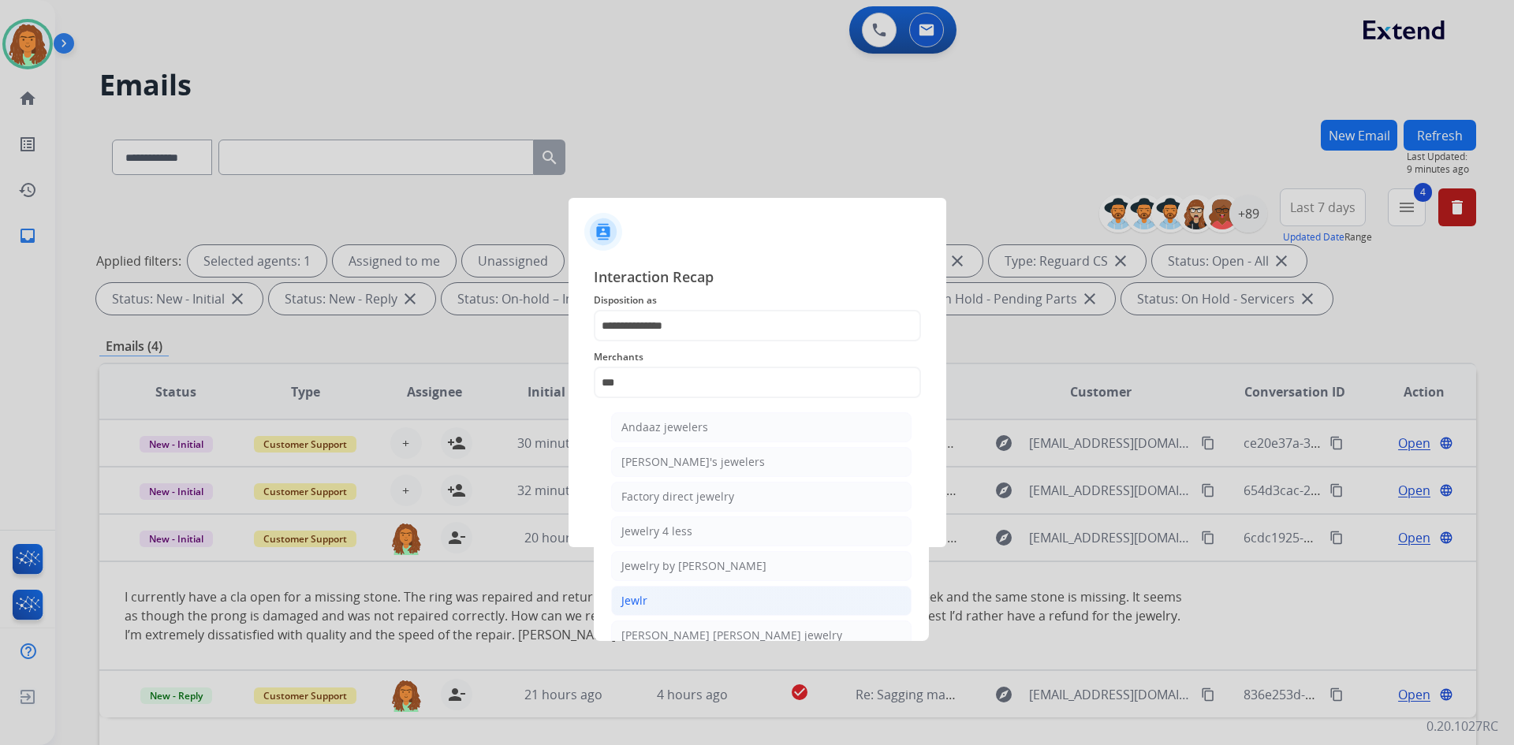
click at [635, 594] on div "Jewlr" at bounding box center [634, 601] width 26 height 16
type input "*****"
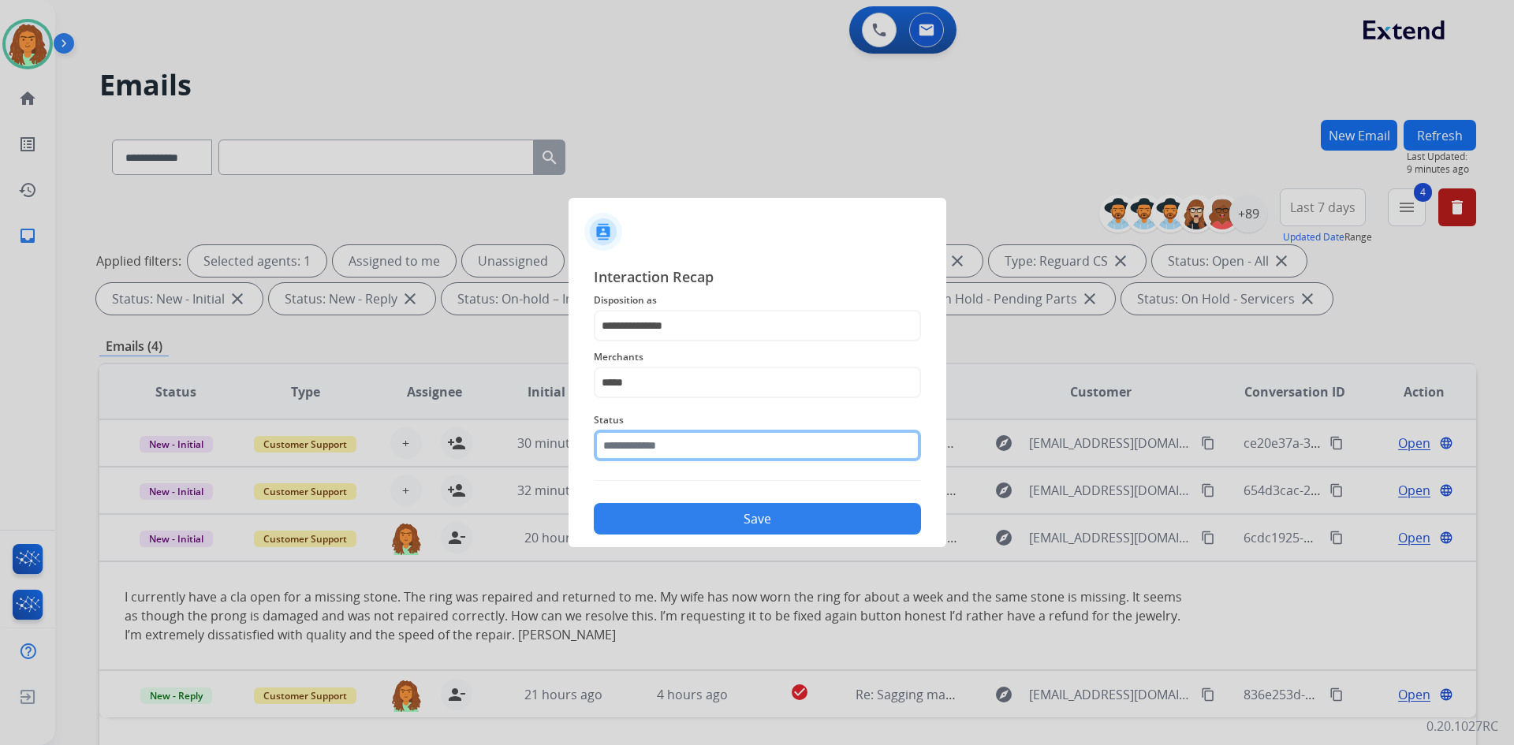
click at [638, 445] on input "text" at bounding box center [757, 446] width 327 height 32
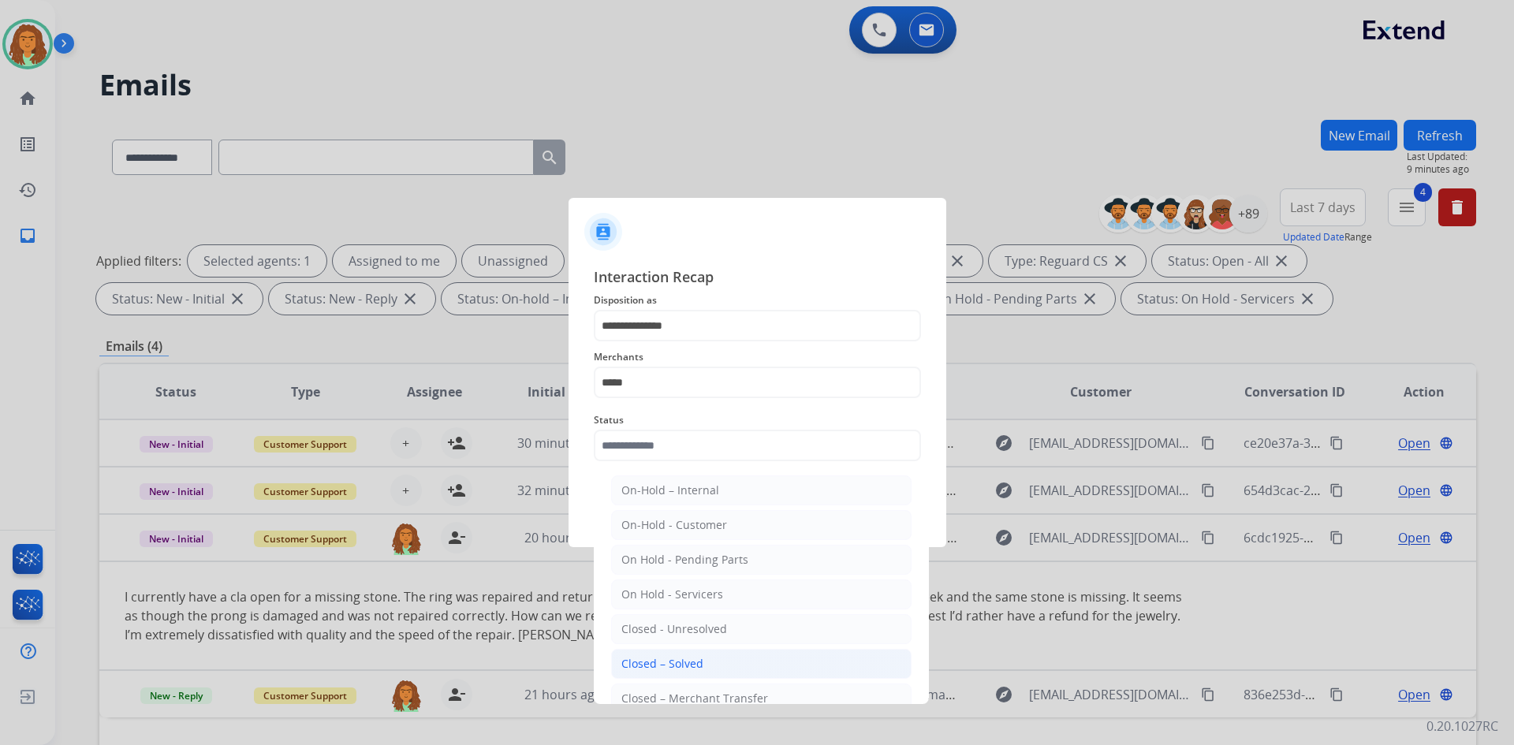
click at [651, 655] on li "Closed – Solved" at bounding box center [761, 664] width 300 height 30
type input "**********"
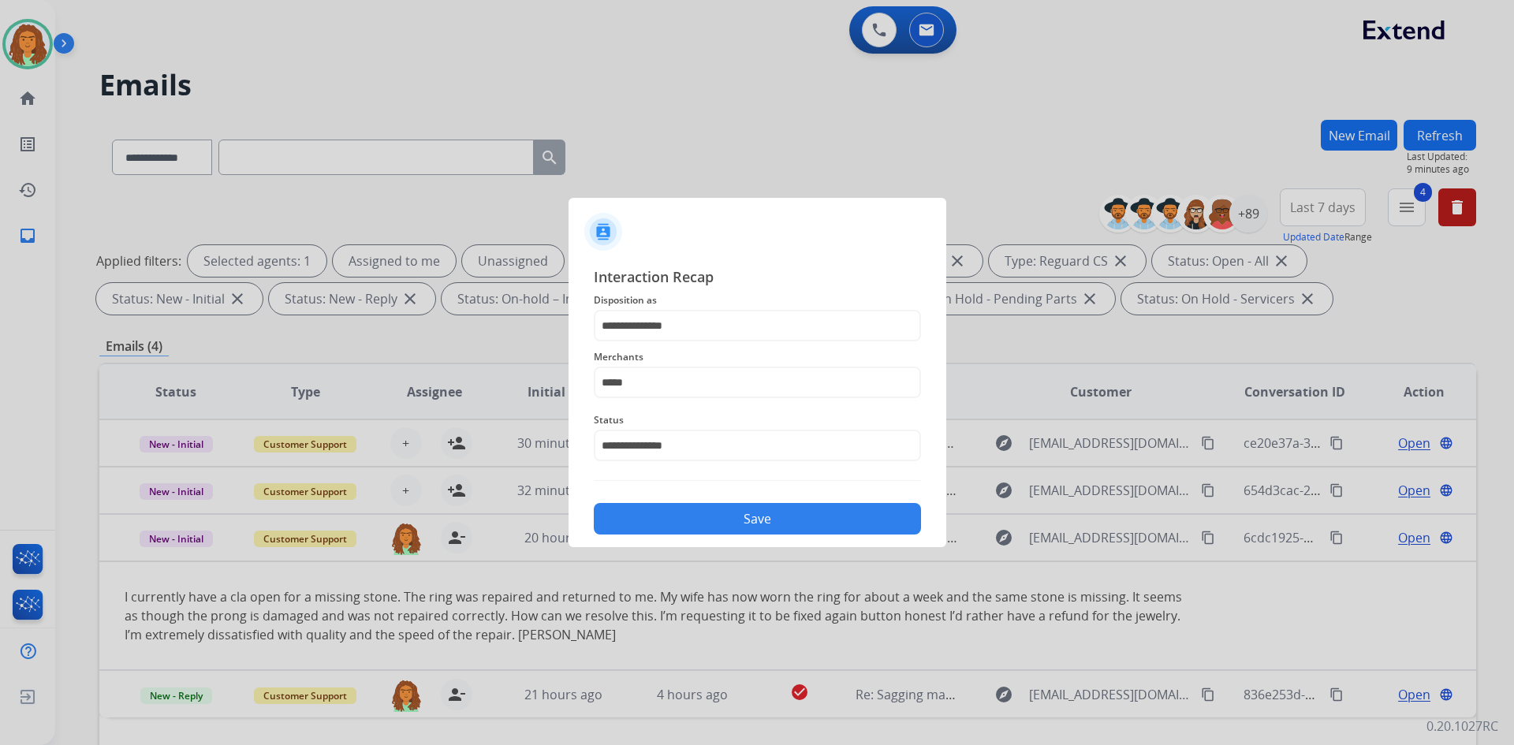
click at [725, 512] on button "Save" at bounding box center [757, 519] width 327 height 32
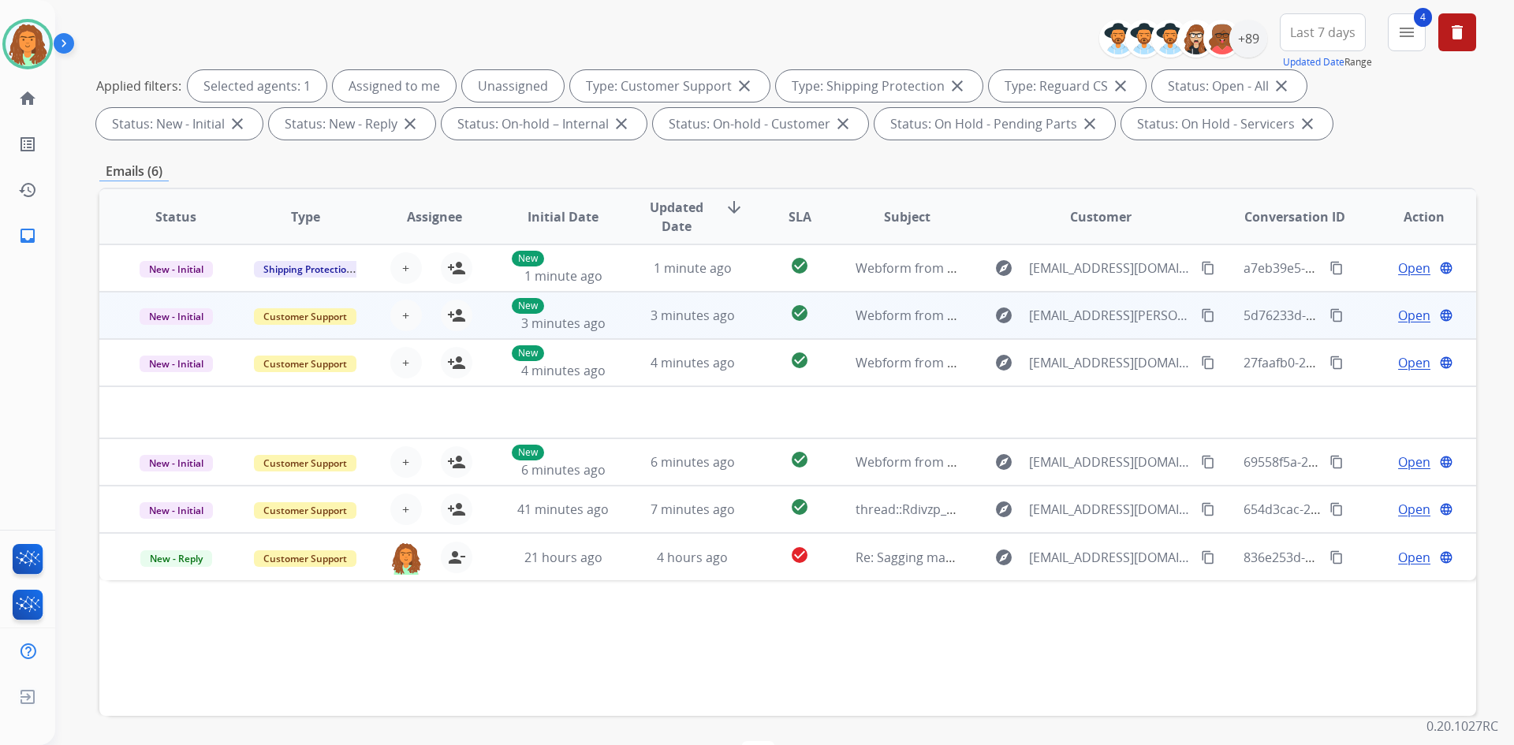
scroll to position [228, 0]
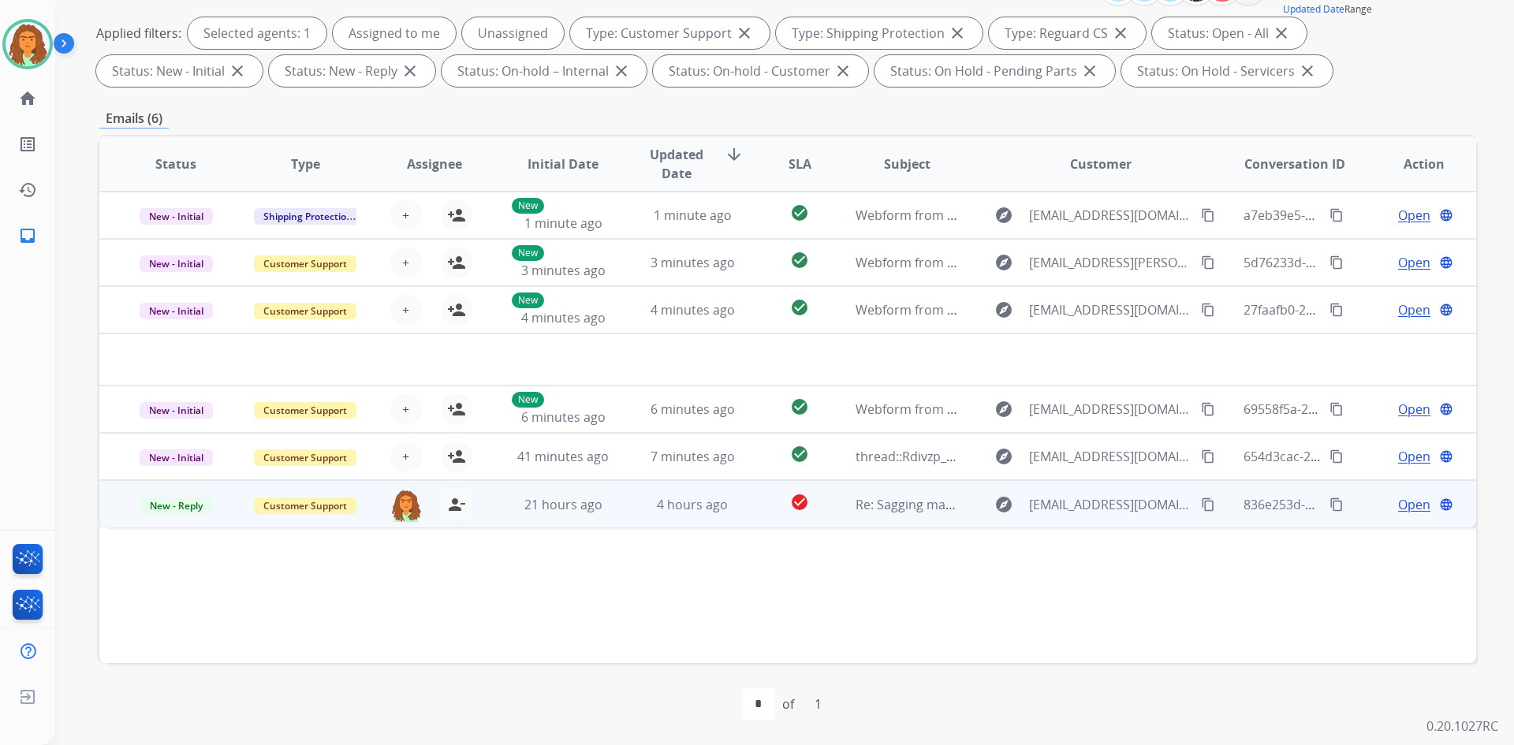
click at [674, 513] on td "4 hours ago" at bounding box center [680, 503] width 129 height 47
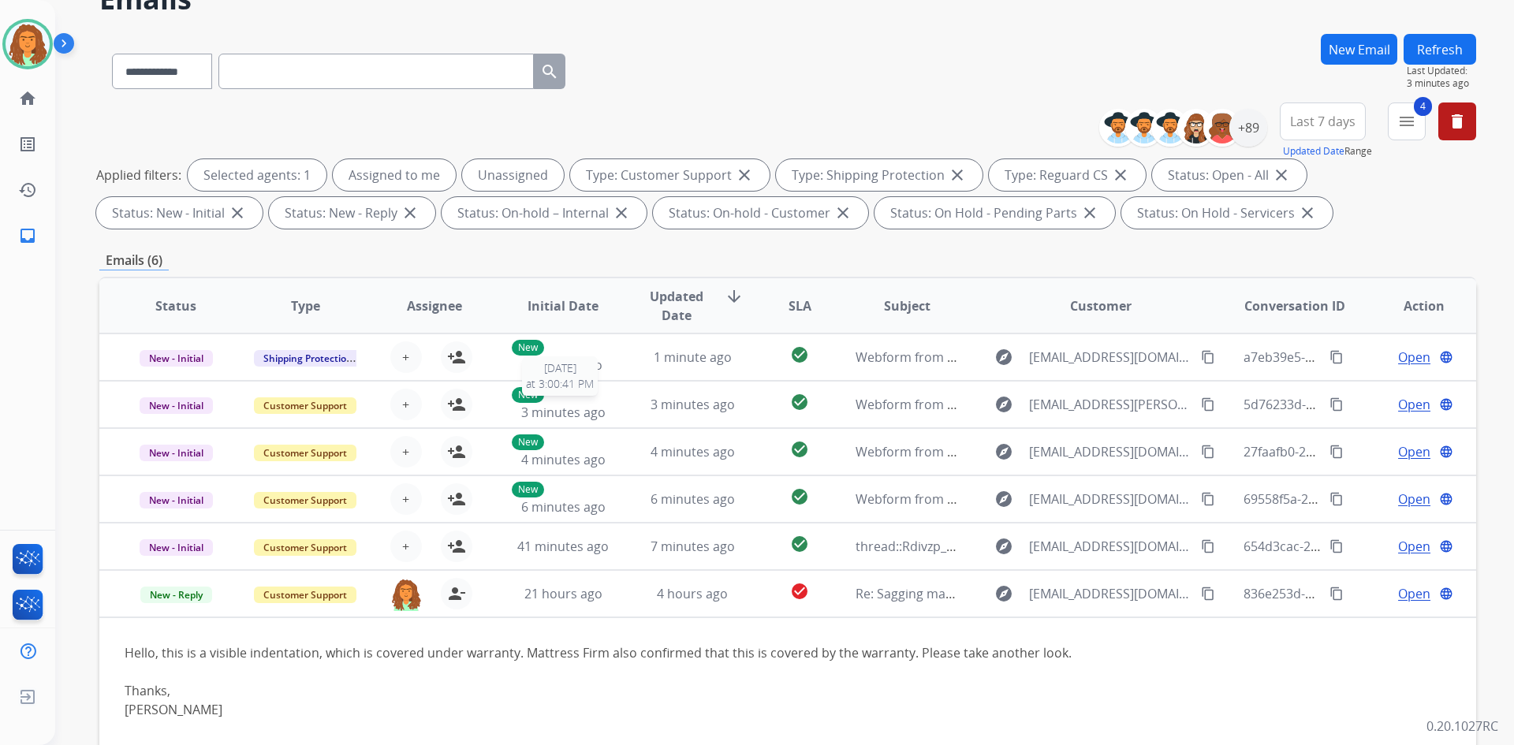
scroll to position [0, 0]
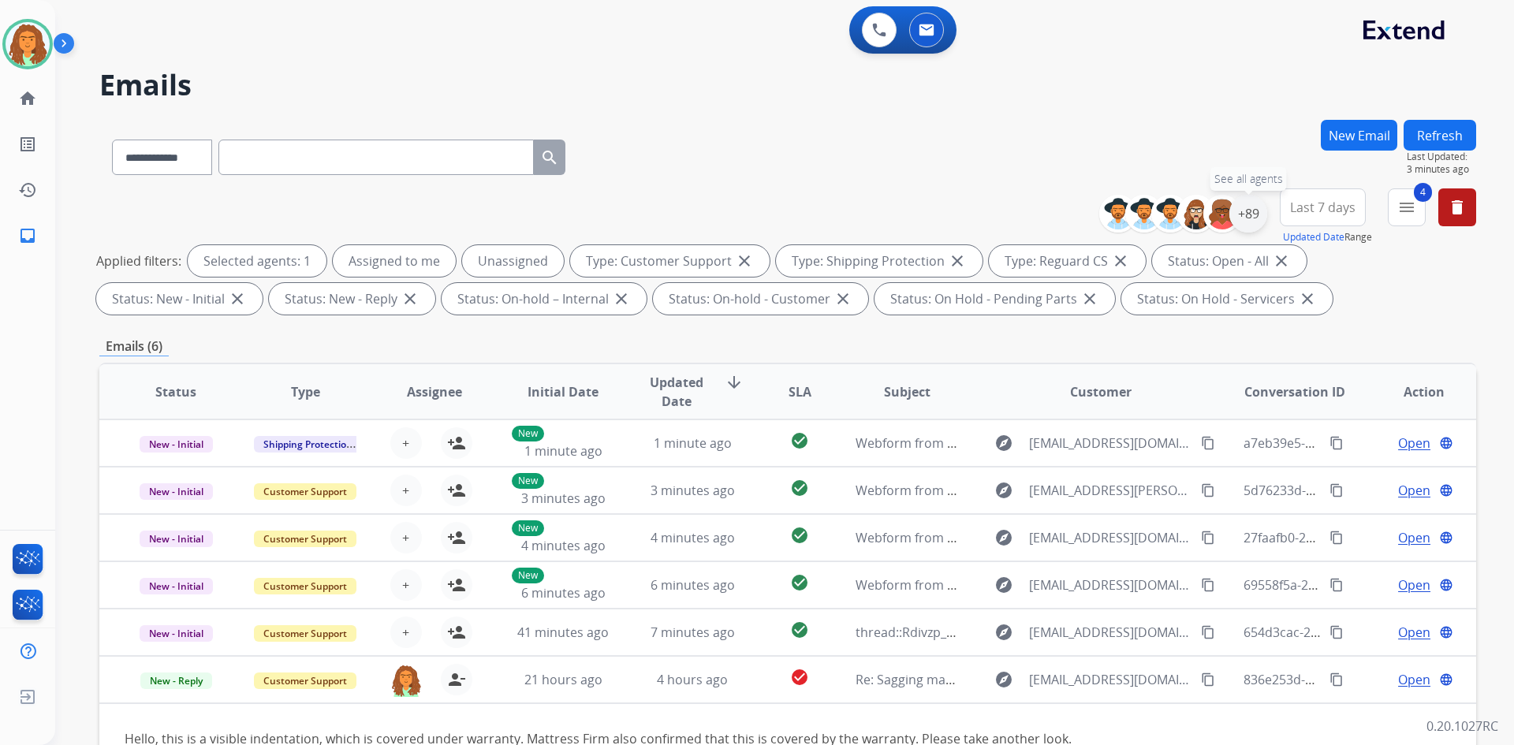
click at [1253, 214] on div "+89" at bounding box center [1248, 214] width 38 height 38
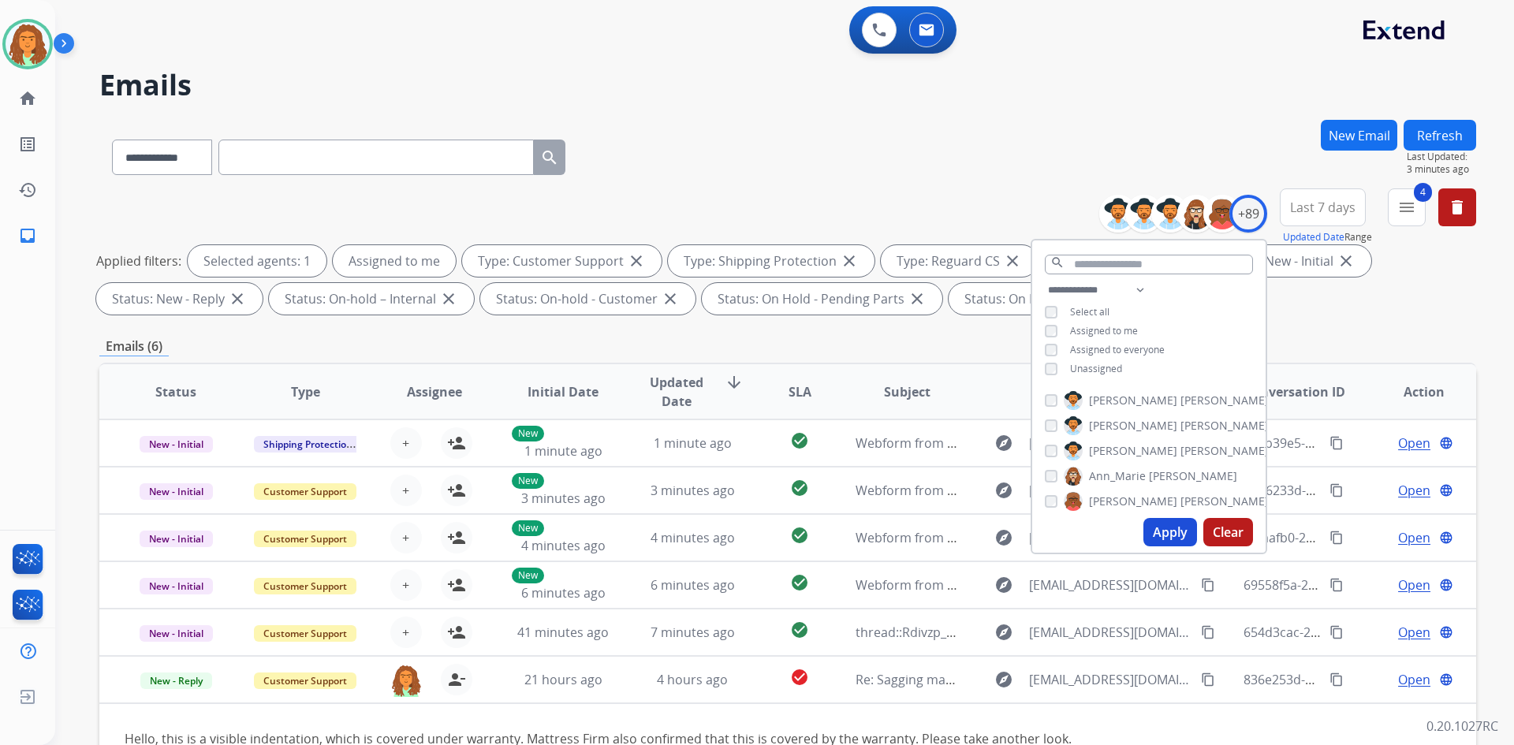
click at [1163, 533] on button "Apply" at bounding box center [1170, 532] width 54 height 28
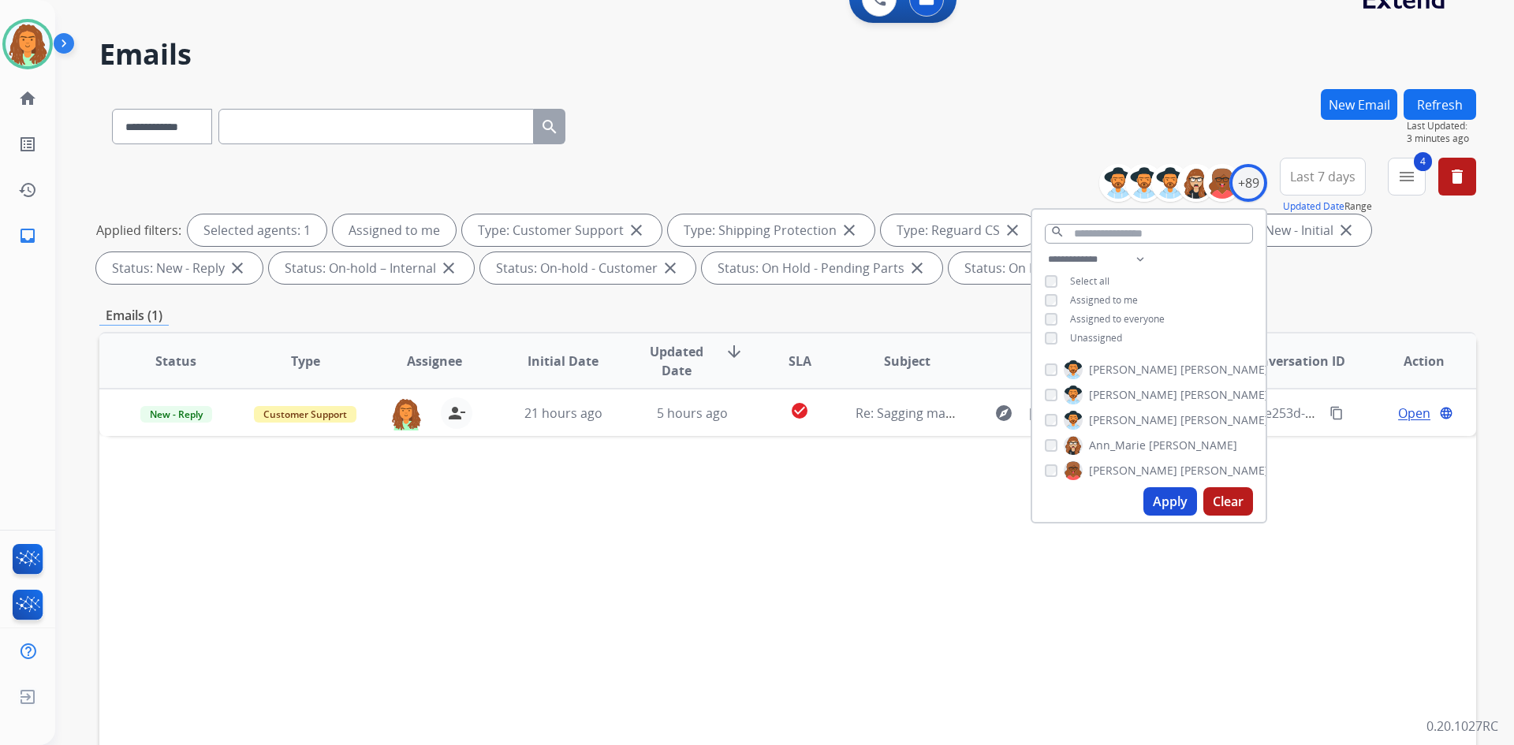
scroll to position [79, 0]
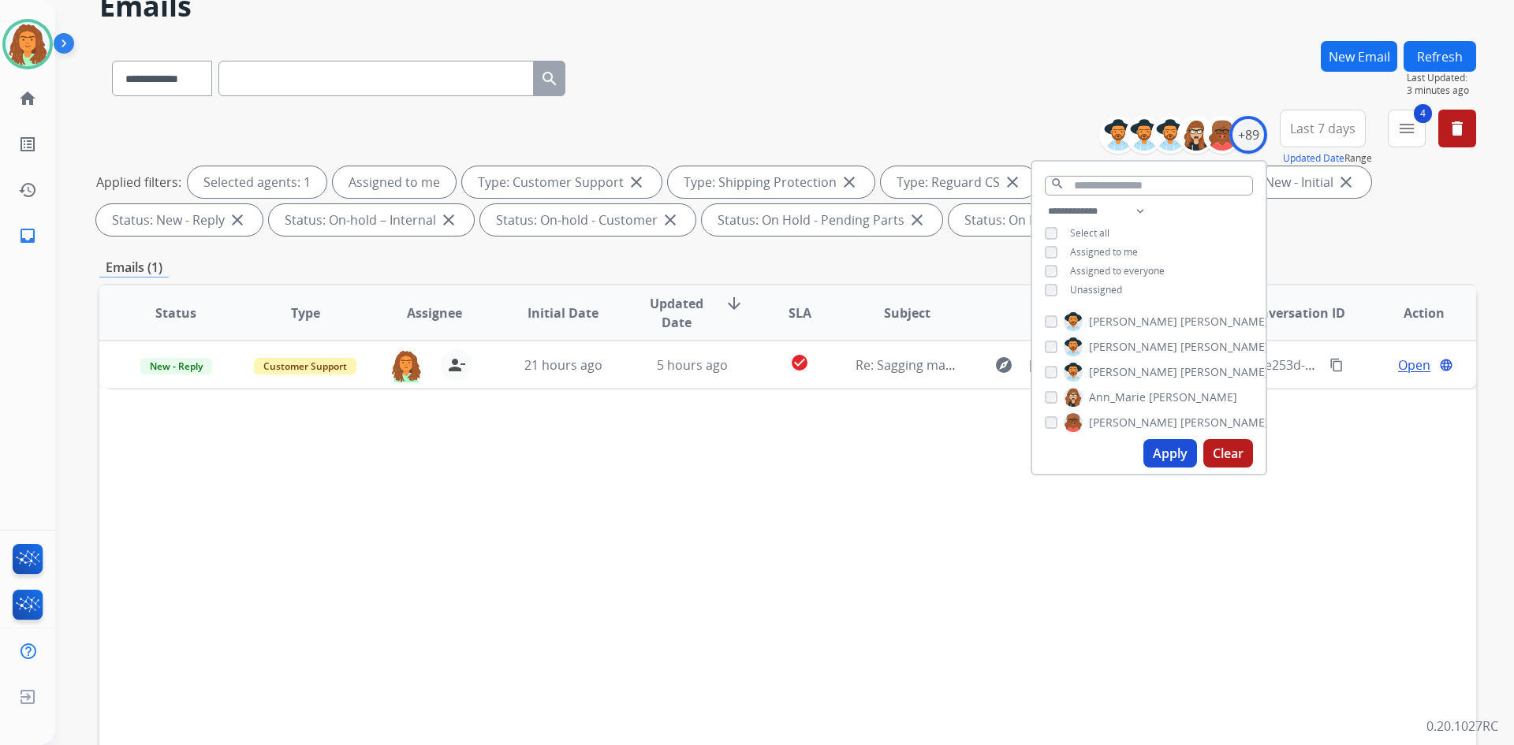
click at [866, 560] on div "Status Type Assignee Initial Date Updated Date arrow_downward SLA Subject Custo…" at bounding box center [787, 548] width 1376 height 528
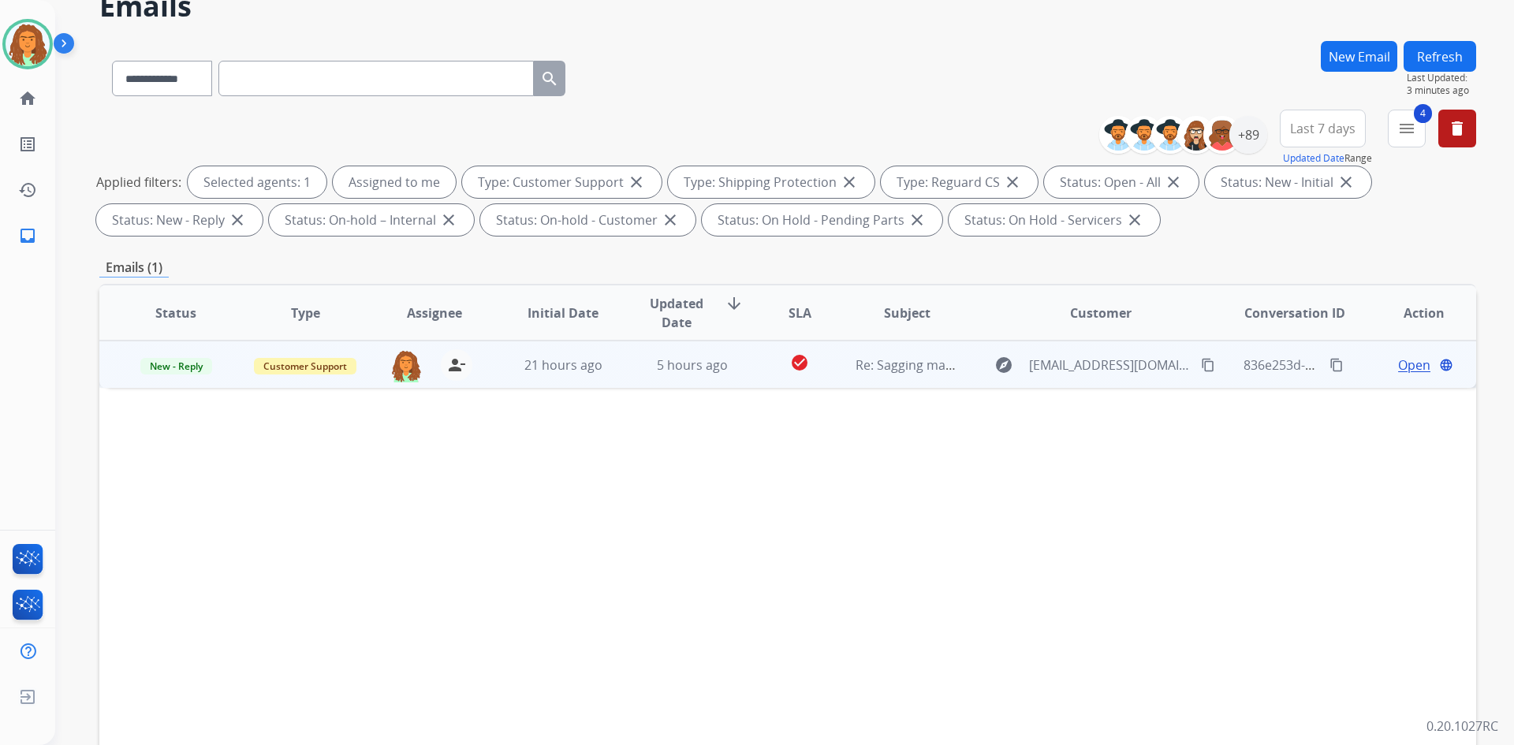
click at [690, 379] on td "5 hours ago" at bounding box center [680, 364] width 129 height 47
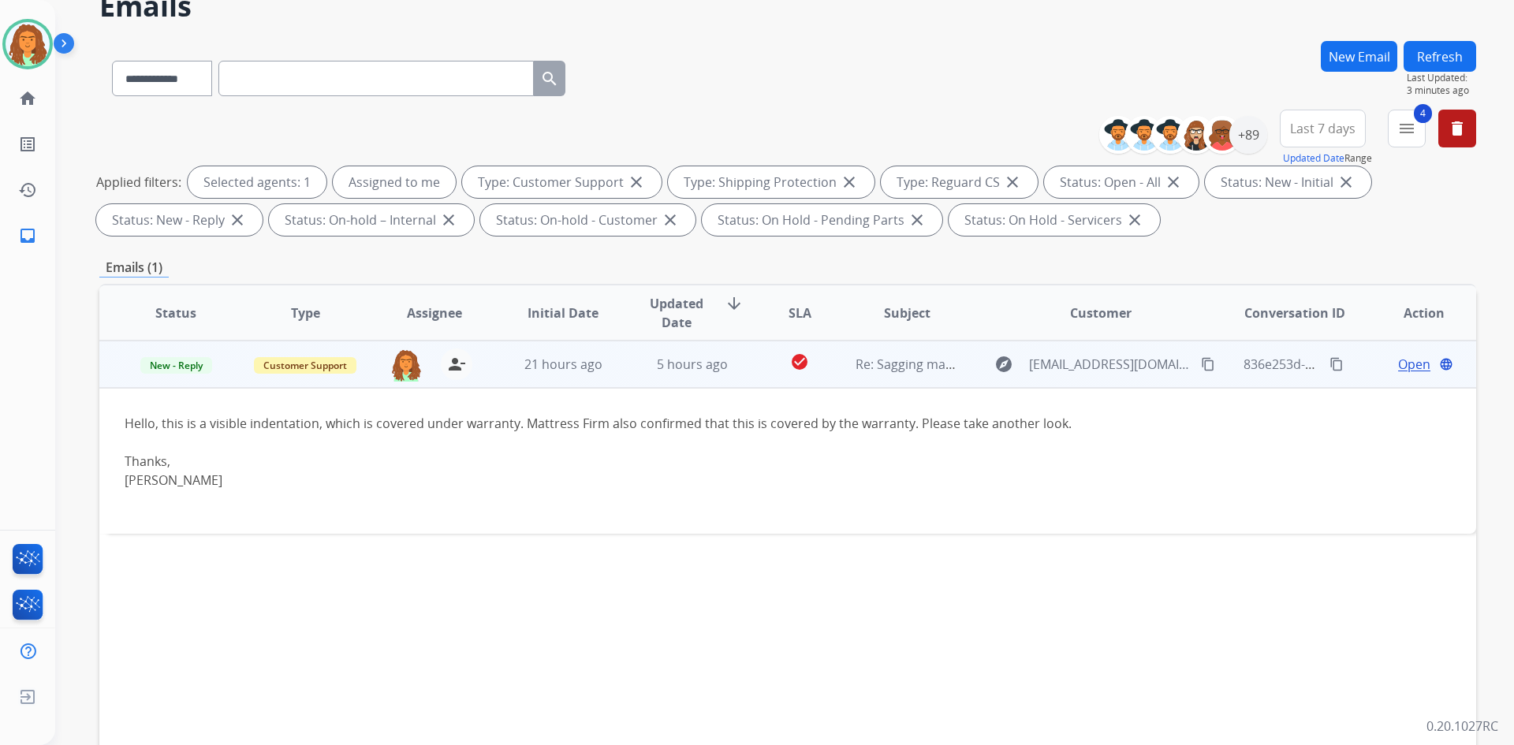
click at [1201, 362] on mat-icon "content_copy" at bounding box center [1208, 364] width 14 height 14
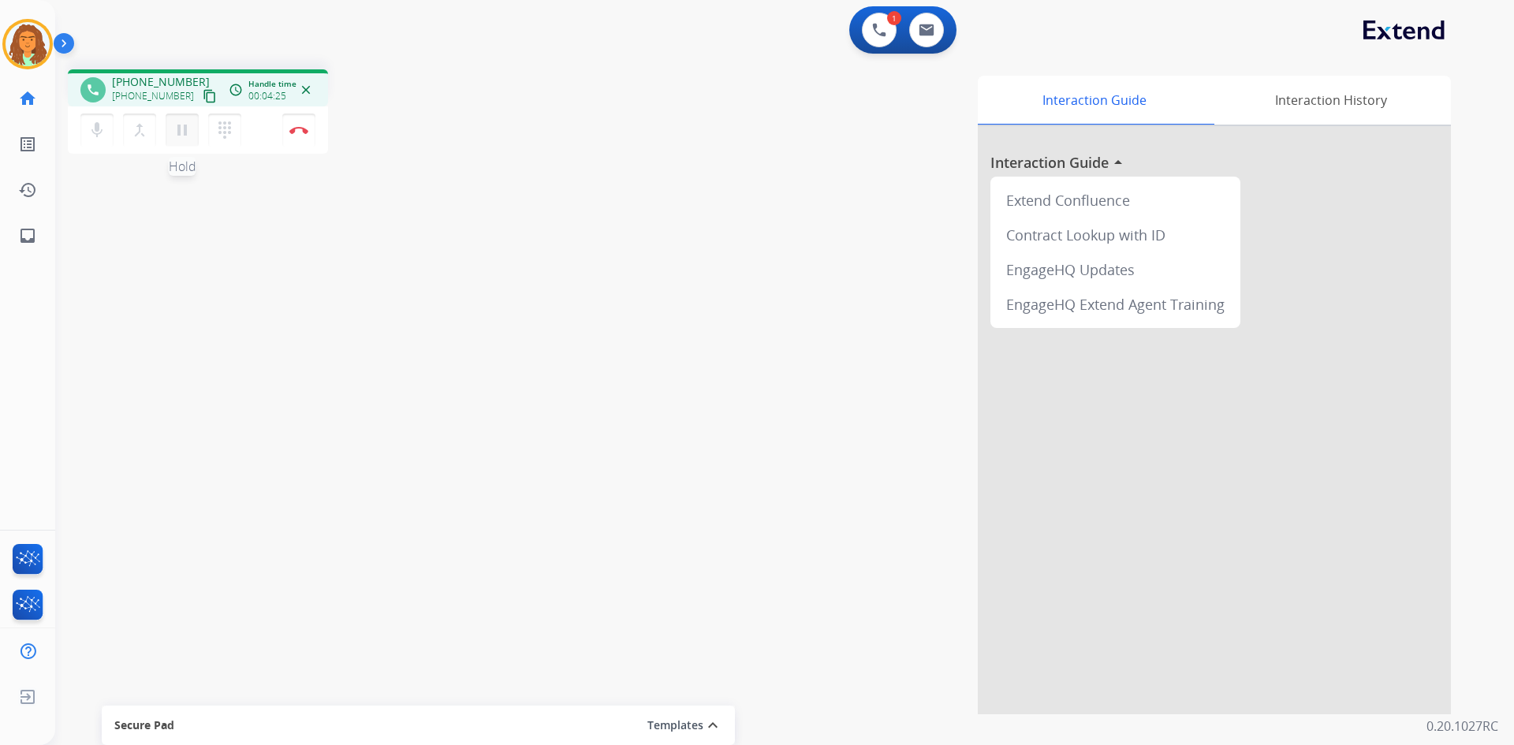
click at [187, 125] on mat-icon "pause" at bounding box center [182, 130] width 19 height 19
click at [181, 132] on mat-icon "play_arrow" at bounding box center [182, 130] width 19 height 19
click at [300, 132] on img at bounding box center [298, 130] width 19 height 8
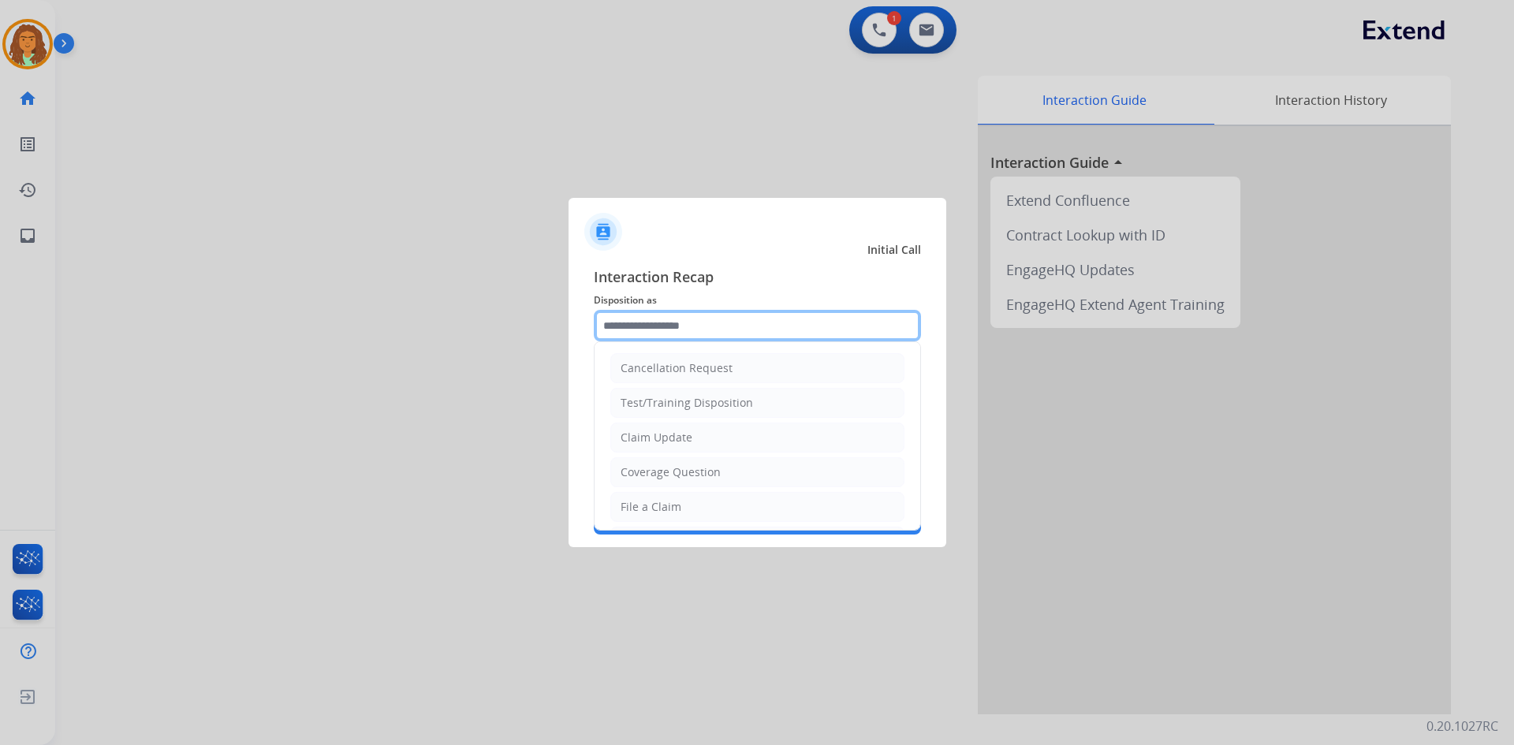
click at [673, 321] on input "text" at bounding box center [757, 326] width 327 height 32
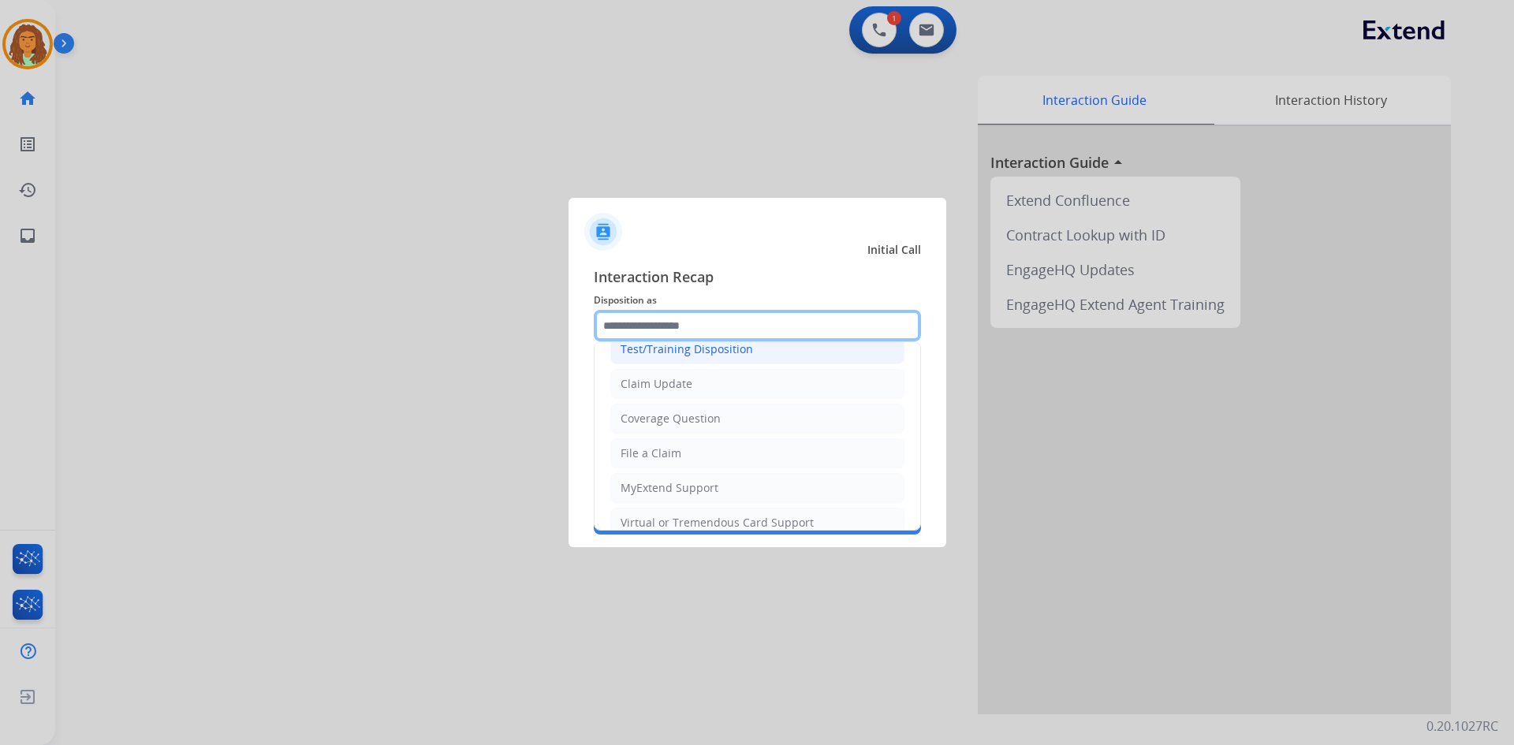
scroll to position [158, 0]
click at [657, 350] on div "File a Claim" at bounding box center [650, 349] width 61 height 16
type input "**********"
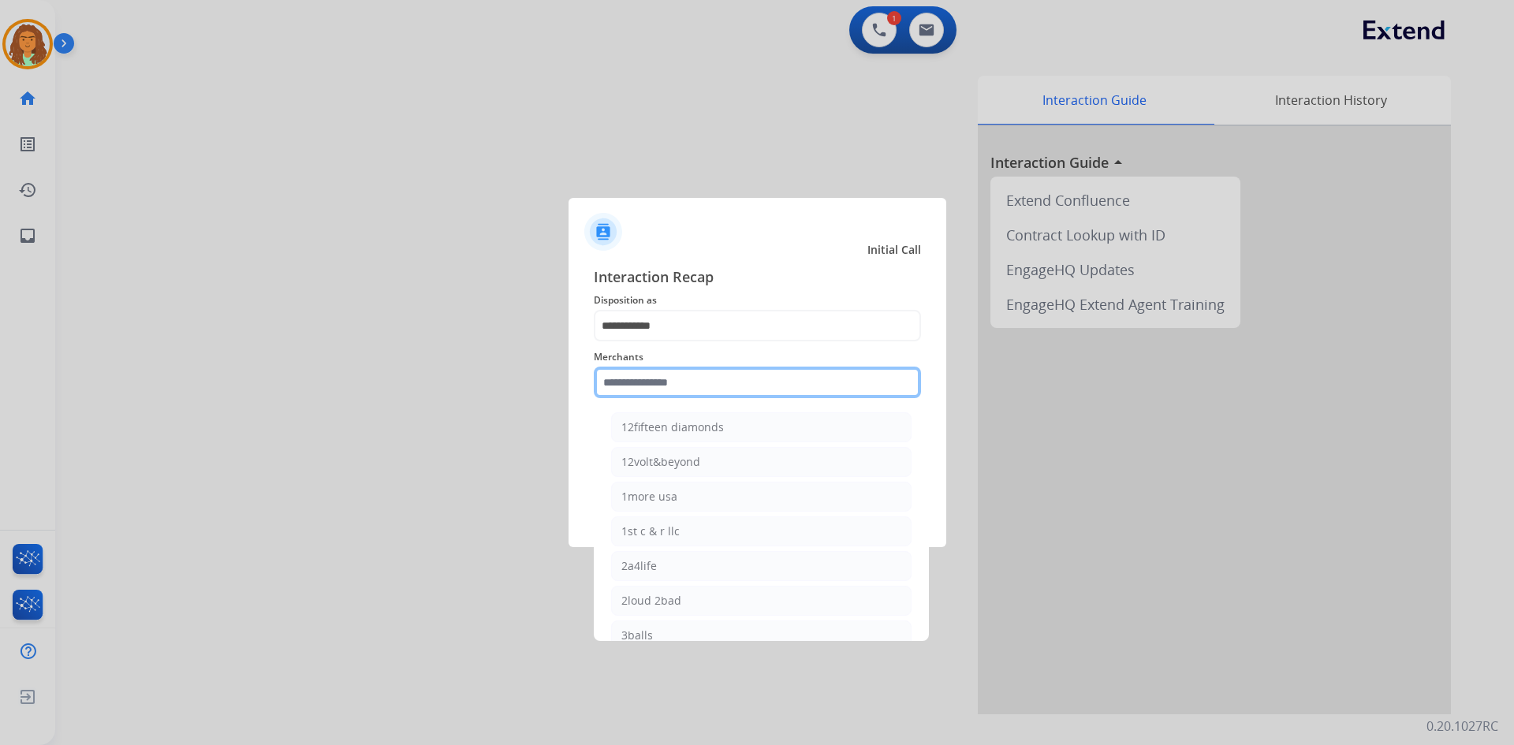
click at [659, 387] on input "text" at bounding box center [757, 383] width 327 height 32
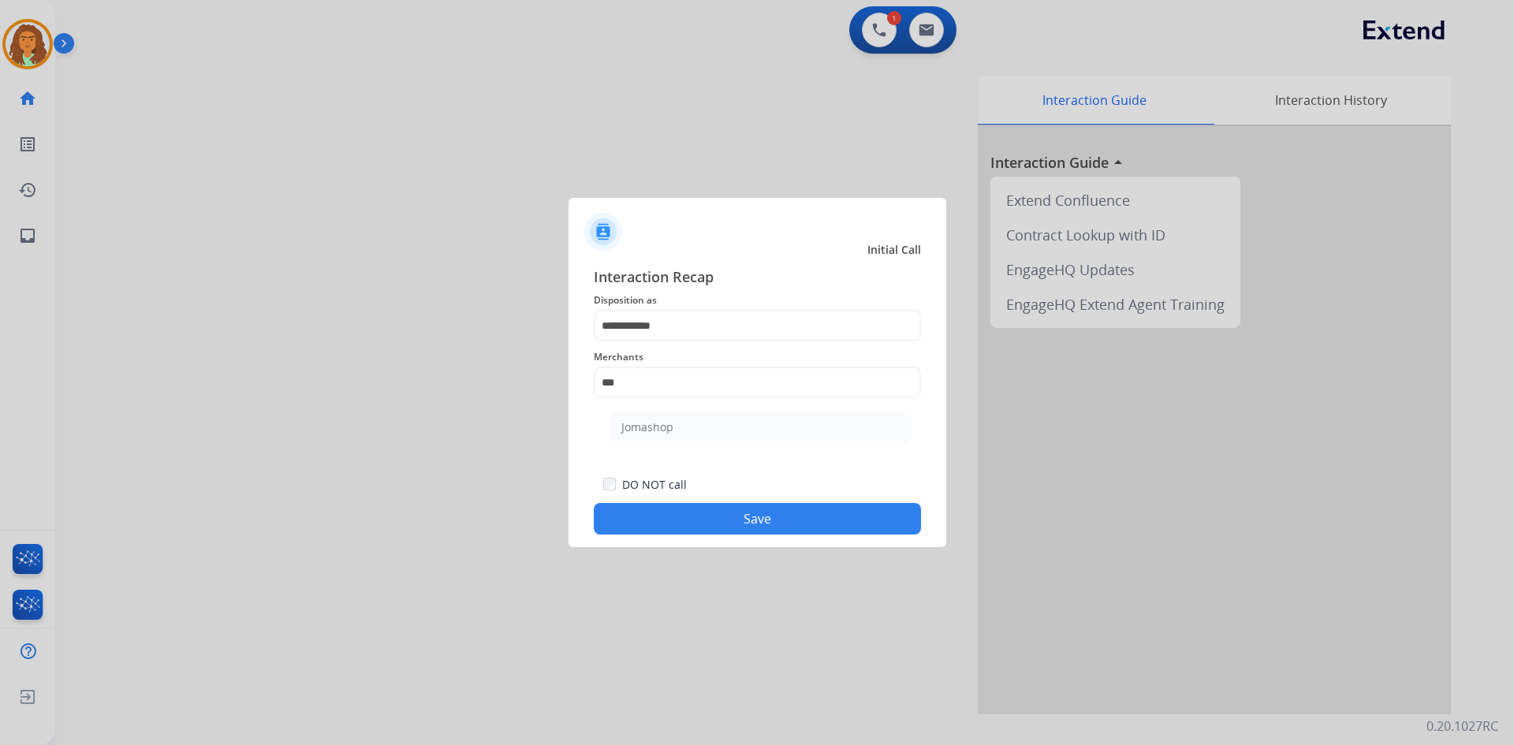
drag, startPoint x: 658, startPoint y: 426, endPoint x: 677, endPoint y: 423, distance: 19.2
click at [657, 427] on div "Jomashop" at bounding box center [647, 427] width 52 height 16
type input "********"
click at [707, 513] on button "Save" at bounding box center [757, 519] width 327 height 32
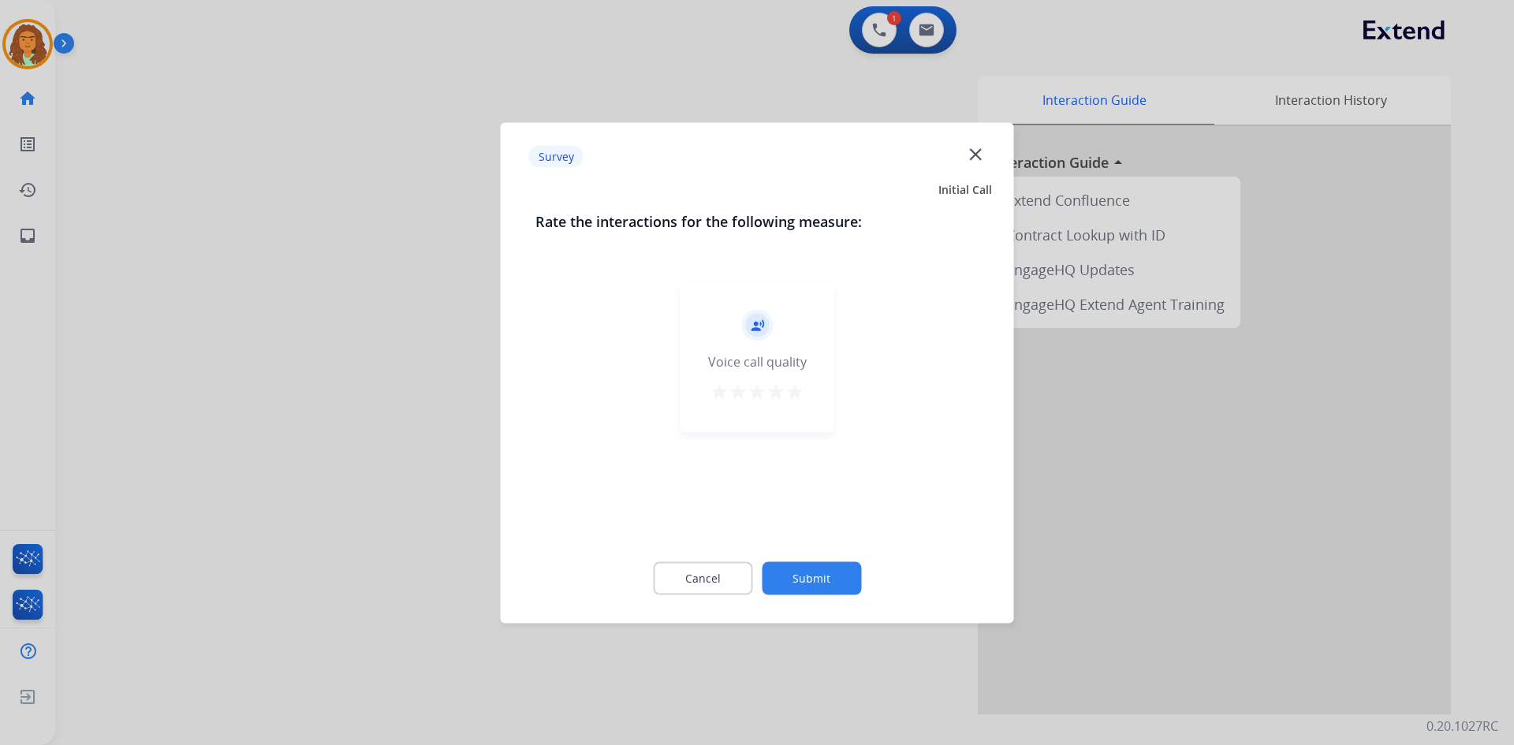
click at [799, 387] on mat-icon "star" at bounding box center [794, 391] width 19 height 19
click at [821, 572] on button "Submit" at bounding box center [811, 577] width 99 height 33
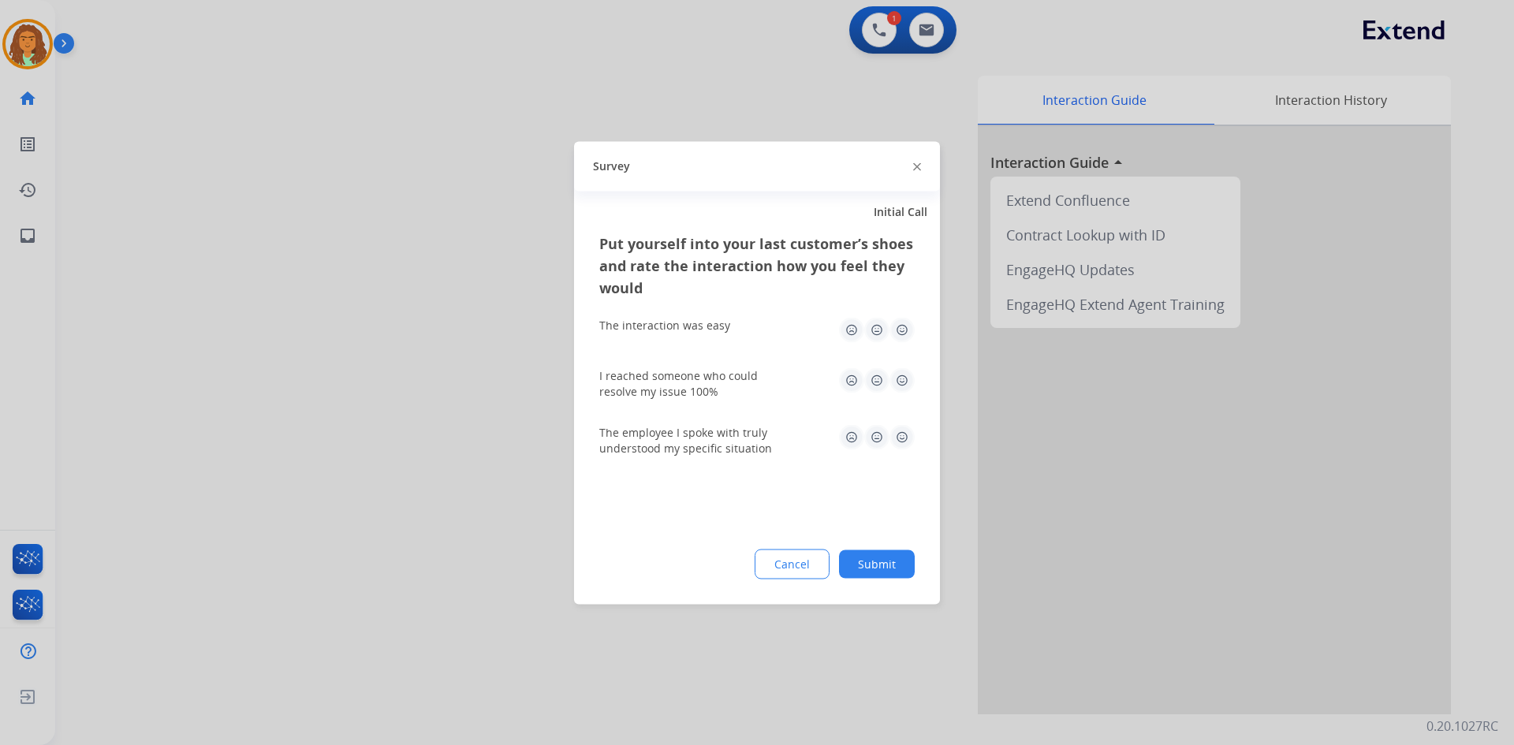
click at [897, 324] on img at bounding box center [901, 329] width 25 height 25
click at [900, 382] on img at bounding box center [901, 379] width 25 height 25
click at [899, 431] on img at bounding box center [901, 436] width 25 height 25
click at [884, 564] on button "Submit" at bounding box center [877, 563] width 76 height 28
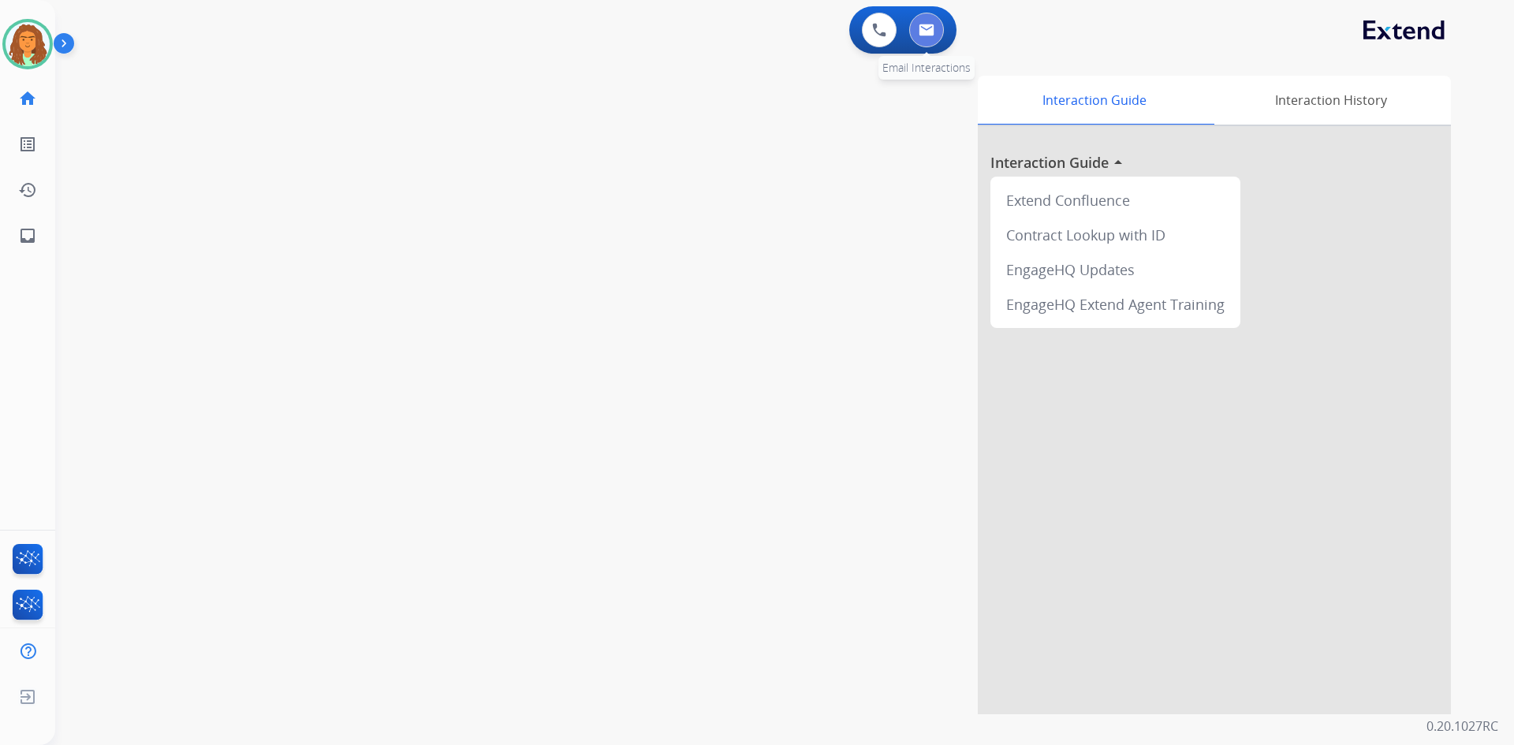
click at [923, 28] on img at bounding box center [926, 30] width 16 height 13
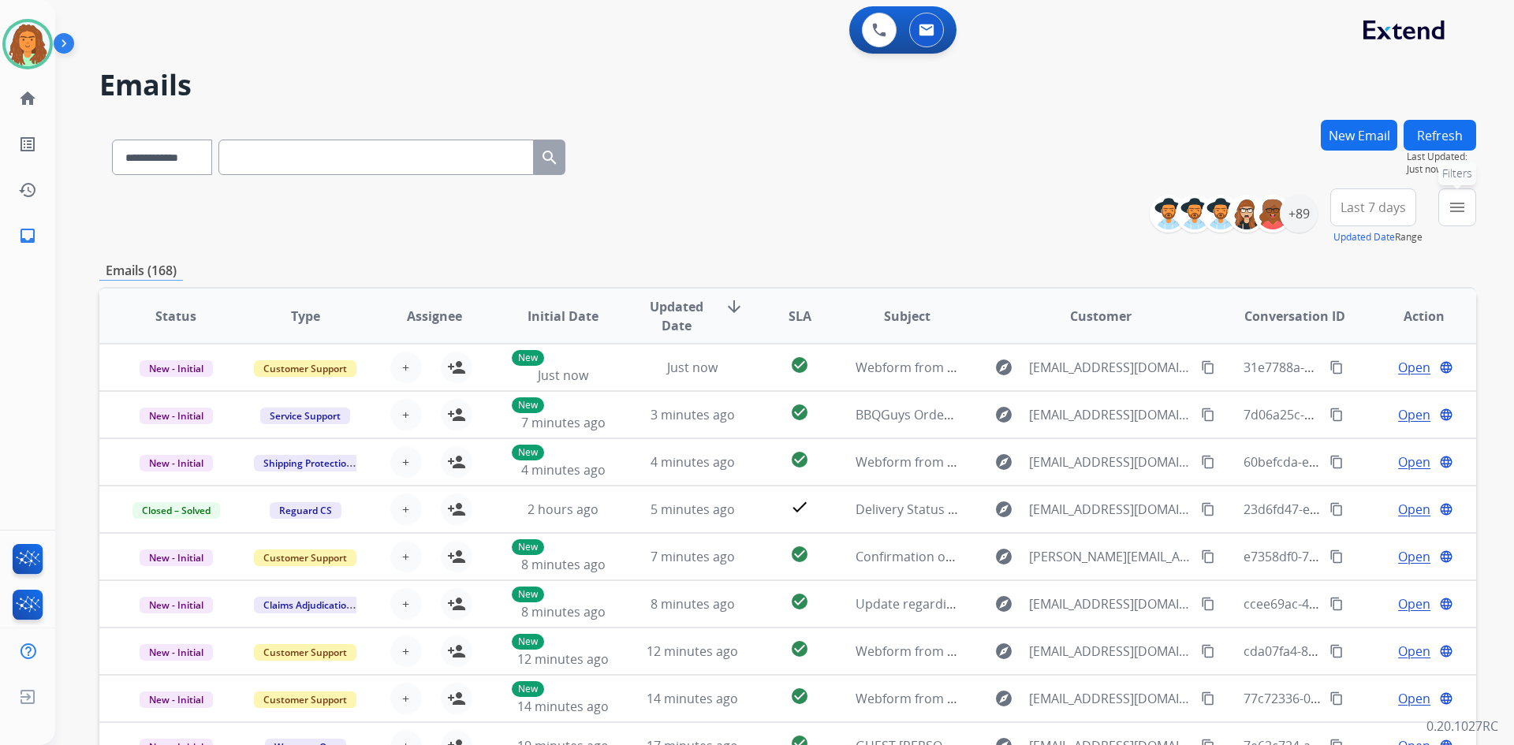
click at [1451, 197] on button "menu Filters" at bounding box center [1457, 207] width 38 height 38
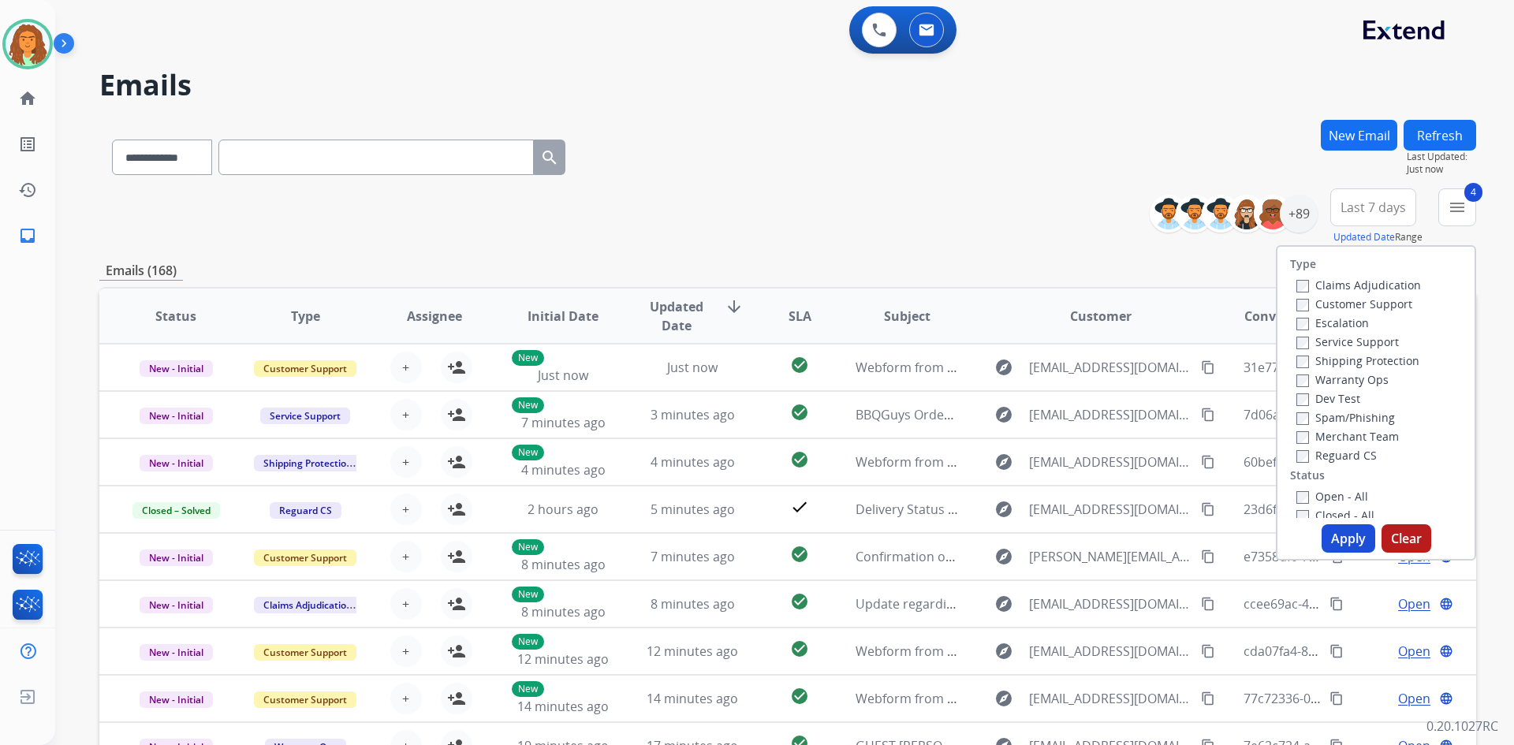
click at [1340, 538] on button "Apply" at bounding box center [1348, 538] width 54 height 28
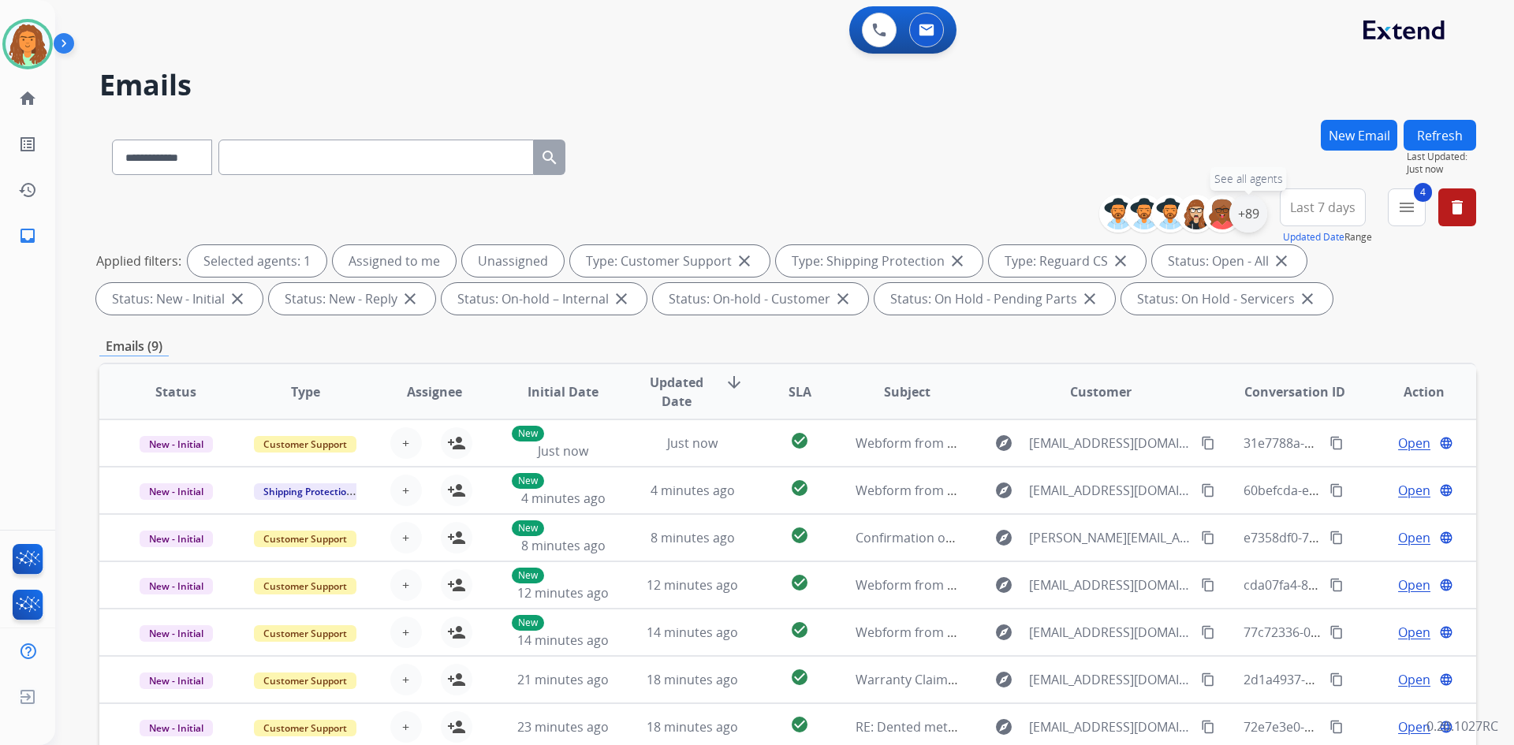
click at [1247, 212] on div "+89" at bounding box center [1248, 214] width 38 height 38
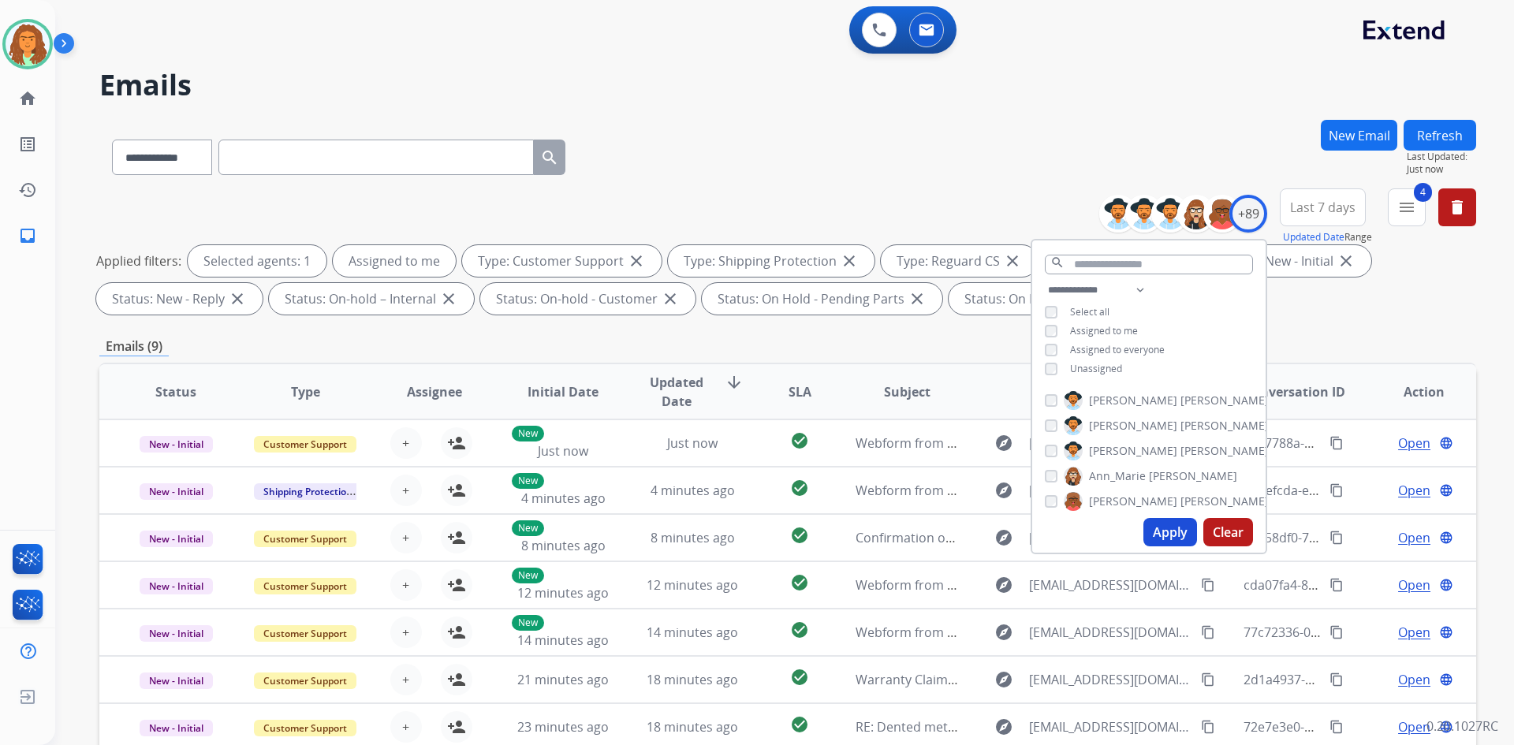
click at [1160, 538] on button "Apply" at bounding box center [1170, 532] width 54 height 28
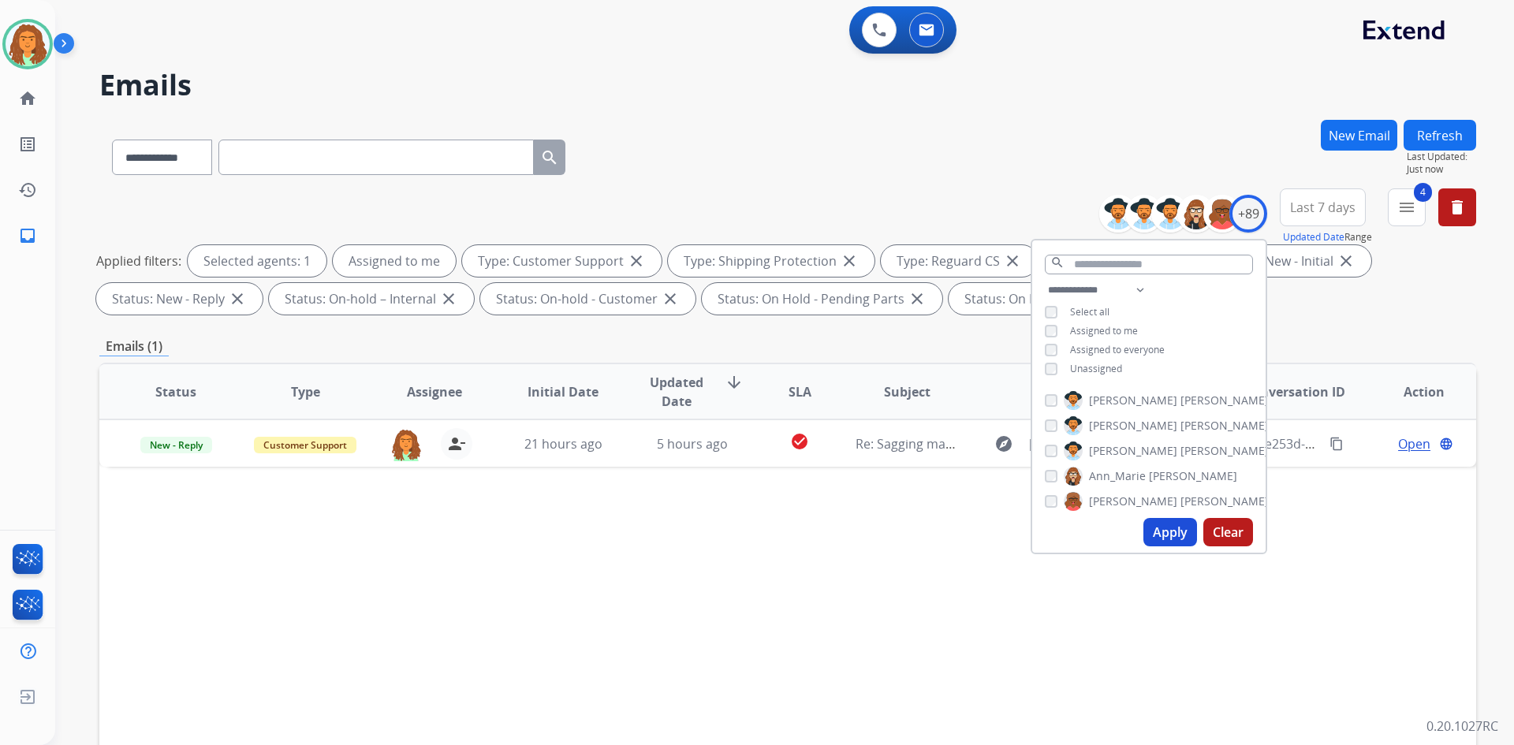
click at [933, 646] on div "Status Type Assignee Initial Date Updated Date arrow_downward SLA Subject Custo…" at bounding box center [787, 627] width 1376 height 528
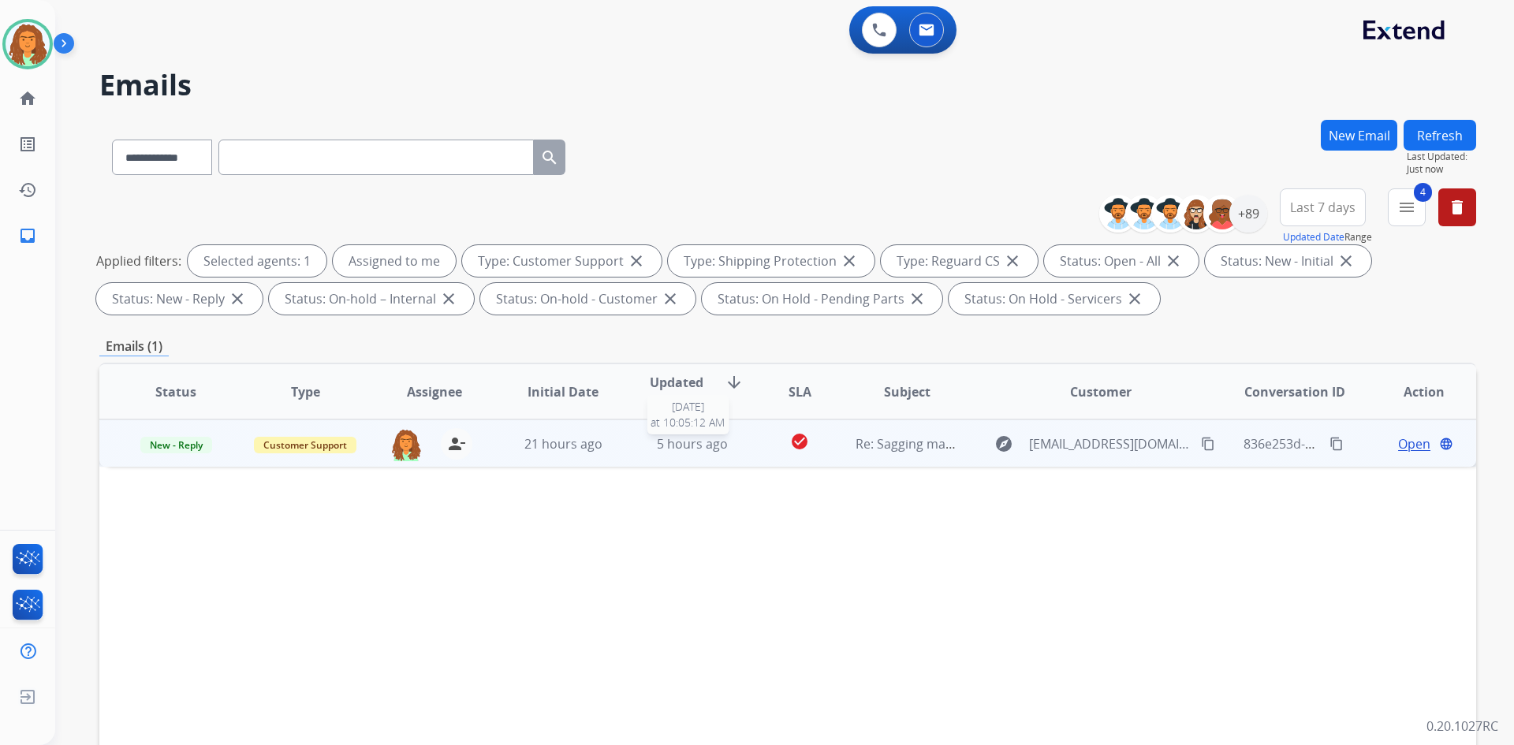
click at [661, 449] on span "5 hours ago" at bounding box center [692, 443] width 71 height 17
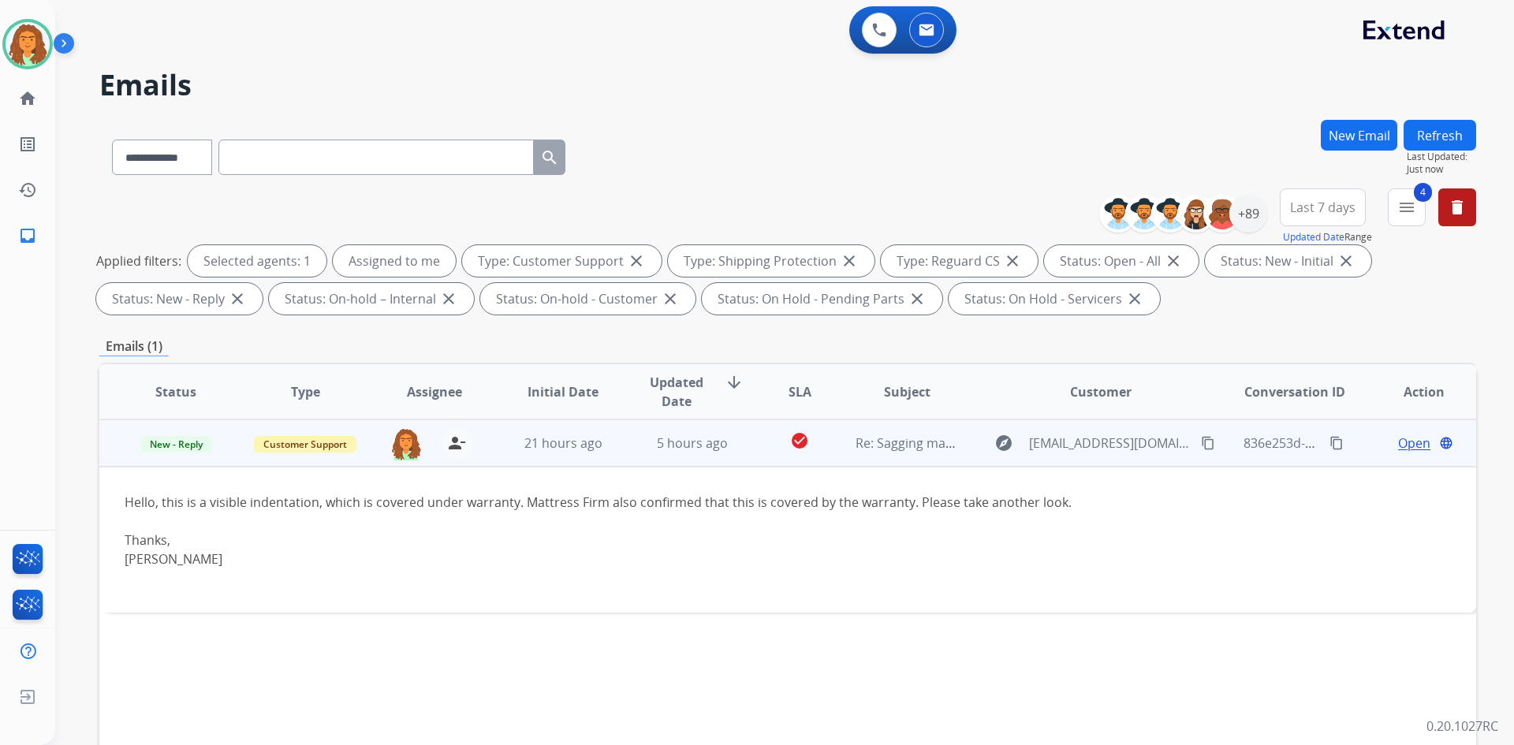
click at [1409, 444] on span "Open" at bounding box center [1414, 443] width 32 height 19
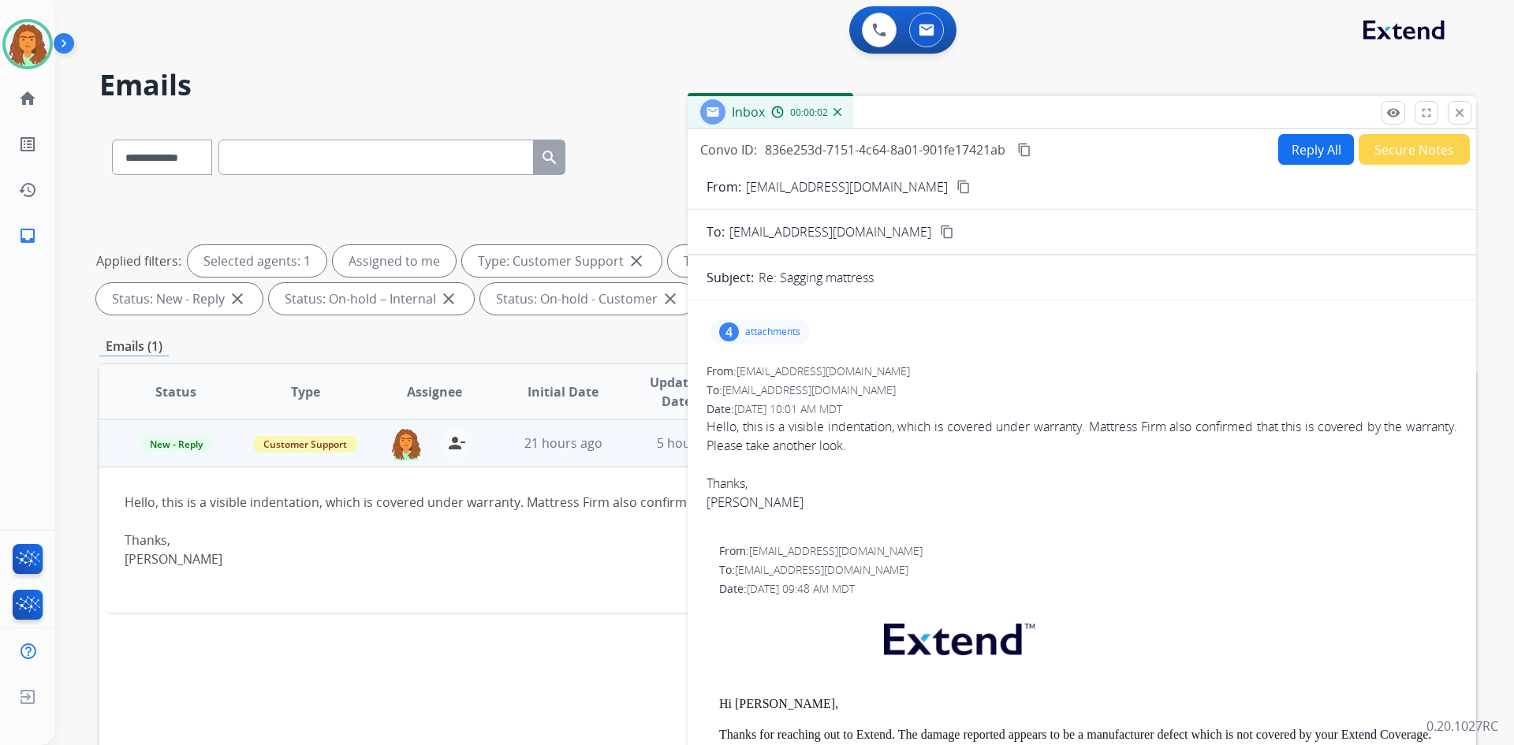
click at [1315, 151] on button "Reply All" at bounding box center [1316, 149] width 76 height 31
select select "**********"
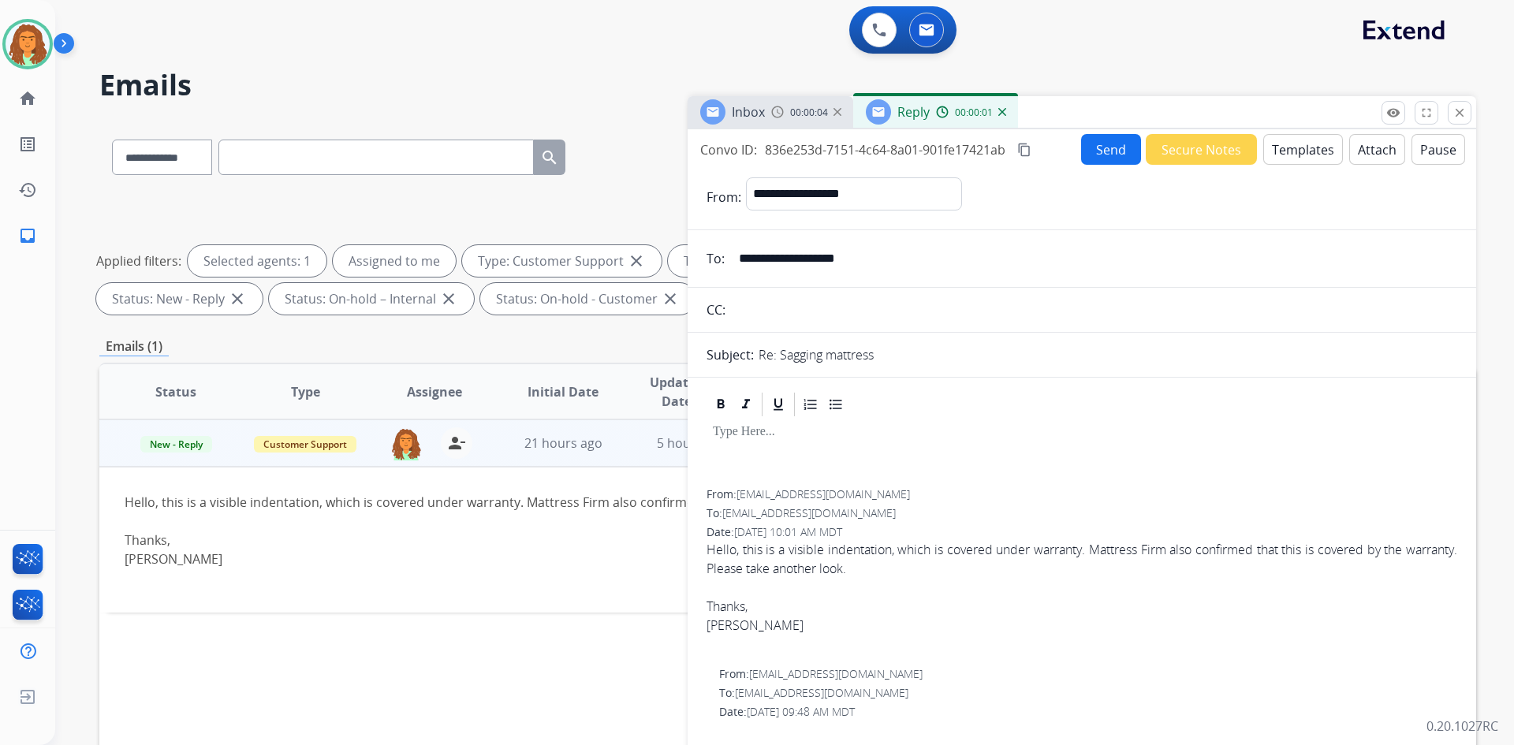
click at [1291, 155] on button "Templates" at bounding box center [1303, 149] width 80 height 31
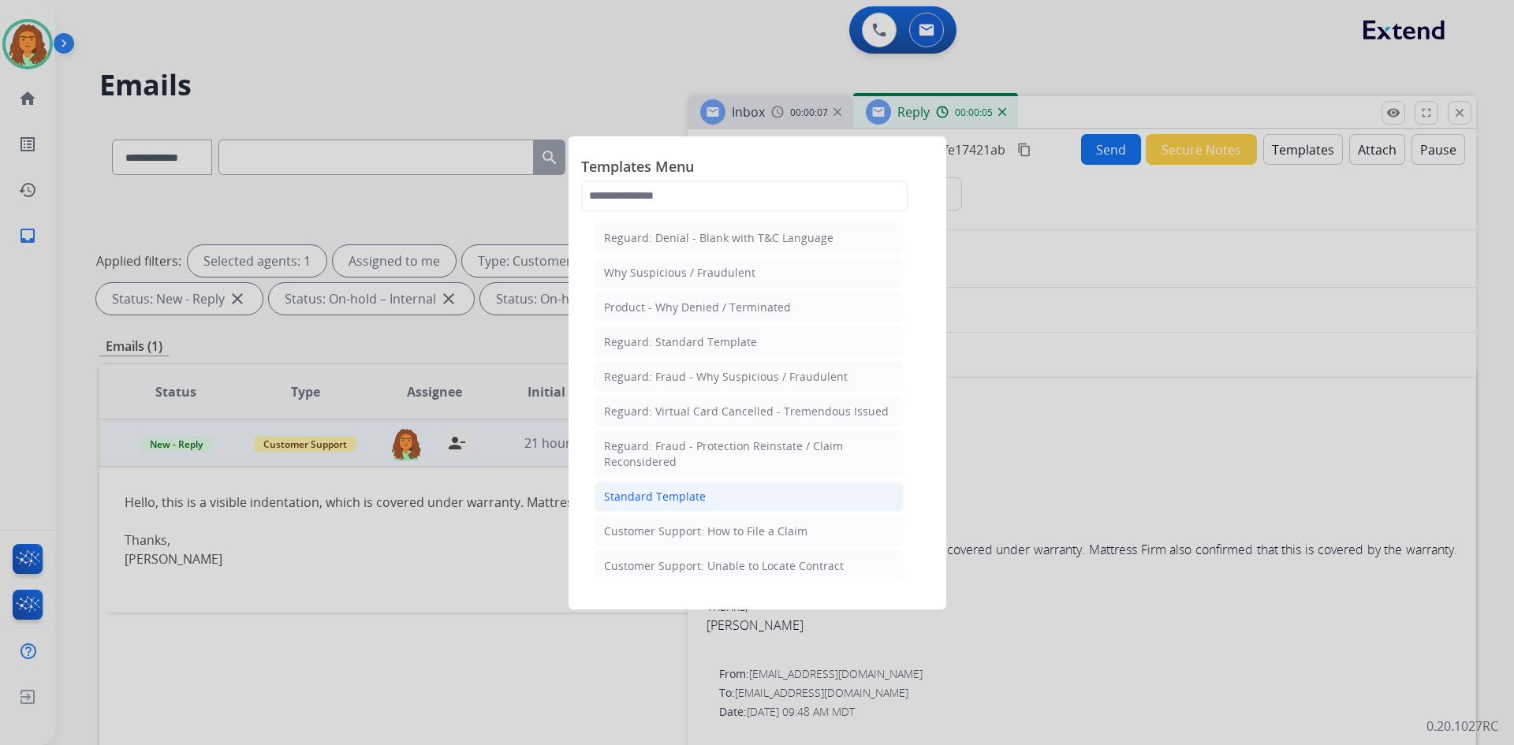
click at [669, 497] on div "Standard Template" at bounding box center [655, 497] width 102 height 16
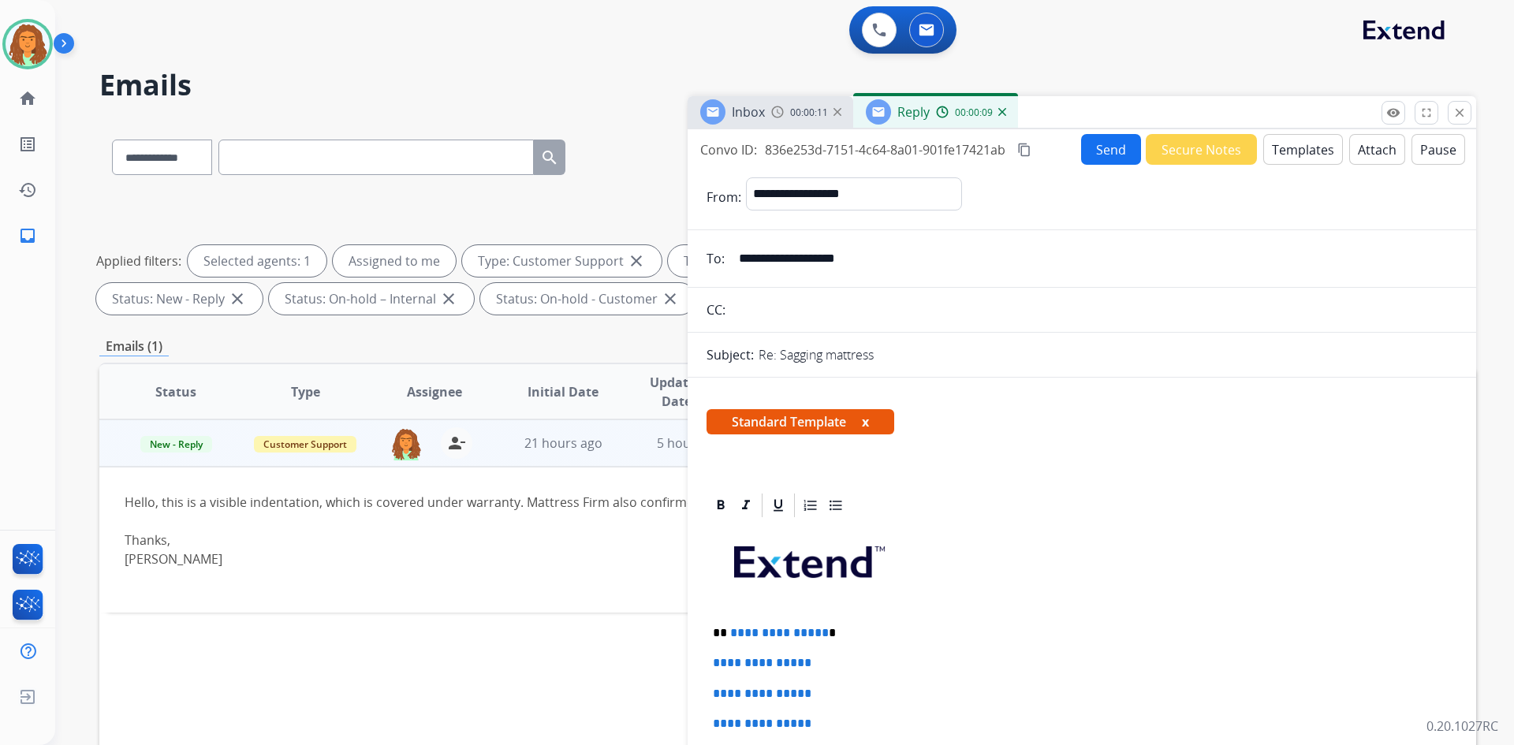
scroll to position [79, 0]
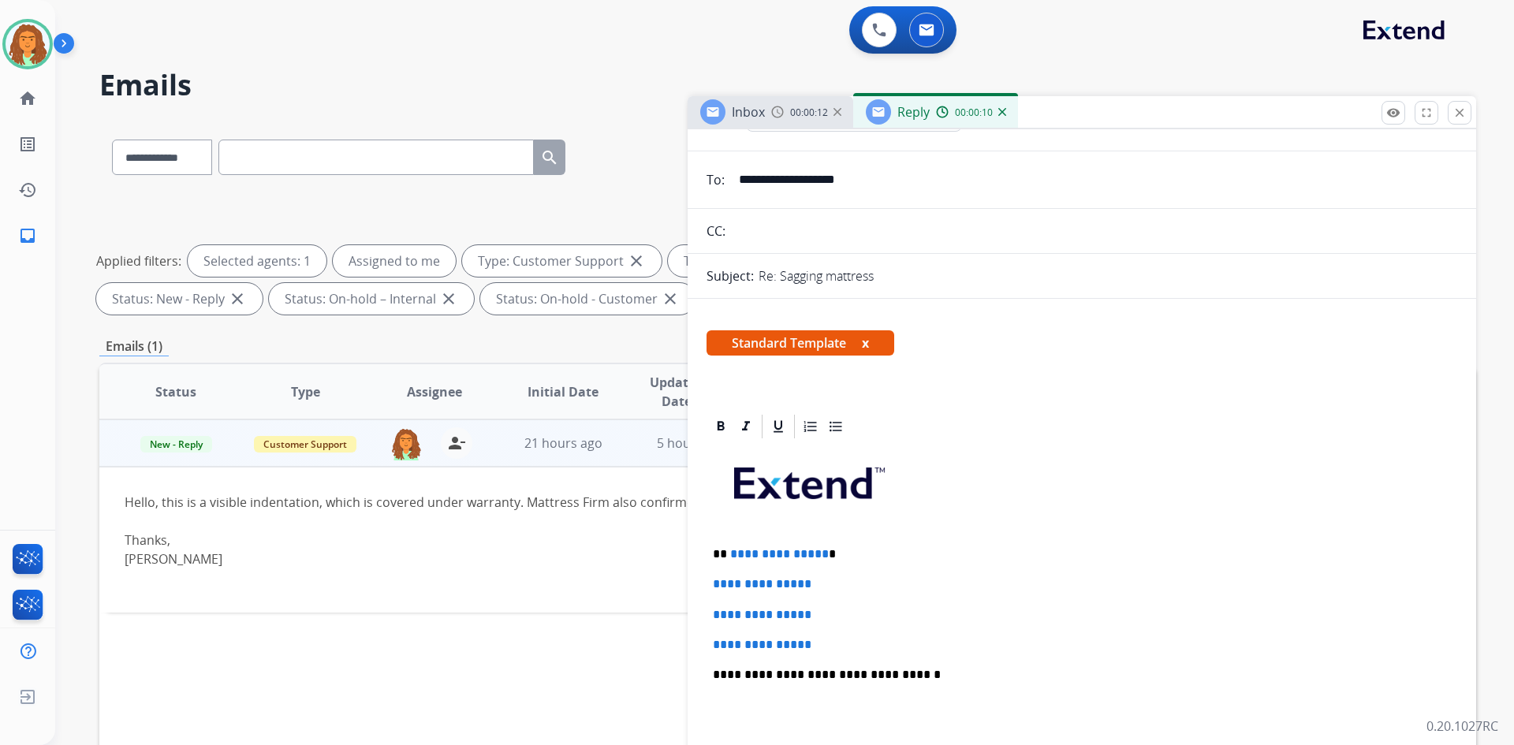
click at [818, 551] on span "**********" at bounding box center [779, 554] width 99 height 12
click at [811, 583] on span "**********" at bounding box center [762, 584] width 99 height 12
drag, startPoint x: 710, startPoint y: 579, endPoint x: 829, endPoint y: 646, distance: 136.3
click at [829, 646] on div "**********" at bounding box center [1081, 712] width 751 height 542
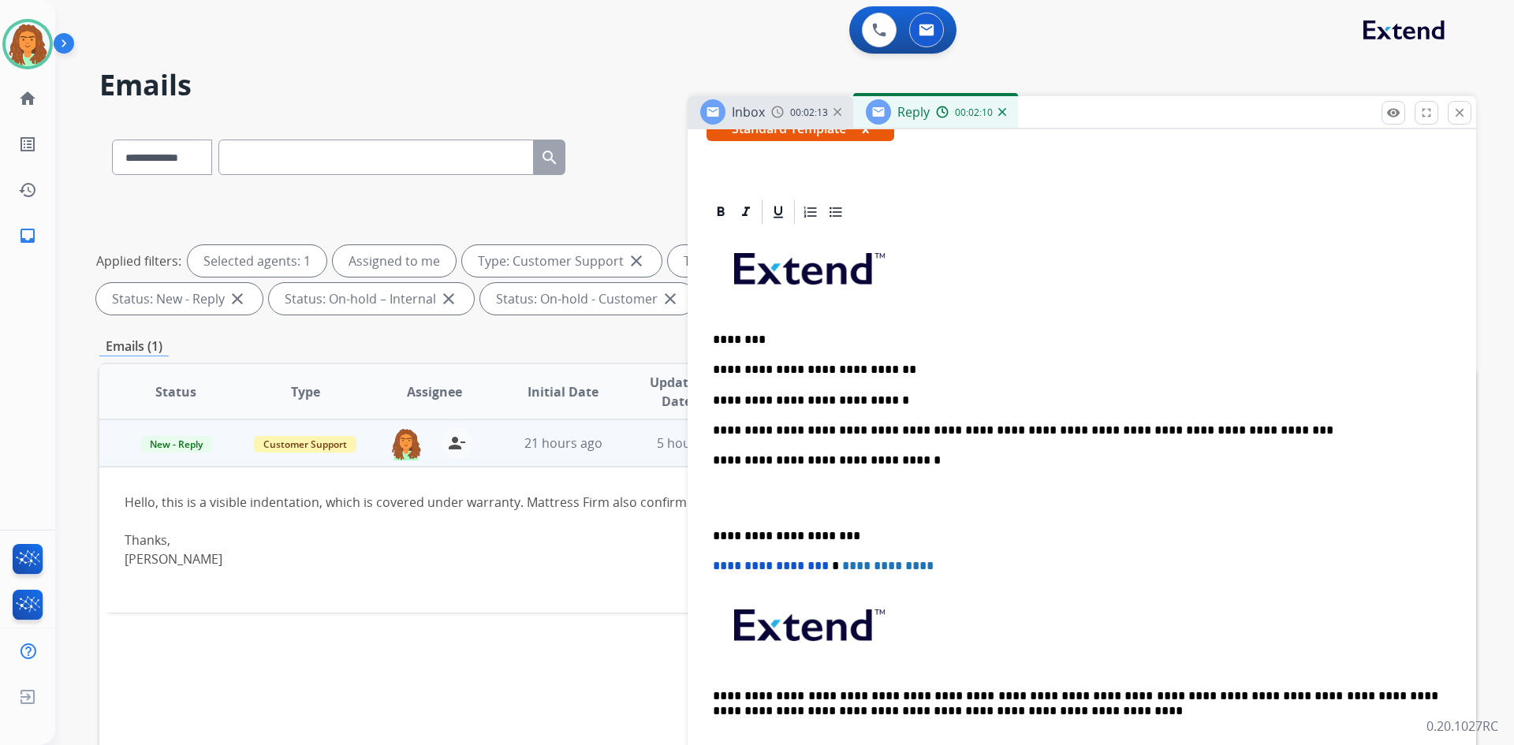
scroll to position [394, 0]
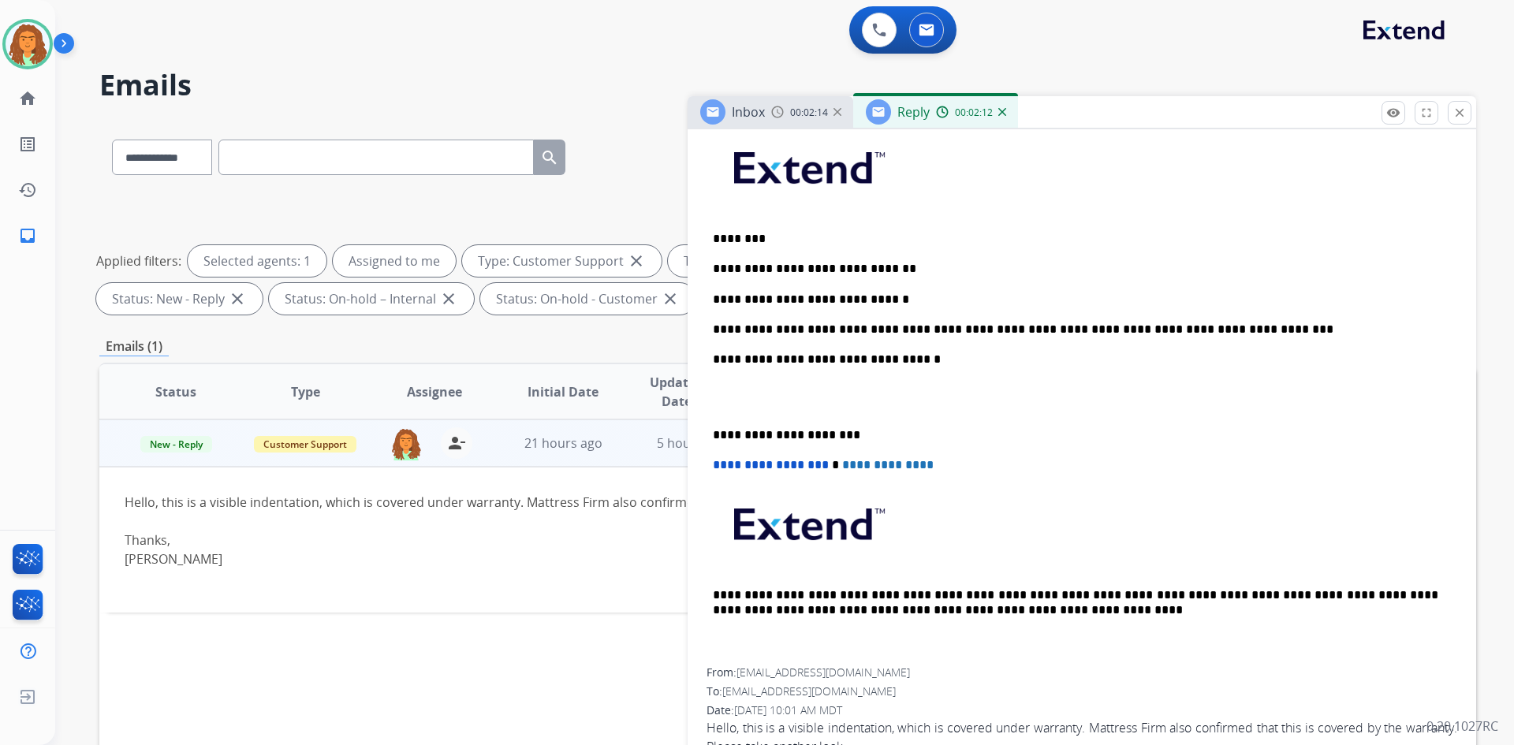
click at [709, 433] on div "**********" at bounding box center [1081, 396] width 751 height 542
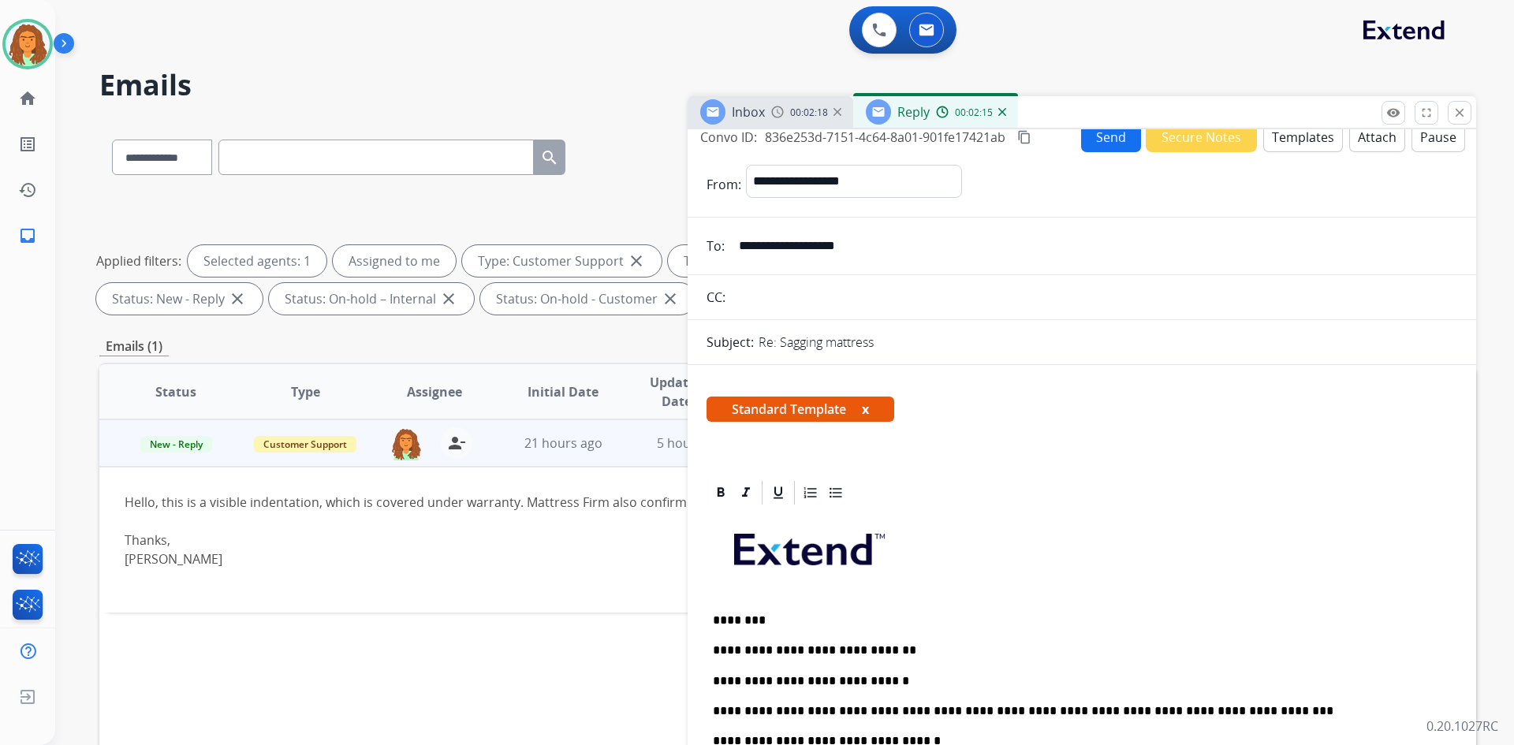
scroll to position [0, 0]
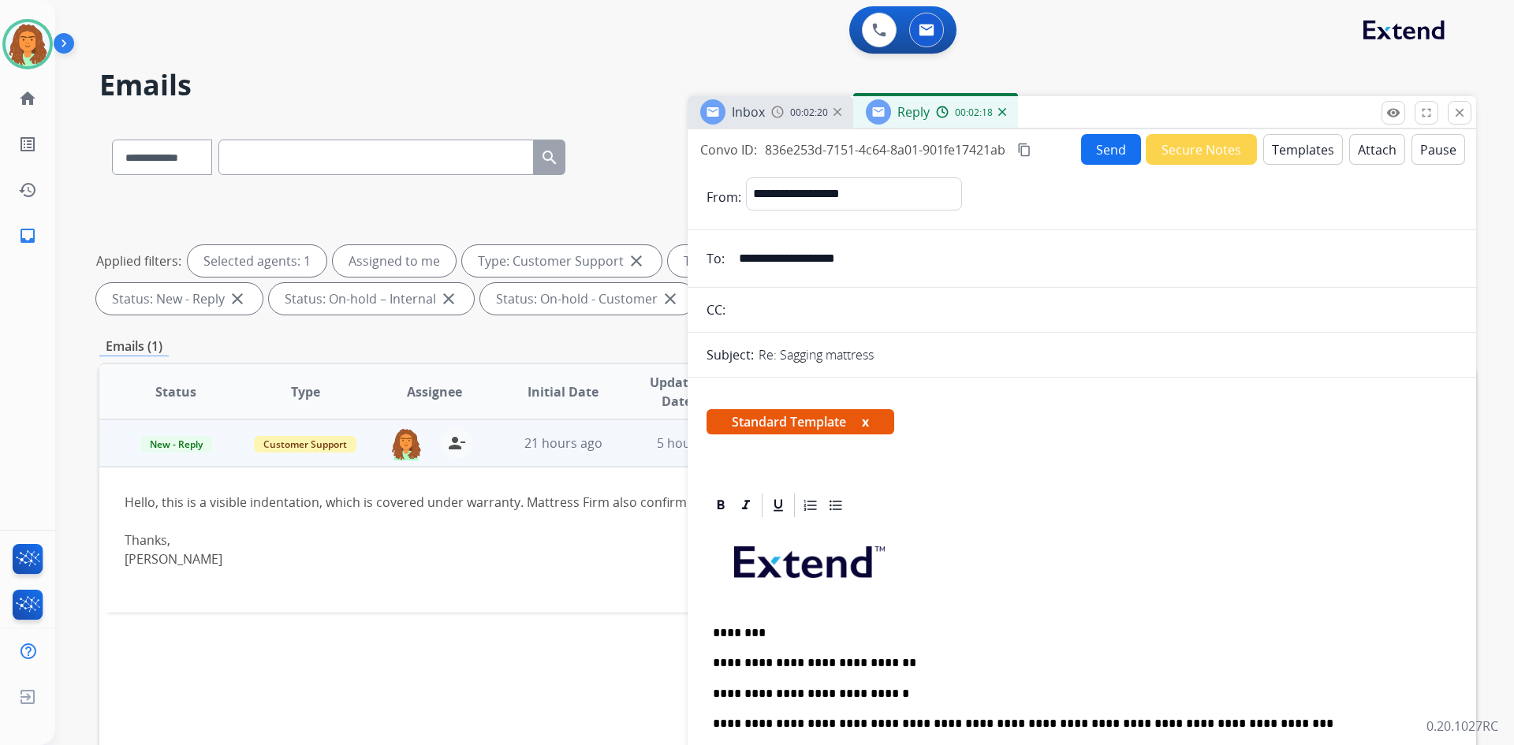
click at [1027, 146] on mat-icon "content_copy" at bounding box center [1024, 150] width 14 height 14
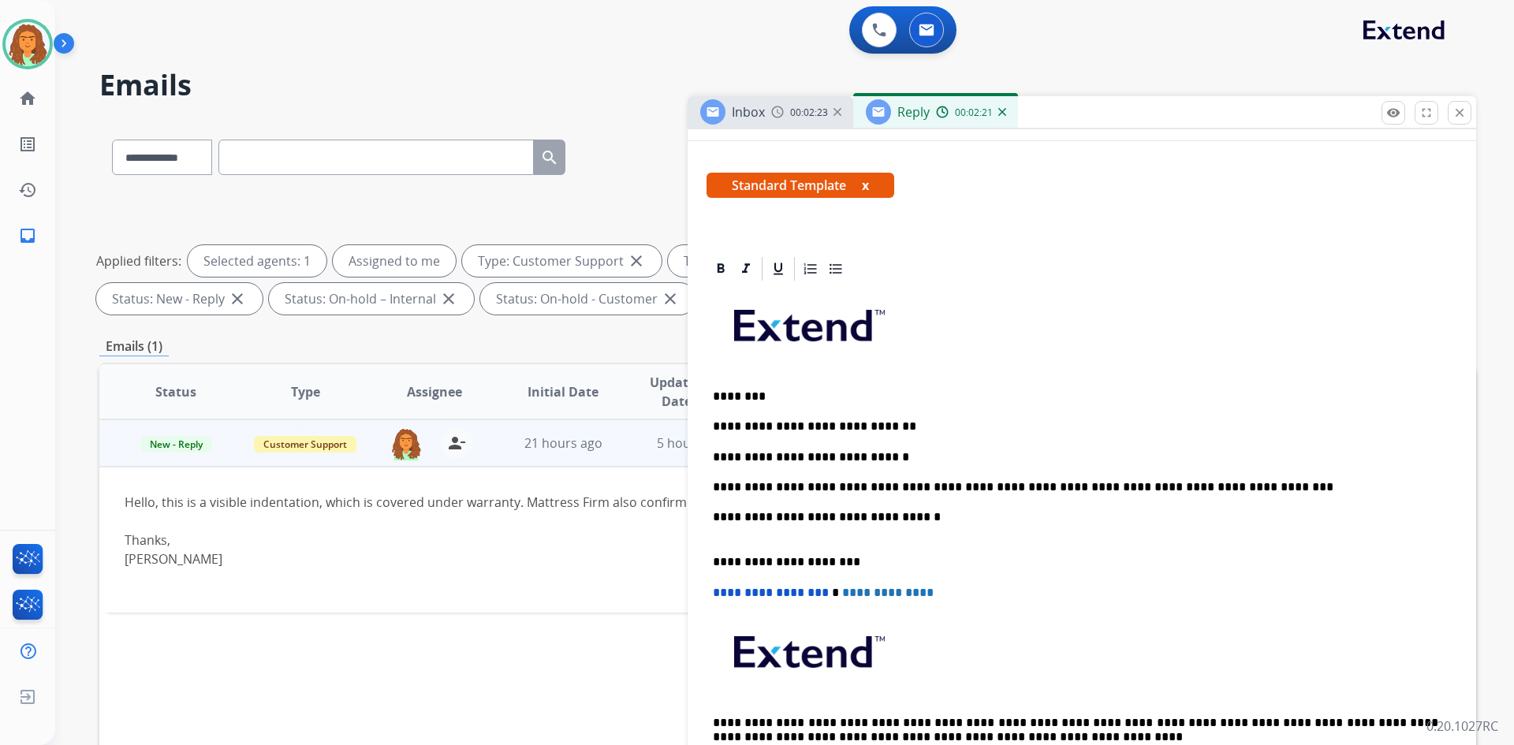
scroll to position [236, 0]
click at [877, 458] on p "**********" at bounding box center [1075, 458] width 725 height 14
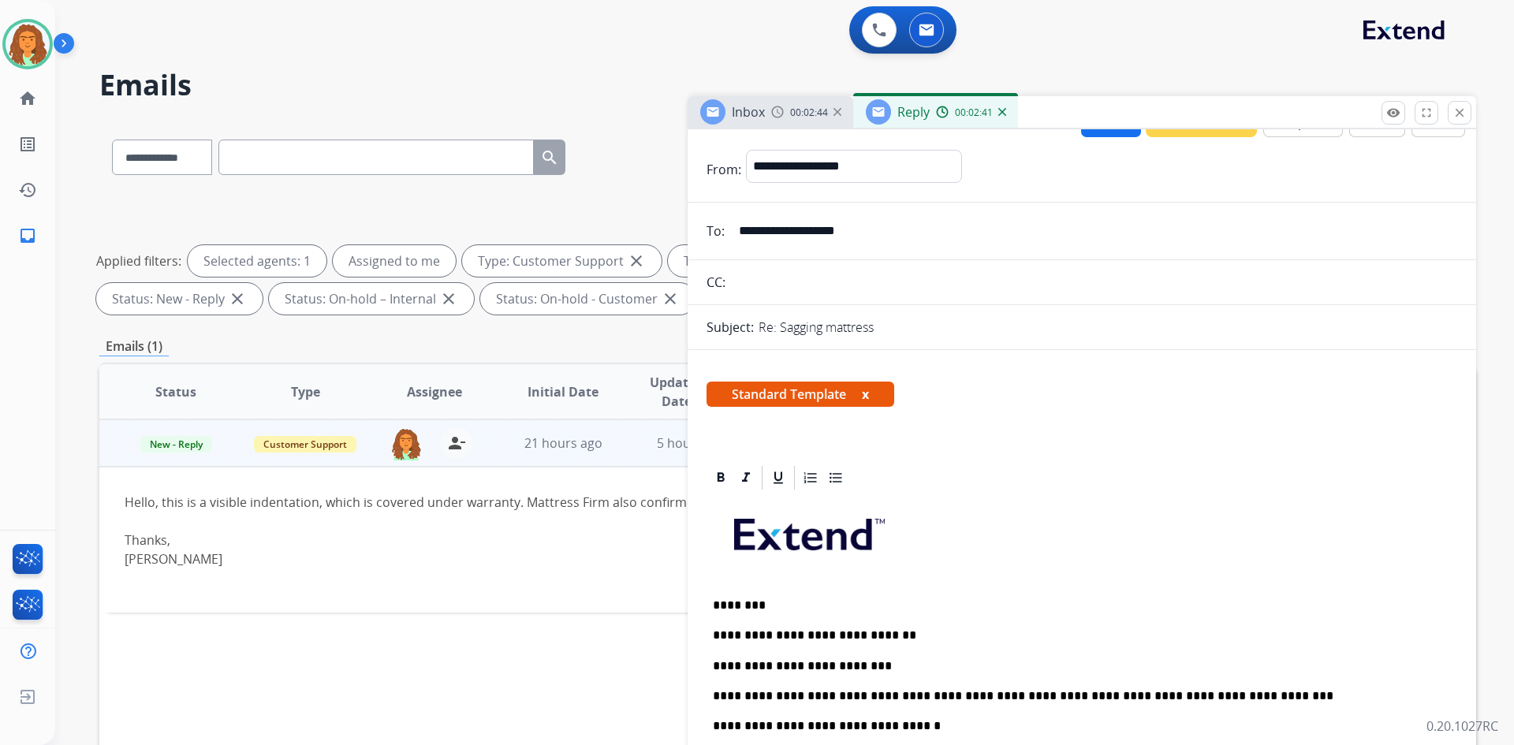
scroll to position [0, 0]
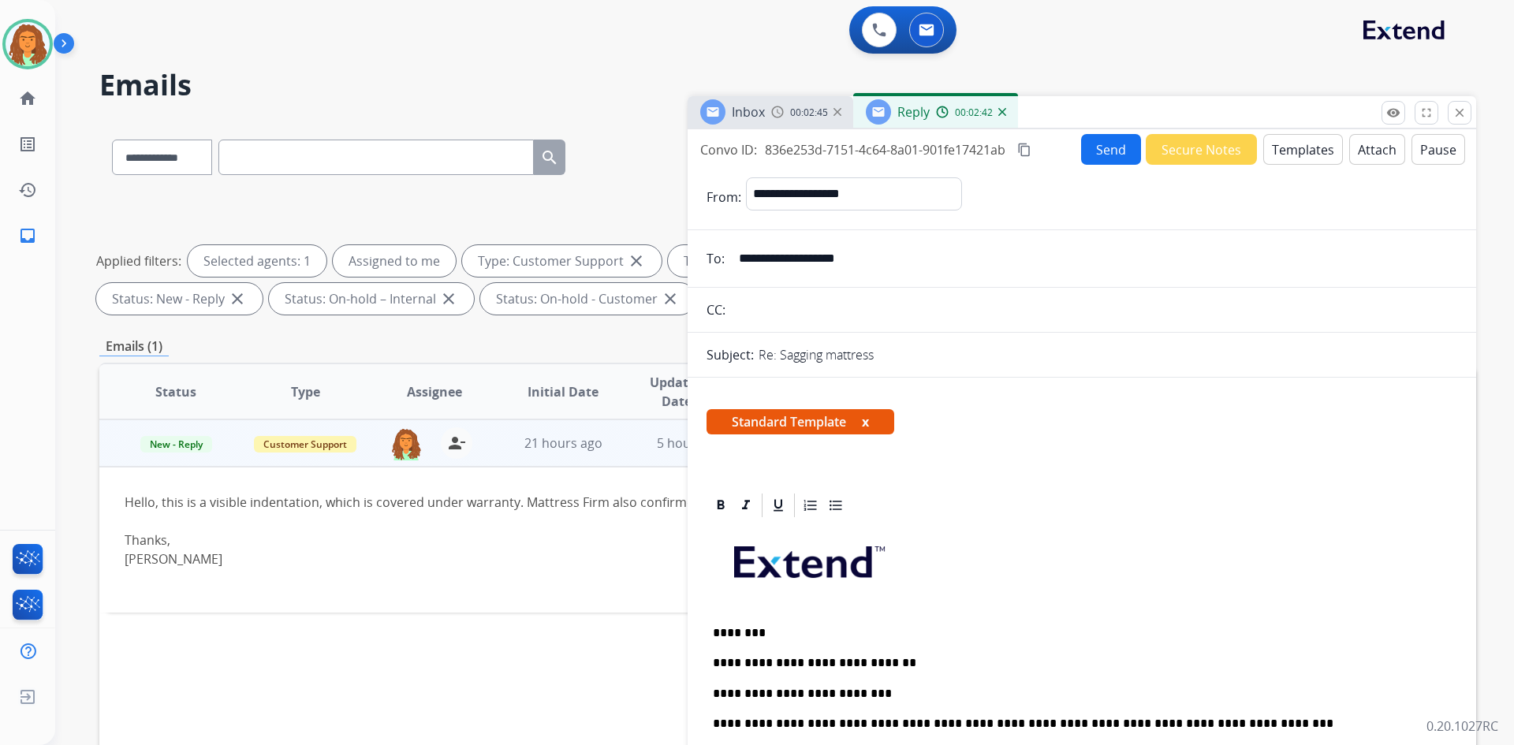
click at [1090, 154] on button "Send" at bounding box center [1111, 149] width 60 height 31
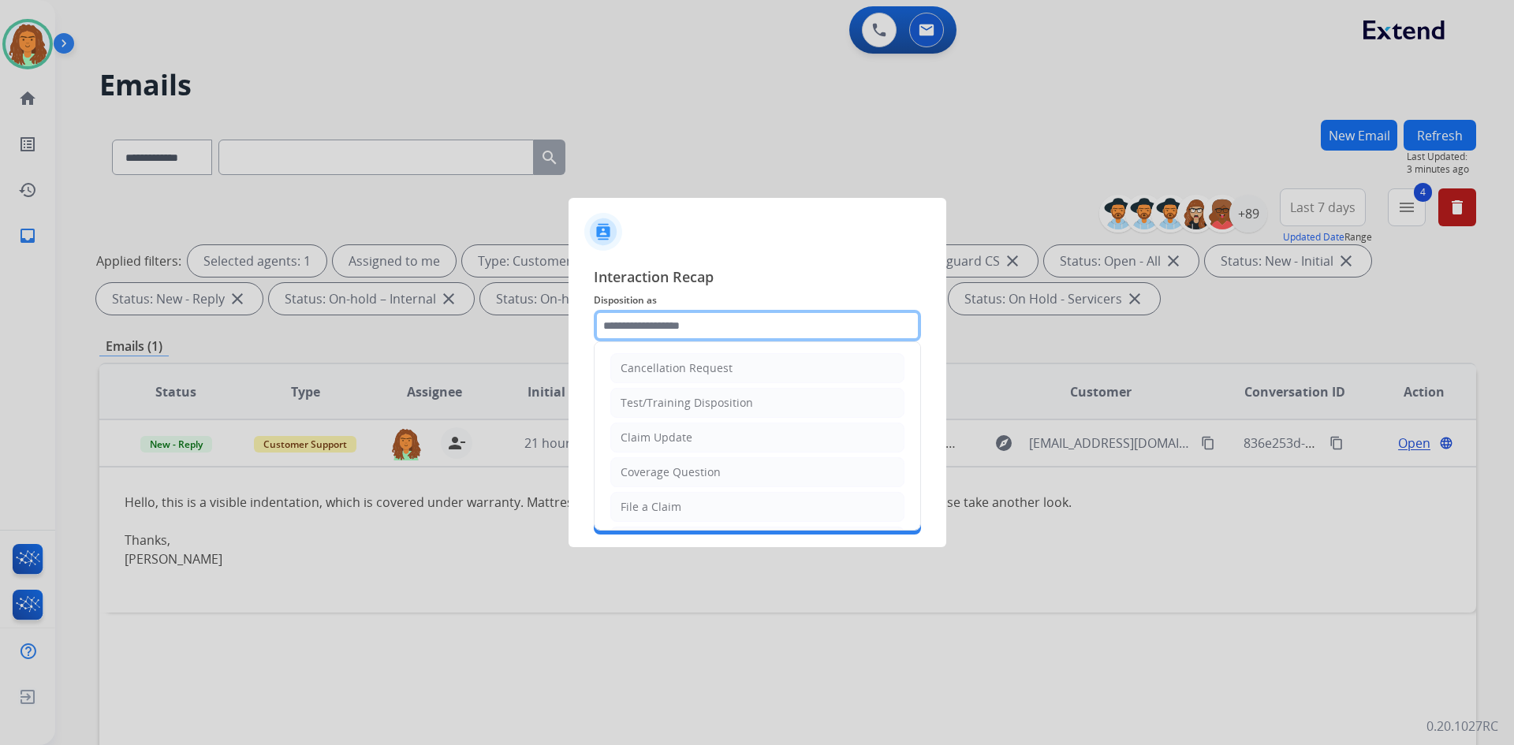
click at [650, 325] on input "text" at bounding box center [757, 326] width 327 height 32
click at [668, 438] on div "Claim Update" at bounding box center [656, 438] width 72 height 16
type input "**********"
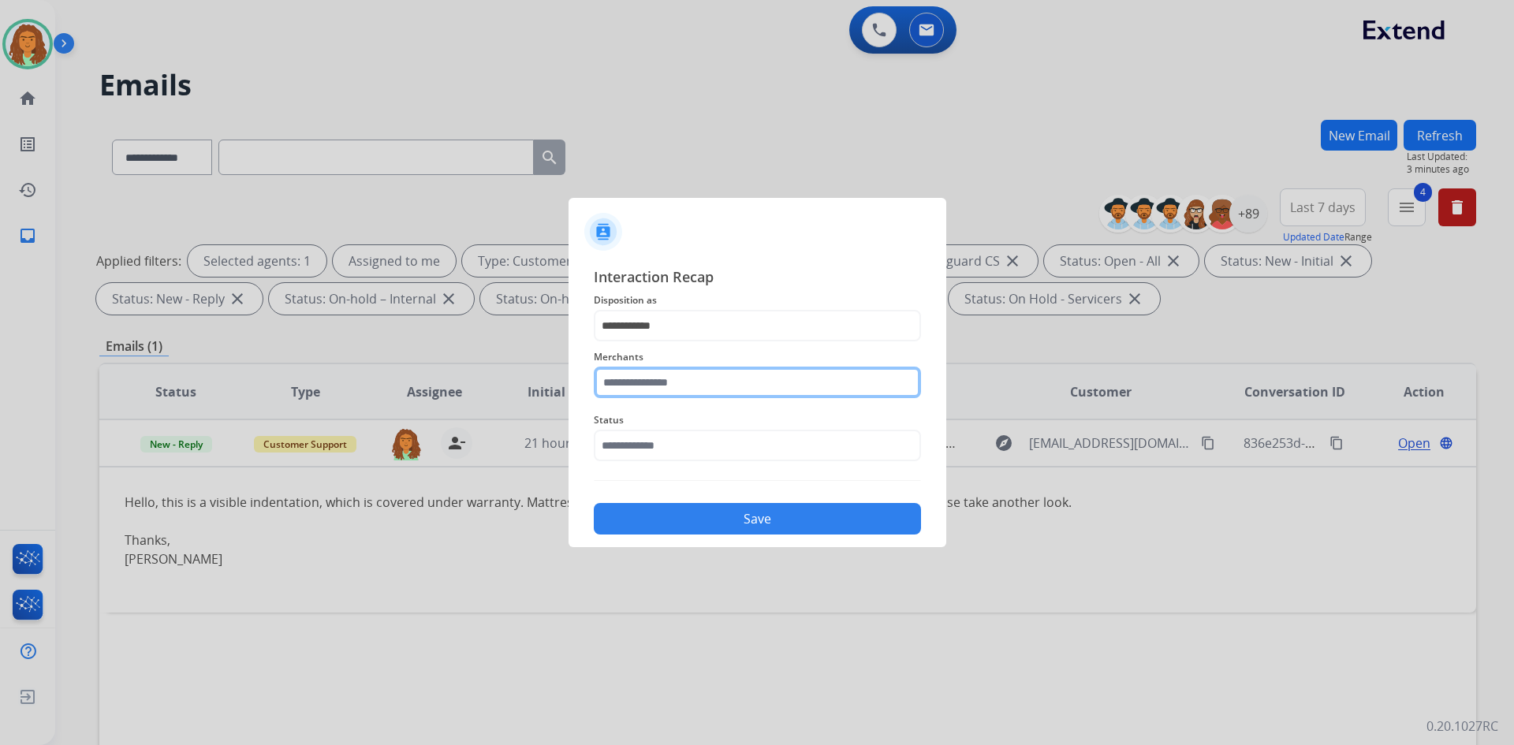
click at [667, 378] on input "text" at bounding box center [757, 383] width 327 height 32
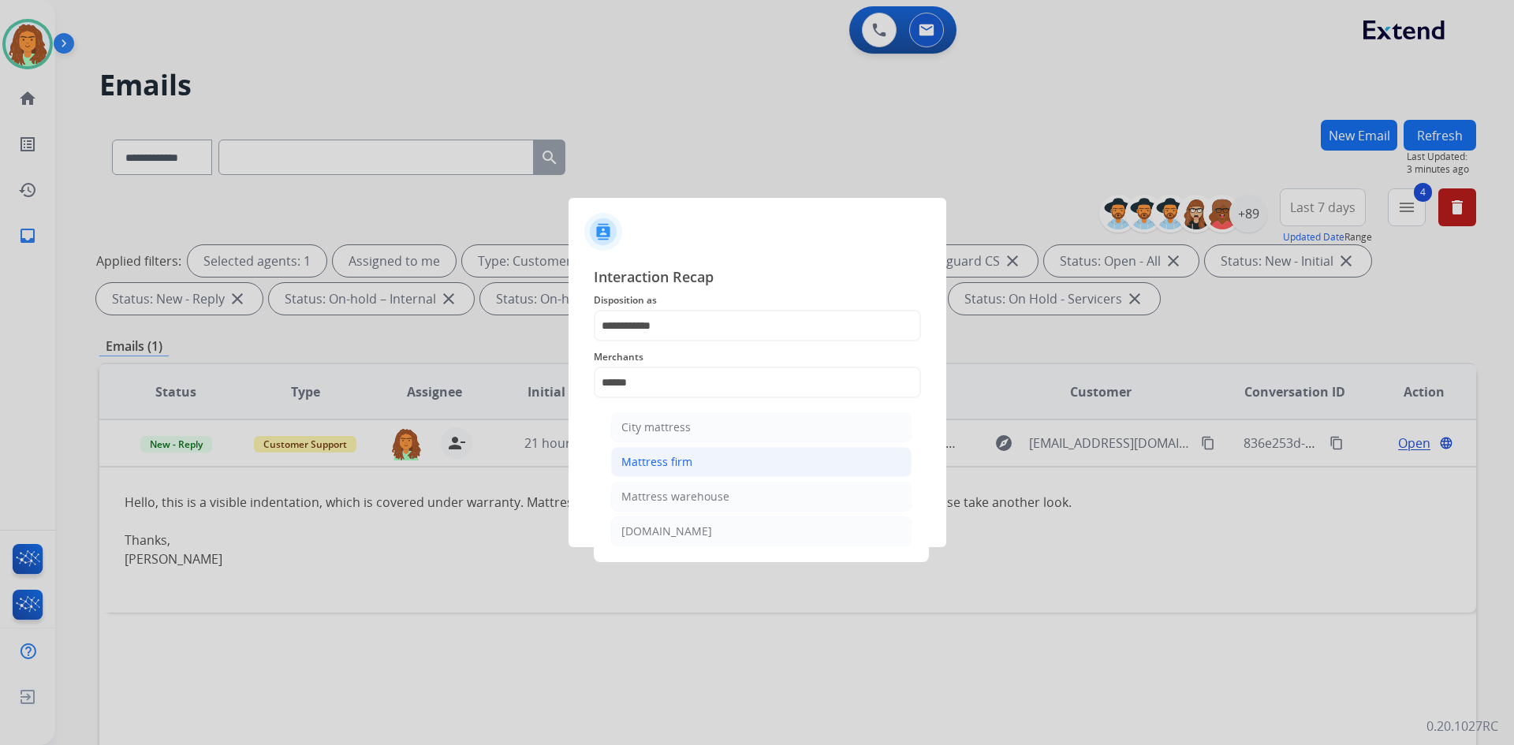
click at [676, 466] on div "Mattress firm" at bounding box center [656, 462] width 71 height 16
type input "**********"
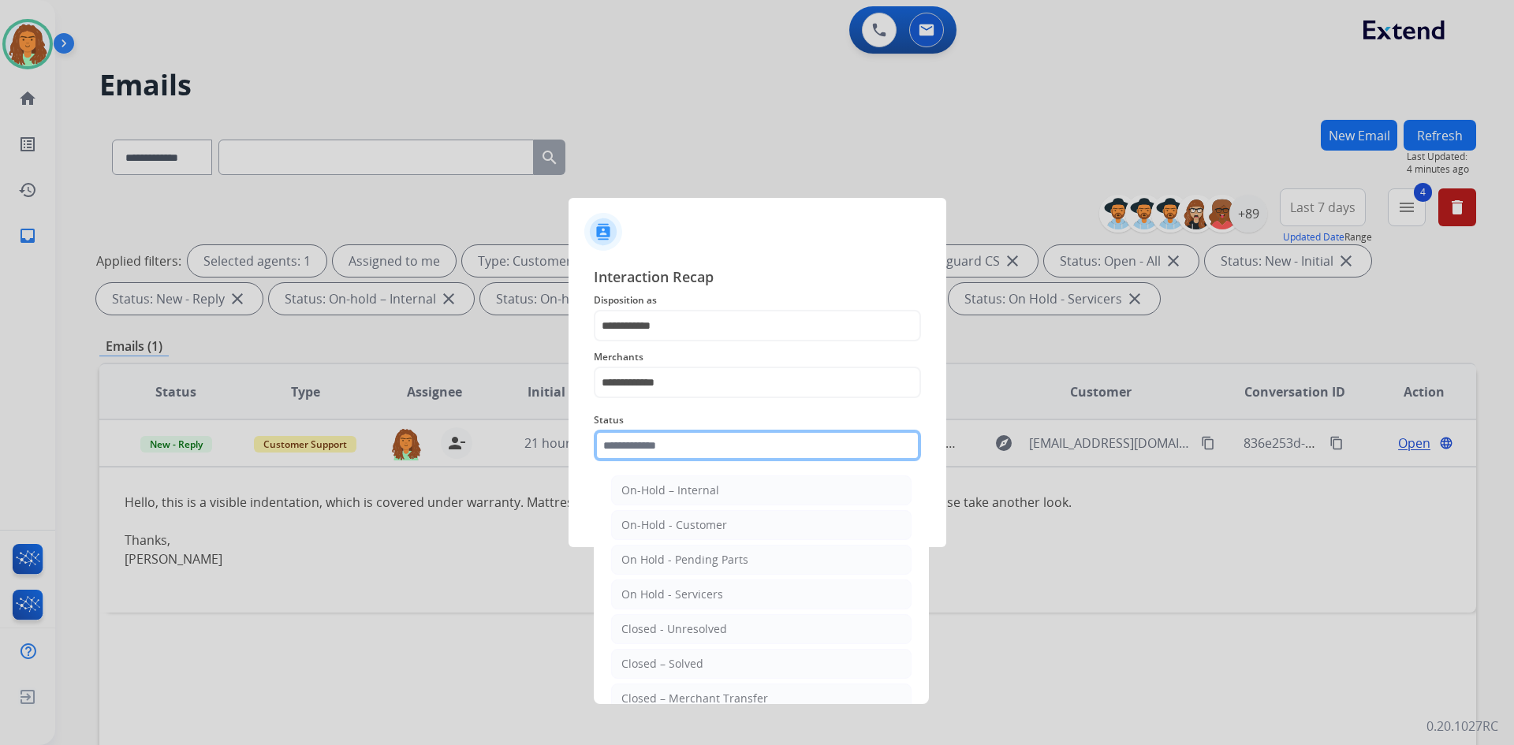
click at [643, 445] on input "text" at bounding box center [757, 446] width 327 height 32
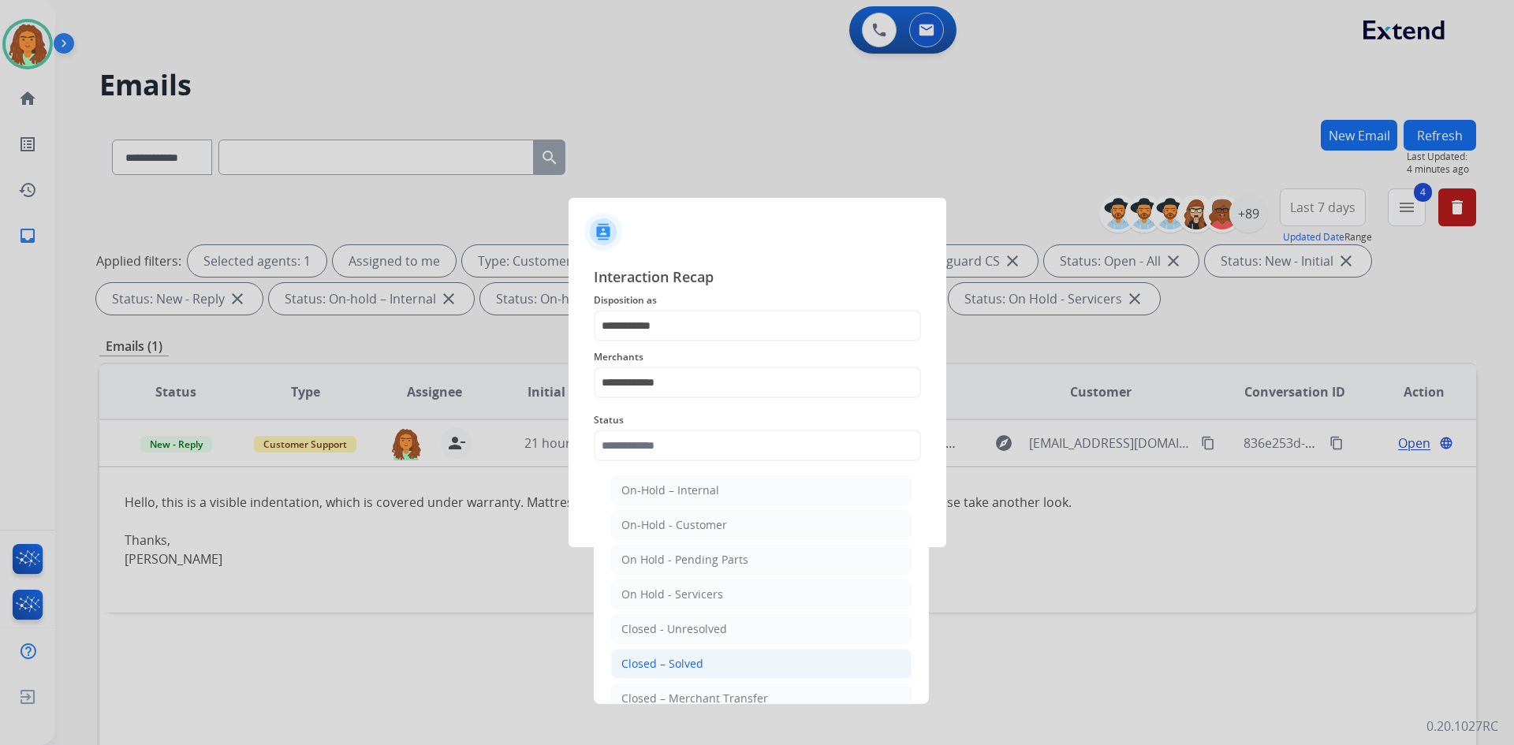
click at [661, 660] on div "Closed – Solved" at bounding box center [662, 664] width 82 height 16
type input "**********"
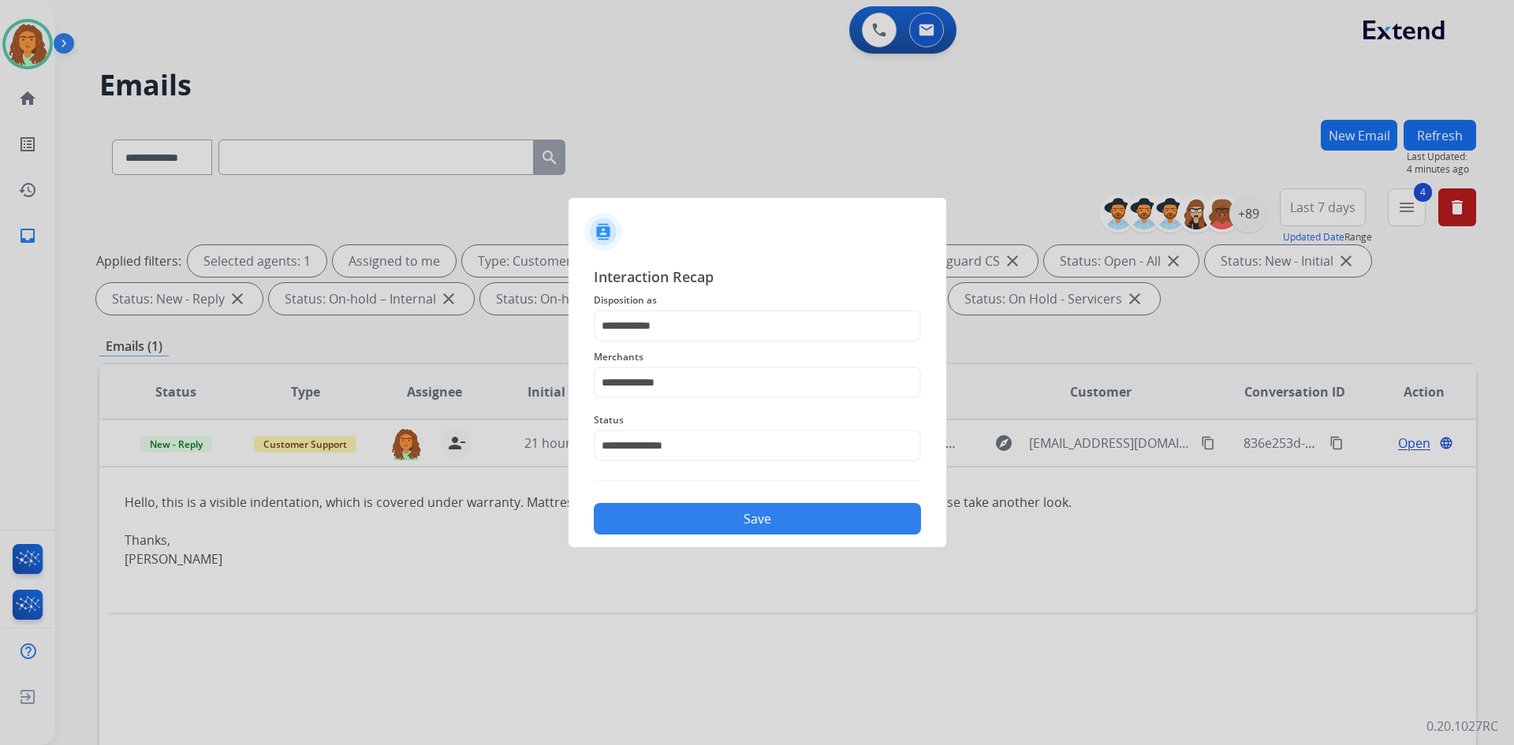
click at [690, 522] on button "Save" at bounding box center [757, 519] width 327 height 32
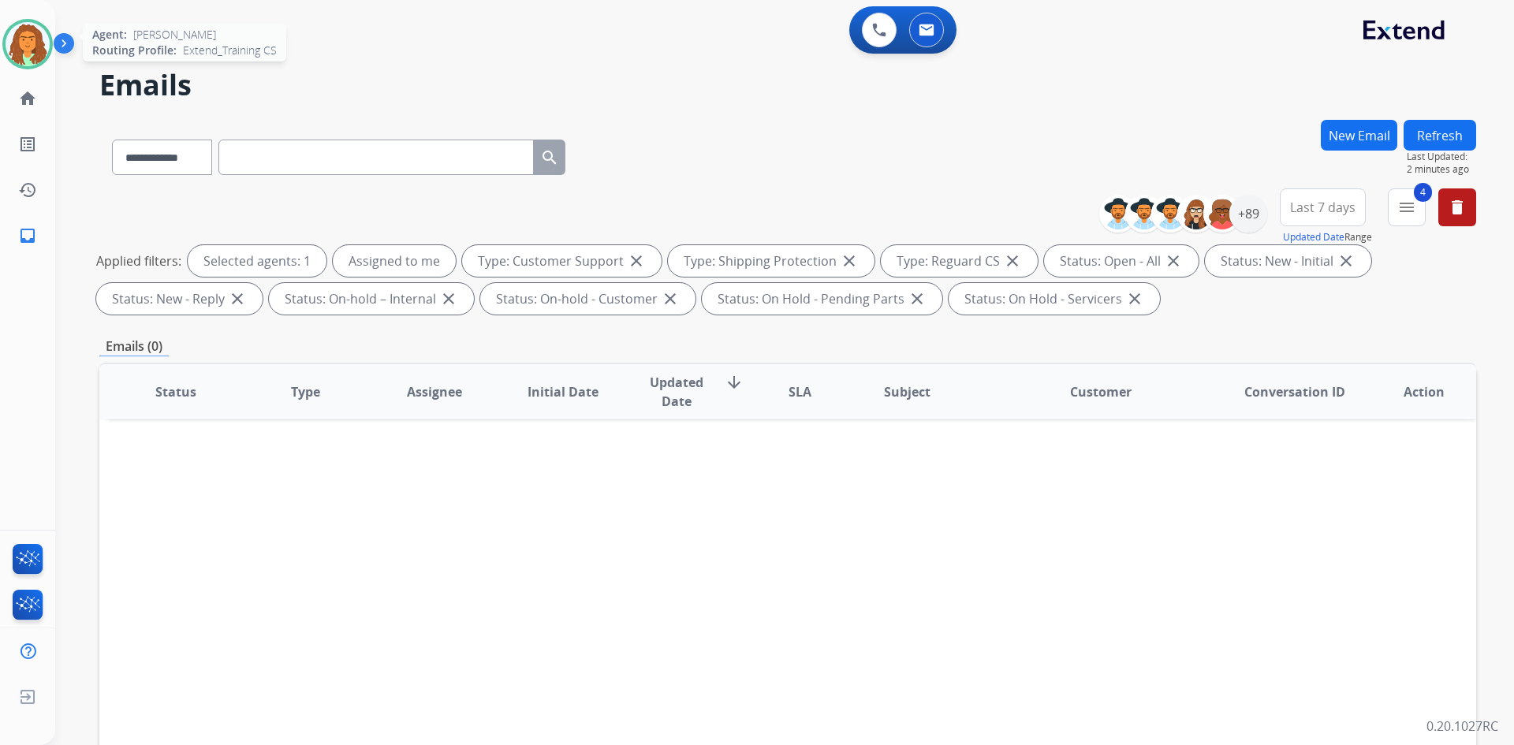
click at [45, 39] on img at bounding box center [28, 44] width 44 height 44
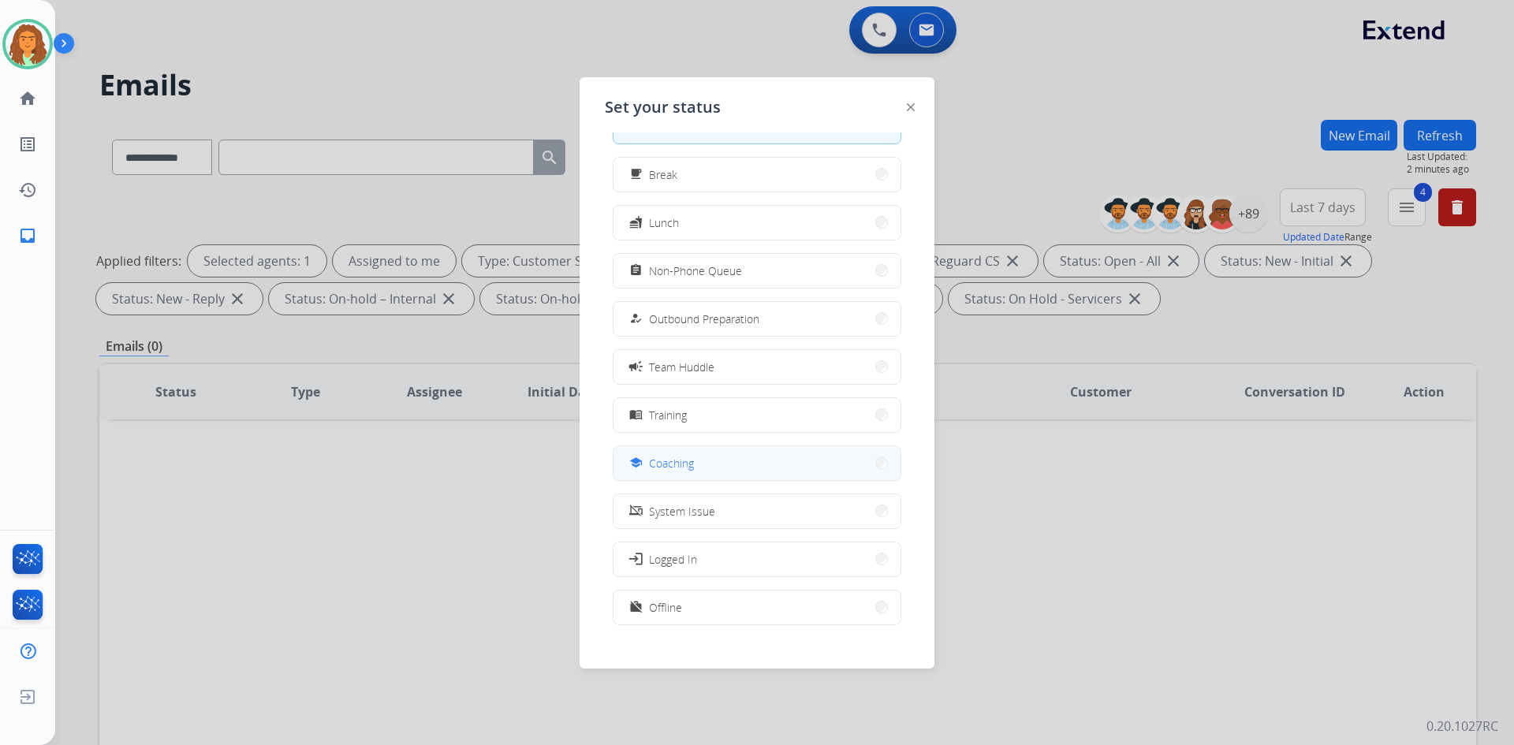
scroll to position [53, 0]
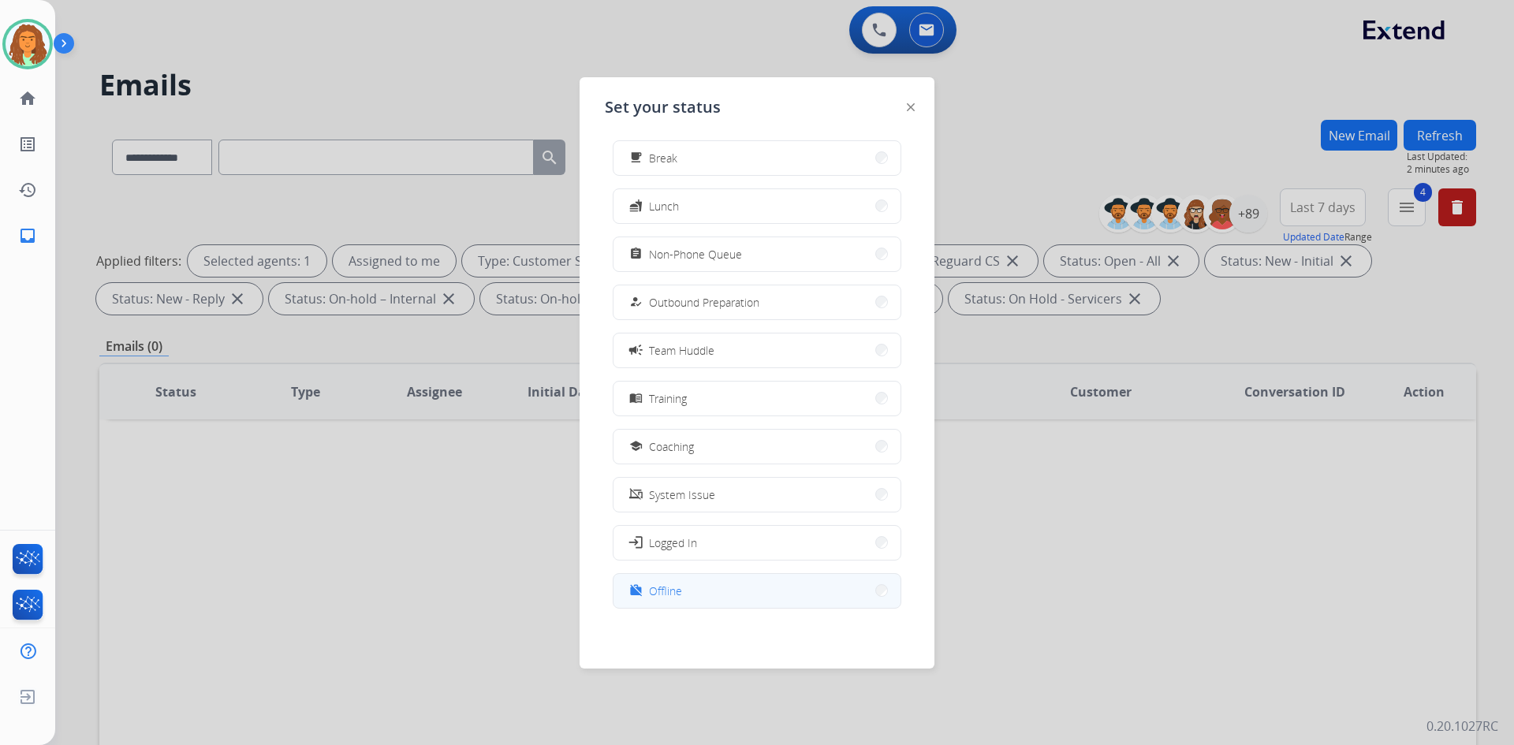
click at [676, 588] on span "Offline" at bounding box center [665, 591] width 33 height 17
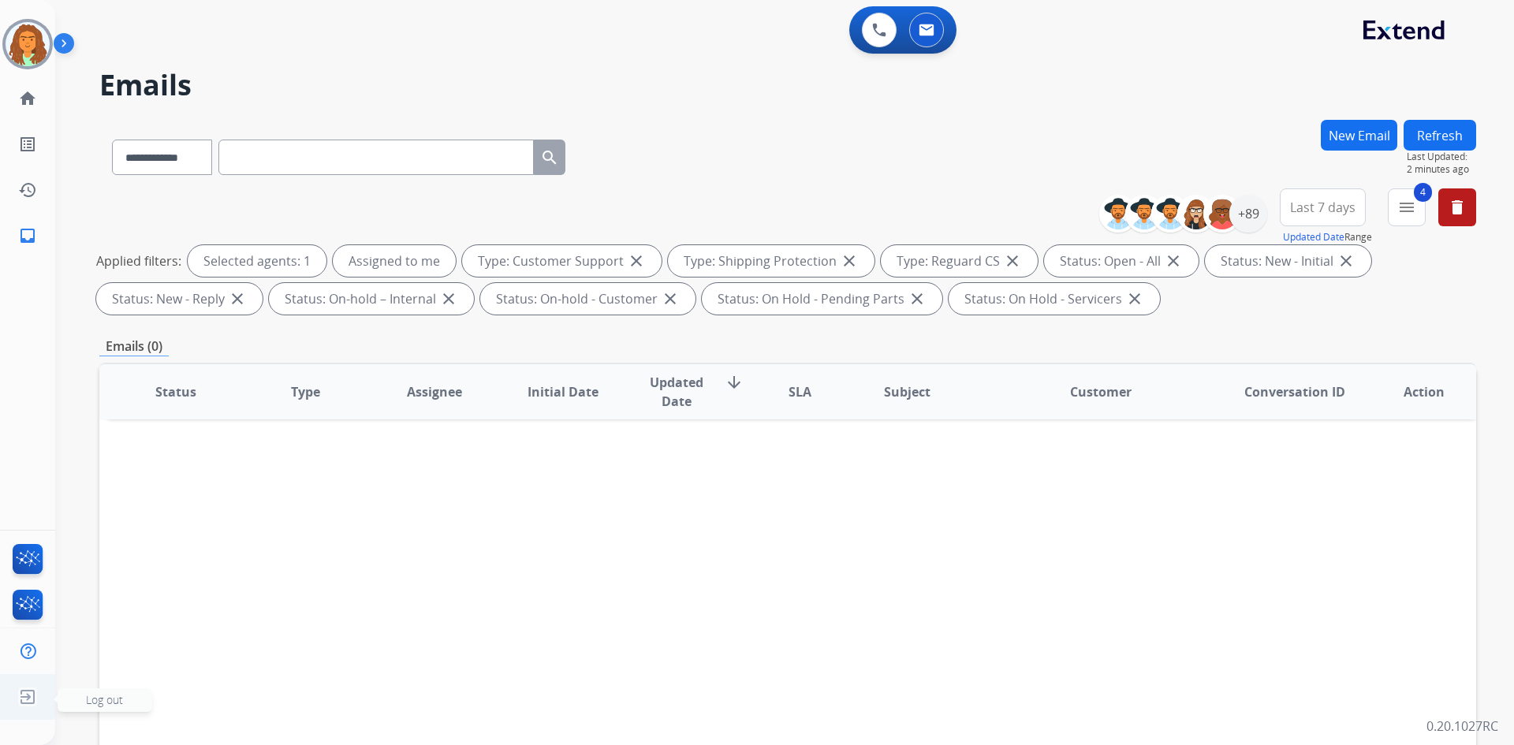
click at [24, 694] on img at bounding box center [27, 697] width 28 height 30
